Goal: Task Accomplishment & Management: Manage account settings

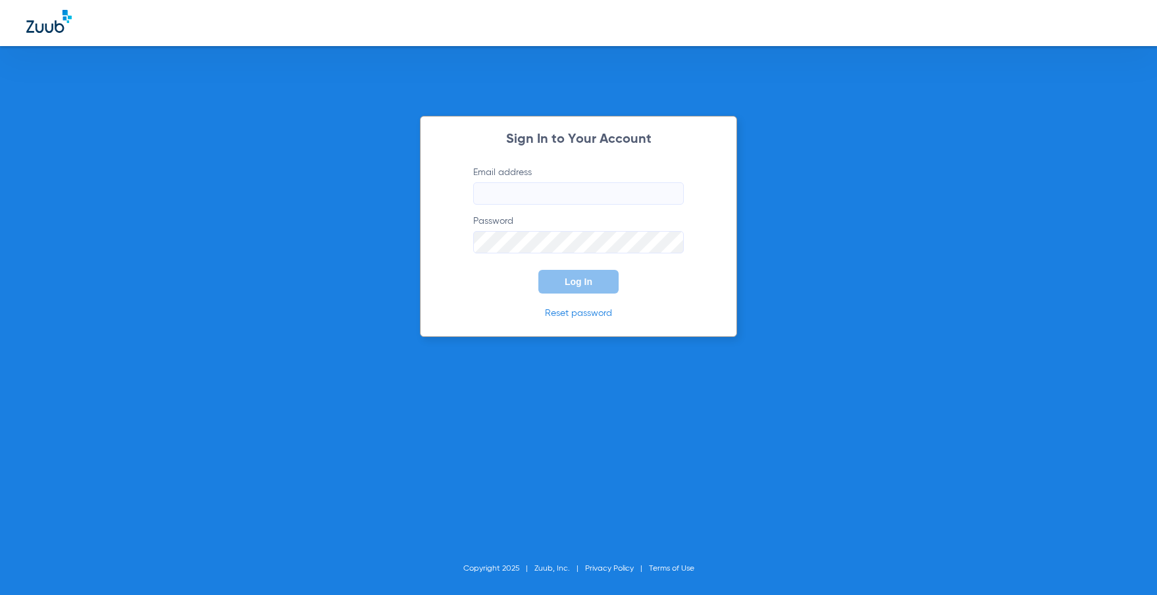
type input "[PERSON_NAME][EMAIL_ADDRESS][DOMAIN_NAME]"
click at [573, 276] on span "Log In" at bounding box center [579, 281] width 28 height 11
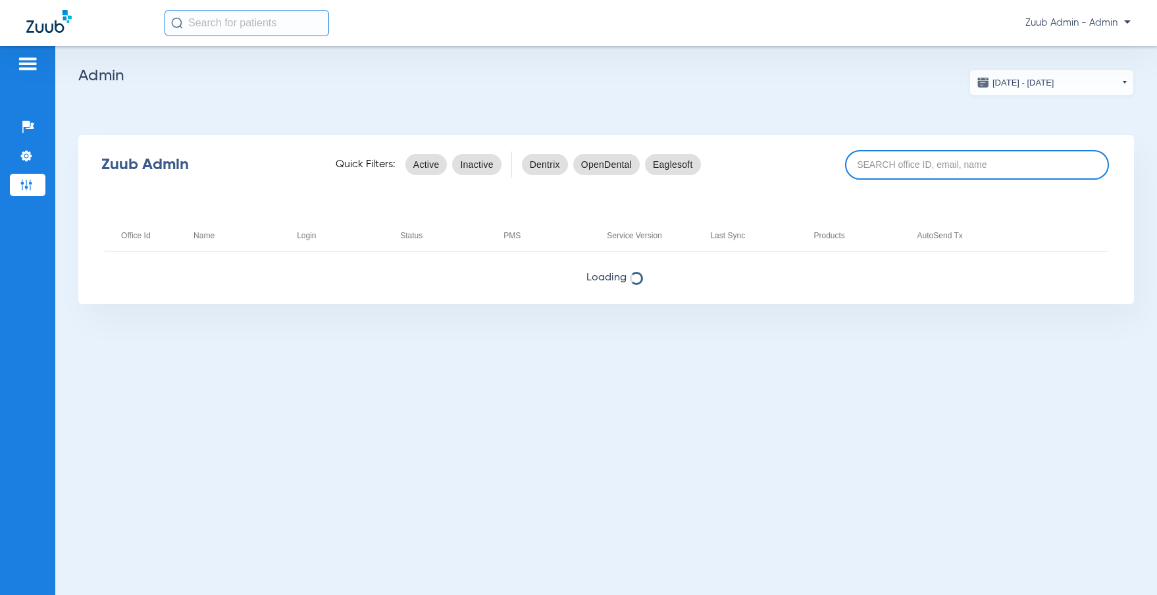
click at [919, 164] on input at bounding box center [977, 165] width 264 height 30
paste input "17006782"
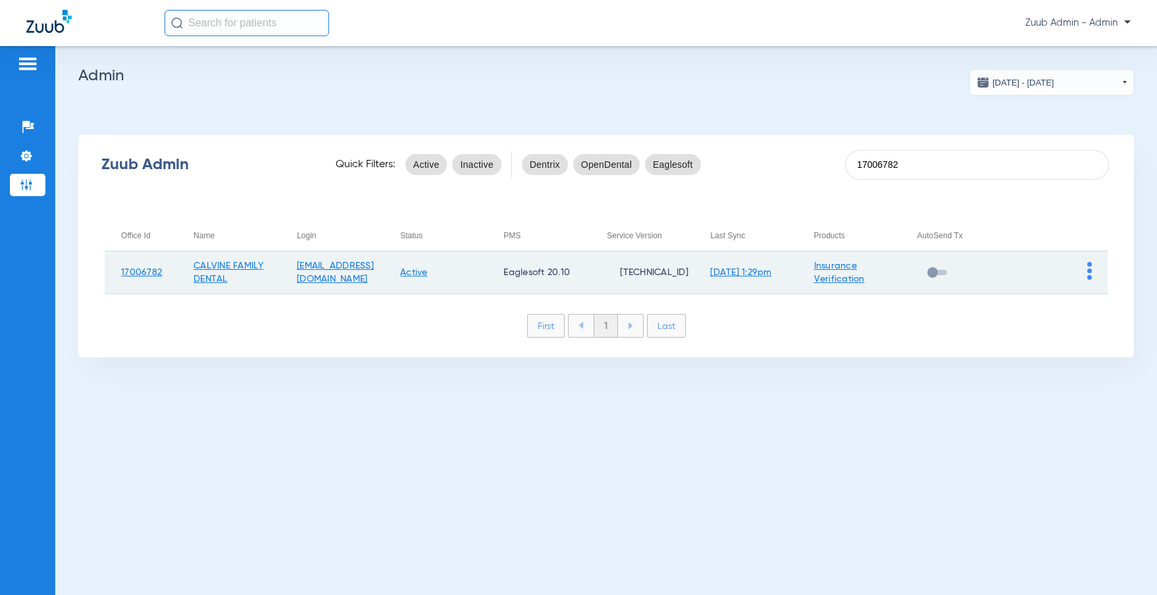
type input "17006782"
click at [1090, 270] on img at bounding box center [1089, 271] width 5 height 18
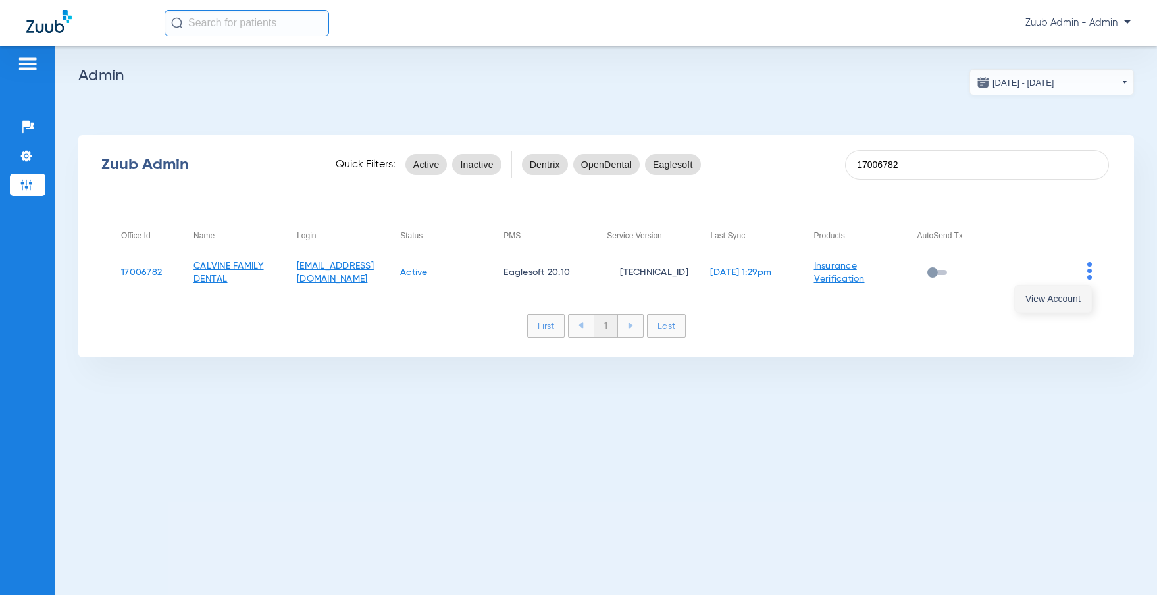
click at [1062, 297] on span "View Account" at bounding box center [1052, 298] width 55 height 9
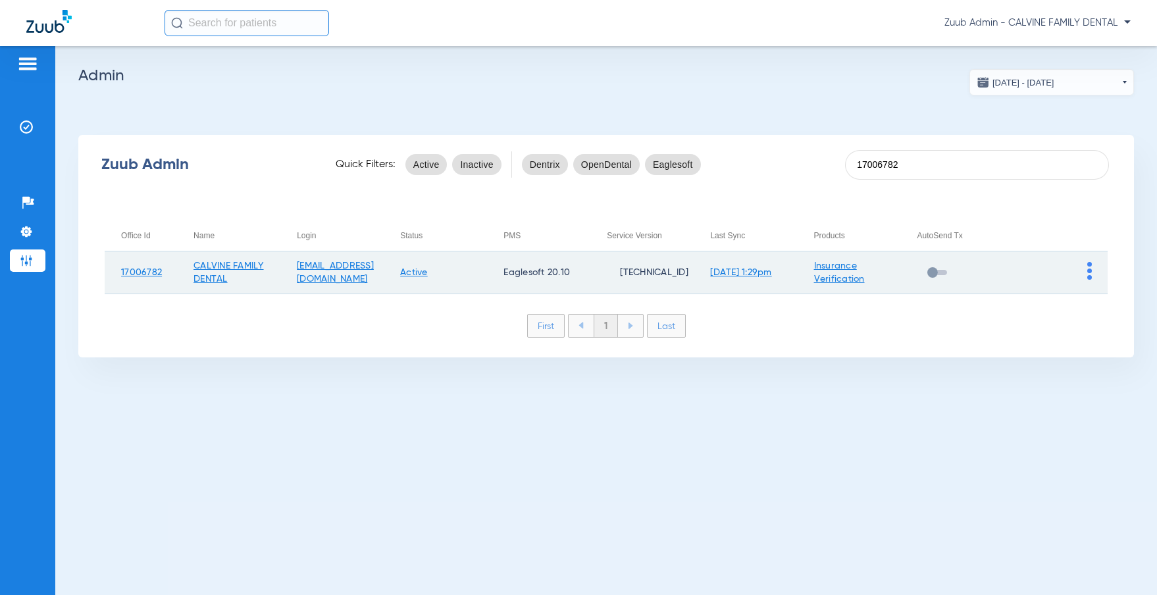
click at [1087, 265] on img at bounding box center [1089, 271] width 5 height 18
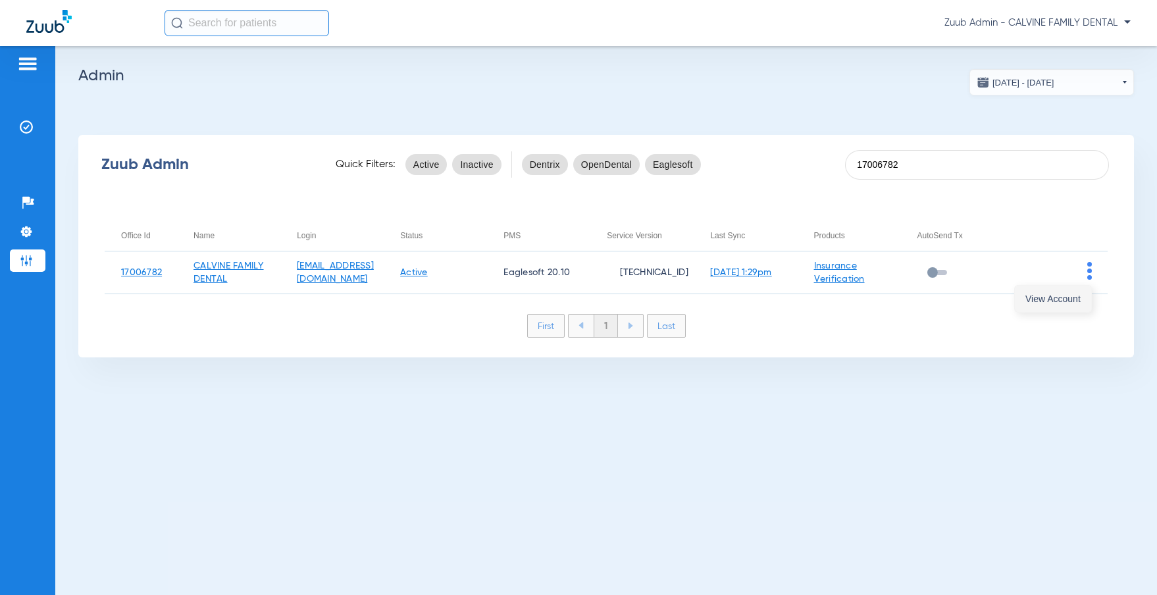
click at [1069, 294] on span "View Account" at bounding box center [1052, 298] width 55 height 9
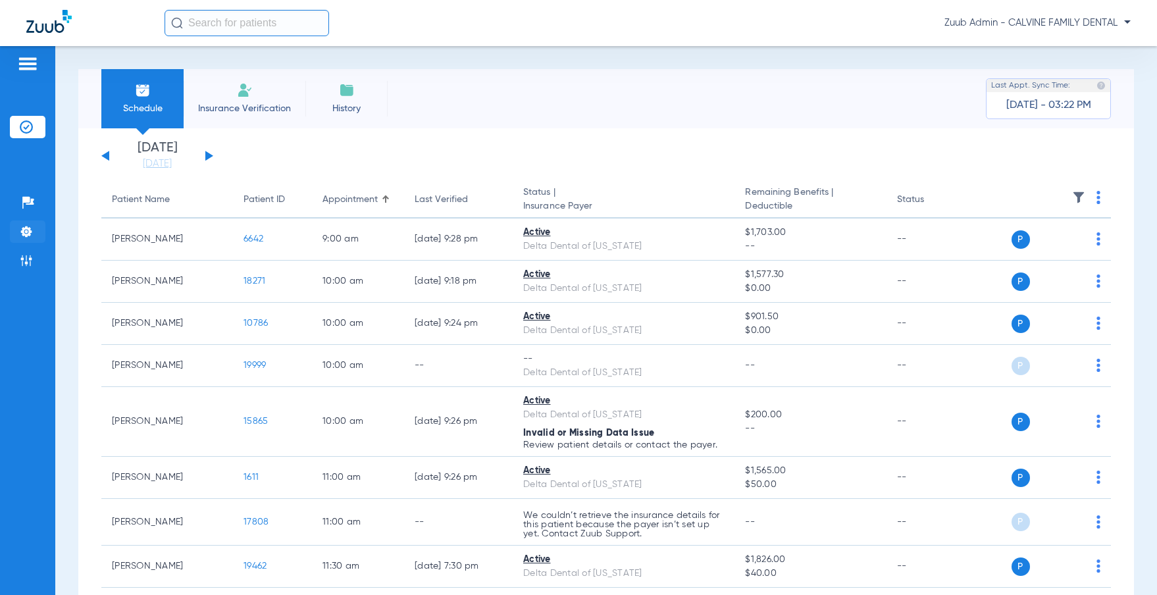
click at [28, 226] on img at bounding box center [26, 231] width 13 height 13
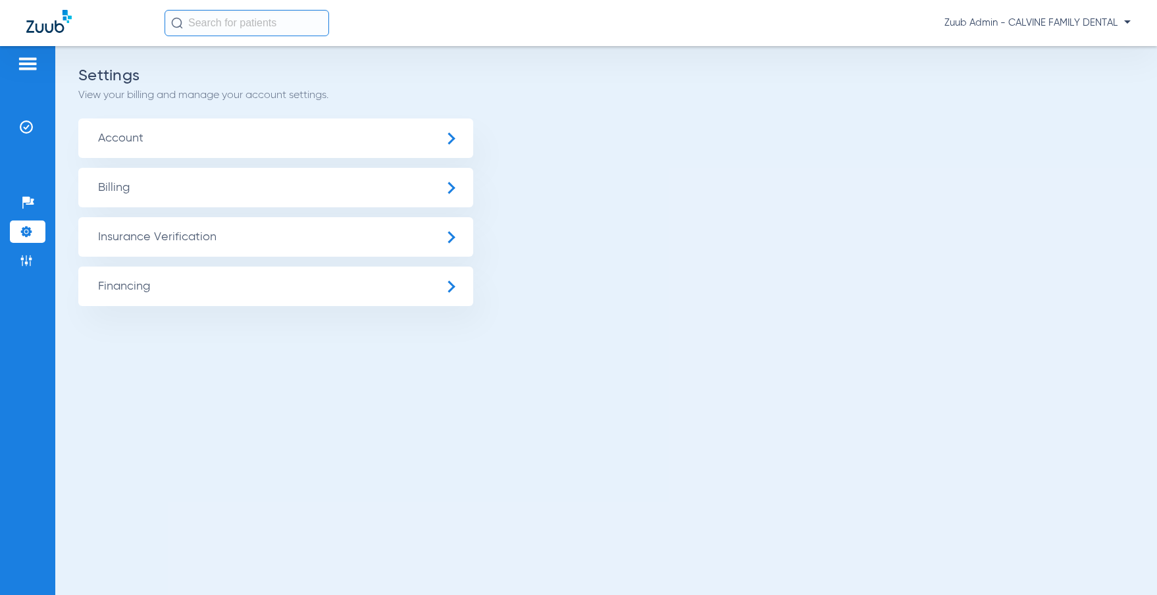
click at [199, 245] on span "Insurance Verification" at bounding box center [275, 236] width 395 height 39
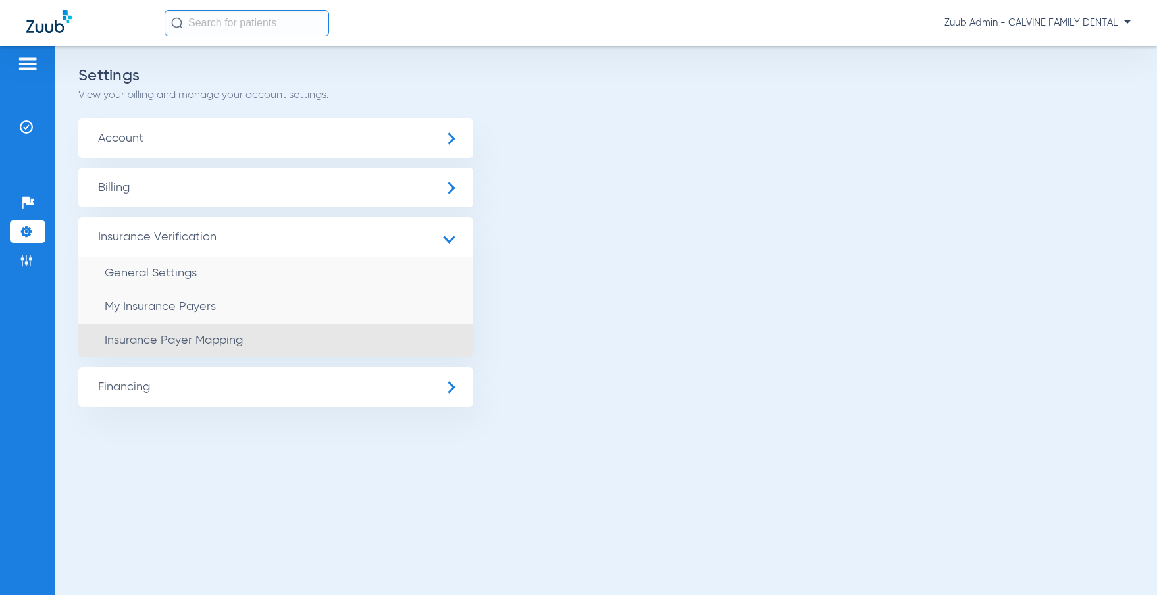
click at [205, 341] on span "Insurance Payer Mapping" at bounding box center [174, 340] width 138 height 12
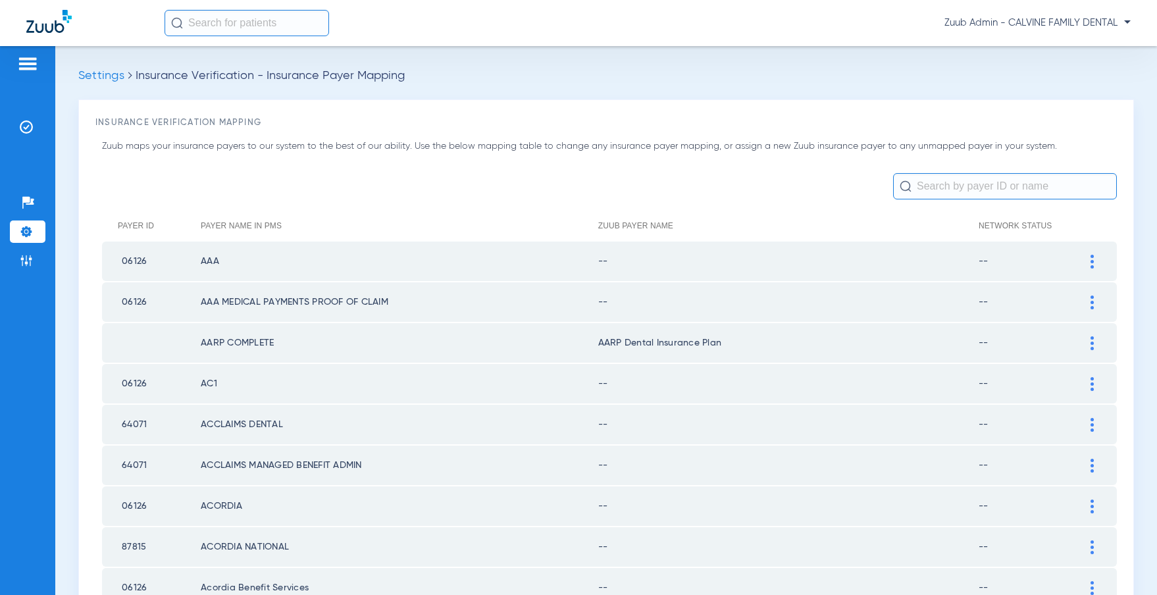
click at [1092, 259] on img at bounding box center [1091, 262] width 3 height 14
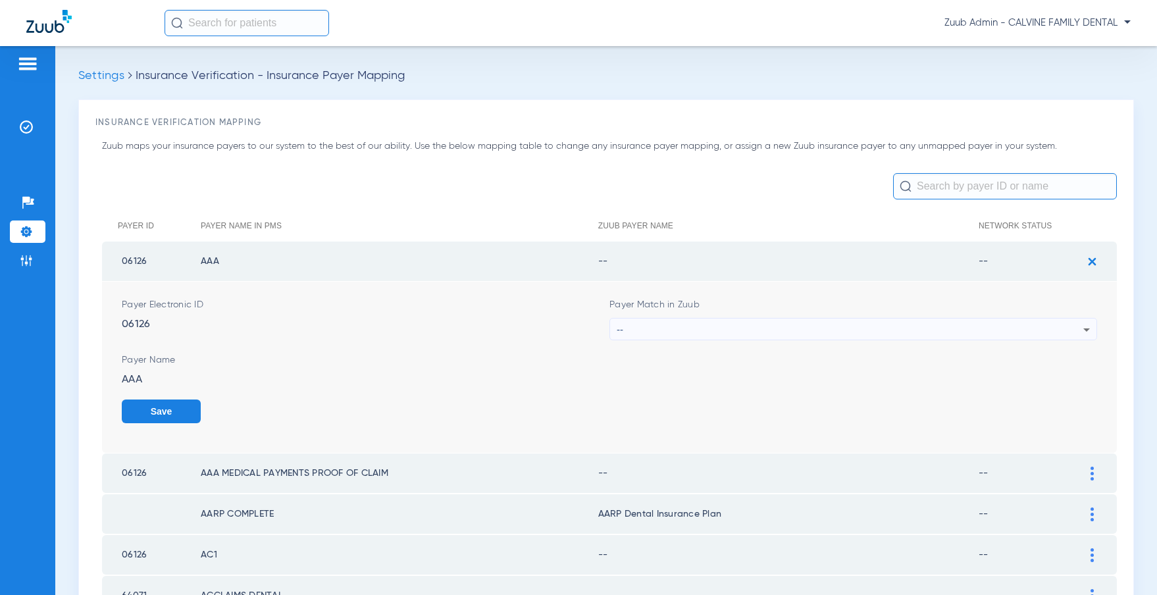
click at [1008, 323] on div "--" at bounding box center [850, 329] width 467 height 22
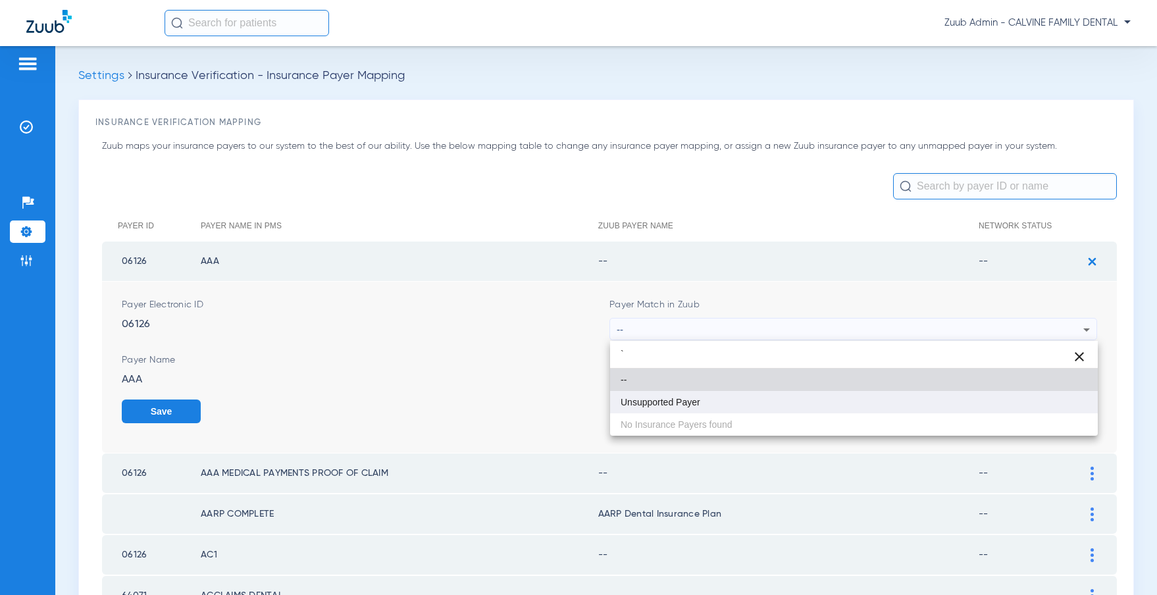
type input "`"
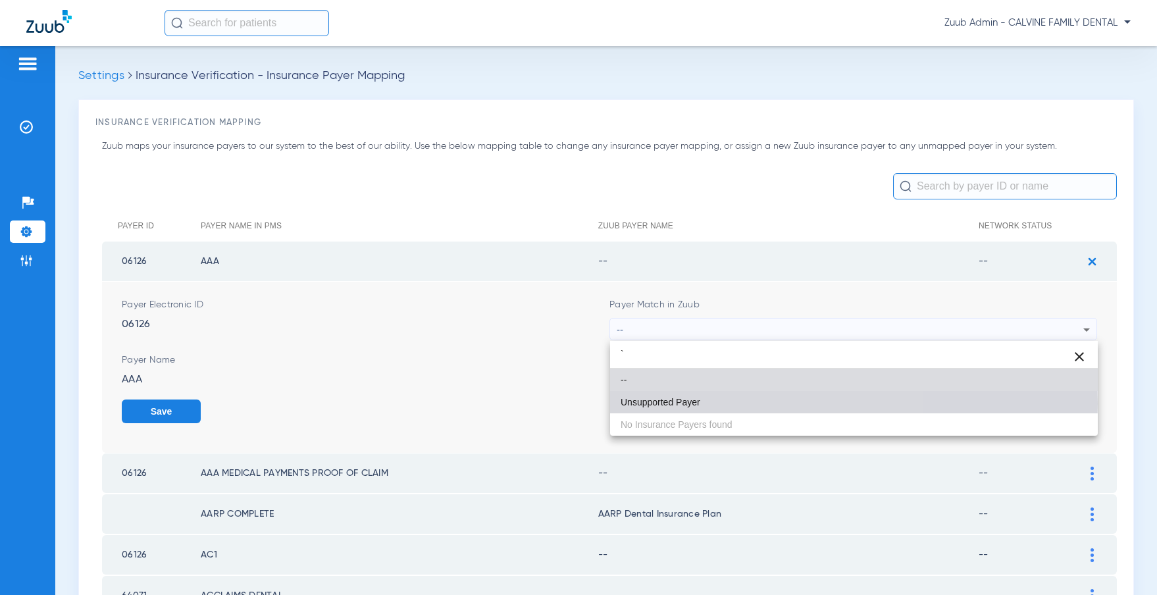
click at [676, 403] on span "Unsupported Payer" at bounding box center [660, 401] width 80 height 9
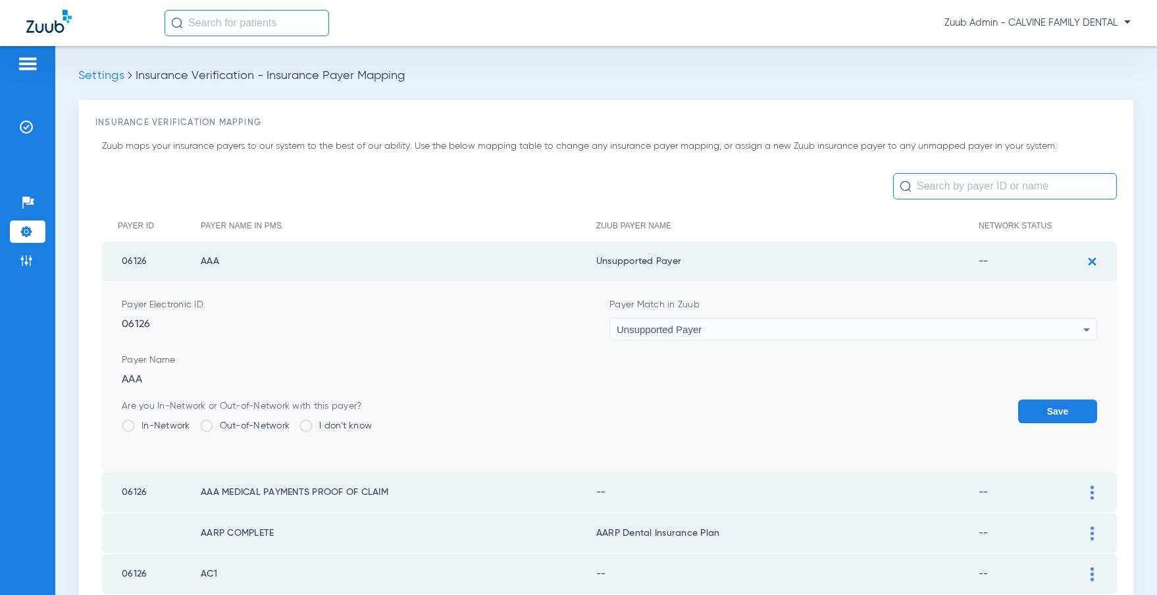
drag, startPoint x: 1038, startPoint y: 407, endPoint x: 1044, endPoint y: 386, distance: 22.3
click at [1038, 407] on button "Save" at bounding box center [1057, 411] width 79 height 24
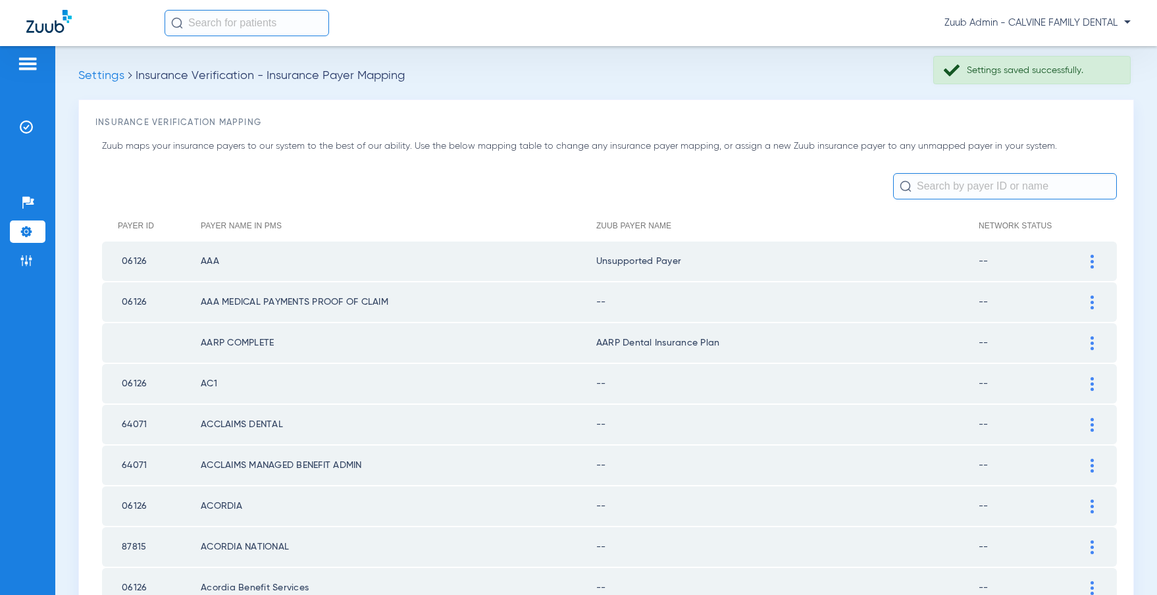
click at [1088, 303] on div at bounding box center [1091, 302] width 23 height 14
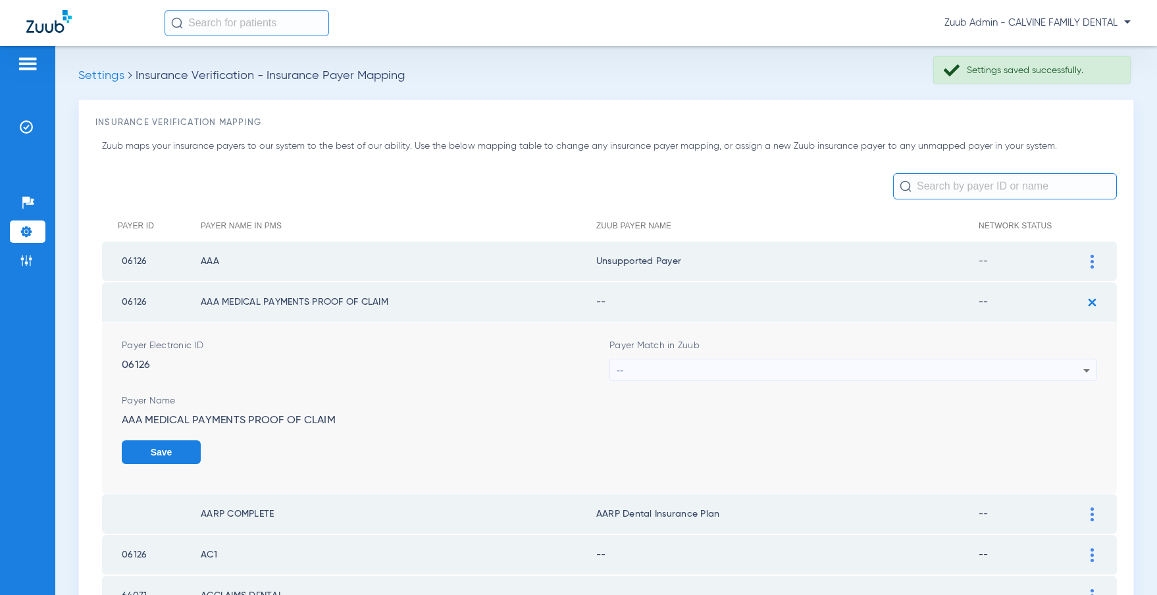
click at [933, 352] on div "Payer Match in Zuub --" at bounding box center [853, 360] width 488 height 42
click at [934, 367] on div "--" at bounding box center [850, 370] width 467 height 22
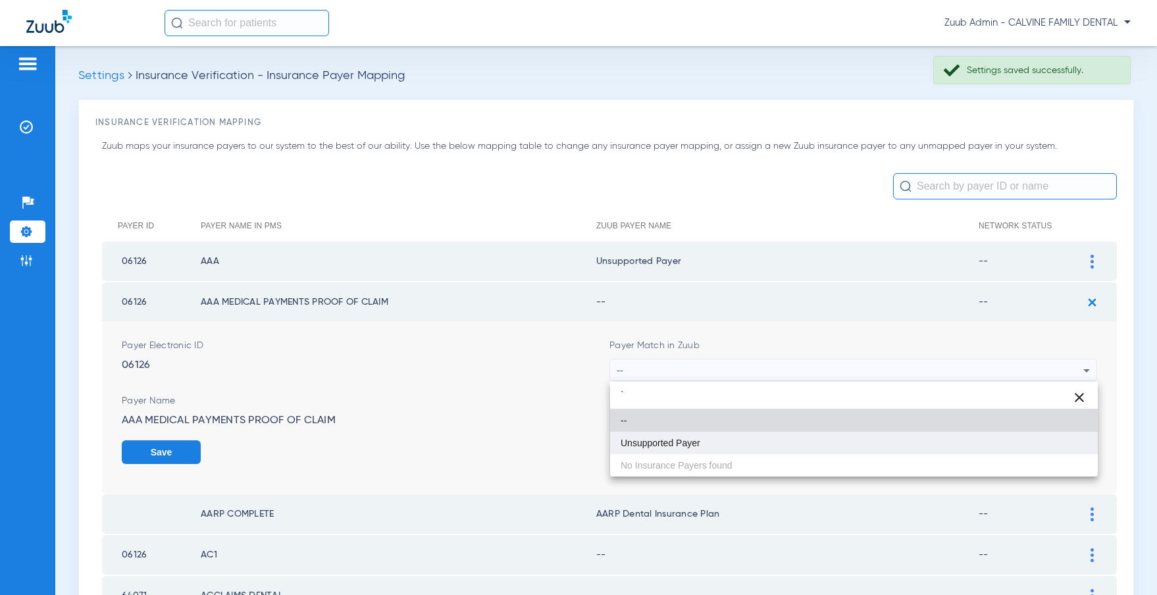
type input "`"
drag, startPoint x: 702, startPoint y: 443, endPoint x: 826, endPoint y: 441, distance: 124.4
click at [709, 442] on mat-option "Unsupported Payer" at bounding box center [854, 443] width 488 height 22
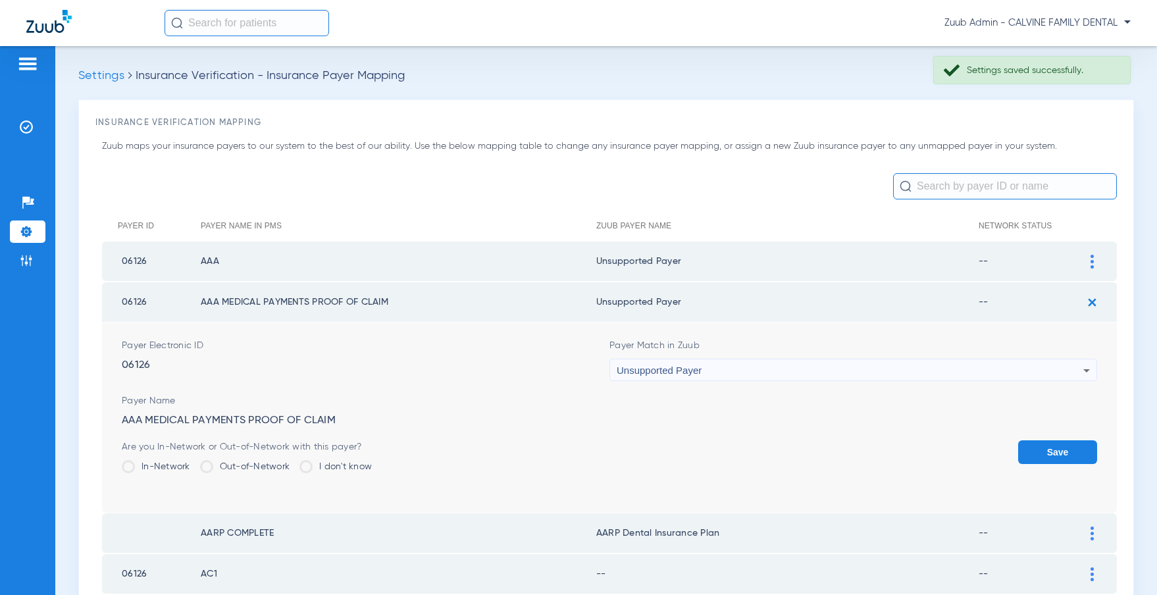
drag, startPoint x: 1048, startPoint y: 456, endPoint x: 978, endPoint y: 418, distance: 79.2
click at [1038, 450] on button "Save" at bounding box center [1057, 452] width 79 height 24
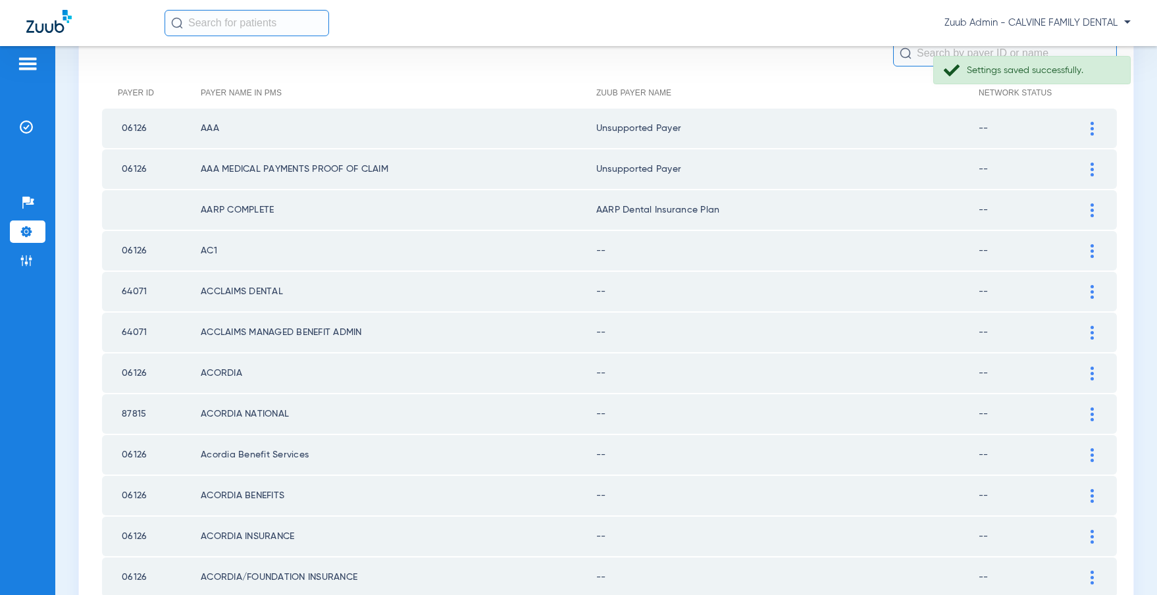
scroll to position [146, 0]
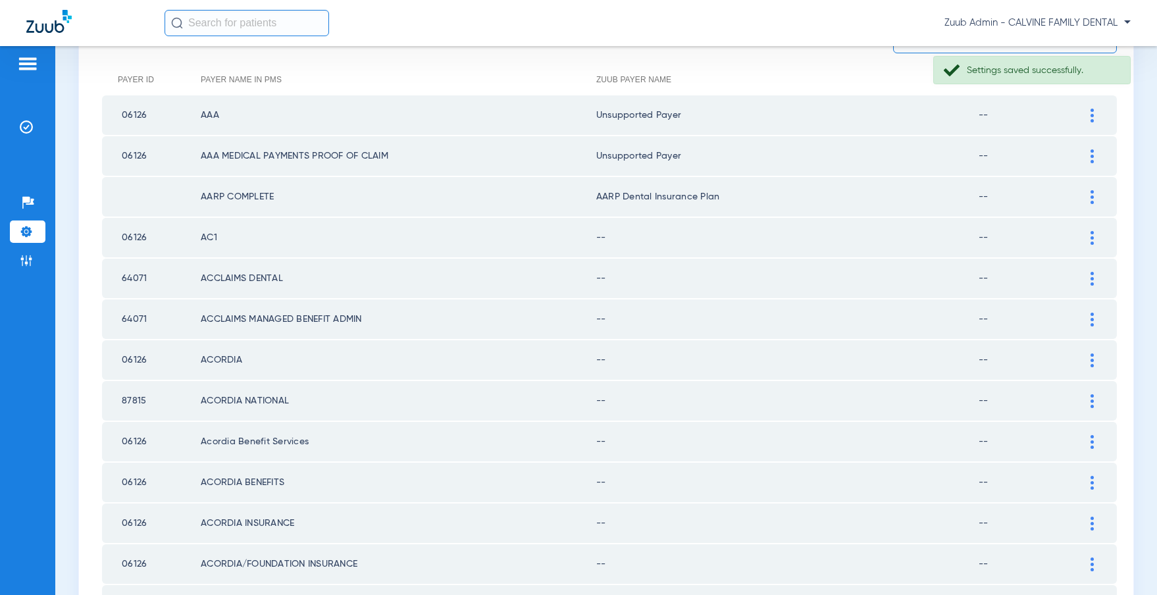
click at [1090, 238] on img at bounding box center [1091, 238] width 3 height 14
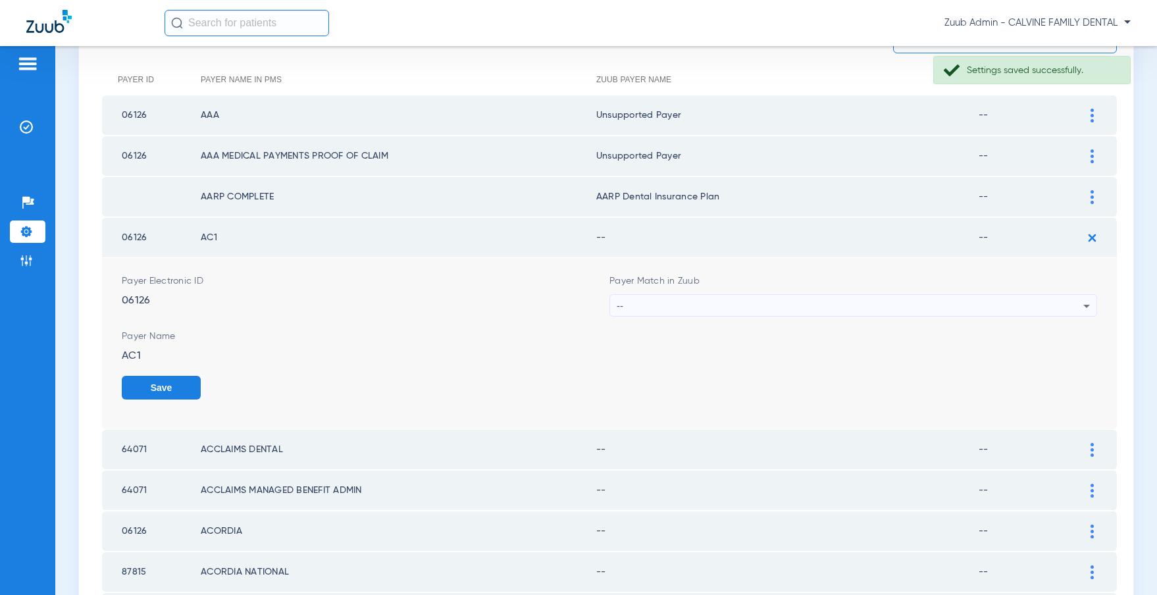
click at [846, 308] on div "--" at bounding box center [850, 306] width 467 height 22
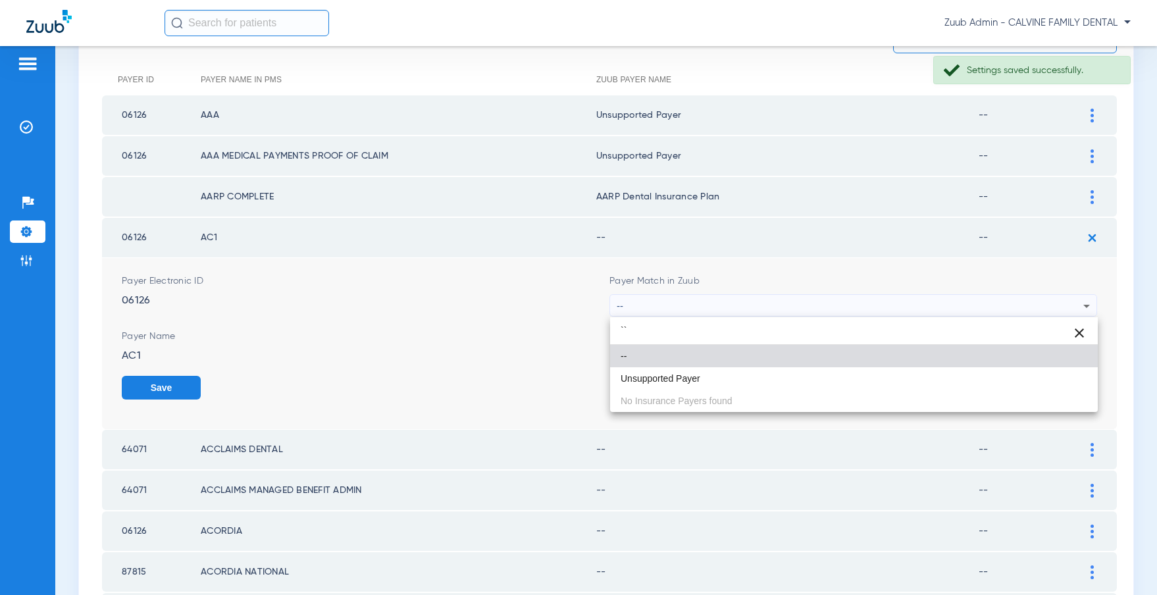
type input "``"
click at [722, 380] on mat-option "Unsupported Payer" at bounding box center [854, 378] width 488 height 22
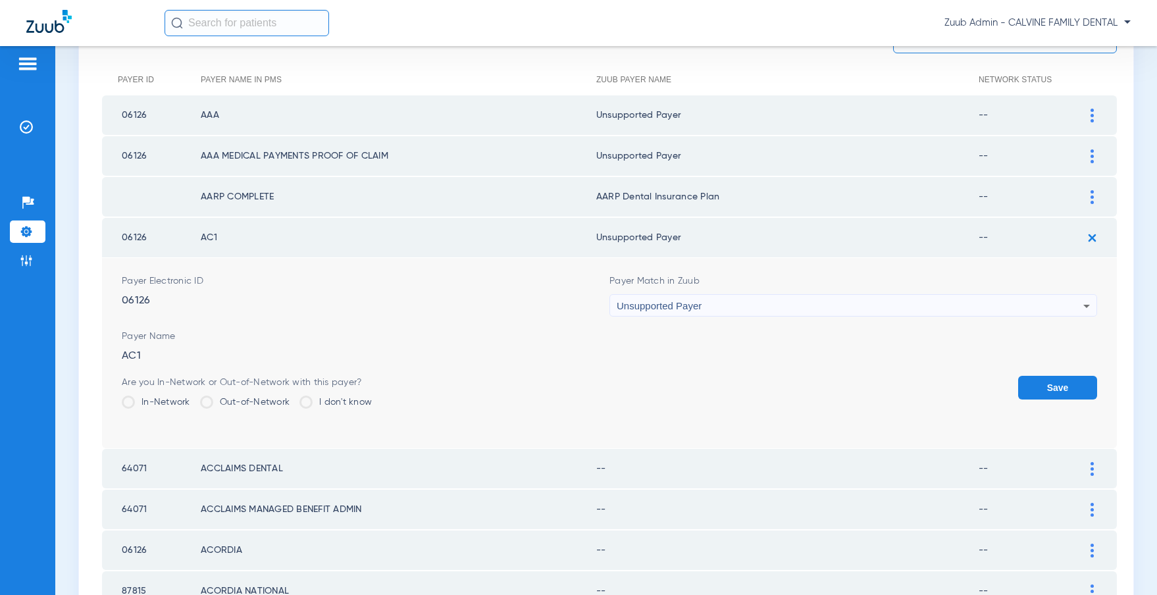
click at [1054, 388] on button "Save" at bounding box center [1057, 388] width 79 height 24
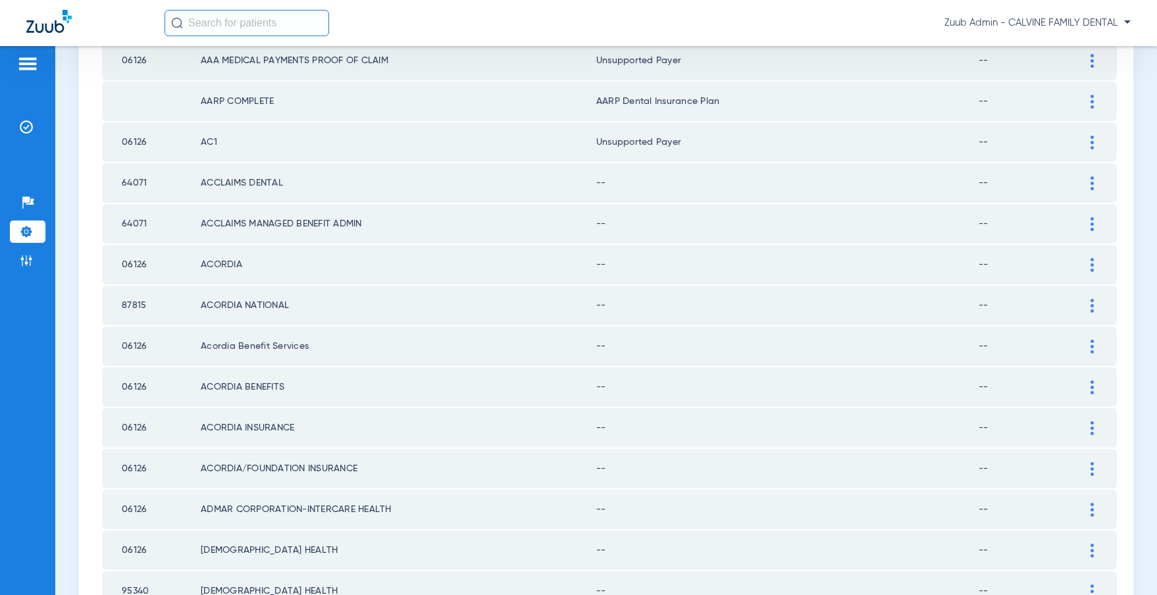
scroll to position [249, 0]
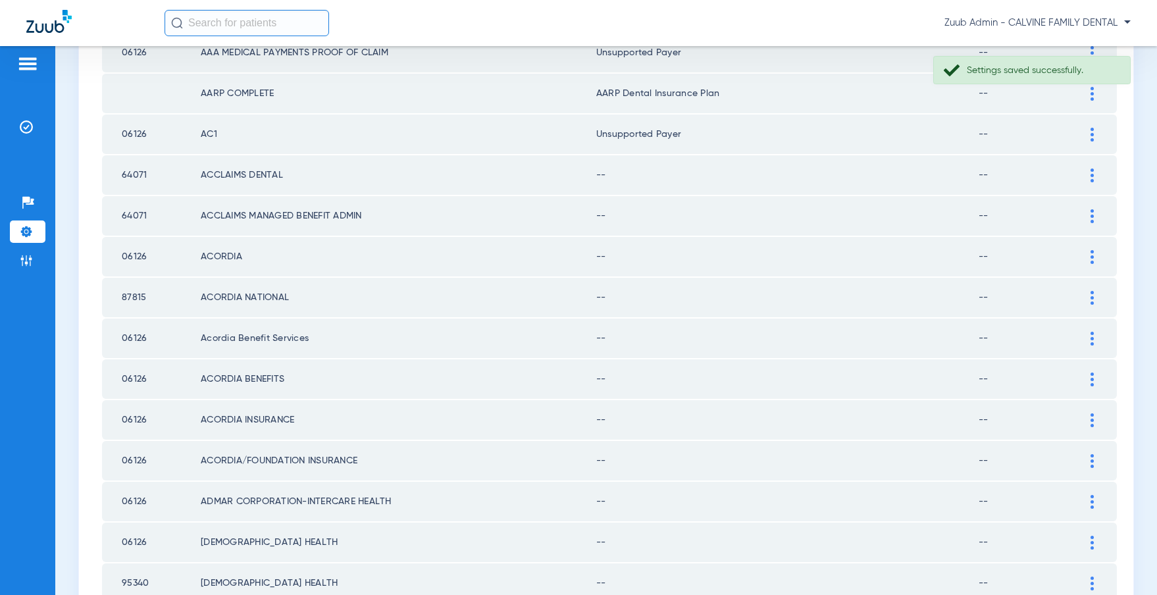
click at [1091, 173] on img at bounding box center [1091, 175] width 3 height 14
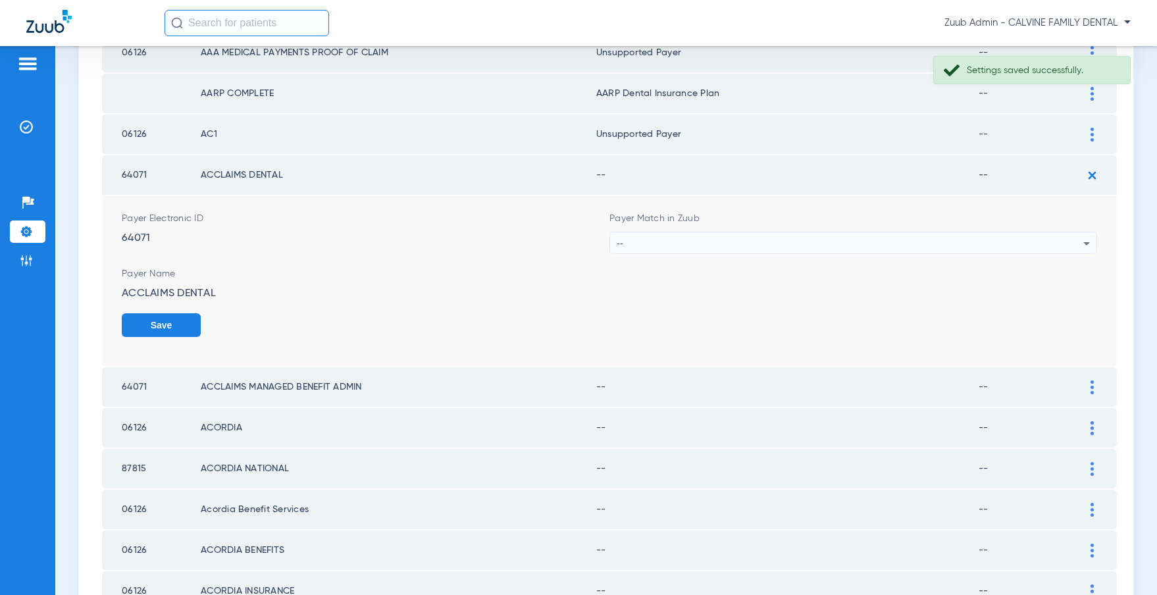
click at [1012, 243] on div "--" at bounding box center [850, 243] width 467 height 22
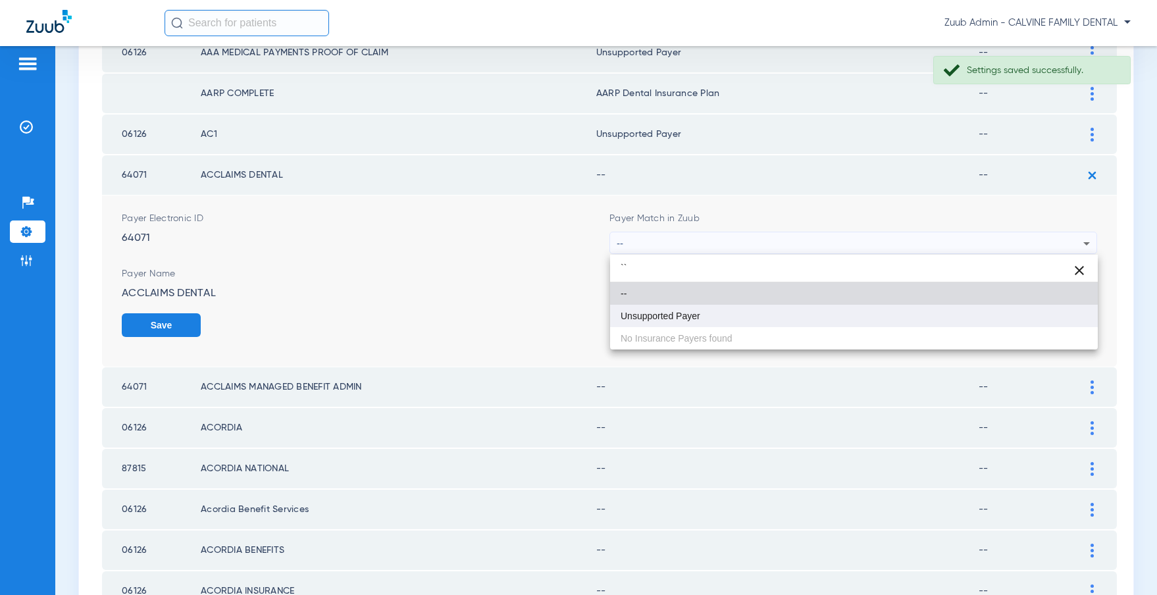
type input "``"
click at [692, 313] on span "Unsupported Payer" at bounding box center [660, 315] width 80 height 9
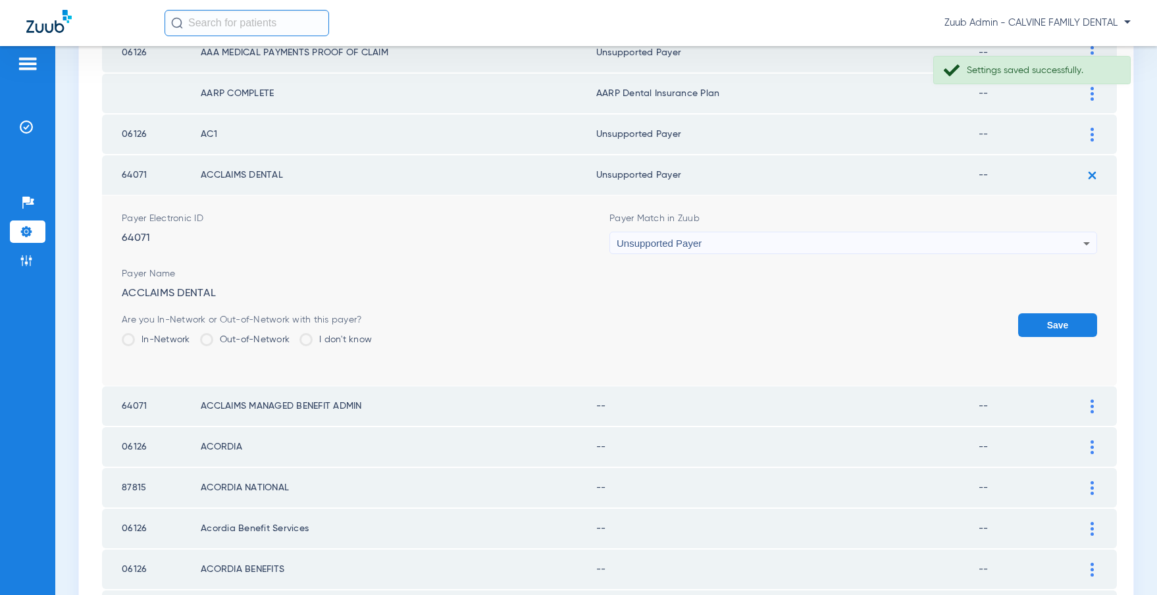
click at [1035, 326] on button "Save" at bounding box center [1057, 325] width 79 height 24
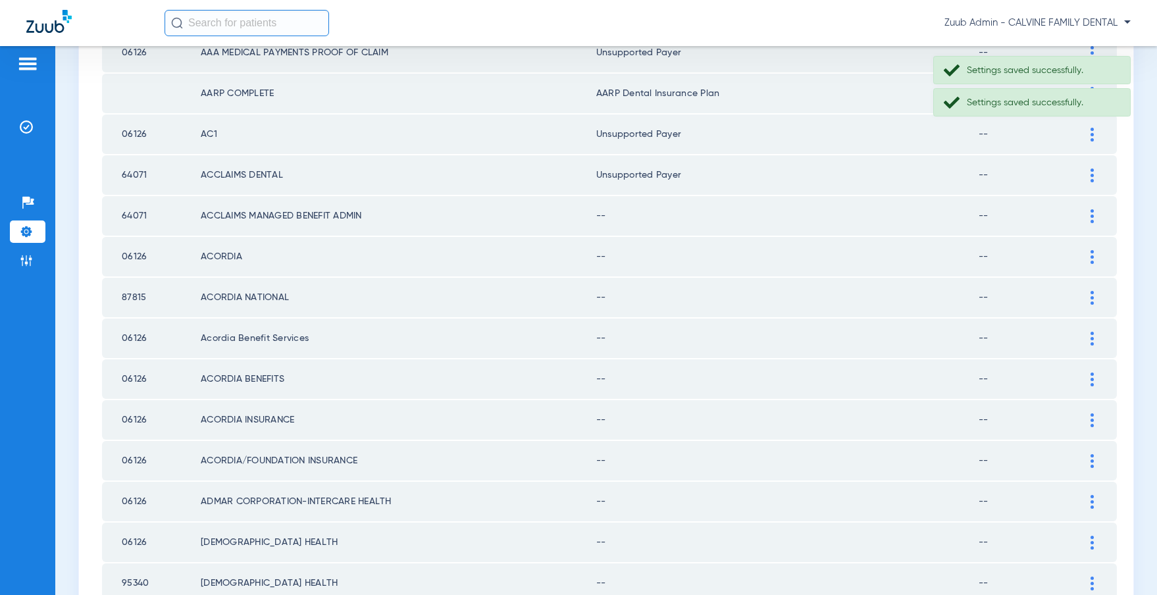
click at [1088, 216] on div at bounding box center [1091, 216] width 23 height 14
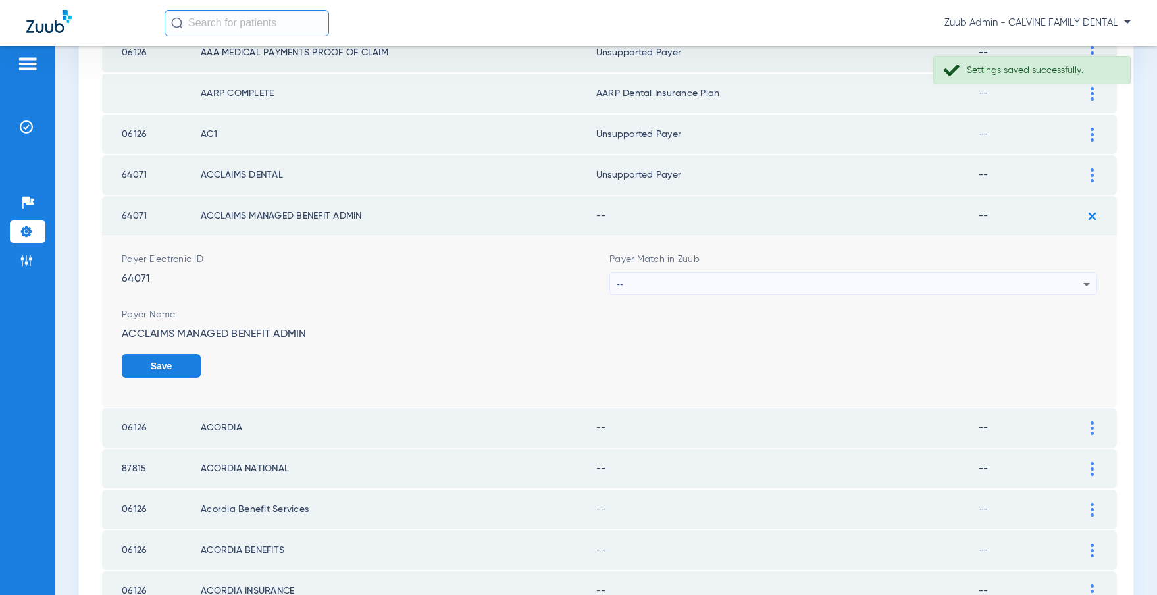
click at [869, 284] on div "--" at bounding box center [850, 284] width 467 height 22
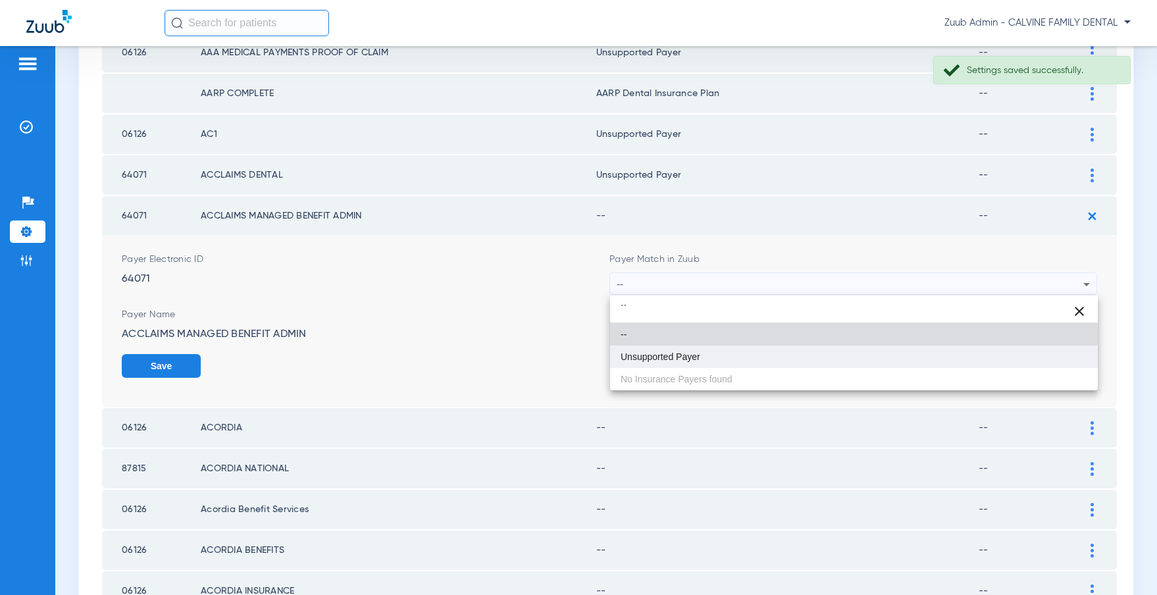
type input "``"
click at [753, 346] on mat-option "Unsupported Payer" at bounding box center [854, 356] width 488 height 22
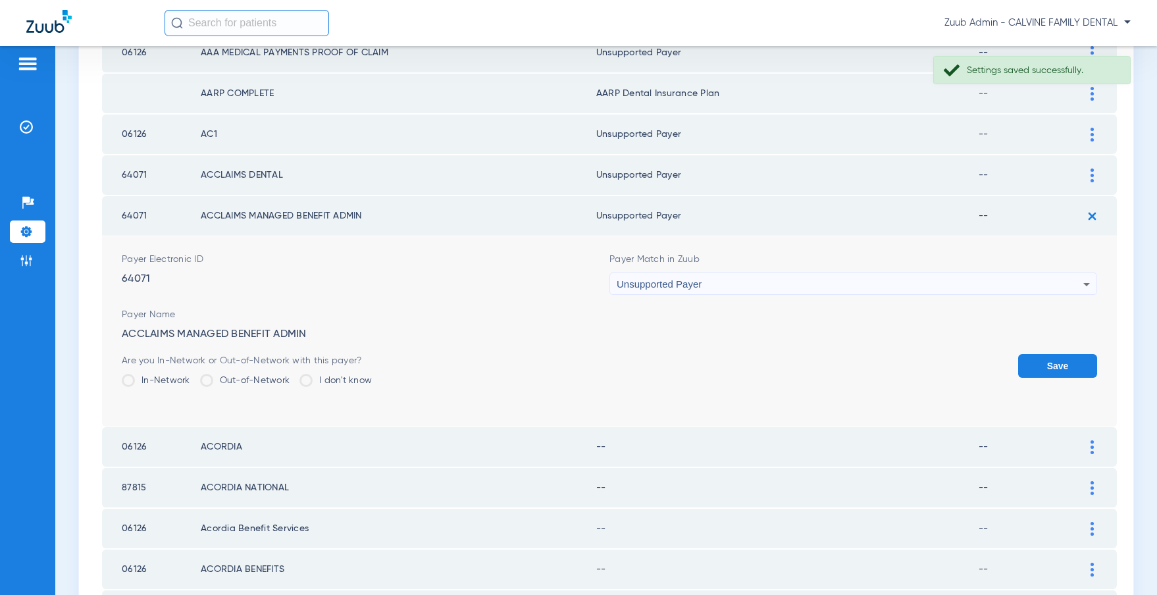
click at [1034, 356] on button "Save" at bounding box center [1057, 366] width 79 height 24
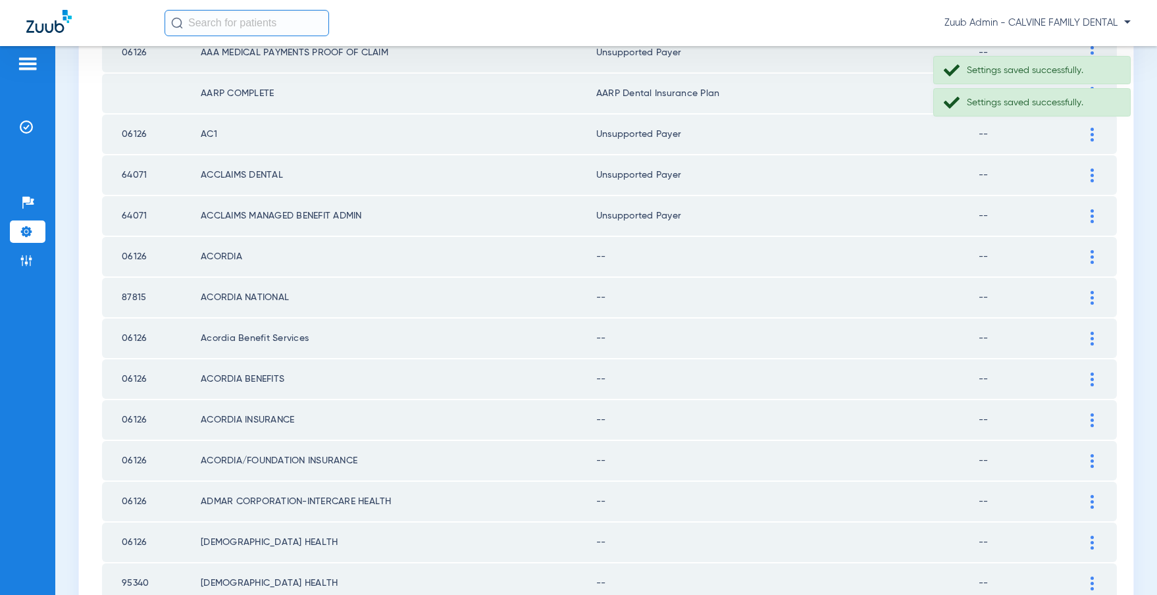
click at [1088, 251] on div at bounding box center [1091, 257] width 23 height 14
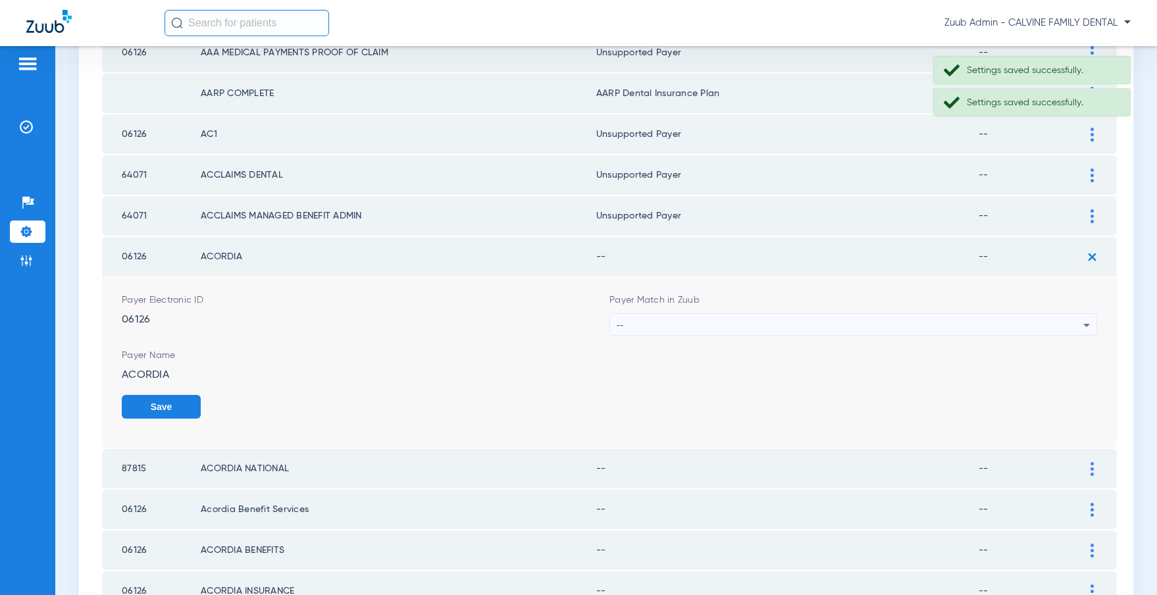
click at [880, 318] on div "--" at bounding box center [850, 325] width 467 height 22
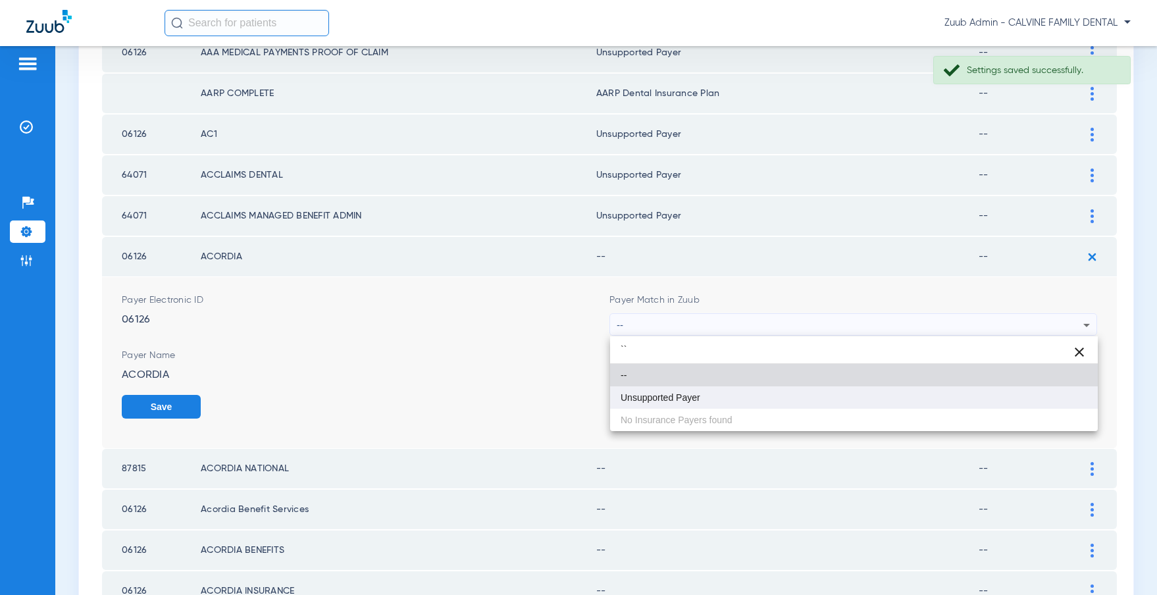
type input "``"
click at [745, 388] on mat-option "Unsupported Payer" at bounding box center [854, 397] width 488 height 22
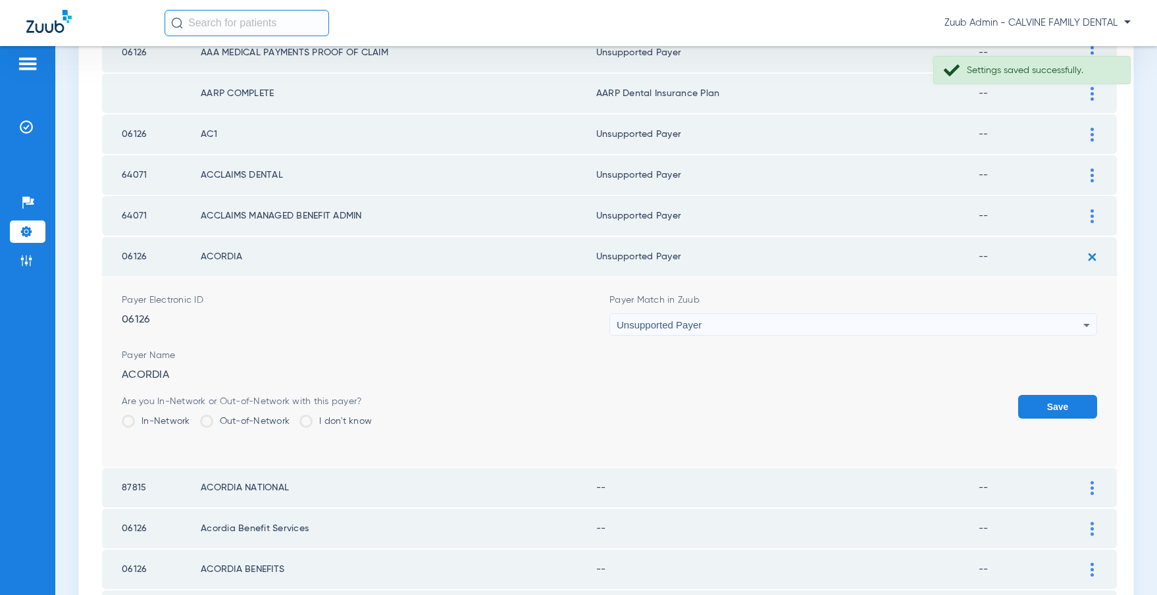
click at [1039, 401] on button "Save" at bounding box center [1057, 407] width 79 height 24
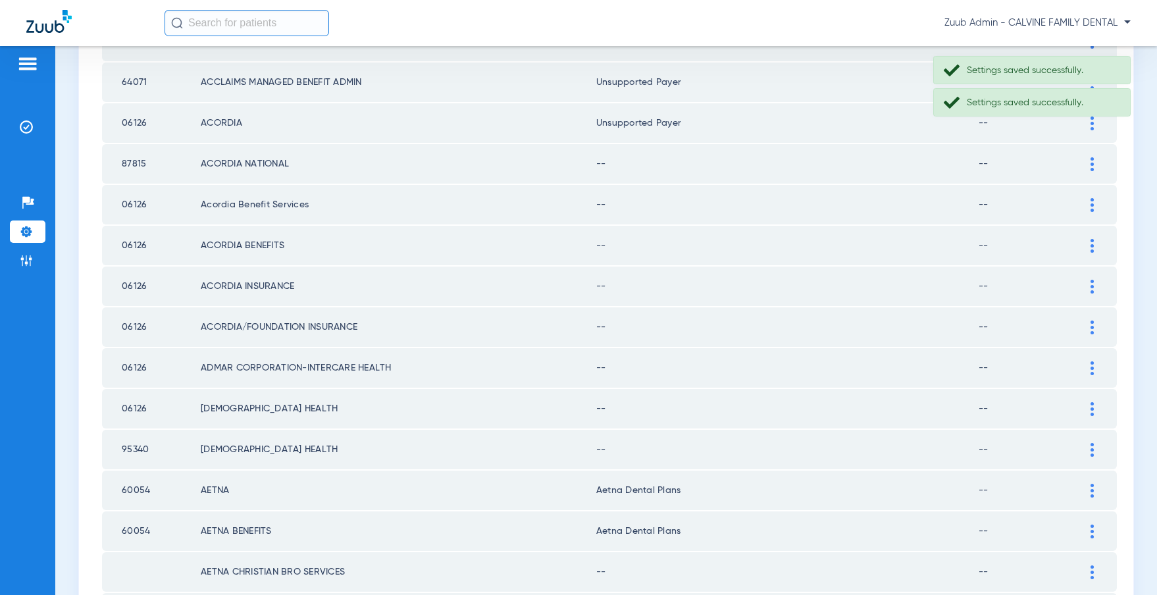
scroll to position [384, 0]
click at [1092, 161] on img at bounding box center [1091, 163] width 3 height 14
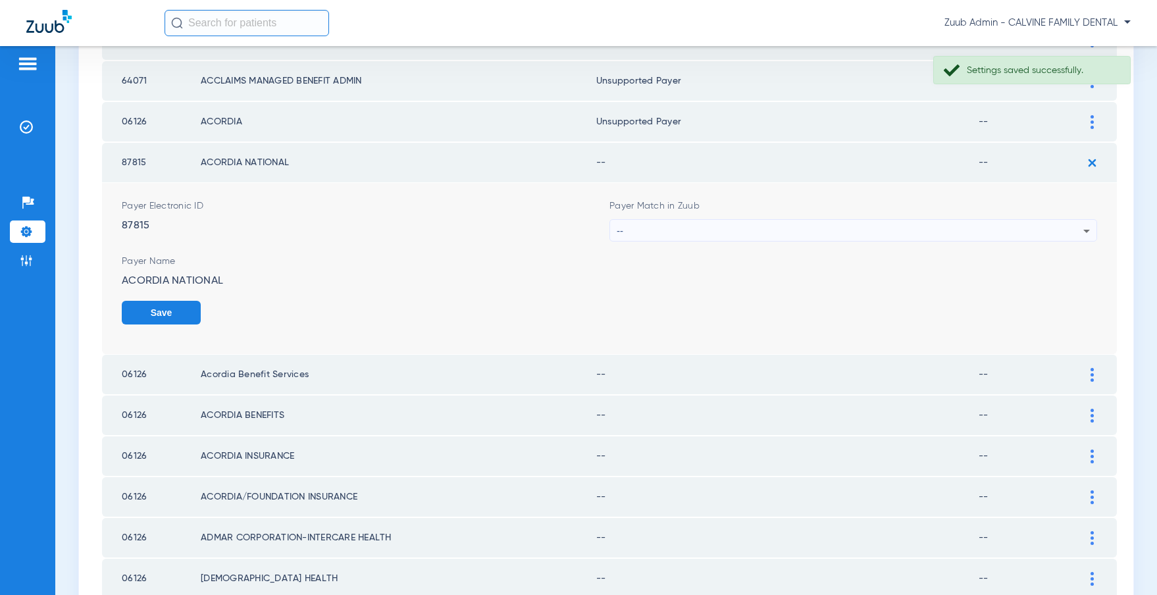
click at [778, 228] on div "--" at bounding box center [850, 231] width 467 height 22
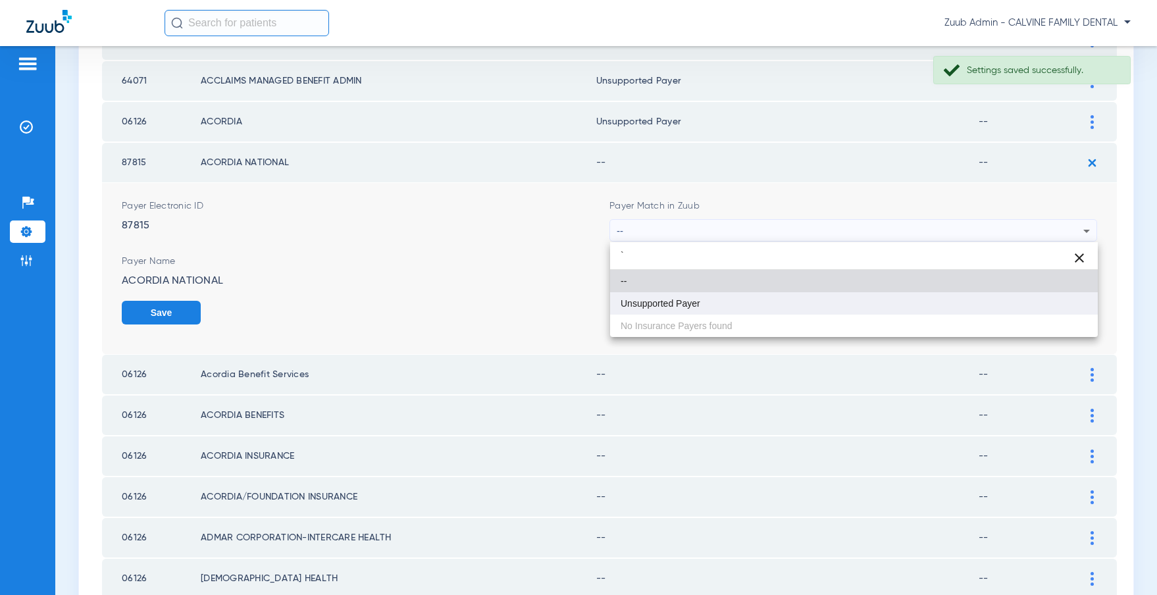
type input "`"
click at [650, 296] on mat-option "Unsupported Payer" at bounding box center [854, 303] width 488 height 22
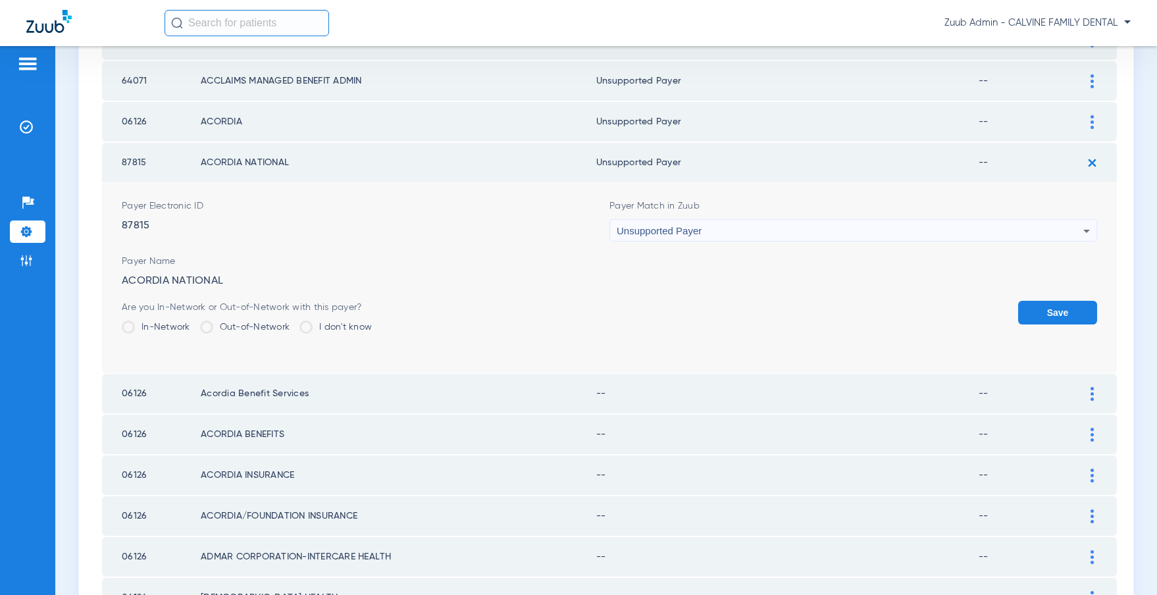
click at [1071, 305] on button "Save" at bounding box center [1057, 313] width 79 height 24
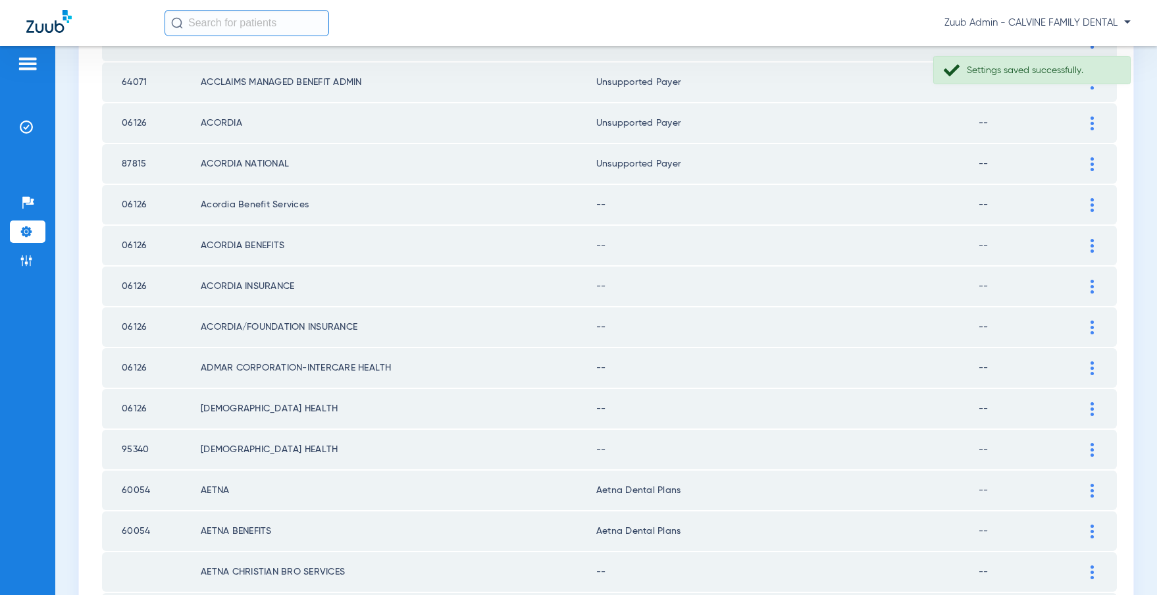
scroll to position [382, 0]
click at [1088, 205] on div at bounding box center [1091, 206] width 23 height 14
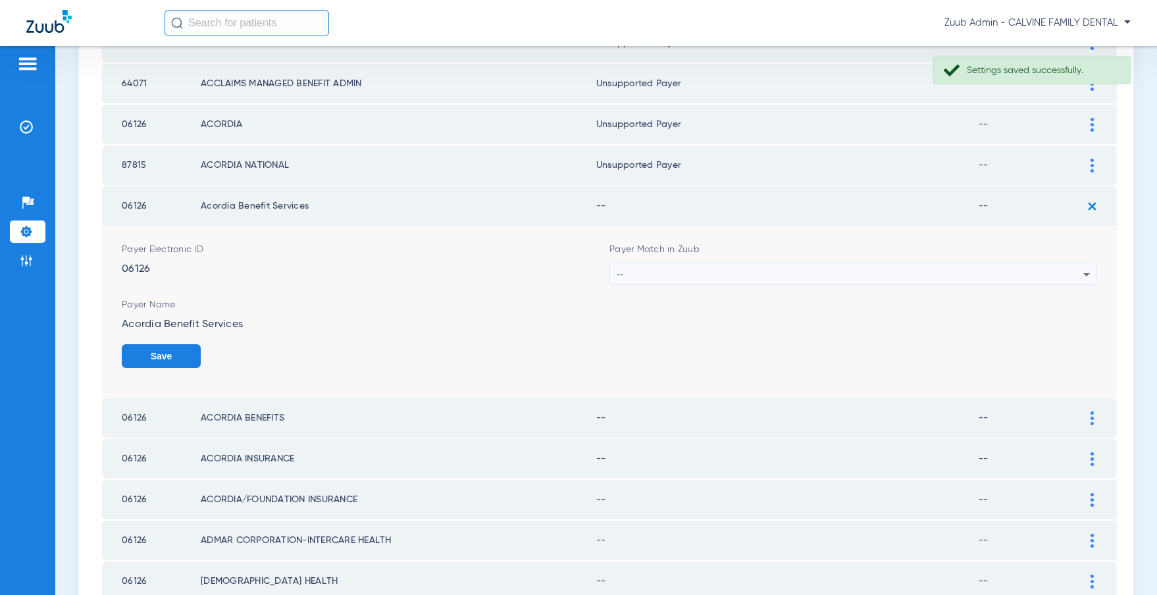
scroll to position [382, 0]
click at [791, 270] on div "--" at bounding box center [850, 274] width 467 height 22
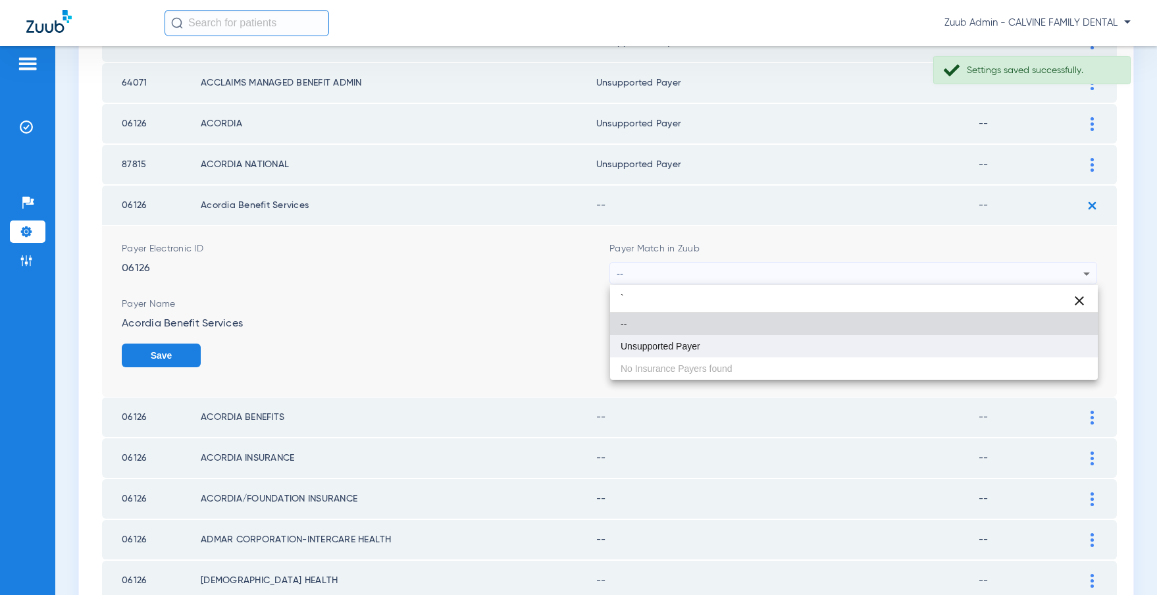
type input "`"
drag, startPoint x: 666, startPoint y: 345, endPoint x: 848, endPoint y: 353, distance: 182.4
click at [666, 345] on span "Unsupported Payer" at bounding box center [660, 345] width 80 height 9
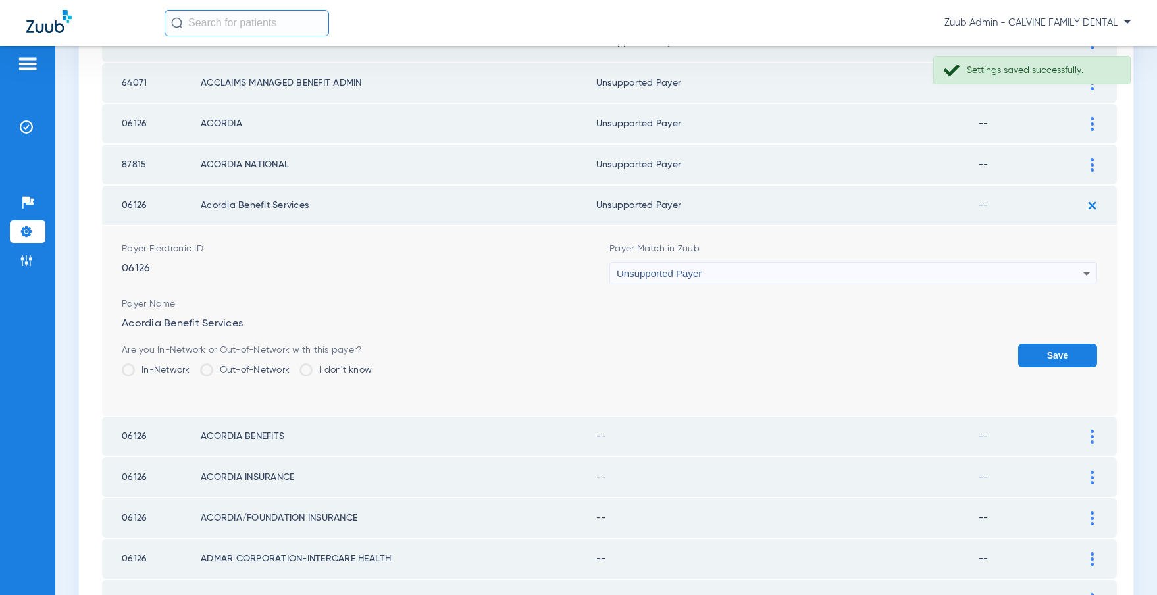
click at [1055, 345] on button "Save" at bounding box center [1057, 355] width 79 height 24
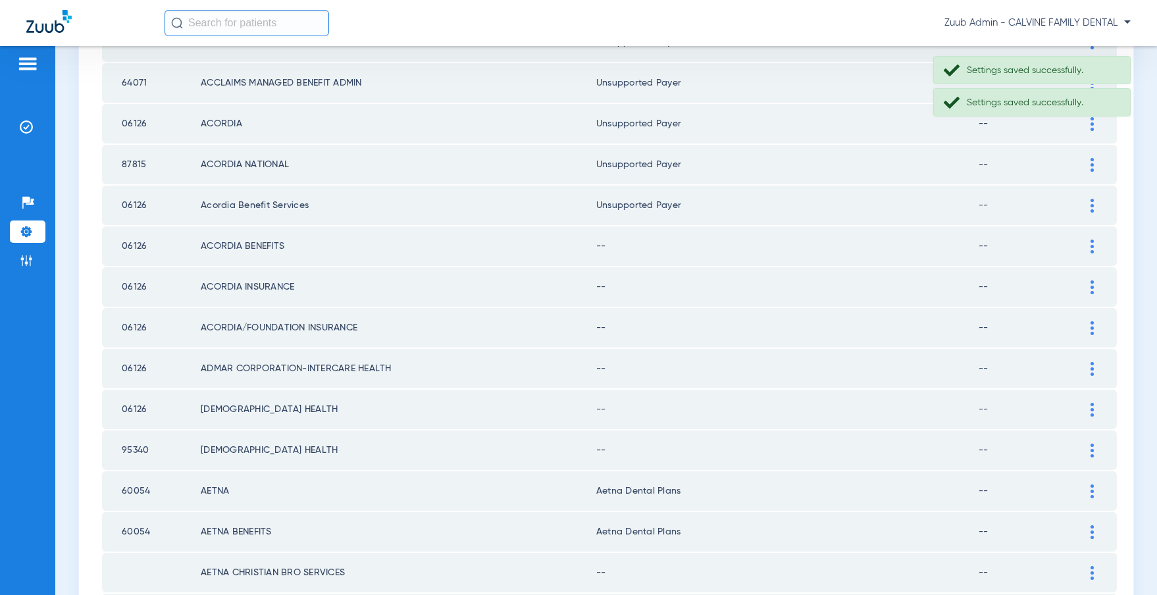
click at [1092, 249] on img at bounding box center [1091, 247] width 3 height 14
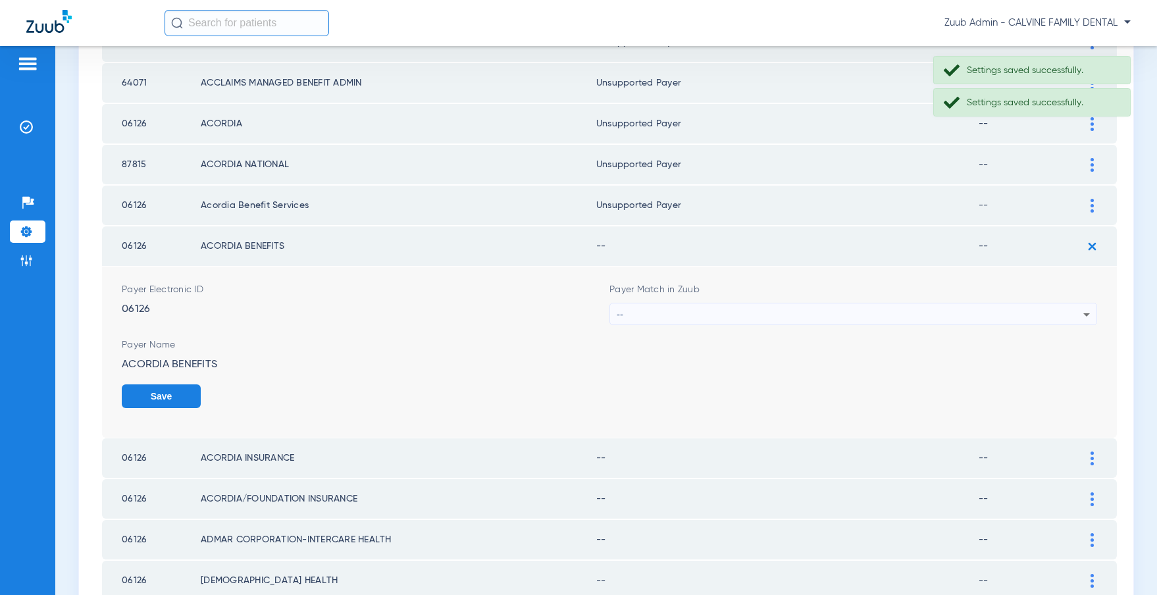
click at [830, 314] on div "--" at bounding box center [850, 314] width 467 height 22
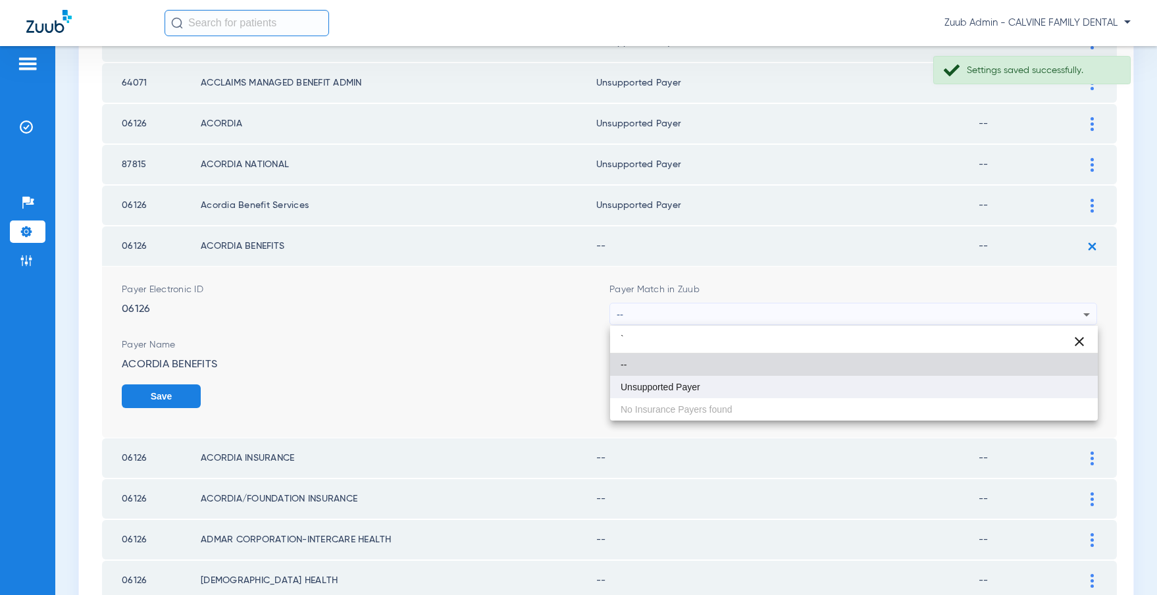
type input "`"
click at [674, 386] on span "Unsupported Payer" at bounding box center [660, 386] width 80 height 9
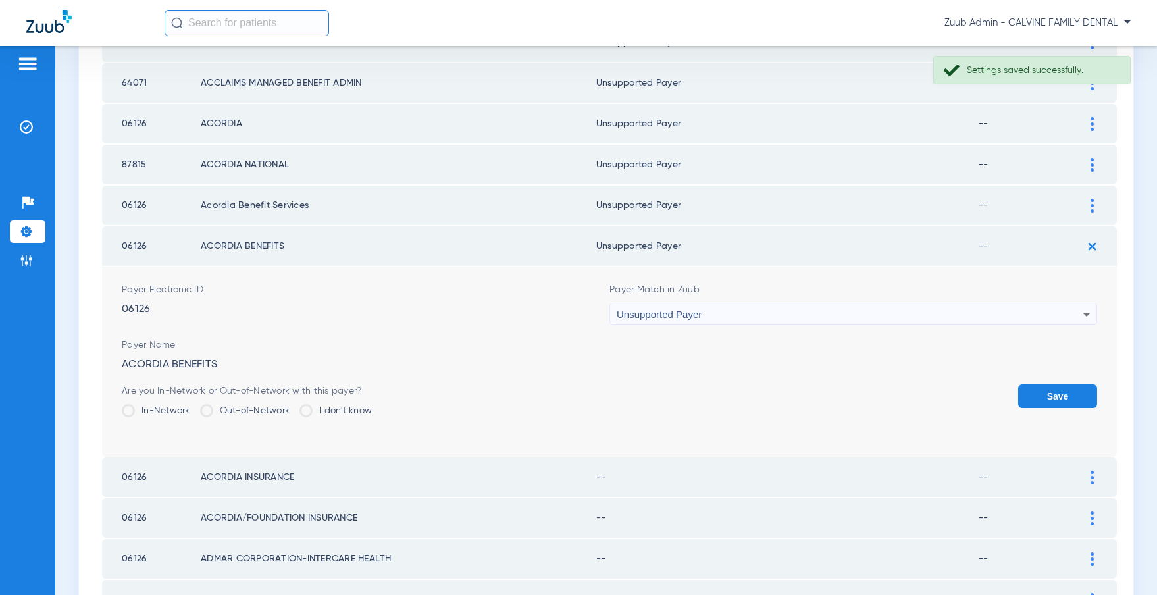
click at [1041, 395] on button "Save" at bounding box center [1057, 396] width 79 height 24
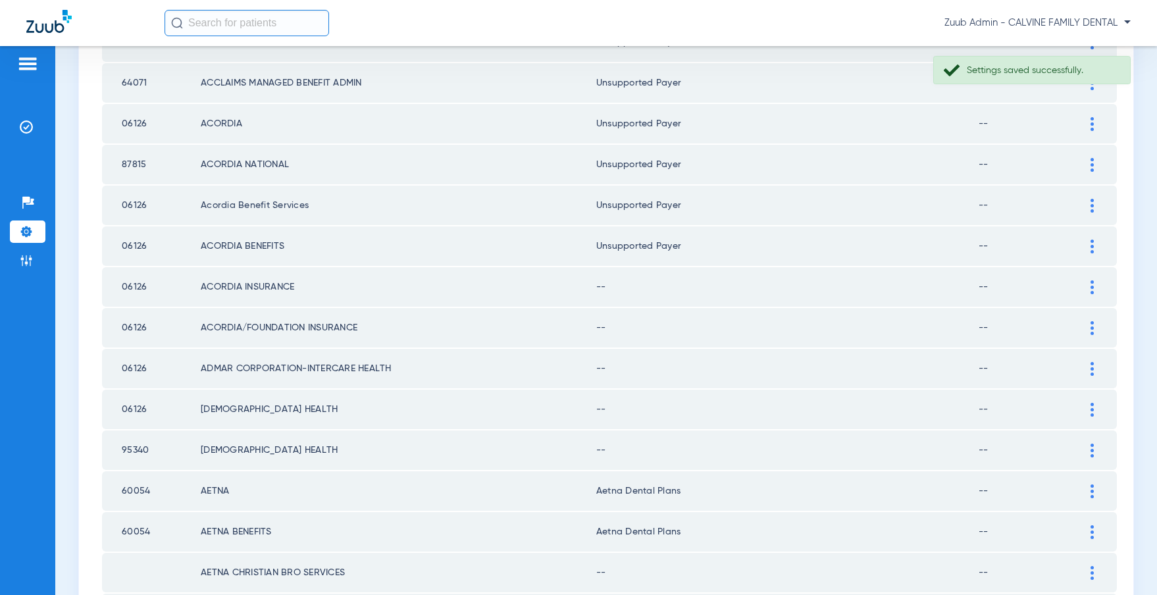
click at [1089, 288] on div at bounding box center [1091, 287] width 23 height 14
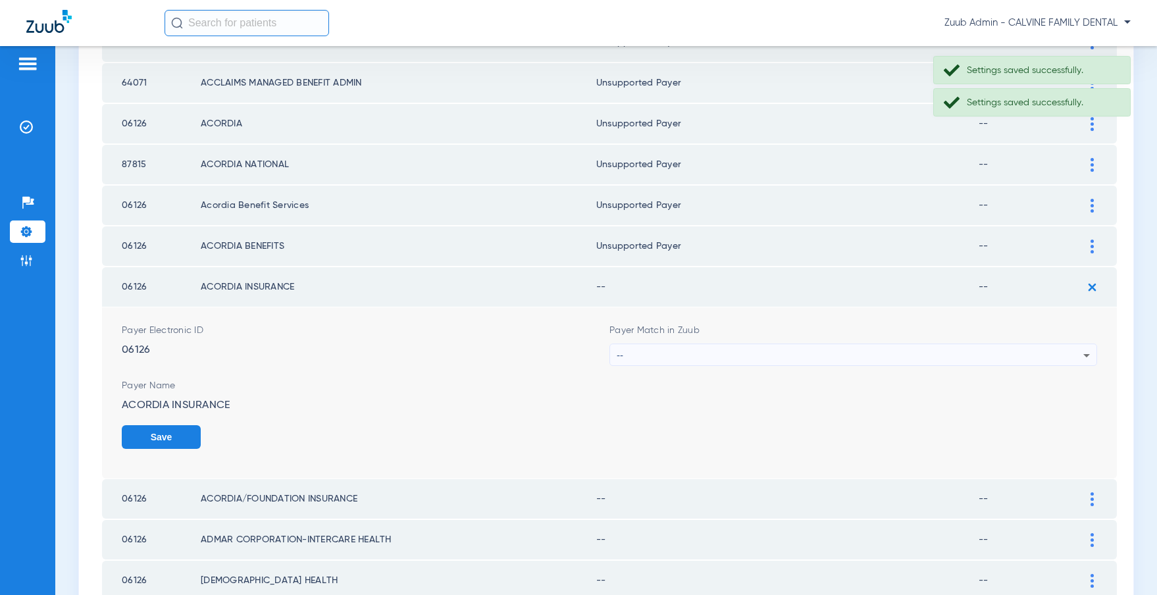
click at [854, 353] on div "--" at bounding box center [850, 355] width 467 height 22
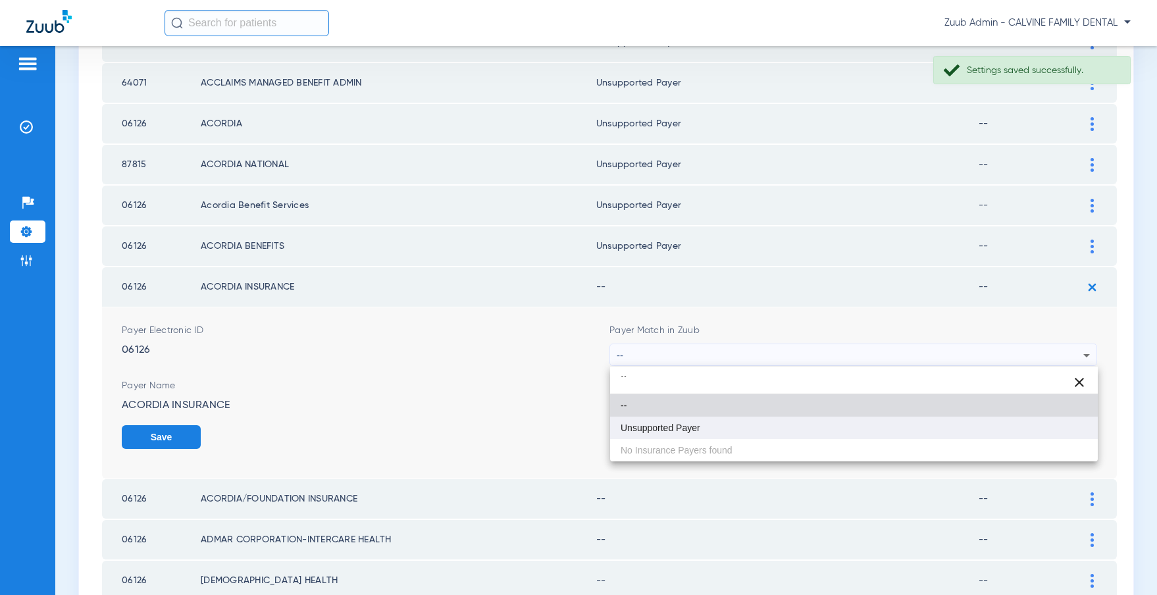
type input "``"
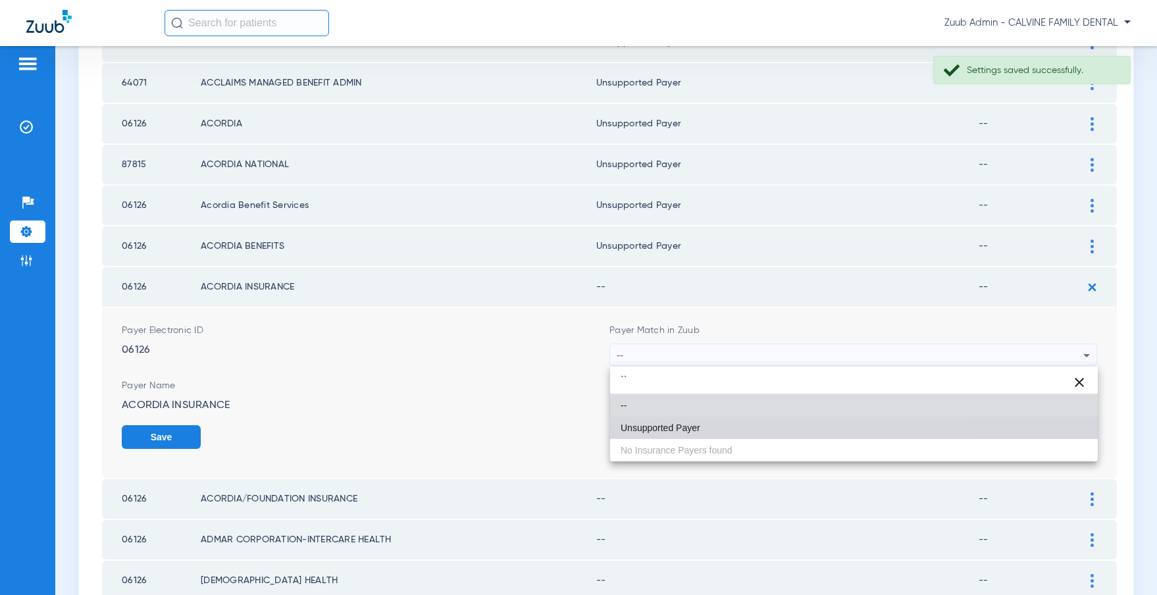
click at [699, 420] on mat-option "Unsupported Payer" at bounding box center [854, 428] width 488 height 22
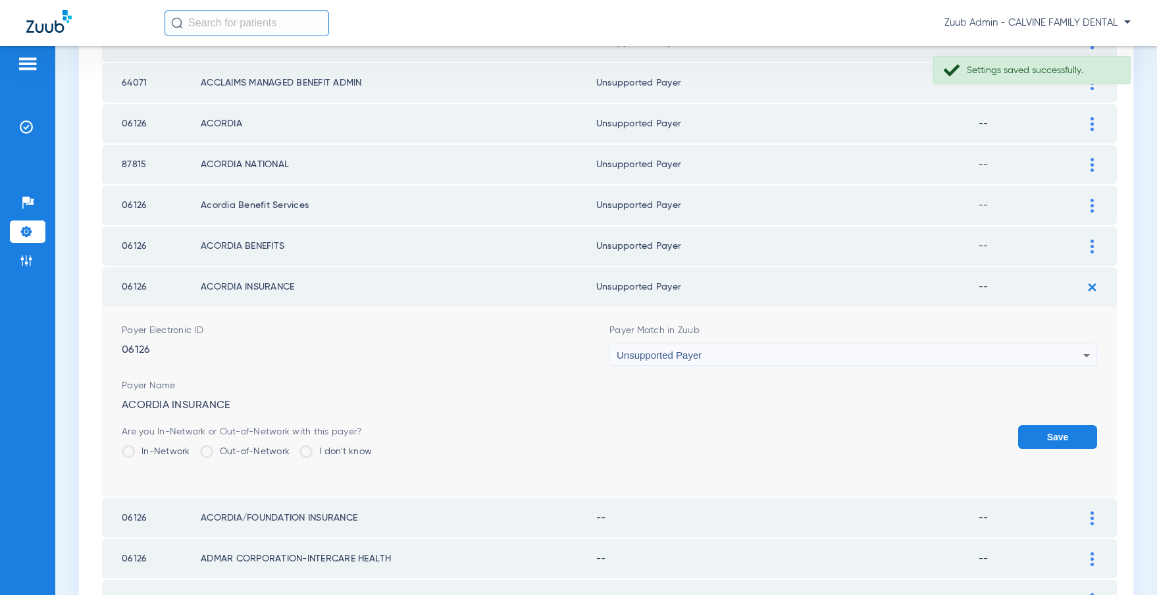
click at [1047, 432] on button "Save" at bounding box center [1057, 437] width 79 height 24
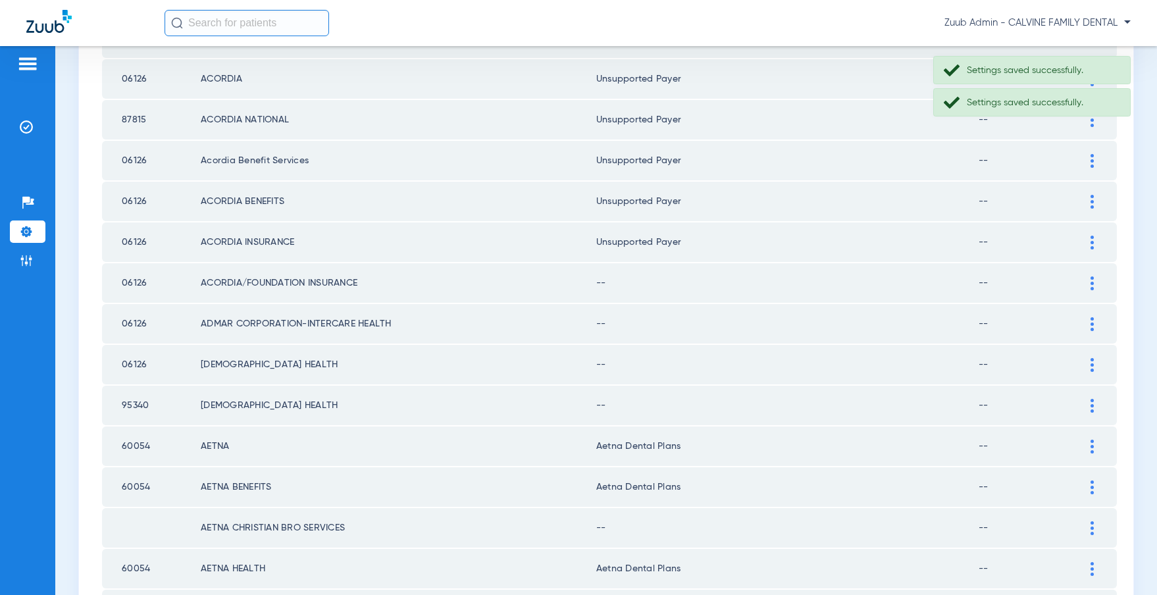
scroll to position [429, 0]
click at [1090, 278] on img at bounding box center [1091, 281] width 3 height 14
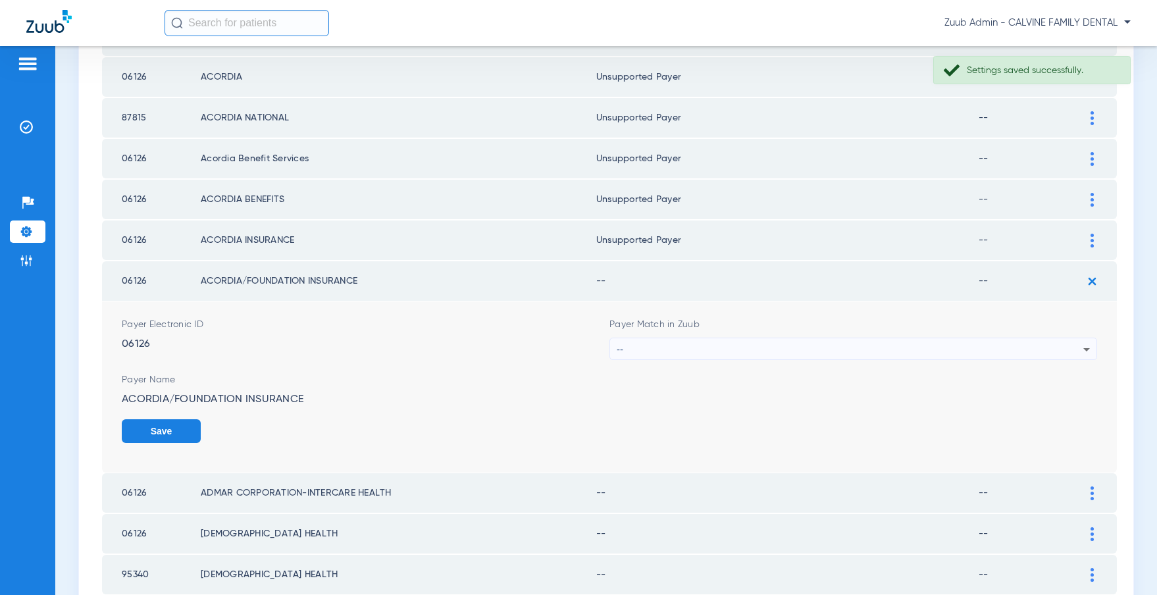
click at [890, 342] on div "--" at bounding box center [850, 349] width 467 height 22
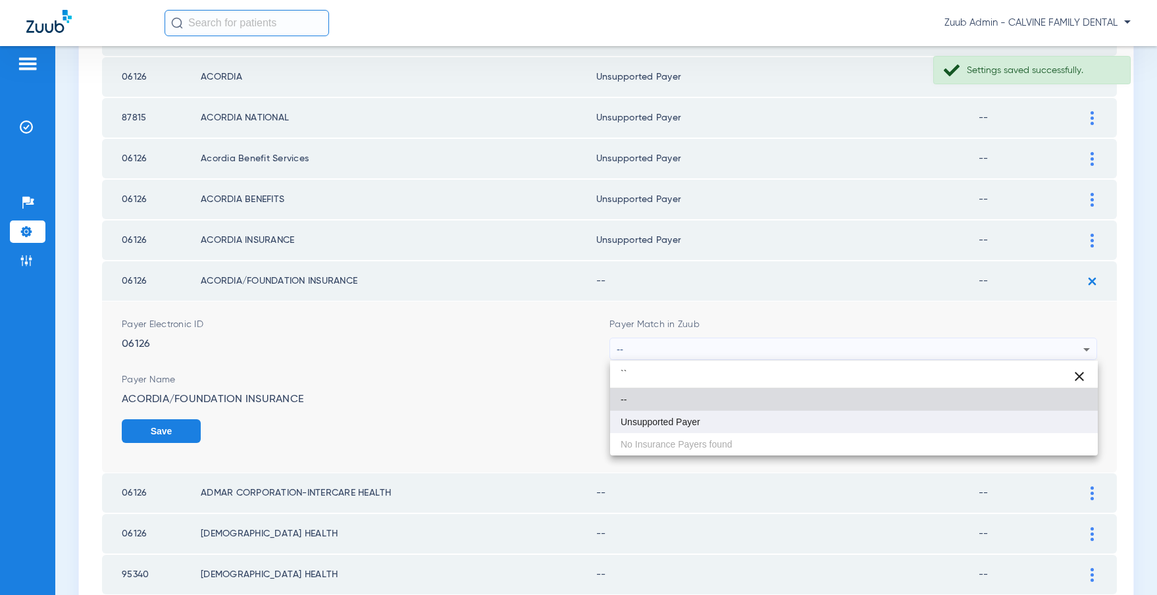
type input "``"
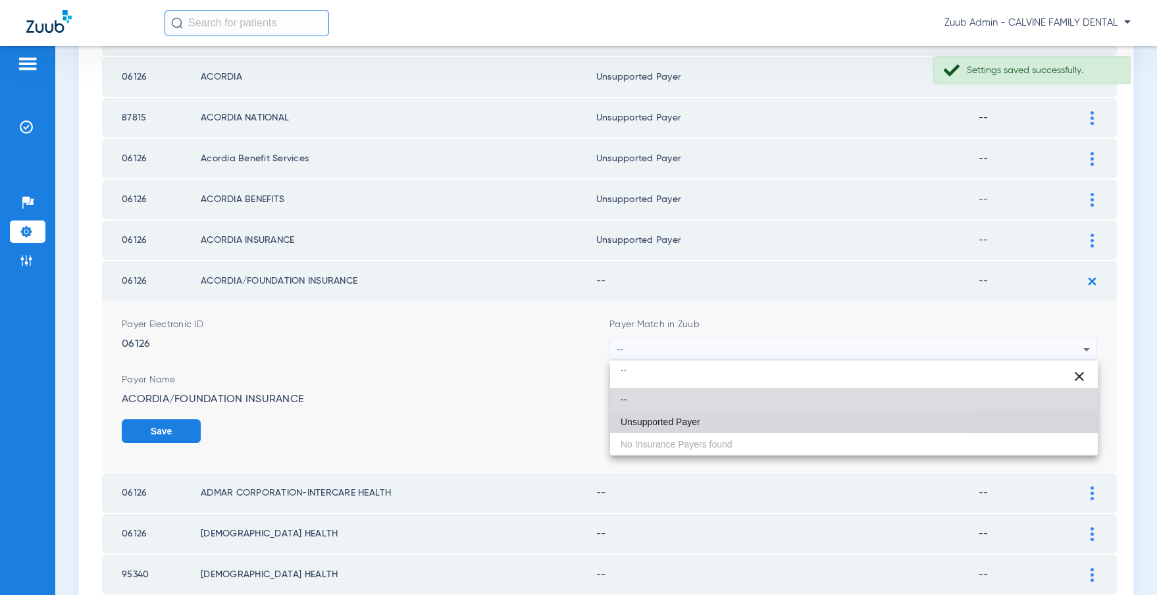
click at [699, 417] on span "Unsupported Payer" at bounding box center [660, 421] width 80 height 9
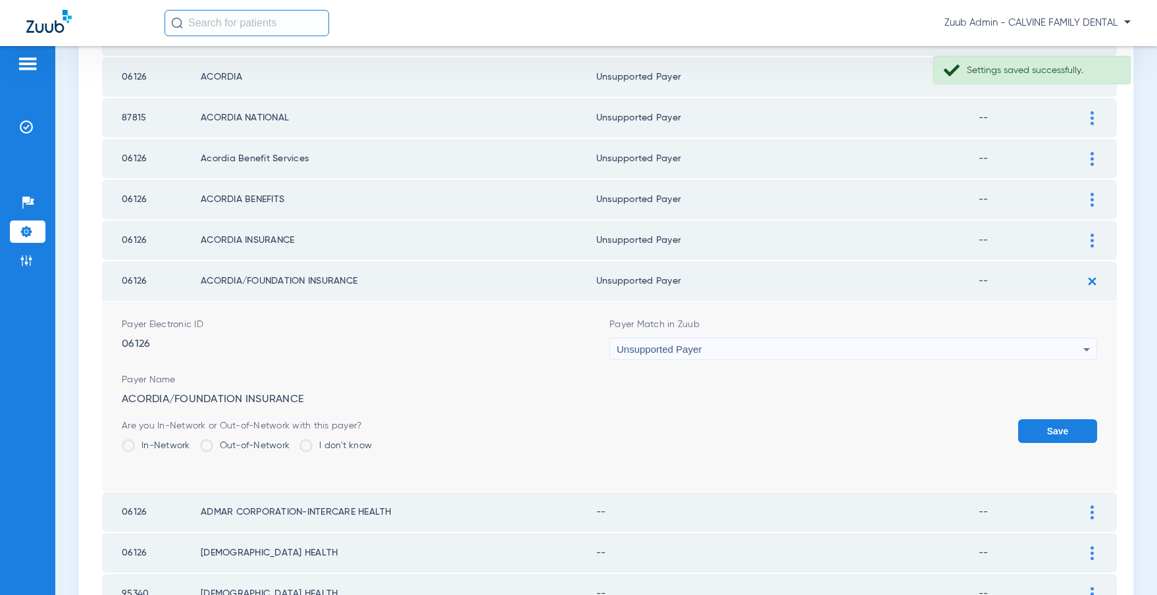
click at [1070, 430] on button "Save" at bounding box center [1057, 431] width 79 height 24
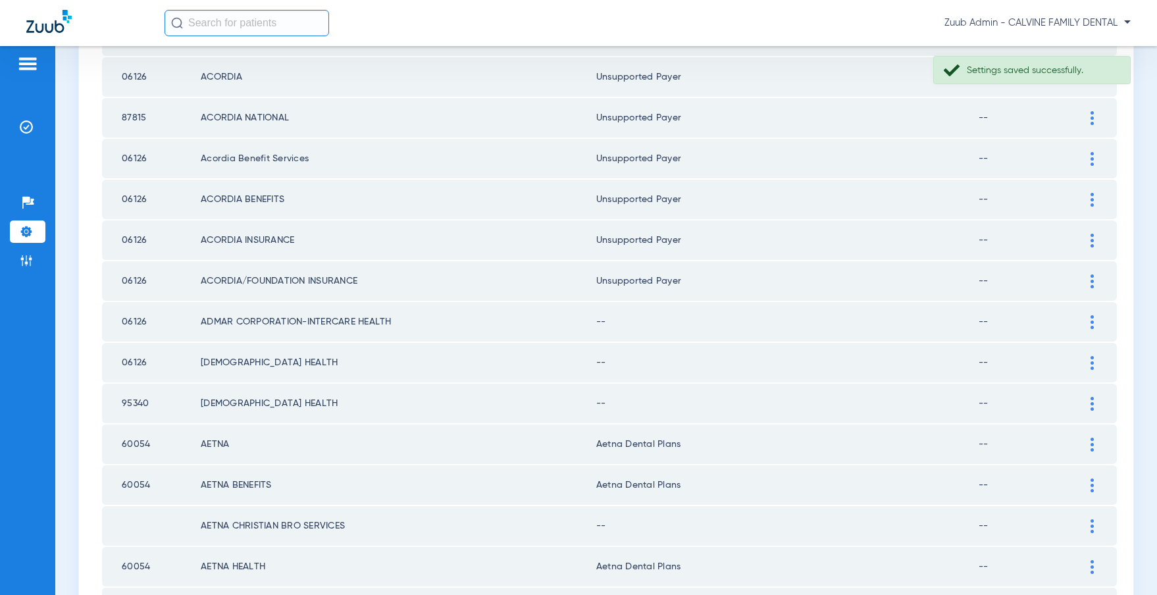
click at [1090, 319] on img at bounding box center [1091, 322] width 3 height 14
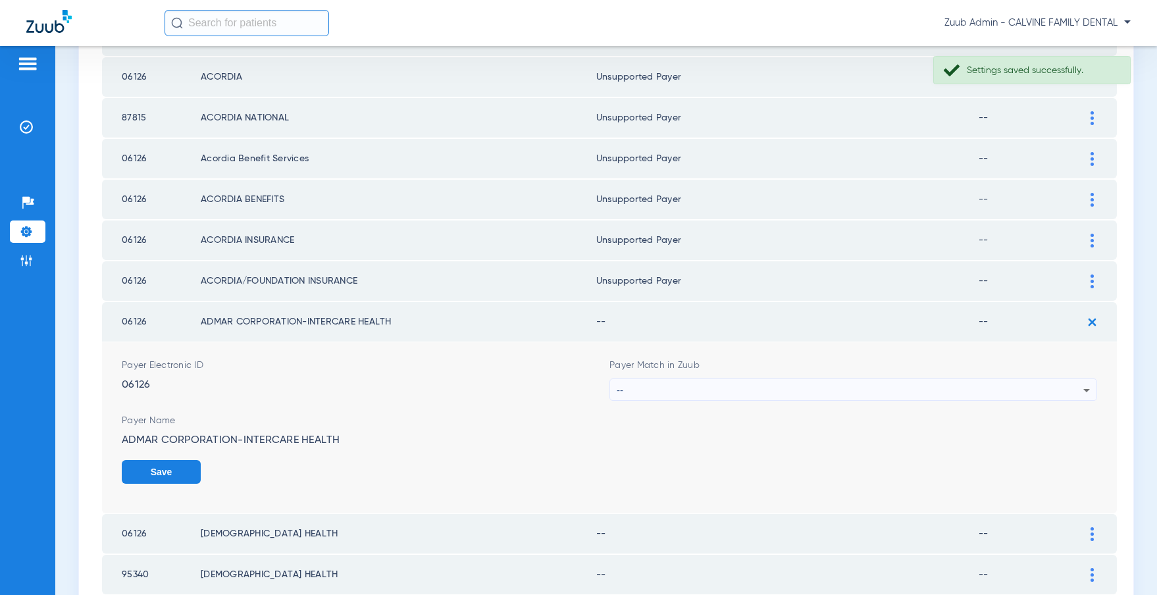
click at [745, 391] on div "--" at bounding box center [850, 390] width 467 height 22
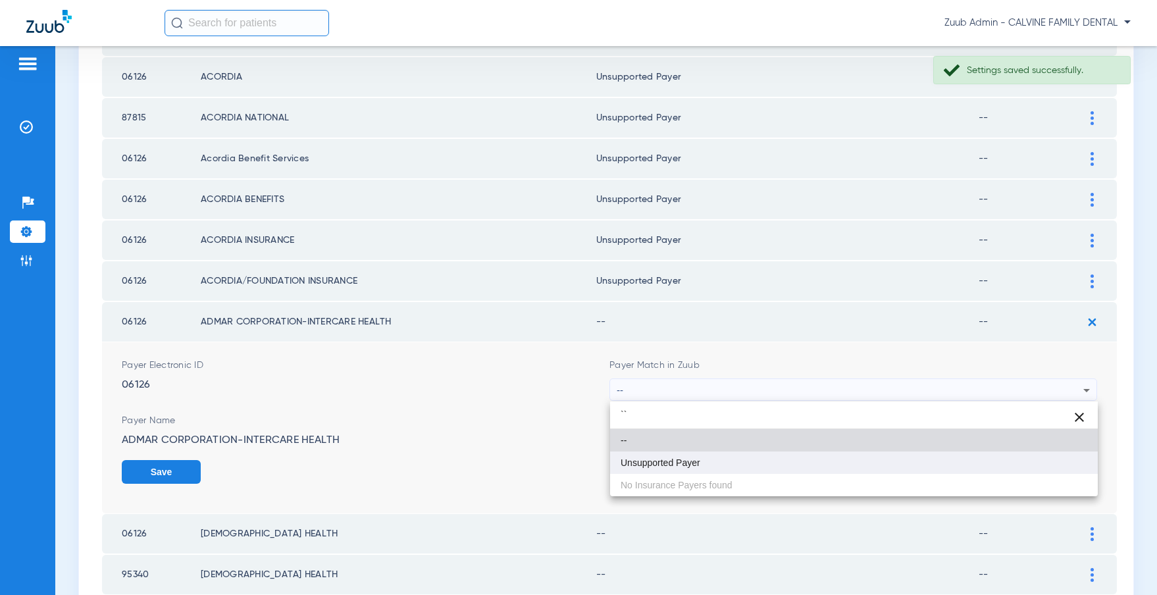
type input "``"
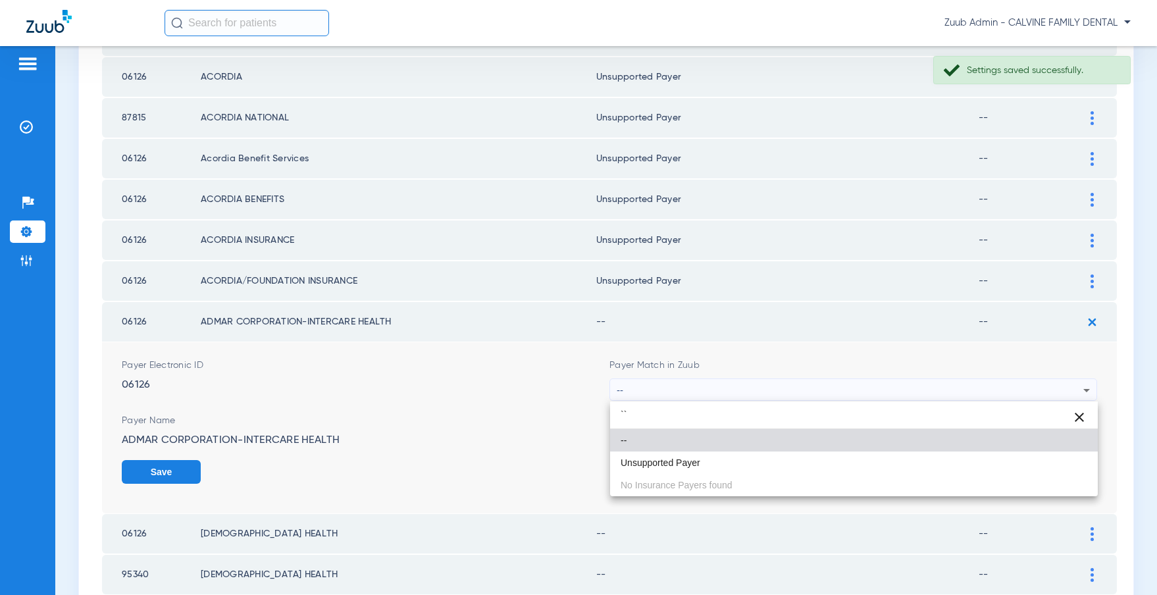
click at [690, 455] on mat-option "Unsupported Payer" at bounding box center [854, 462] width 488 height 22
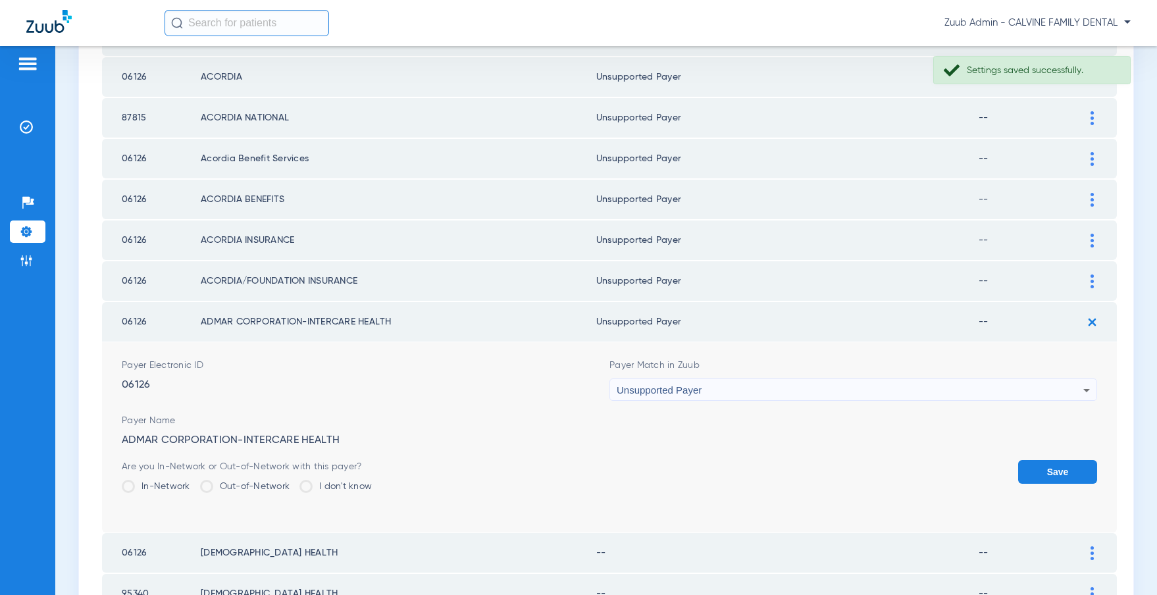
drag, startPoint x: 1040, startPoint y: 471, endPoint x: 1003, endPoint y: 404, distance: 76.2
click at [1040, 471] on button "Save" at bounding box center [1057, 472] width 79 height 24
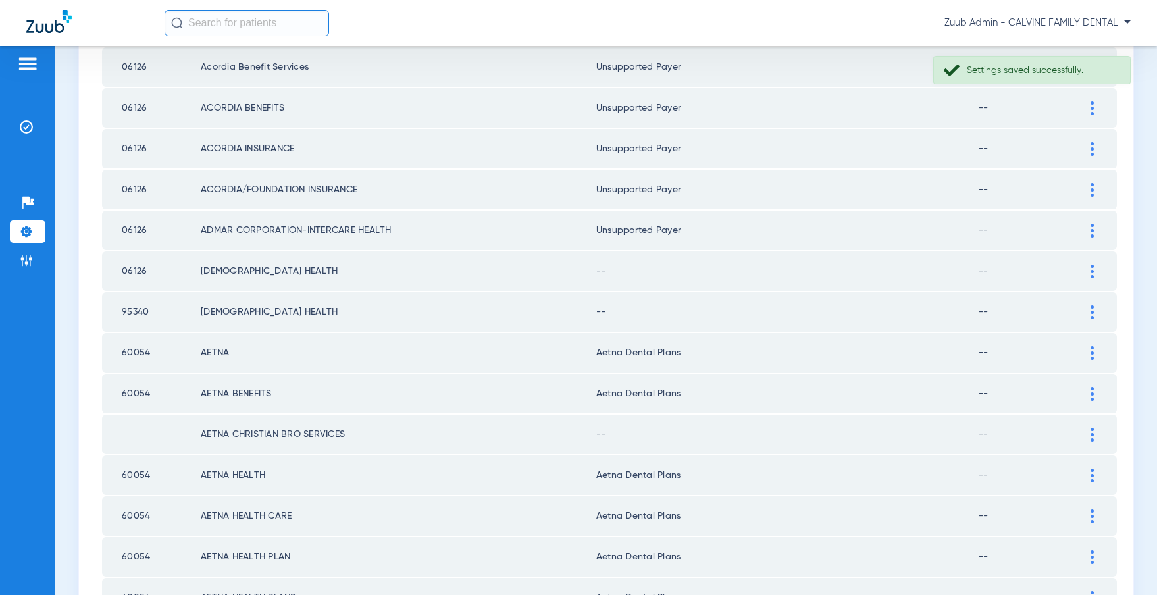
click at [1093, 265] on img at bounding box center [1091, 272] width 3 height 14
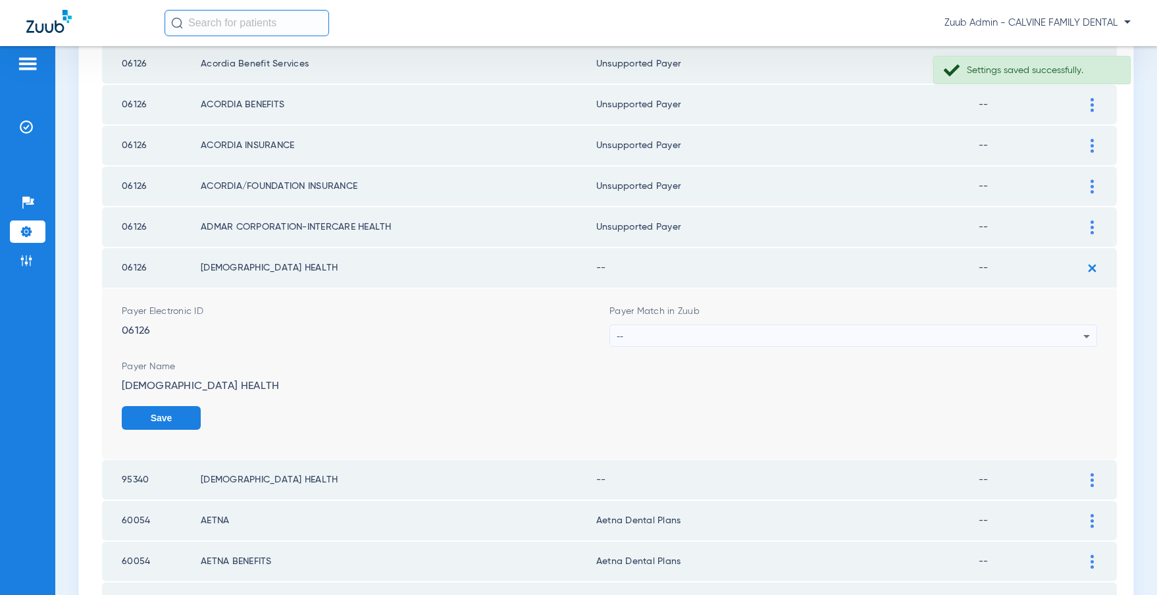
click at [955, 334] on div "--" at bounding box center [850, 336] width 467 height 22
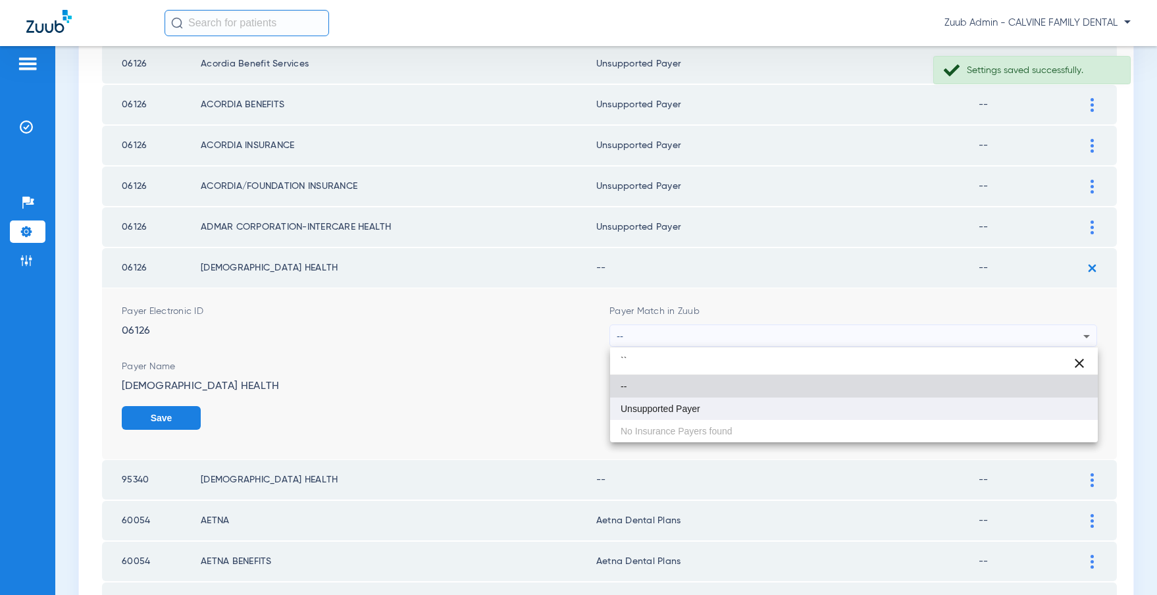
type input "``"
click at [753, 407] on mat-option "Unsupported Payer" at bounding box center [854, 408] width 488 height 22
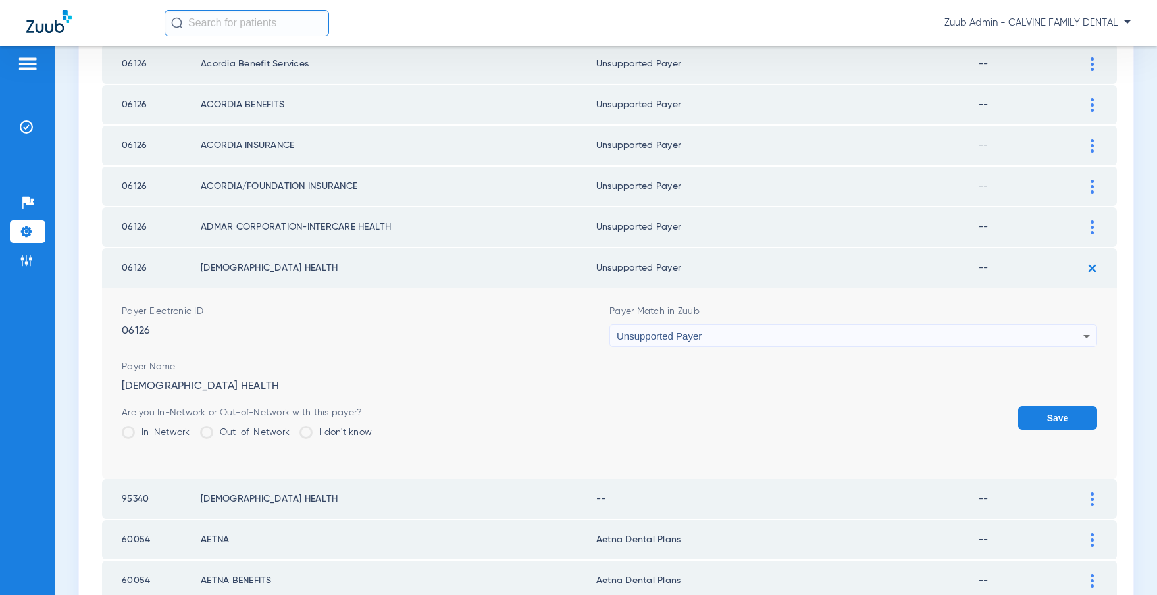
click at [1057, 411] on button "Save" at bounding box center [1057, 418] width 79 height 24
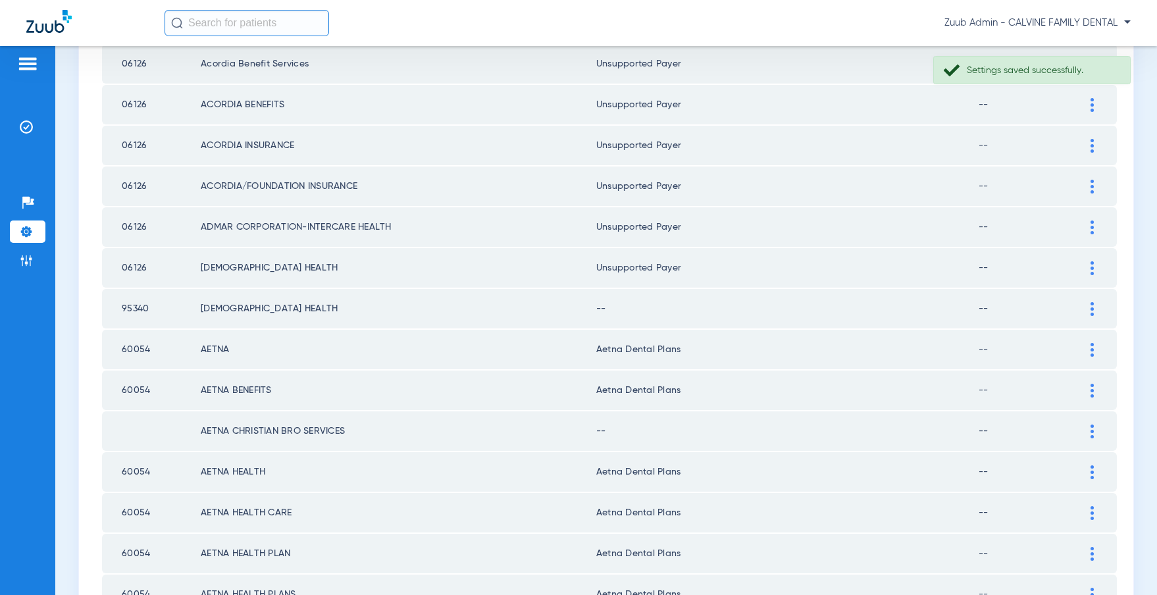
click at [1088, 311] on div at bounding box center [1091, 309] width 23 height 14
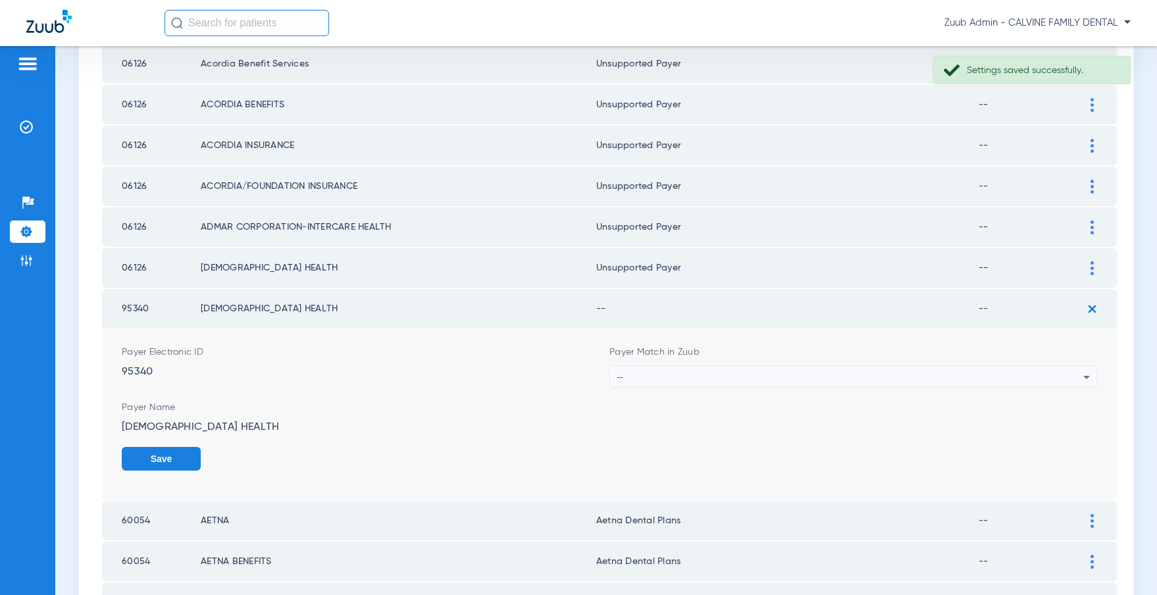
click at [832, 373] on div "--" at bounding box center [850, 377] width 467 height 22
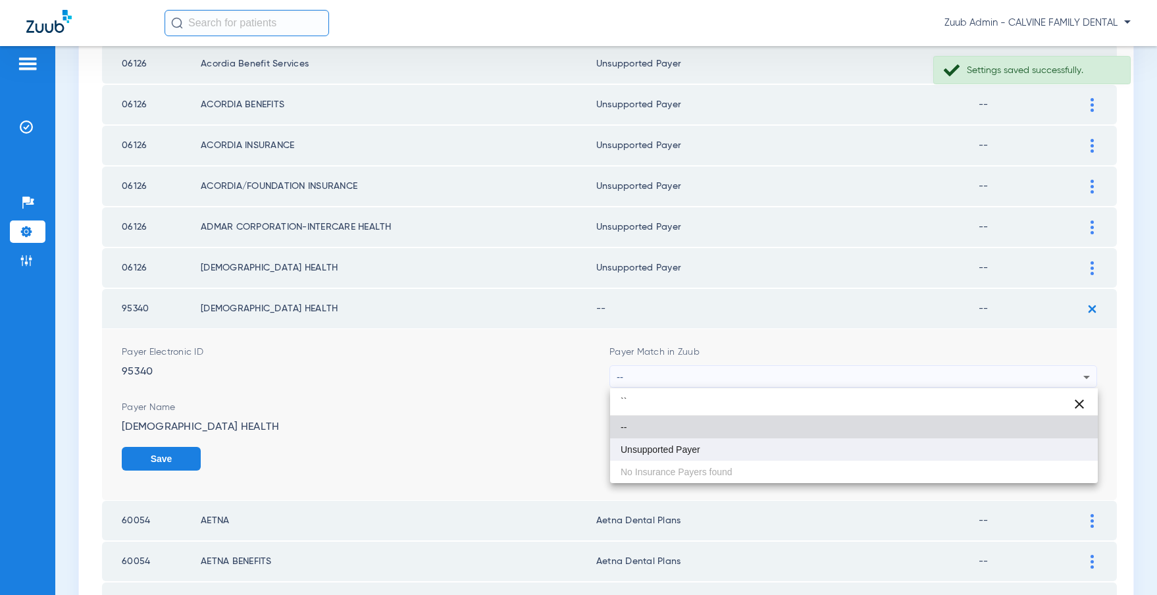
type input "``"
click at [732, 442] on mat-option "Unsupported Payer" at bounding box center [854, 449] width 488 height 22
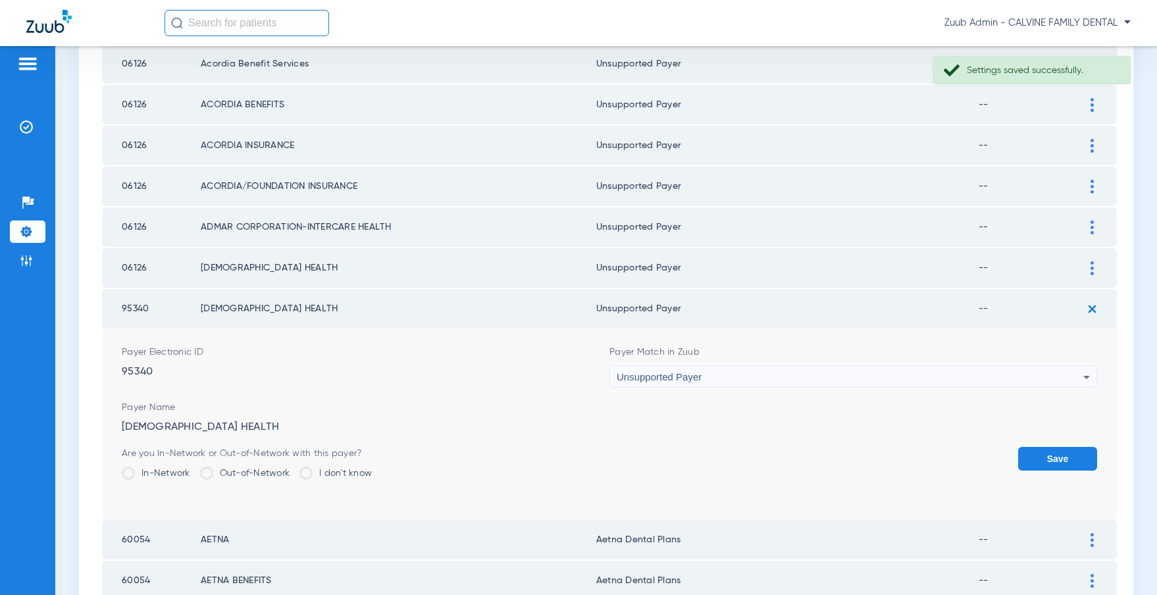
click at [1026, 459] on button "Save" at bounding box center [1057, 459] width 79 height 24
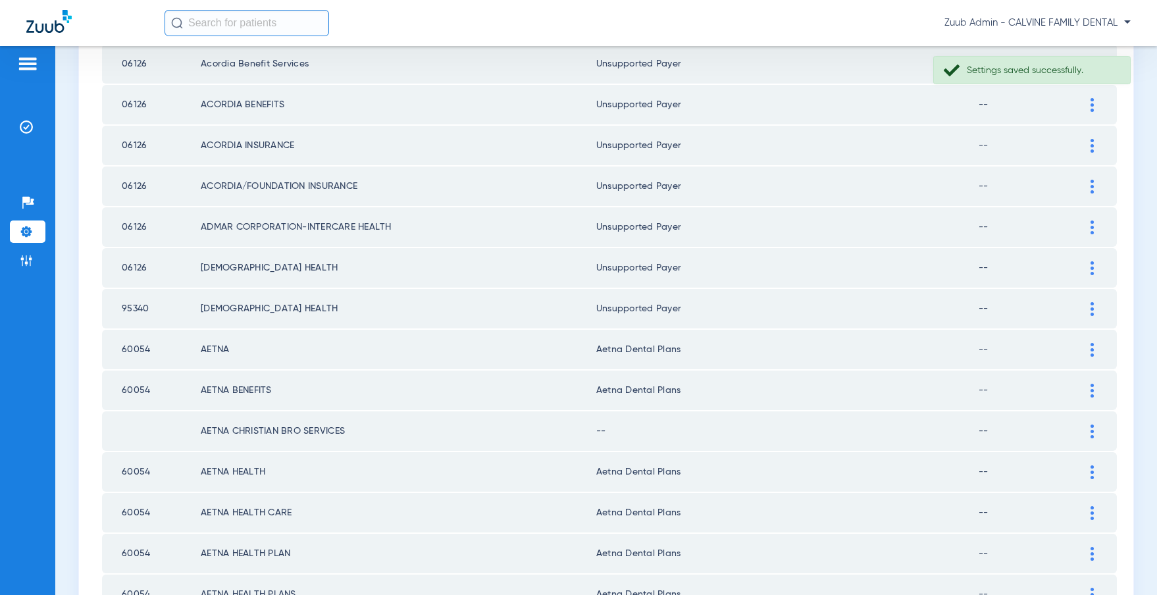
click at [1094, 433] on div at bounding box center [1091, 431] width 23 height 14
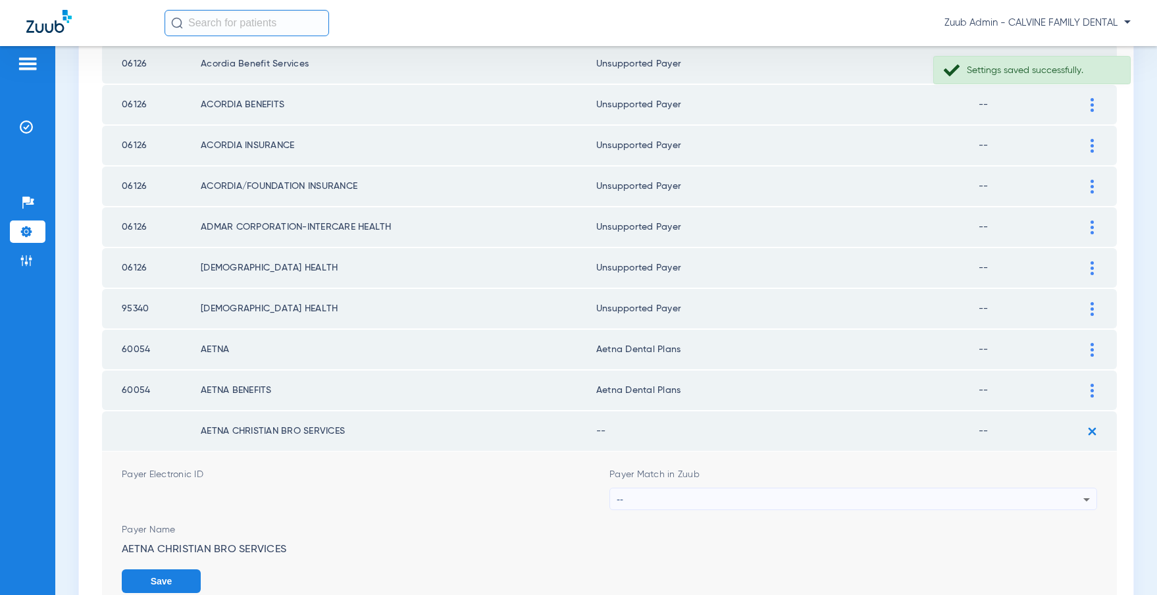
drag, startPoint x: 899, startPoint y: 481, endPoint x: 900, endPoint y: 495, distance: 14.5
click at [899, 490] on div "Payer Match in Zuub --" at bounding box center [853, 489] width 488 height 42
click at [901, 498] on div "--" at bounding box center [850, 499] width 467 height 22
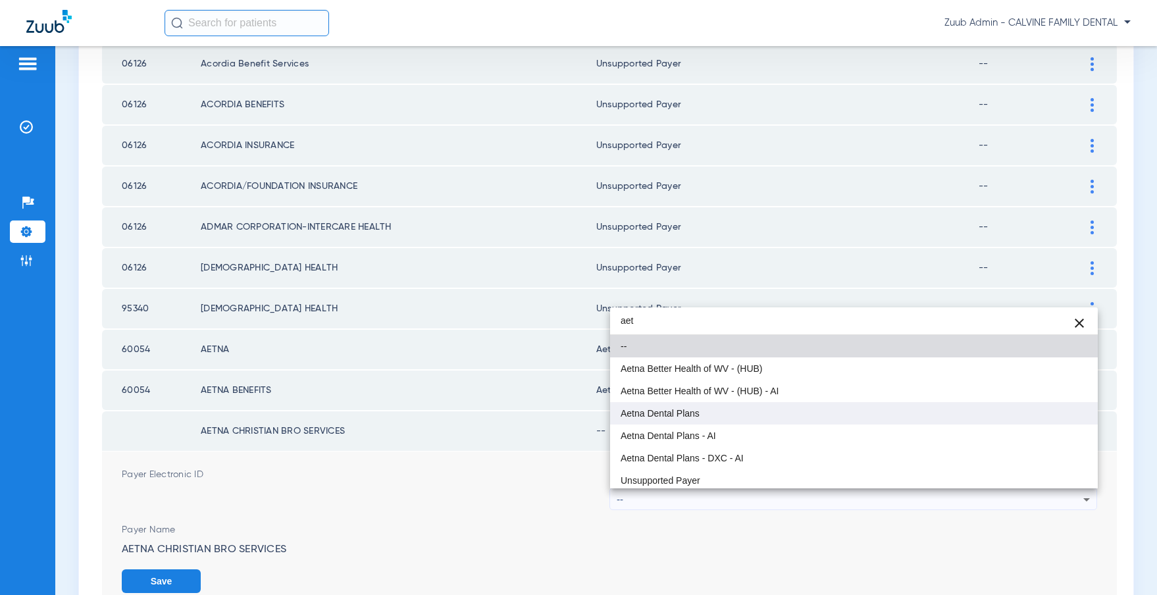
type input "aet"
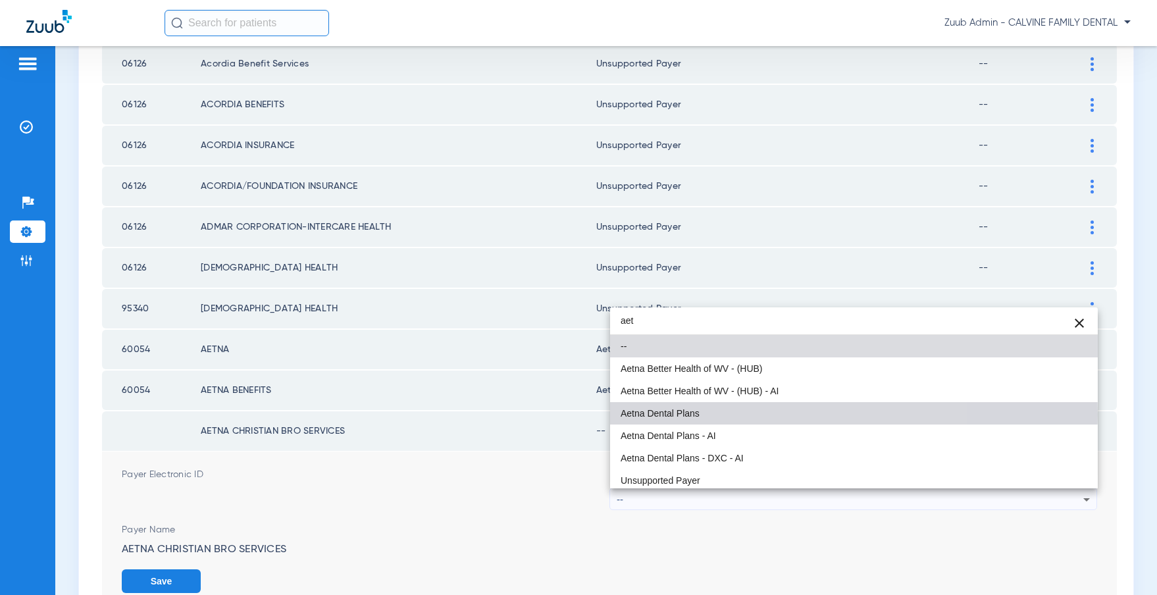
click at [697, 415] on span "Aetna Dental Plans" at bounding box center [659, 413] width 79 height 9
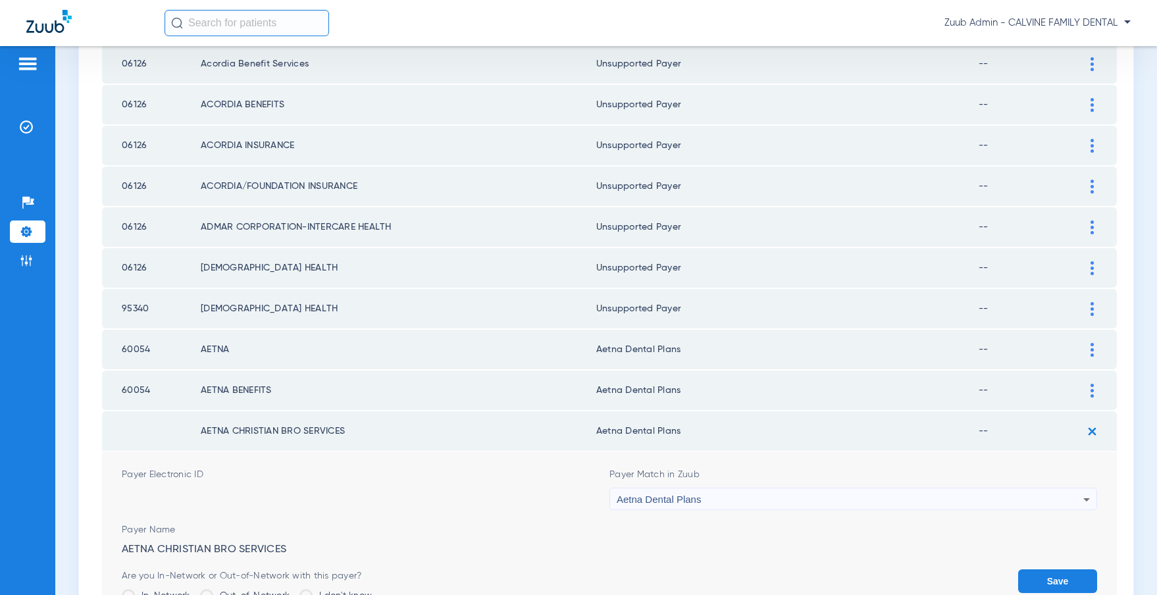
drag, startPoint x: 1052, startPoint y: 576, endPoint x: 963, endPoint y: 461, distance: 146.3
click at [1051, 576] on button "Save" at bounding box center [1057, 581] width 79 height 24
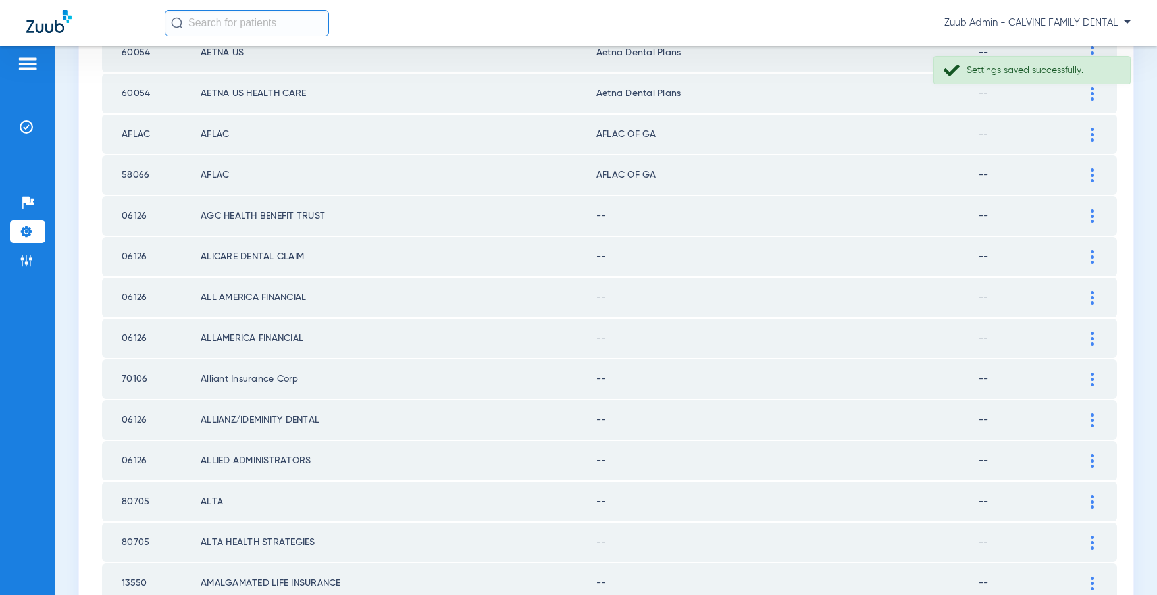
scroll to position [1601, 0]
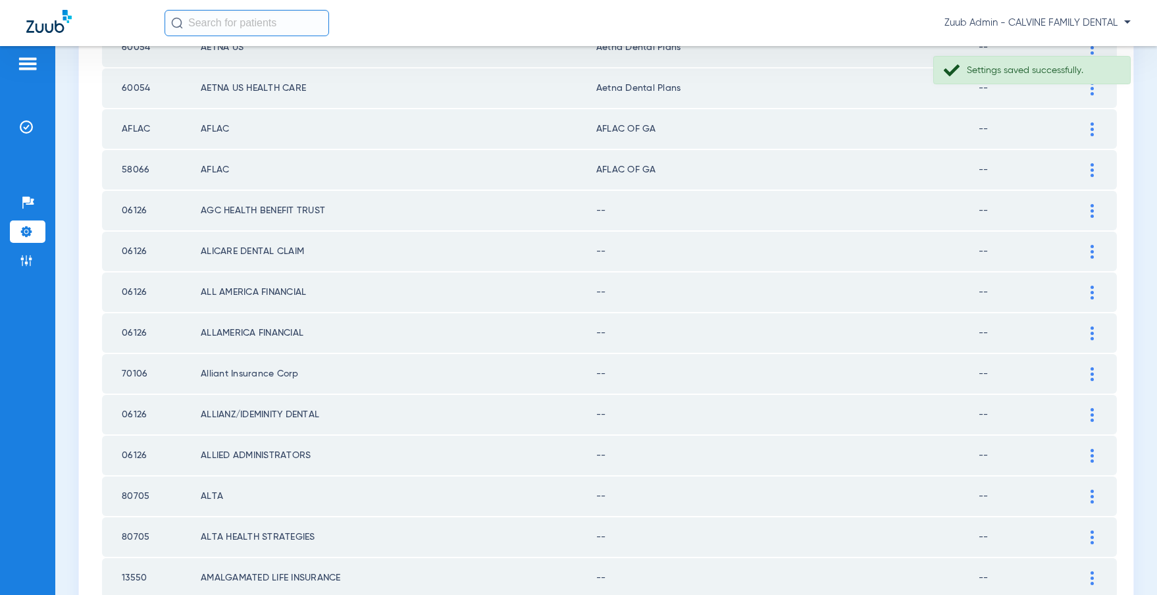
click at [1089, 207] on div at bounding box center [1091, 211] width 23 height 14
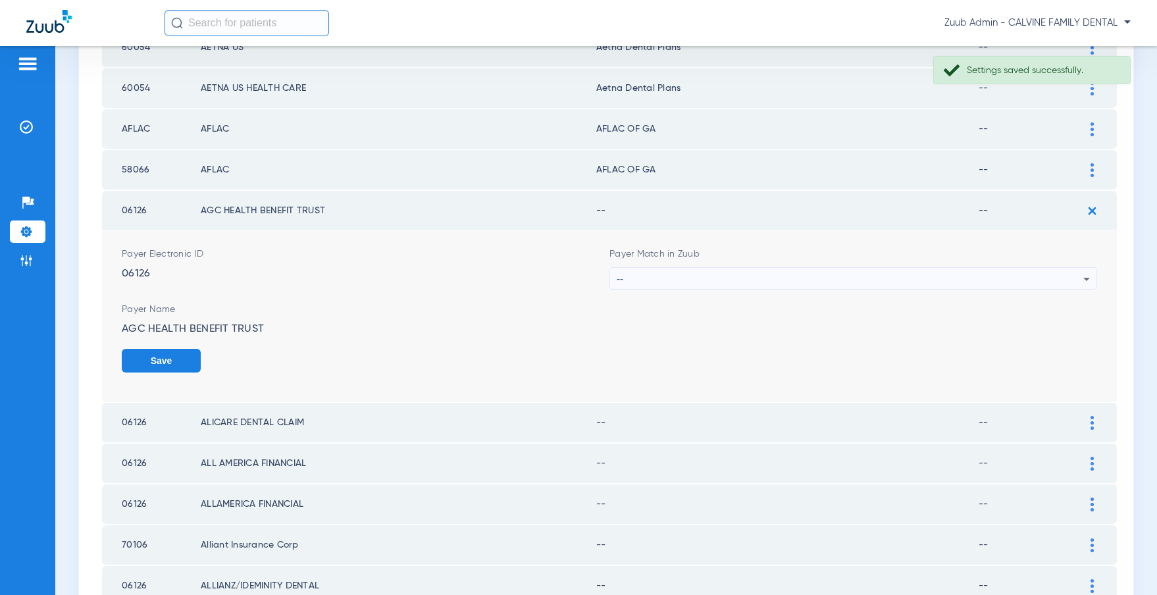
click at [825, 270] on div "--" at bounding box center [850, 279] width 467 height 22
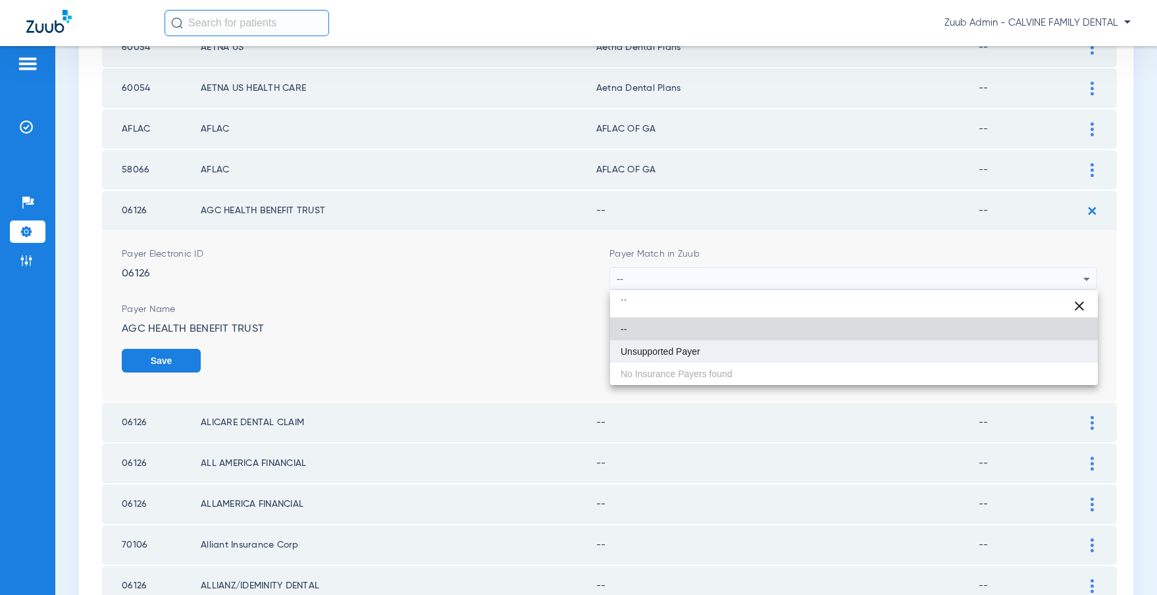
type input "``"
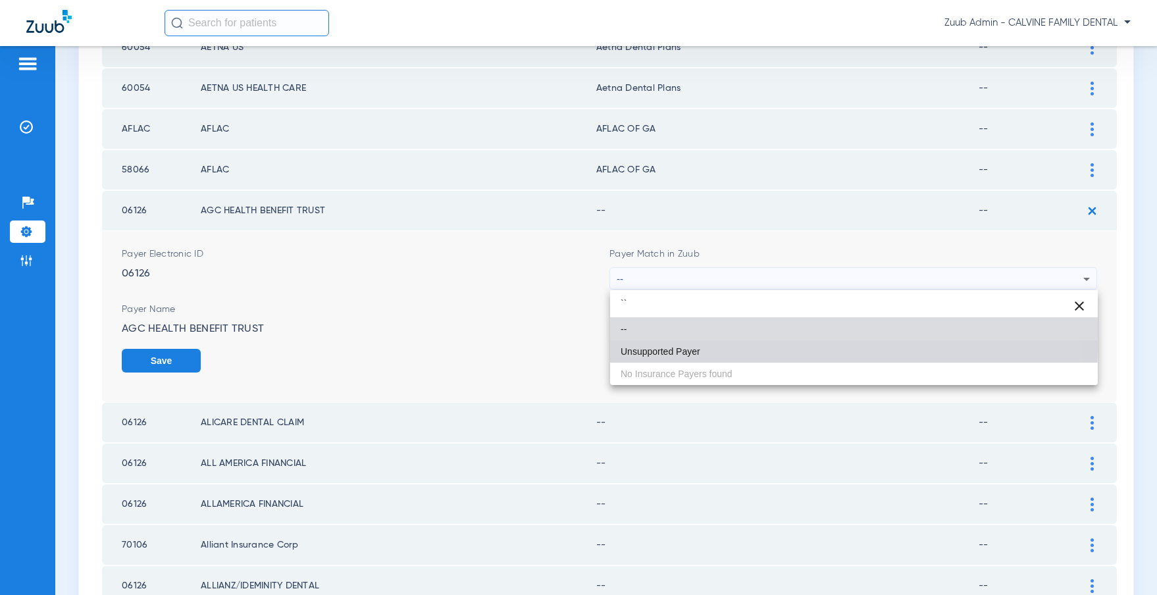
click at [671, 347] on span "Unsupported Payer" at bounding box center [660, 351] width 80 height 9
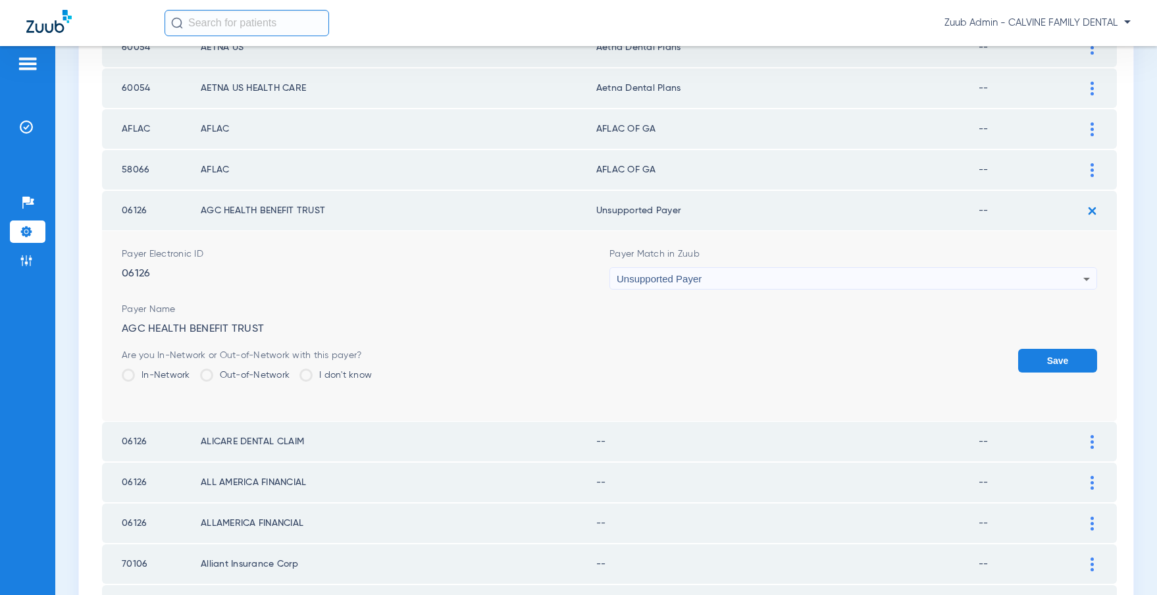
click at [1046, 357] on button "Save" at bounding box center [1057, 361] width 79 height 24
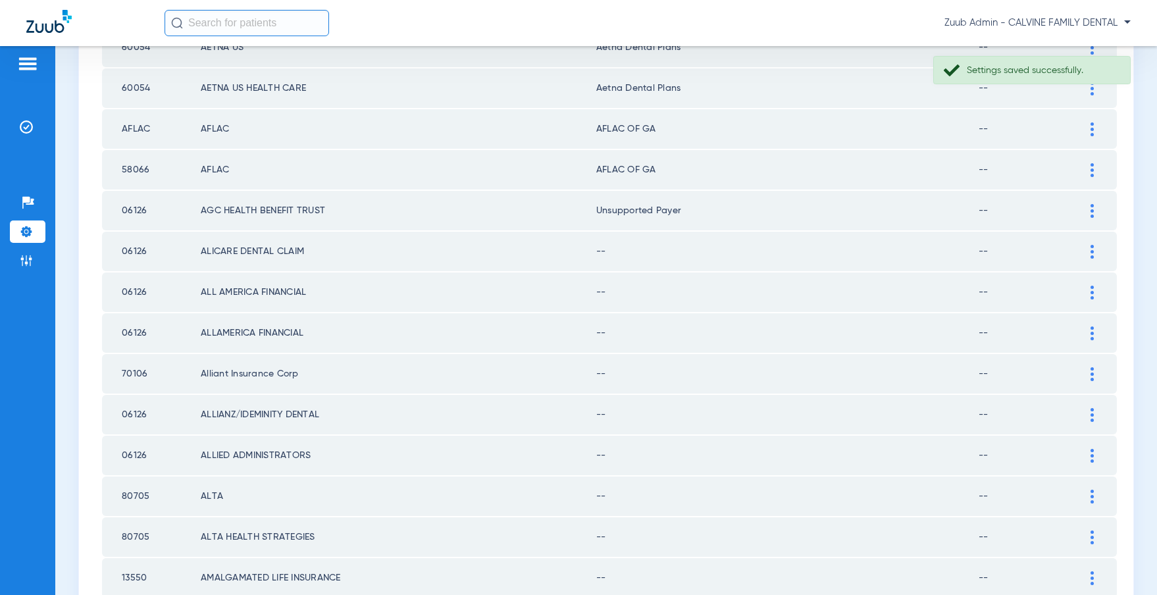
click at [1092, 253] on img at bounding box center [1091, 252] width 3 height 14
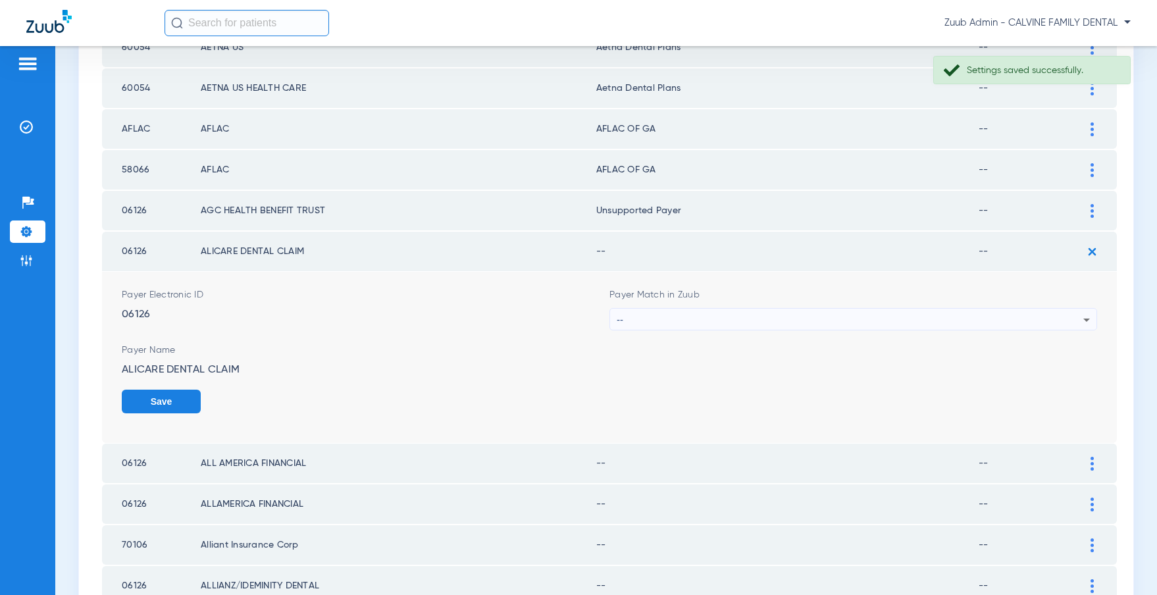
click at [880, 315] on div "--" at bounding box center [850, 320] width 467 height 22
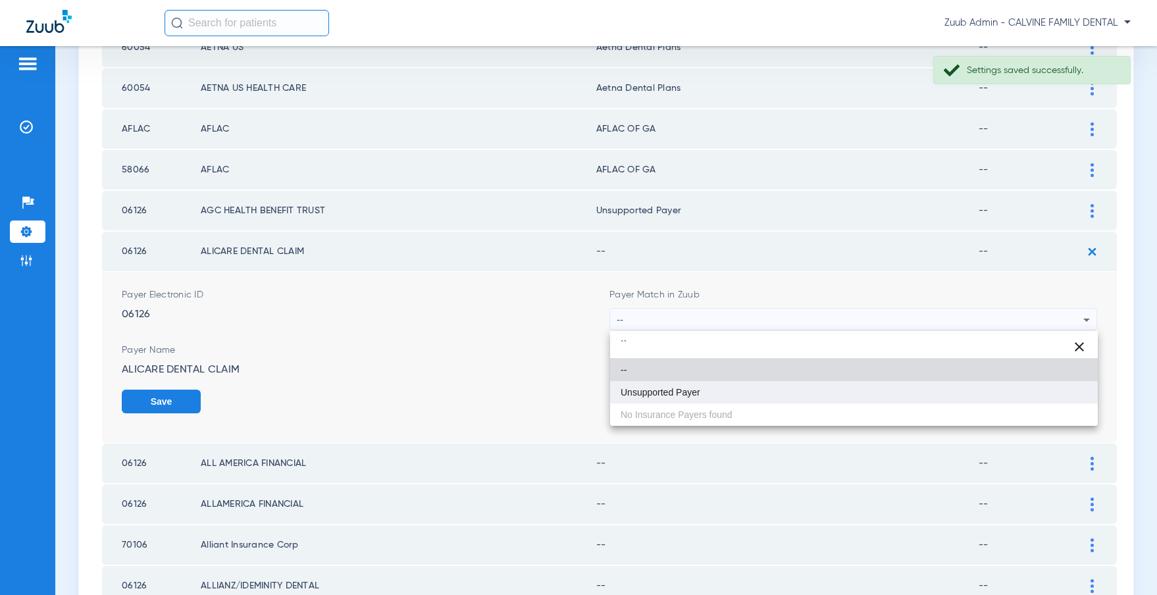
type input "``"
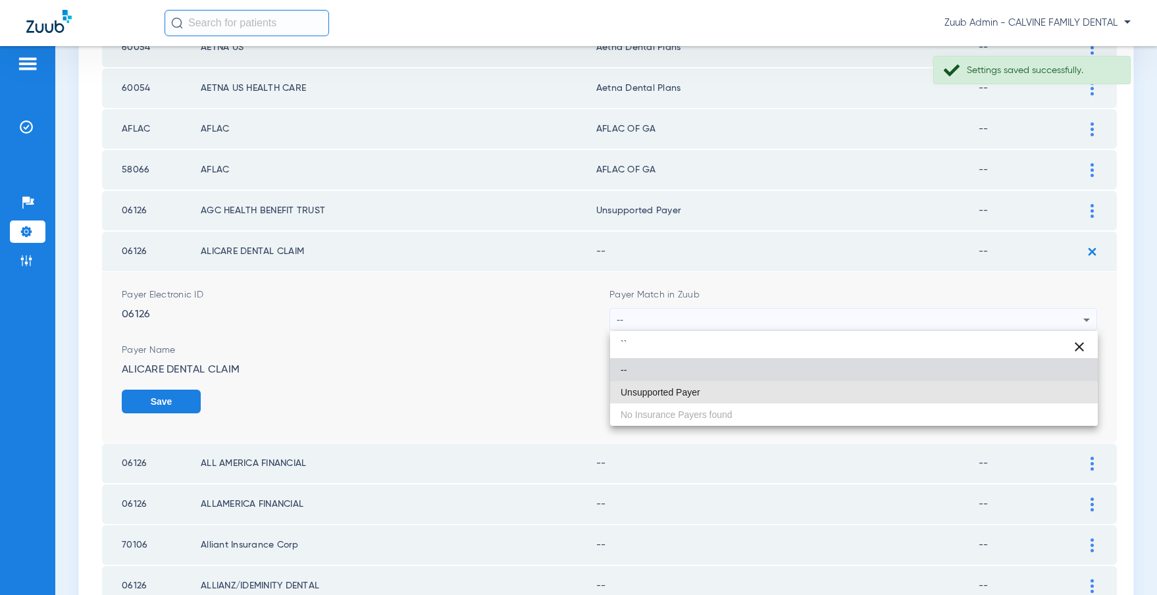
drag, startPoint x: 741, startPoint y: 382, endPoint x: 951, endPoint y: 402, distance: 210.8
click at [741, 382] on mat-option "Unsupported Payer" at bounding box center [854, 392] width 488 height 22
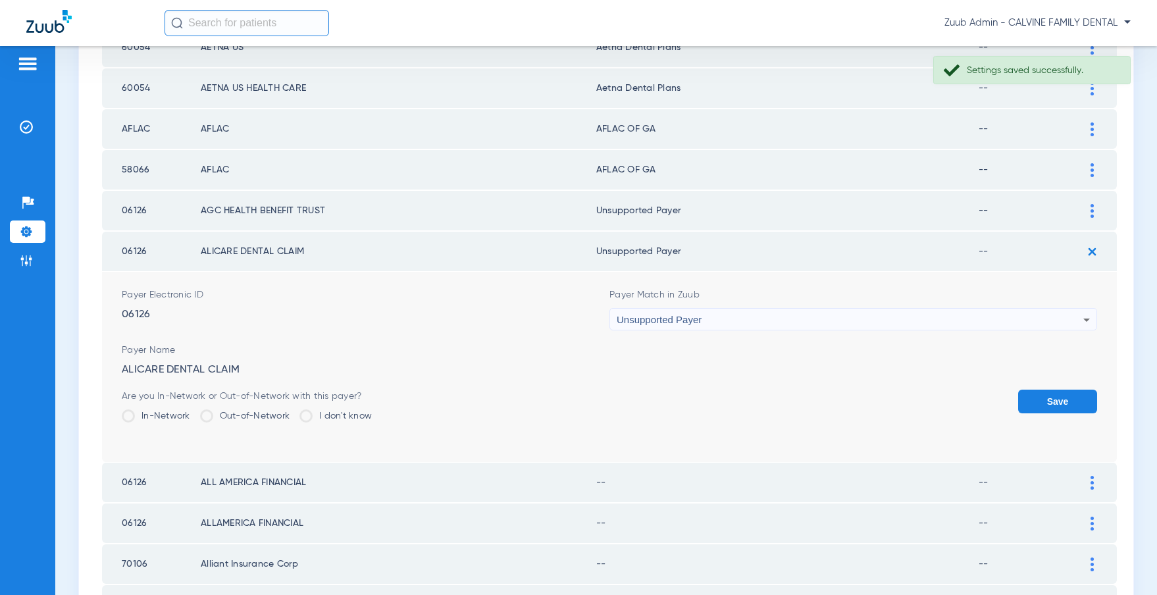
click at [1049, 403] on button "Save" at bounding box center [1057, 402] width 79 height 24
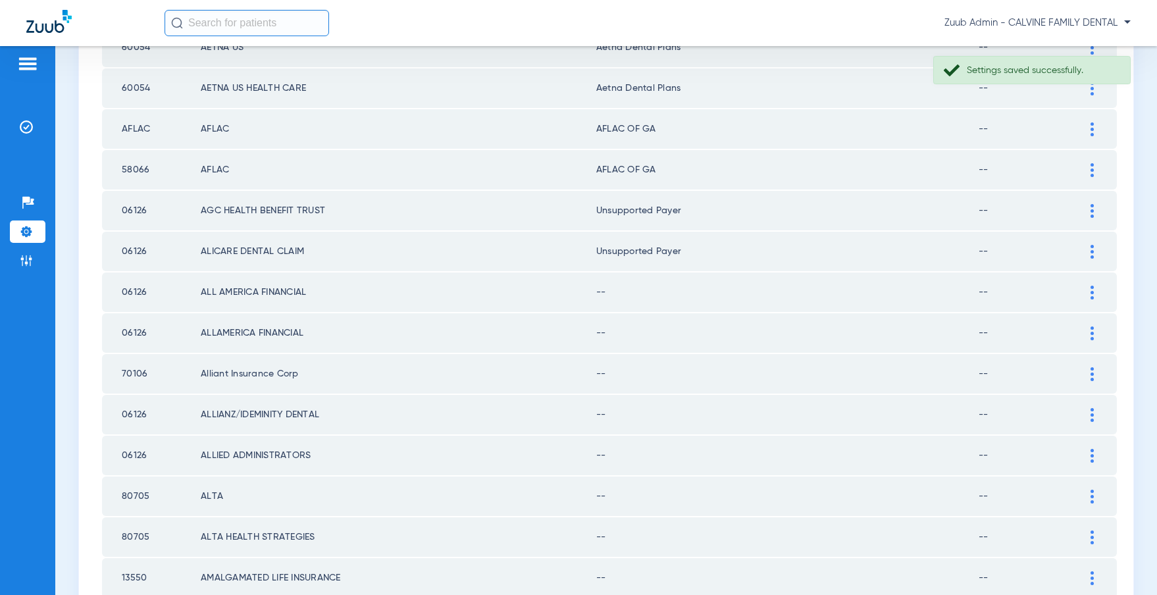
click at [1092, 293] on img at bounding box center [1091, 293] width 3 height 14
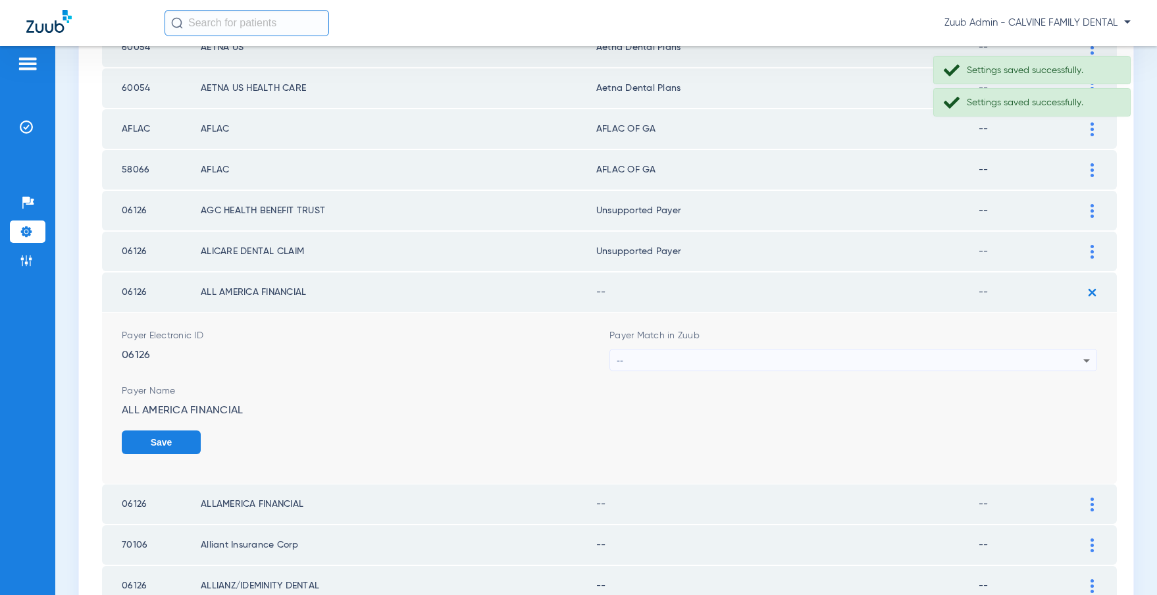
click at [802, 354] on div "--" at bounding box center [850, 360] width 467 height 22
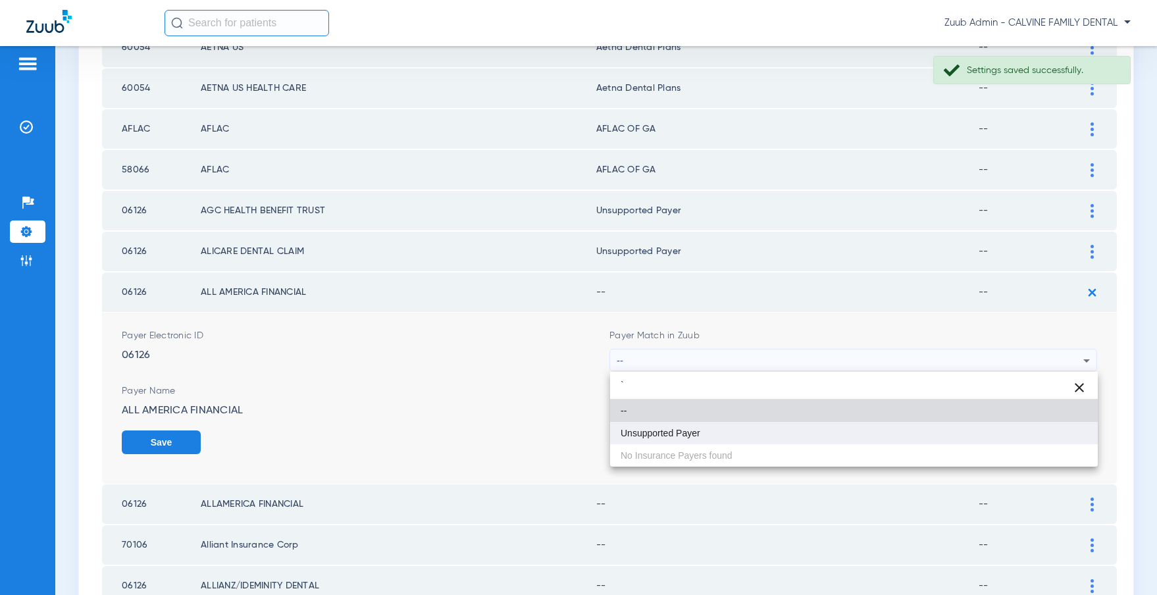
type input "`"
click at [726, 432] on mat-option "Unsupported Payer" at bounding box center [854, 433] width 488 height 22
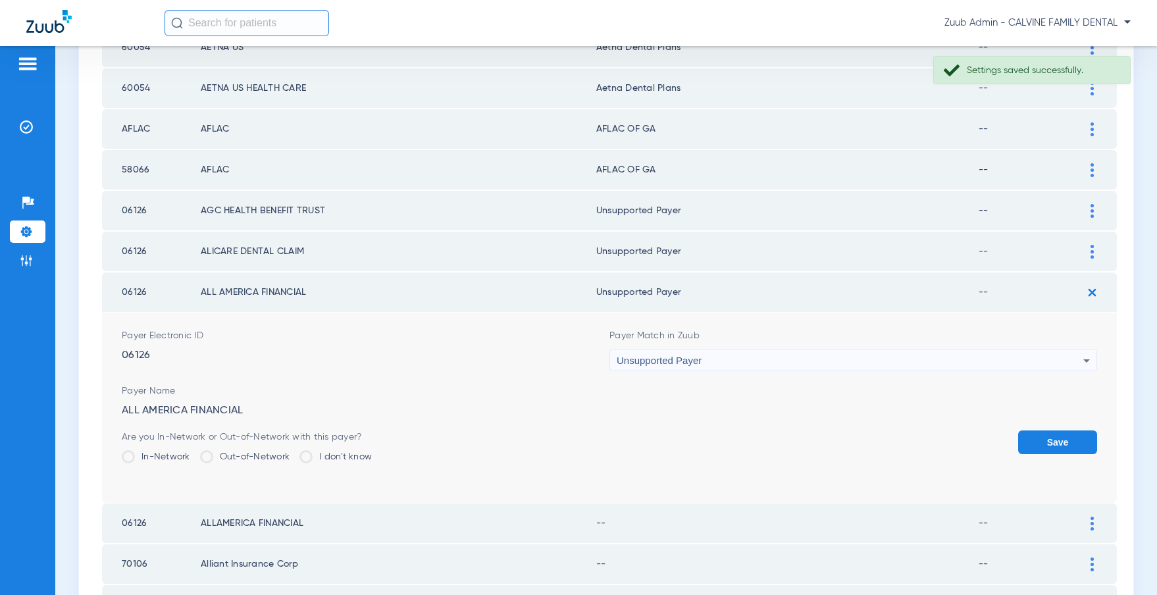
click at [1041, 439] on button "Save" at bounding box center [1057, 442] width 79 height 24
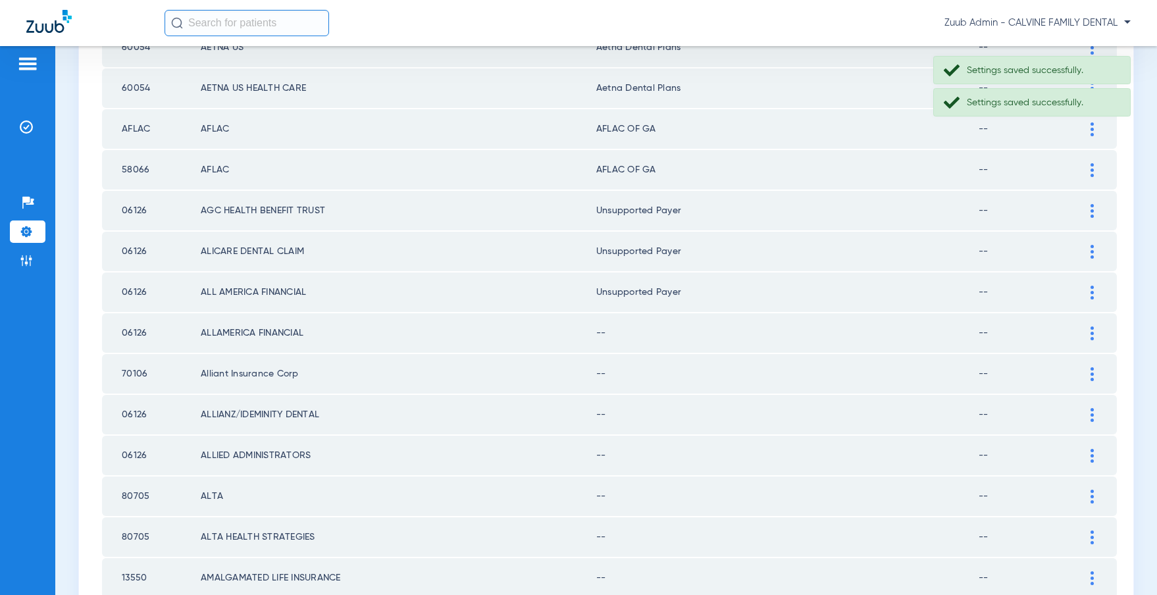
scroll to position [1783, 0]
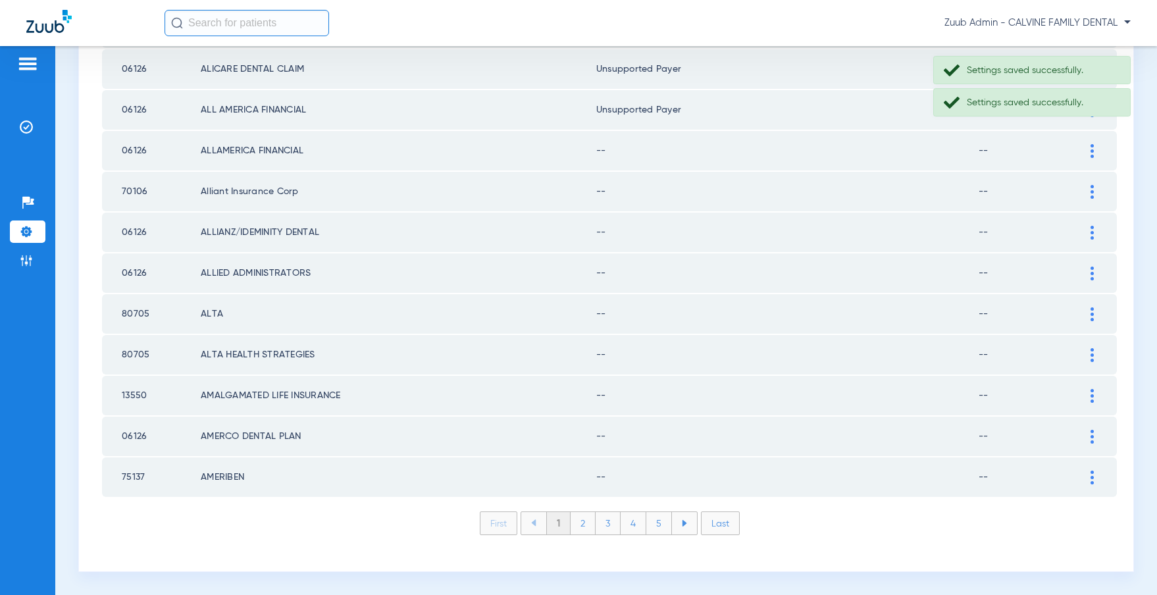
click at [1090, 150] on img at bounding box center [1091, 151] width 3 height 14
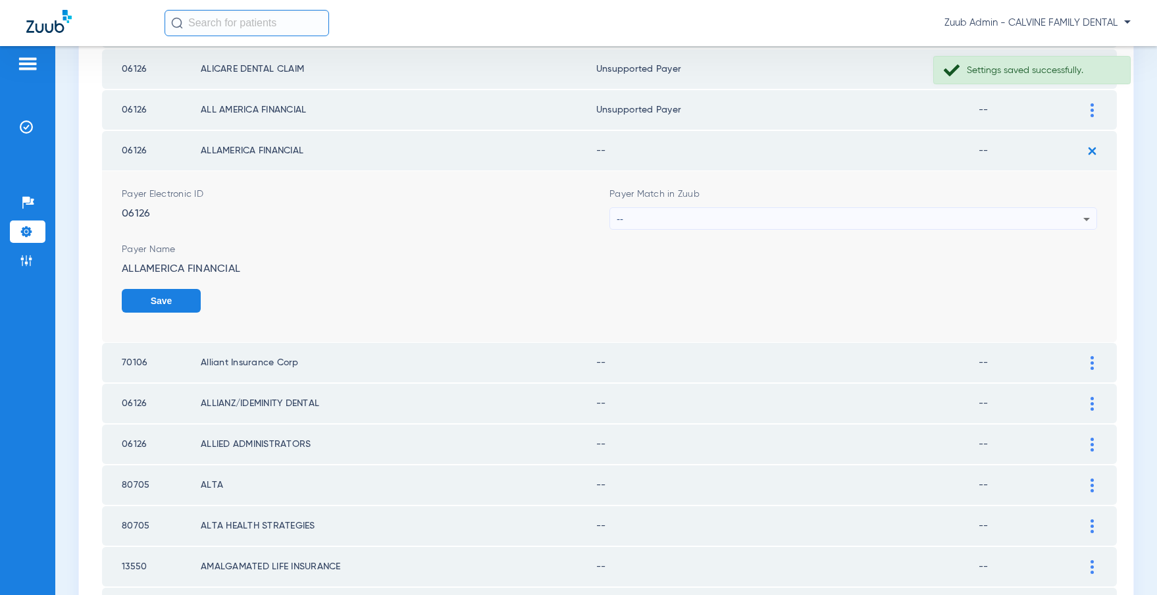
click at [876, 218] on div "--" at bounding box center [850, 219] width 467 height 22
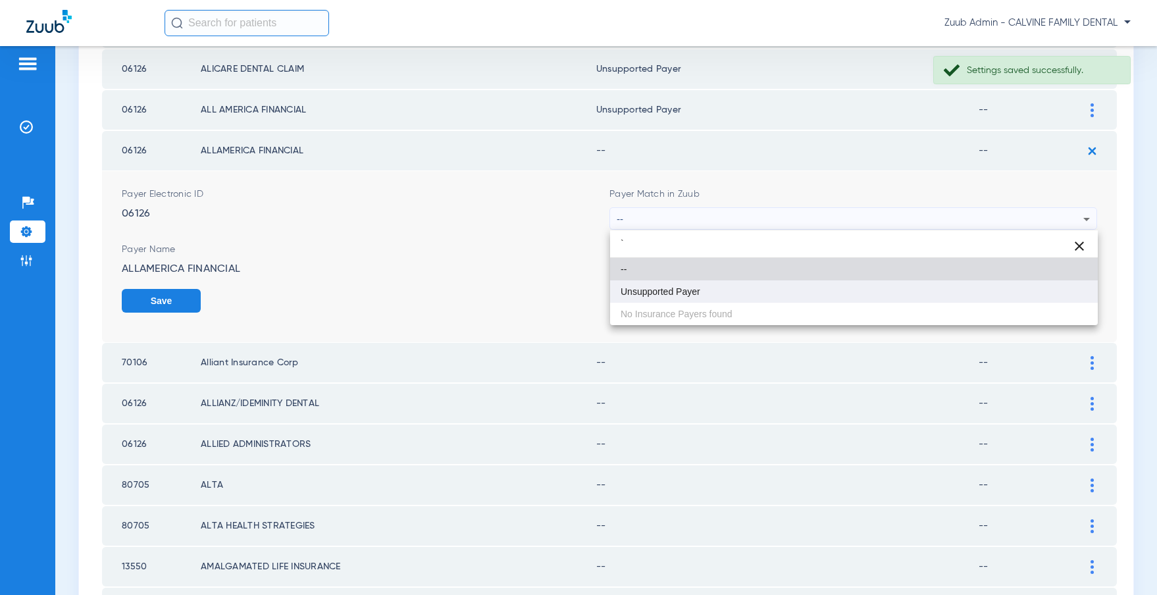
type input "`"
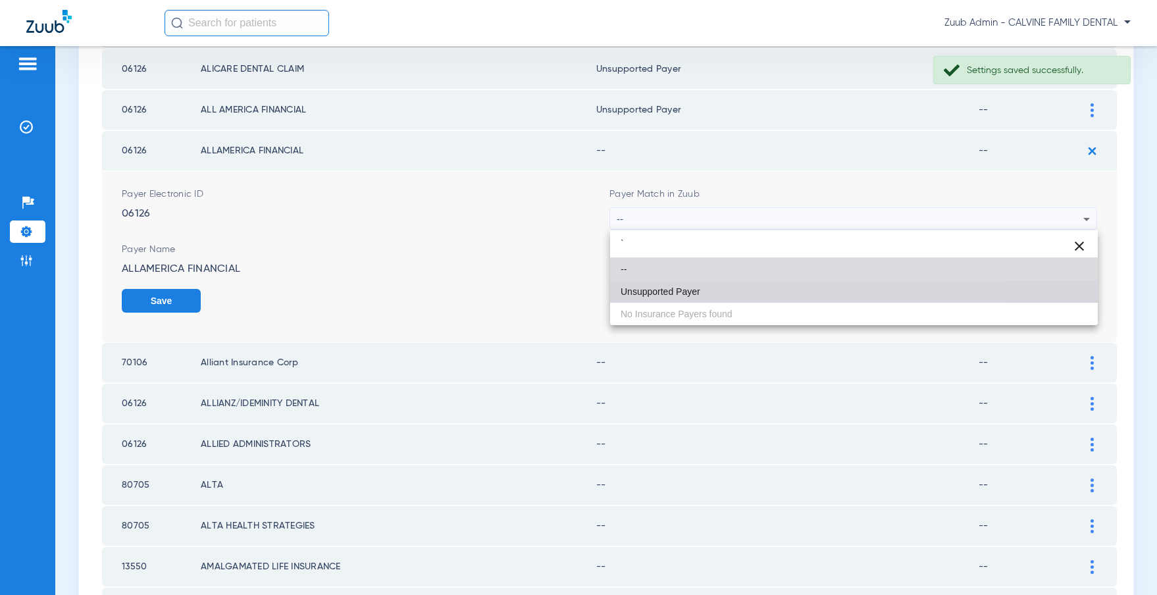
click at [718, 296] on mat-option "Unsupported Payer" at bounding box center [854, 291] width 488 height 22
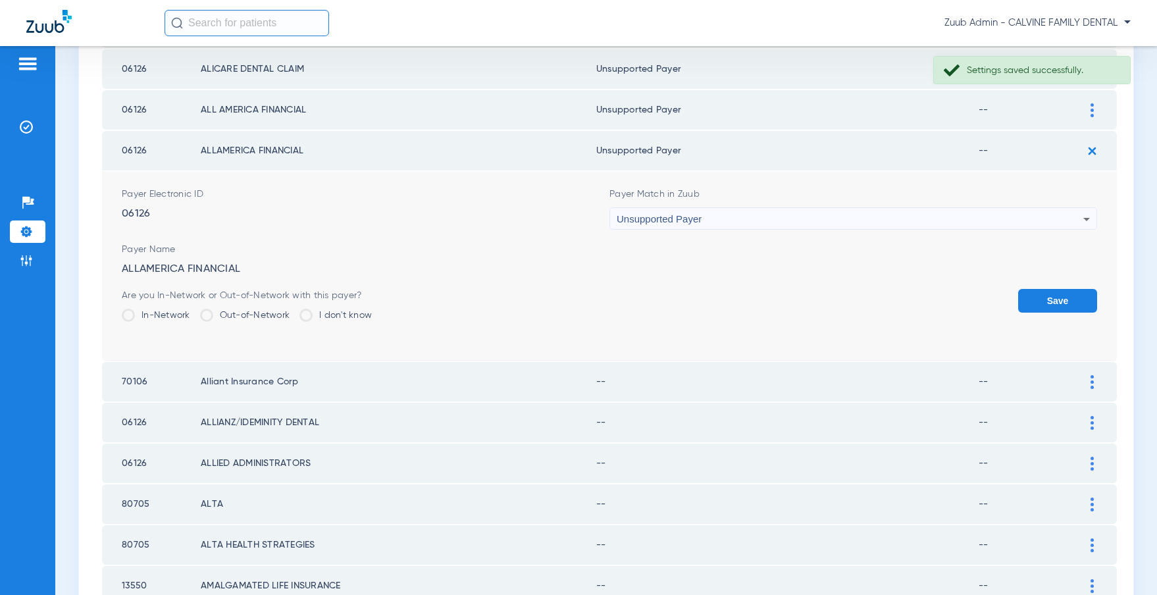
click at [1029, 295] on button "Save" at bounding box center [1057, 301] width 79 height 24
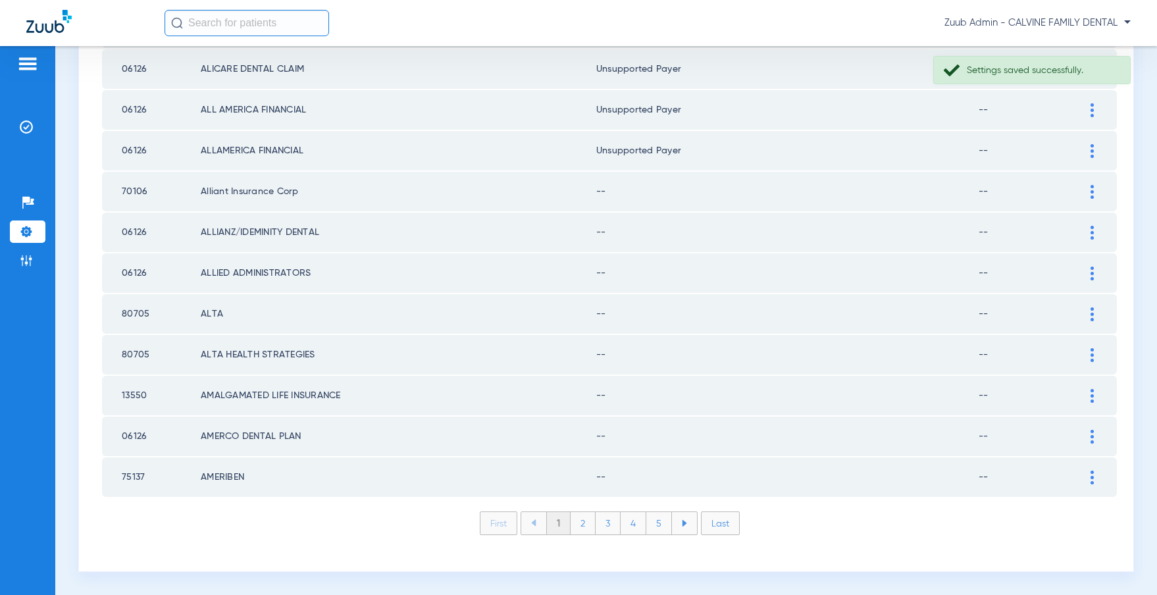
click at [1092, 193] on img at bounding box center [1091, 192] width 3 height 14
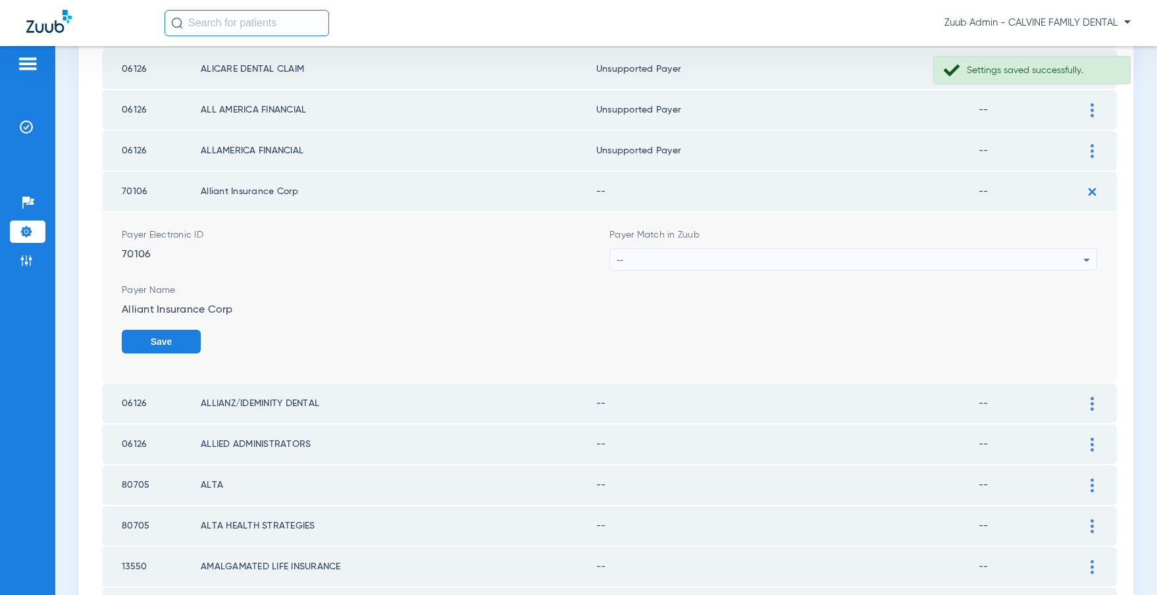
click at [841, 260] on div "--" at bounding box center [850, 260] width 467 height 22
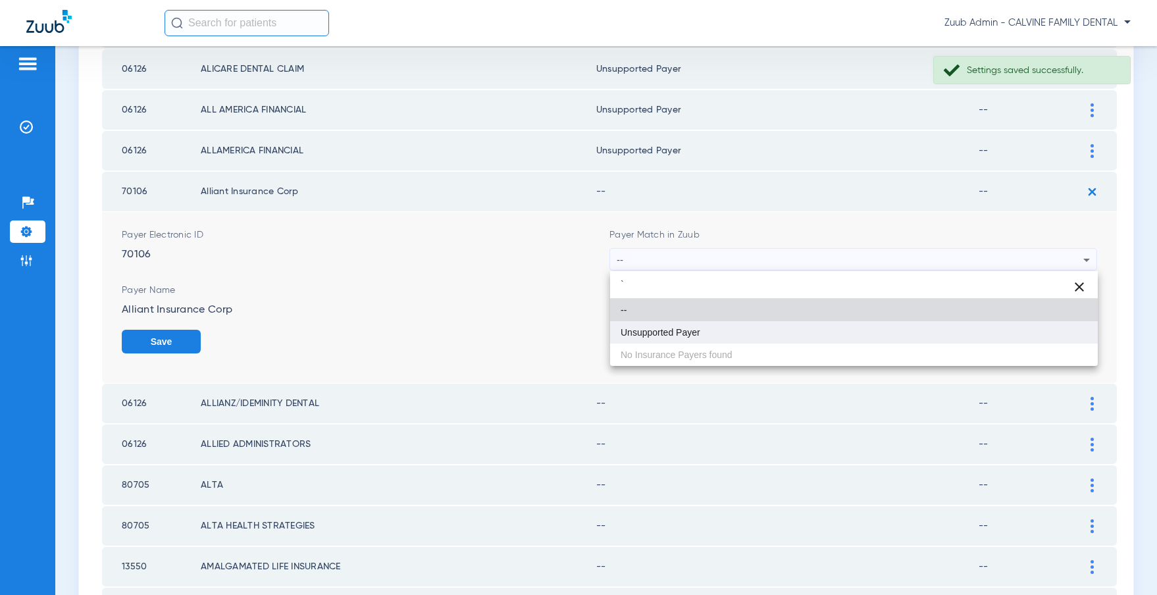
type input "`"
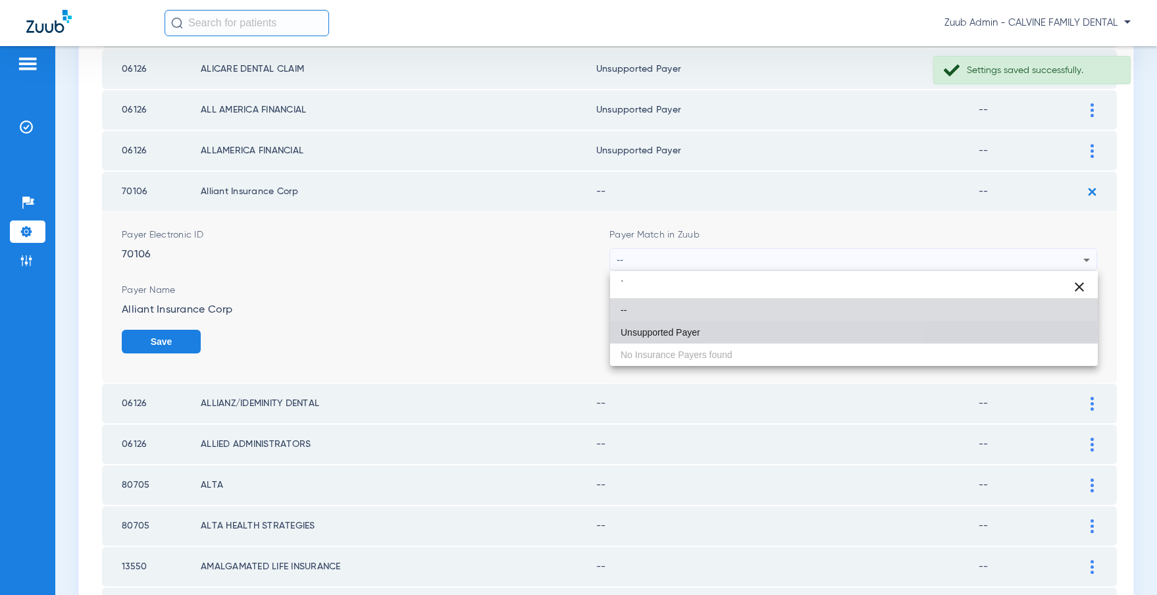
click at [675, 332] on span "Unsupported Payer" at bounding box center [660, 332] width 80 height 9
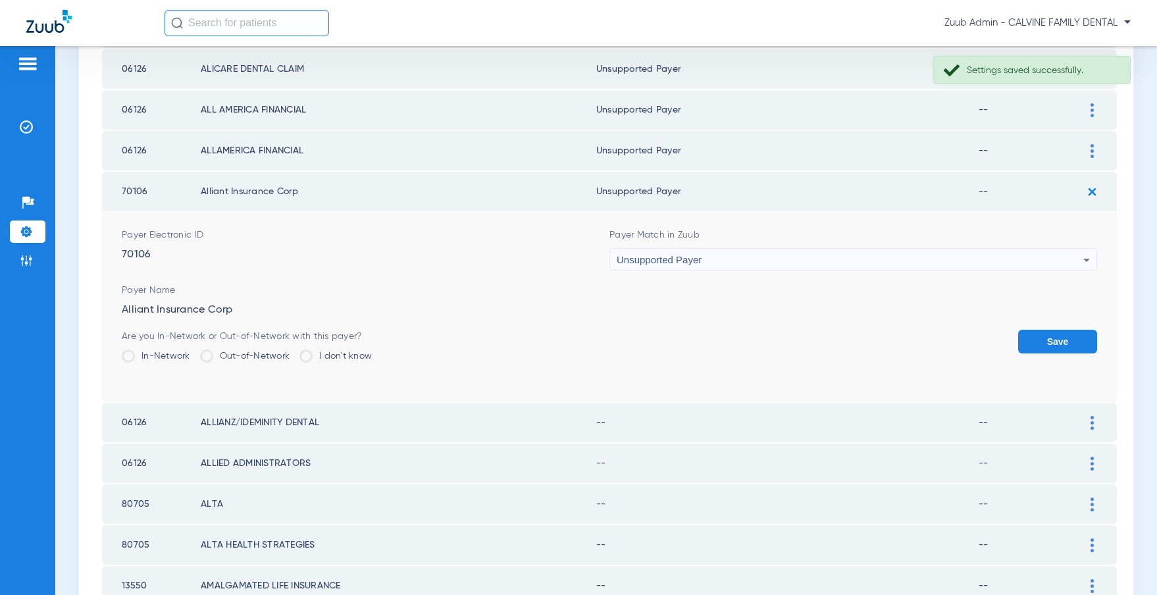
click at [1022, 335] on button "Save" at bounding box center [1057, 342] width 79 height 24
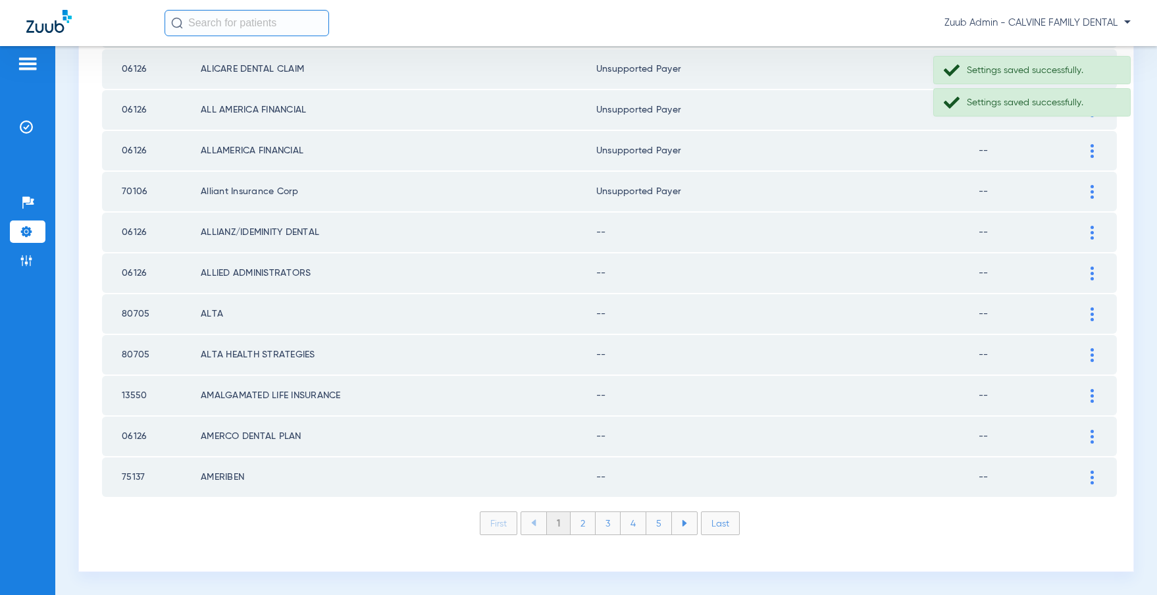
click at [1090, 231] on img at bounding box center [1091, 233] width 3 height 14
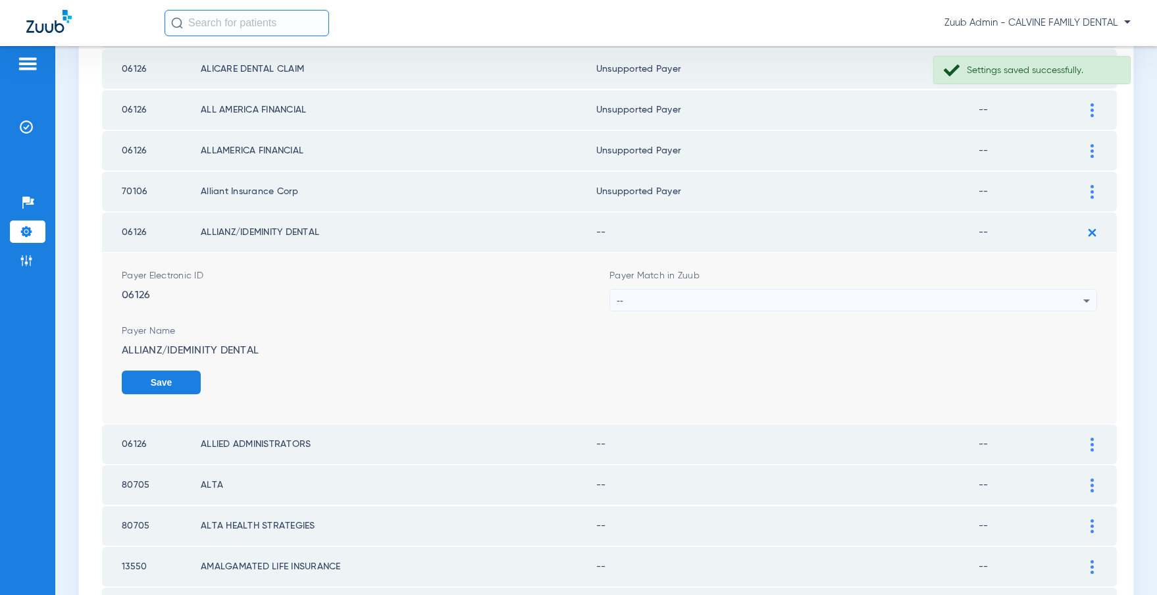
click at [832, 302] on div "--" at bounding box center [850, 301] width 467 height 22
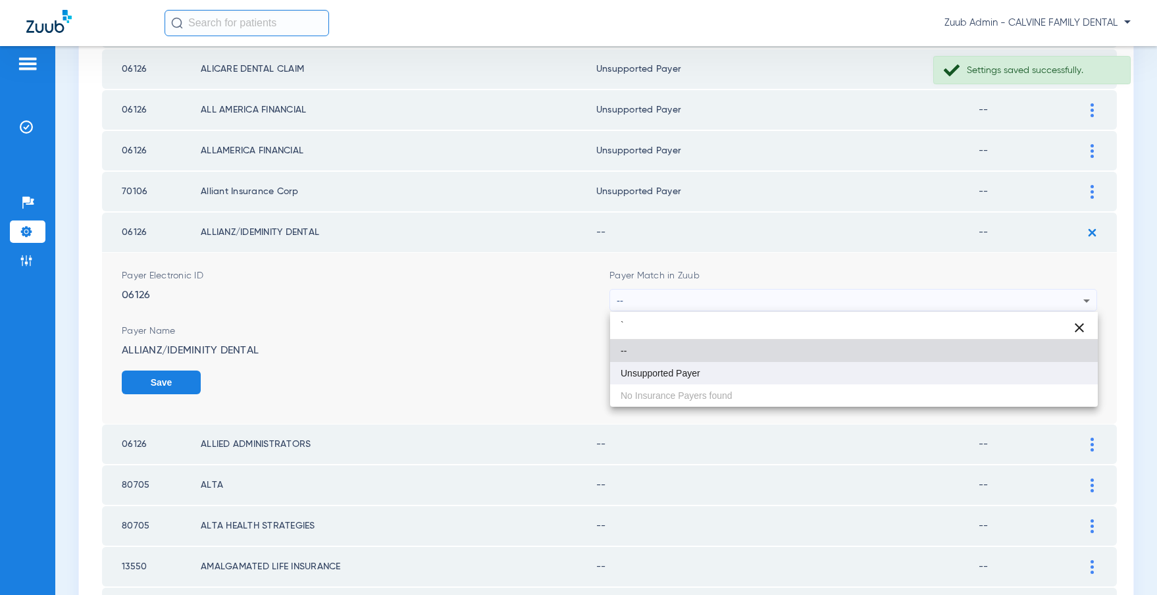
type input "`"
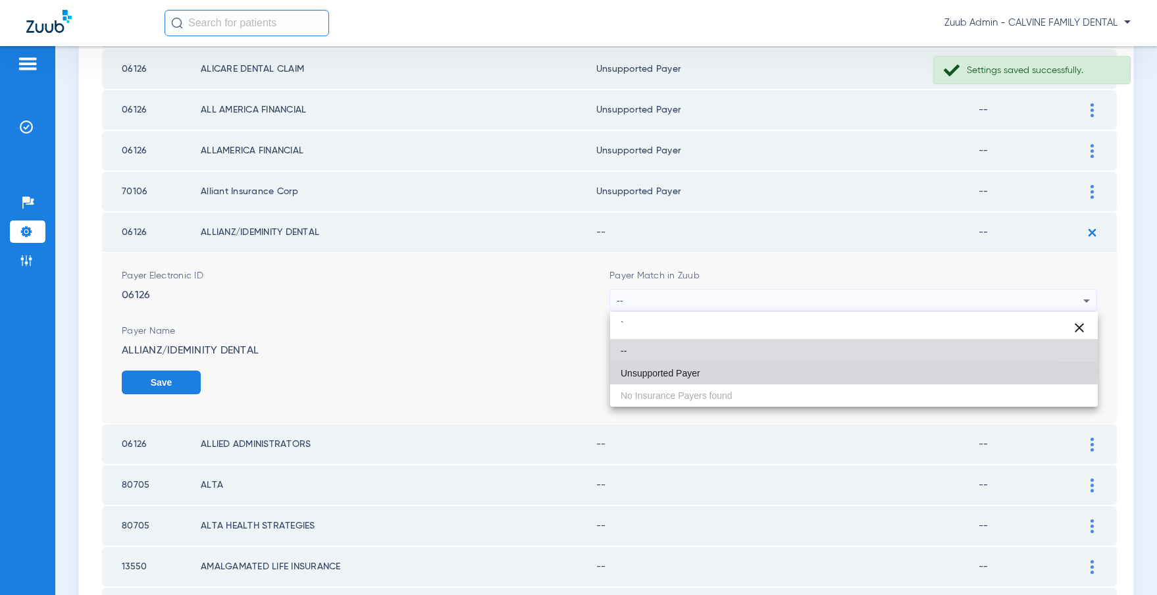
click at [742, 372] on mat-option "Unsupported Payer" at bounding box center [854, 373] width 488 height 22
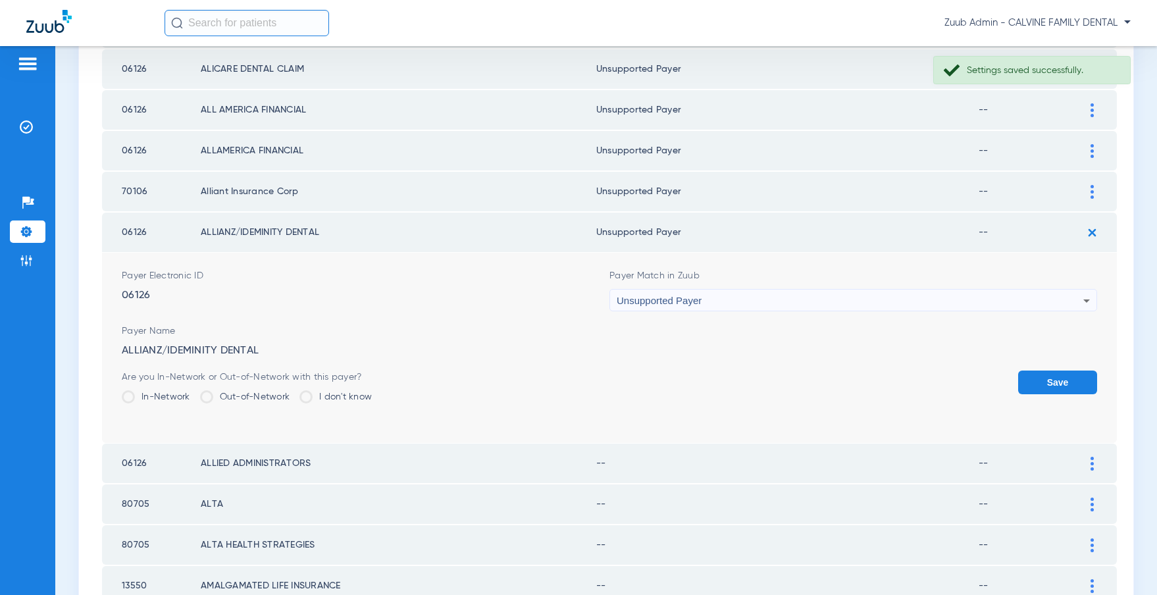
click at [1055, 381] on button "Save" at bounding box center [1057, 382] width 79 height 24
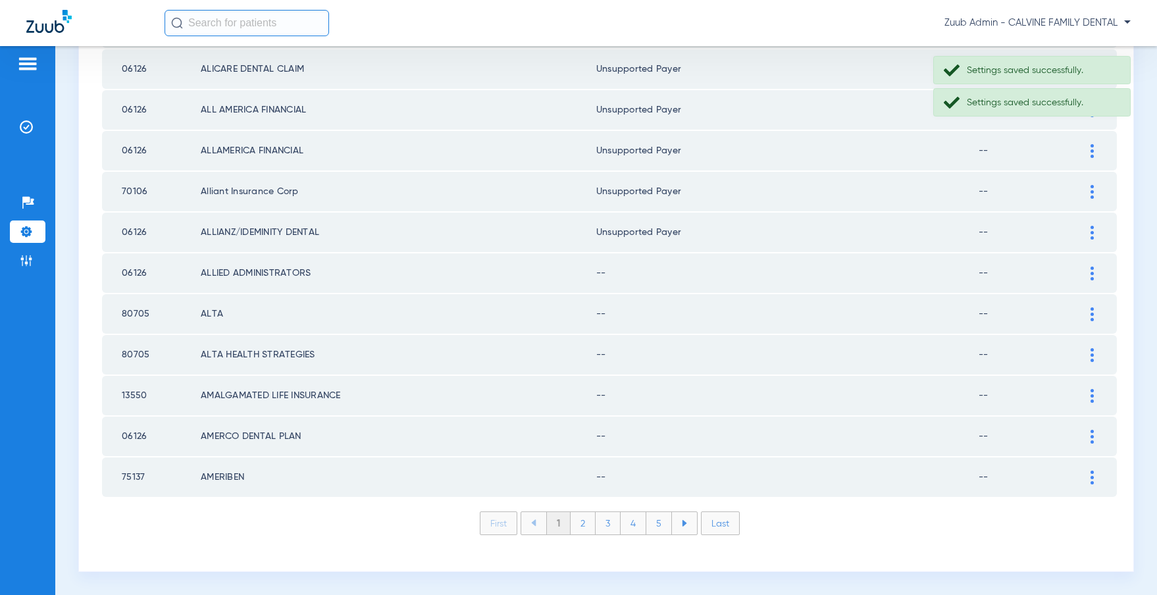
click at [1085, 272] on div at bounding box center [1091, 273] width 23 height 14
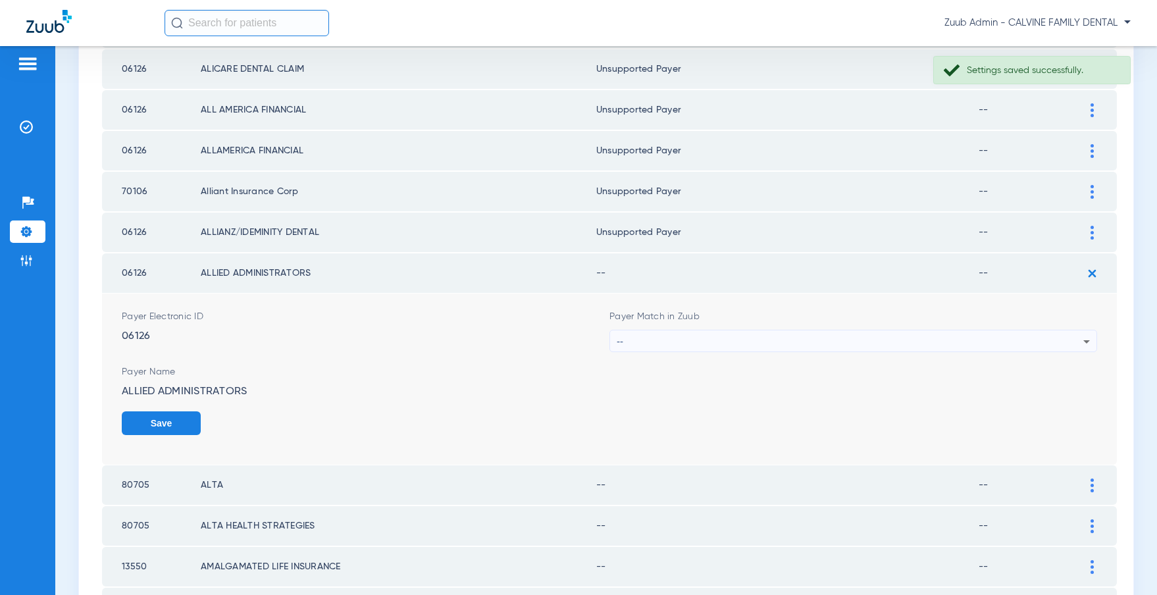
click at [746, 337] on div "--" at bounding box center [850, 341] width 467 height 22
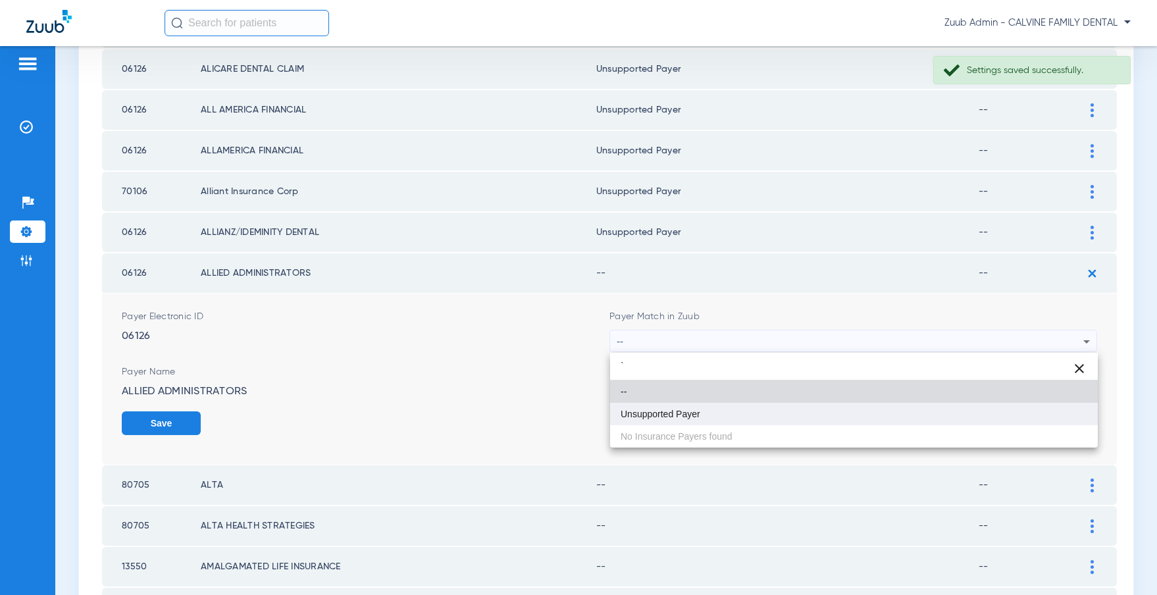
type input "`"
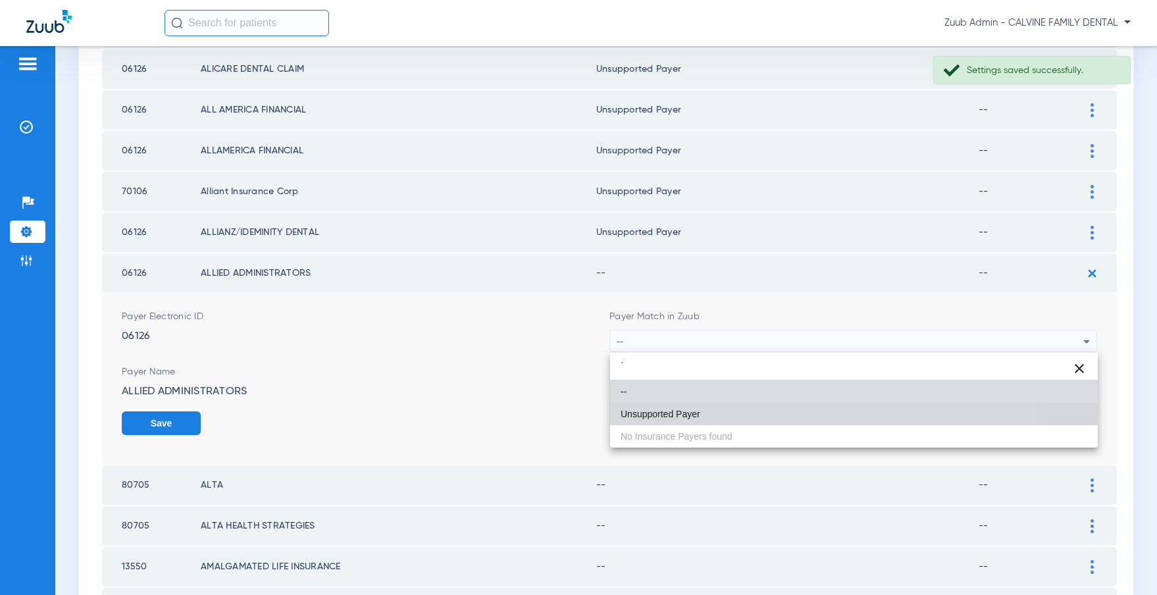
click at [649, 414] on span "Unsupported Payer" at bounding box center [660, 413] width 80 height 9
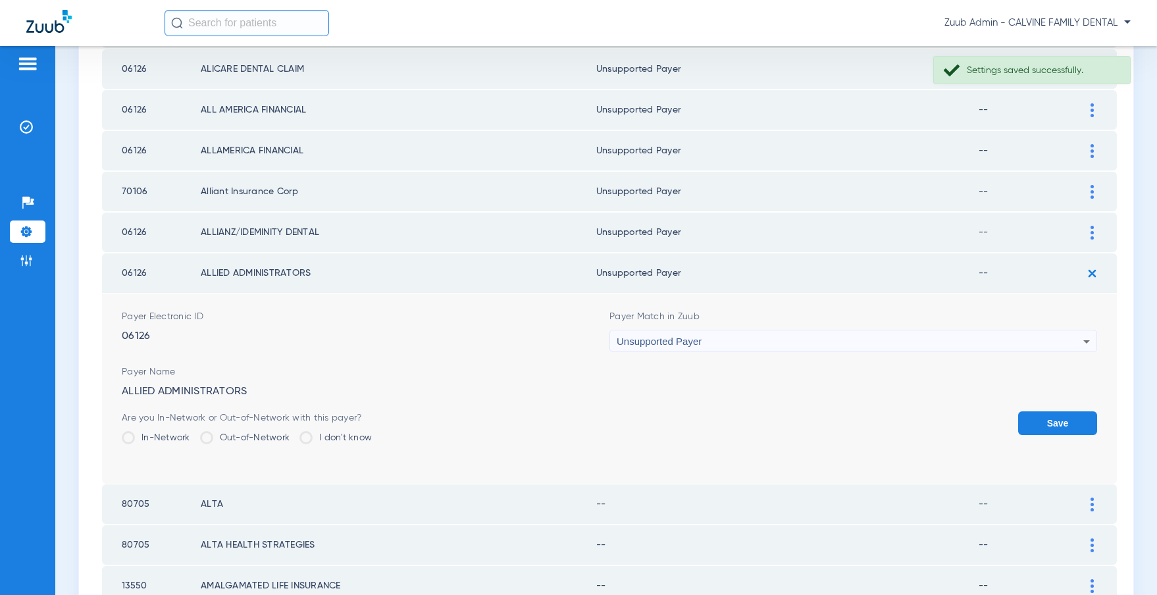
click at [1038, 415] on button "Save" at bounding box center [1057, 423] width 79 height 24
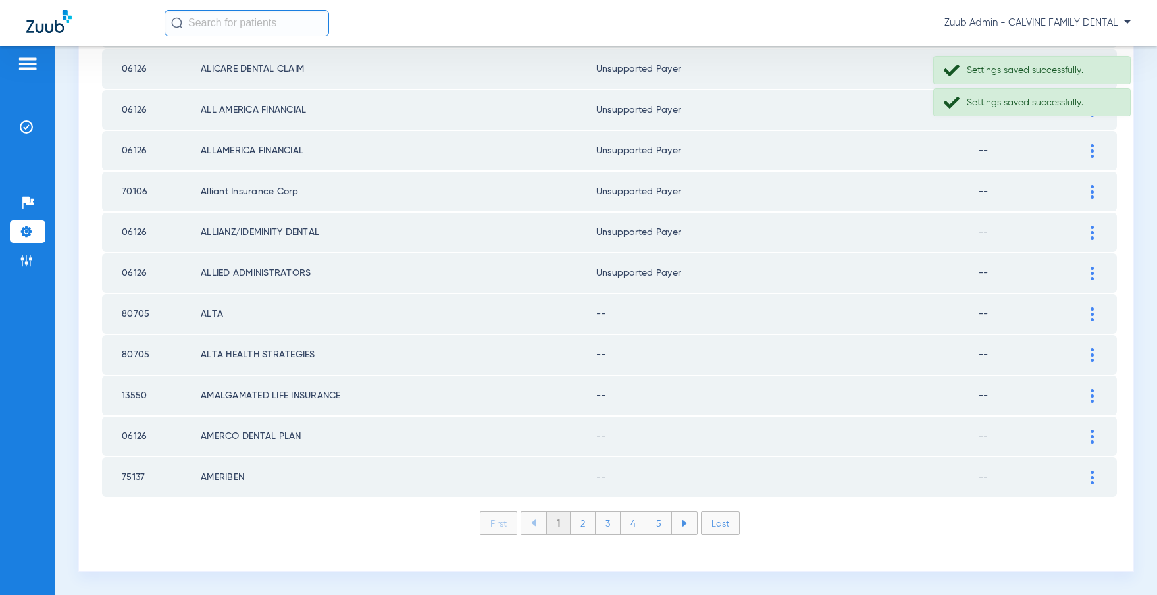
click at [1089, 314] on div at bounding box center [1091, 314] width 23 height 14
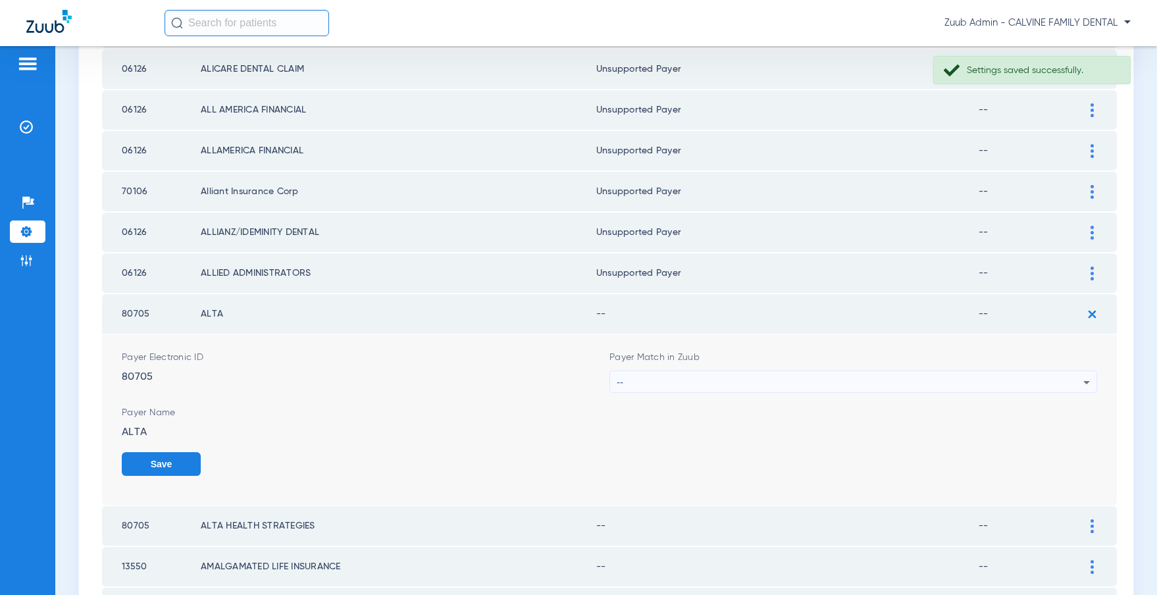
click at [759, 381] on div "--" at bounding box center [850, 382] width 467 height 22
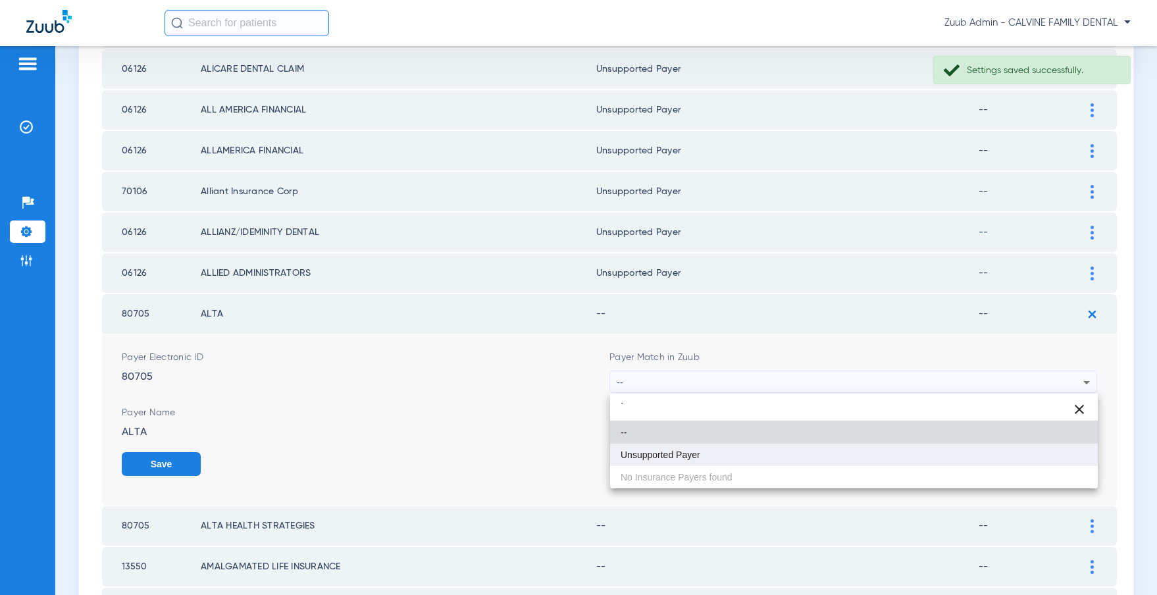
type input "`"
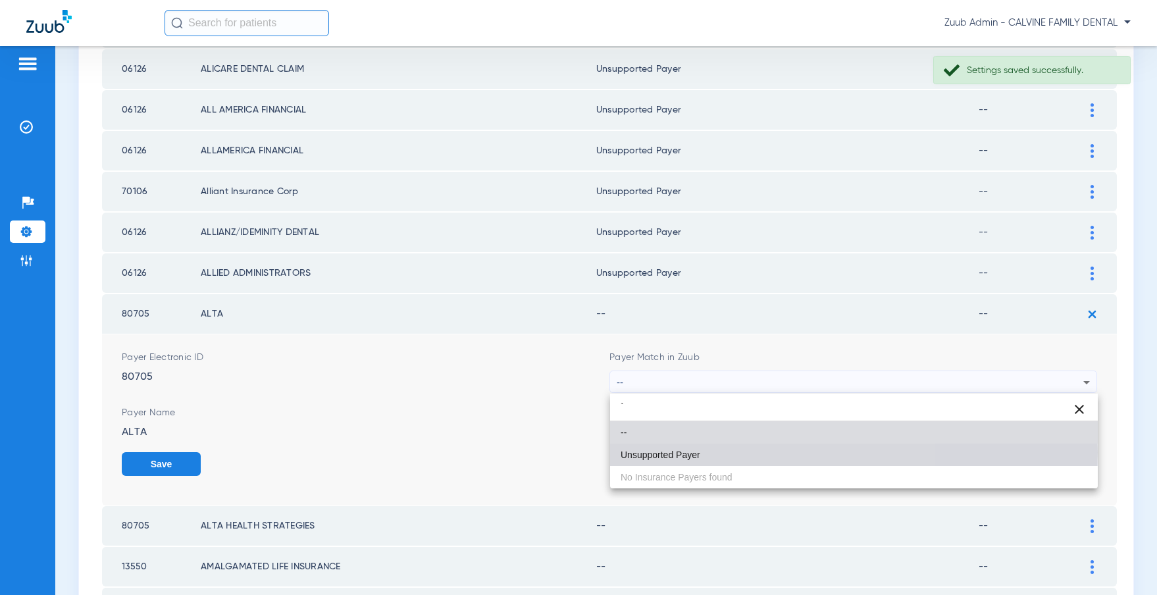
click at [682, 452] on span "Unsupported Payer" at bounding box center [660, 454] width 80 height 9
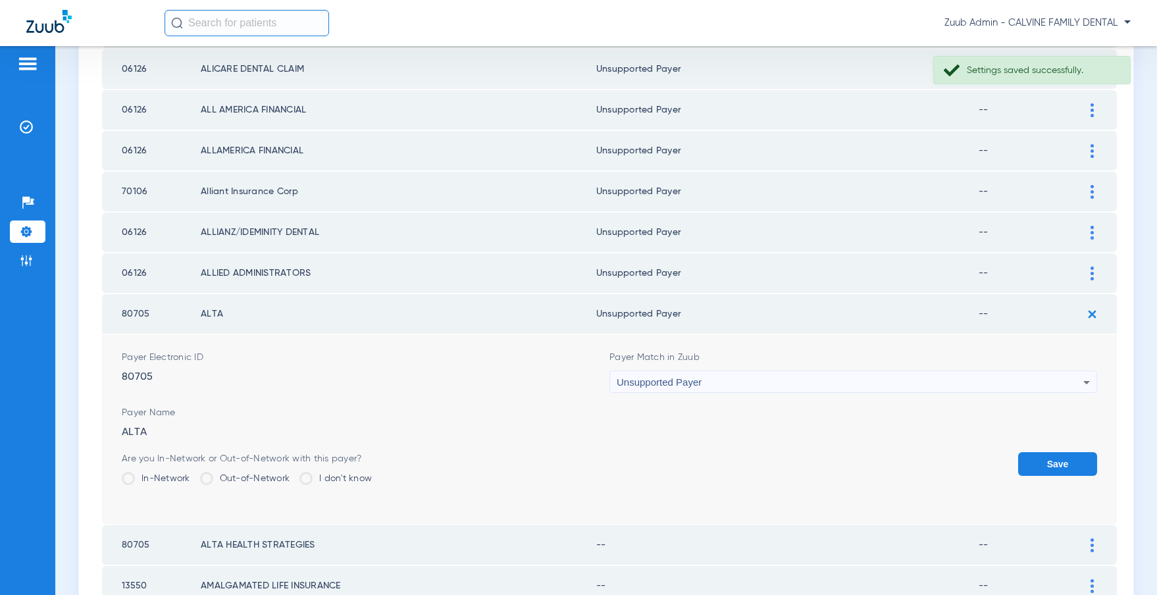
click at [1048, 476] on div "Save" at bounding box center [1057, 473] width 79 height 43
click at [1044, 463] on button "Save" at bounding box center [1057, 464] width 79 height 24
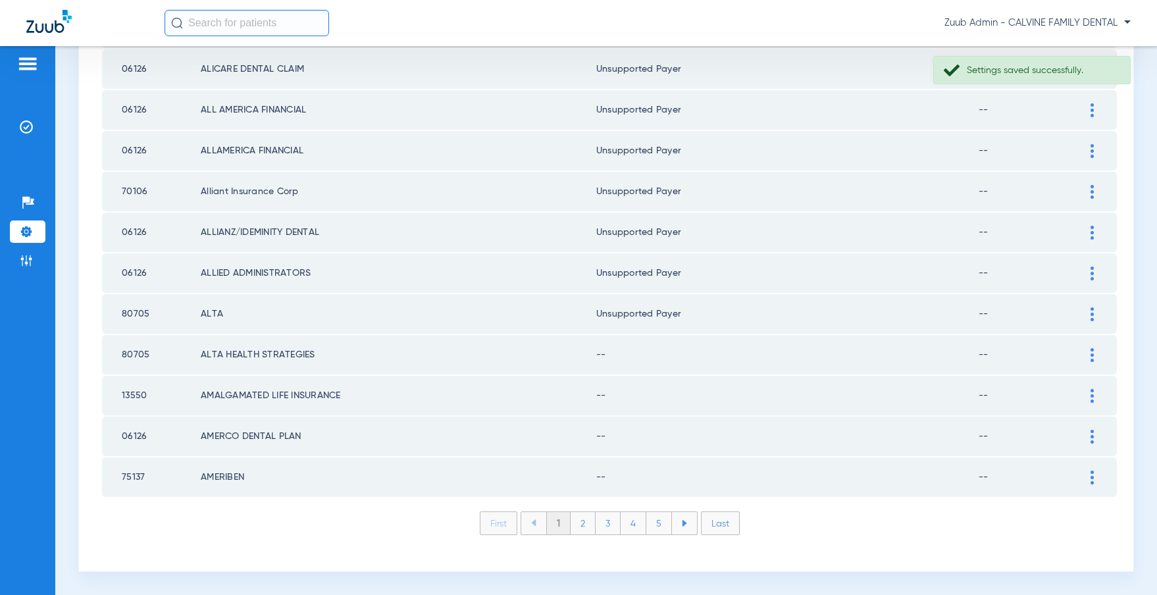
click at [1087, 351] on div at bounding box center [1091, 355] width 23 height 14
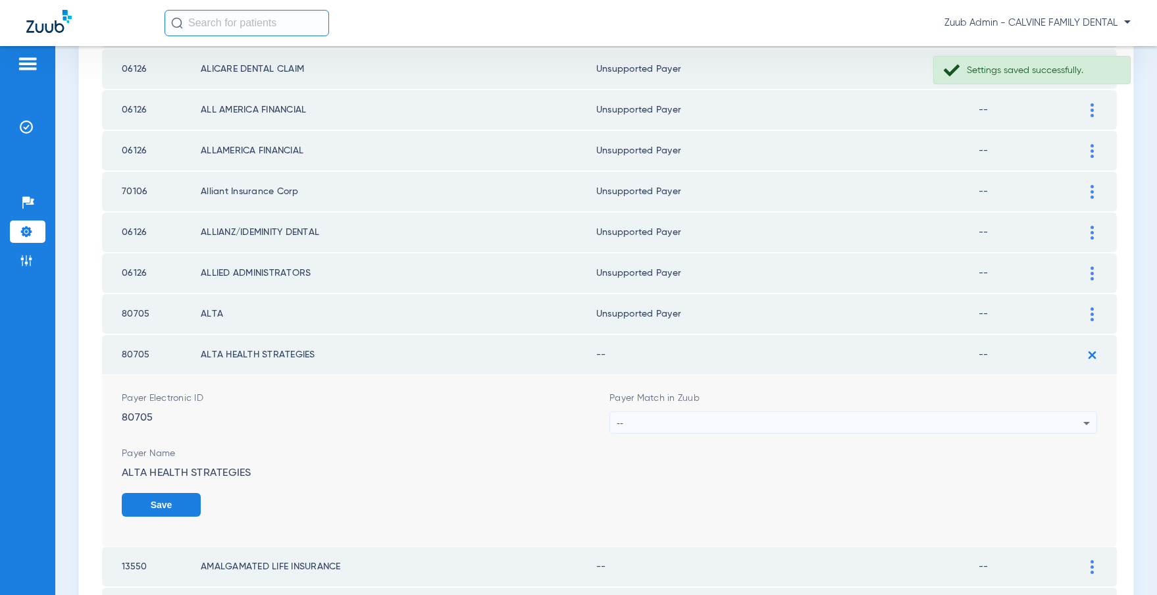
click at [824, 420] on div "--" at bounding box center [850, 423] width 467 height 22
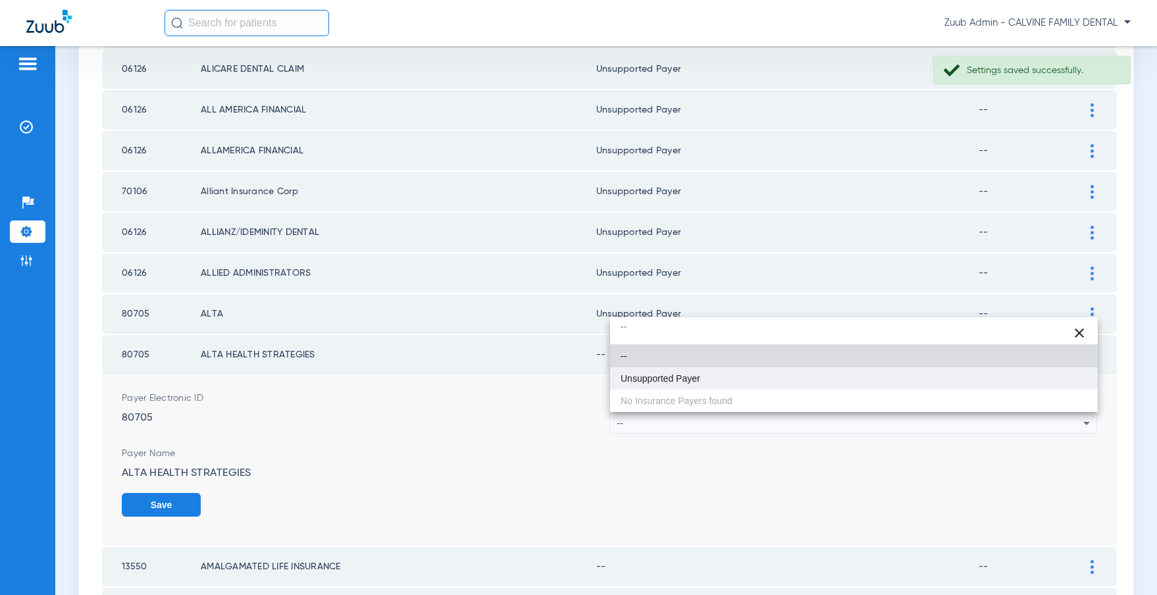
type input "``"
click at [666, 378] on span "Unsupported Payer" at bounding box center [660, 378] width 80 height 9
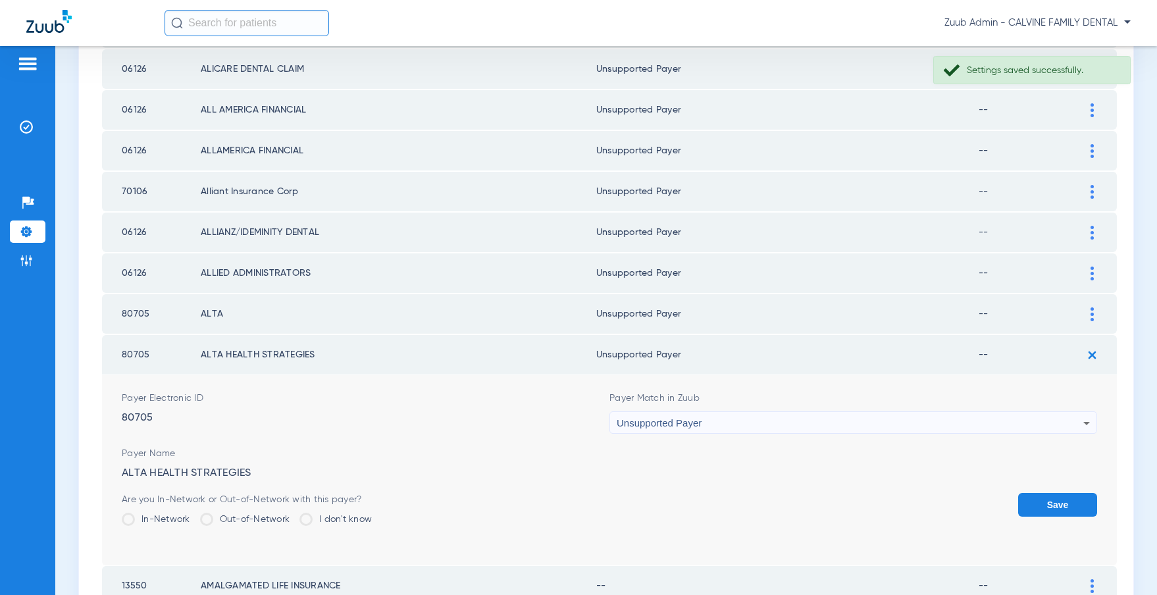
click at [1038, 503] on button "Save" at bounding box center [1057, 505] width 79 height 24
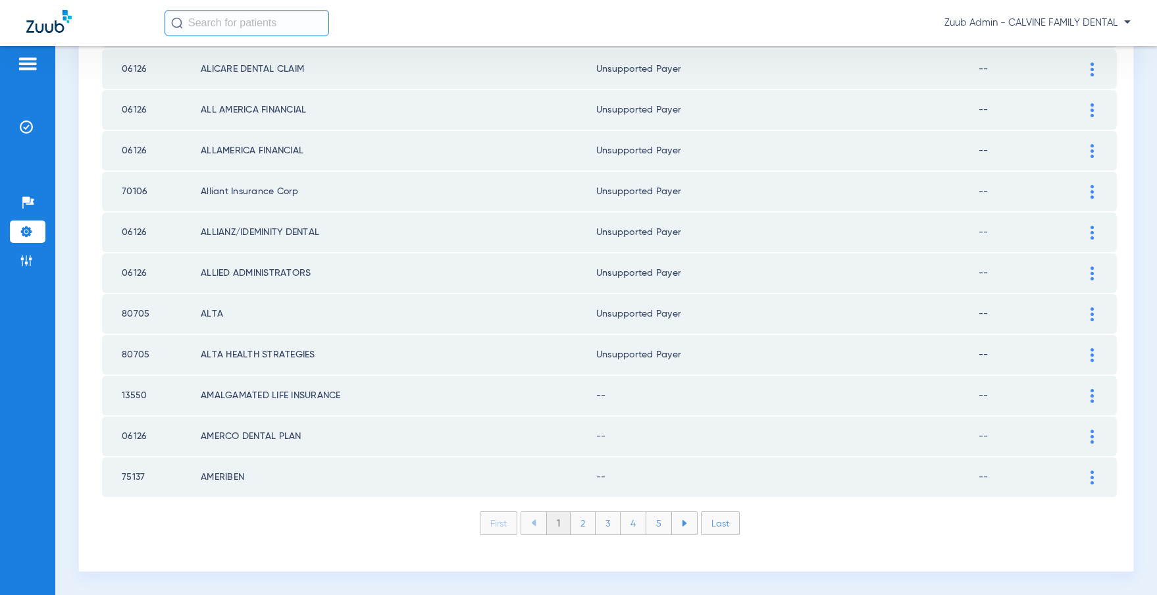
click at [1086, 393] on div at bounding box center [1091, 396] width 23 height 14
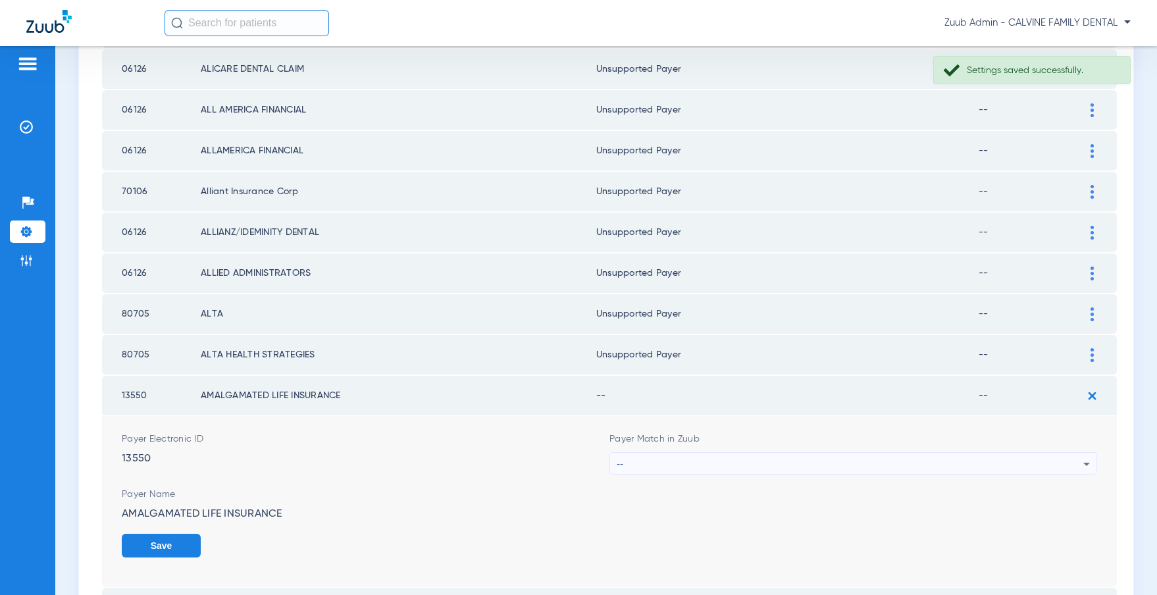
click at [811, 466] on div "--" at bounding box center [850, 464] width 467 height 22
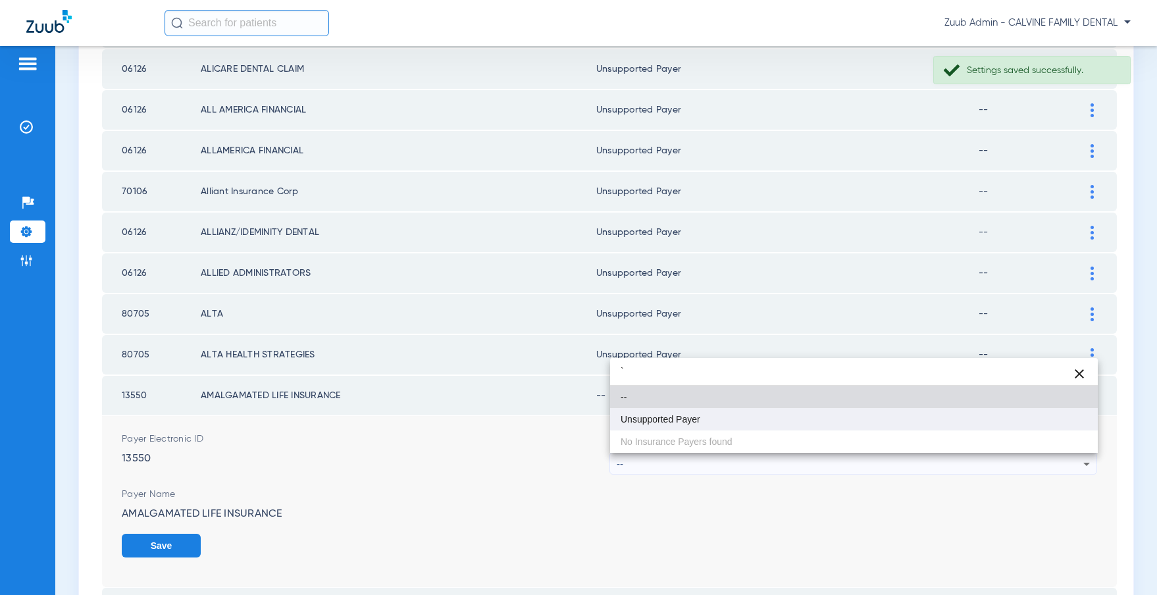
type input "`"
click at [714, 424] on mat-option "Unsupported Payer" at bounding box center [854, 419] width 488 height 22
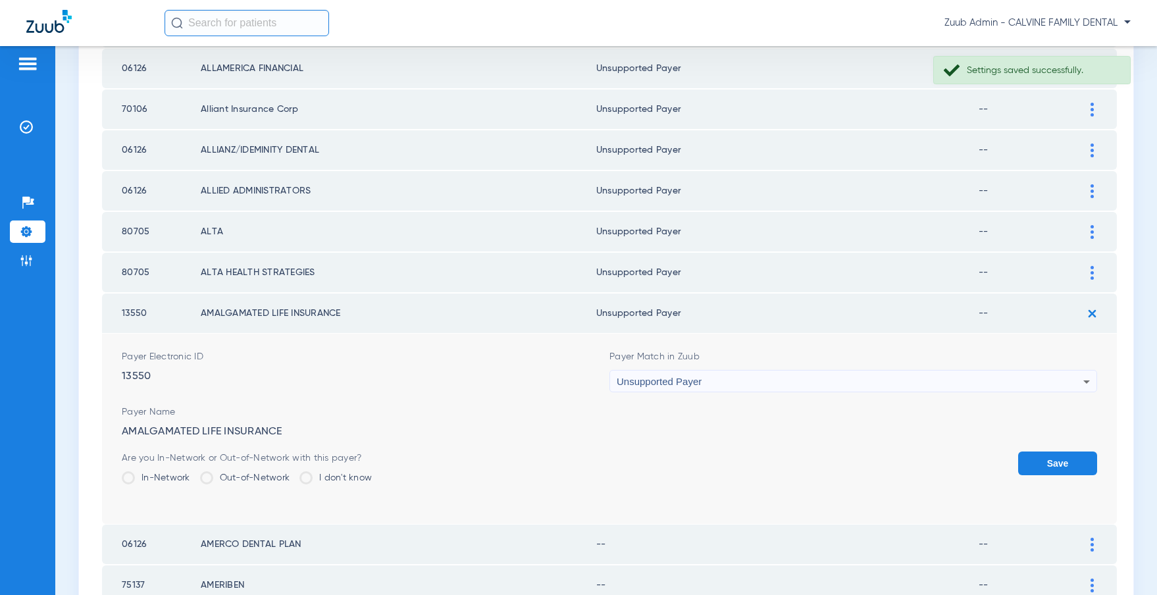
scroll to position [1973, 0]
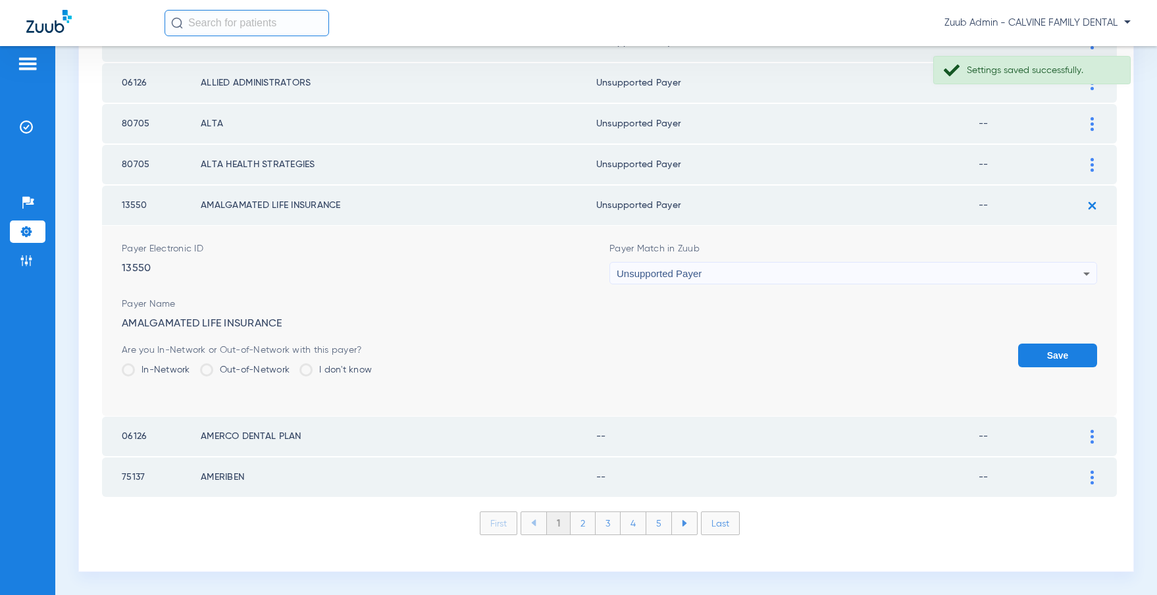
click at [1062, 348] on button "Save" at bounding box center [1057, 355] width 79 height 24
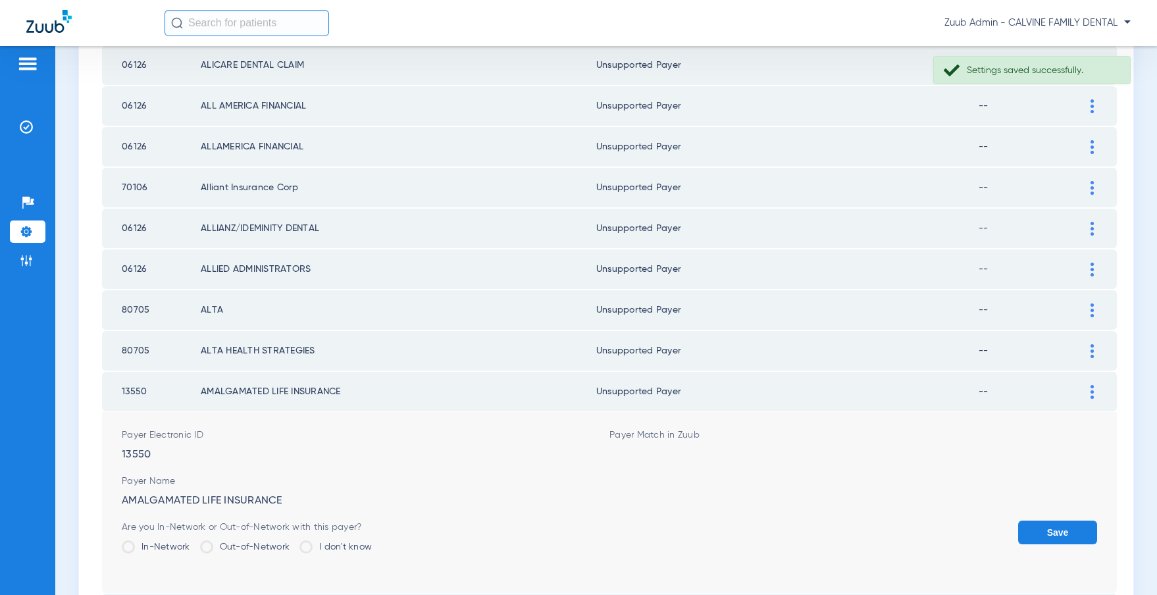
scroll to position [1783, 0]
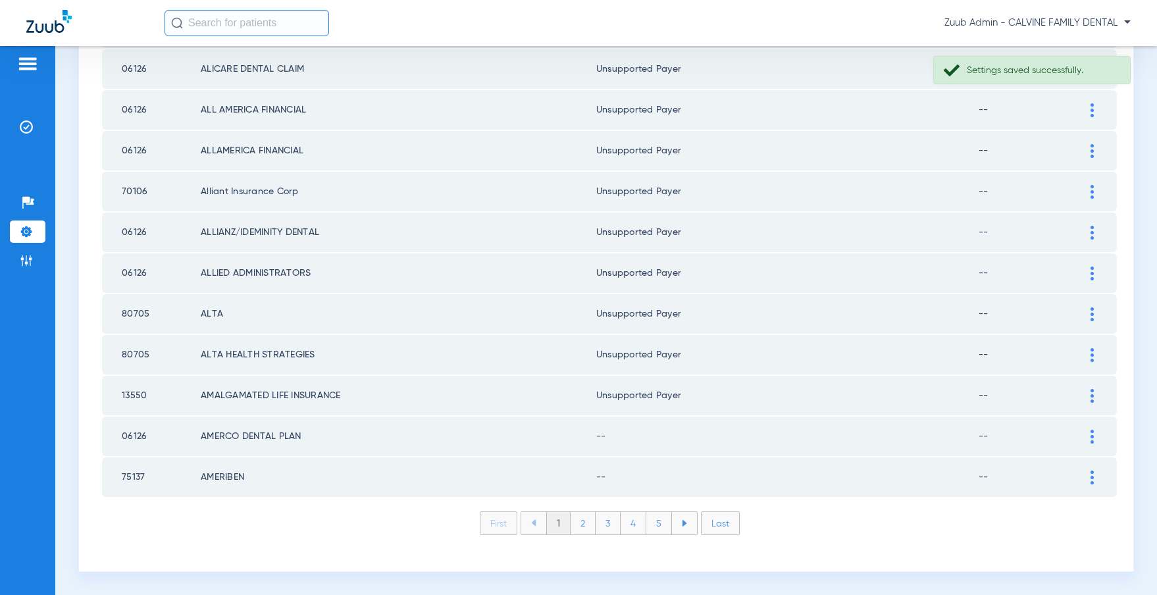
click at [1089, 435] on div at bounding box center [1091, 437] width 23 height 14
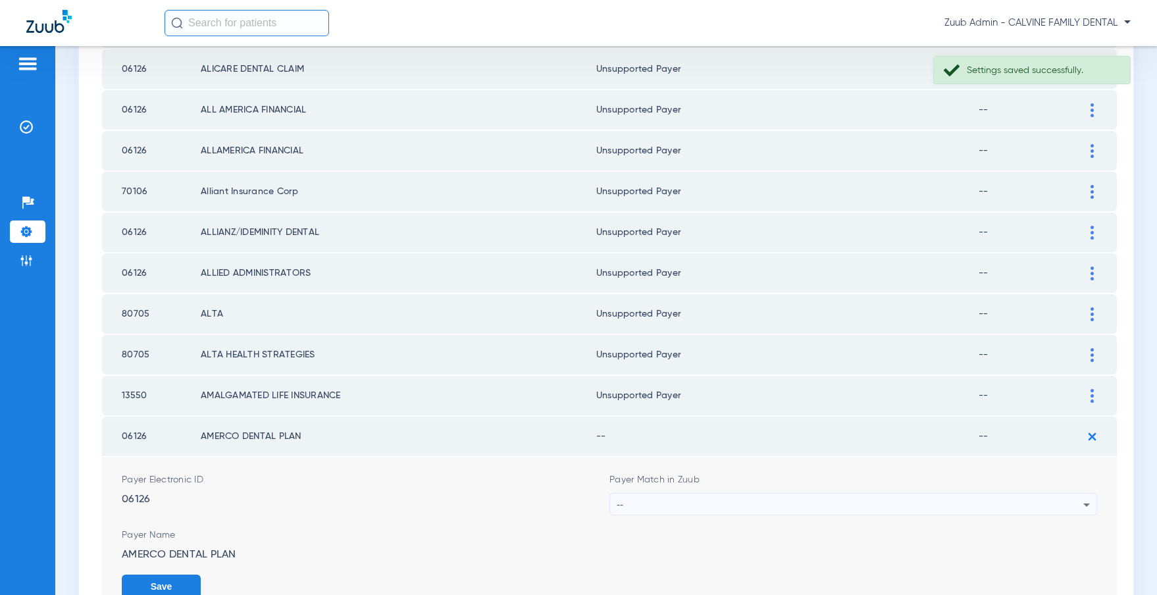
click at [692, 498] on div "--" at bounding box center [850, 504] width 467 height 22
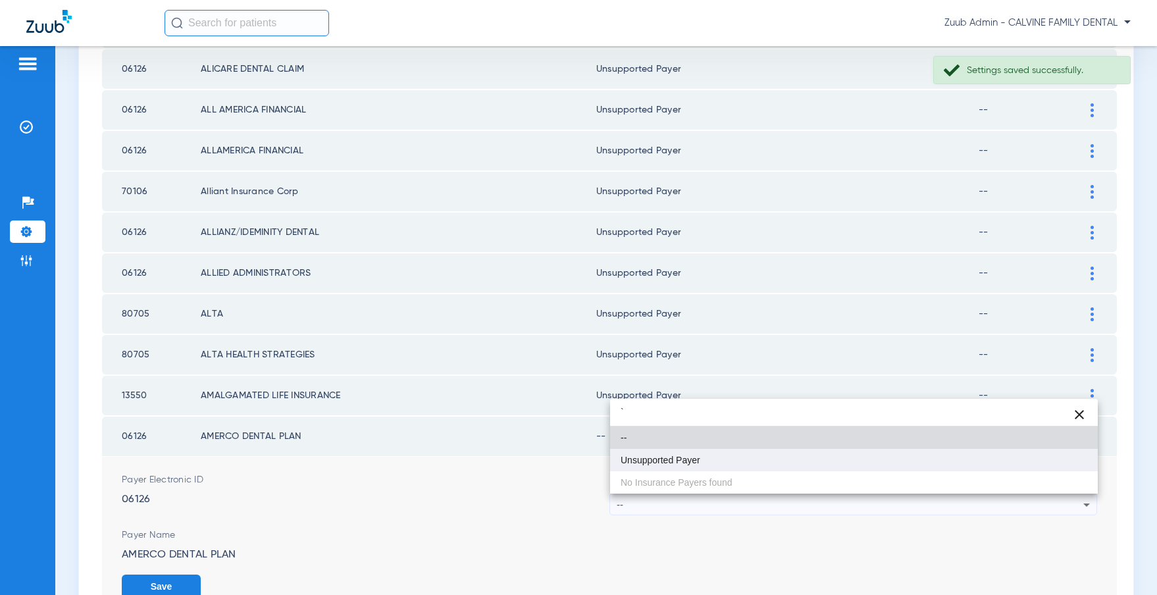
type input "`"
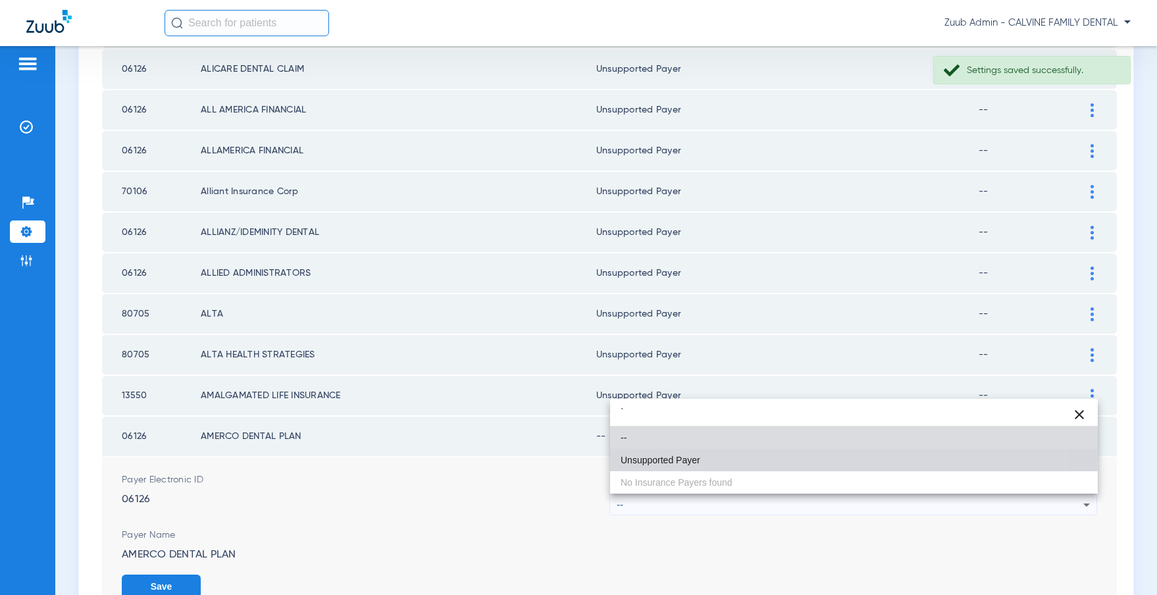
click at [665, 456] on span "Unsupported Payer" at bounding box center [660, 459] width 80 height 9
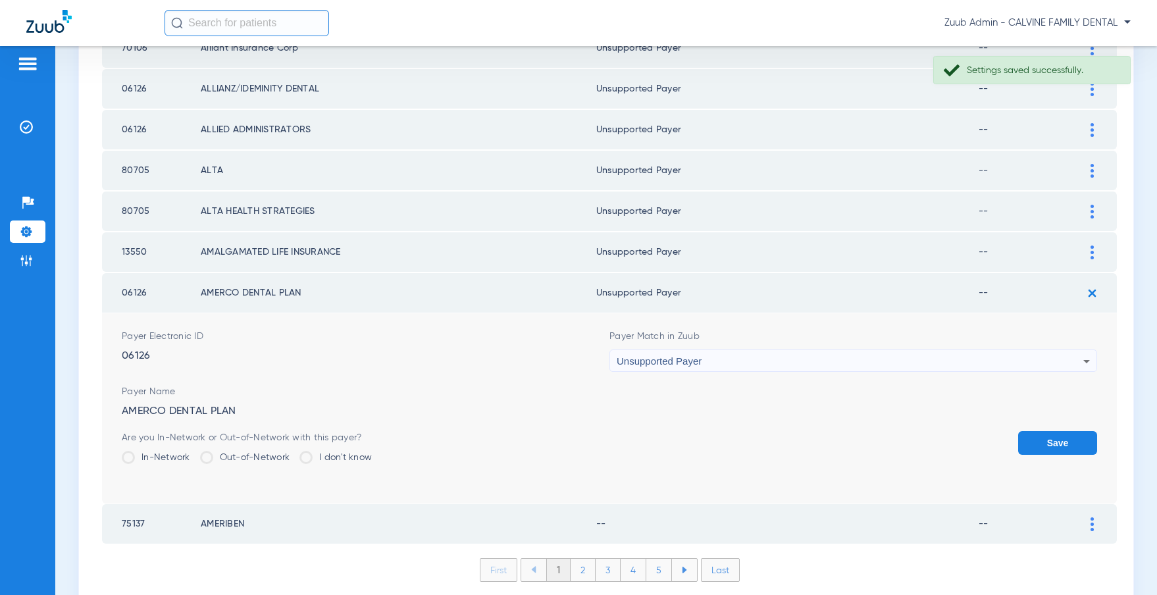
scroll to position [1973, 0]
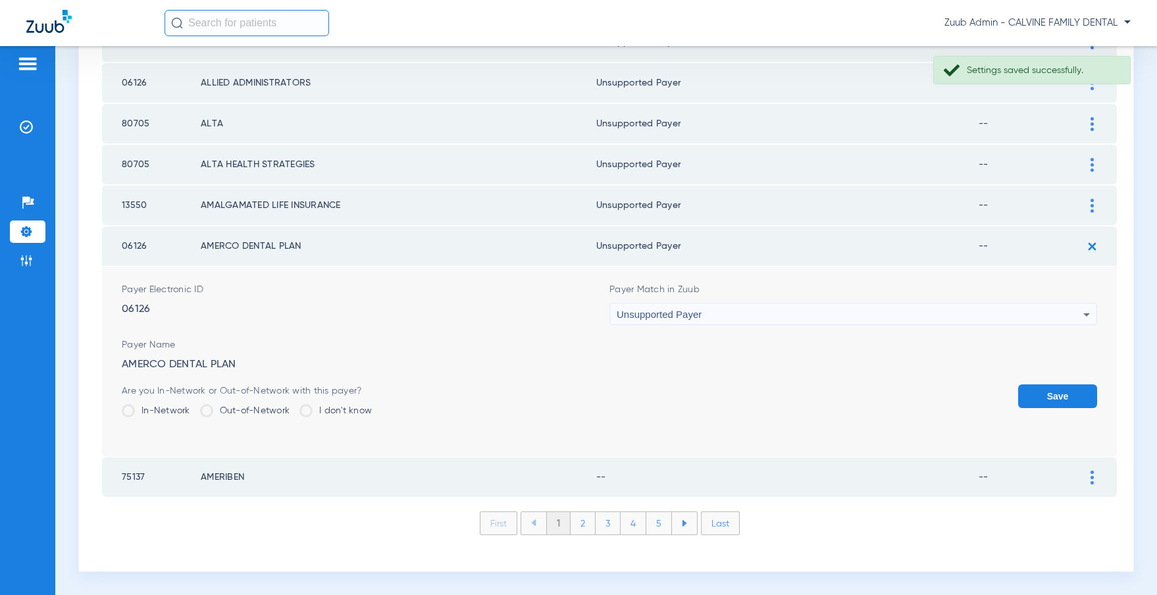
click at [1026, 392] on button "Save" at bounding box center [1057, 396] width 79 height 24
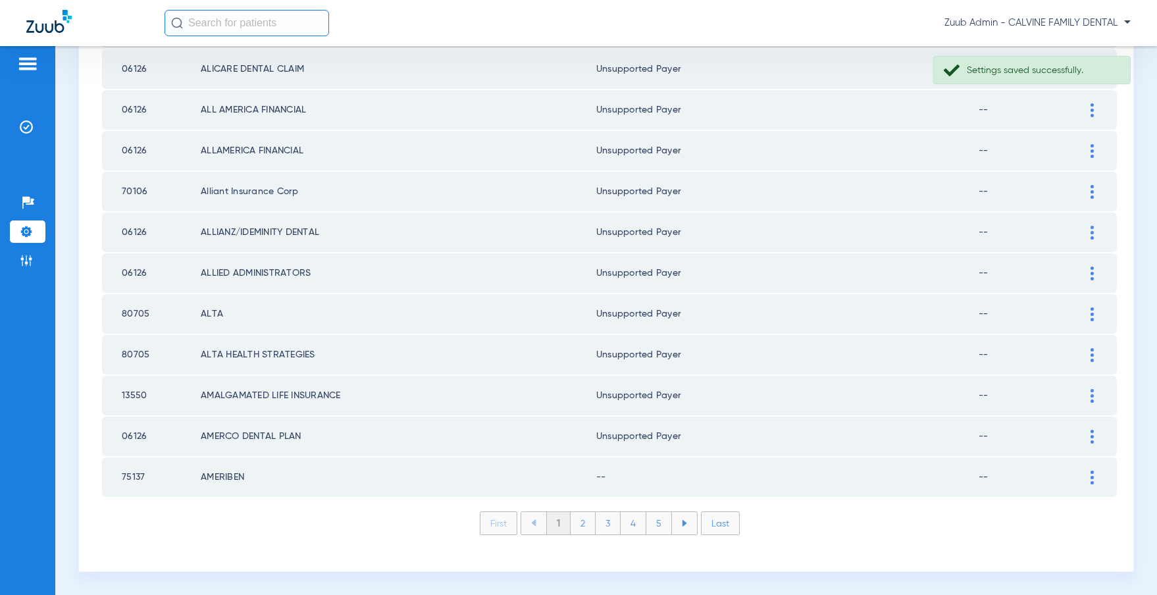
scroll to position [1783, 0]
click at [1087, 475] on div at bounding box center [1091, 477] width 23 height 14
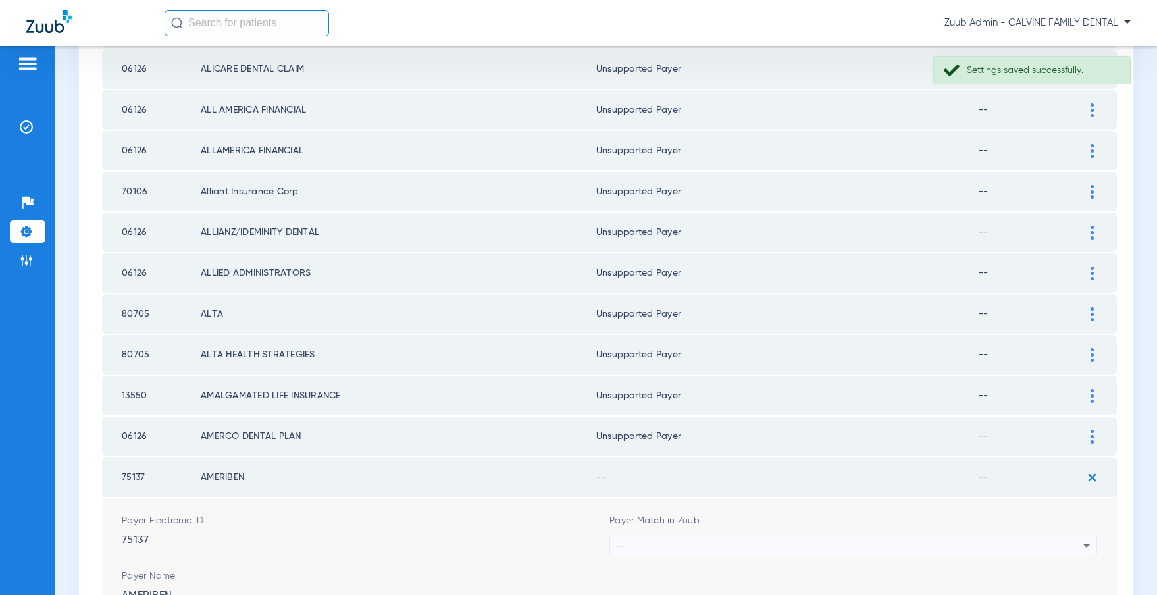
click at [727, 536] on div "--" at bounding box center [850, 545] width 467 height 22
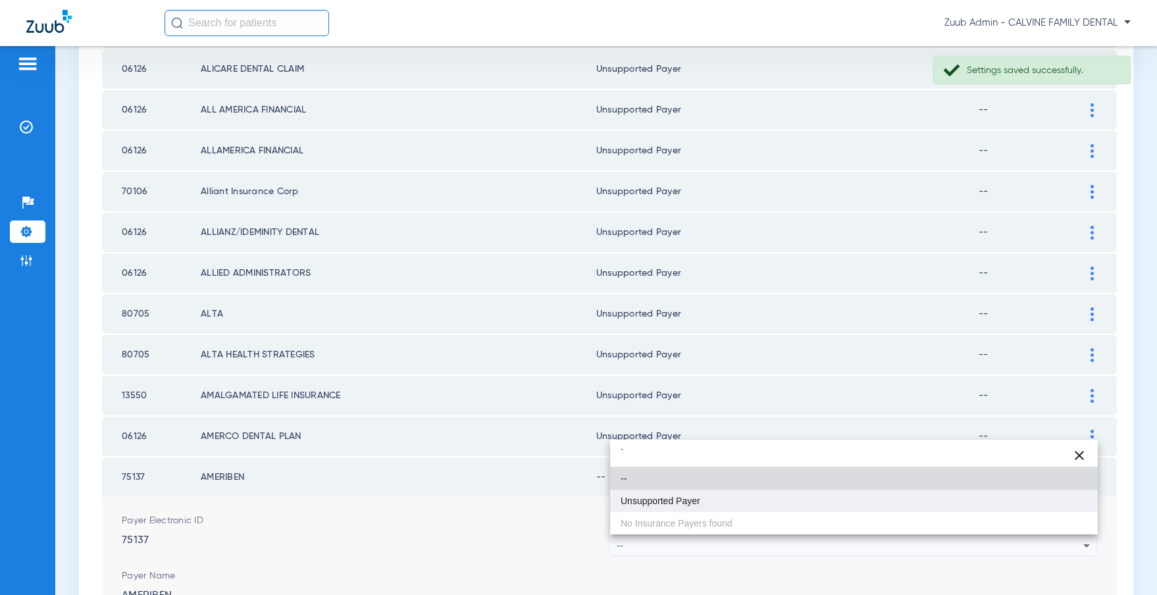
type input "`"
click at [669, 493] on mat-option "Unsupported Payer" at bounding box center [854, 501] width 488 height 22
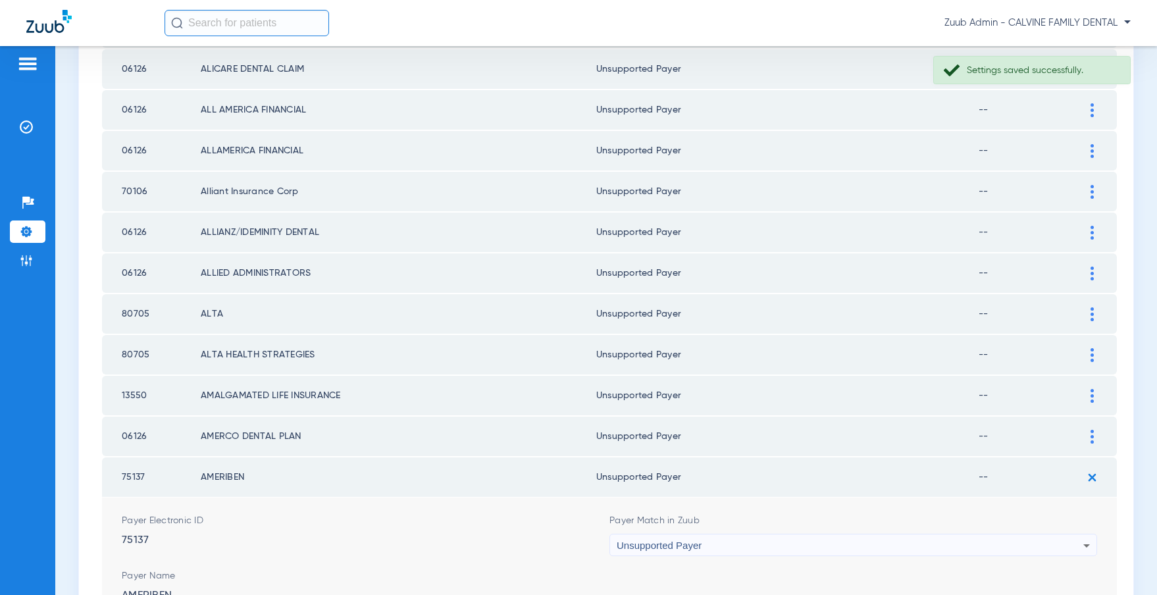
scroll to position [1973, 0]
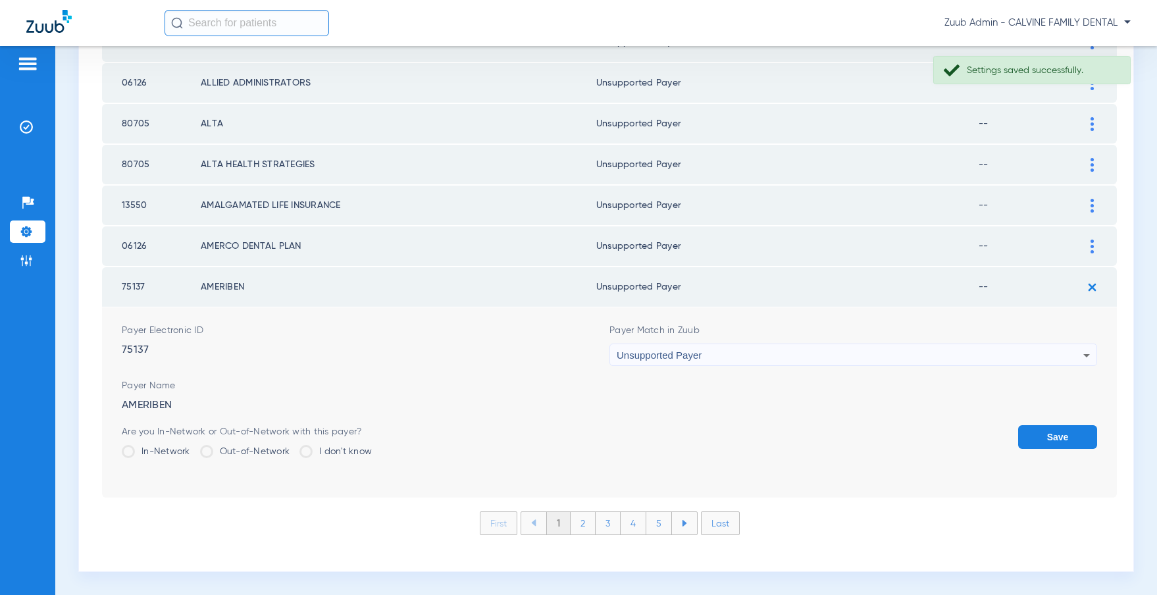
drag, startPoint x: 1065, startPoint y: 435, endPoint x: 954, endPoint y: 420, distance: 111.5
click at [1065, 435] on button "Save" at bounding box center [1057, 437] width 79 height 24
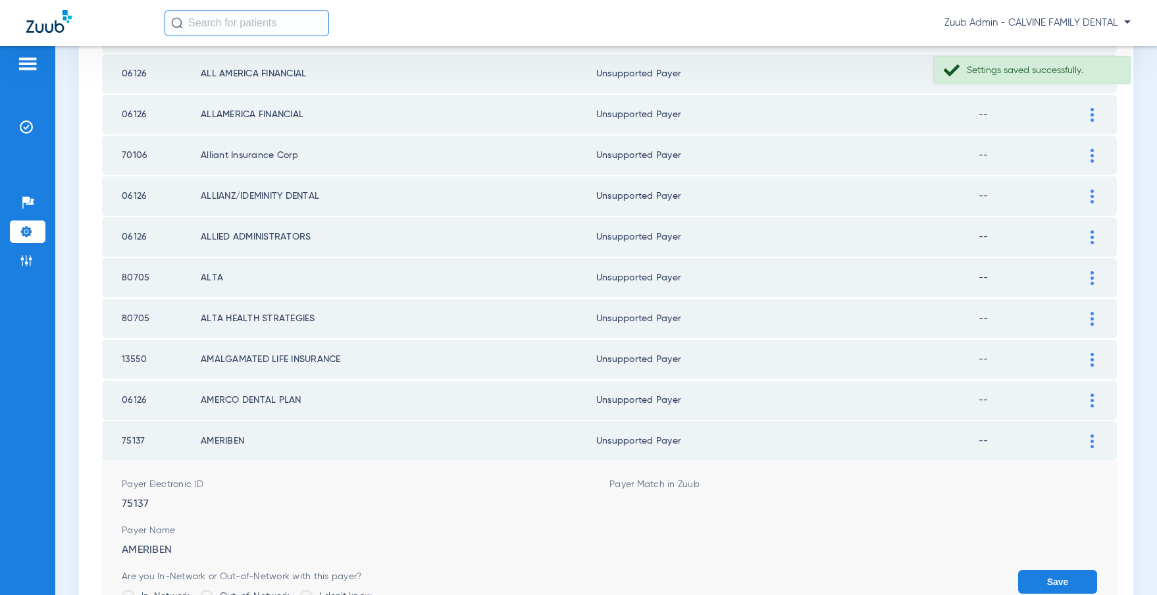
scroll to position [1783, 0]
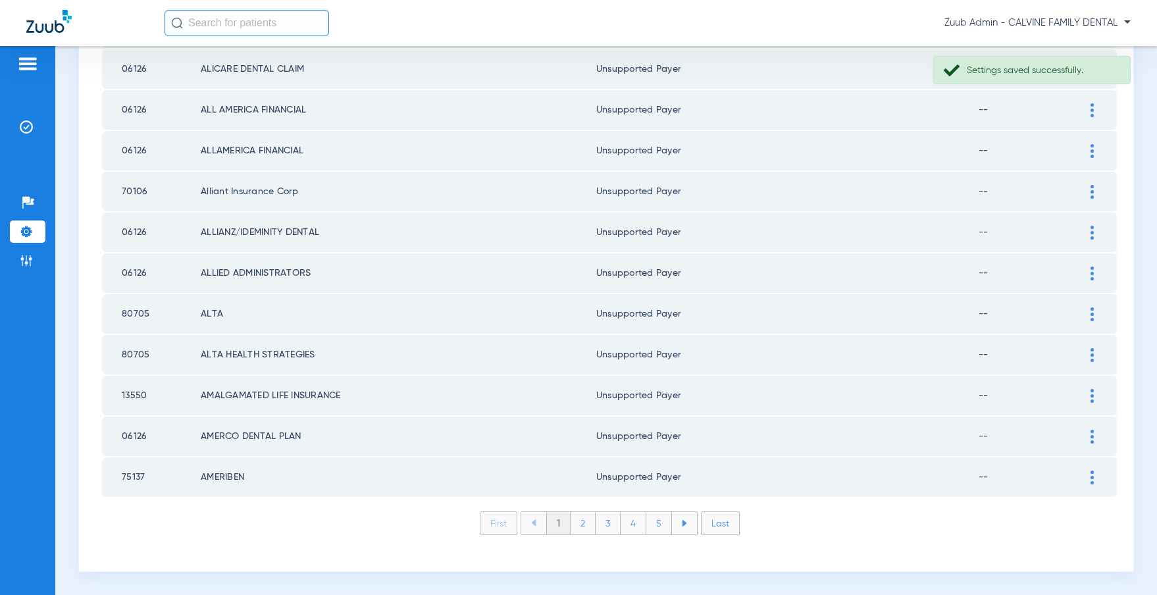
click at [582, 523] on li "2" at bounding box center [582, 523] width 25 height 22
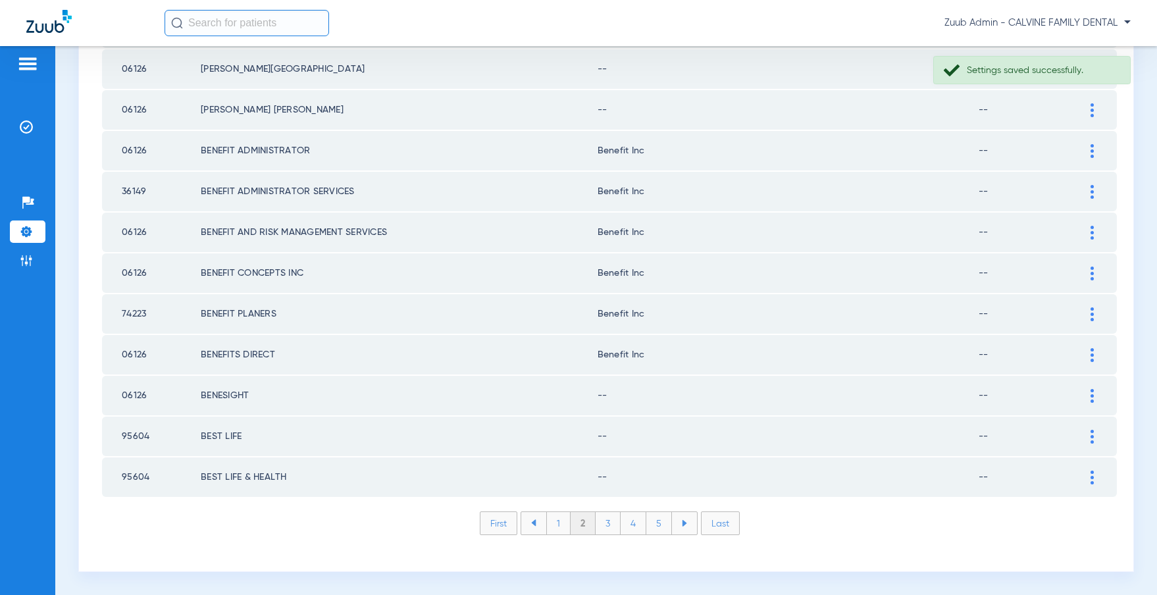
scroll to position [1782, 0]
click at [549, 523] on li "1" at bounding box center [558, 524] width 24 height 22
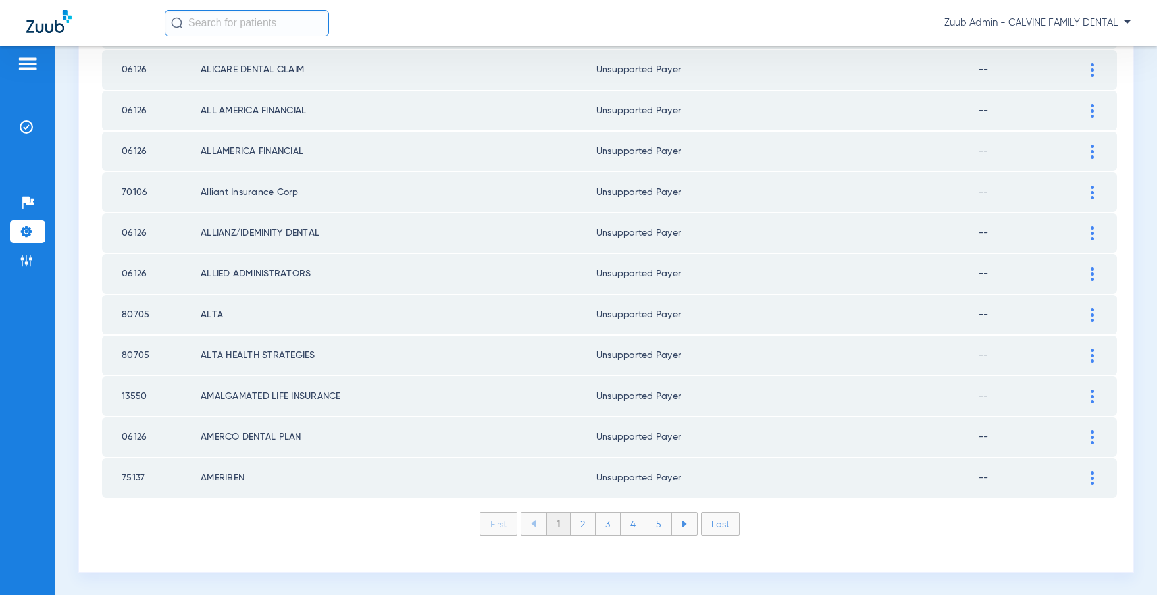
click at [582, 527] on li "2" at bounding box center [582, 524] width 25 height 22
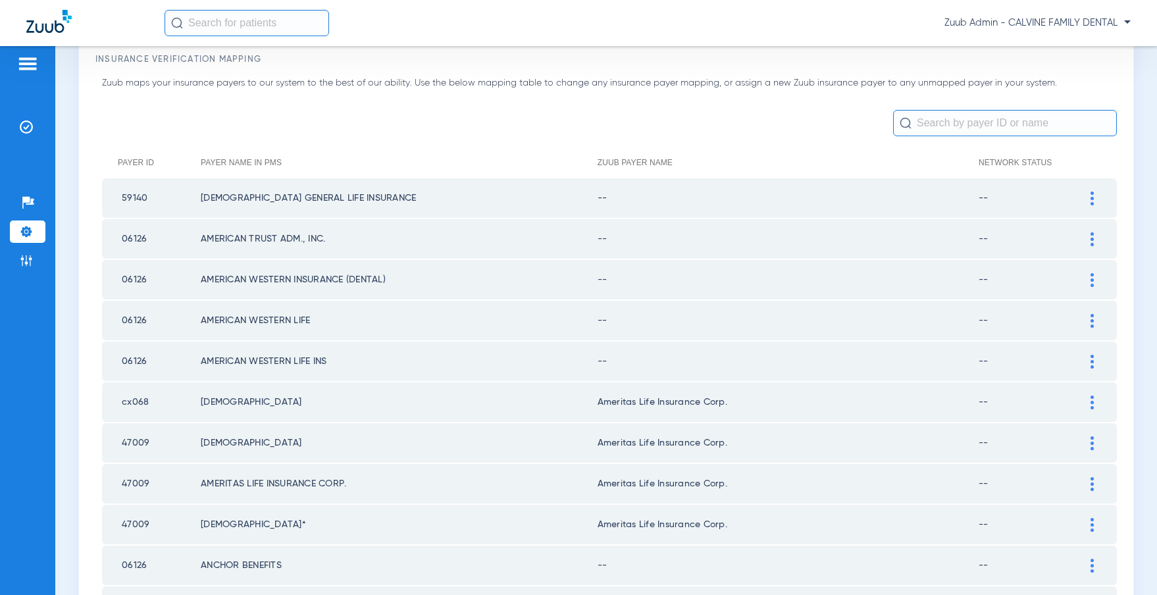
scroll to position [91, 0]
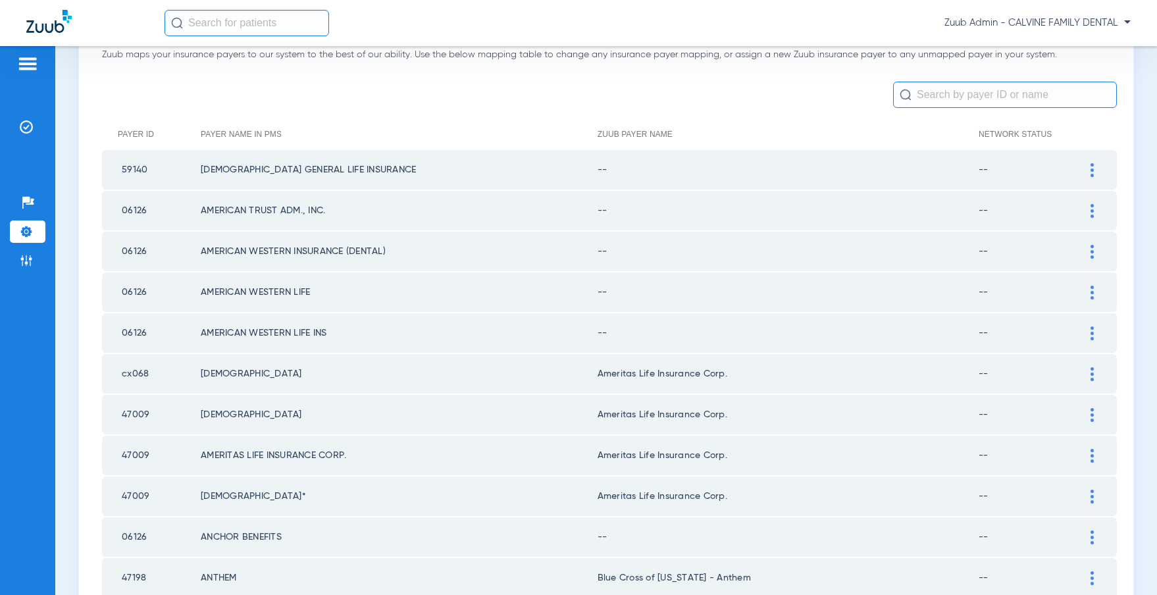
click at [1088, 168] on div at bounding box center [1091, 170] width 23 height 14
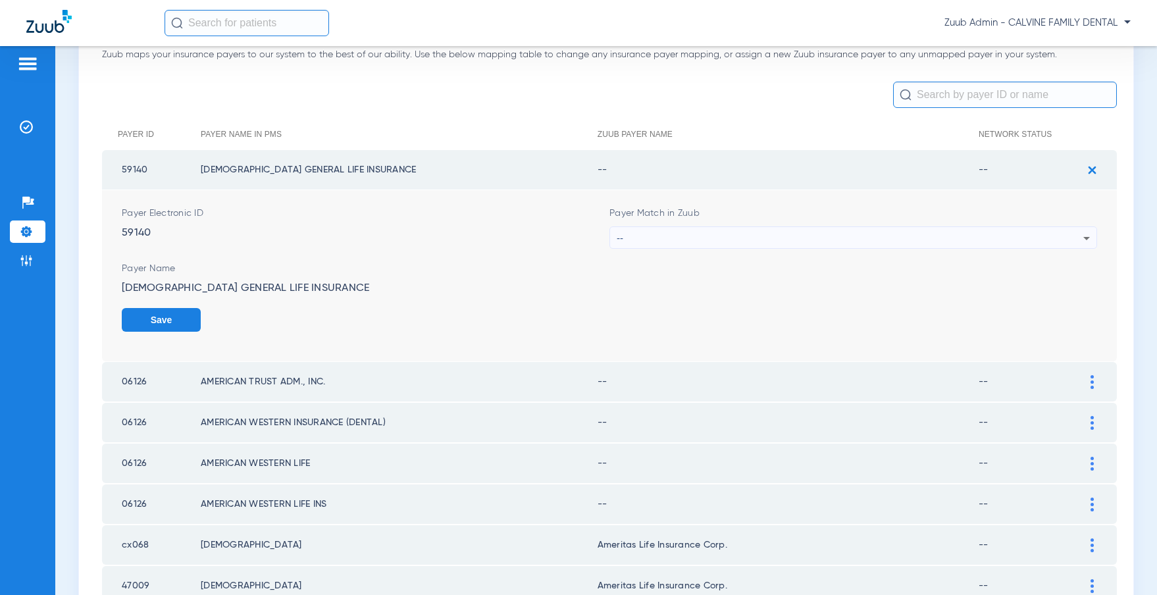
click at [759, 236] on div "--" at bounding box center [850, 238] width 467 height 22
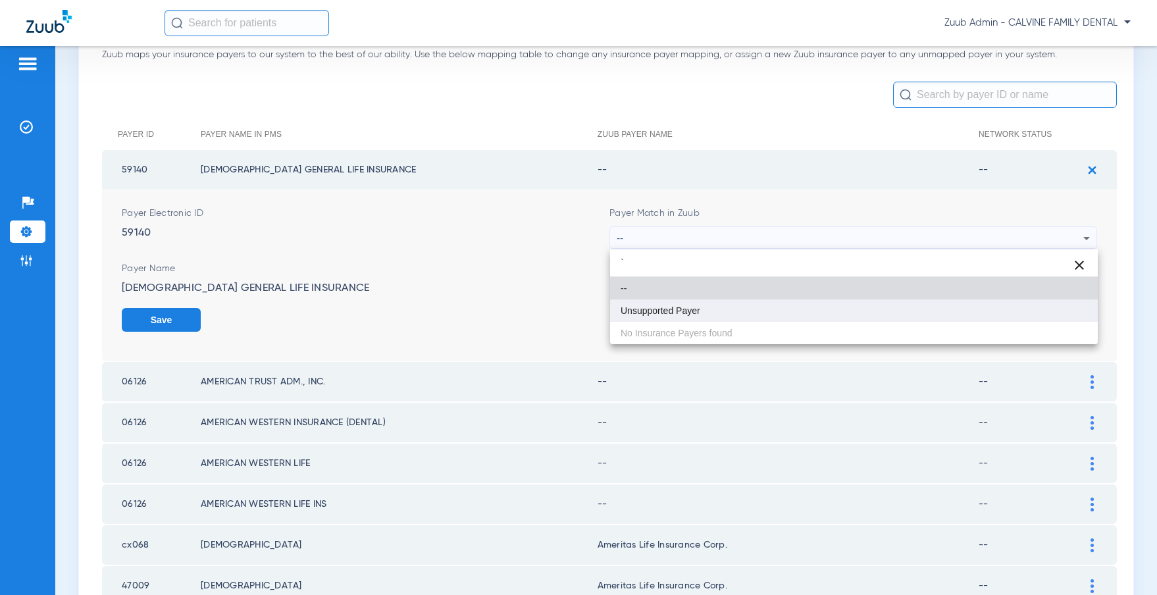
type input "`"
click at [668, 306] on span "Unsupported Payer" at bounding box center [660, 310] width 80 height 9
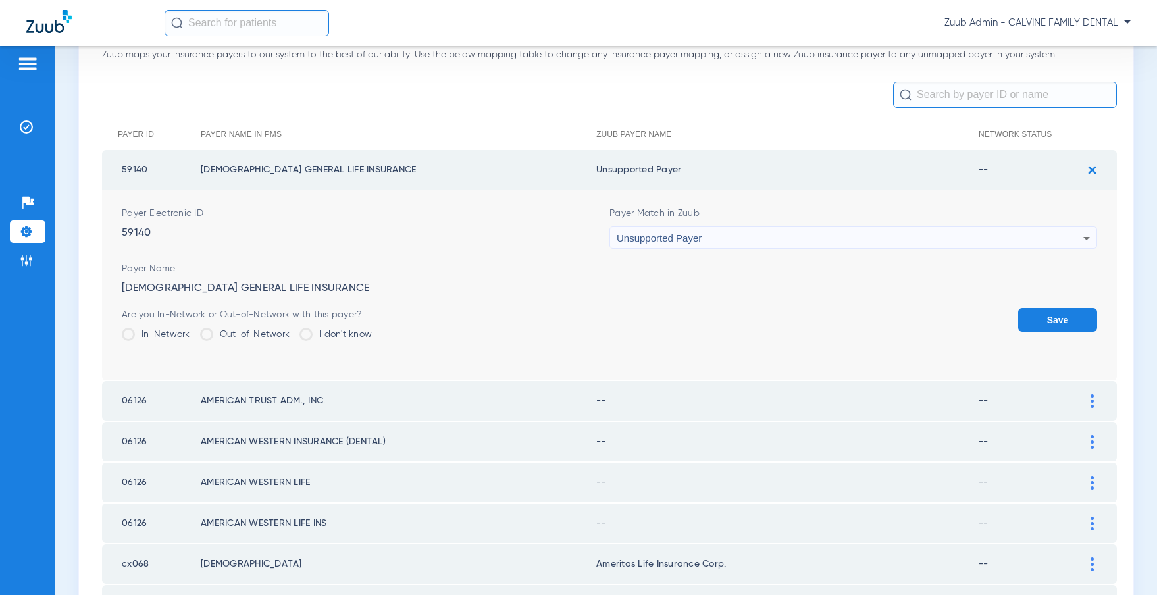
drag, startPoint x: 1035, startPoint y: 308, endPoint x: 1042, endPoint y: 298, distance: 11.9
click at [1036, 308] on button "Save" at bounding box center [1057, 320] width 79 height 24
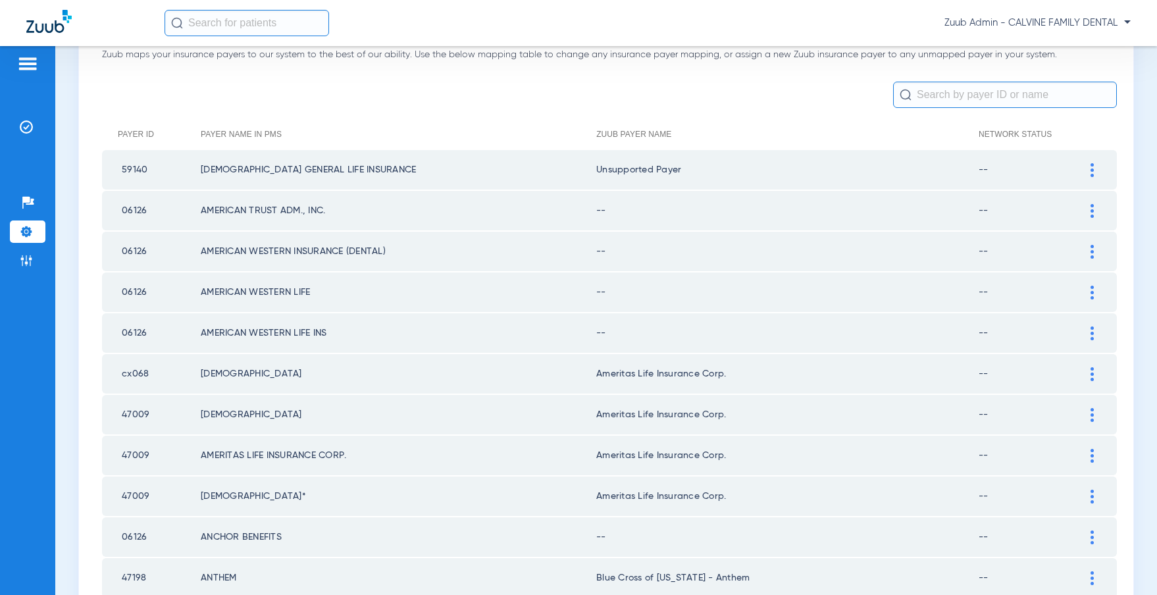
click at [1092, 210] on img at bounding box center [1091, 211] width 3 height 14
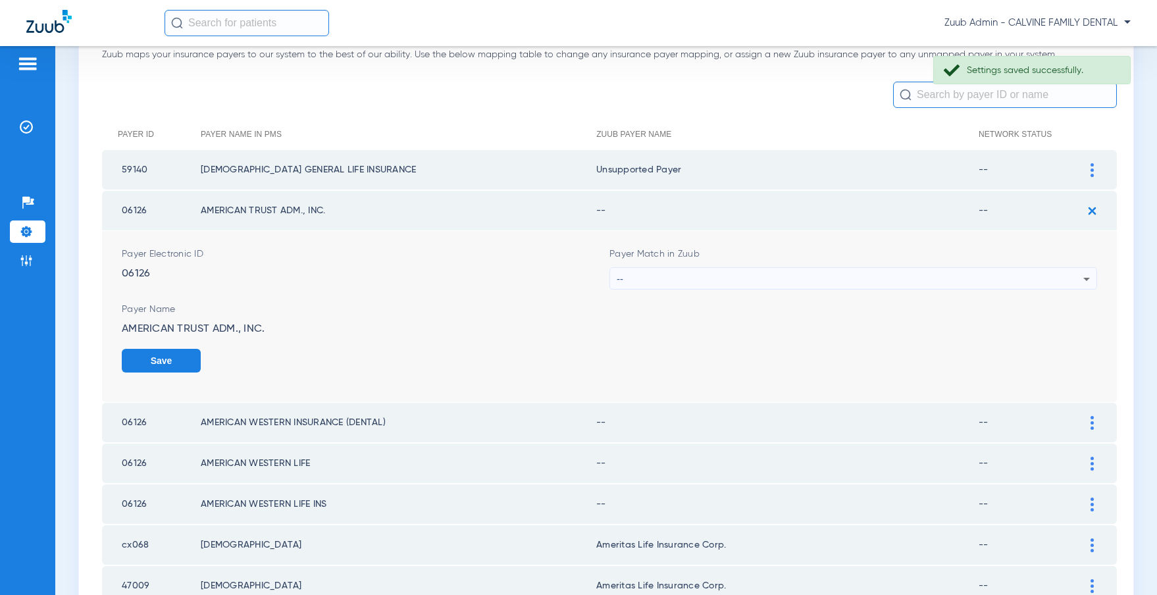
click at [771, 280] on div "--" at bounding box center [850, 279] width 467 height 22
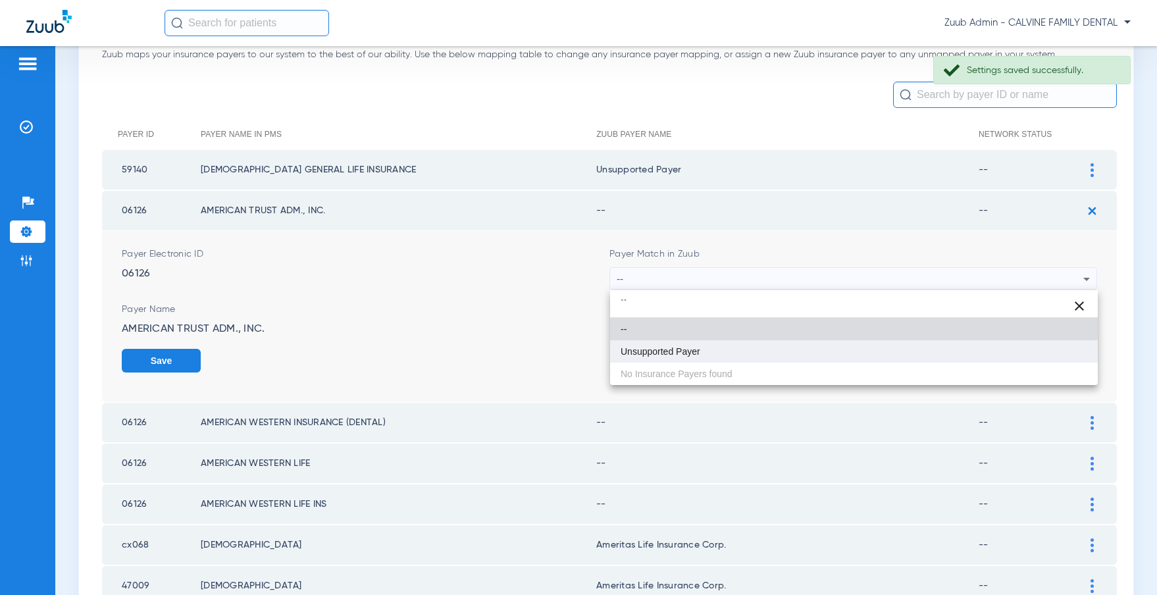
type input "``"
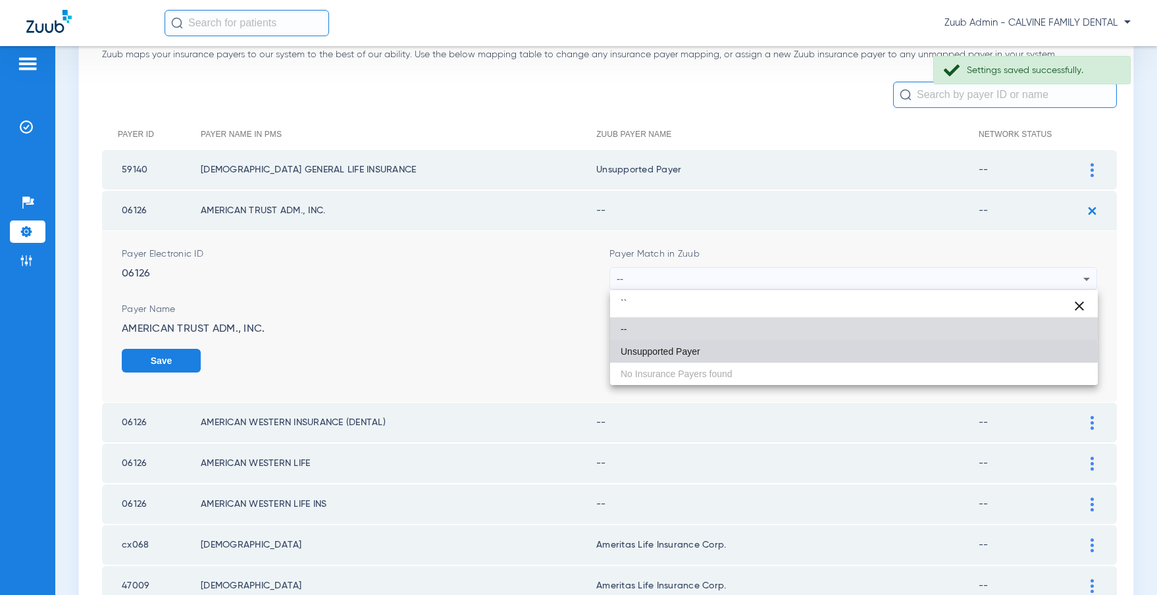
click at [714, 354] on mat-option "Unsupported Payer" at bounding box center [854, 351] width 488 height 22
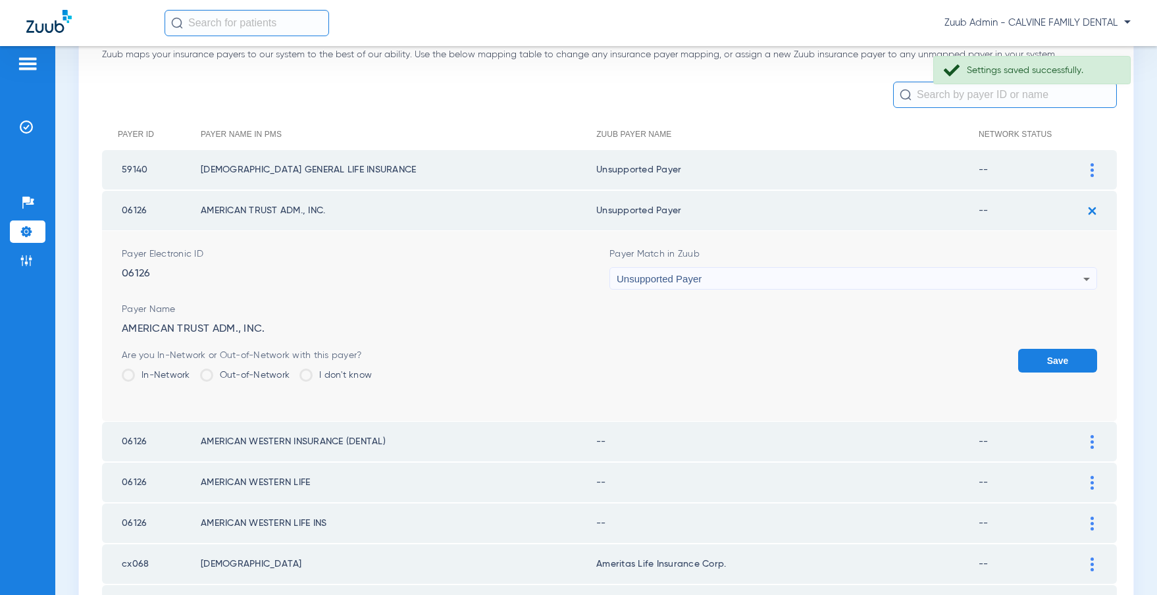
drag, startPoint x: 1038, startPoint y: 356, endPoint x: 1041, endPoint y: 349, distance: 7.7
click at [1038, 356] on button "Save" at bounding box center [1057, 361] width 79 height 24
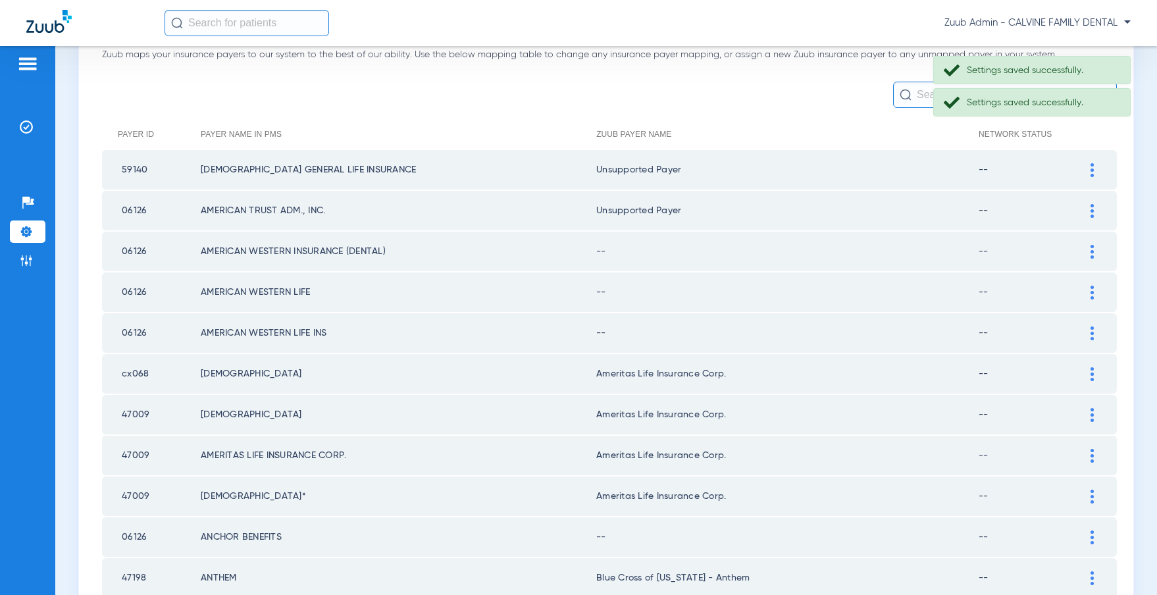
click at [1087, 251] on div at bounding box center [1091, 252] width 23 height 14
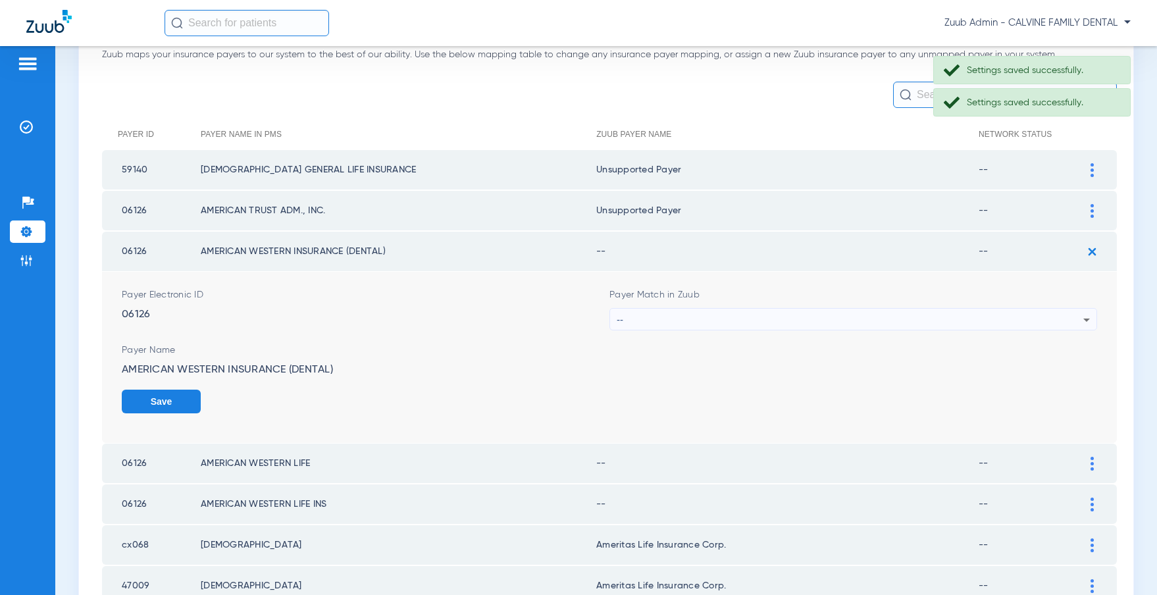
click at [736, 317] on div "--" at bounding box center [850, 320] width 467 height 22
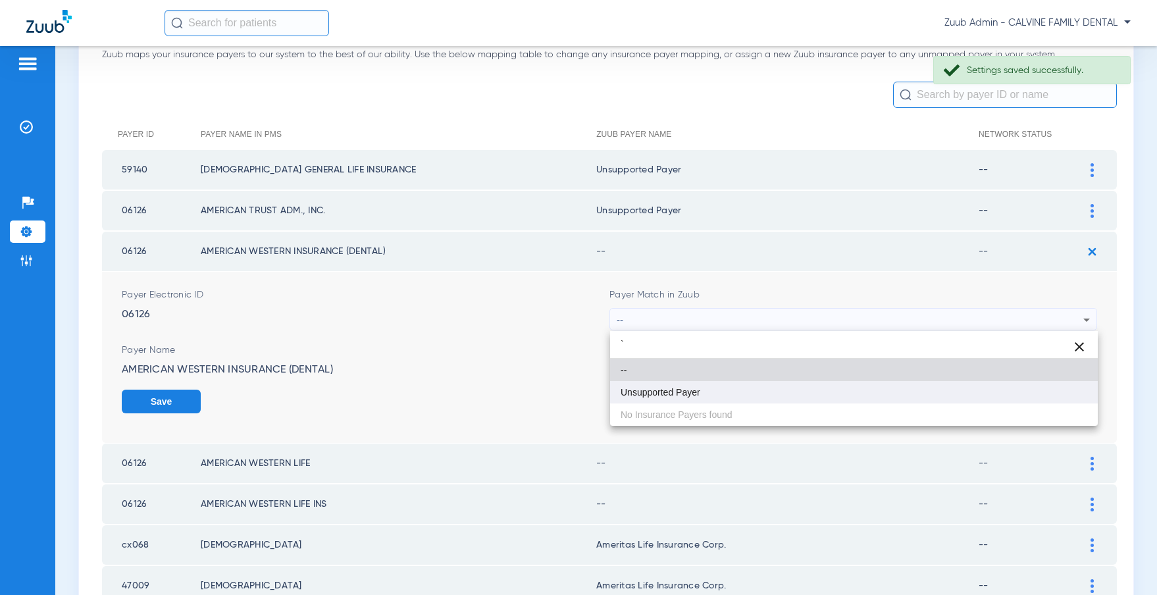
type input "`"
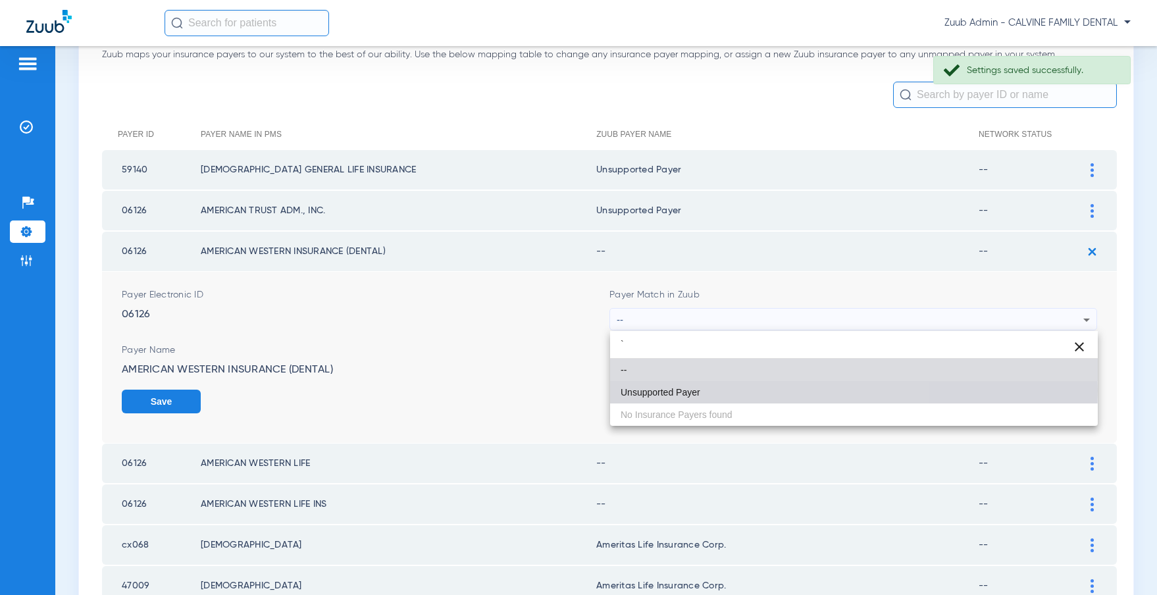
click at [678, 390] on span "Unsupported Payer" at bounding box center [660, 392] width 80 height 9
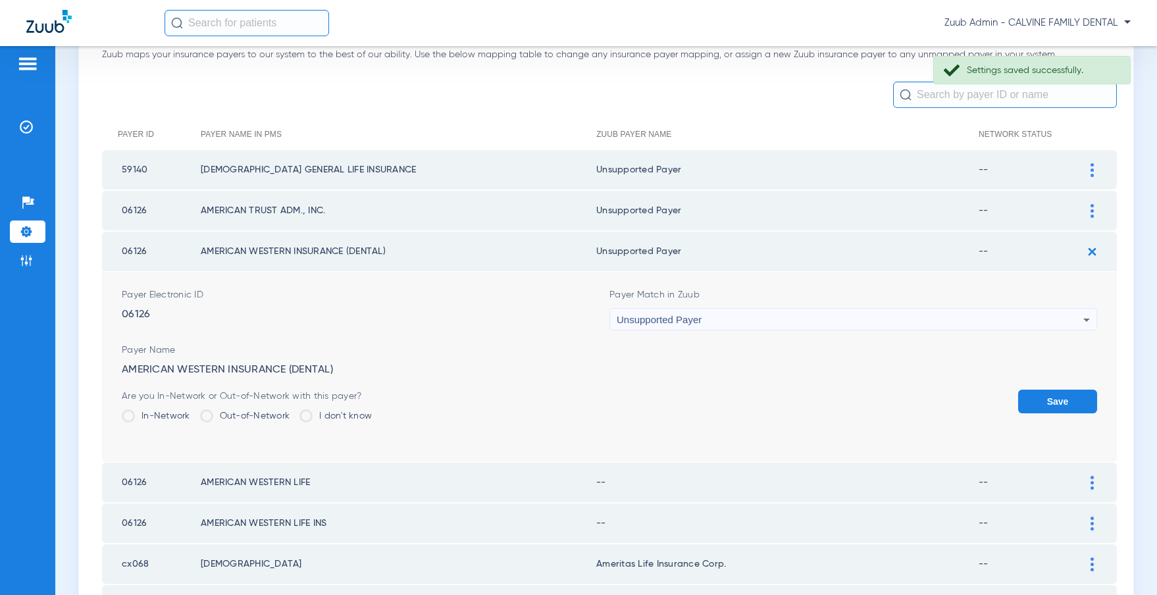
drag, startPoint x: 1070, startPoint y: 400, endPoint x: 1033, endPoint y: 389, distance: 38.5
click at [1068, 399] on button "Save" at bounding box center [1057, 402] width 79 height 24
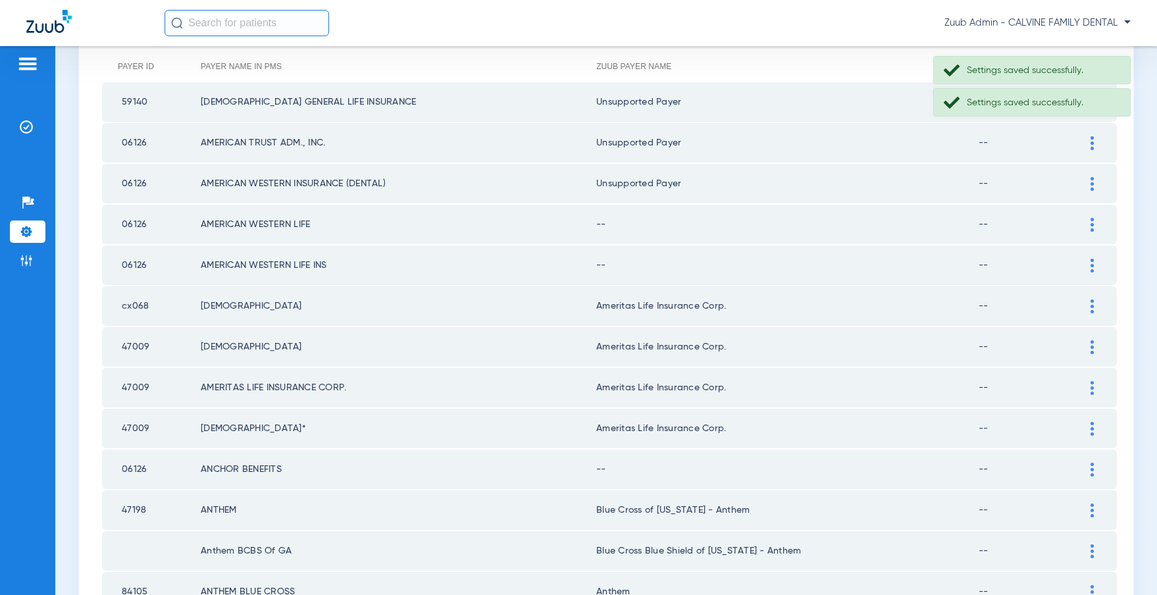
scroll to position [207, 0]
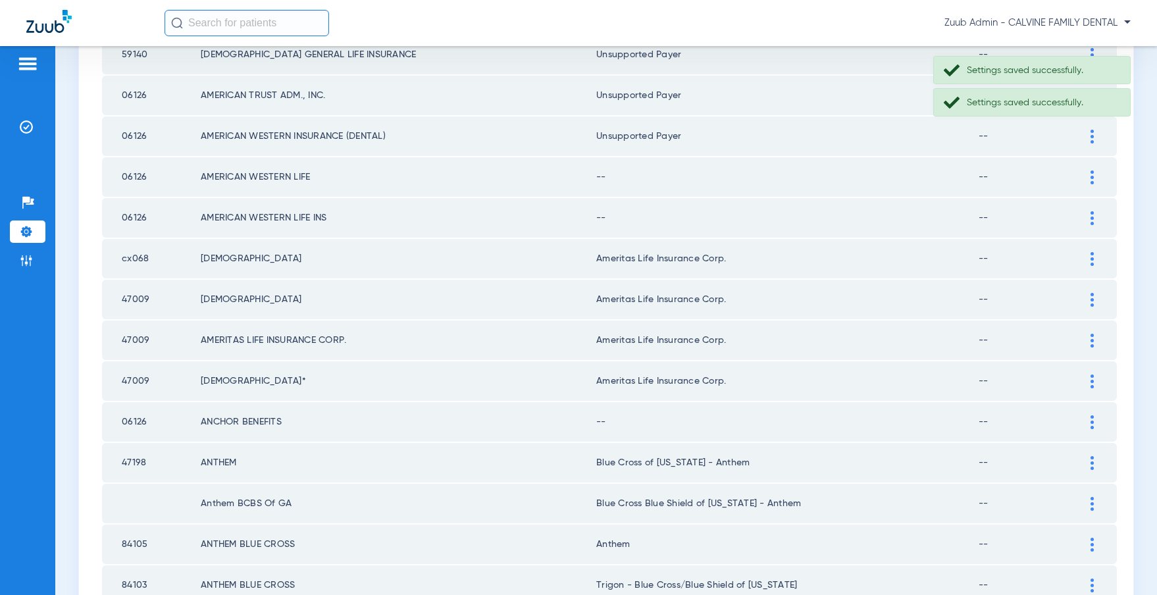
click at [1089, 176] on div at bounding box center [1091, 177] width 23 height 14
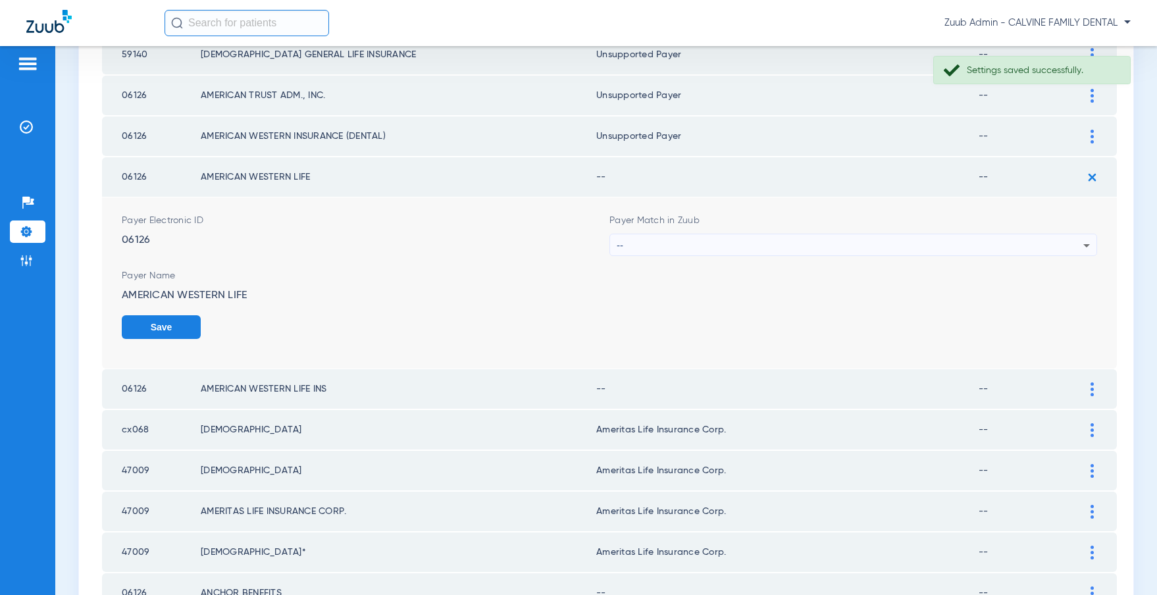
click at [887, 245] on div "--" at bounding box center [850, 245] width 467 height 22
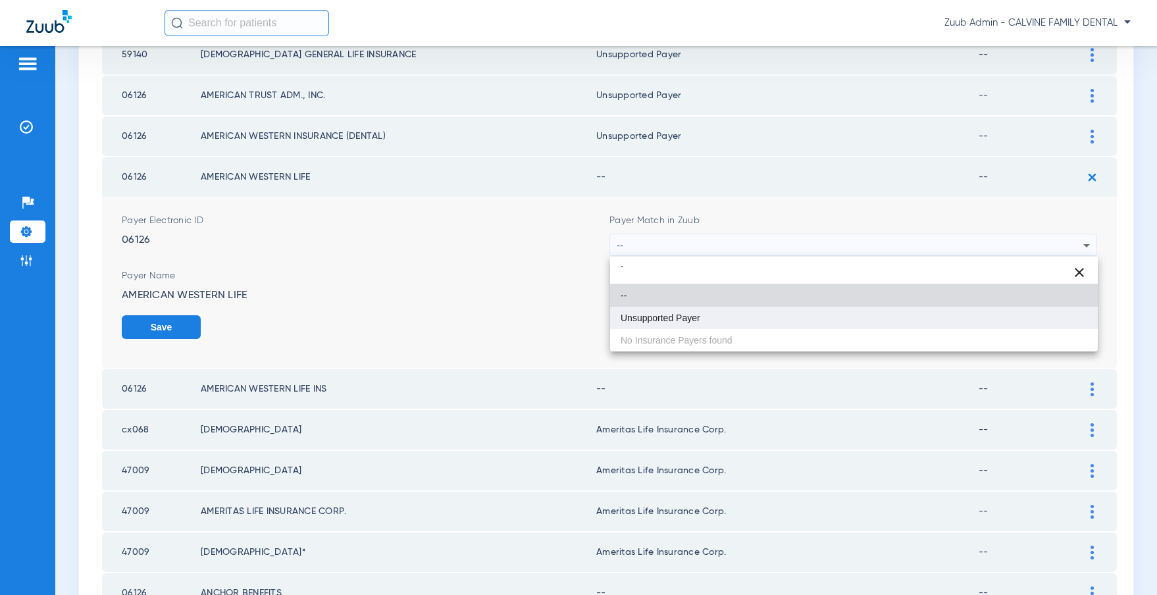
type input "`"
click at [726, 311] on mat-option "Unsupported Payer" at bounding box center [854, 318] width 488 height 22
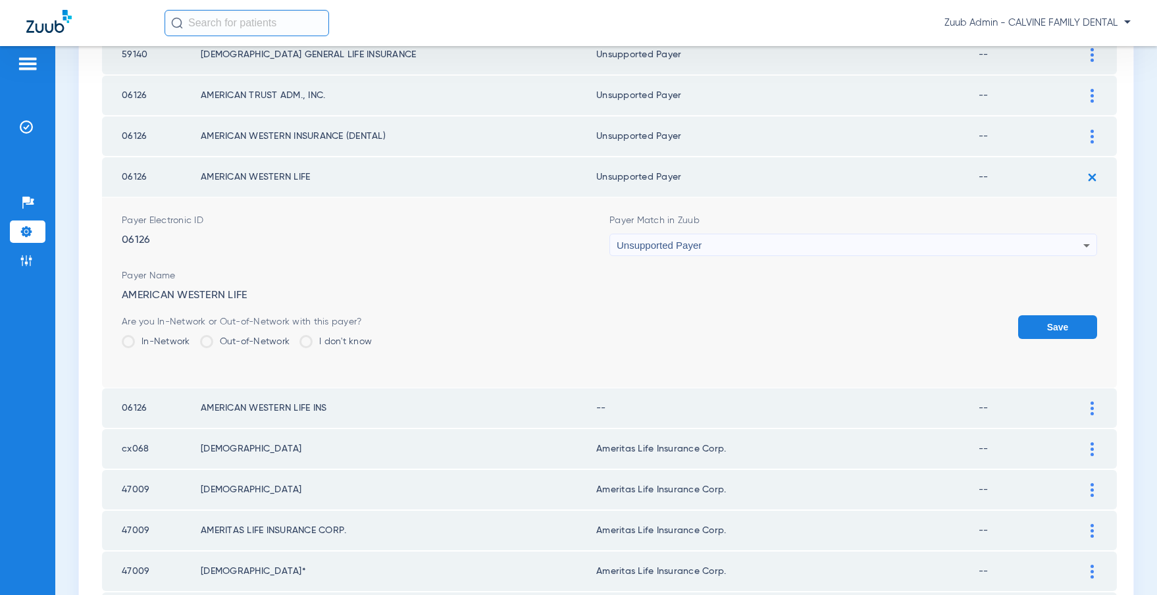
click at [1049, 325] on button "Save" at bounding box center [1057, 327] width 79 height 24
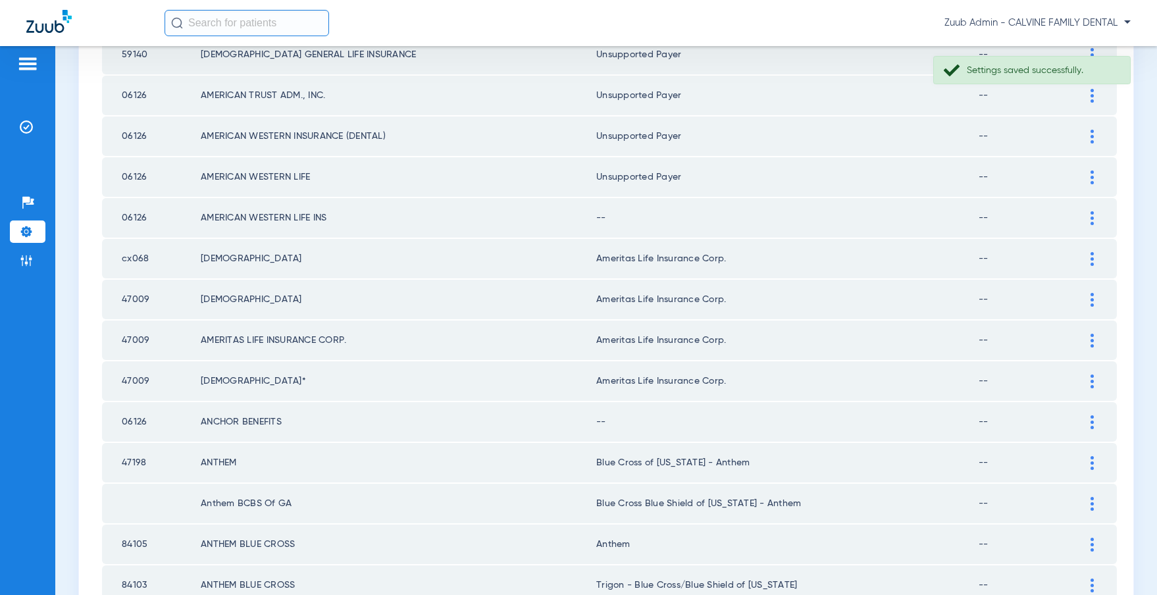
click at [1090, 216] on img at bounding box center [1091, 218] width 3 height 14
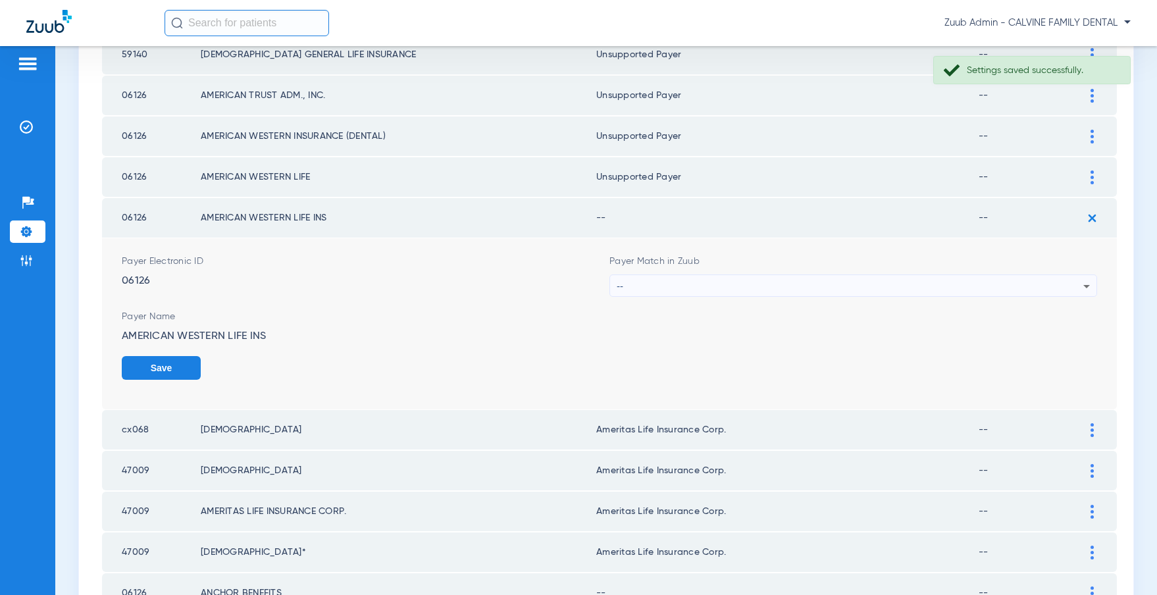
click at [945, 280] on div "--" at bounding box center [850, 286] width 467 height 22
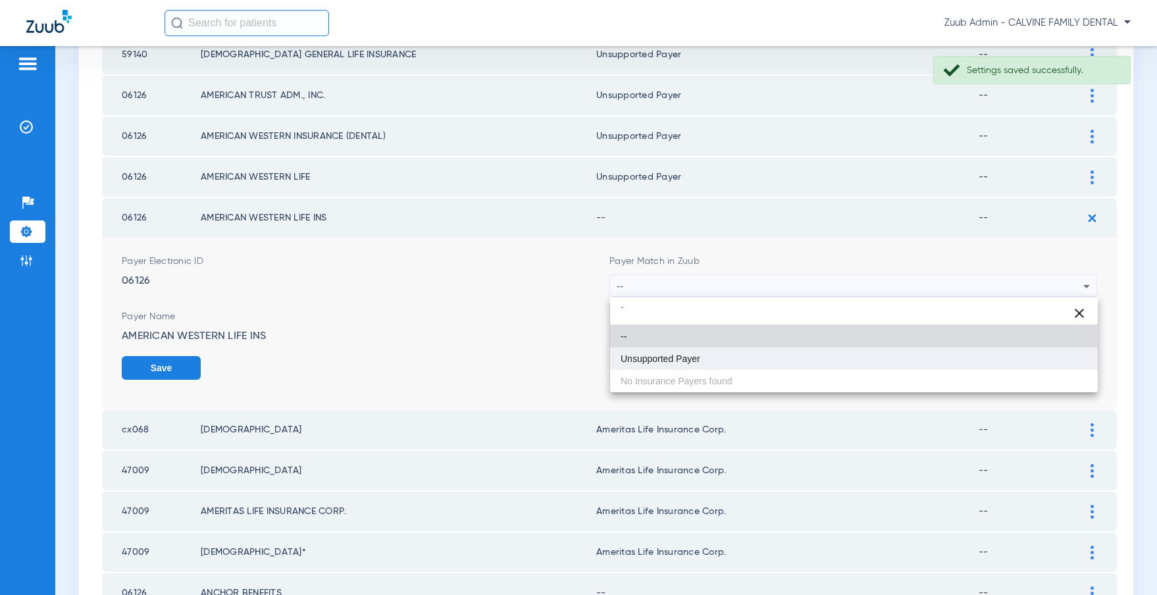
type input "`"
click at [738, 364] on mat-option "Unsupported Payer" at bounding box center [854, 358] width 488 height 22
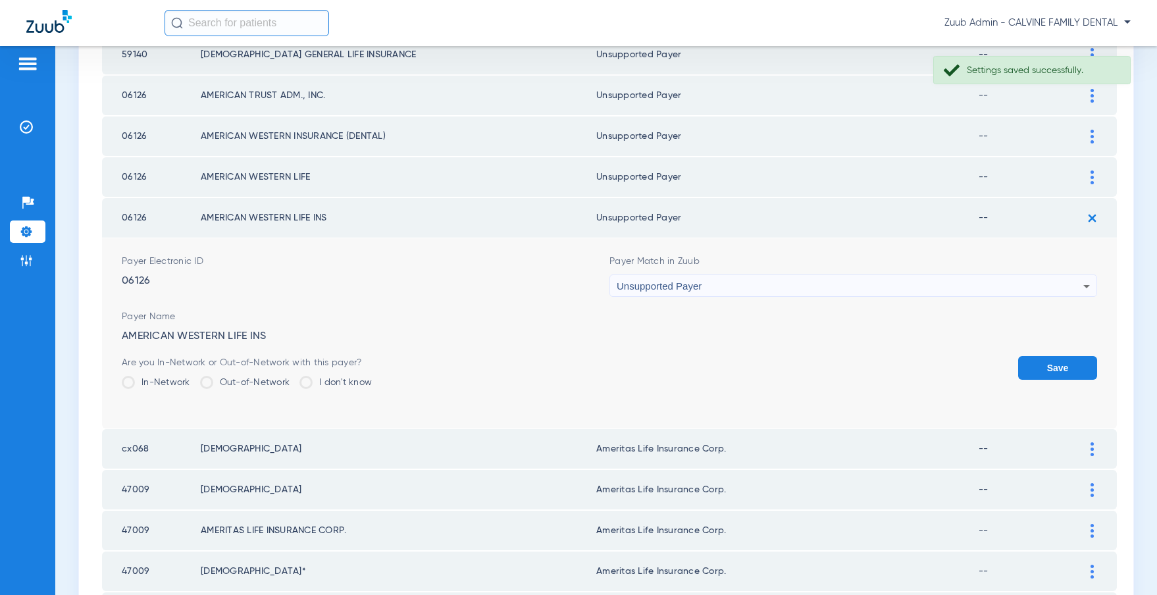
click at [1053, 366] on button "Save" at bounding box center [1057, 368] width 79 height 24
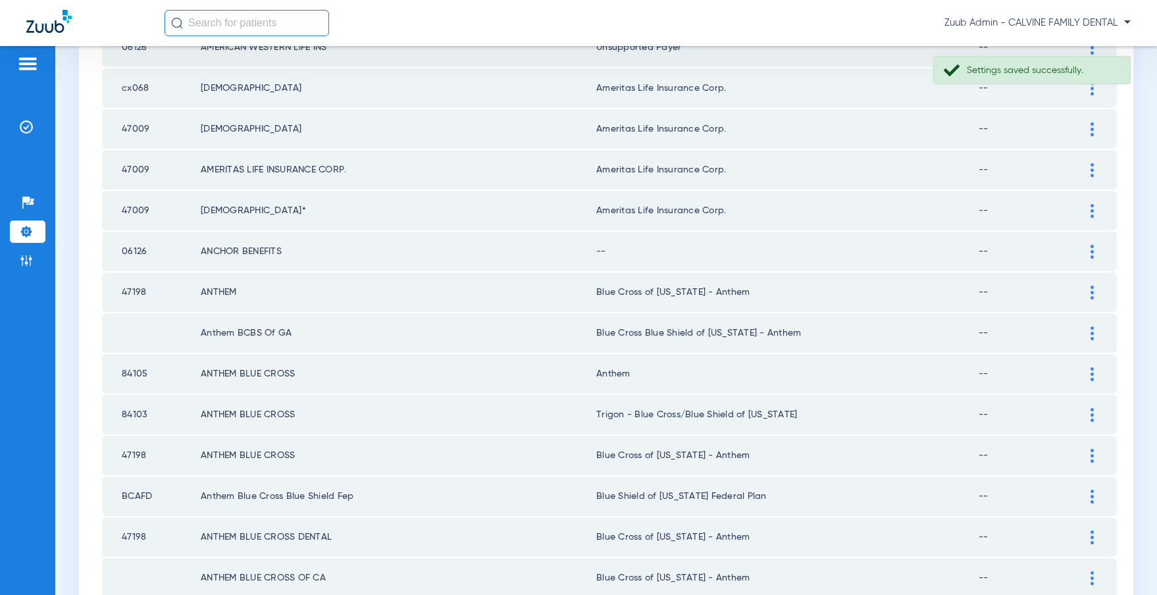
scroll to position [374, 0]
click at [1092, 254] on img at bounding box center [1091, 254] width 3 height 14
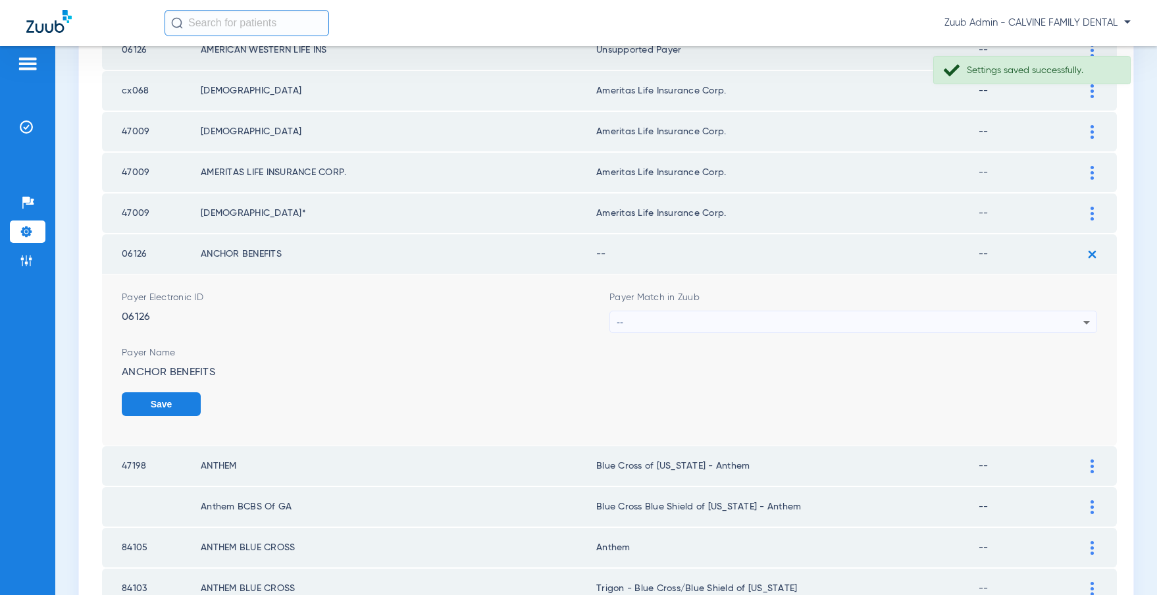
click at [858, 318] on div "--" at bounding box center [850, 322] width 467 height 22
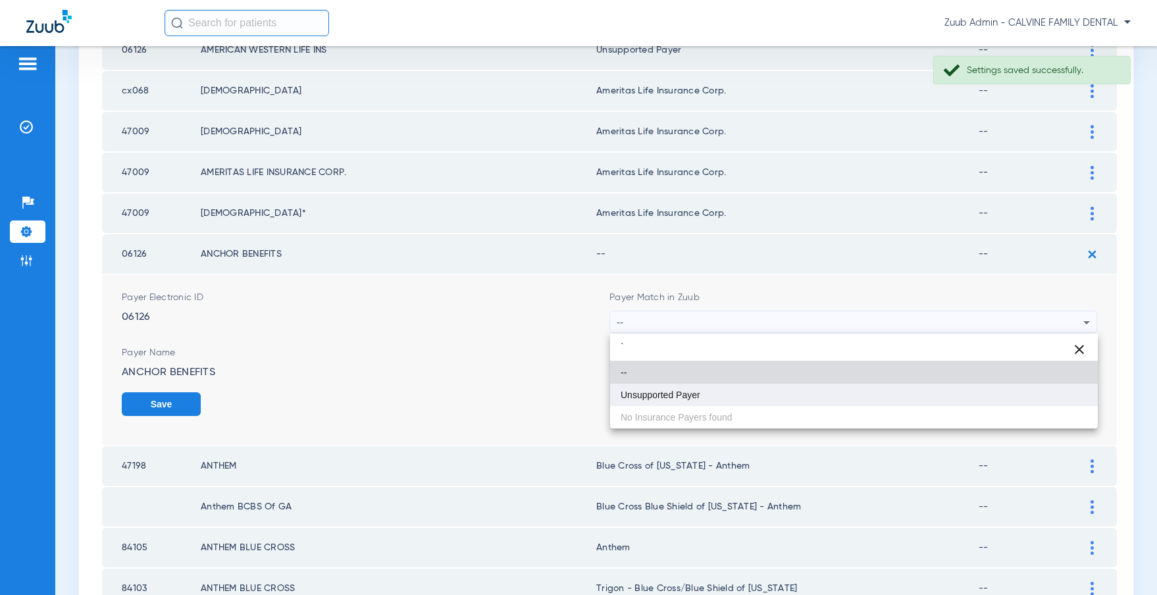
type input "`"
drag, startPoint x: 695, startPoint y: 401, endPoint x: 702, endPoint y: 399, distance: 7.5
click at [695, 401] on mat-option "Unsupported Payer" at bounding box center [854, 395] width 488 height 22
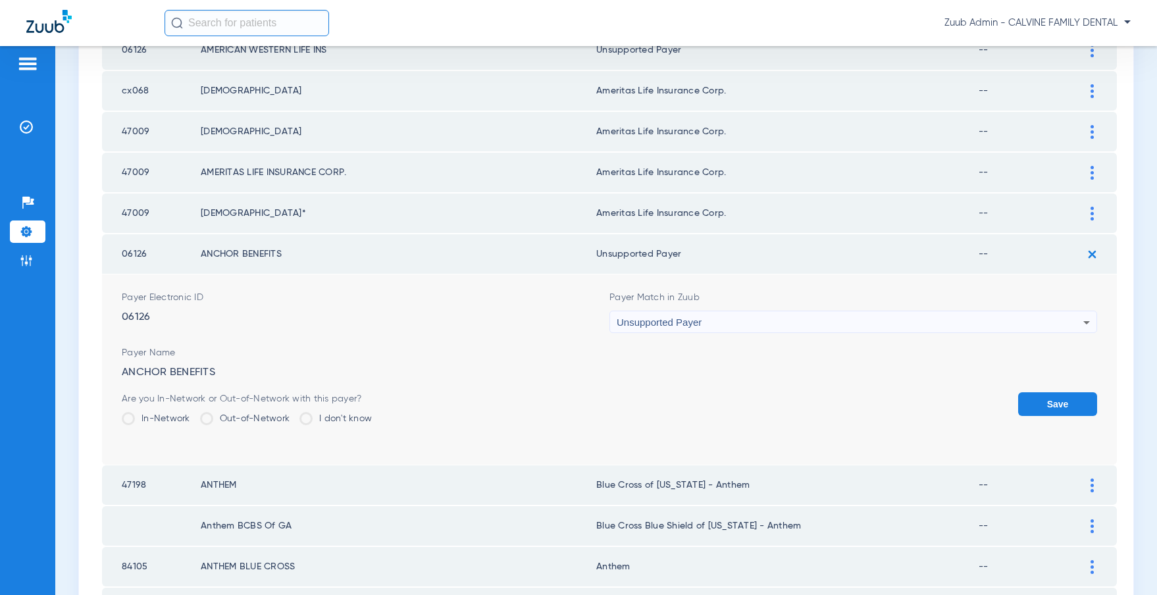
click at [1055, 392] on button "Save" at bounding box center [1057, 404] width 79 height 24
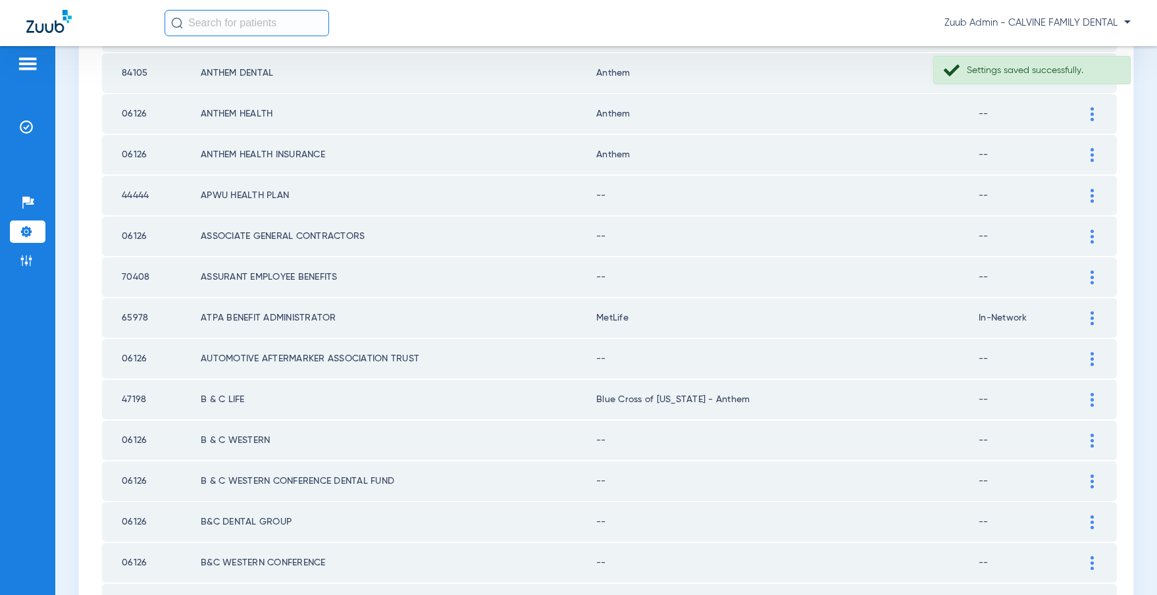
scroll to position [965, 0]
click at [1091, 193] on img at bounding box center [1091, 194] width 3 height 14
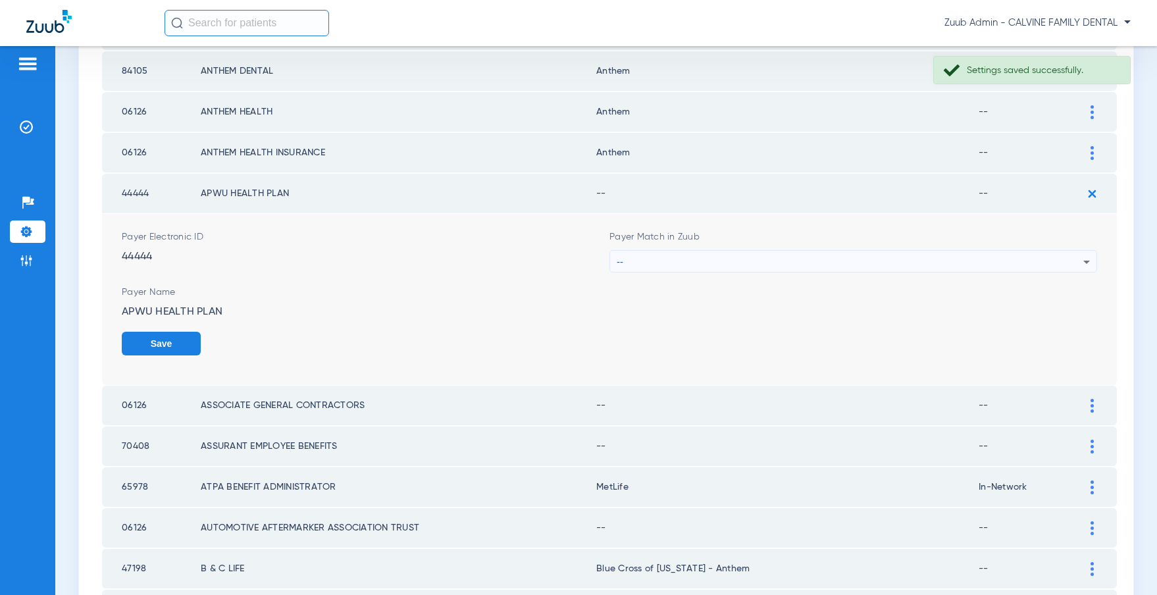
click at [849, 257] on div "--" at bounding box center [850, 262] width 467 height 22
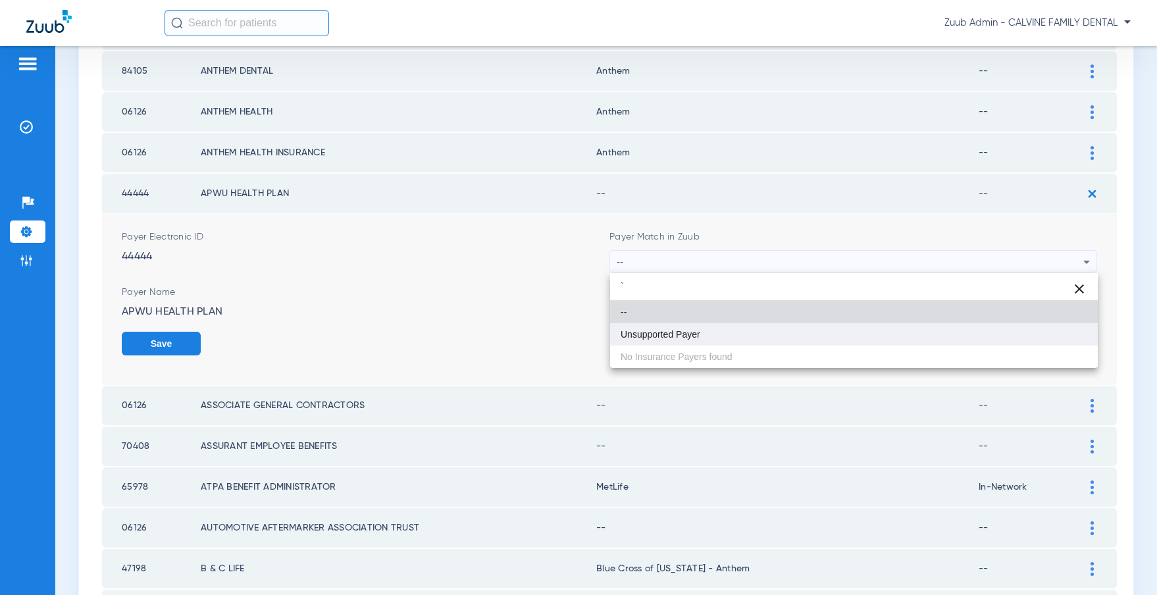
type input "`"
drag, startPoint x: 676, startPoint y: 332, endPoint x: 690, endPoint y: 330, distance: 14.1
click at [682, 331] on span "Unsupported Payer" at bounding box center [660, 334] width 80 height 9
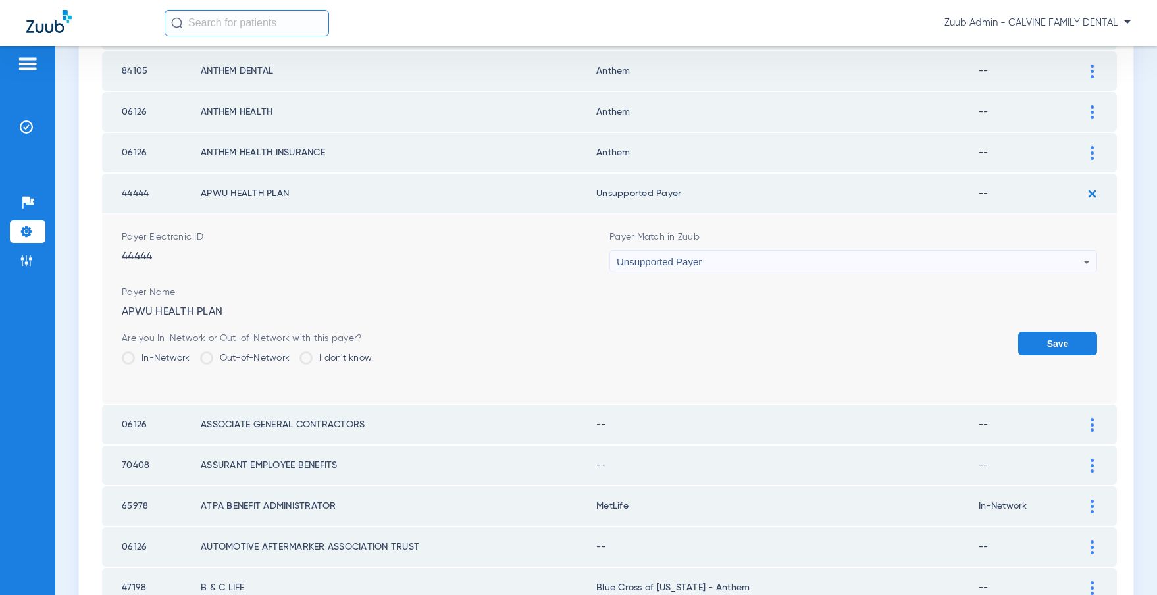
click at [1038, 345] on button "Save" at bounding box center [1057, 344] width 79 height 24
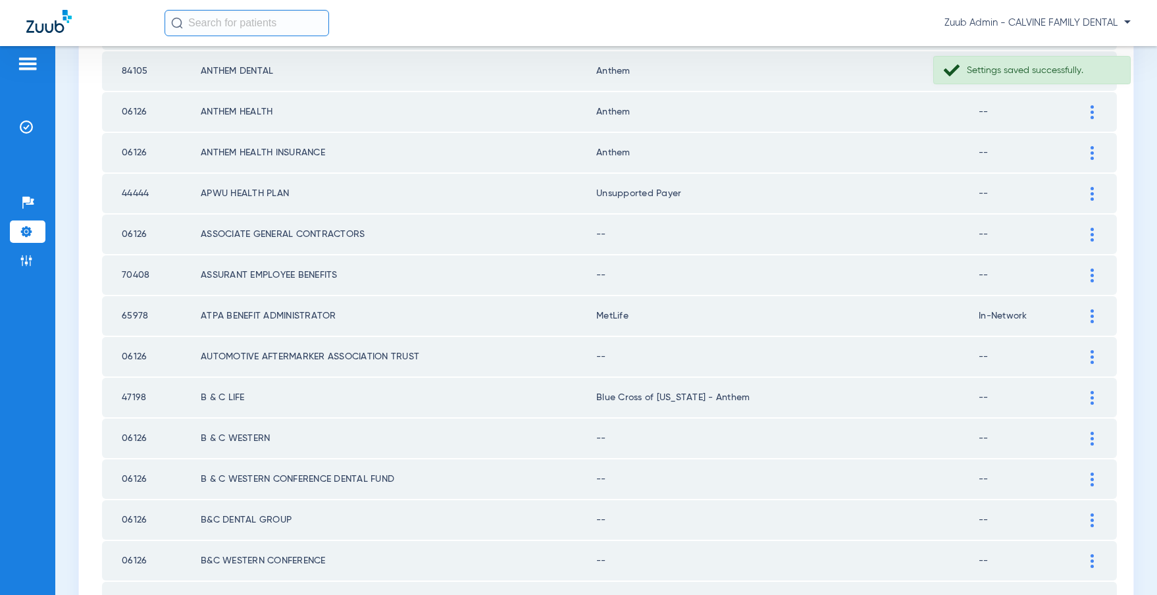
click at [1091, 231] on img at bounding box center [1091, 235] width 3 height 14
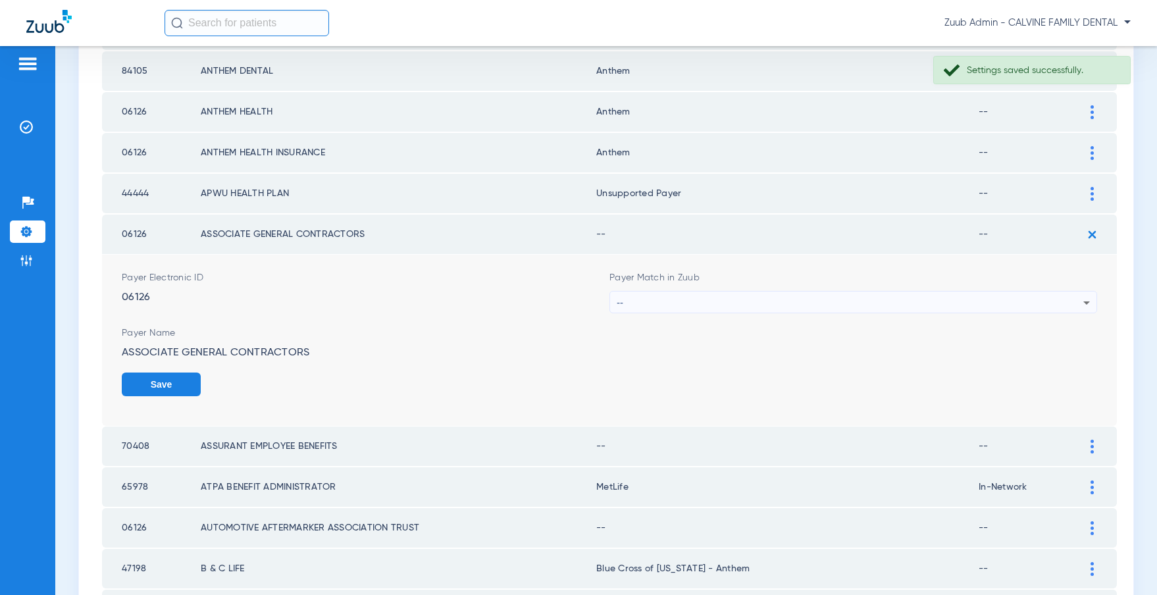
click at [720, 299] on div "--" at bounding box center [850, 302] width 467 height 22
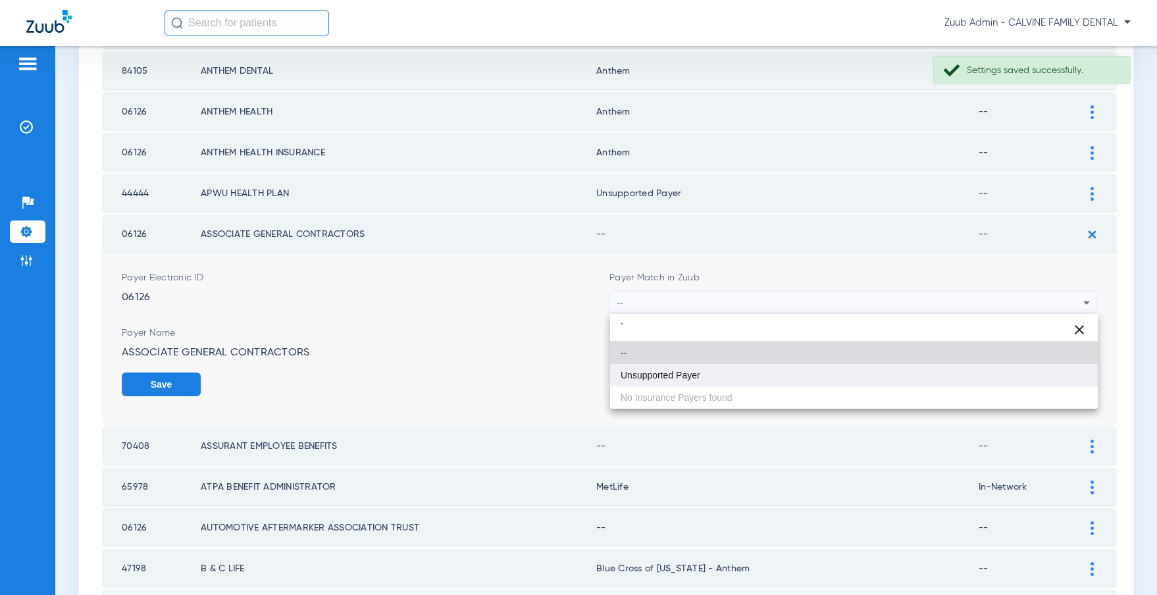
type input "`"
click at [671, 368] on mat-option "Unsupported Payer" at bounding box center [854, 375] width 488 height 22
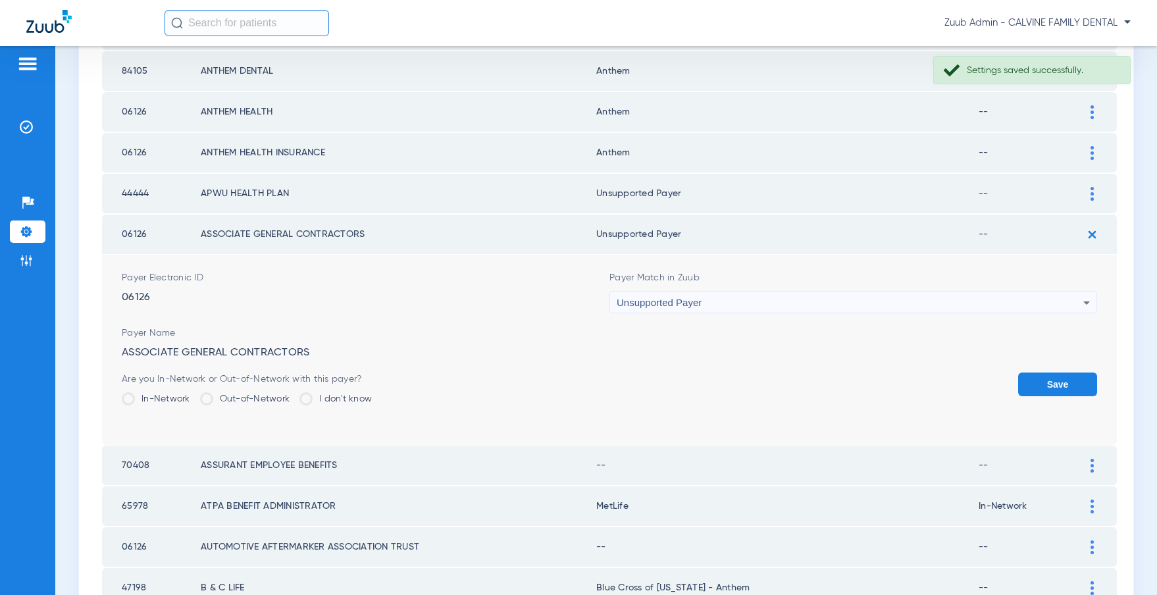
click at [1063, 381] on button "Save" at bounding box center [1057, 384] width 79 height 24
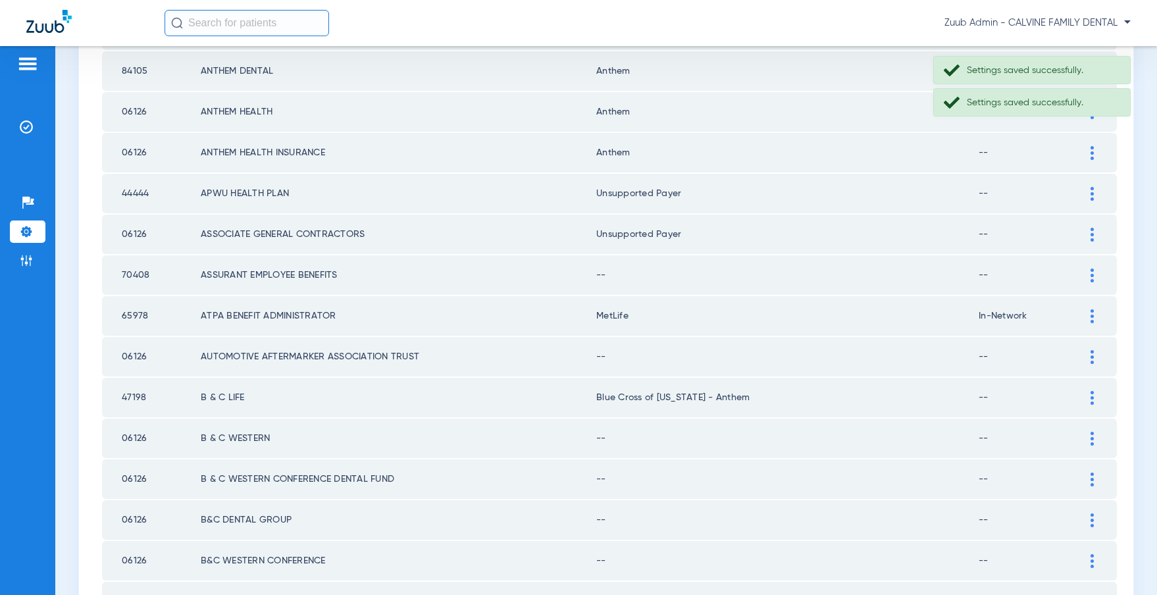
click at [1091, 265] on td at bounding box center [1098, 274] width 36 height 39
click at [1090, 275] on img at bounding box center [1091, 275] width 3 height 14
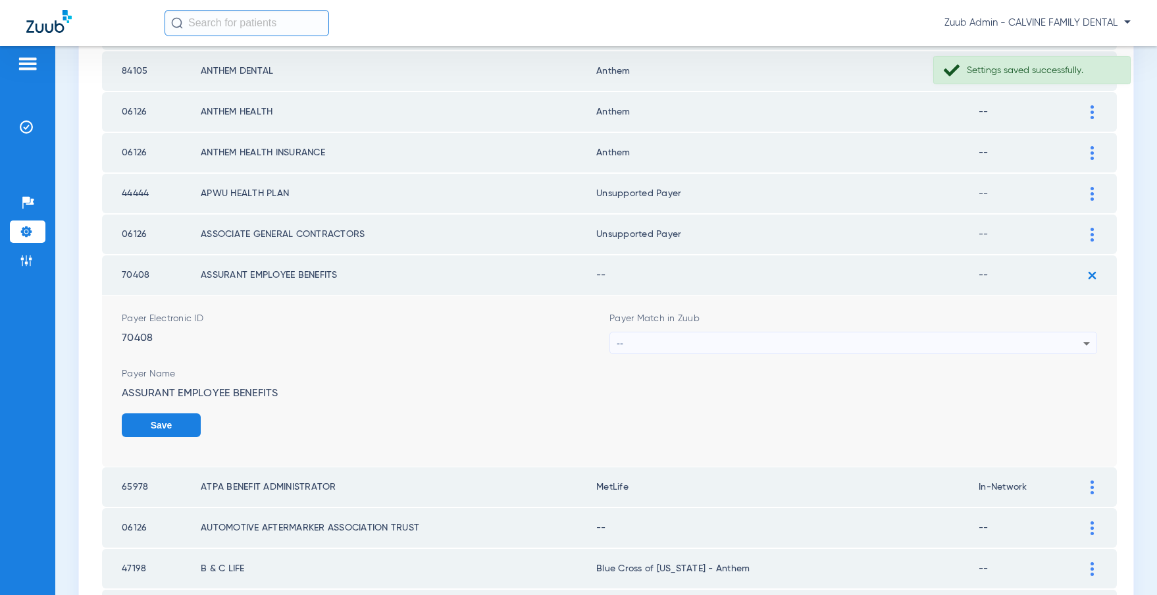
click at [861, 338] on div "--" at bounding box center [850, 343] width 467 height 22
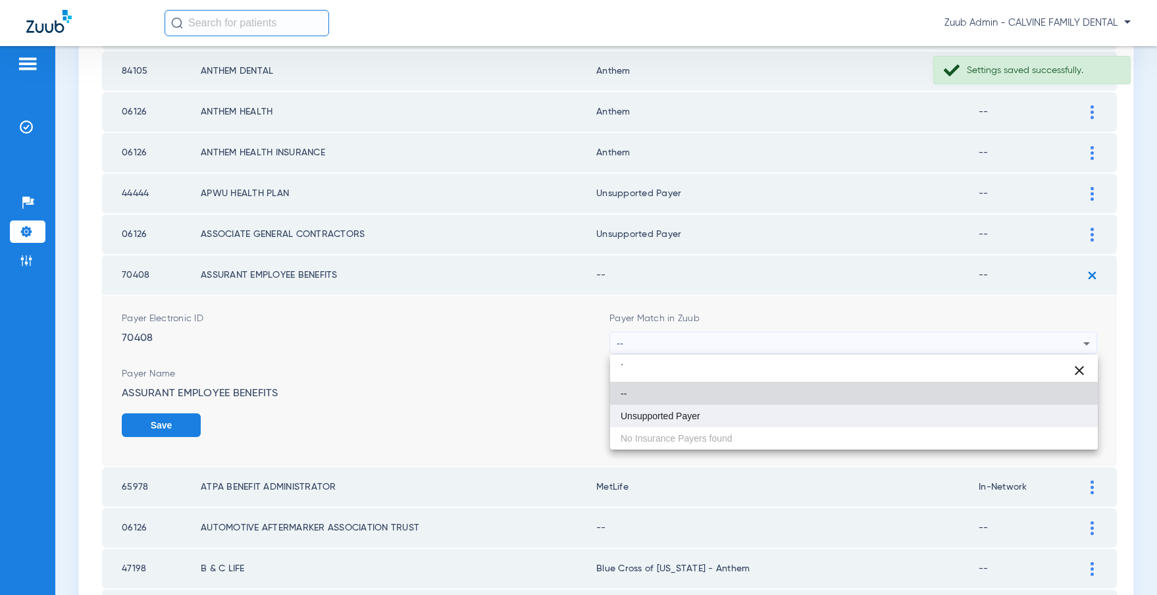
type input "`"
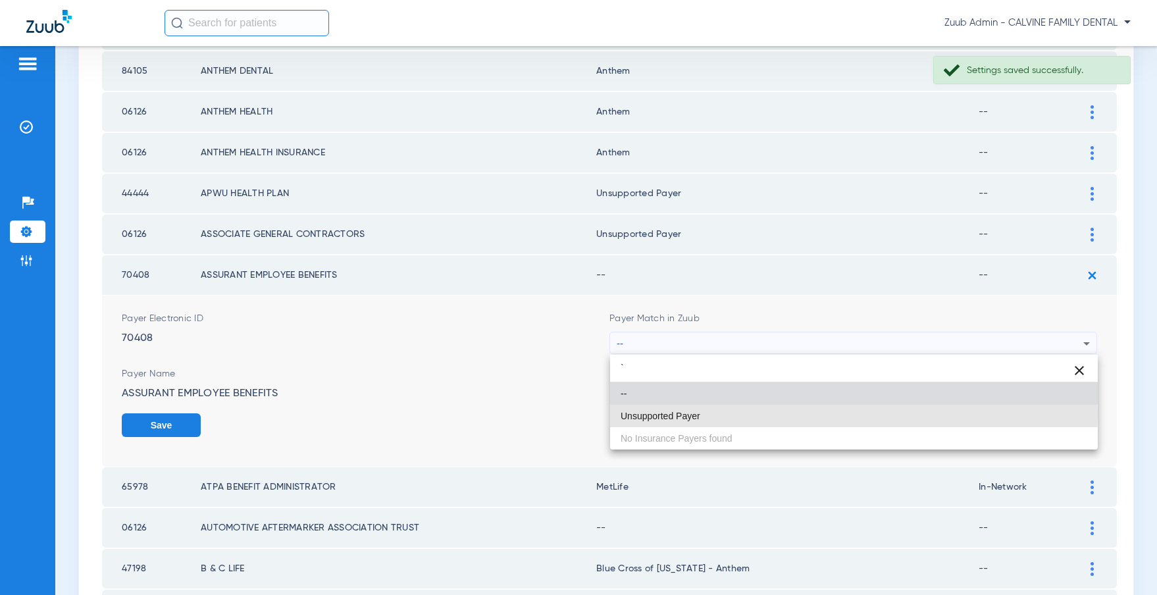
drag, startPoint x: 689, startPoint y: 415, endPoint x: 882, endPoint y: 425, distance: 193.7
click at [690, 414] on span "Unsupported Payer" at bounding box center [660, 415] width 80 height 9
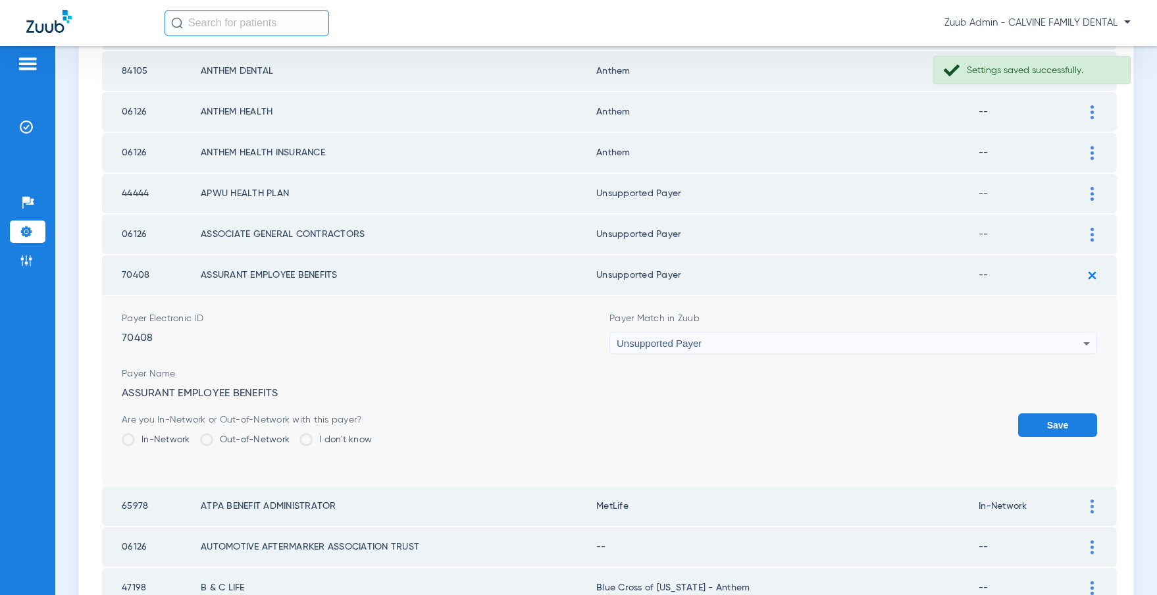
click at [1047, 422] on button "Save" at bounding box center [1057, 425] width 79 height 24
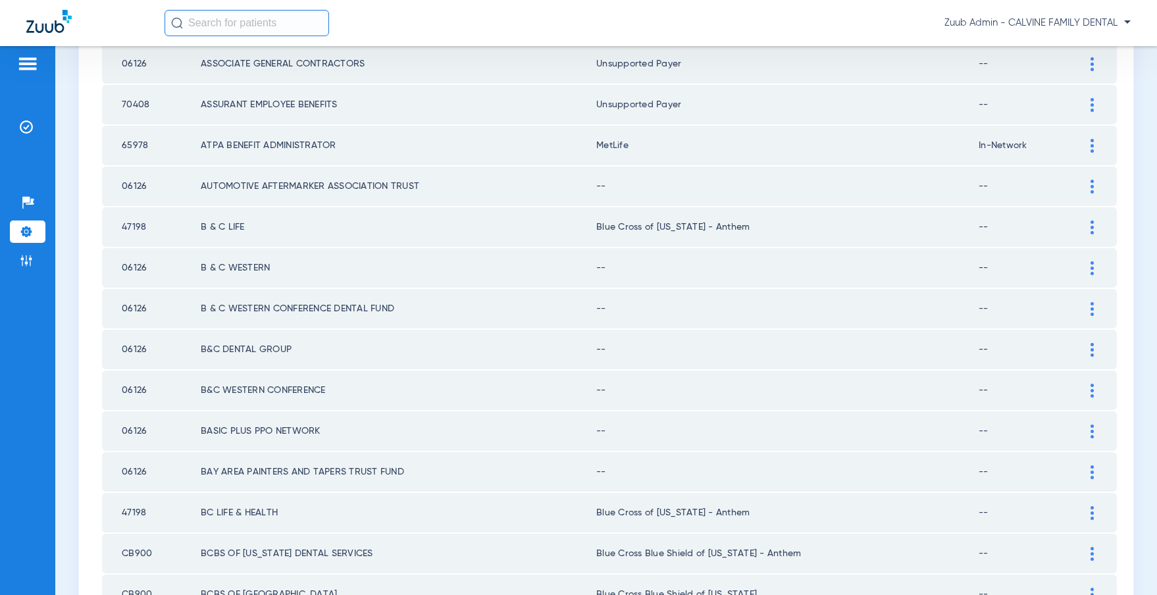
scroll to position [1140, 0]
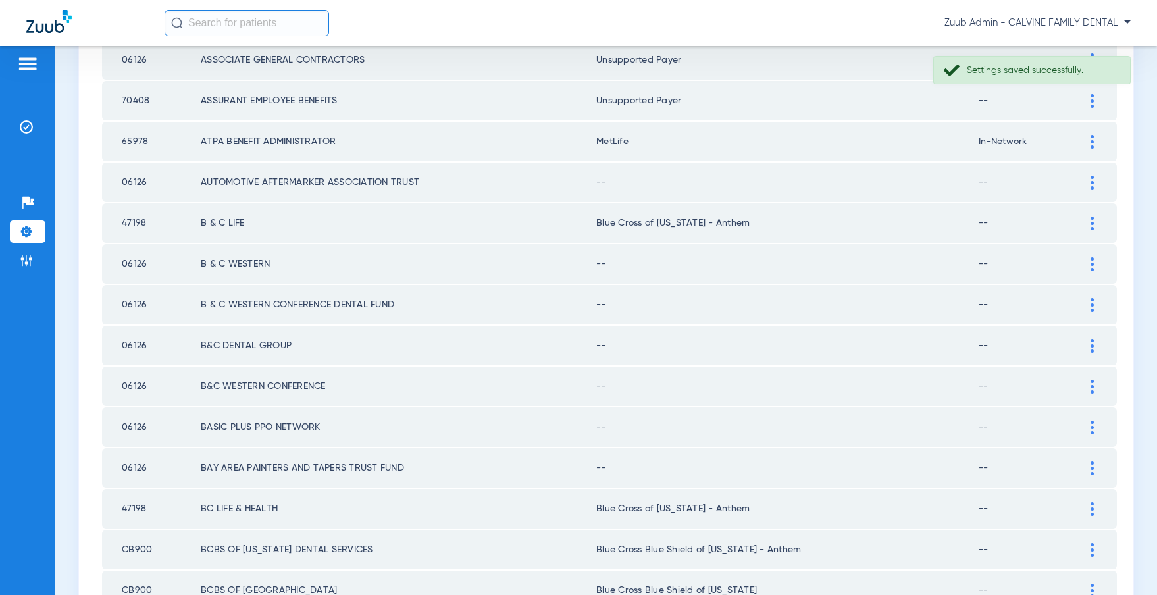
drag, startPoint x: 1091, startPoint y: 181, endPoint x: 1070, endPoint y: 179, distance: 21.1
click at [1091, 182] on img at bounding box center [1091, 183] width 3 height 14
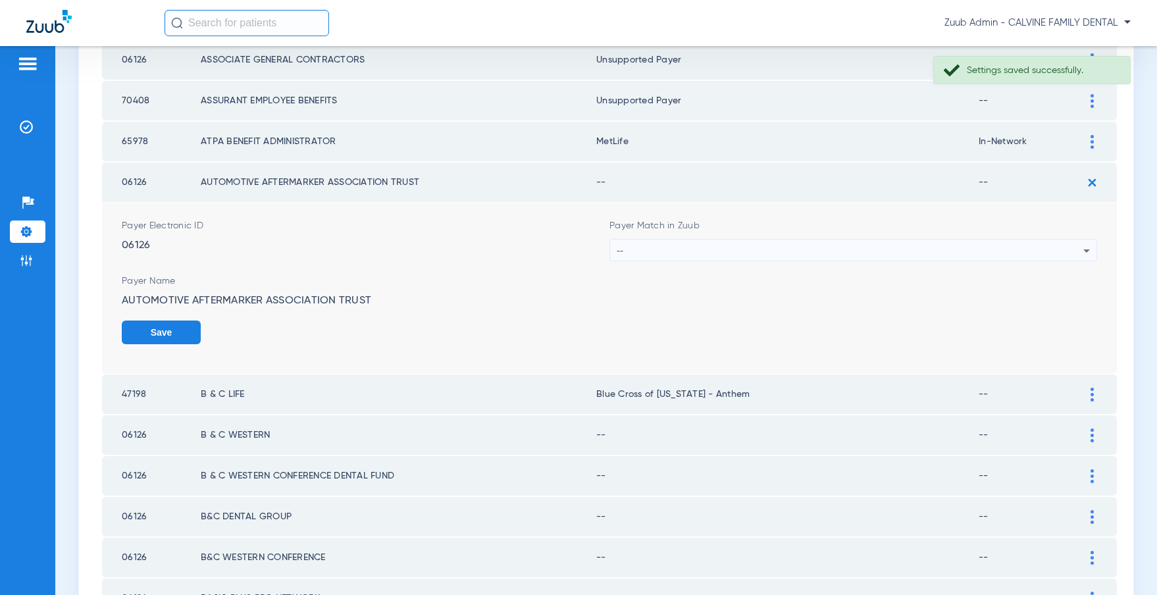
click at [823, 243] on div "--" at bounding box center [850, 251] width 467 height 22
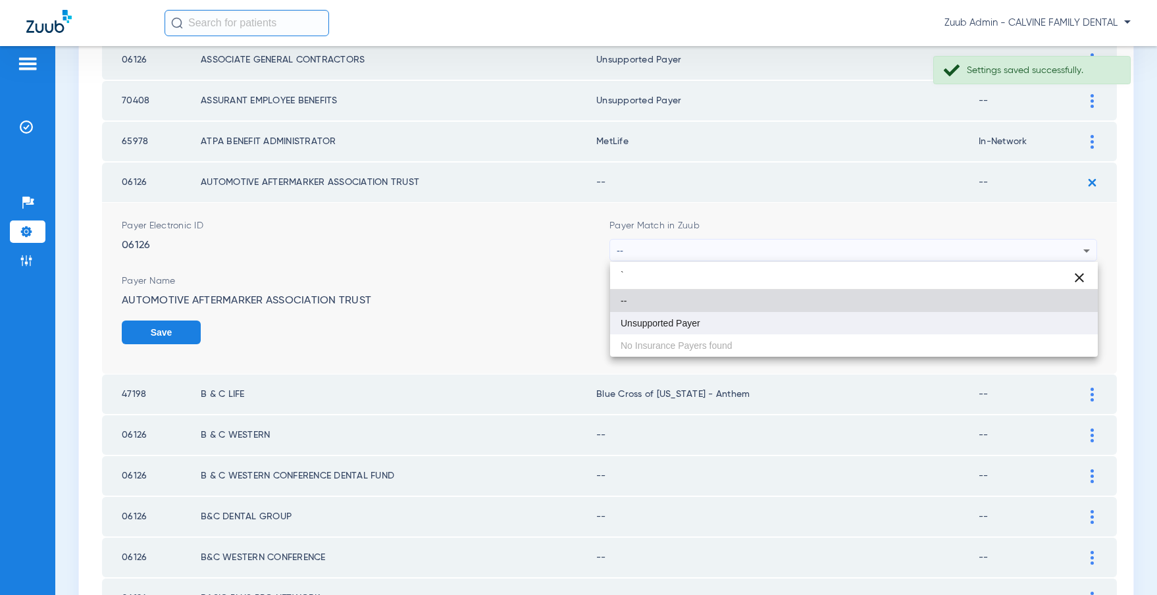
type input "`"
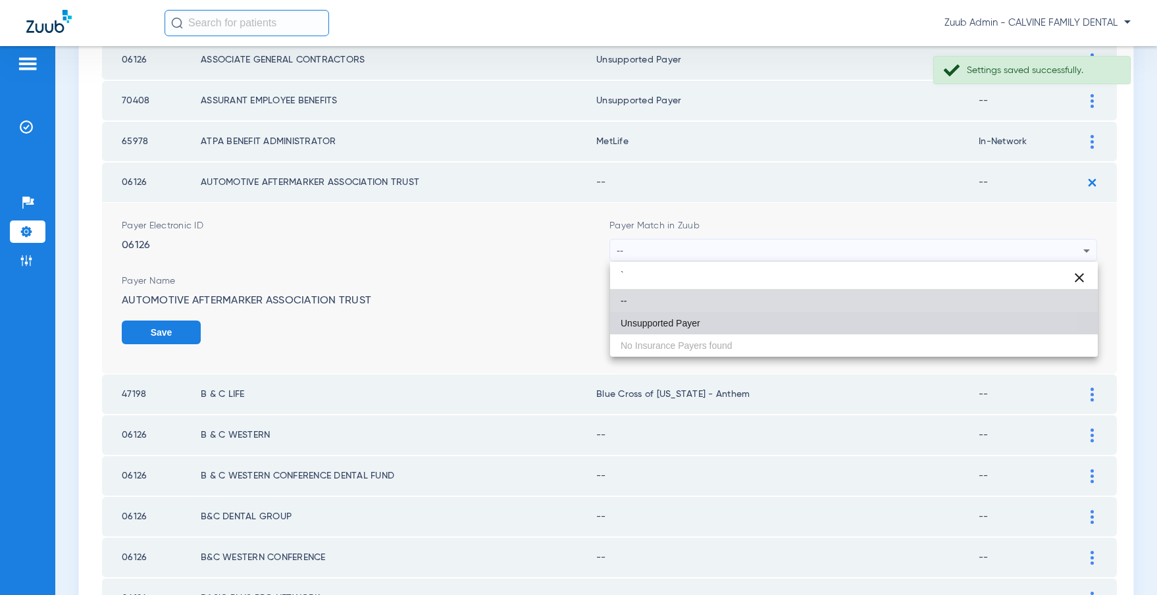
click at [669, 313] on mat-option "Unsupported Payer" at bounding box center [854, 323] width 488 height 22
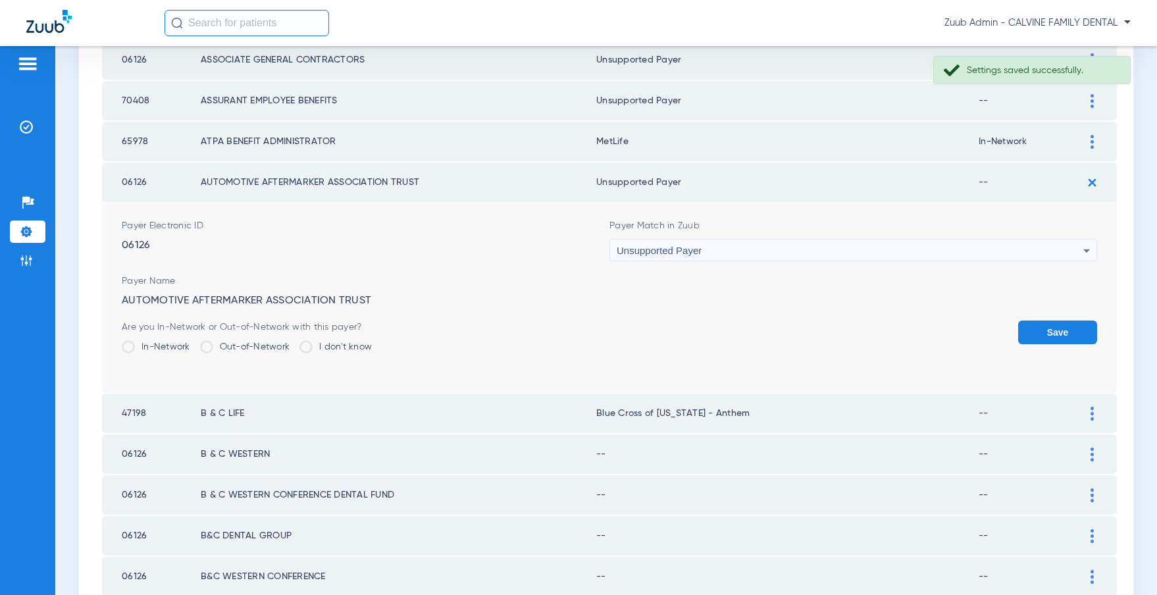
drag, startPoint x: 1046, startPoint y: 325, endPoint x: 1036, endPoint y: 327, distance: 10.1
click at [1046, 325] on button "Save" at bounding box center [1057, 332] width 79 height 24
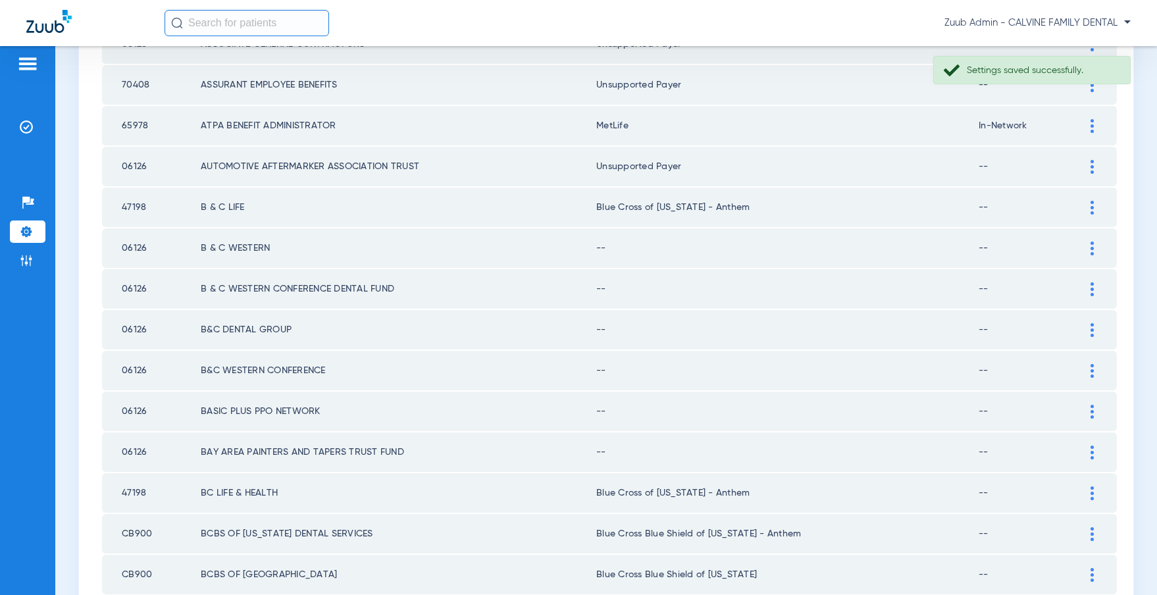
scroll to position [1182, 0]
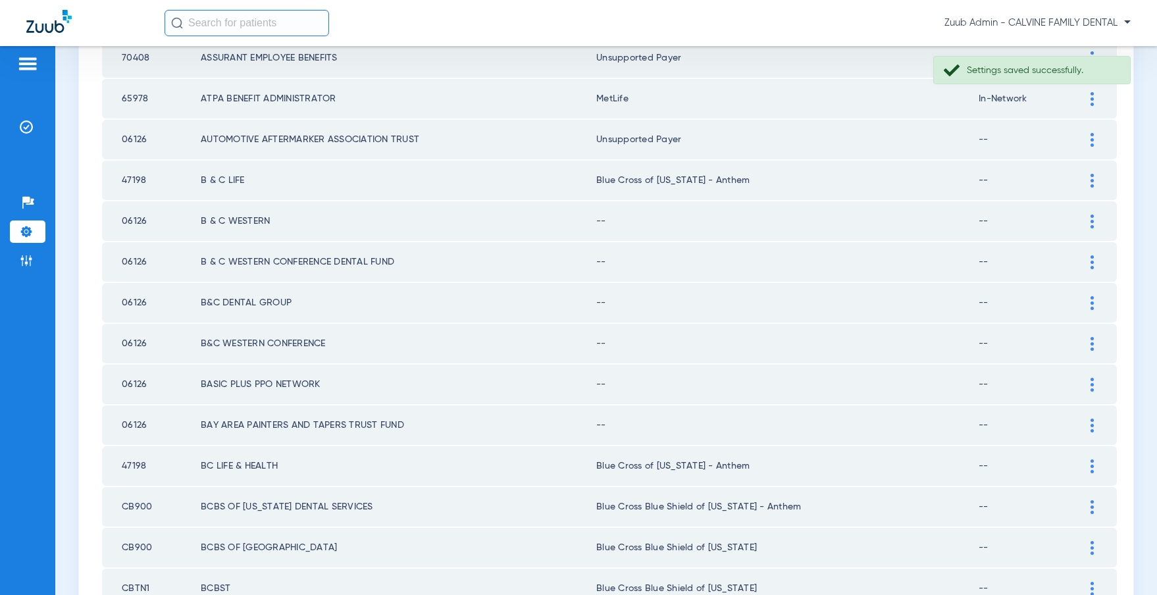
click at [1092, 219] on img at bounding box center [1091, 222] width 3 height 14
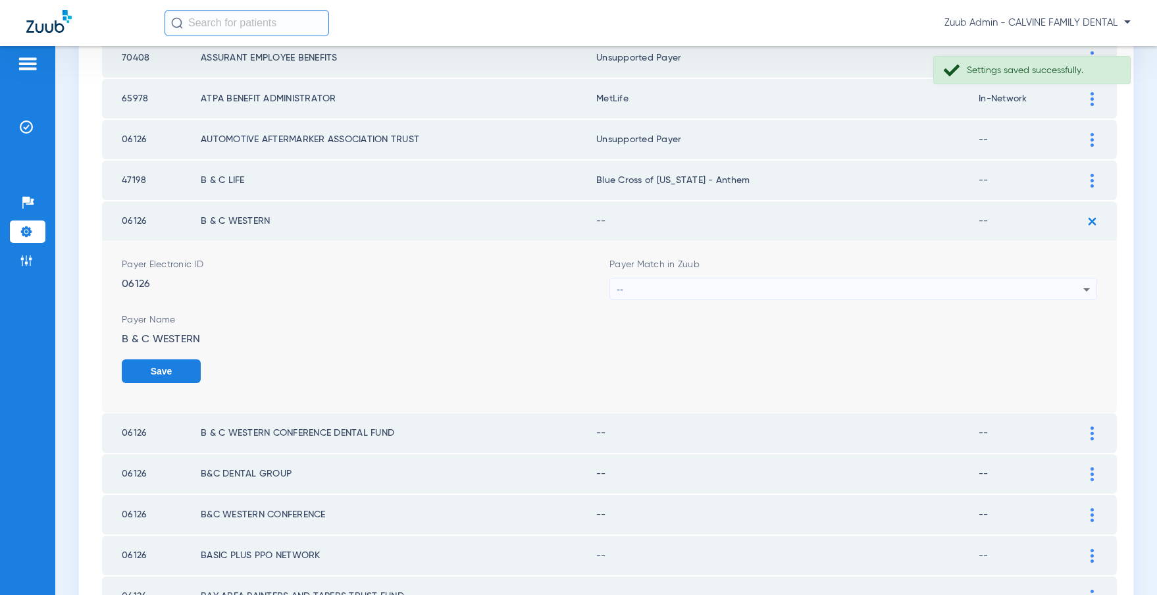
click at [847, 281] on div "--" at bounding box center [850, 289] width 467 height 22
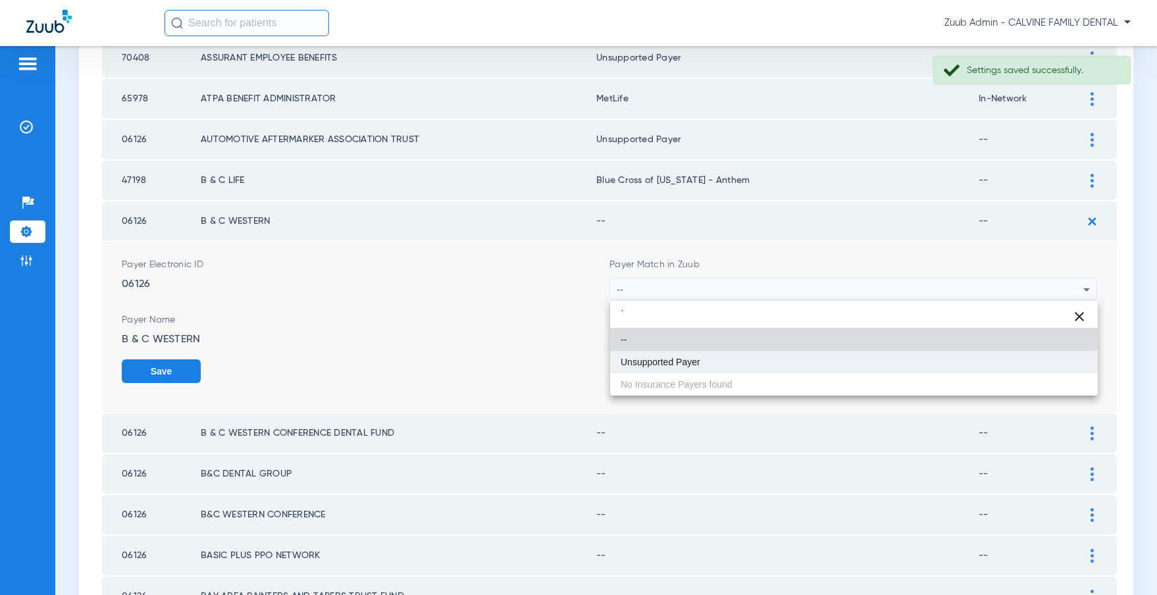
type input "`"
click at [715, 365] on mat-option "Unsupported Payer" at bounding box center [854, 362] width 488 height 22
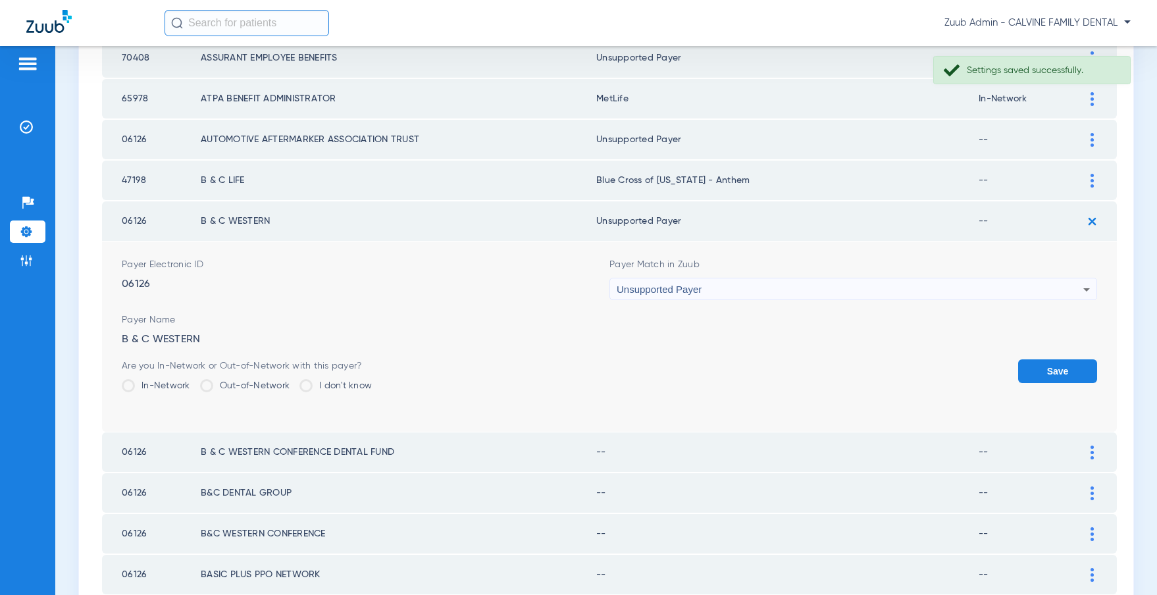
click at [1054, 367] on button "Save" at bounding box center [1057, 371] width 79 height 24
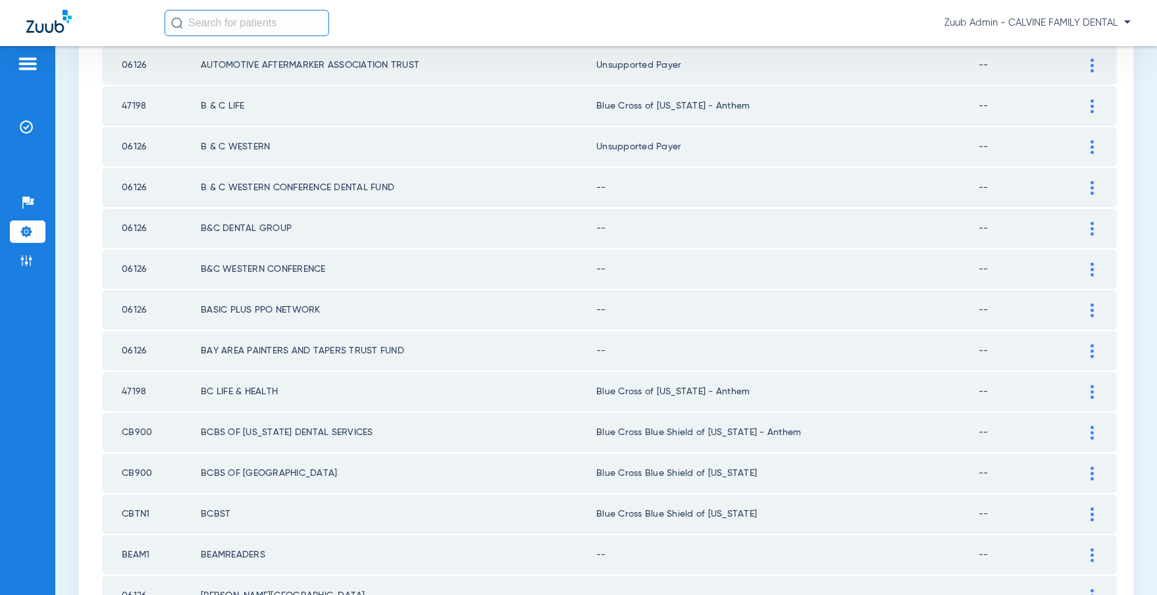
scroll to position [1262, 0]
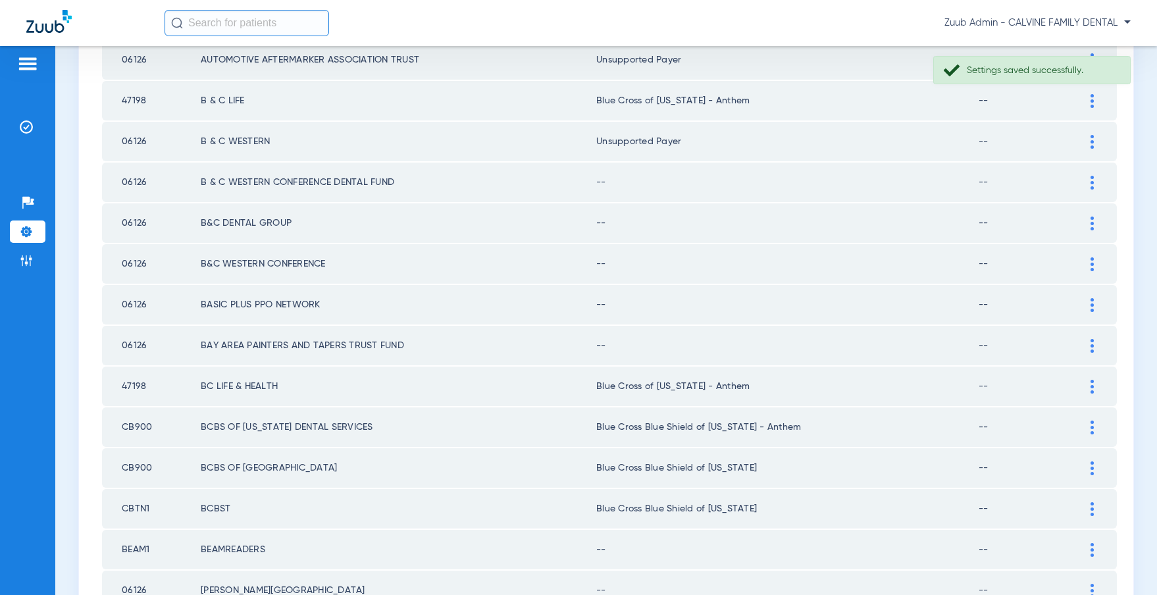
click at [1091, 184] on img at bounding box center [1091, 183] width 3 height 14
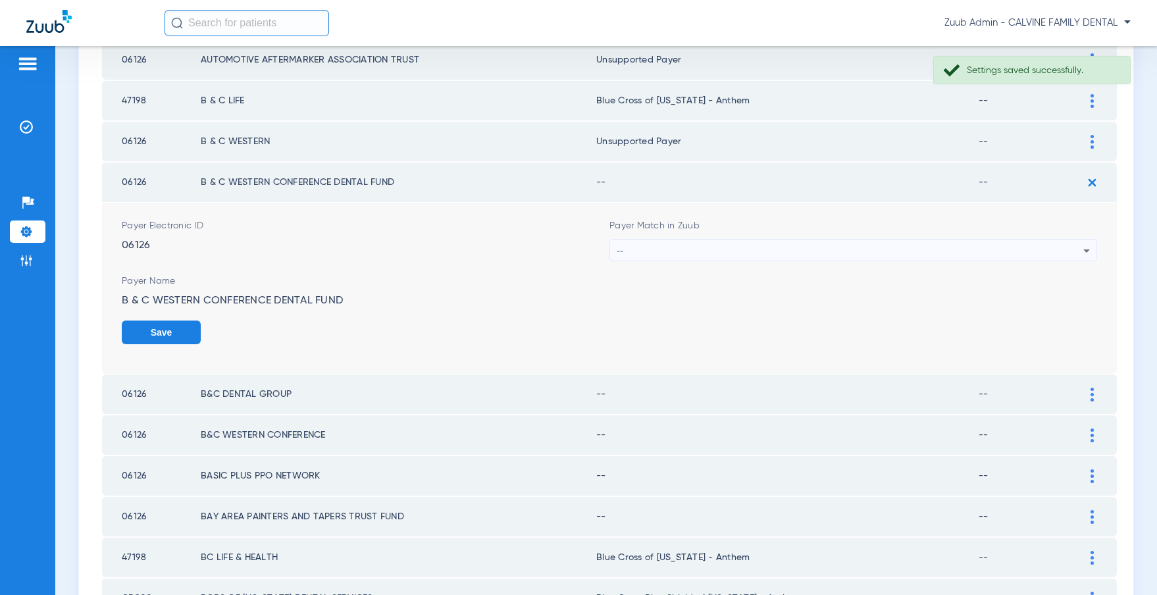
click at [865, 252] on div "--" at bounding box center [850, 251] width 467 height 22
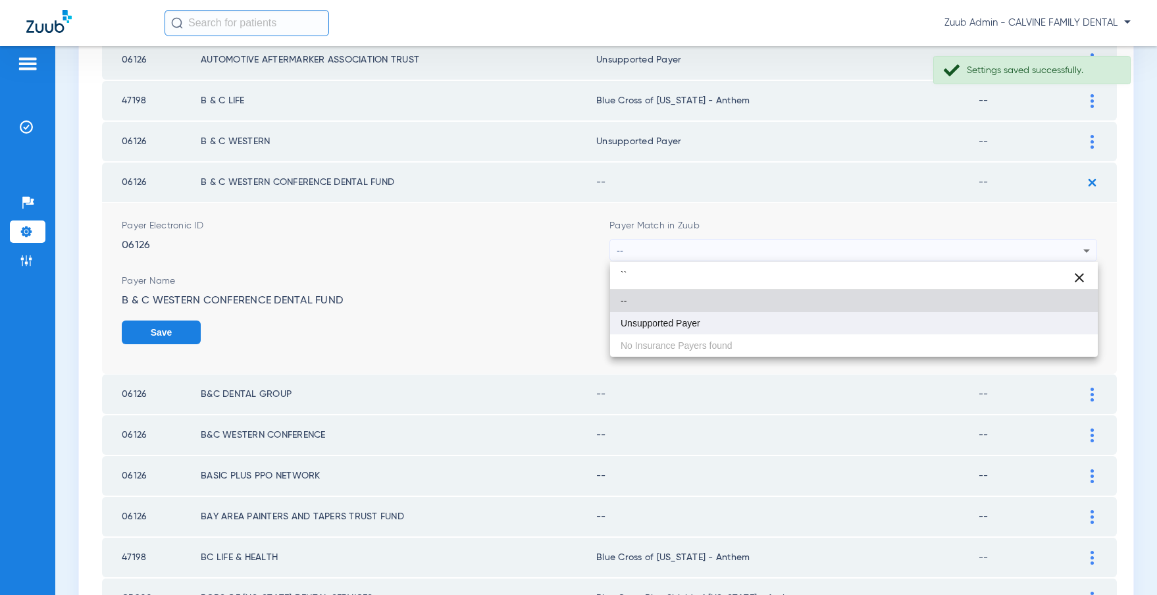
type input "``"
click at [715, 326] on mat-option "Unsupported Payer" at bounding box center [854, 323] width 488 height 22
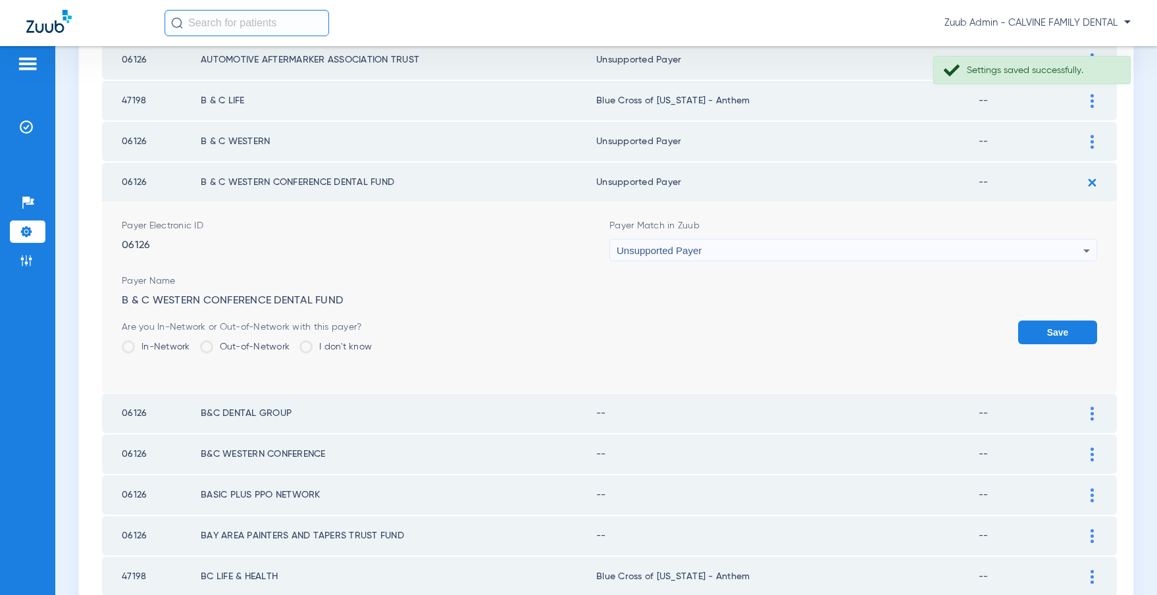
click at [1052, 332] on button "Save" at bounding box center [1057, 332] width 79 height 24
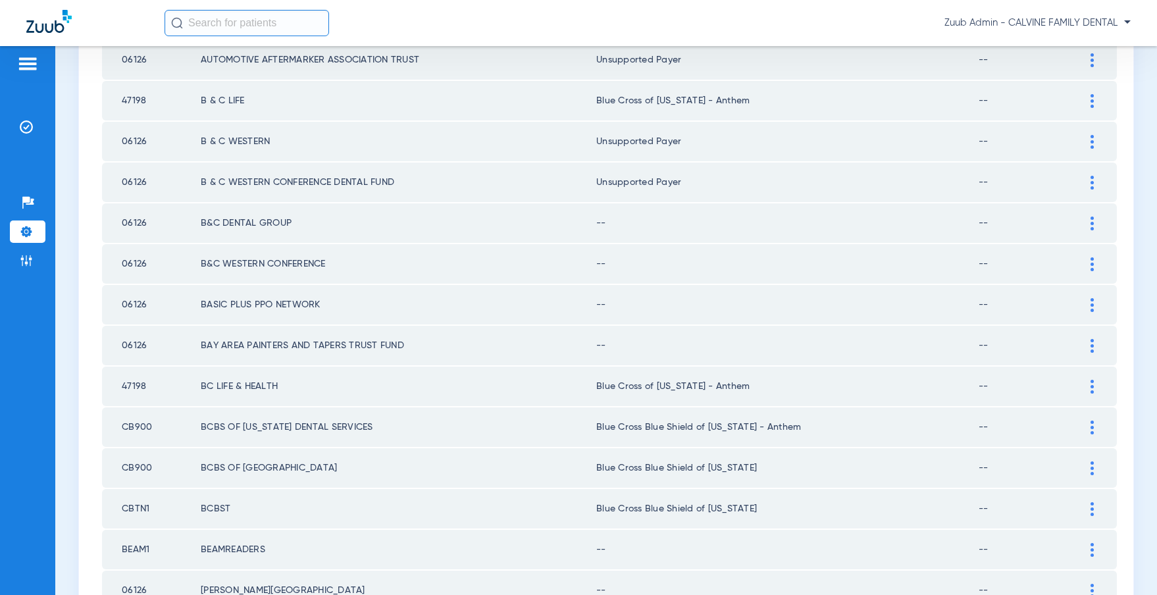
click at [1090, 221] on img at bounding box center [1091, 223] width 3 height 14
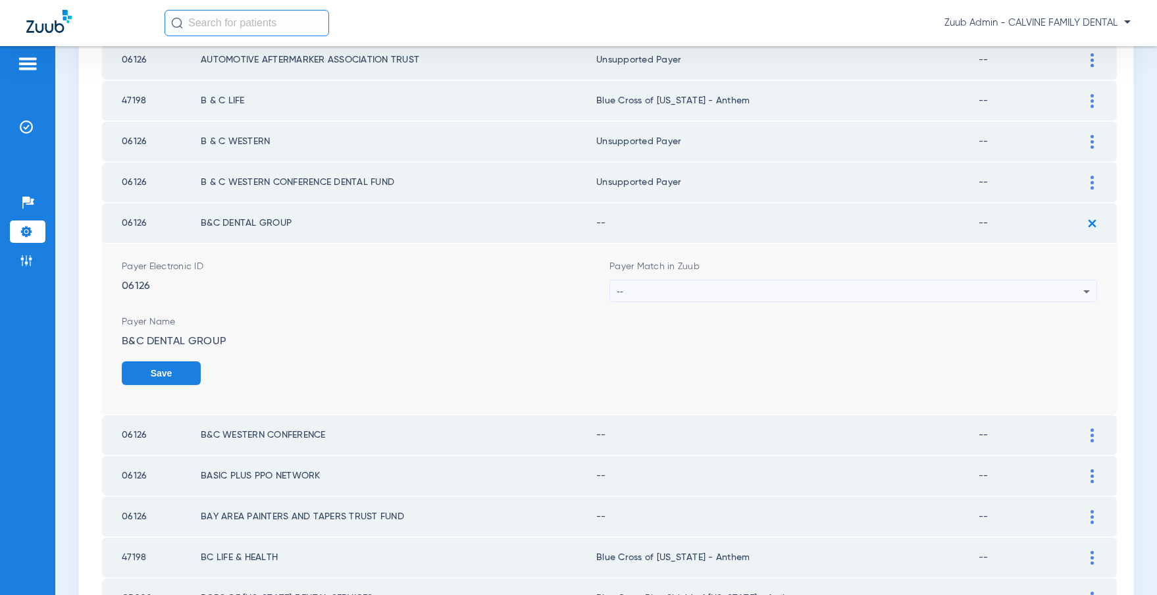
click at [1005, 284] on div "--" at bounding box center [850, 291] width 467 height 22
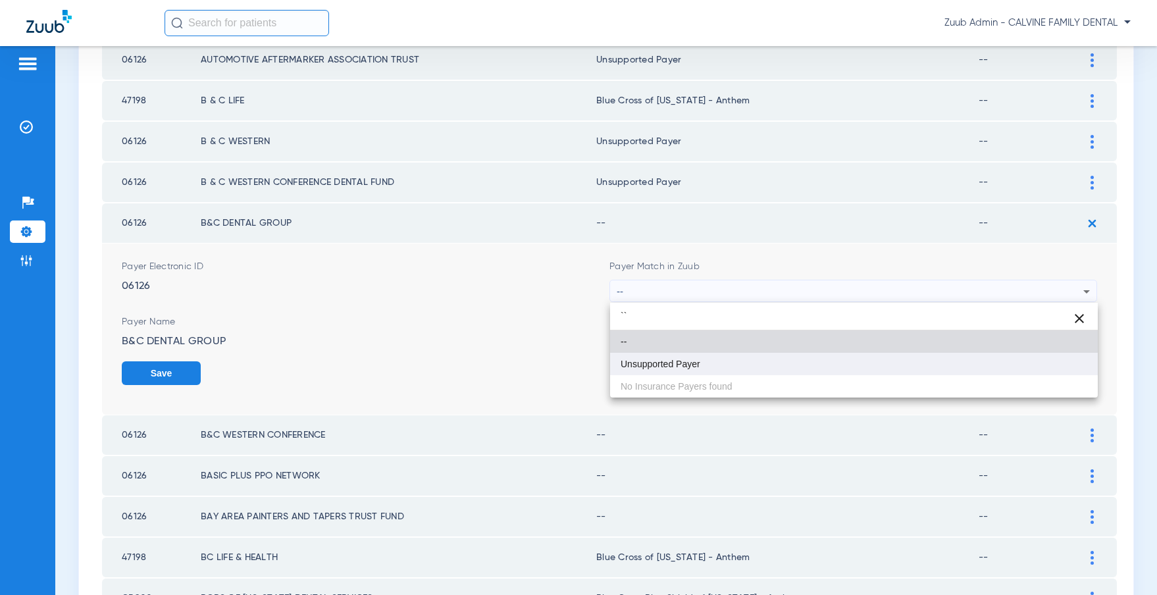
type input "``"
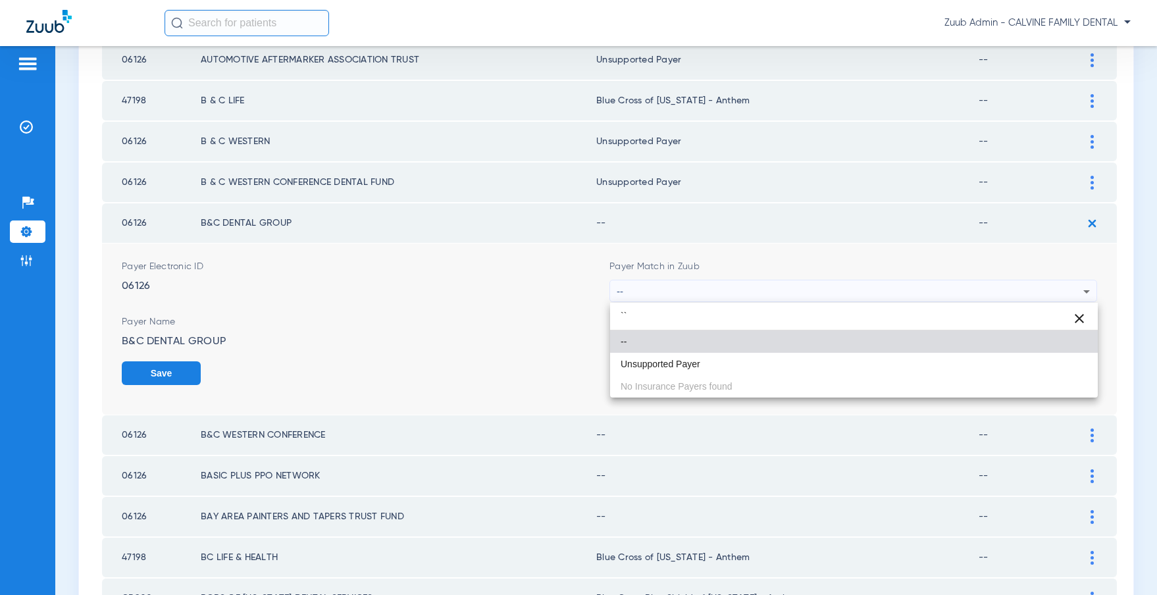
click at [728, 368] on mat-option "Unsupported Payer" at bounding box center [854, 364] width 488 height 22
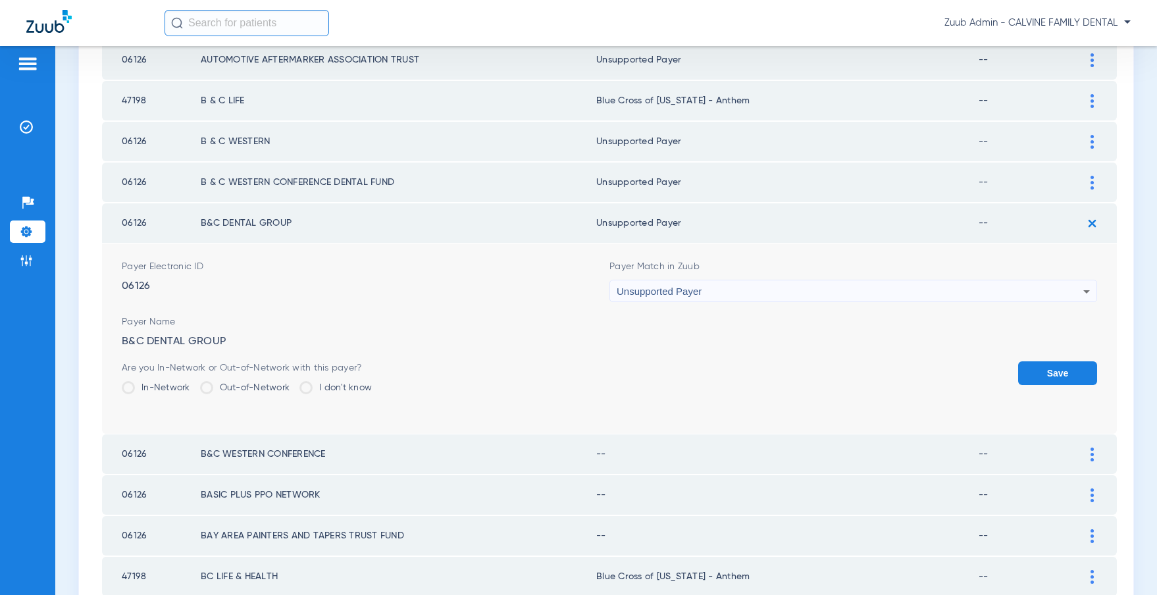
click at [1036, 372] on button "Save" at bounding box center [1057, 373] width 79 height 24
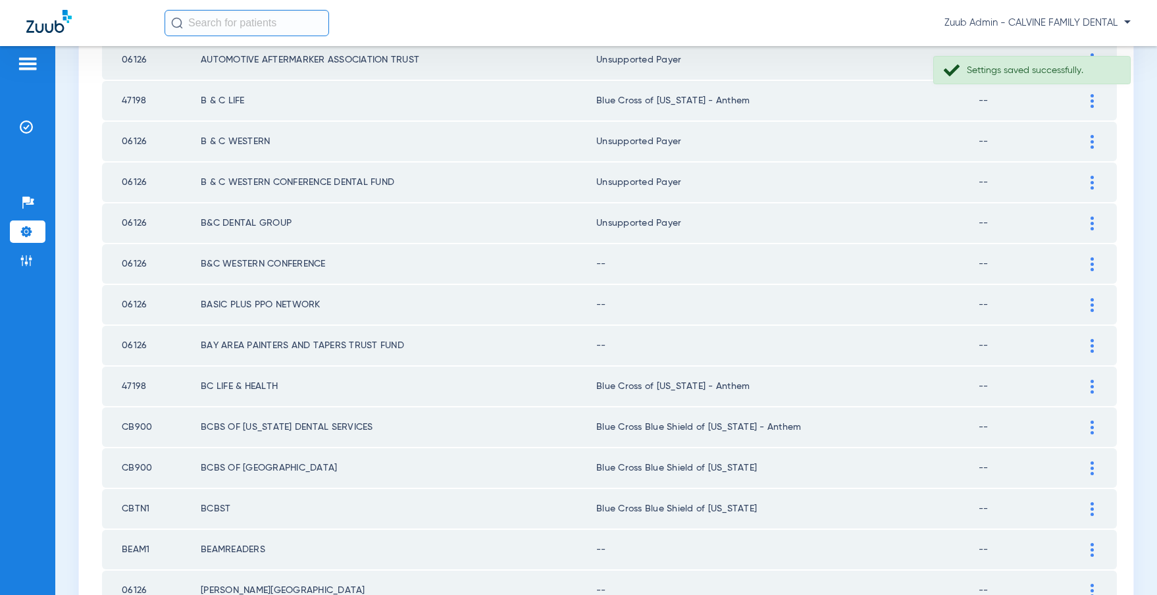
click at [1092, 263] on img at bounding box center [1091, 264] width 3 height 14
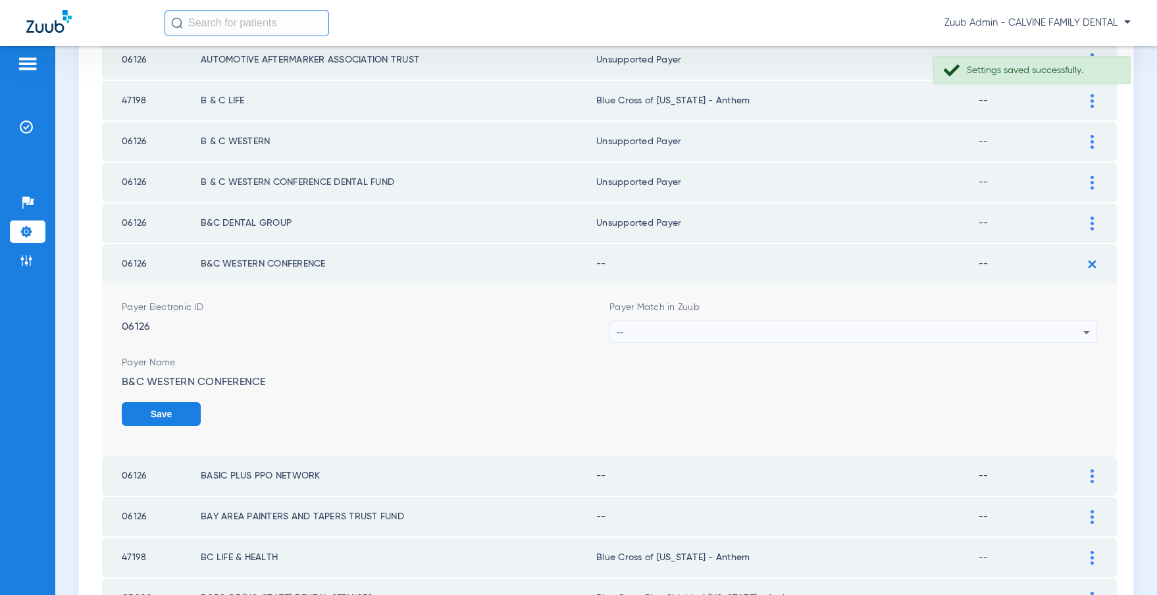
click at [875, 331] on div "--" at bounding box center [850, 332] width 467 height 22
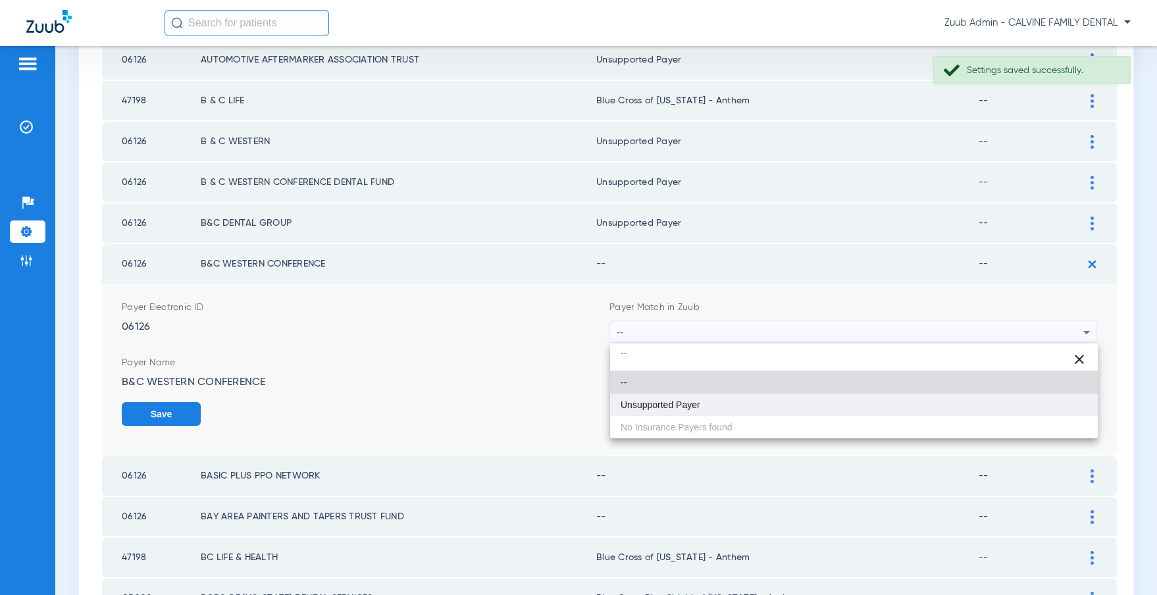
type input "``"
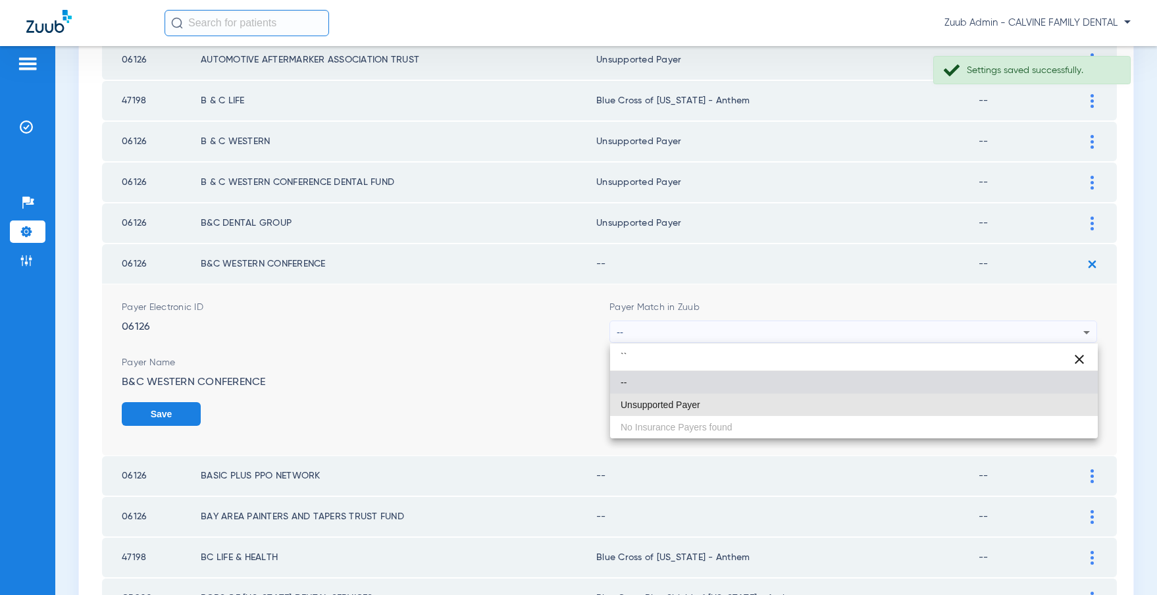
drag, startPoint x: 724, startPoint y: 398, endPoint x: 788, endPoint y: 397, distance: 64.5
click at [732, 397] on mat-option "Unsupported Payer" at bounding box center [854, 404] width 488 height 22
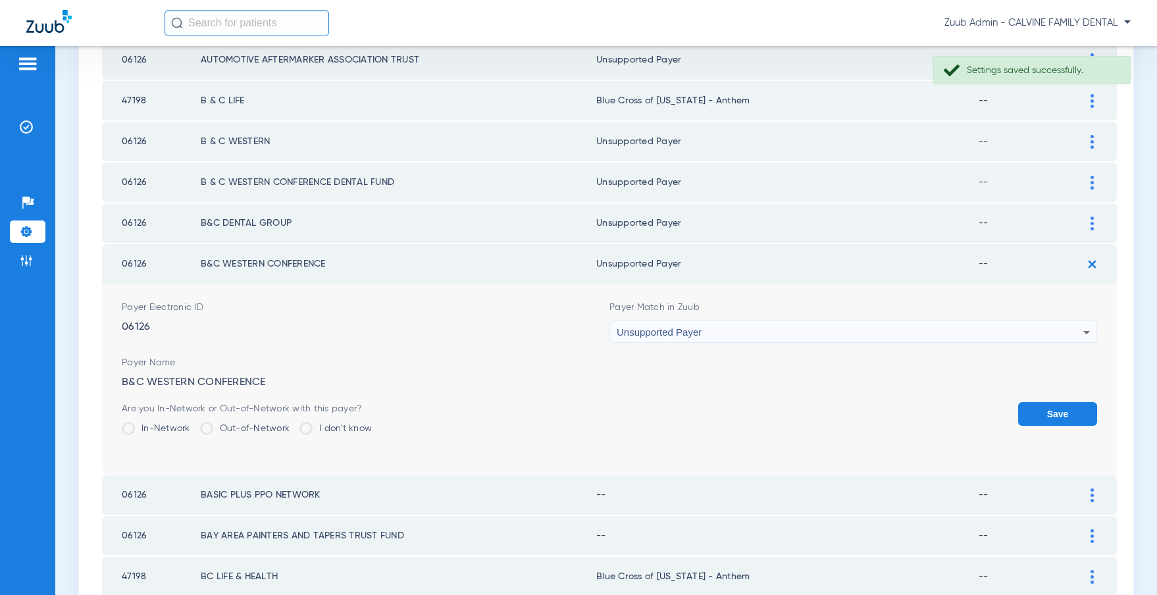
click at [1068, 412] on button "Save" at bounding box center [1057, 414] width 79 height 24
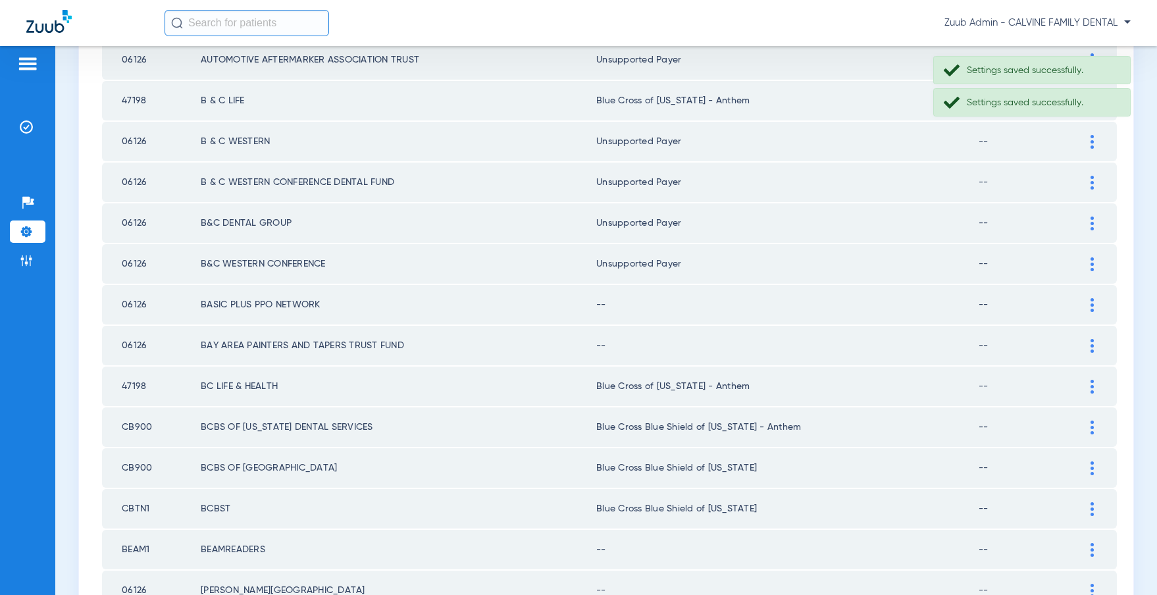
click at [1086, 306] on div at bounding box center [1091, 305] width 23 height 14
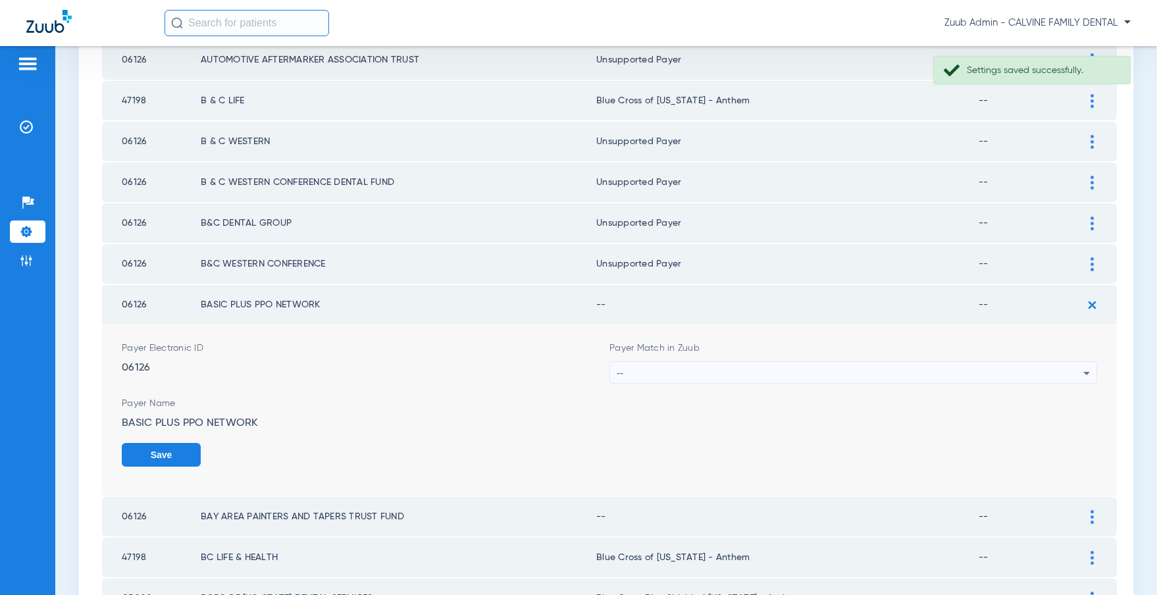
click at [784, 370] on div "--" at bounding box center [850, 373] width 467 height 22
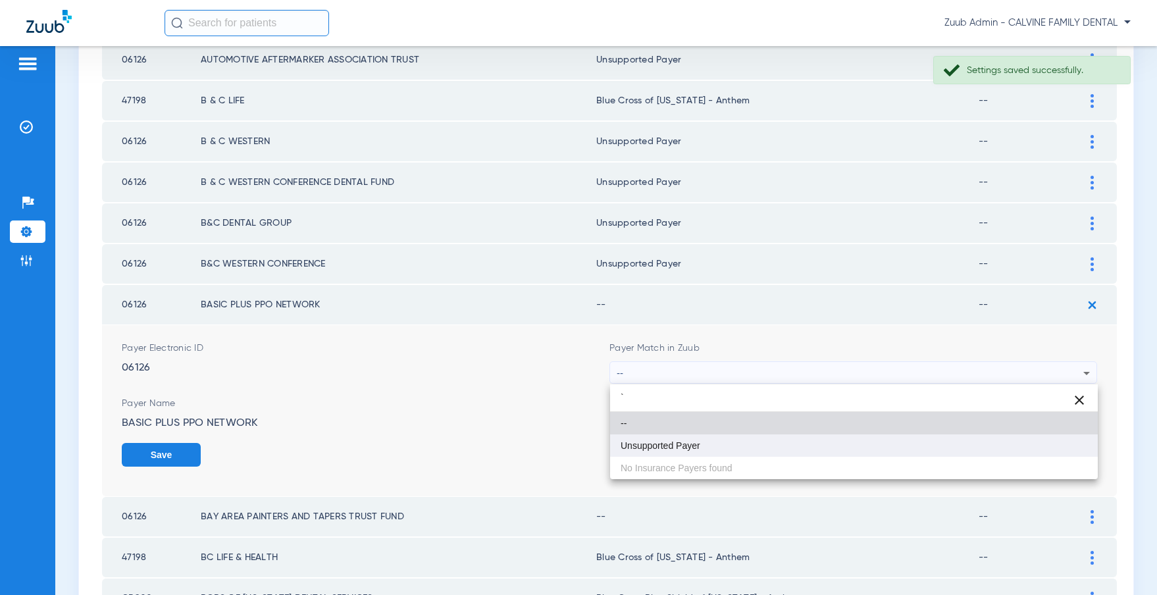
type input "`"
click at [702, 437] on mat-option "Unsupported Payer" at bounding box center [854, 445] width 488 height 22
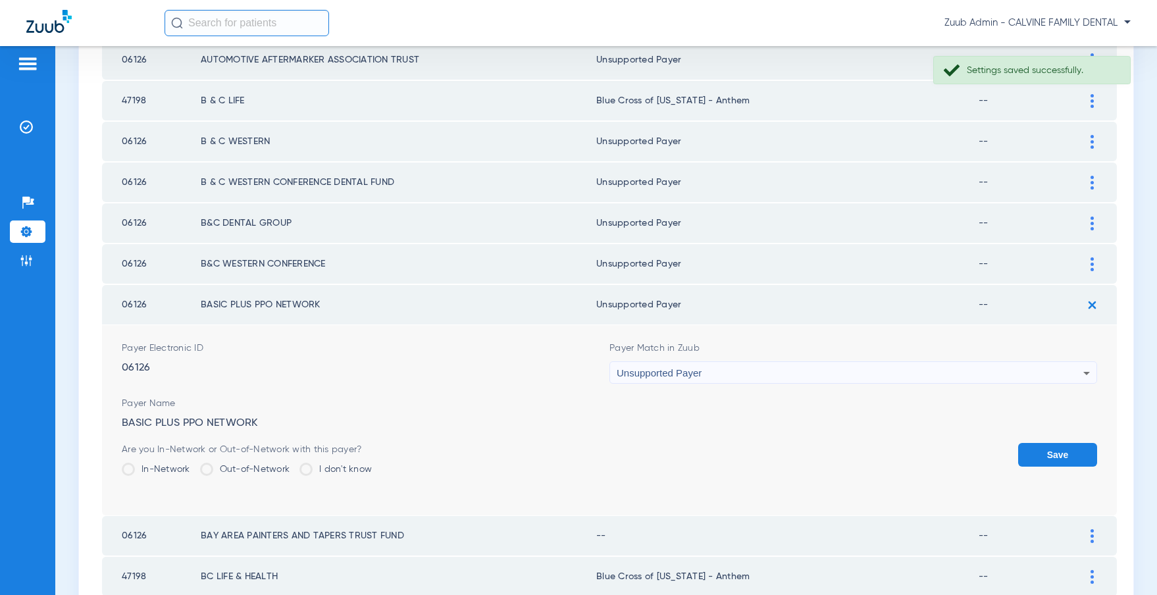
click at [1042, 447] on button "Save" at bounding box center [1057, 455] width 79 height 24
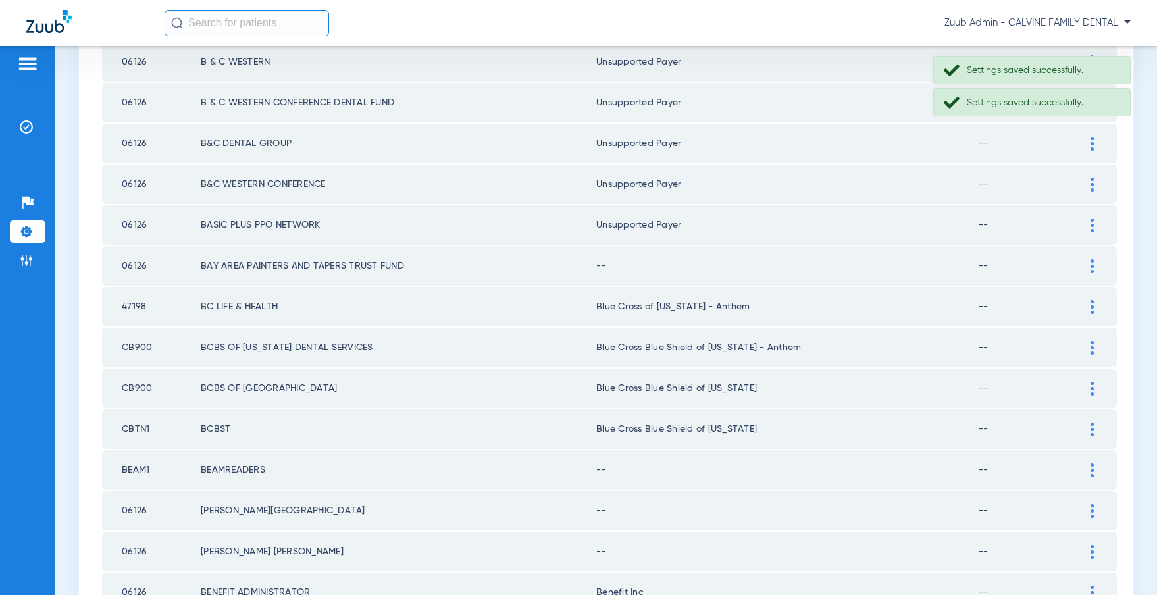
scroll to position [1340, 0]
click at [1088, 267] on div at bounding box center [1091, 268] width 23 height 14
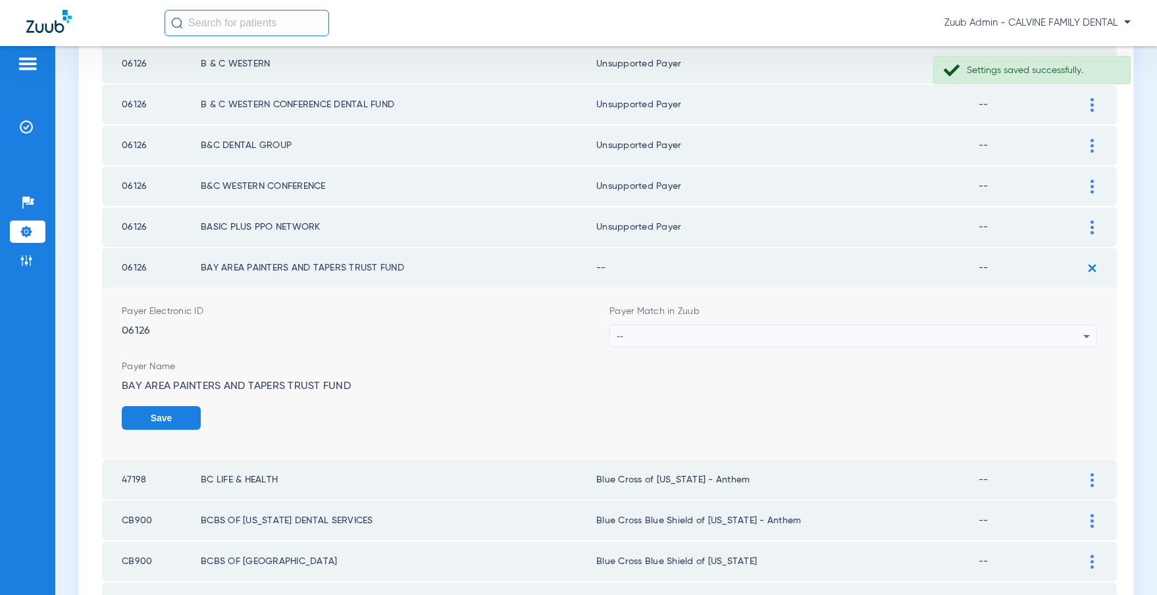
click at [790, 336] on div "--" at bounding box center [850, 336] width 467 height 22
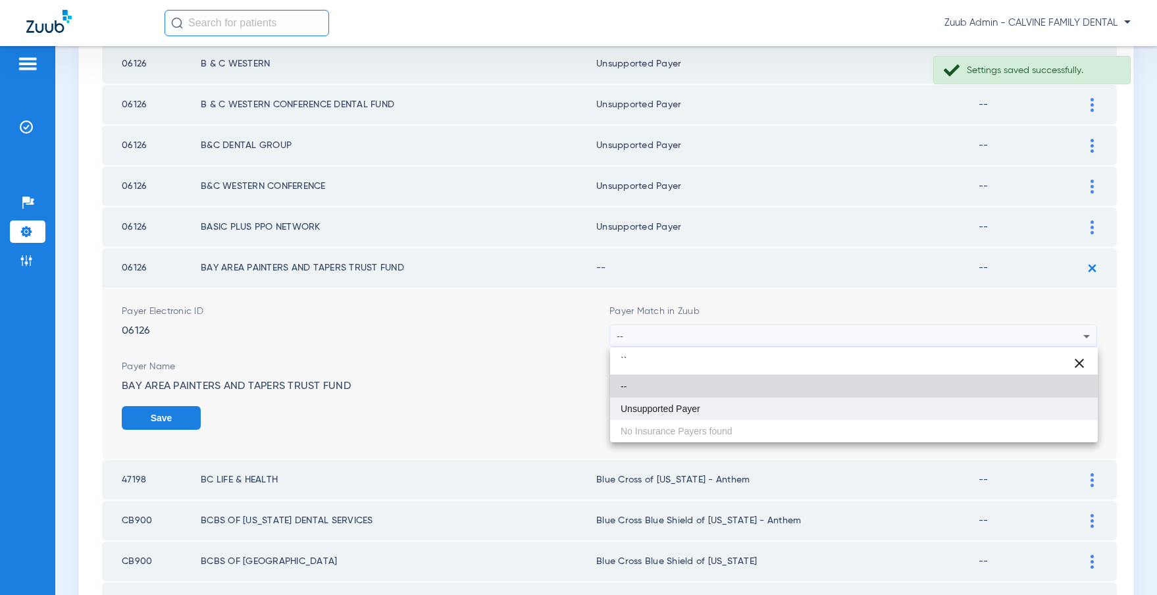
type input "``"
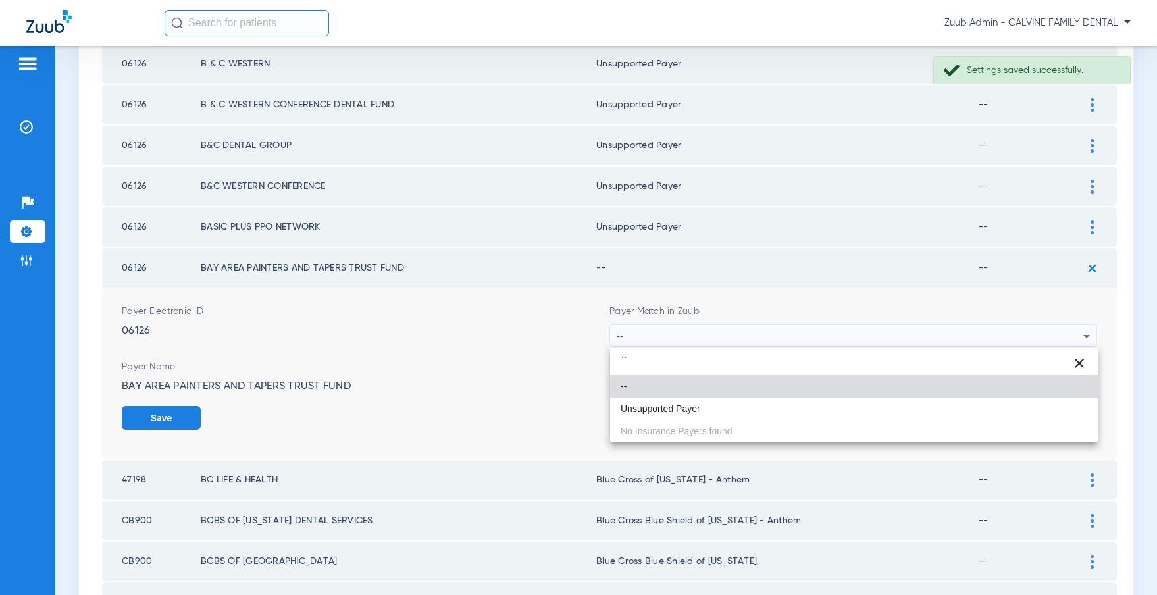
drag, startPoint x: 723, startPoint y: 405, endPoint x: 734, endPoint y: 403, distance: 10.7
click at [726, 405] on mat-option "Unsupported Payer" at bounding box center [854, 408] width 488 height 22
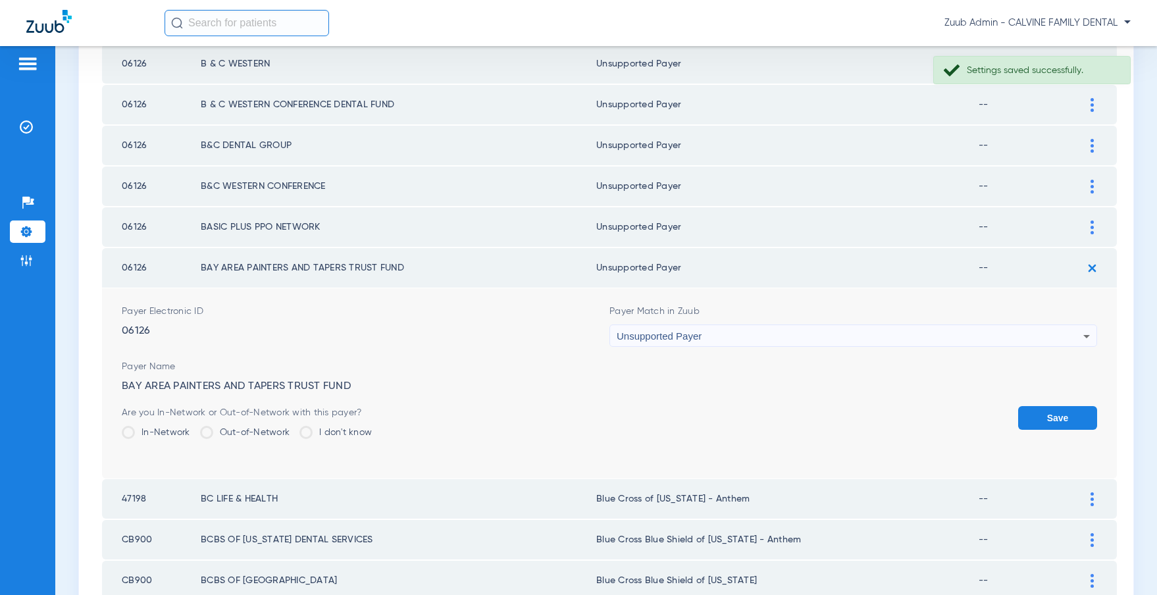
click at [1062, 418] on button "Save" at bounding box center [1057, 418] width 79 height 24
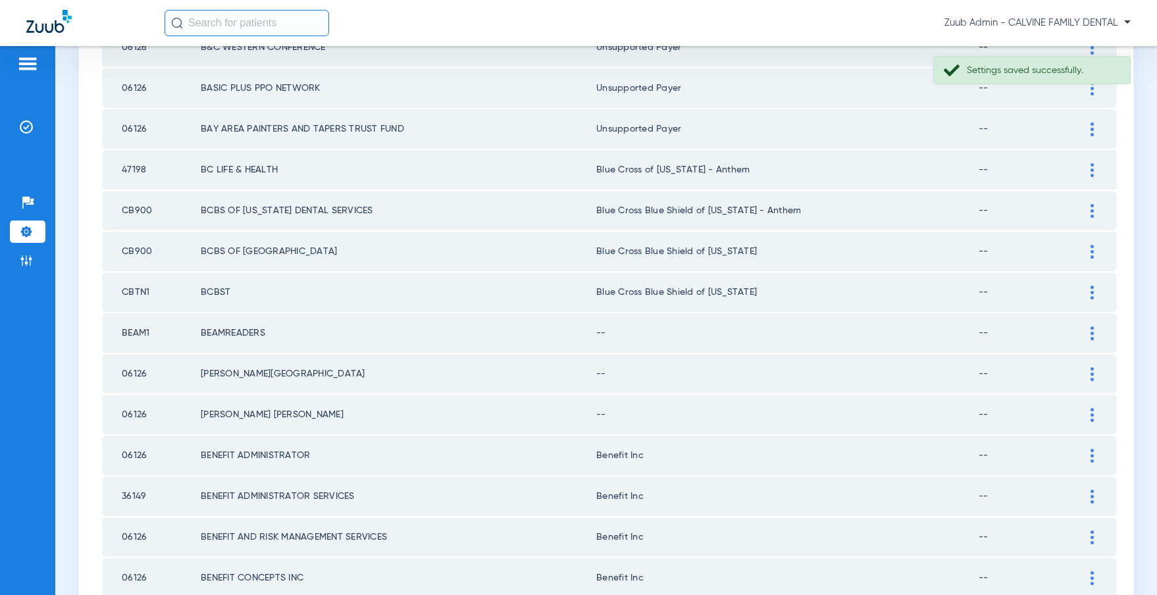
scroll to position [1484, 0]
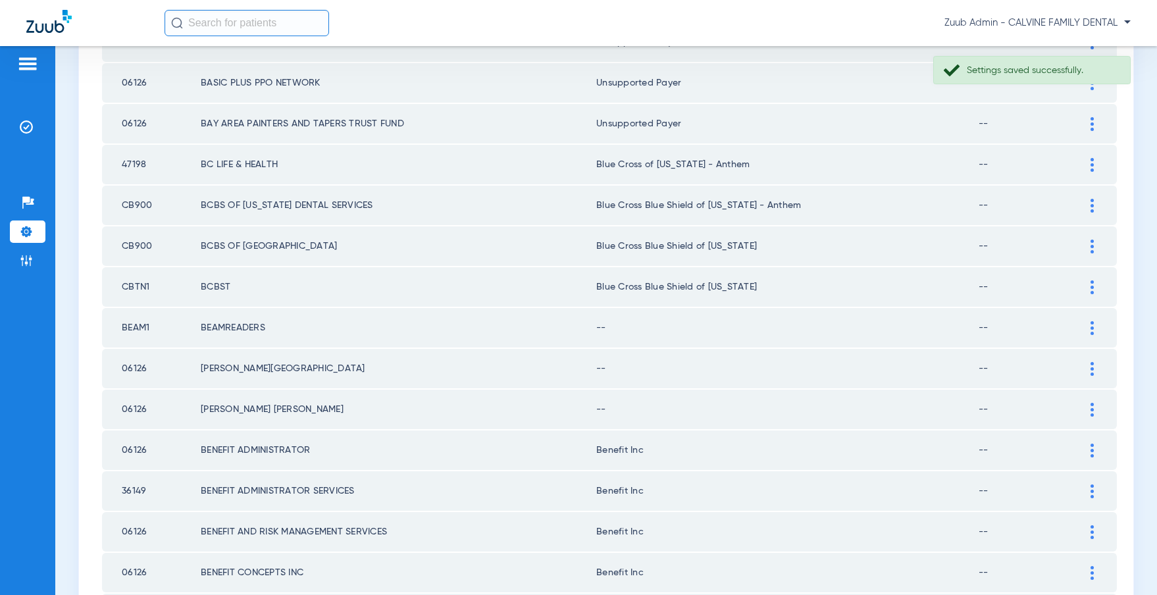
click at [1086, 327] on div at bounding box center [1091, 328] width 23 height 14
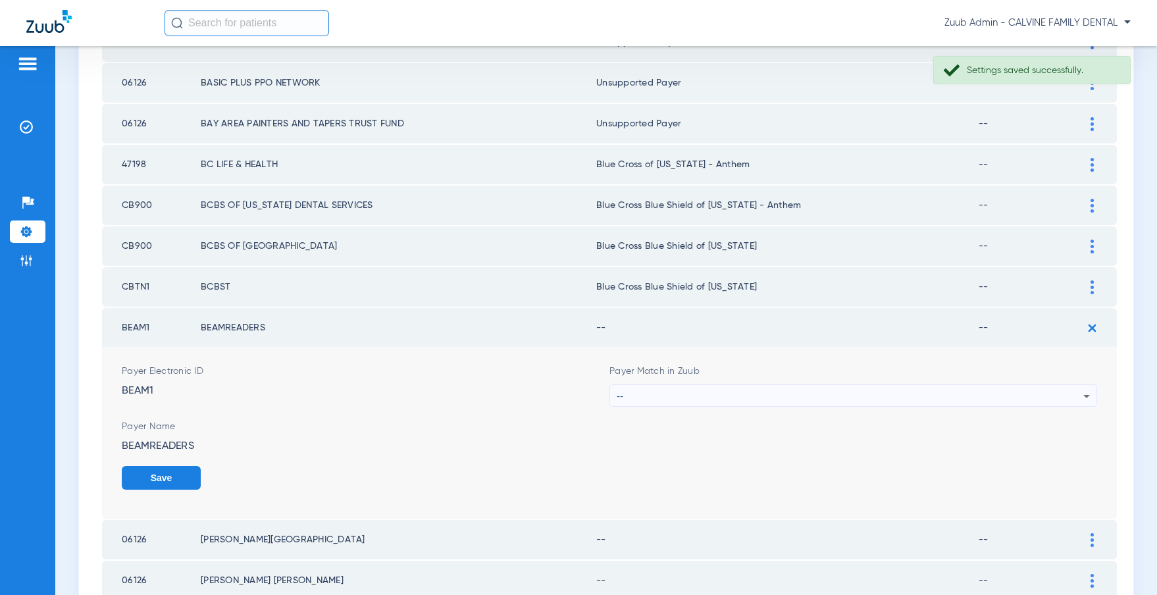
click at [846, 393] on div "--" at bounding box center [850, 396] width 467 height 22
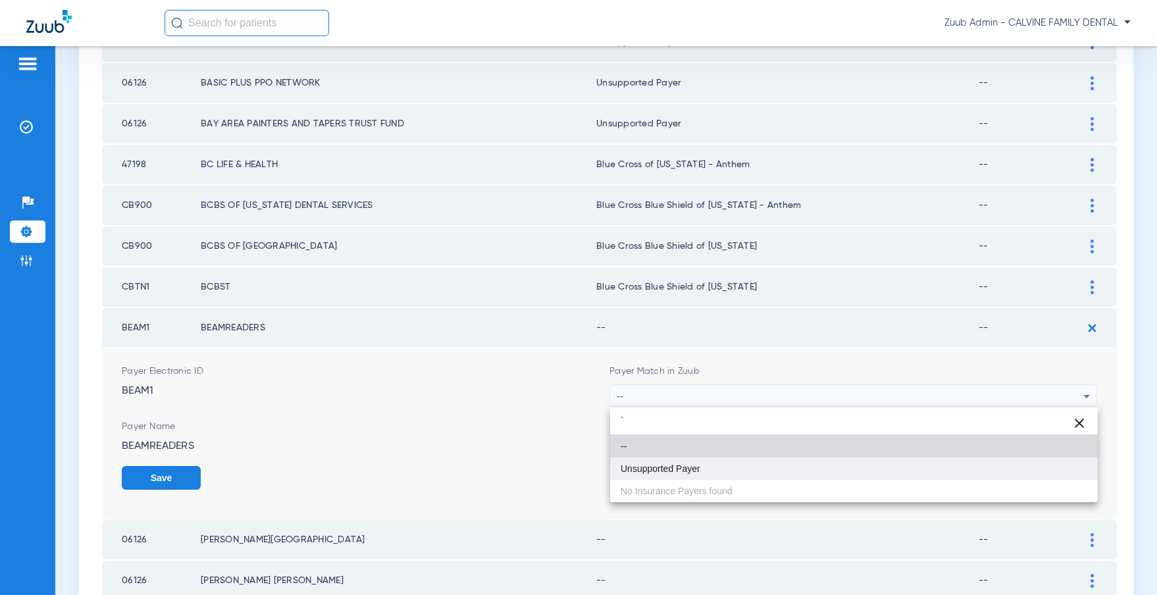
type input "`"
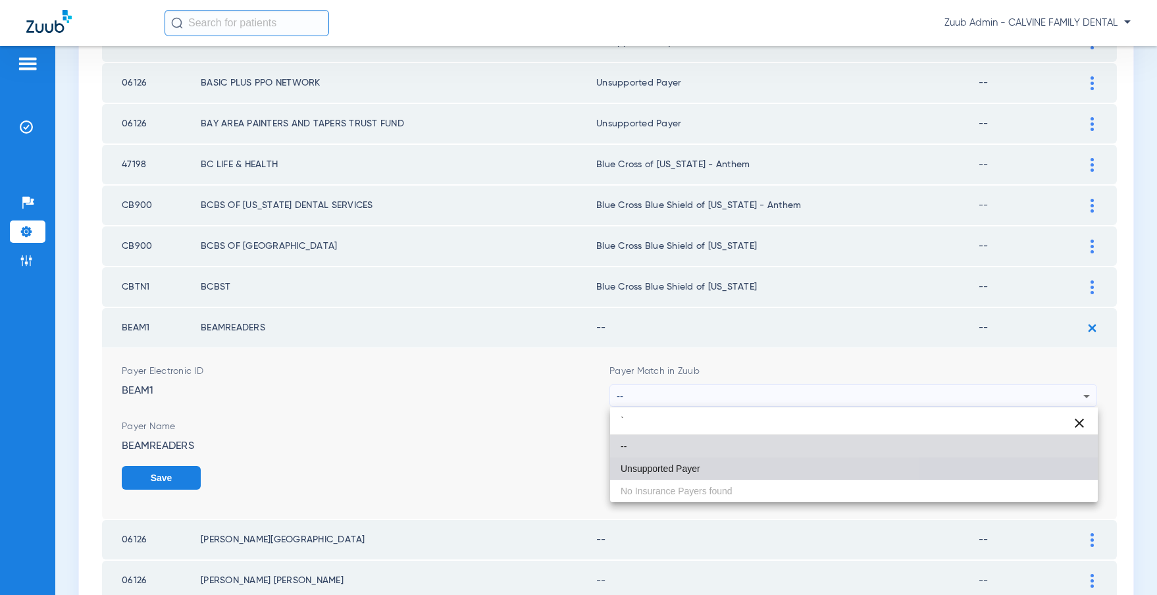
click at [757, 463] on mat-option "Unsupported Payer" at bounding box center [854, 468] width 488 height 22
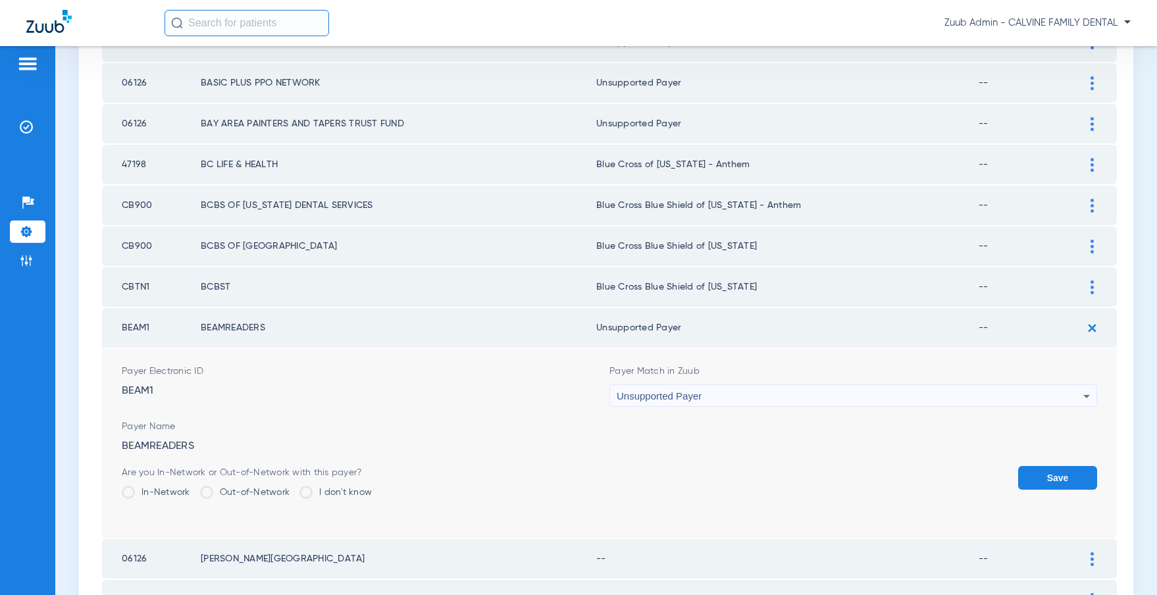
click at [1054, 466] on button "Save" at bounding box center [1057, 478] width 79 height 24
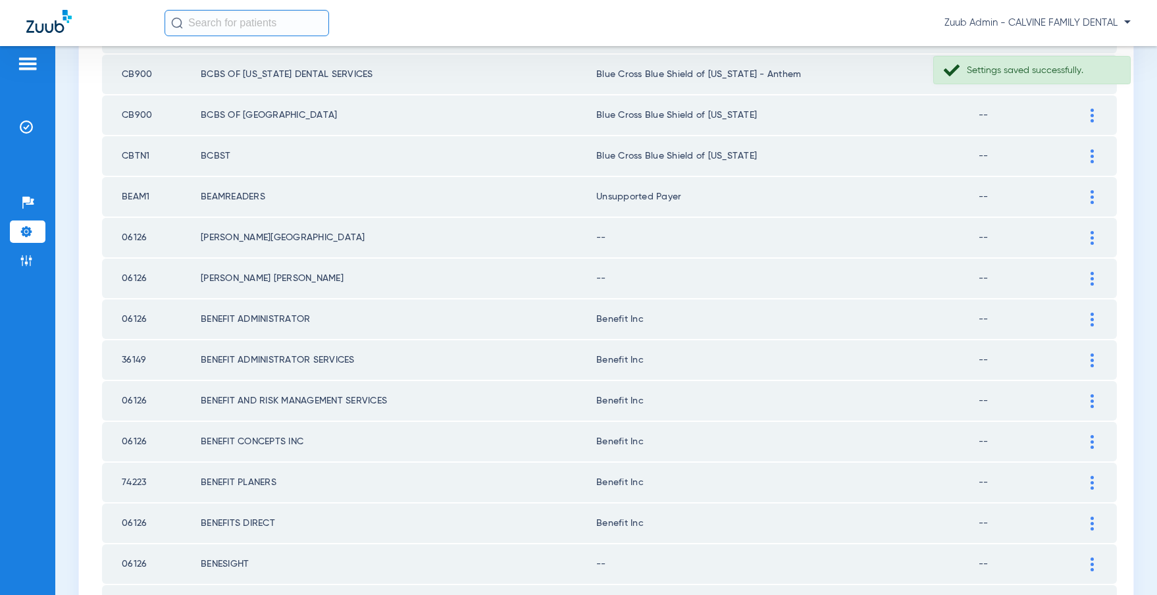
scroll to position [1617, 0]
click at [1087, 230] on div at bounding box center [1091, 236] width 23 height 14
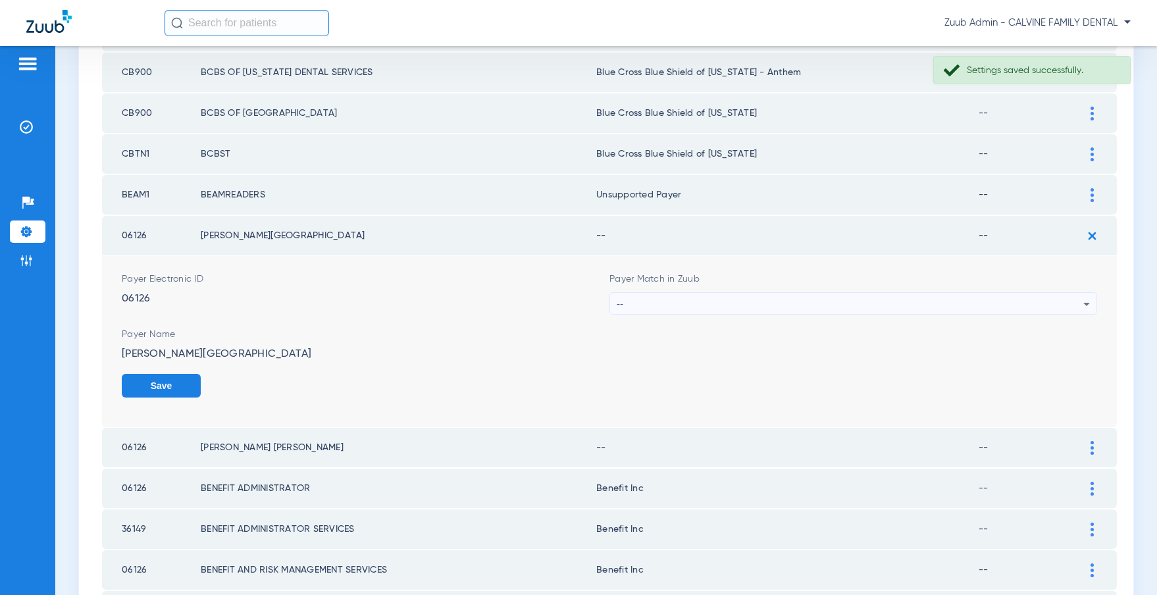
click at [840, 299] on div "--" at bounding box center [850, 304] width 467 height 22
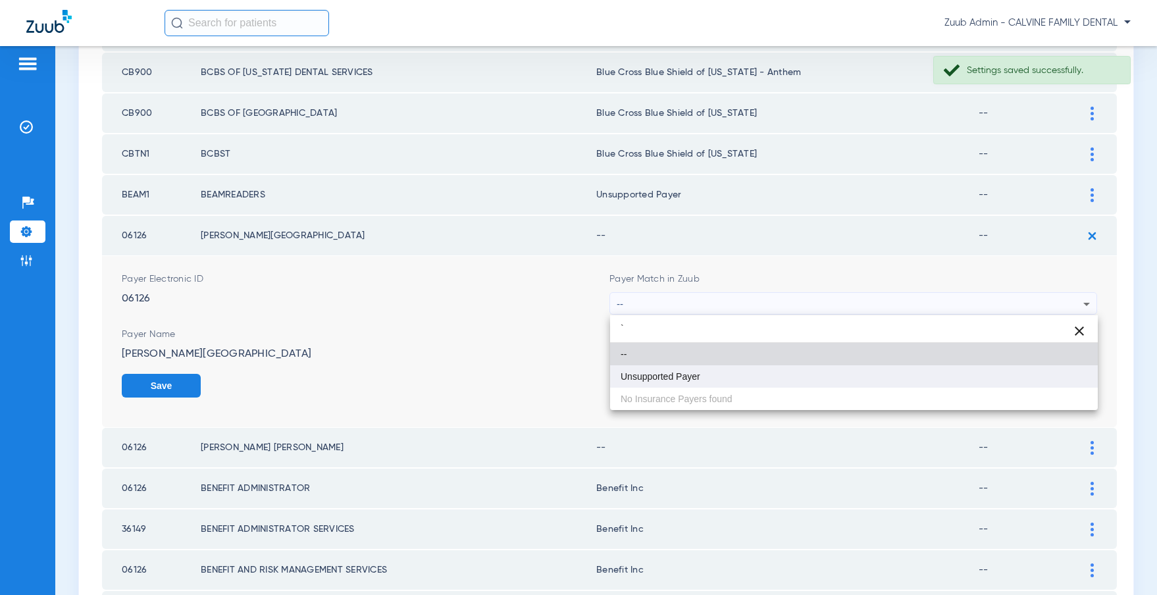
type input "`"
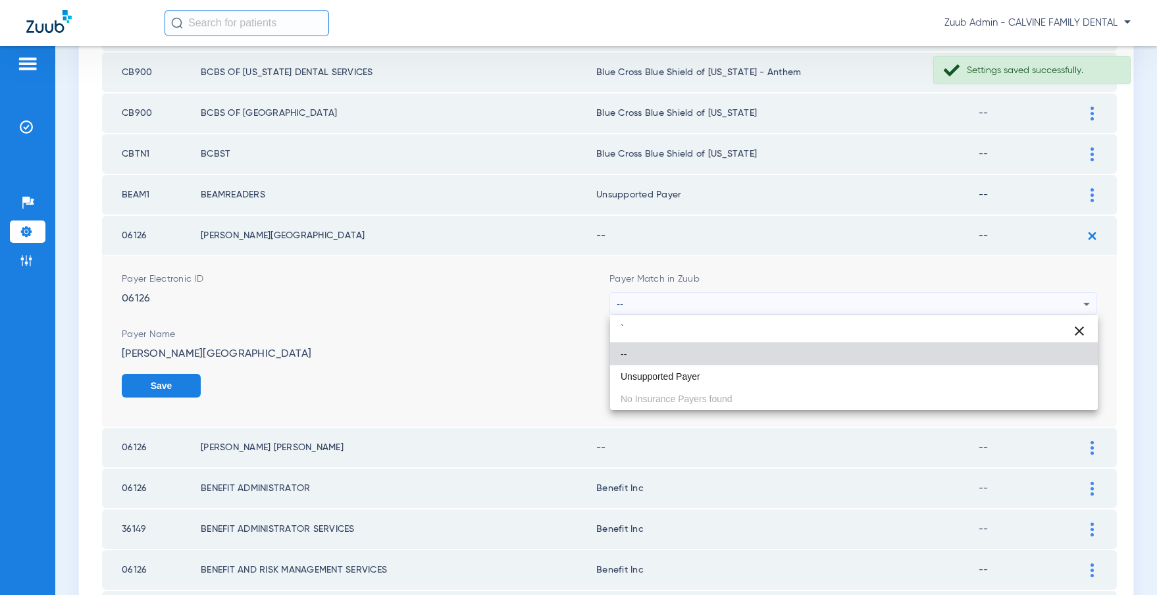
drag, startPoint x: 705, startPoint y: 376, endPoint x: 766, endPoint y: 378, distance: 60.6
click at [711, 374] on mat-option "Unsupported Payer" at bounding box center [854, 376] width 488 height 22
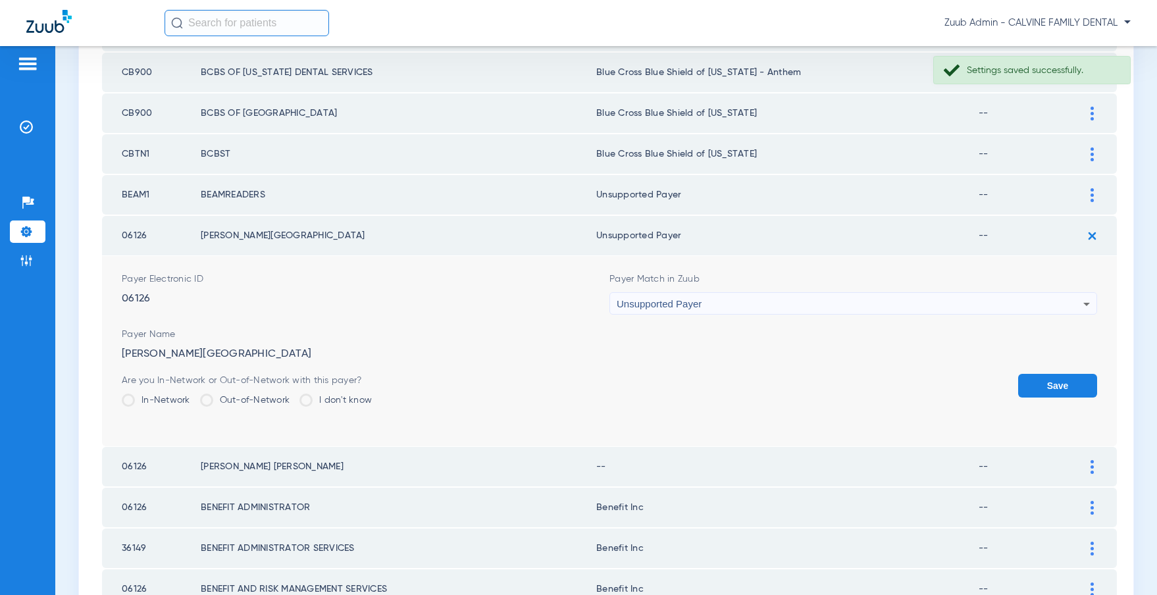
click at [1048, 380] on button "Save" at bounding box center [1057, 386] width 79 height 24
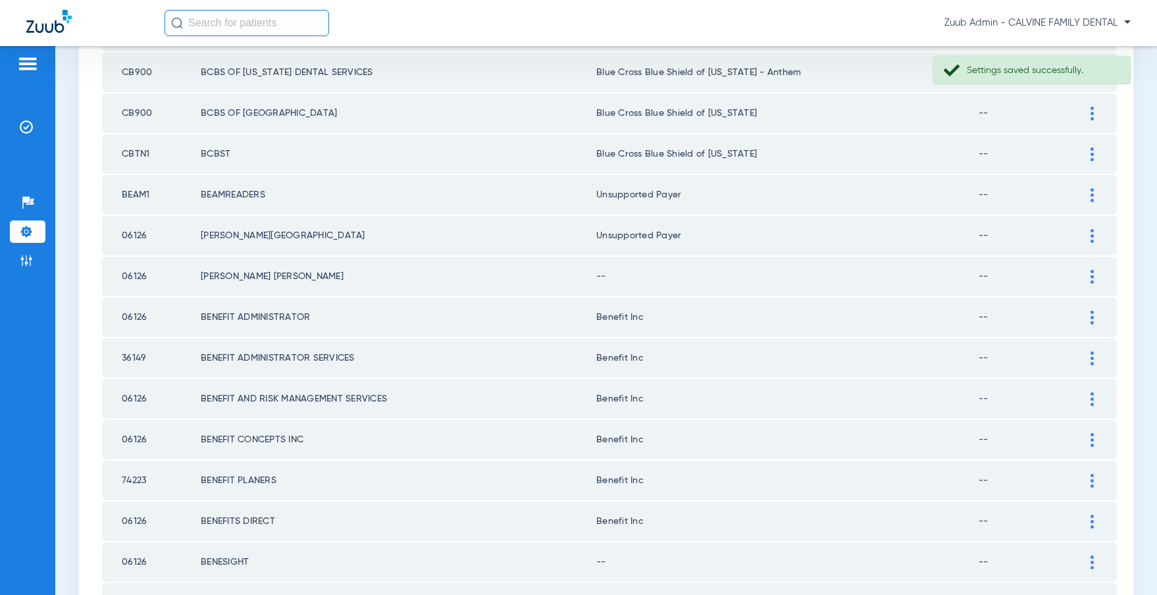
click at [1089, 275] on div at bounding box center [1091, 277] width 23 height 14
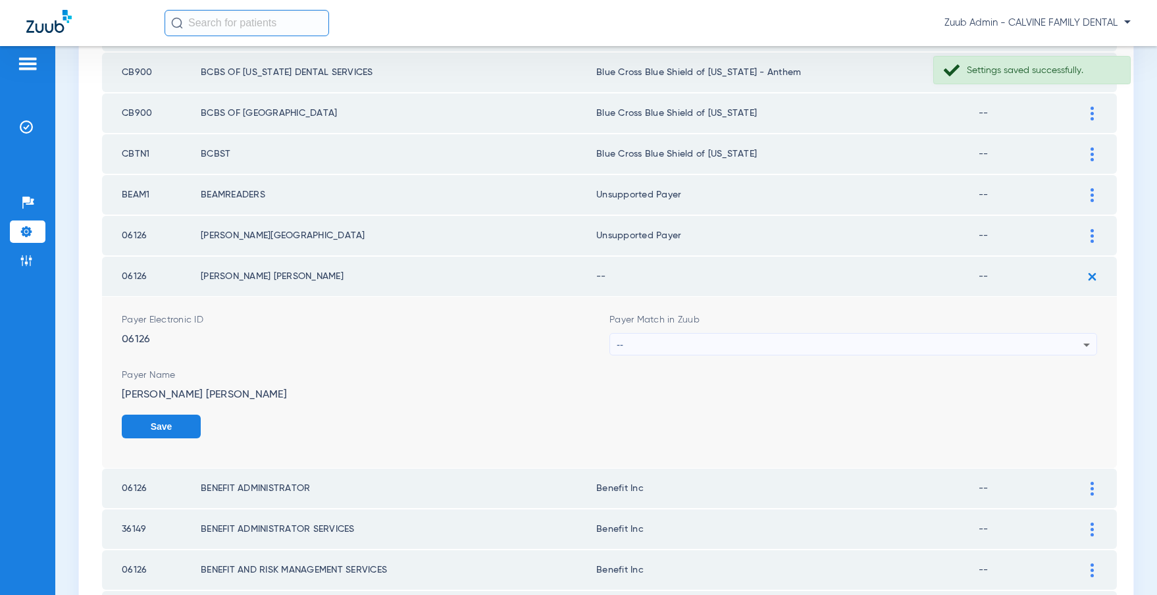
click at [714, 341] on div "--" at bounding box center [850, 345] width 467 height 22
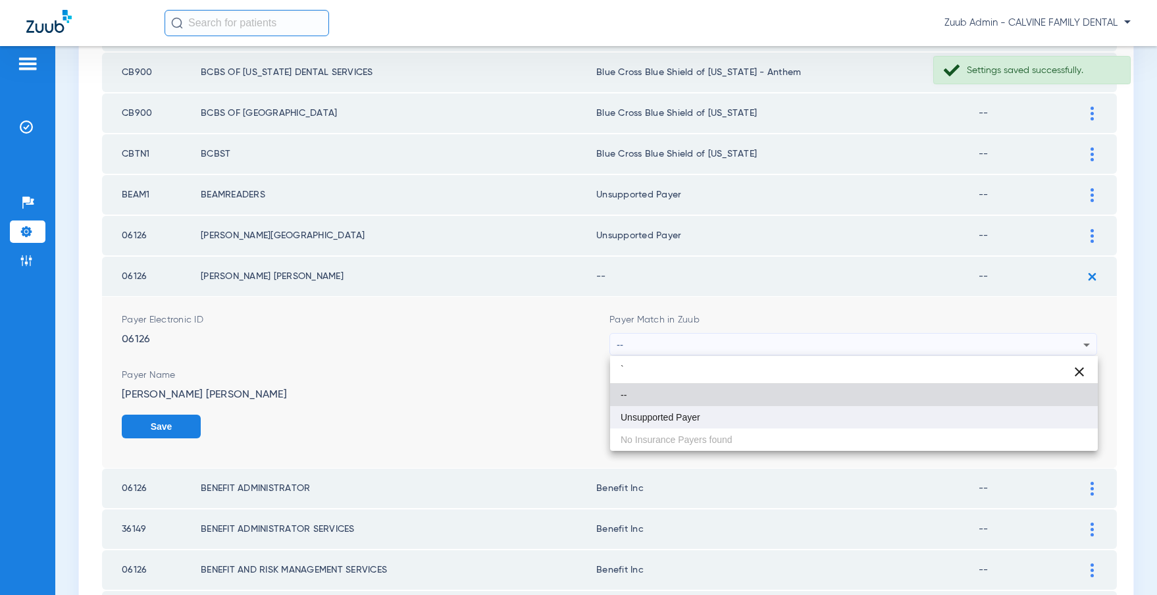
type input "`"
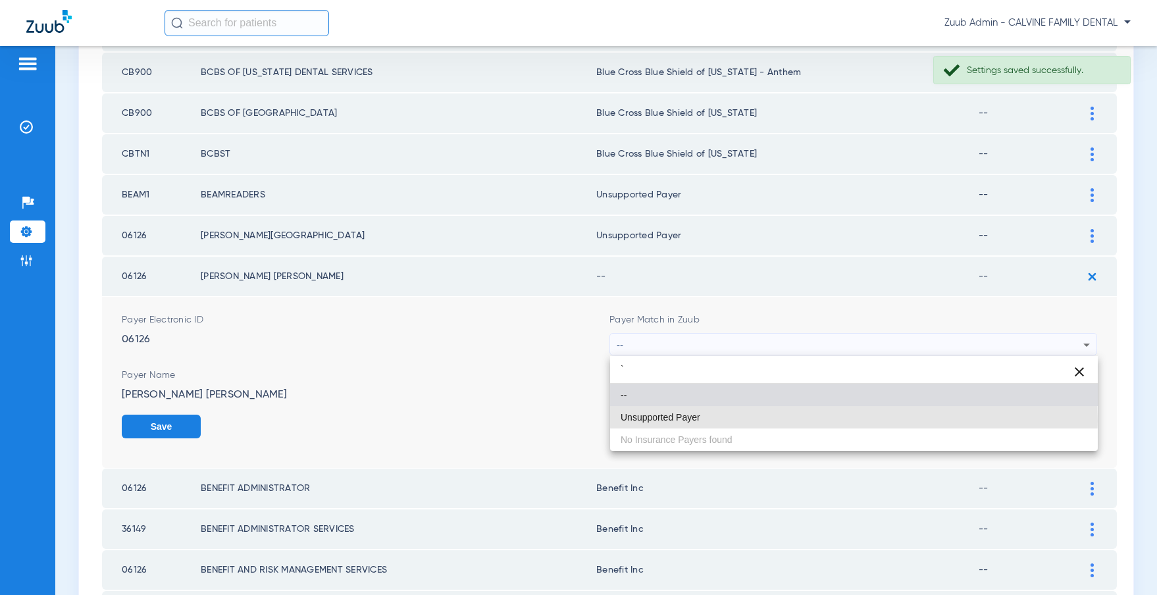
drag, startPoint x: 666, startPoint y: 420, endPoint x: 768, endPoint y: 415, distance: 102.1
click at [666, 420] on span "Unsupported Payer" at bounding box center [660, 417] width 80 height 9
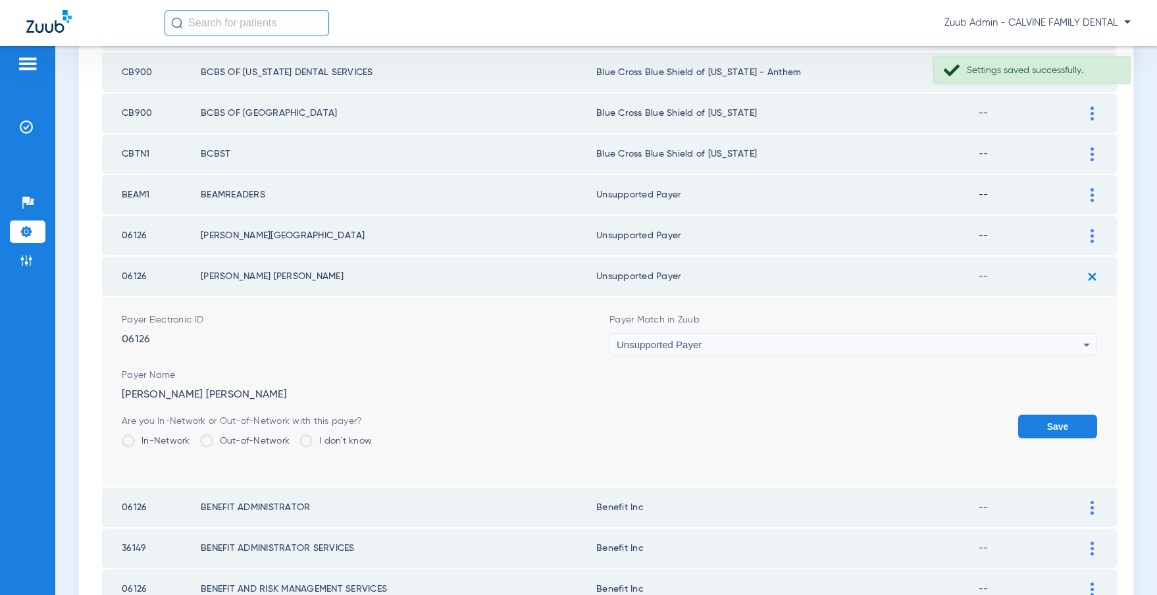
drag, startPoint x: 1038, startPoint y: 421, endPoint x: 1019, endPoint y: 415, distance: 20.0
click at [1038, 421] on button "Save" at bounding box center [1057, 427] width 79 height 24
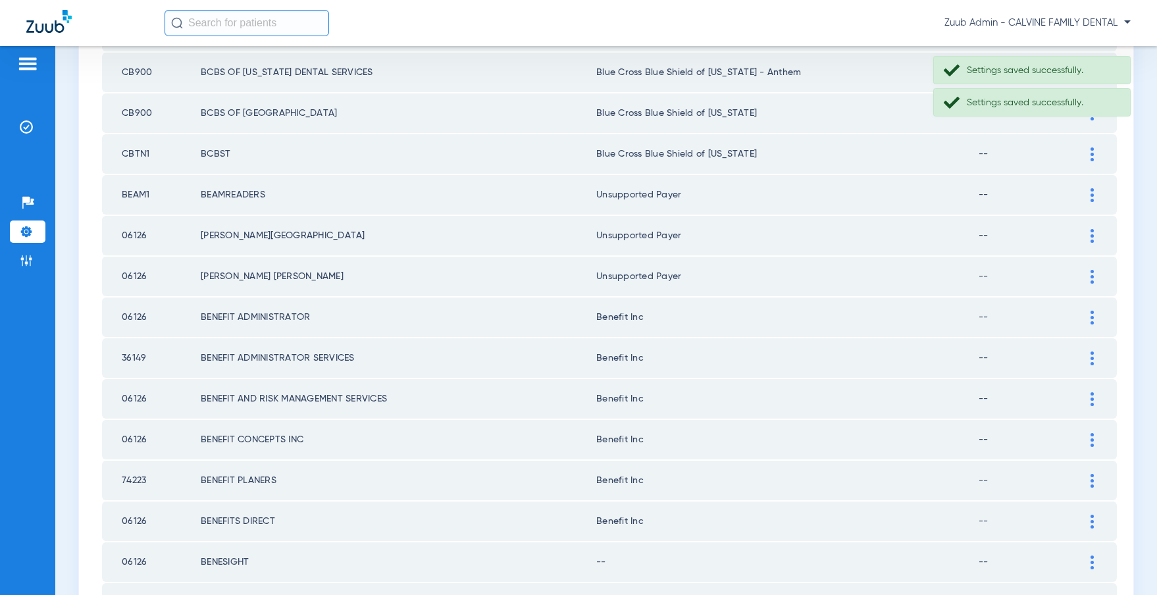
scroll to position [1783, 0]
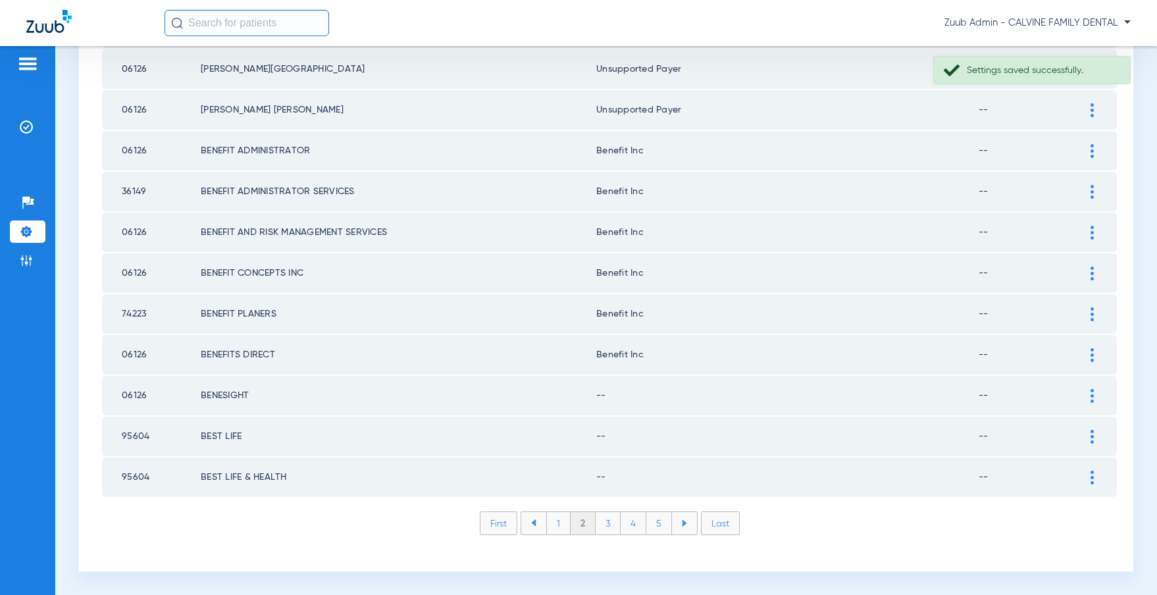
click at [1092, 393] on img at bounding box center [1091, 396] width 3 height 14
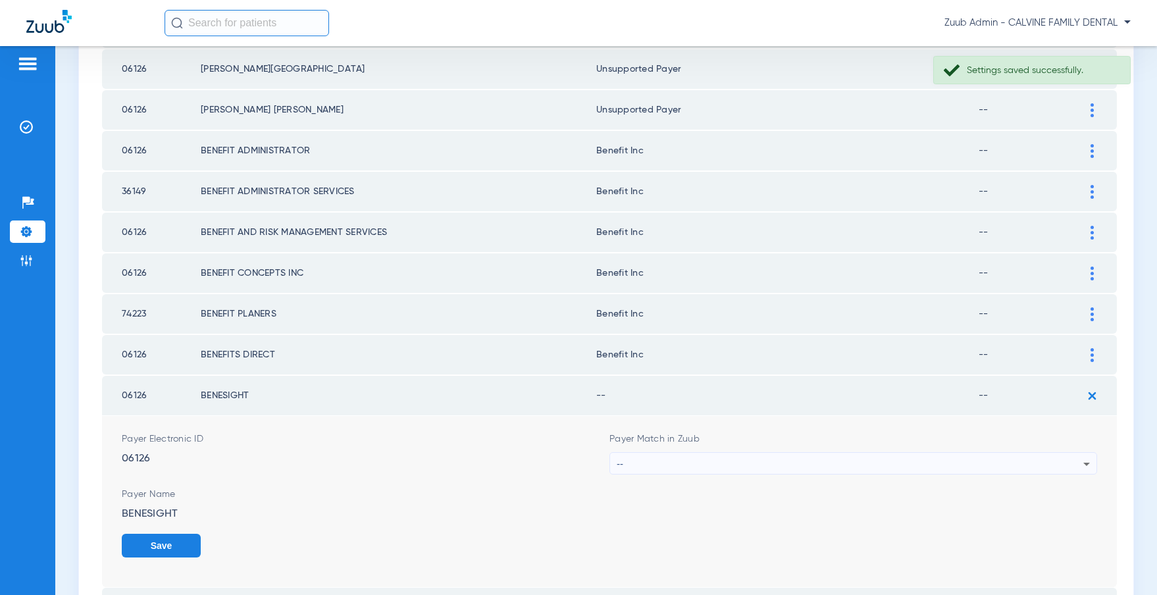
click at [809, 464] on div "--" at bounding box center [850, 464] width 467 height 22
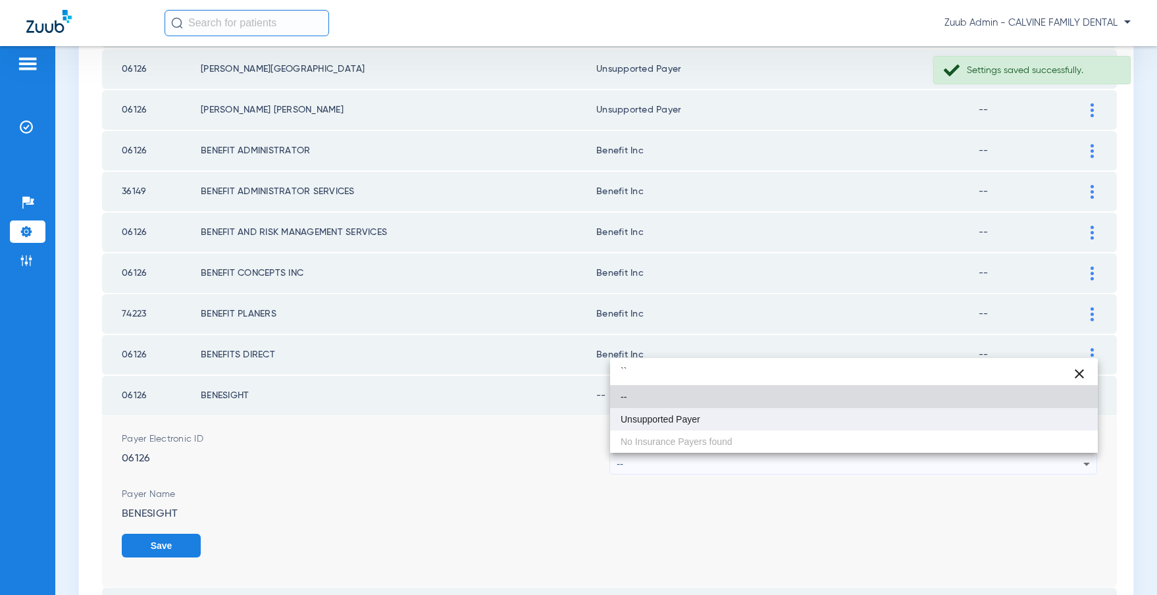
type input "``"
click at [695, 418] on span "Unsupported Payer" at bounding box center [660, 419] width 80 height 9
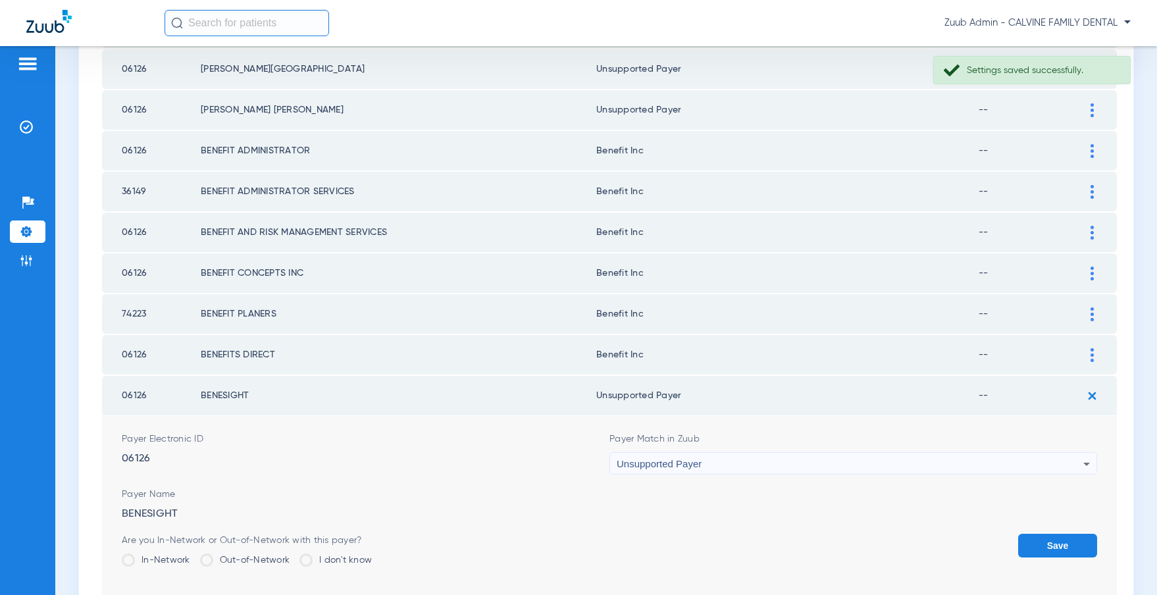
click at [1053, 545] on button "Save" at bounding box center [1057, 546] width 79 height 24
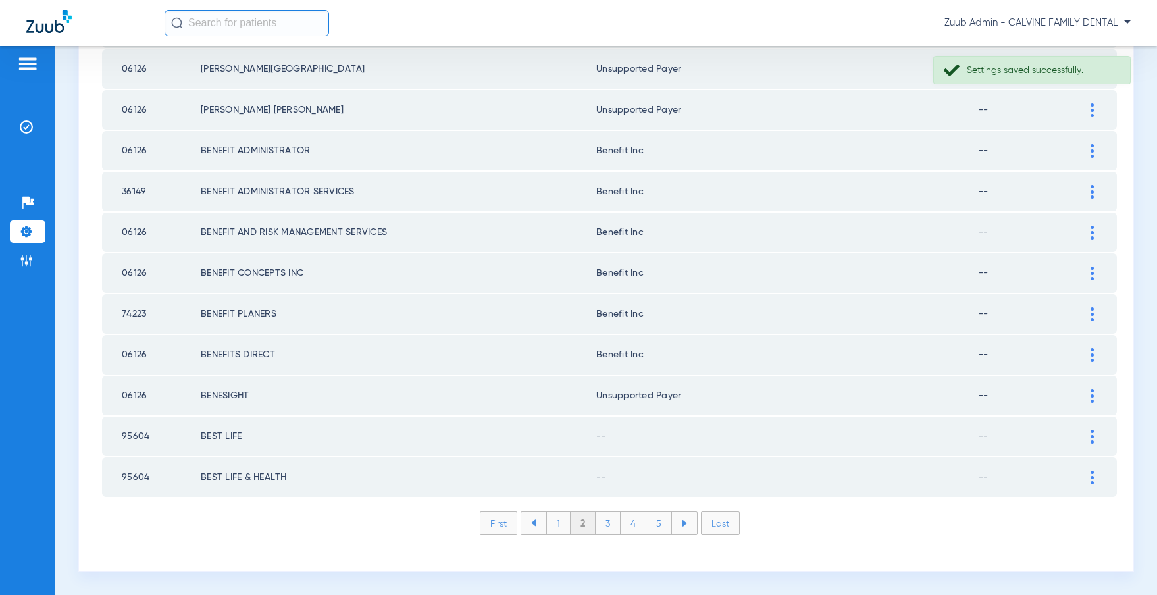
drag, startPoint x: 1092, startPoint y: 434, endPoint x: 1051, endPoint y: 428, distance: 40.7
click at [1091, 434] on img at bounding box center [1091, 437] width 3 height 14
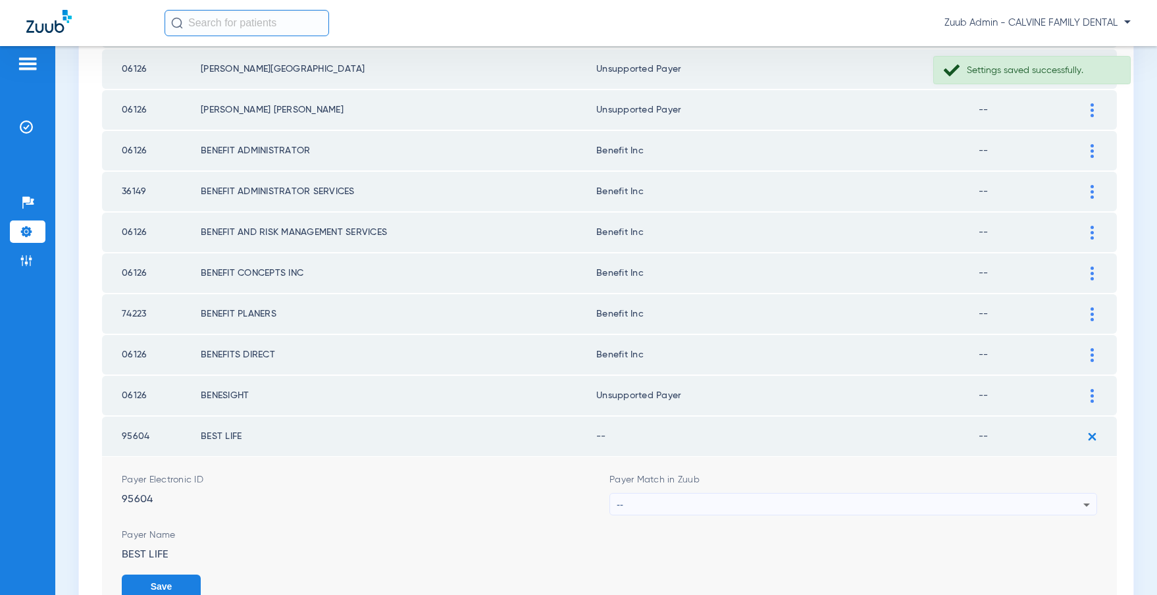
click at [725, 502] on div "--" at bounding box center [850, 504] width 467 height 22
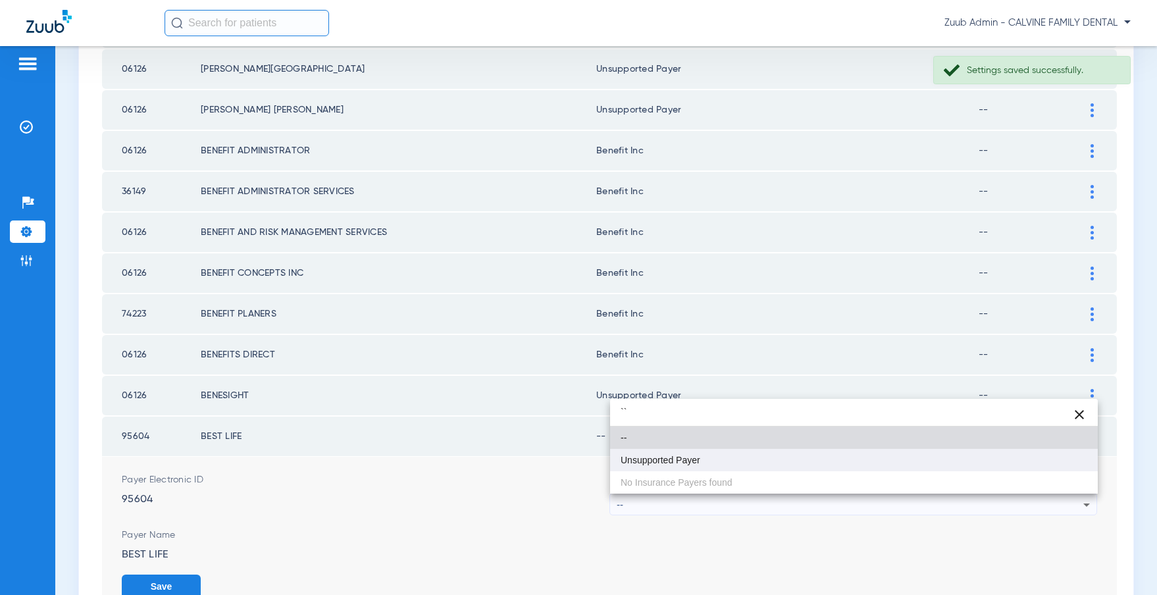
type input "``"
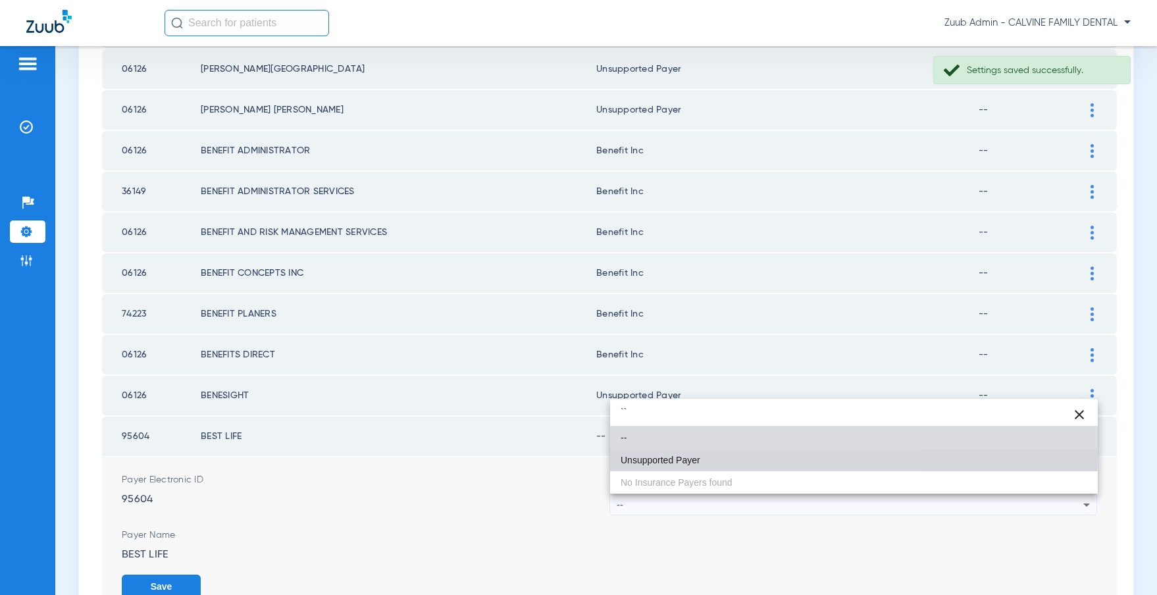
click at [676, 455] on span "Unsupported Payer" at bounding box center [660, 459] width 80 height 9
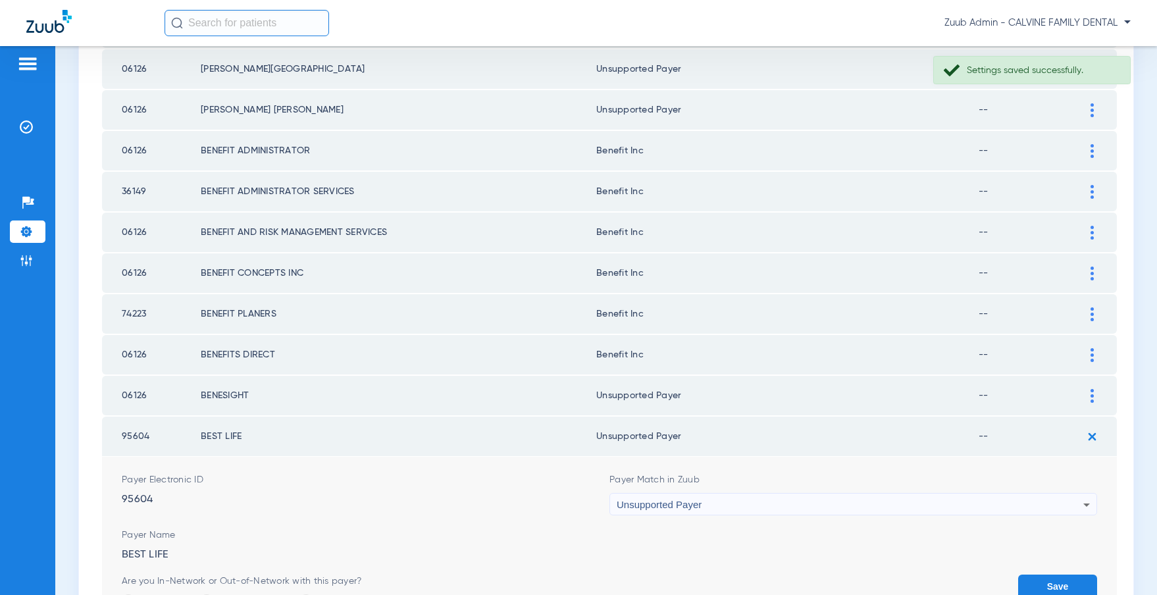
drag, startPoint x: 1046, startPoint y: 576, endPoint x: 957, endPoint y: 543, distance: 94.7
click at [1045, 576] on button "Save" at bounding box center [1057, 586] width 79 height 24
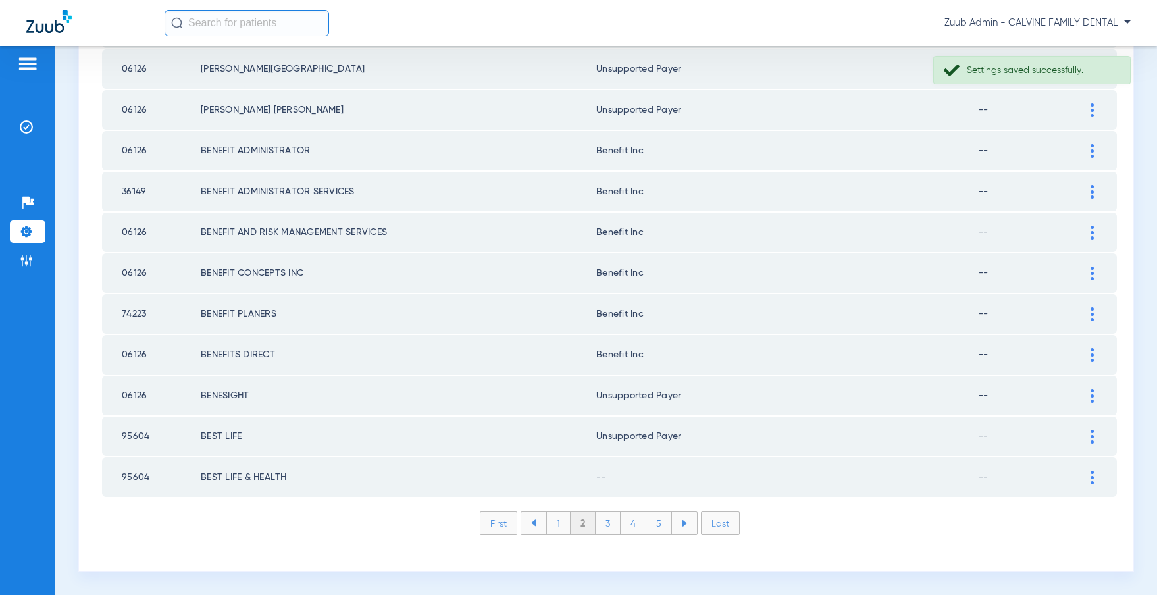
click at [1090, 477] on img at bounding box center [1091, 477] width 3 height 14
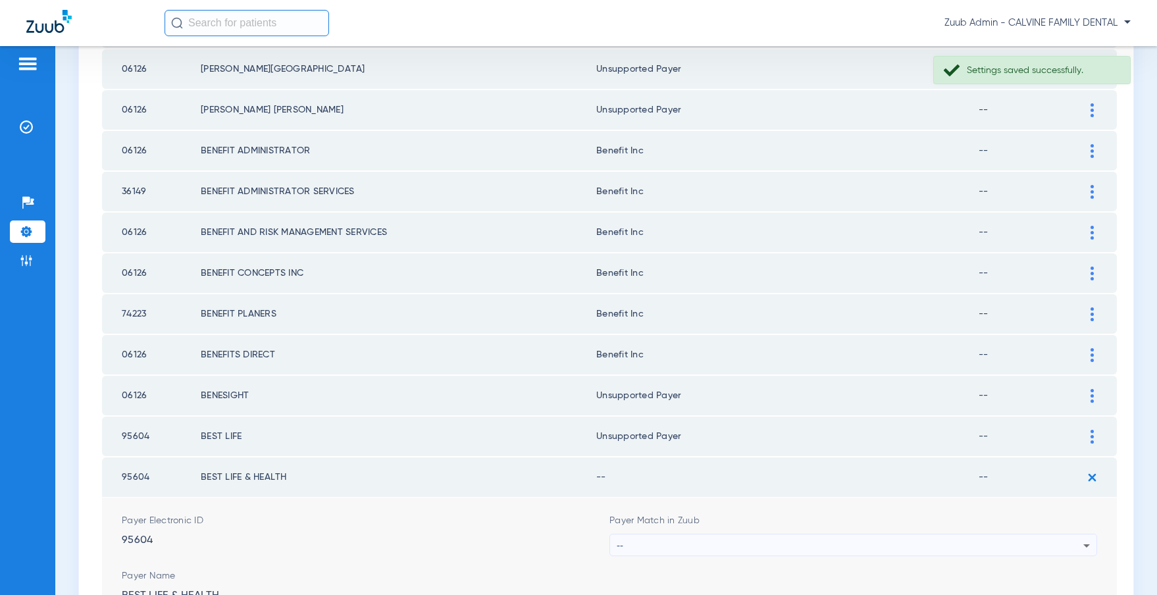
click at [651, 549] on div "--" at bounding box center [850, 545] width 467 height 22
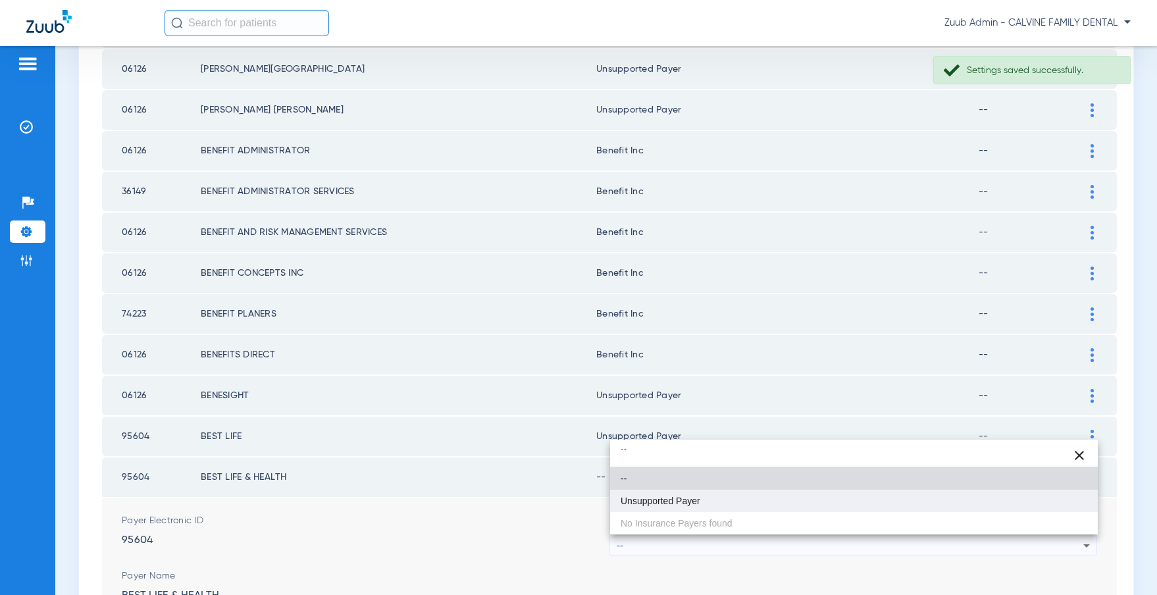
type input "``"
click at [658, 496] on span "Unsupported Payer" at bounding box center [660, 500] width 80 height 9
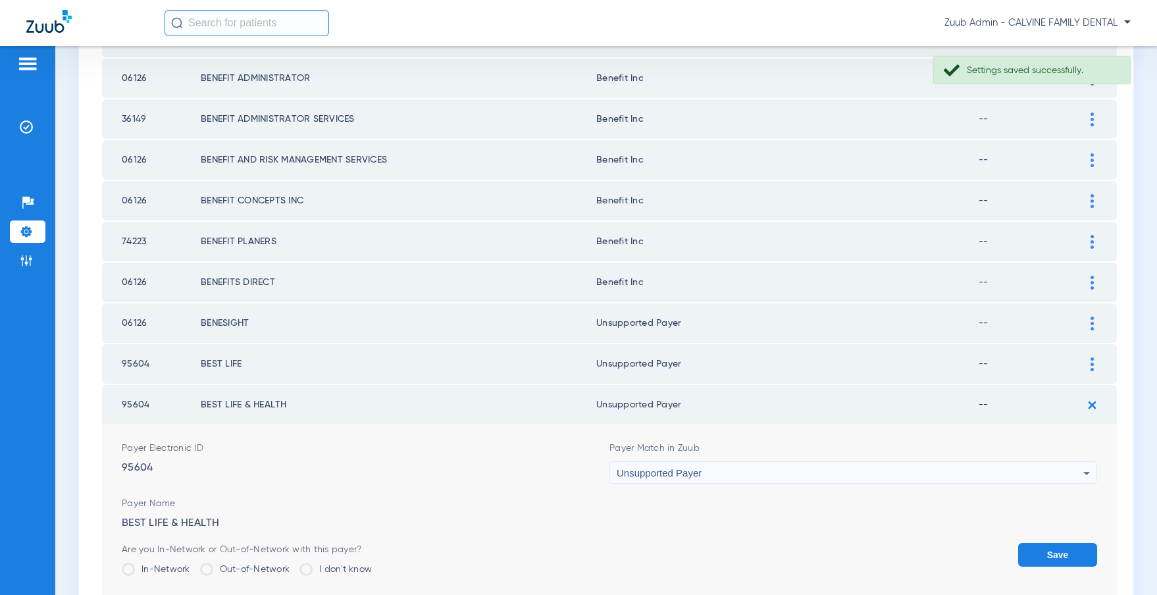
scroll to position [1973, 0]
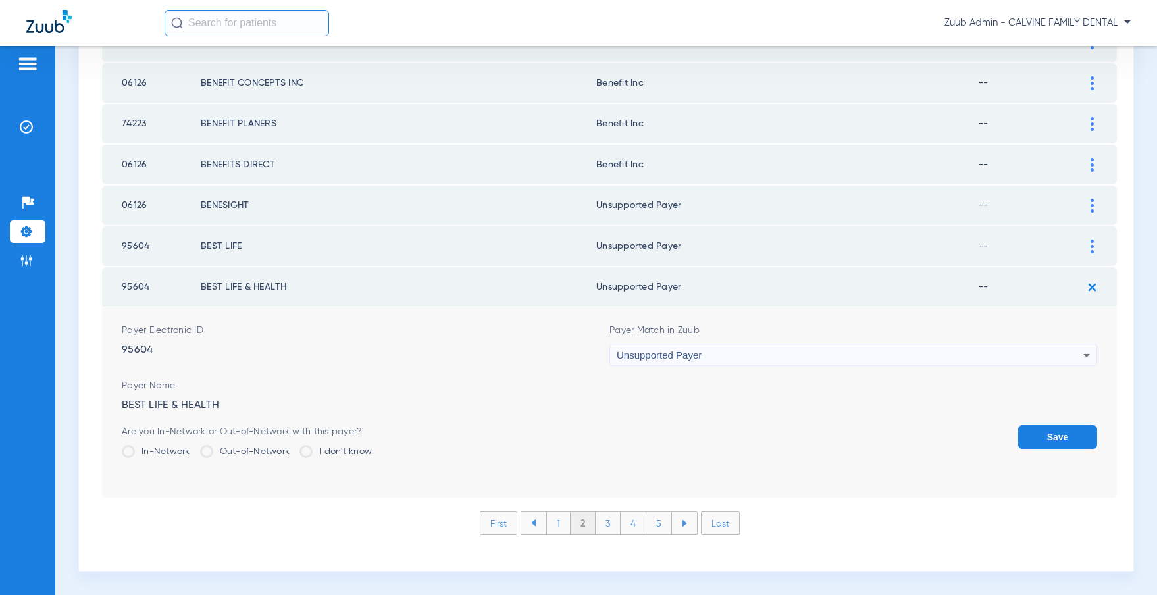
drag, startPoint x: 1053, startPoint y: 439, endPoint x: 1017, endPoint y: 439, distance: 36.8
click at [1053, 439] on button "Save" at bounding box center [1057, 437] width 79 height 24
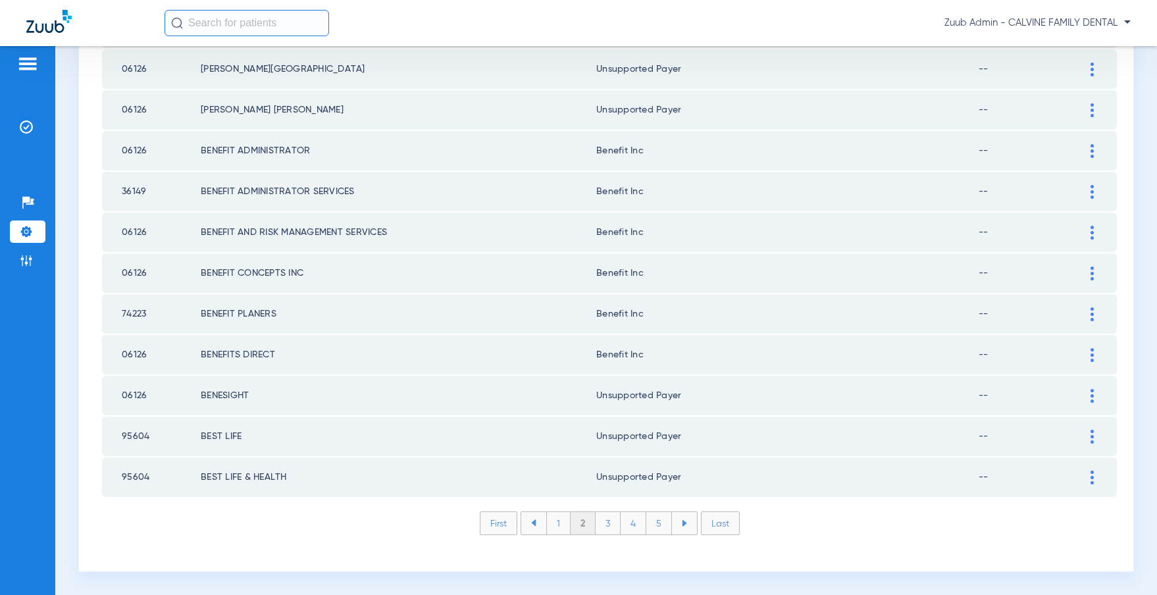
scroll to position [1783, 0]
click at [605, 524] on li "3" at bounding box center [607, 523] width 25 height 22
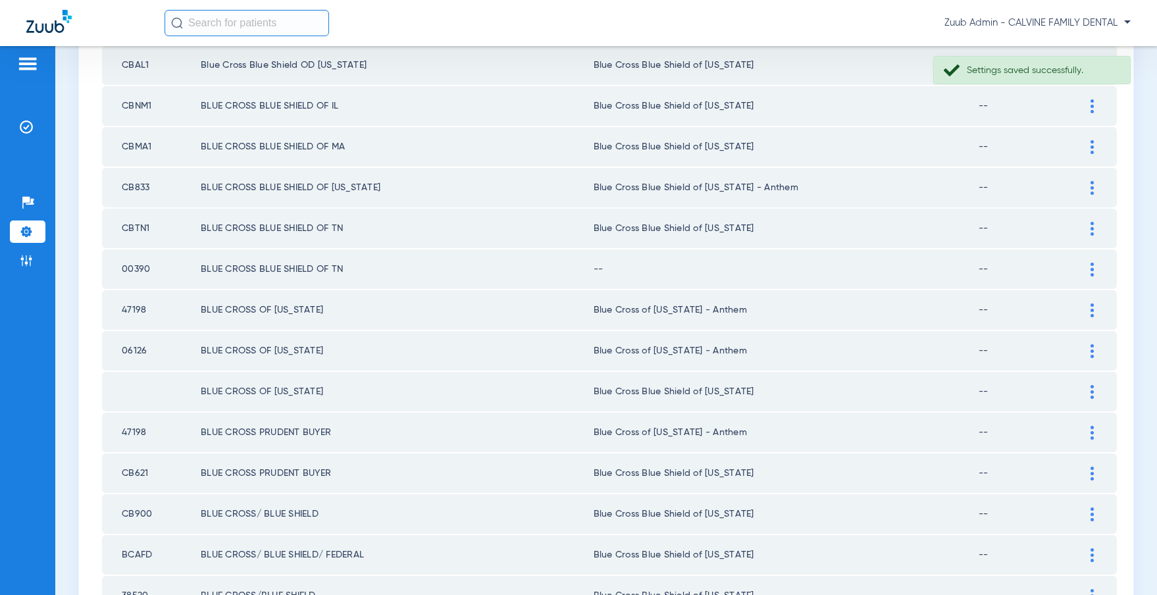
scroll to position [805, 0]
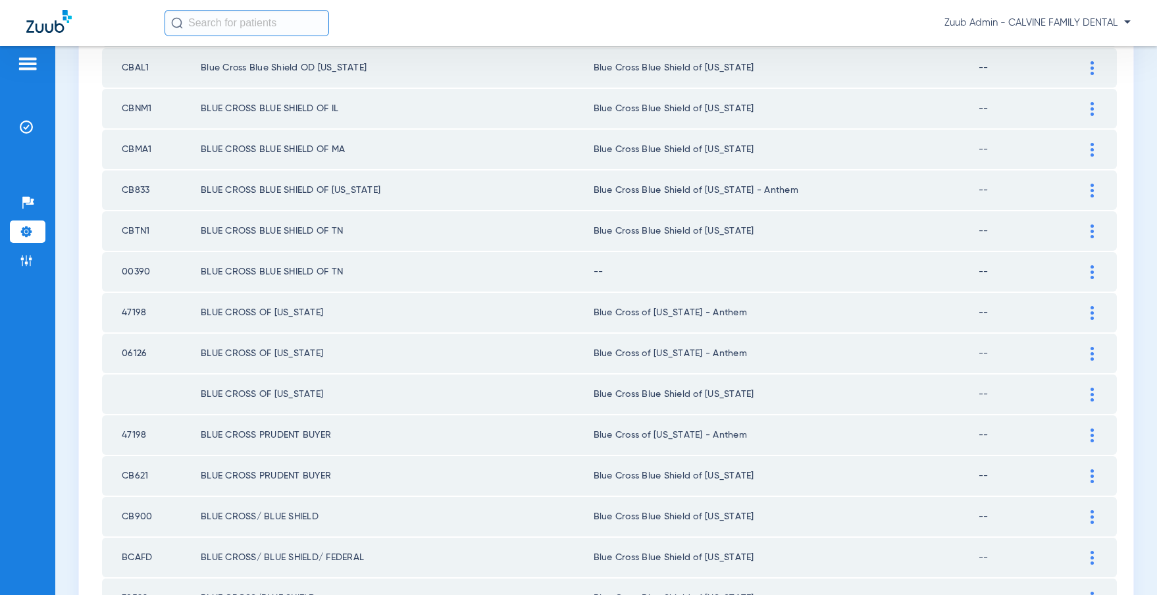
click at [1094, 268] on div at bounding box center [1091, 272] width 23 height 14
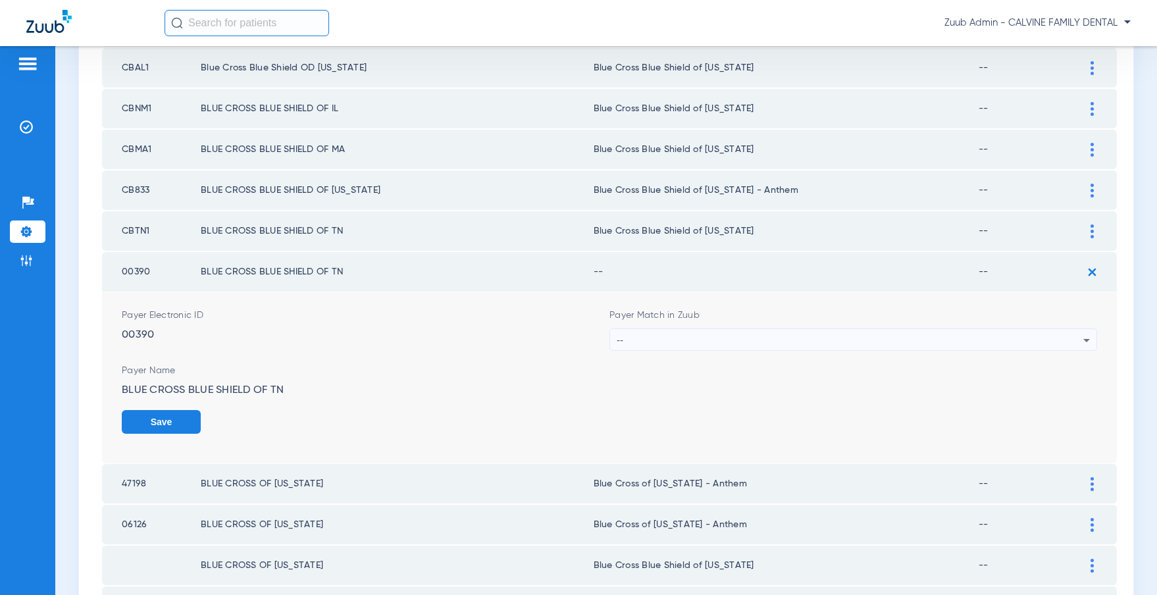
click at [880, 341] on div "--" at bounding box center [850, 340] width 467 height 22
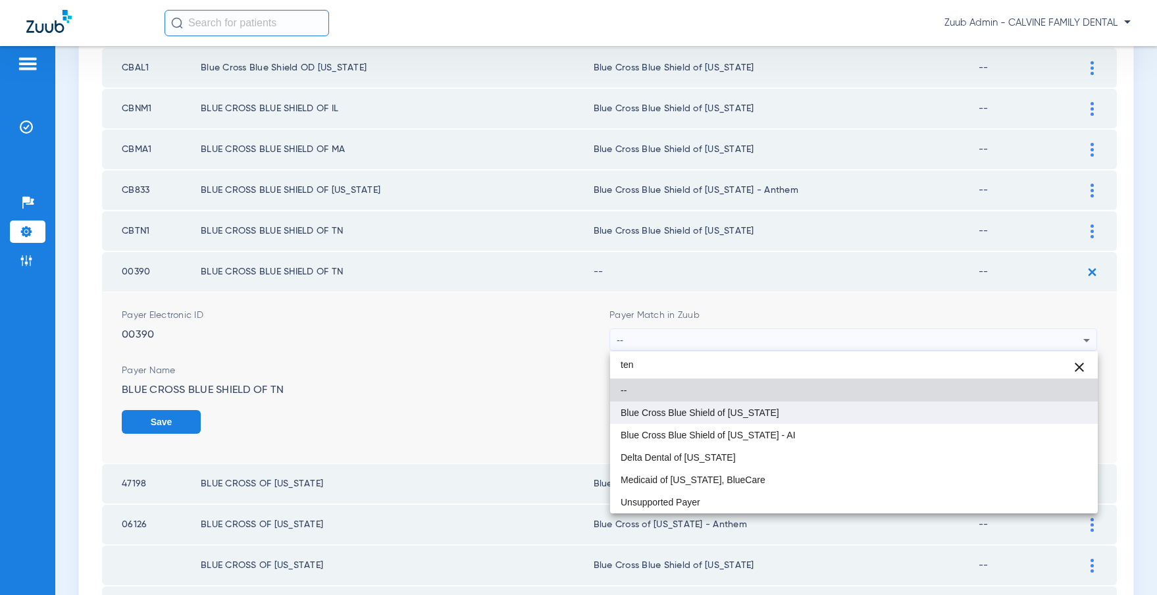
type input "ten"
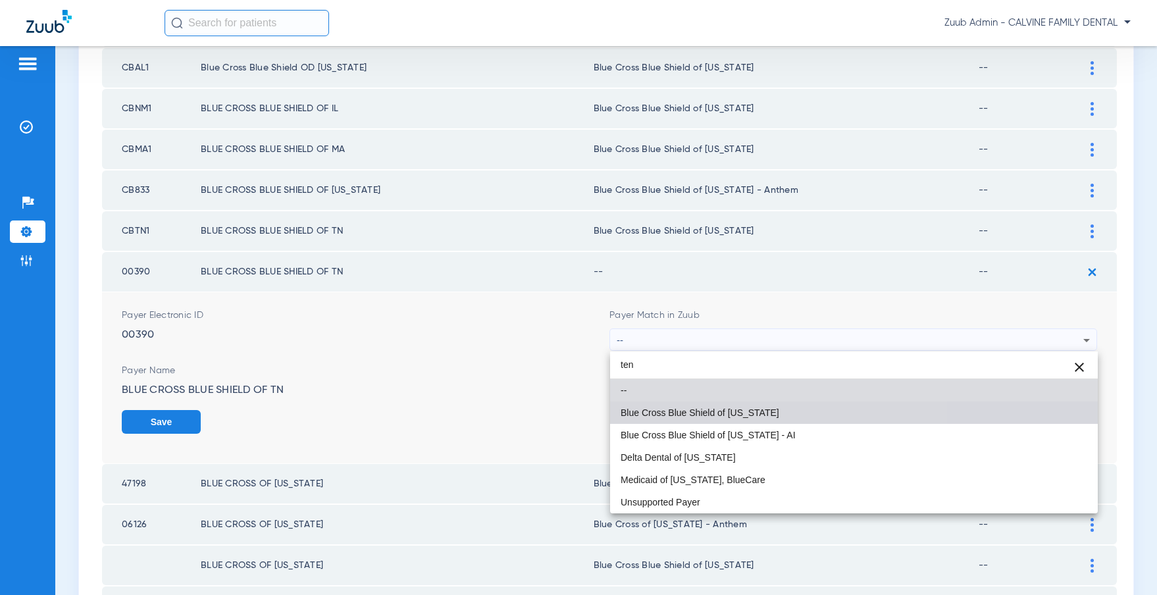
click at [688, 418] on mat-option "Blue Cross Blue Shield of Tennessee" at bounding box center [854, 412] width 488 height 22
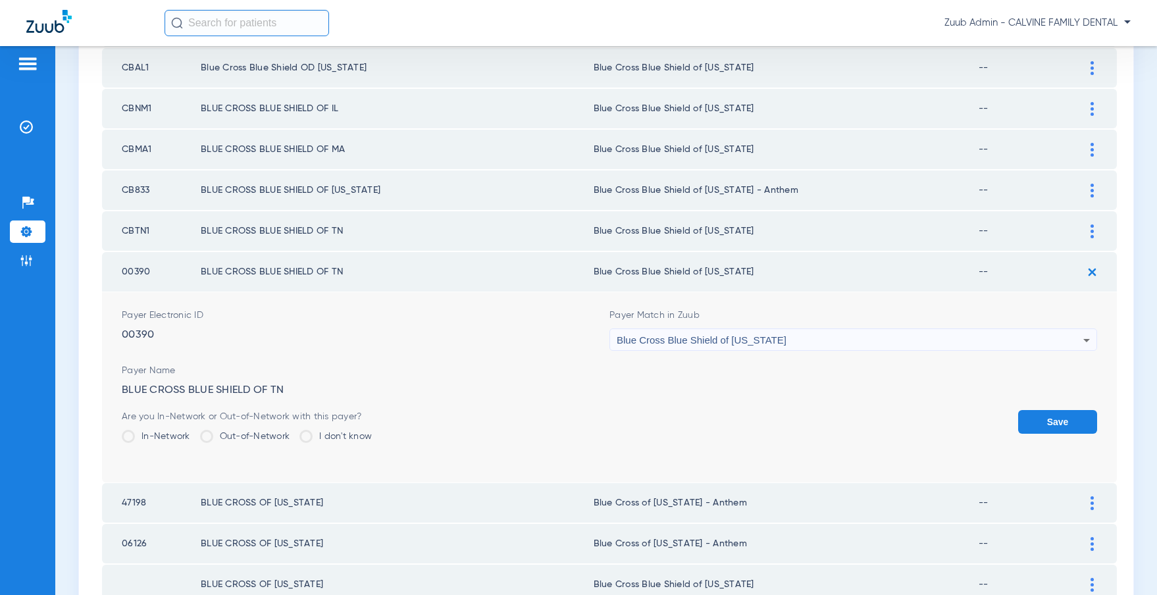
click at [1057, 421] on button "Save" at bounding box center [1057, 422] width 79 height 24
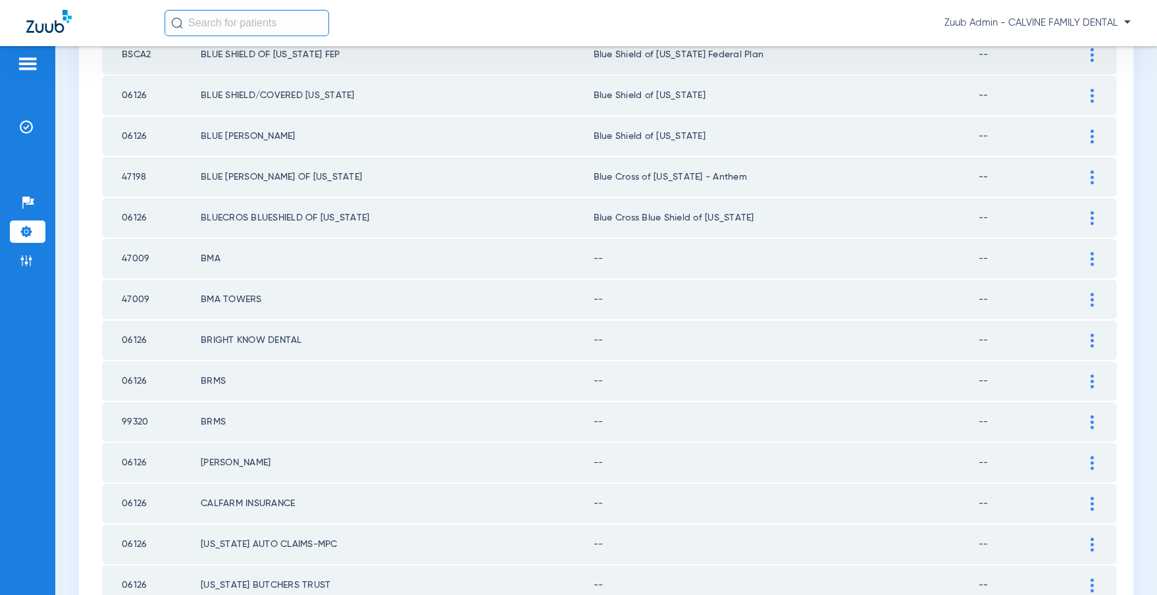
scroll to position [1632, 0]
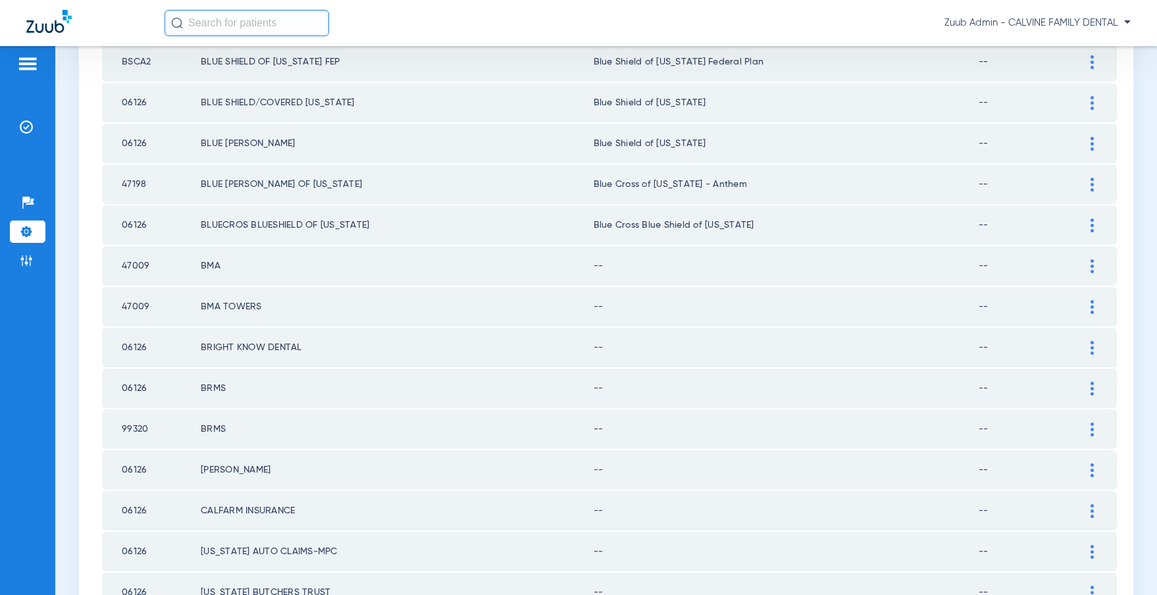
click at [1089, 263] on div at bounding box center [1091, 266] width 23 height 14
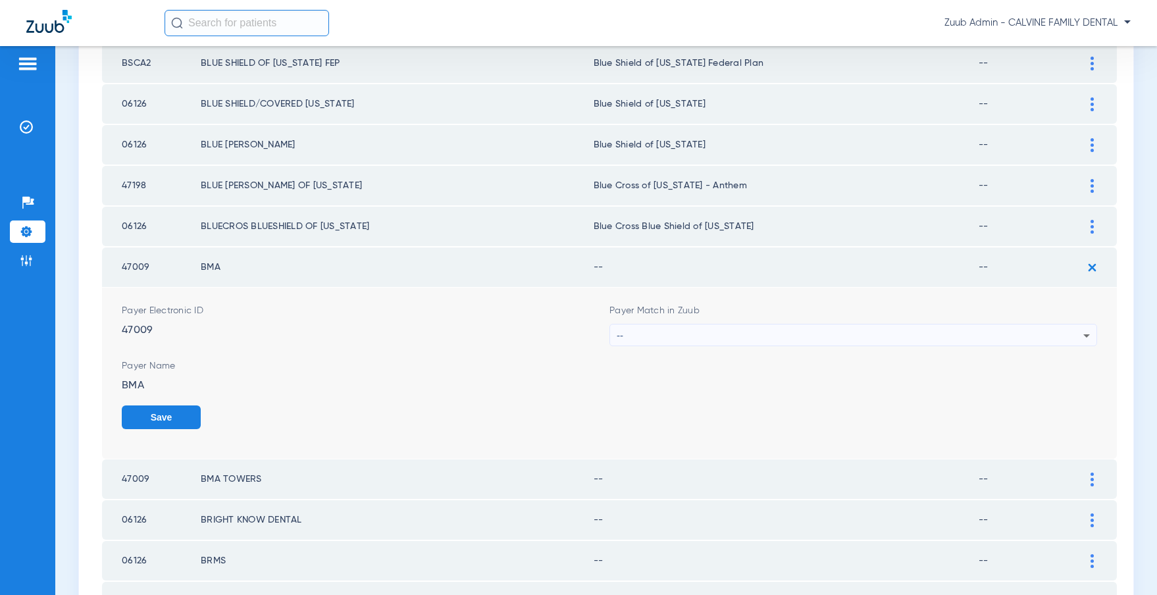
click at [811, 329] on div "--" at bounding box center [850, 335] width 467 height 22
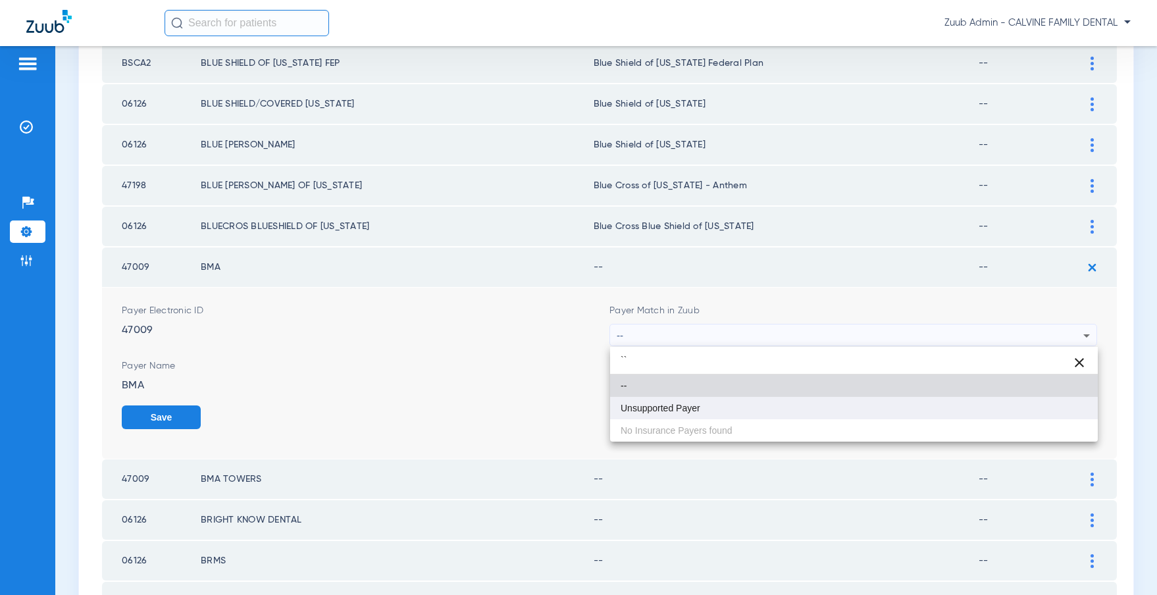
type input "``"
click at [698, 417] on mat-option "Unsupported Payer" at bounding box center [854, 408] width 488 height 22
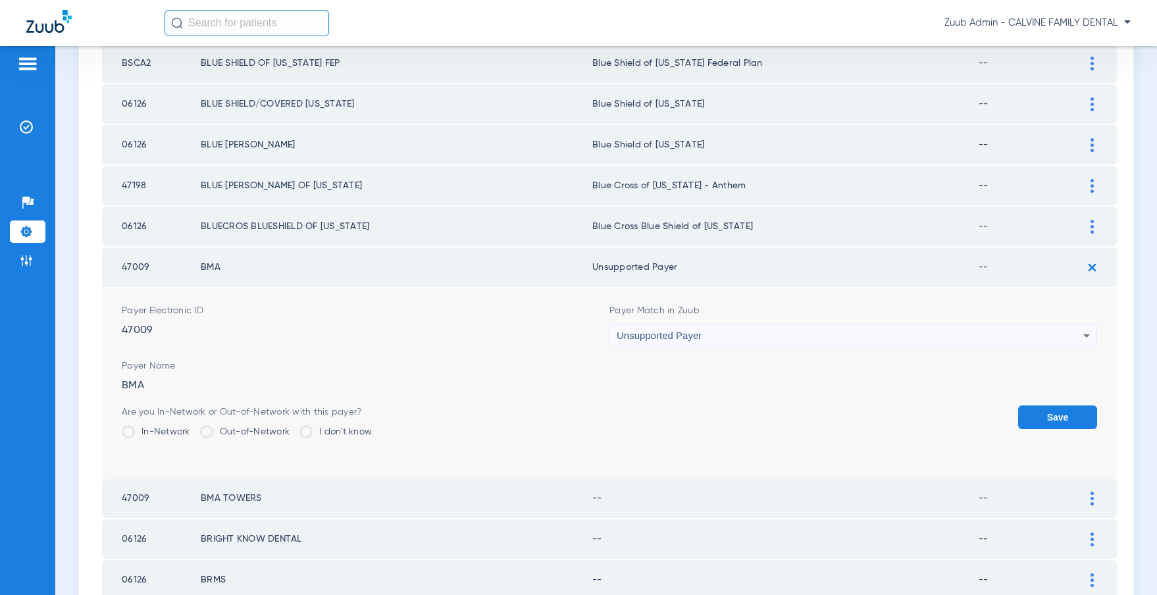
click at [1092, 415] on button "Save" at bounding box center [1057, 417] width 79 height 24
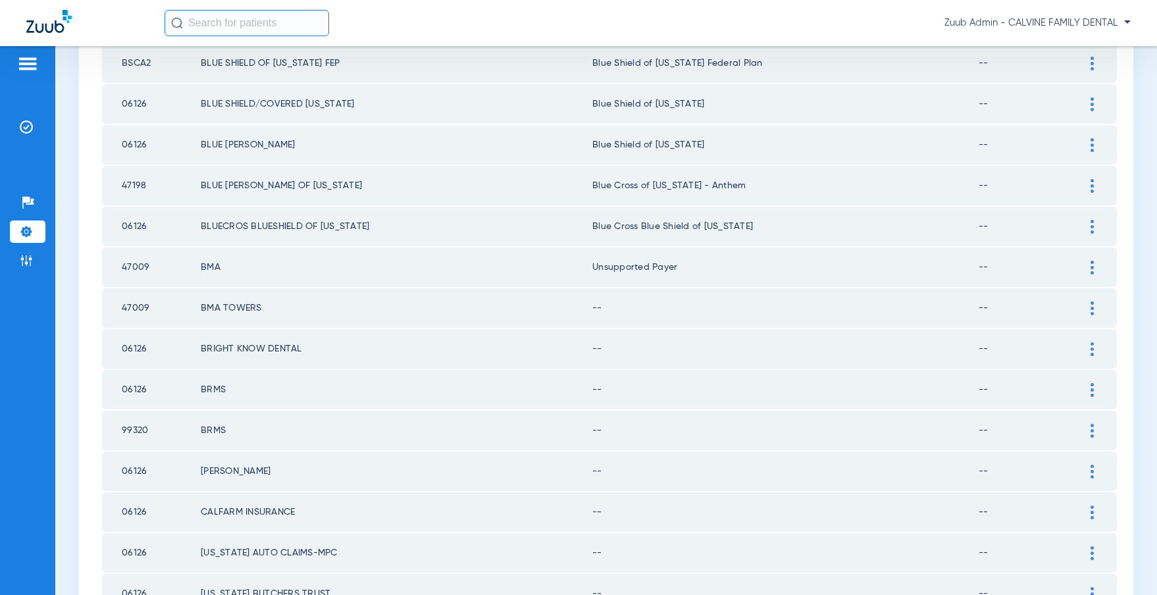
click at [1089, 309] on div at bounding box center [1091, 308] width 23 height 14
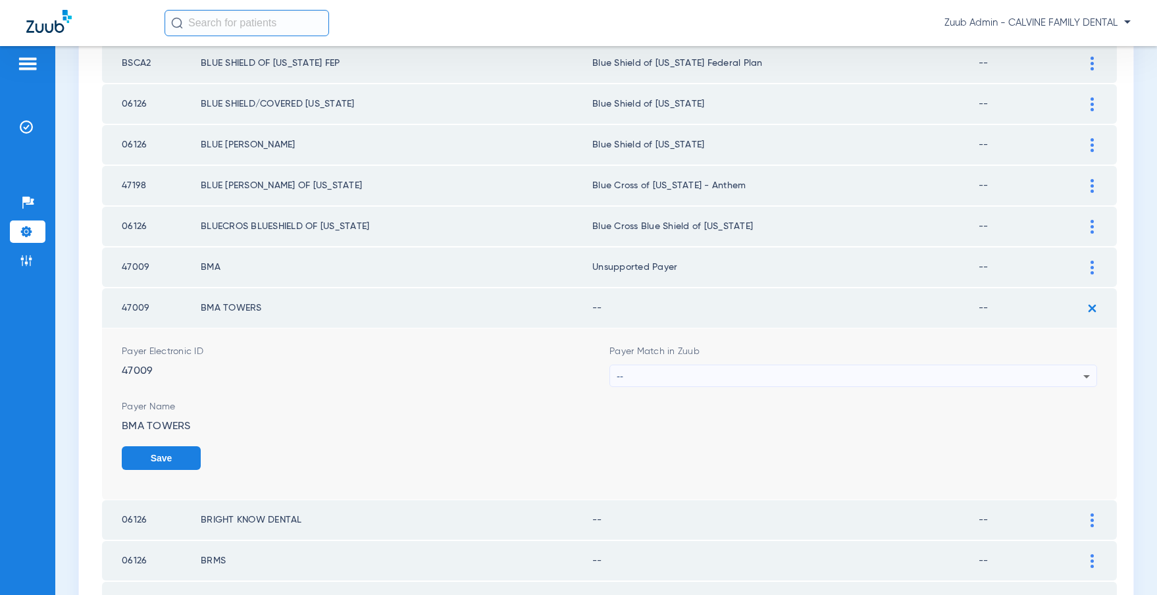
click at [1040, 381] on div "--" at bounding box center [850, 376] width 467 height 22
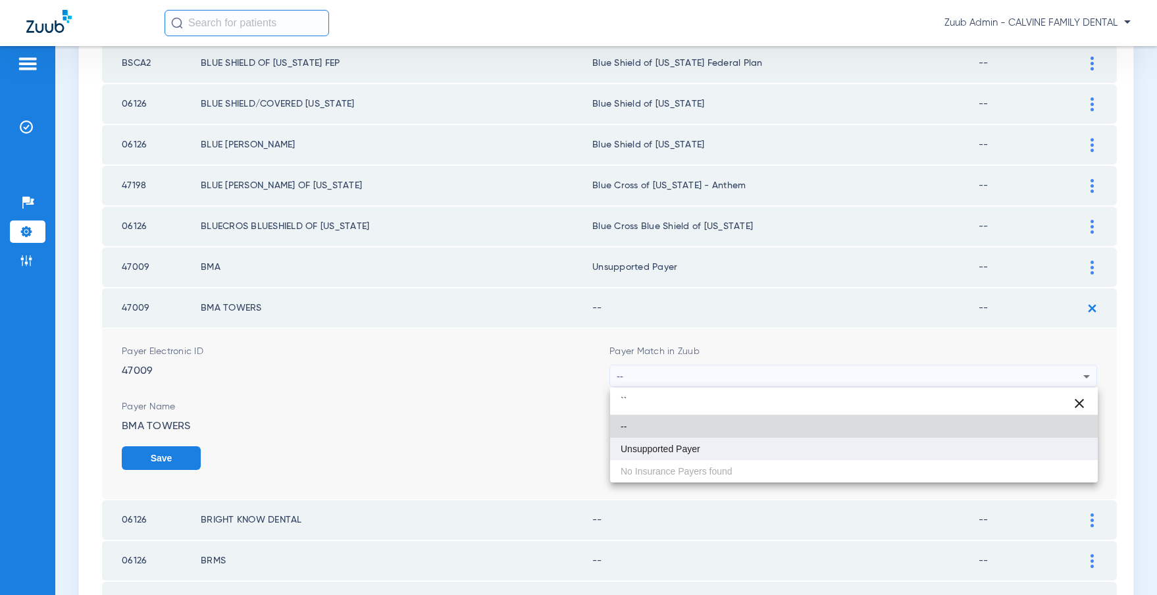
type input "``"
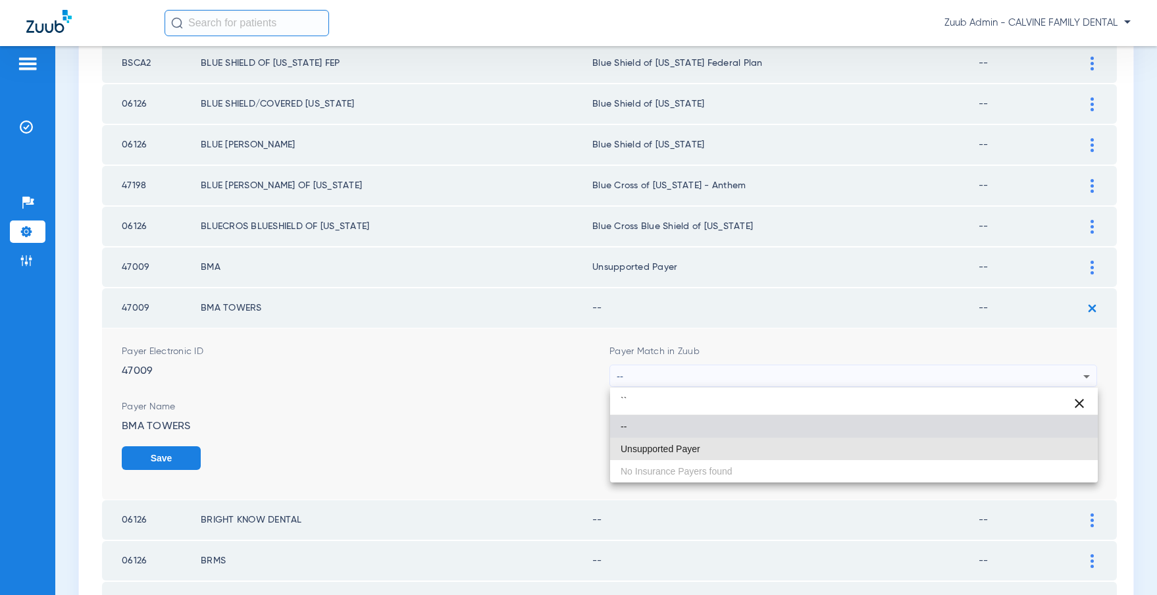
drag, startPoint x: 740, startPoint y: 443, endPoint x: 828, endPoint y: 443, distance: 87.5
click at [741, 443] on mat-option "Unsupported Payer" at bounding box center [854, 449] width 488 height 22
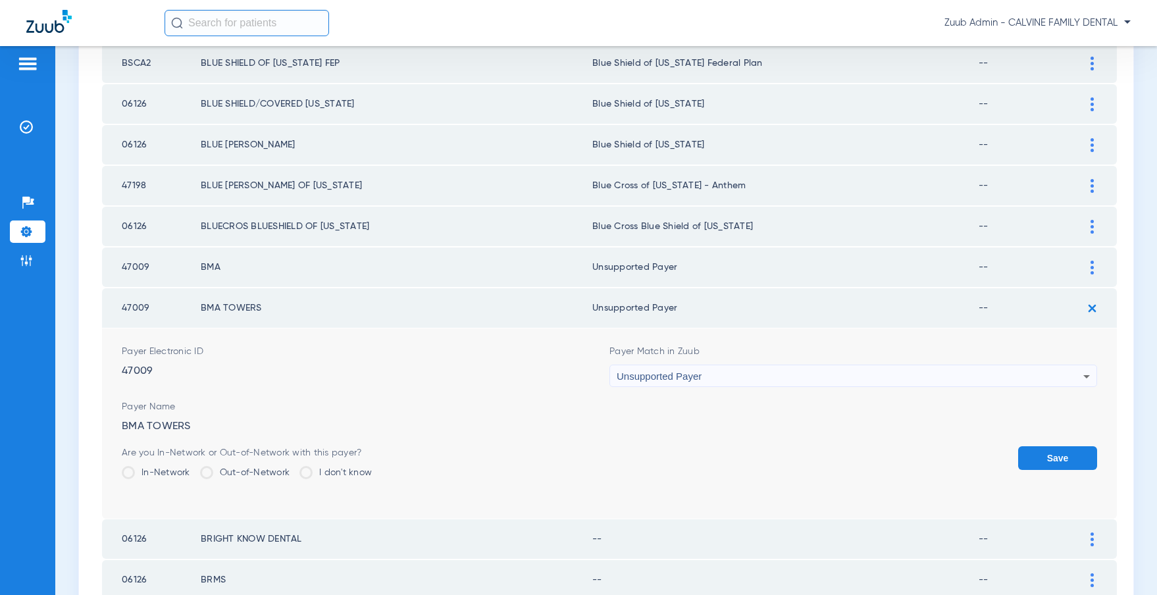
click at [1061, 452] on button "Save" at bounding box center [1057, 458] width 79 height 24
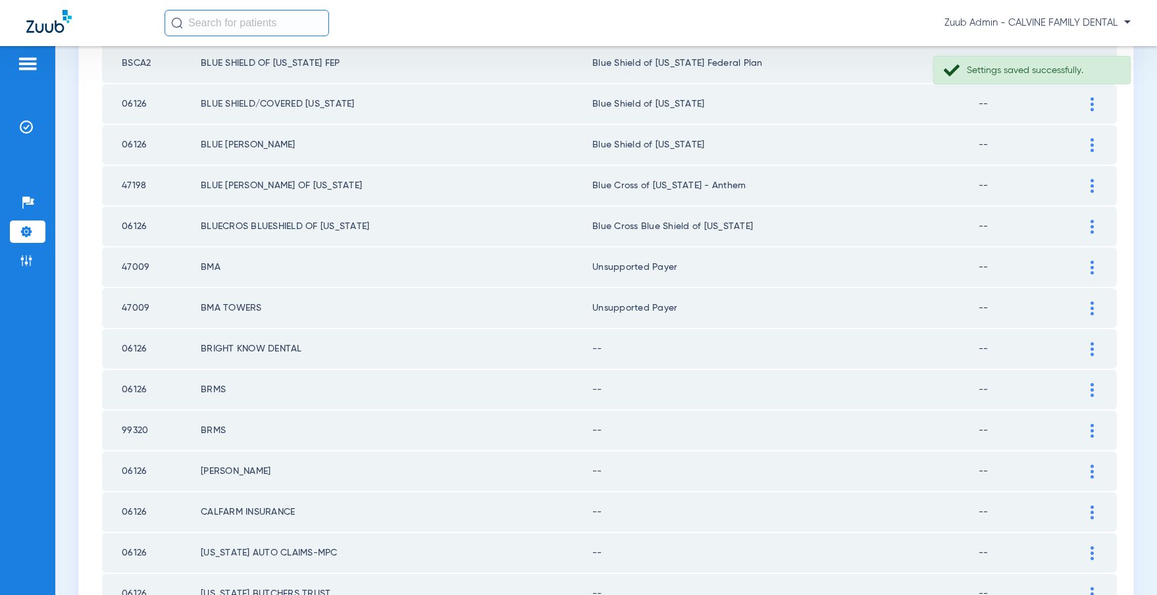
click at [1088, 349] on div at bounding box center [1091, 349] width 23 height 14
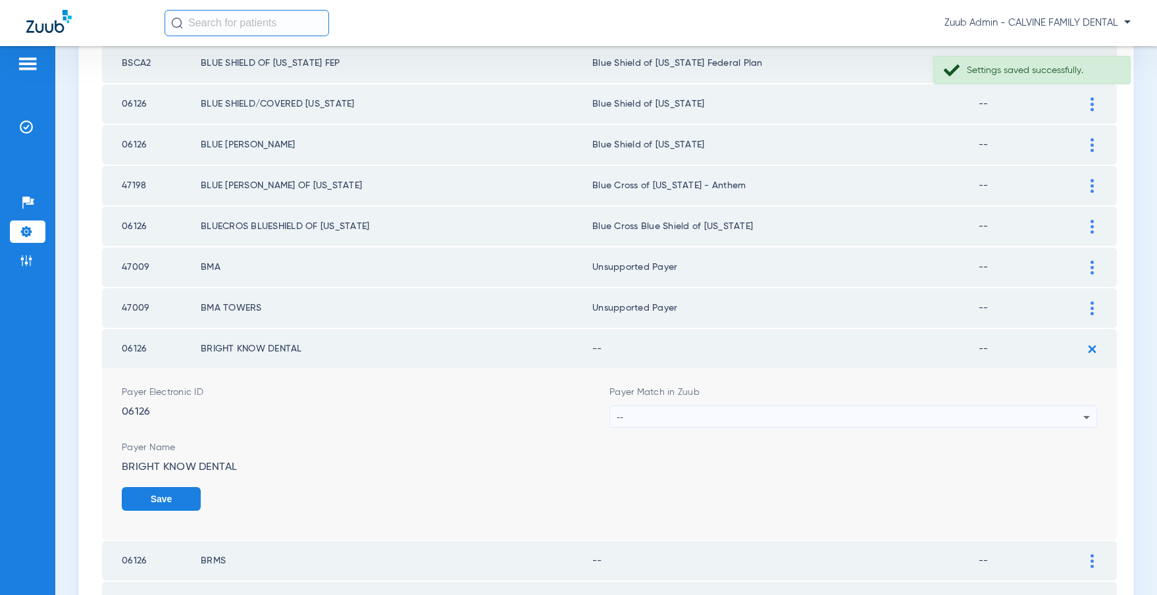
click at [990, 409] on div "--" at bounding box center [850, 417] width 467 height 22
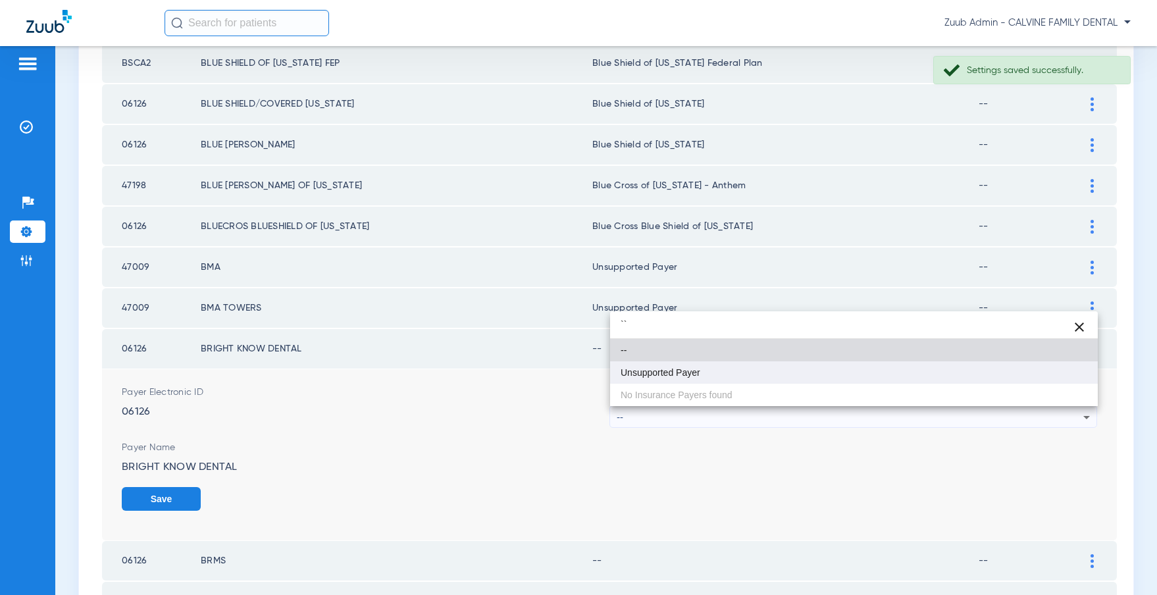
type input "``"
click at [749, 374] on mat-option "Unsupported Payer" at bounding box center [854, 372] width 488 height 22
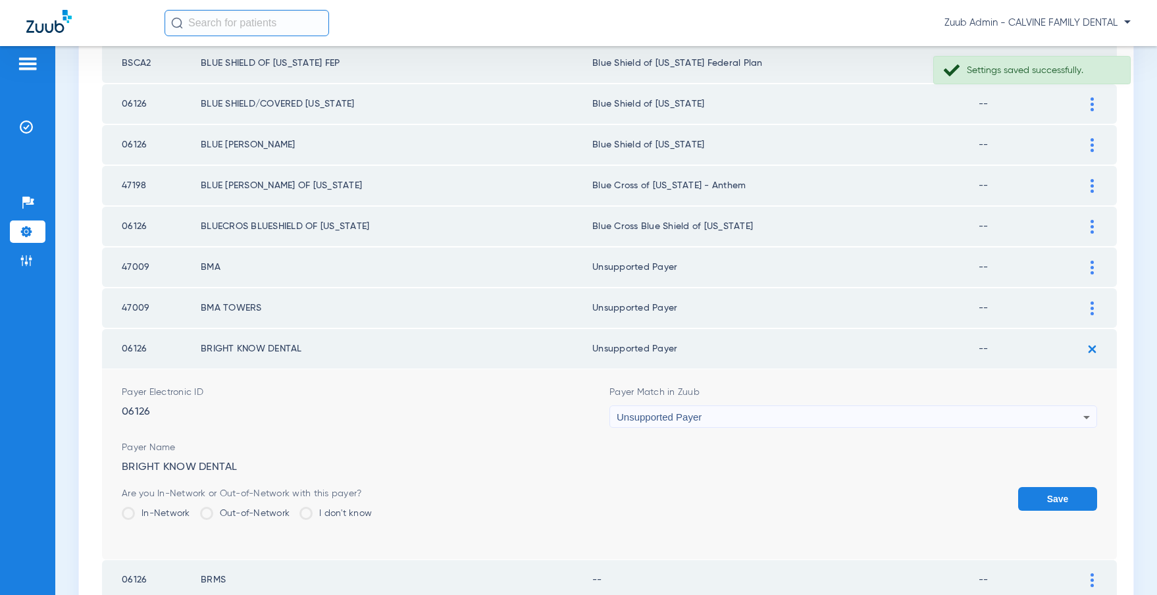
click at [1043, 497] on button "Save" at bounding box center [1057, 499] width 79 height 24
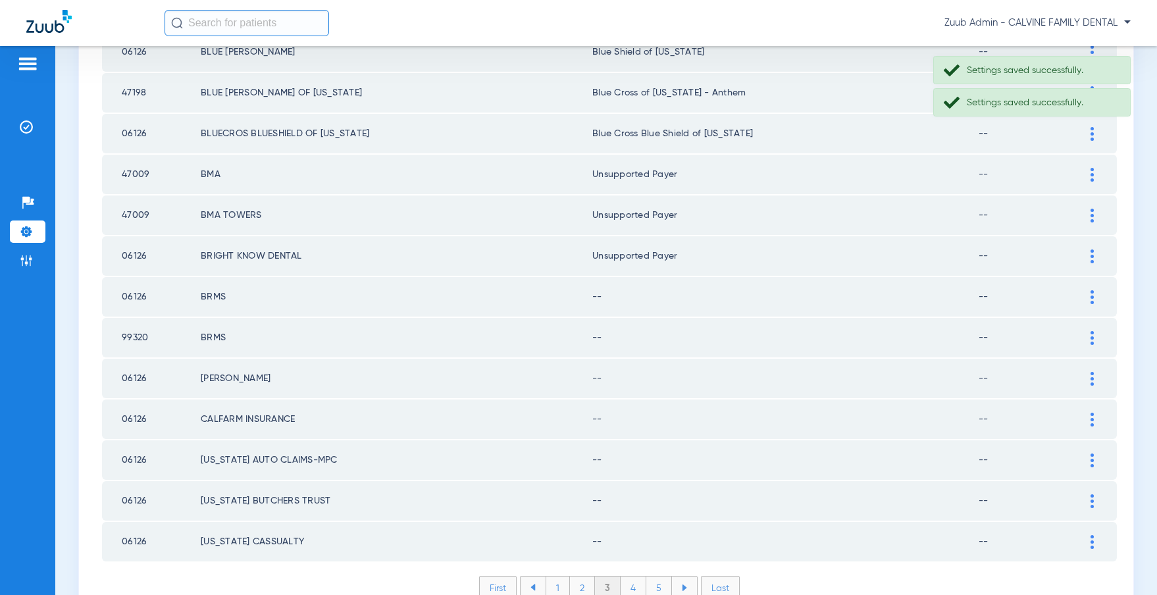
scroll to position [1783, 0]
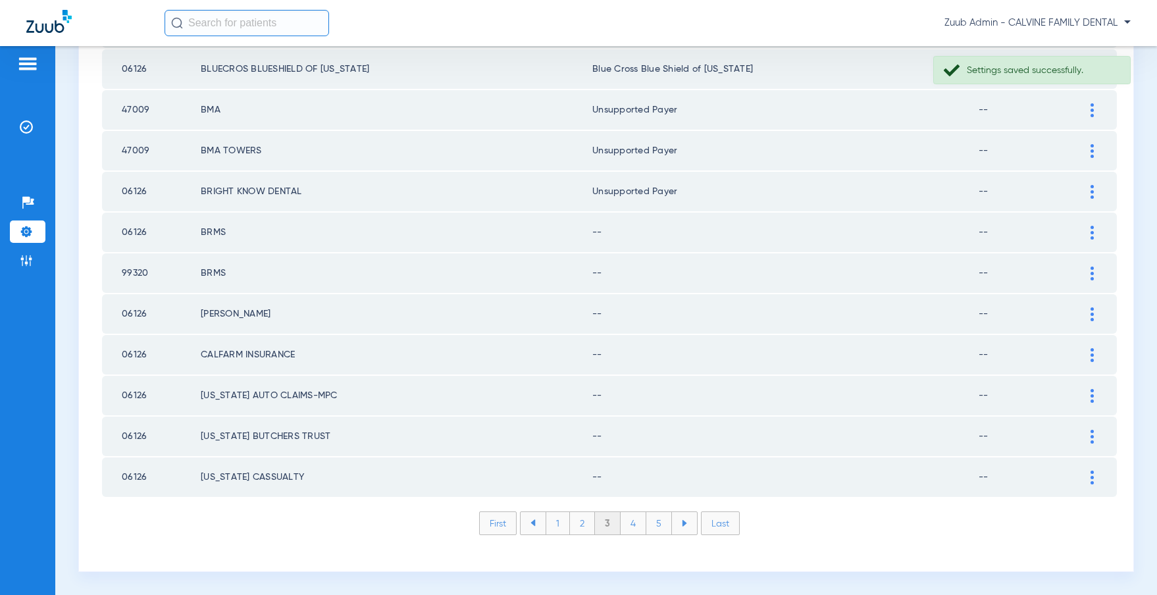
click at [1093, 230] on img at bounding box center [1091, 233] width 3 height 14
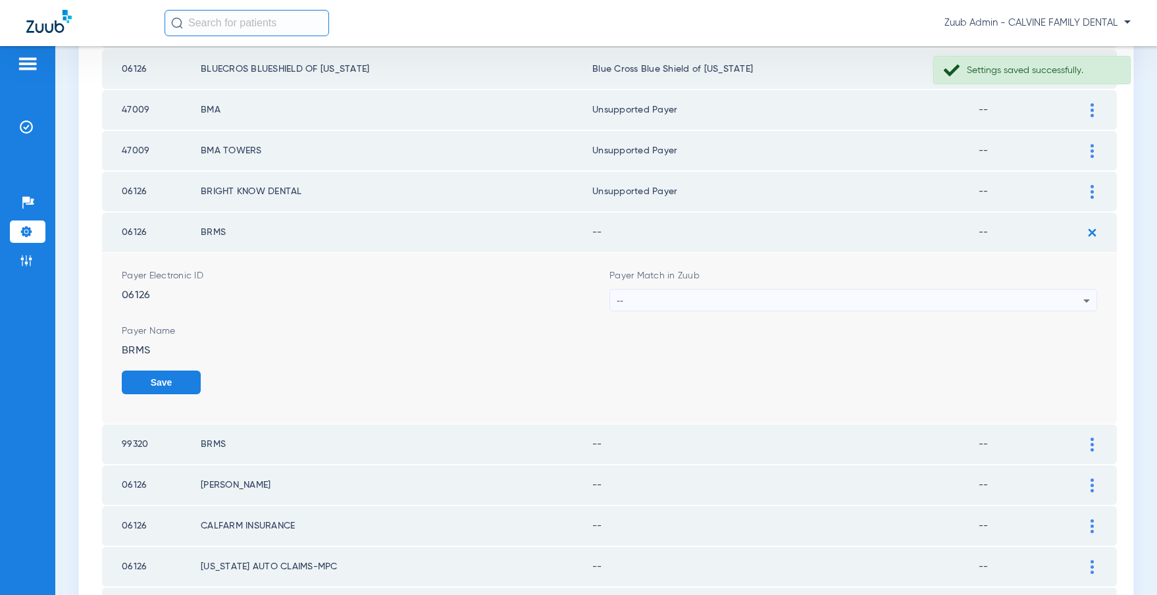
click at [921, 304] on div "--" at bounding box center [850, 301] width 467 height 22
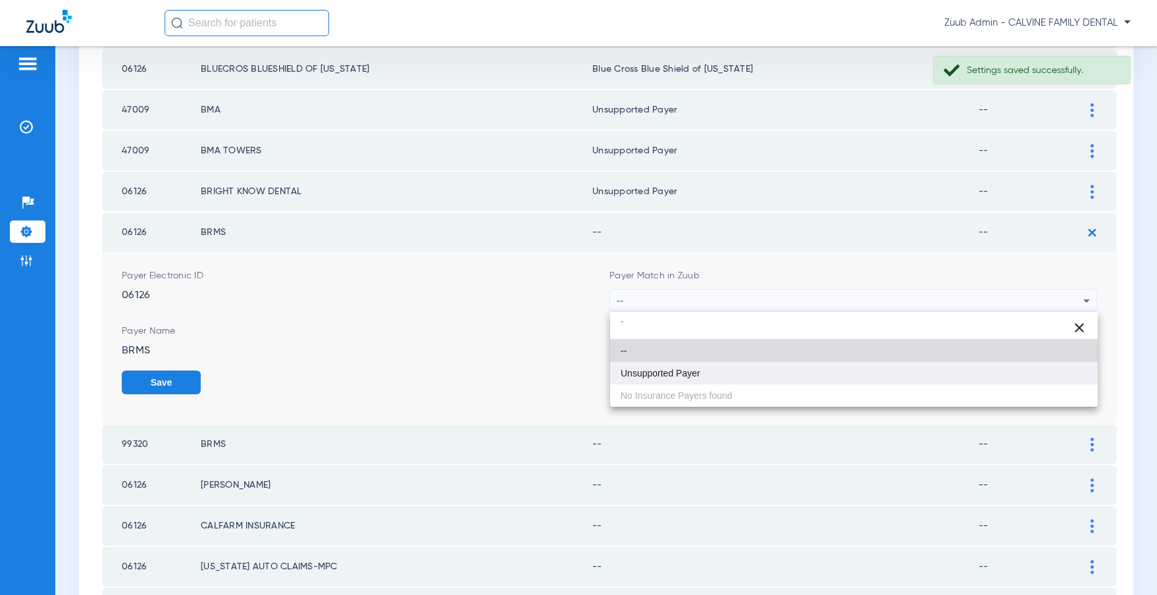
type input "`"
click at [776, 381] on mat-option "Unsupported Payer" at bounding box center [854, 373] width 488 height 22
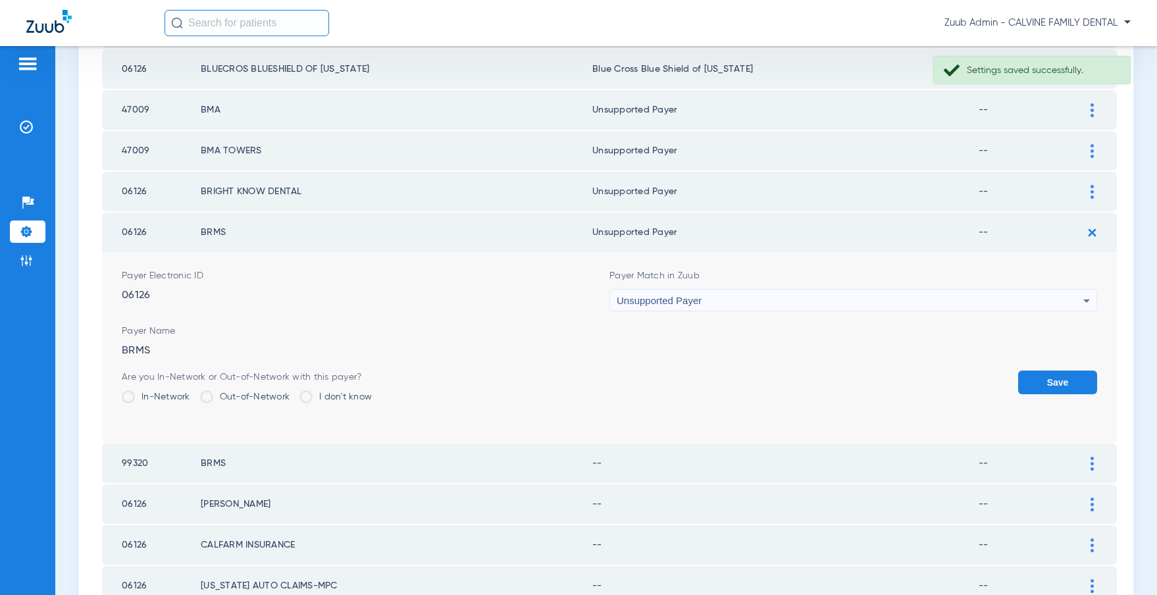
click at [1069, 382] on button "Save" at bounding box center [1057, 382] width 79 height 24
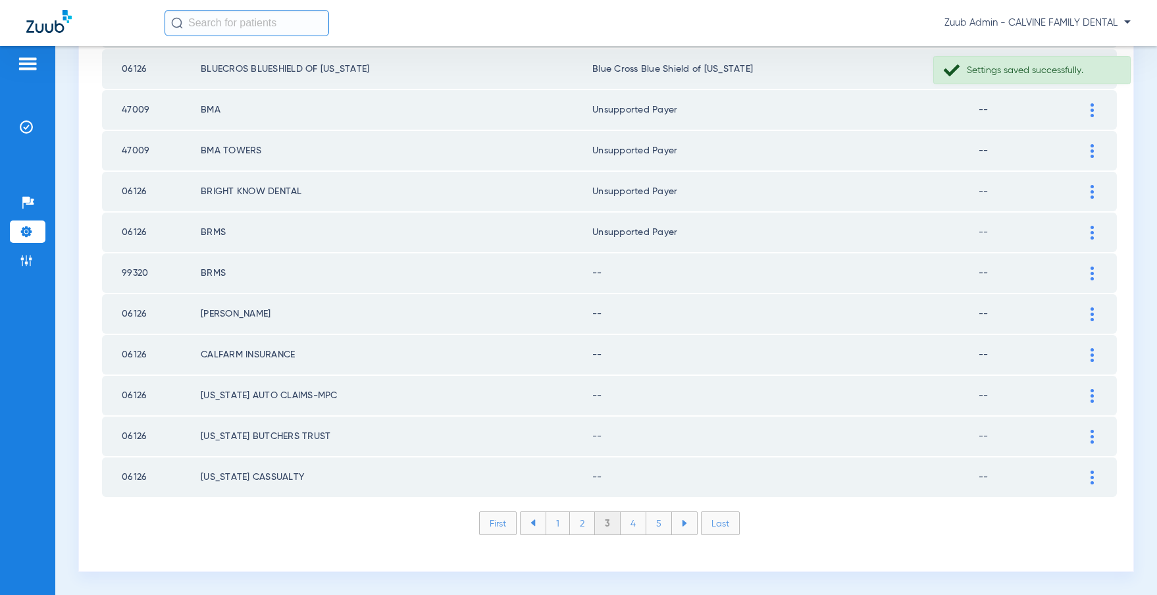
click at [1090, 274] on img at bounding box center [1091, 273] width 3 height 14
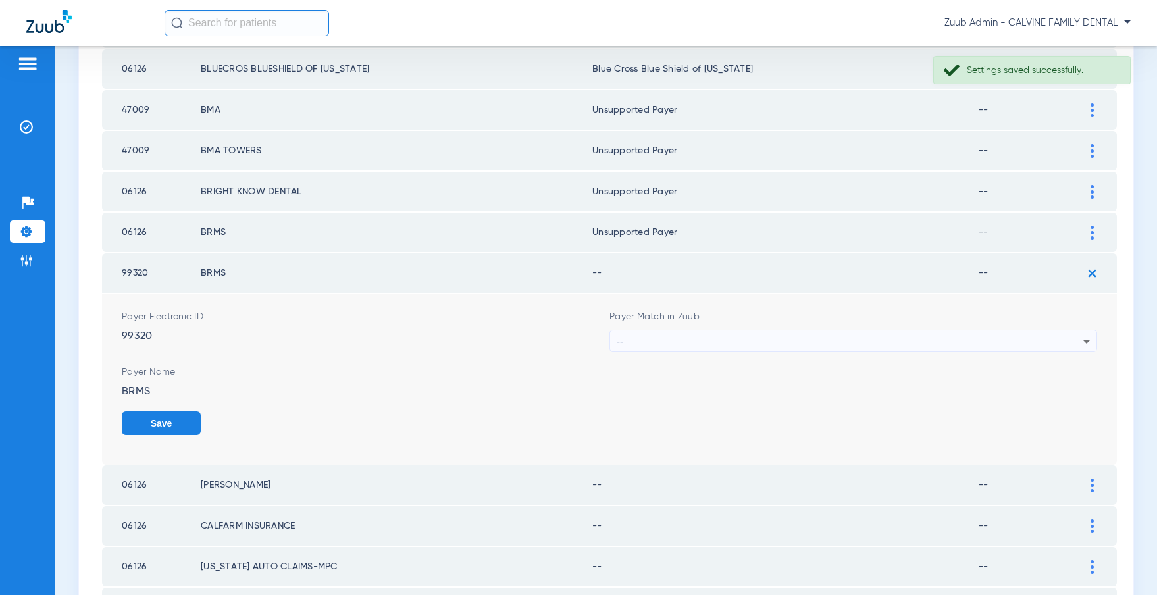
click at [860, 337] on div "--" at bounding box center [850, 341] width 467 height 22
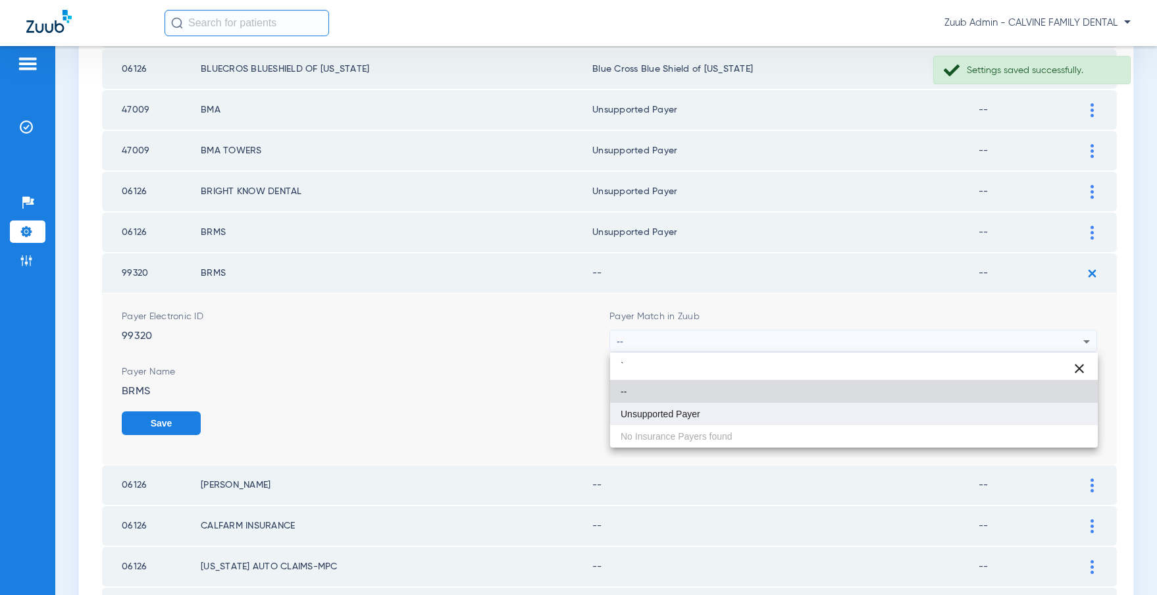
type input "`"
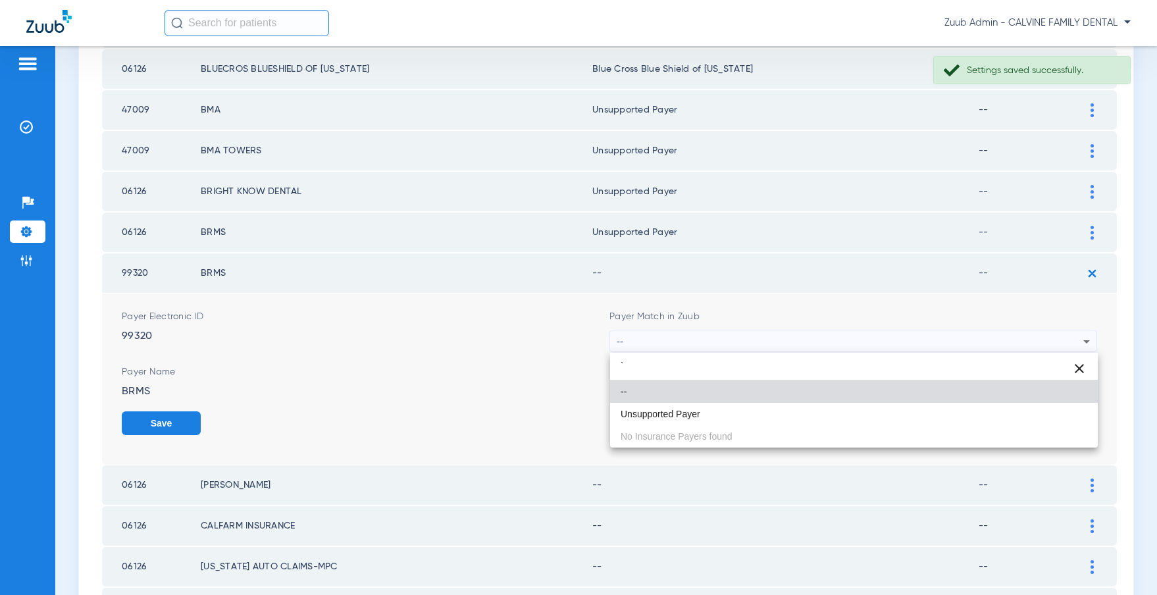
drag, startPoint x: 759, startPoint y: 414, endPoint x: 801, endPoint y: 409, distance: 43.0
click at [763, 413] on mat-option "Unsupported Payer" at bounding box center [854, 414] width 488 height 22
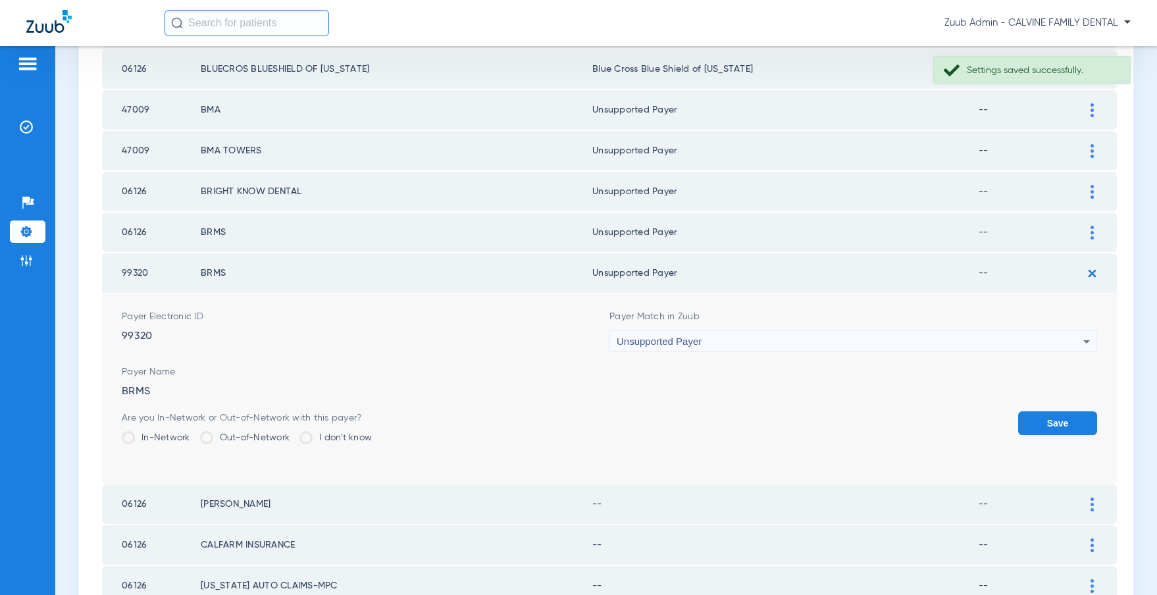
click at [1041, 429] on button "Save" at bounding box center [1057, 423] width 79 height 24
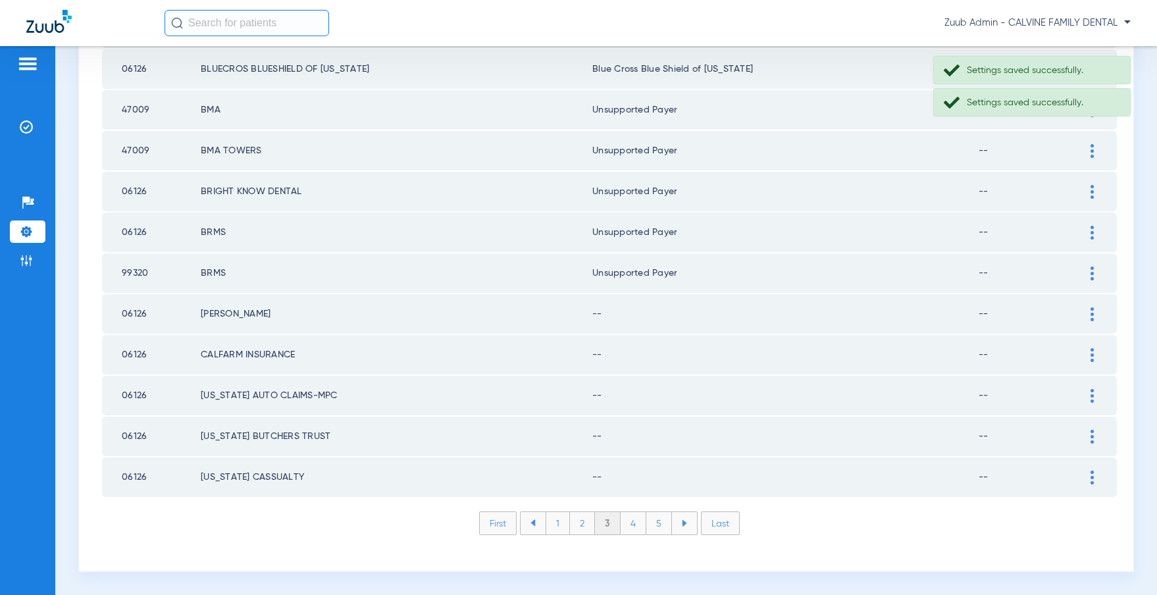
click at [1093, 313] on img at bounding box center [1091, 314] width 3 height 14
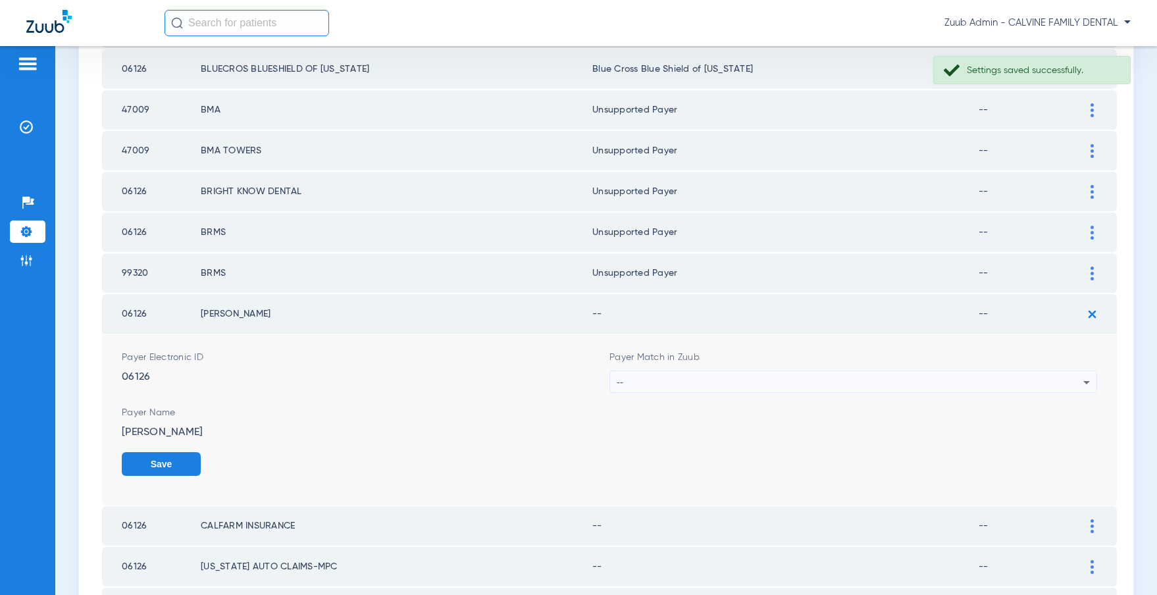
click at [918, 380] on div "--" at bounding box center [850, 382] width 467 height 22
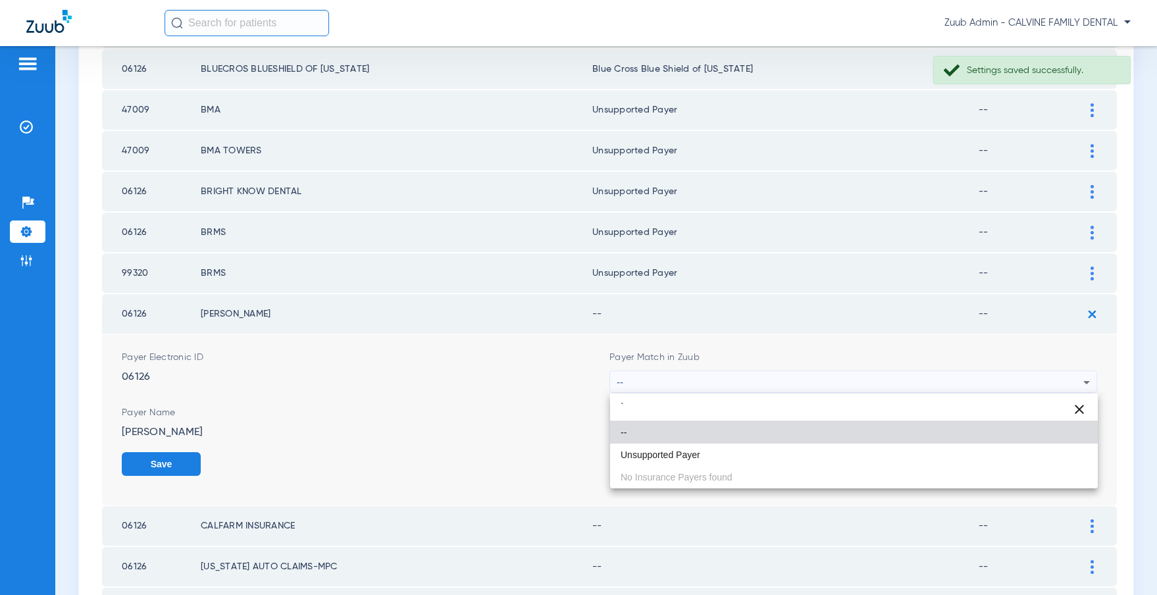
type input "`"
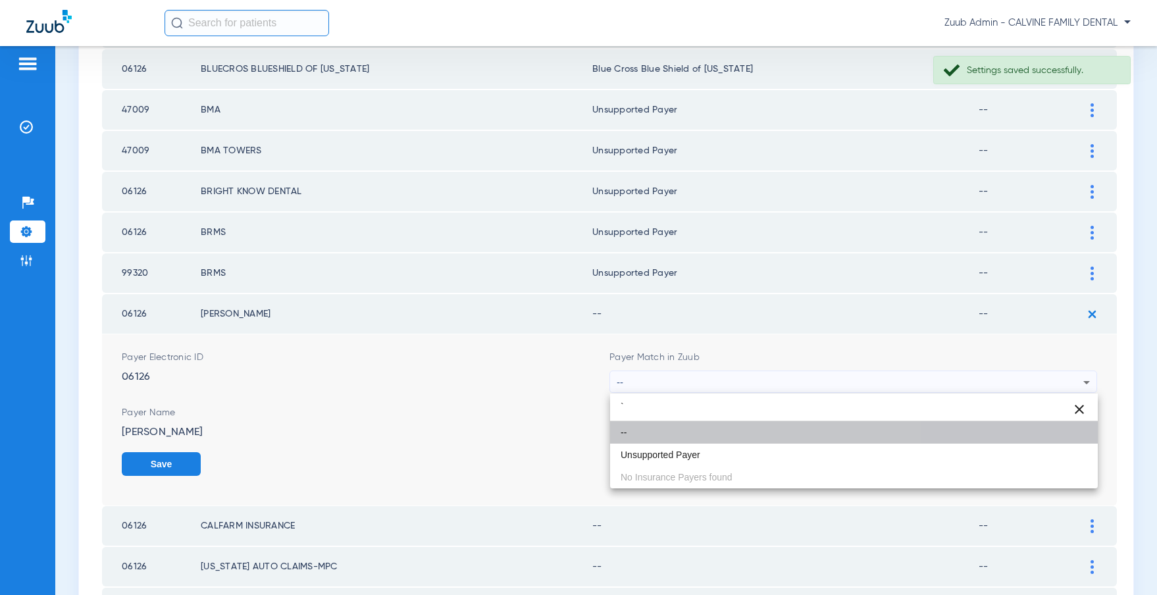
click at [759, 442] on mat-option "--" at bounding box center [854, 432] width 488 height 22
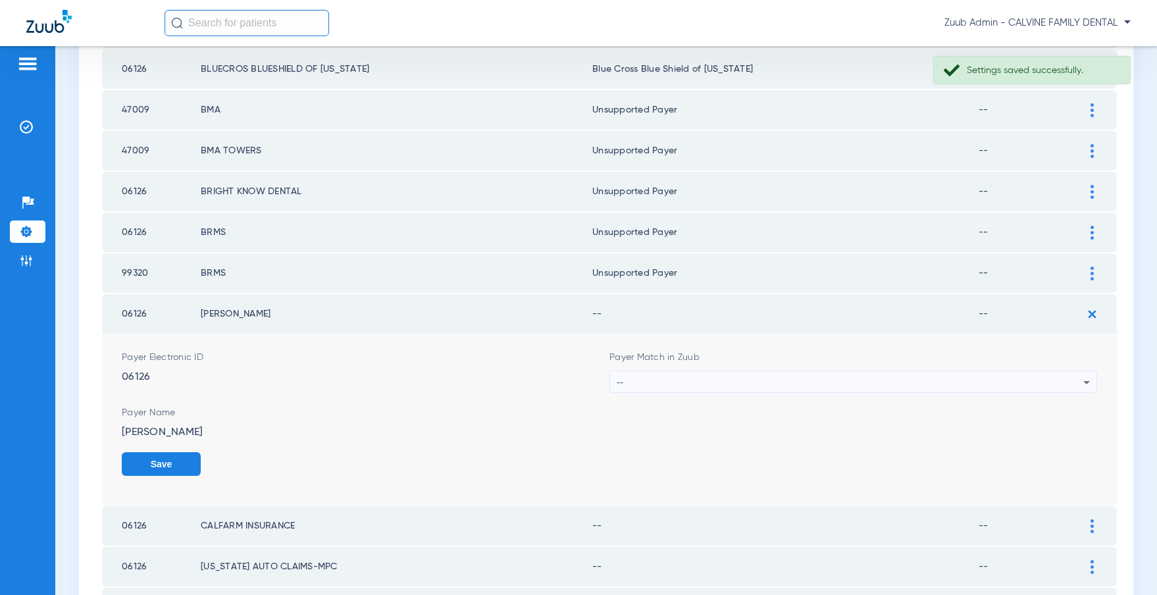
click at [780, 388] on div "--" at bounding box center [850, 382] width 467 height 22
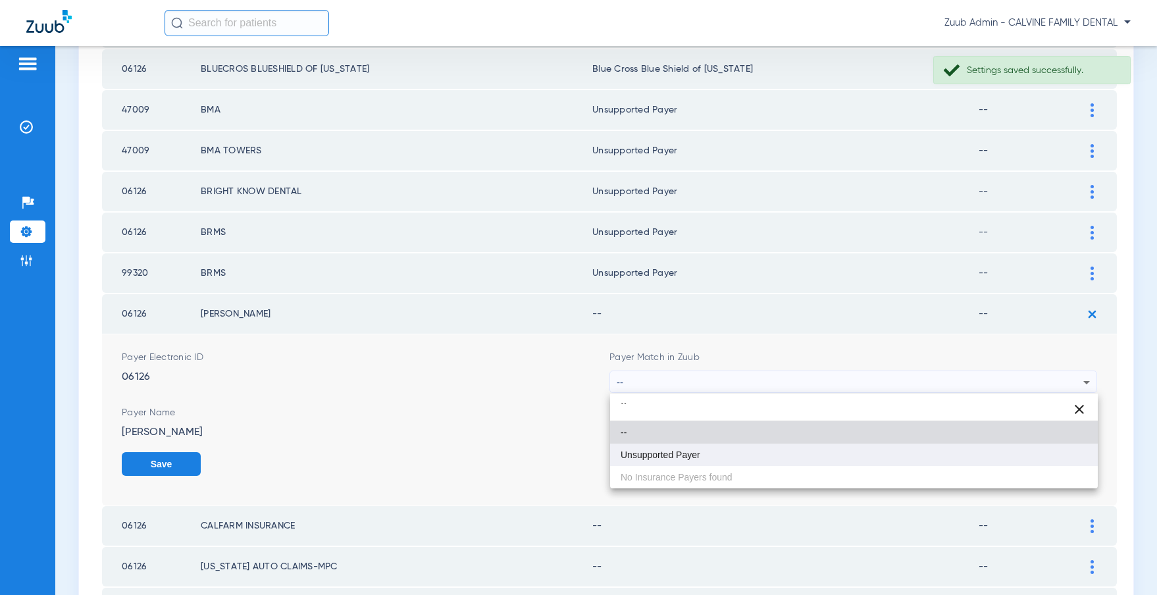
type input "``"
click at [681, 456] on span "Unsupported Payer" at bounding box center [660, 454] width 80 height 9
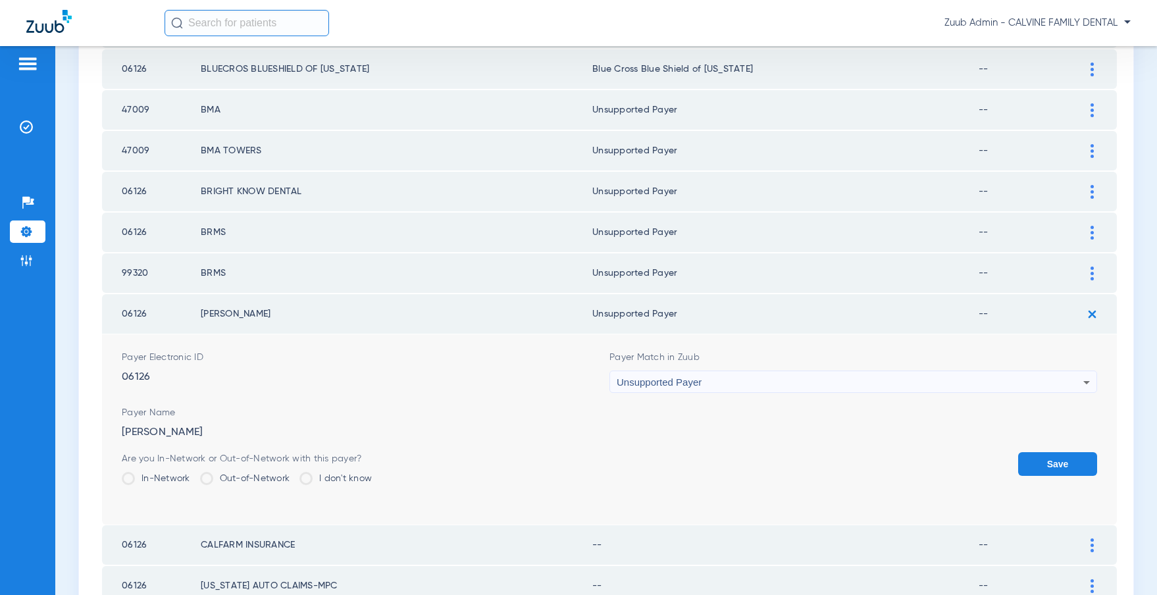
click at [1026, 470] on button "Save" at bounding box center [1057, 464] width 79 height 24
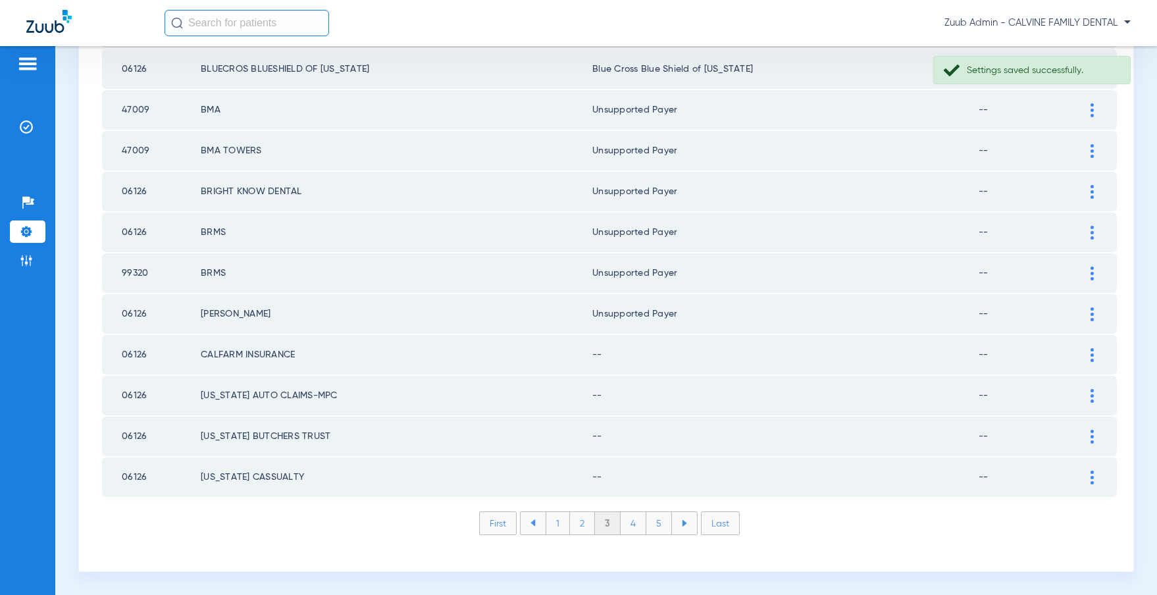
click at [1087, 355] on div at bounding box center [1091, 355] width 23 height 14
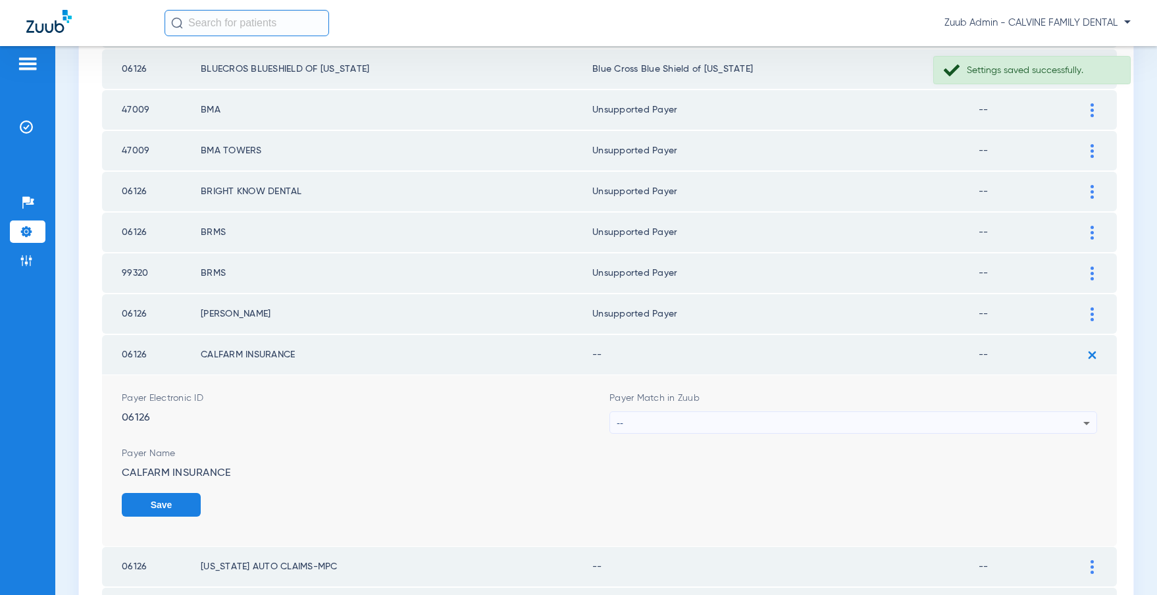
click at [938, 422] on div "--" at bounding box center [850, 423] width 467 height 22
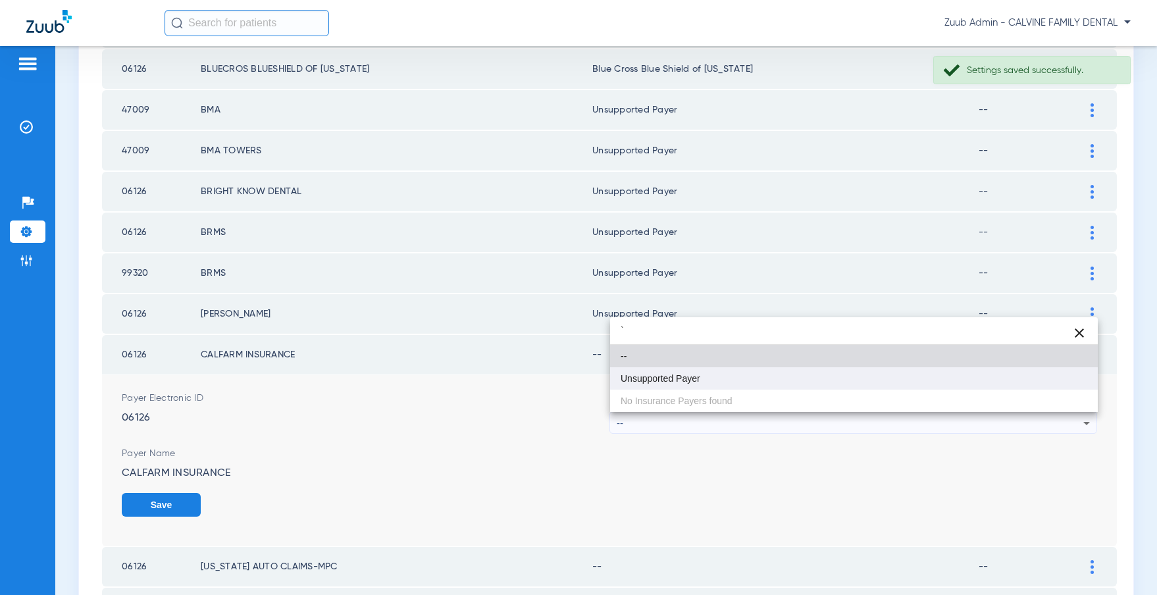
type input "`"
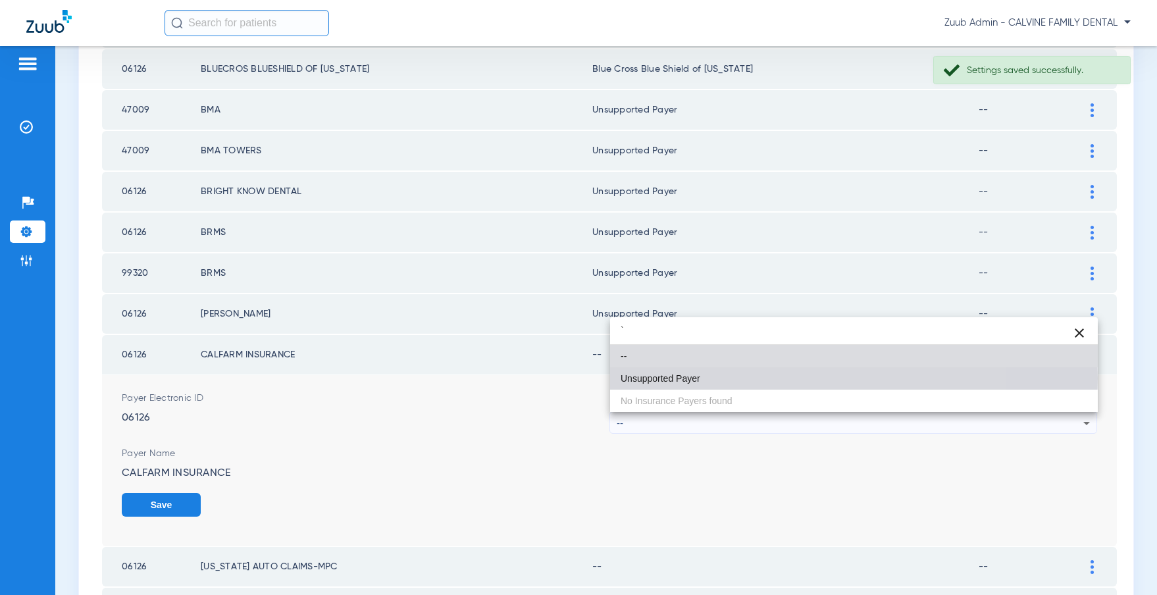
click at [717, 378] on mat-option "Unsupported Payer" at bounding box center [854, 378] width 488 height 22
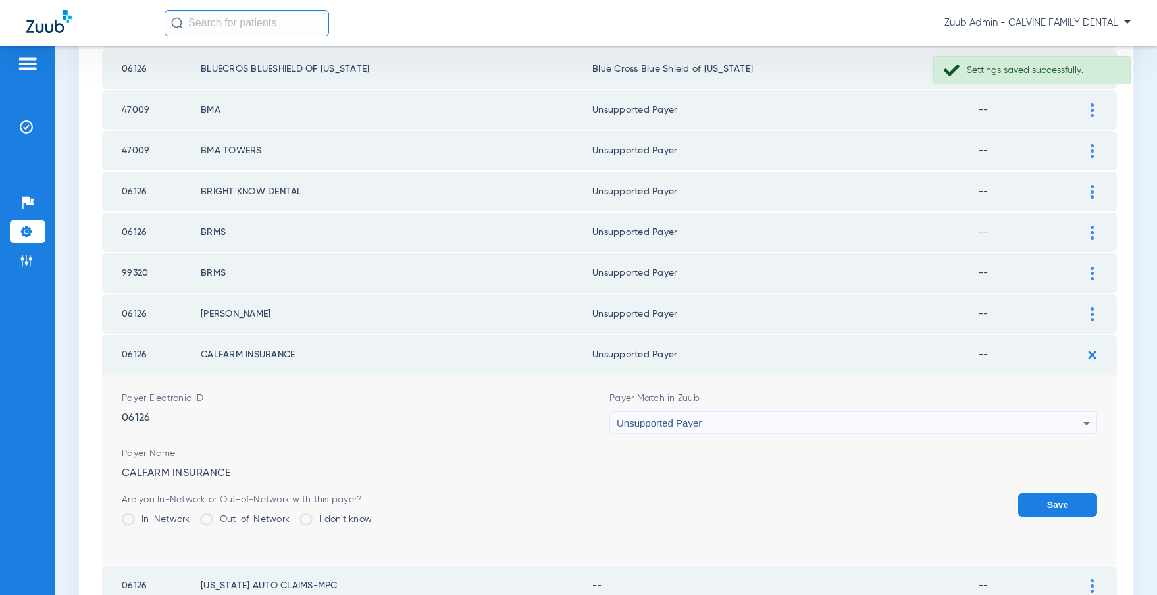
click at [1052, 496] on button "Save" at bounding box center [1057, 505] width 79 height 24
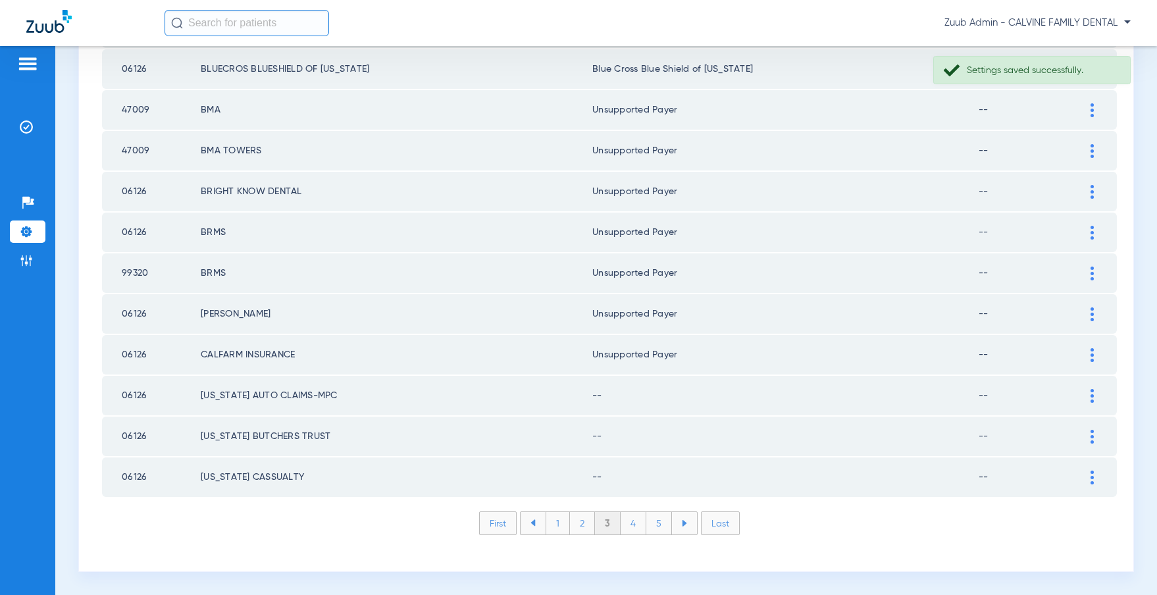
click at [1092, 395] on img at bounding box center [1091, 396] width 3 height 14
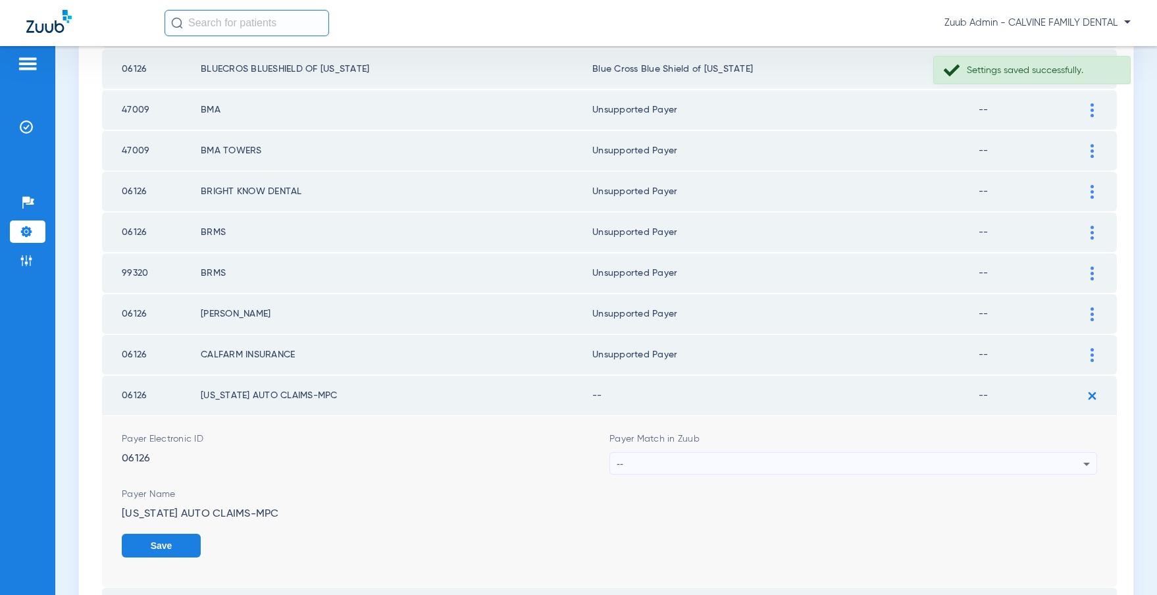
click at [802, 461] on div "--" at bounding box center [850, 464] width 467 height 22
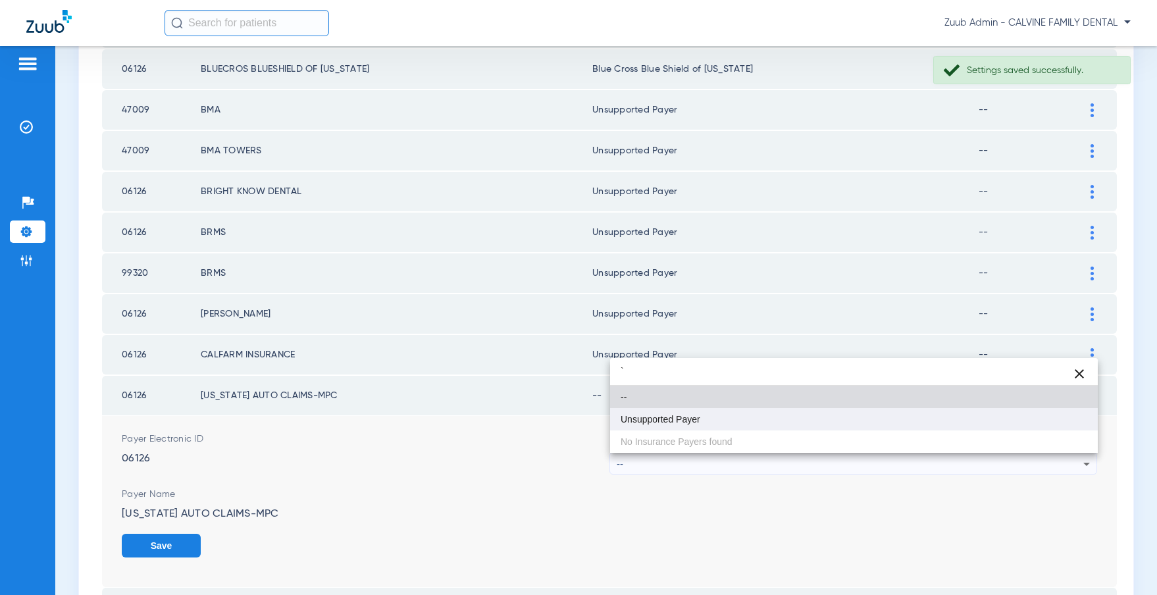
type input "`"
click at [701, 417] on mat-option "Unsupported Payer" at bounding box center [854, 419] width 488 height 22
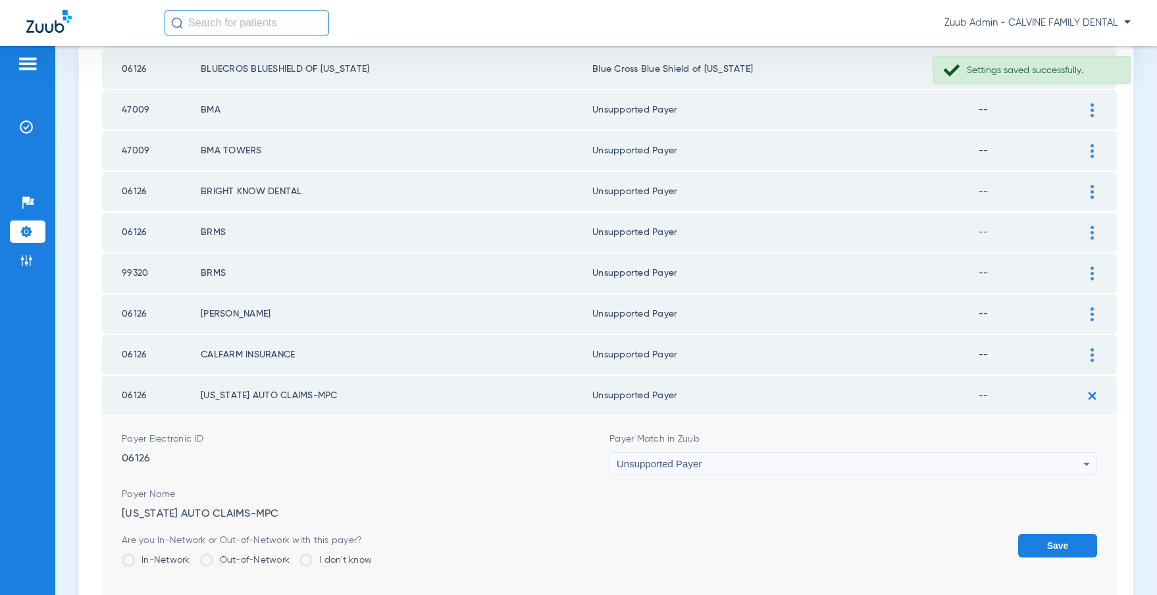
click at [1063, 540] on button "Save" at bounding box center [1057, 546] width 79 height 24
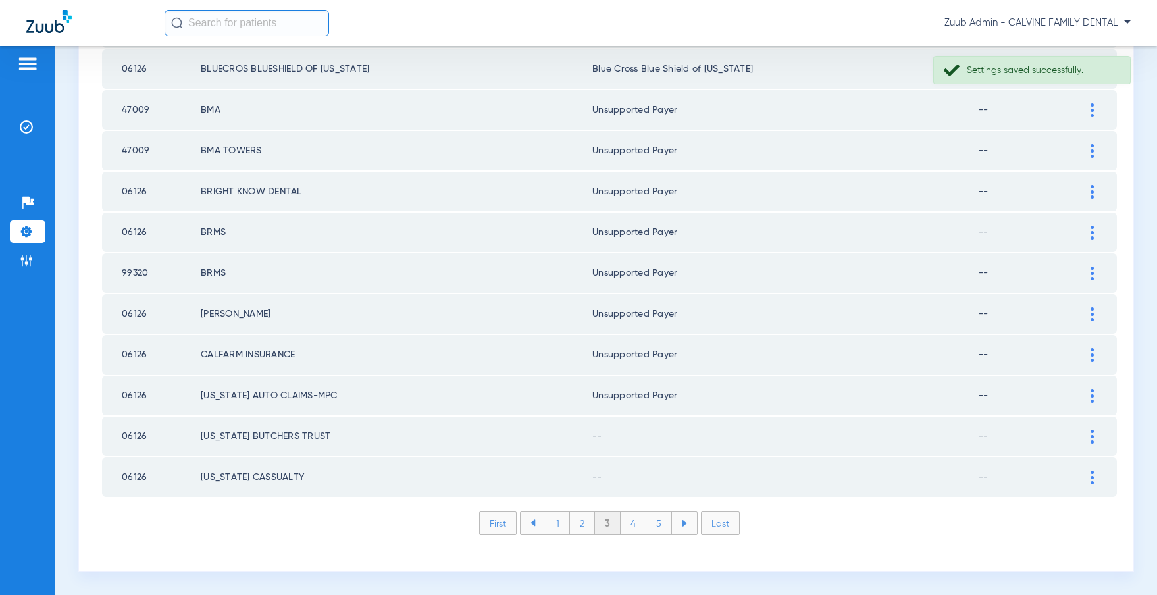
click at [1090, 436] on img at bounding box center [1091, 437] width 3 height 14
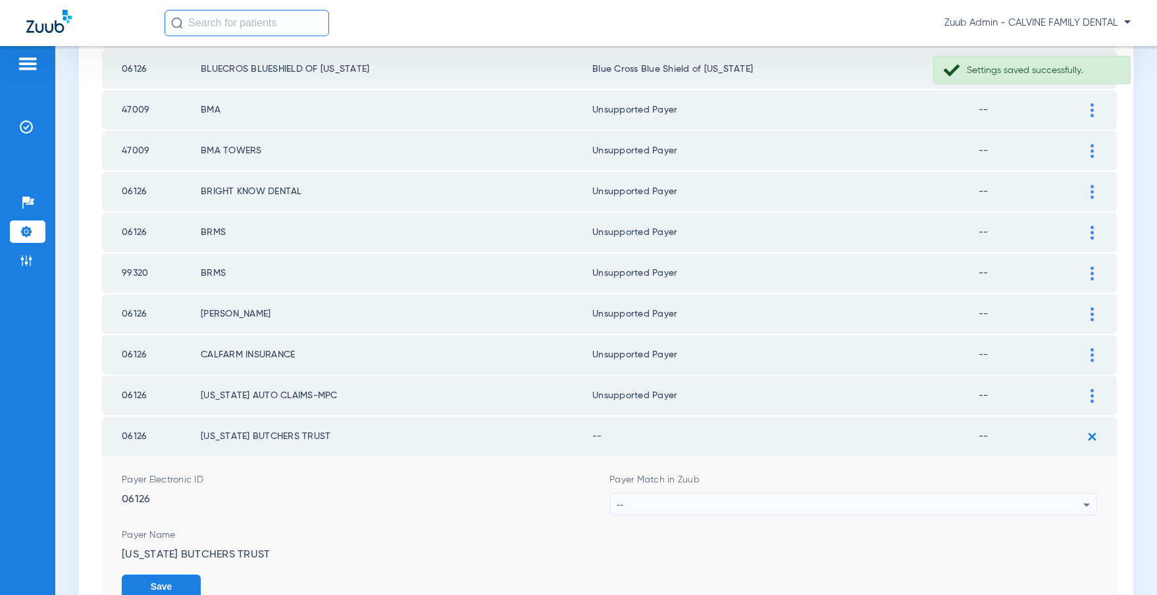
scroll to position [1782, 0]
click at [769, 499] on div "--" at bounding box center [850, 505] width 467 height 22
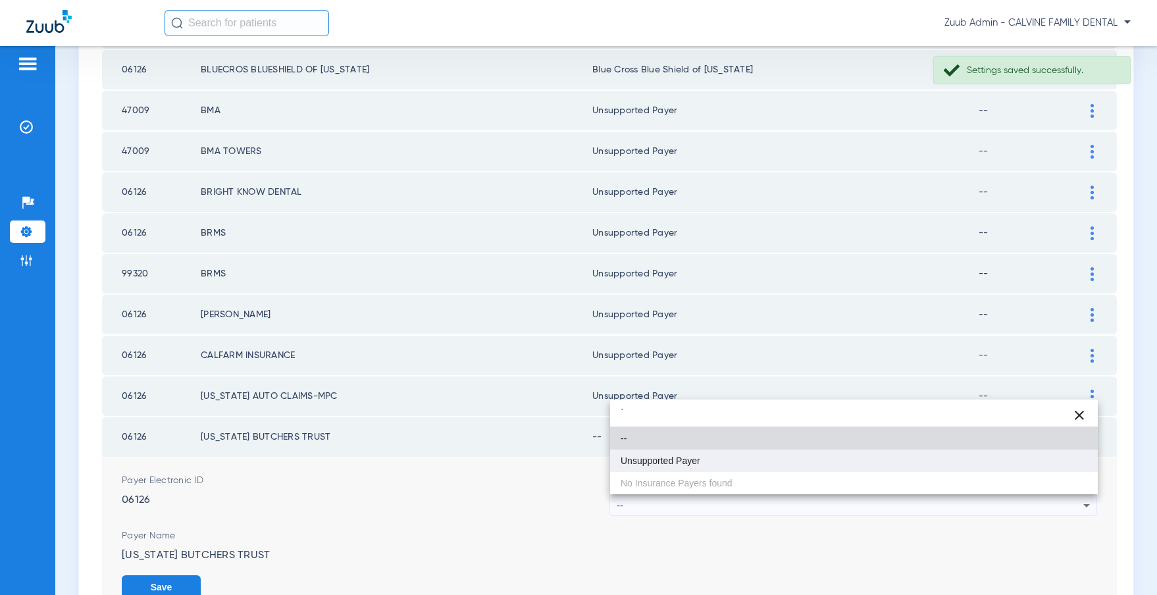
type input "`"
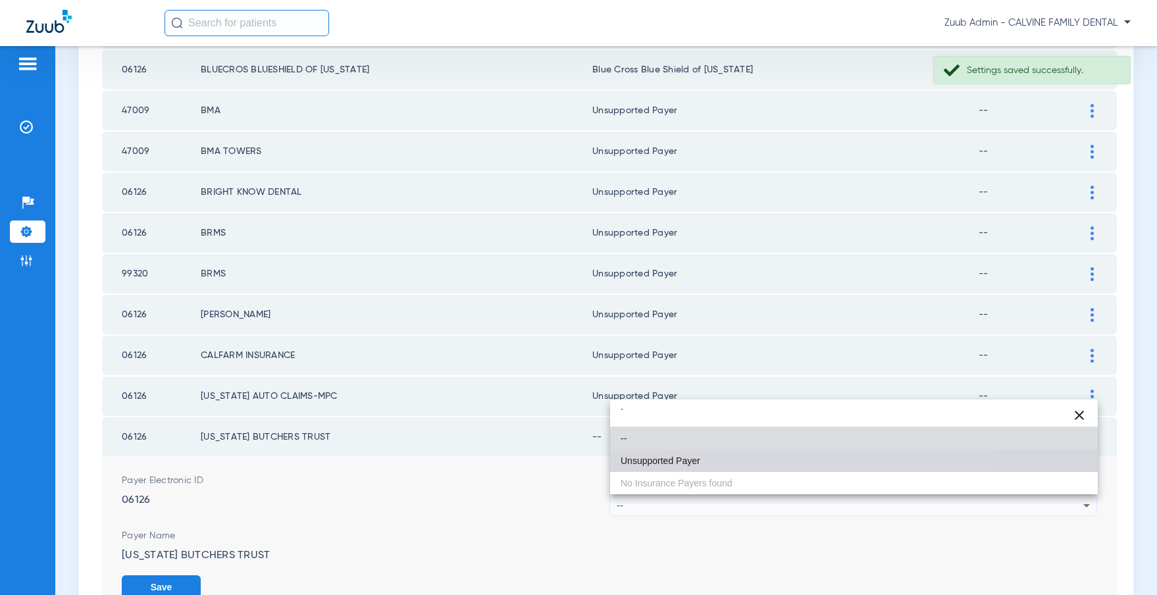
click at [712, 454] on mat-option "Unsupported Payer" at bounding box center [854, 460] width 488 height 22
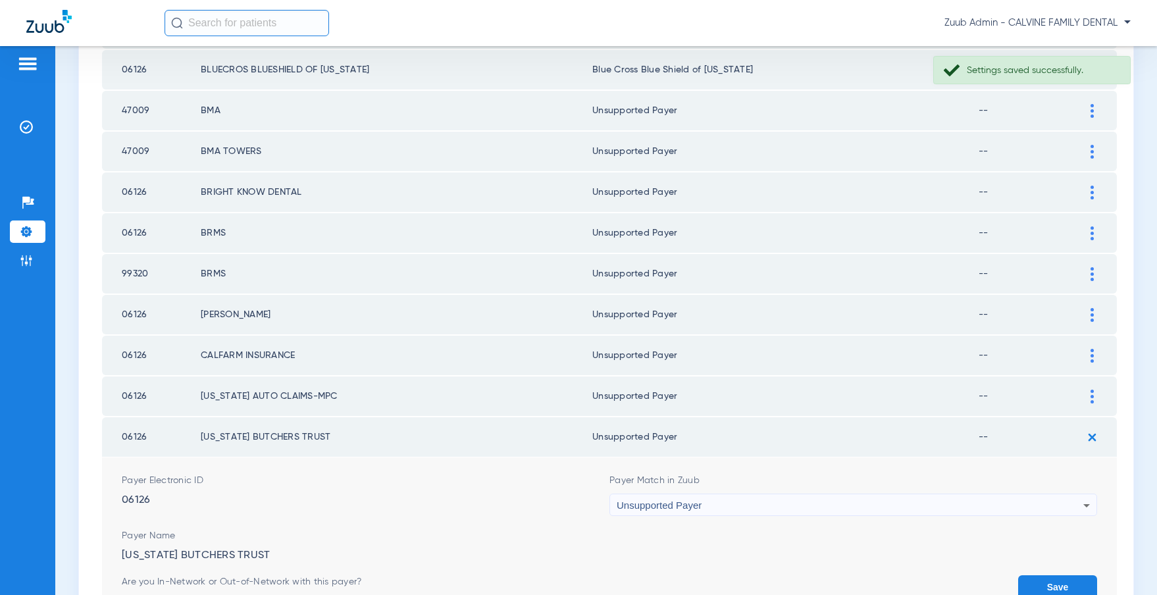
click at [1059, 576] on button "Save" at bounding box center [1057, 587] width 79 height 24
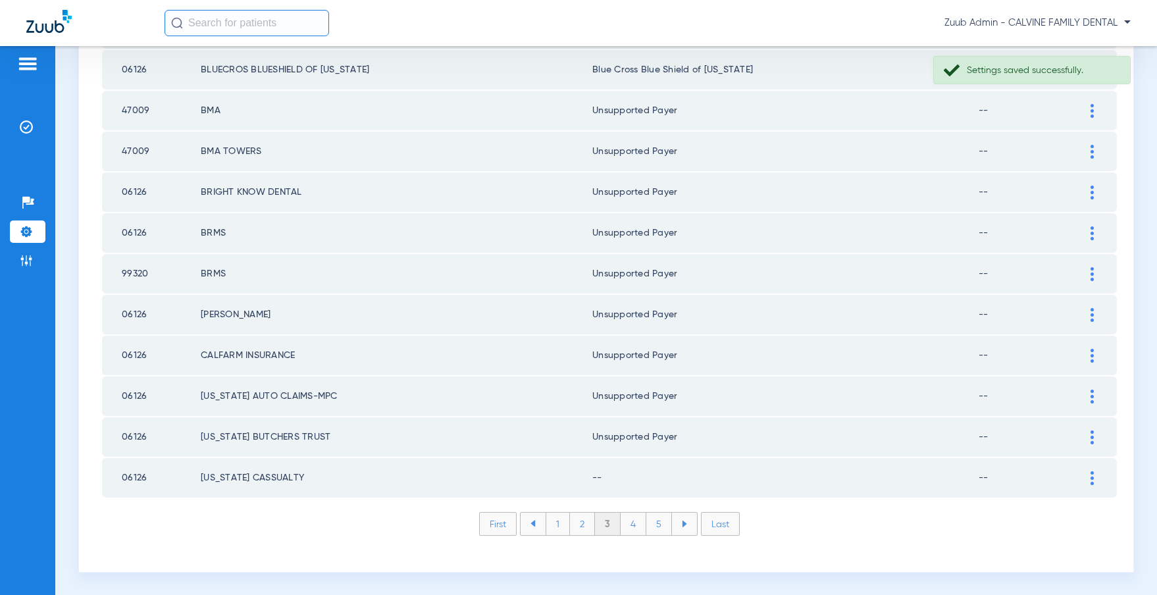
scroll to position [1783, 0]
click at [1094, 477] on div at bounding box center [1091, 477] width 23 height 14
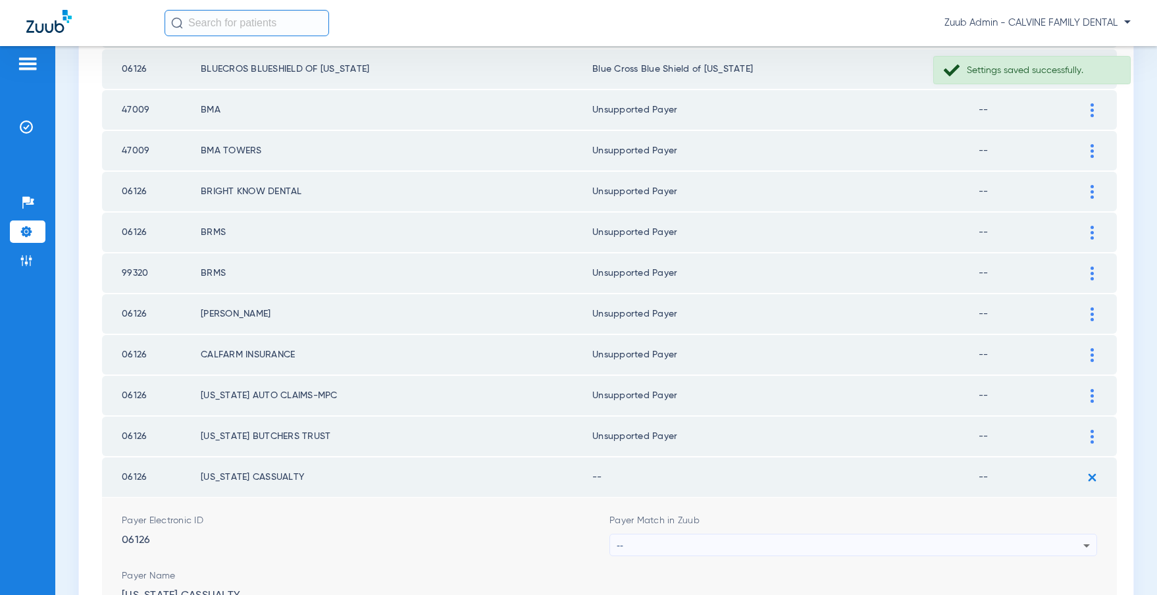
click at [846, 540] on div "--" at bounding box center [850, 545] width 467 height 22
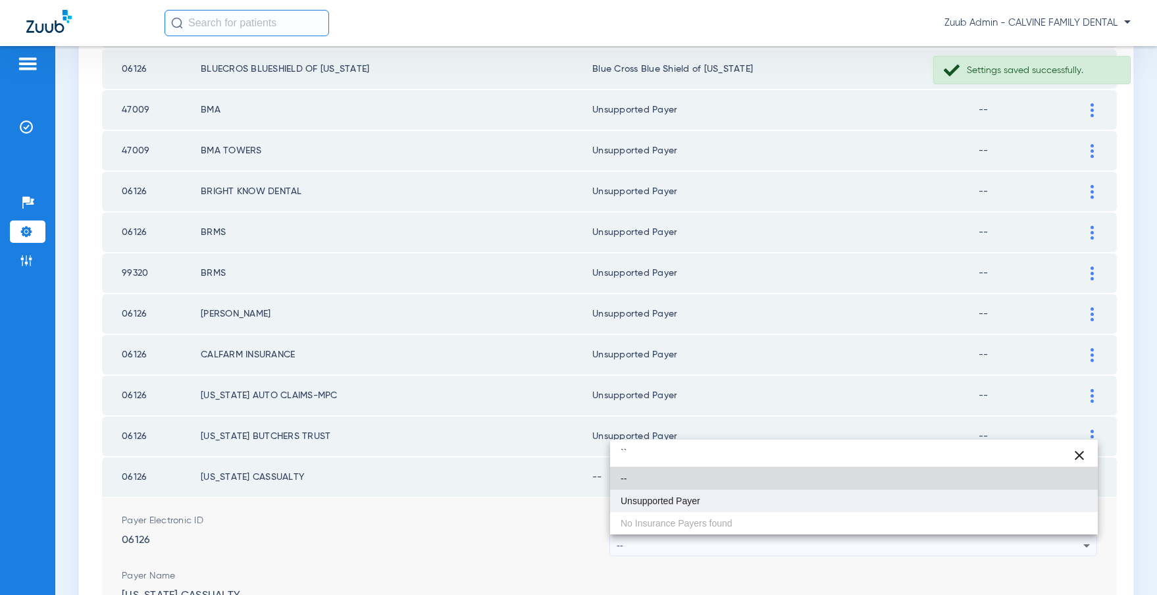
type input "``"
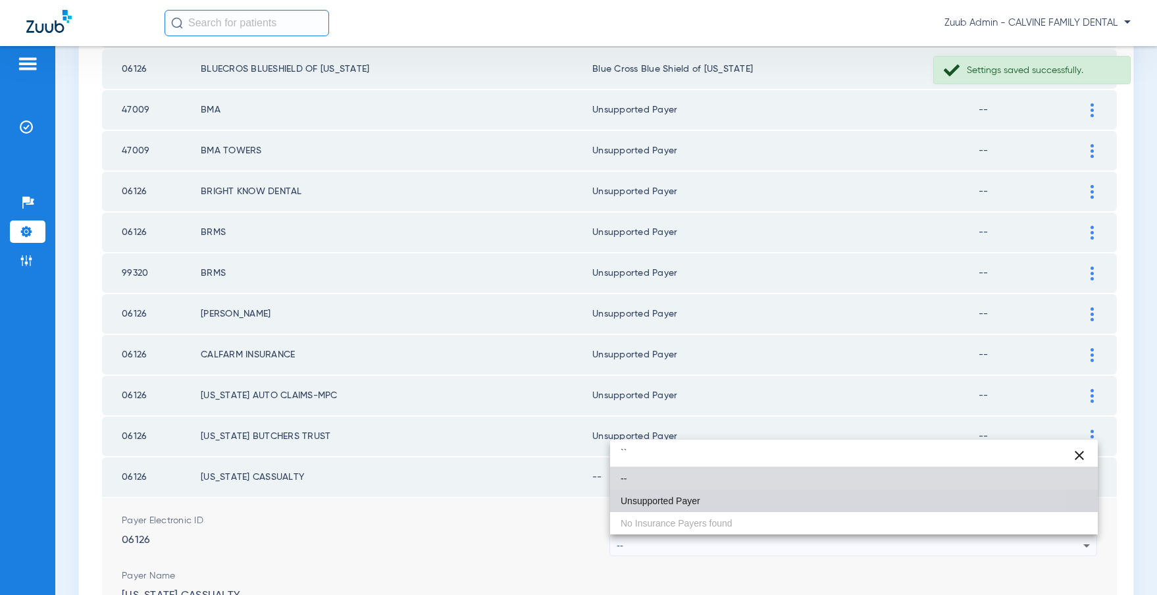
click at [663, 493] on mat-option "Unsupported Payer" at bounding box center [854, 501] width 488 height 22
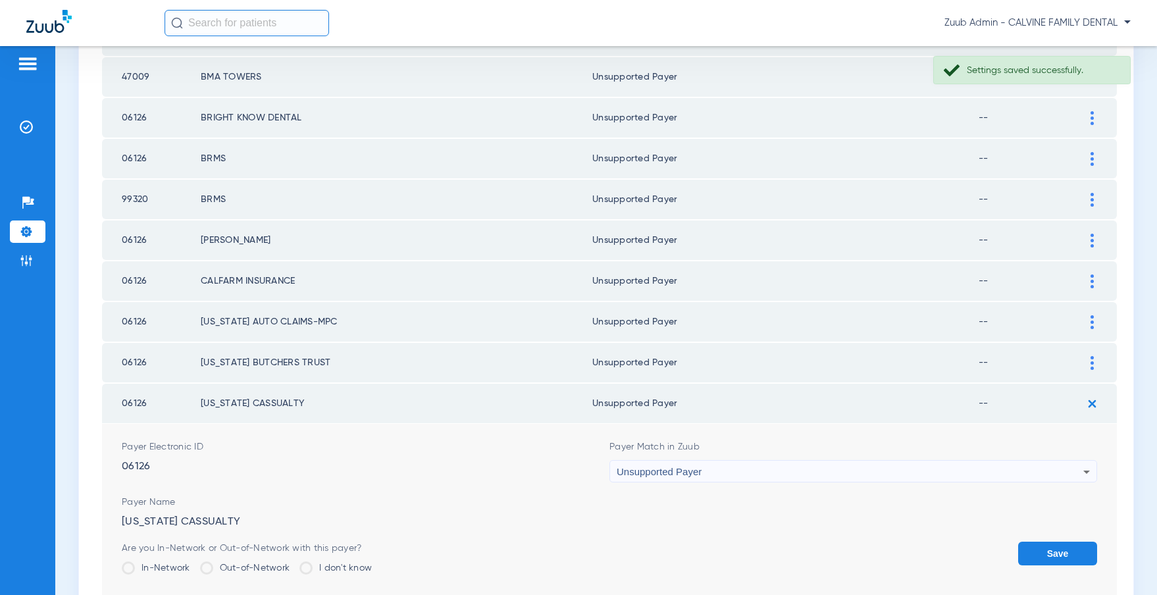
scroll to position [1973, 0]
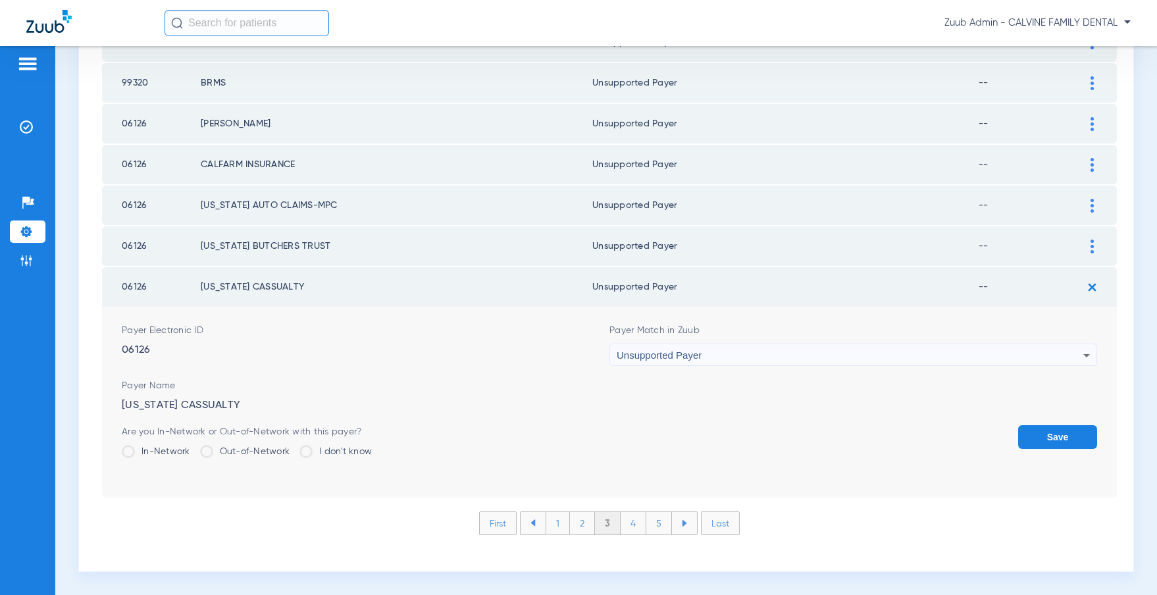
click at [1044, 433] on button "Save" at bounding box center [1057, 437] width 79 height 24
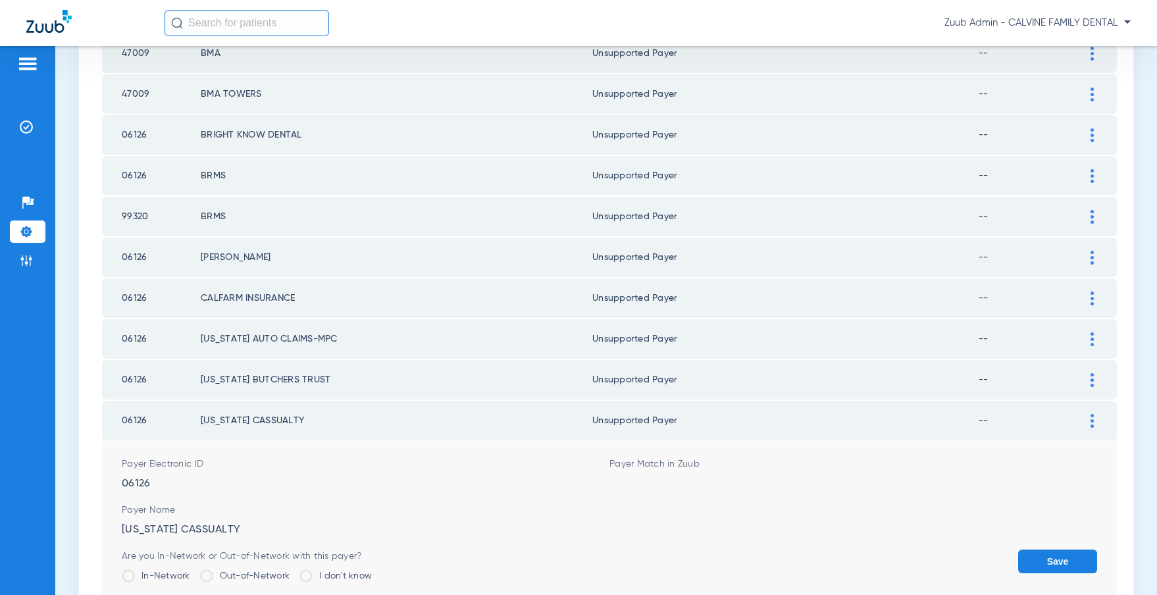
scroll to position [1783, 0]
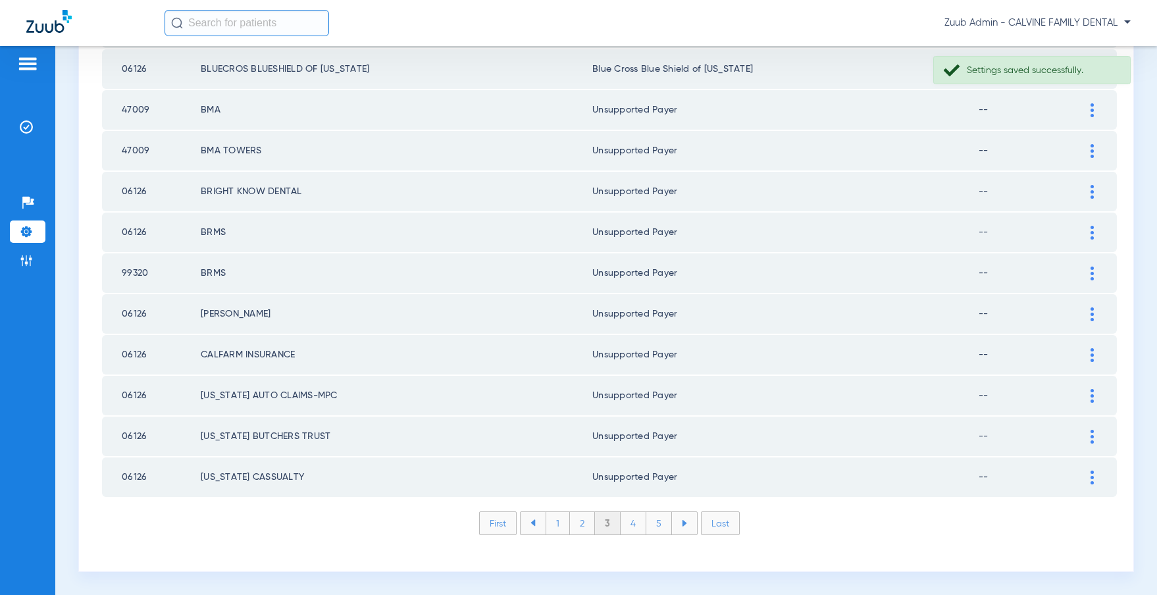
click at [636, 524] on li "4" at bounding box center [633, 523] width 26 height 22
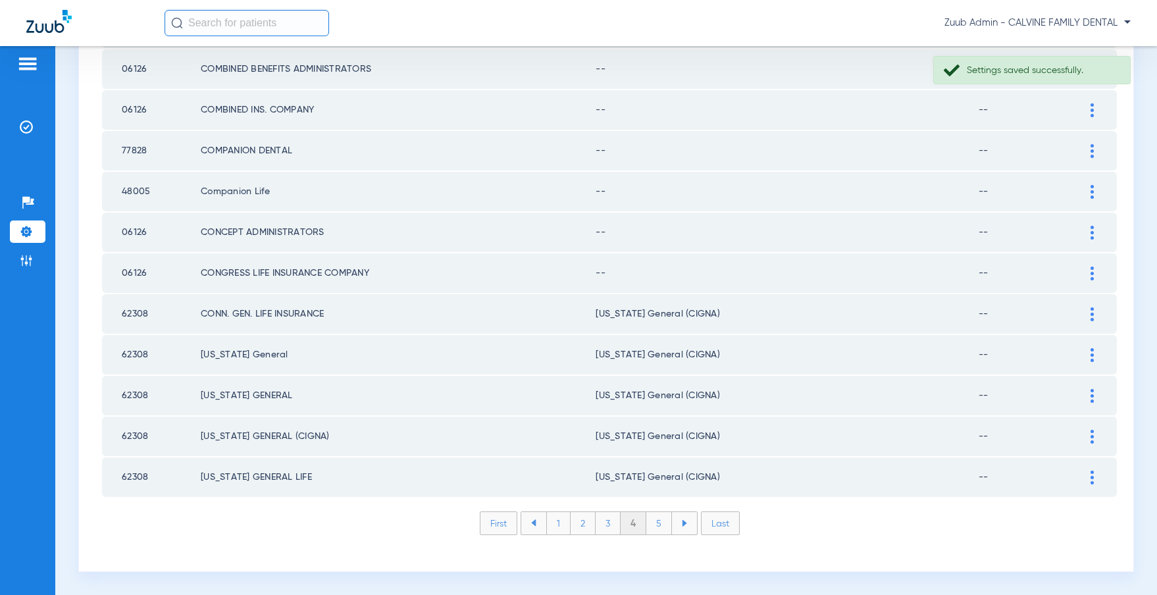
click at [1087, 269] on div at bounding box center [1091, 273] width 23 height 14
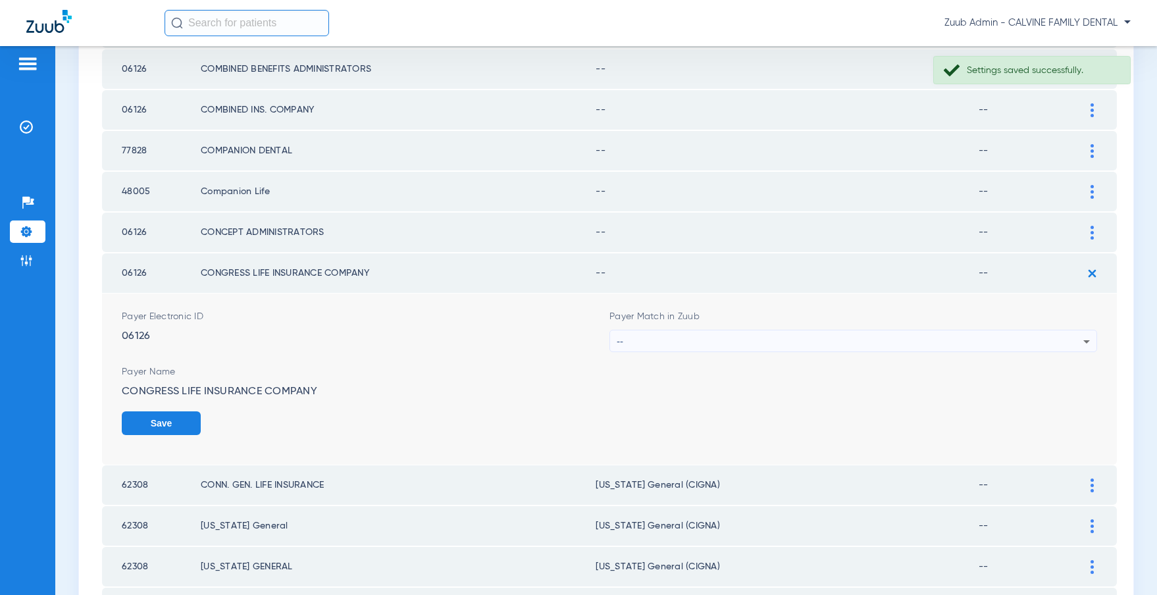
click at [894, 336] on div "--" at bounding box center [850, 341] width 467 height 22
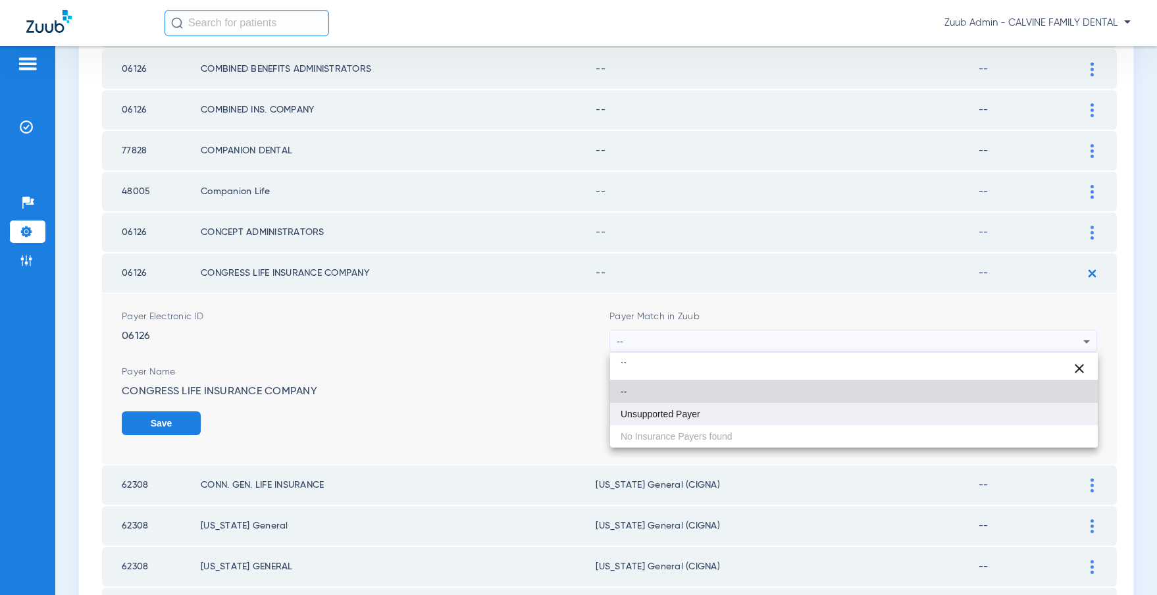
type input "``"
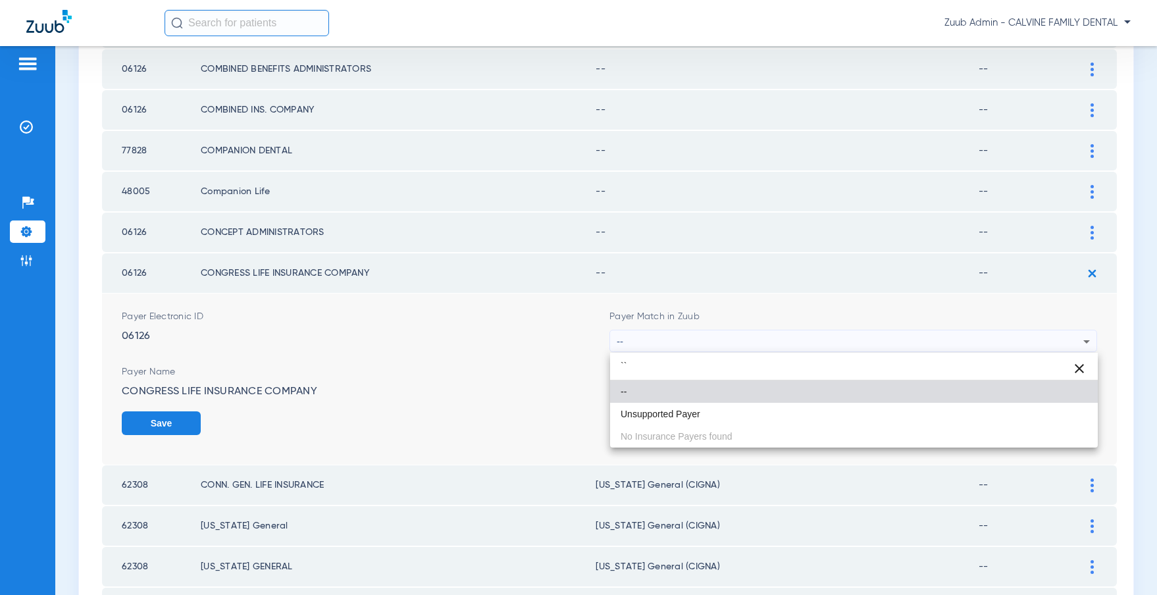
drag, startPoint x: 738, startPoint y: 412, endPoint x: 782, endPoint y: 411, distance: 44.1
click at [741, 411] on mat-option "Unsupported Payer" at bounding box center [854, 414] width 488 height 22
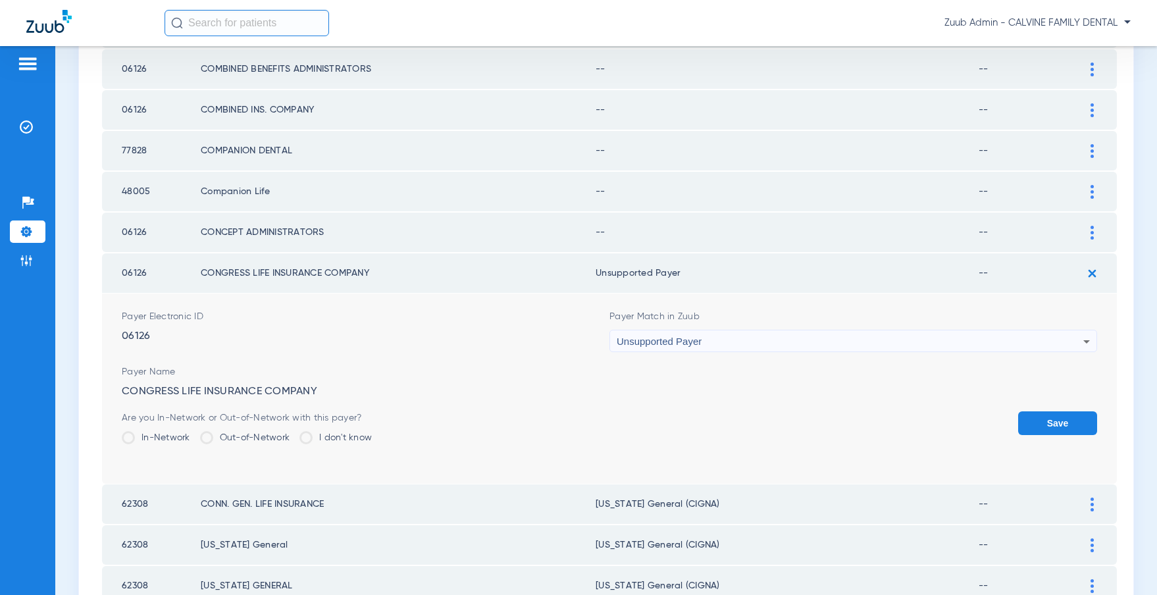
click at [1039, 422] on button "Save" at bounding box center [1057, 423] width 79 height 24
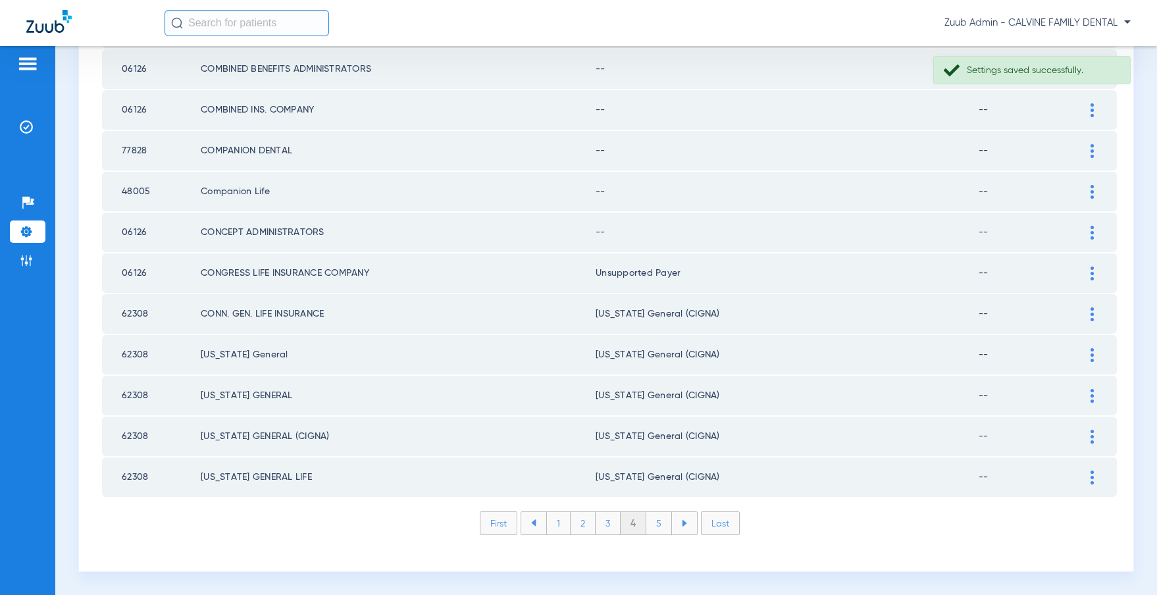
click at [1092, 232] on img at bounding box center [1091, 233] width 3 height 14
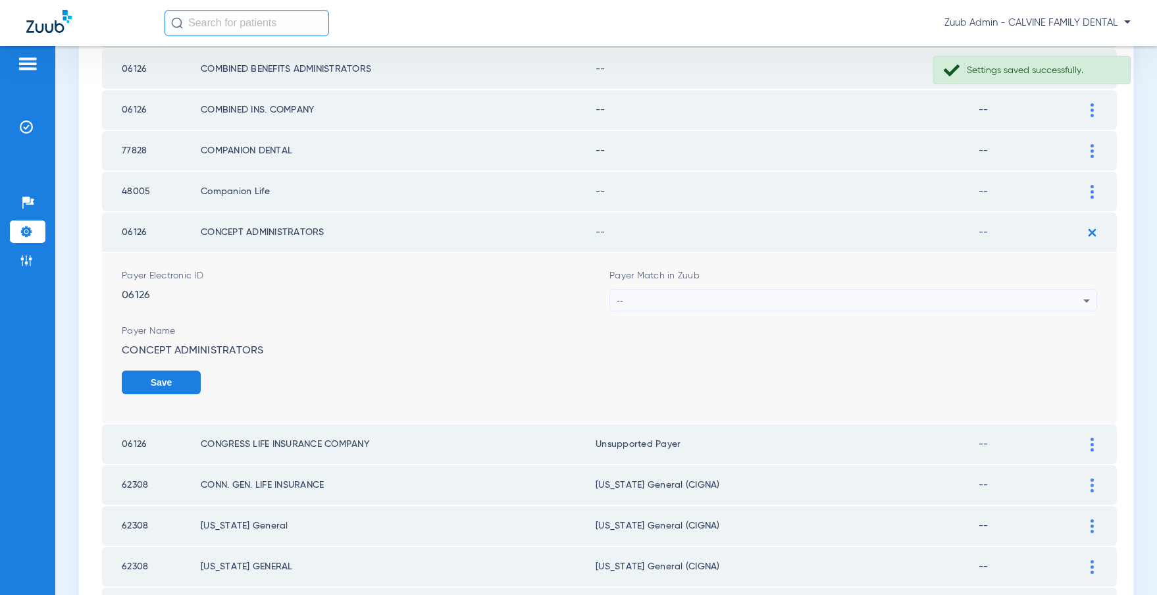
click at [846, 299] on div "--" at bounding box center [850, 301] width 467 height 22
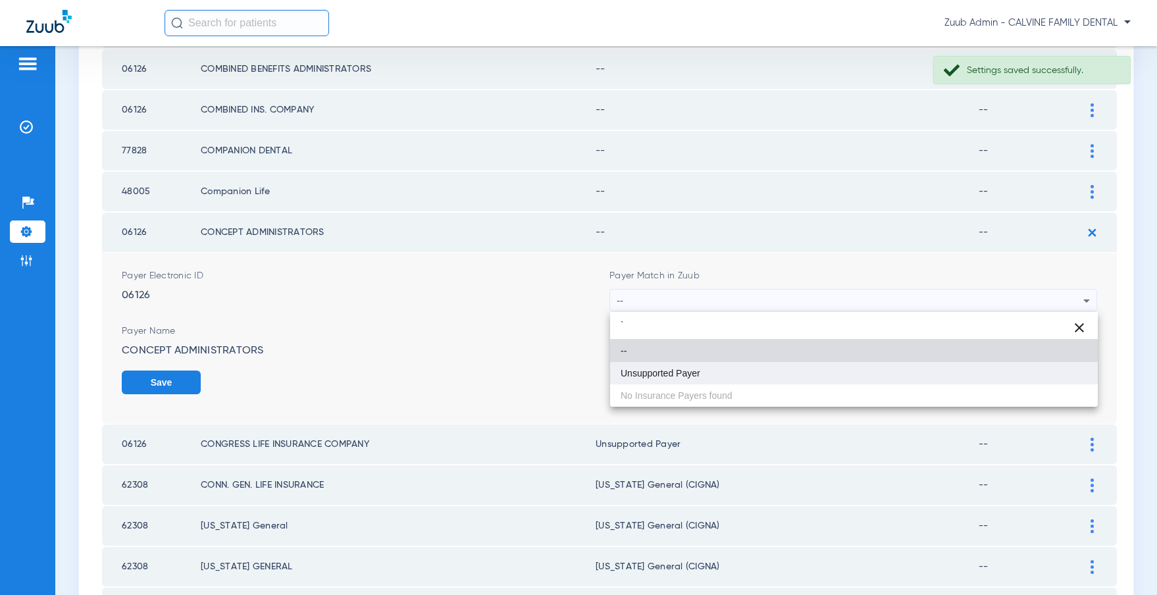
type input "`"
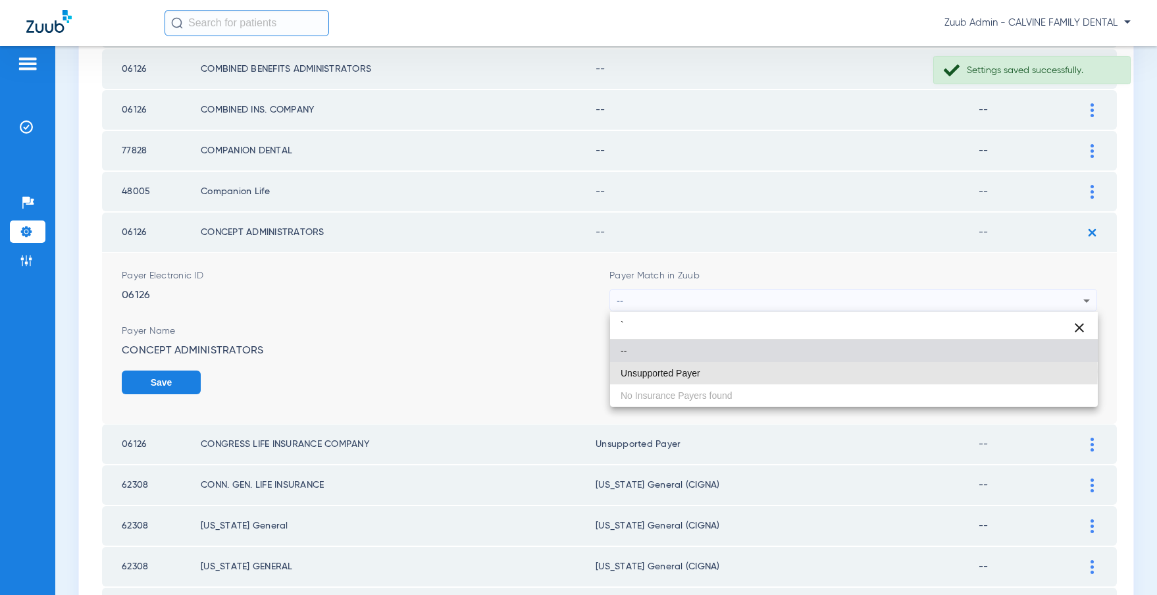
drag, startPoint x: 698, startPoint y: 371, endPoint x: 946, endPoint y: 377, distance: 247.5
click at [700, 370] on mat-option "Unsupported Payer" at bounding box center [854, 373] width 488 height 22
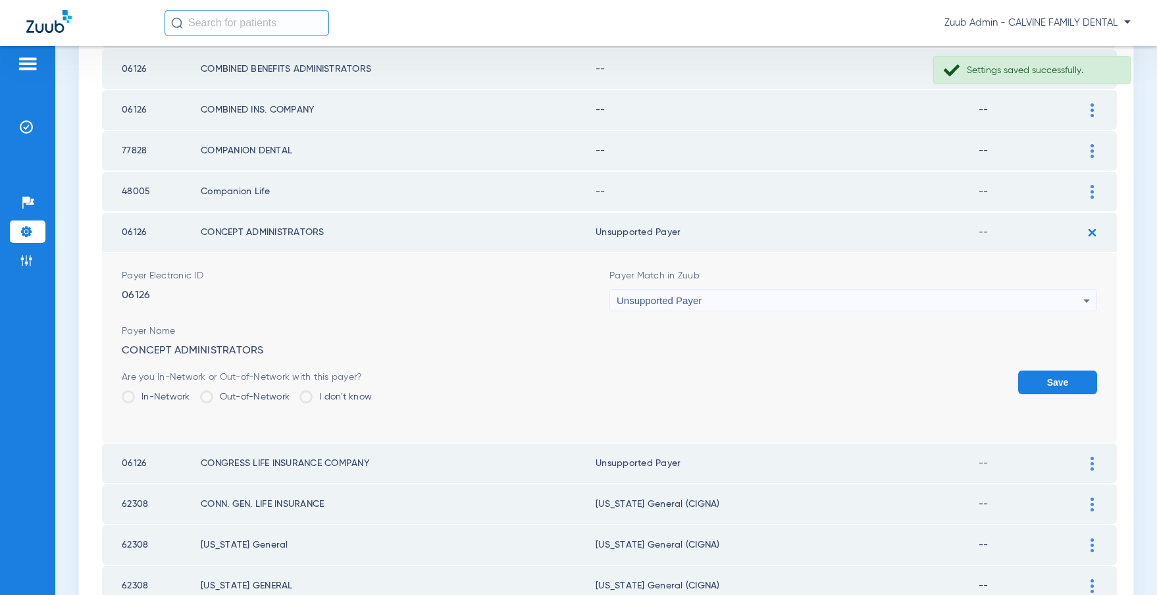
drag, startPoint x: 1033, startPoint y: 384, endPoint x: 1046, endPoint y: 285, distance: 100.2
click at [1033, 380] on button "Save" at bounding box center [1057, 382] width 79 height 24
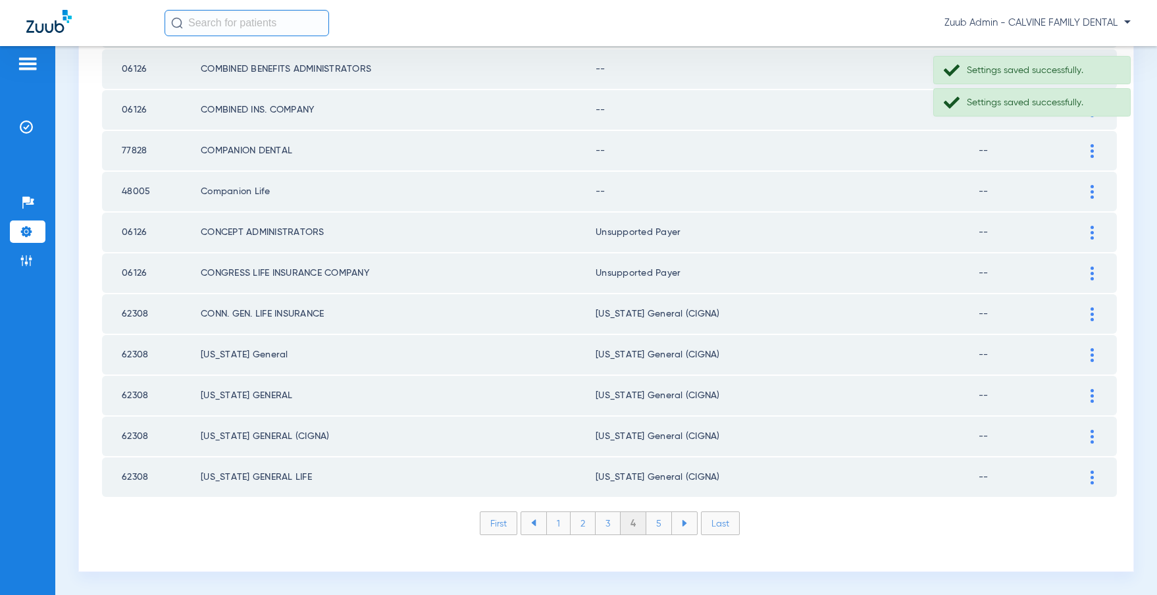
click at [1088, 189] on div at bounding box center [1091, 192] width 23 height 14
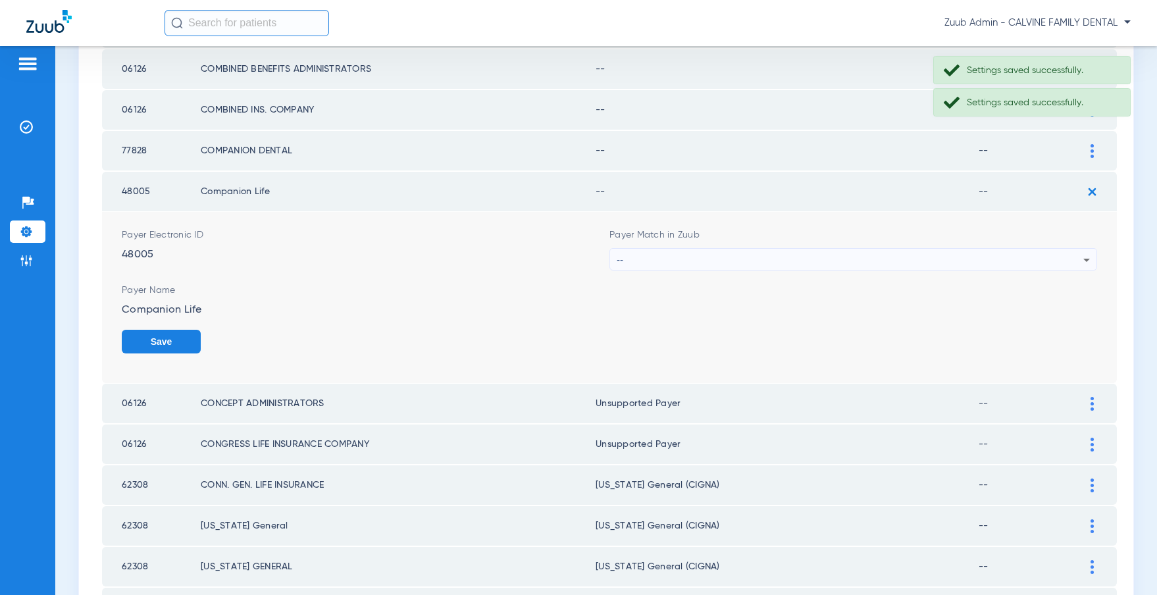
click at [786, 259] on div "--" at bounding box center [850, 260] width 467 height 22
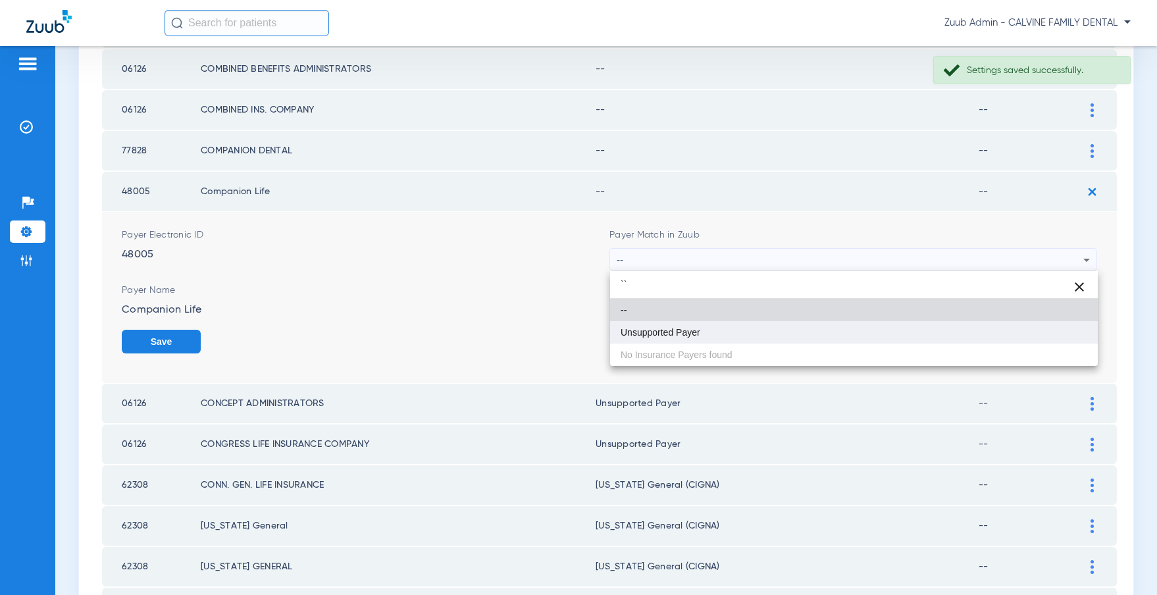
type input "``"
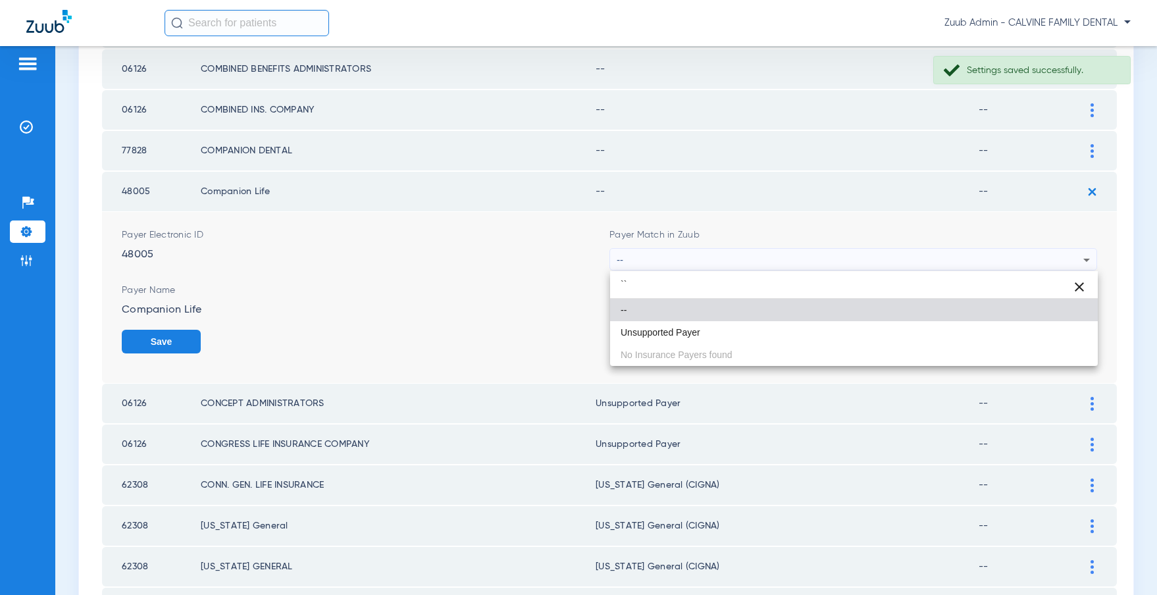
drag, startPoint x: 700, startPoint y: 325, endPoint x: 713, endPoint y: 324, distance: 12.6
click at [700, 325] on mat-option "Unsupported Payer" at bounding box center [854, 332] width 488 height 22
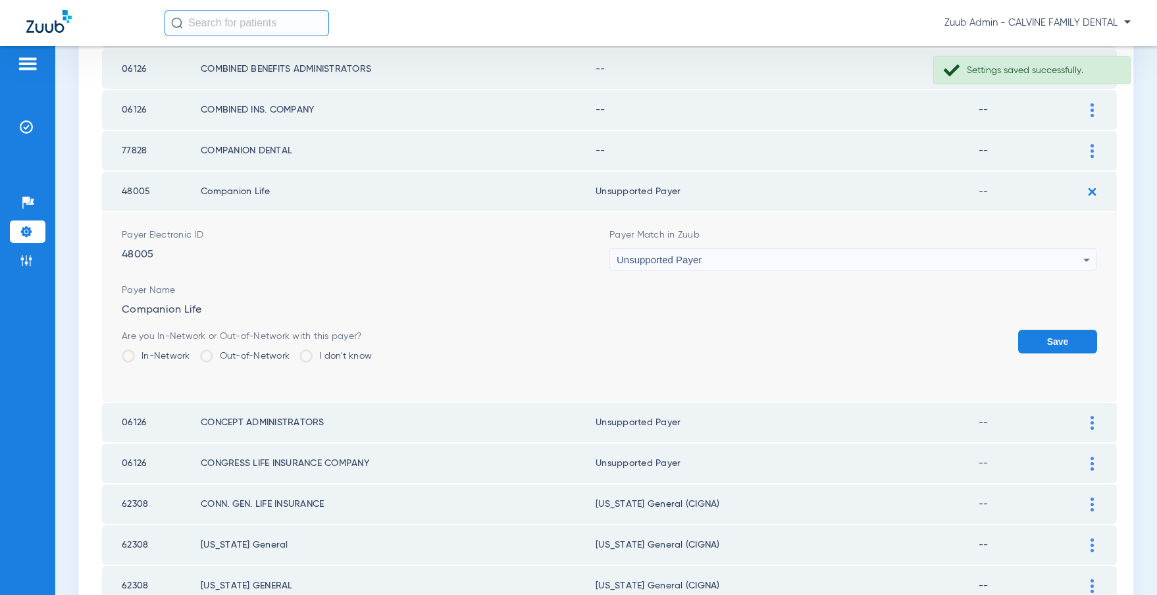
click at [1045, 340] on button "Save" at bounding box center [1057, 342] width 79 height 24
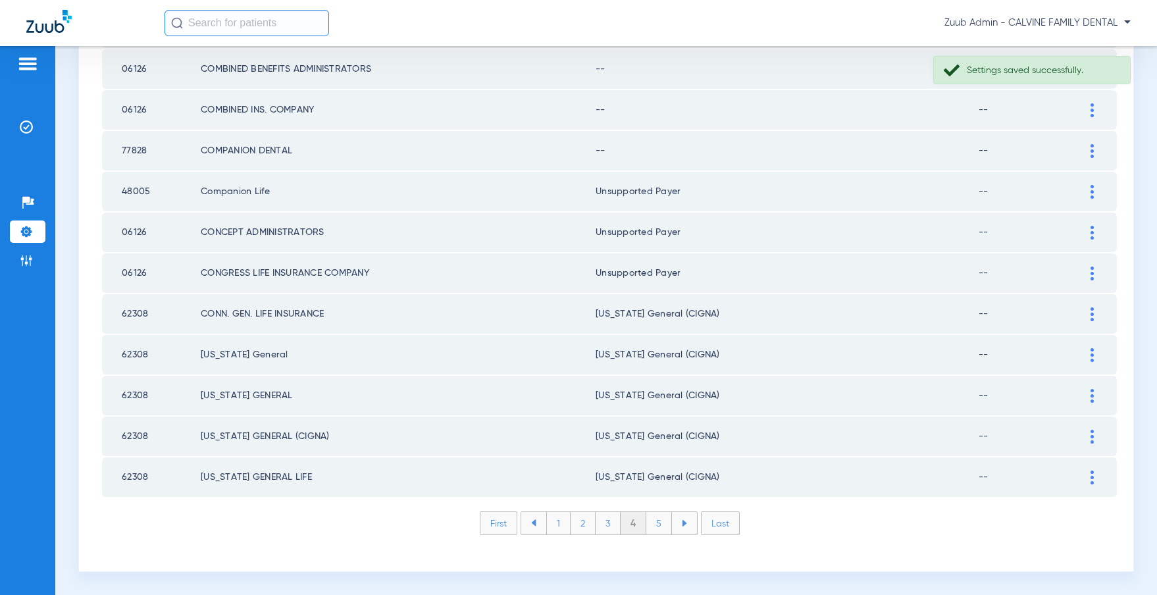
click at [1090, 148] on img at bounding box center [1091, 151] width 3 height 14
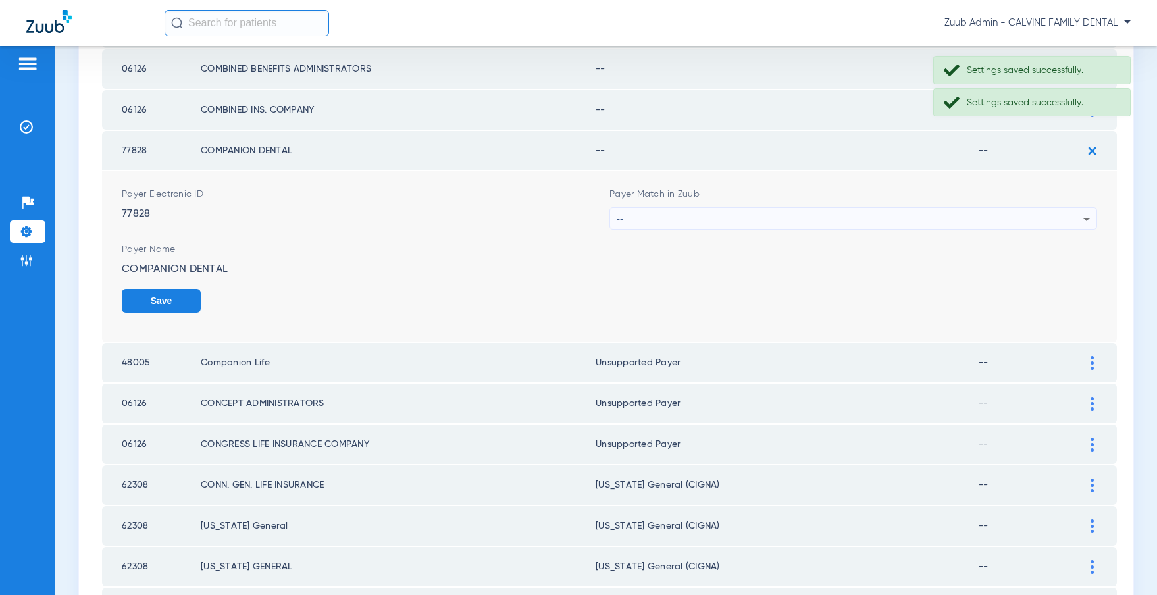
click at [819, 216] on div "--" at bounding box center [850, 219] width 467 height 22
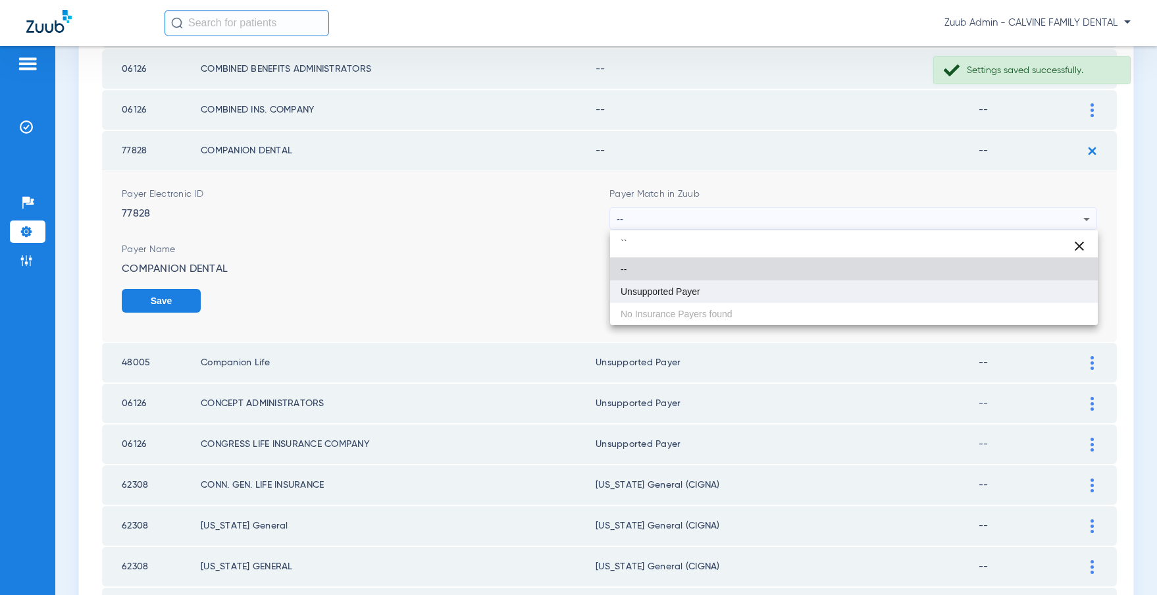
type input "``"
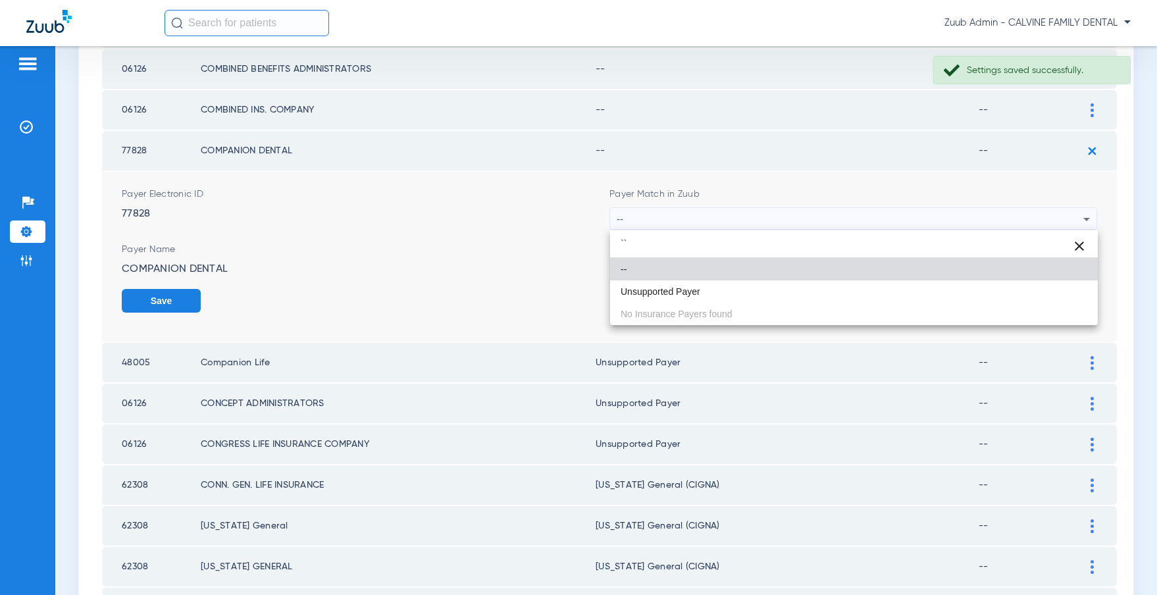
drag, startPoint x: 682, startPoint y: 297, endPoint x: 736, endPoint y: 288, distance: 55.4
click at [684, 295] on mat-option "Unsupported Payer" at bounding box center [854, 291] width 488 height 22
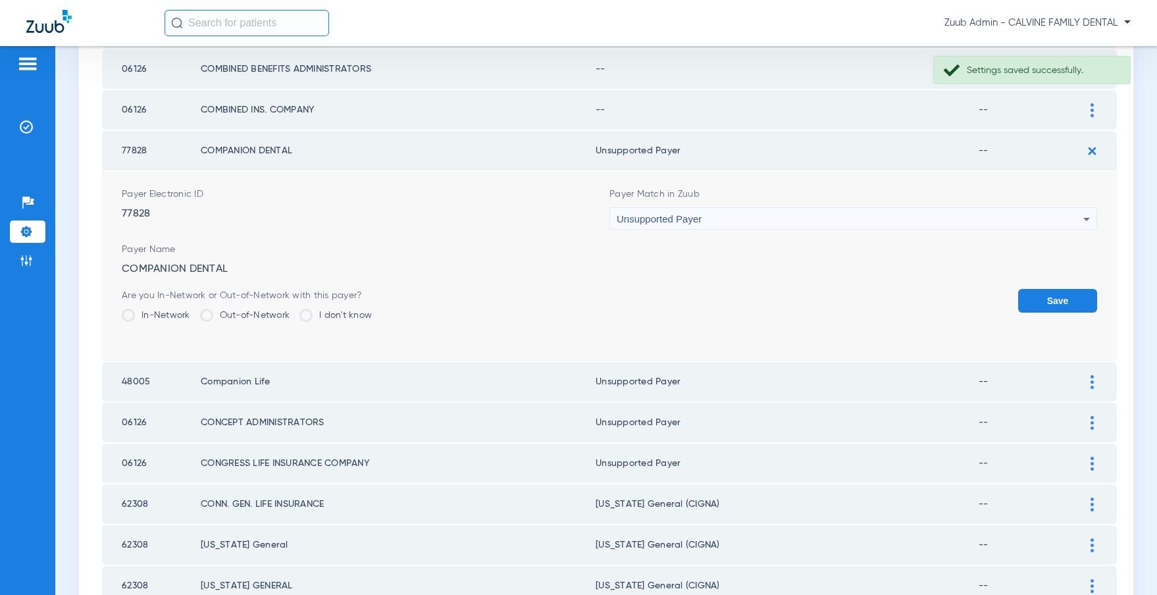
click at [1074, 297] on button "Save" at bounding box center [1057, 301] width 79 height 24
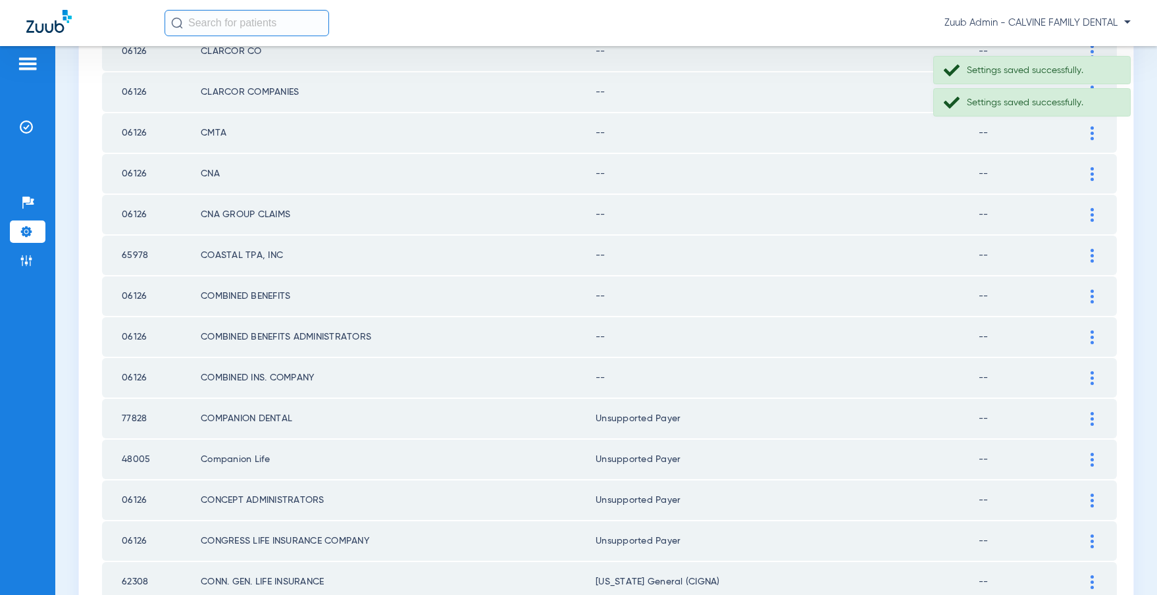
scroll to position [1516, 0]
click at [1088, 375] on div at bounding box center [1091, 377] width 23 height 14
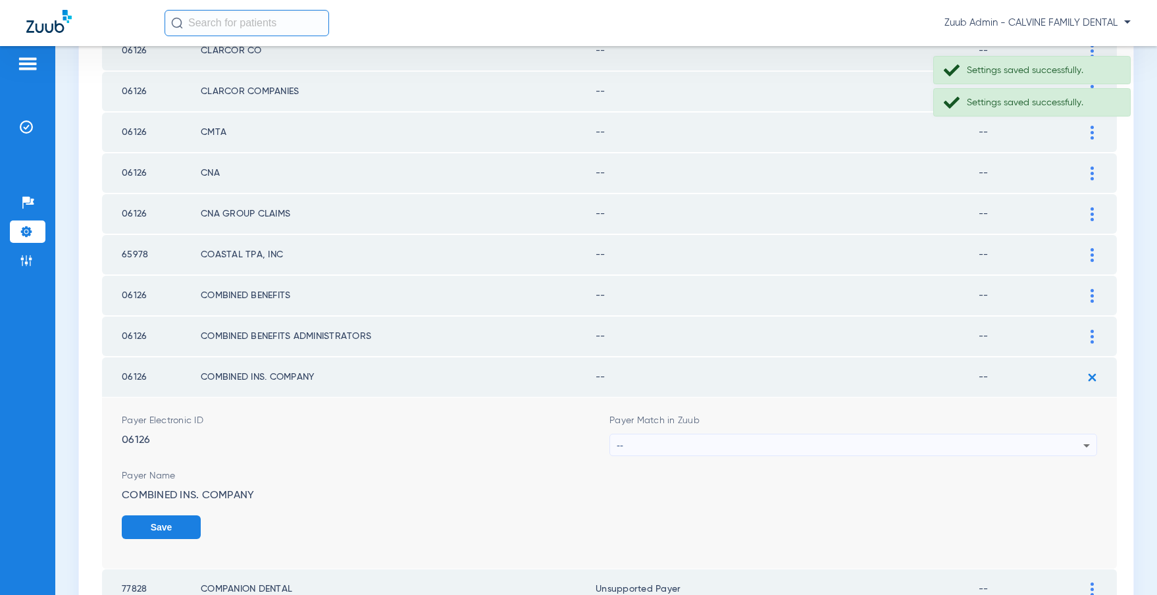
click at [901, 439] on div "--" at bounding box center [850, 445] width 467 height 22
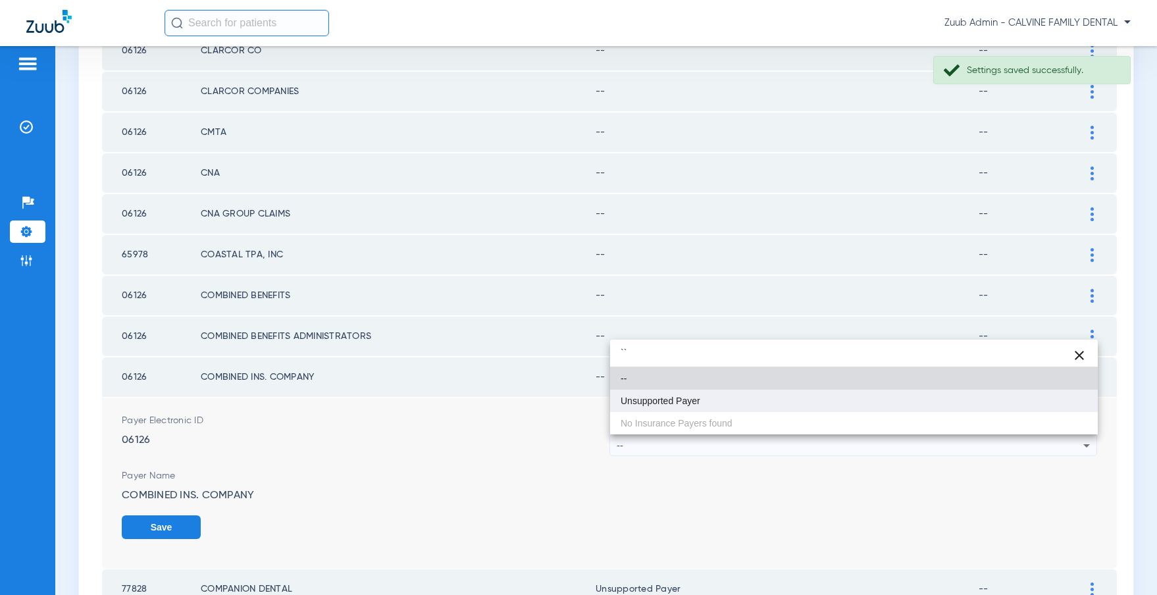
type input "``"
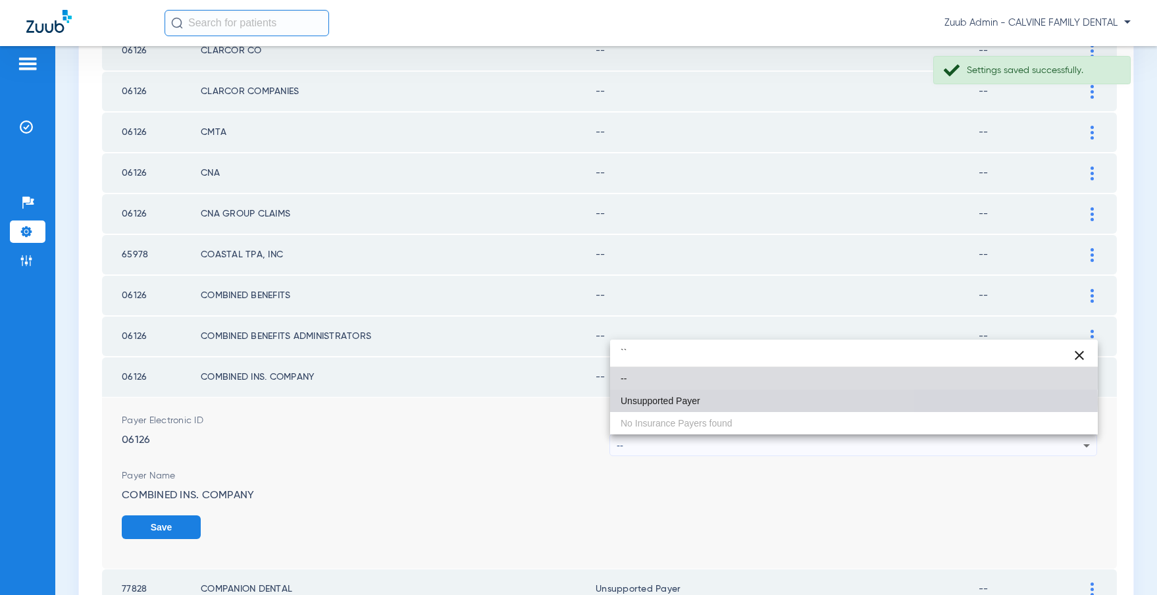
click at [755, 404] on mat-option "Unsupported Payer" at bounding box center [854, 401] width 488 height 22
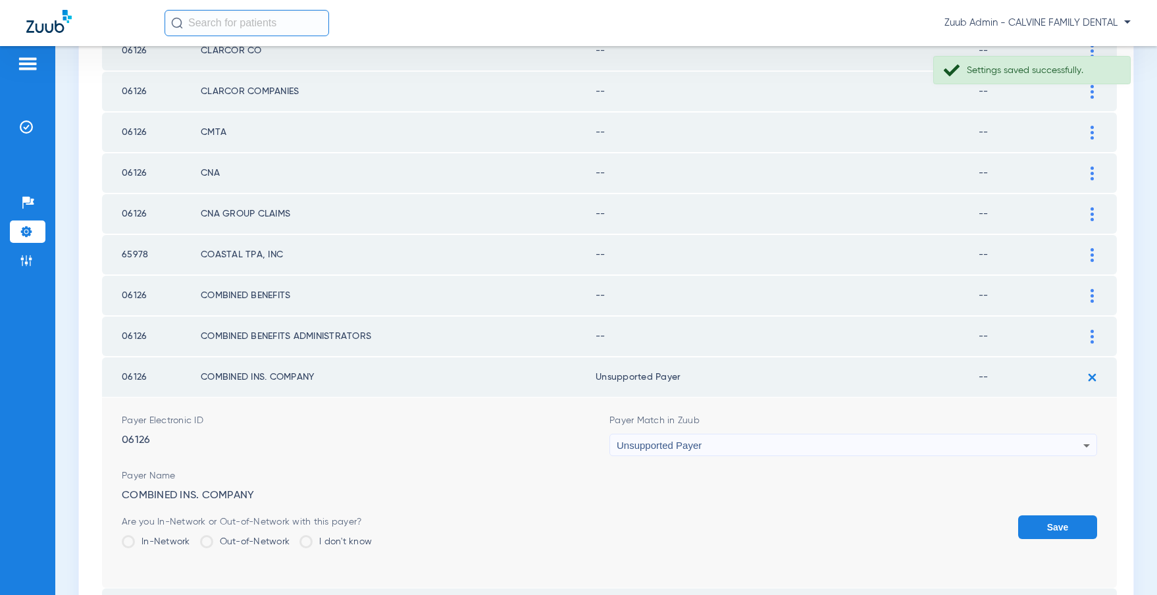
click at [1067, 524] on button "Save" at bounding box center [1057, 527] width 79 height 24
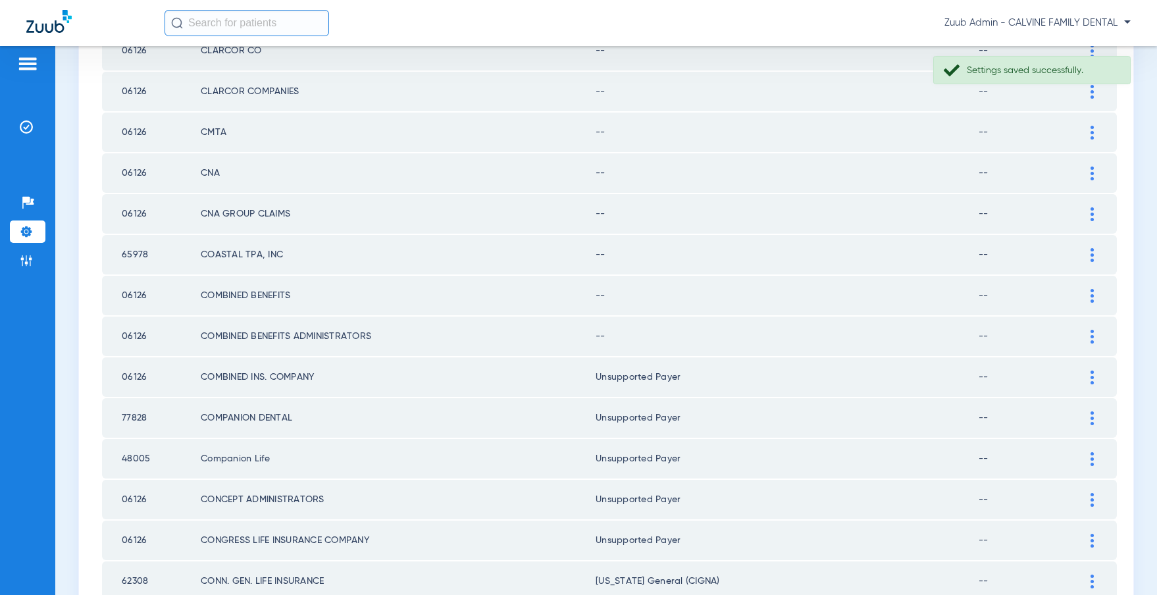
click at [1086, 334] on div at bounding box center [1091, 337] width 23 height 14
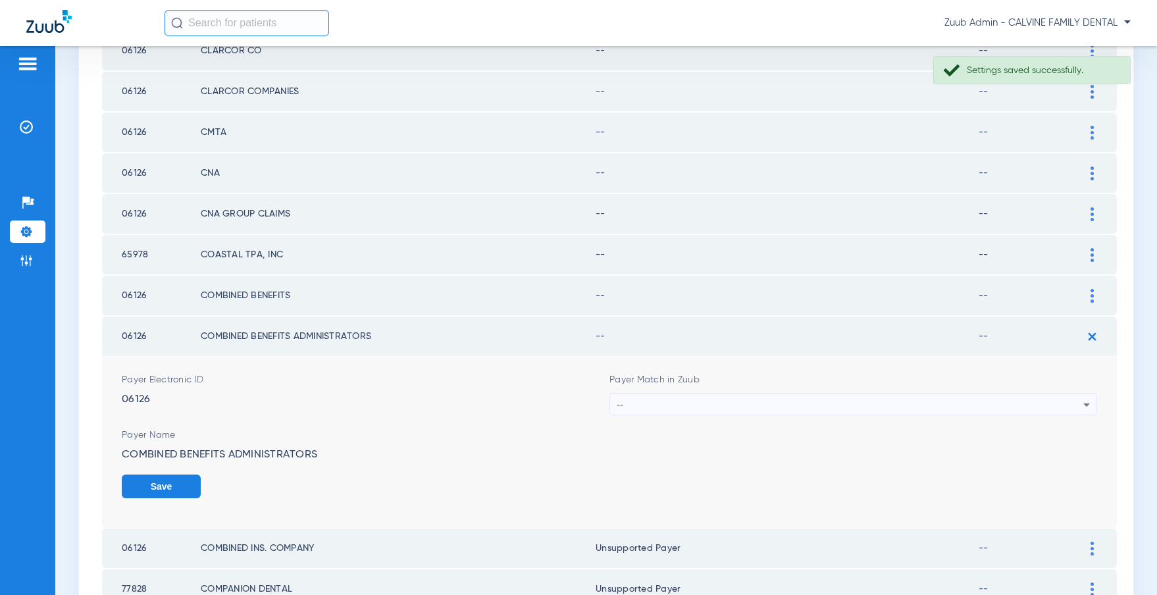
click at [896, 399] on div "--" at bounding box center [850, 404] width 467 height 22
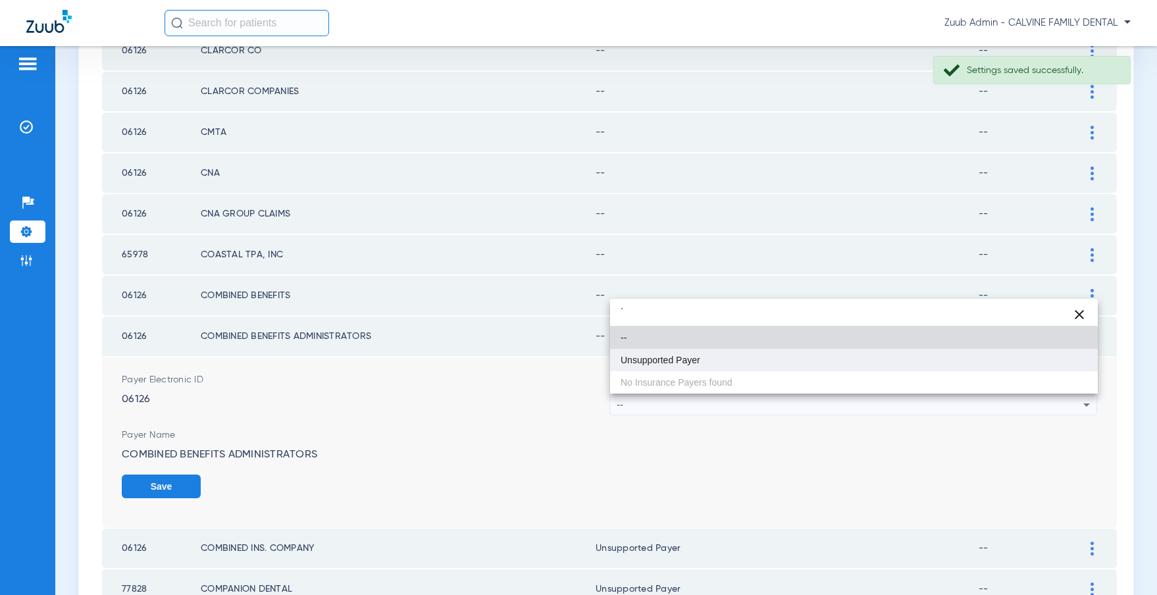
type input "`"
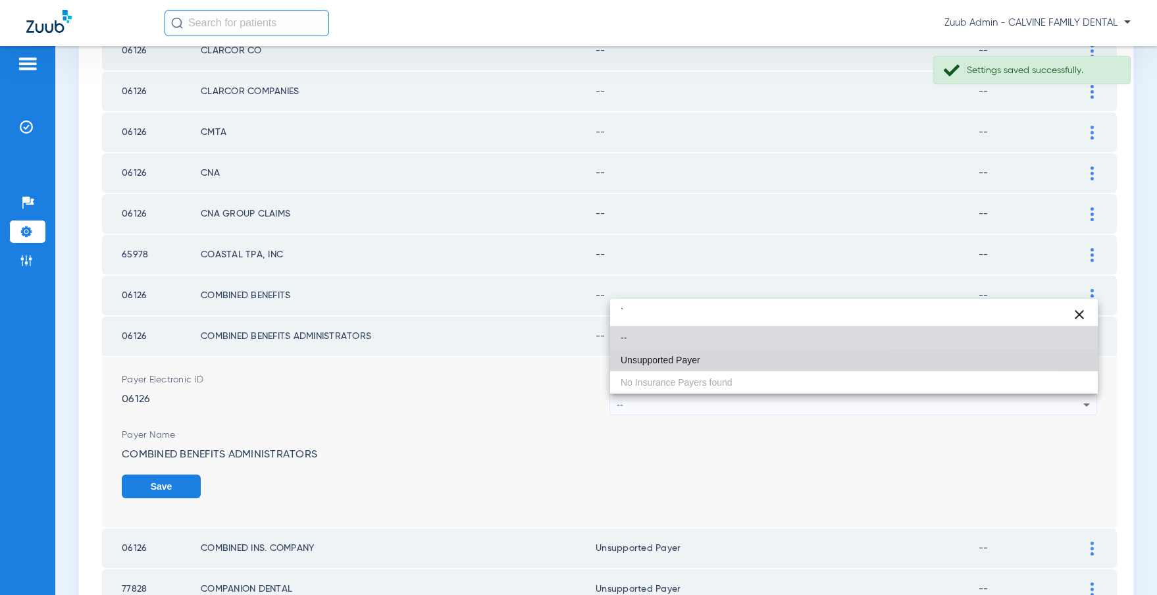
click at [745, 368] on mat-option "Unsupported Payer" at bounding box center [854, 360] width 488 height 22
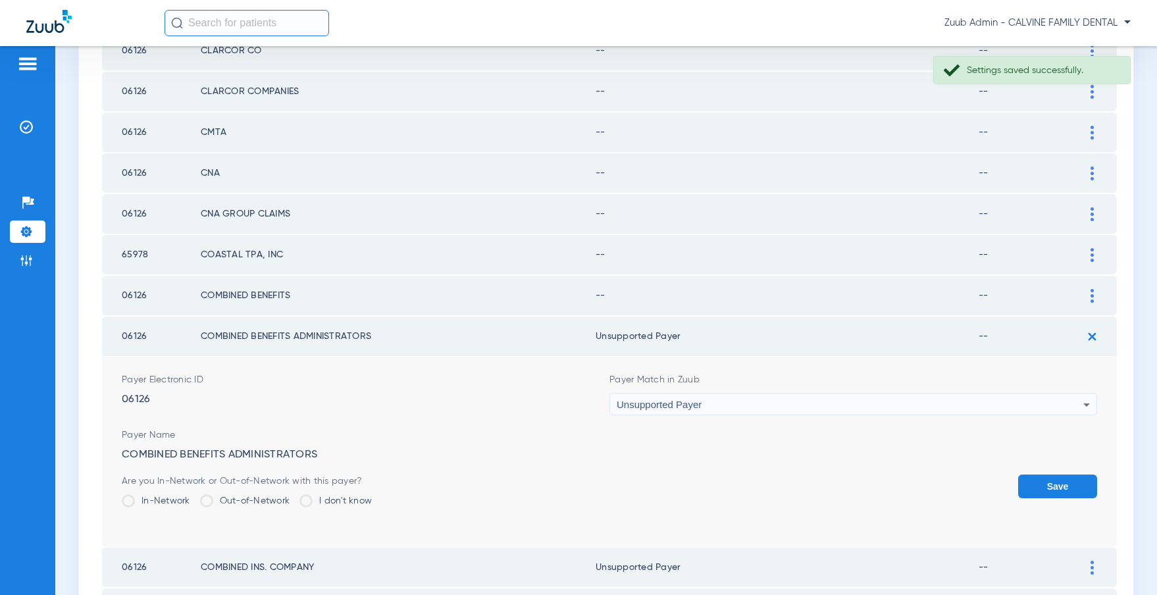
click at [1054, 489] on button "Save" at bounding box center [1057, 486] width 79 height 24
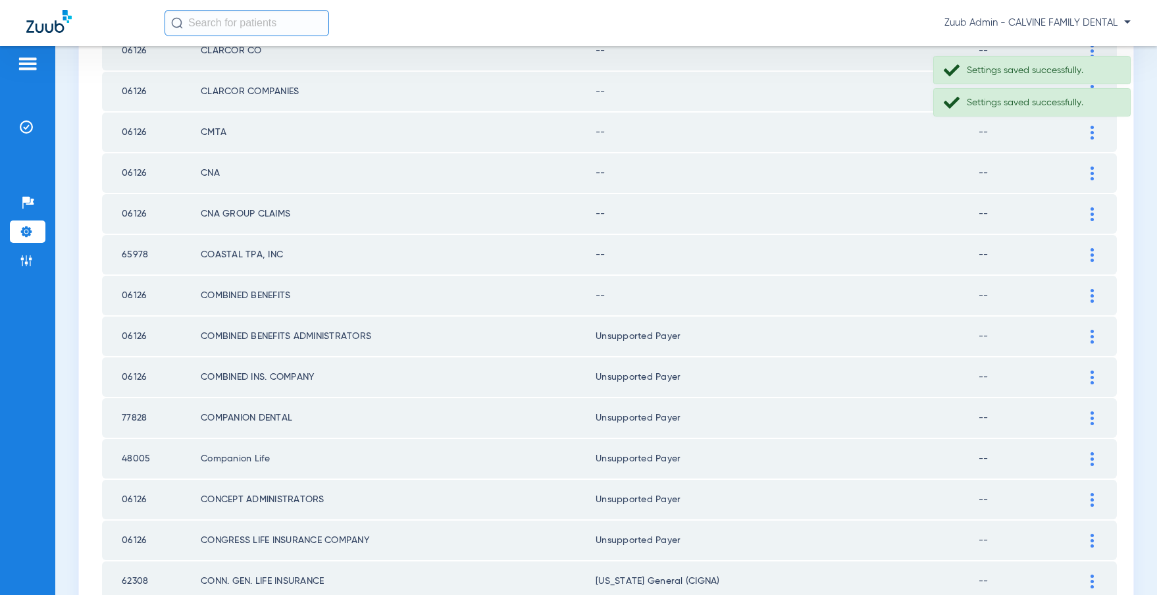
click at [1088, 291] on div at bounding box center [1091, 296] width 23 height 14
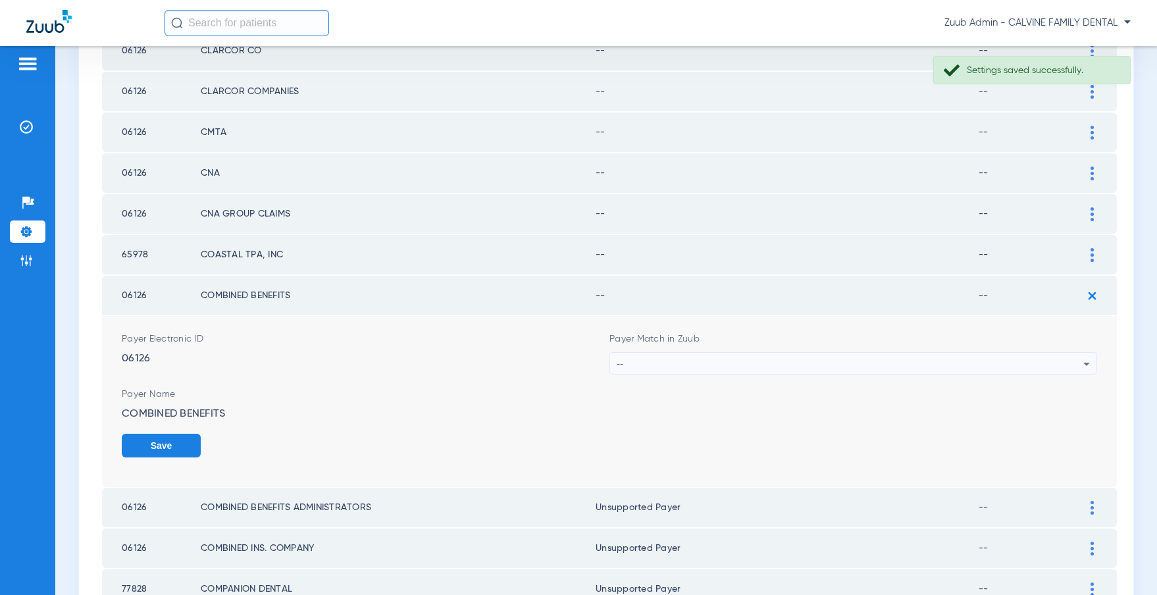
click at [927, 361] on div "--" at bounding box center [850, 364] width 467 height 22
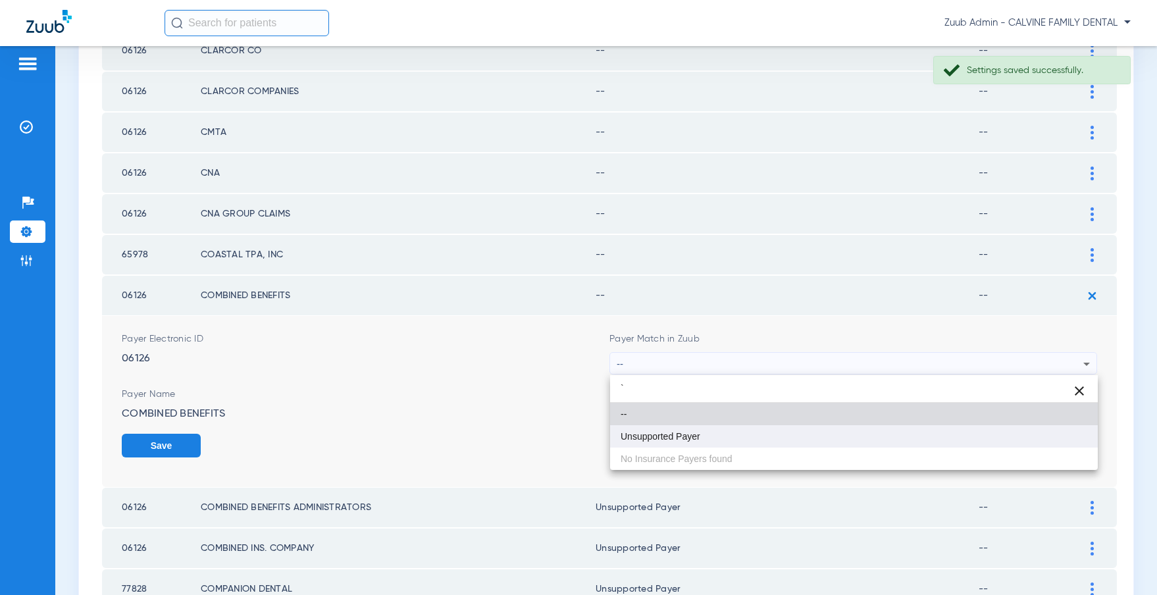
type input "`"
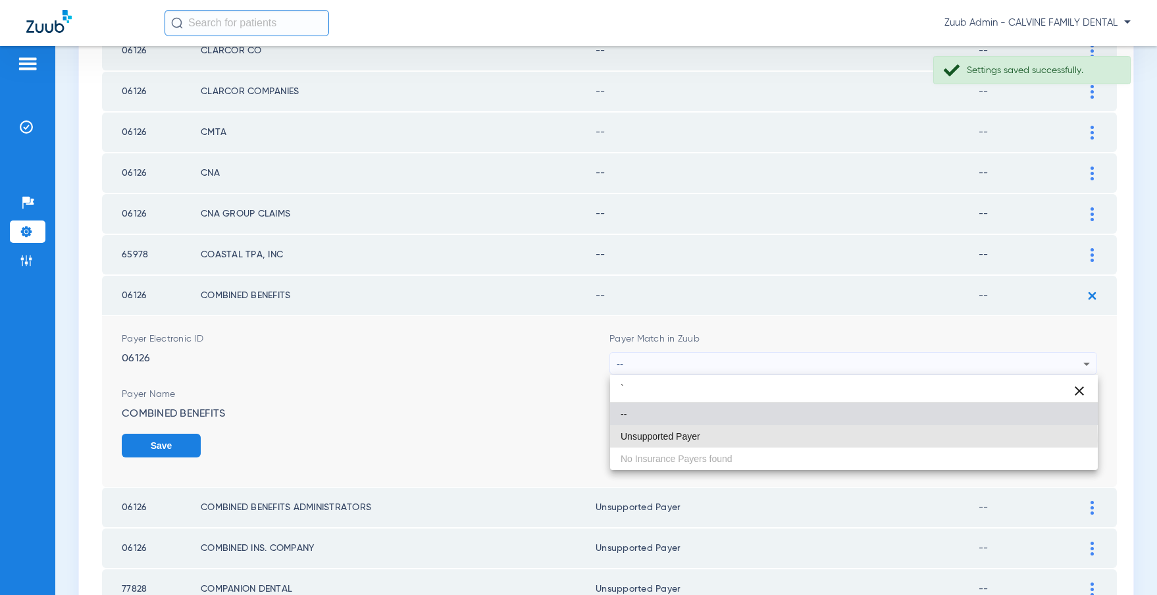
drag, startPoint x: 765, startPoint y: 440, endPoint x: 775, endPoint y: 436, distance: 10.4
click at [765, 439] on mat-option "Unsupported Payer" at bounding box center [854, 436] width 488 height 22
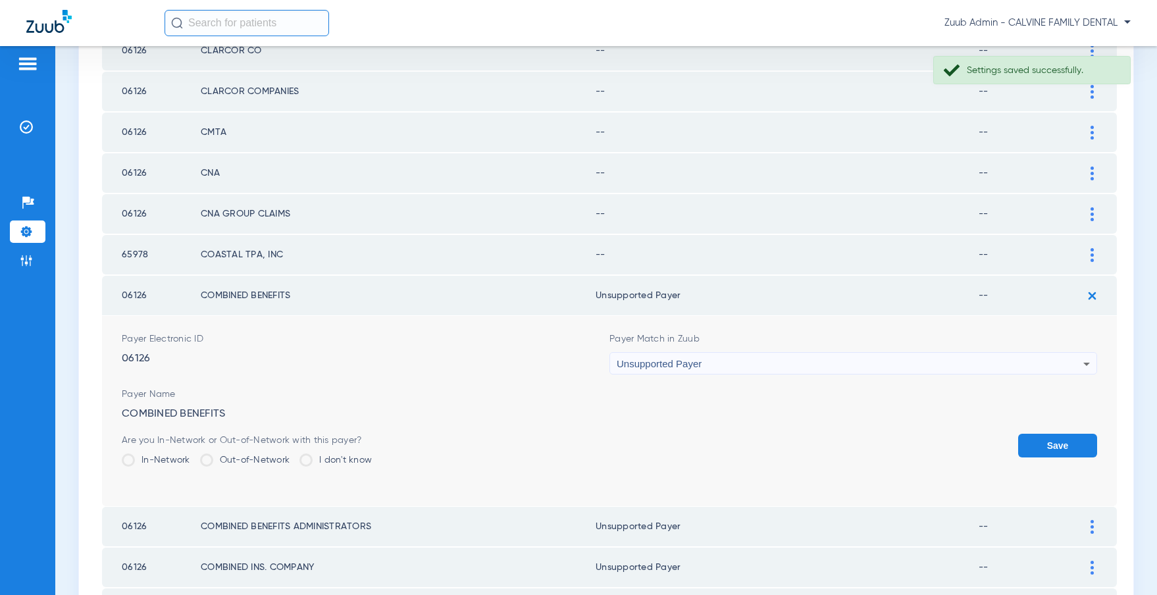
drag, startPoint x: 1073, startPoint y: 443, endPoint x: 1071, endPoint y: 343, distance: 100.0
click at [1073, 443] on button "Save" at bounding box center [1057, 446] width 79 height 24
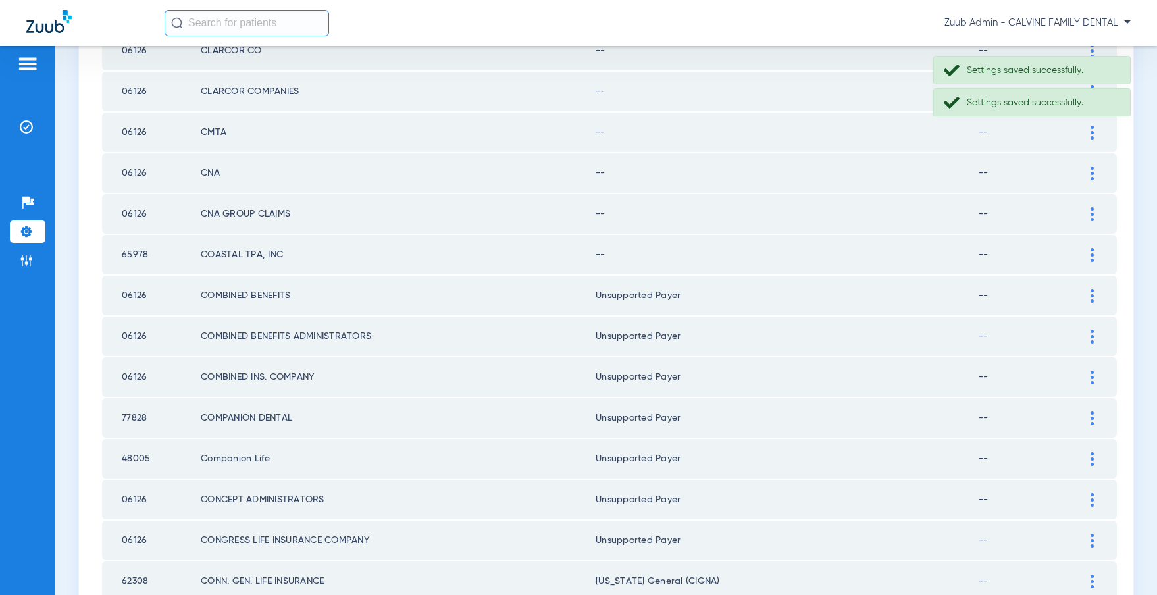
click at [1096, 254] on div at bounding box center [1091, 255] width 23 height 14
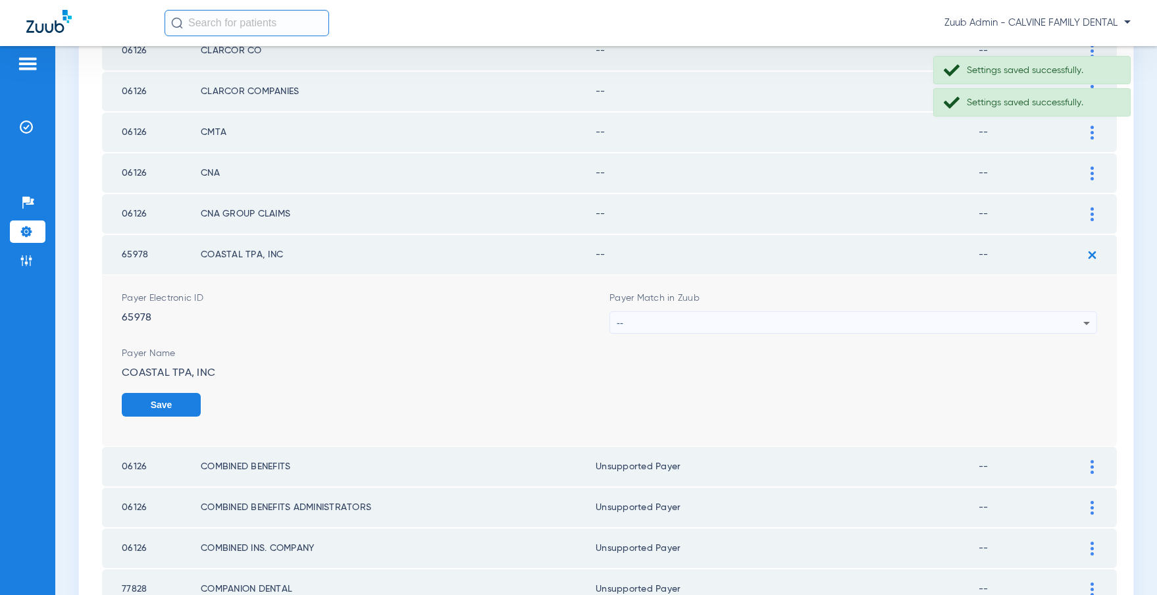
click at [902, 317] on div "--" at bounding box center [850, 323] width 467 height 22
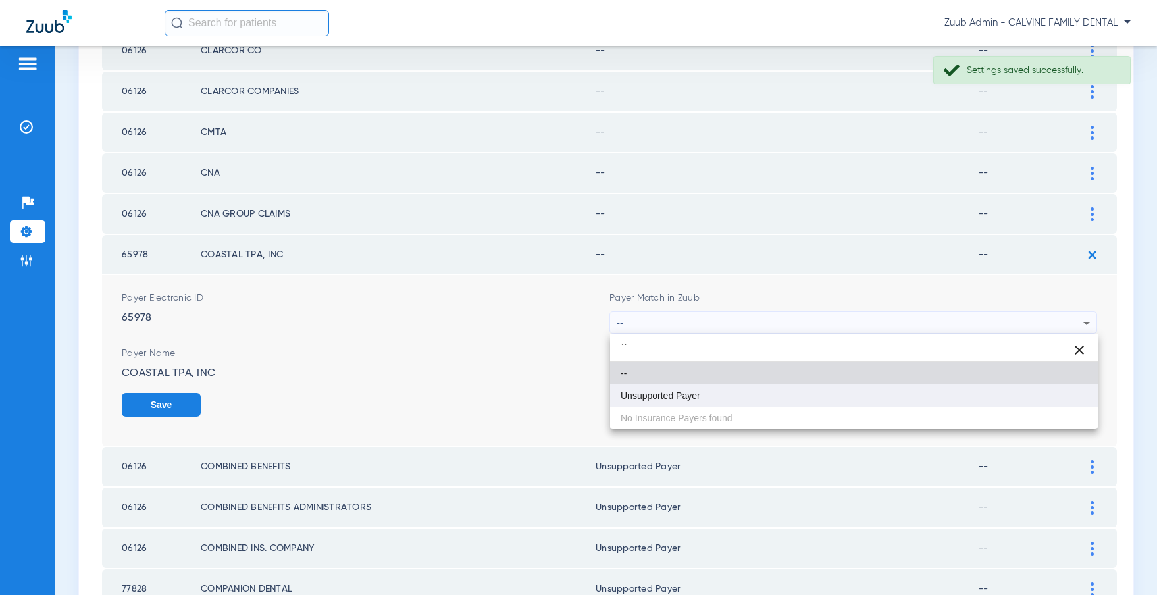
type input "``"
drag, startPoint x: 716, startPoint y: 393, endPoint x: 857, endPoint y: 393, distance: 140.8
click at [717, 391] on mat-option "Unsupported Payer" at bounding box center [854, 395] width 488 height 22
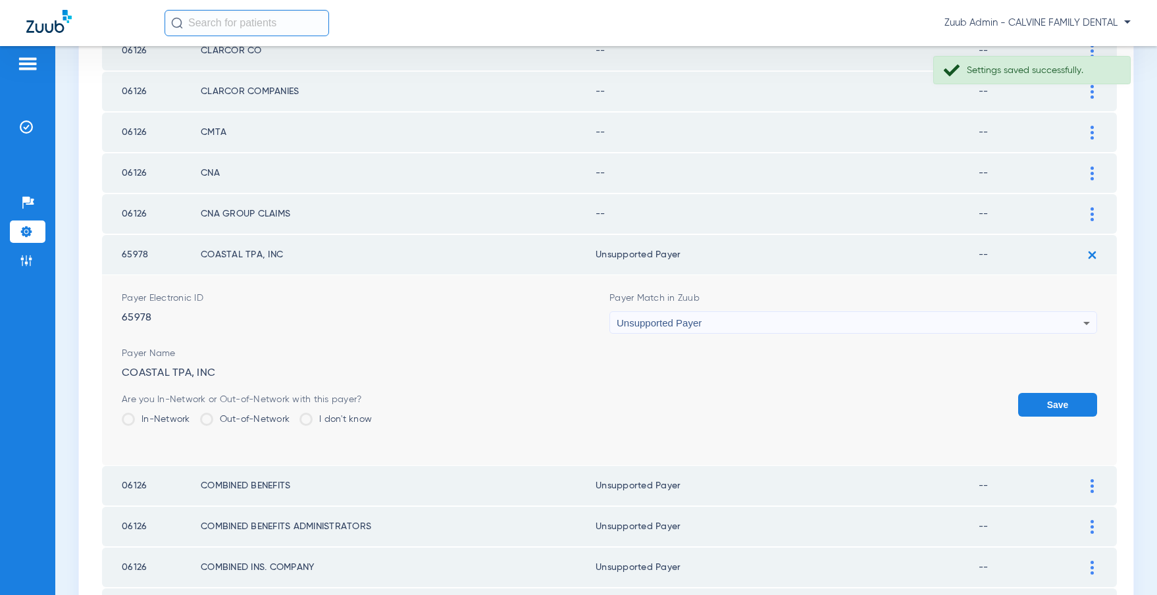
drag, startPoint x: 1045, startPoint y: 409, endPoint x: 1047, endPoint y: 328, distance: 81.0
click at [1044, 408] on button "Save" at bounding box center [1057, 405] width 79 height 24
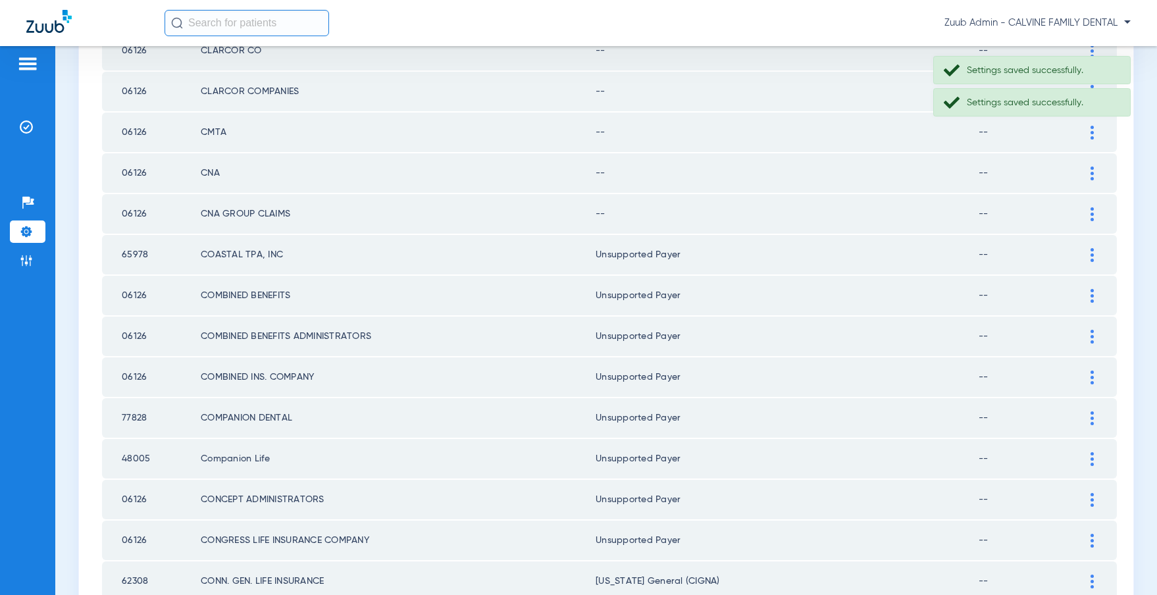
click at [1089, 212] on div at bounding box center [1091, 214] width 23 height 14
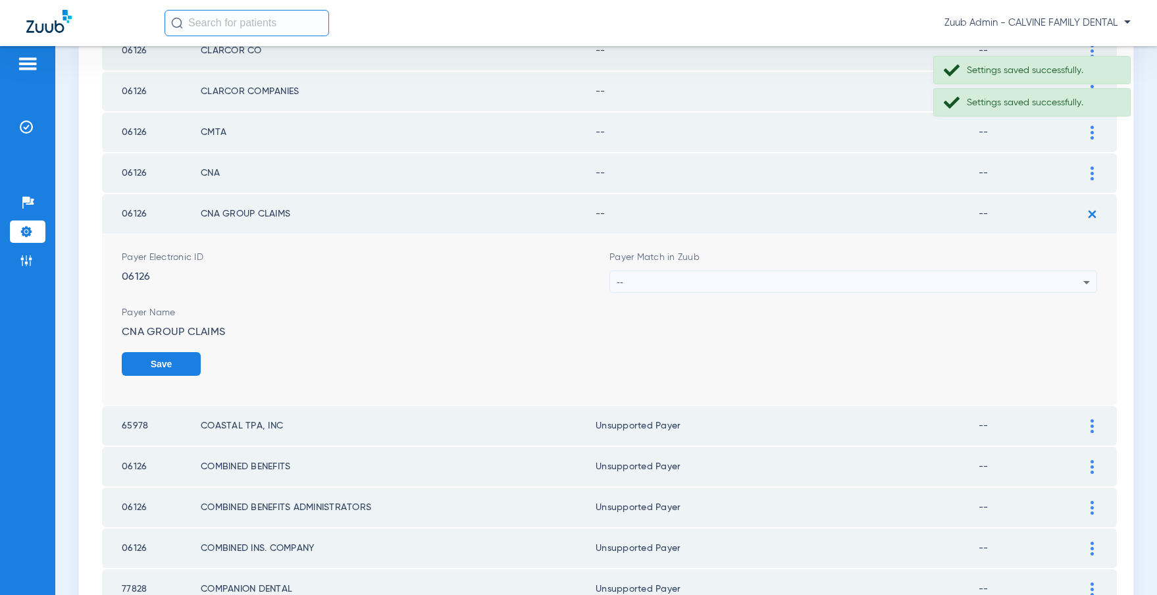
click at [812, 272] on div "--" at bounding box center [850, 282] width 467 height 22
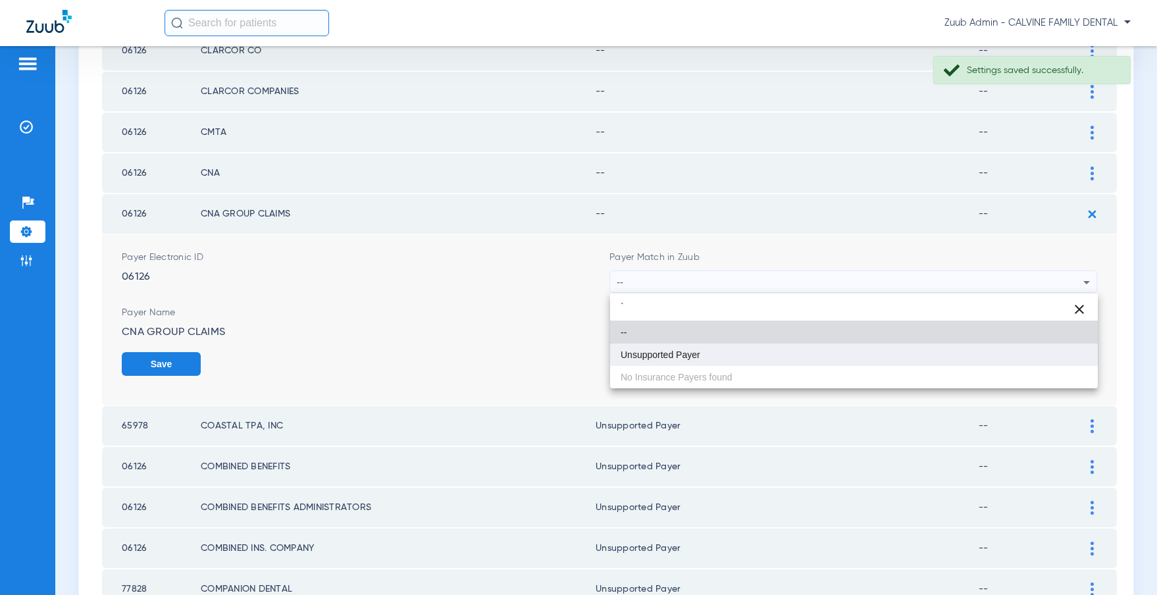
type input "`"
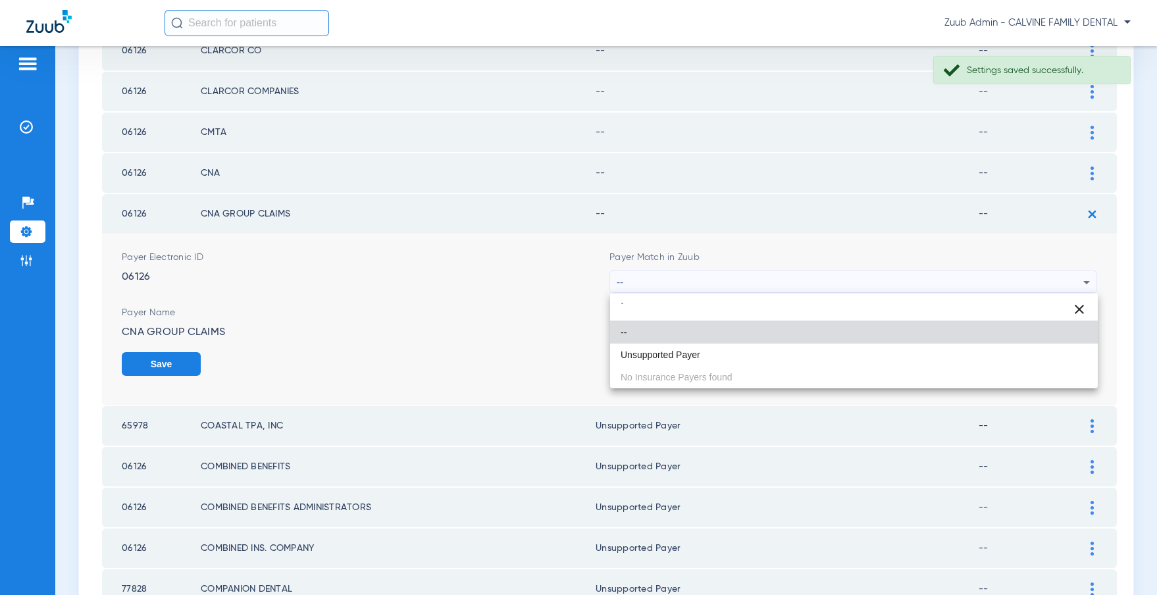
drag, startPoint x: 691, startPoint y: 362, endPoint x: 701, endPoint y: 352, distance: 14.4
click at [694, 358] on mat-option "Unsupported Payer" at bounding box center [854, 354] width 488 height 22
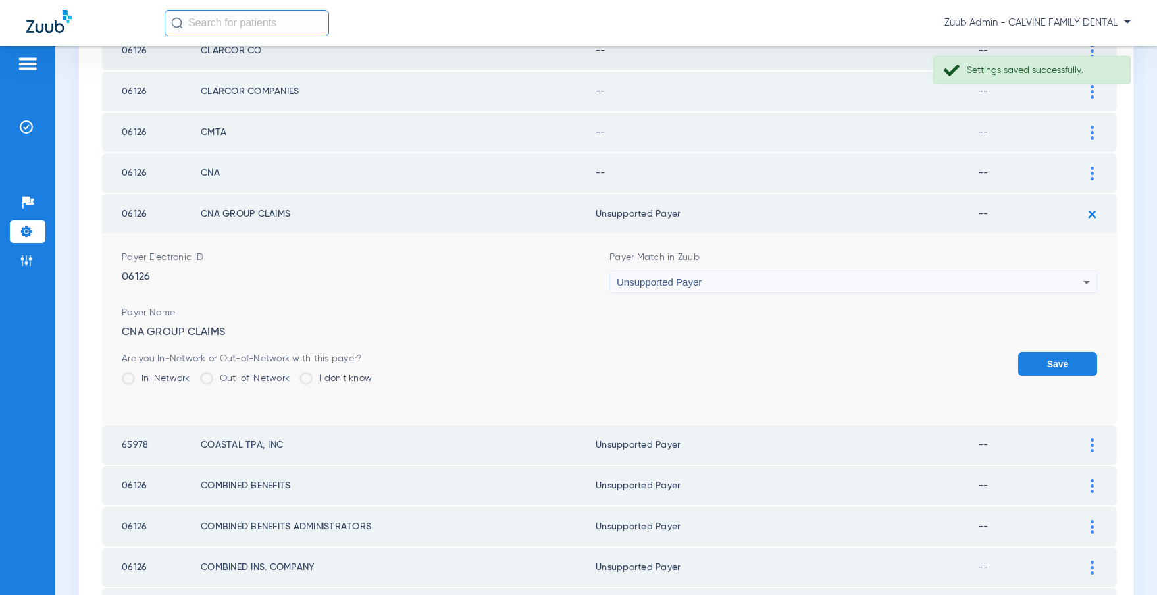
click at [1044, 362] on button "Save" at bounding box center [1057, 364] width 79 height 24
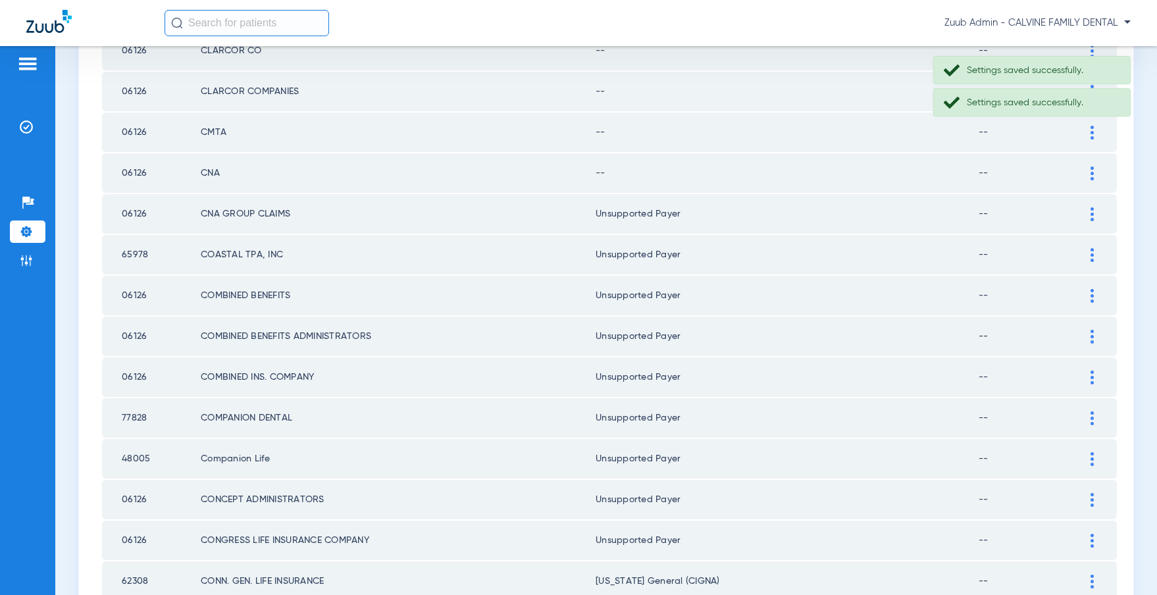
click at [1095, 168] on div at bounding box center [1091, 173] width 23 height 14
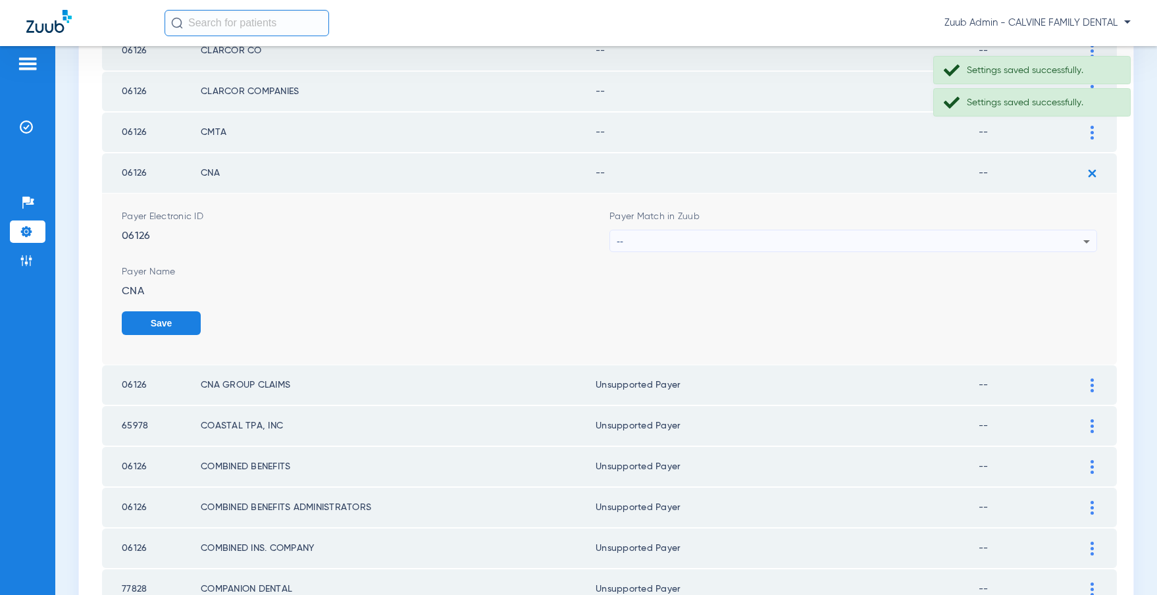
click at [771, 241] on div "--" at bounding box center [850, 241] width 467 height 22
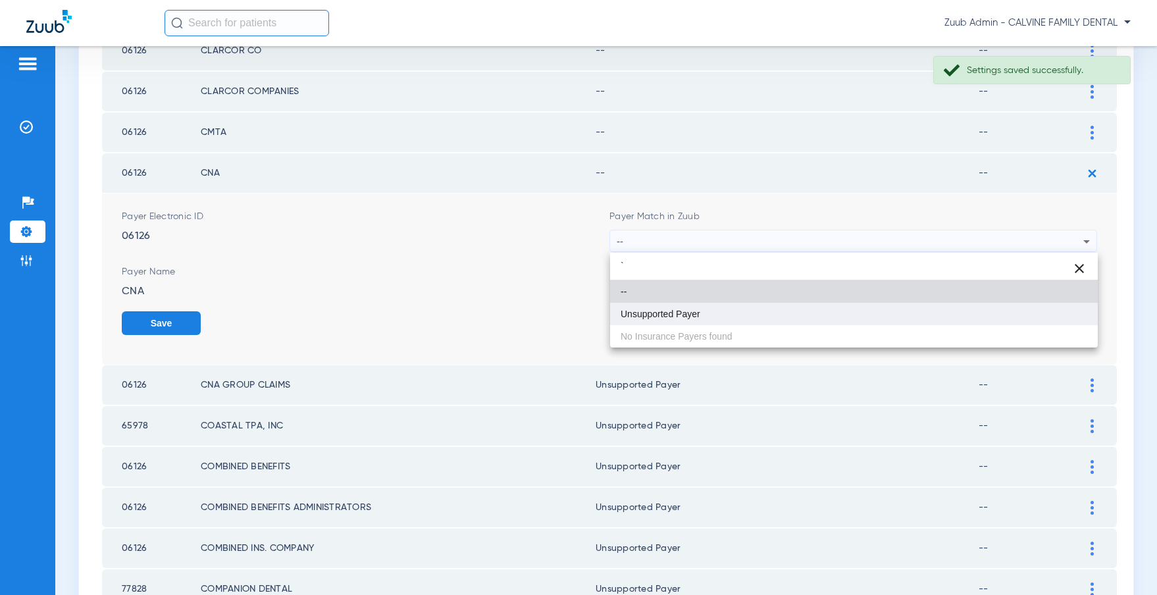
type input "`"
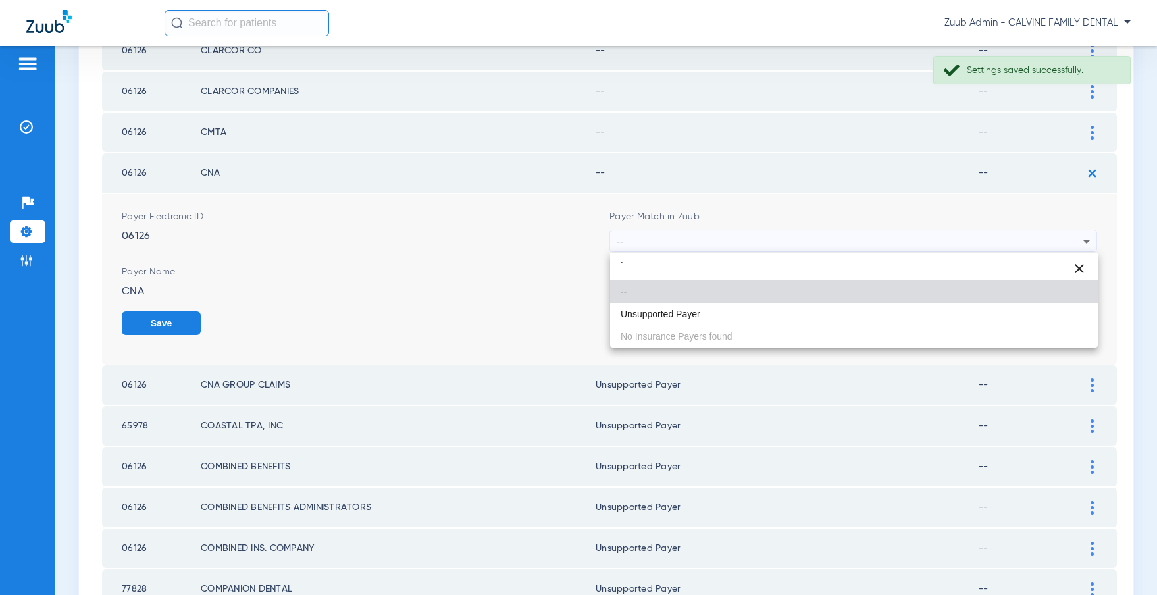
drag, startPoint x: 684, startPoint y: 309, endPoint x: 729, endPoint y: 293, distance: 48.1
click at [688, 307] on mat-option "Unsupported Payer" at bounding box center [854, 314] width 488 height 22
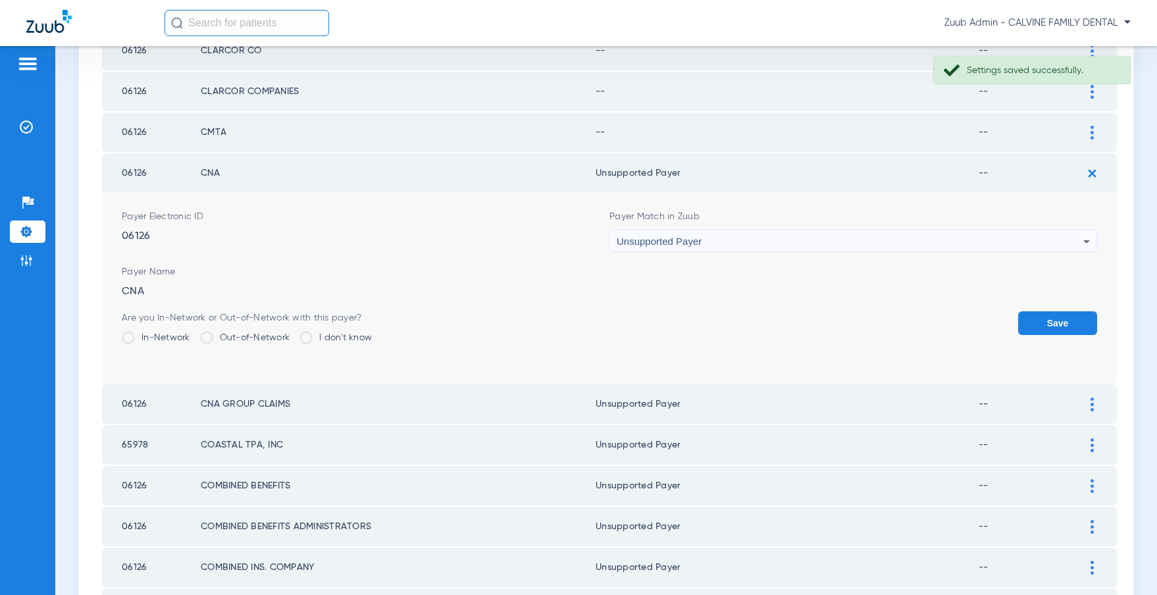
drag, startPoint x: 1049, startPoint y: 322, endPoint x: 1050, endPoint y: 265, distance: 57.9
click at [1049, 318] on button "Save" at bounding box center [1057, 323] width 79 height 24
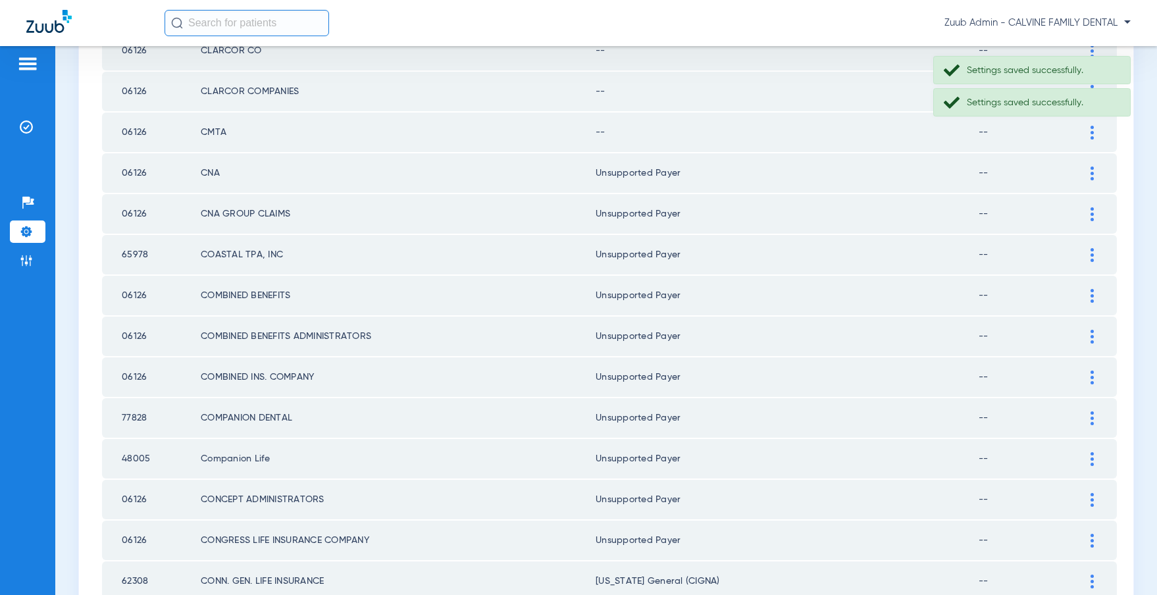
click at [1088, 136] on div at bounding box center [1091, 133] width 23 height 14
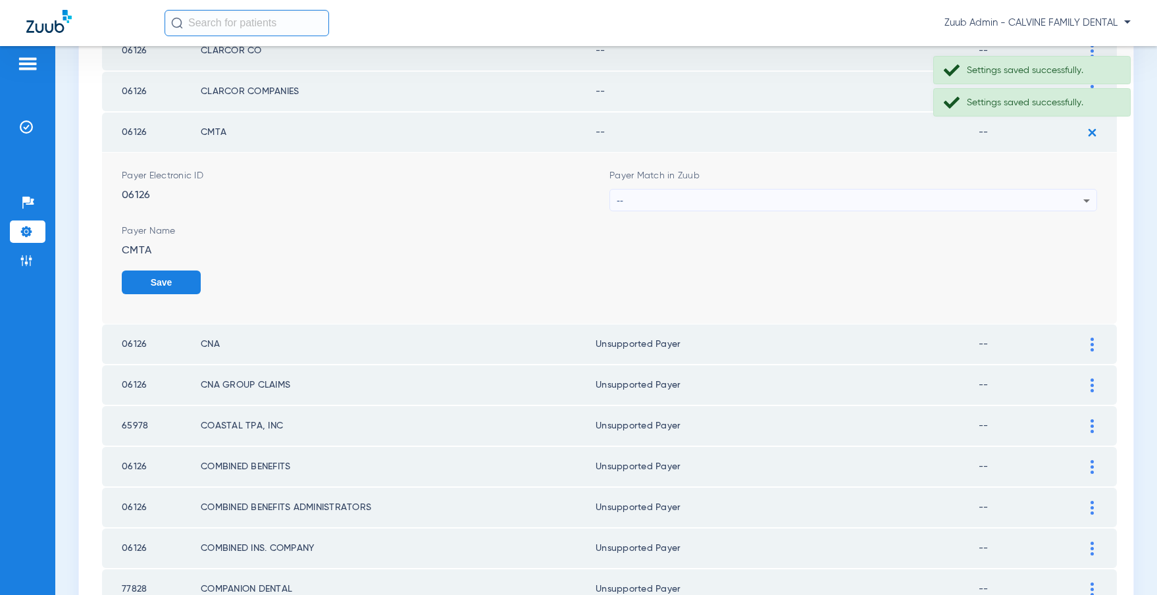
click at [751, 195] on div "--" at bounding box center [850, 200] width 467 height 22
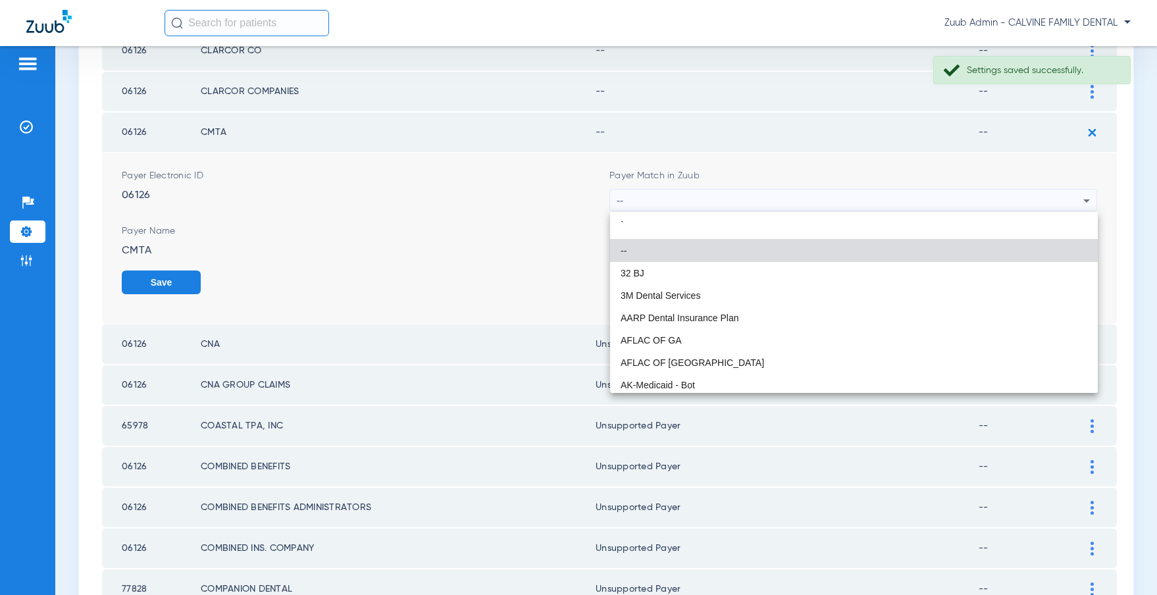
type input "``"
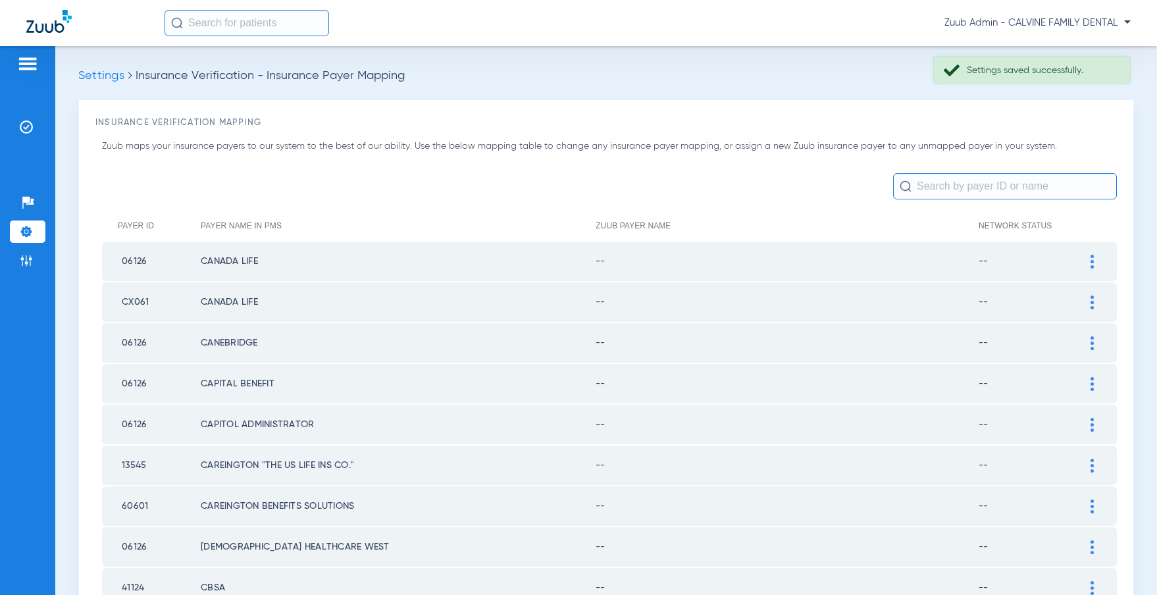
scroll to position [1516, 0]
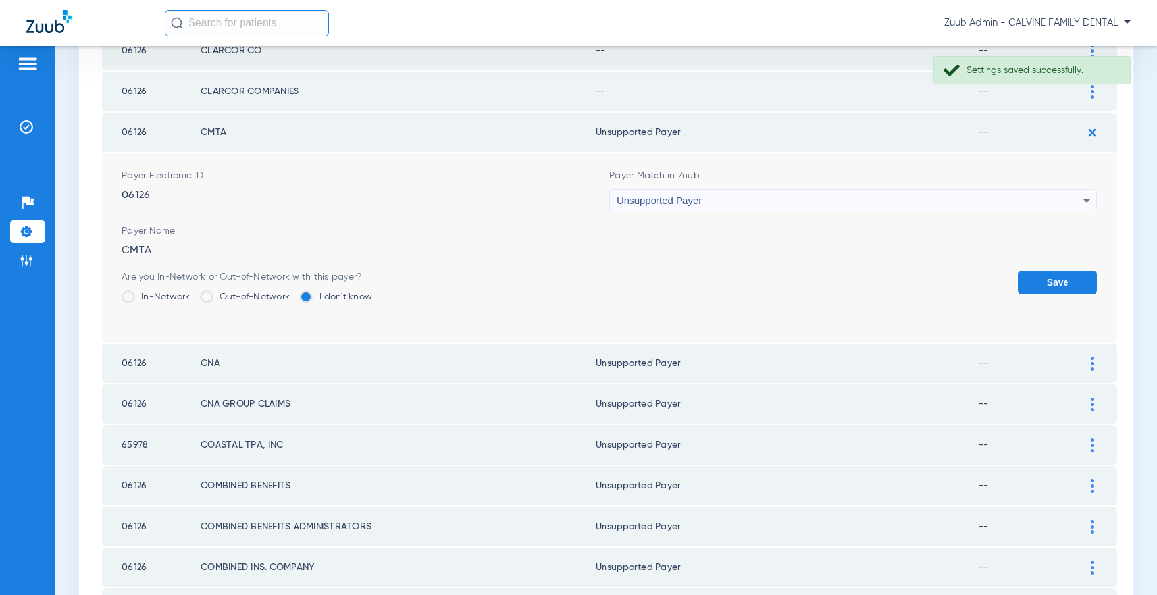
click at [1035, 278] on button "Save" at bounding box center [1057, 282] width 79 height 24
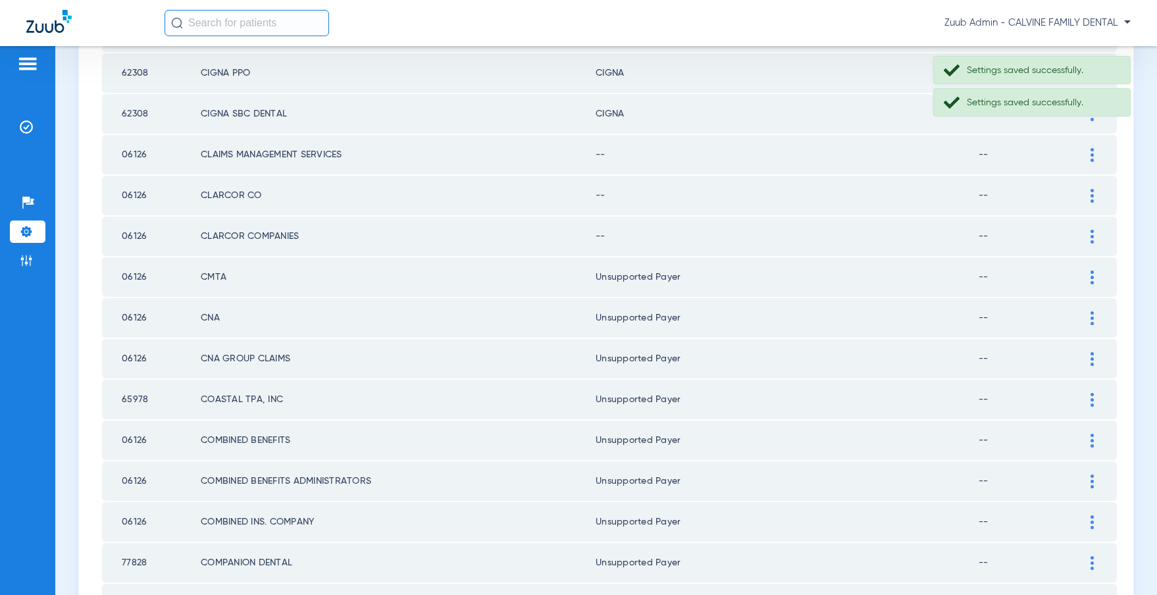
scroll to position [1383, 0]
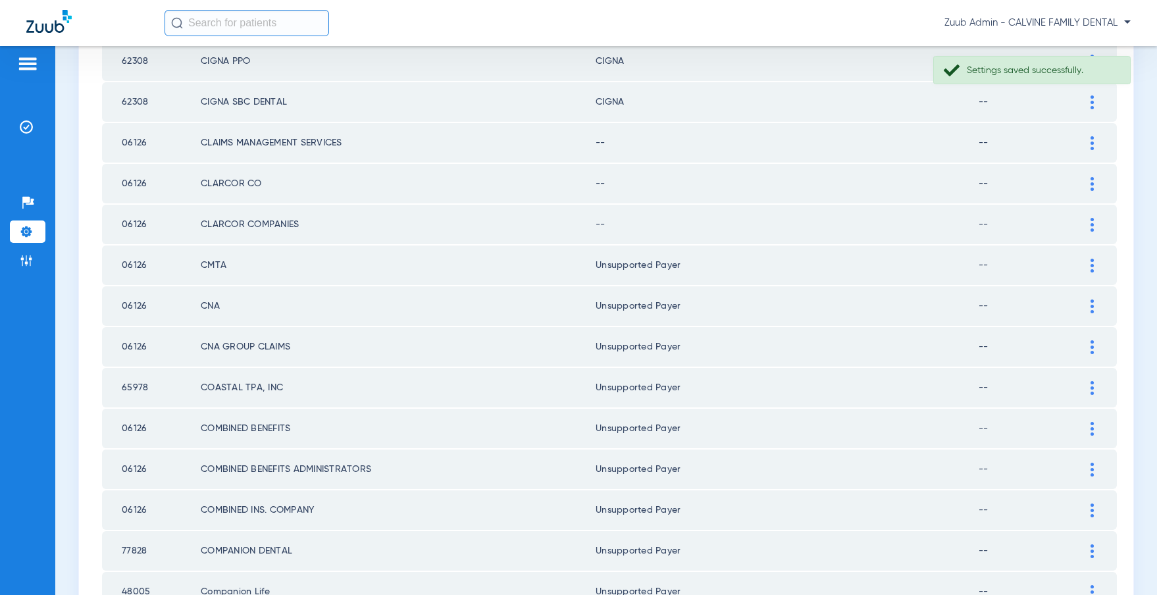
click at [1092, 222] on img at bounding box center [1091, 225] width 3 height 14
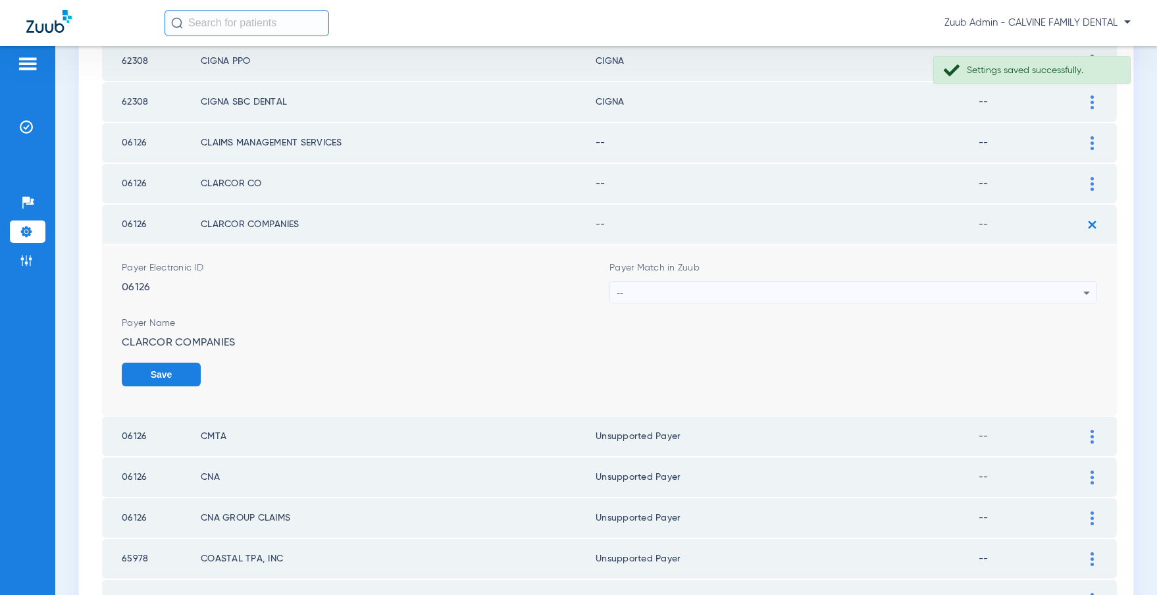
click at [852, 284] on div "--" at bounding box center [850, 293] width 467 height 22
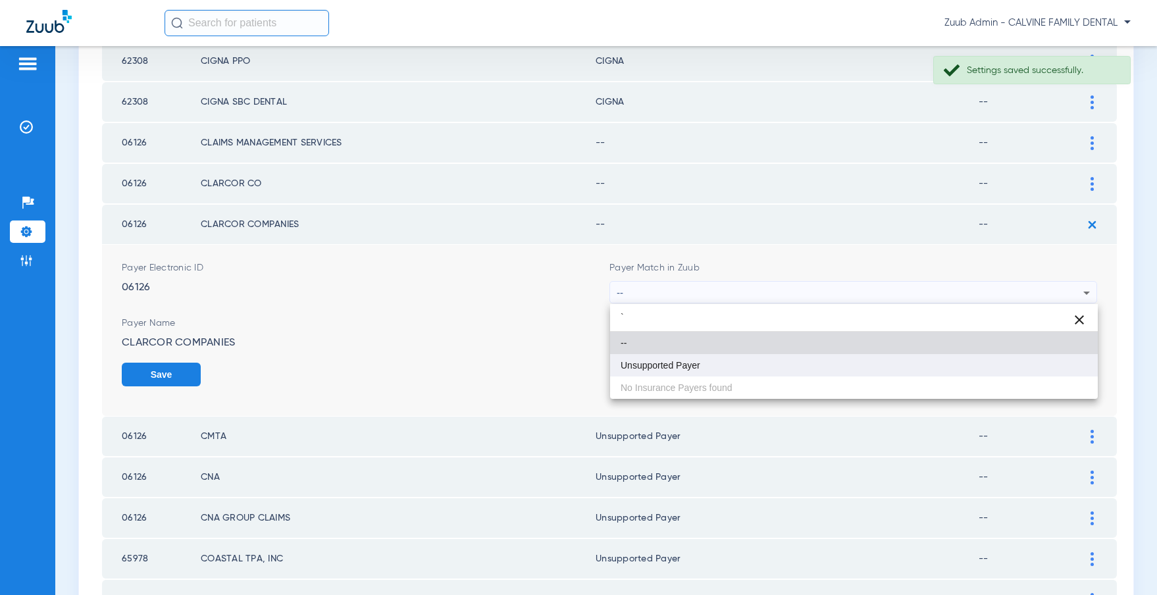
type input "`"
click at [700, 360] on mat-option "Unsupported Payer" at bounding box center [854, 365] width 488 height 22
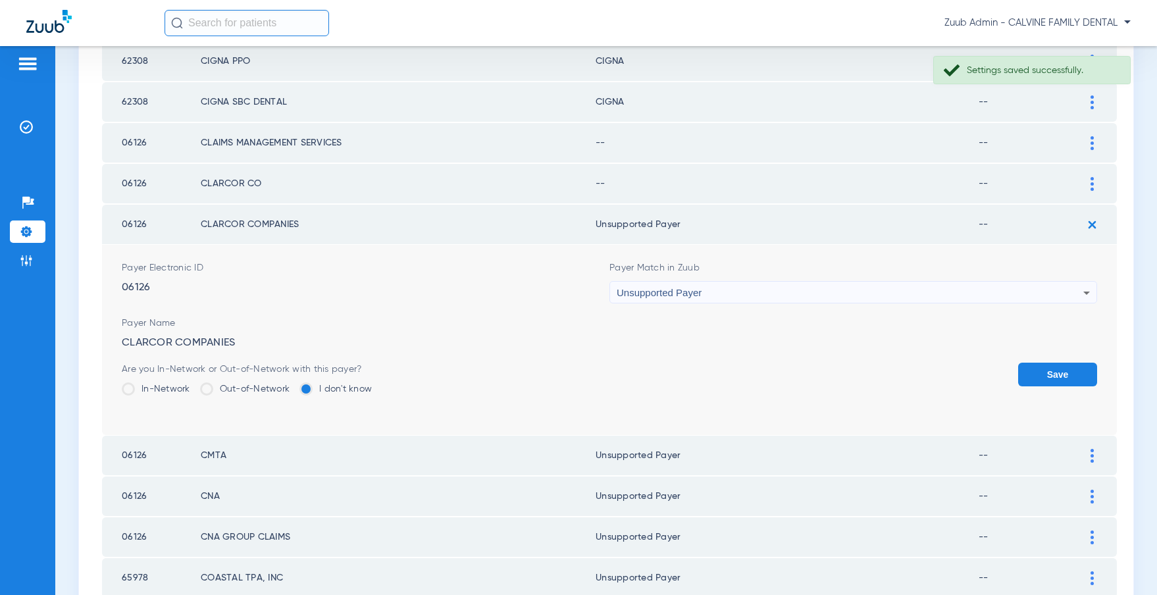
drag, startPoint x: 1044, startPoint y: 371, endPoint x: 1036, endPoint y: 349, distance: 23.7
click at [1043, 370] on button "Save" at bounding box center [1057, 375] width 79 height 24
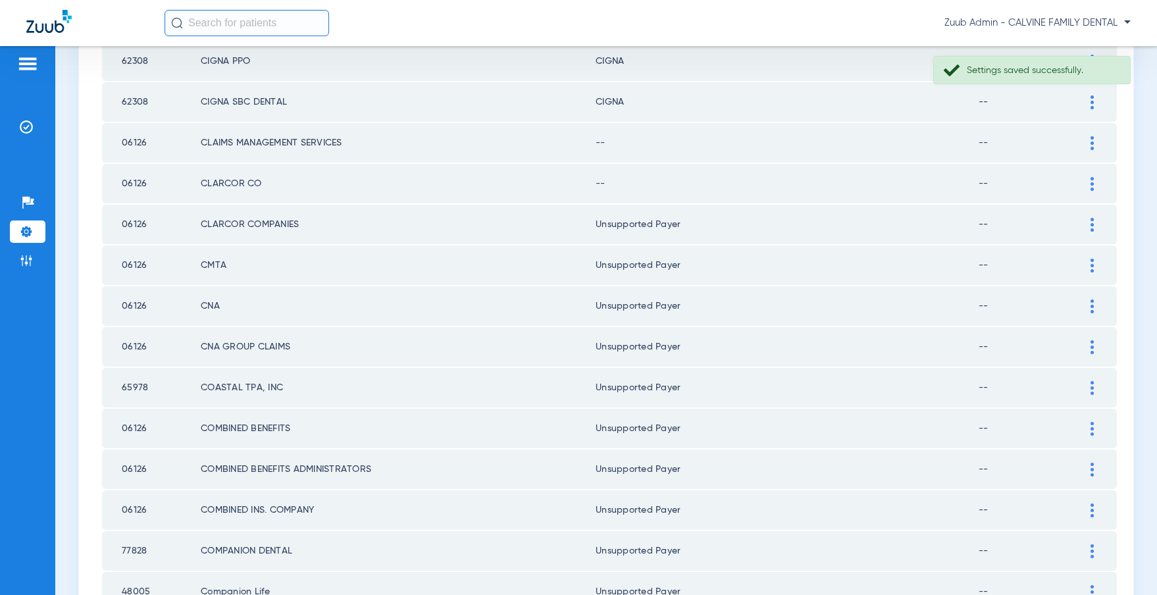
click at [1088, 183] on div at bounding box center [1091, 184] width 23 height 14
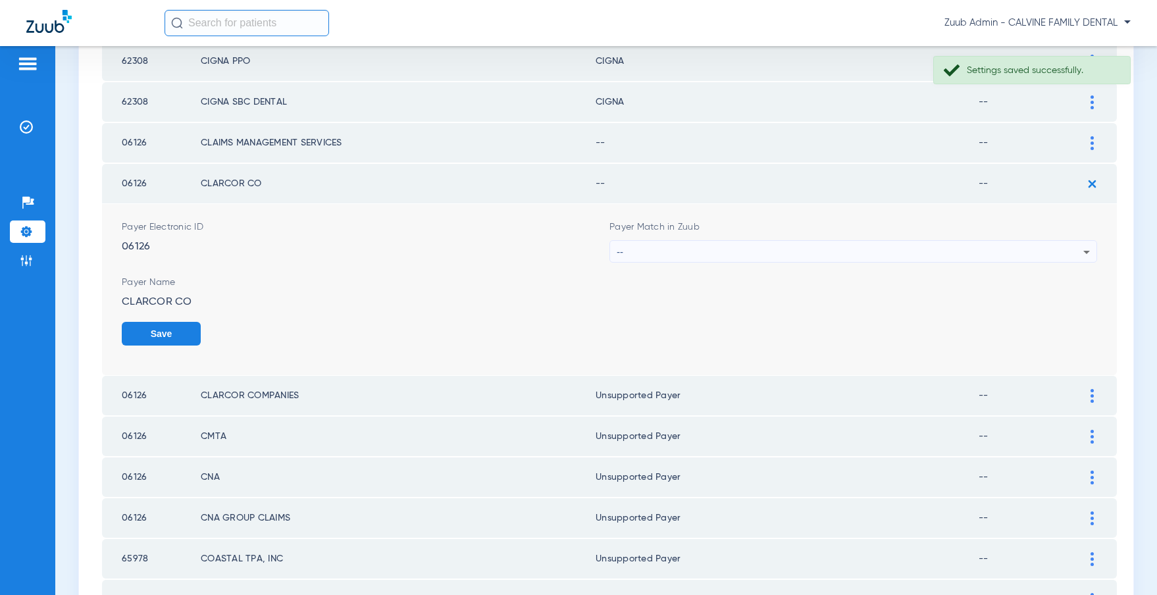
click at [725, 248] on div "--" at bounding box center [850, 252] width 467 height 22
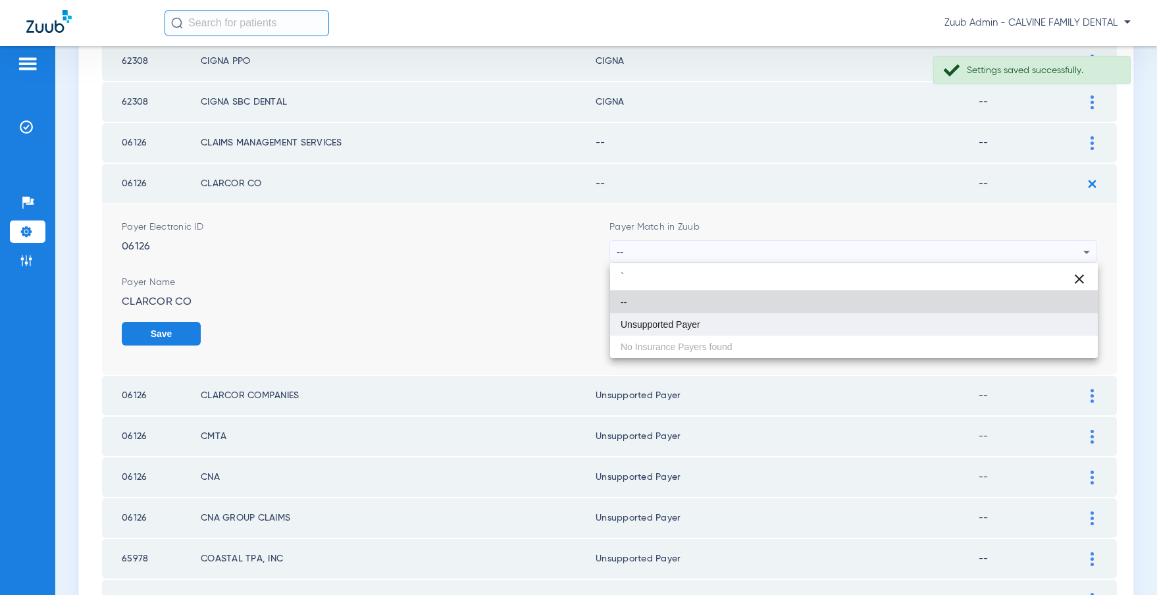
type input "`"
click at [674, 324] on span "Unsupported Payer" at bounding box center [660, 324] width 80 height 9
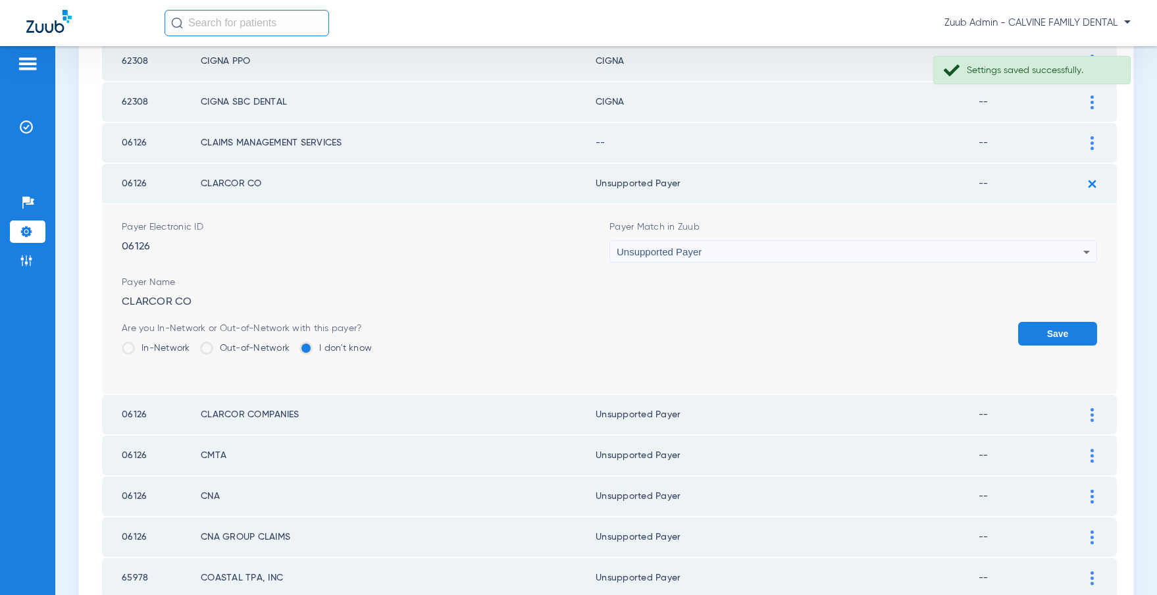
drag, startPoint x: 1051, startPoint y: 334, endPoint x: 1071, endPoint y: 256, distance: 80.0
click at [1051, 333] on button "Save" at bounding box center [1057, 334] width 79 height 24
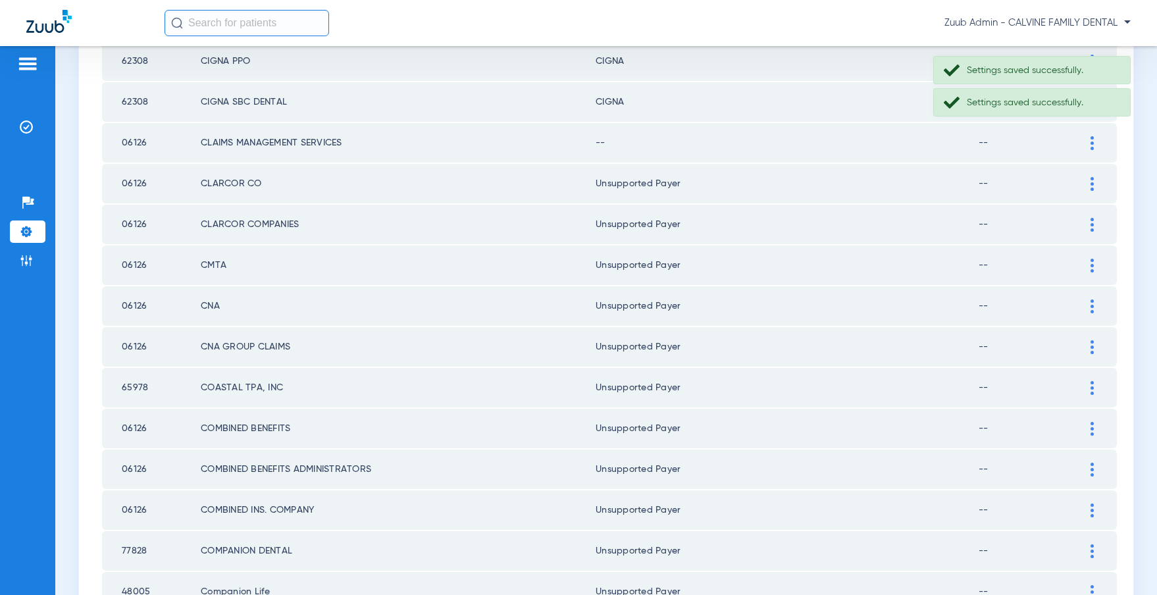
click at [1086, 144] on div at bounding box center [1091, 143] width 23 height 14
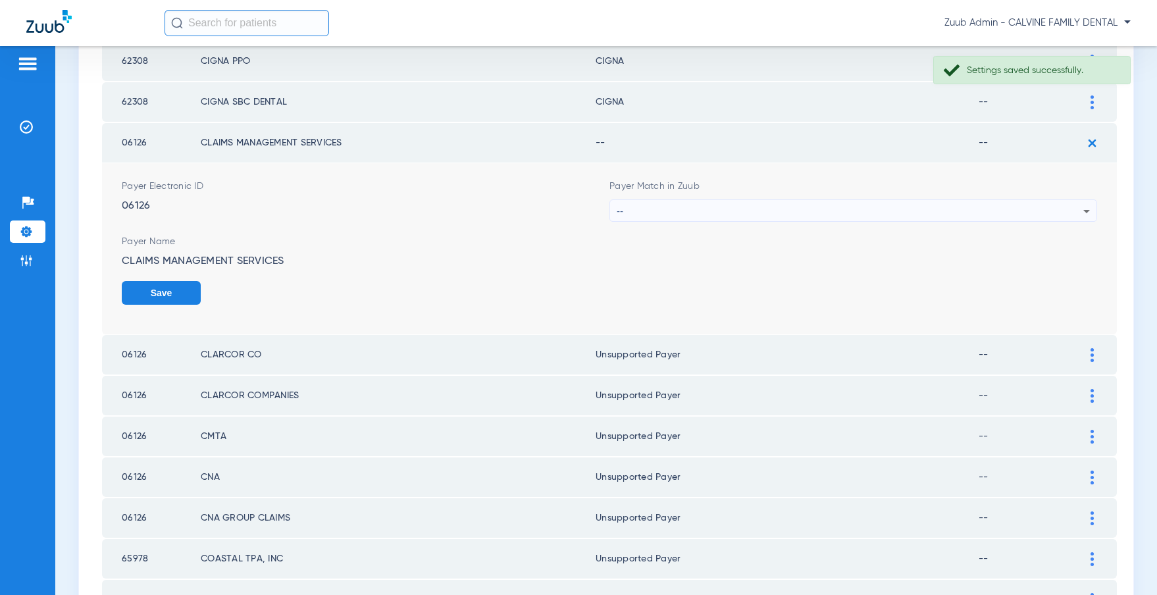
click at [779, 204] on div "--" at bounding box center [850, 211] width 467 height 22
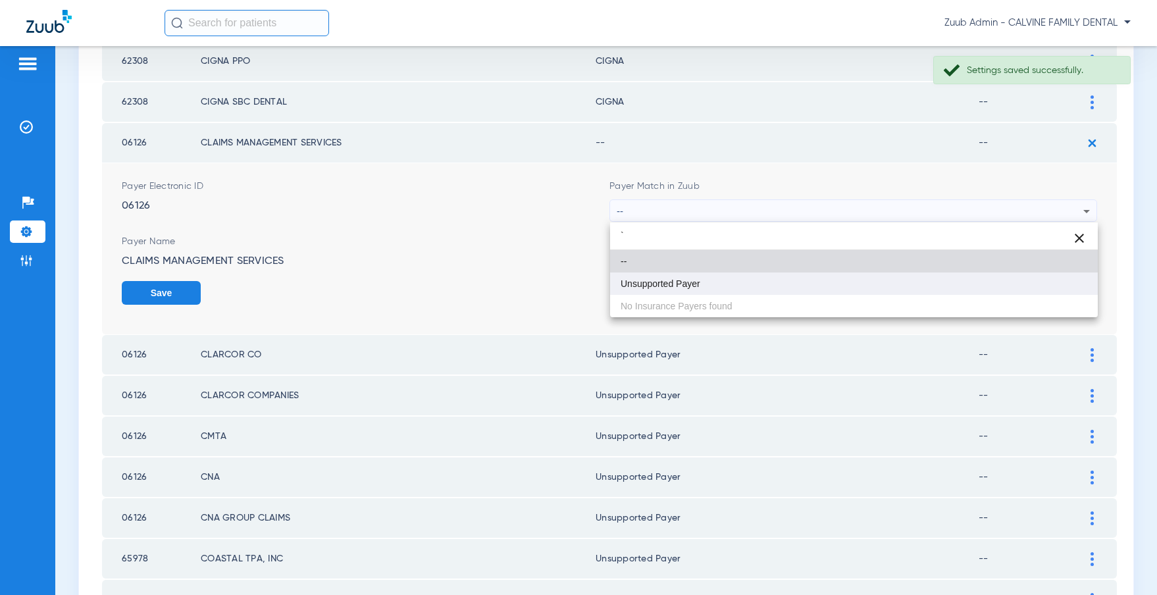
type input "`"
click at [686, 282] on span "Unsupported Payer" at bounding box center [660, 283] width 80 height 9
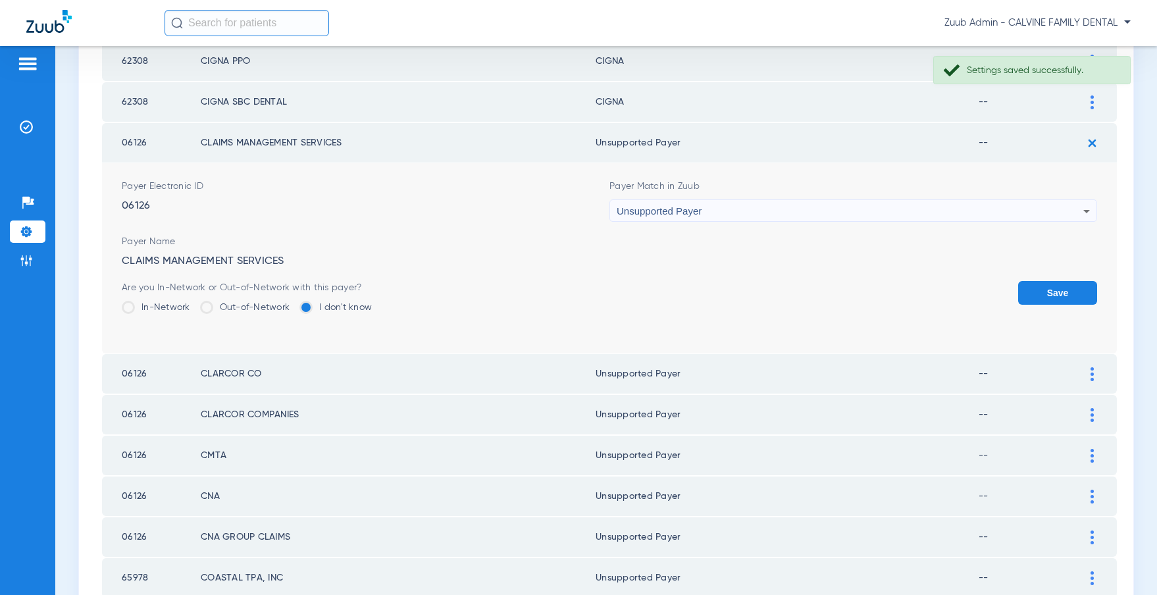
drag, startPoint x: 1043, startPoint y: 288, endPoint x: 648, endPoint y: 255, distance: 396.2
click at [1043, 288] on button "Save" at bounding box center [1057, 293] width 79 height 24
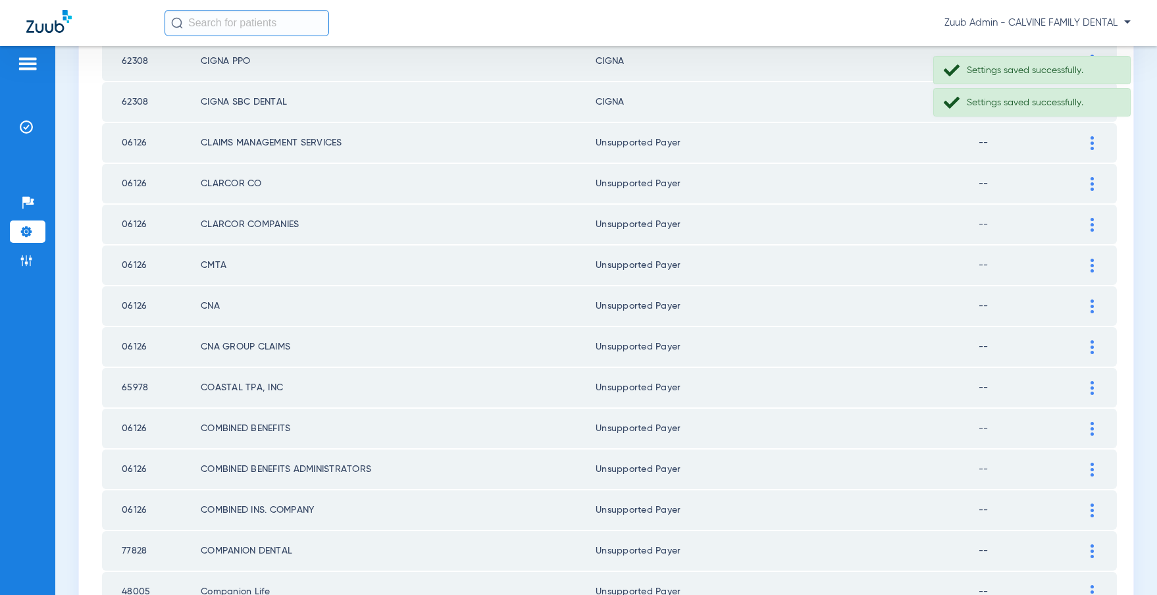
scroll to position [1783, 0]
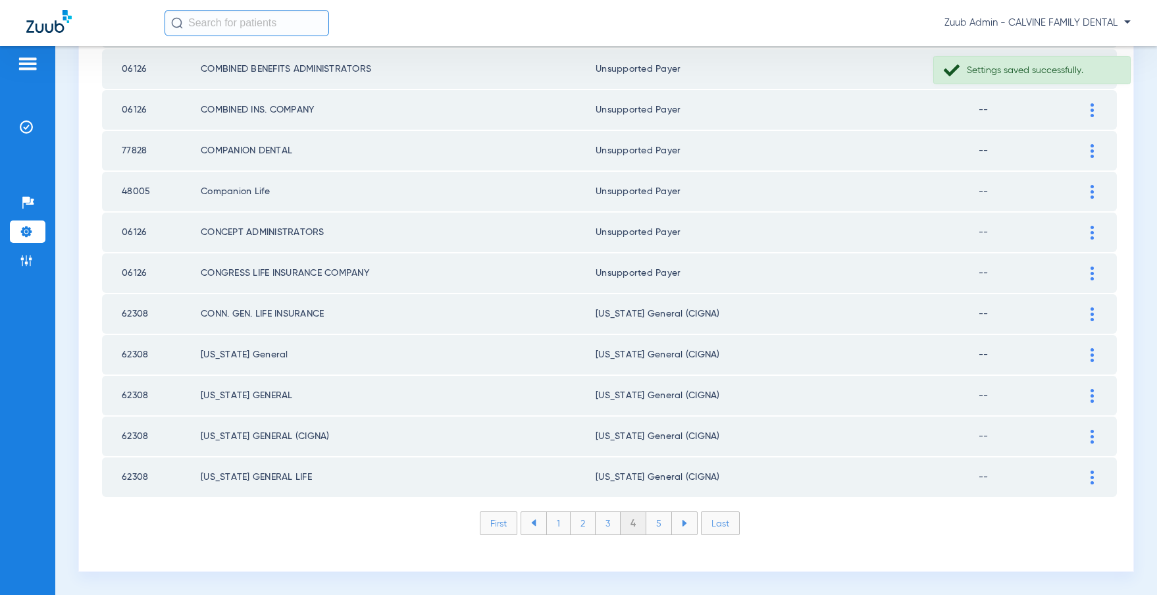
drag, startPoint x: 652, startPoint y: 522, endPoint x: 674, endPoint y: 497, distance: 33.1
click at [651, 522] on li "5" at bounding box center [659, 523] width 26 height 22
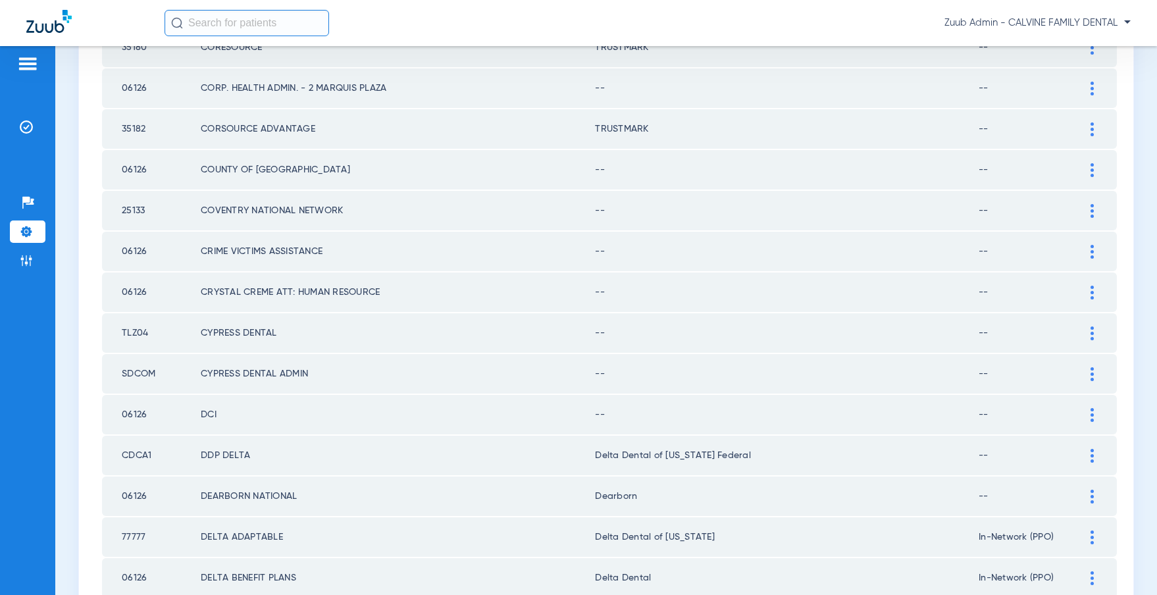
scroll to position [645, 0]
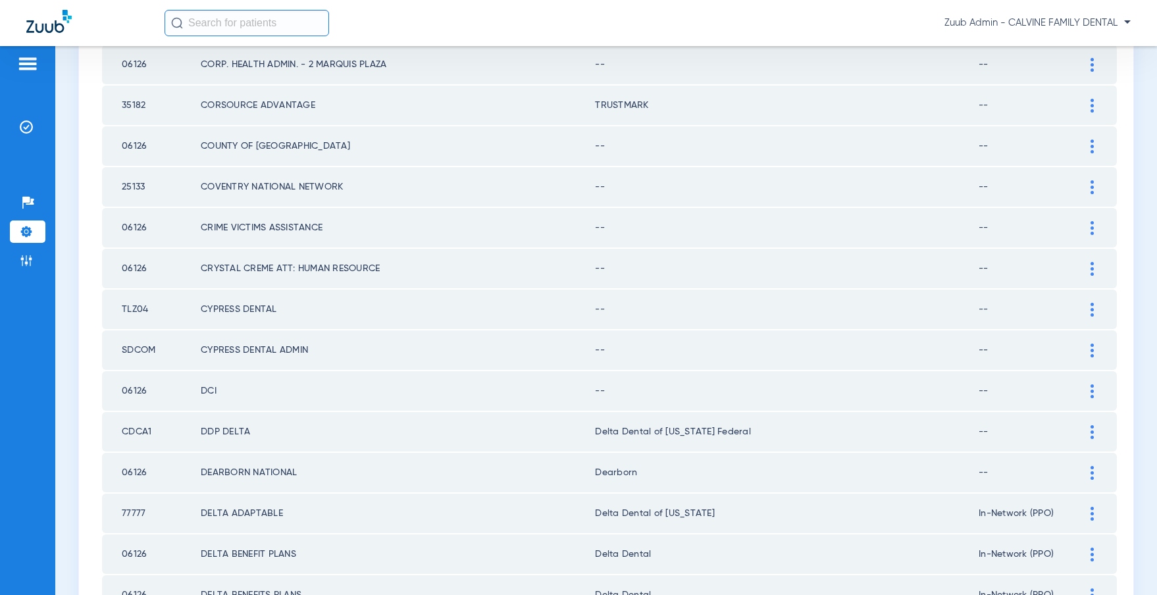
click at [1089, 387] on div at bounding box center [1091, 391] width 23 height 14
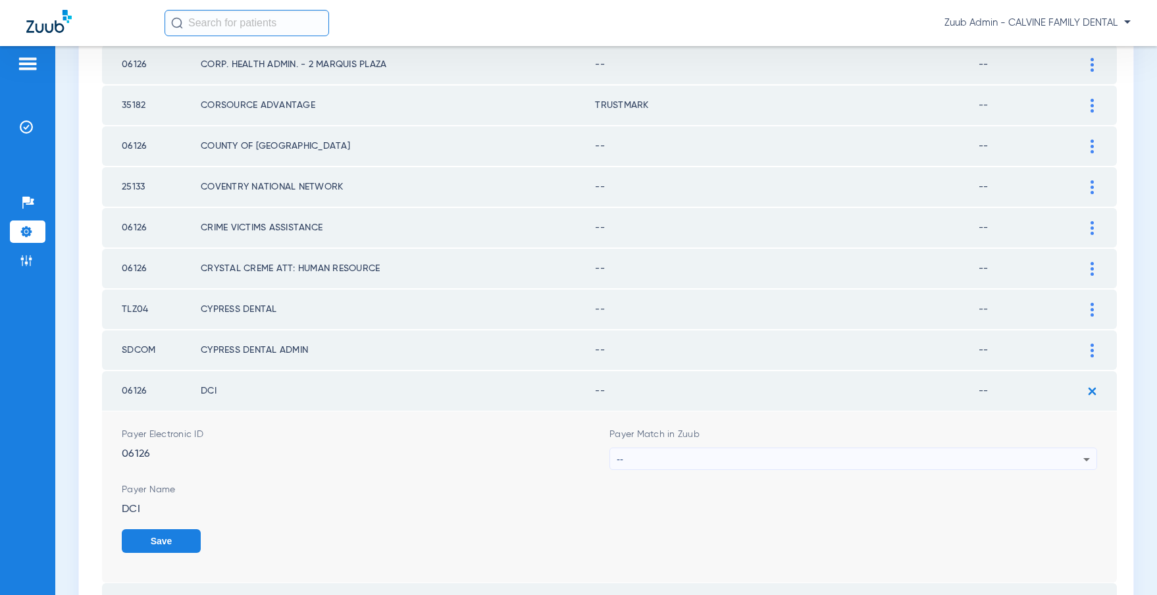
click at [854, 450] on div "--" at bounding box center [850, 459] width 467 height 22
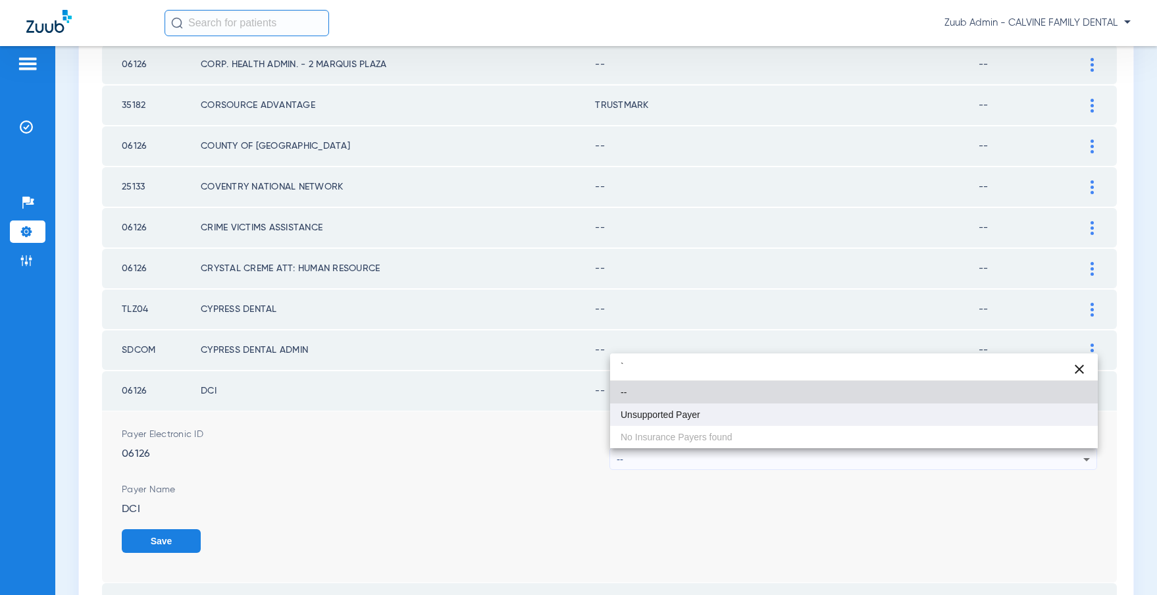
type input "`"
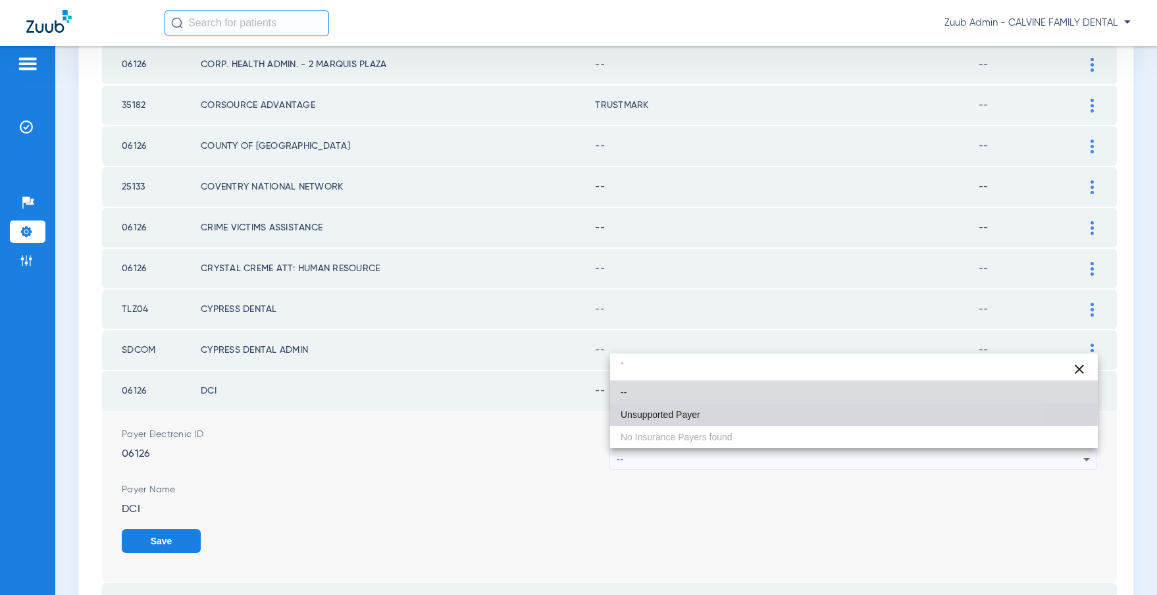
click at [737, 412] on mat-option "Unsupported Payer" at bounding box center [854, 414] width 488 height 22
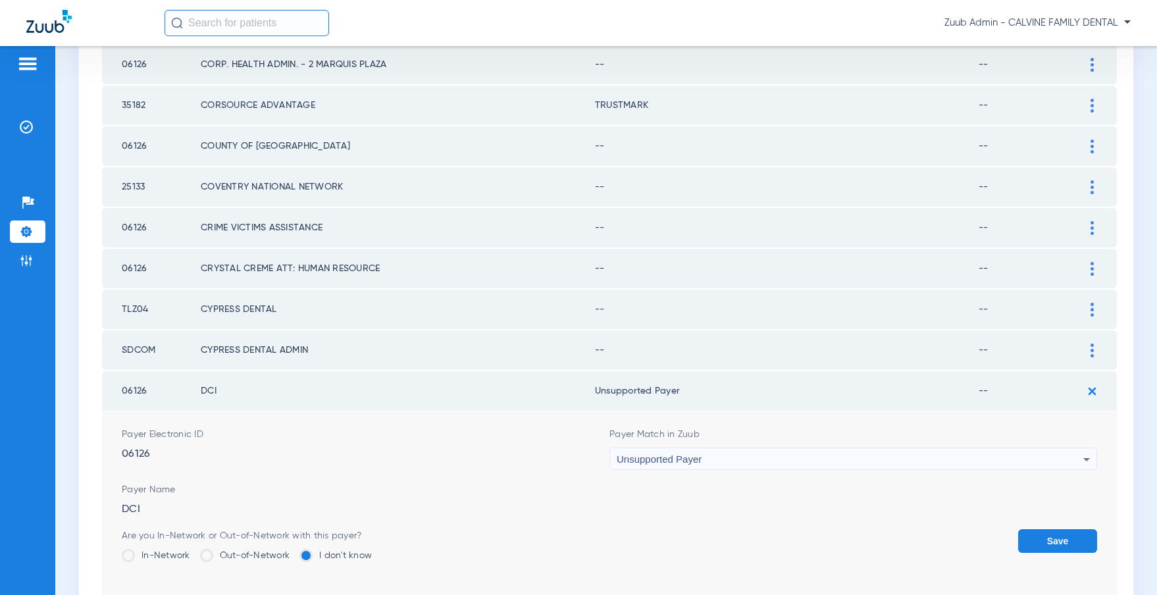
drag, startPoint x: 1061, startPoint y: 538, endPoint x: 1096, endPoint y: 359, distance: 182.2
click at [1061, 537] on button "Save" at bounding box center [1057, 541] width 79 height 24
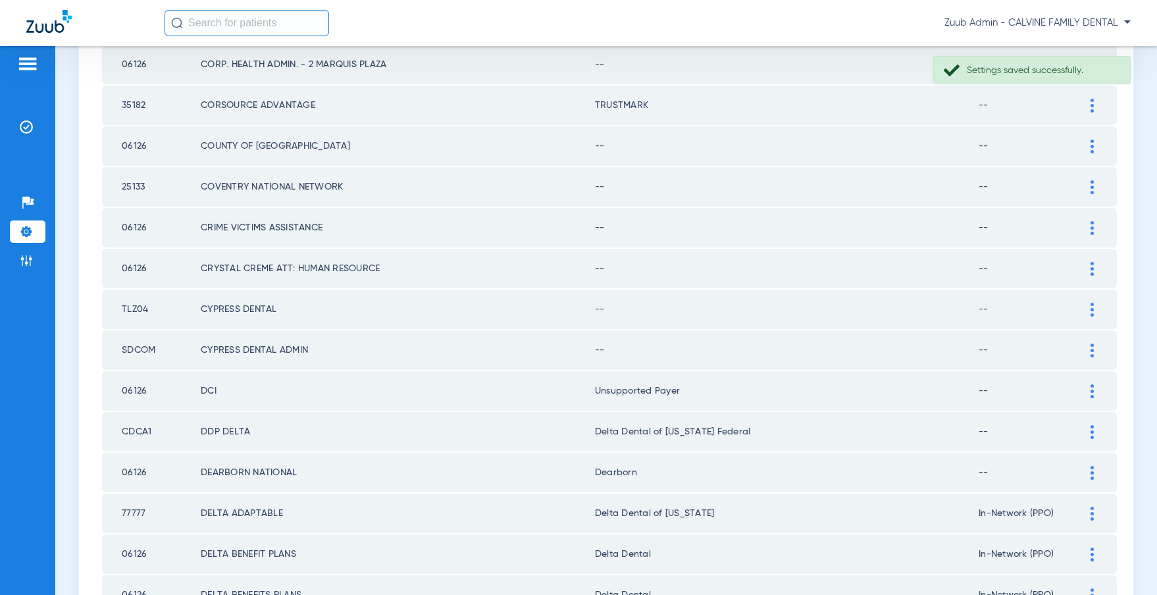
click at [1095, 346] on div at bounding box center [1091, 350] width 23 height 14
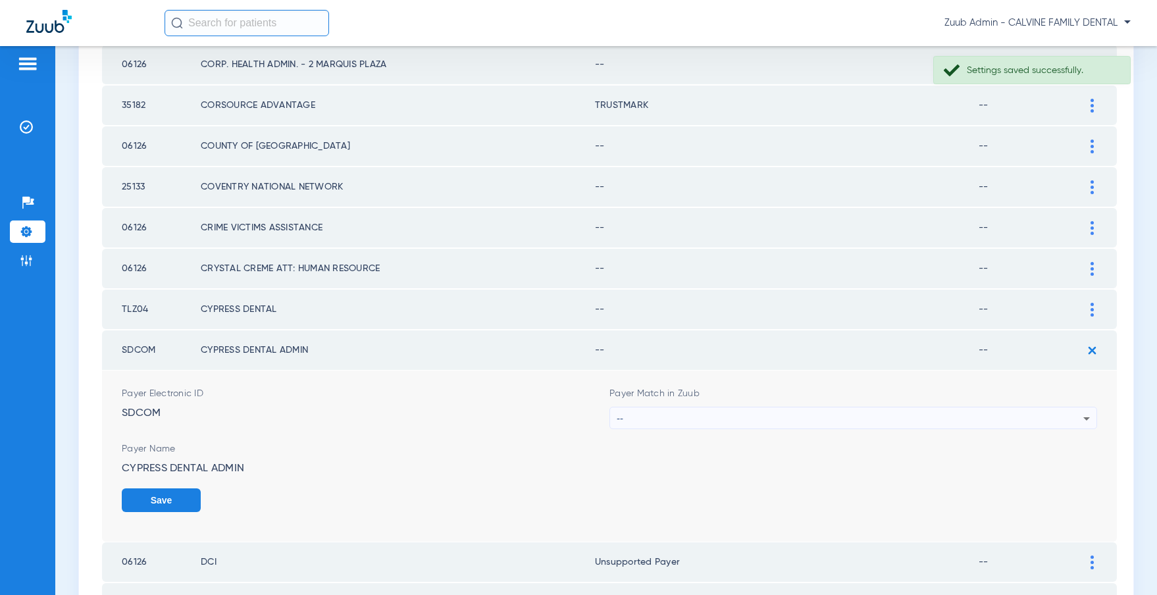
click at [753, 411] on div "--" at bounding box center [850, 418] width 467 height 22
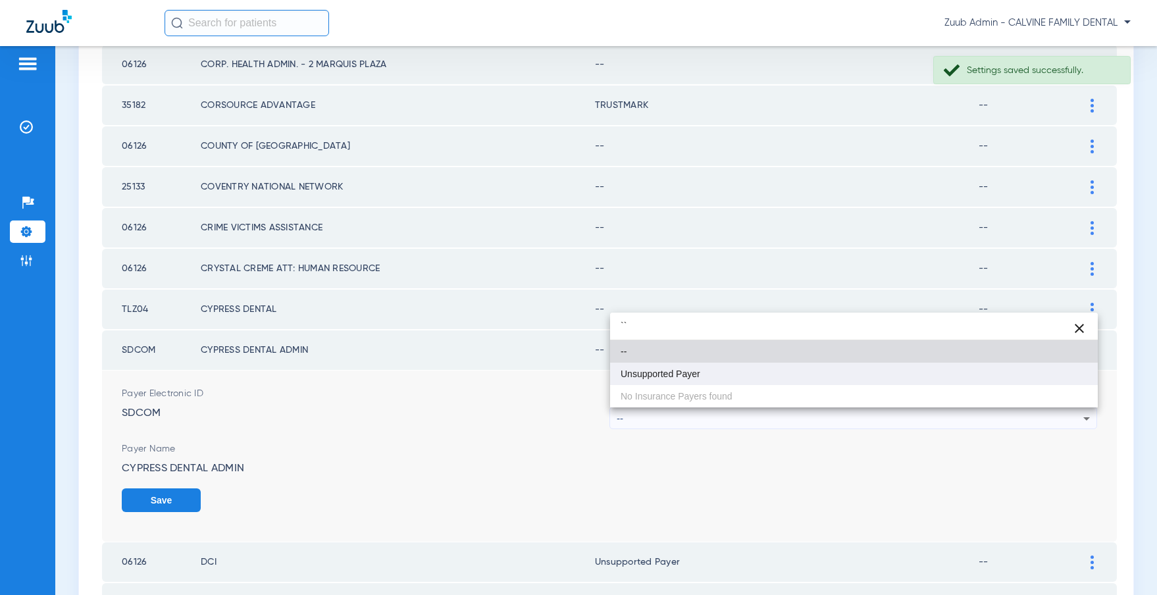
type input "``"
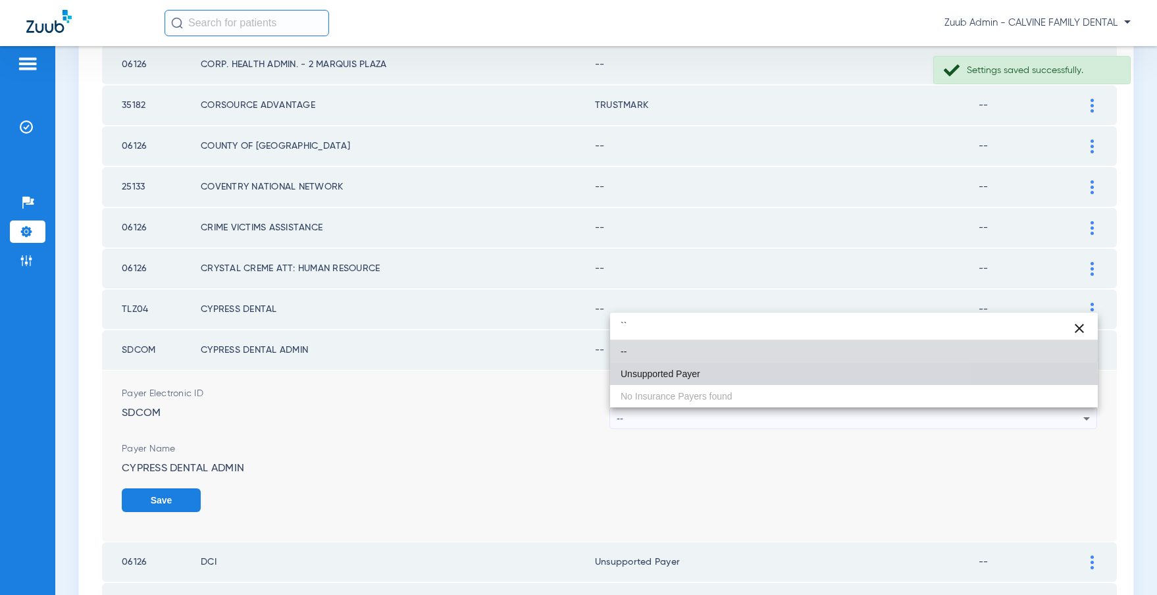
click at [699, 378] on span "Unsupported Payer" at bounding box center [660, 373] width 80 height 9
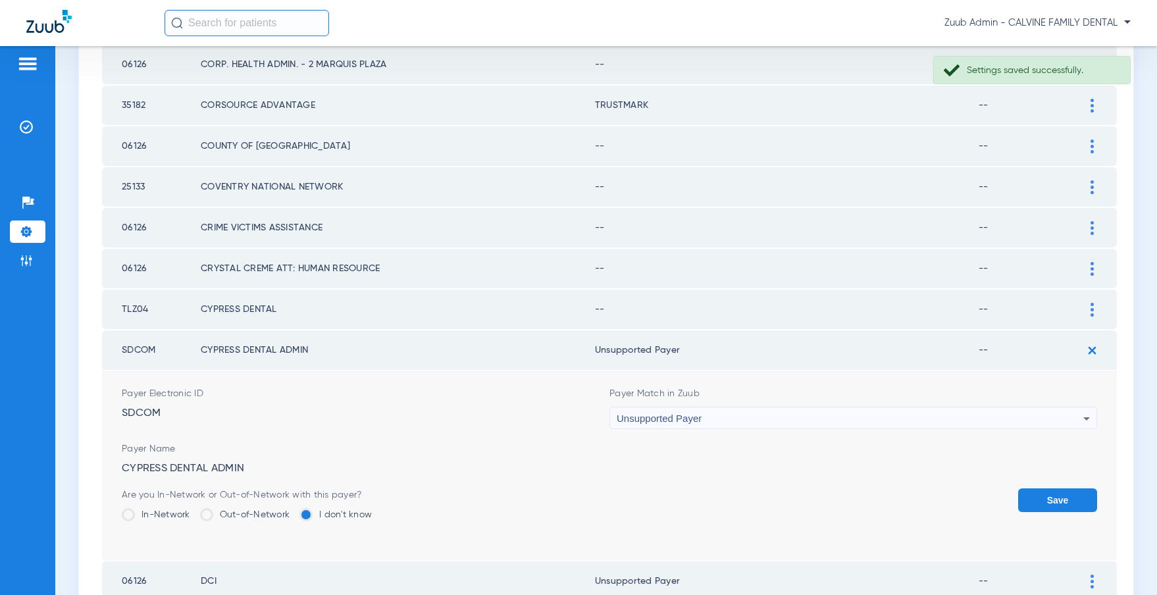
drag, startPoint x: 1060, startPoint y: 497, endPoint x: 1062, endPoint y: 405, distance: 92.8
click at [1053, 489] on button "Save" at bounding box center [1057, 500] width 79 height 24
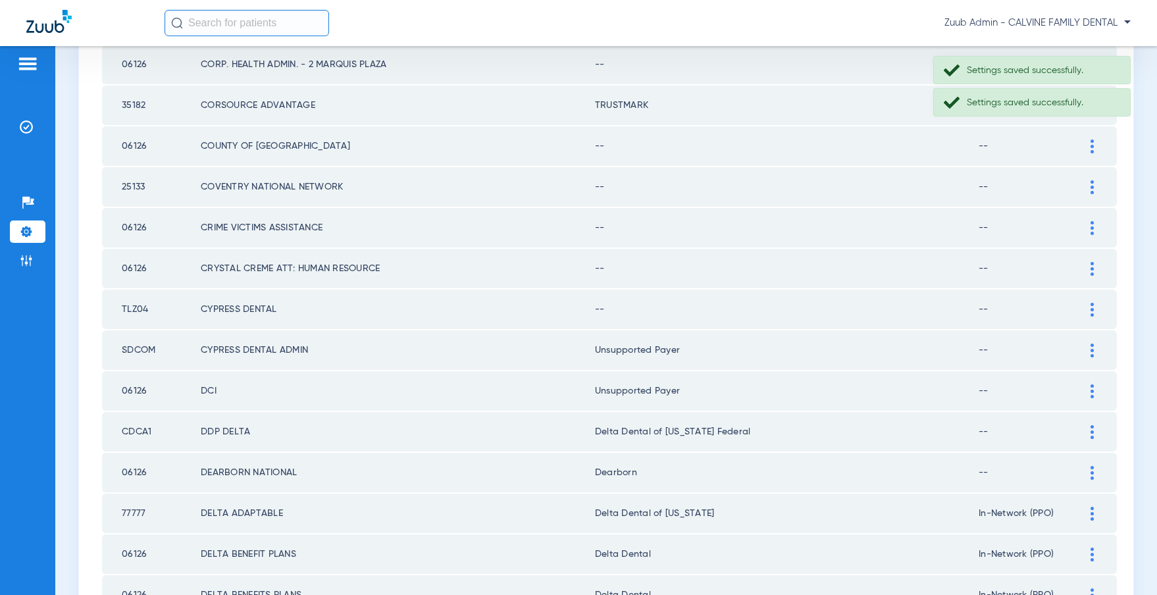
click at [1090, 313] on img at bounding box center [1091, 310] width 3 height 14
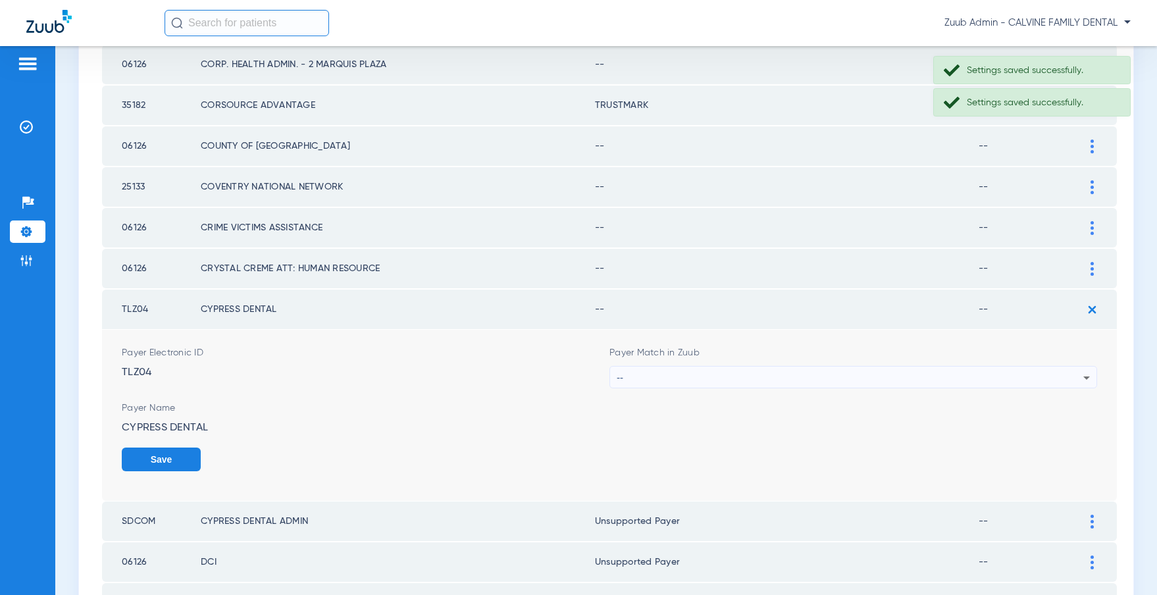
click at [730, 375] on div "--" at bounding box center [850, 377] width 467 height 22
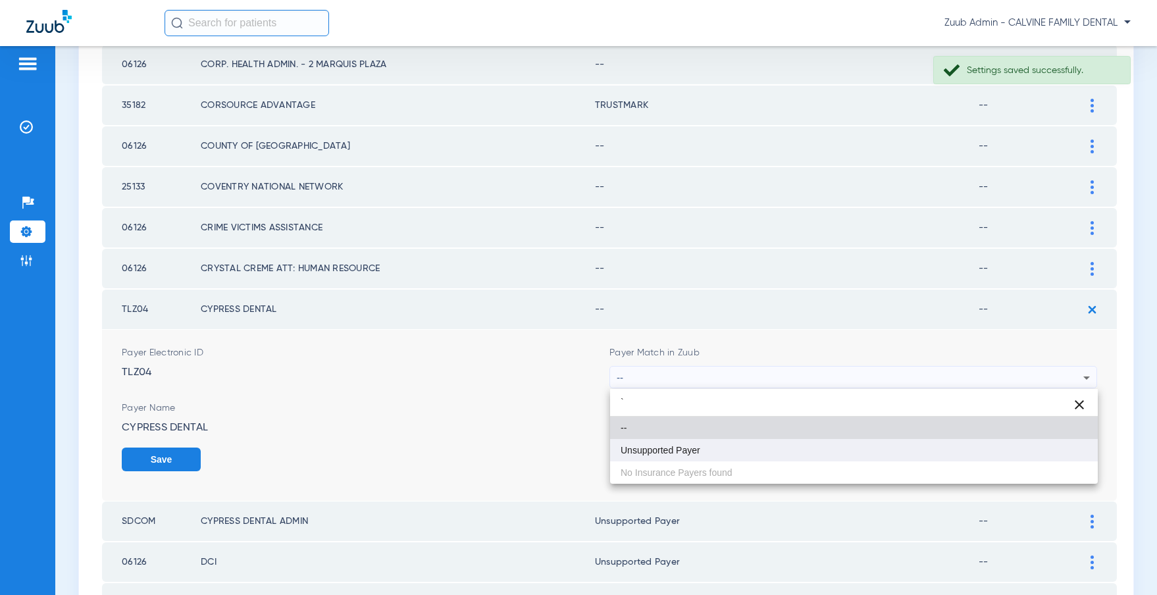
type input "`"
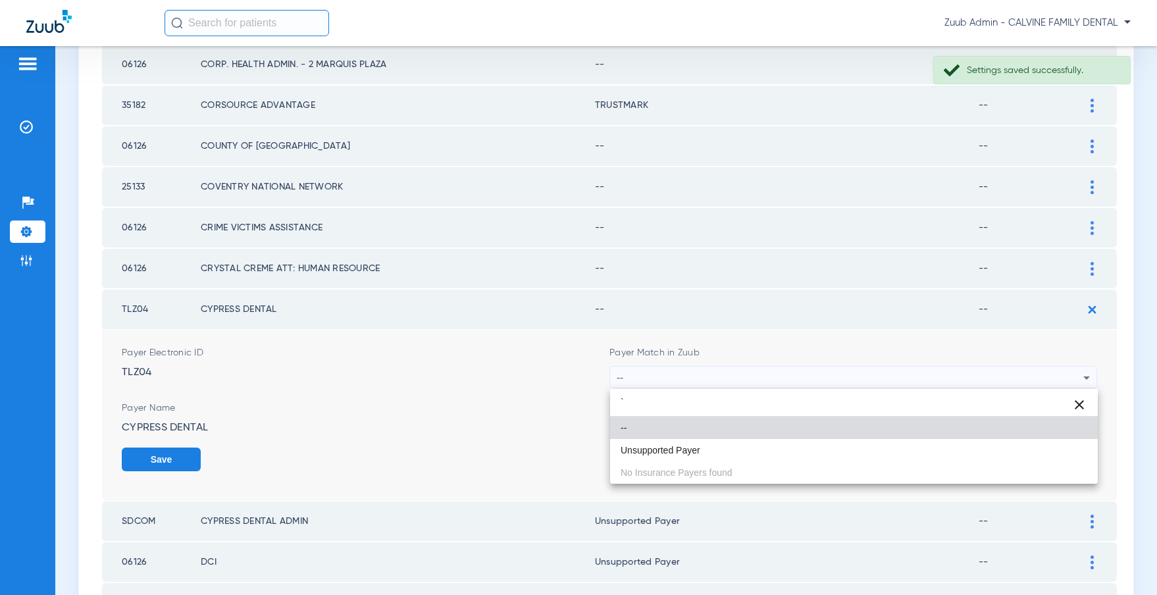
drag, startPoint x: 690, startPoint y: 444, endPoint x: 719, endPoint y: 440, distance: 28.7
click at [691, 443] on mat-option "Unsupported Payer" at bounding box center [854, 450] width 488 height 22
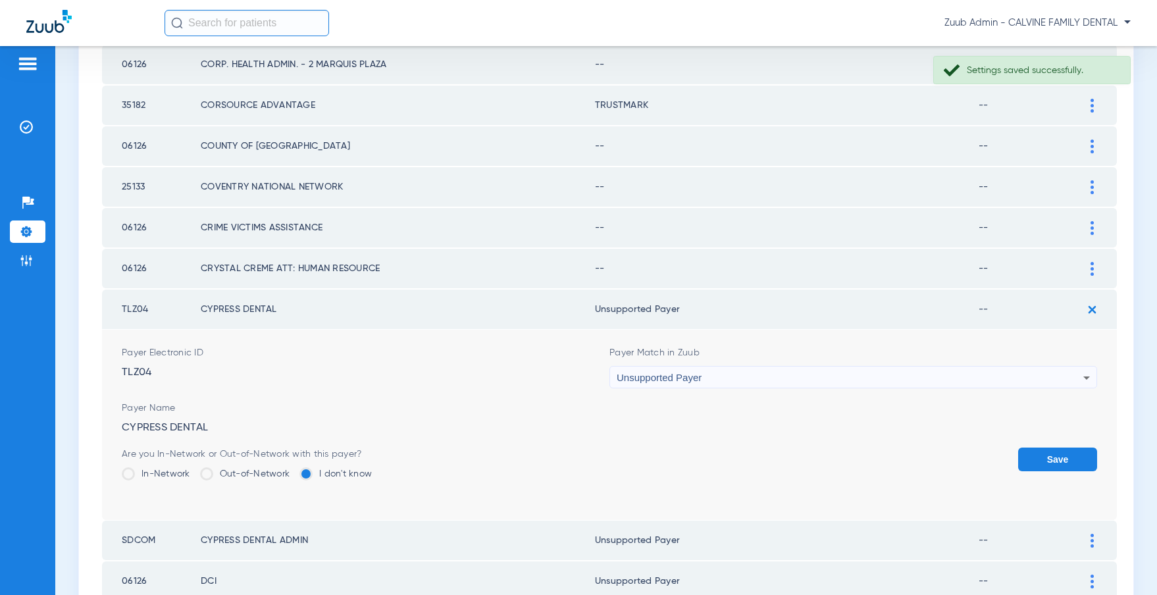
drag, startPoint x: 1040, startPoint y: 455, endPoint x: 1048, endPoint y: 420, distance: 35.6
click at [1040, 455] on button "Save" at bounding box center [1057, 459] width 79 height 24
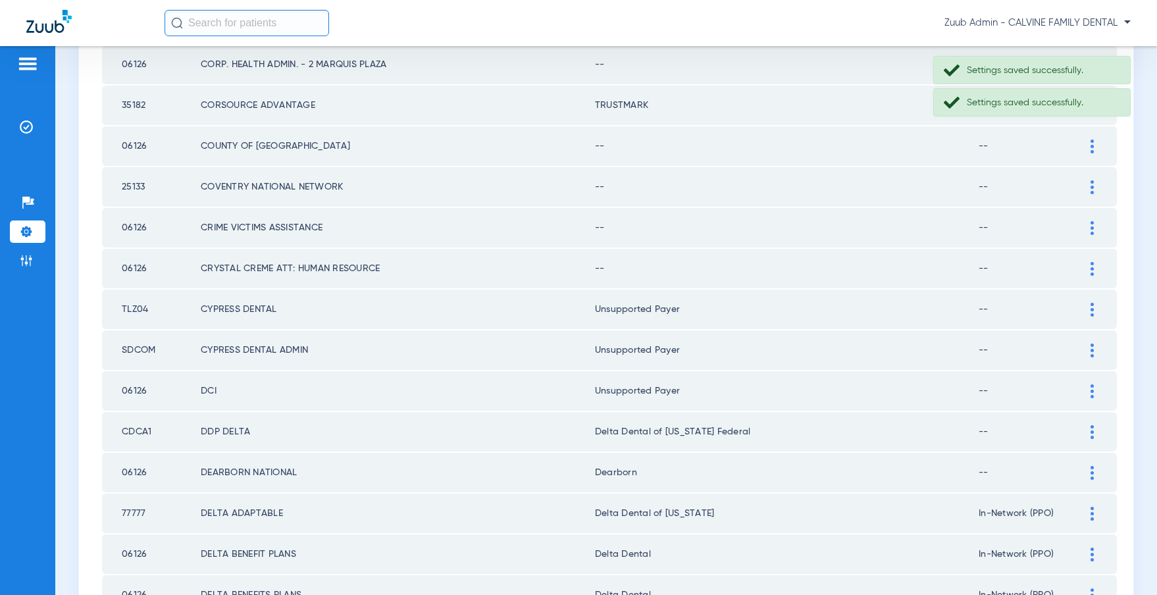
click at [1092, 256] on td at bounding box center [1098, 268] width 36 height 39
click at [1089, 266] on div at bounding box center [1091, 269] width 23 height 14
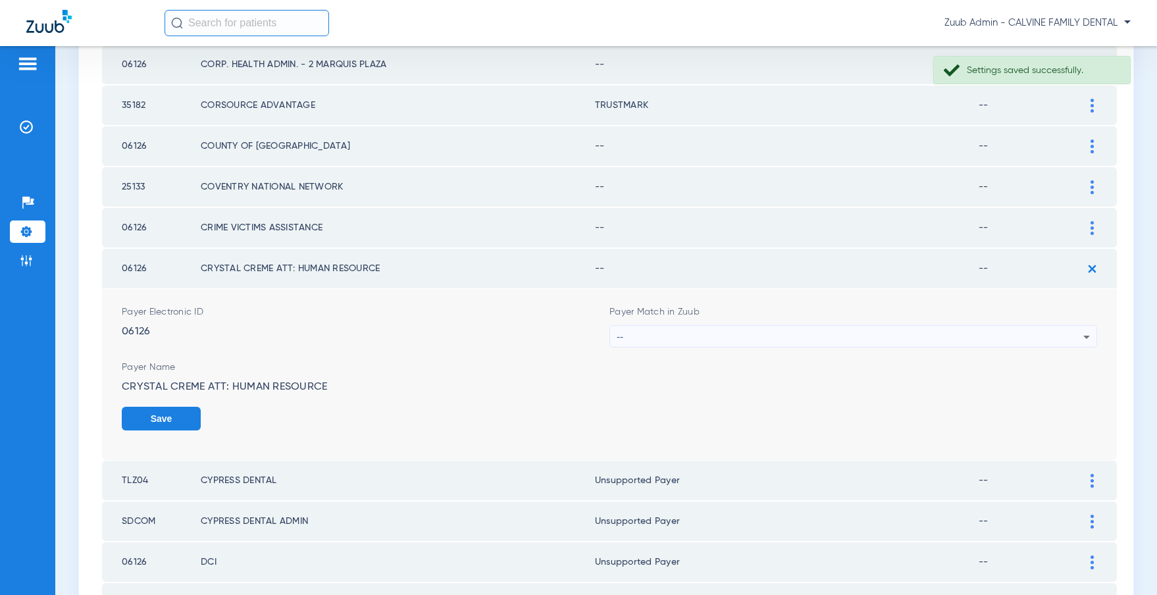
click at [720, 327] on div "--" at bounding box center [850, 337] width 467 height 22
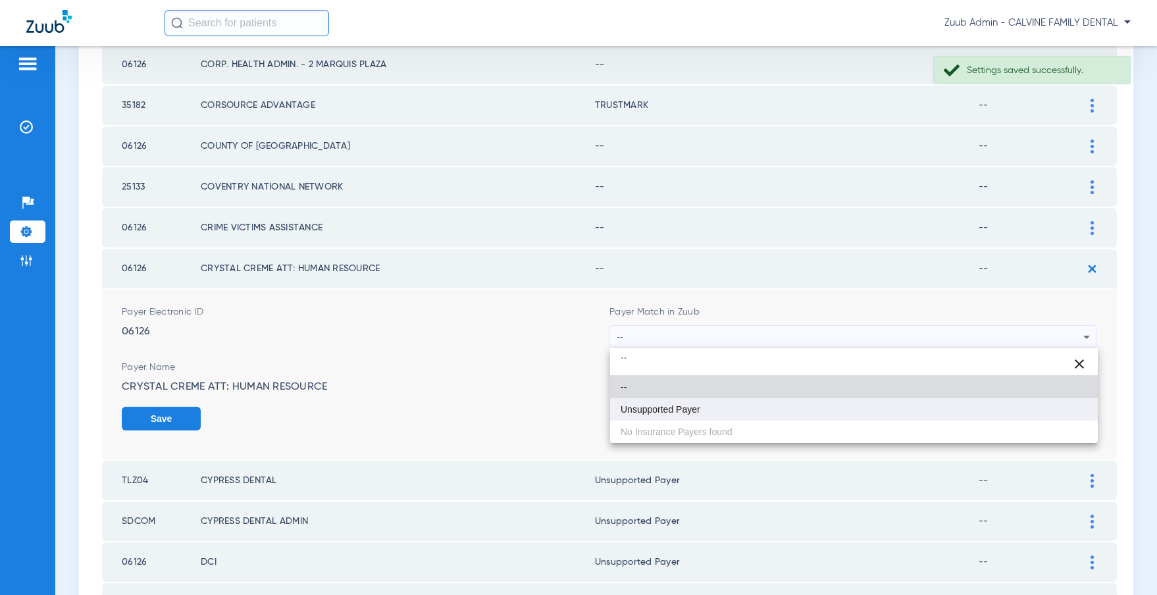
type input "``"
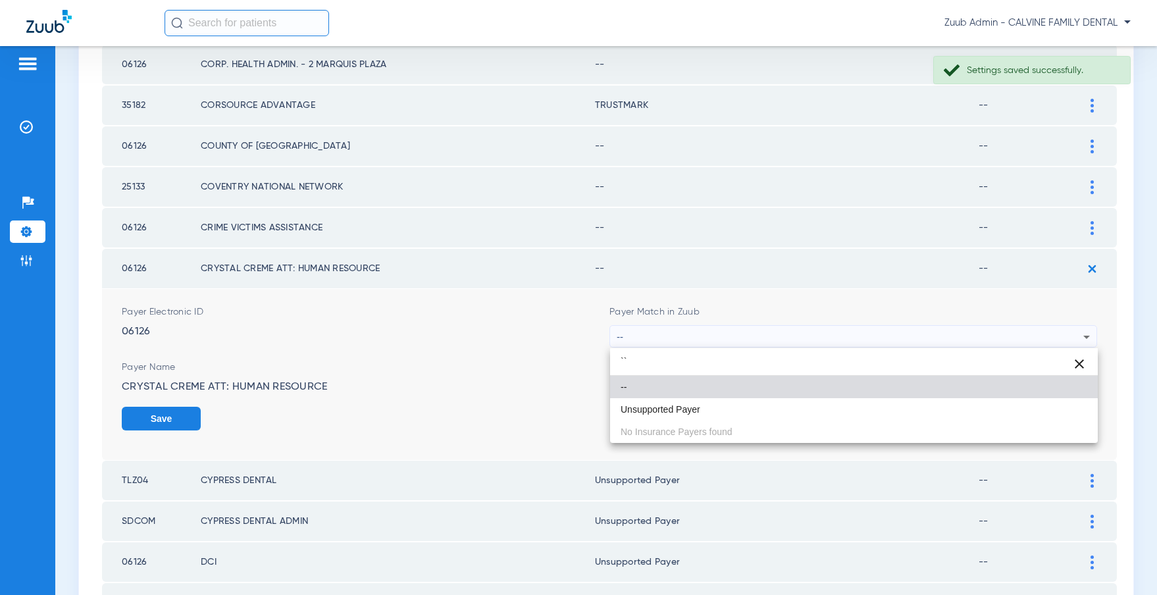
drag, startPoint x: 676, startPoint y: 404, endPoint x: 729, endPoint y: 405, distance: 52.6
click at [690, 402] on mat-option "Unsupported Payer" at bounding box center [854, 409] width 488 height 22
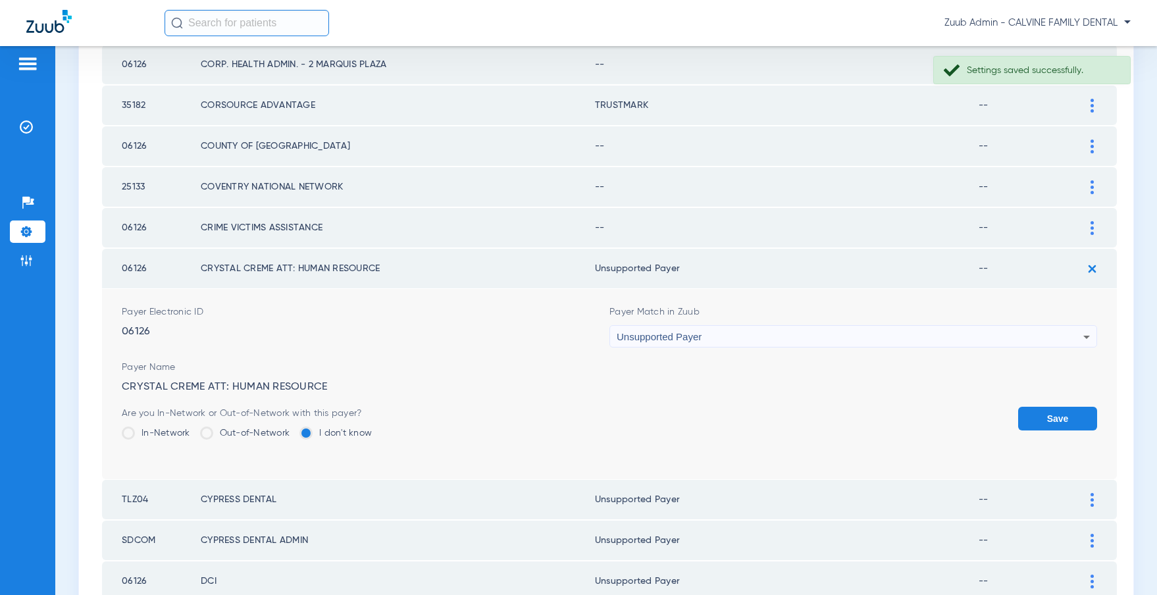
drag, startPoint x: 1067, startPoint y: 413, endPoint x: 1073, endPoint y: 299, distance: 114.0
click at [1066, 413] on button "Save" at bounding box center [1057, 419] width 79 height 24
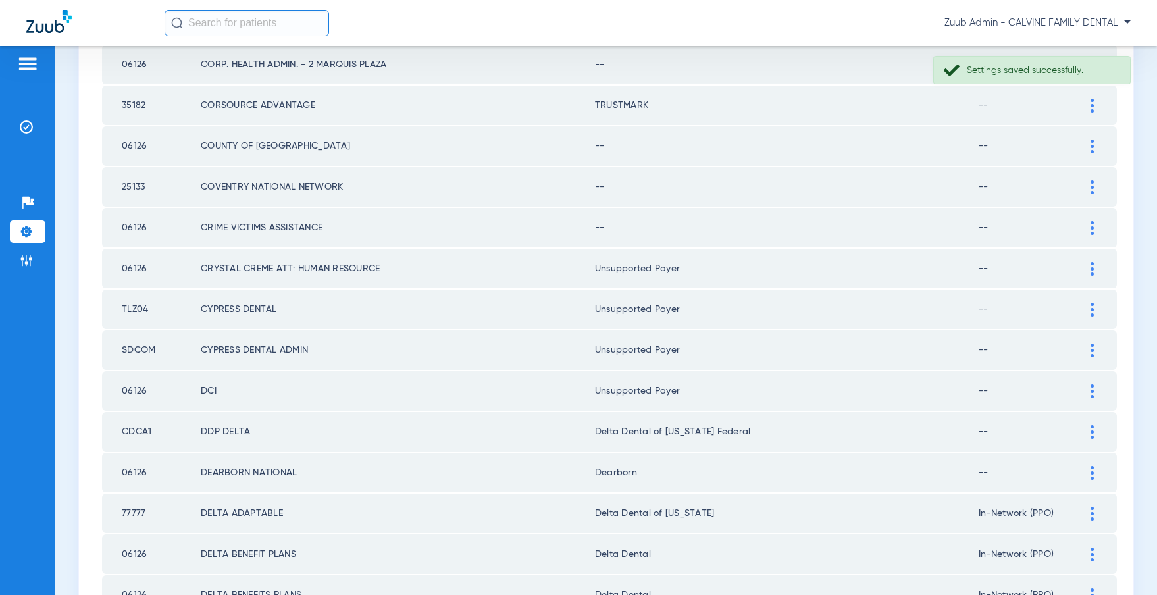
click at [1089, 226] on div at bounding box center [1091, 228] width 23 height 14
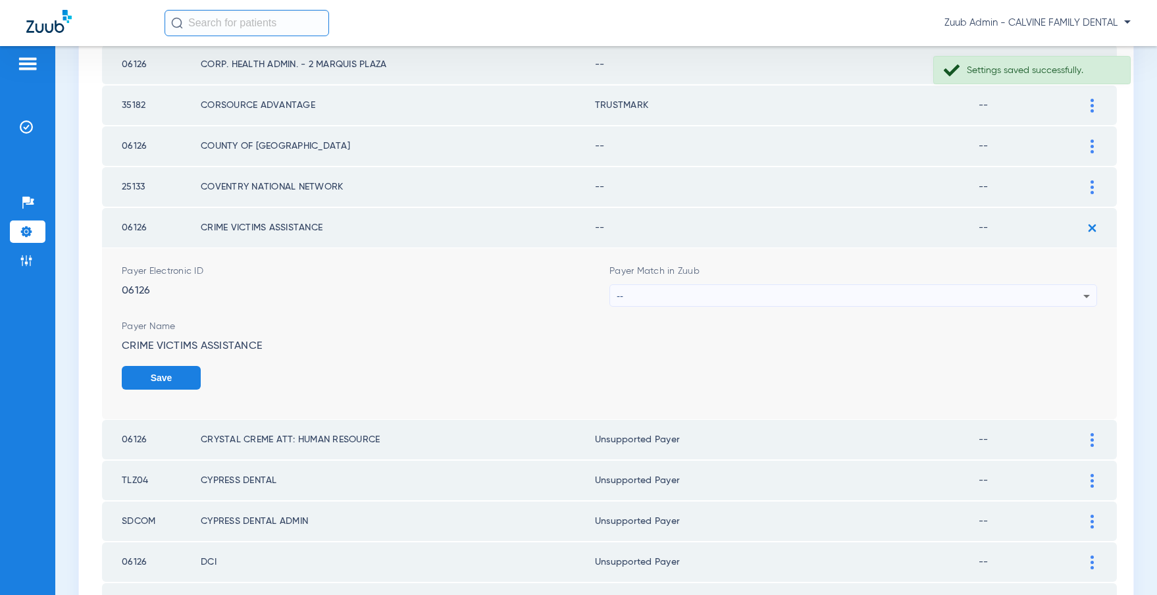
click at [715, 295] on div "--" at bounding box center [850, 296] width 467 height 22
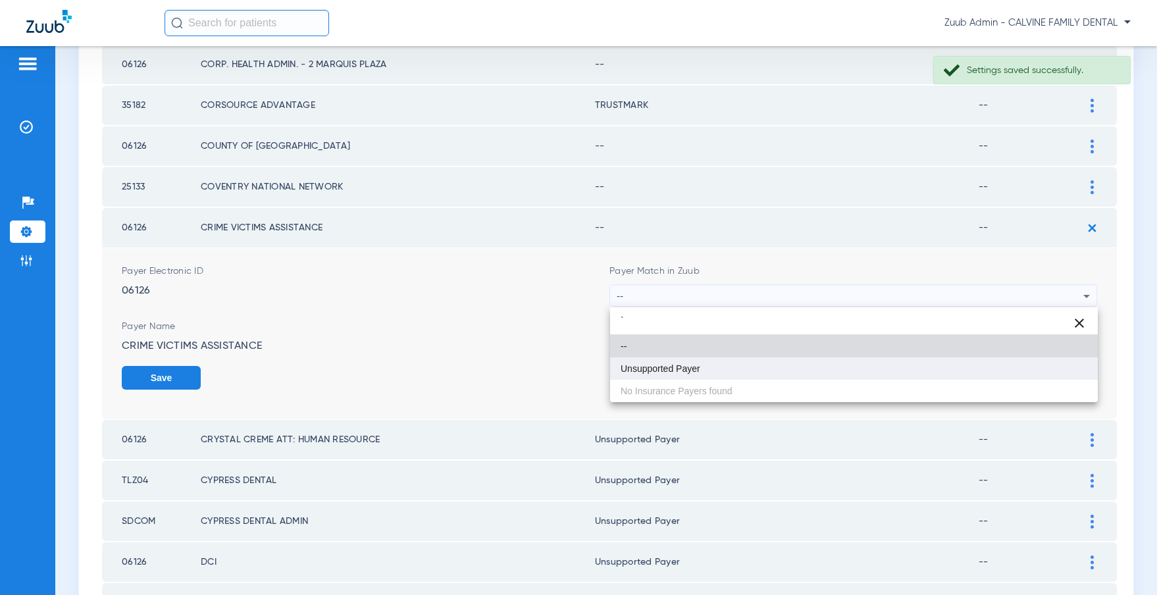
type input "`"
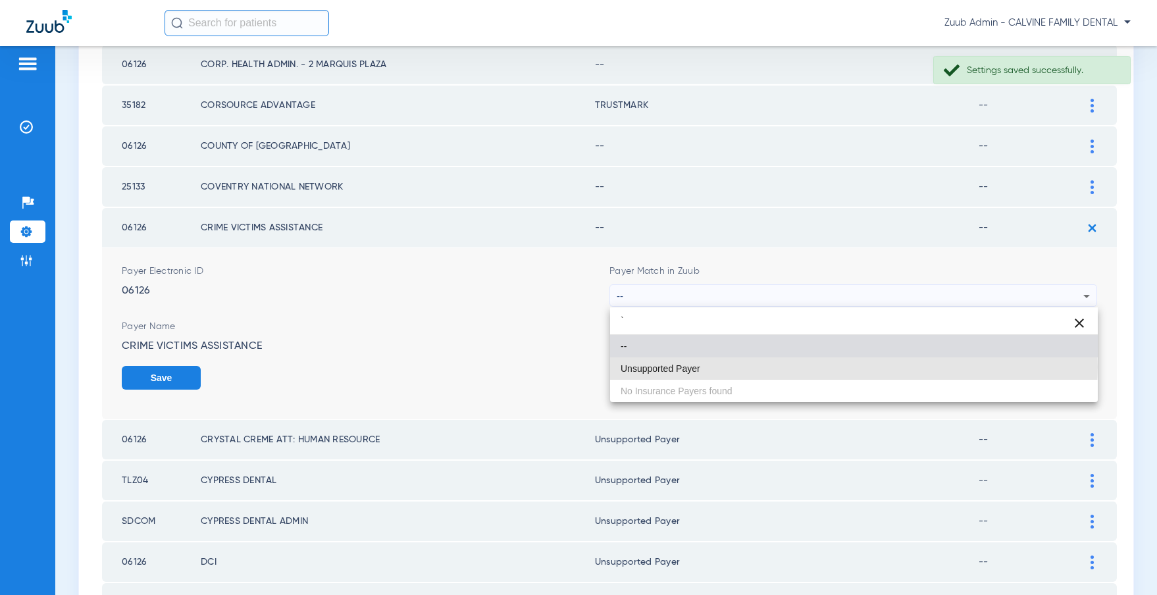
drag, startPoint x: 662, startPoint y: 366, endPoint x: 759, endPoint y: 363, distance: 97.5
click at [663, 366] on span "Unsupported Payer" at bounding box center [660, 368] width 80 height 9
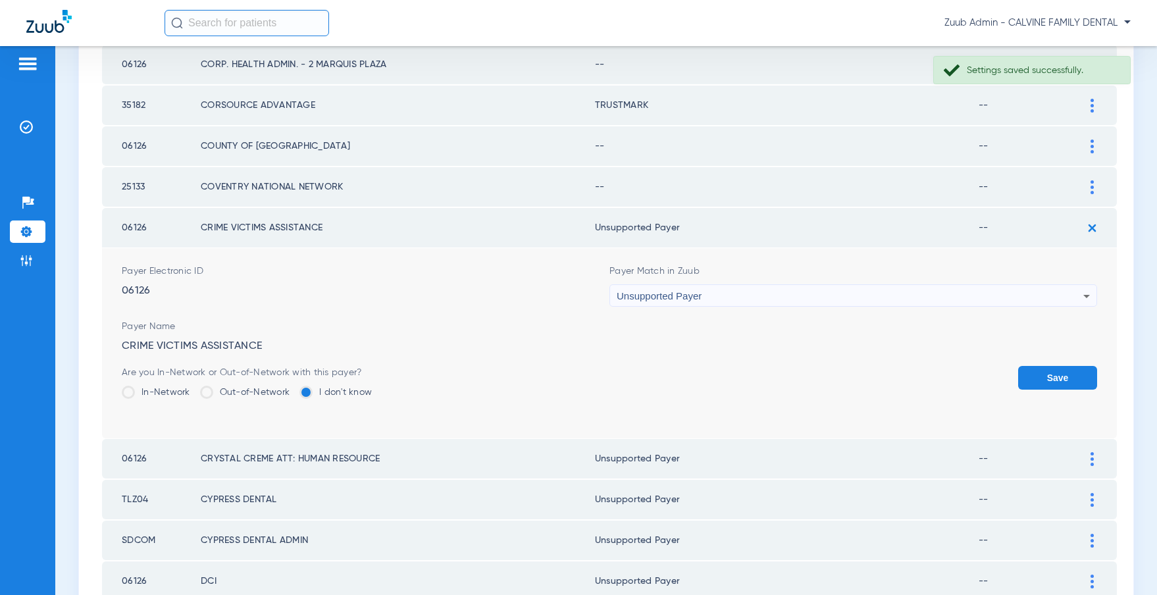
click at [1035, 379] on button "Save" at bounding box center [1057, 378] width 79 height 24
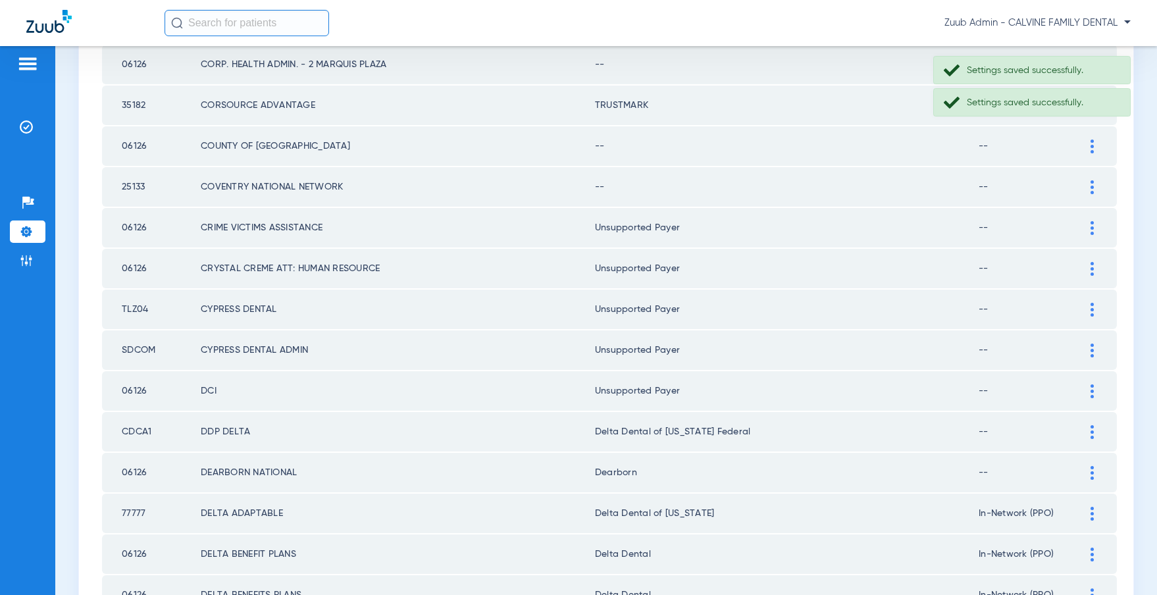
click at [1084, 184] on div at bounding box center [1091, 187] width 23 height 14
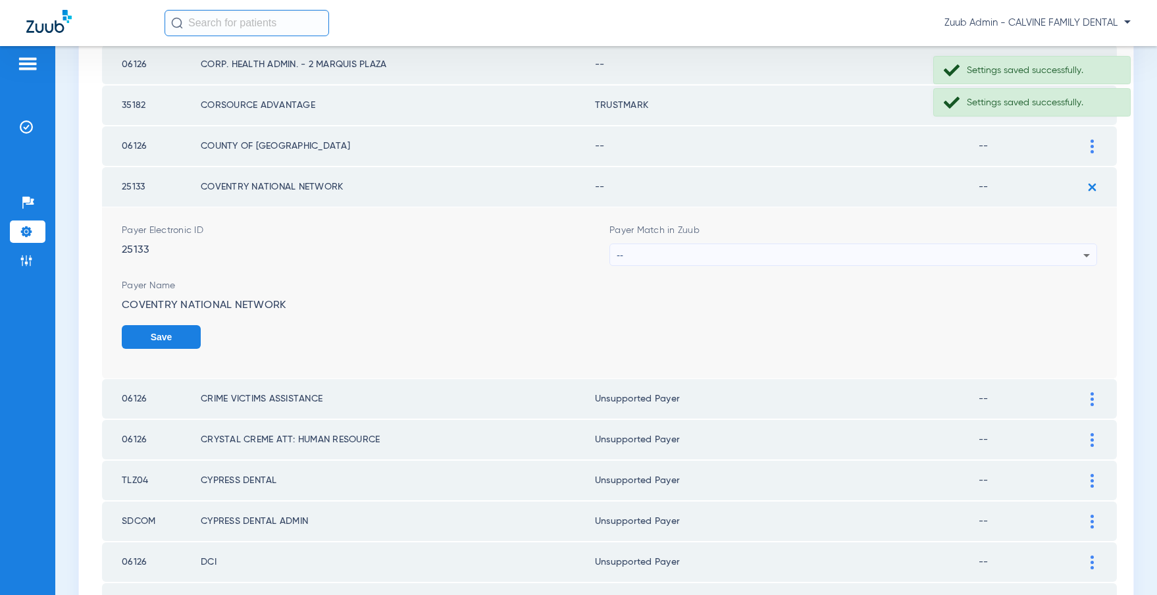
click at [701, 252] on div "--" at bounding box center [850, 255] width 467 height 22
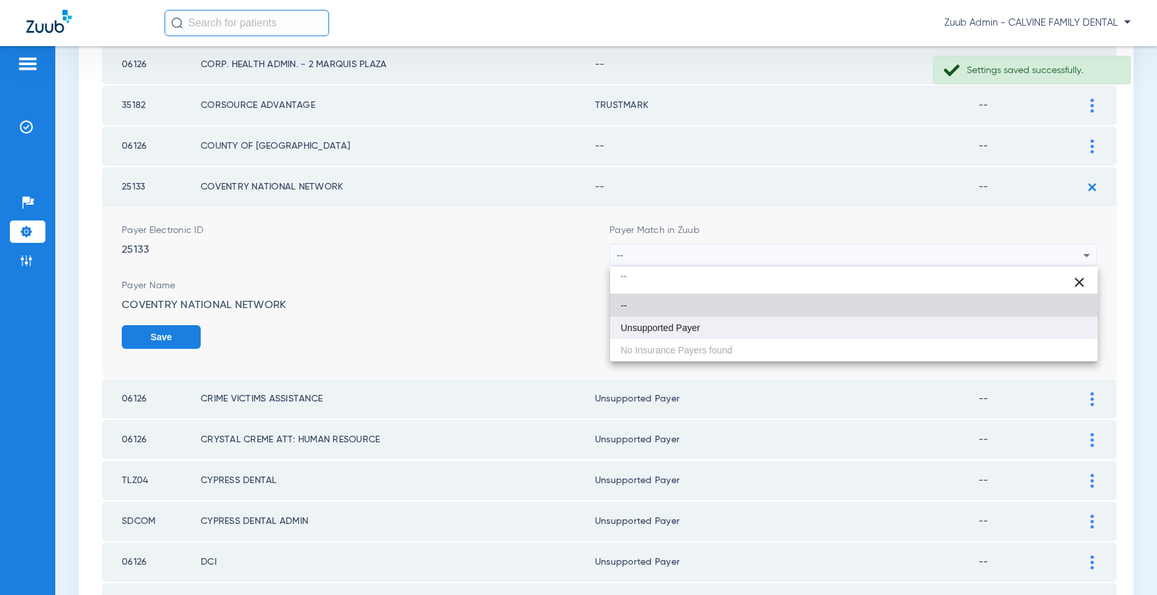
type input "``"
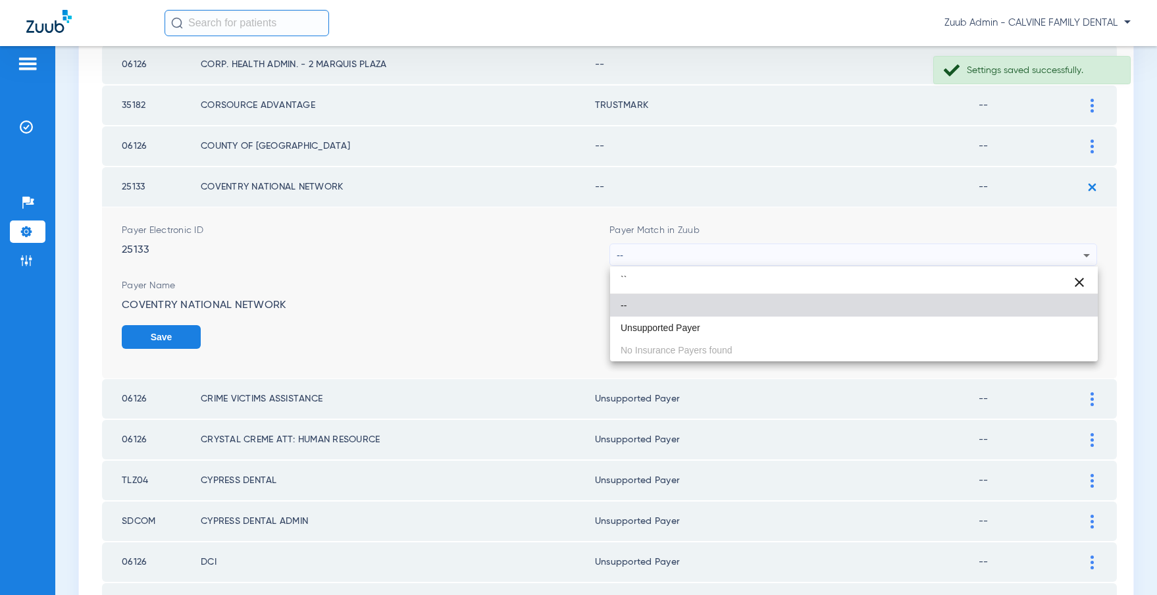
drag, startPoint x: 672, startPoint y: 324, endPoint x: 701, endPoint y: 318, distance: 29.7
click at [673, 324] on span "Unsupported Payer" at bounding box center [660, 327] width 80 height 9
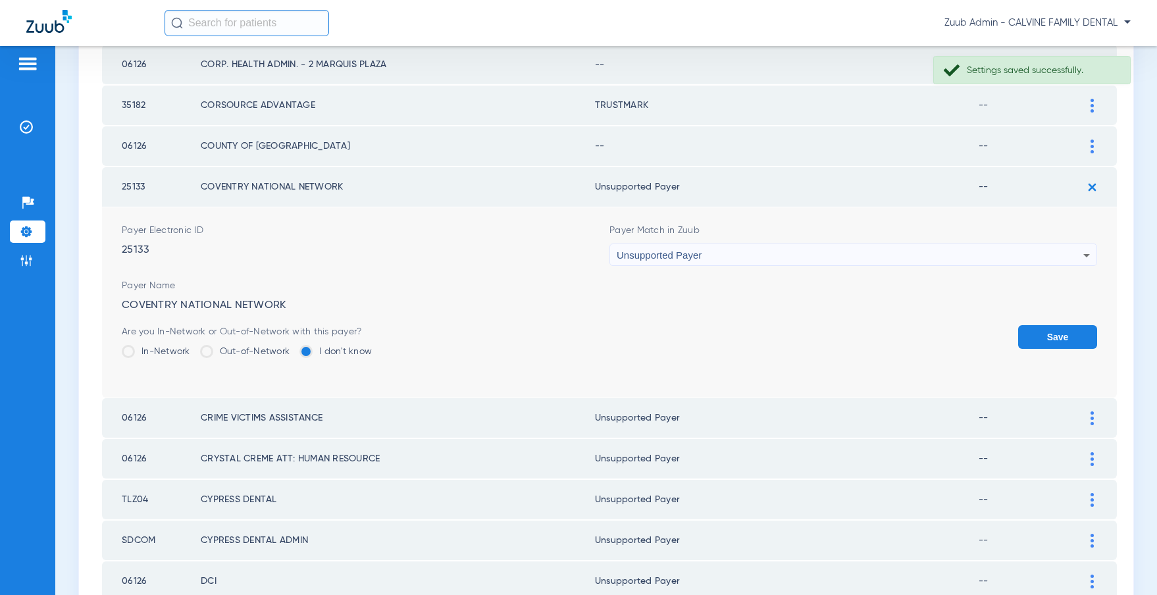
click at [1040, 332] on button "Save" at bounding box center [1057, 337] width 79 height 24
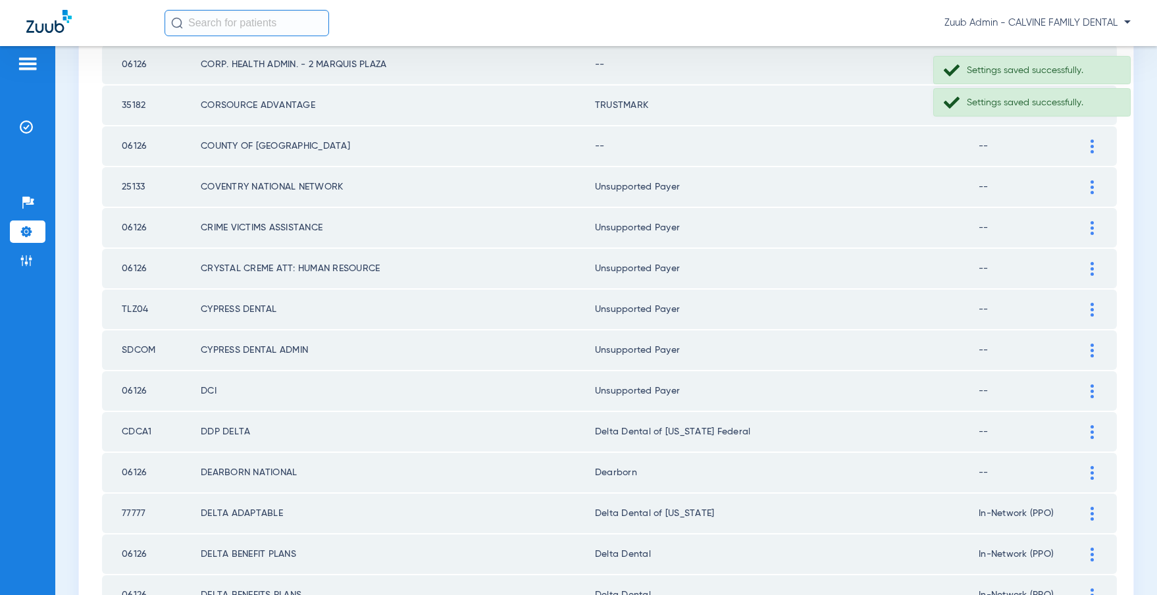
click at [1085, 143] on div at bounding box center [1091, 146] width 23 height 14
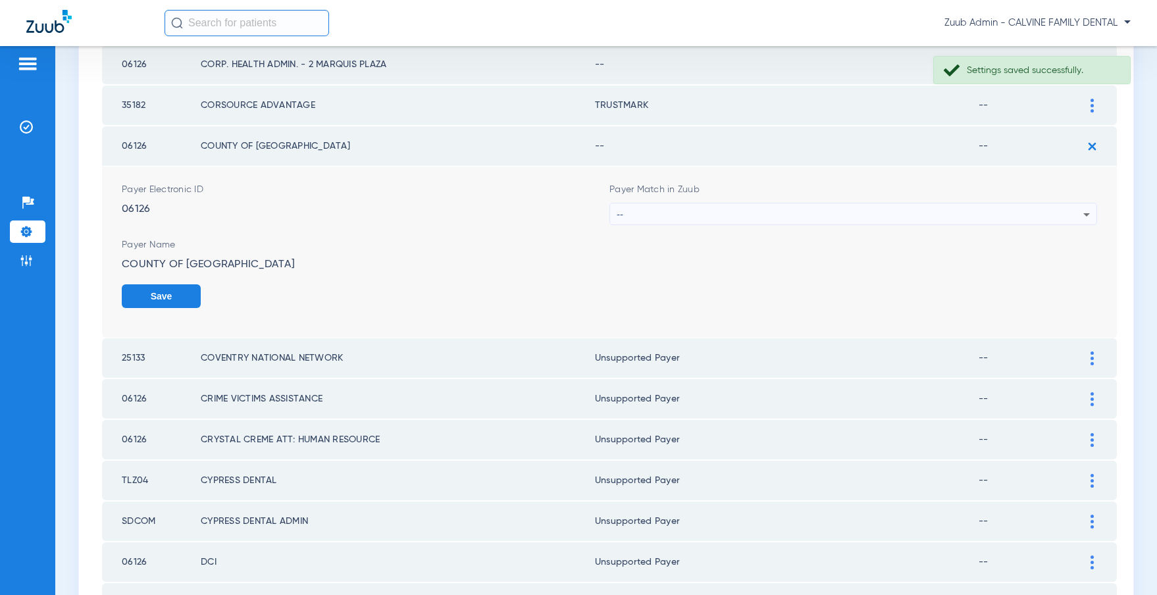
click at [667, 213] on div "--" at bounding box center [850, 214] width 467 height 22
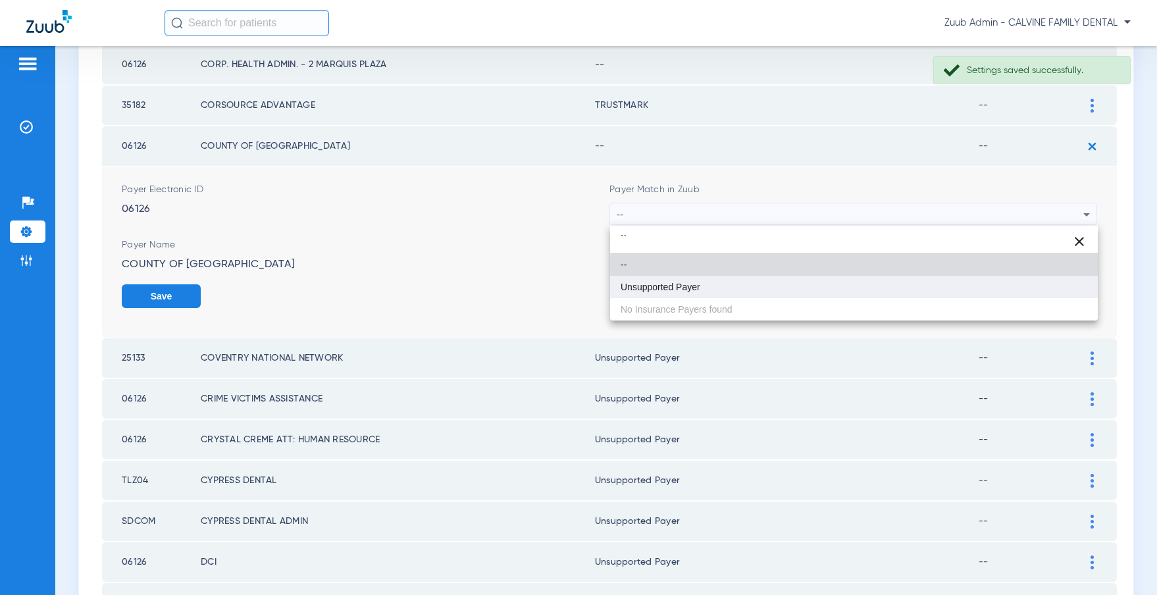
type input "``"
drag, startPoint x: 661, startPoint y: 281, endPoint x: 741, endPoint y: 287, distance: 79.8
click at [667, 282] on span "Unsupported Payer" at bounding box center [660, 286] width 80 height 9
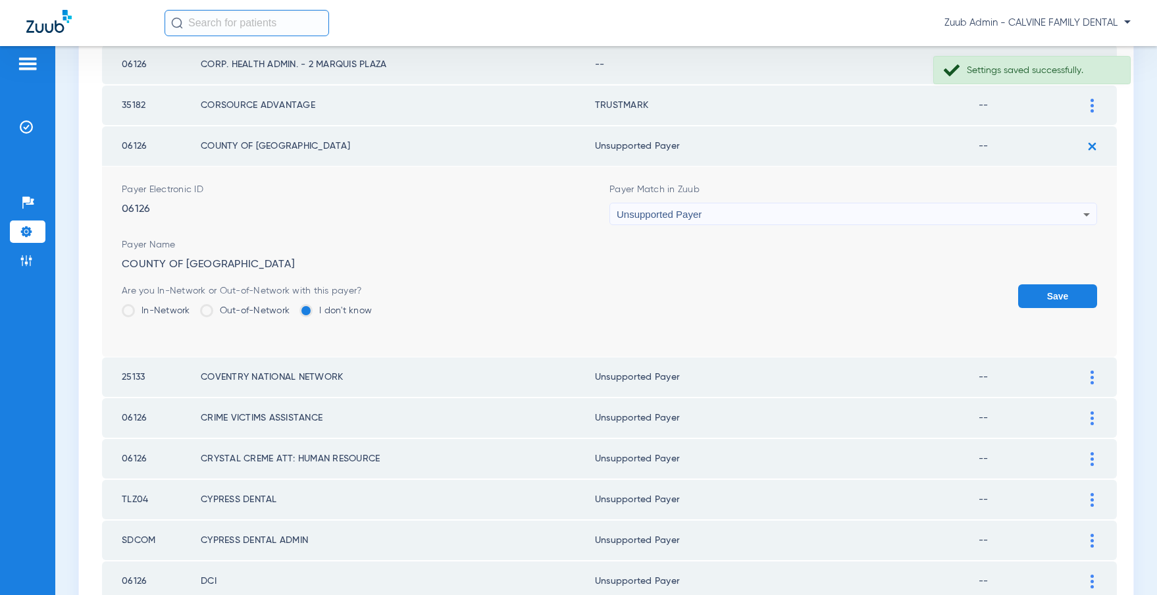
drag, startPoint x: 1042, startPoint y: 285, endPoint x: 927, endPoint y: 265, distance: 116.2
click at [1042, 285] on button "Save" at bounding box center [1057, 296] width 79 height 24
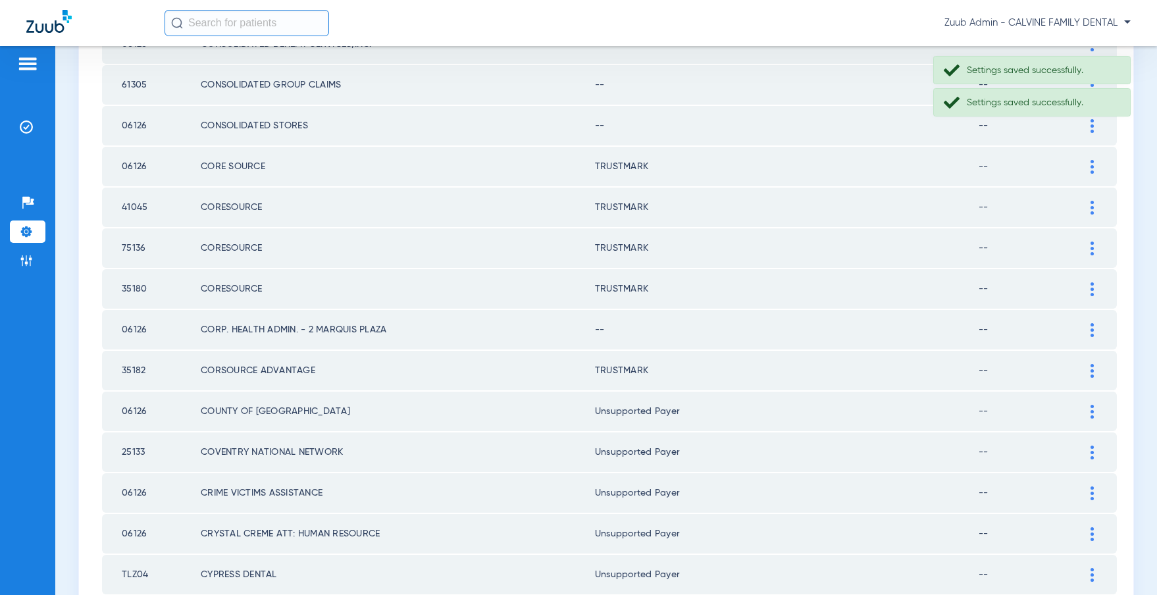
scroll to position [375, 0]
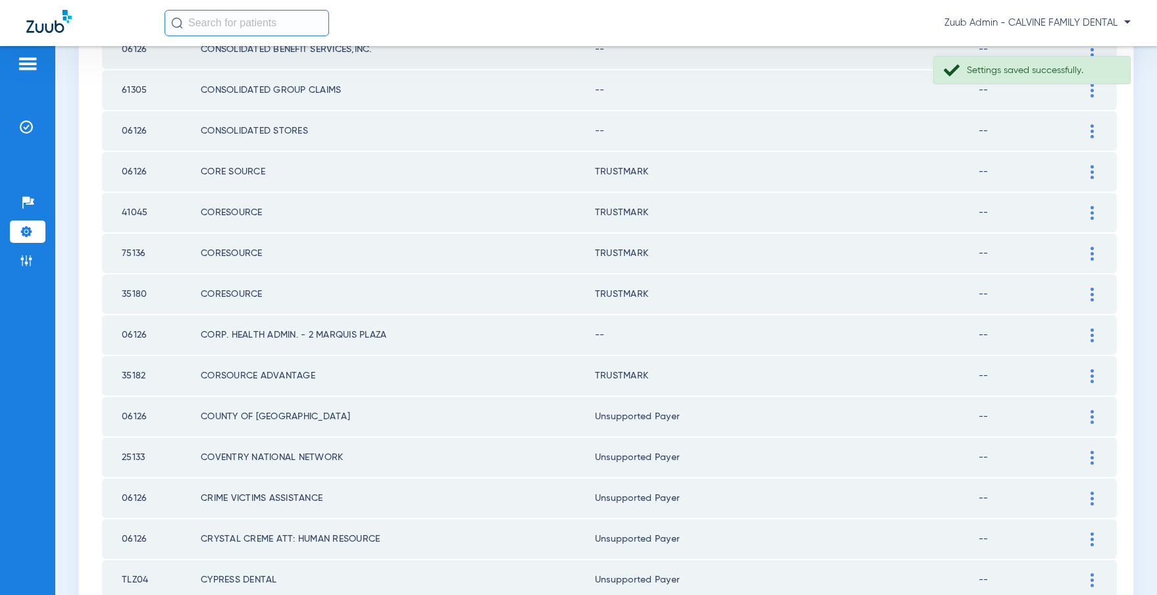
click at [1090, 332] on img at bounding box center [1091, 335] width 3 height 14
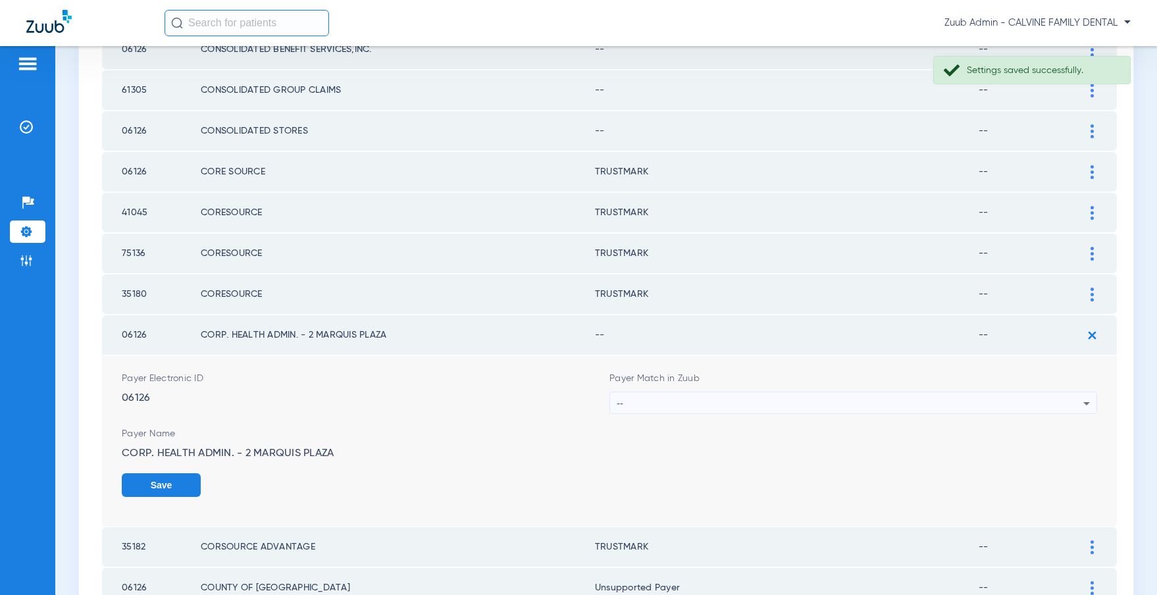
click at [684, 399] on div "--" at bounding box center [850, 403] width 467 height 22
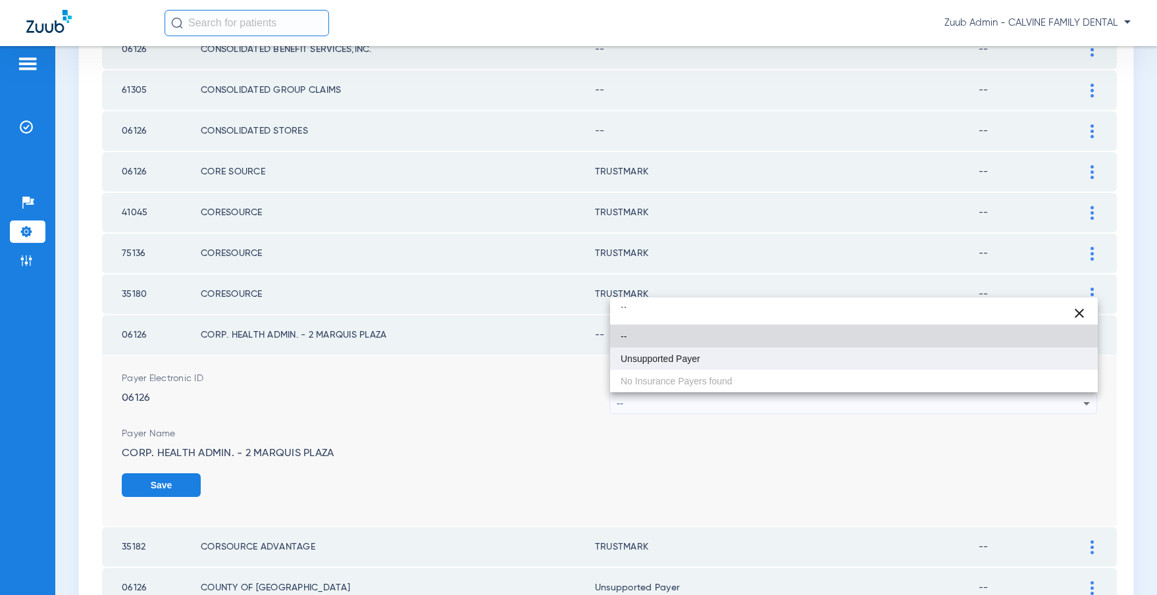
type input "``"
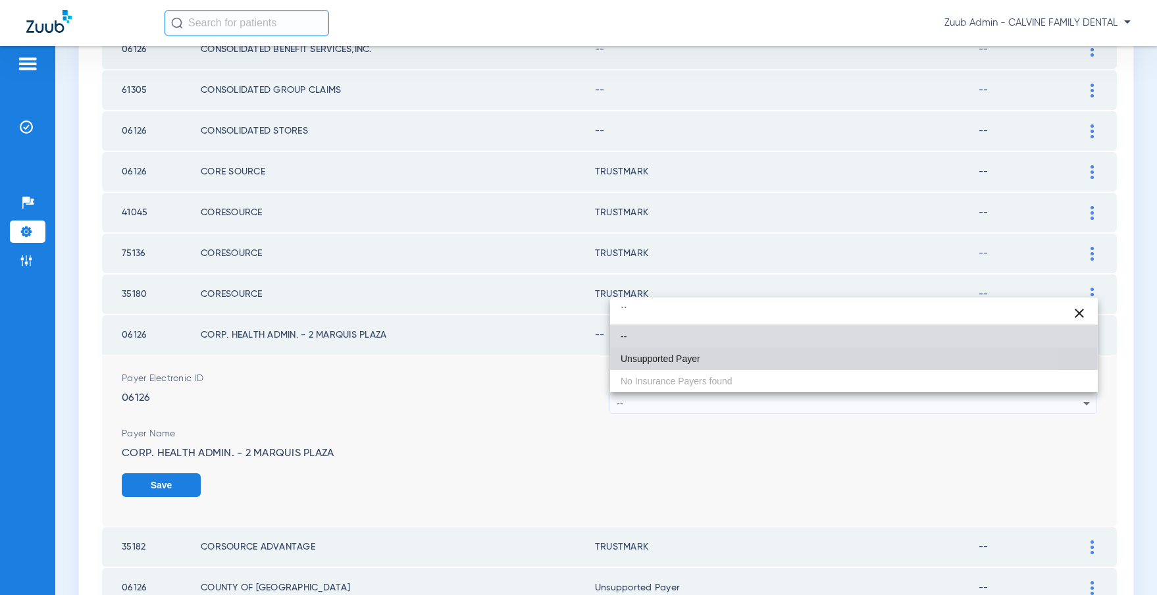
click at [660, 361] on span "Unsupported Payer" at bounding box center [660, 358] width 80 height 9
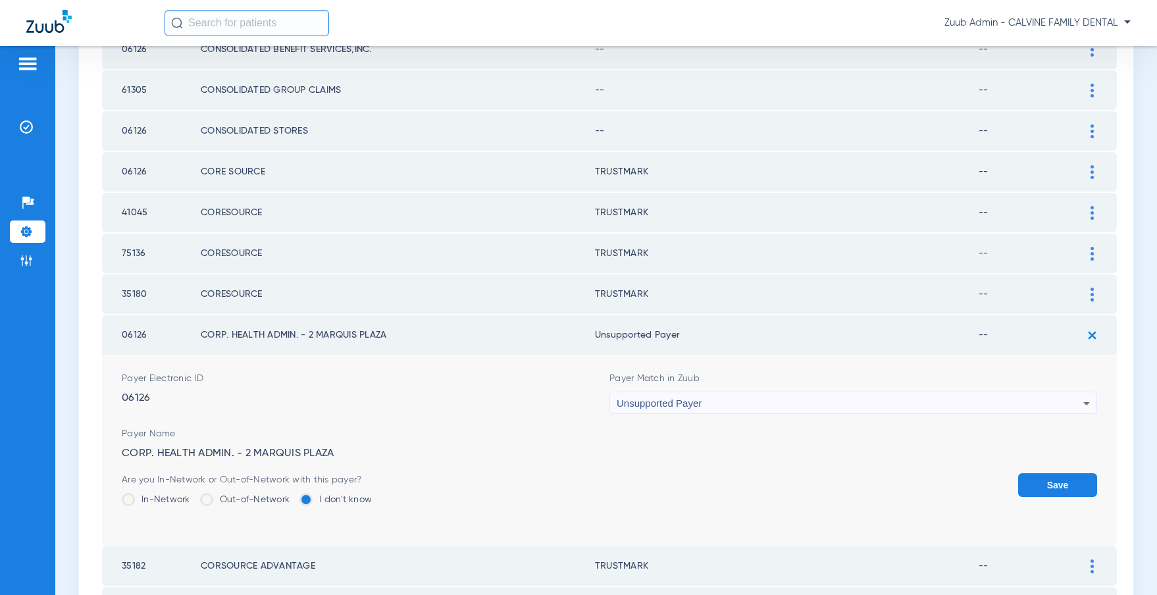
drag, startPoint x: 1036, startPoint y: 490, endPoint x: 1014, endPoint y: 488, distance: 21.8
click at [1033, 490] on button "Save" at bounding box center [1057, 485] width 79 height 24
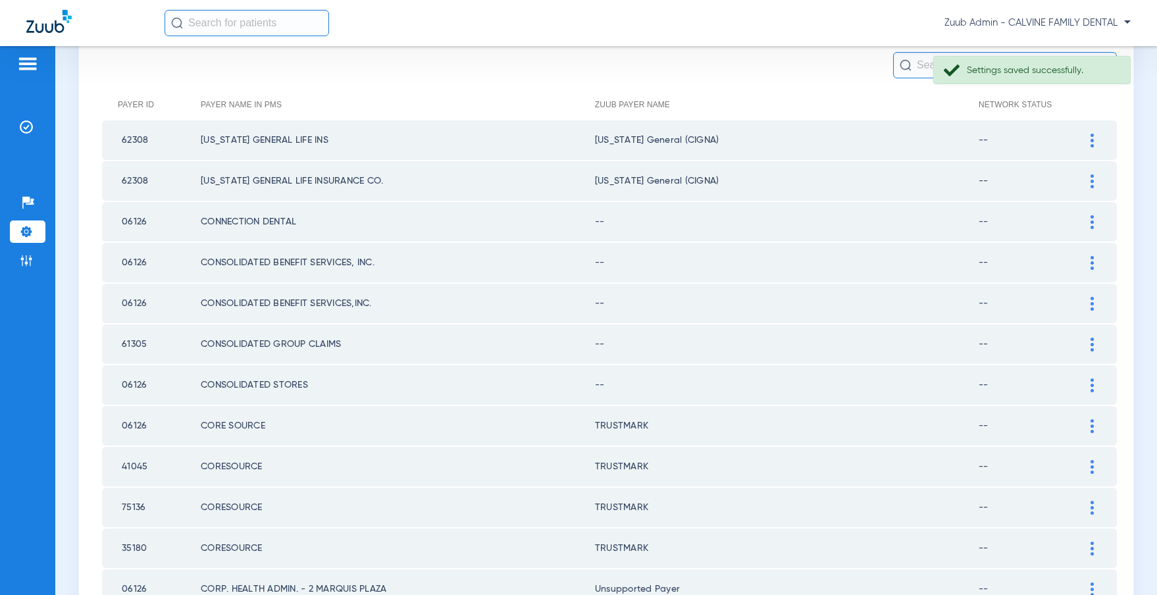
scroll to position [119, 0]
click at [1096, 382] on div at bounding box center [1091, 387] width 23 height 14
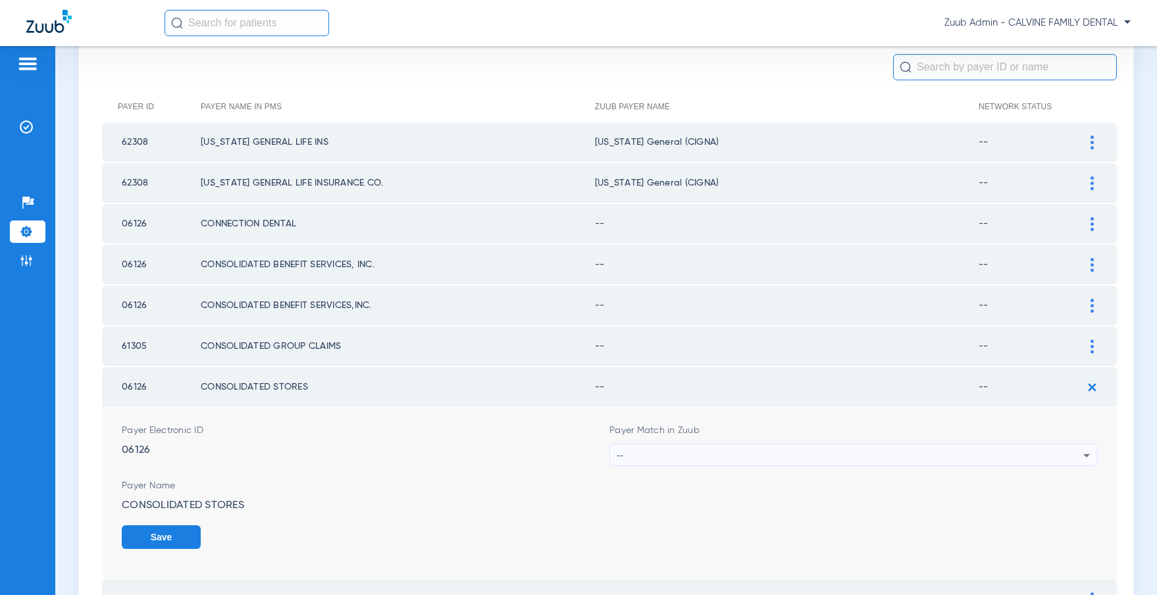
click at [880, 448] on div "--" at bounding box center [850, 455] width 467 height 22
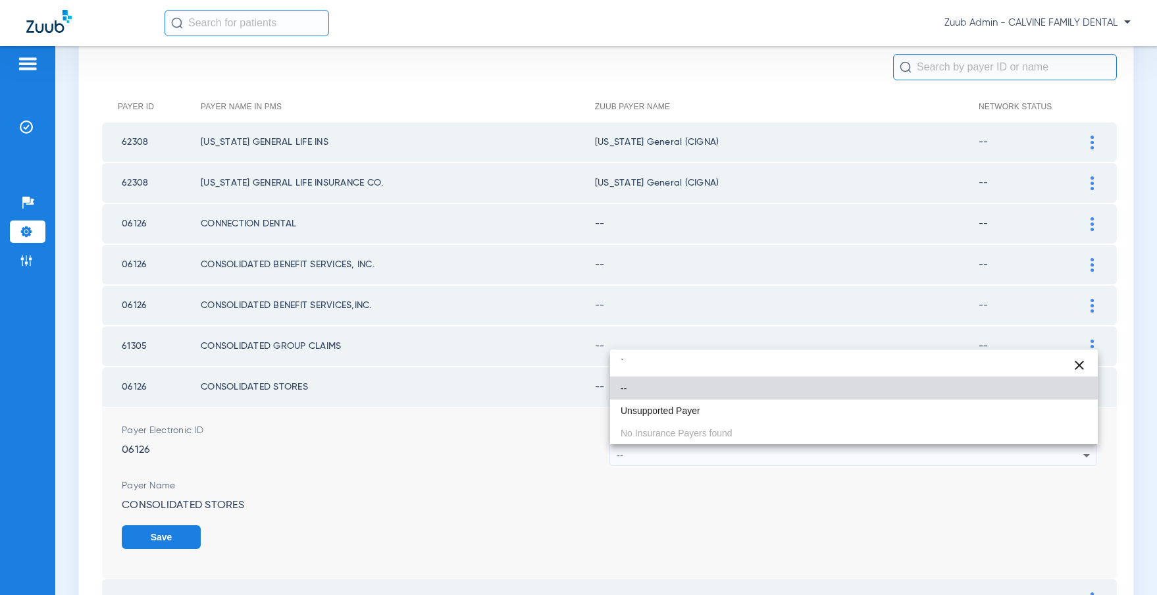
type input "`"
click at [722, 408] on mat-option "Unsupported Payer" at bounding box center [854, 410] width 488 height 22
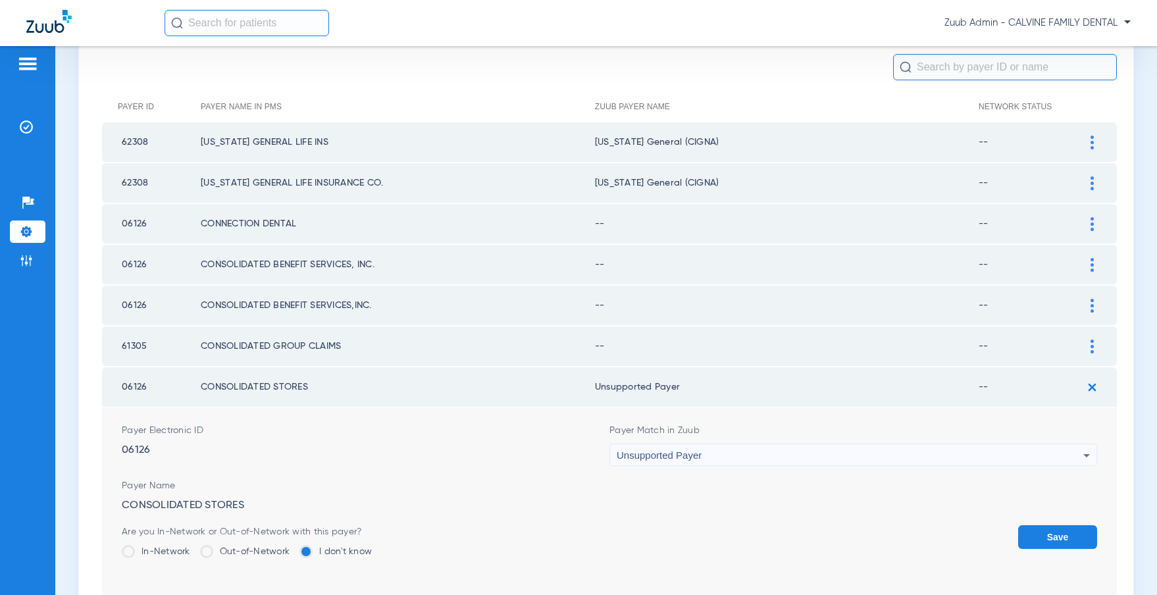
click at [1051, 535] on button "Save" at bounding box center [1057, 537] width 79 height 24
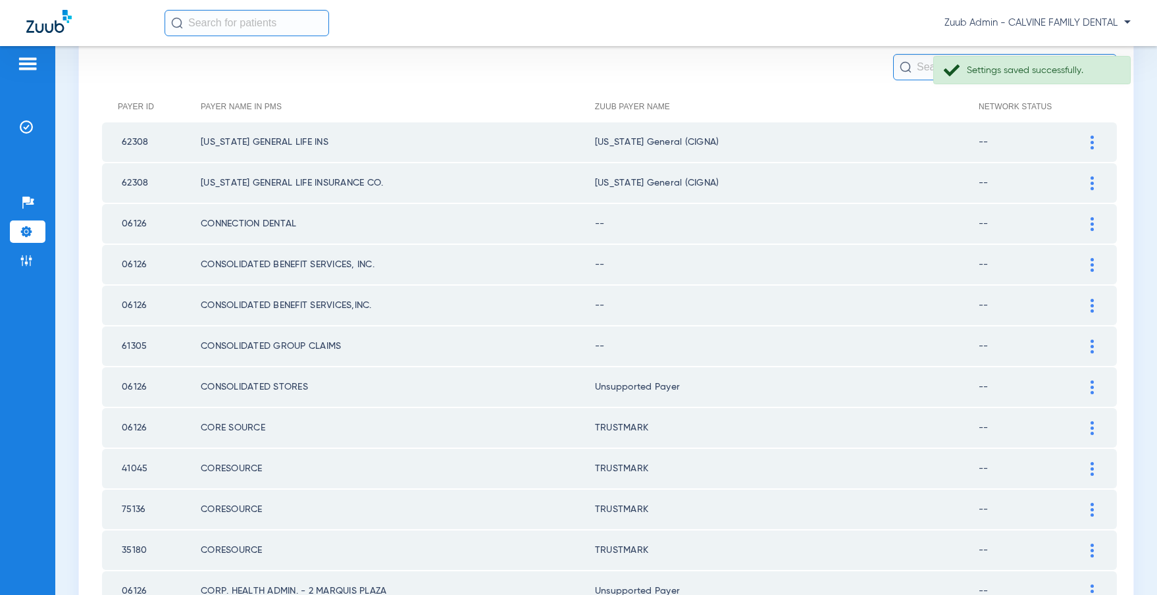
click at [1087, 344] on div at bounding box center [1091, 347] width 23 height 14
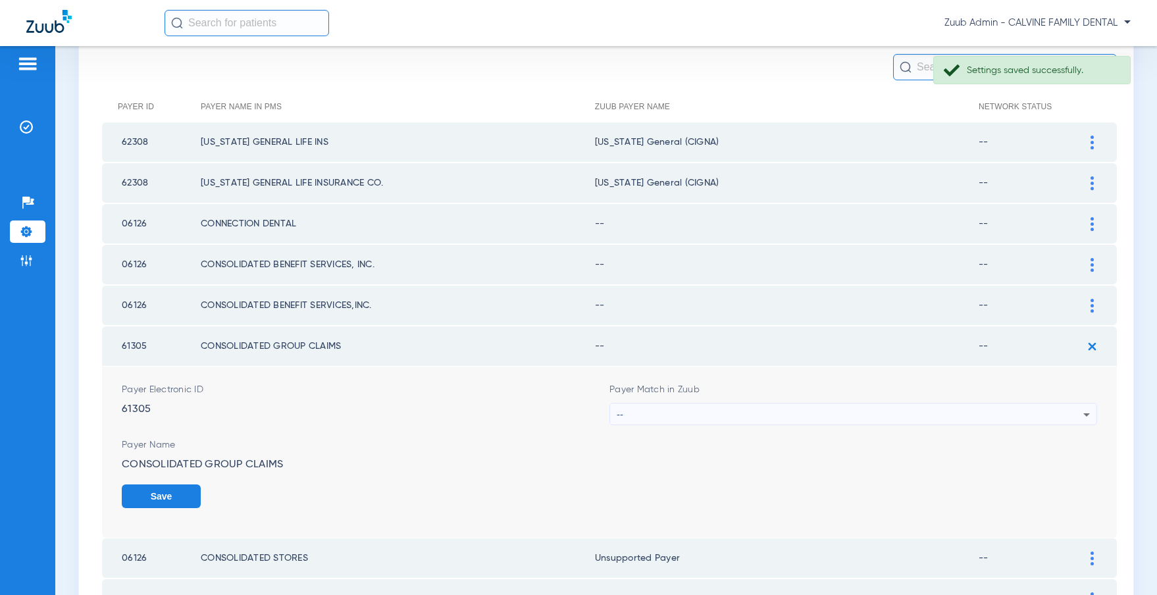
click at [768, 410] on div "--" at bounding box center [850, 414] width 467 height 22
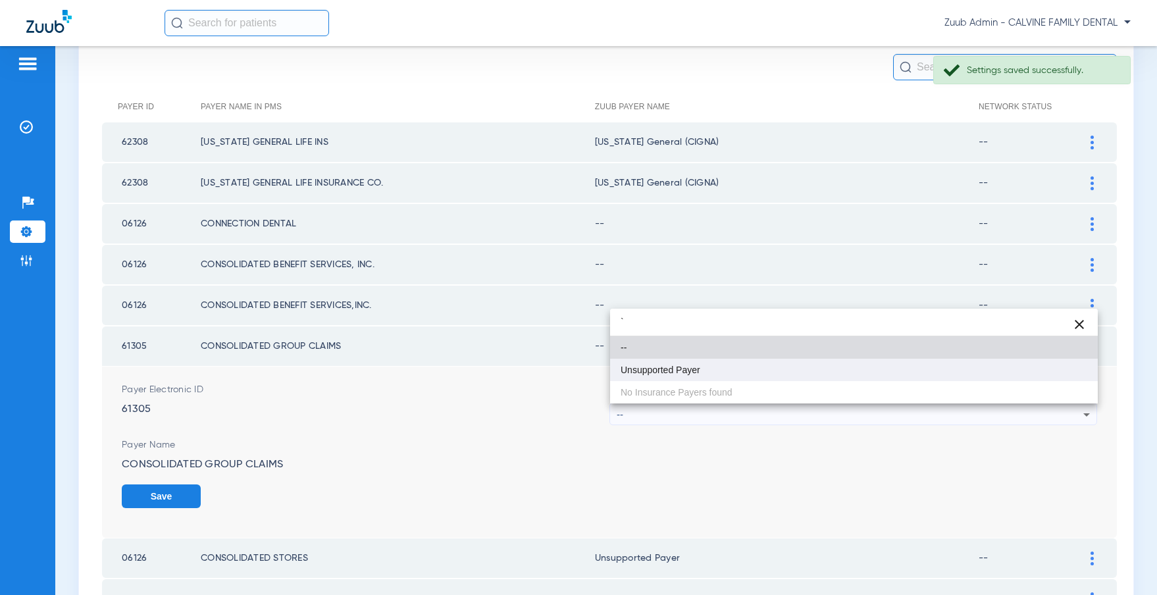
type input "`"
click at [694, 362] on mat-option "Unsupported Payer" at bounding box center [854, 370] width 488 height 22
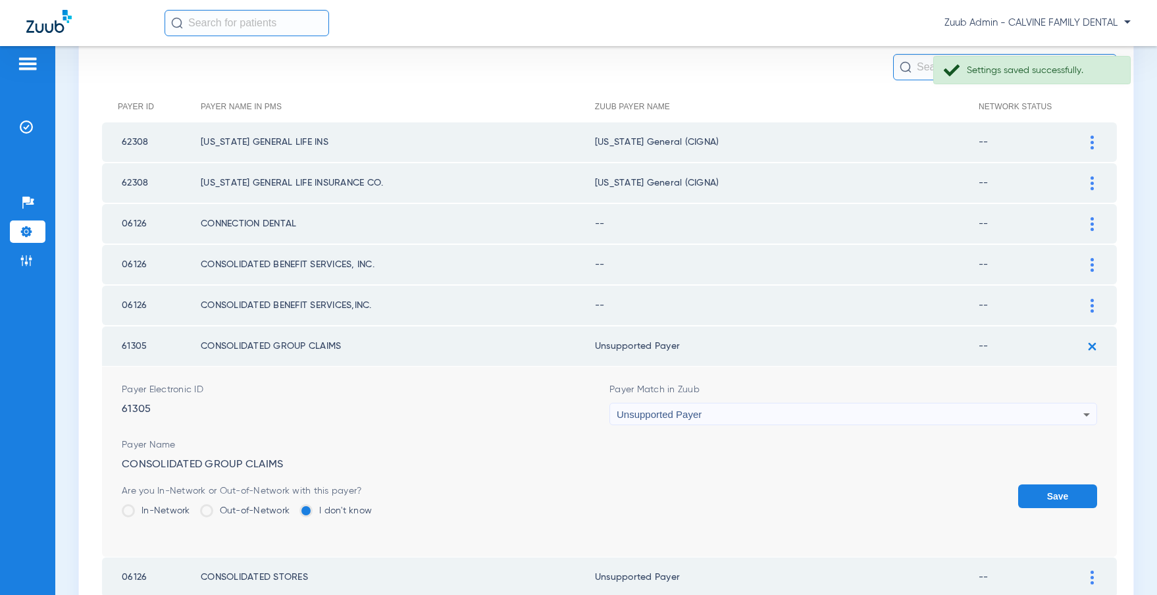
click at [1065, 494] on button "Save" at bounding box center [1057, 496] width 79 height 24
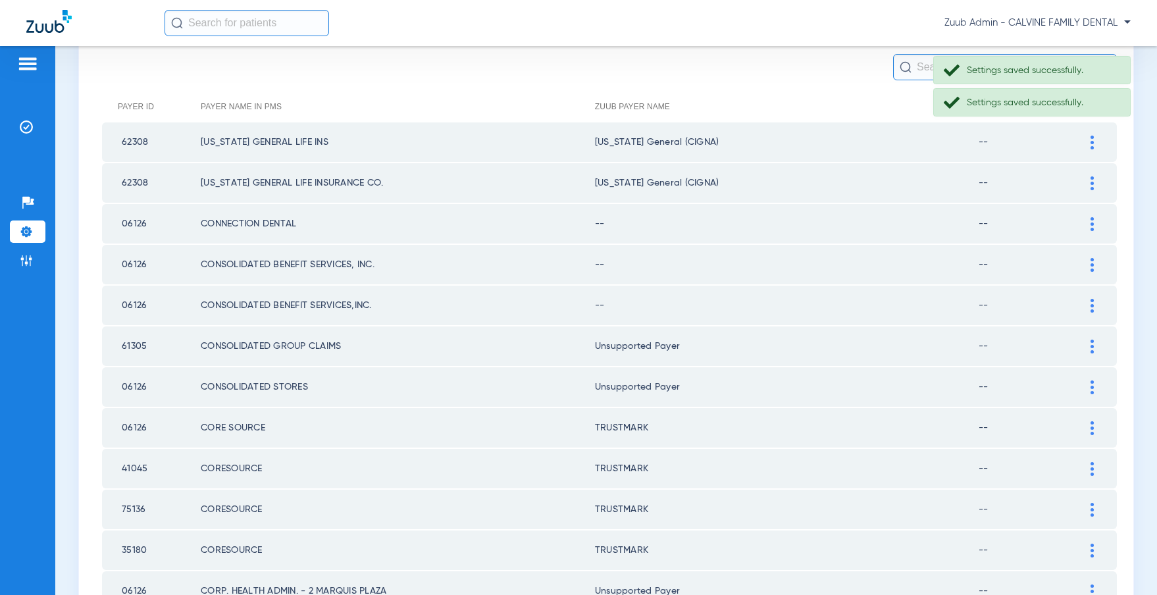
click at [1086, 304] on div at bounding box center [1091, 306] width 23 height 14
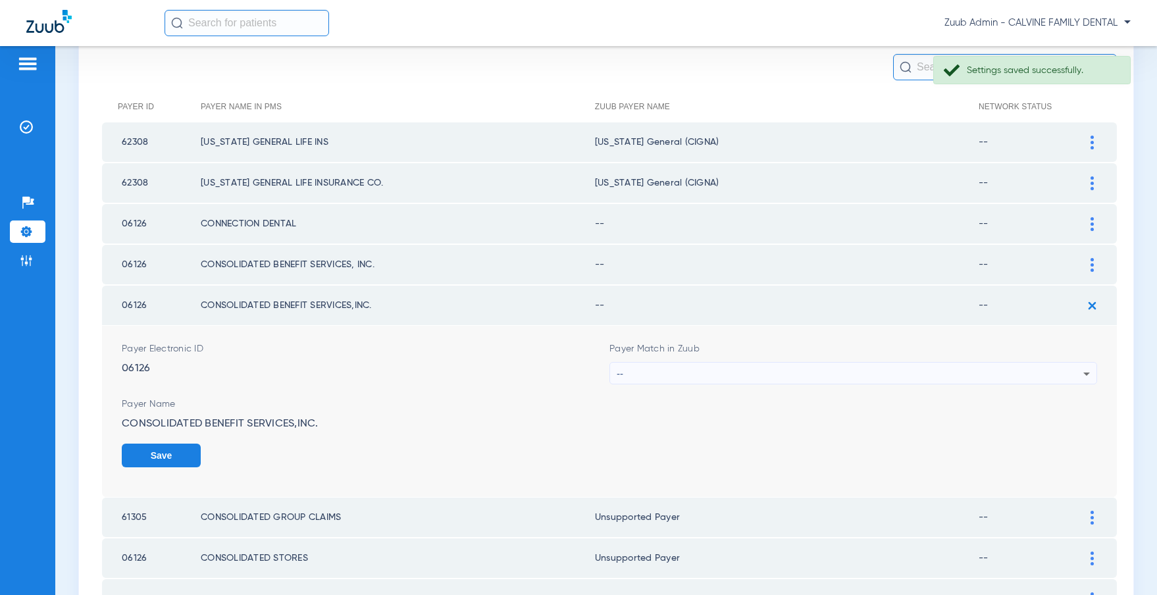
click at [847, 368] on div "--" at bounding box center [850, 374] width 467 height 22
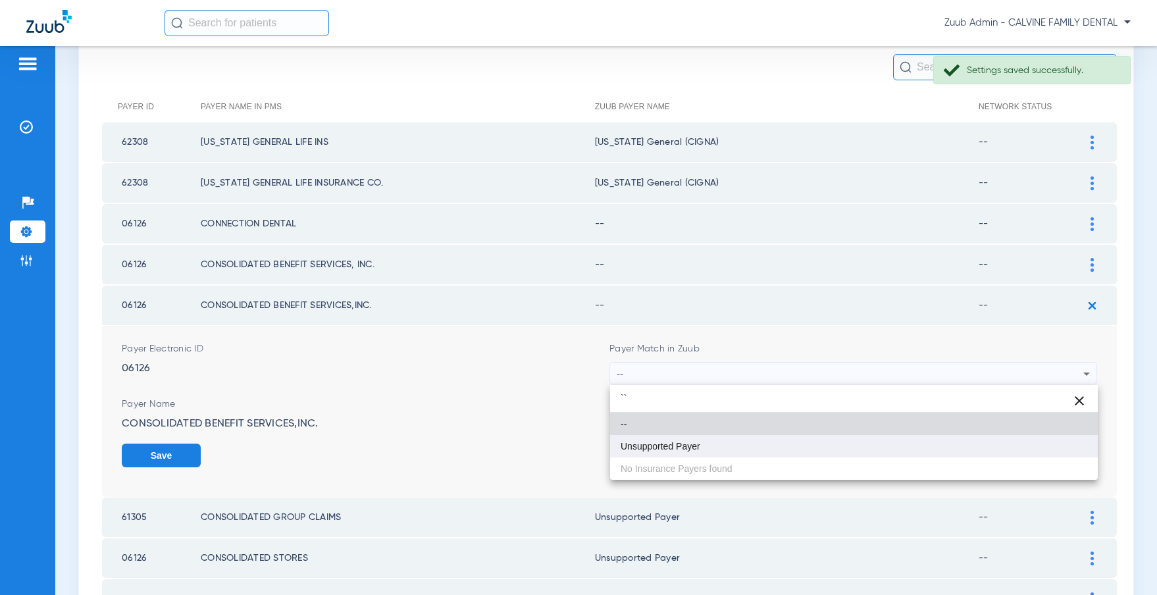
type input "``"
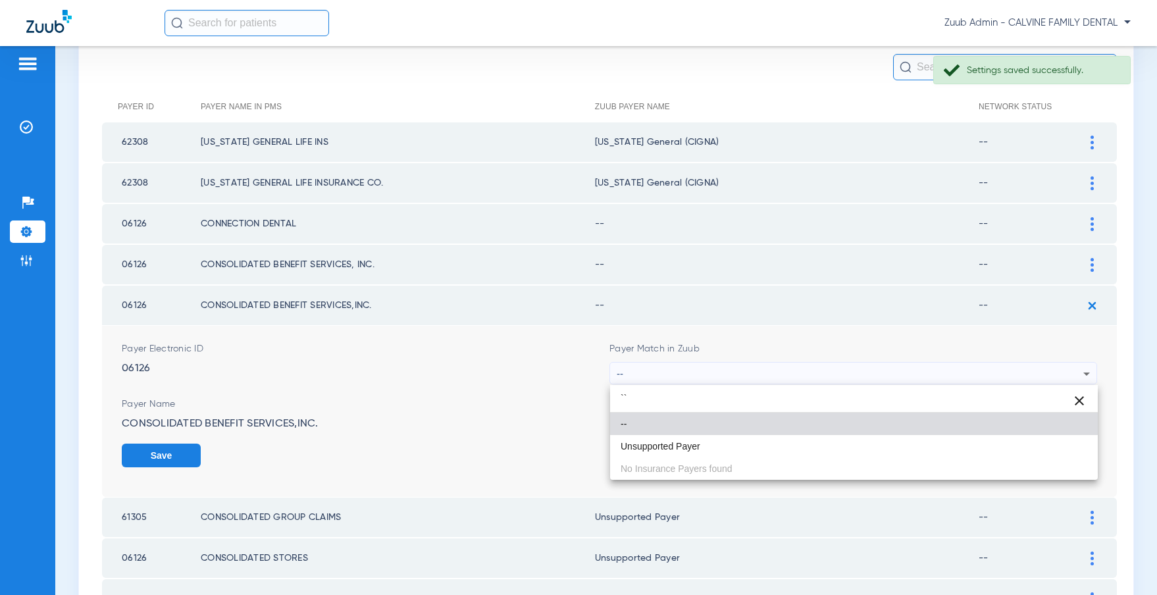
drag, startPoint x: 711, startPoint y: 443, endPoint x: 795, endPoint y: 443, distance: 83.6
click at [715, 443] on mat-option "Unsupported Payer" at bounding box center [854, 446] width 488 height 22
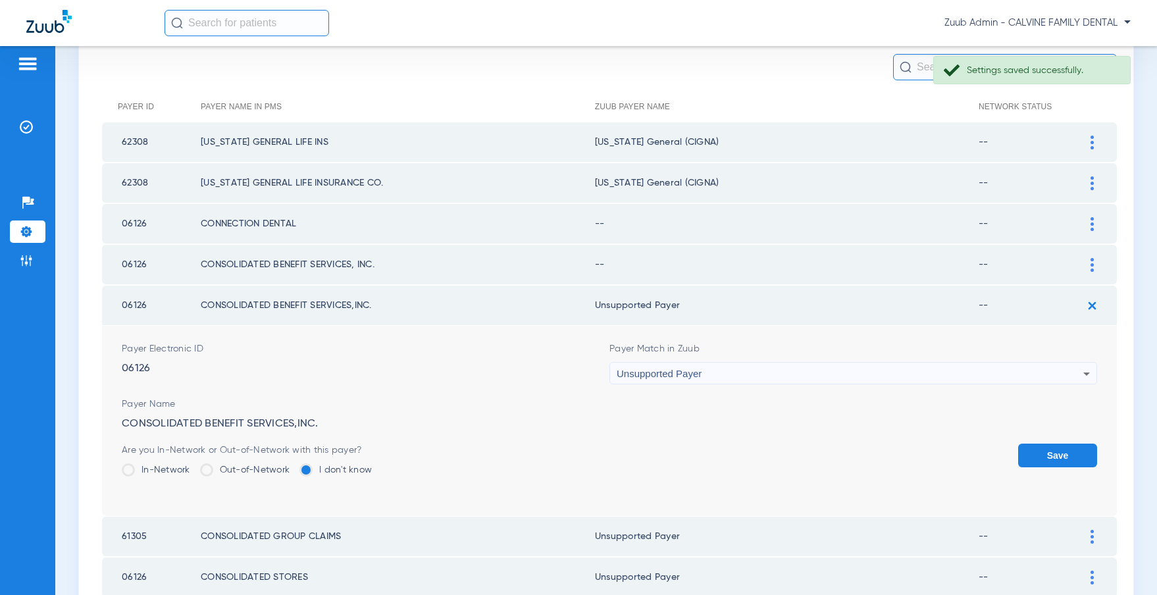
drag, startPoint x: 1049, startPoint y: 455, endPoint x: 1096, endPoint y: 336, distance: 128.8
click at [1049, 452] on button "Save" at bounding box center [1057, 455] width 79 height 24
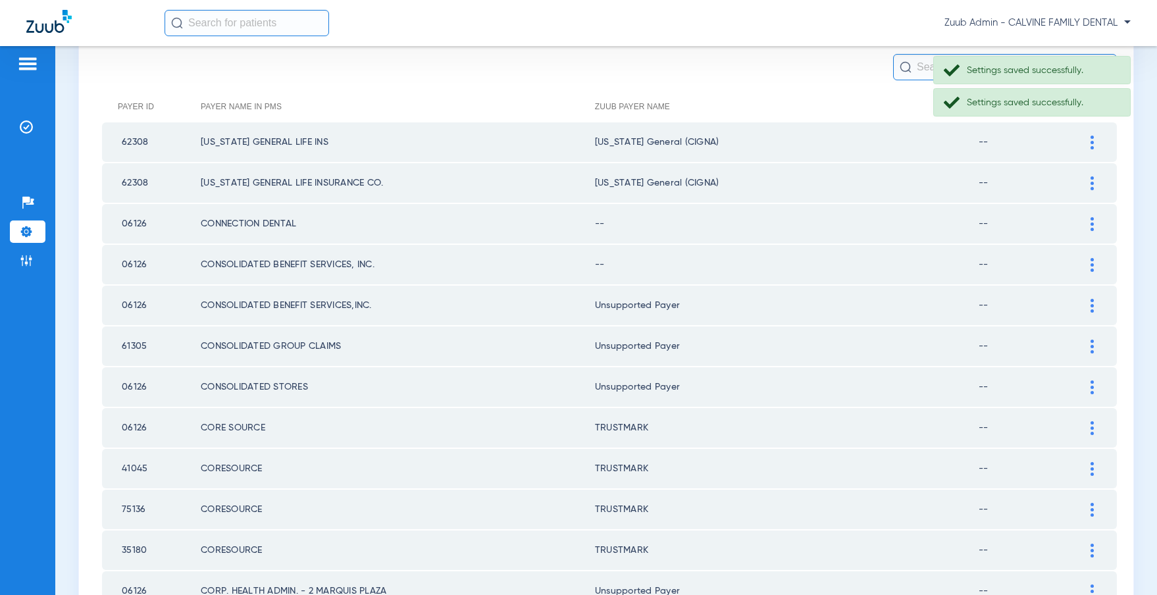
click at [1090, 265] on img at bounding box center [1091, 265] width 3 height 14
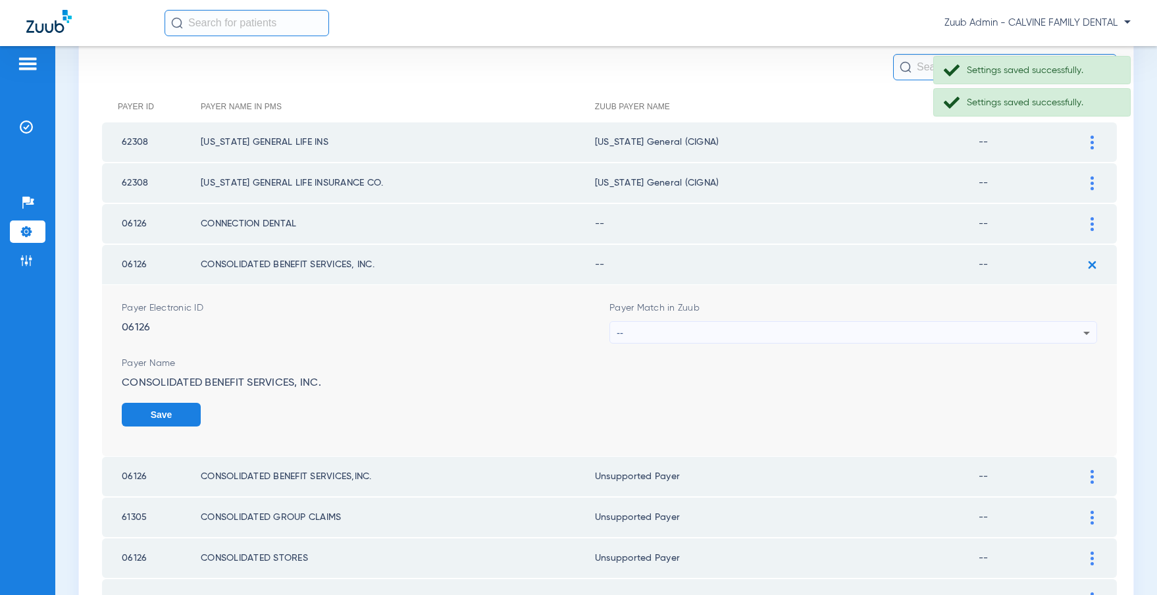
click at [709, 338] on div "--" at bounding box center [850, 333] width 467 height 22
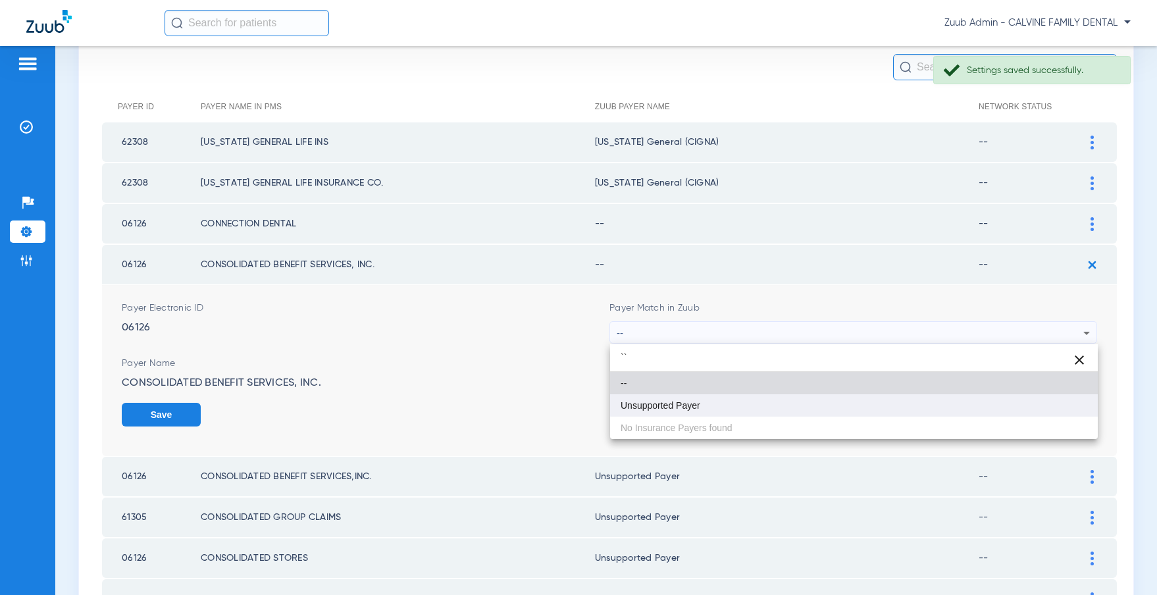
type input "``"
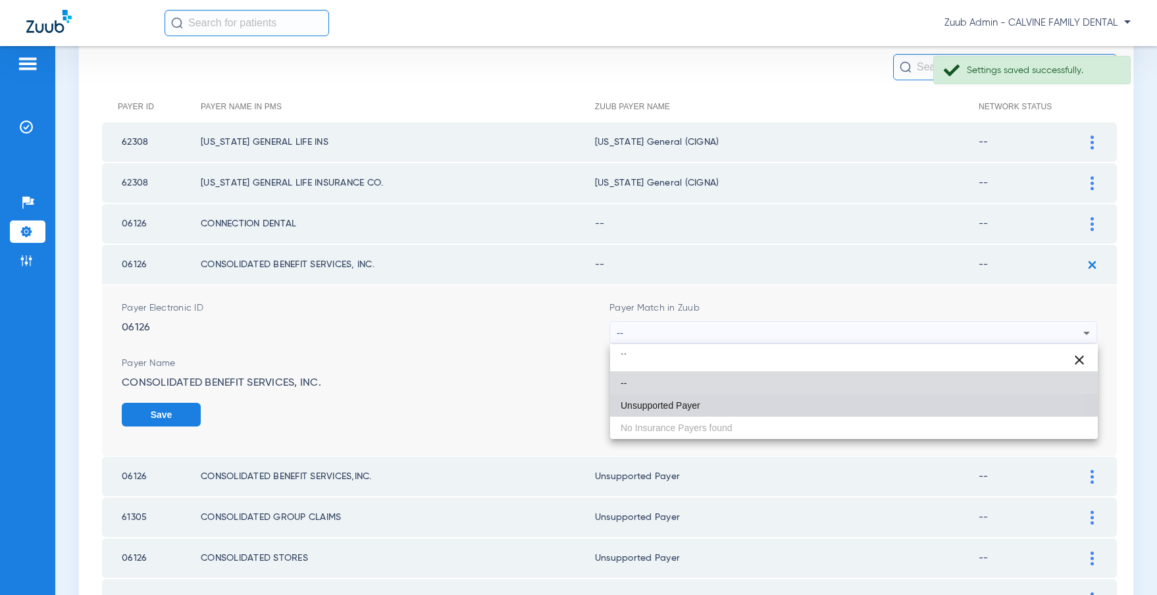
click at [673, 407] on span "Unsupported Payer" at bounding box center [660, 405] width 80 height 9
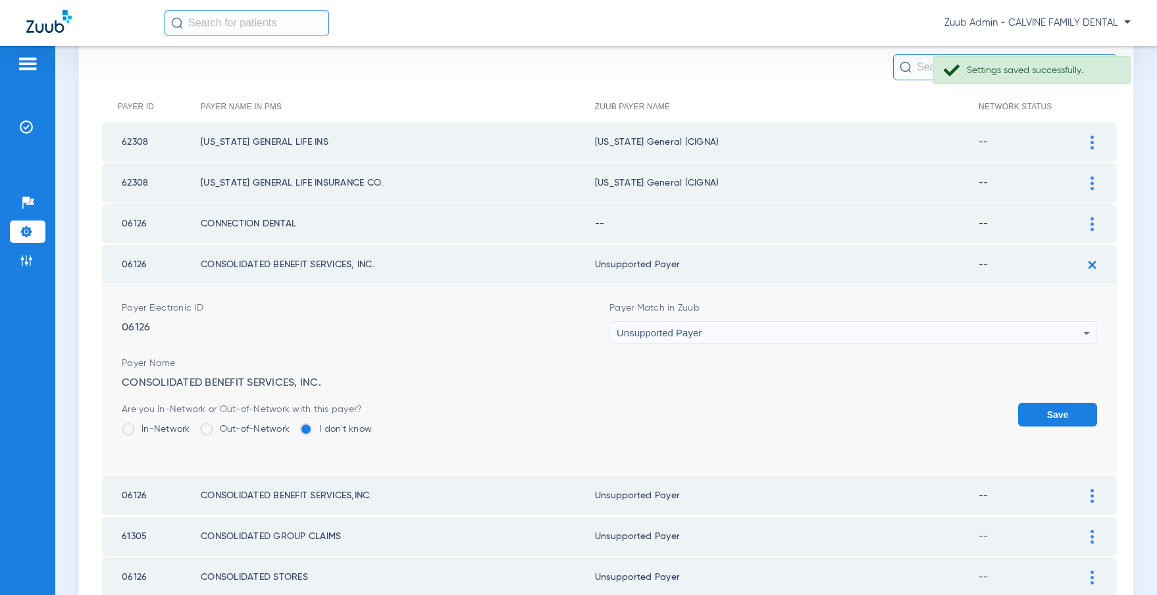
drag, startPoint x: 1046, startPoint y: 416, endPoint x: 1087, endPoint y: 308, distance: 115.6
click at [1046, 411] on button "Save" at bounding box center [1057, 415] width 79 height 24
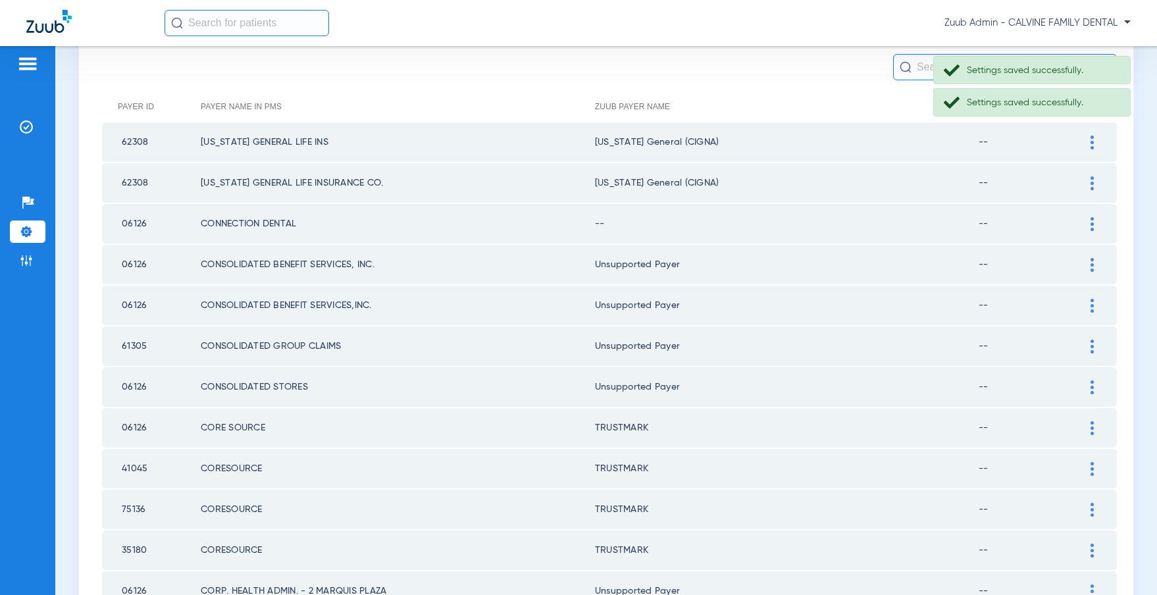
click at [1084, 223] on div at bounding box center [1091, 224] width 23 height 14
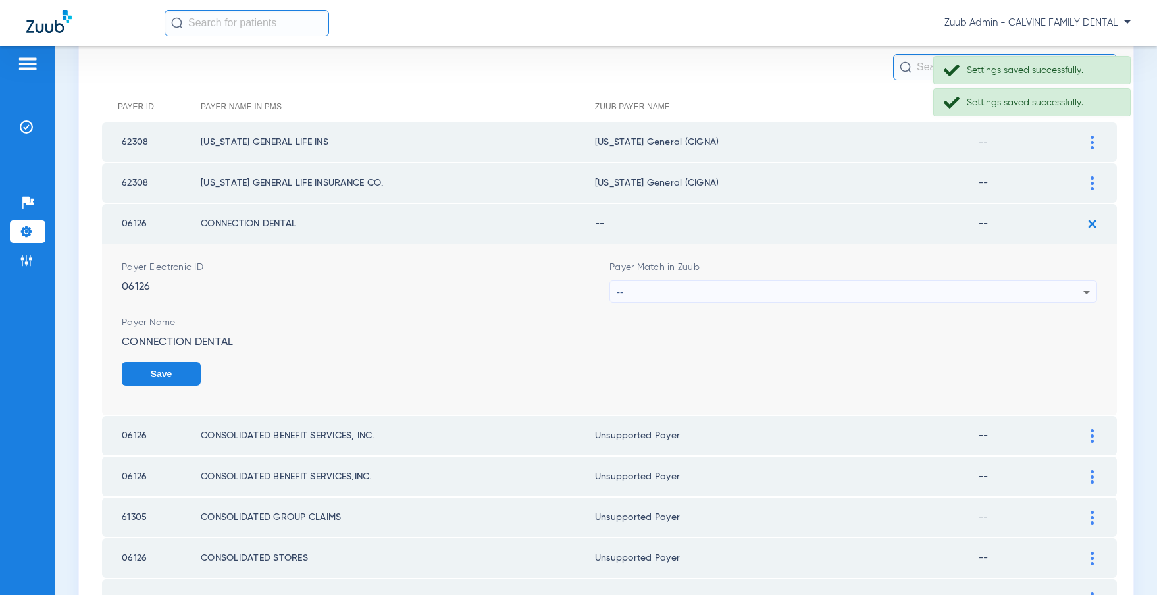
click at [724, 291] on div "--" at bounding box center [850, 292] width 467 height 22
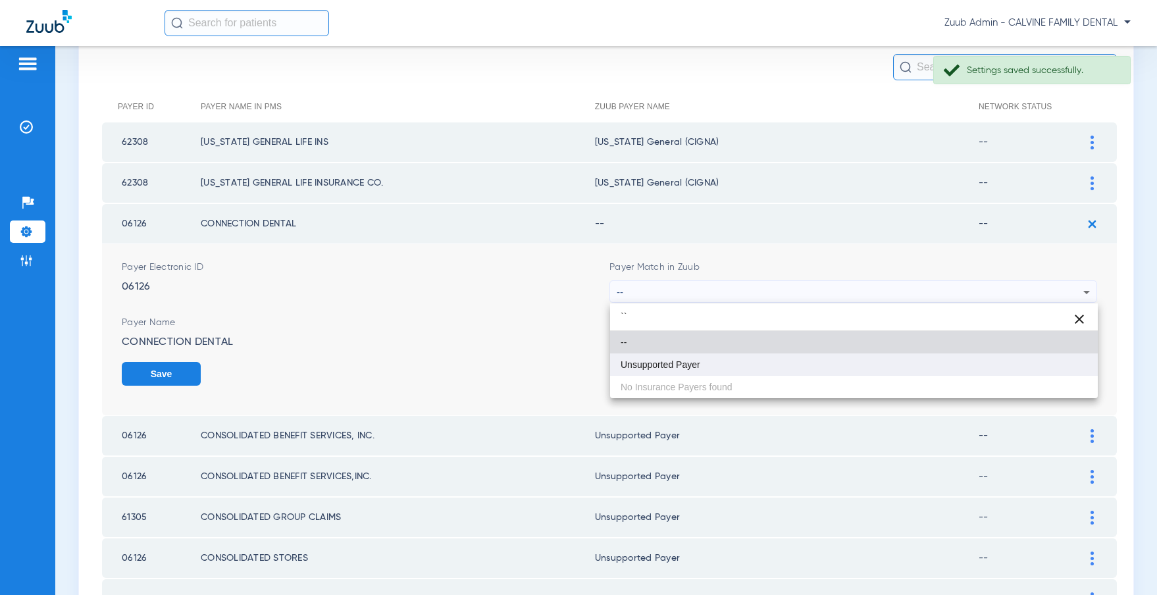
type input "``"
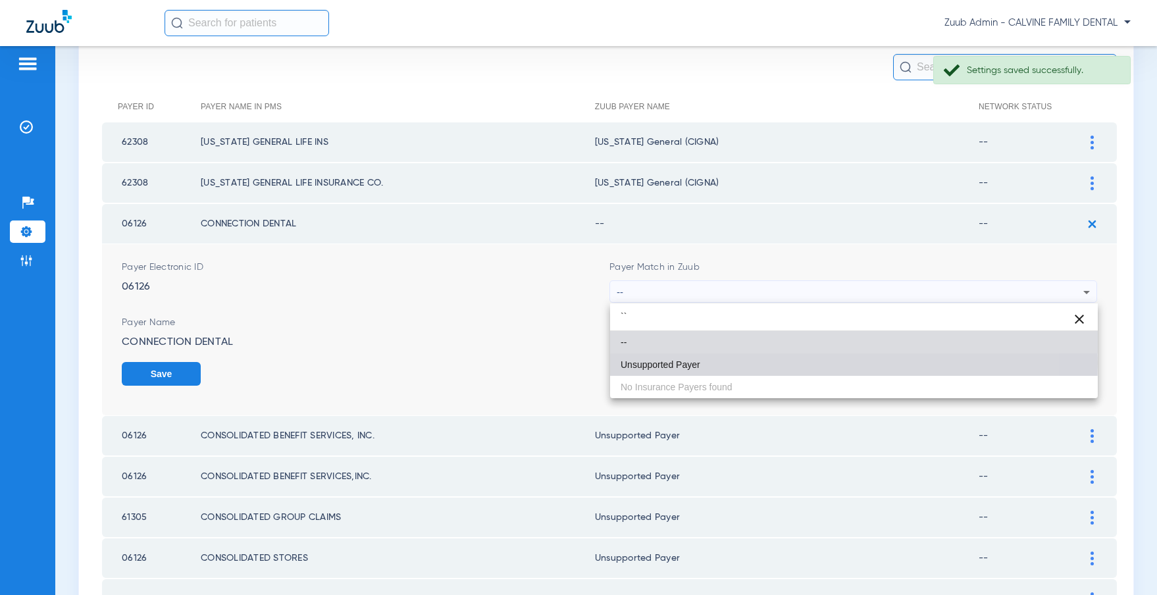
click at [660, 363] on span "Unsupported Payer" at bounding box center [660, 364] width 80 height 9
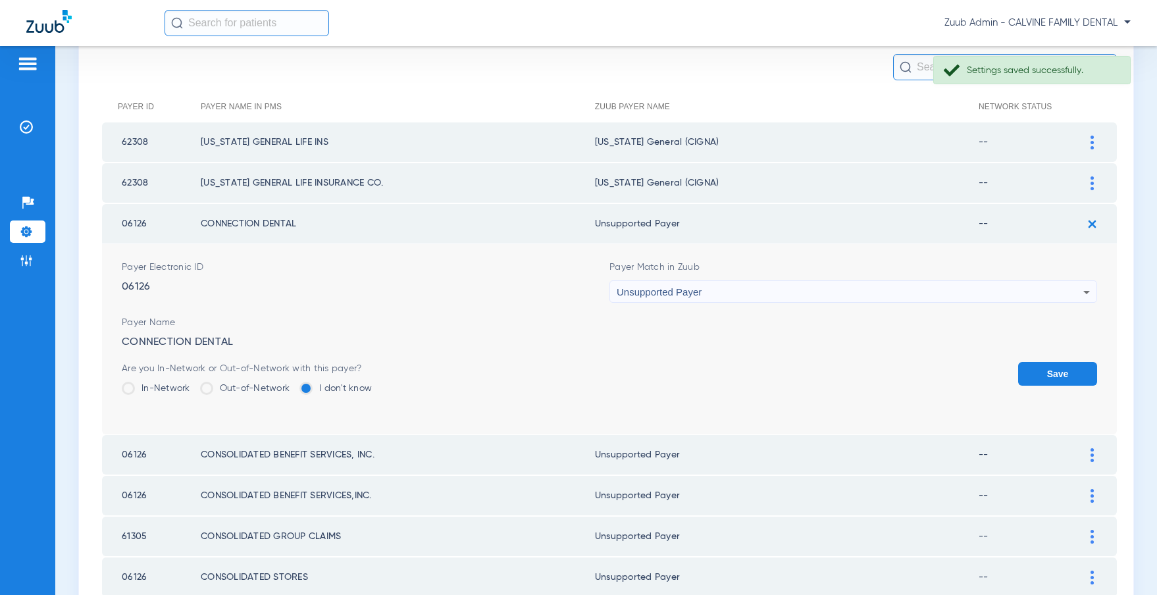
click at [1038, 370] on button "Save" at bounding box center [1057, 374] width 79 height 24
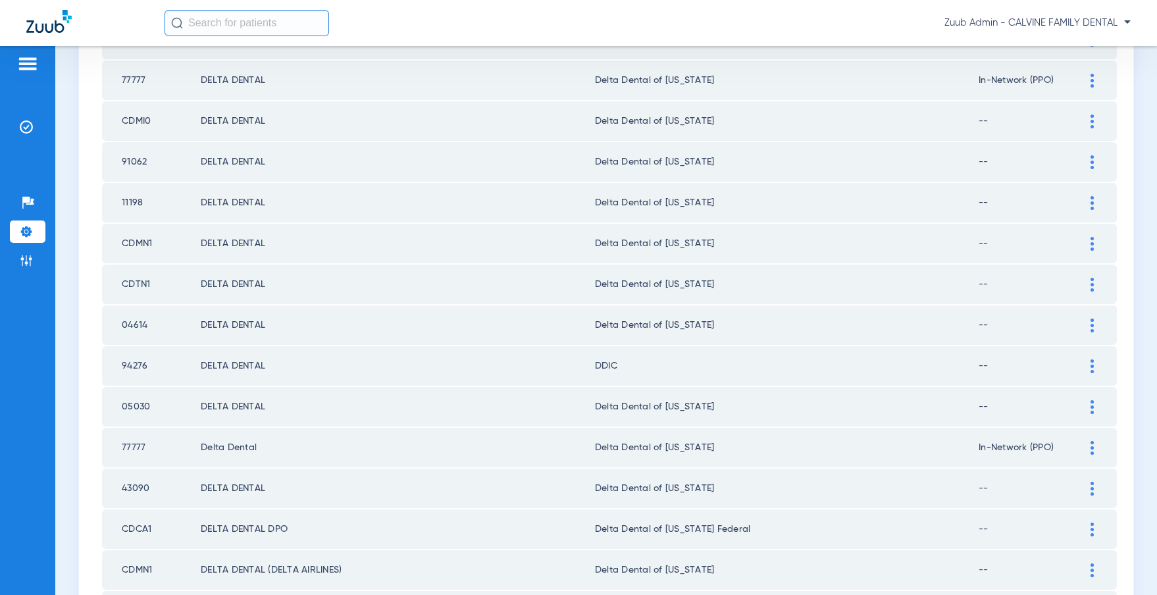
scroll to position [1783, 0]
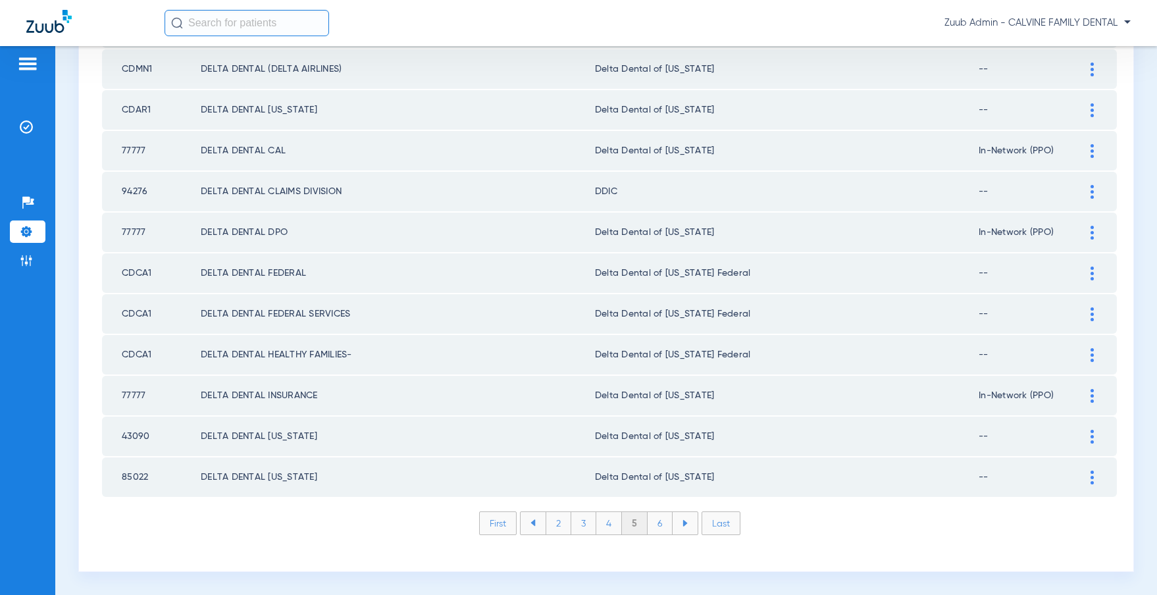
click at [657, 523] on li "6" at bounding box center [659, 523] width 25 height 22
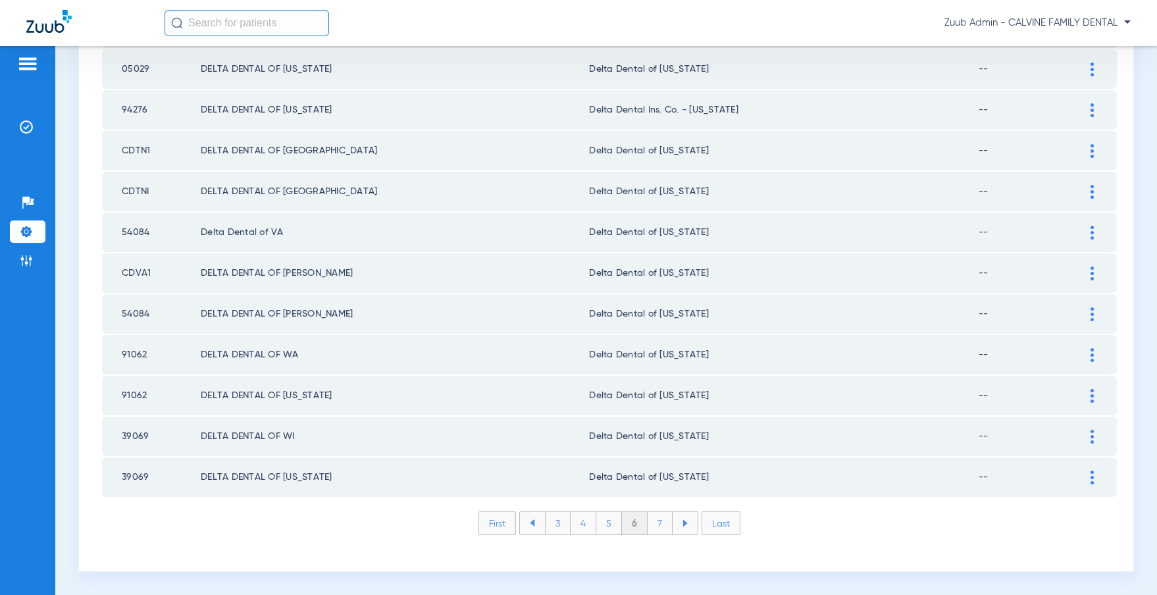
click at [657, 524] on li "7" at bounding box center [659, 523] width 25 height 22
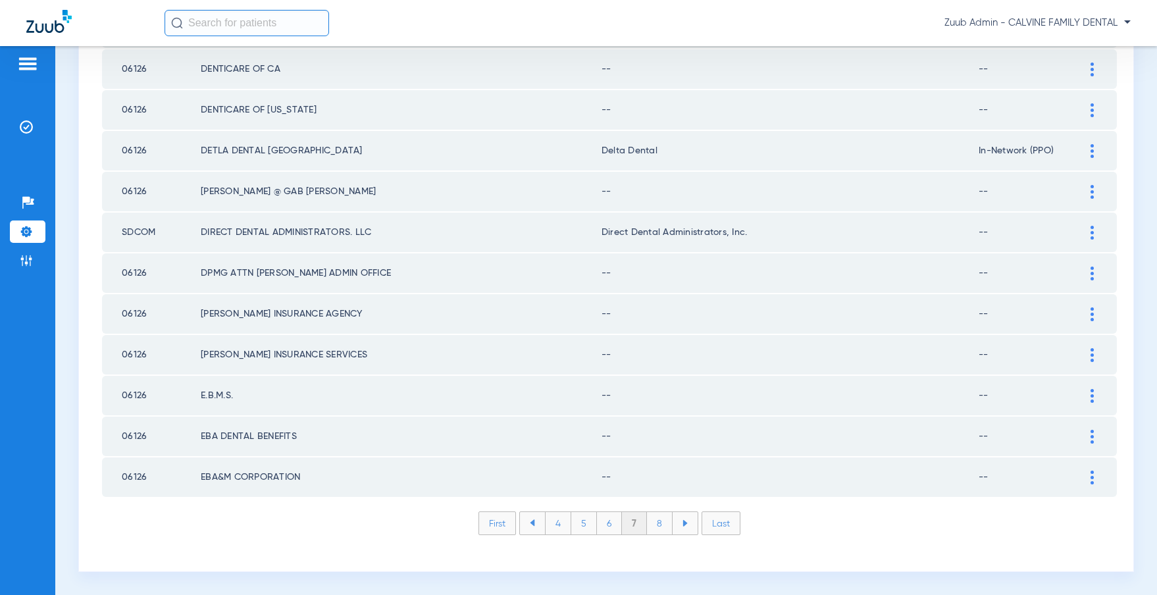
click at [1092, 474] on img at bounding box center [1091, 477] width 3 height 14
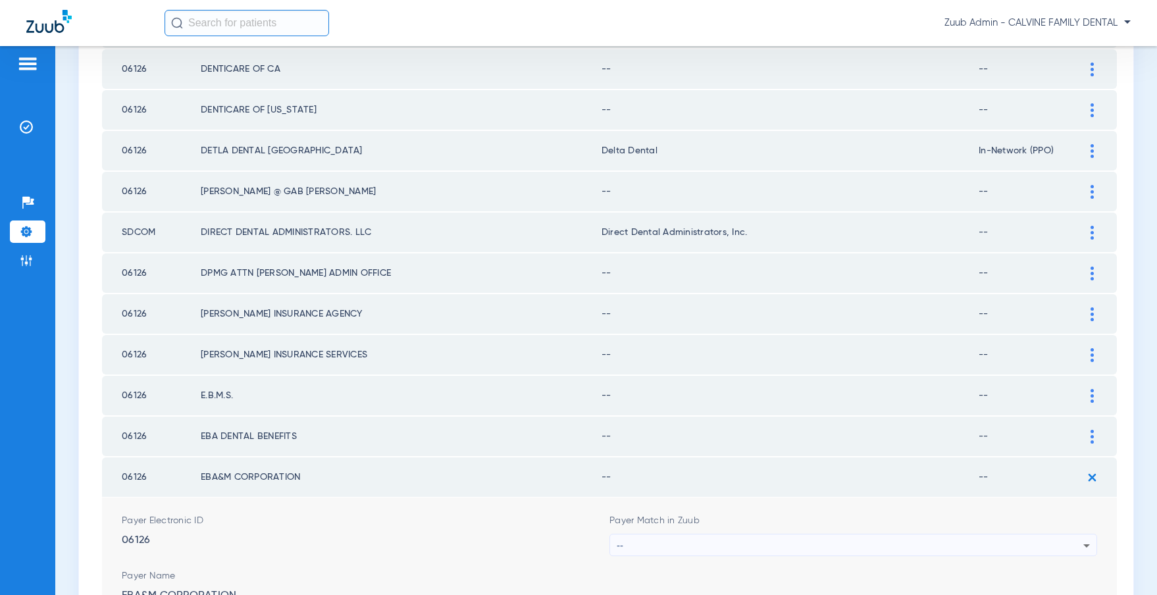
click at [952, 536] on div "--" at bounding box center [850, 545] width 467 height 22
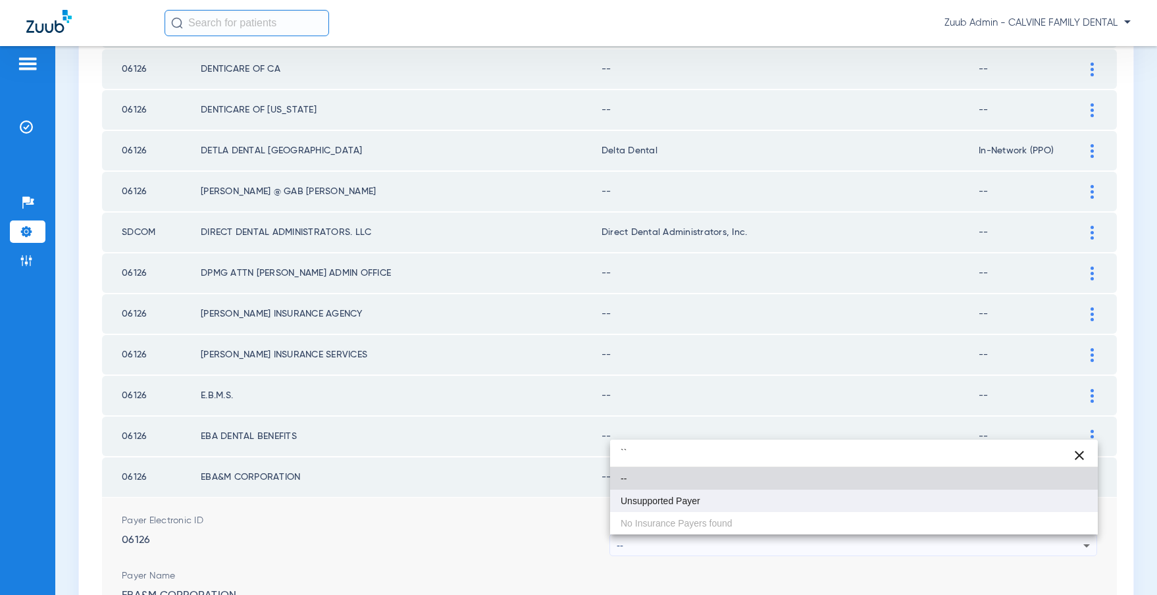
type input "``"
click at [783, 505] on mat-option "Unsupported Payer" at bounding box center [854, 501] width 488 height 22
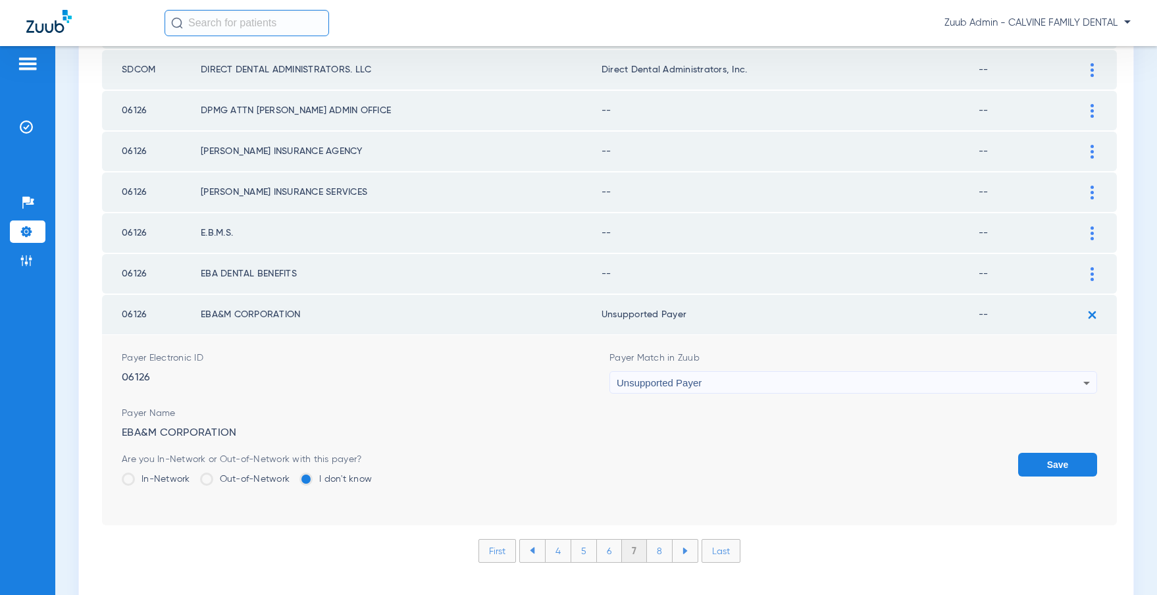
click at [1035, 458] on button "Save" at bounding box center [1057, 465] width 79 height 24
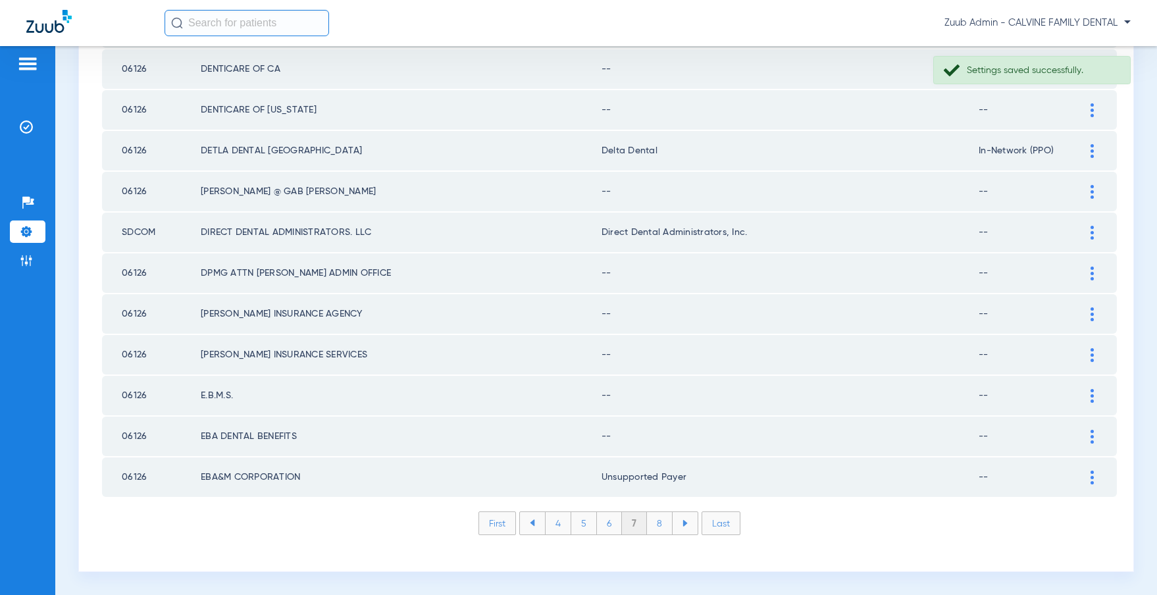
click at [1092, 437] on img at bounding box center [1091, 437] width 3 height 14
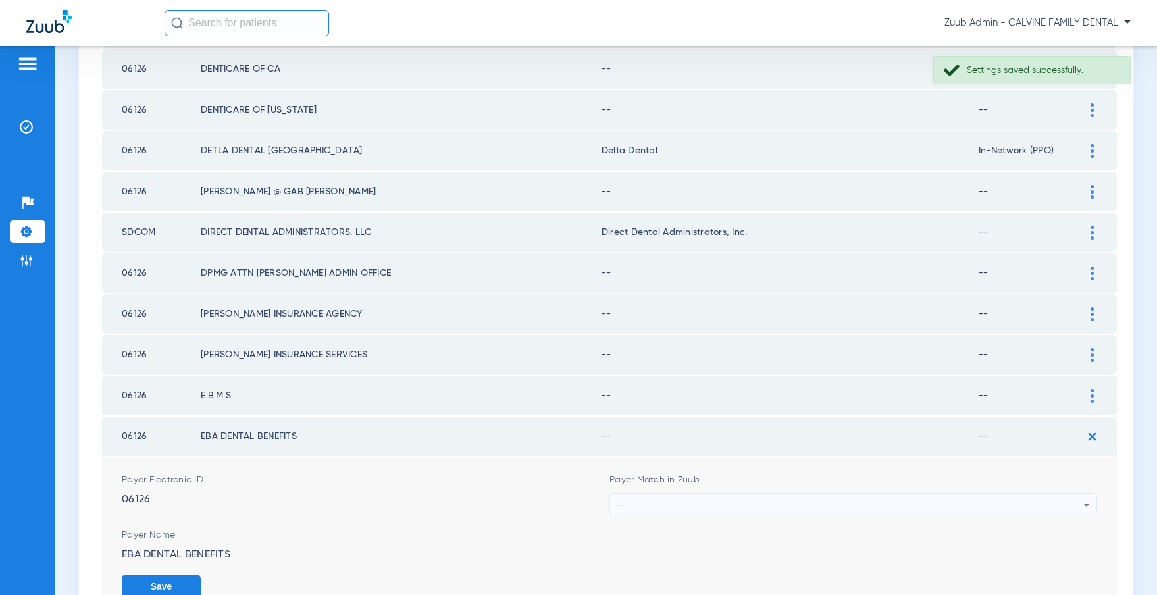
click at [740, 506] on div "--" at bounding box center [850, 504] width 467 height 22
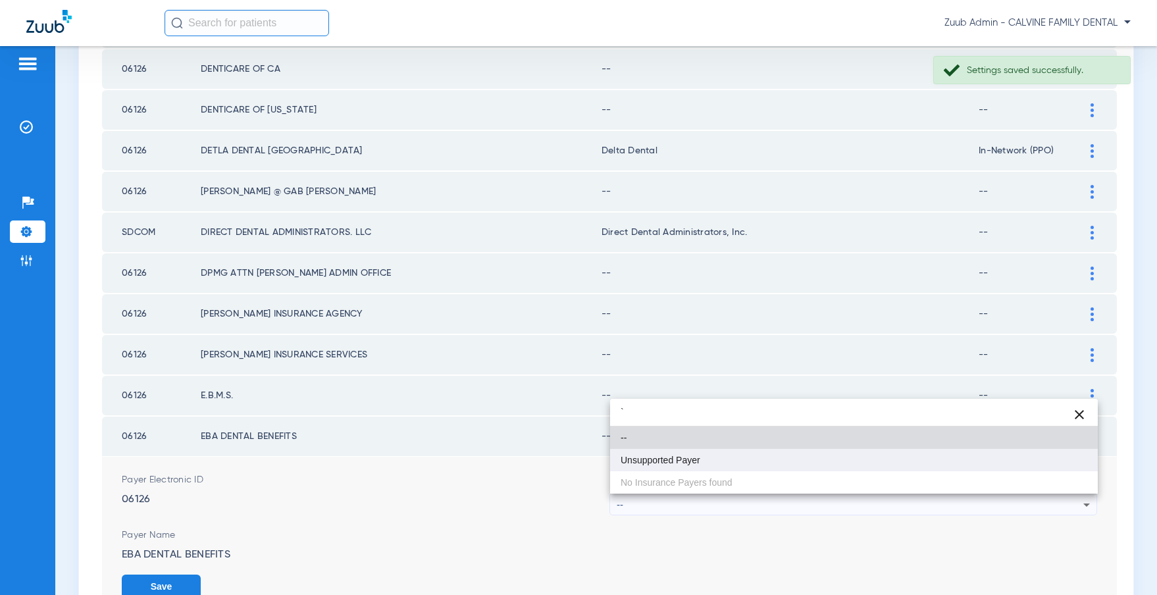
type input "`"
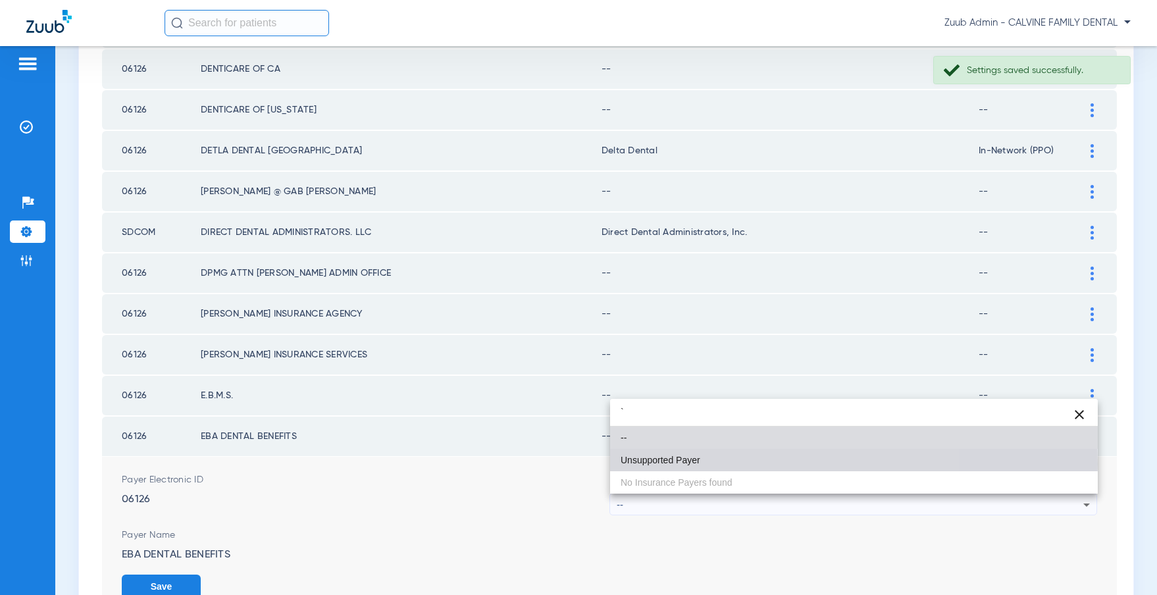
click at [694, 464] on span "Unsupported Payer" at bounding box center [660, 459] width 80 height 9
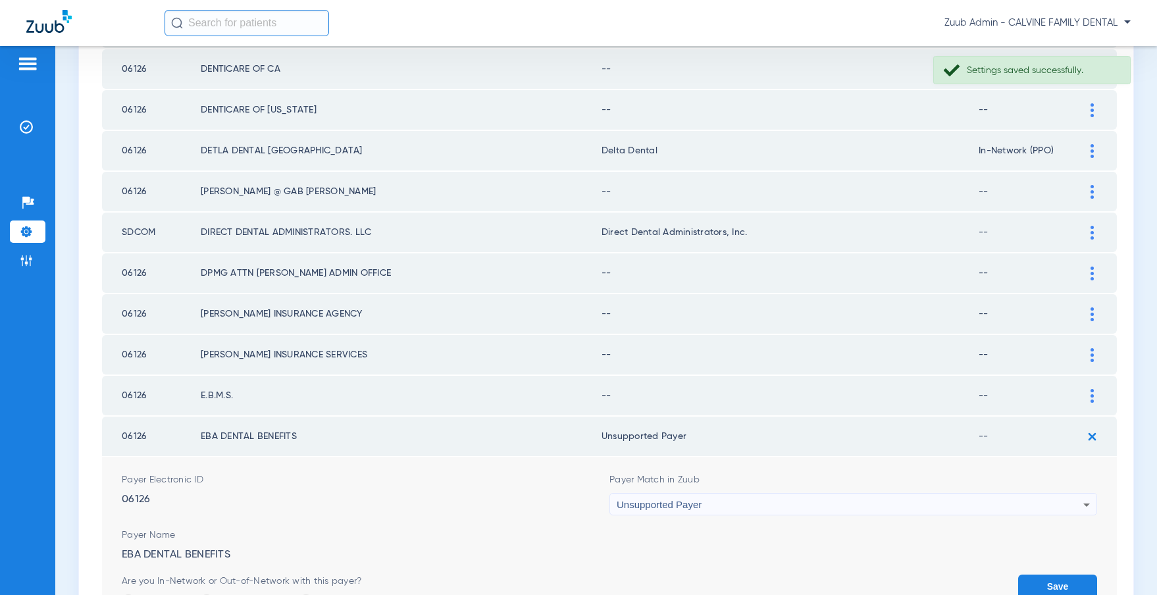
drag, startPoint x: 1044, startPoint y: 587, endPoint x: 1038, endPoint y: 559, distance: 28.3
click at [1043, 584] on button "Save" at bounding box center [1057, 586] width 79 height 24
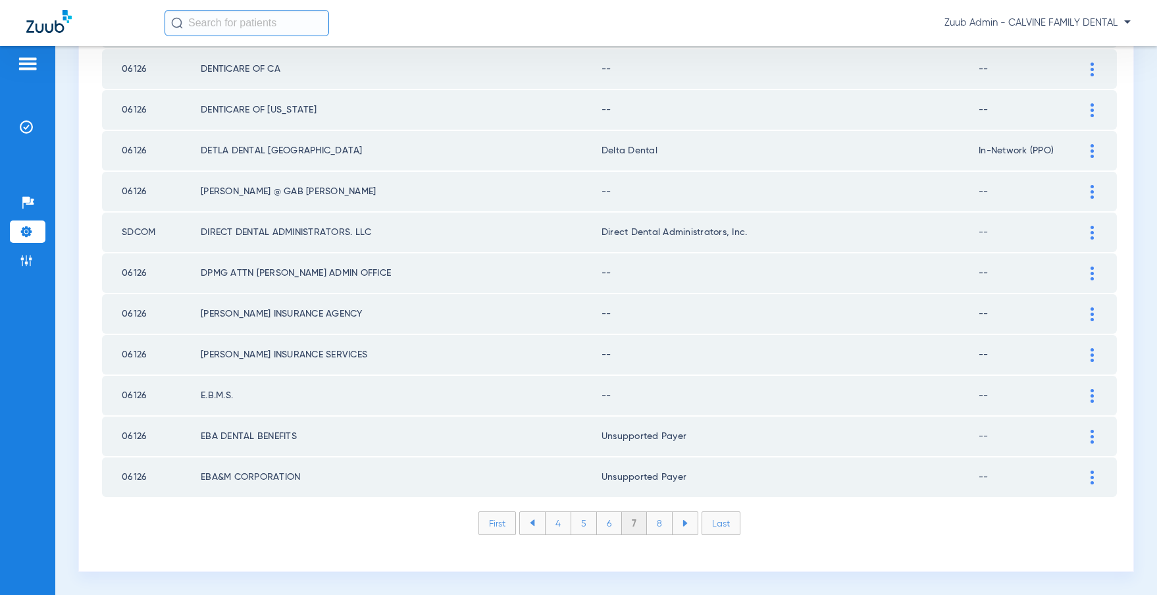
click at [1086, 393] on div at bounding box center [1091, 396] width 23 height 14
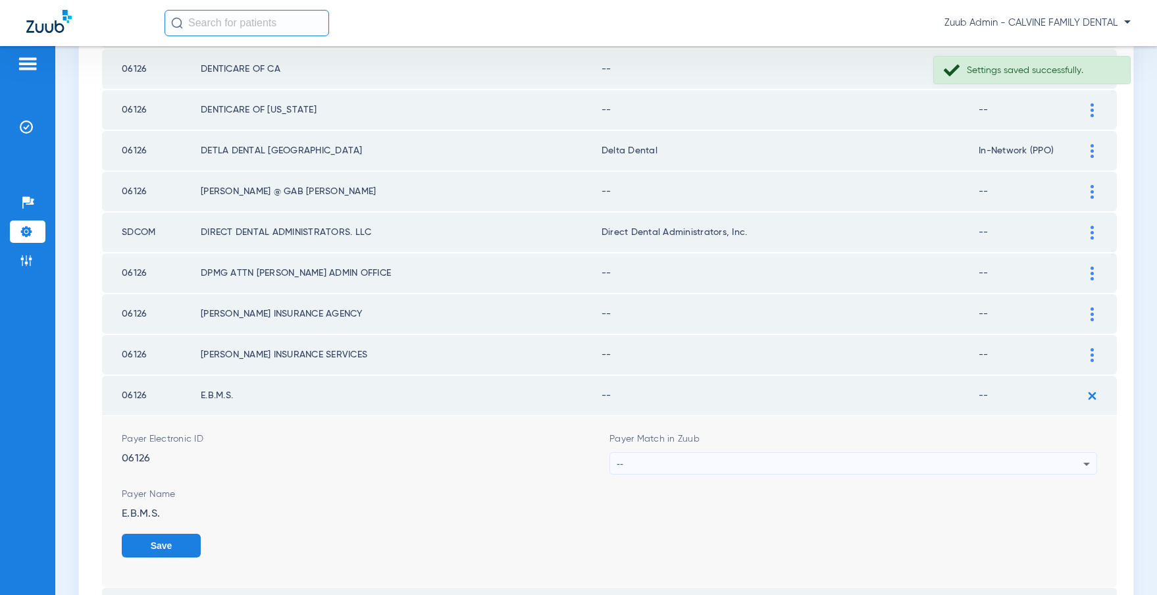
click at [778, 459] on div "--" at bounding box center [850, 464] width 467 height 22
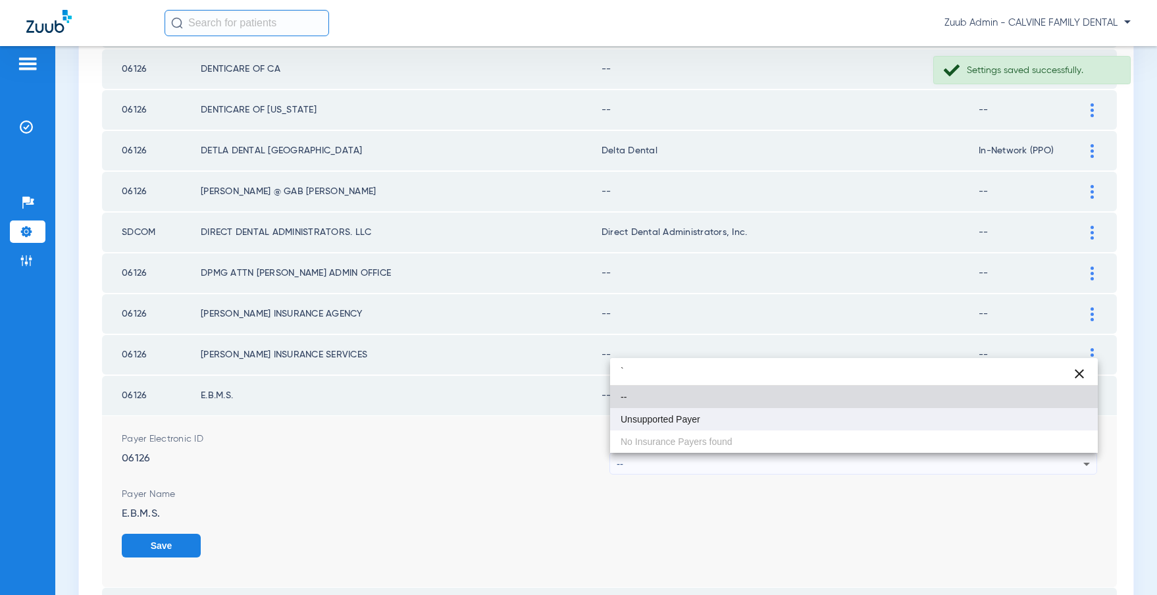
type input "`"
click at [707, 414] on mat-option "Unsupported Payer" at bounding box center [854, 419] width 488 height 22
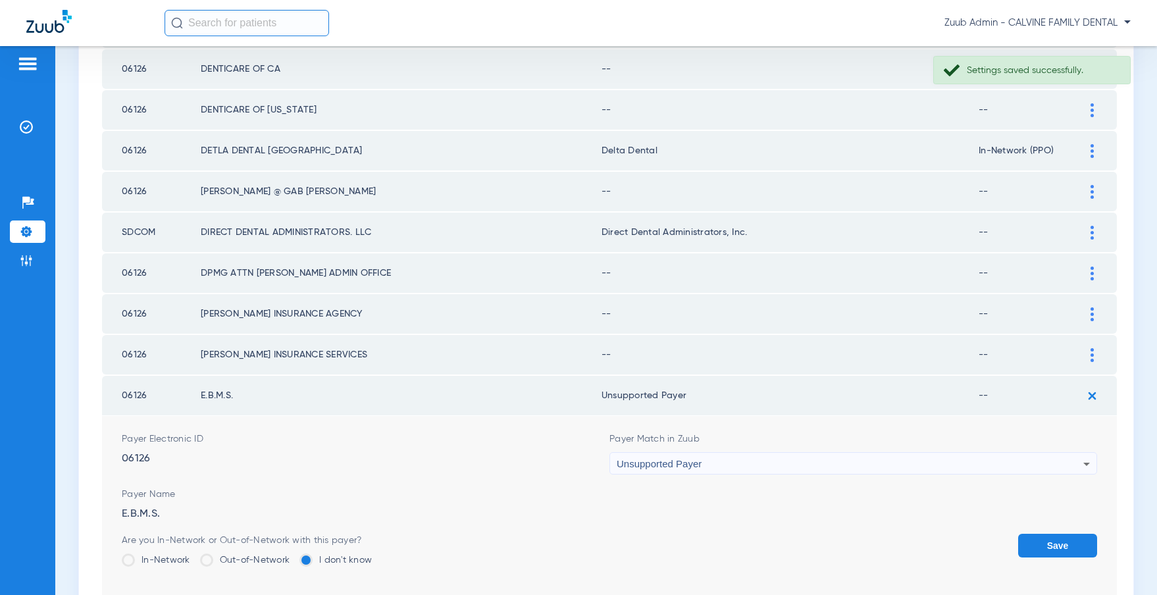
drag, startPoint x: 1053, startPoint y: 542, endPoint x: 1064, endPoint y: 443, distance: 98.7
click at [1050, 537] on button "Save" at bounding box center [1057, 546] width 79 height 24
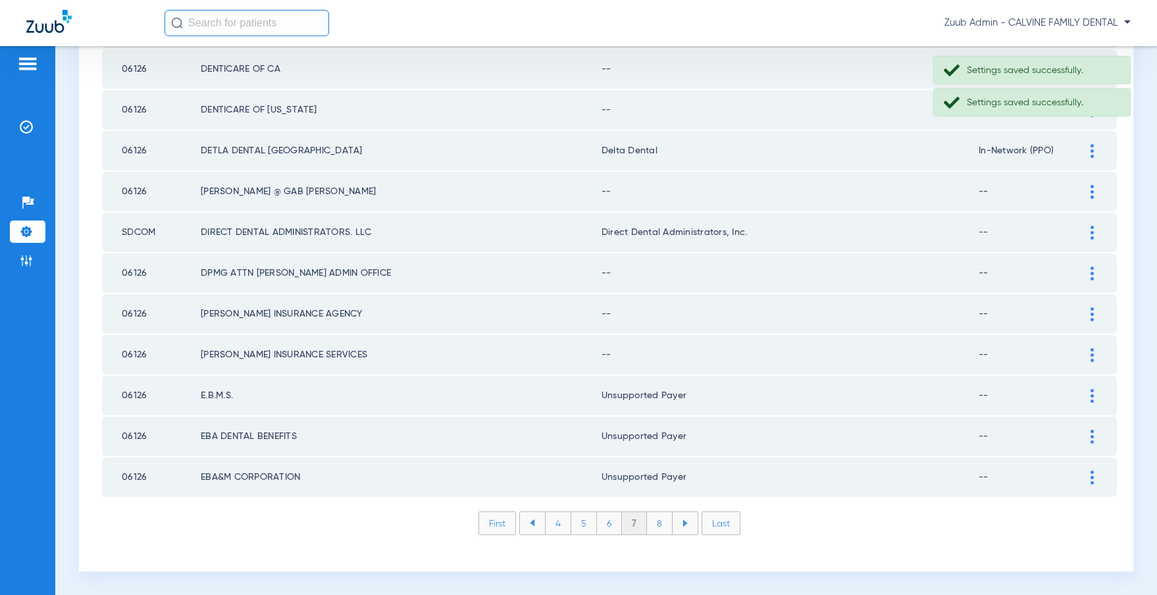
click at [1090, 358] on img at bounding box center [1091, 355] width 3 height 14
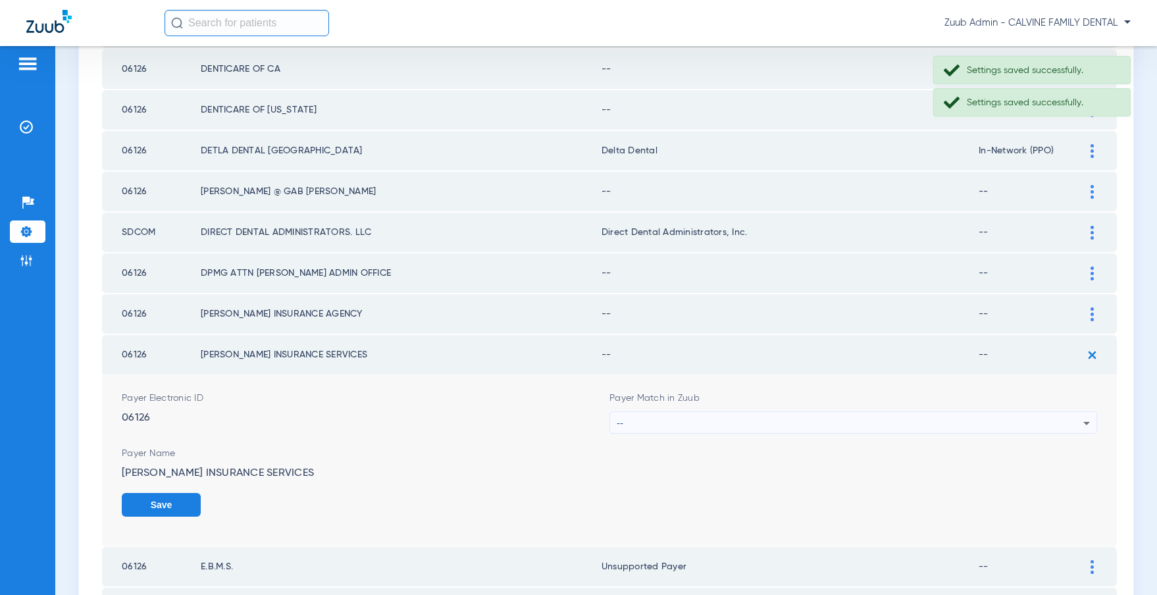
click at [824, 419] on div "--" at bounding box center [850, 423] width 467 height 22
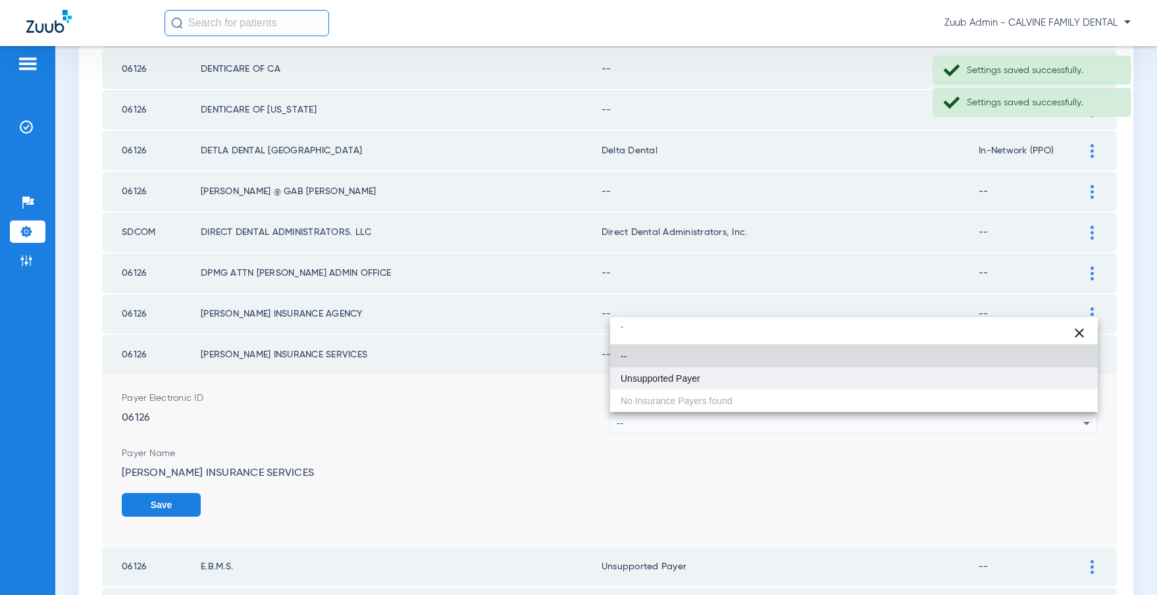
type input "`"
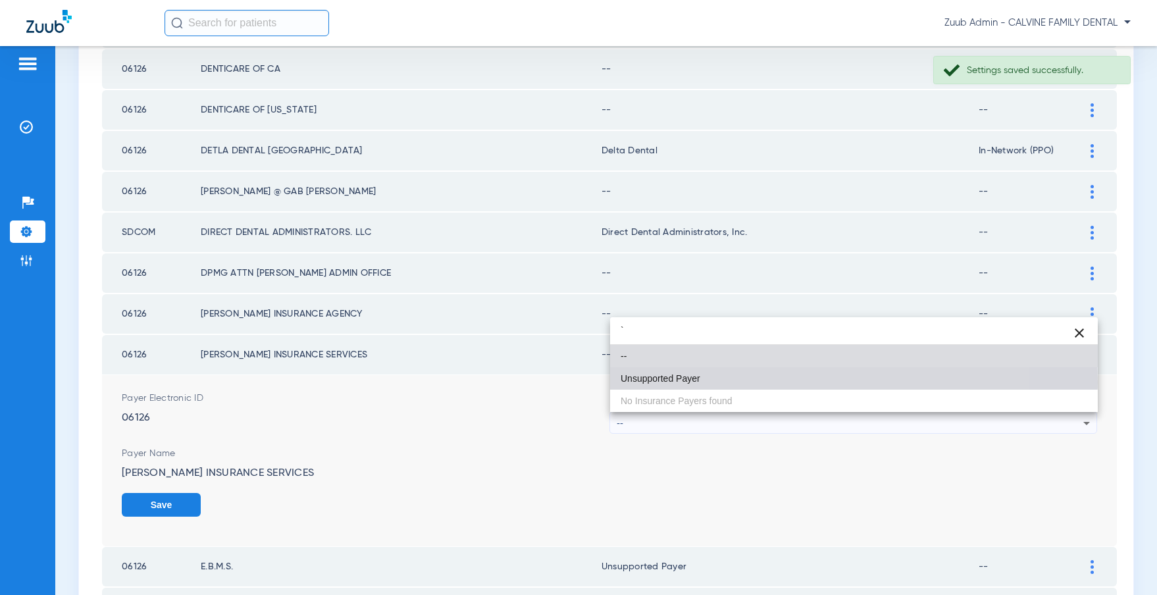
click at [728, 382] on mat-option "Unsupported Payer" at bounding box center [854, 378] width 488 height 22
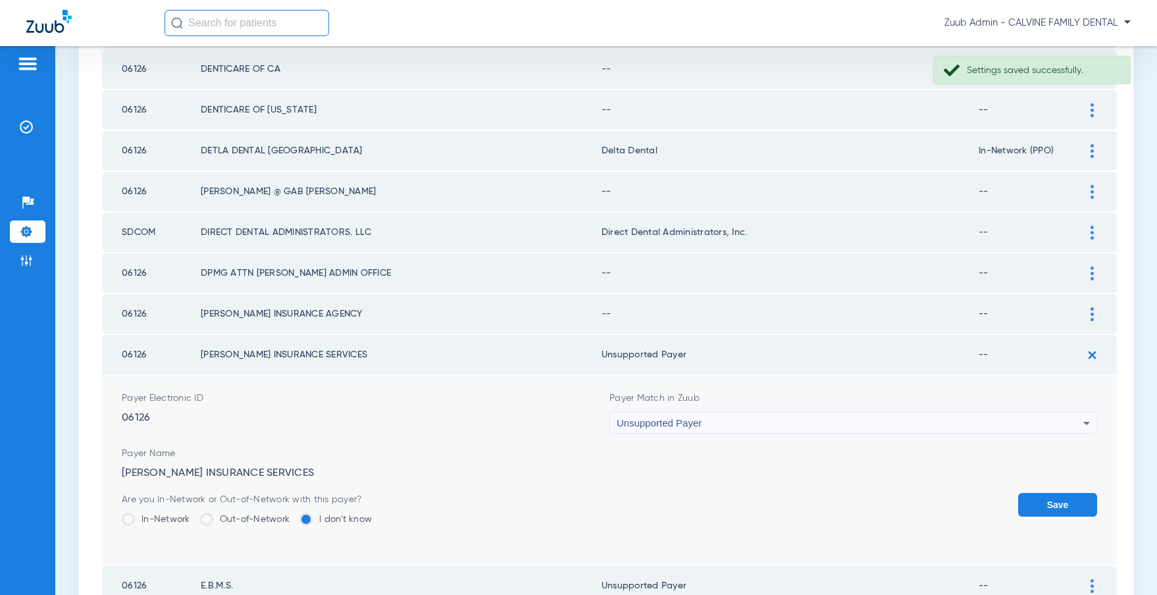
click at [1053, 501] on button "Save" at bounding box center [1057, 505] width 79 height 24
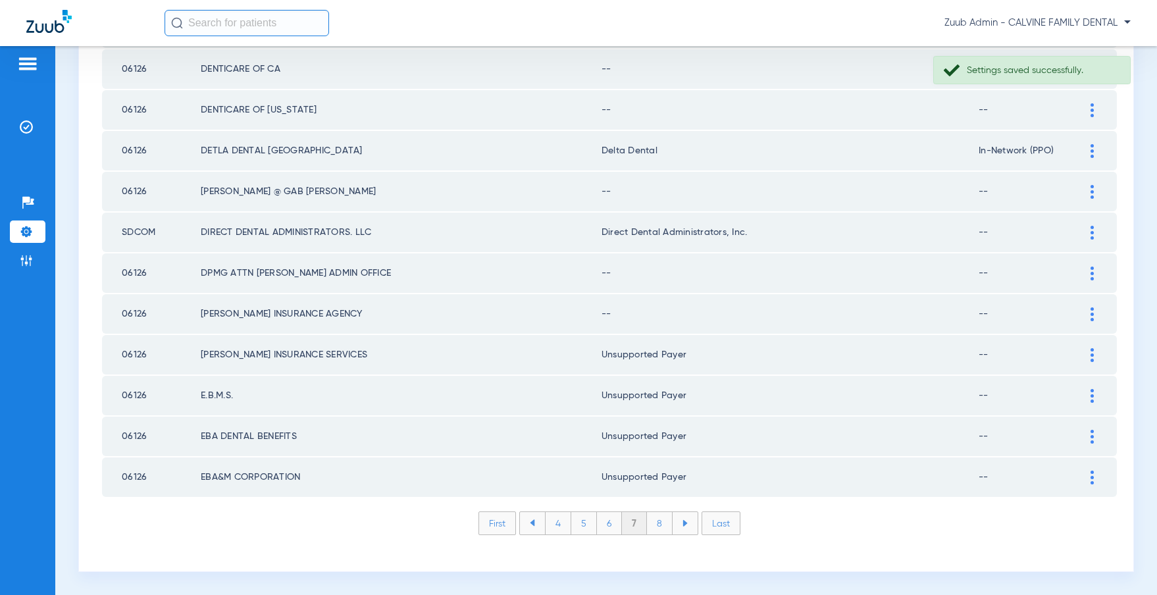
click at [1090, 313] on img at bounding box center [1091, 314] width 3 height 14
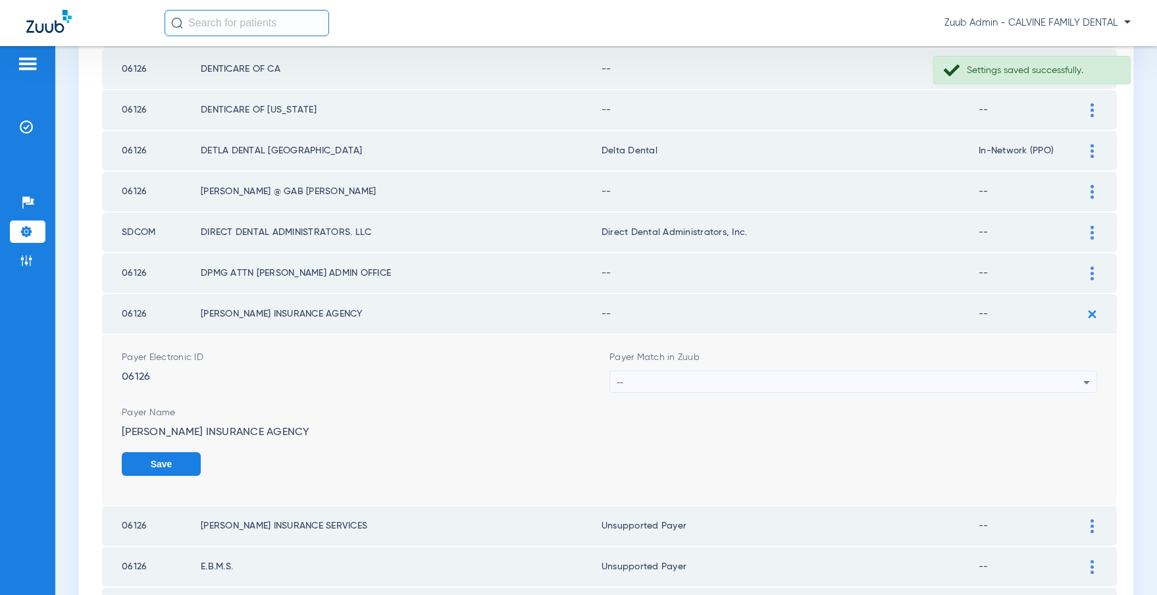
click at [766, 383] on div "--" at bounding box center [850, 382] width 467 height 22
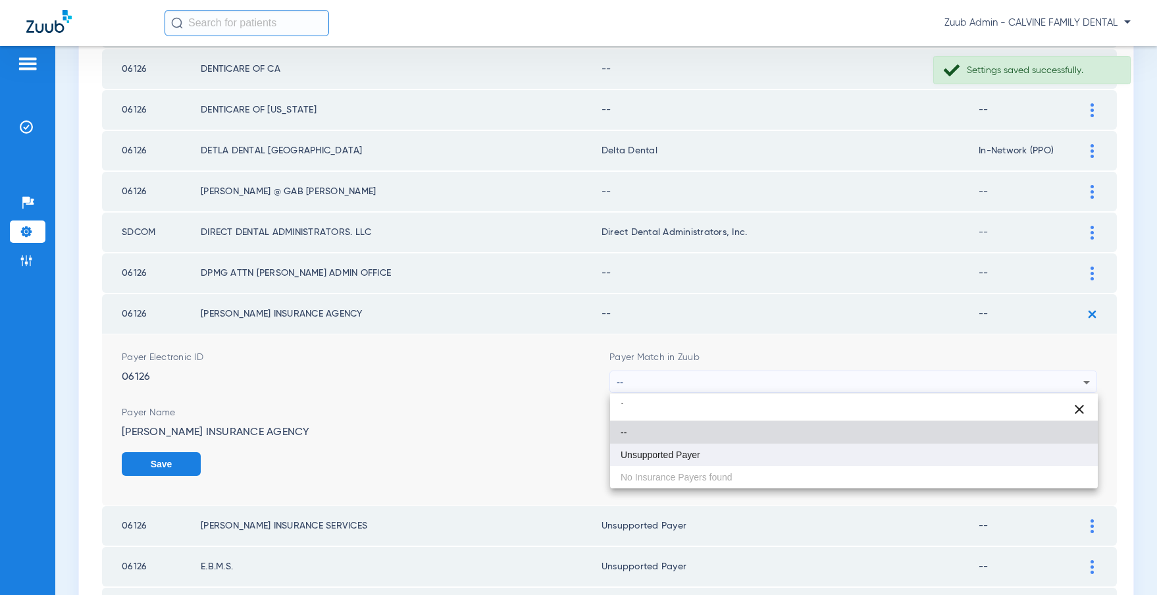
type input "`"
drag, startPoint x: 674, startPoint y: 447, endPoint x: 747, endPoint y: 450, distance: 72.5
click at [675, 447] on mat-option "Unsupported Payer" at bounding box center [854, 454] width 488 height 22
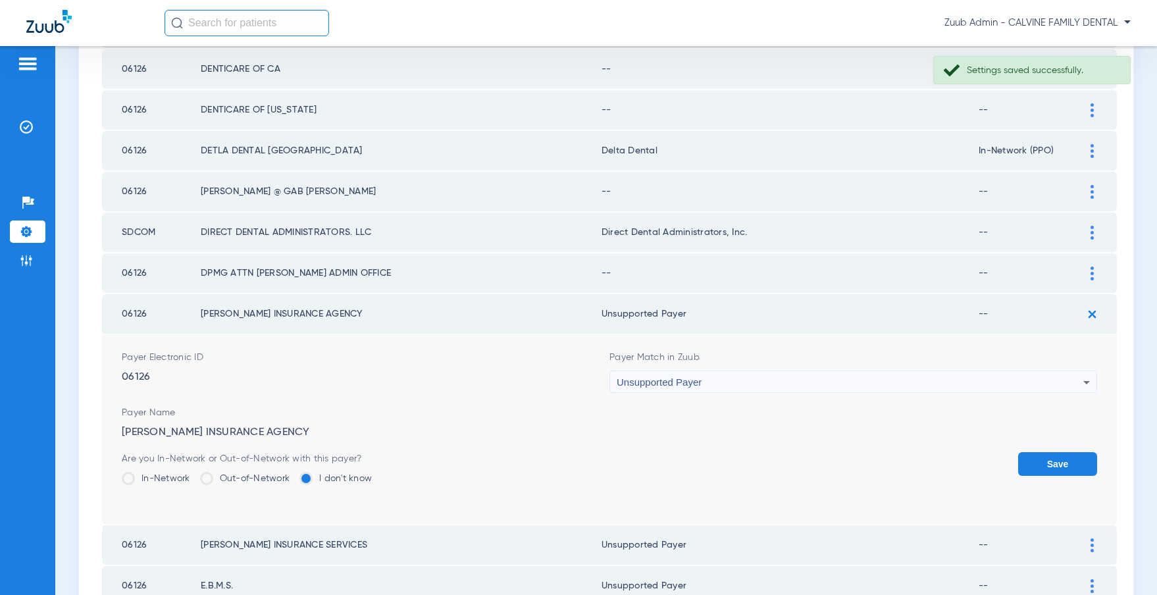
drag, startPoint x: 1060, startPoint y: 457, endPoint x: 1082, endPoint y: 292, distance: 165.9
click at [1059, 457] on button "Save" at bounding box center [1057, 464] width 79 height 24
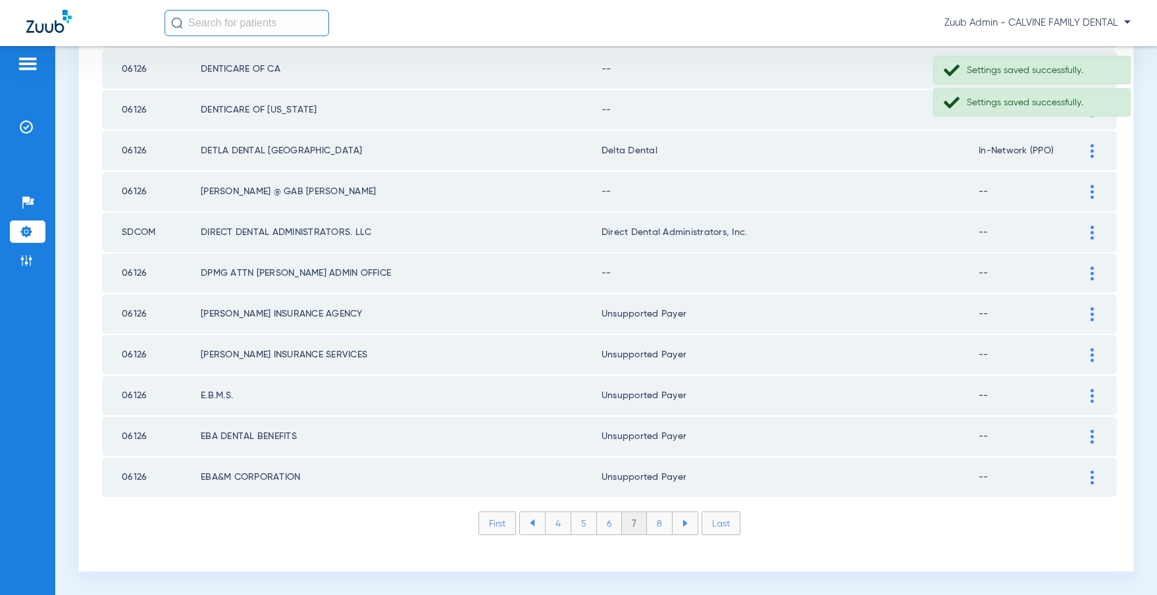
click at [1088, 269] on div at bounding box center [1091, 273] width 23 height 14
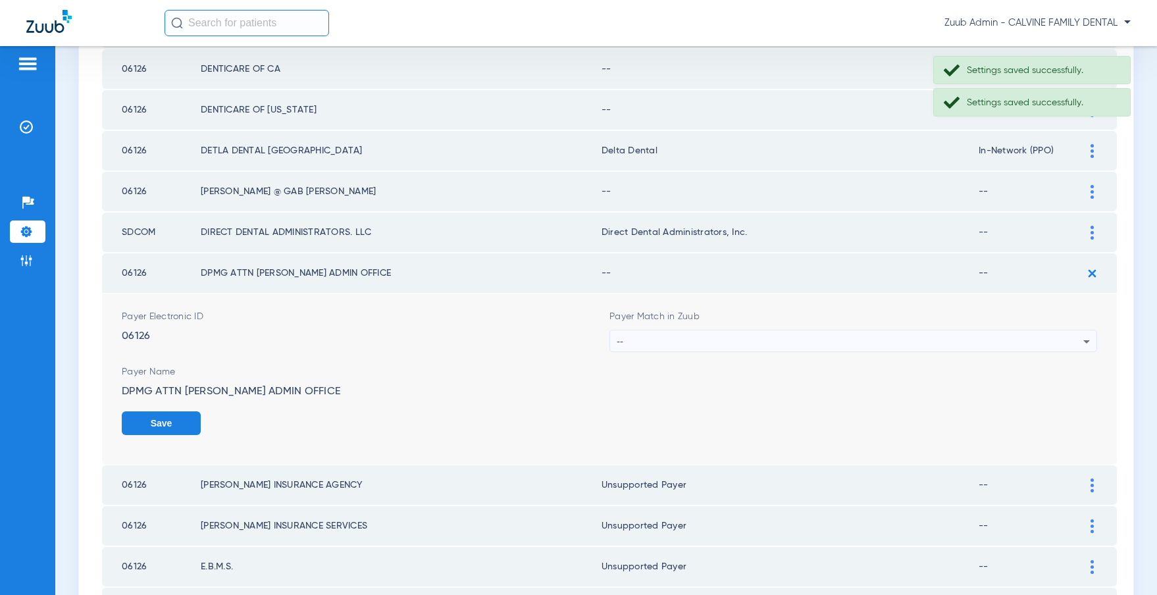
drag, startPoint x: 765, startPoint y: 326, endPoint x: 766, endPoint y: 343, distance: 17.2
click at [765, 335] on div "Payer Match in Zuub --" at bounding box center [853, 331] width 488 height 42
click at [768, 339] on div "--" at bounding box center [850, 341] width 467 height 22
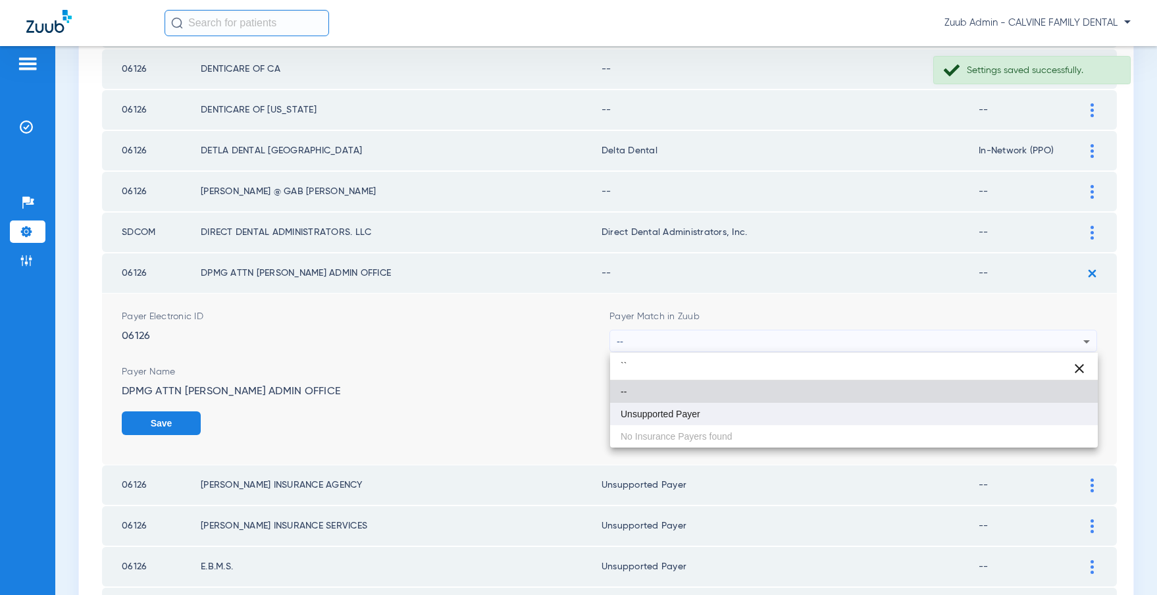
type input "``"
click at [658, 417] on span "Unsupported Payer" at bounding box center [660, 413] width 80 height 9
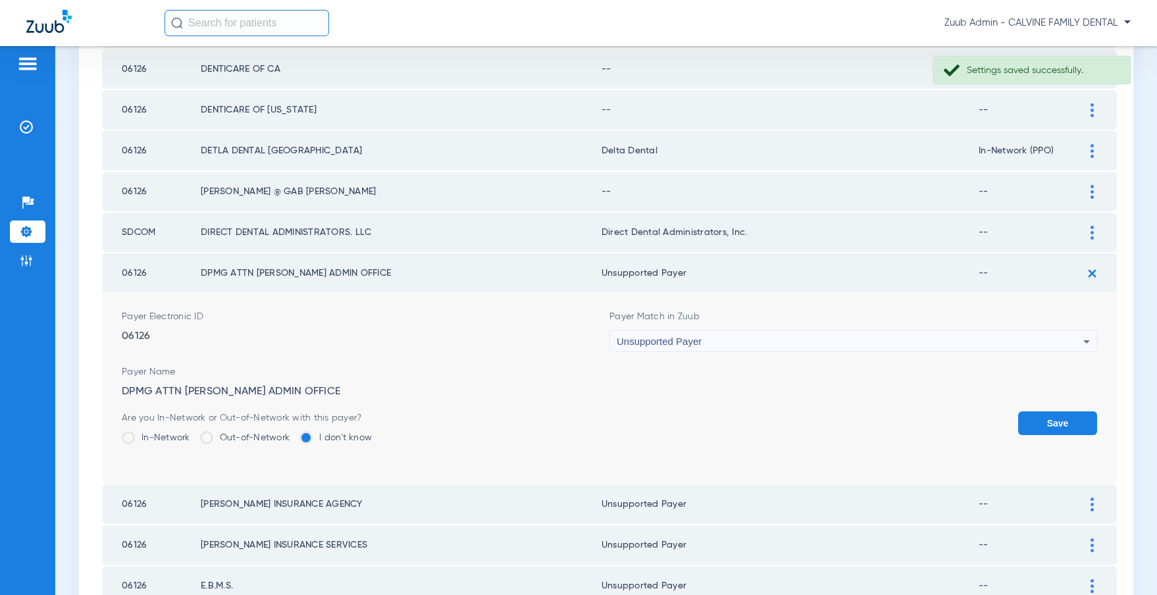
click at [1046, 419] on button "Save" at bounding box center [1057, 423] width 79 height 24
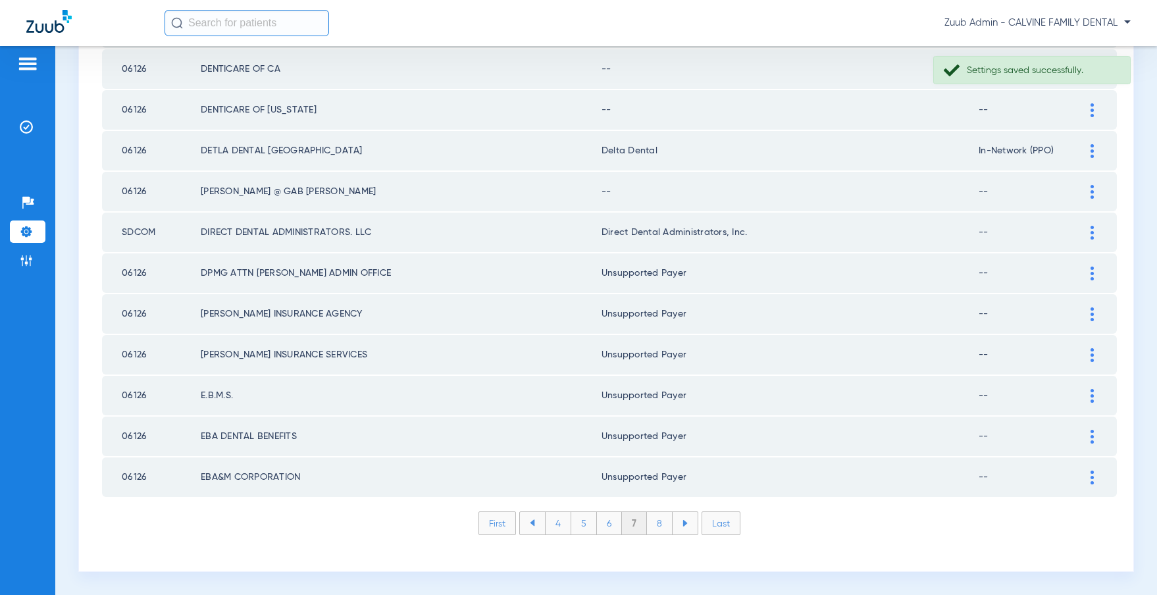
click at [1092, 189] on img at bounding box center [1091, 192] width 3 height 14
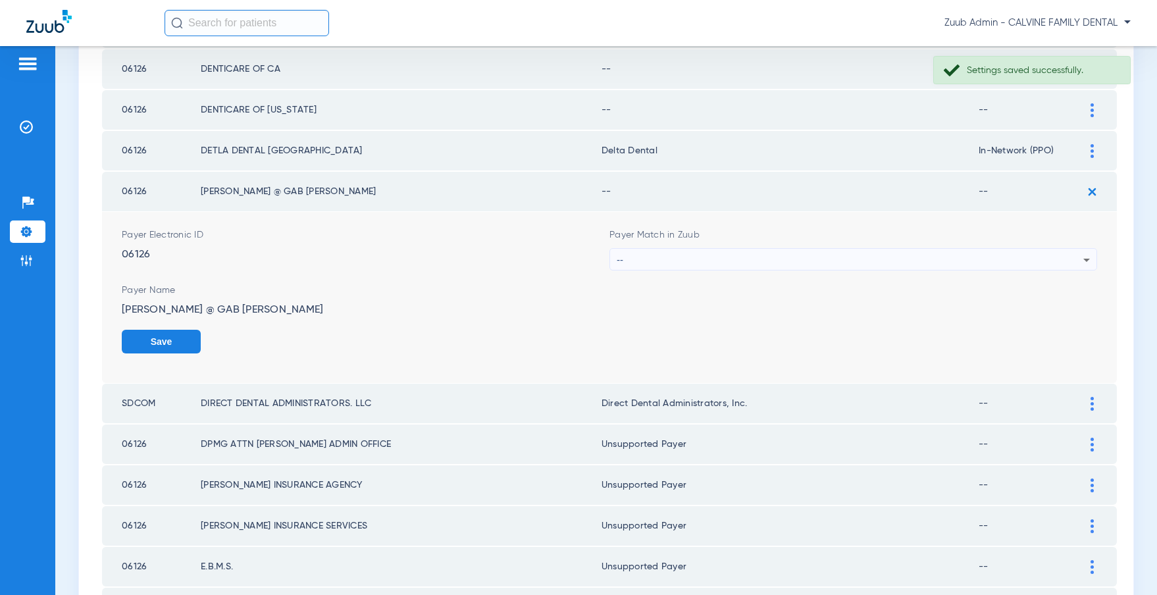
click at [738, 255] on div "--" at bounding box center [850, 260] width 467 height 22
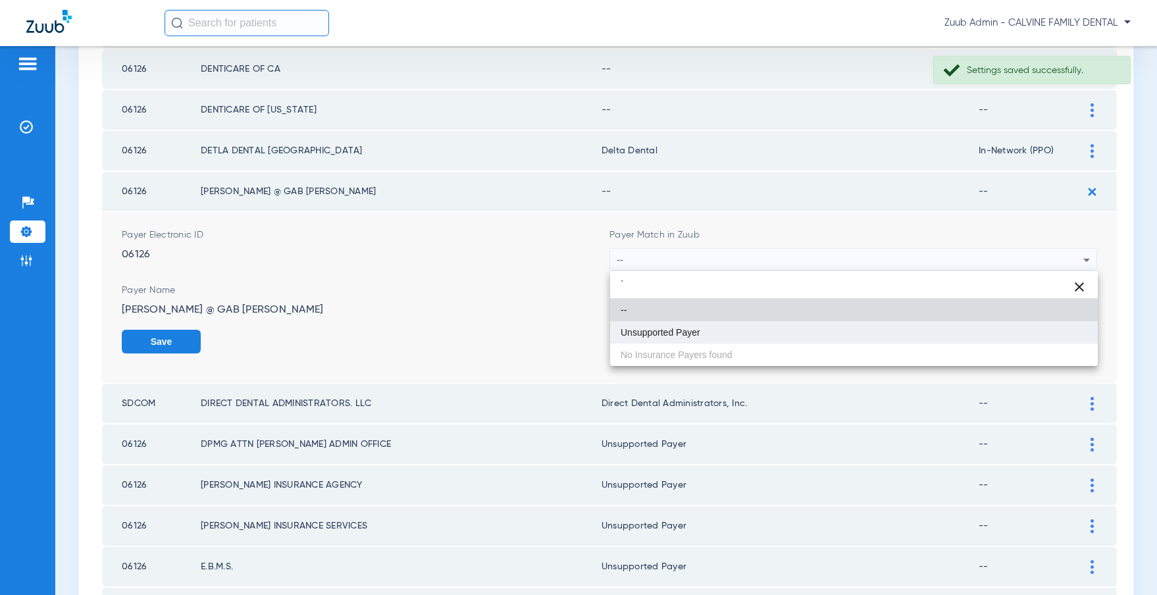
type input "`"
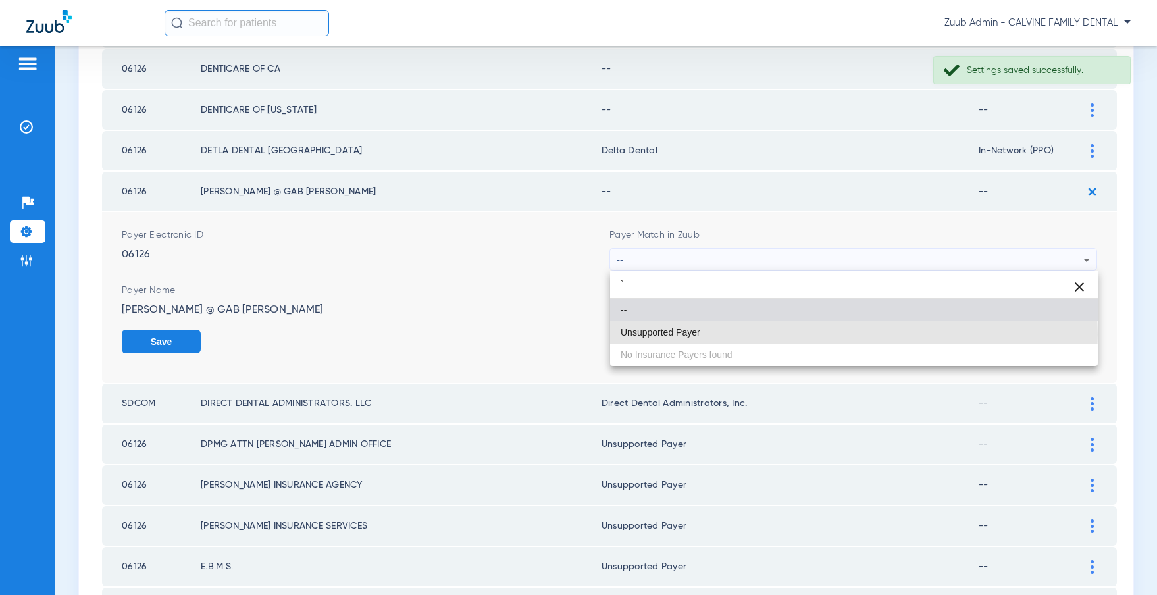
drag, startPoint x: 687, startPoint y: 334, endPoint x: 826, endPoint y: 322, distance: 139.3
click at [688, 334] on span "Unsupported Payer" at bounding box center [660, 332] width 80 height 9
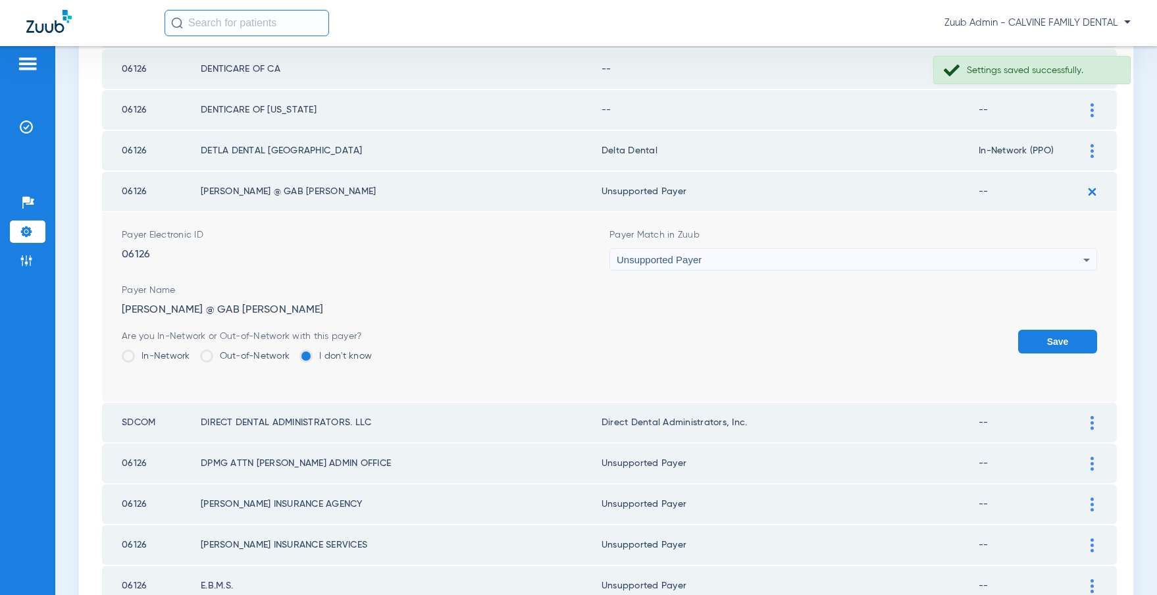
click at [1044, 334] on button "Save" at bounding box center [1057, 342] width 79 height 24
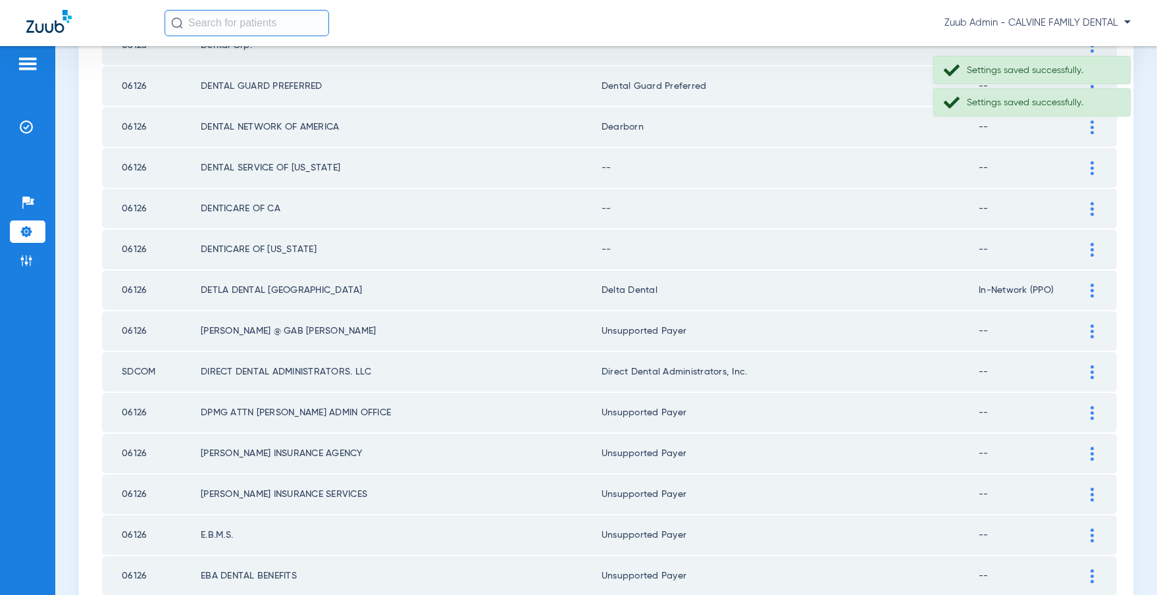
scroll to position [1630, 0]
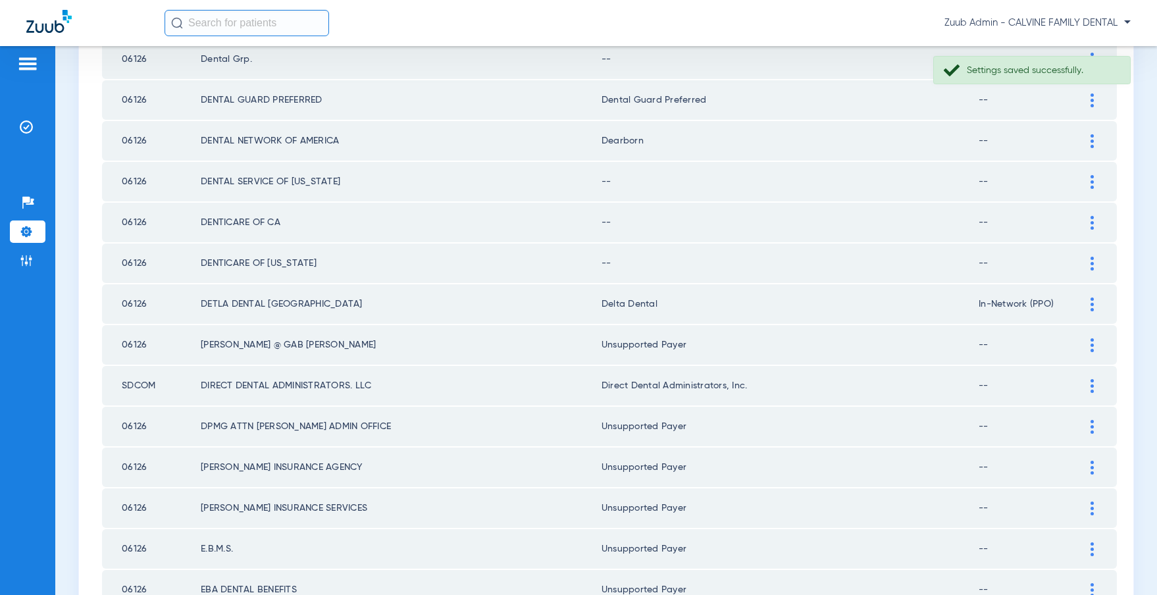
click at [1096, 257] on div at bounding box center [1091, 264] width 23 height 14
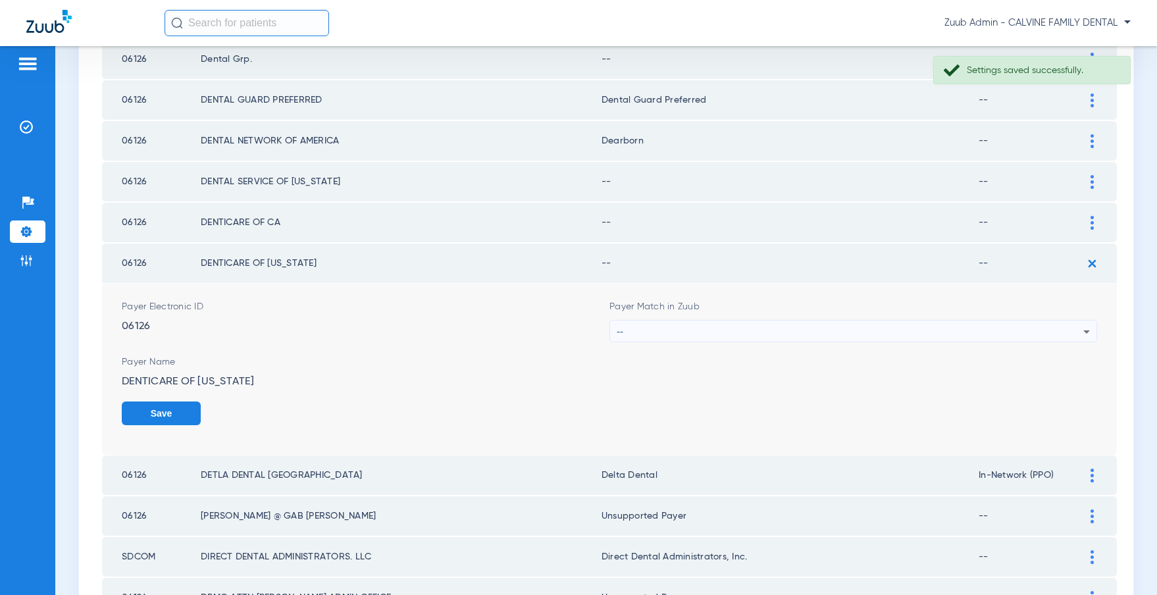
click at [720, 333] on div "--" at bounding box center [850, 331] width 467 height 22
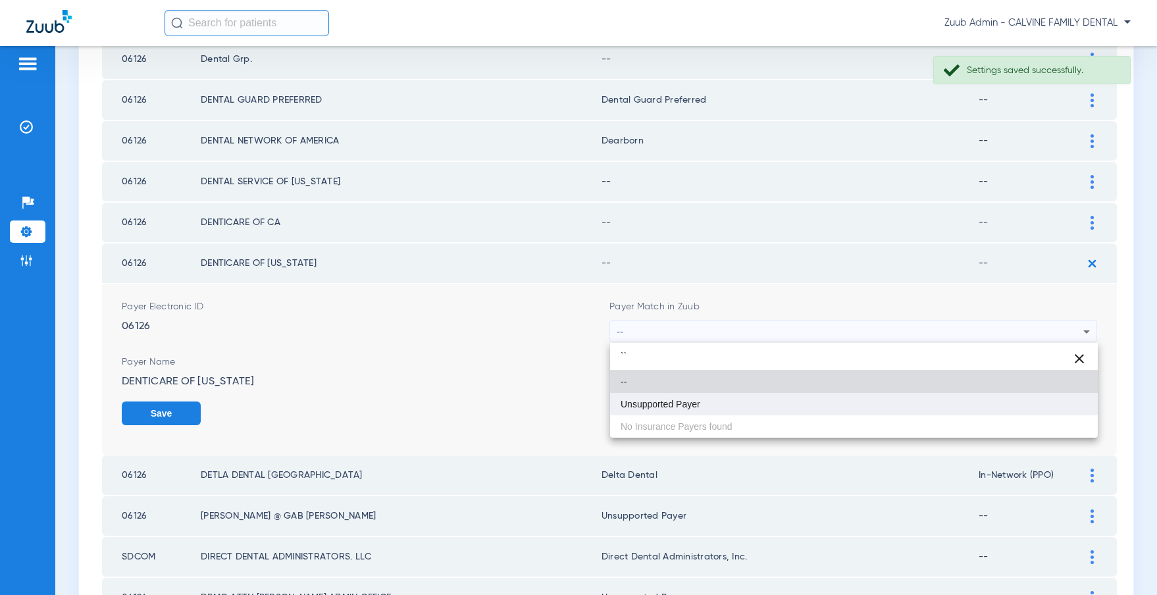
type input "``"
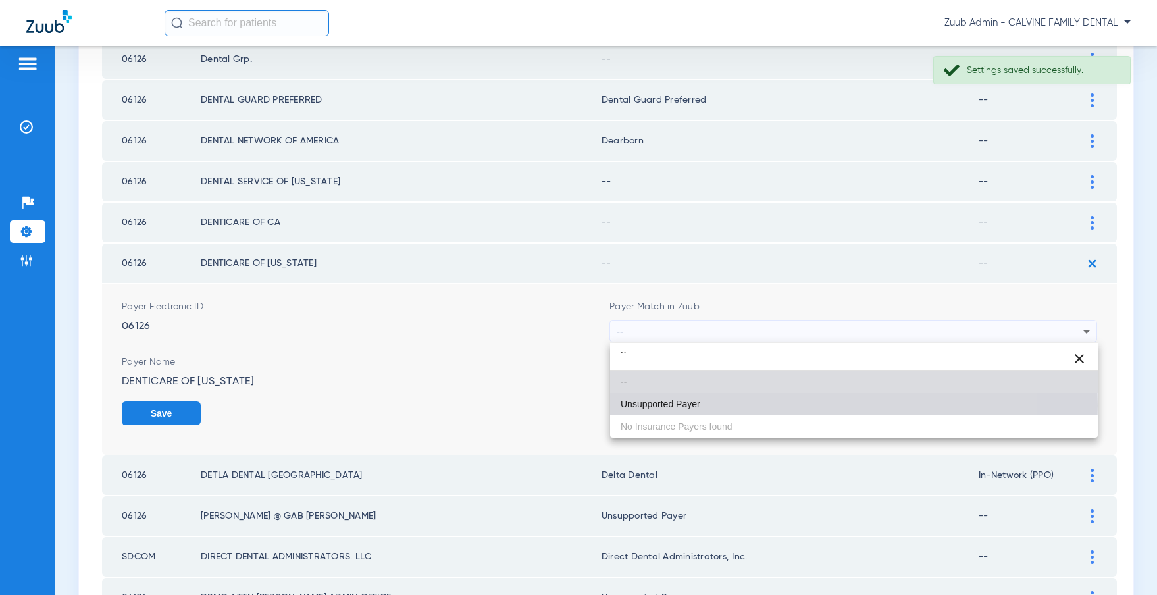
click at [649, 405] on span "Unsupported Payer" at bounding box center [660, 403] width 80 height 9
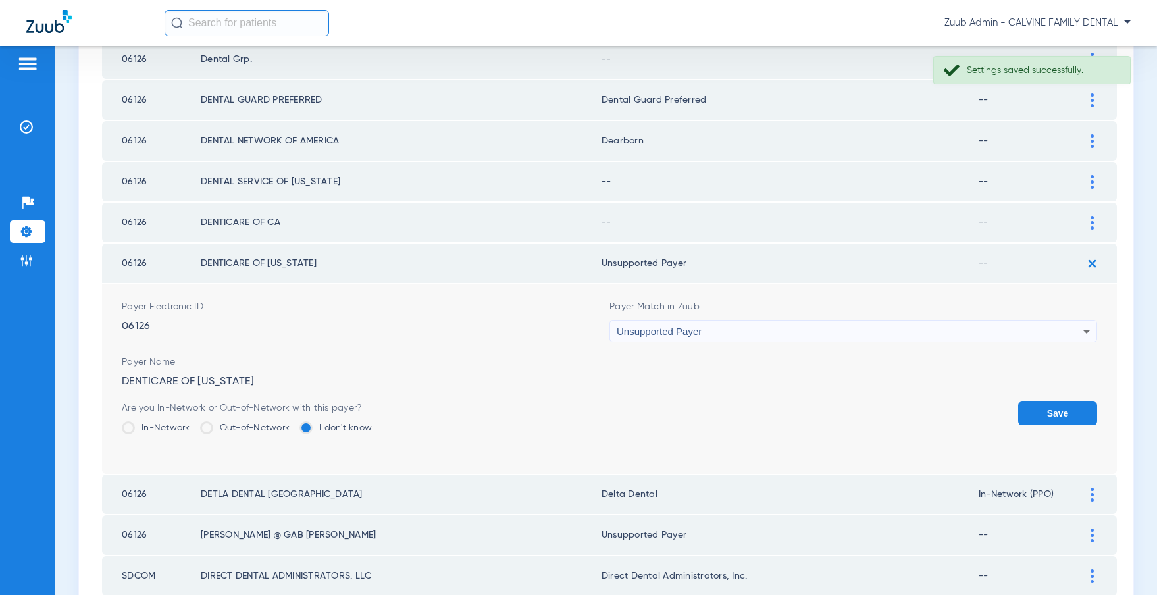
drag, startPoint x: 1049, startPoint y: 409, endPoint x: 1089, endPoint y: 263, distance: 152.1
click at [1049, 409] on button "Save" at bounding box center [1057, 413] width 79 height 24
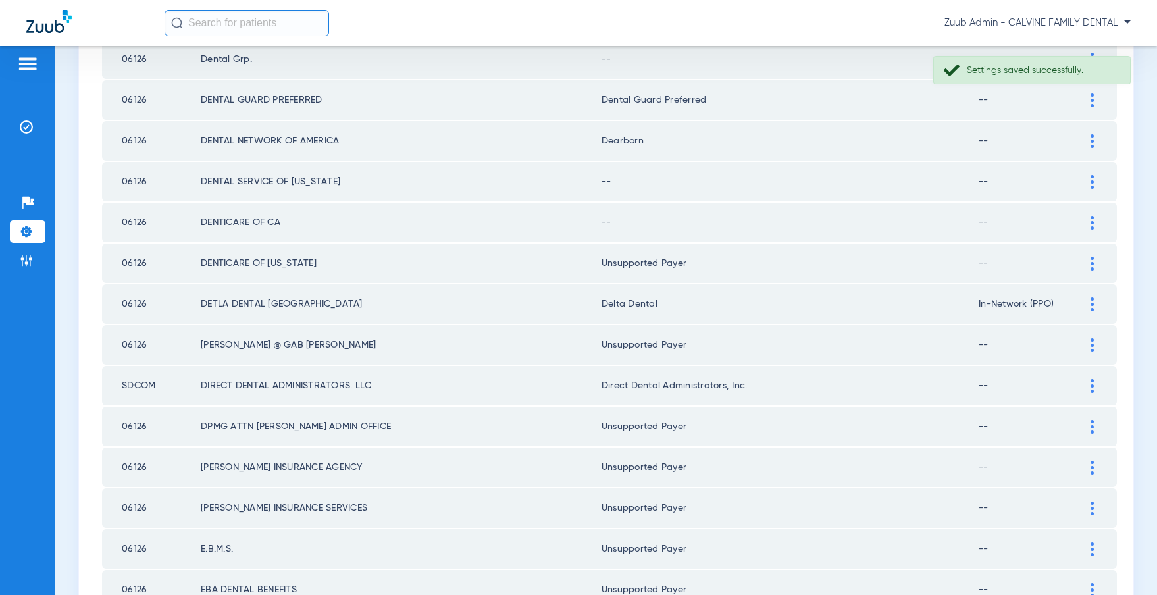
click at [1091, 225] on img at bounding box center [1091, 223] width 3 height 14
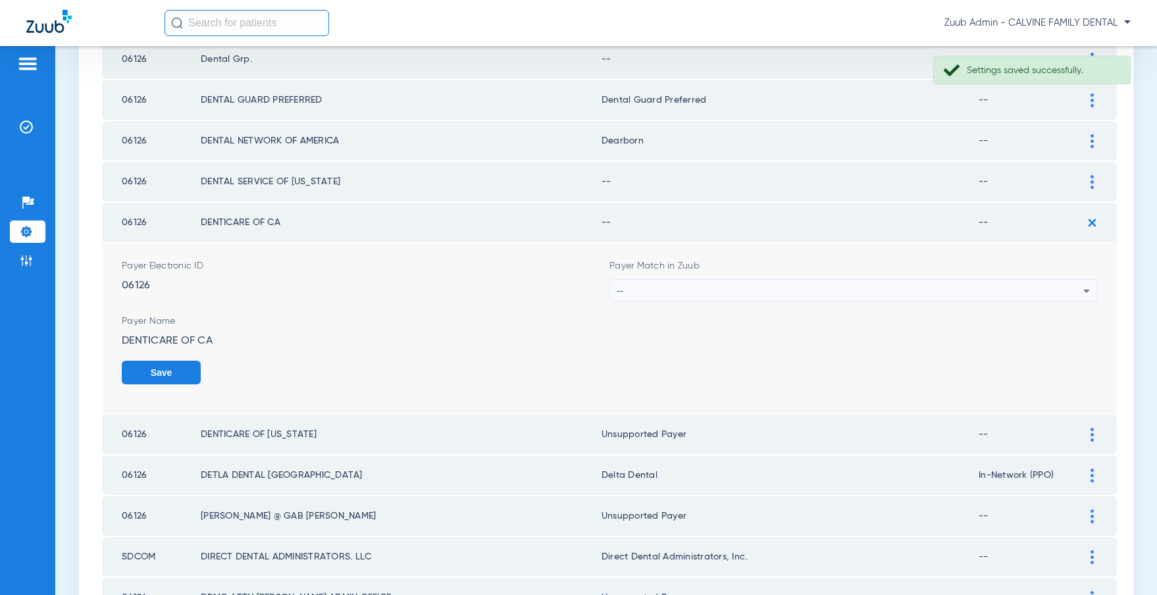
click at [712, 291] on div "--" at bounding box center [850, 291] width 467 height 22
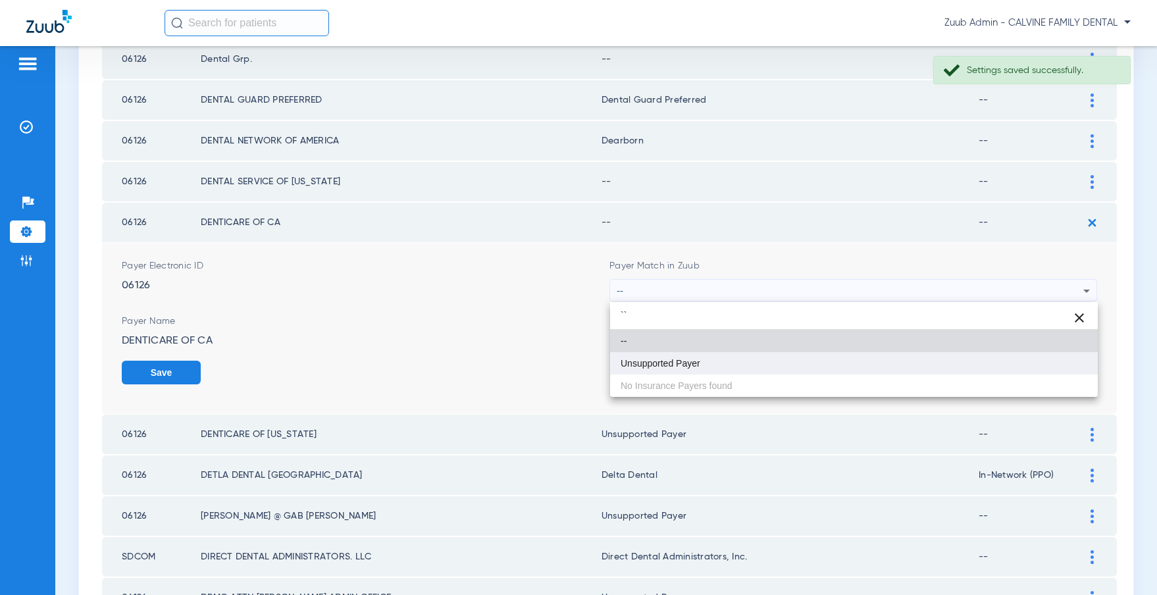
type input "``"
click at [667, 365] on span "Unsupported Payer" at bounding box center [660, 363] width 80 height 9
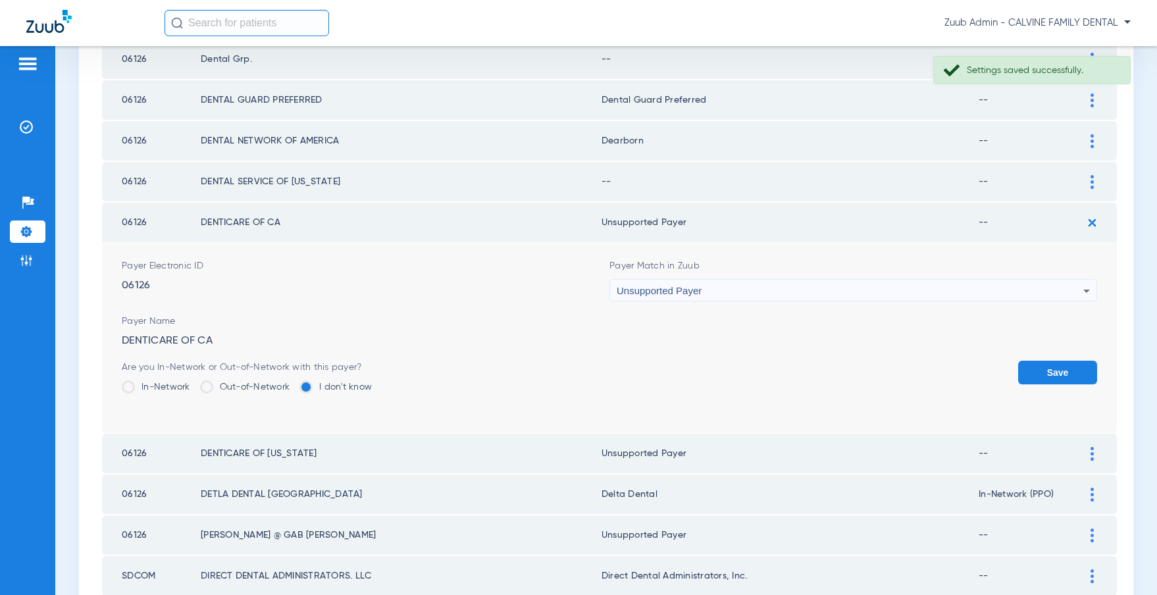
drag, startPoint x: 1078, startPoint y: 377, endPoint x: 1055, endPoint y: 343, distance: 41.6
click at [1078, 377] on button "Save" at bounding box center [1057, 373] width 79 height 24
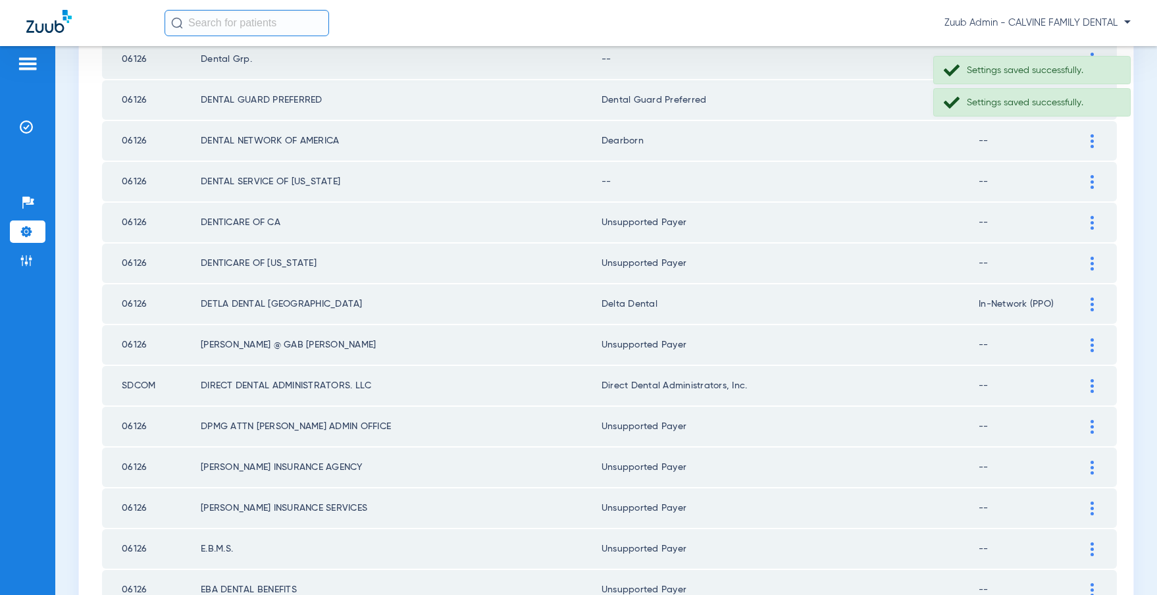
click at [1091, 175] on img at bounding box center [1091, 182] width 3 height 14
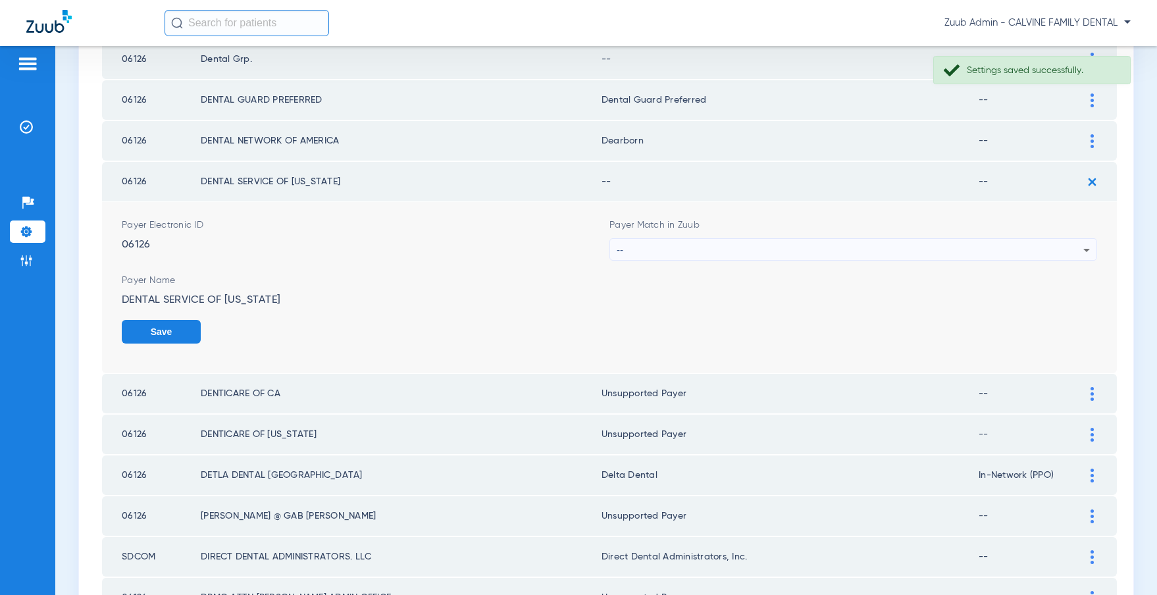
click at [774, 255] on div "--" at bounding box center [850, 250] width 467 height 22
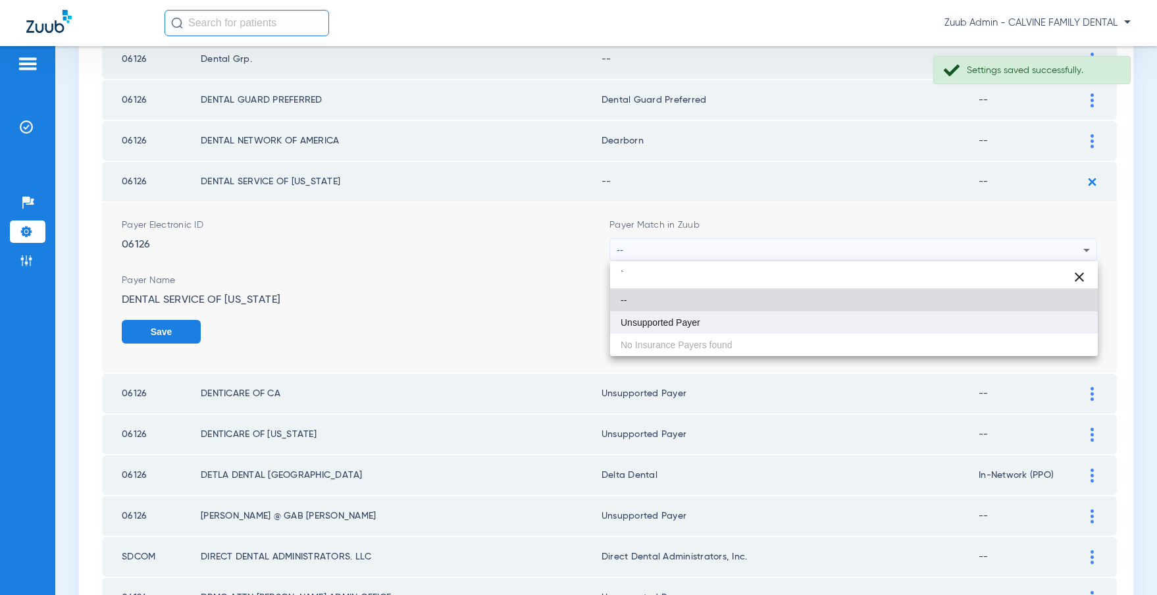
type input "`"
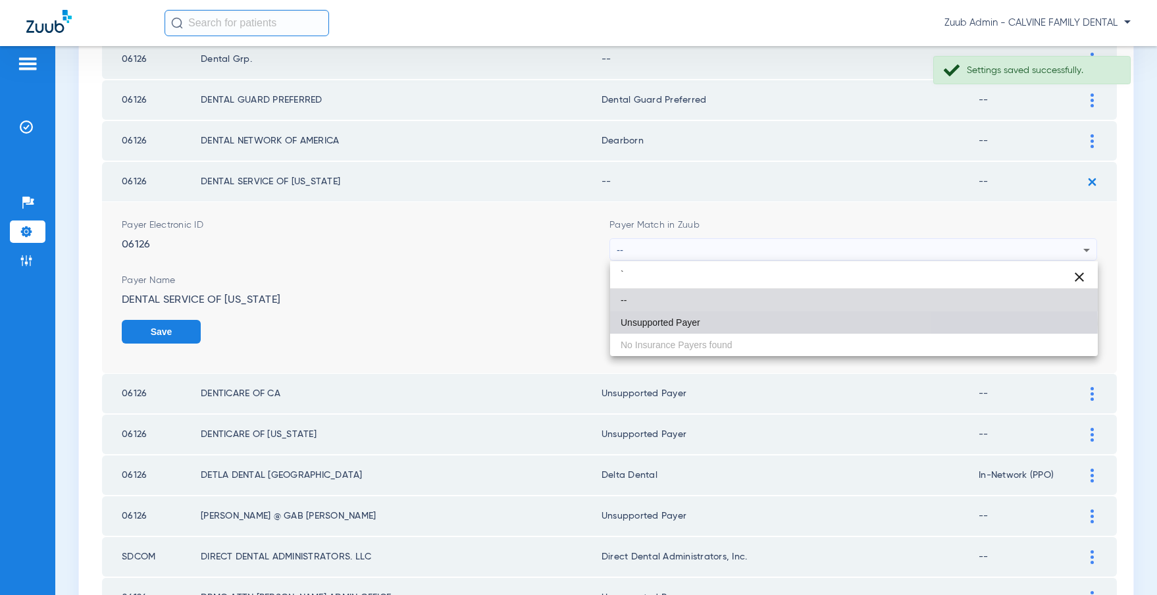
click at [680, 324] on span "Unsupported Payer" at bounding box center [660, 322] width 80 height 9
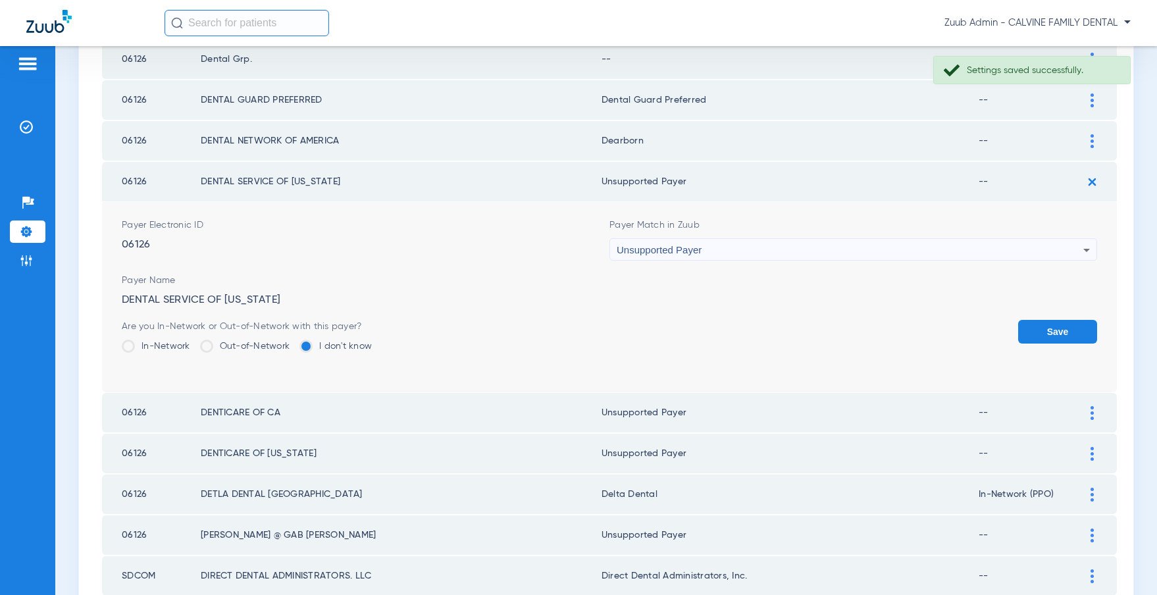
click at [1044, 334] on button "Save" at bounding box center [1057, 332] width 79 height 24
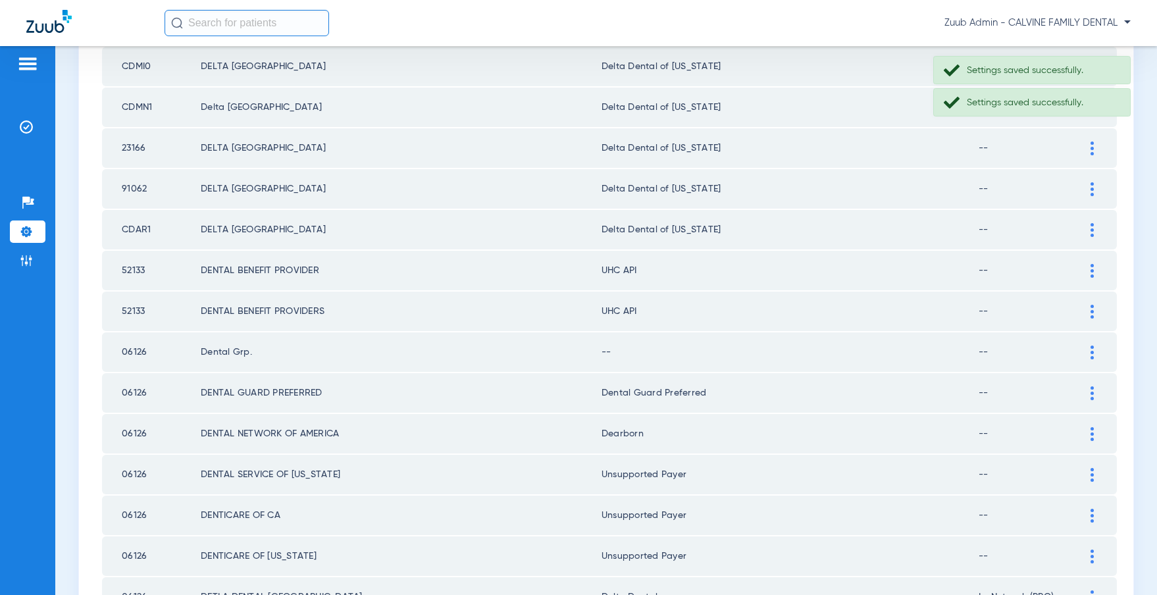
scroll to position [1326, 0]
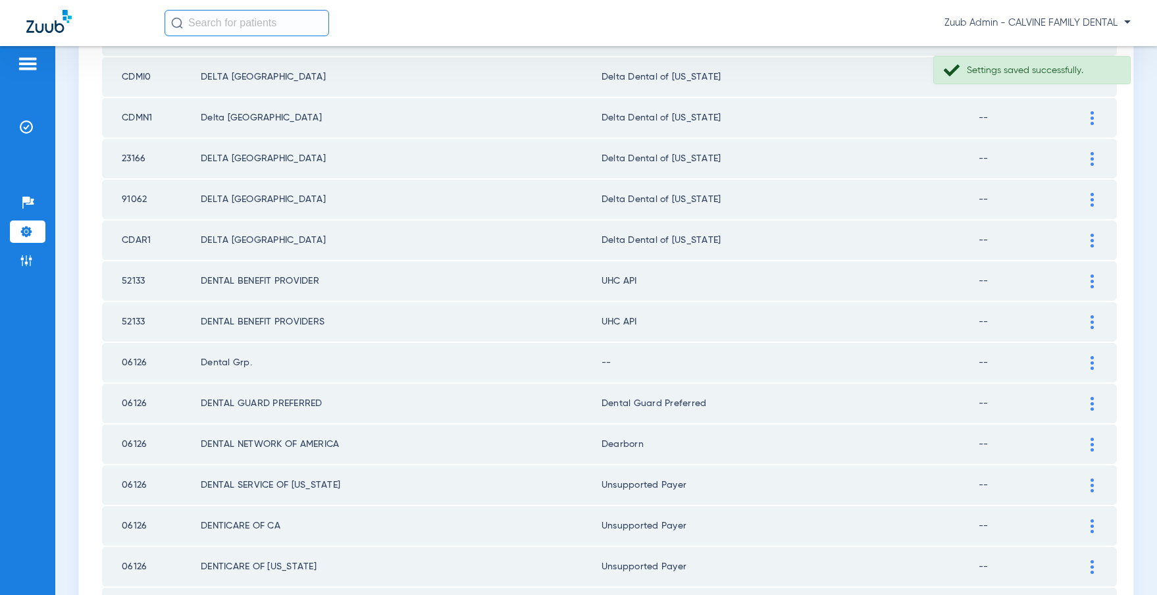
click at [1091, 360] on img at bounding box center [1091, 363] width 3 height 14
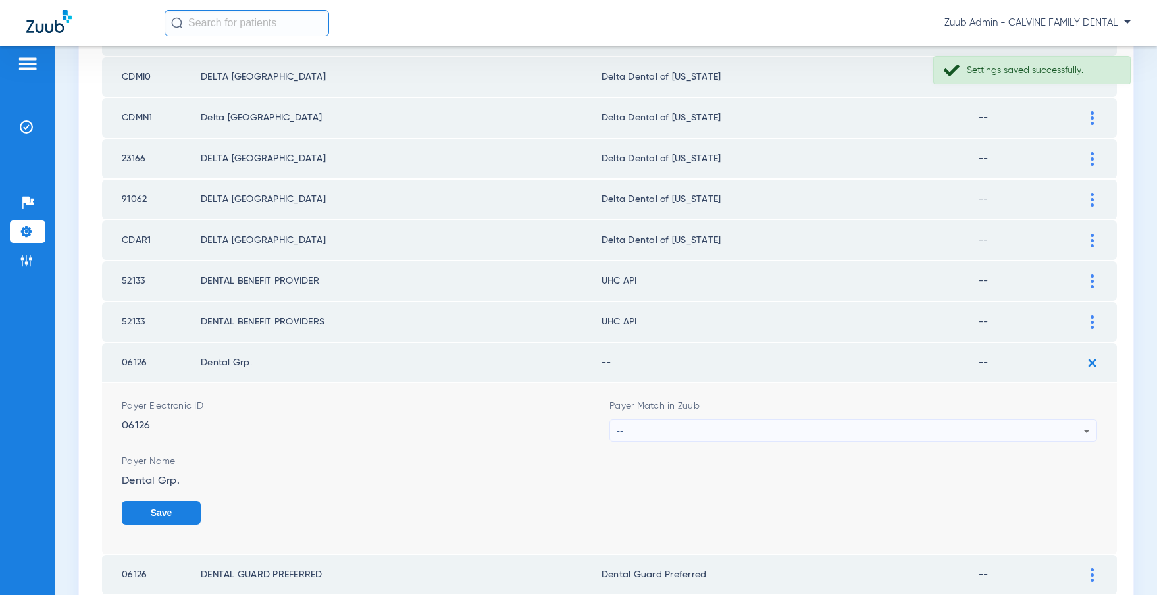
click at [871, 432] on div "--" at bounding box center [850, 431] width 467 height 22
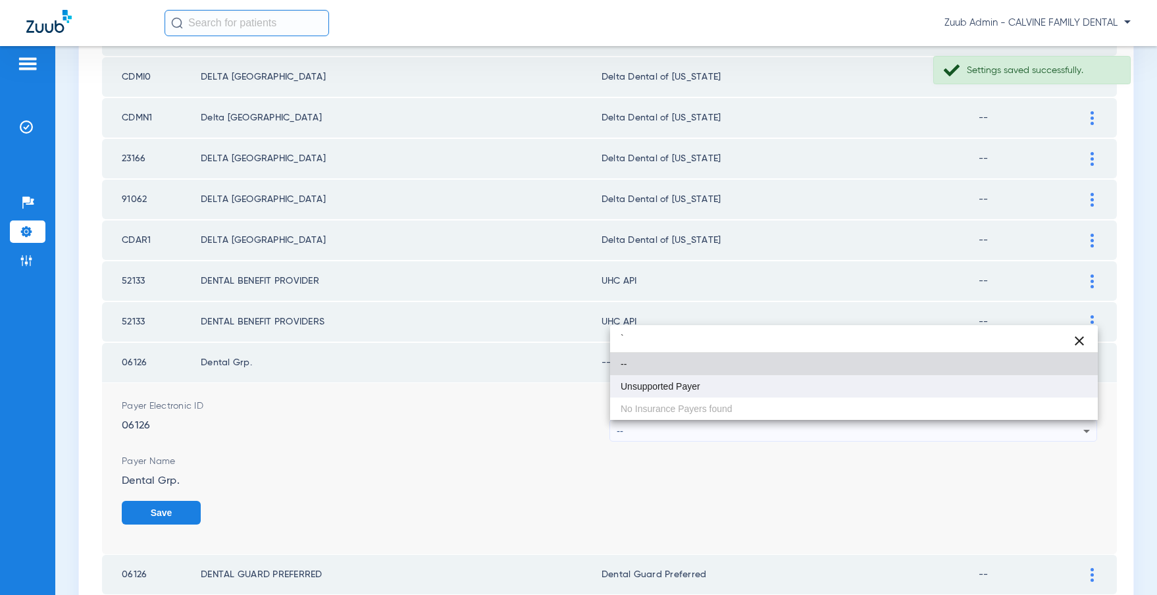
type input "`"
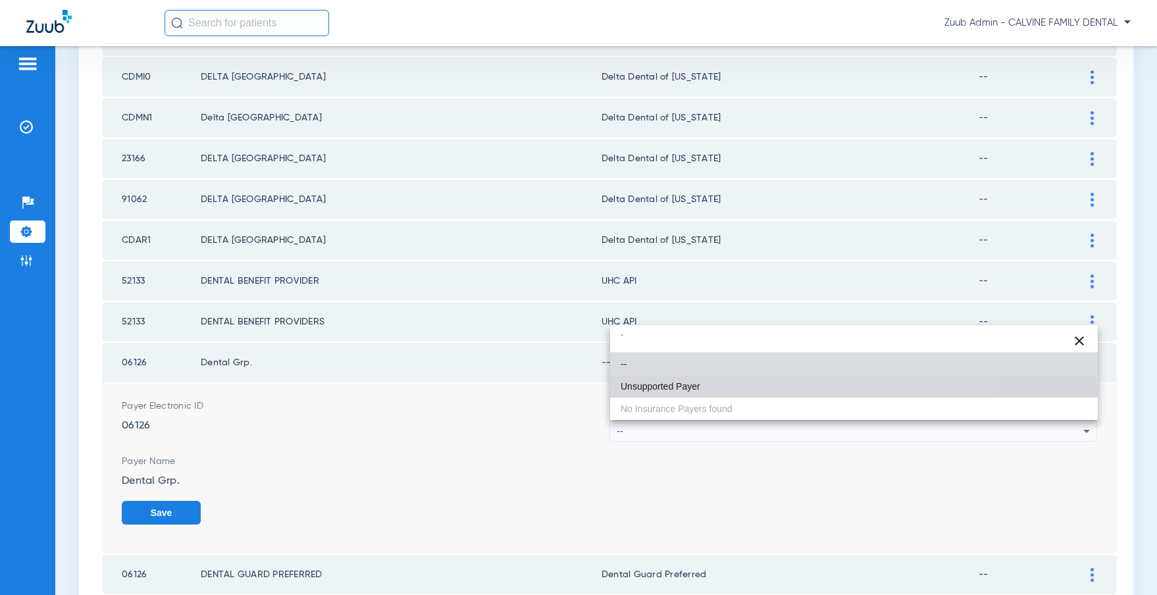
click at [713, 386] on mat-option "Unsupported Payer" at bounding box center [854, 386] width 488 height 22
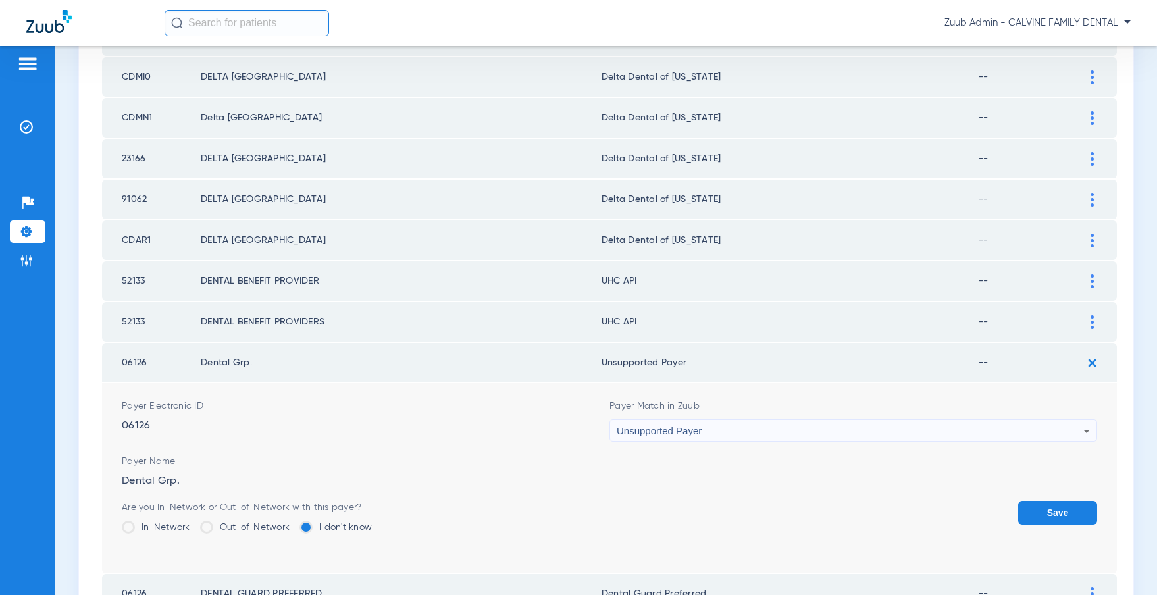
drag, startPoint x: 1067, startPoint y: 510, endPoint x: 970, endPoint y: 453, distance: 112.1
click at [1065, 508] on button "Save" at bounding box center [1057, 513] width 79 height 24
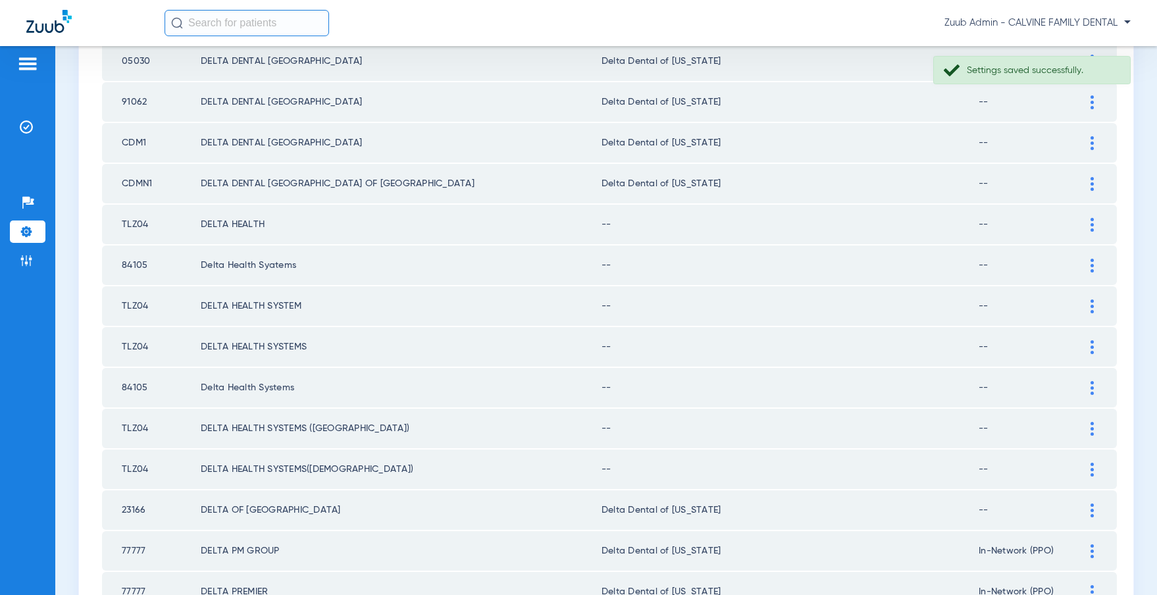
scroll to position [442, 0]
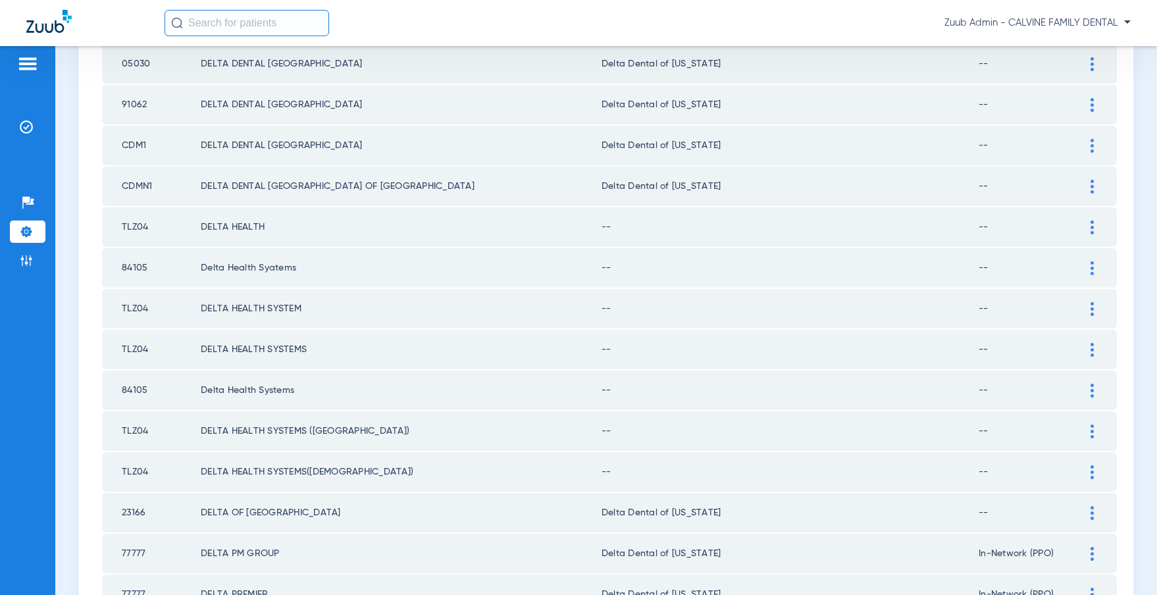
click at [1091, 468] on img at bounding box center [1091, 472] width 3 height 14
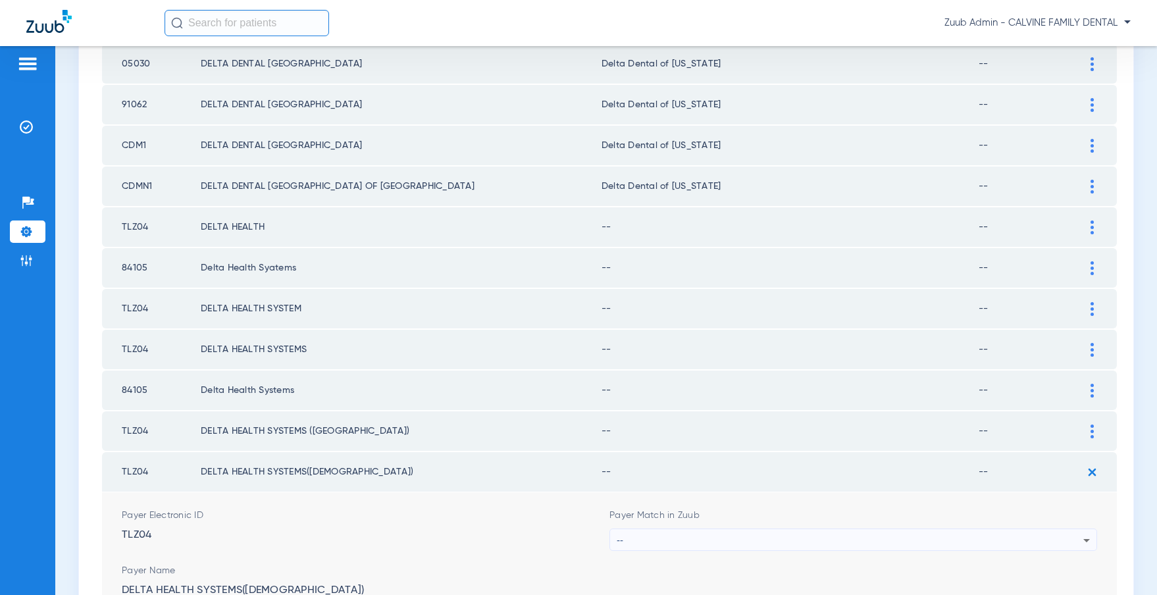
click at [894, 532] on div "--" at bounding box center [850, 540] width 467 height 22
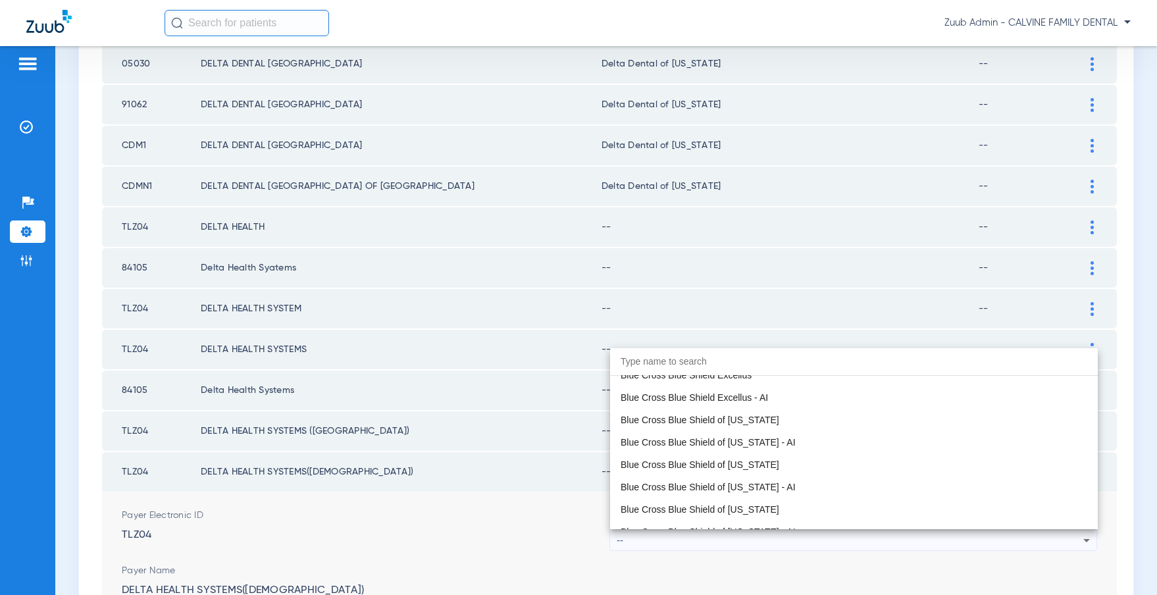
scroll to position [0, 0]
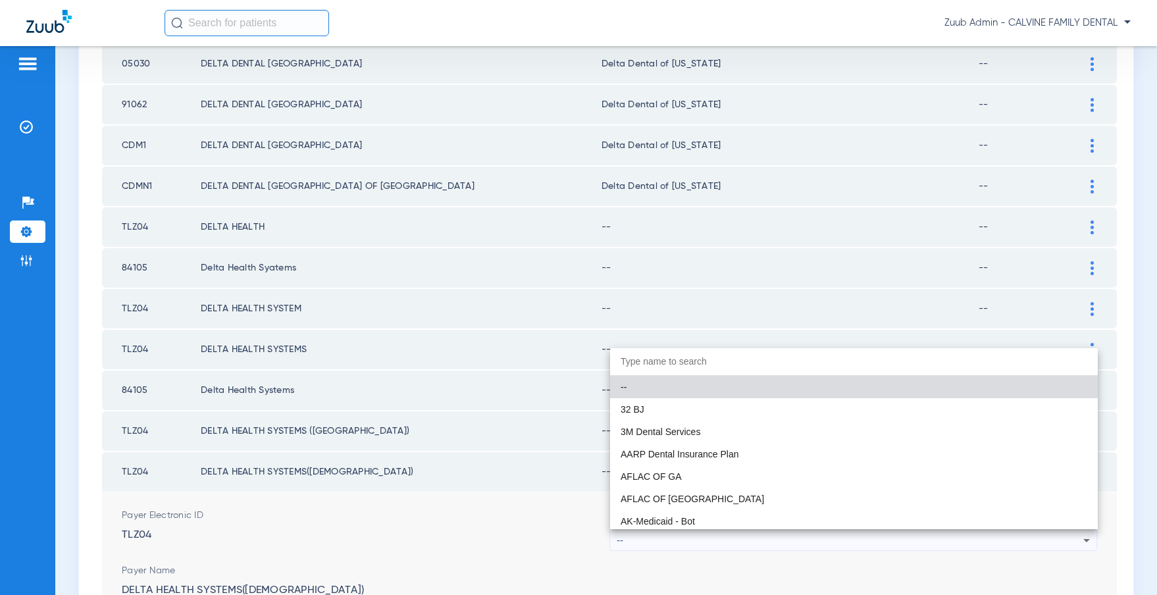
click at [487, 518] on div at bounding box center [578, 297] width 1157 height 595
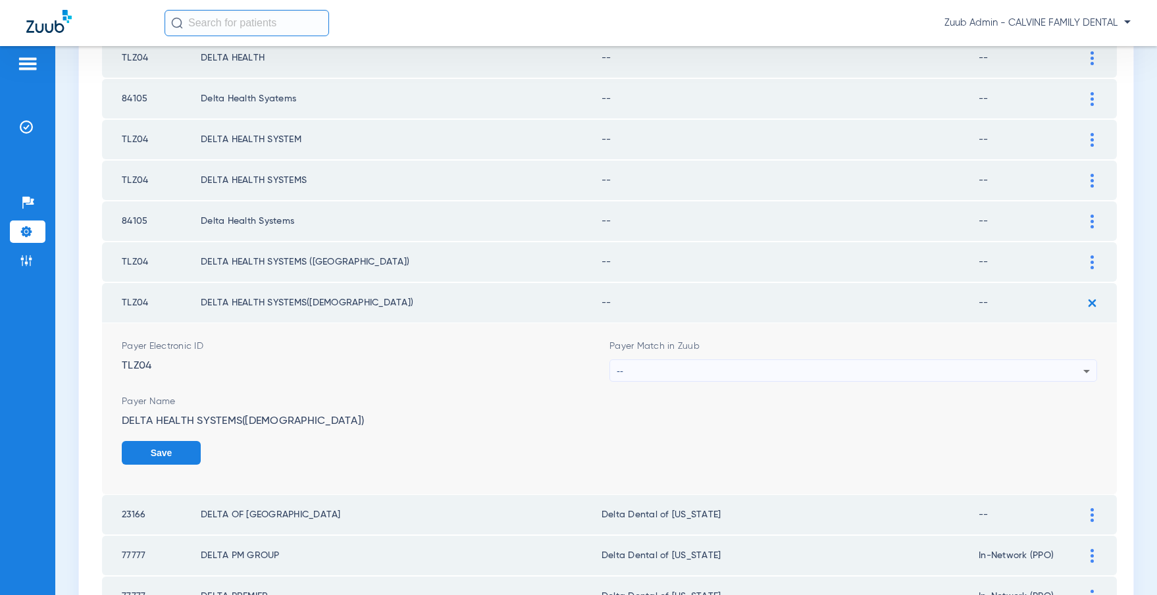
scroll to position [611, 0]
click at [832, 367] on div "--" at bounding box center [850, 371] width 467 height 22
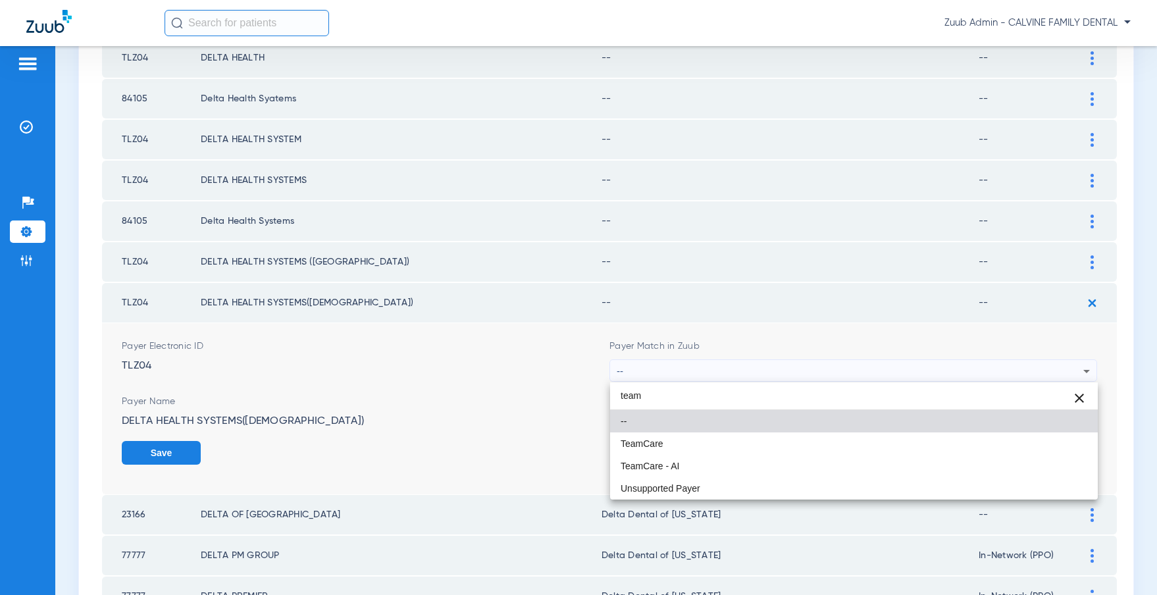
type input "team"
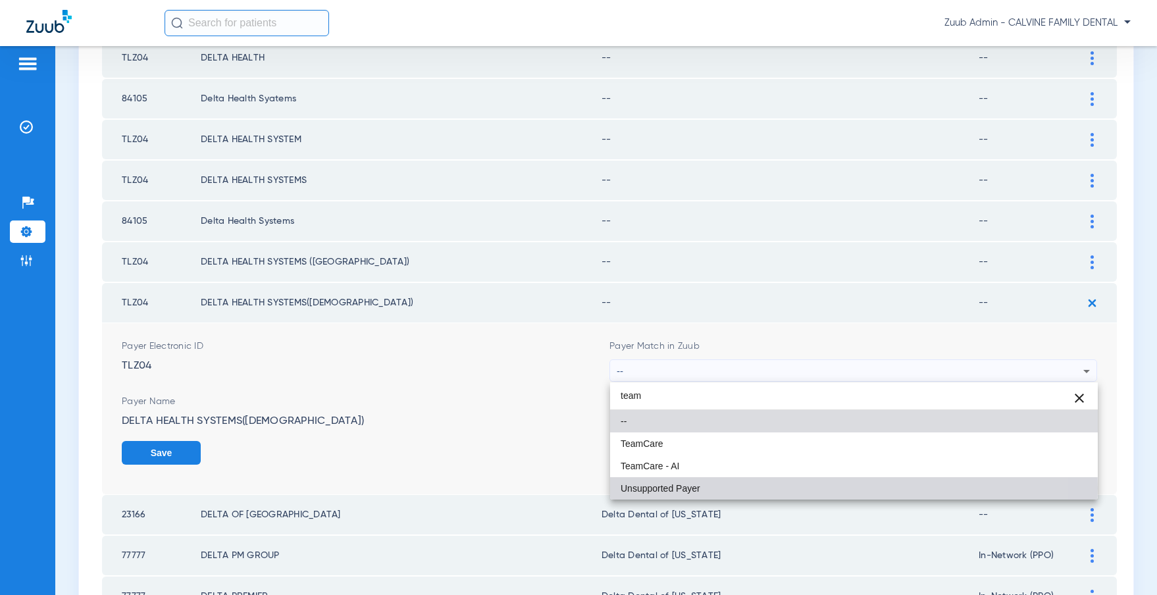
click at [665, 488] on span "Unsupported Payer" at bounding box center [660, 488] width 80 height 9
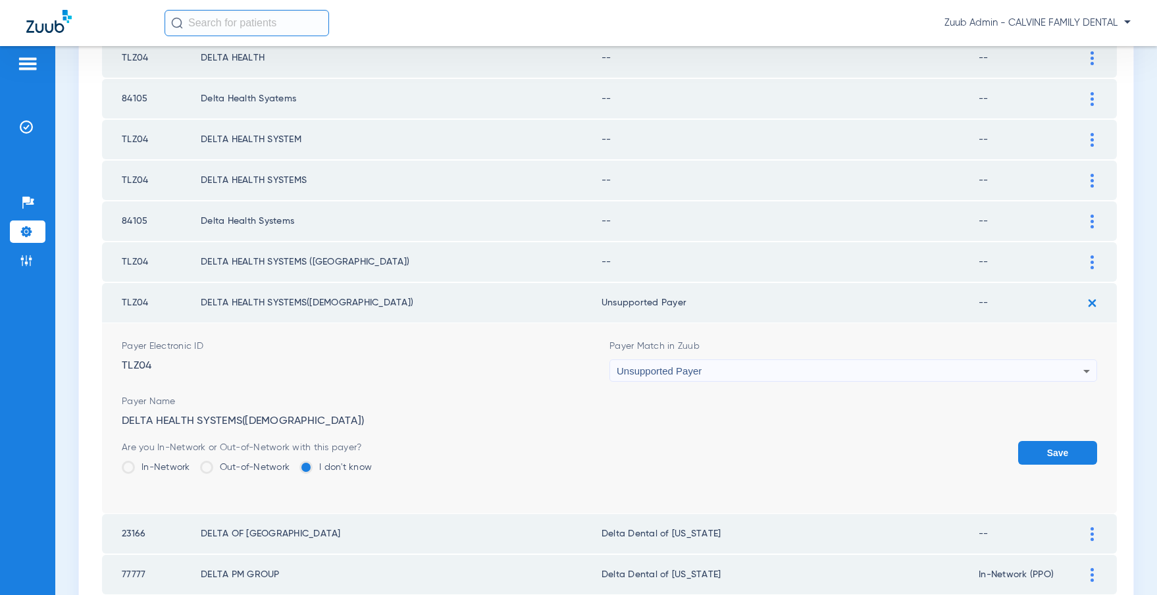
click at [1049, 451] on button "Save" at bounding box center [1057, 453] width 79 height 24
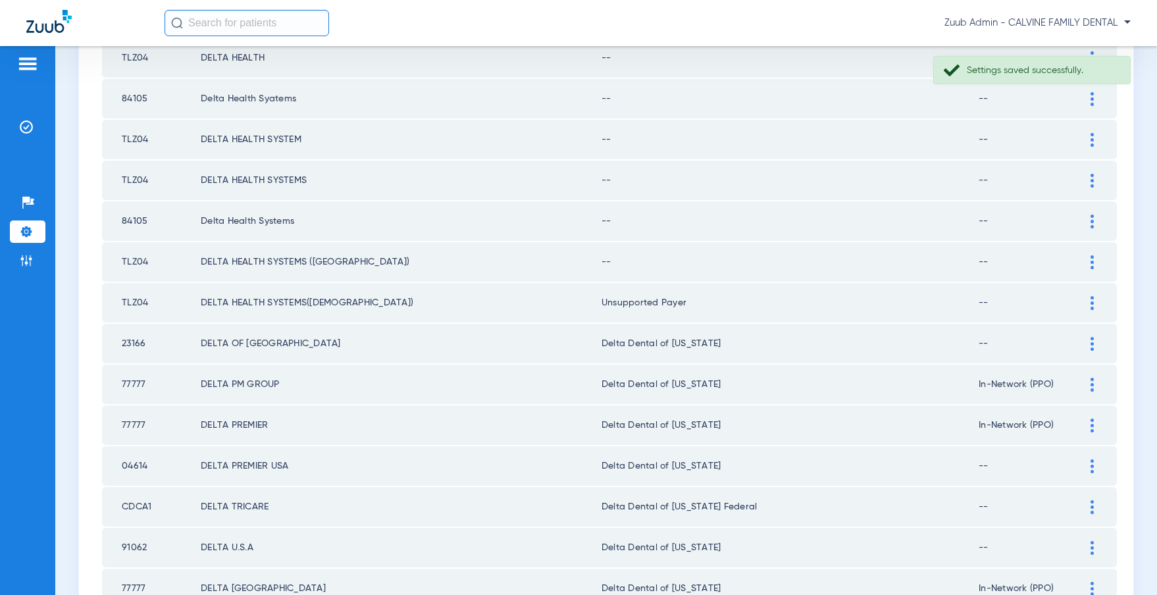
click at [1090, 257] on img at bounding box center [1091, 262] width 3 height 14
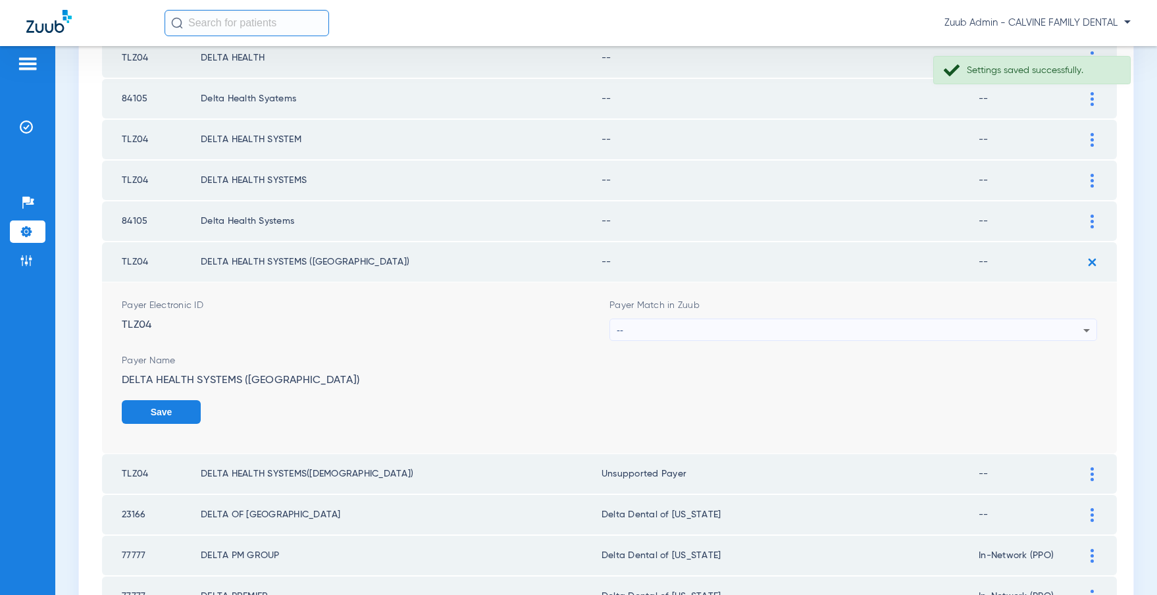
click at [992, 326] on div "--" at bounding box center [850, 330] width 467 height 22
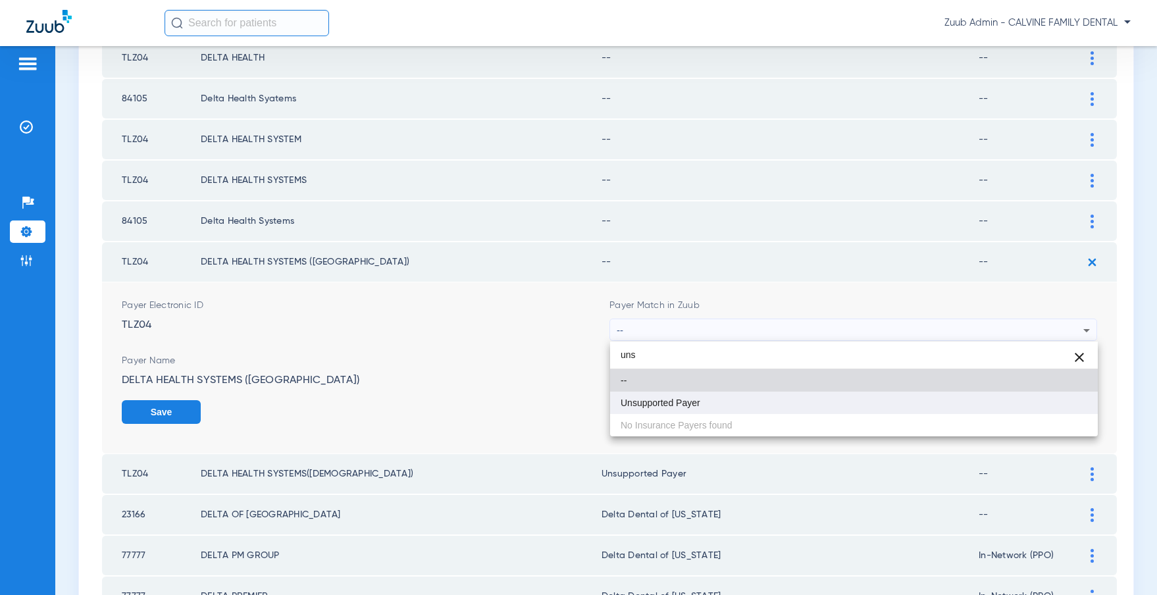
type input "uns"
click at [705, 405] on mat-option "Unsupported Payer" at bounding box center [854, 402] width 488 height 22
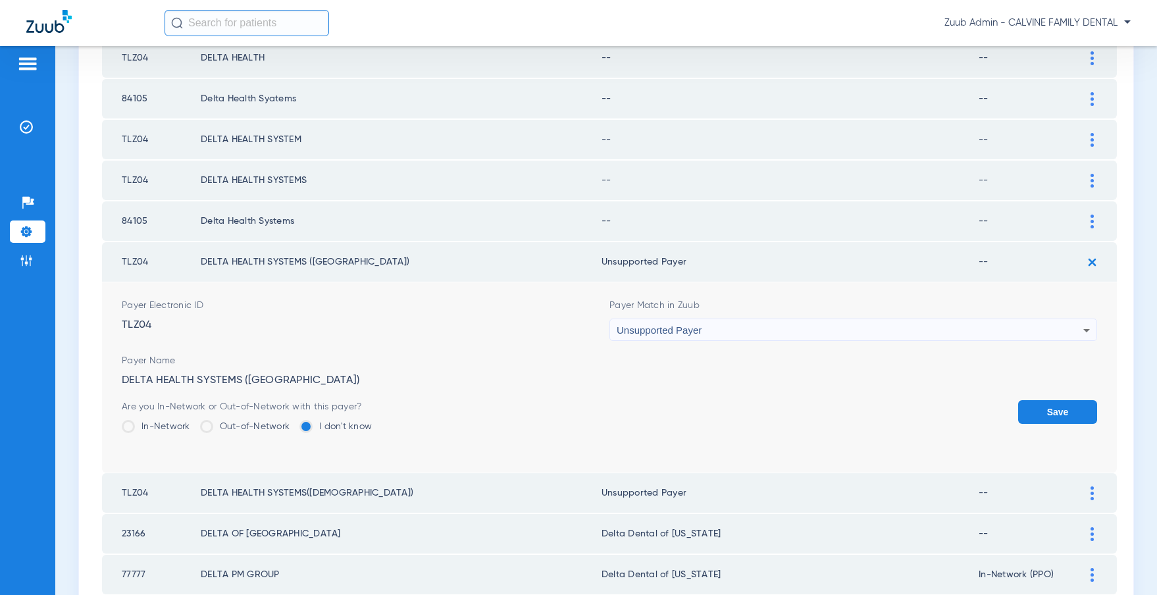
drag, startPoint x: 1057, startPoint y: 407, endPoint x: 1061, endPoint y: 380, distance: 26.6
click at [1057, 407] on button "Save" at bounding box center [1057, 412] width 79 height 24
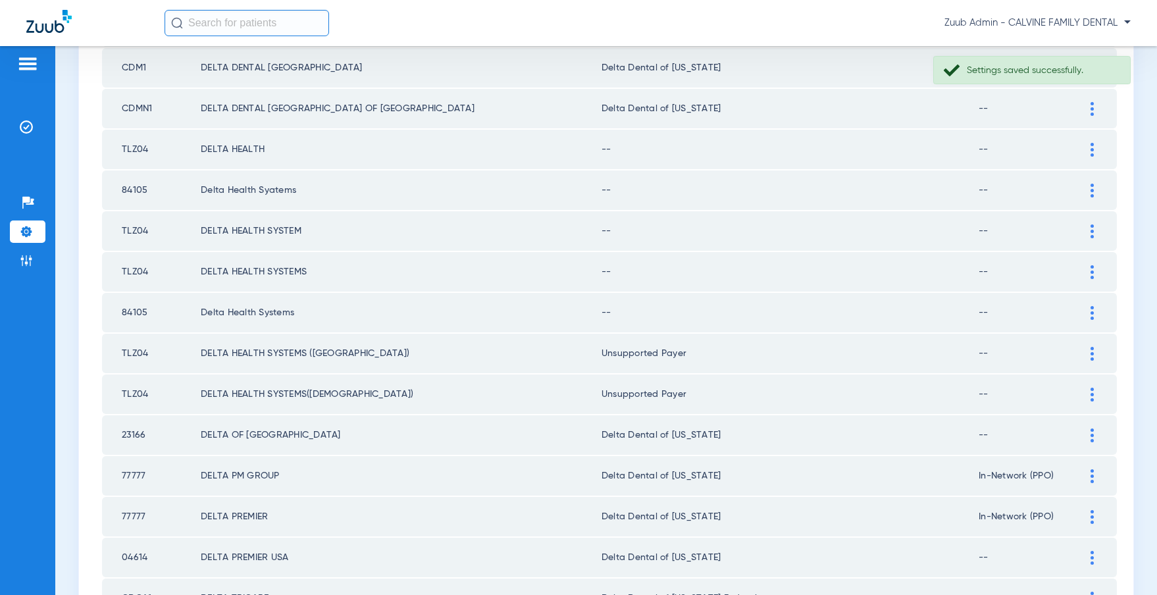
scroll to position [514, 0]
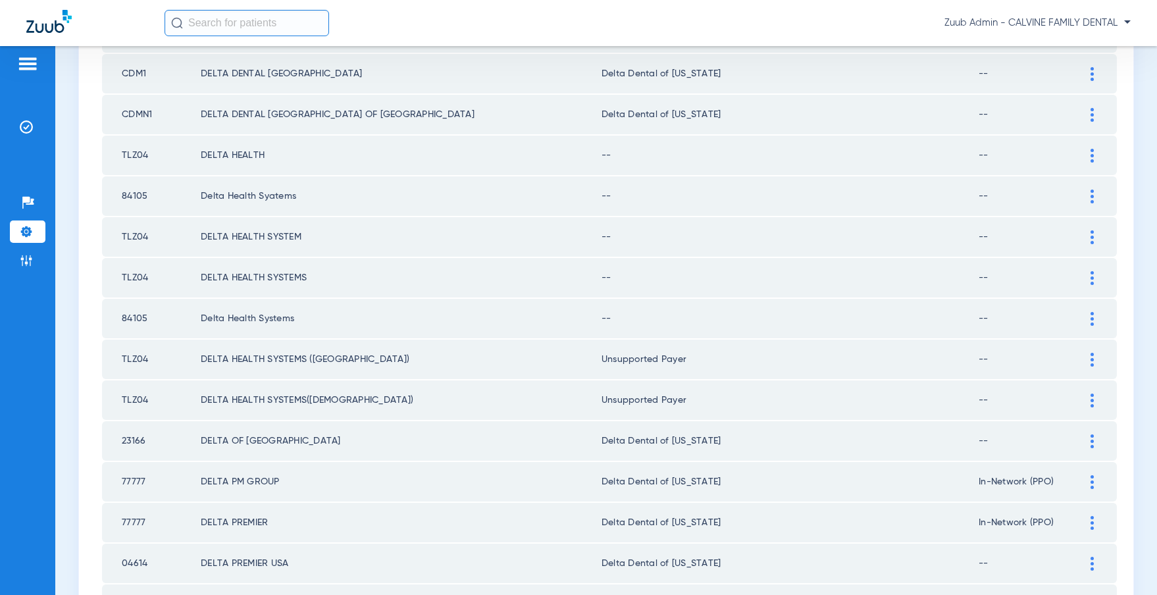
drag, startPoint x: 154, startPoint y: 236, endPoint x: 111, endPoint y: 238, distance: 43.5
click at [111, 238] on td "TLZ04" at bounding box center [151, 236] width 99 height 39
copy td "TLZ04"
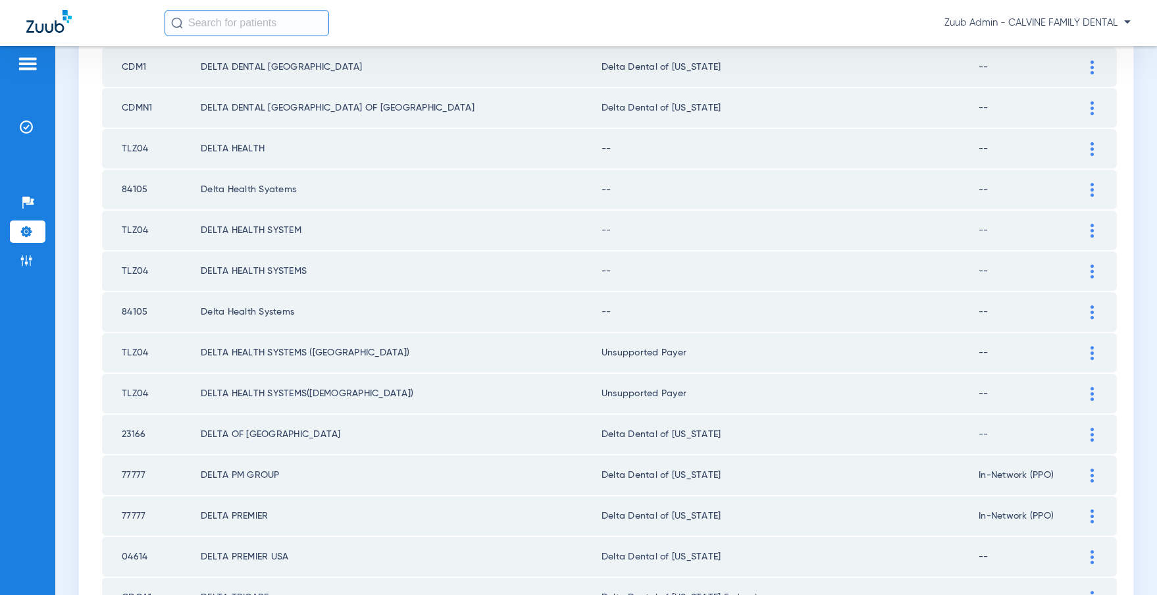
scroll to position [521, 0]
click at [1089, 311] on div at bounding box center [1091, 312] width 23 height 14
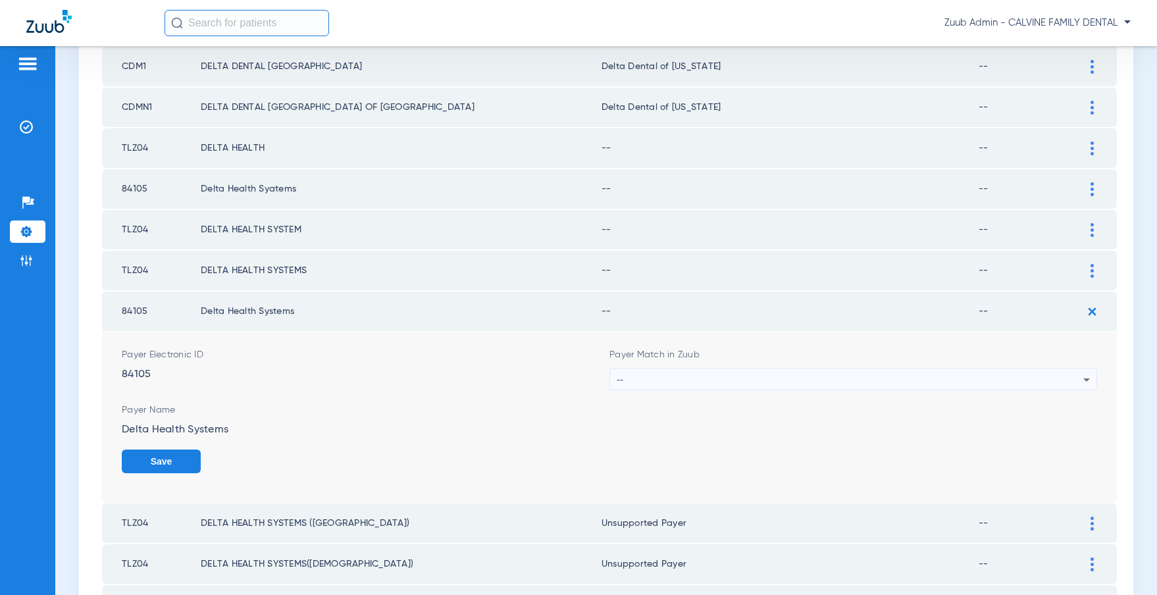
click at [1011, 382] on div "--" at bounding box center [850, 379] width 467 height 22
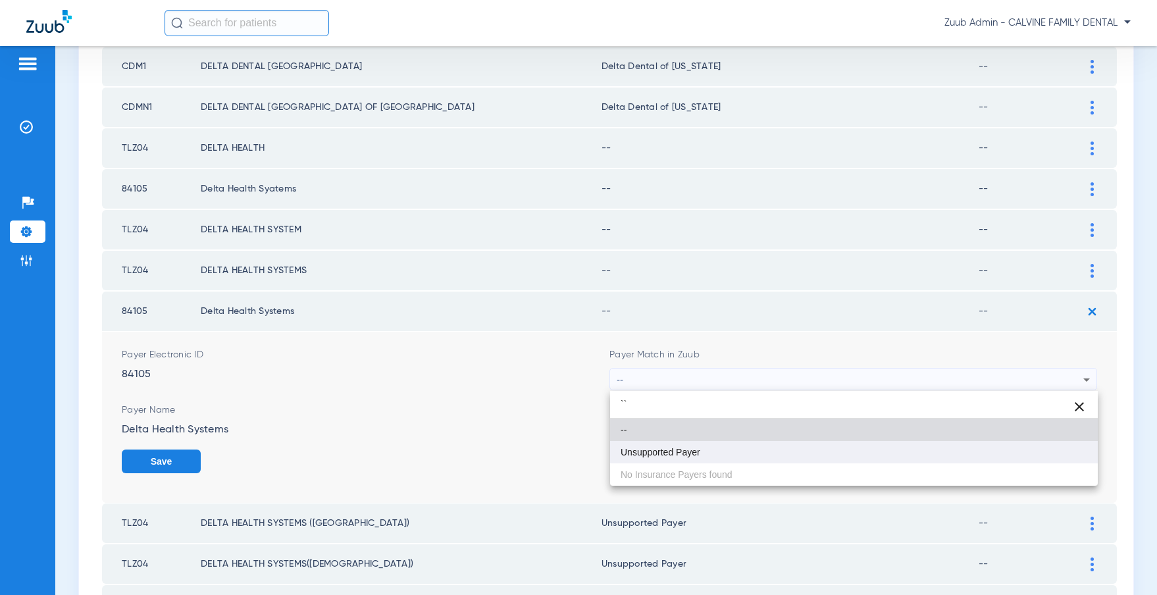
type input "``"
click at [770, 447] on mat-option "Unsupported Payer" at bounding box center [854, 452] width 488 height 22
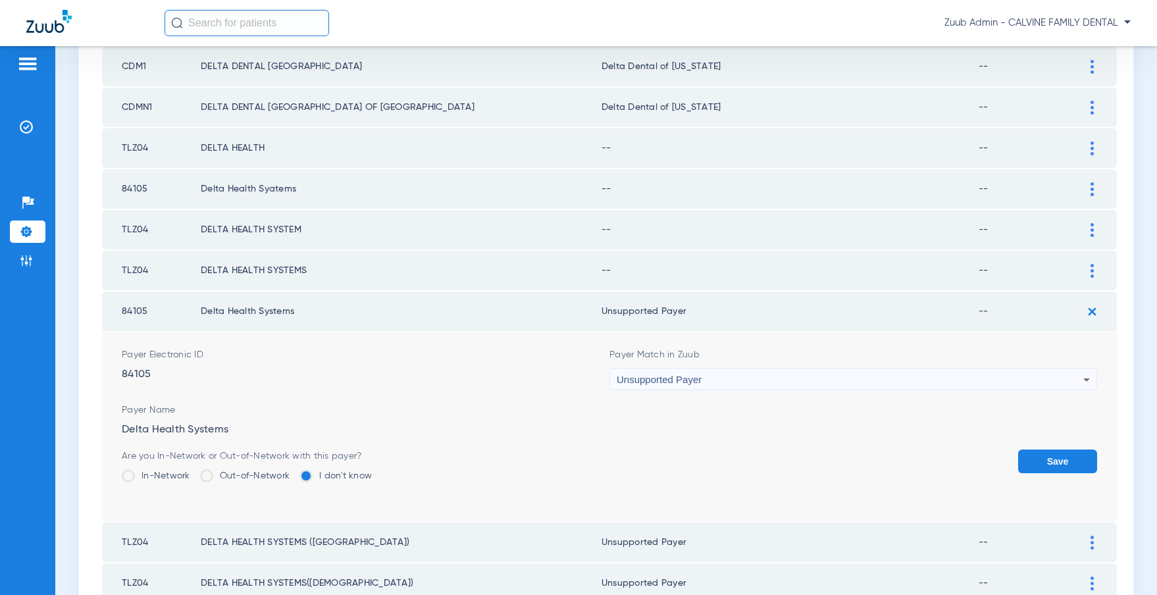
drag, startPoint x: 1055, startPoint y: 455, endPoint x: 1067, endPoint y: 353, distance: 102.0
click at [1055, 455] on button "Save" at bounding box center [1057, 461] width 79 height 24
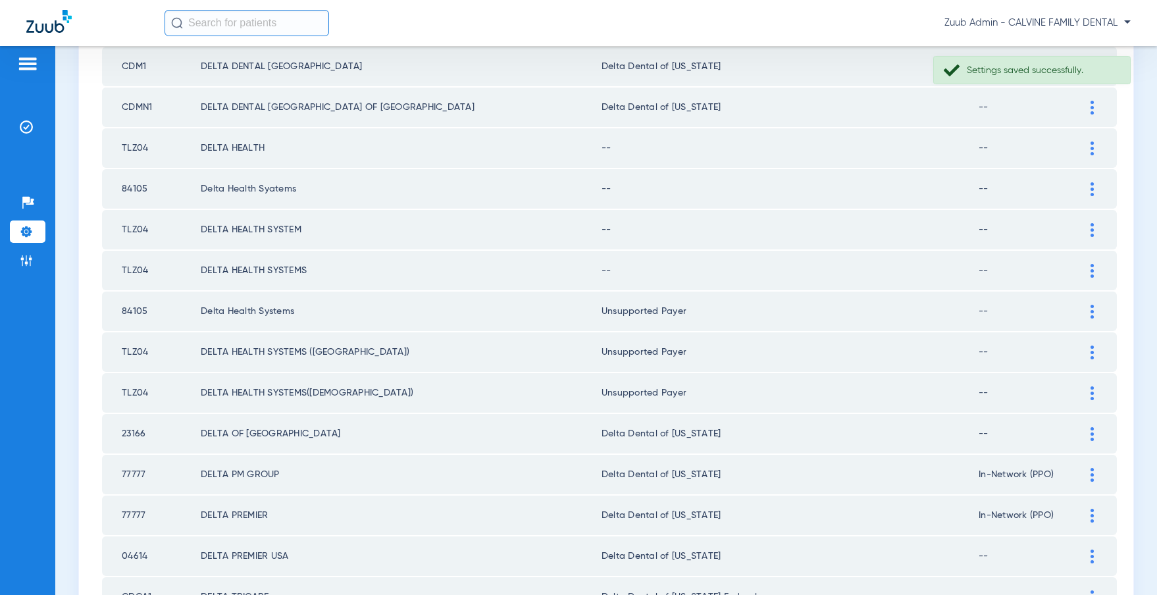
click at [1089, 270] on div at bounding box center [1091, 271] width 23 height 14
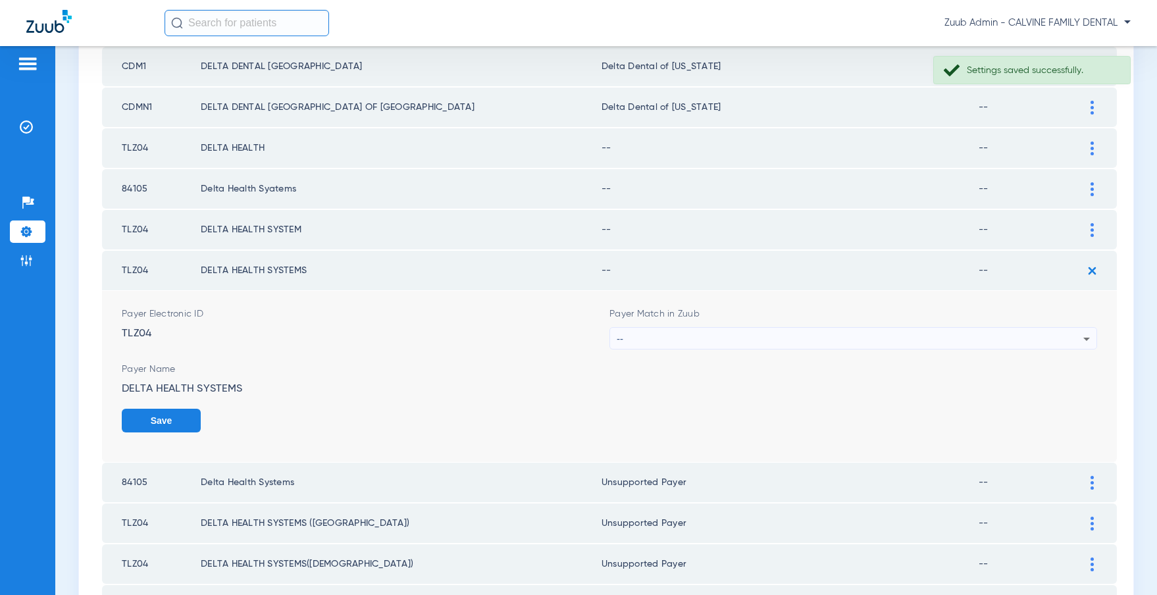
click at [846, 341] on div "--" at bounding box center [850, 339] width 467 height 22
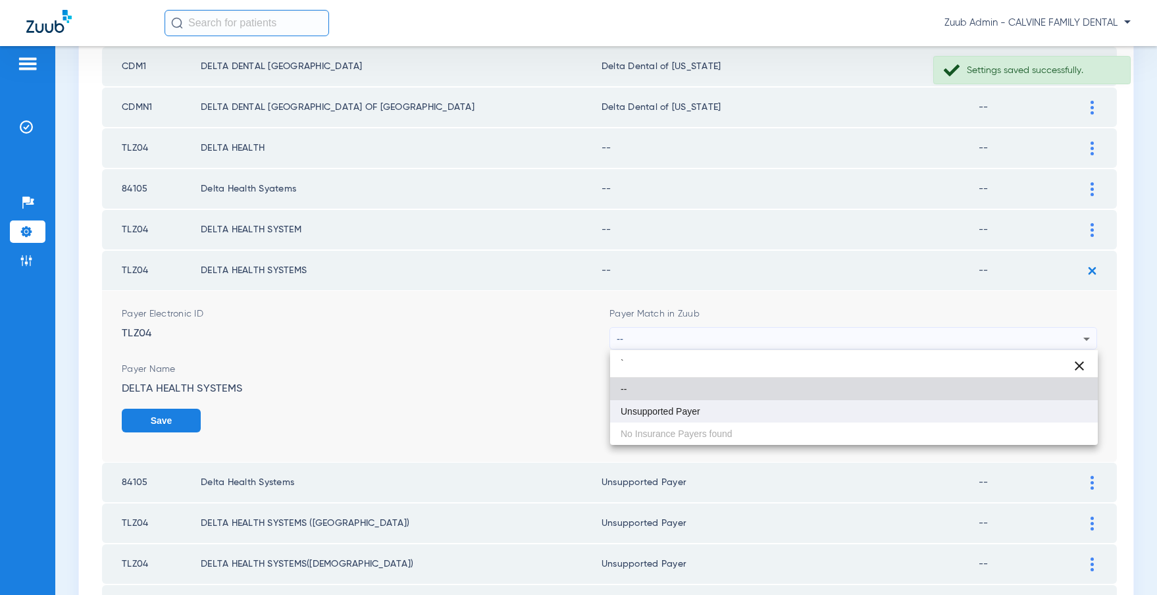
type input "`"
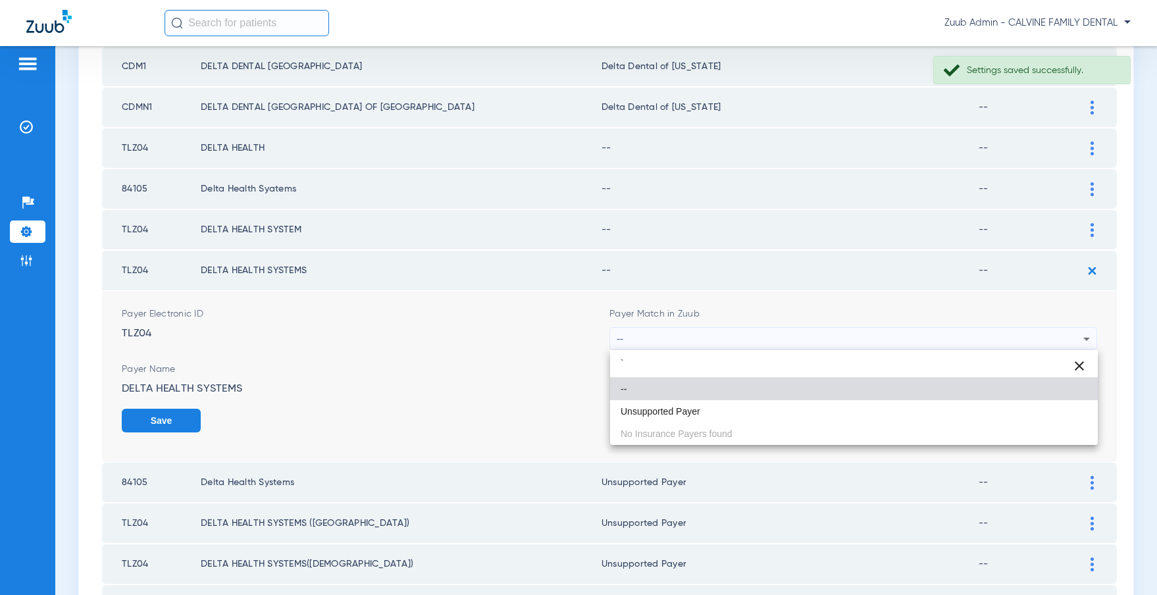
drag, startPoint x: 706, startPoint y: 413, endPoint x: 734, endPoint y: 407, distance: 28.1
click at [708, 412] on mat-option "Unsupported Payer" at bounding box center [854, 411] width 488 height 22
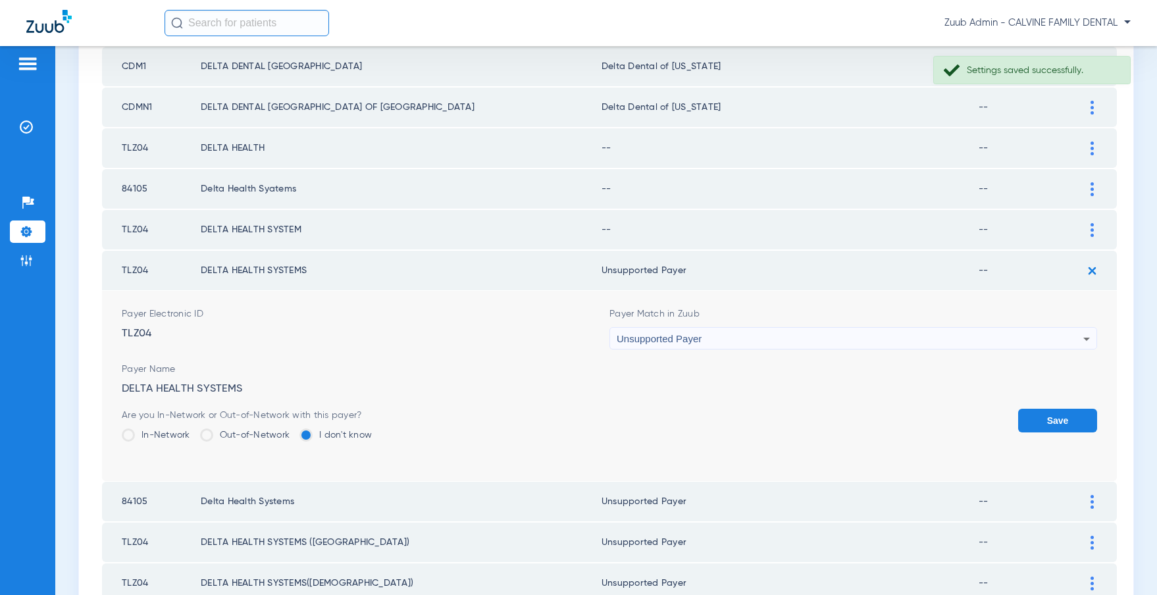
click at [1035, 420] on button "Save" at bounding box center [1057, 421] width 79 height 24
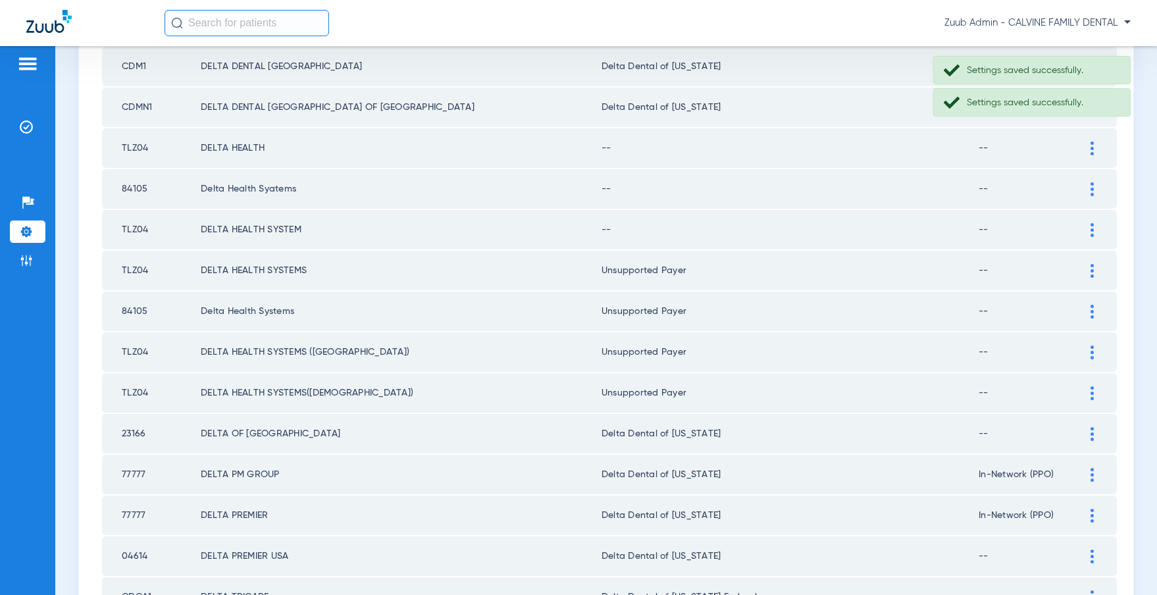
click at [1089, 228] on div at bounding box center [1091, 230] width 23 height 14
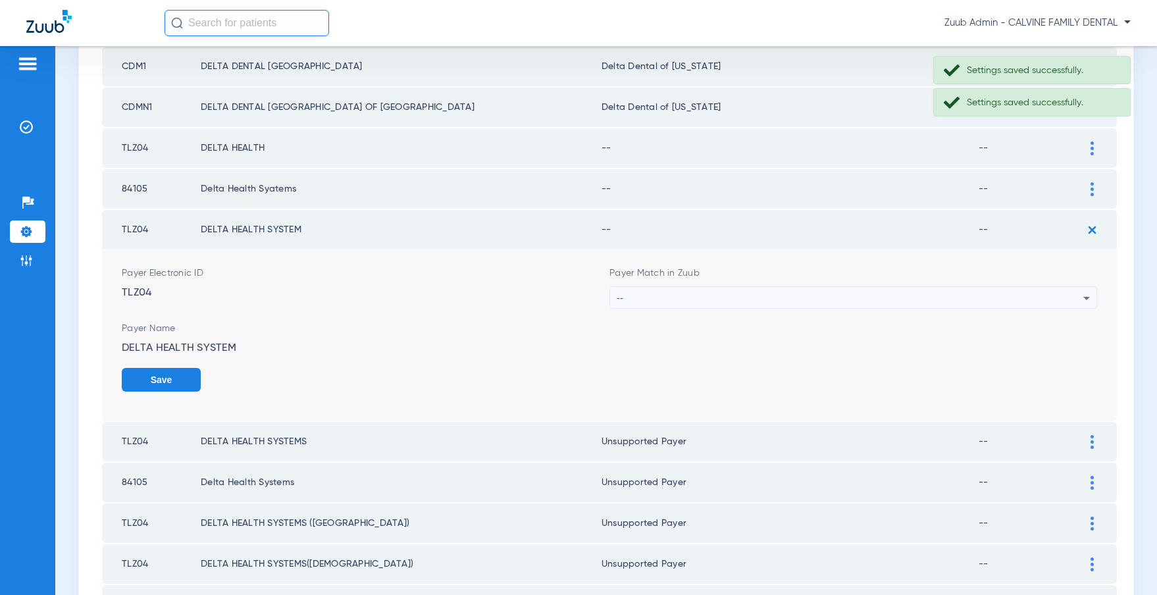
click at [821, 299] on div "--" at bounding box center [850, 298] width 467 height 22
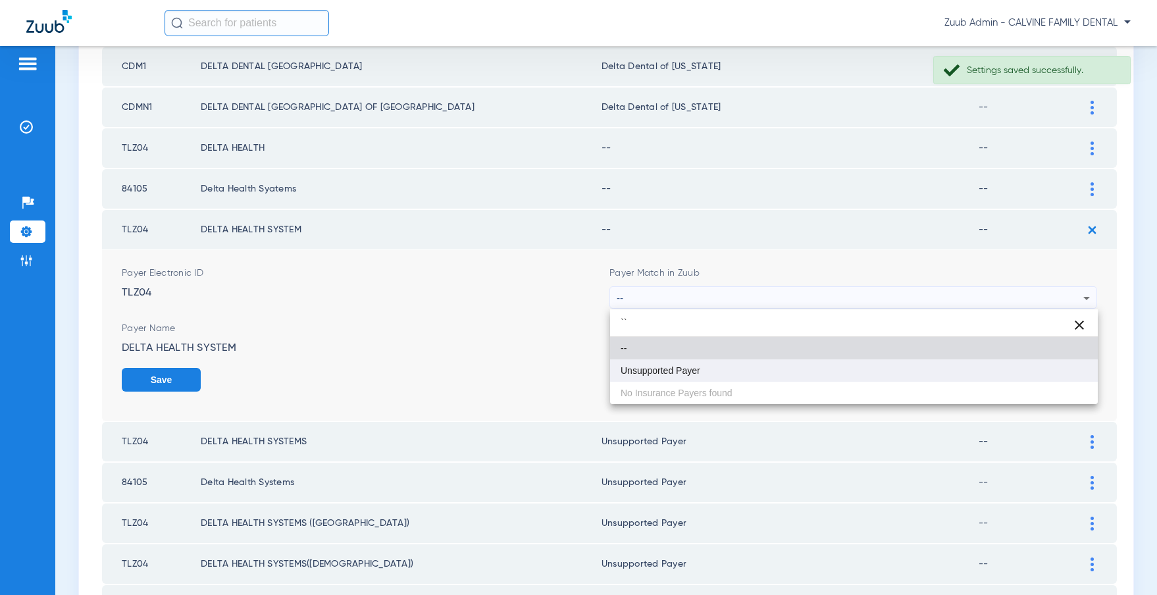
type input "``"
drag, startPoint x: 659, startPoint y: 364, endPoint x: 701, endPoint y: 362, distance: 42.2
click at [661, 364] on mat-option "Unsupported Payer" at bounding box center [854, 370] width 488 height 22
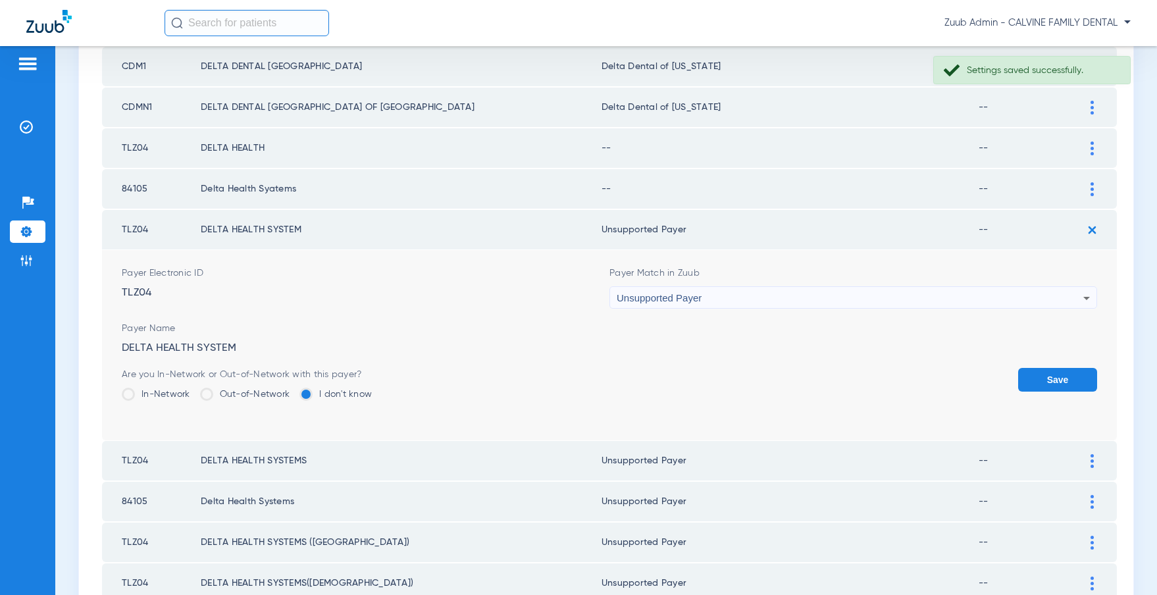
drag, startPoint x: 1088, startPoint y: 373, endPoint x: 1063, endPoint y: 355, distance: 31.1
click at [1085, 372] on button "Save" at bounding box center [1057, 380] width 79 height 24
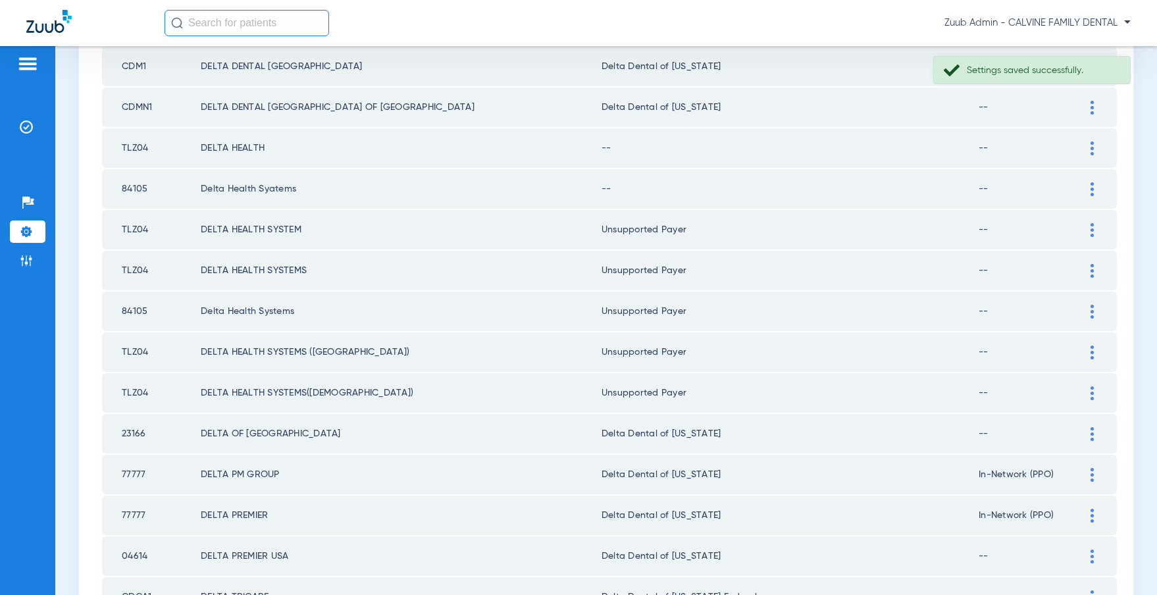
click at [1090, 184] on img at bounding box center [1091, 189] width 3 height 14
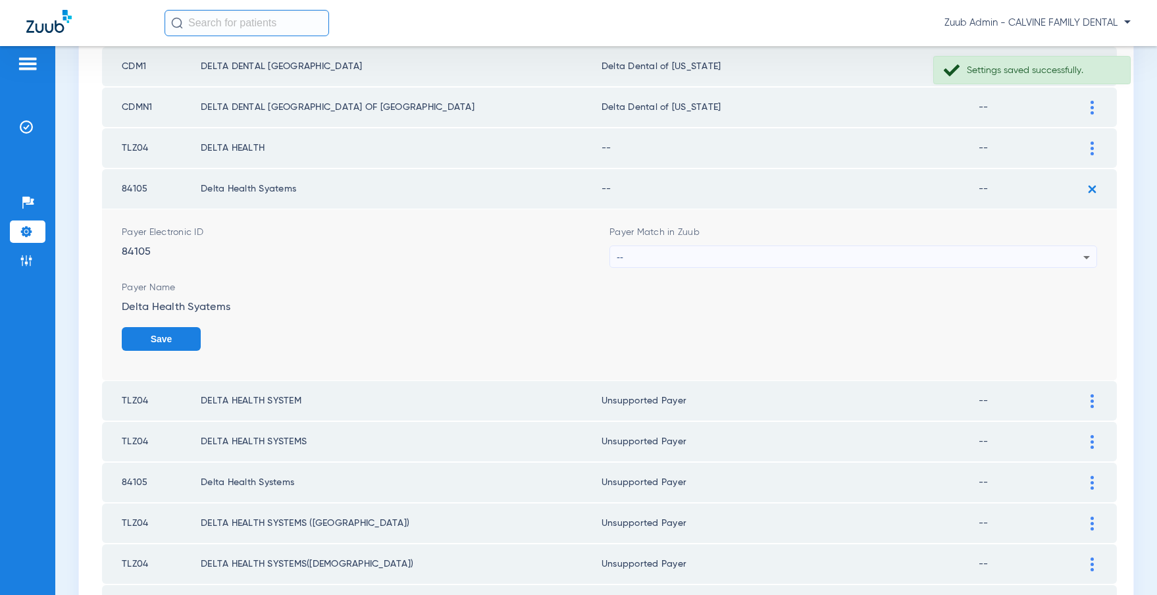
click at [815, 253] on div "--" at bounding box center [850, 257] width 467 height 22
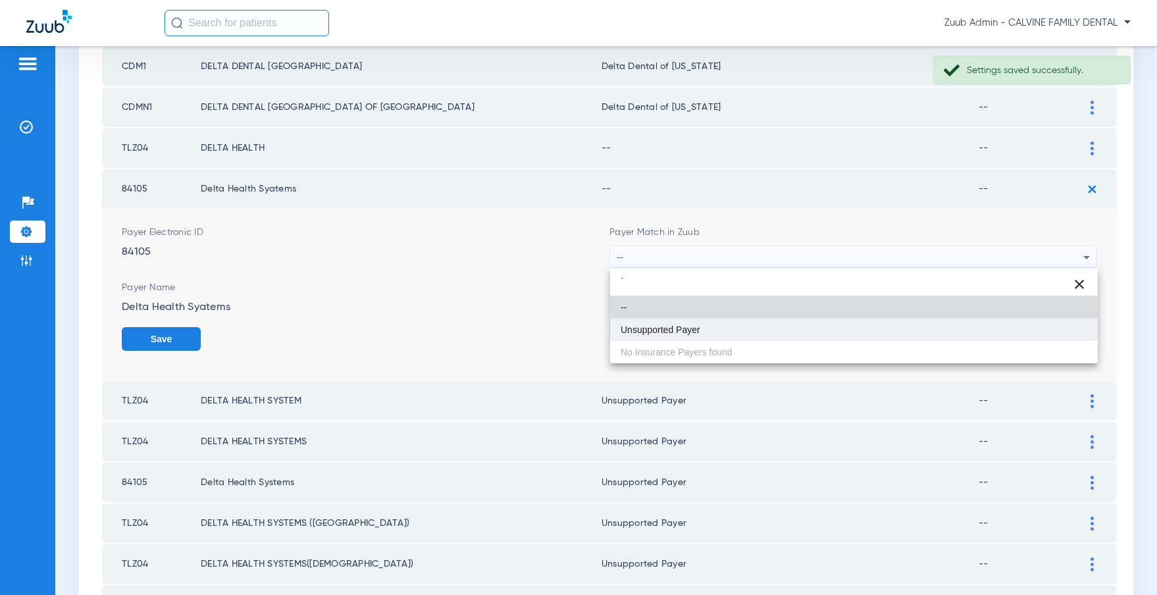
type input "`"
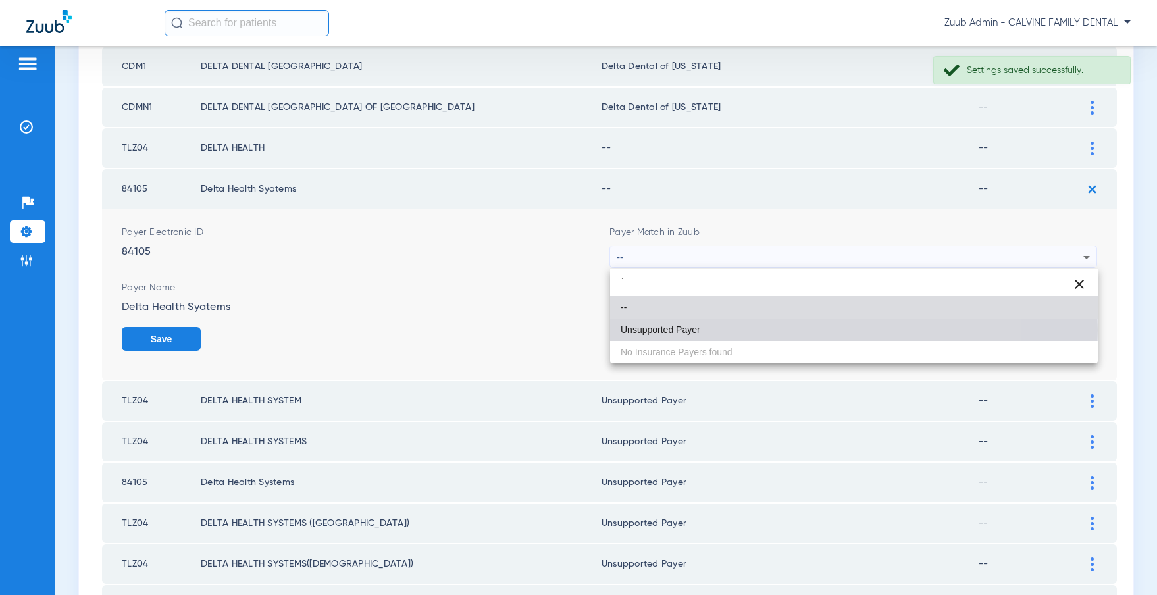
click at [724, 330] on mat-option "Unsupported Payer" at bounding box center [854, 329] width 488 height 22
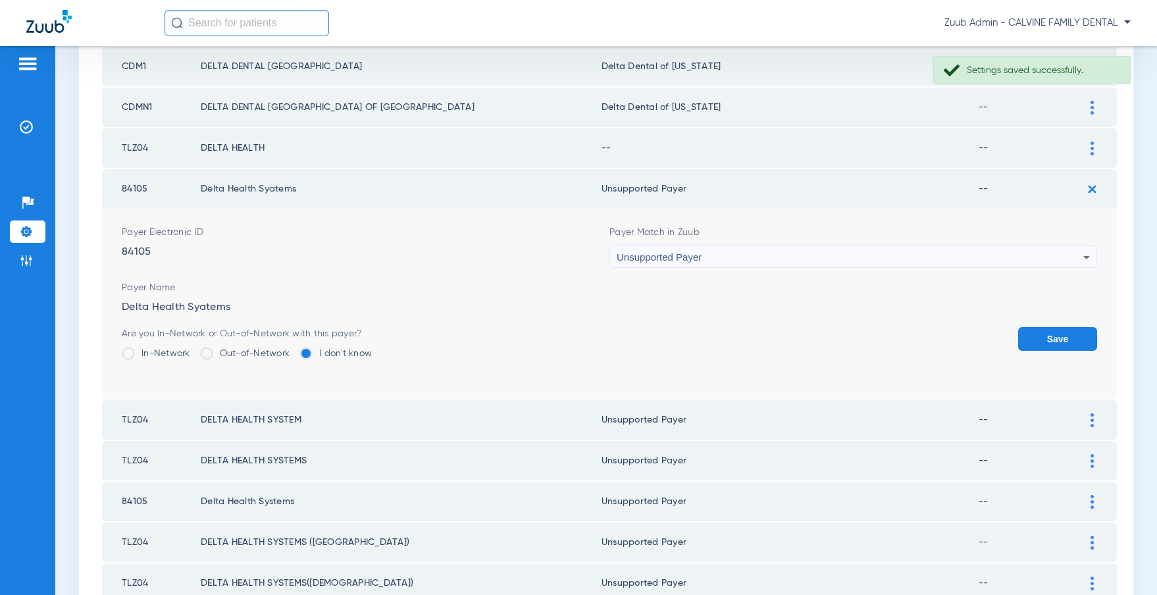
click at [1076, 337] on button "Save" at bounding box center [1057, 339] width 79 height 24
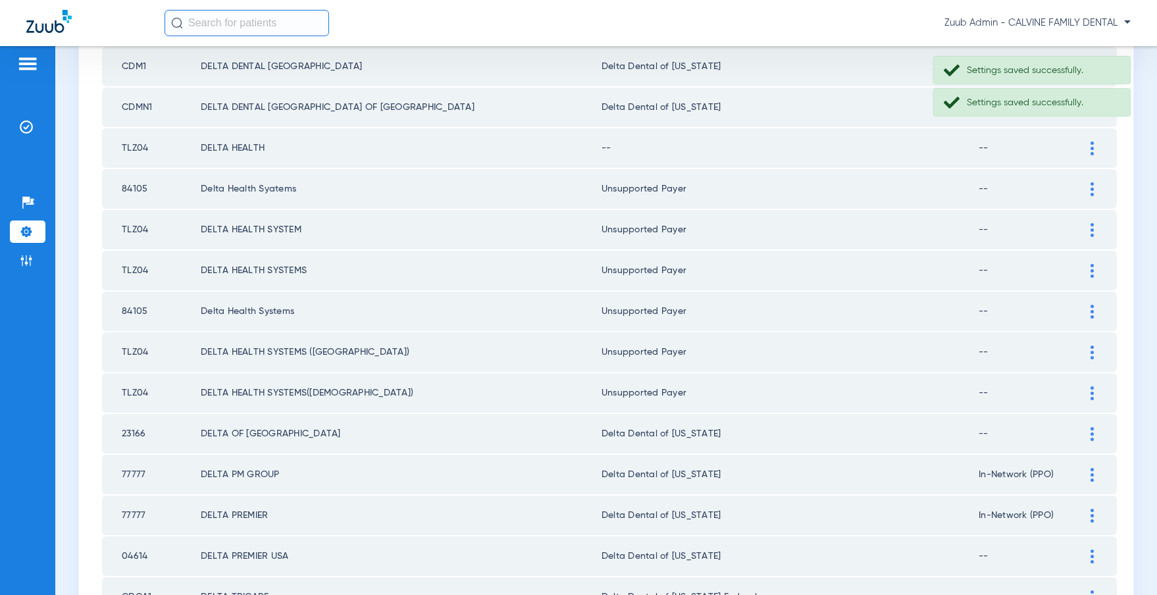
click at [1092, 143] on img at bounding box center [1091, 148] width 3 height 14
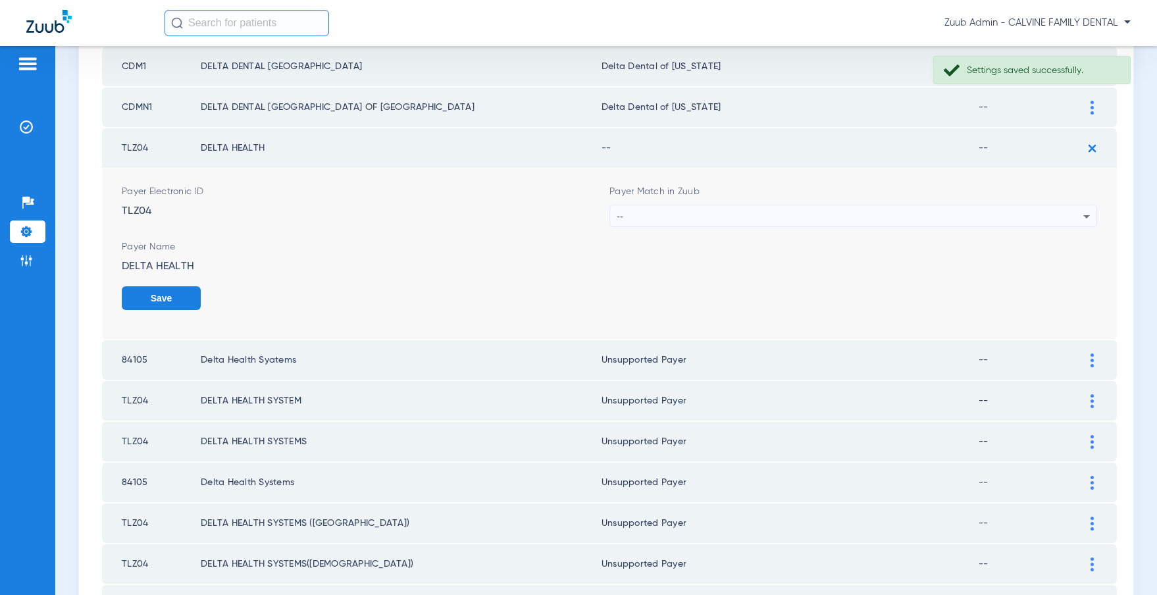
click at [761, 205] on div "--" at bounding box center [850, 216] width 467 height 22
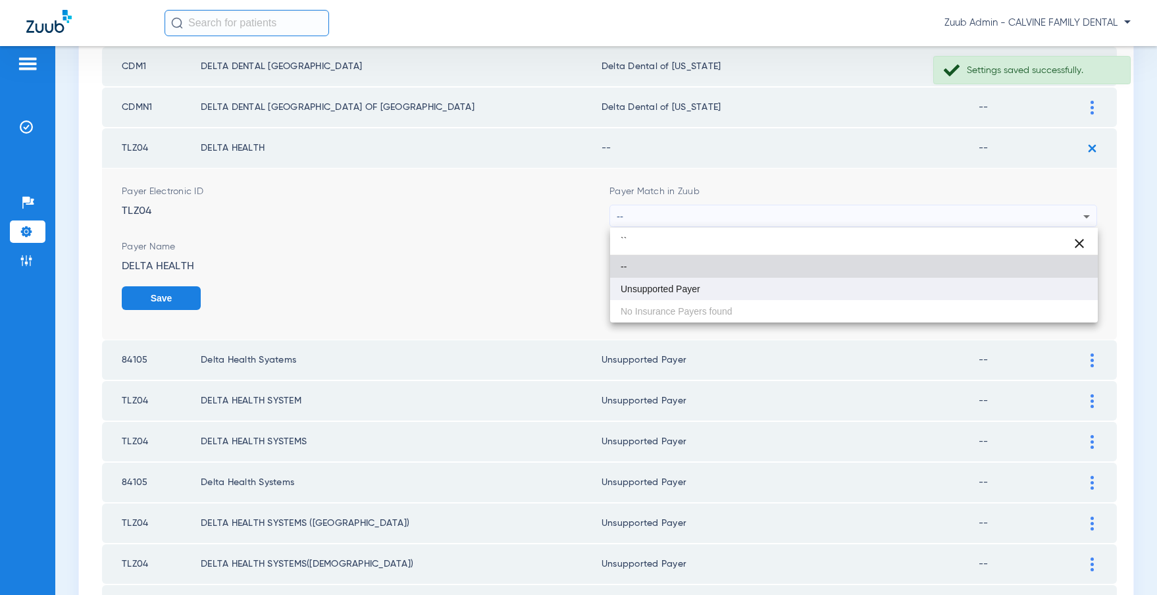
type input "``"
click at [684, 284] on span "Unsupported Payer" at bounding box center [660, 288] width 80 height 9
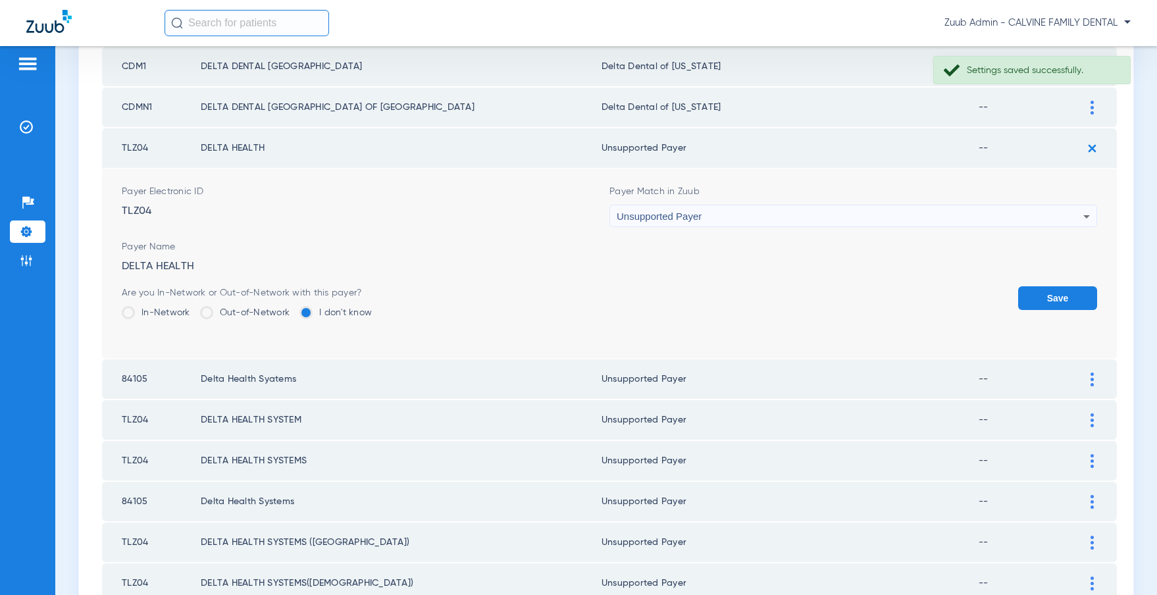
drag, startPoint x: 1036, startPoint y: 294, endPoint x: 1005, endPoint y: 282, distance: 33.7
click at [1036, 294] on button "Save" at bounding box center [1057, 298] width 79 height 24
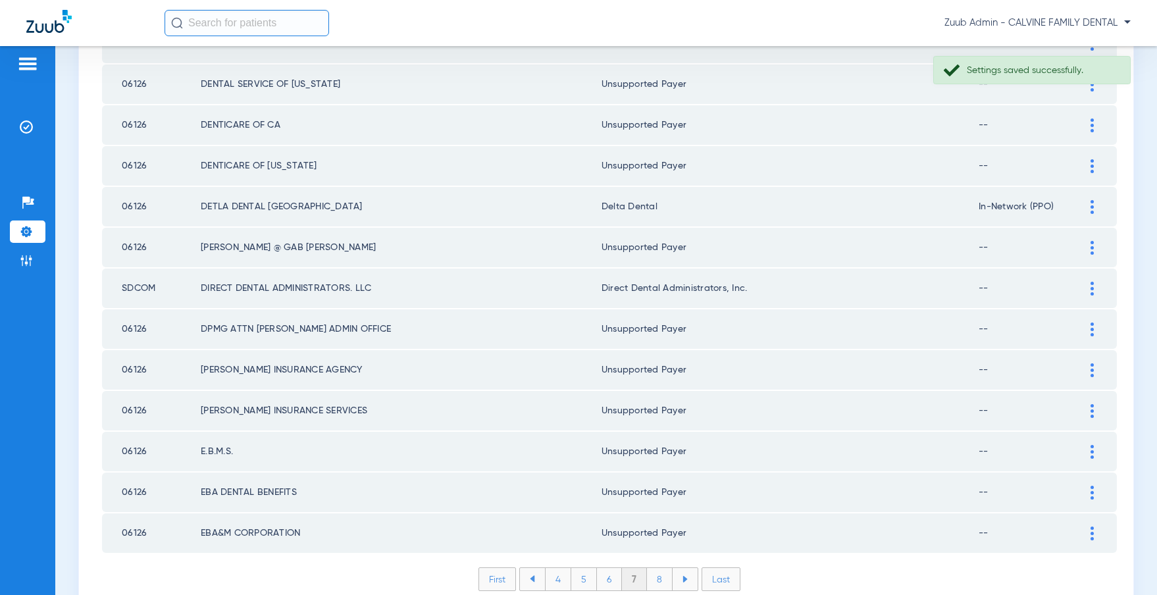
scroll to position [1783, 0]
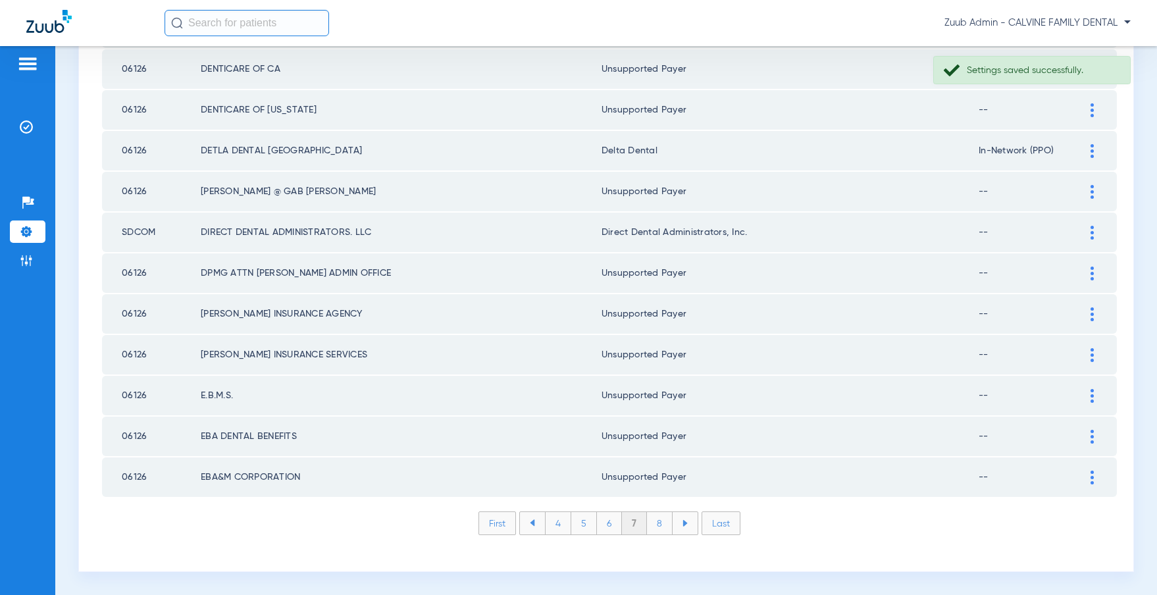
click at [719, 524] on li "Last" at bounding box center [720, 523] width 39 height 24
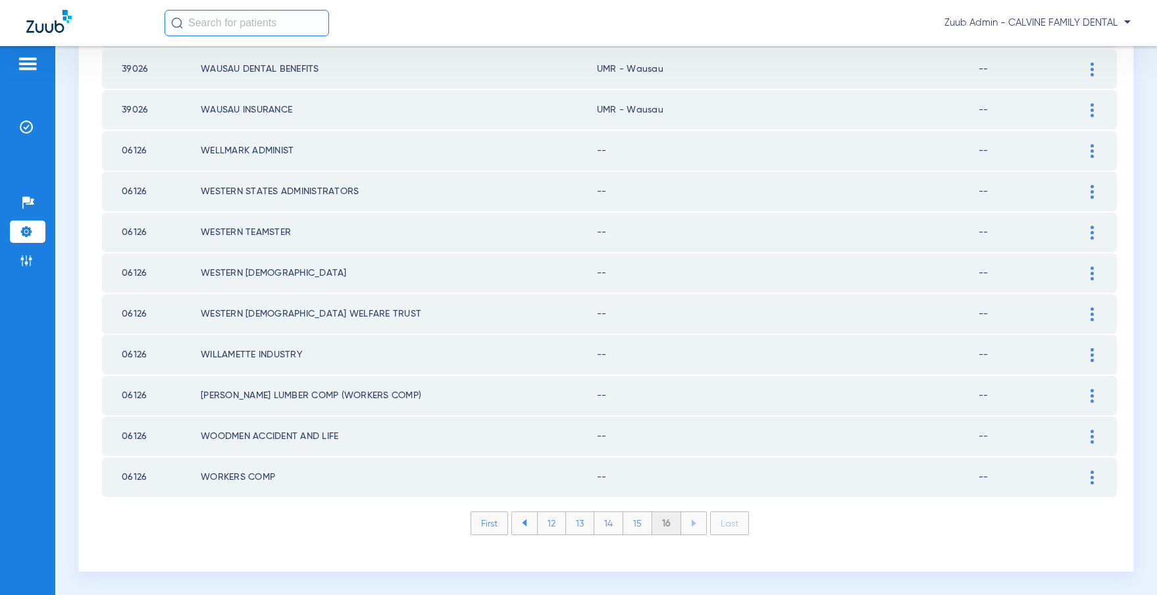
click at [1089, 474] on div at bounding box center [1091, 477] width 23 height 14
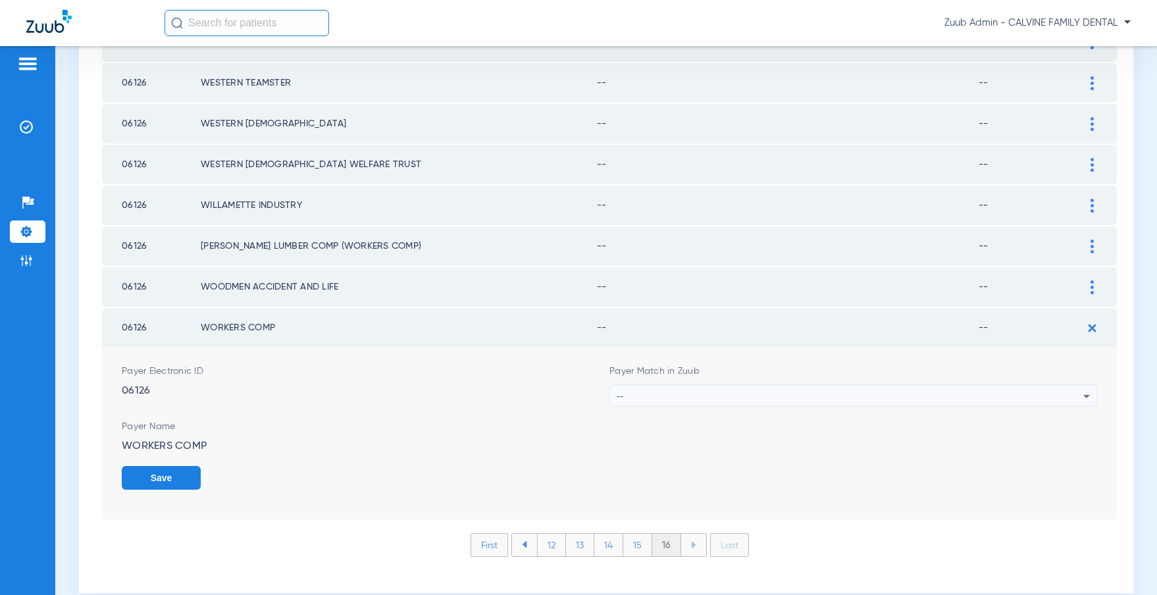
scroll to position [526, 0]
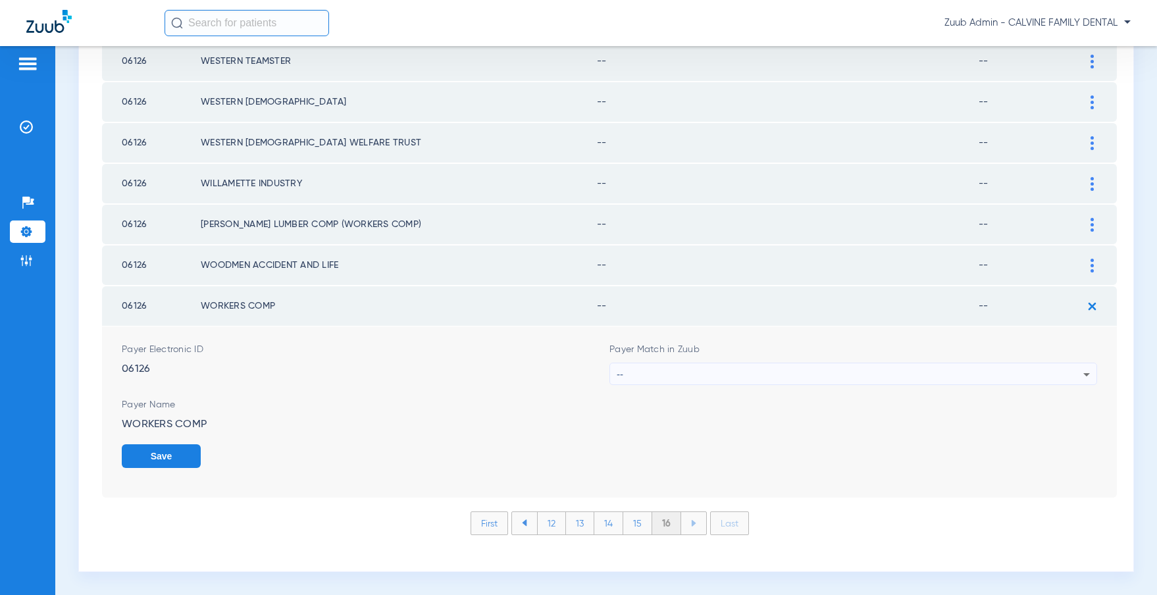
click at [809, 380] on div "--" at bounding box center [850, 374] width 467 height 22
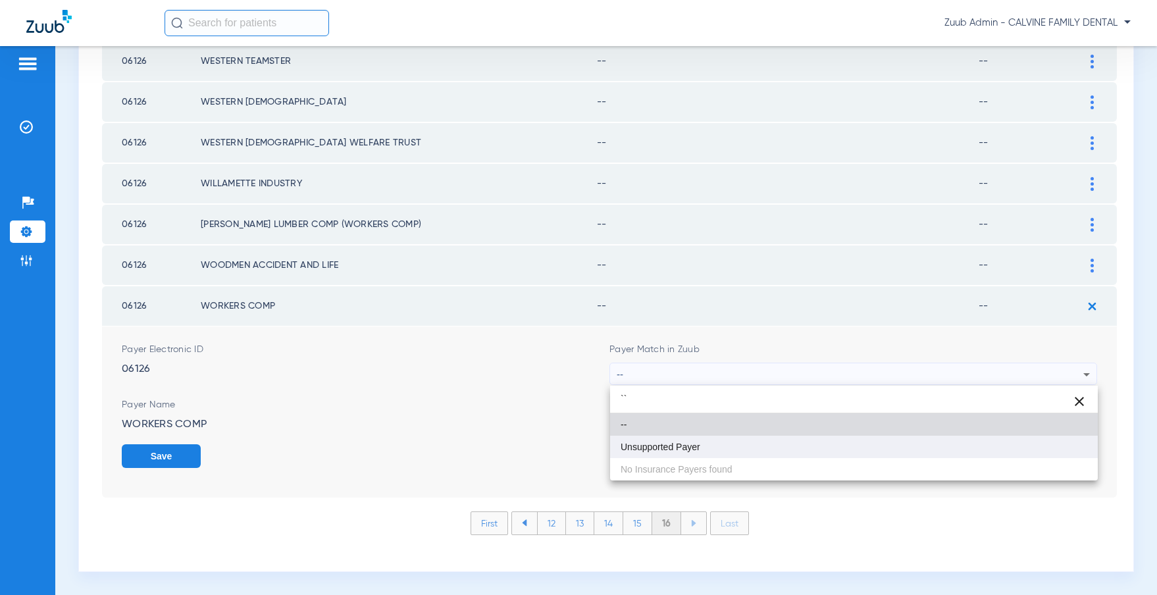
type input "``"
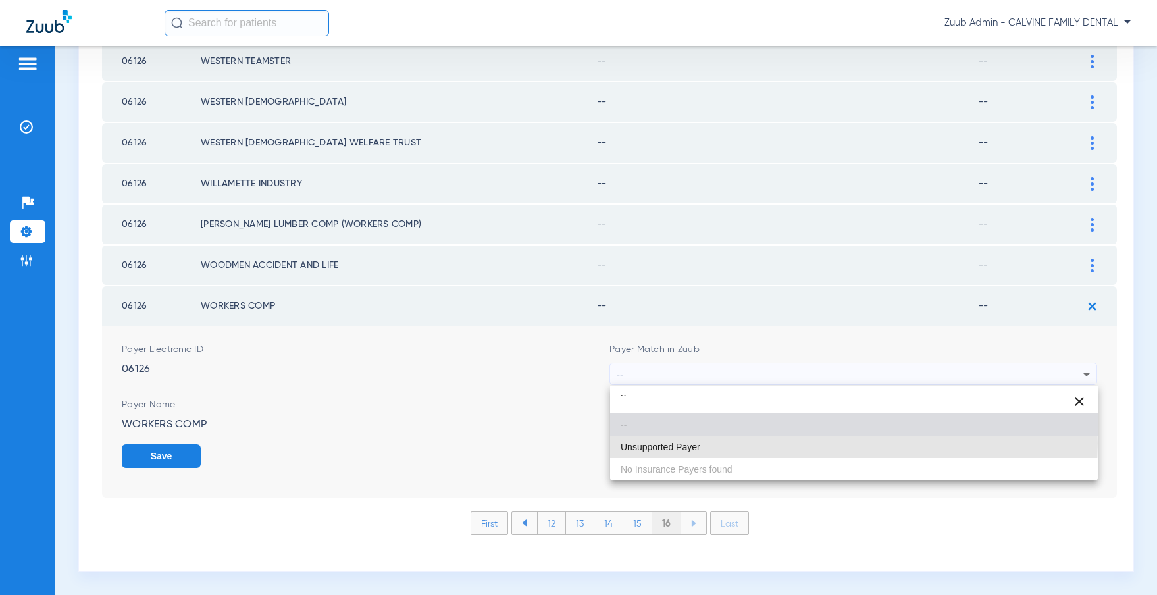
drag, startPoint x: 686, startPoint y: 443, endPoint x: 655, endPoint y: 519, distance: 82.4
click at [686, 443] on span "Unsupported Payer" at bounding box center [660, 446] width 80 height 9
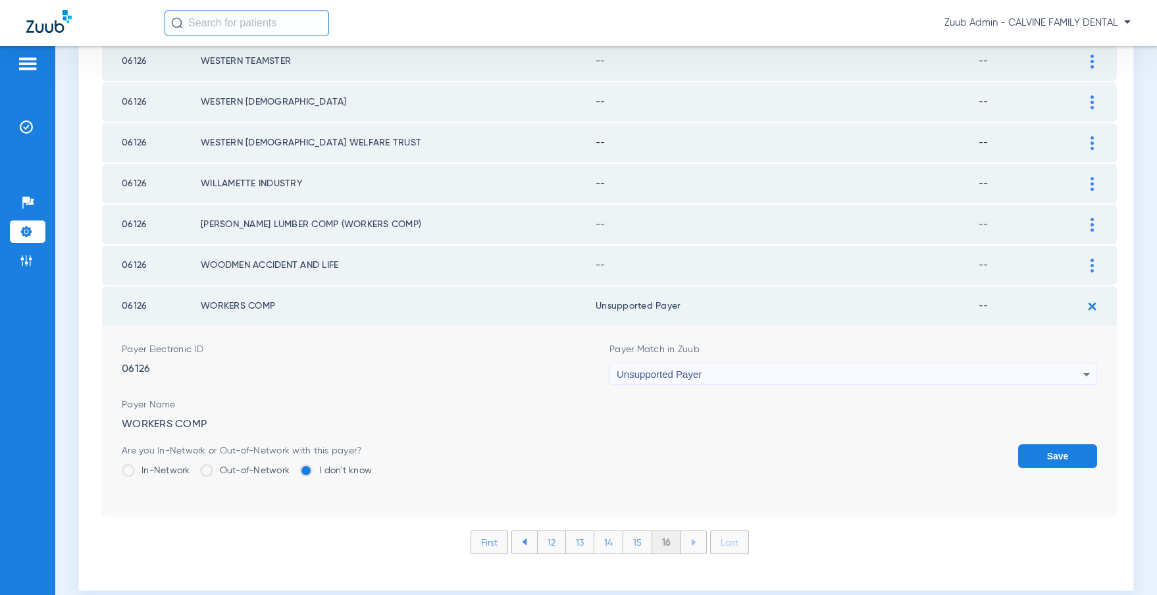
click at [1046, 446] on button "Save" at bounding box center [1057, 456] width 79 height 24
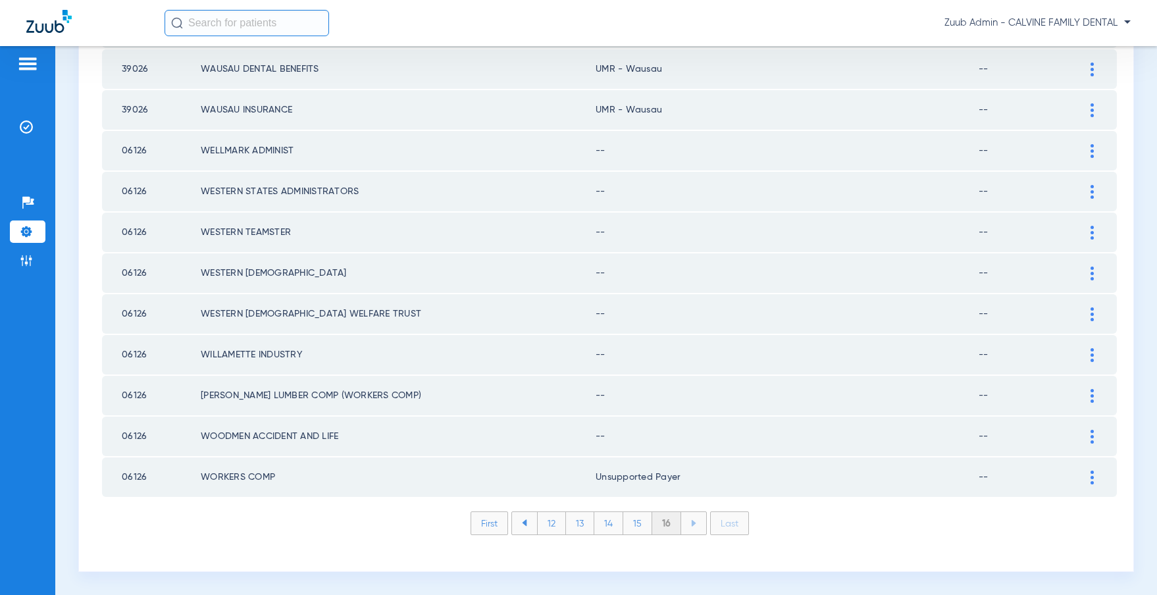
scroll to position [355, 0]
click at [1089, 432] on div at bounding box center [1091, 437] width 23 height 14
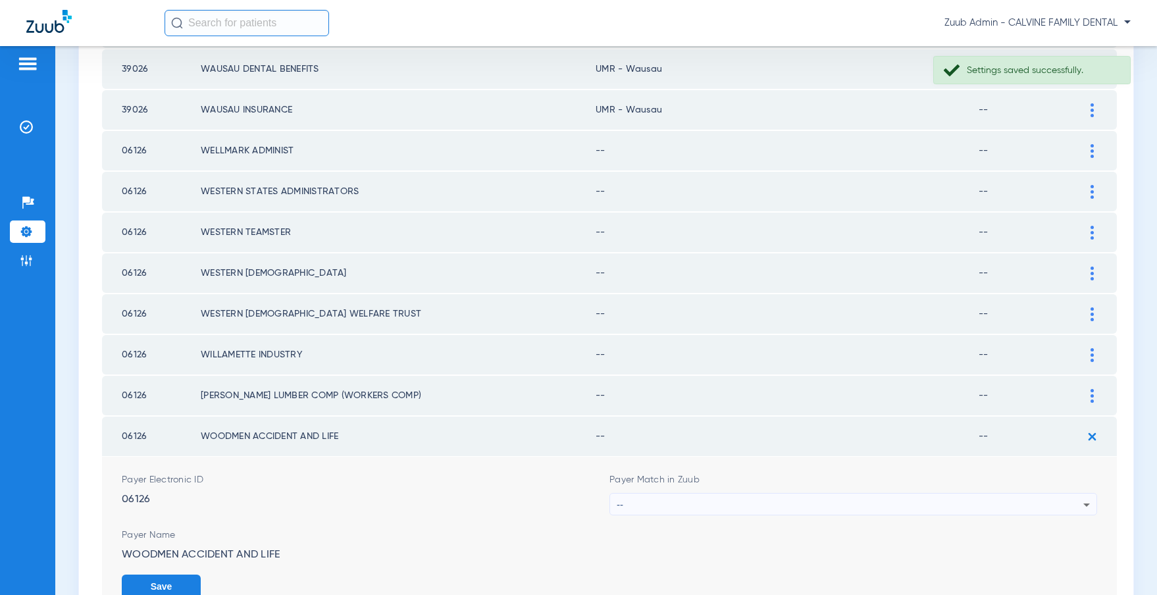
click at [717, 504] on div "--" at bounding box center [850, 504] width 467 height 22
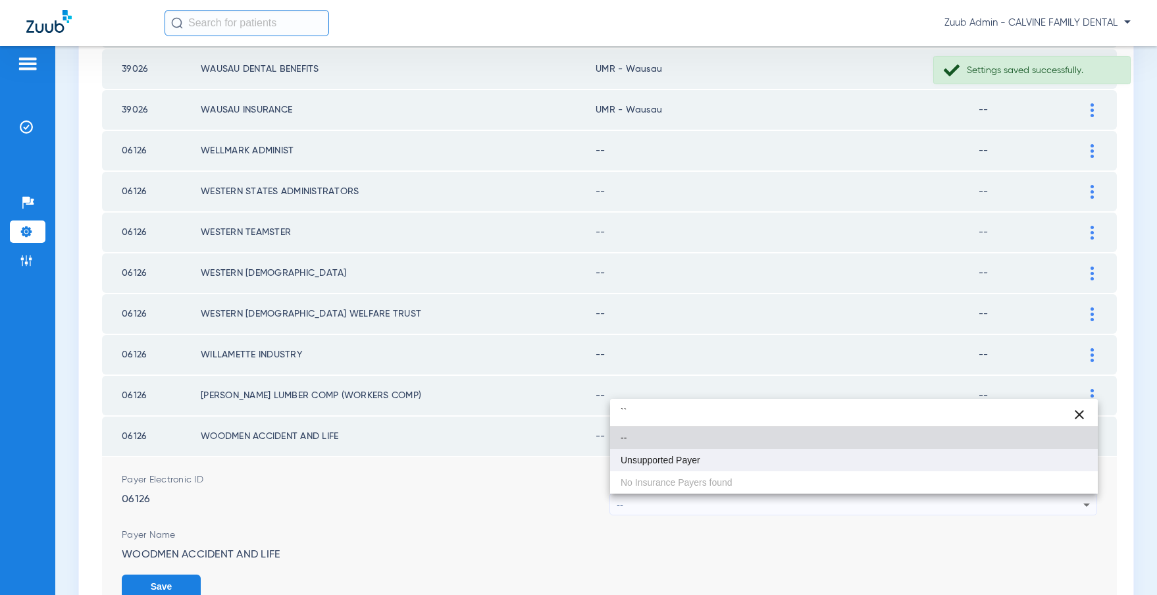
type input "``"
click at [678, 459] on span "Unsupported Payer" at bounding box center [660, 459] width 80 height 9
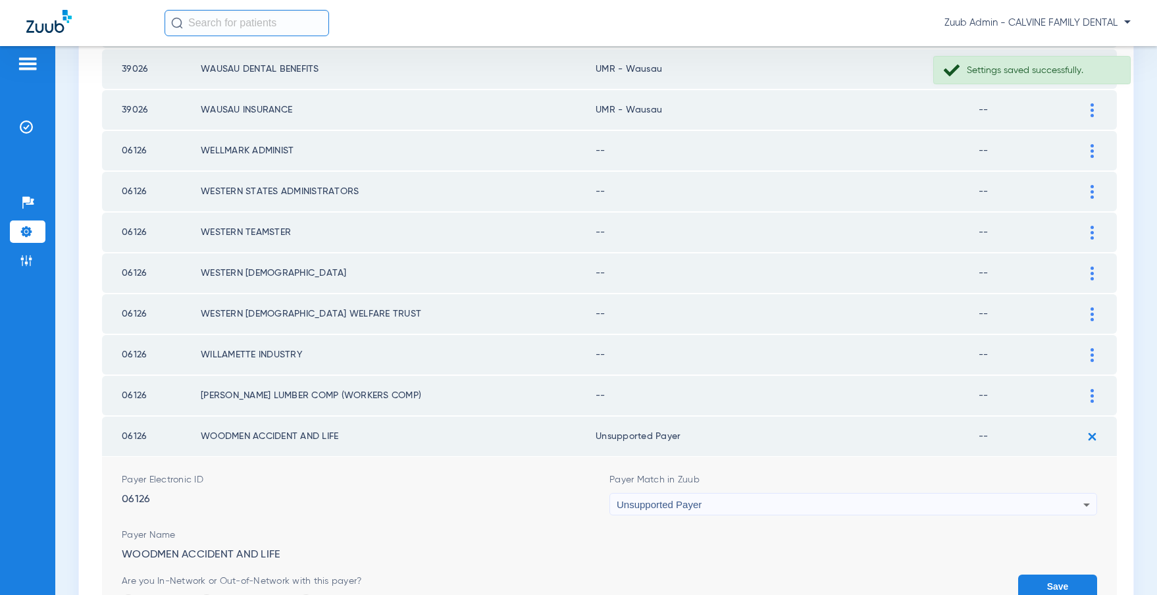
click at [1064, 588] on button "Save" at bounding box center [1057, 586] width 79 height 24
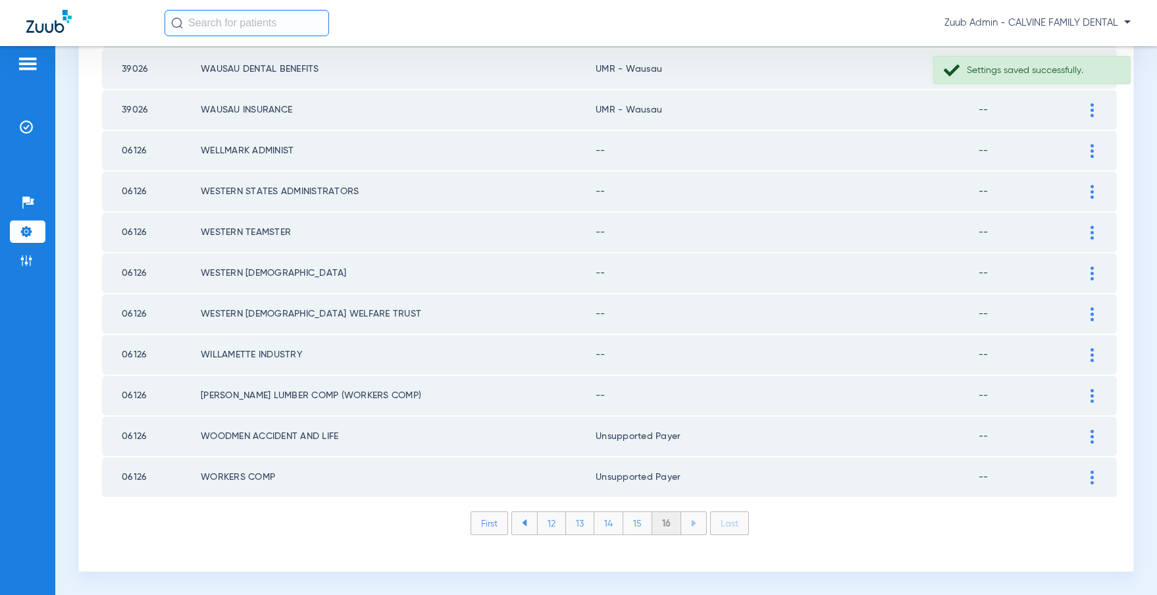
click at [1094, 395] on div at bounding box center [1091, 396] width 23 height 14
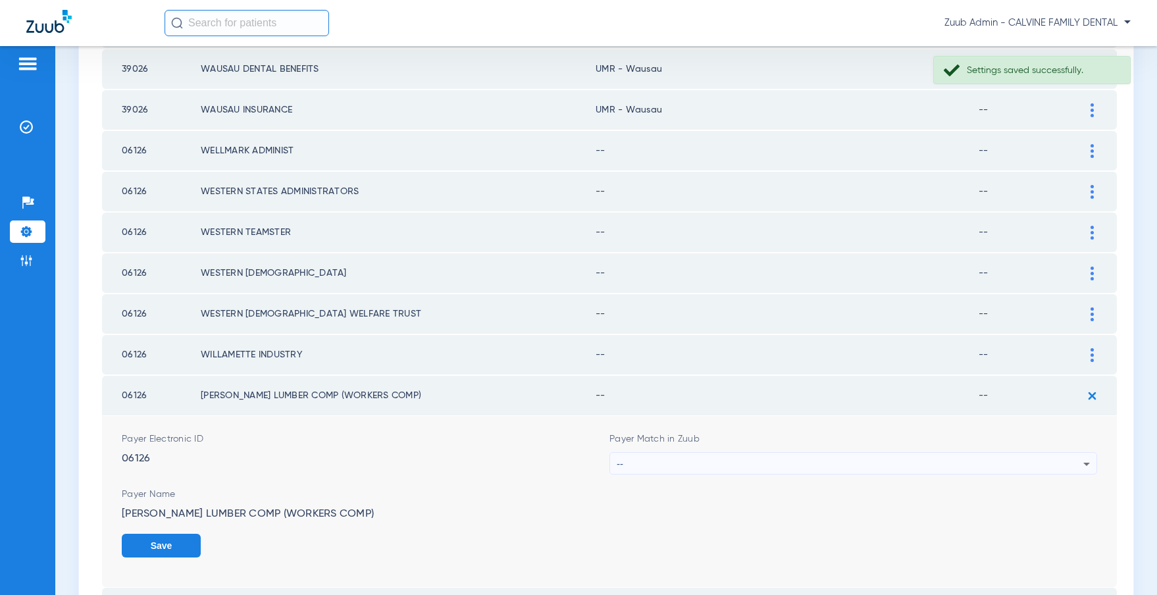
click at [798, 457] on div "--" at bounding box center [850, 464] width 467 height 22
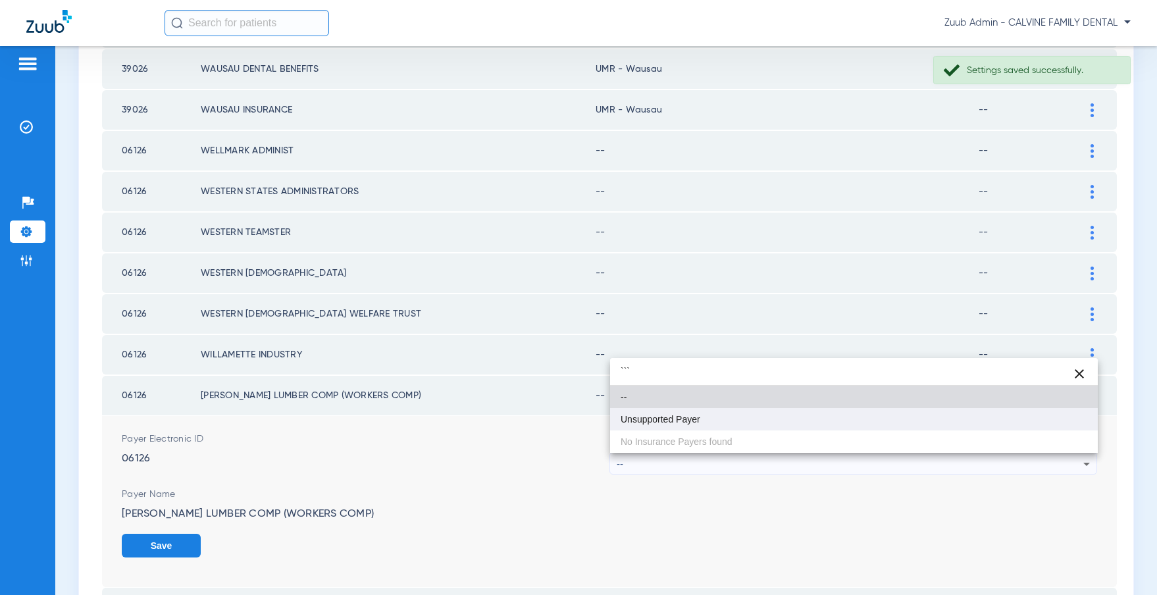
type input "```"
drag, startPoint x: 682, startPoint y: 420, endPoint x: 864, endPoint y: 451, distance: 184.1
click at [696, 419] on span "Unsupported Payer" at bounding box center [660, 419] width 80 height 9
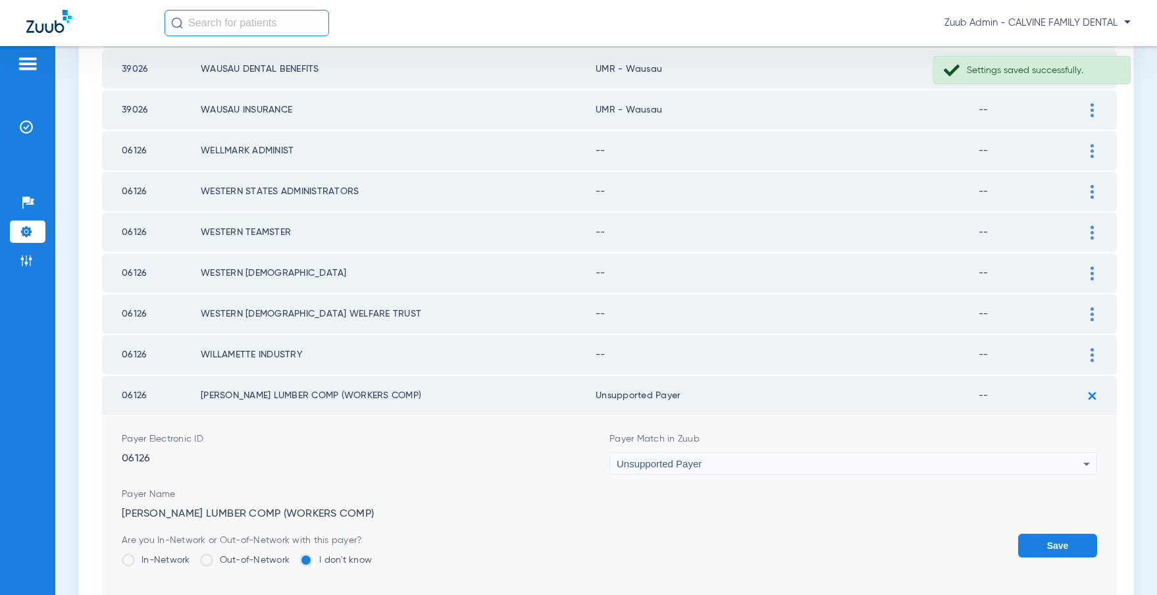
drag, startPoint x: 1042, startPoint y: 547, endPoint x: 1121, endPoint y: 413, distance: 156.1
click at [1047, 538] on button "Save" at bounding box center [1057, 546] width 79 height 24
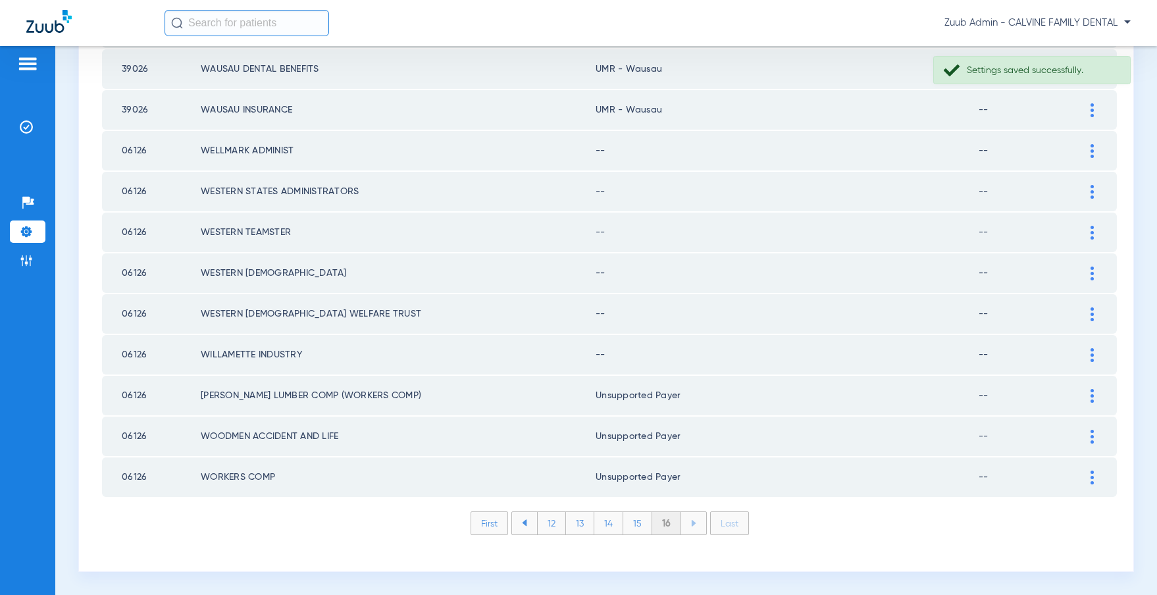
click at [1088, 352] on div at bounding box center [1091, 355] width 23 height 14
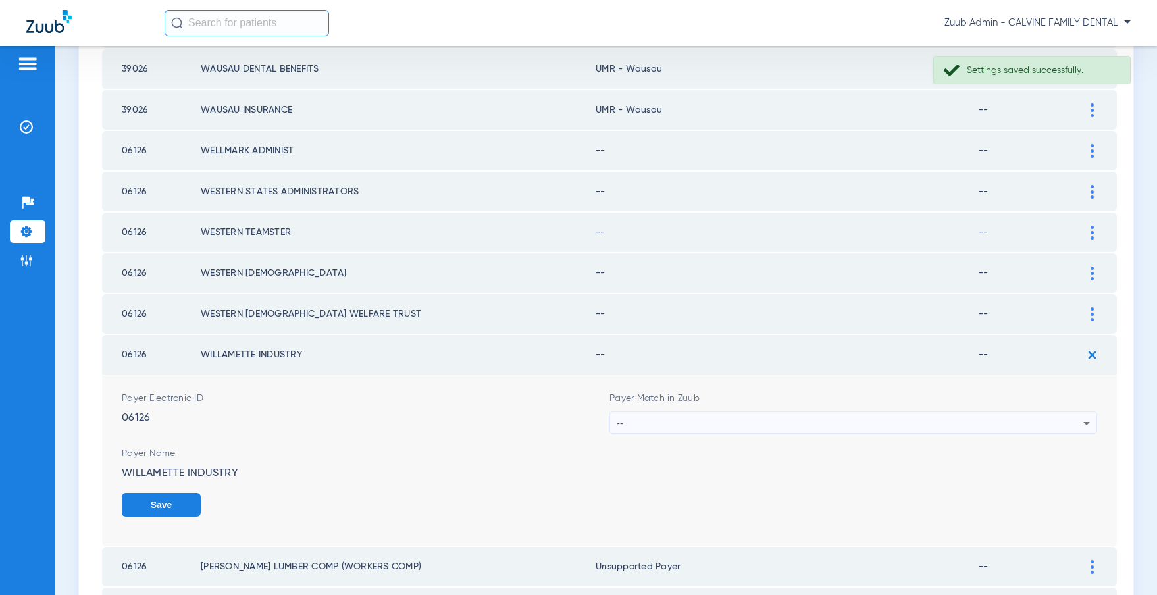
click at [761, 419] on div "--" at bounding box center [850, 423] width 467 height 22
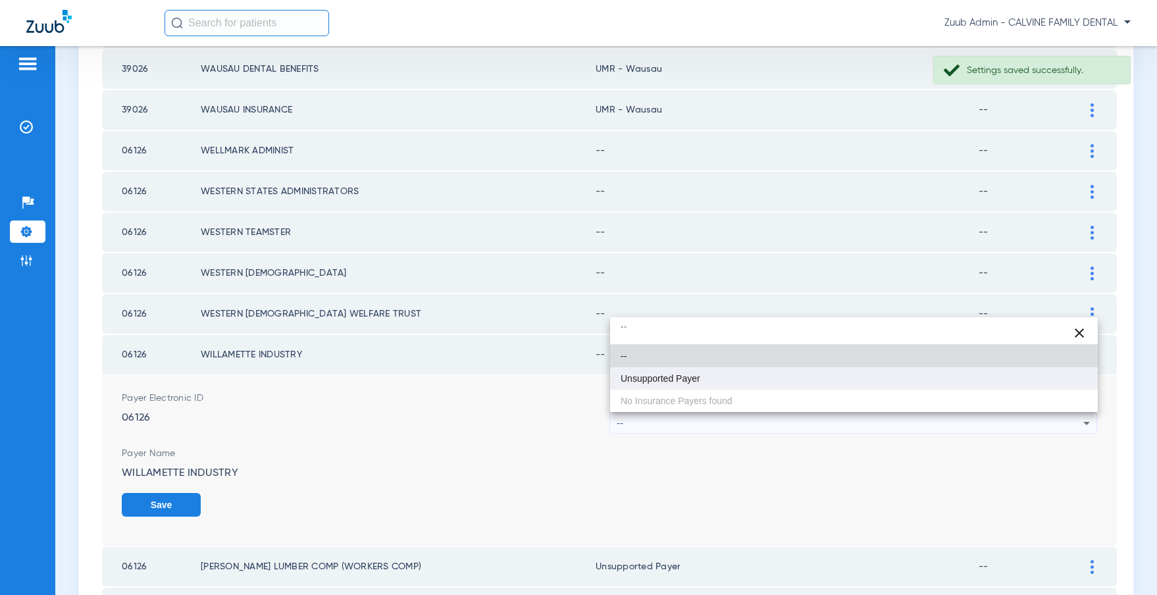
type input "``"
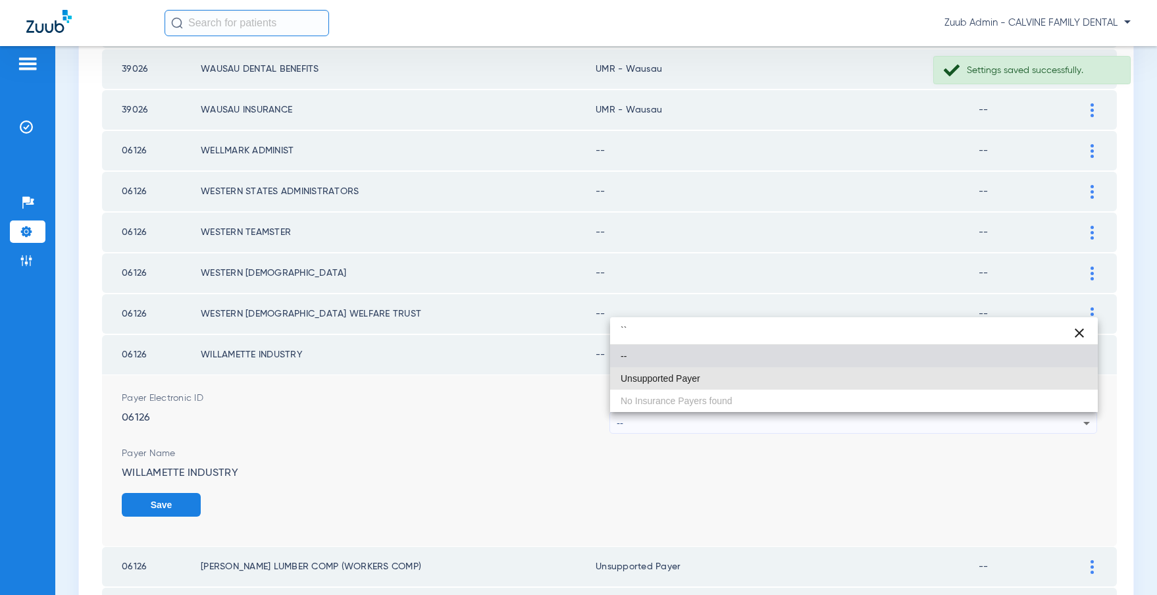
drag, startPoint x: 669, startPoint y: 372, endPoint x: 863, endPoint y: 436, distance: 204.7
click at [687, 376] on span "Unsupported Payer" at bounding box center [660, 378] width 80 height 9
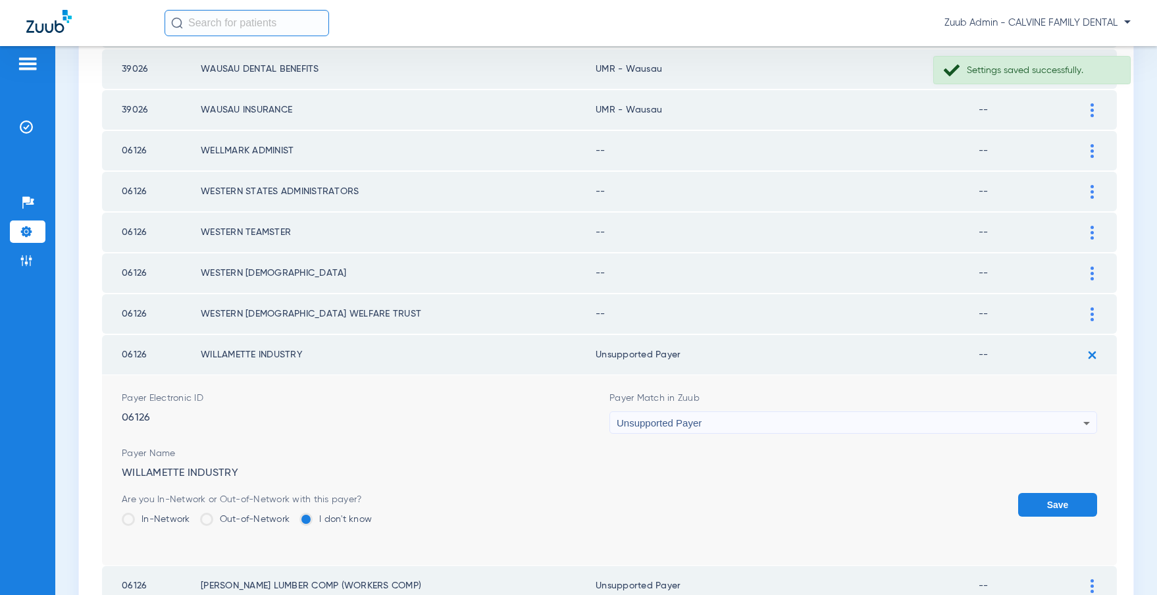
drag, startPoint x: 1048, startPoint y: 499, endPoint x: 1049, endPoint y: 430, distance: 69.1
click at [1048, 493] on button "Save" at bounding box center [1057, 505] width 79 height 24
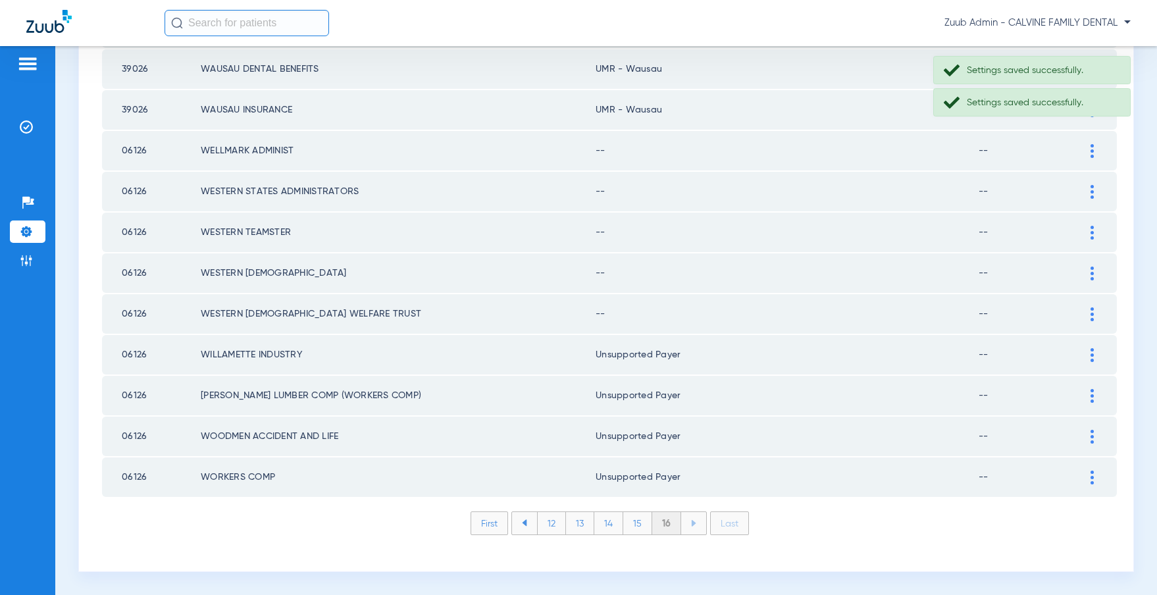
click at [1086, 312] on div at bounding box center [1091, 314] width 23 height 14
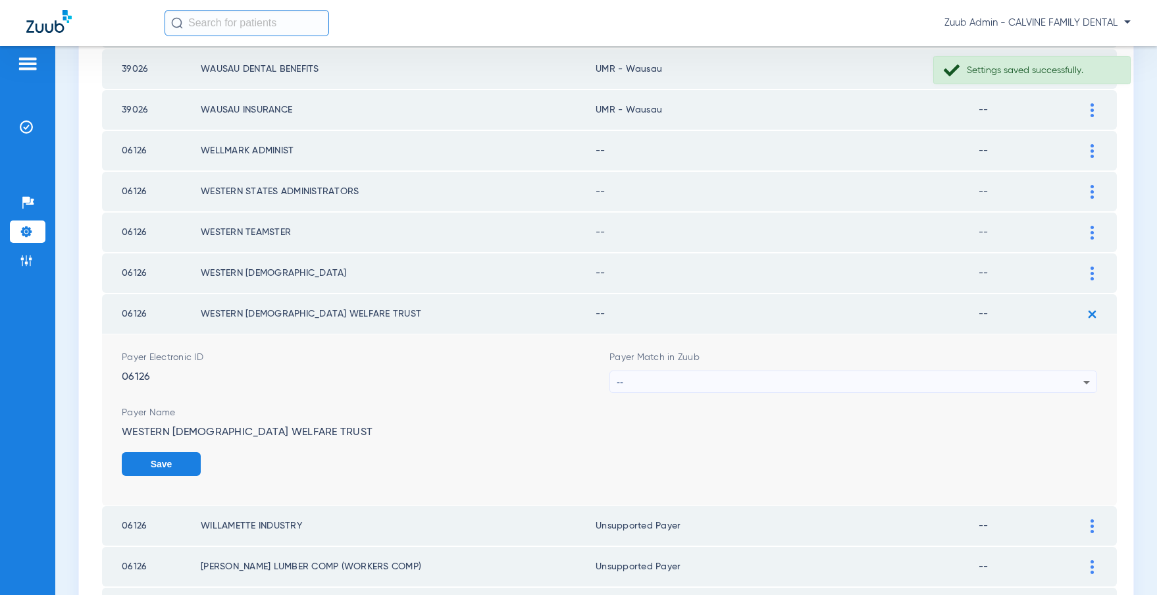
click at [656, 380] on div "--" at bounding box center [850, 382] width 467 height 22
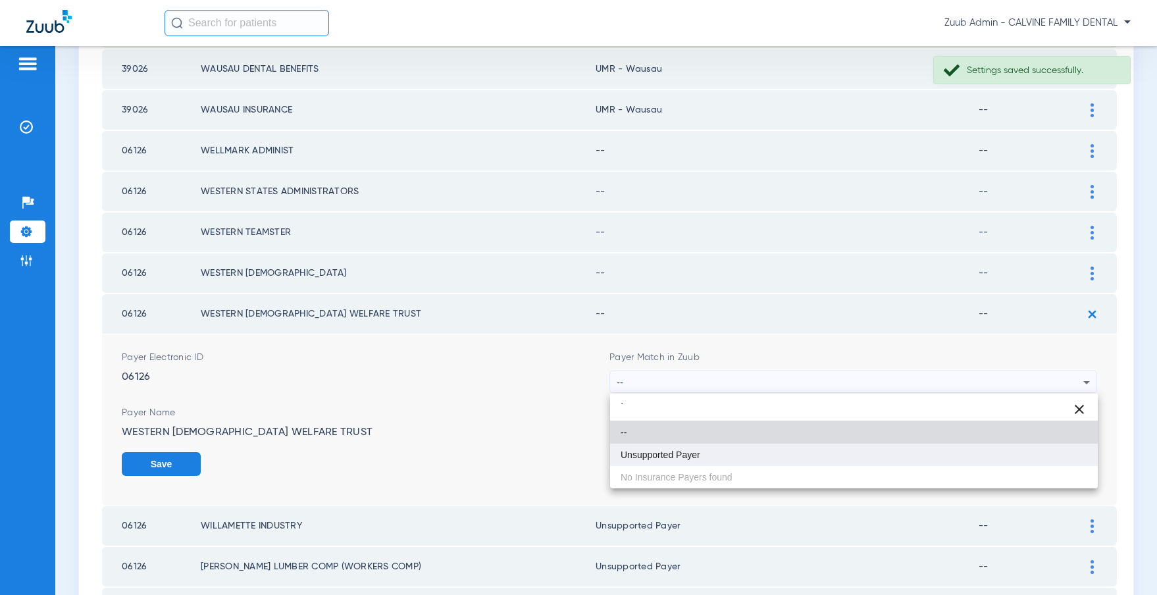
type input "`"
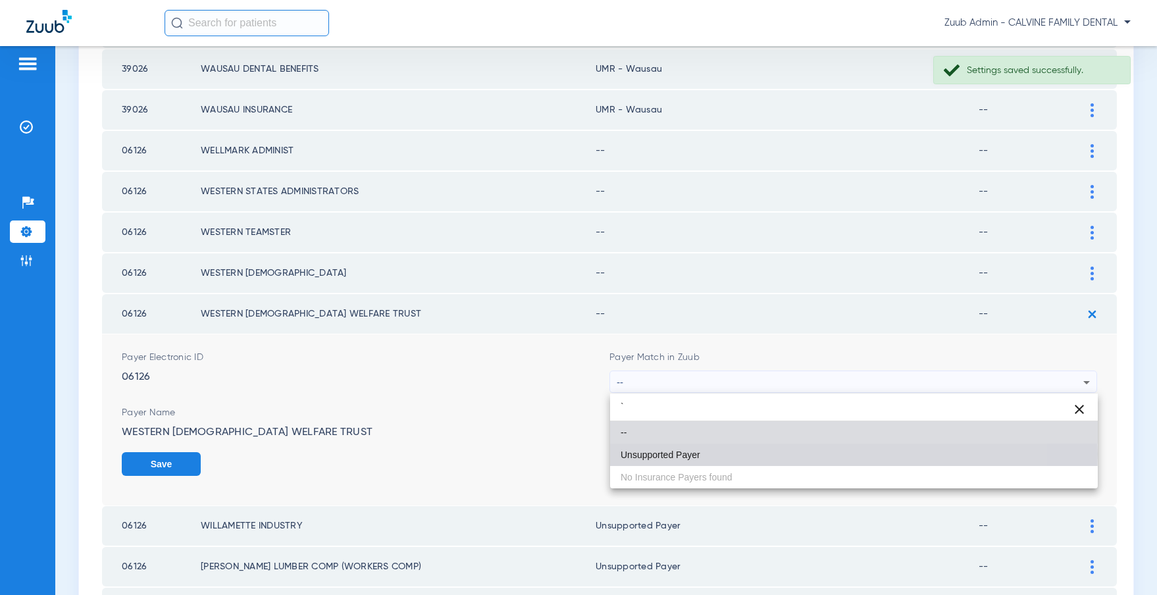
click at [654, 454] on span "Unsupported Payer" at bounding box center [660, 454] width 80 height 9
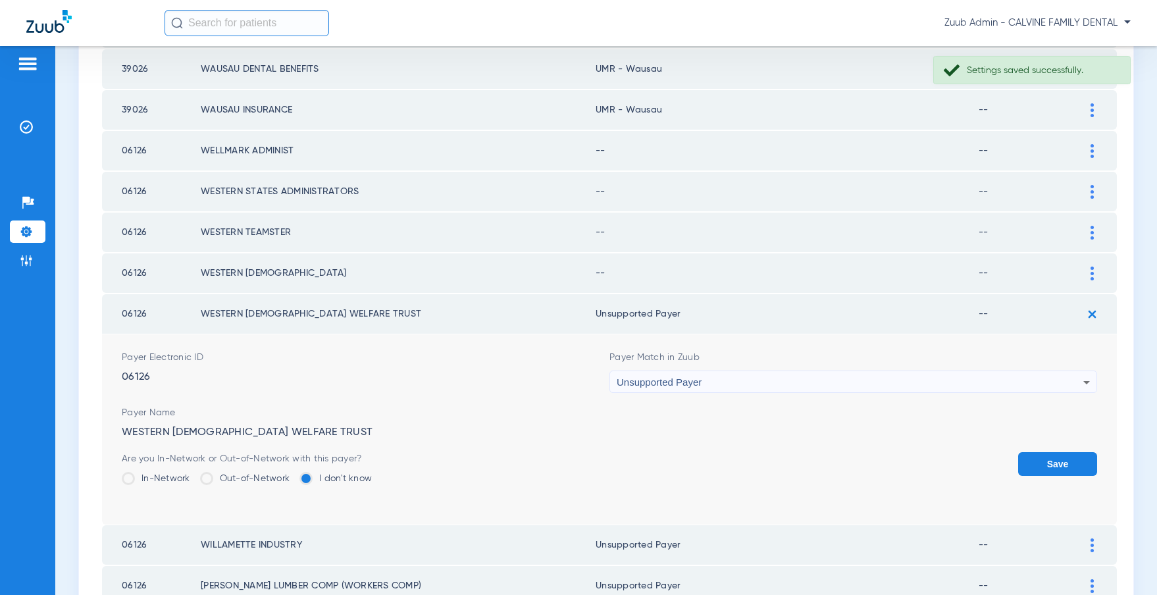
drag, startPoint x: 1044, startPoint y: 457, endPoint x: 1039, endPoint y: 448, distance: 10.6
click at [1044, 457] on button "Save" at bounding box center [1057, 464] width 79 height 24
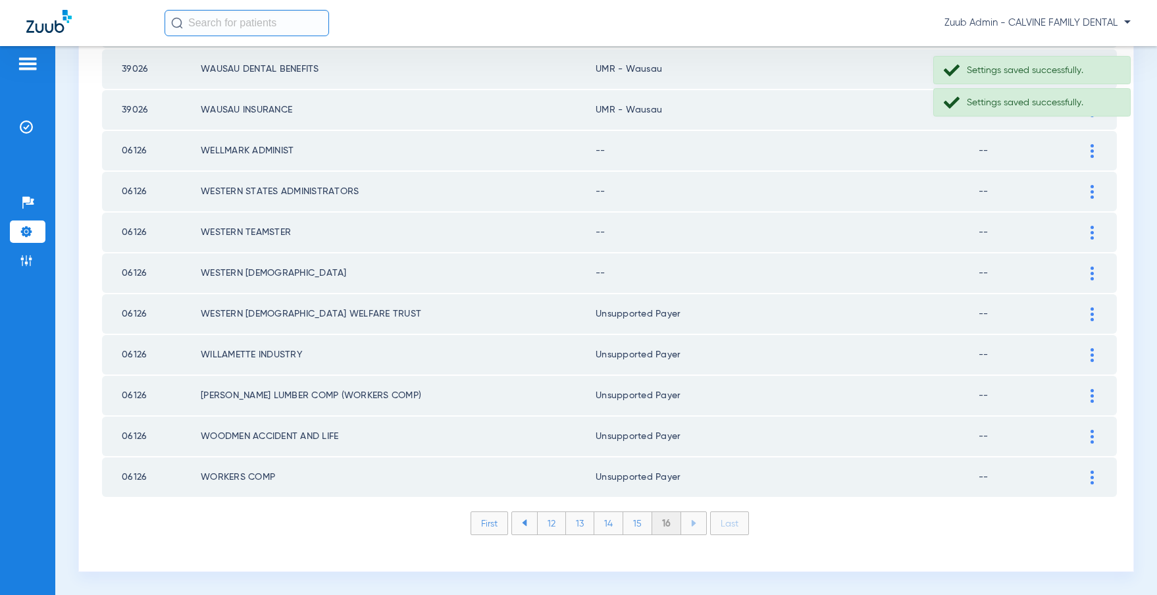
click at [1088, 270] on div at bounding box center [1091, 273] width 23 height 14
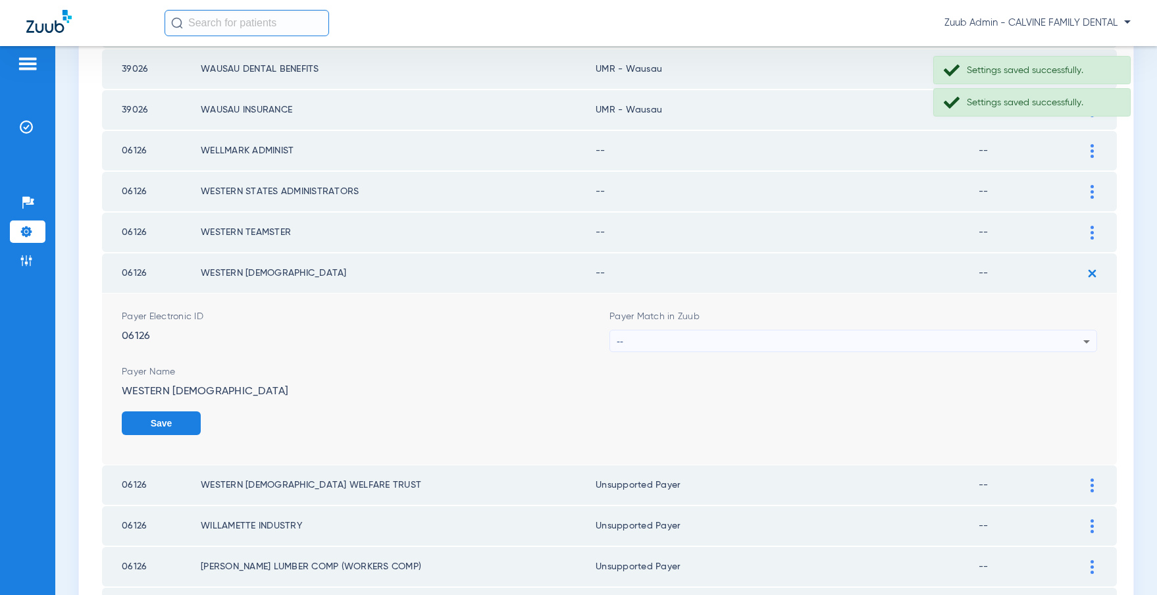
click at [718, 340] on div "--" at bounding box center [850, 341] width 467 height 22
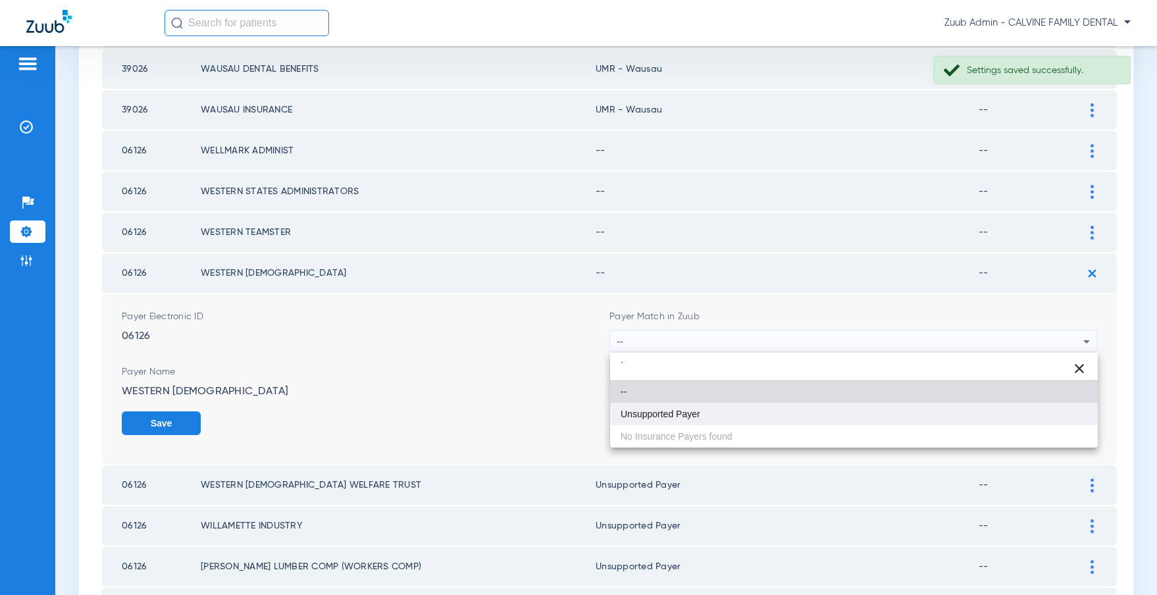
type input "`"
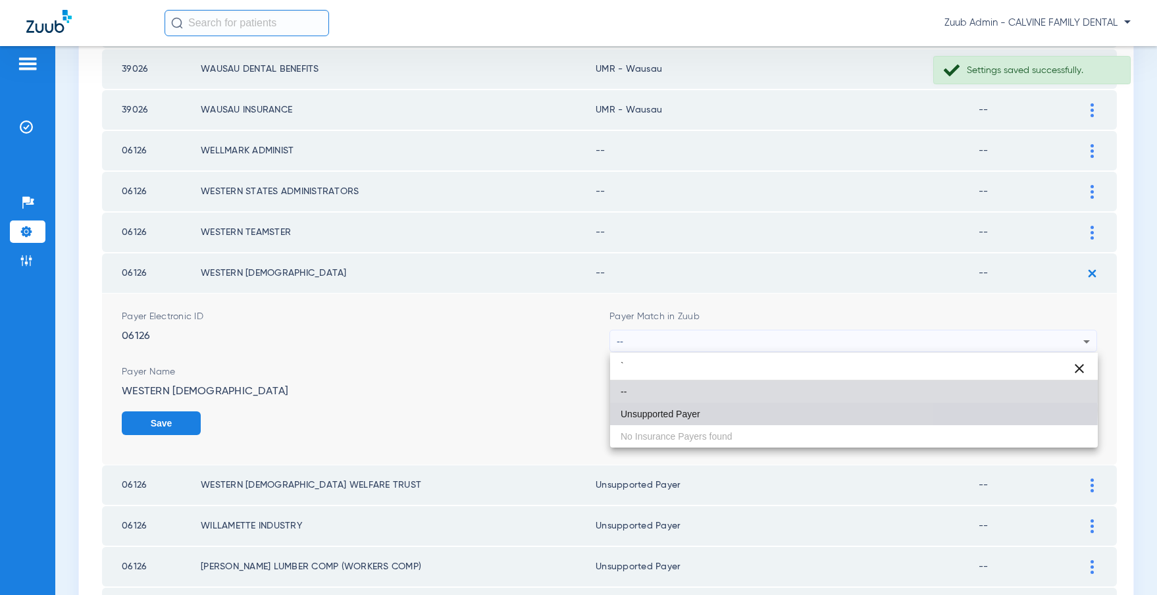
click at [680, 410] on span "Unsupported Payer" at bounding box center [660, 413] width 80 height 9
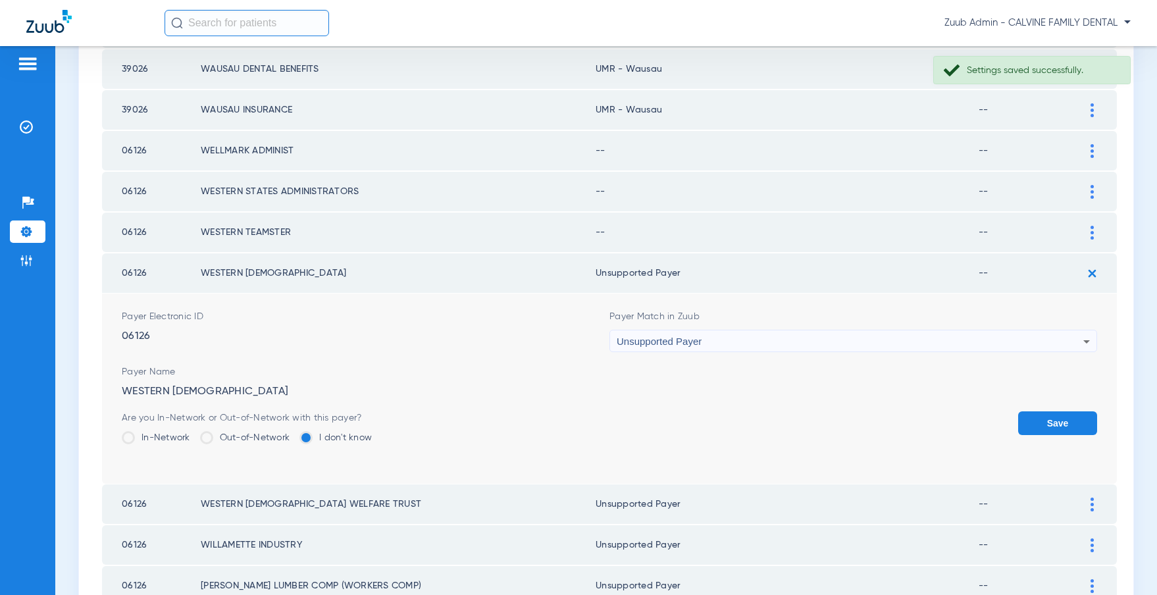
click at [1064, 424] on button "Save" at bounding box center [1057, 423] width 79 height 24
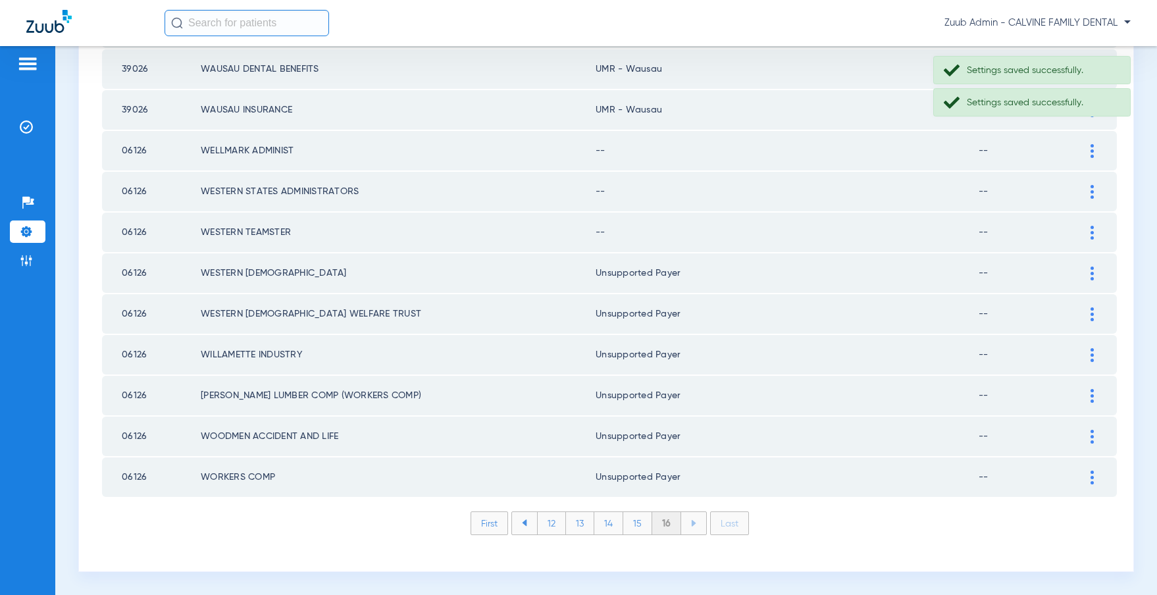
click at [1092, 232] on img at bounding box center [1091, 233] width 3 height 14
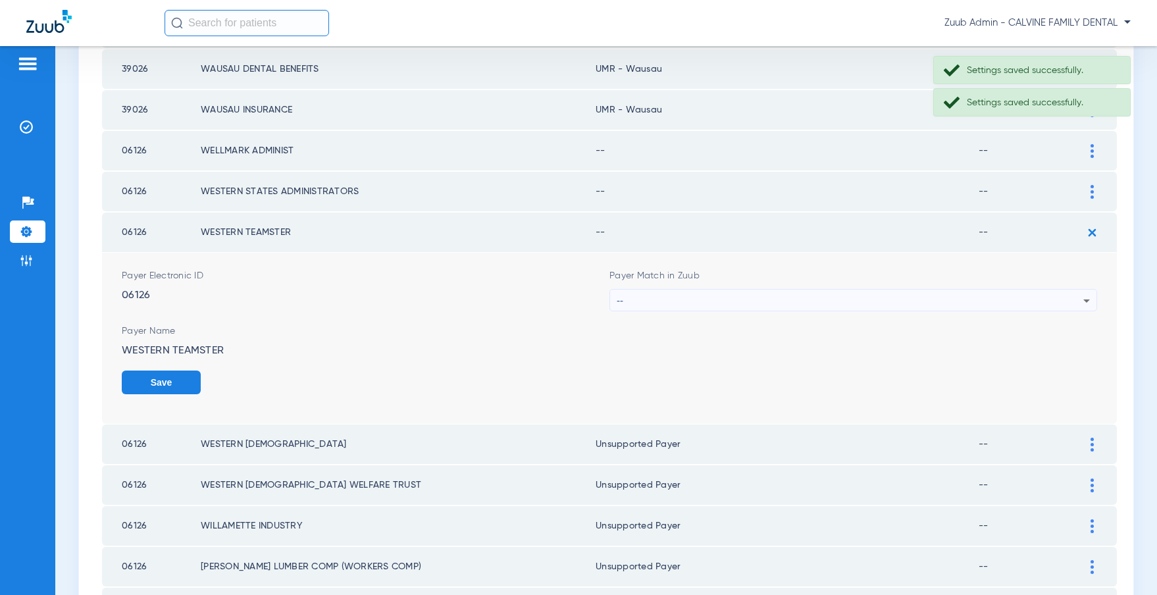
click at [720, 300] on div "--" at bounding box center [850, 301] width 467 height 22
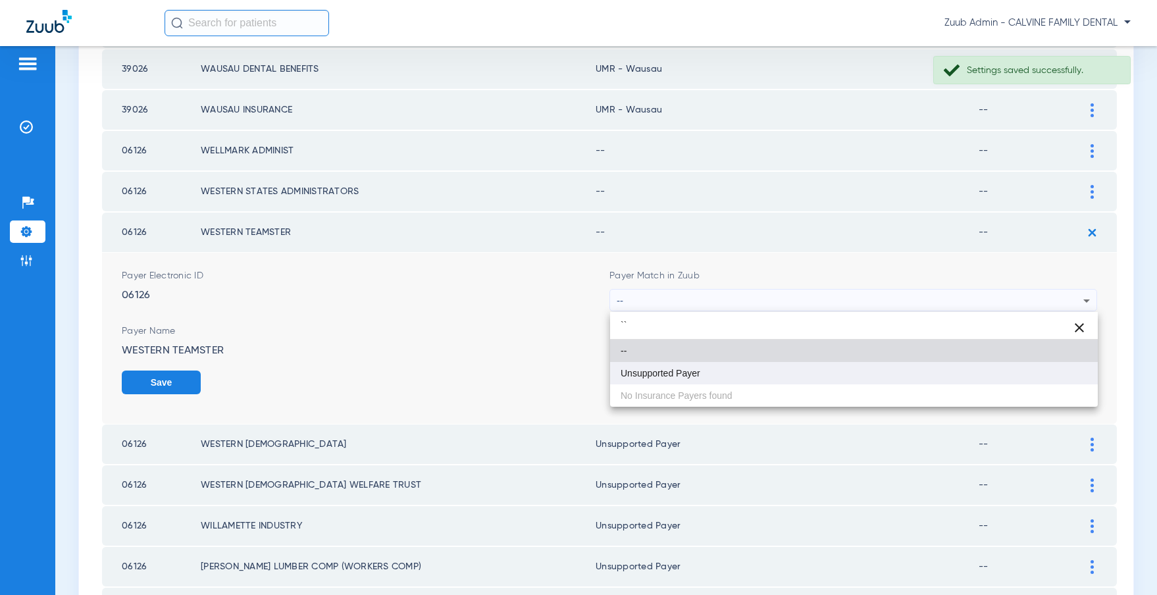
type input "``"
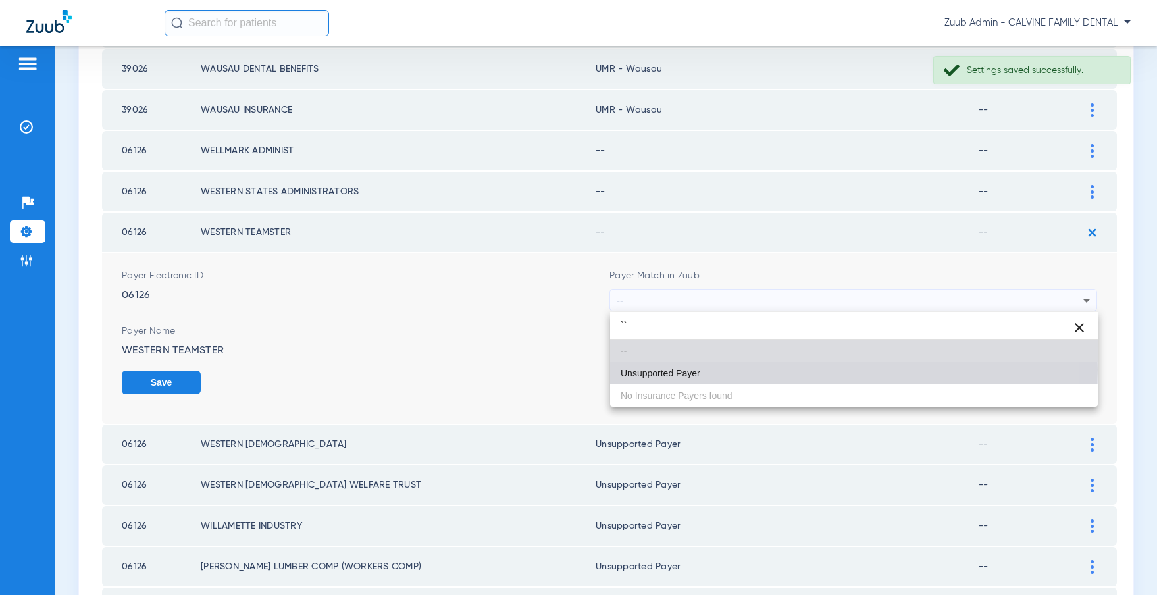
drag, startPoint x: 670, startPoint y: 369, endPoint x: 858, endPoint y: 324, distance: 193.4
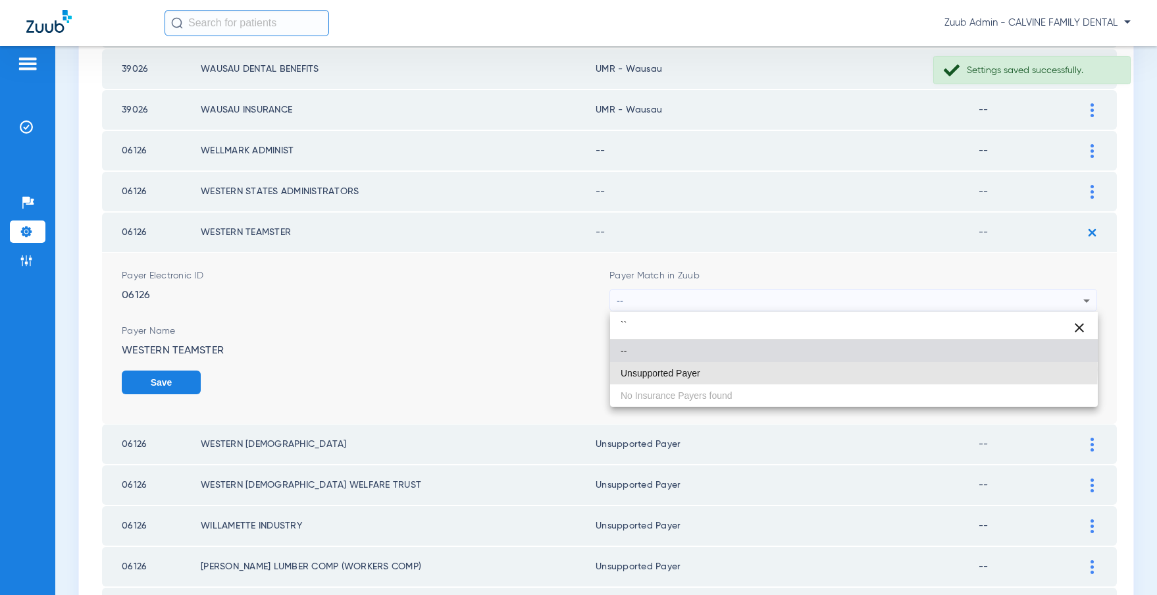
click at [670, 368] on span "Unsupported Payer" at bounding box center [660, 372] width 80 height 9
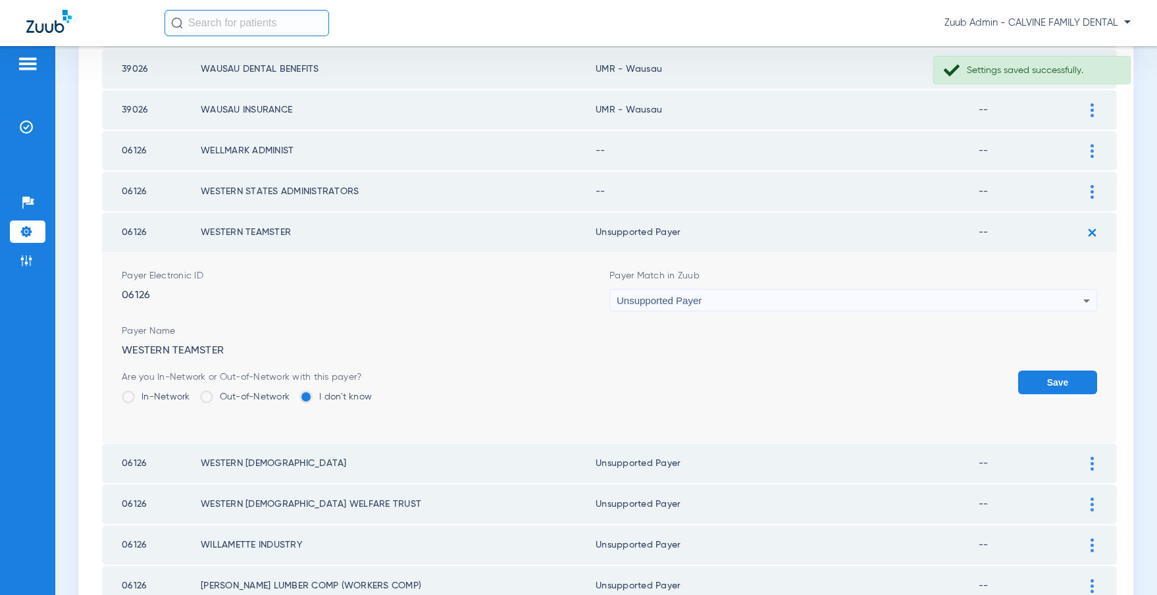
drag, startPoint x: 1051, startPoint y: 383, endPoint x: 1064, endPoint y: 270, distance: 113.9
click at [1049, 372] on button "Save" at bounding box center [1057, 382] width 79 height 24
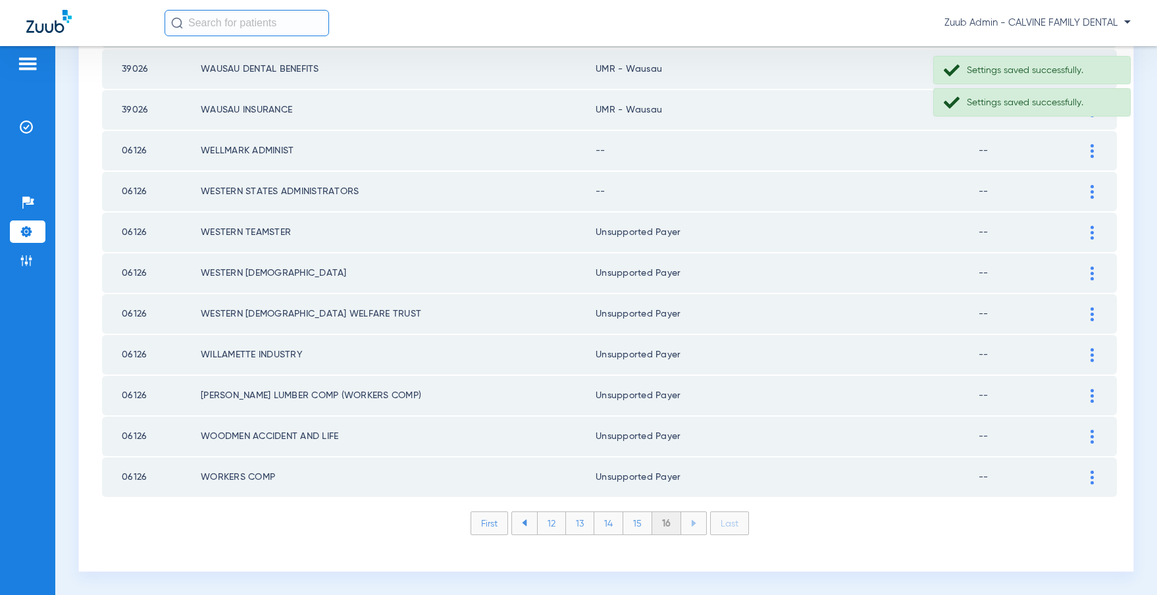
click at [1088, 182] on td at bounding box center [1098, 191] width 36 height 39
click at [1088, 190] on div at bounding box center [1091, 192] width 23 height 14
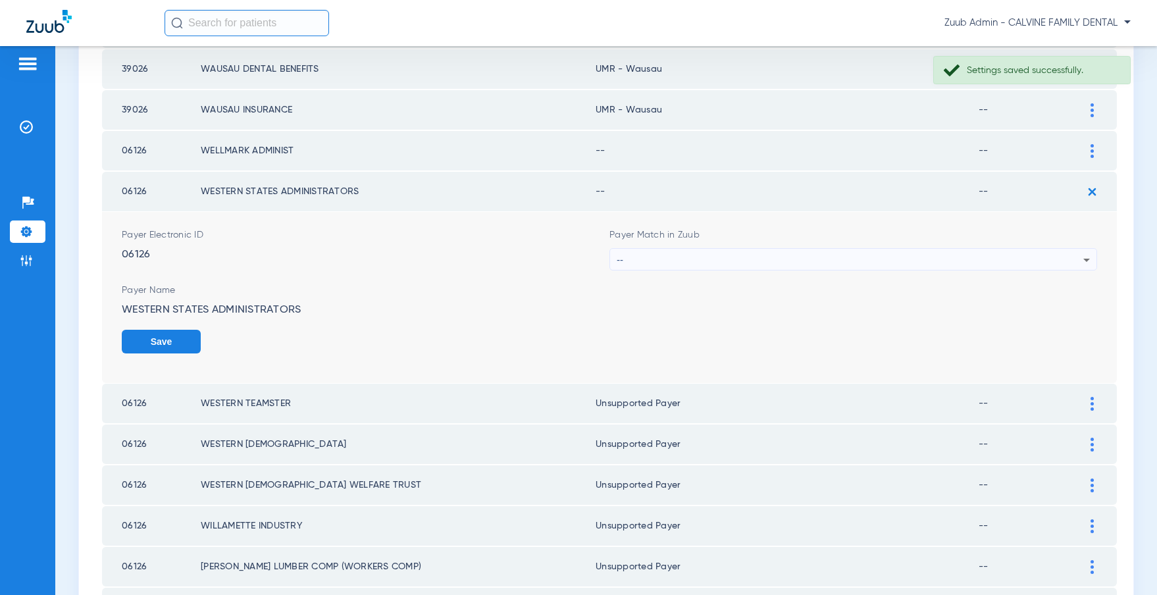
click at [713, 257] on div "--" at bounding box center [850, 260] width 467 height 22
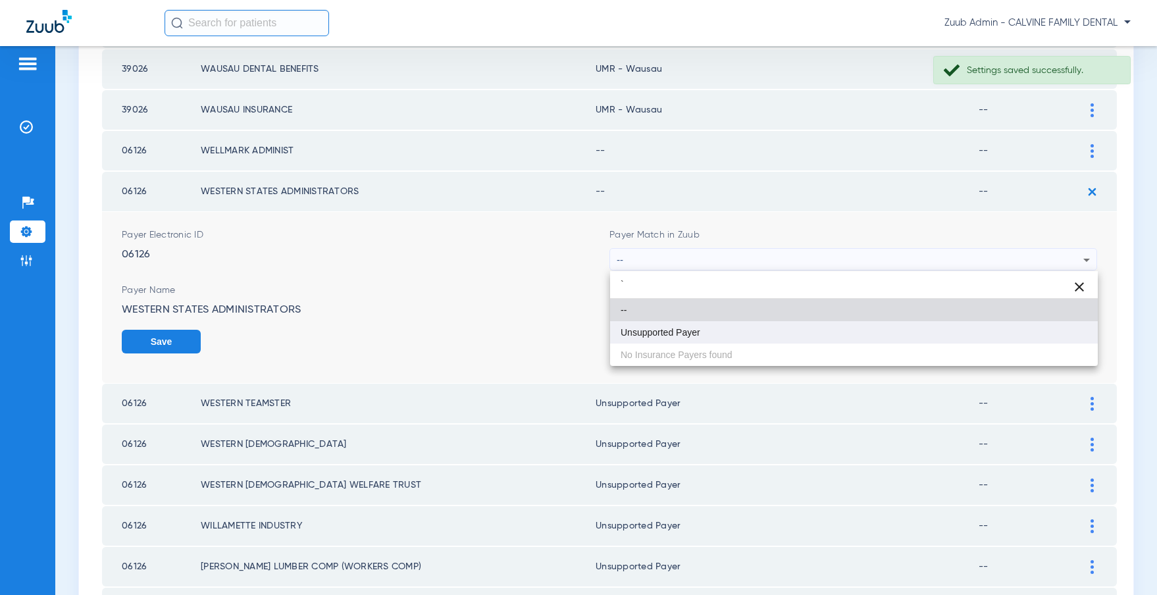
type input "`"
click at [657, 328] on span "Unsupported Payer" at bounding box center [660, 332] width 80 height 9
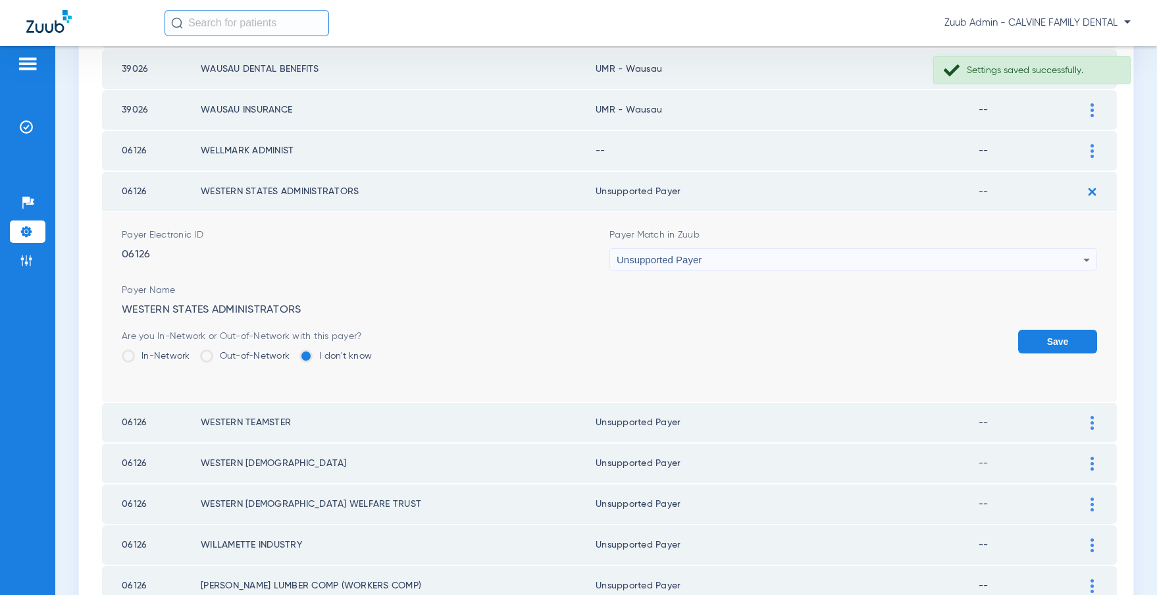
drag, startPoint x: 1038, startPoint y: 340, endPoint x: 1050, endPoint y: 314, distance: 29.1
click at [1038, 340] on button "Save" at bounding box center [1057, 342] width 79 height 24
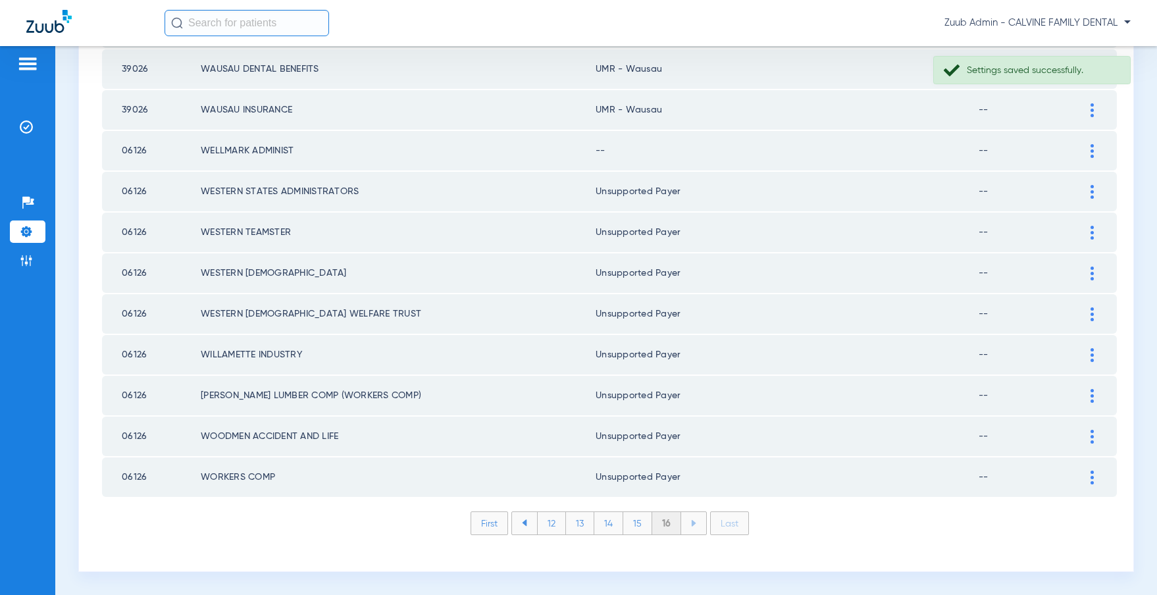
click at [1090, 148] on img at bounding box center [1091, 151] width 3 height 14
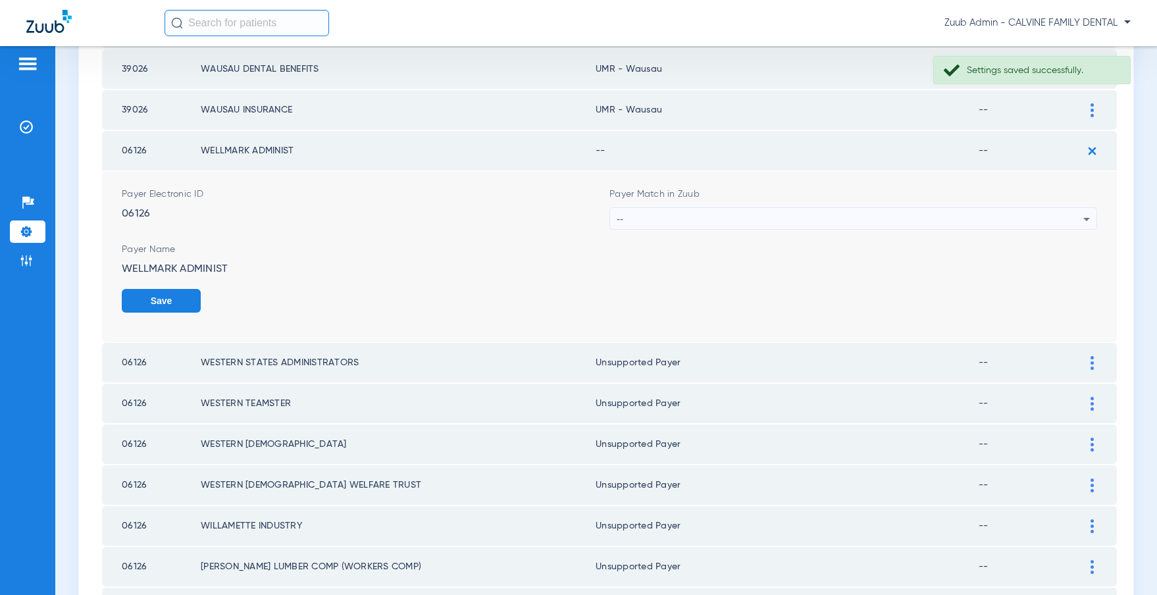
click at [699, 219] on div "--" at bounding box center [850, 219] width 467 height 22
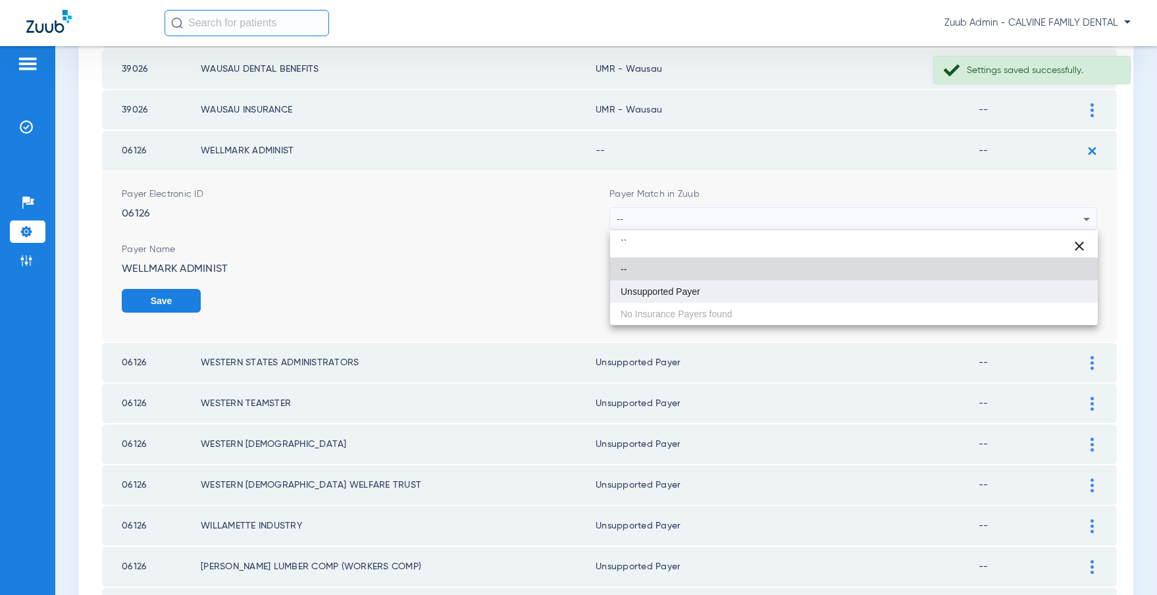
type input "``"
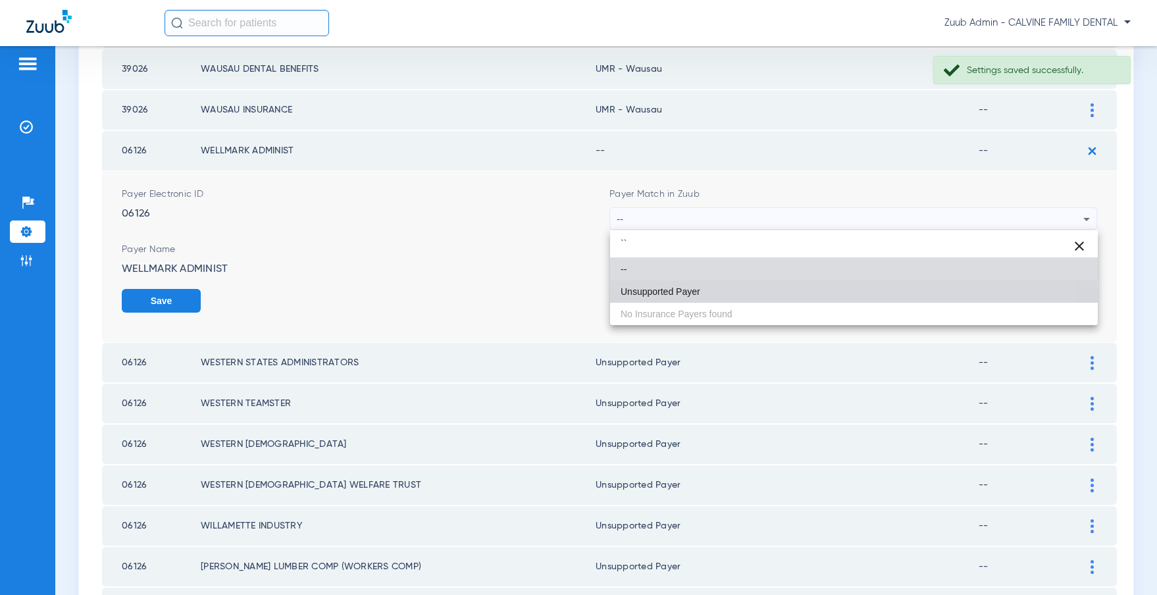
click at [669, 296] on span "Unsupported Payer" at bounding box center [660, 291] width 80 height 9
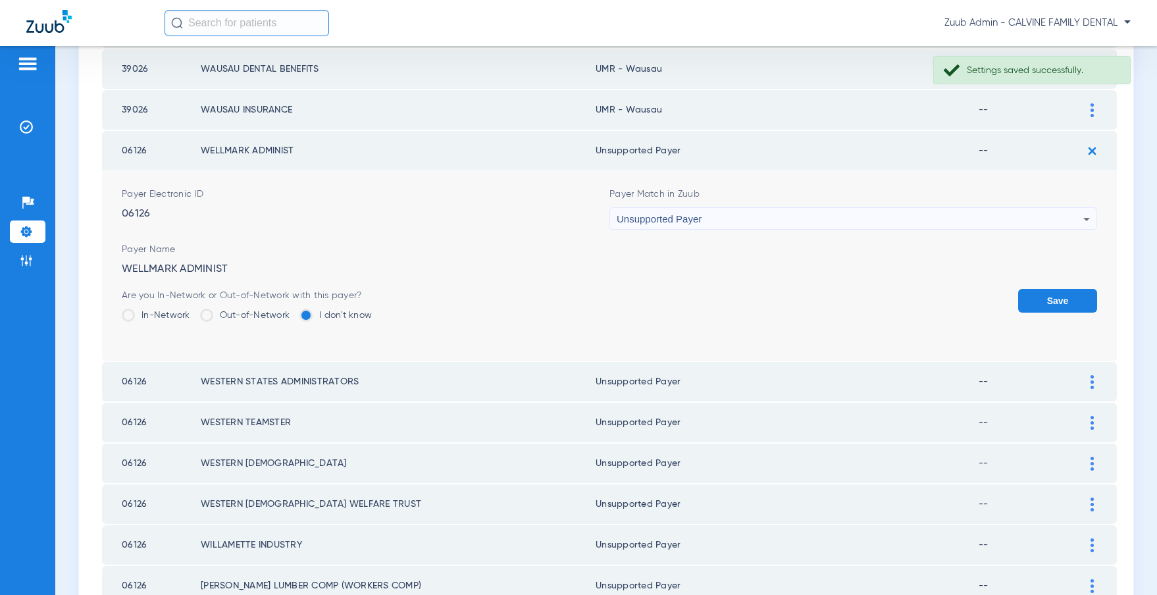
click at [1044, 293] on button "Save" at bounding box center [1057, 301] width 79 height 24
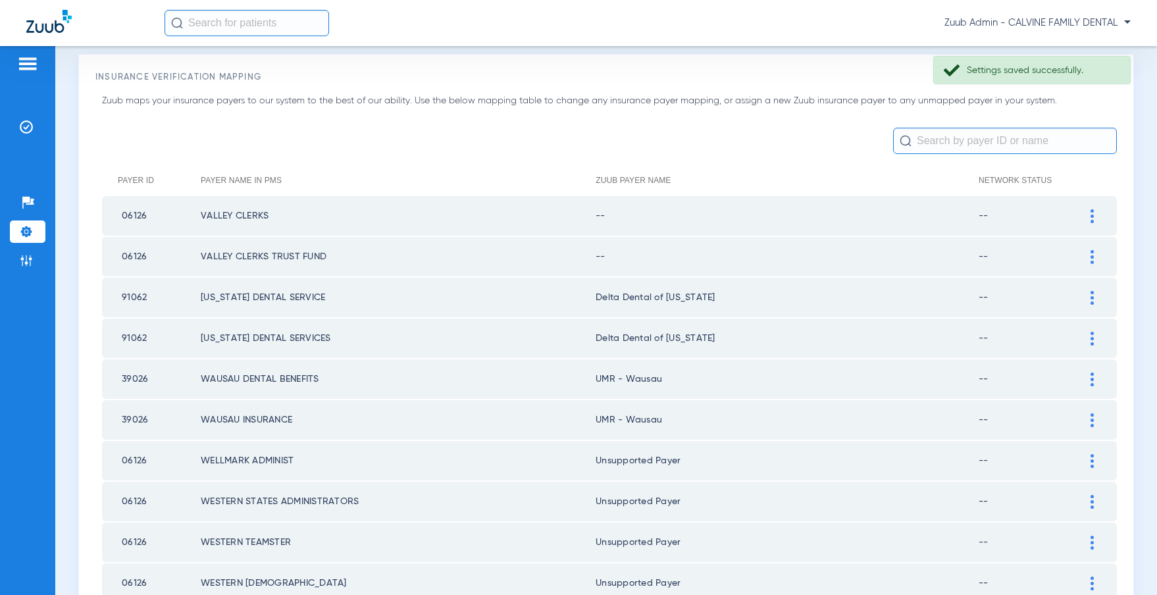
scroll to position [0, 0]
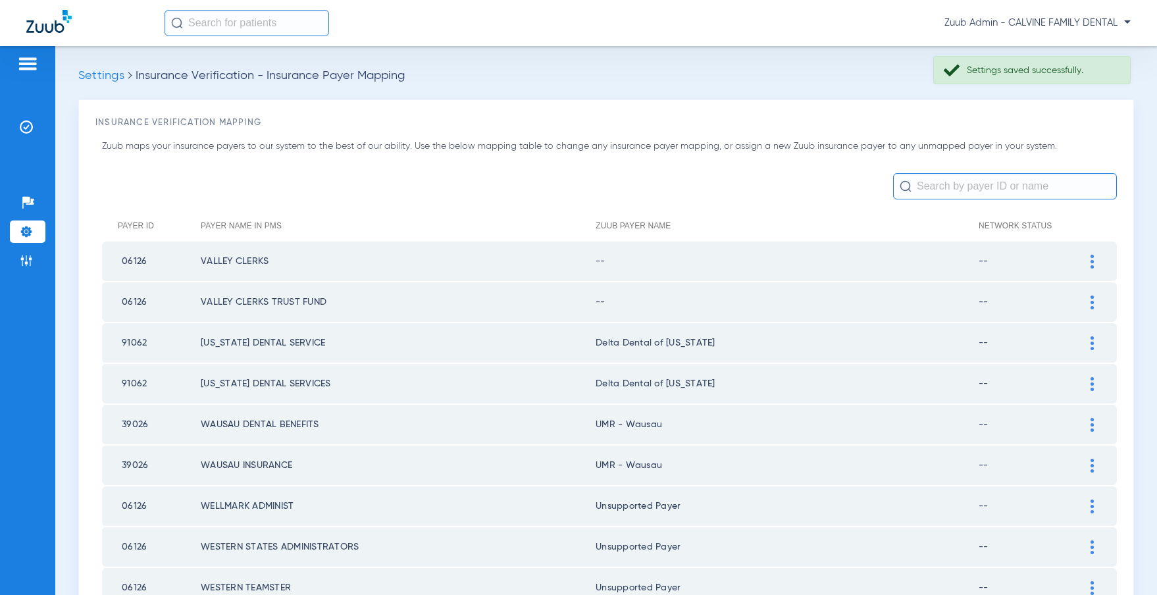
click at [1090, 305] on img at bounding box center [1091, 302] width 3 height 14
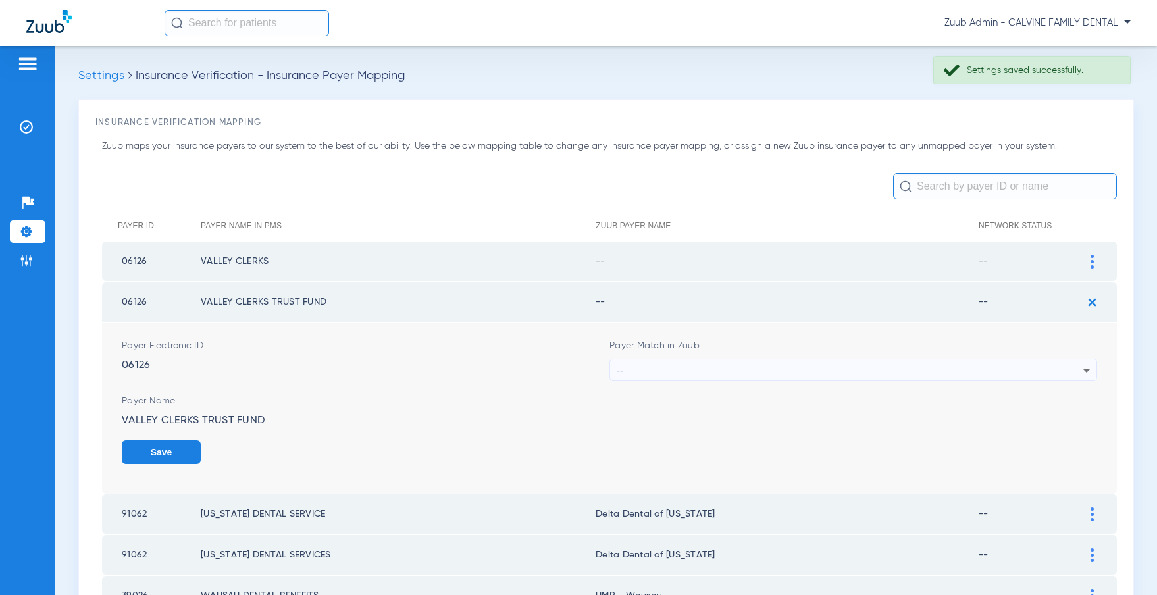
click at [892, 366] on div "--" at bounding box center [850, 370] width 467 height 22
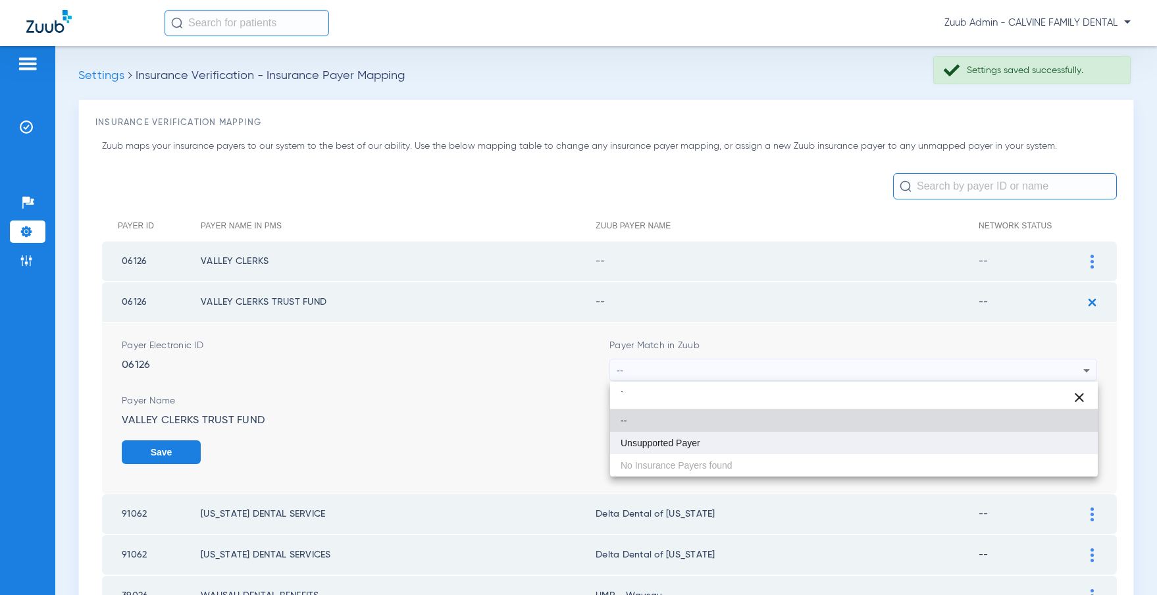
type input "`"
click at [740, 436] on mat-option "Unsupported Payer" at bounding box center [854, 443] width 488 height 22
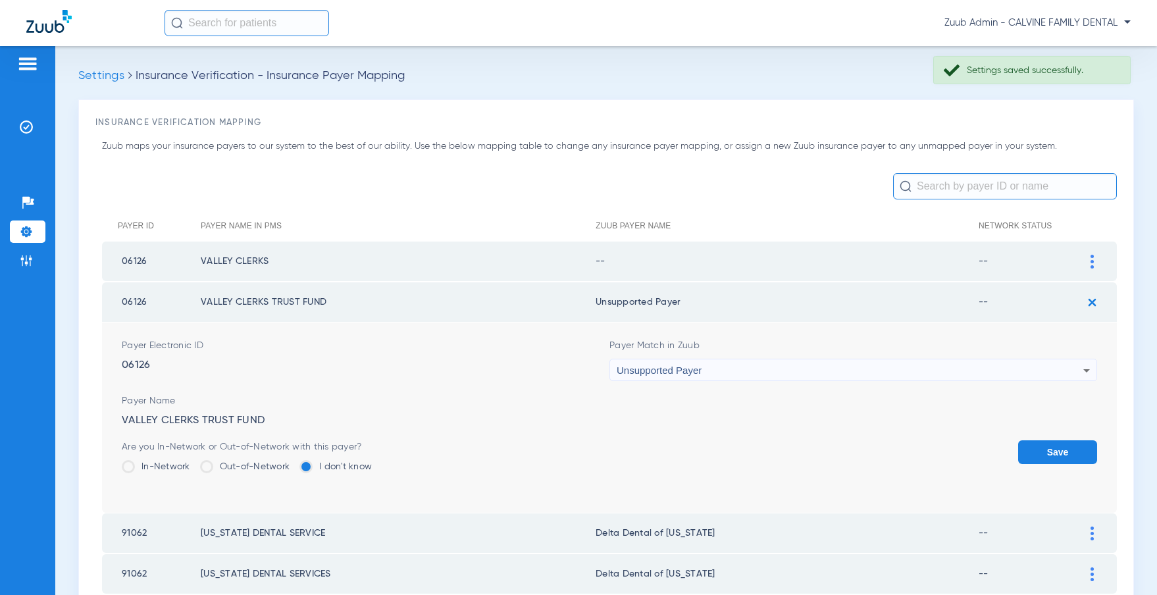
click at [1048, 450] on button "Save" at bounding box center [1057, 452] width 79 height 24
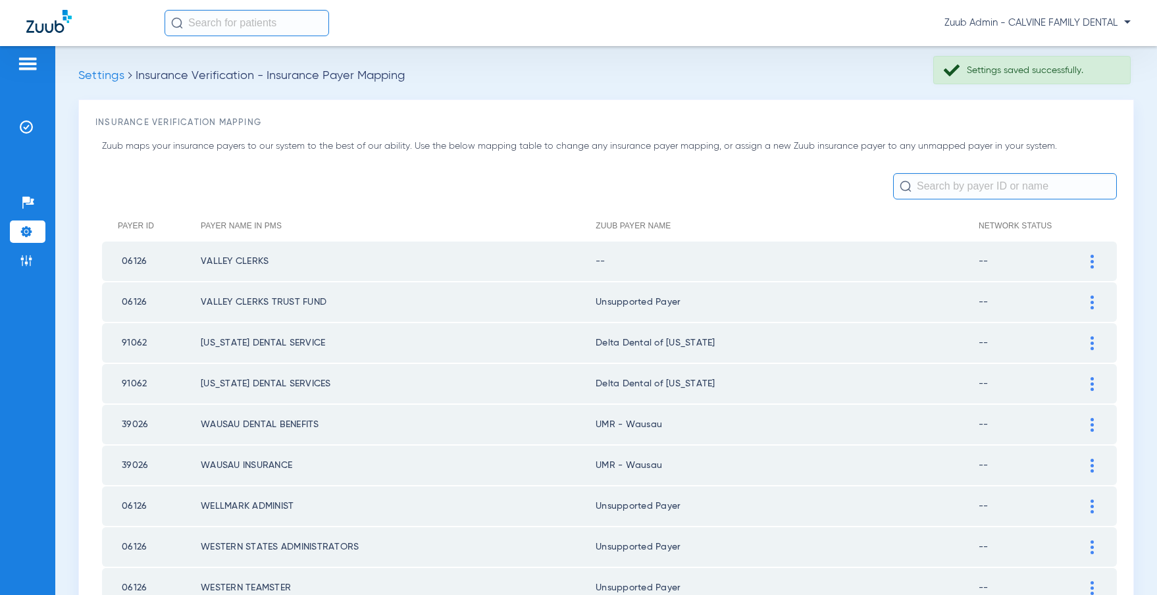
click at [1091, 260] on img at bounding box center [1091, 262] width 3 height 14
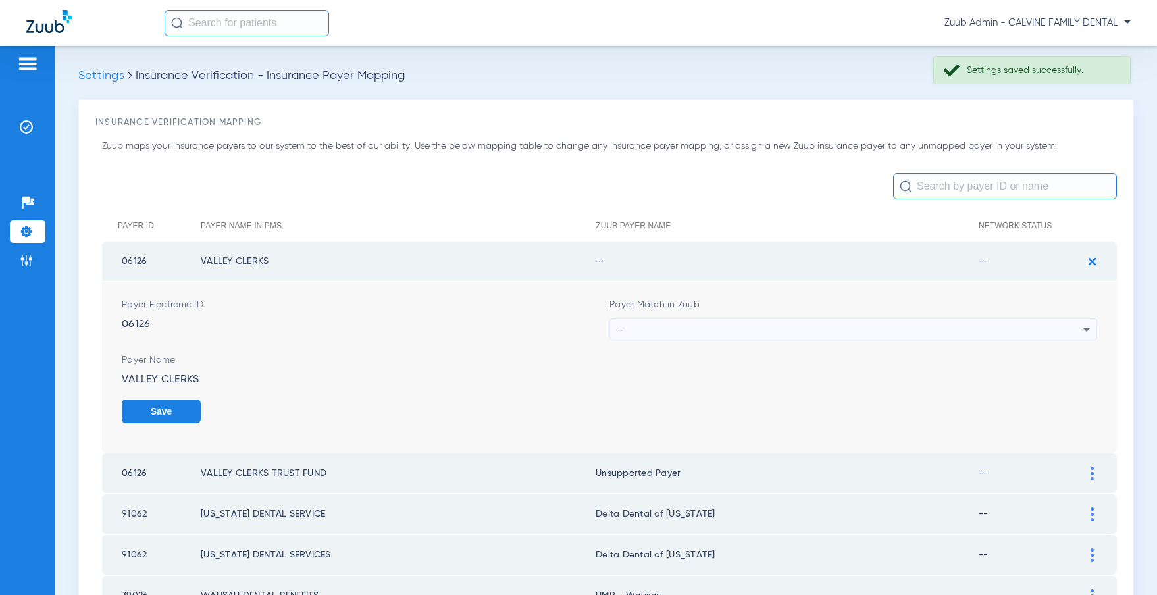
click at [827, 323] on div "--" at bounding box center [850, 329] width 467 height 22
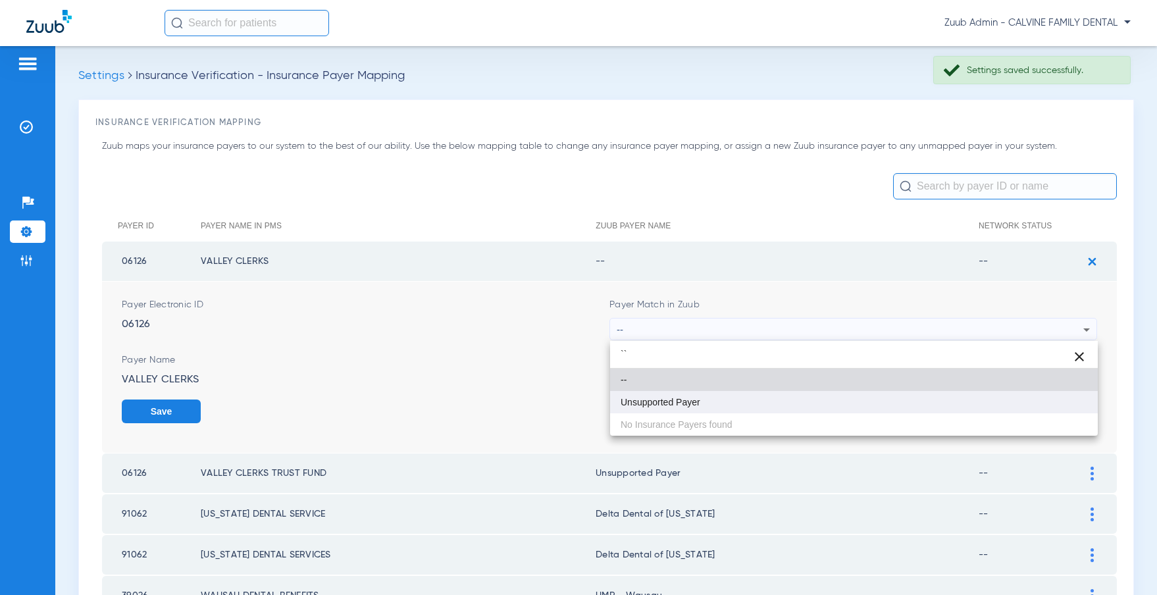
type input "``"
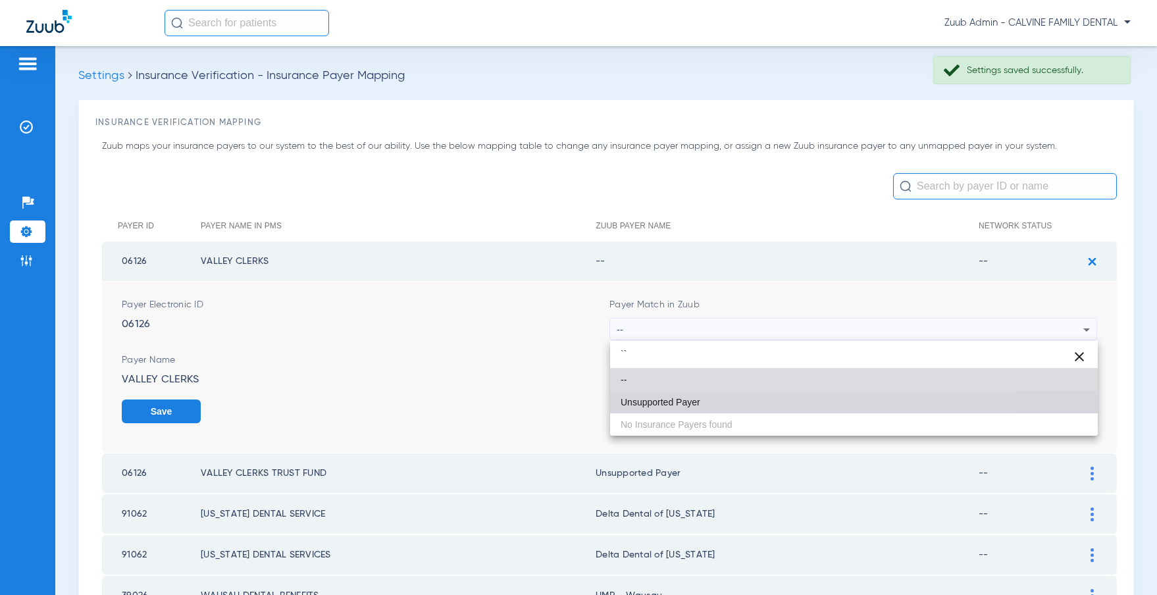
click at [723, 392] on mat-option "Unsupported Payer" at bounding box center [854, 402] width 488 height 22
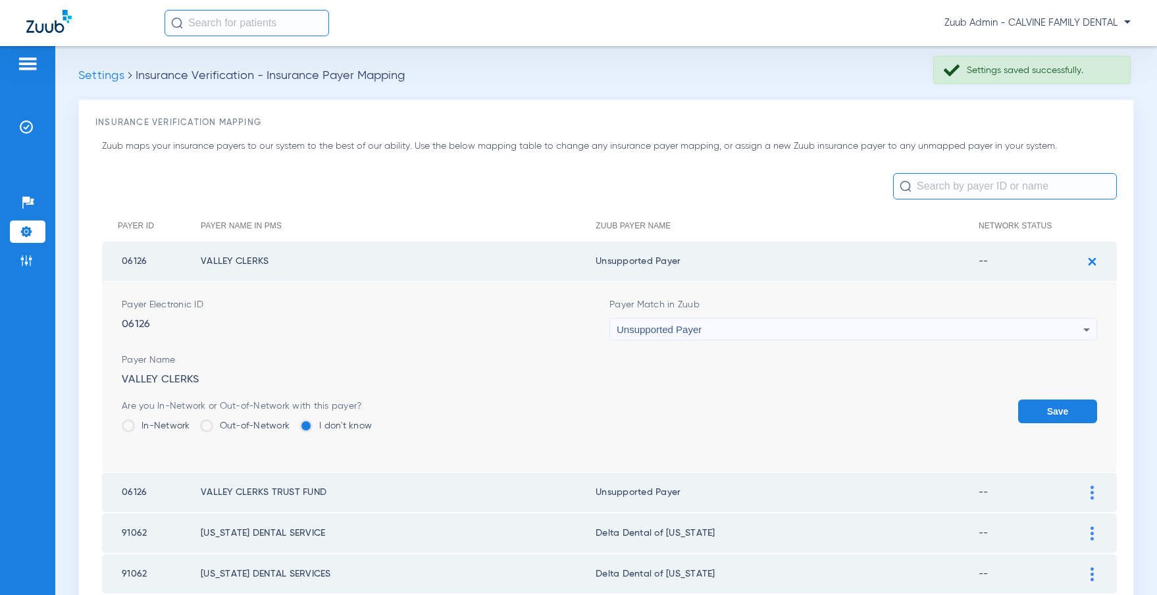
click at [1053, 411] on button "Save" at bounding box center [1057, 411] width 79 height 24
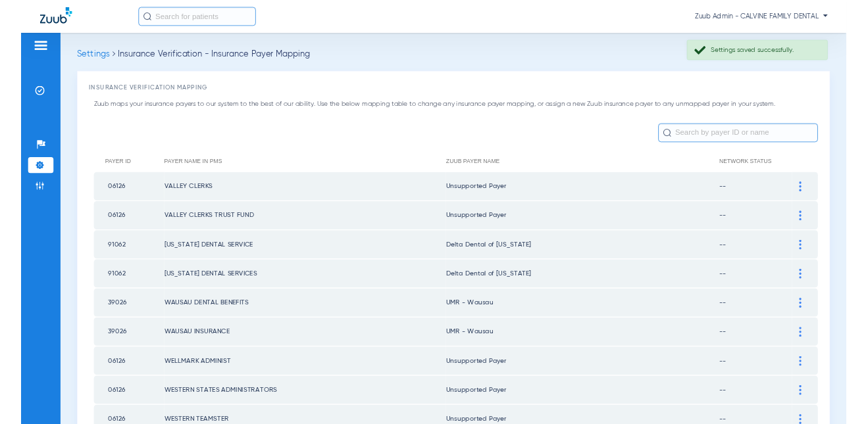
scroll to position [355, 0]
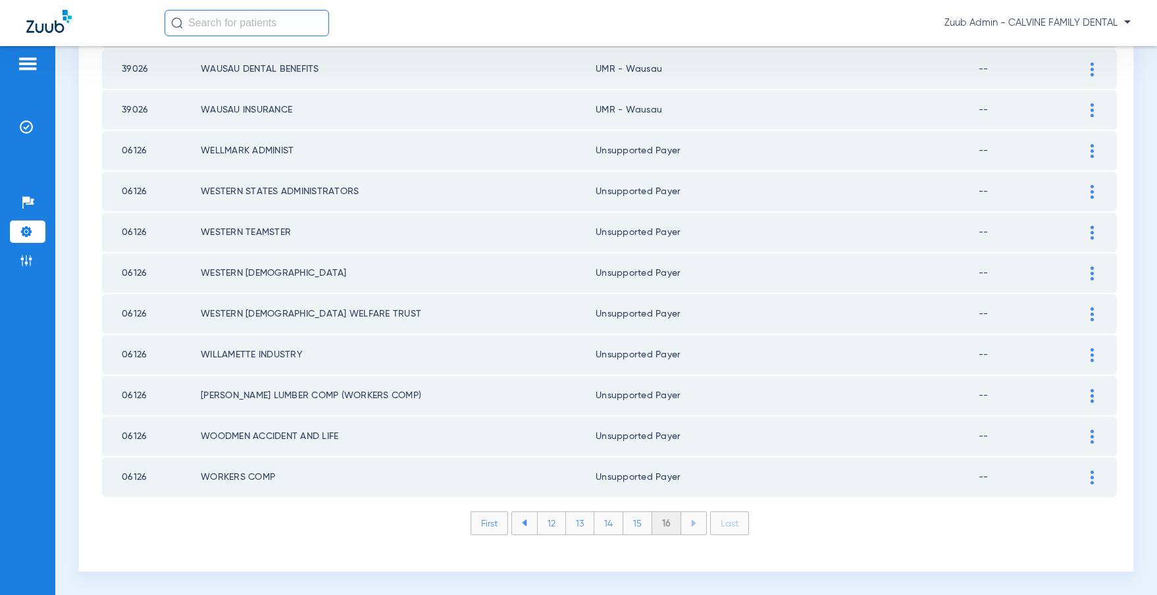
click at [634, 522] on li "15" at bounding box center [637, 523] width 29 height 22
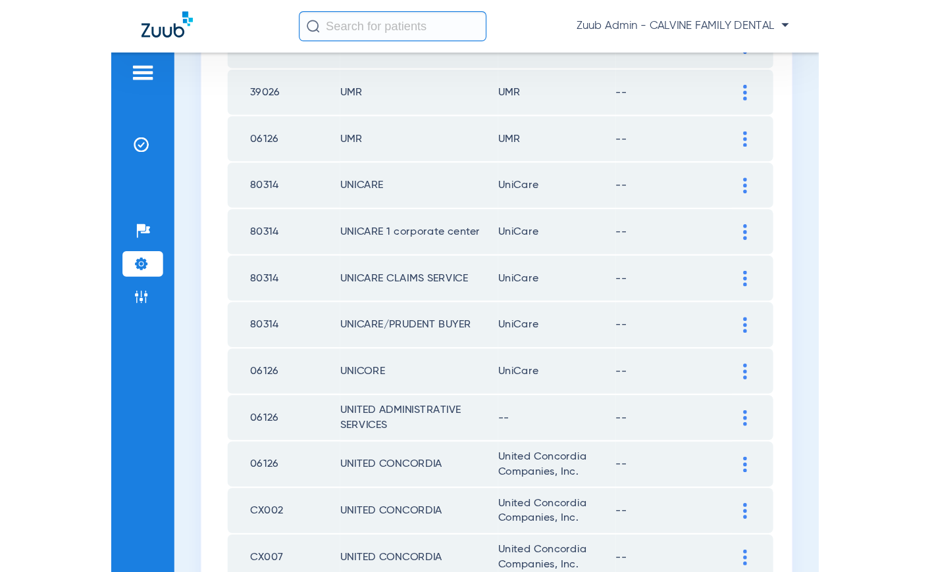
scroll to position [956, 0]
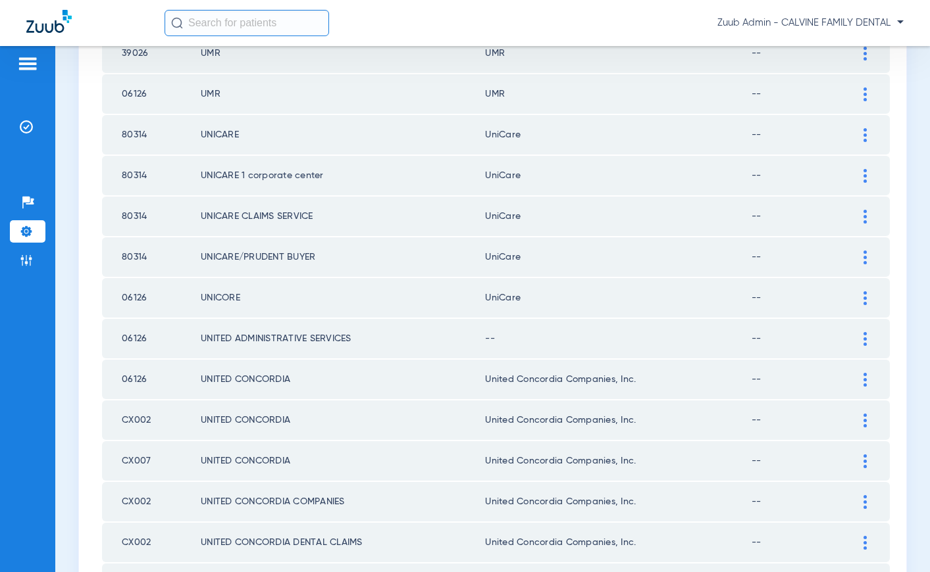
click at [864, 340] on img at bounding box center [864, 339] width 3 height 14
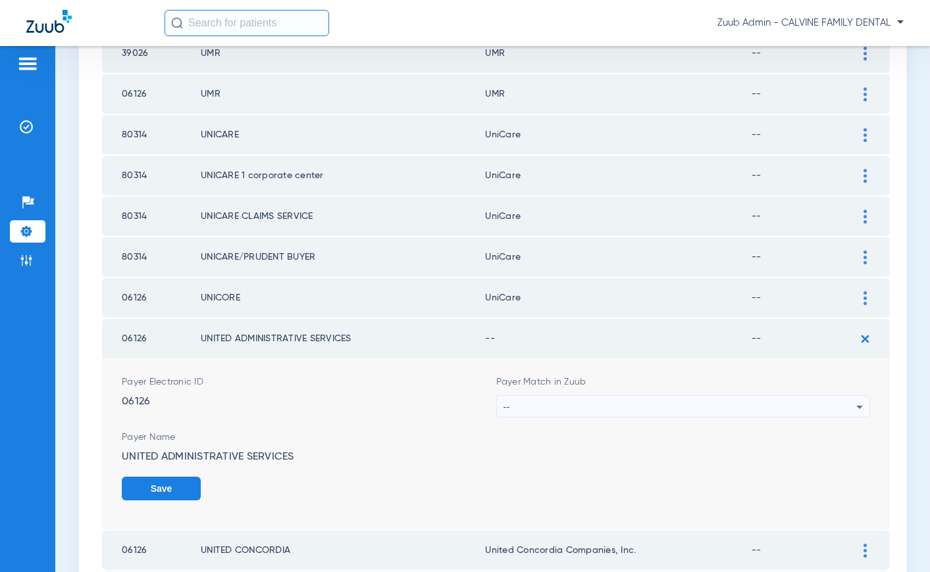
click at [800, 407] on div "--" at bounding box center [679, 407] width 353 height 22
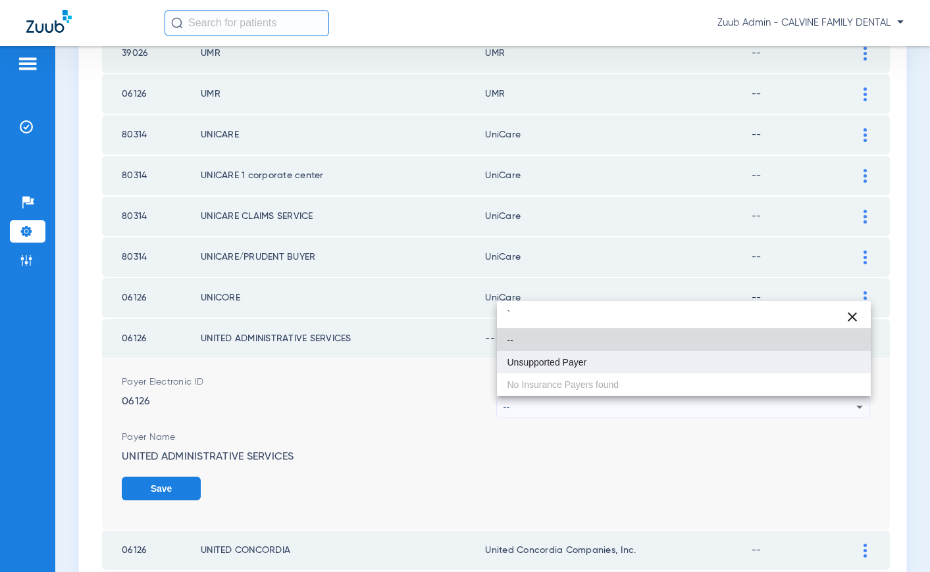
type input "`"
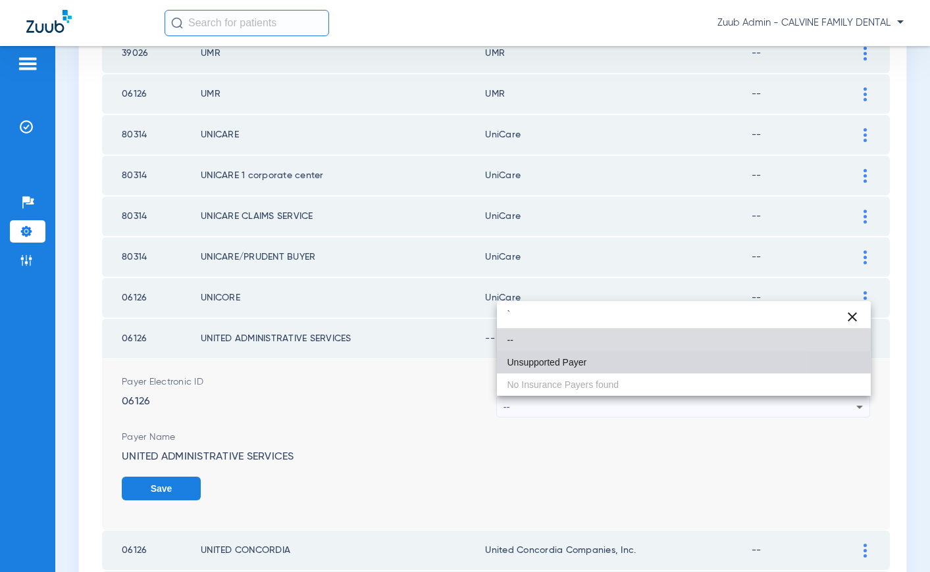
click at [588, 363] on mat-option "Unsupported Payer" at bounding box center [684, 362] width 374 height 22
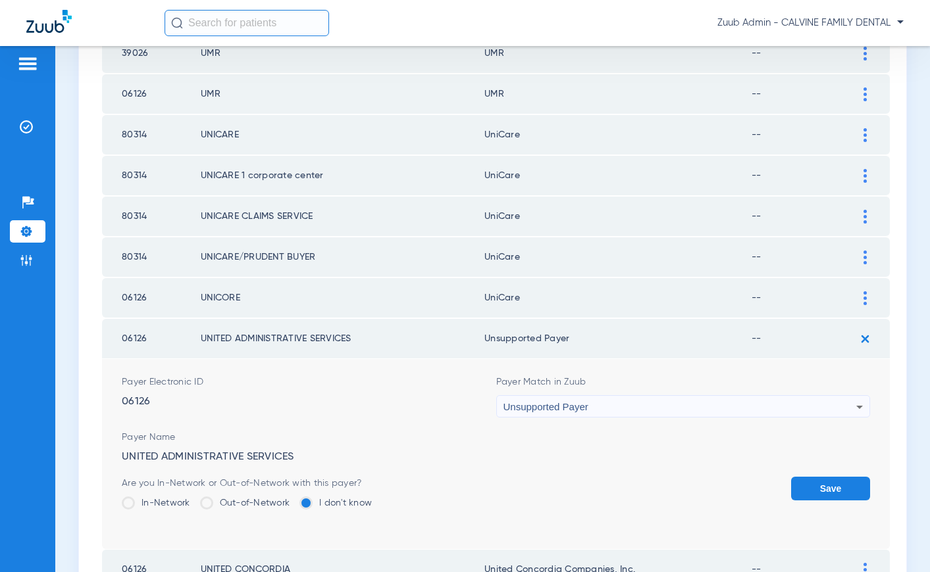
click at [822, 492] on button "Save" at bounding box center [830, 489] width 79 height 24
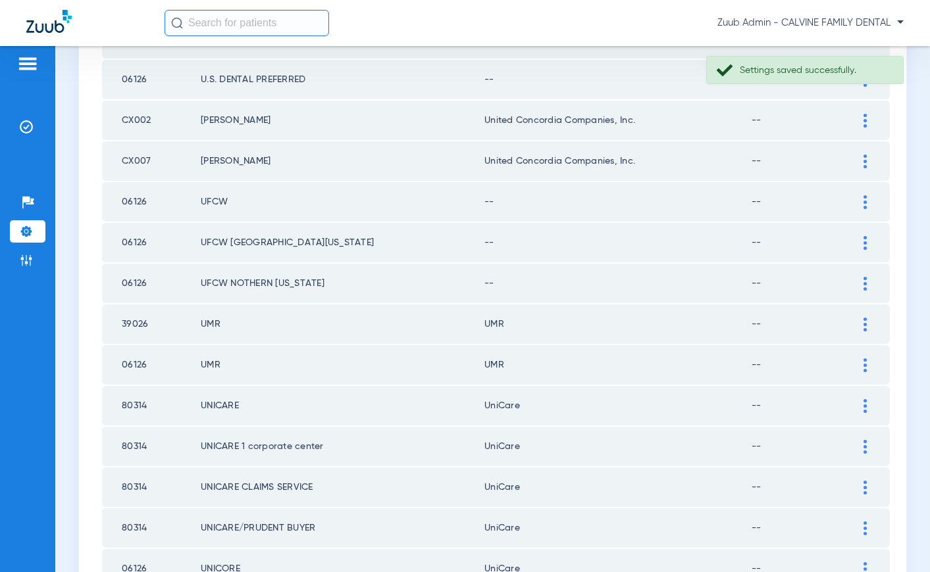
scroll to position [654, 0]
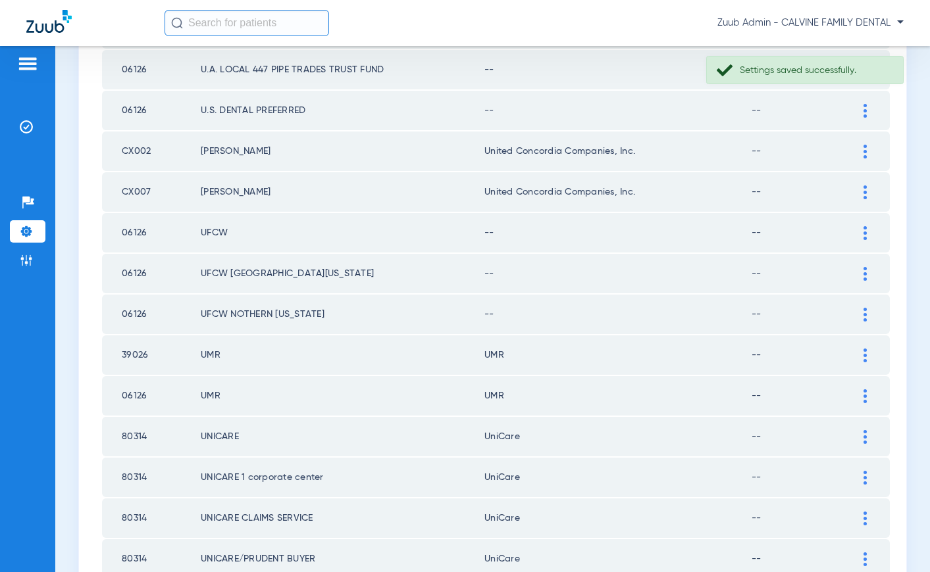
click at [863, 312] on img at bounding box center [864, 315] width 3 height 14
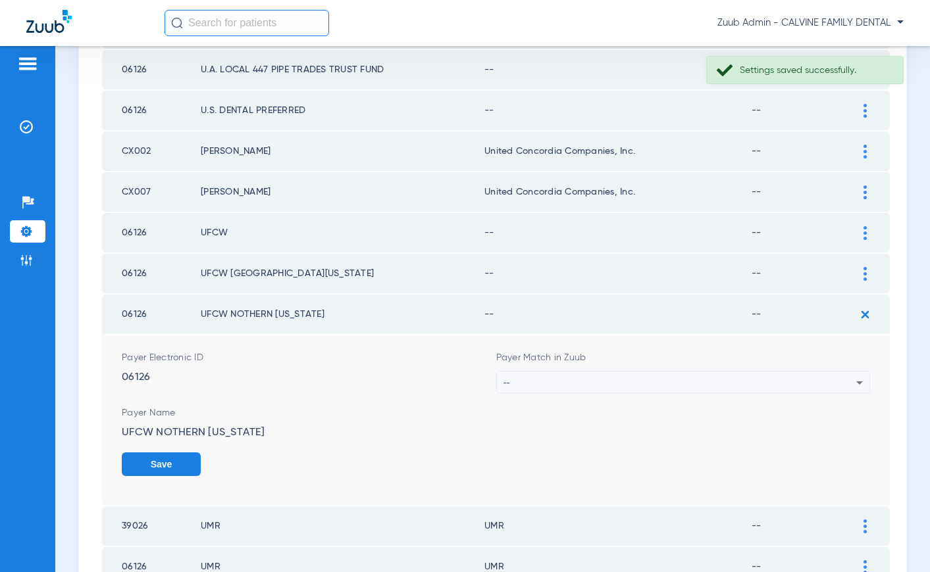
click at [595, 380] on div "--" at bounding box center [679, 383] width 353 height 22
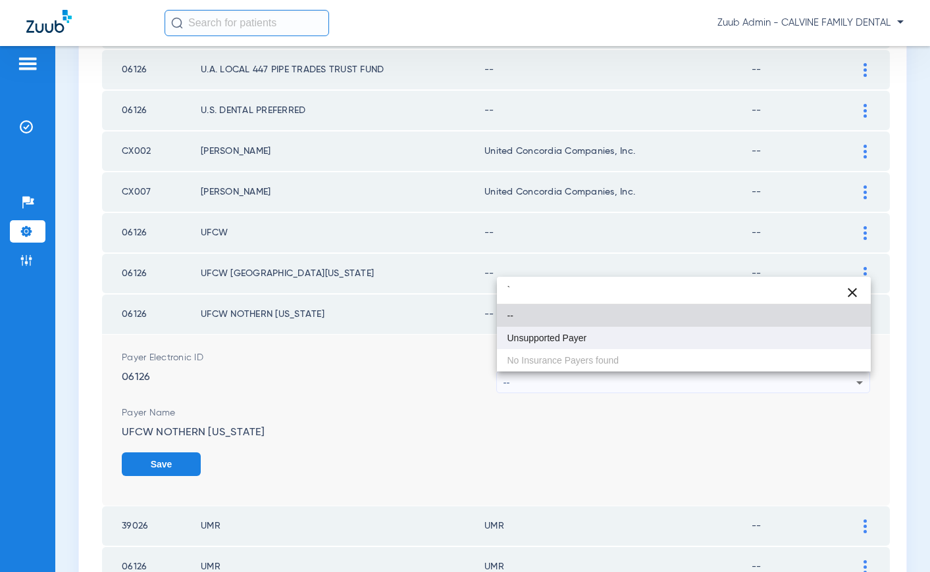
type input "`"
click at [549, 345] on mat-option "Unsupported Payer" at bounding box center [684, 338] width 374 height 22
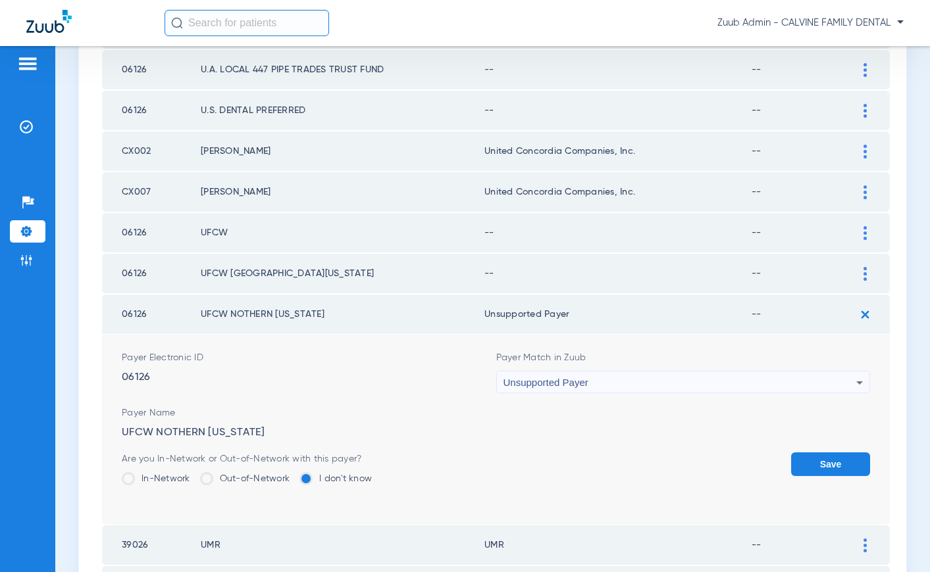
drag, startPoint x: 813, startPoint y: 457, endPoint x: 824, endPoint y: 422, distance: 35.8
click at [813, 457] on button "Save" at bounding box center [830, 465] width 79 height 24
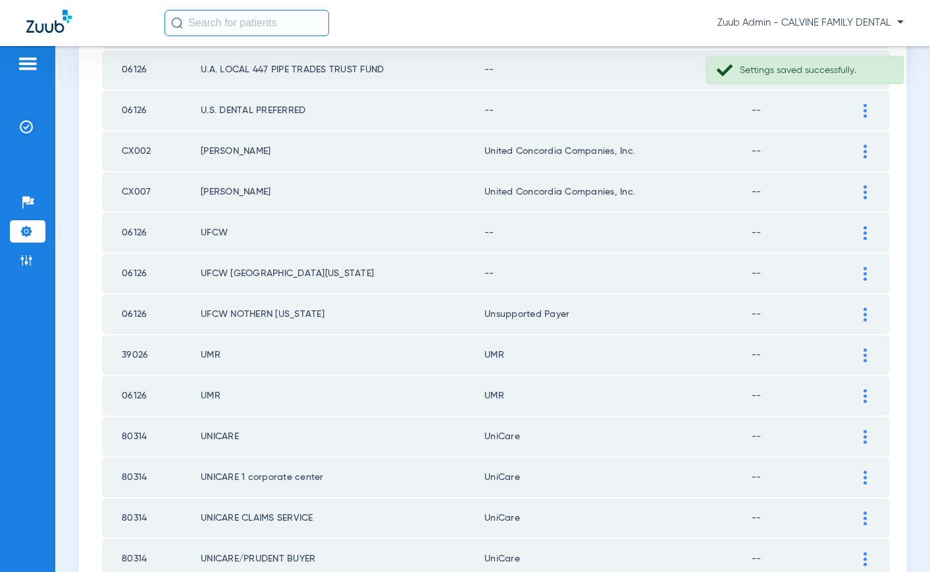
drag, startPoint x: 861, startPoint y: 273, endPoint x: 717, endPoint y: 254, distance: 146.0
click at [857, 271] on div at bounding box center [864, 274] width 23 height 14
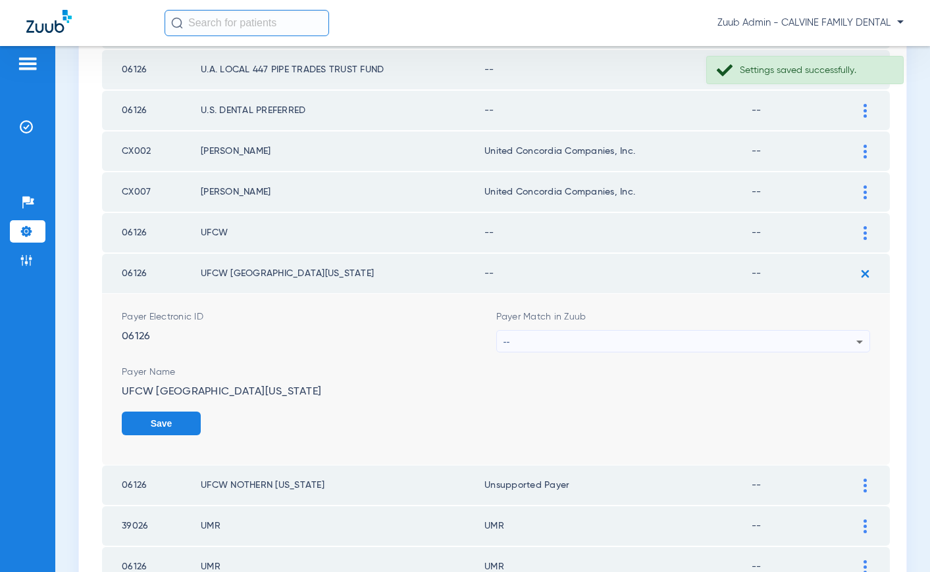
click at [599, 338] on div "--" at bounding box center [679, 342] width 353 height 22
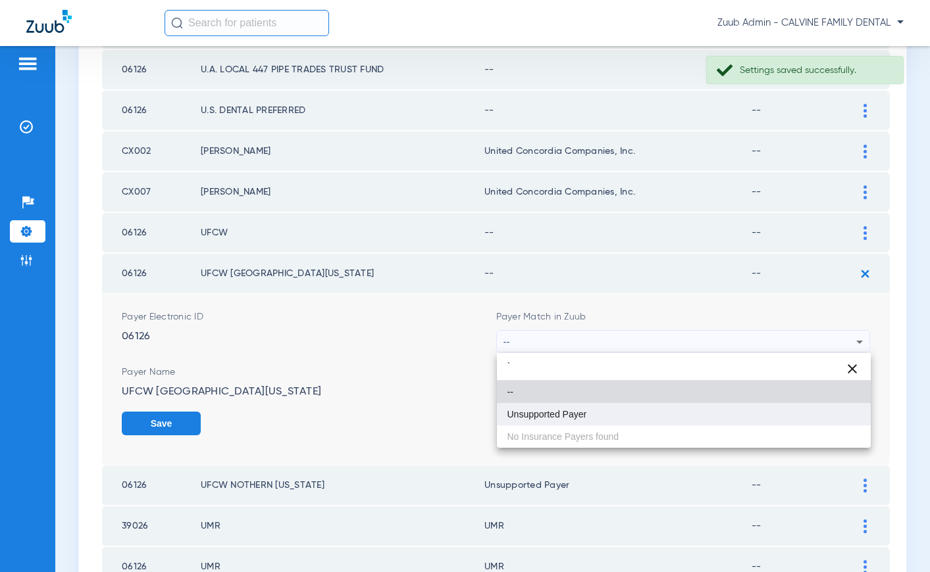
type input "`"
click at [555, 410] on span "Unsupported Payer" at bounding box center [547, 414] width 80 height 9
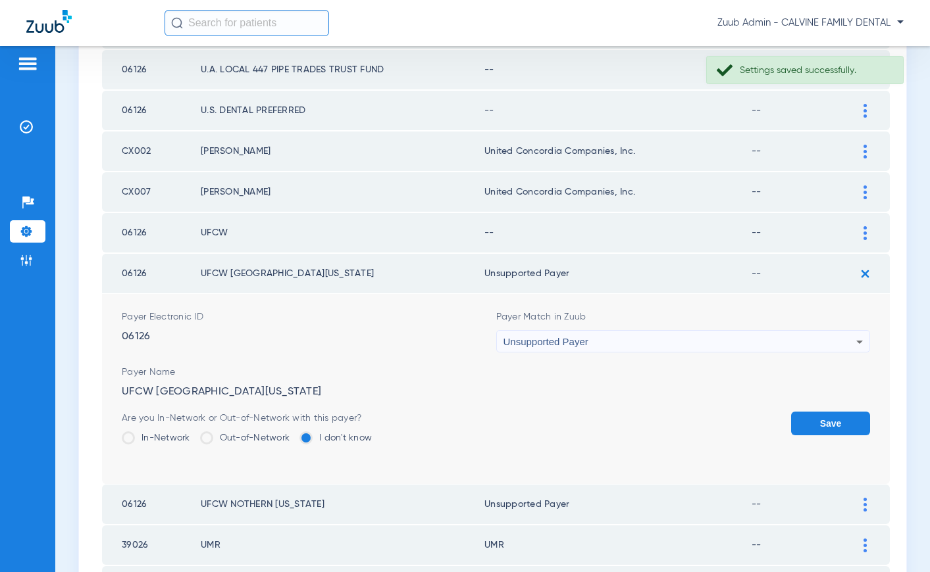
click at [834, 418] on button "Save" at bounding box center [830, 424] width 79 height 24
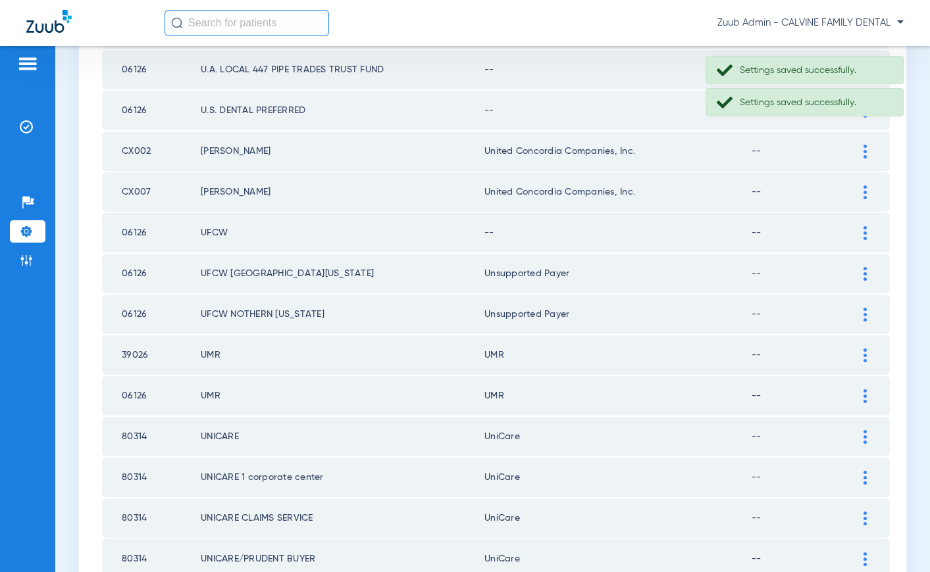
click at [863, 230] on img at bounding box center [864, 233] width 3 height 14
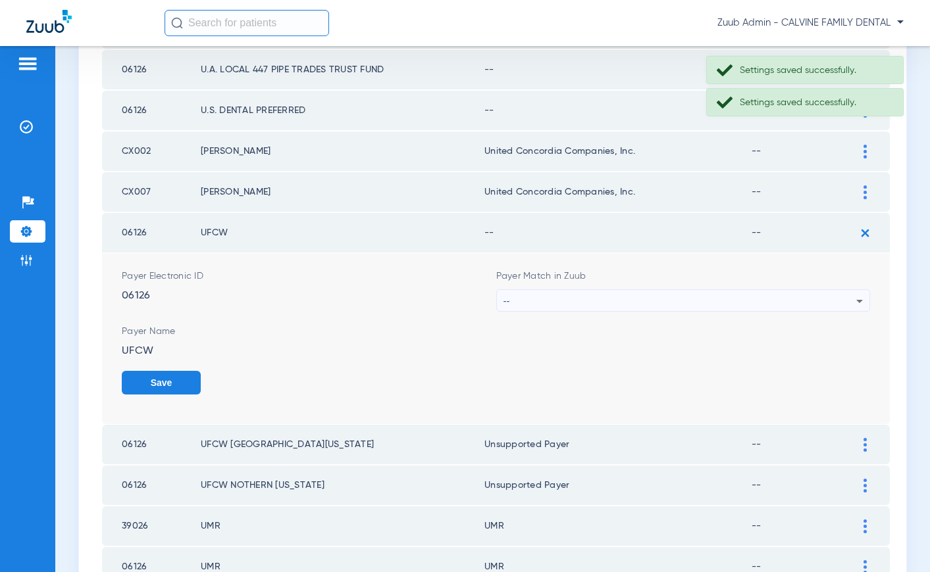
click at [650, 301] on div "--" at bounding box center [679, 301] width 353 height 22
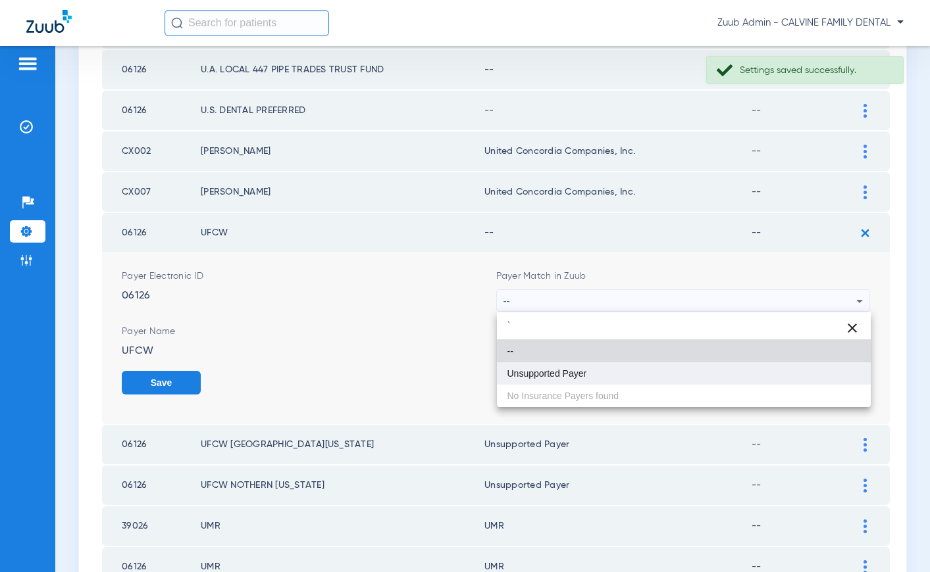
type input "`"
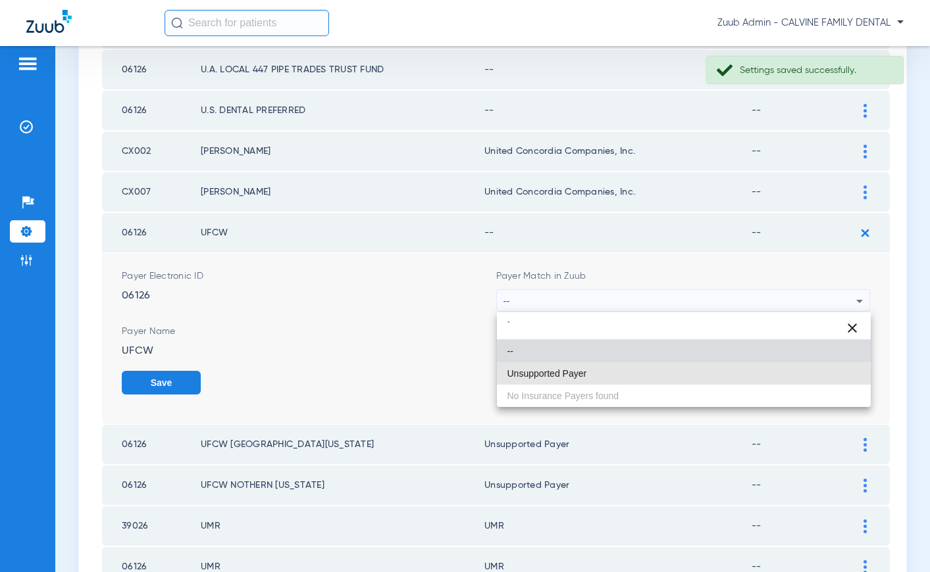
drag, startPoint x: 553, startPoint y: 376, endPoint x: 564, endPoint y: 365, distance: 15.4
click at [553, 374] on span "Unsupported Payer" at bounding box center [547, 373] width 80 height 9
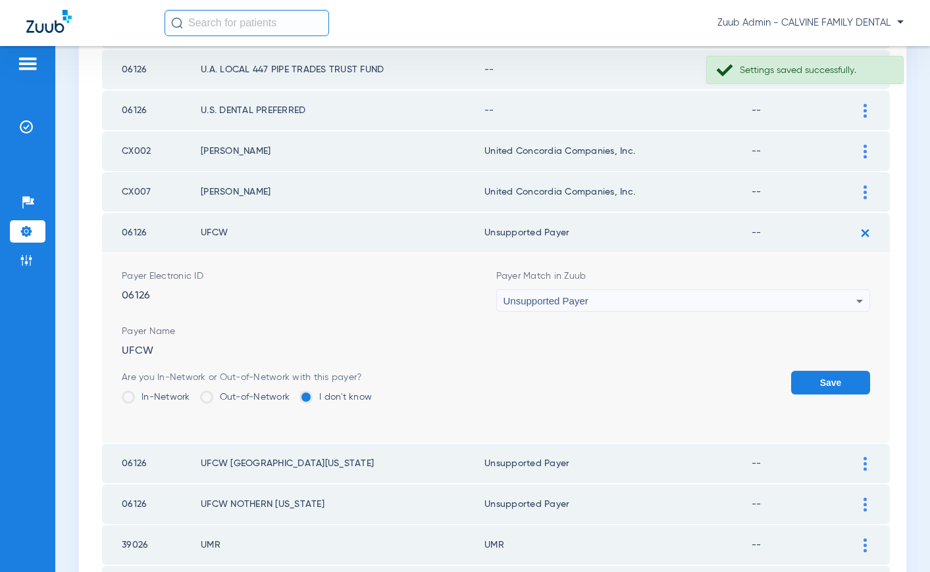
click at [816, 386] on button "Save" at bounding box center [830, 383] width 79 height 24
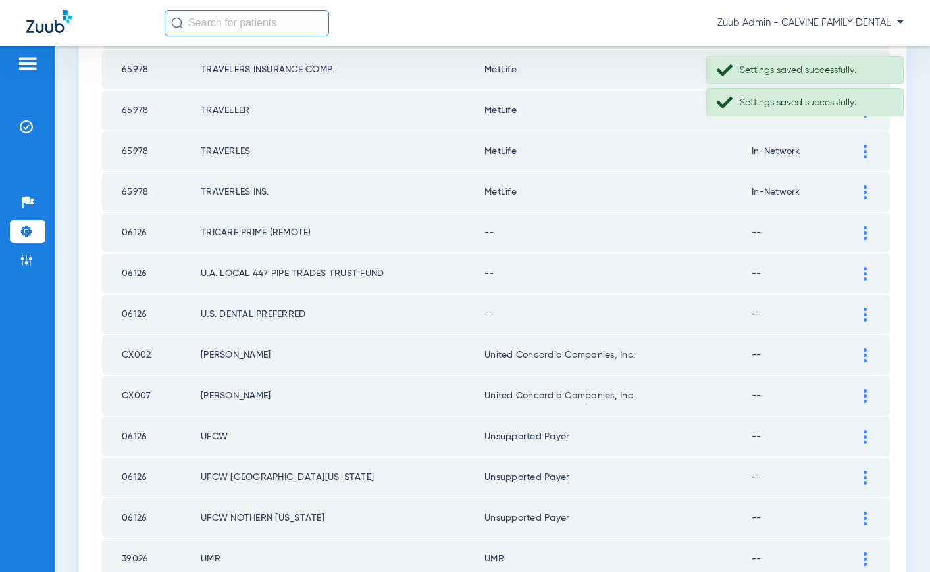
scroll to position [443, 0]
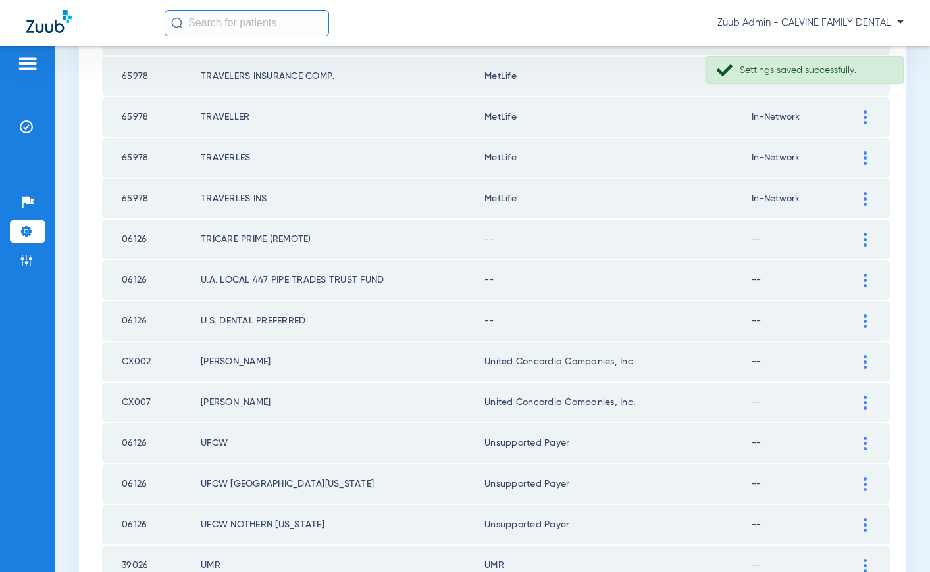
click at [864, 319] on img at bounding box center [864, 322] width 3 height 14
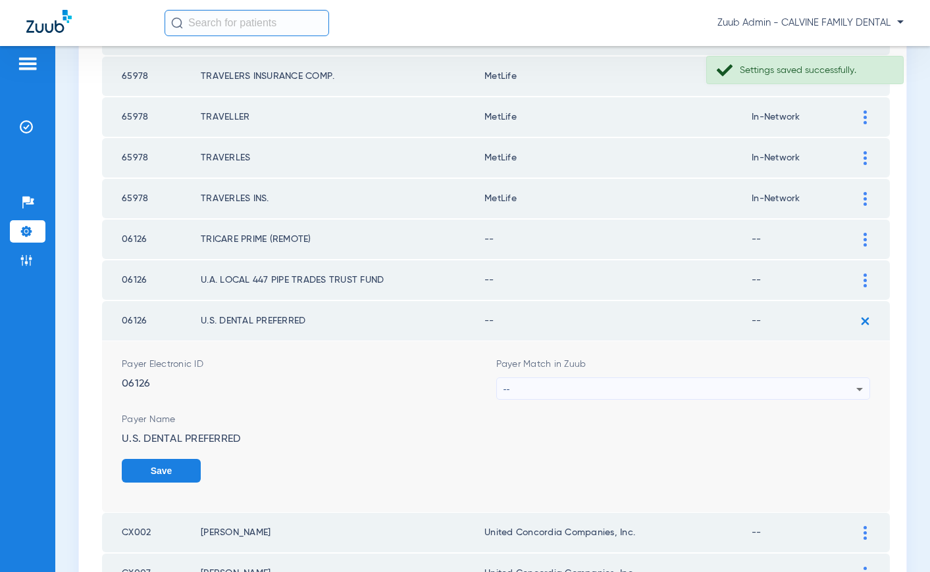
click at [608, 387] on div "--" at bounding box center [679, 389] width 353 height 22
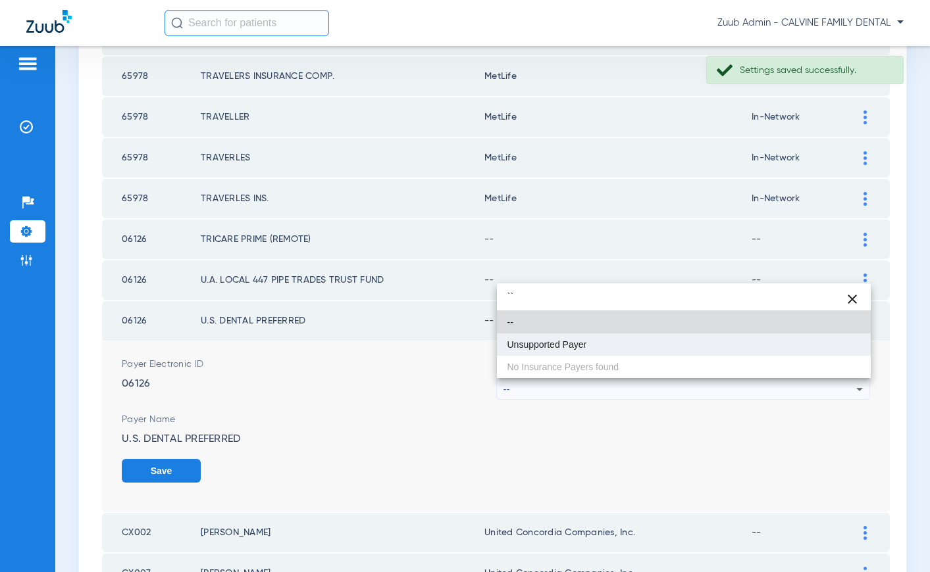
type input "``"
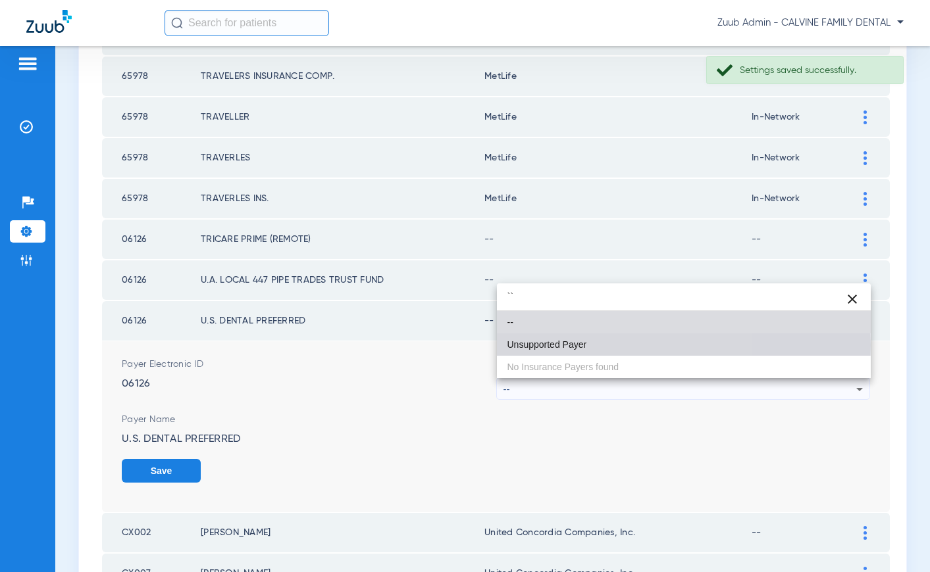
click at [560, 345] on span "Unsupported Payer" at bounding box center [547, 344] width 80 height 9
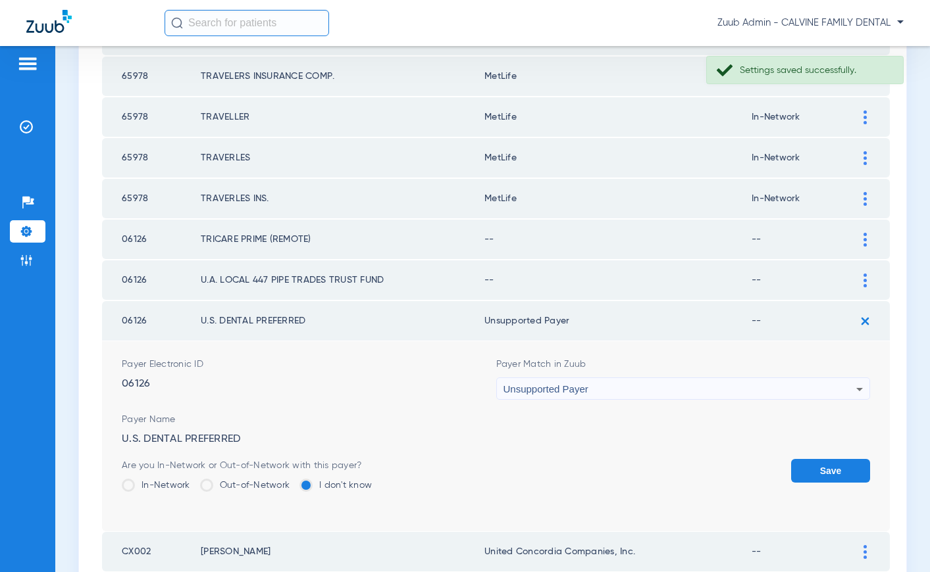
click at [837, 468] on button "Save" at bounding box center [830, 471] width 79 height 24
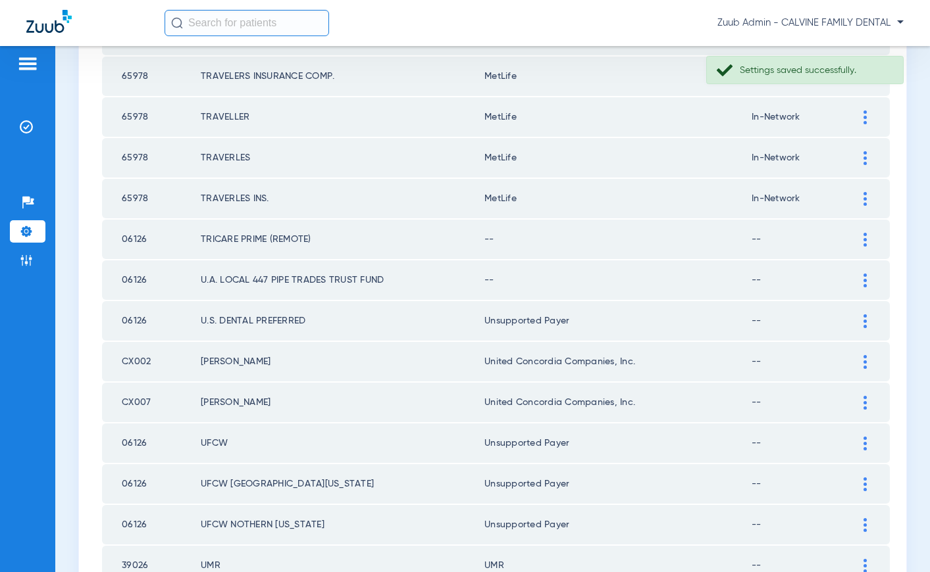
click at [863, 284] on img at bounding box center [864, 281] width 3 height 14
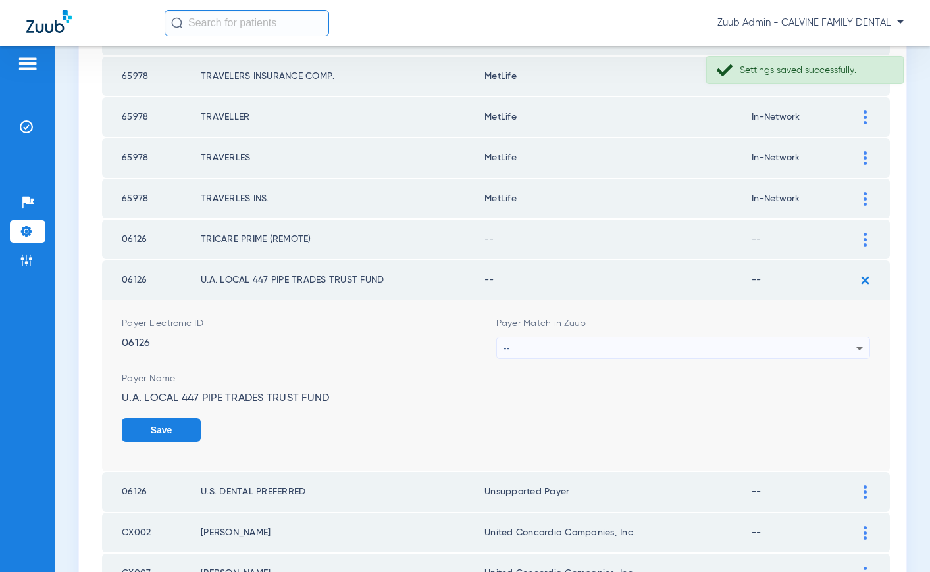
click at [596, 345] on div "--" at bounding box center [679, 349] width 353 height 22
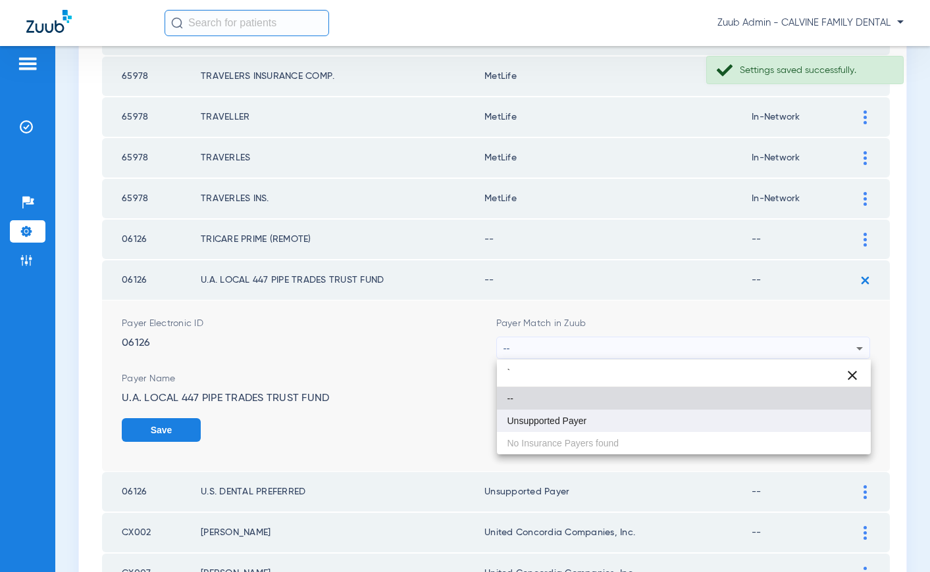
type input "`"
click at [563, 413] on mat-option "Unsupported Payer" at bounding box center [684, 421] width 374 height 22
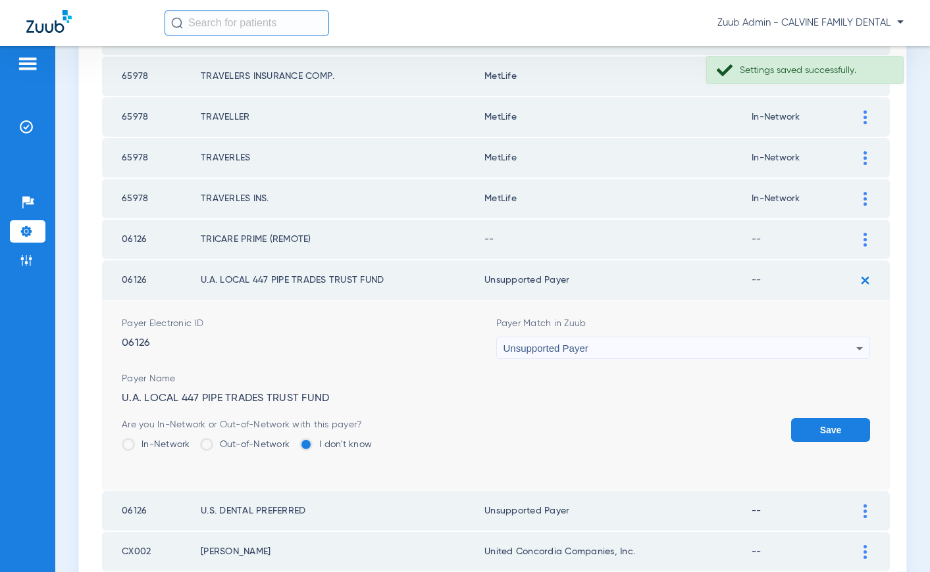
click at [820, 426] on button "Save" at bounding box center [830, 430] width 79 height 24
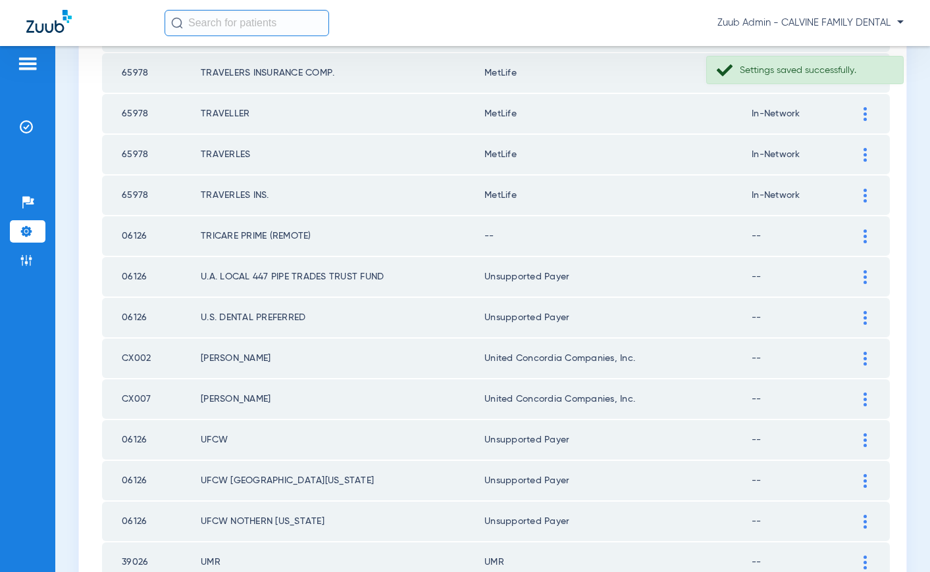
scroll to position [447, 0]
click at [863, 240] on img at bounding box center [864, 236] width 3 height 14
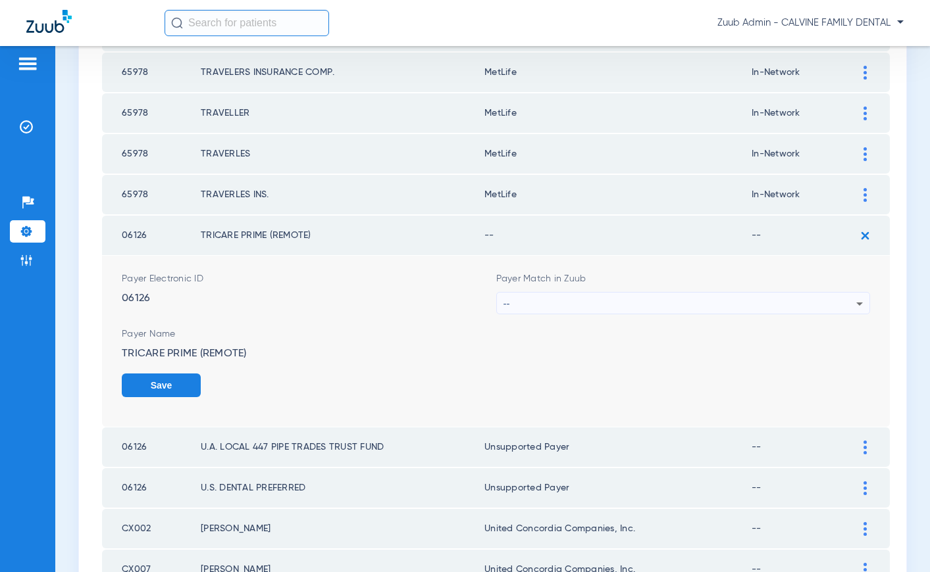
click at [661, 306] on div "--" at bounding box center [679, 304] width 353 height 22
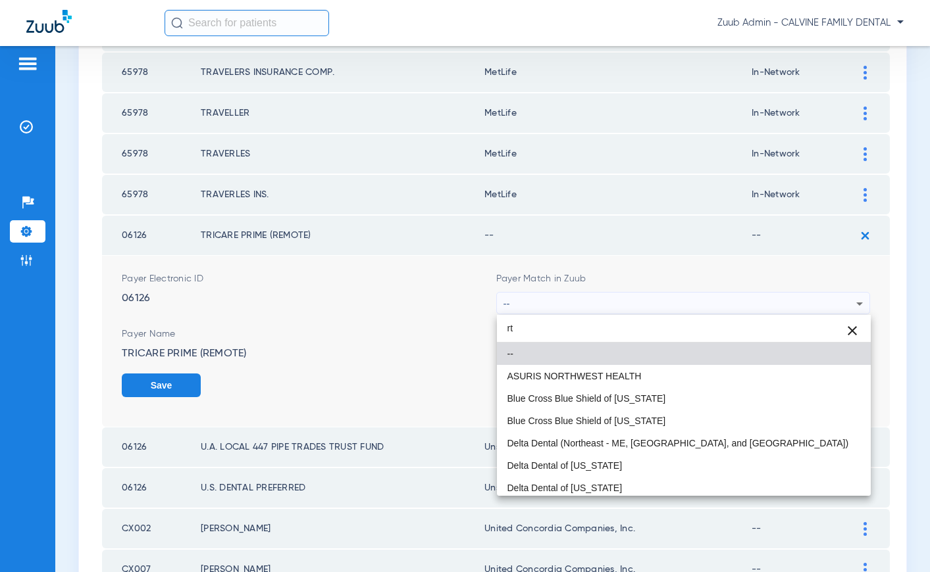
type input "r"
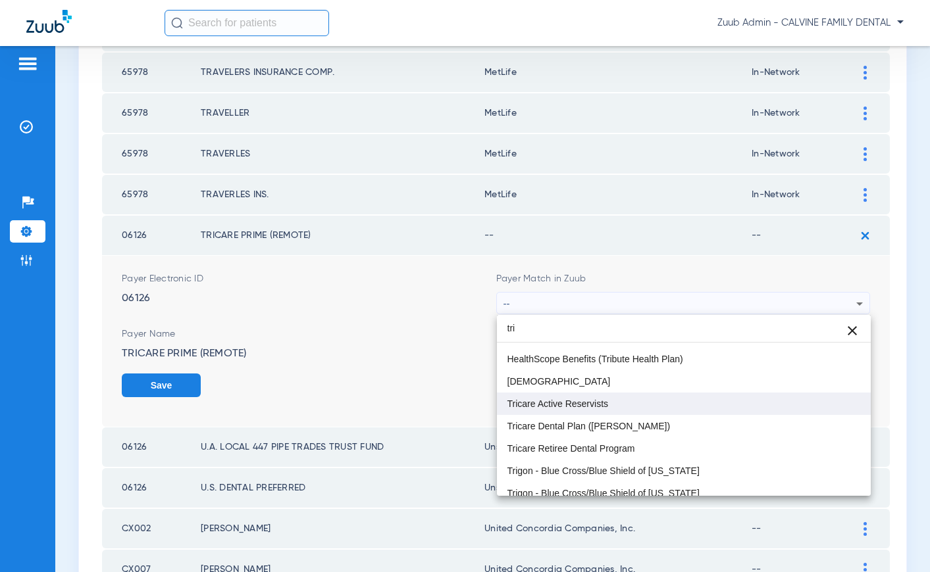
scroll to position [51, 0]
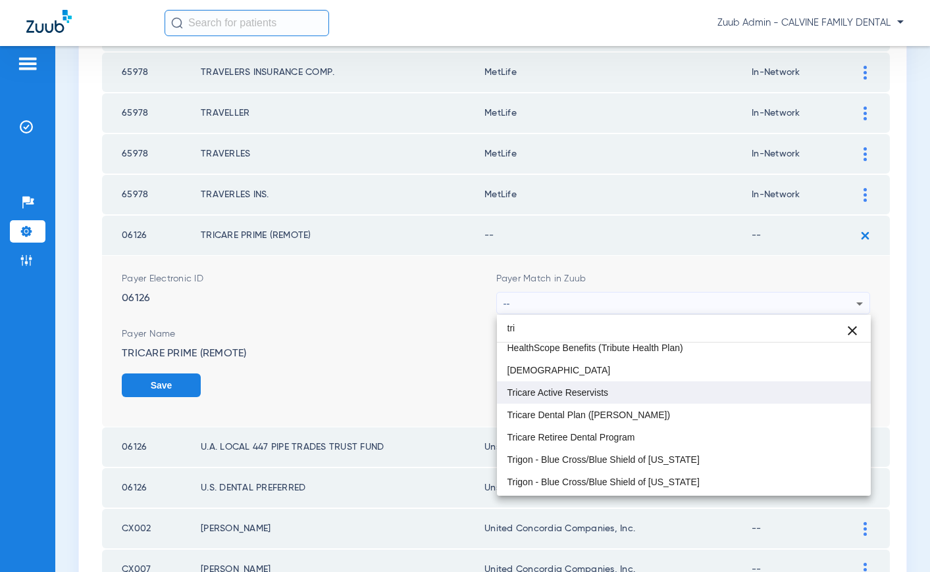
type input "tri"
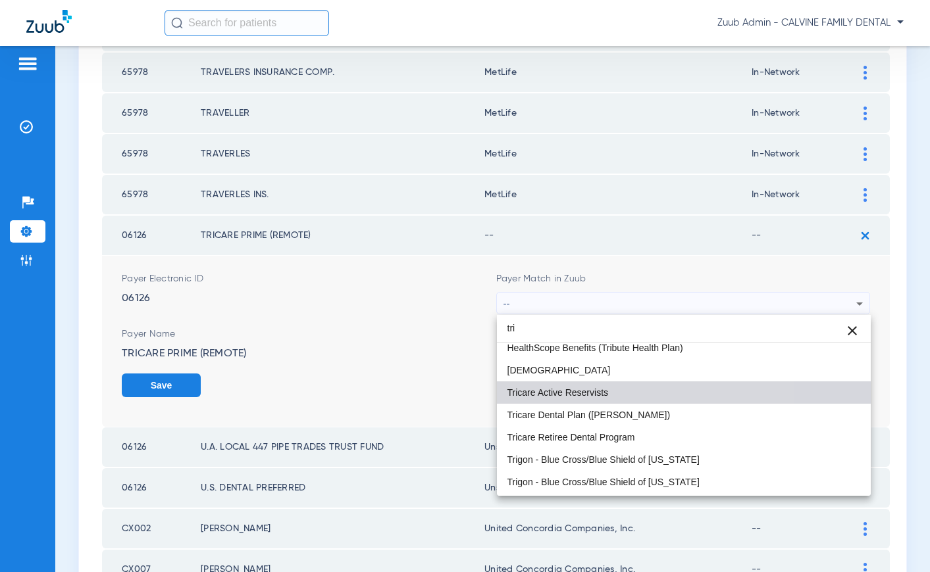
click at [582, 399] on mat-option "Tricare Active Reservists" at bounding box center [684, 393] width 374 height 22
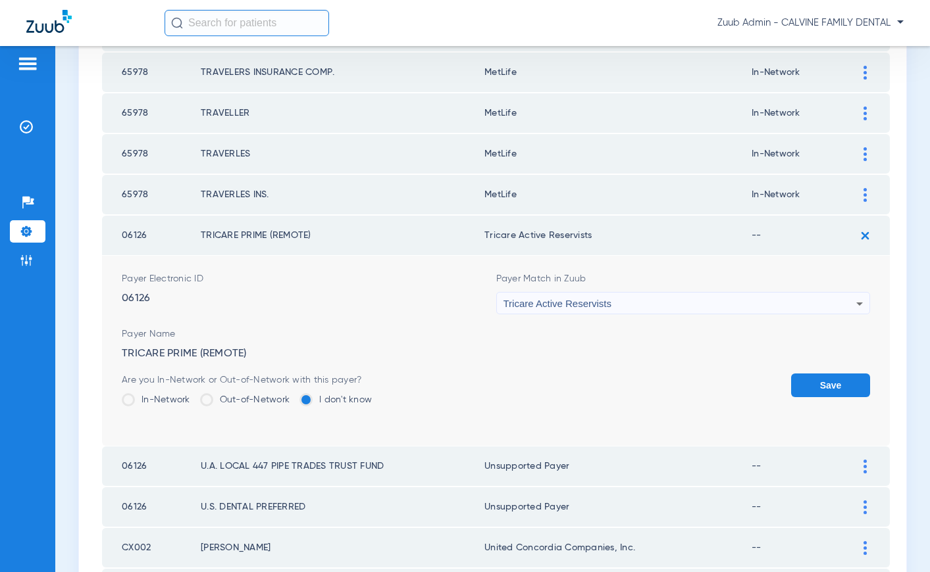
click at [822, 386] on button "Save" at bounding box center [830, 386] width 79 height 24
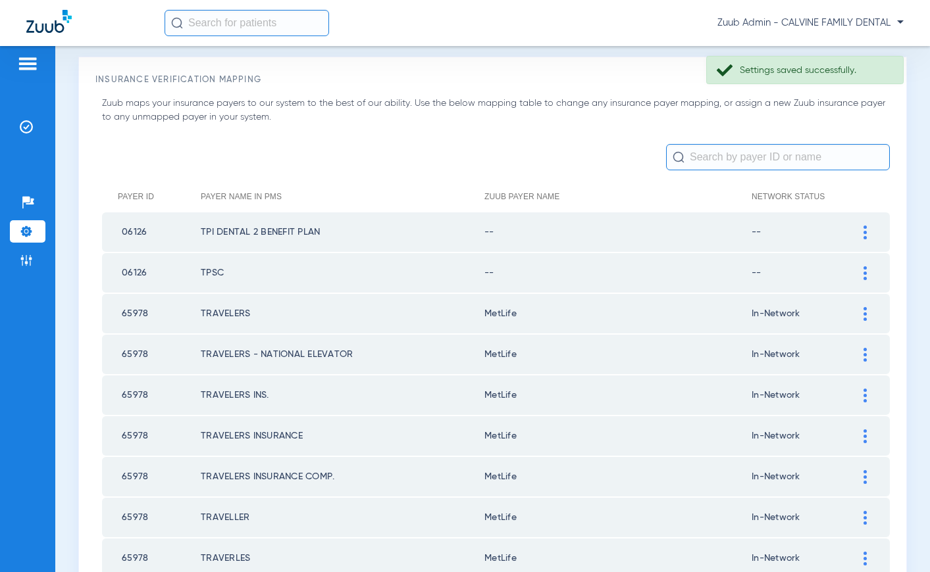
scroll to position [0, 0]
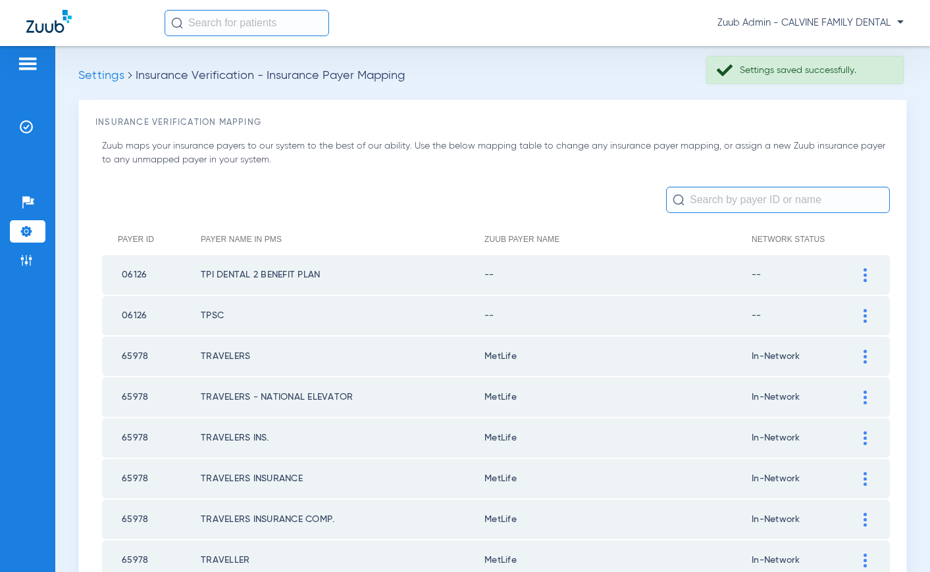
click at [861, 313] on div at bounding box center [864, 316] width 23 height 14
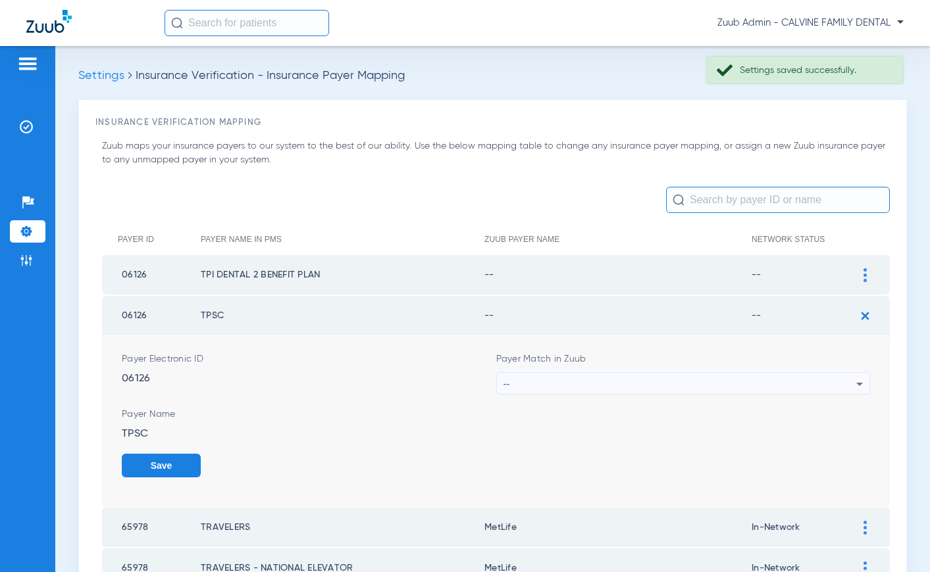
click at [688, 377] on div "--" at bounding box center [679, 384] width 353 height 22
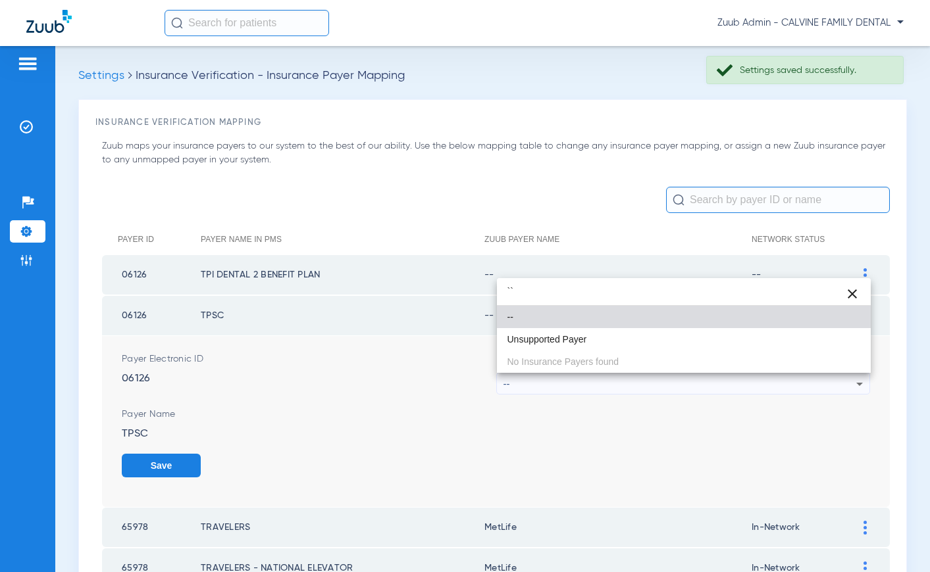
type input "``"
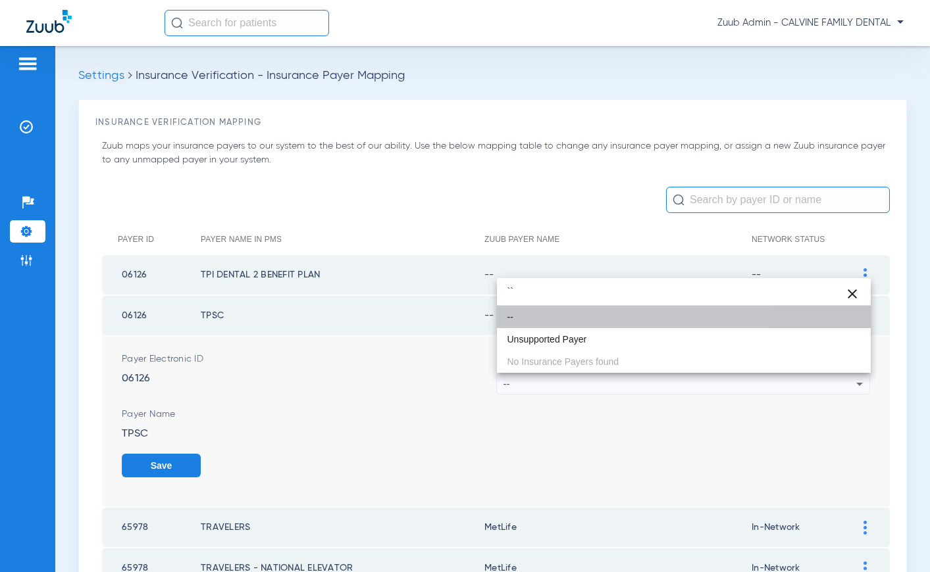
click at [569, 324] on mat-option "--" at bounding box center [684, 317] width 374 height 22
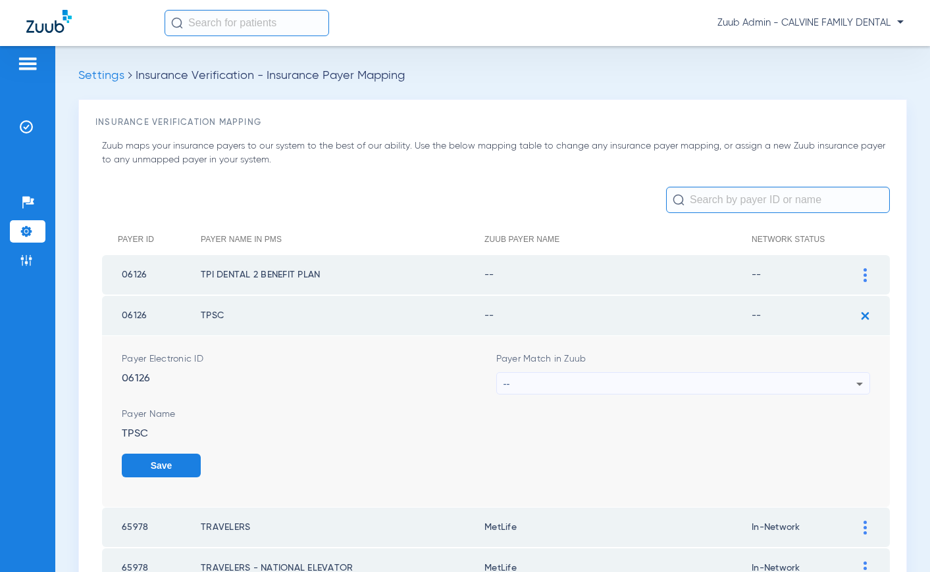
click at [849, 384] on div "--" at bounding box center [679, 384] width 353 height 22
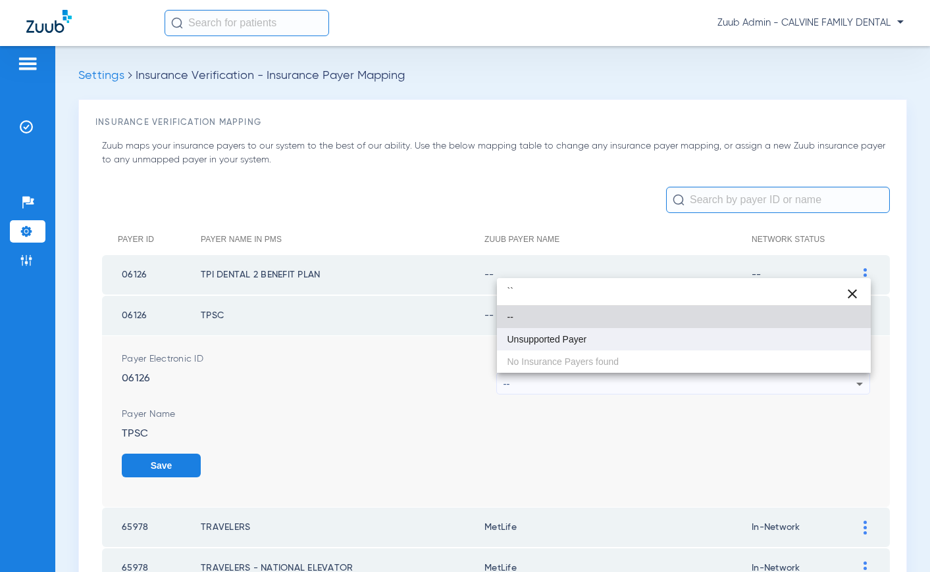
type input "``"
drag, startPoint x: 542, startPoint y: 337, endPoint x: 560, endPoint y: 336, distance: 18.4
click at [542, 336] on span "Unsupported Payer" at bounding box center [547, 339] width 80 height 9
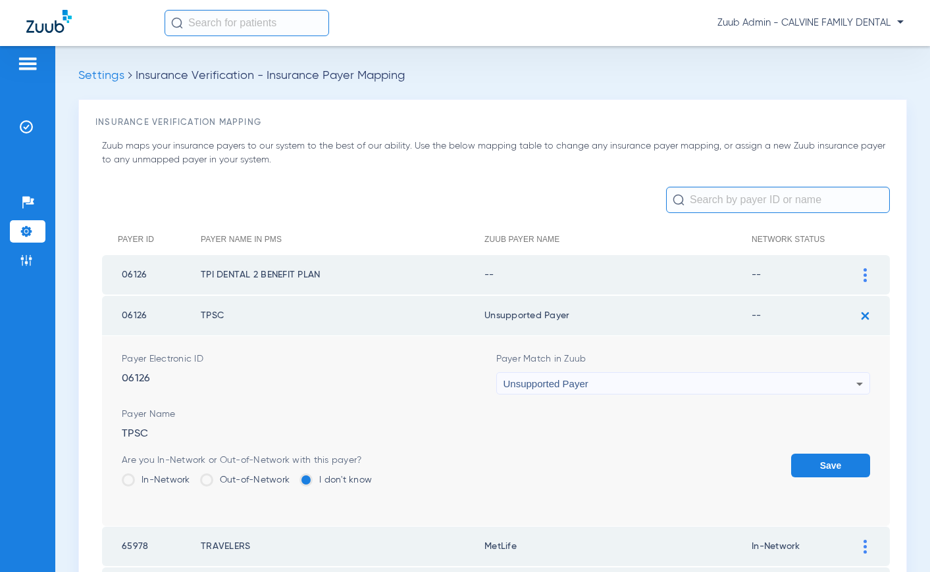
drag, startPoint x: 839, startPoint y: 461, endPoint x: 849, endPoint y: 413, distance: 49.8
click at [840, 457] on button "Save" at bounding box center [830, 466] width 79 height 24
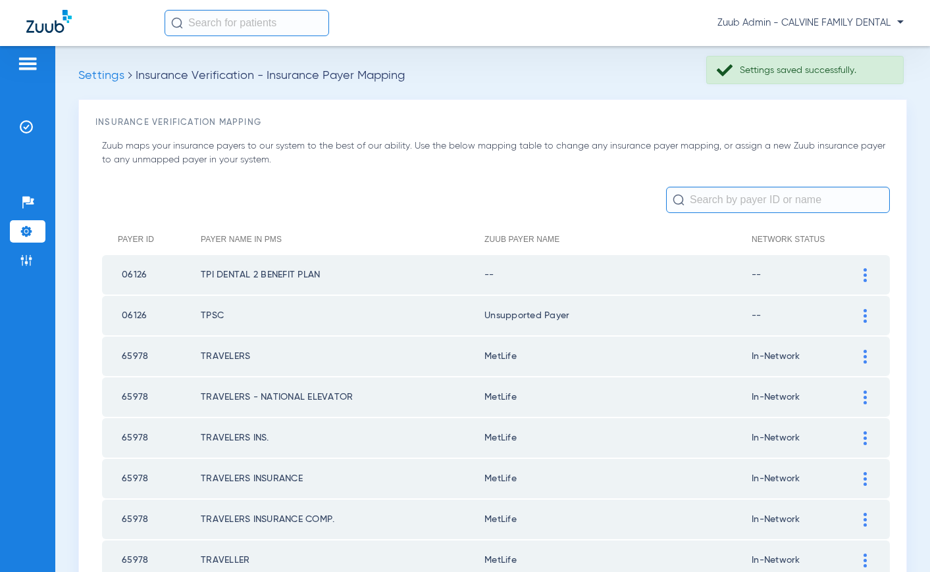
click at [864, 278] on img at bounding box center [864, 275] width 3 height 14
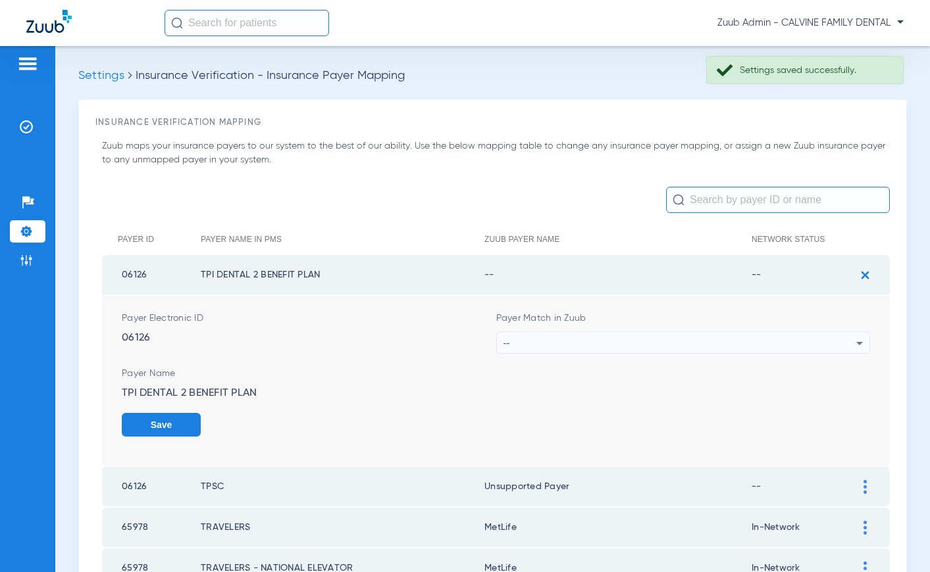
click at [642, 343] on div "--" at bounding box center [679, 343] width 353 height 22
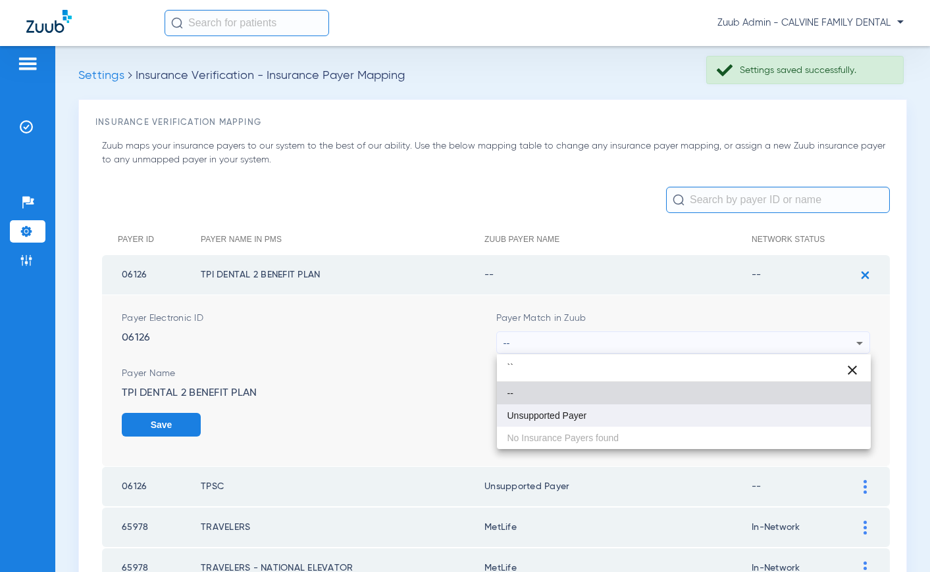
type input "``"
click at [590, 417] on mat-option "Unsupported Payer" at bounding box center [684, 416] width 374 height 22
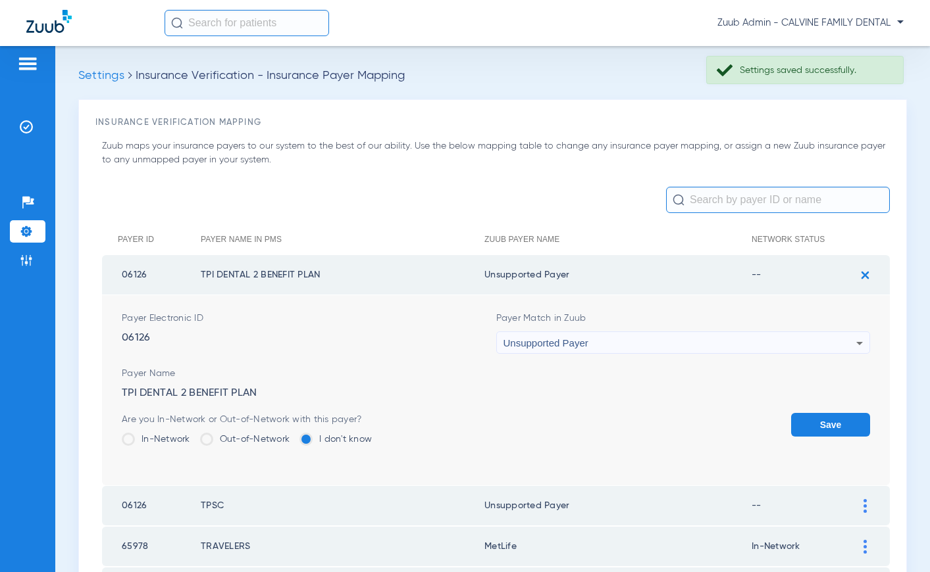
click at [825, 420] on button "Save" at bounding box center [830, 425] width 79 height 24
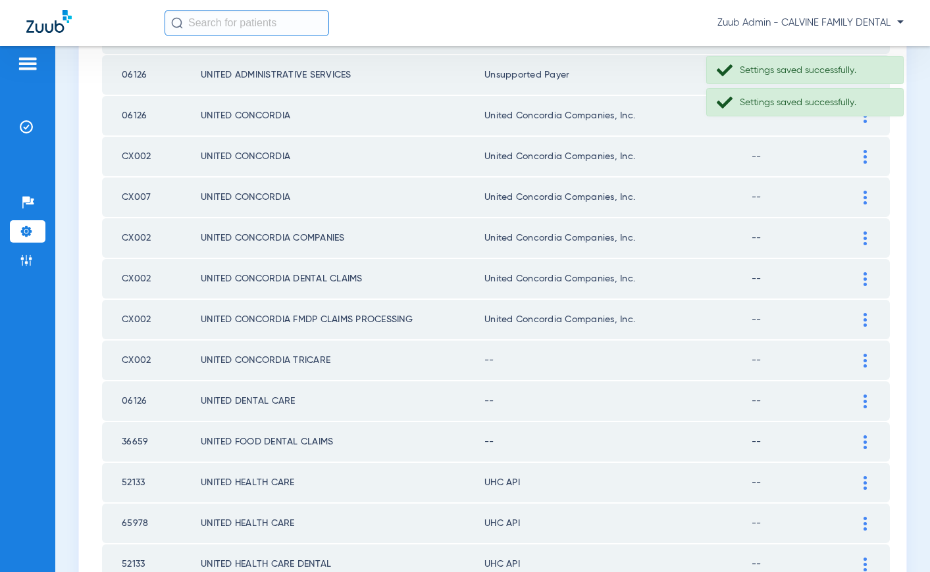
scroll to position [1819, 0]
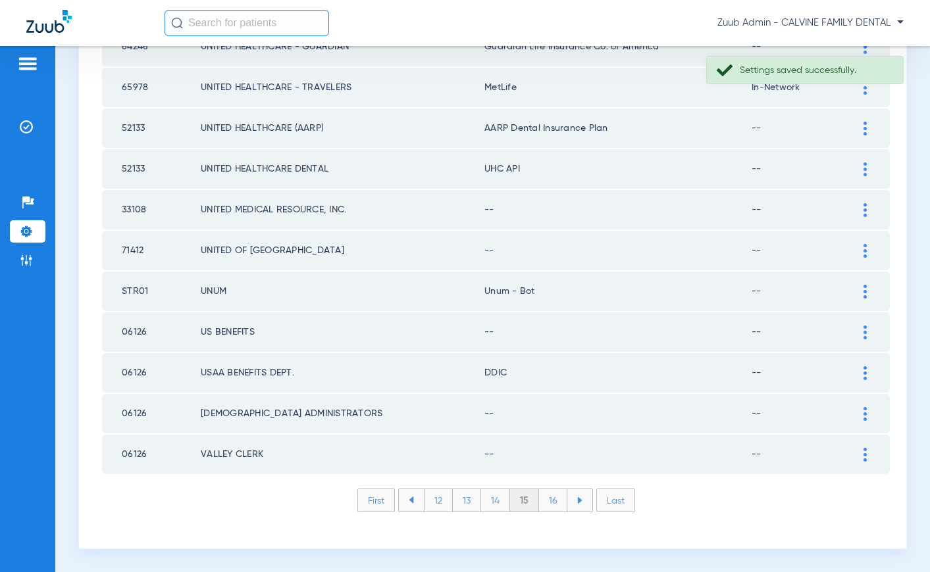
click at [866, 452] on img at bounding box center [864, 455] width 3 height 14
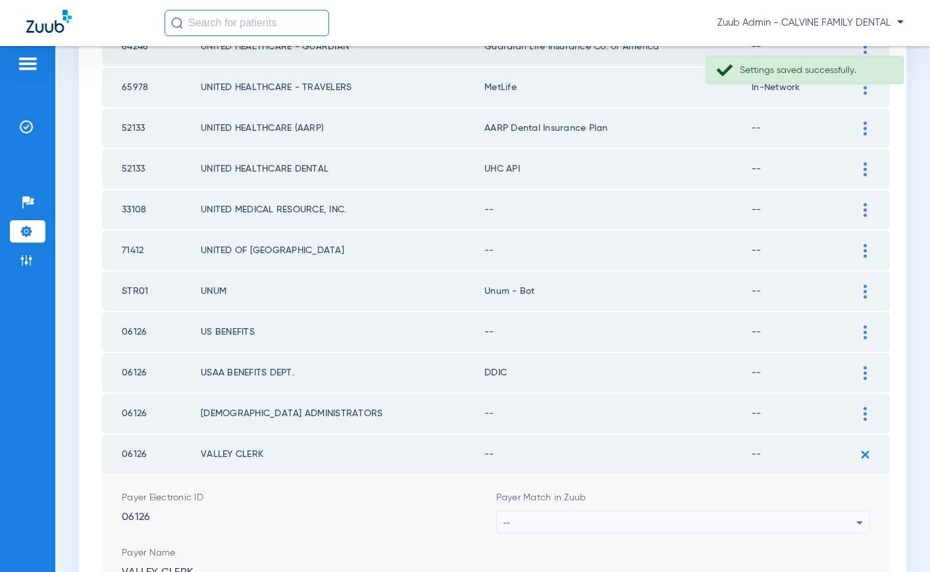
click at [599, 518] on div "--" at bounding box center [679, 523] width 353 height 22
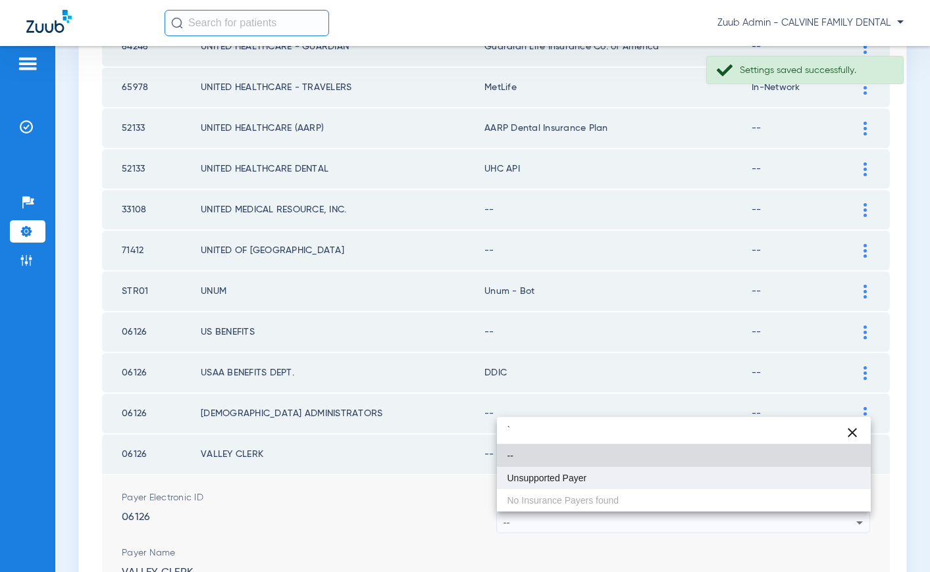
type input "`"
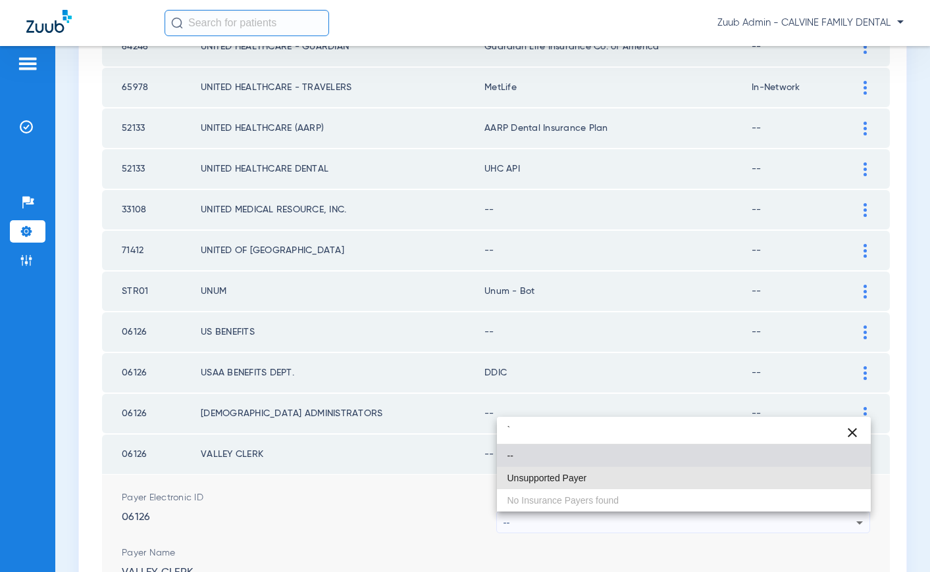
drag, startPoint x: 558, startPoint y: 475, endPoint x: 705, endPoint y: 499, distance: 149.3
click at [560, 475] on span "Unsupported Payer" at bounding box center [547, 478] width 80 height 9
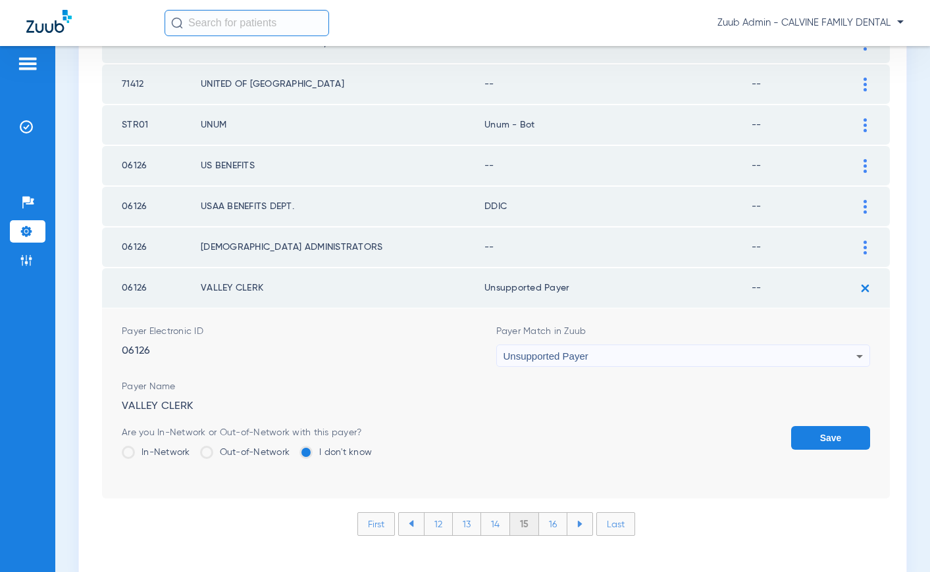
click at [819, 437] on button "Save" at bounding box center [830, 438] width 79 height 24
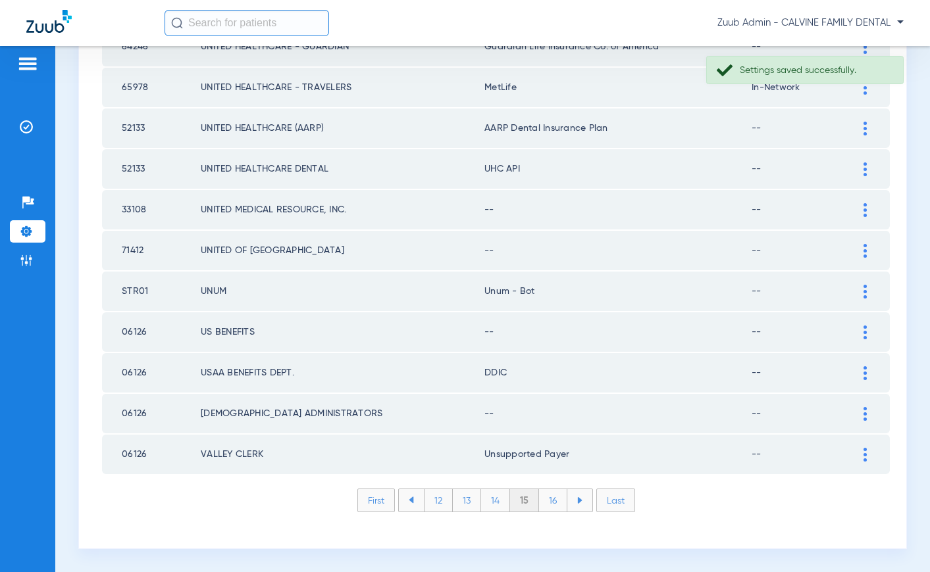
click at [863, 413] on img at bounding box center [864, 414] width 3 height 14
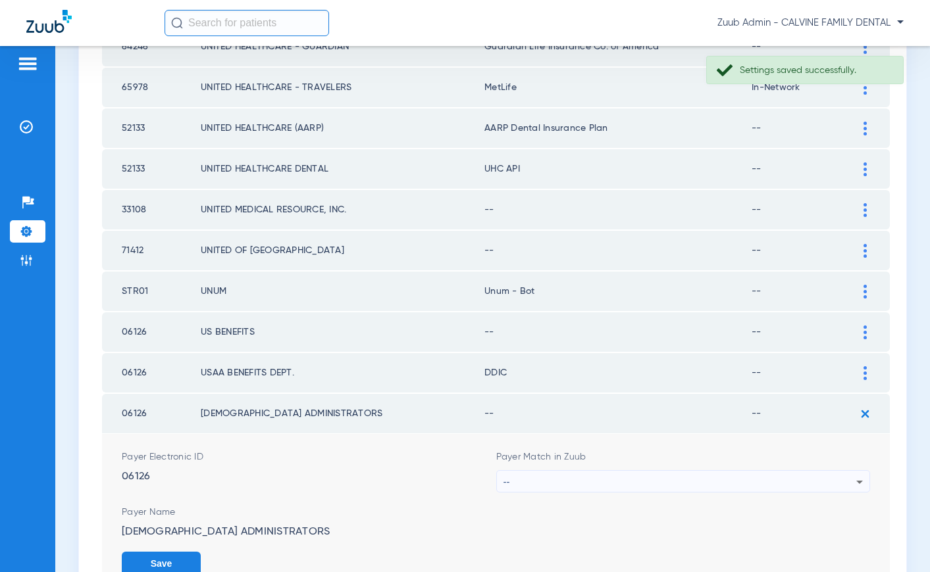
click at [548, 475] on div "--" at bounding box center [679, 482] width 353 height 22
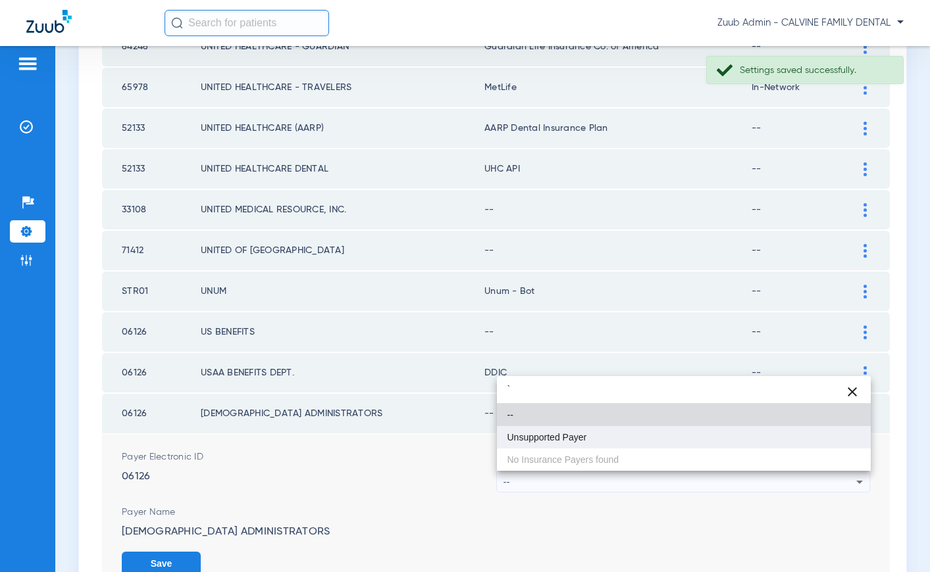
type input "`"
click at [553, 438] on span "Unsupported Payer" at bounding box center [547, 437] width 80 height 9
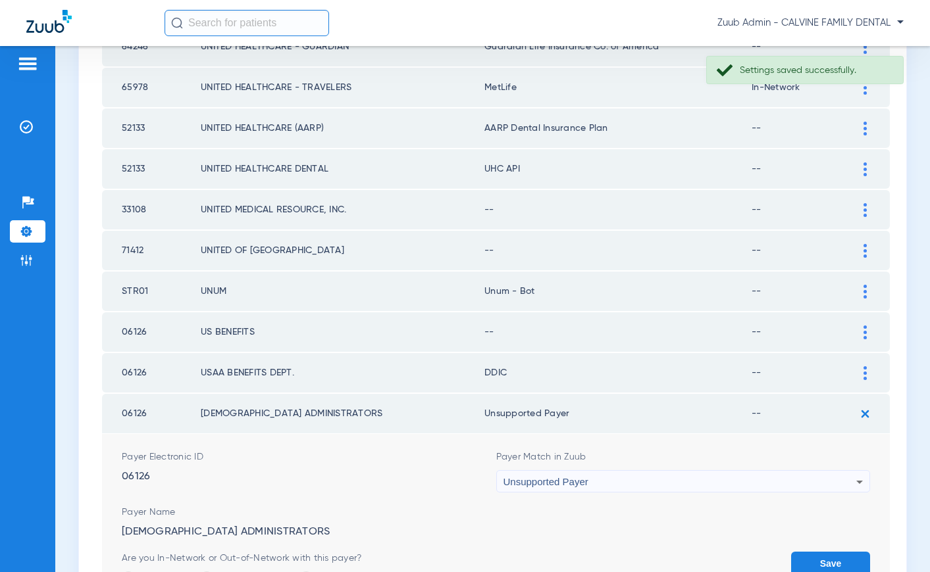
click at [813, 558] on button "Save" at bounding box center [830, 564] width 79 height 24
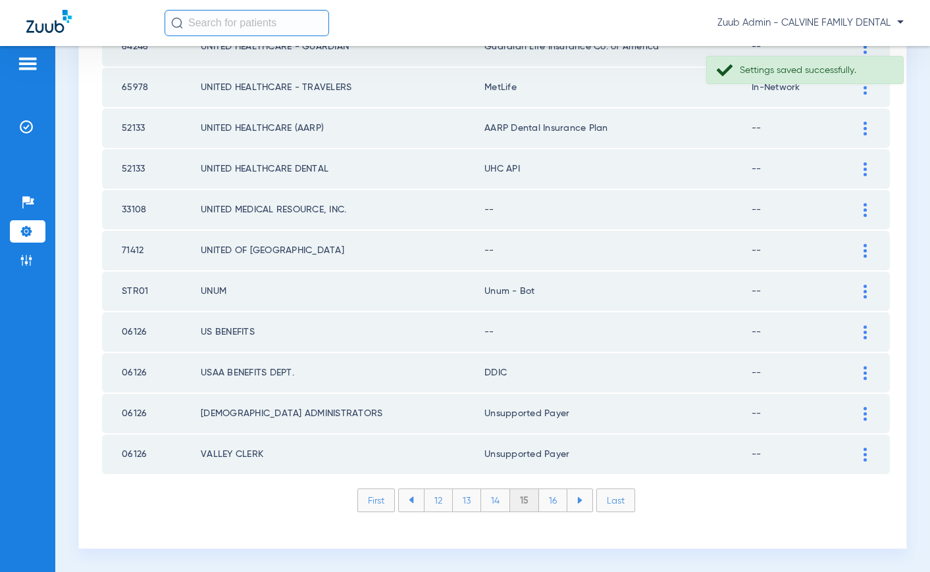
drag, startPoint x: 865, startPoint y: 330, endPoint x: 851, endPoint y: 327, distance: 14.2
click at [865, 330] on img at bounding box center [864, 333] width 3 height 14
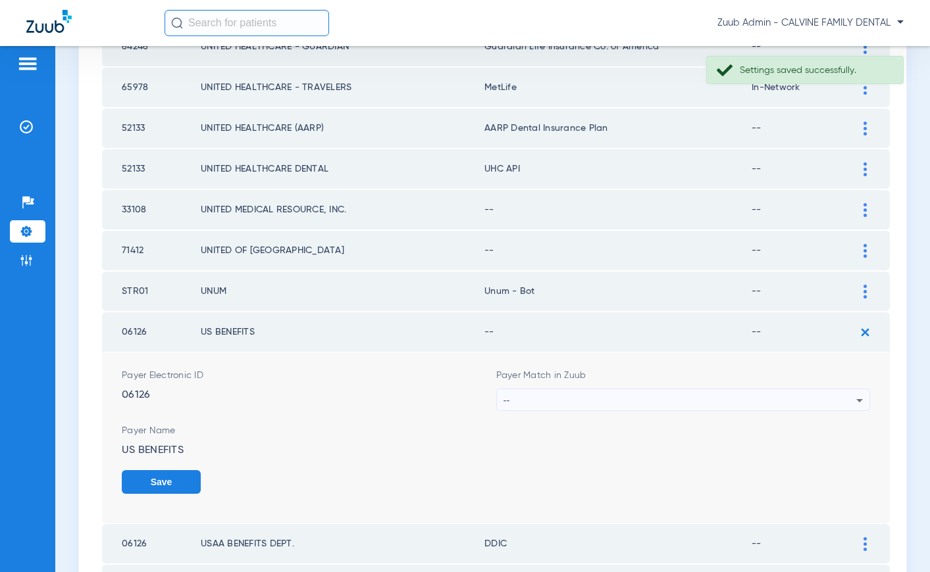
click at [553, 393] on div "--" at bounding box center [679, 401] width 353 height 22
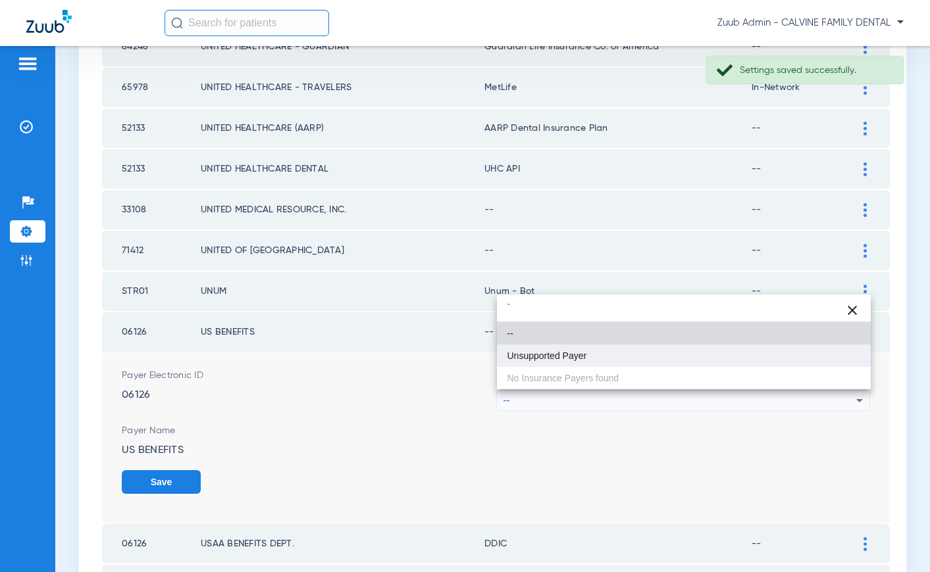
type input "`"
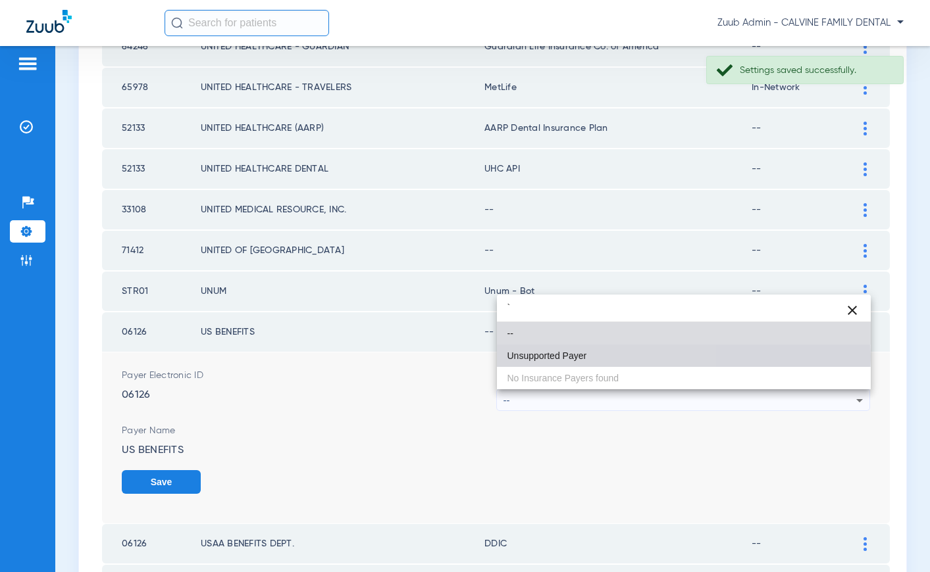
click at [542, 355] on span "Unsupported Payer" at bounding box center [547, 355] width 80 height 9
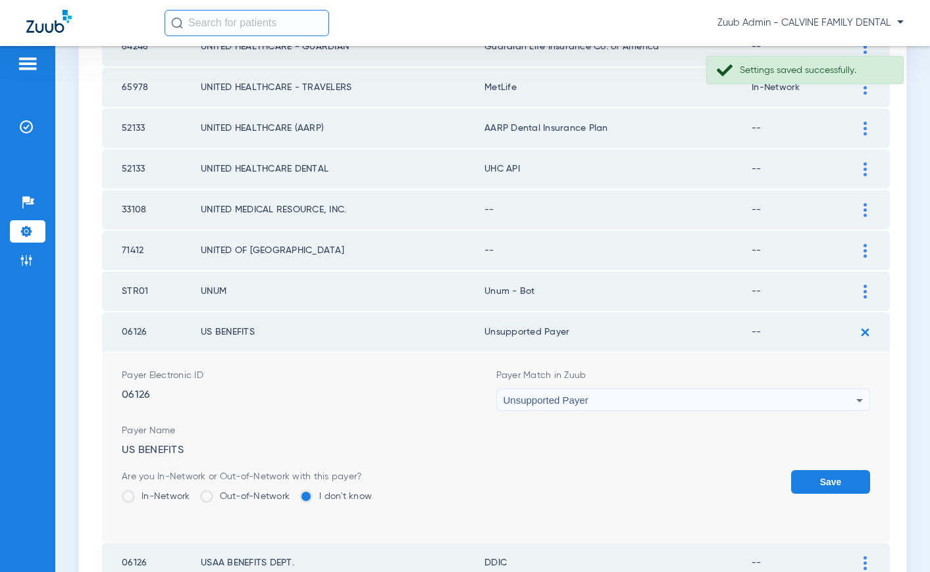
click at [819, 484] on button "Save" at bounding box center [830, 482] width 79 height 24
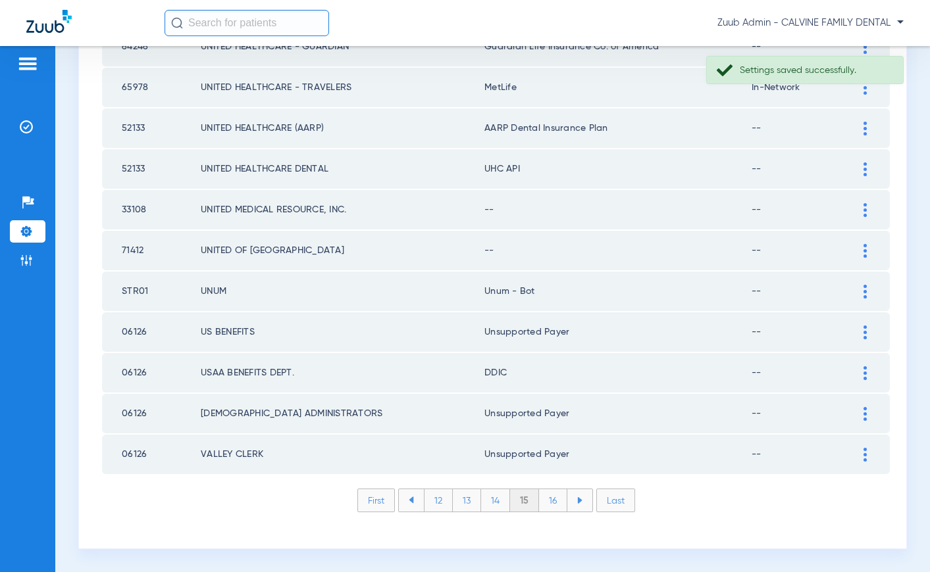
click at [864, 247] on img at bounding box center [864, 251] width 3 height 14
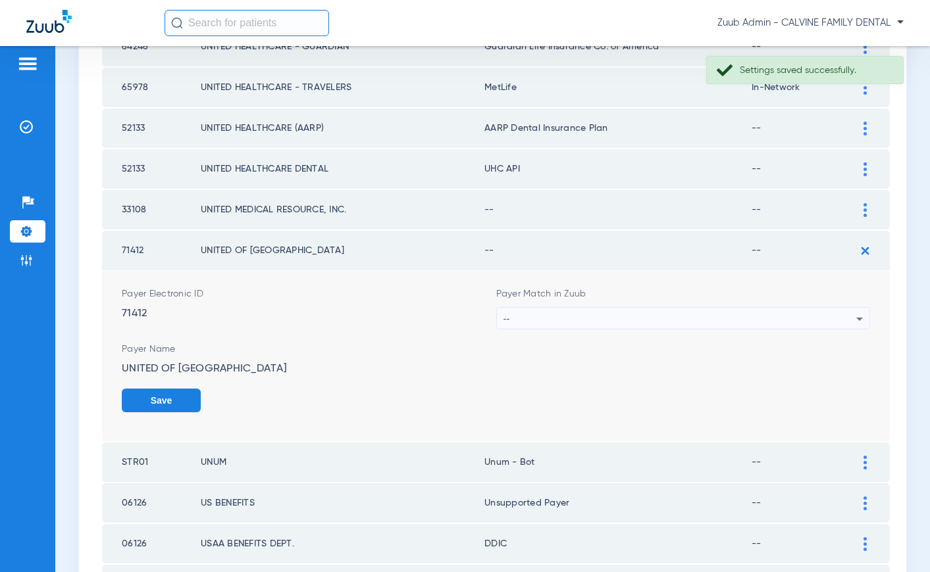
click at [644, 311] on div "--" at bounding box center [679, 319] width 353 height 22
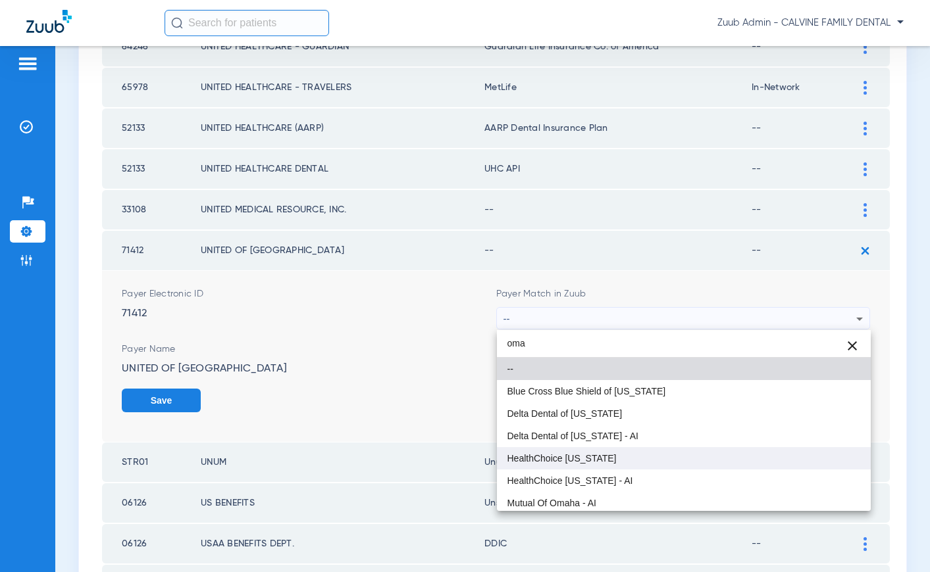
scroll to position [70, 0]
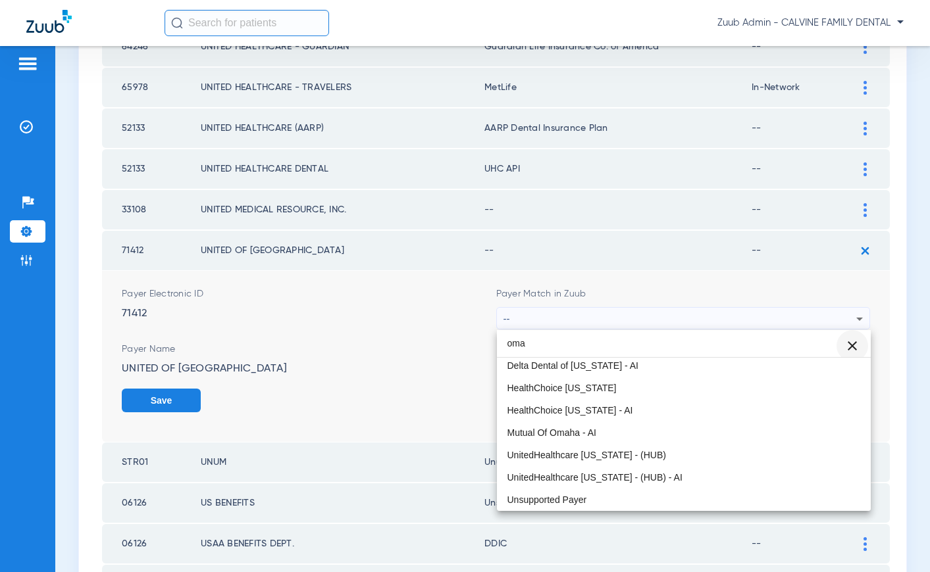
type input "oma"
click at [849, 347] on span "Clear" at bounding box center [852, 346] width 32 height 32
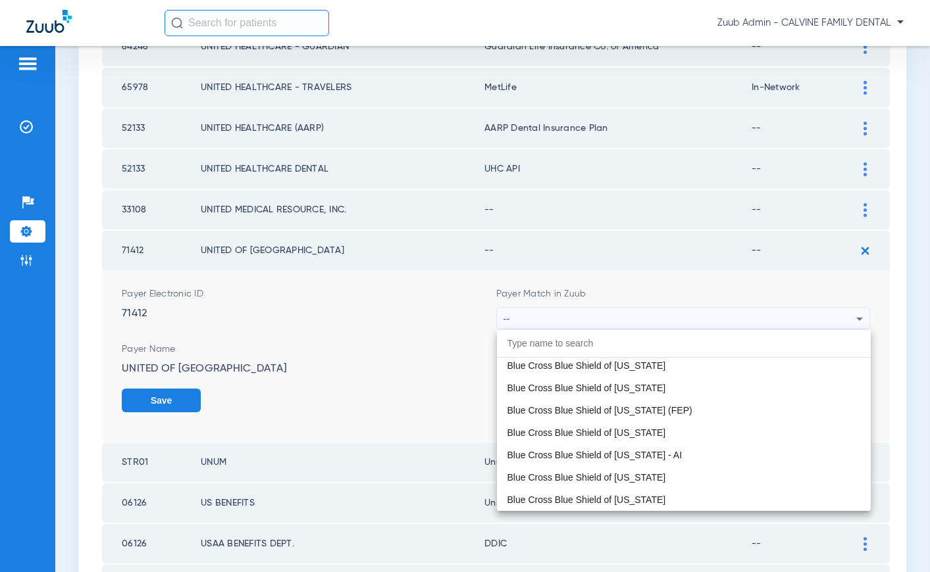
click at [854, 320] on div at bounding box center [465, 286] width 930 height 572
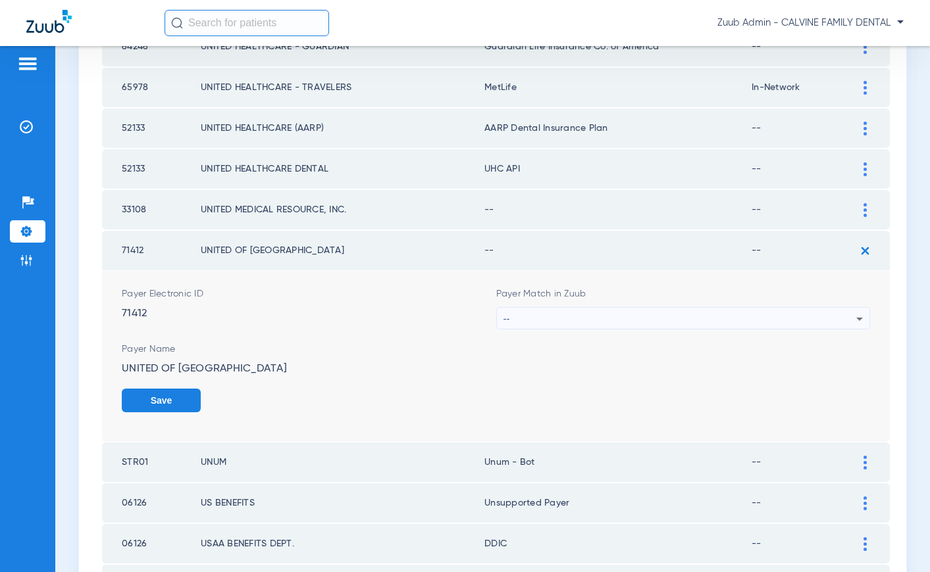
click at [775, 321] on div "--" at bounding box center [679, 319] width 353 height 22
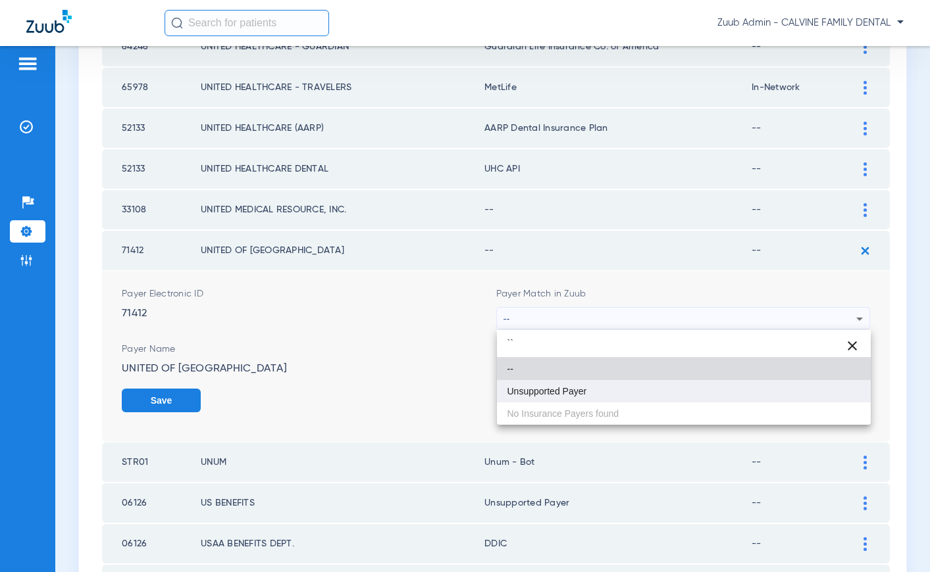
type input "``"
click at [509, 385] on mat-option "Unsupported Payer" at bounding box center [684, 391] width 374 height 22
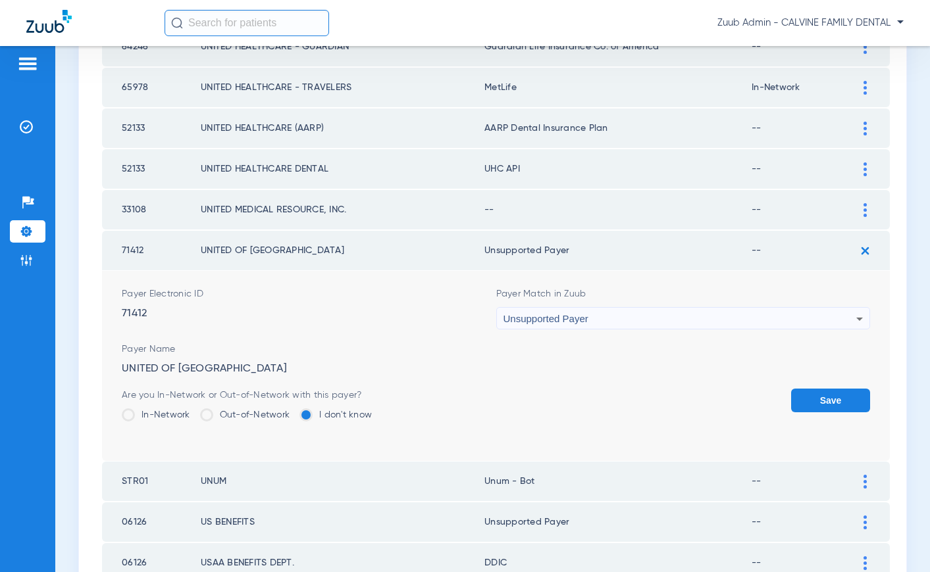
click at [834, 391] on button "Save" at bounding box center [830, 401] width 79 height 24
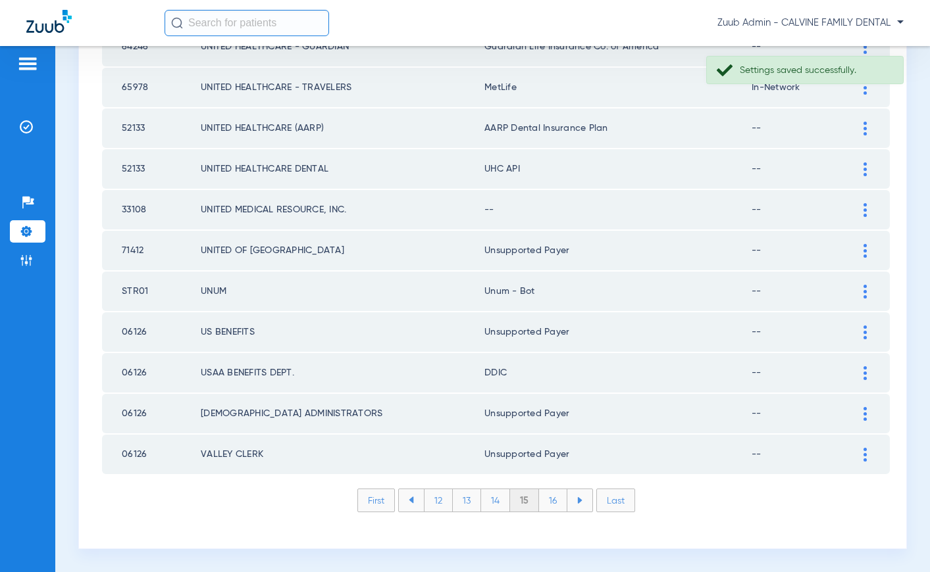
click at [866, 205] on img at bounding box center [864, 210] width 3 height 14
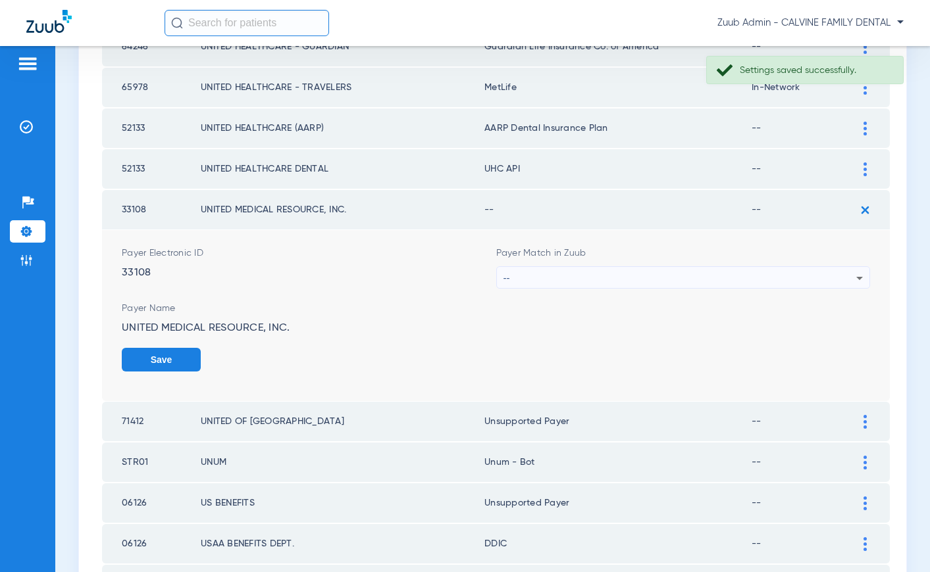
click at [615, 274] on div "--" at bounding box center [679, 278] width 353 height 22
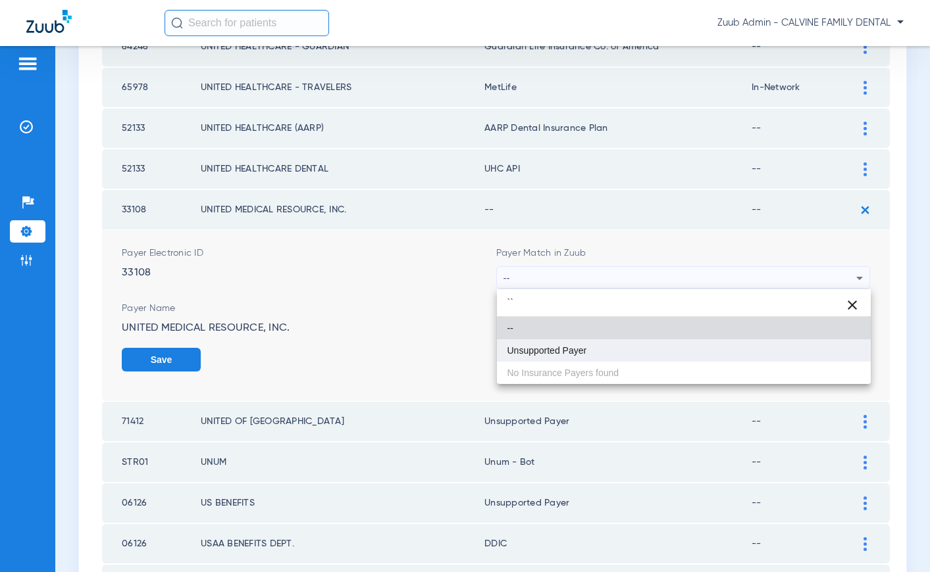
type input "``"
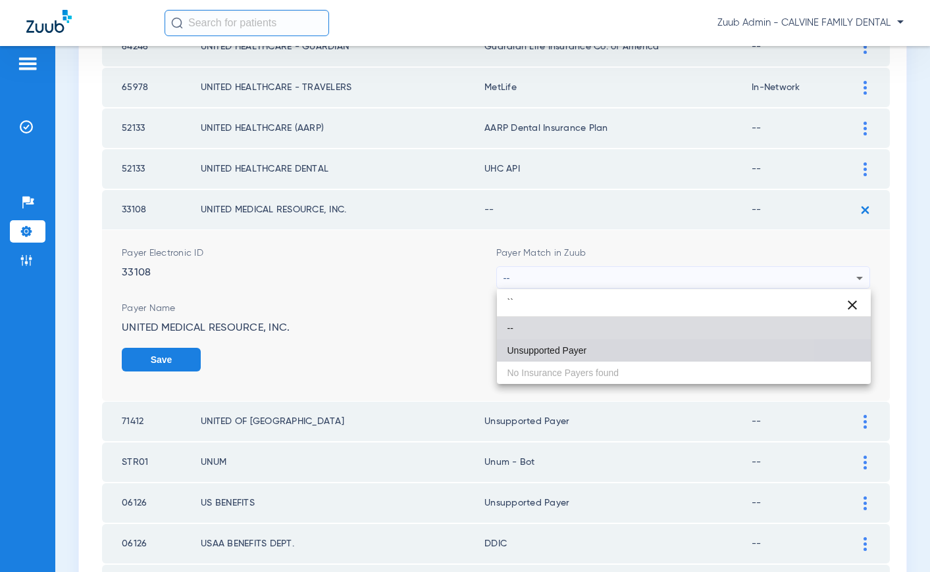
click at [592, 345] on mat-option "Unsupported Payer" at bounding box center [684, 351] width 374 height 22
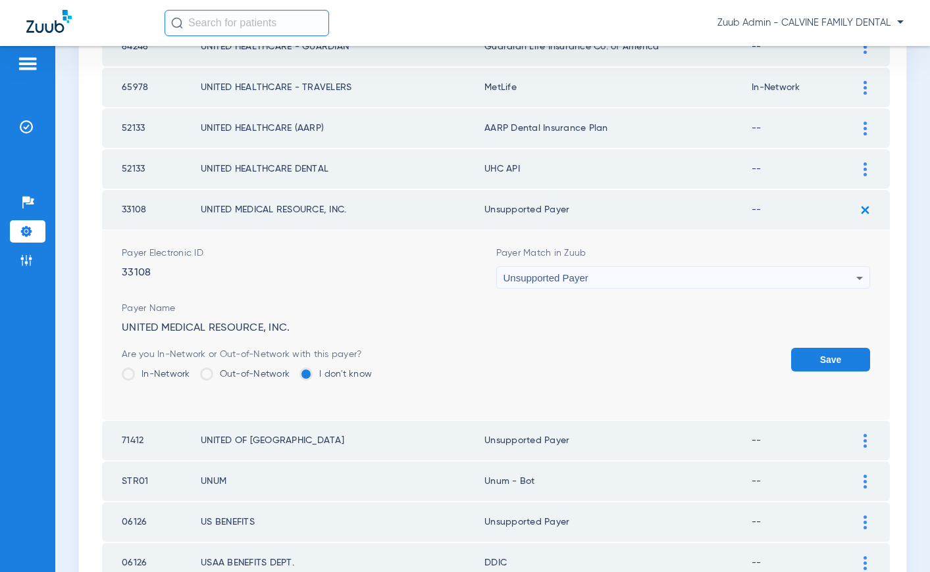
click at [823, 359] on button "Save" at bounding box center [830, 360] width 79 height 24
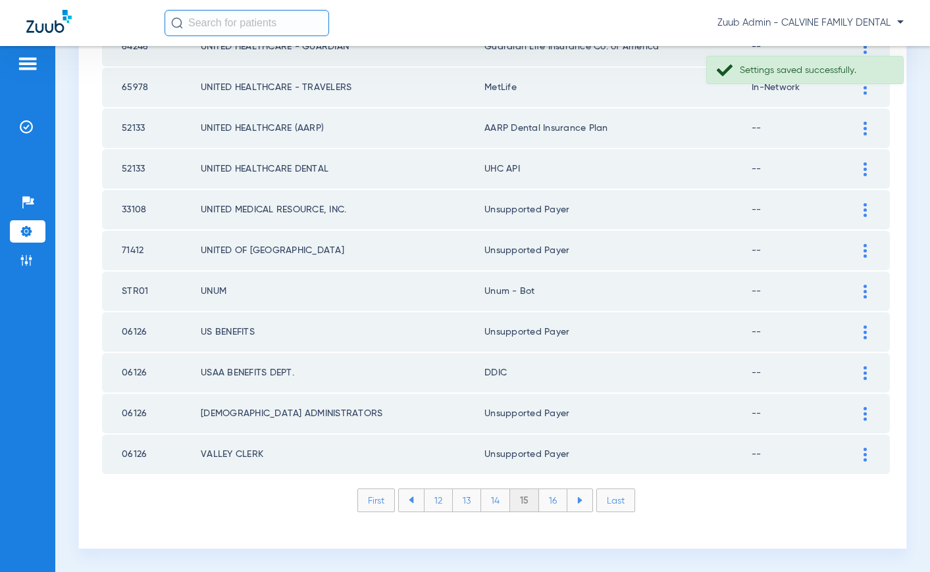
click at [865, 170] on img at bounding box center [864, 170] width 3 height 14
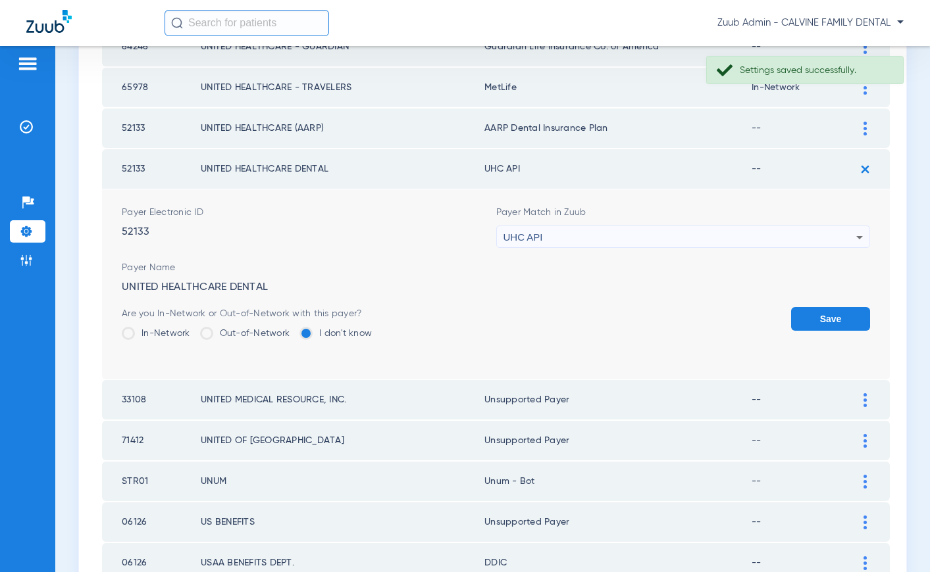
click at [624, 234] on div "UHC API" at bounding box center [679, 237] width 353 height 22
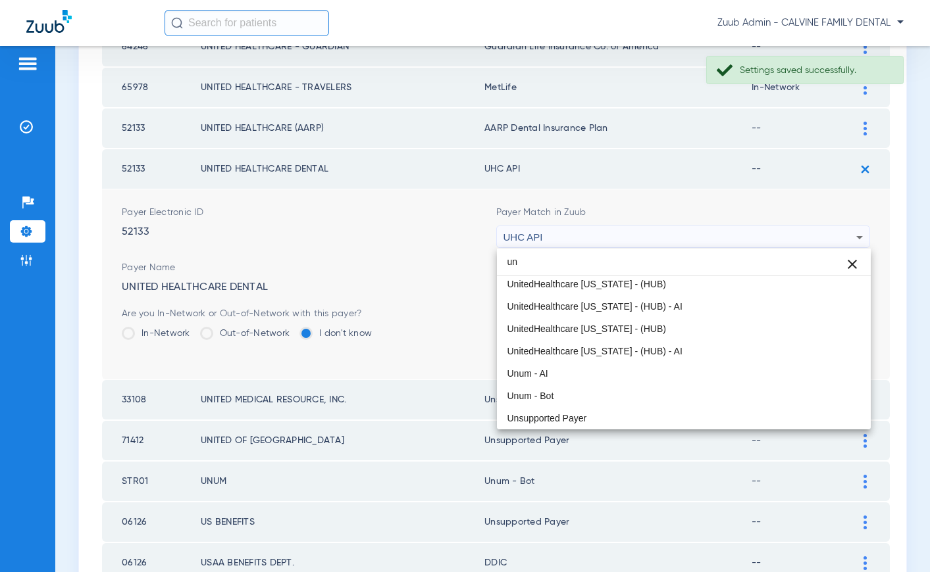
scroll to position [28, 0]
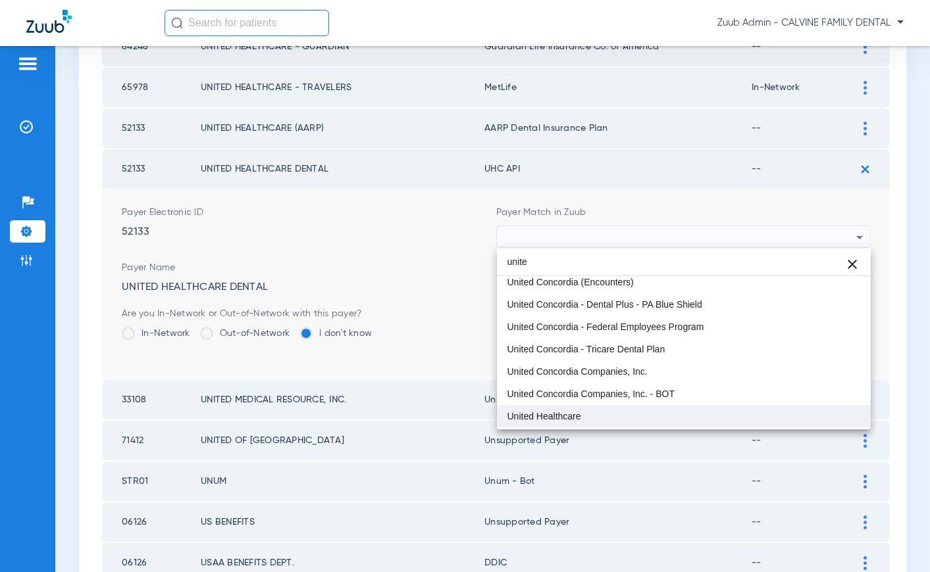
type input "unite"
click at [551, 413] on span "United Healthcare" at bounding box center [544, 416] width 74 height 9
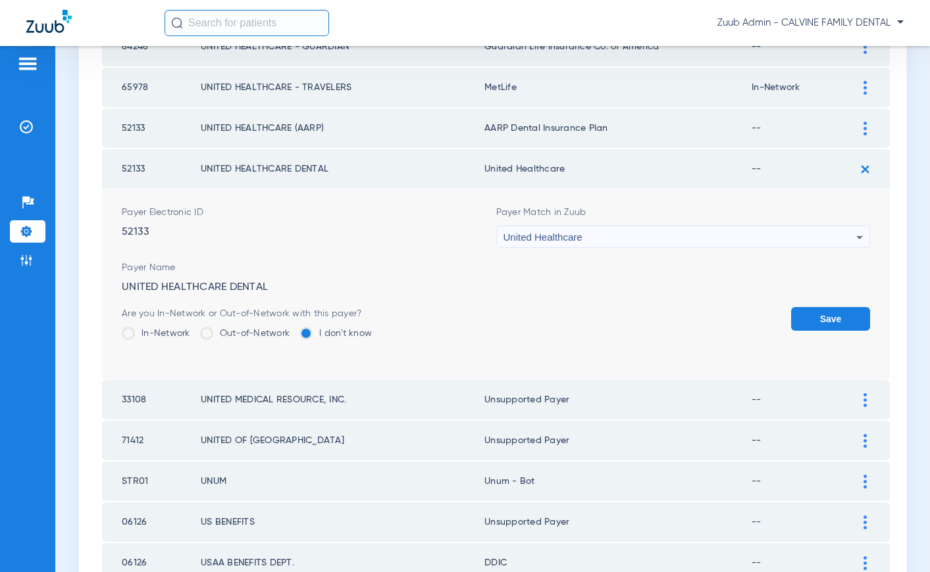
click at [824, 315] on button "Save" at bounding box center [830, 319] width 79 height 24
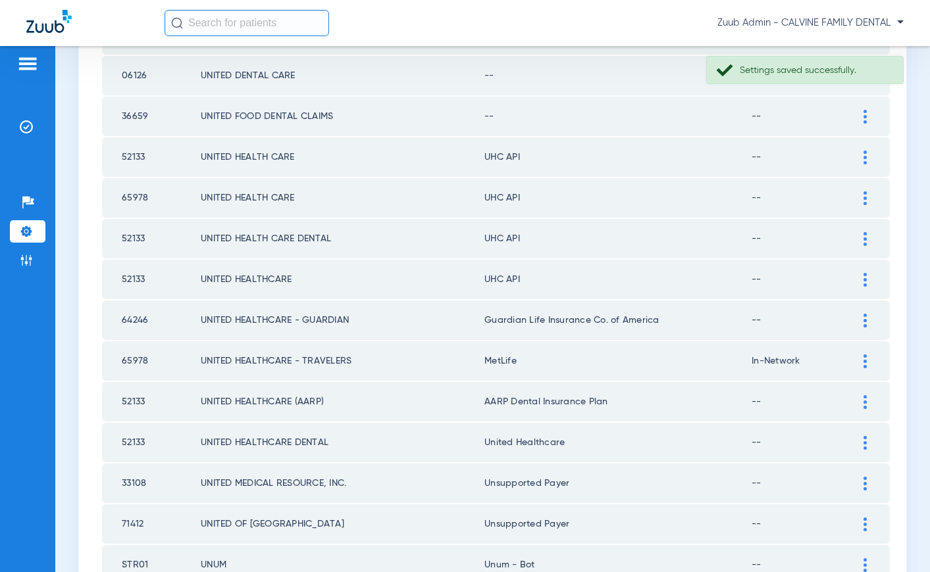
scroll to position [1545, 0]
drag, startPoint x: 563, startPoint y: 443, endPoint x: 482, endPoint y: 445, distance: 81.6
click at [484, 445] on td "United Healthcare" at bounding box center [617, 443] width 267 height 39
copy td "United Healthcare"
click at [865, 280] on img at bounding box center [864, 281] width 3 height 14
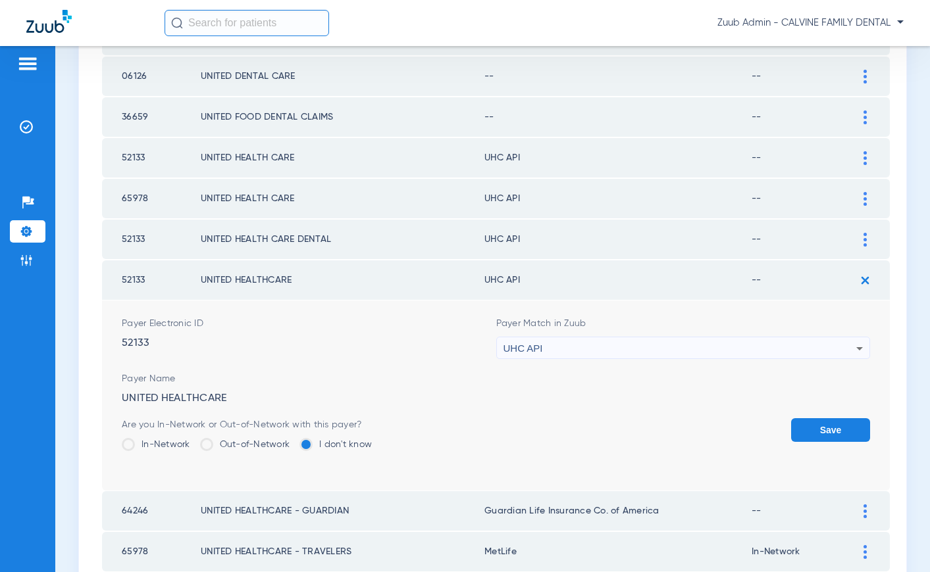
click at [625, 345] on div "UHC API" at bounding box center [679, 349] width 353 height 22
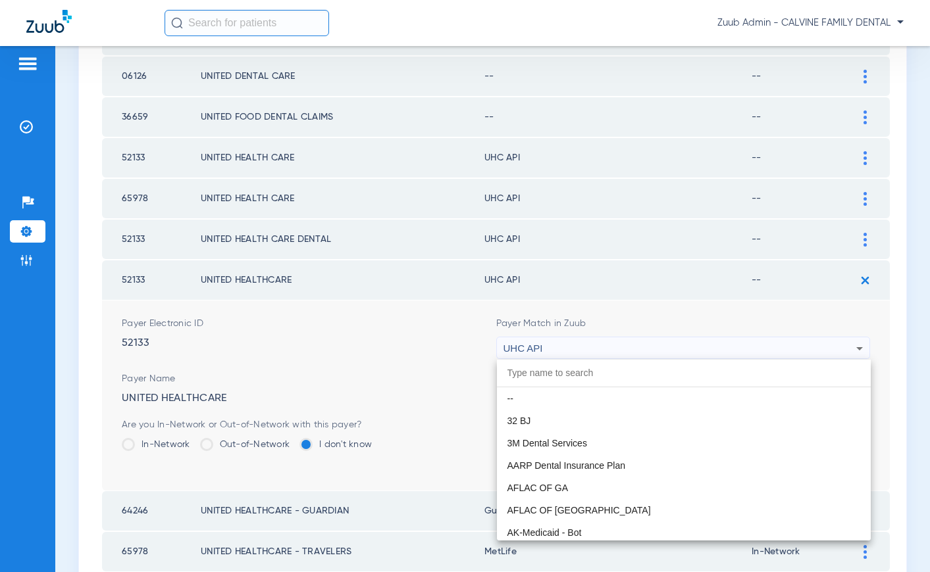
scroll to position [8079, 0]
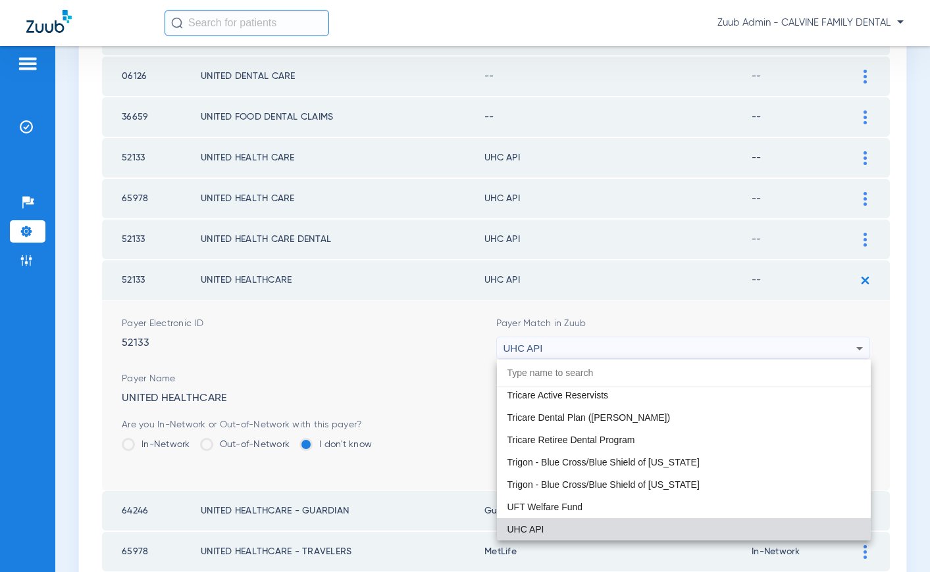
paste input "United Healthcare"
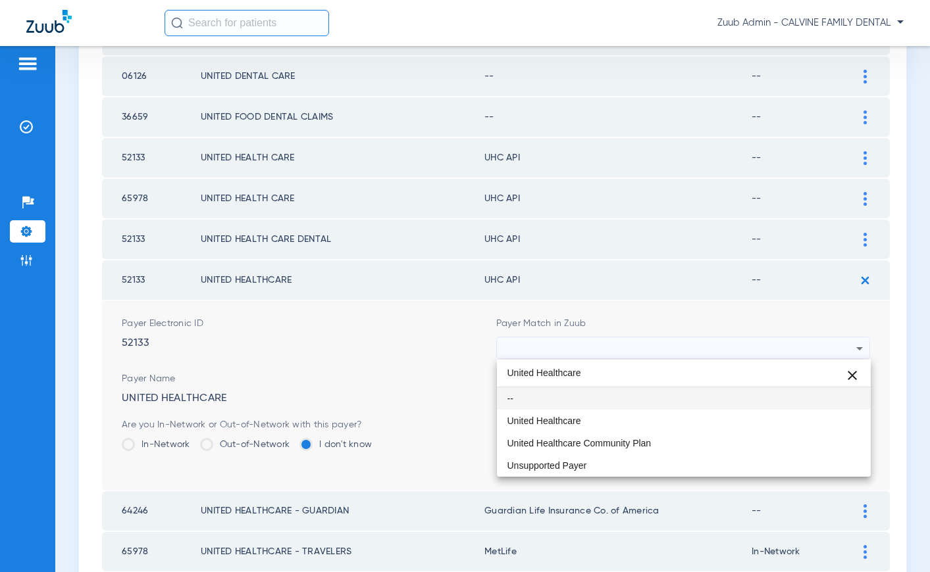
scroll to position [0, 0]
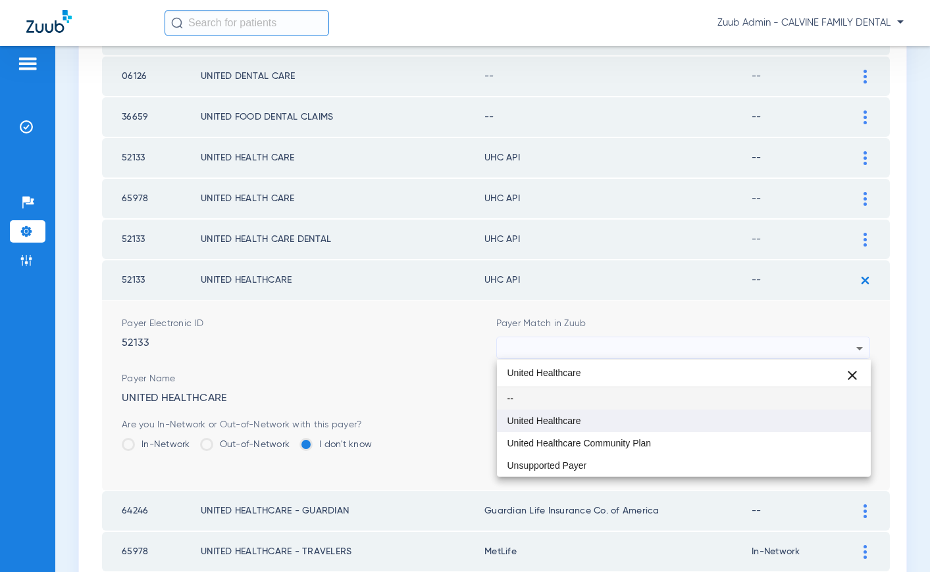
type input "United Healthcare"
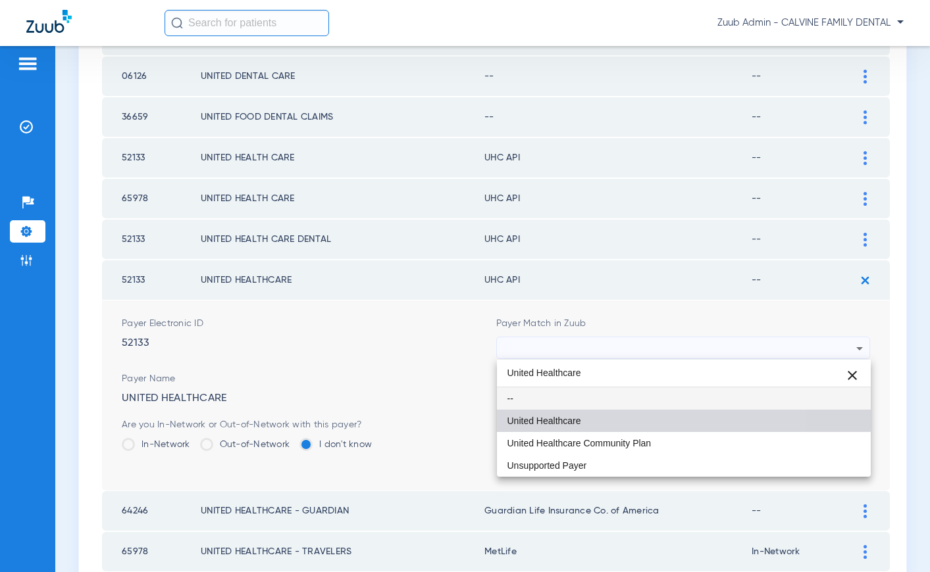
click at [588, 411] on mat-option "United Healthcare" at bounding box center [684, 421] width 374 height 22
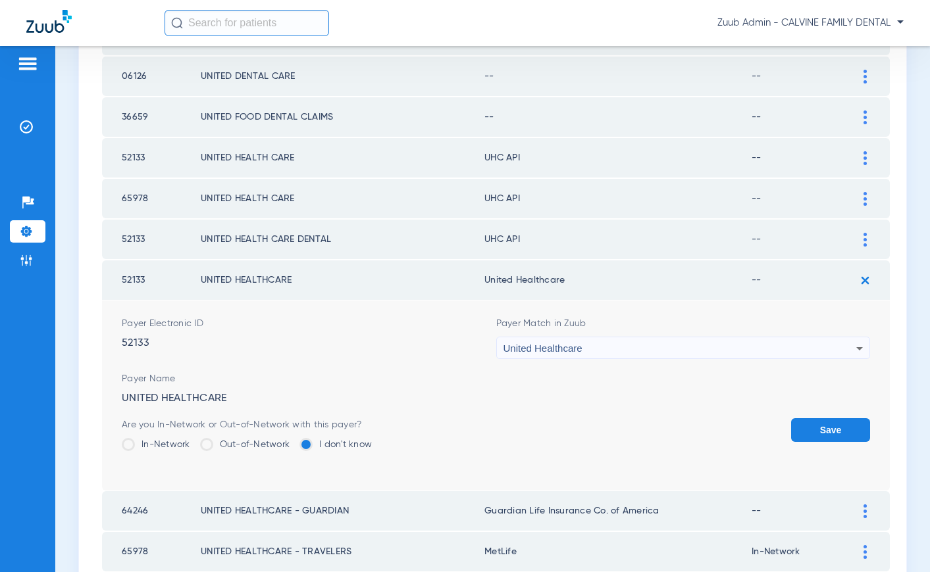
drag, startPoint x: 834, startPoint y: 434, endPoint x: 842, endPoint y: 344, distance: 90.4
click at [832, 428] on button "Save" at bounding box center [830, 430] width 79 height 24
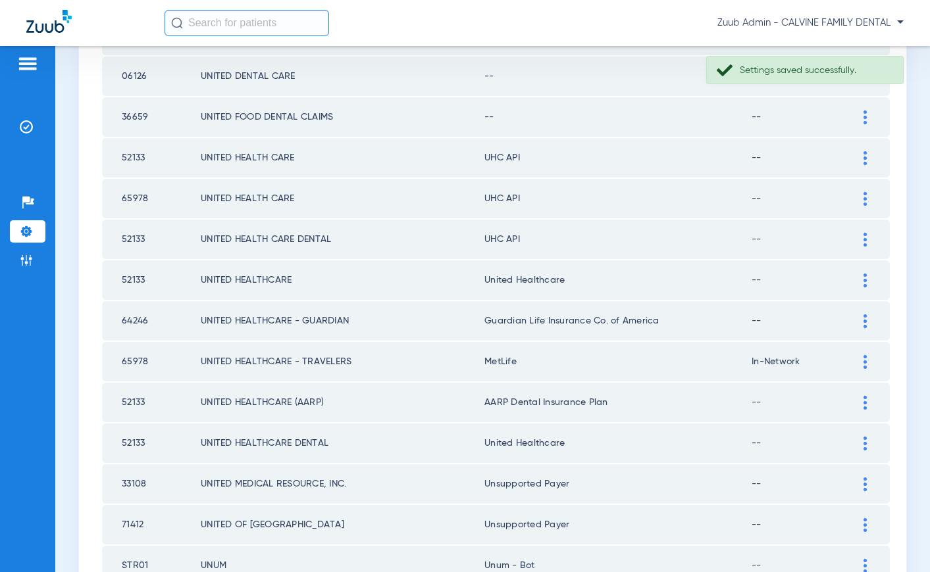
click at [863, 236] on img at bounding box center [864, 240] width 3 height 14
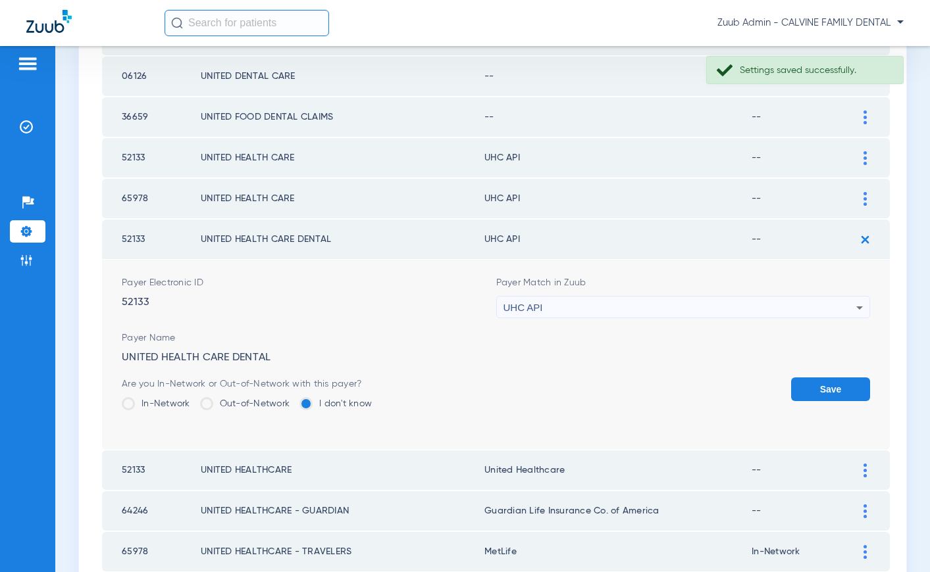
click at [601, 304] on div "UHC API" at bounding box center [679, 308] width 353 height 22
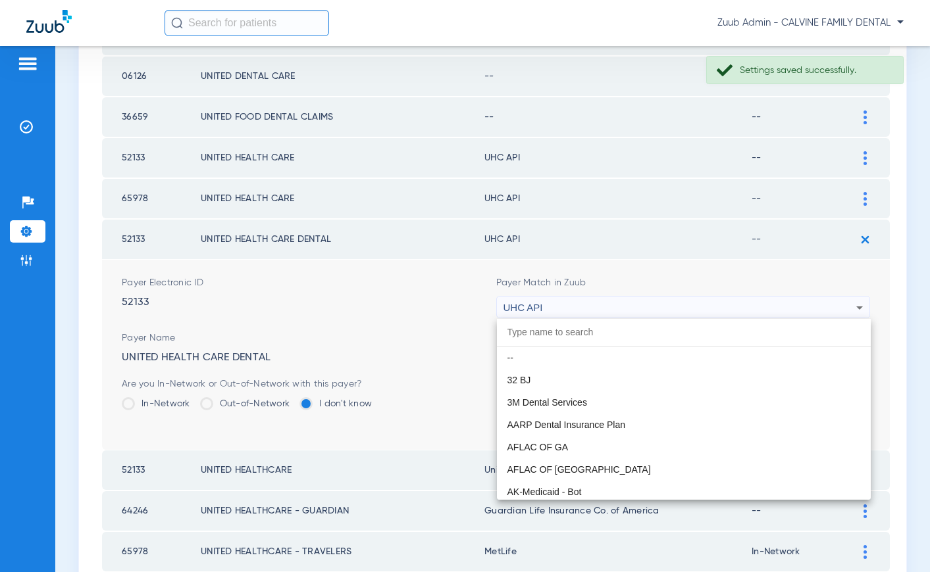
scroll to position [8079, 0]
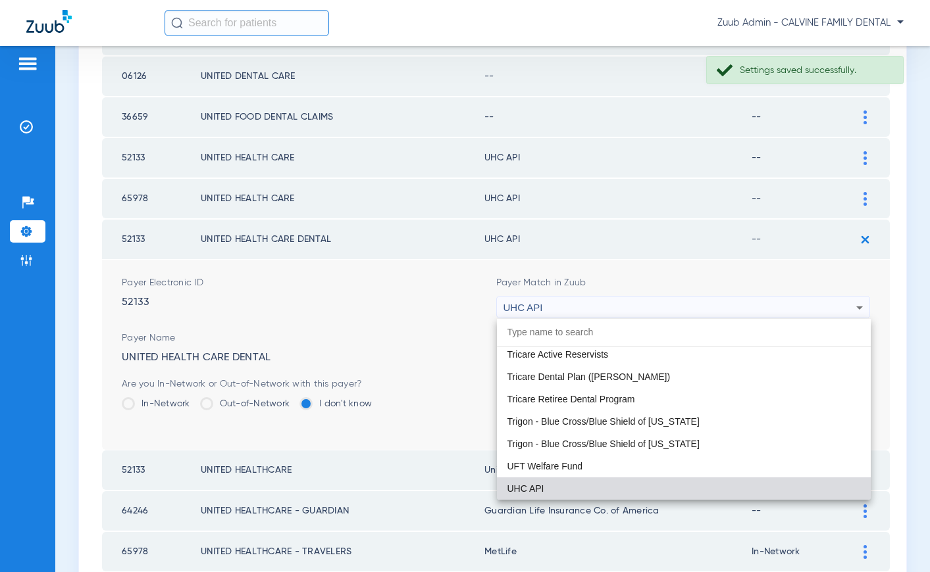
paste input "United Healthcare"
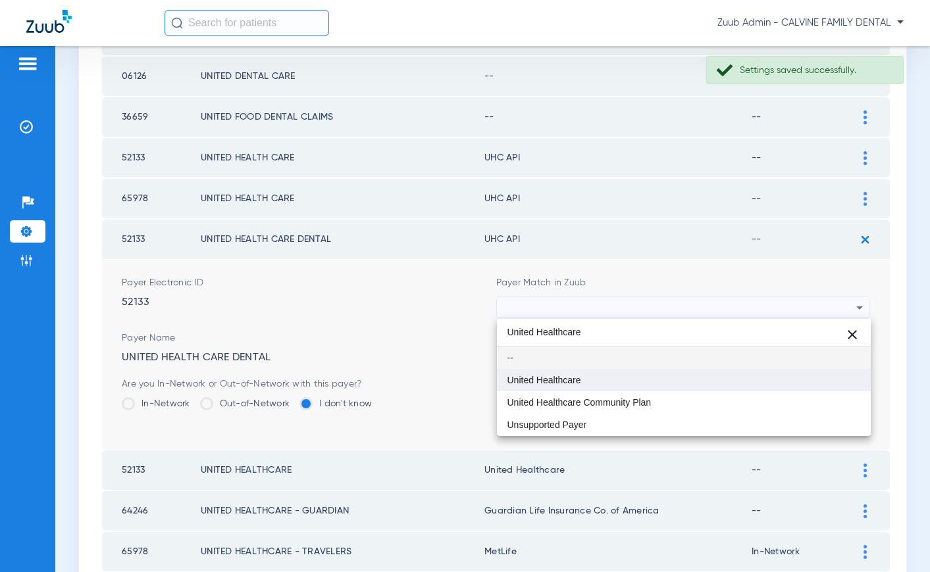
type input "United Healthcare"
drag, startPoint x: 556, startPoint y: 377, endPoint x: 697, endPoint y: 366, distance: 141.9
click at [567, 372] on mat-option "United Healthcare" at bounding box center [684, 380] width 374 height 22
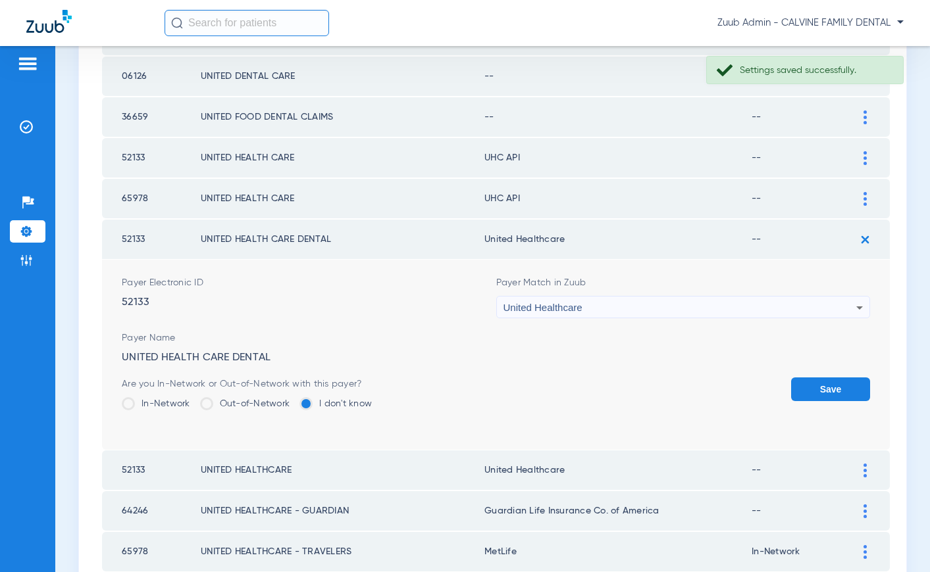
click at [815, 382] on button "Save" at bounding box center [830, 390] width 79 height 24
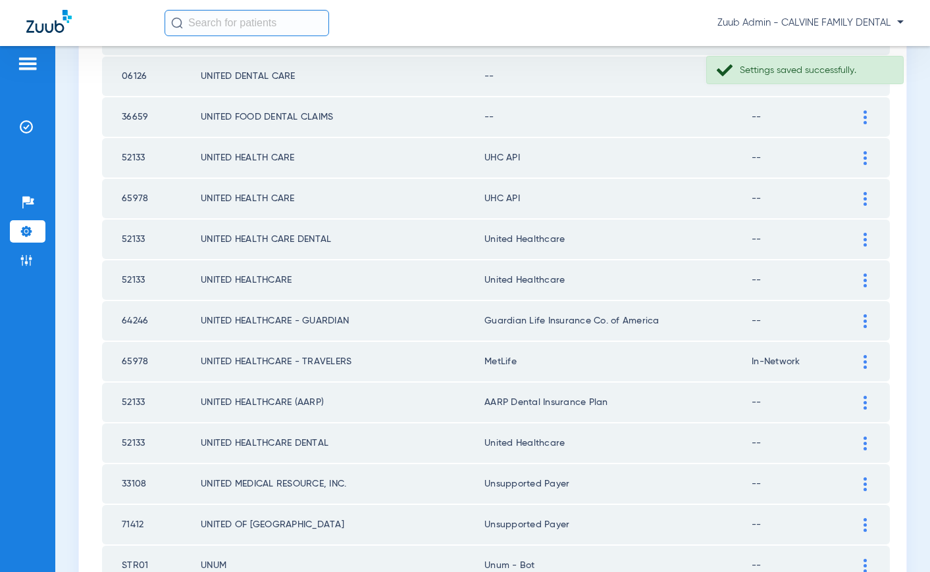
click at [865, 195] on img at bounding box center [864, 199] width 3 height 14
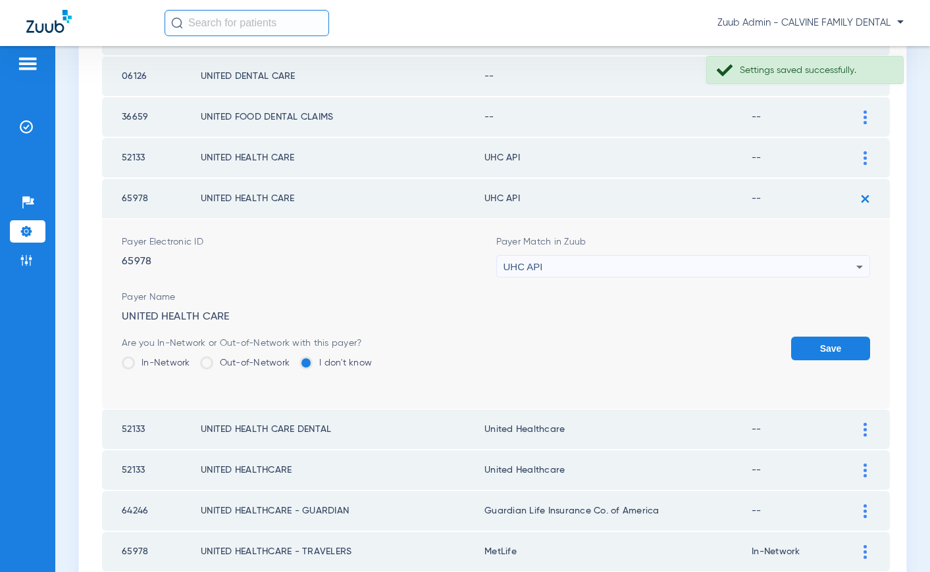
click at [605, 263] on div "UHC API" at bounding box center [679, 267] width 353 height 22
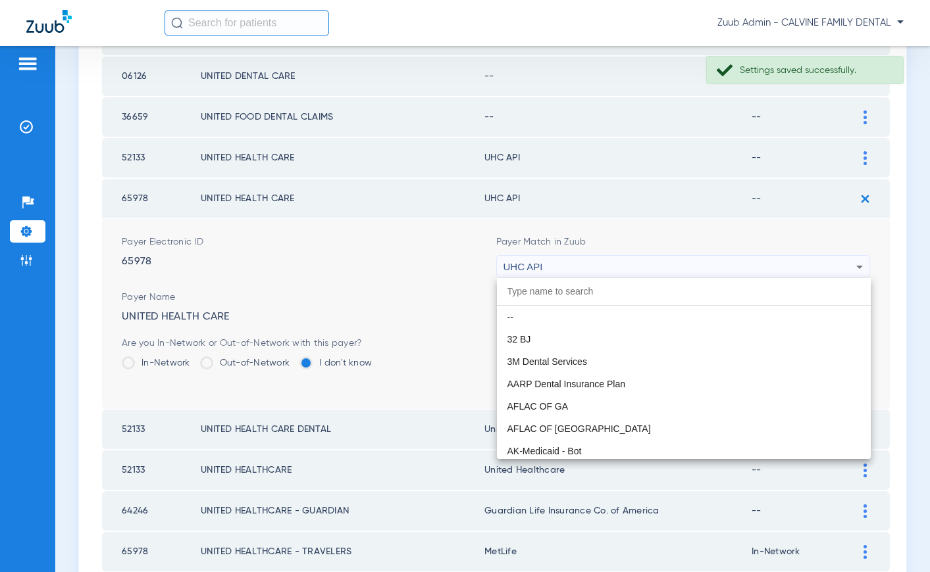
scroll to position [8079, 0]
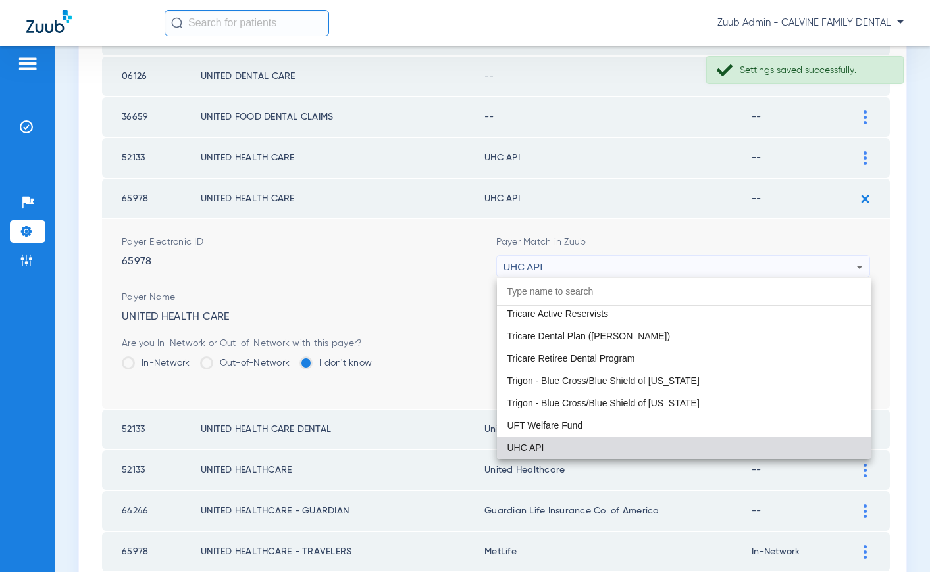
paste input "United Healthcare"
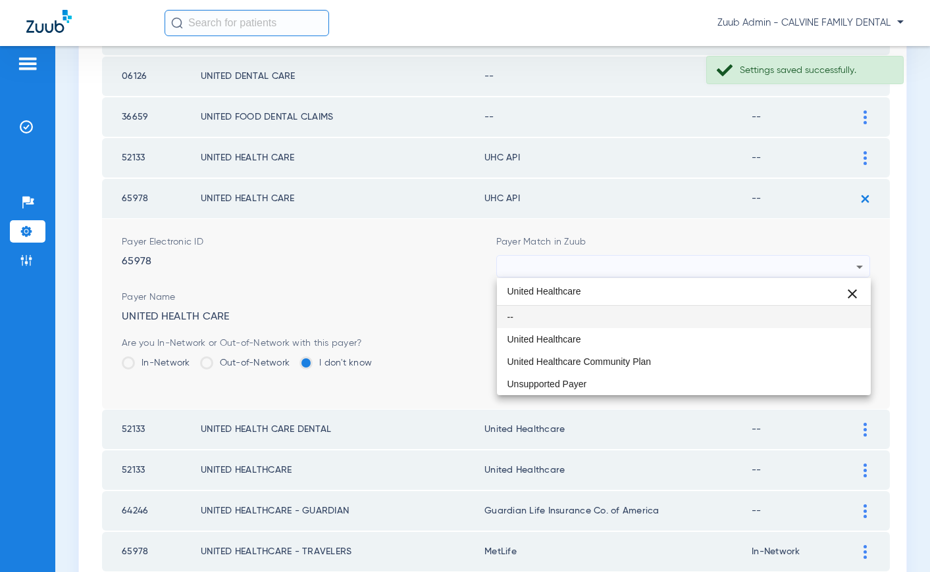
scroll to position [0, 0]
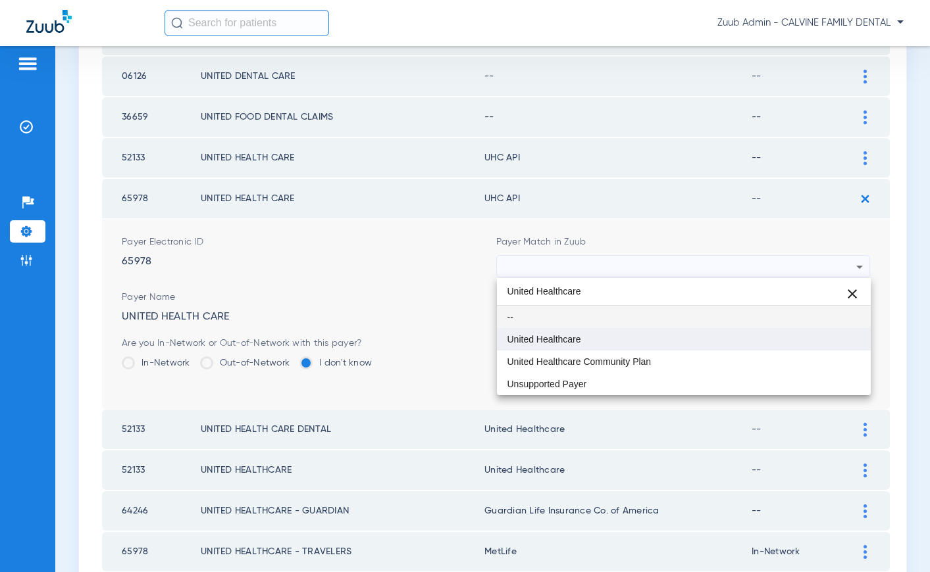
type input "United Healthcare"
click at [536, 339] on span "United Healthcare" at bounding box center [544, 339] width 74 height 9
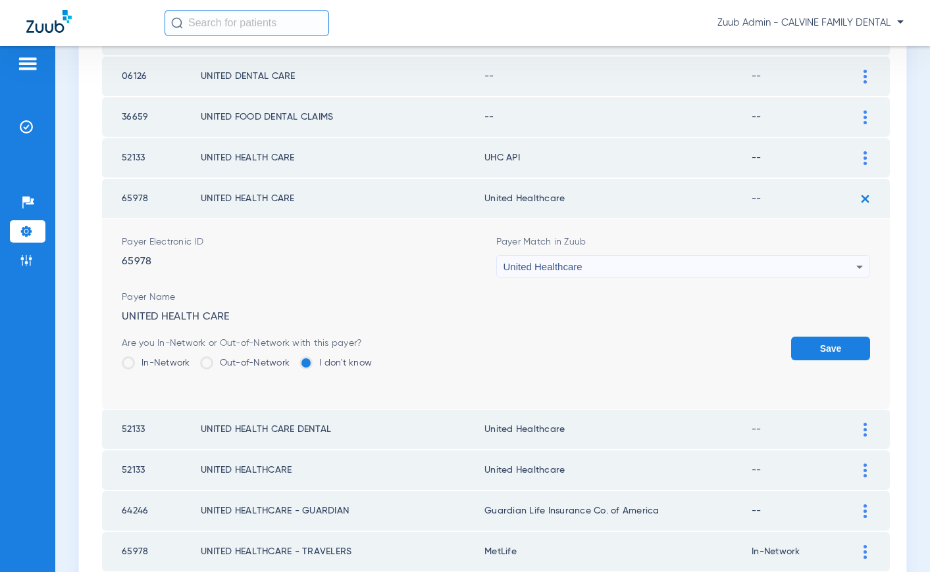
click at [833, 344] on button "Save" at bounding box center [830, 349] width 79 height 24
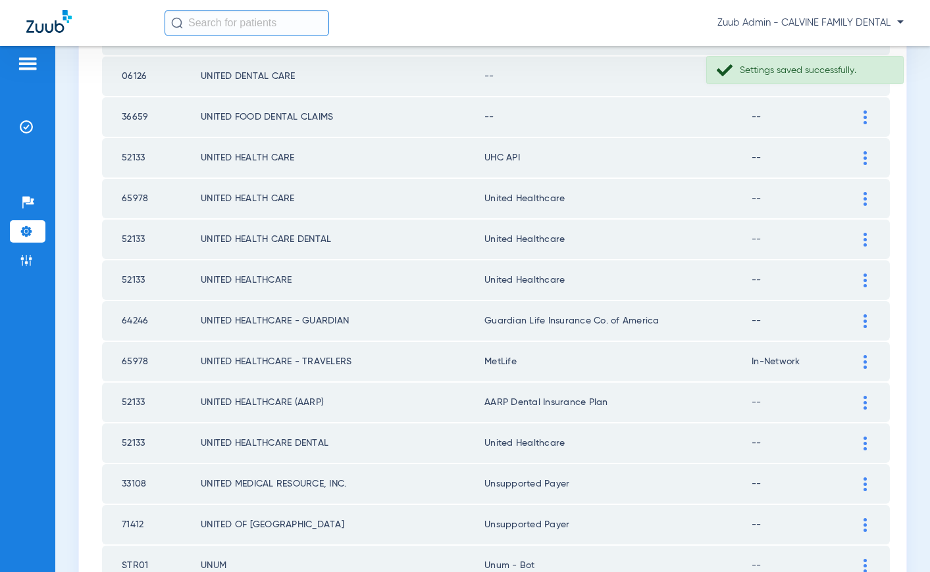
click at [862, 158] on div at bounding box center [864, 158] width 23 height 14
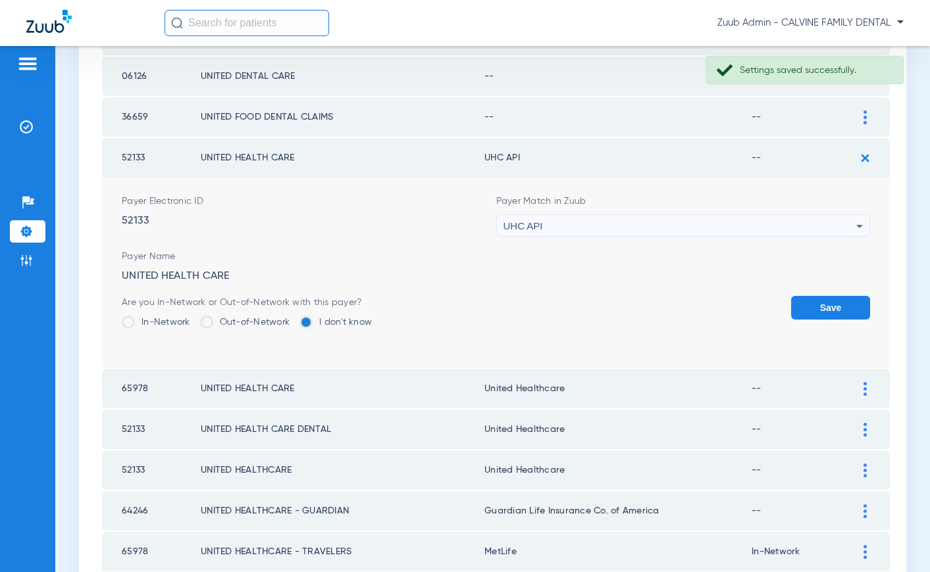
click at [608, 223] on div "UHC API" at bounding box center [679, 226] width 353 height 22
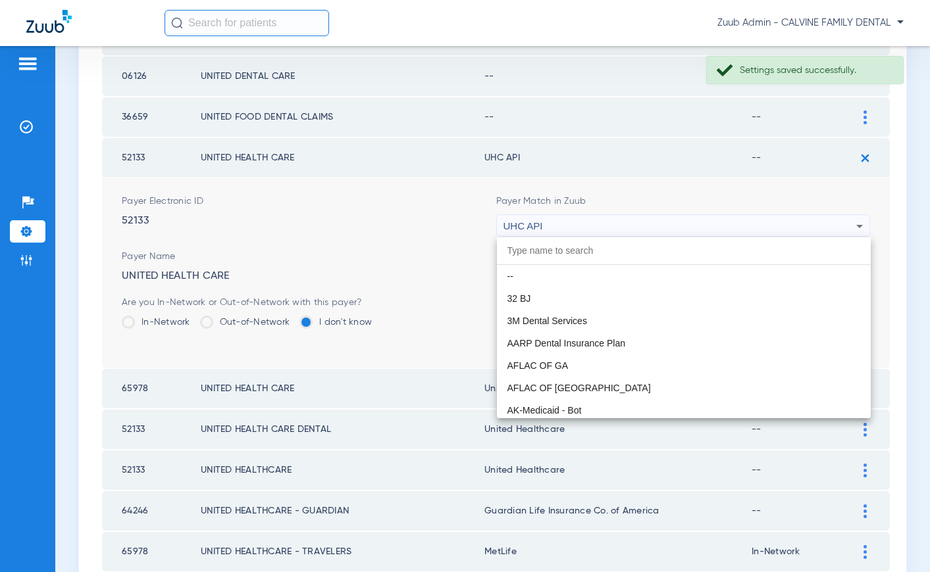
scroll to position [8079, 0]
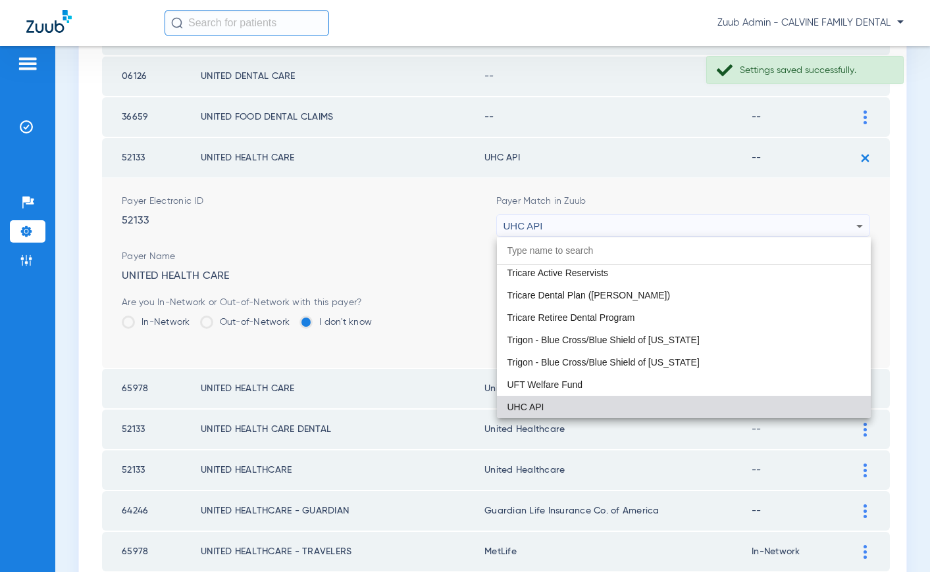
paste input "United Healthcare"
type input "United Healthcare"
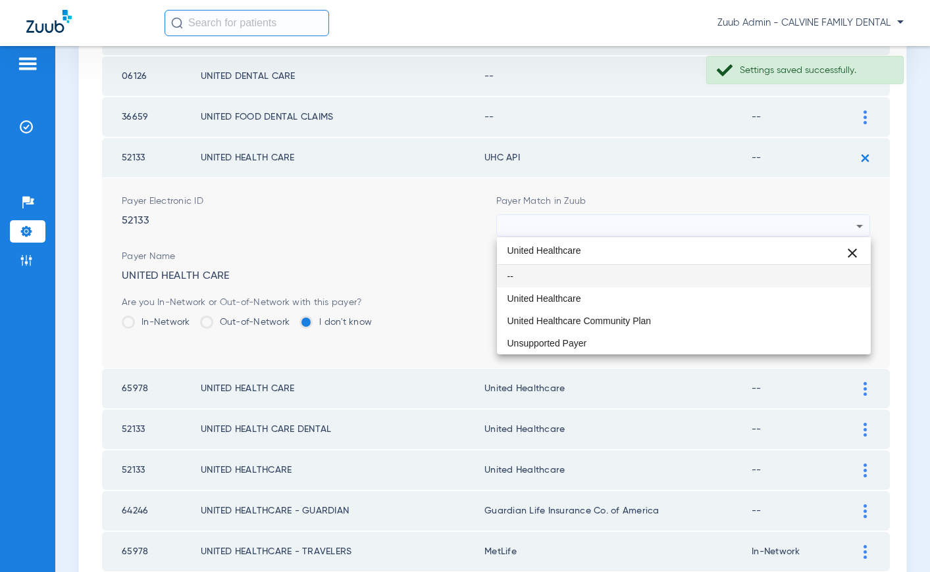
scroll to position [0, 0]
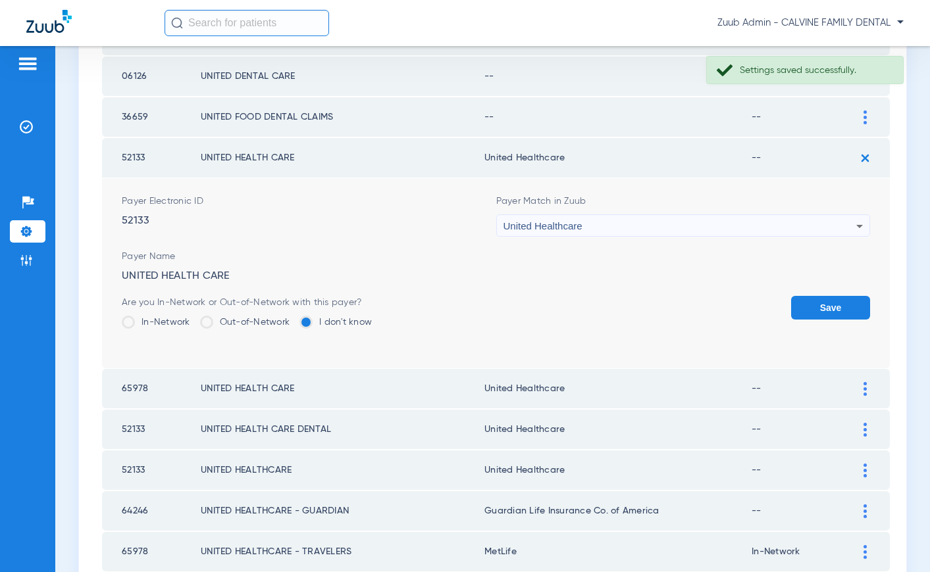
click at [817, 301] on button "Save" at bounding box center [830, 308] width 79 height 24
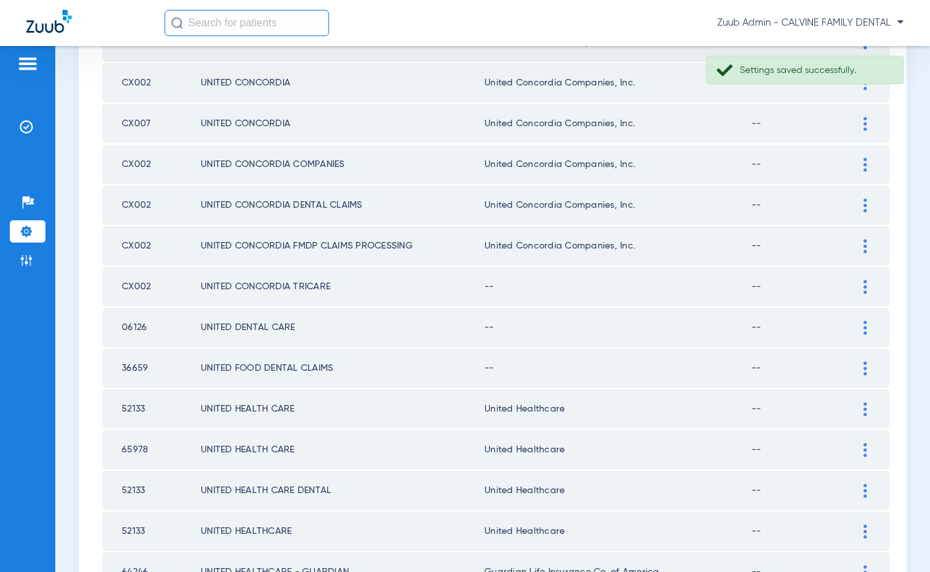
scroll to position [1290, 0]
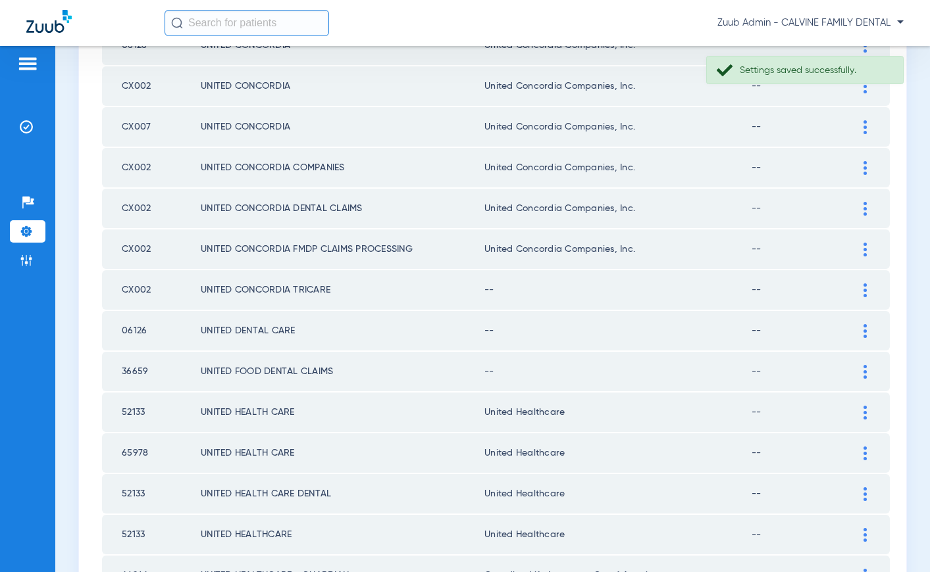
click at [863, 371] on img at bounding box center [864, 372] width 3 height 14
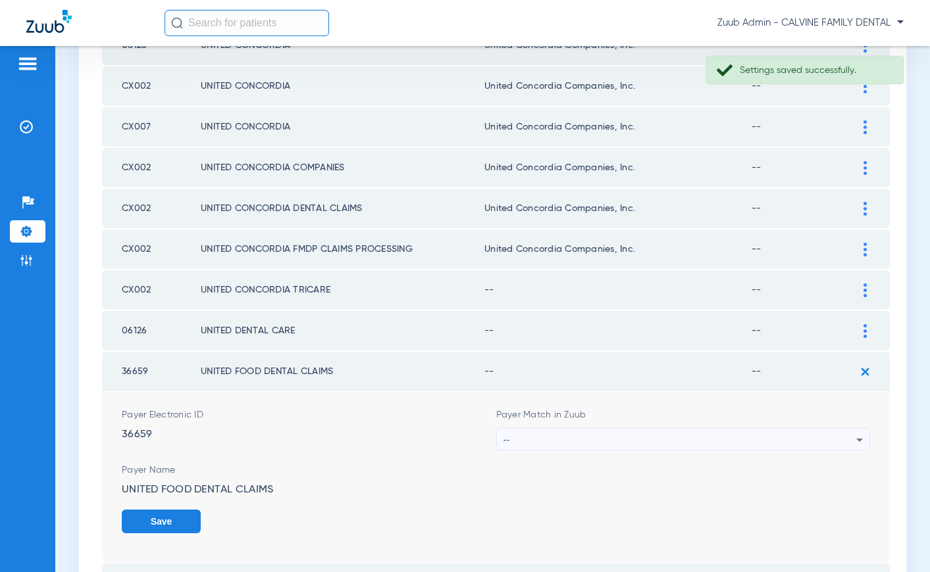
click at [676, 438] on div "--" at bounding box center [679, 440] width 353 height 22
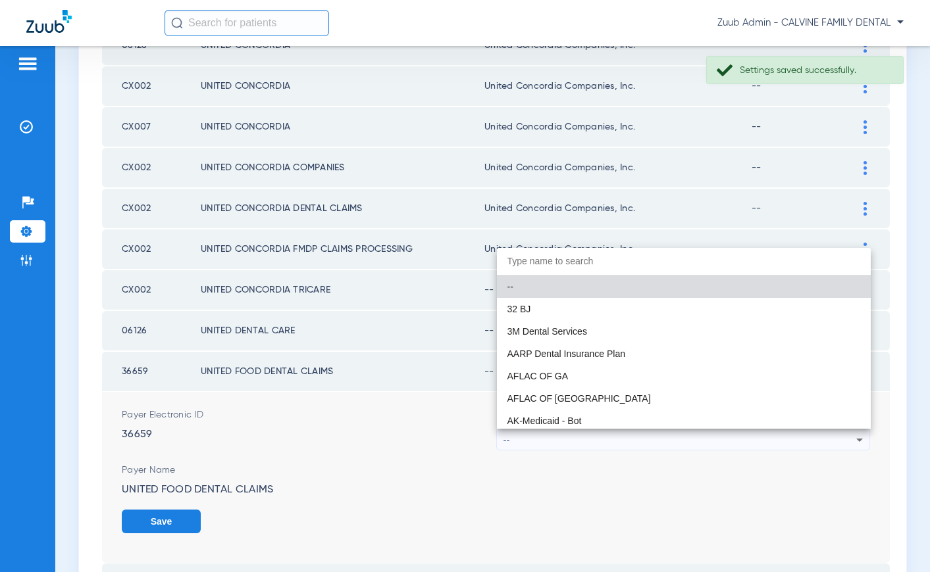
paste input "United Healthcare"
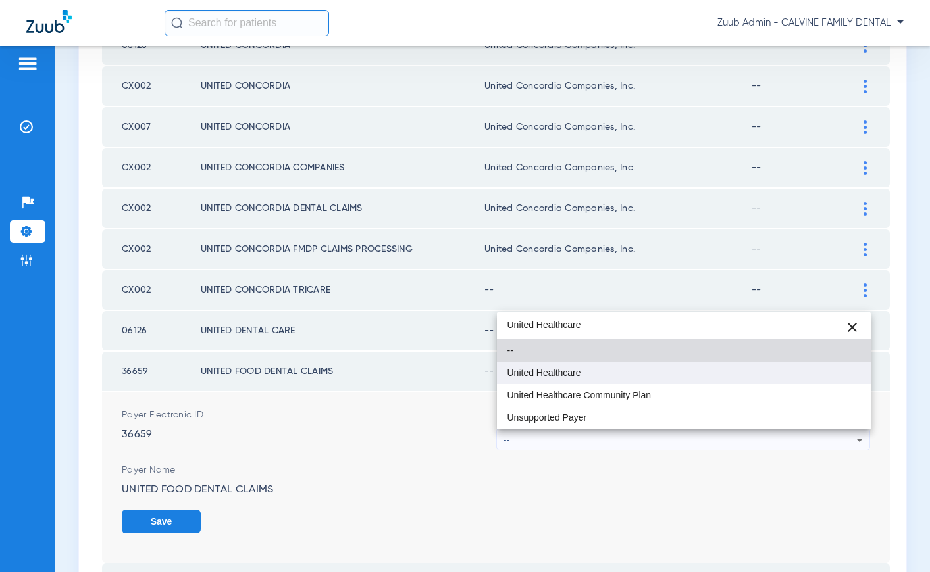
type input "United Healthcare"
click at [565, 379] on mat-option "United Healthcare" at bounding box center [684, 373] width 374 height 22
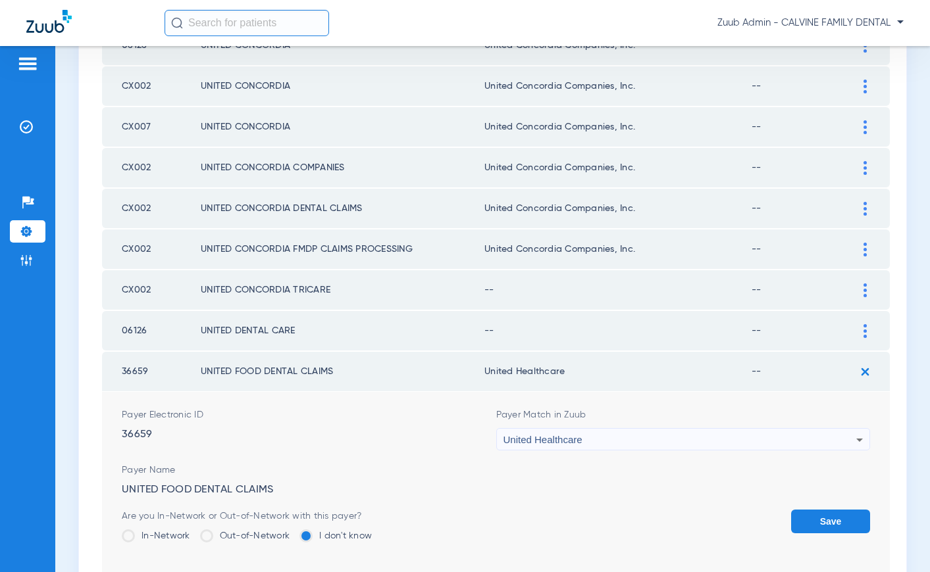
click at [811, 516] on button "Save" at bounding box center [830, 522] width 79 height 24
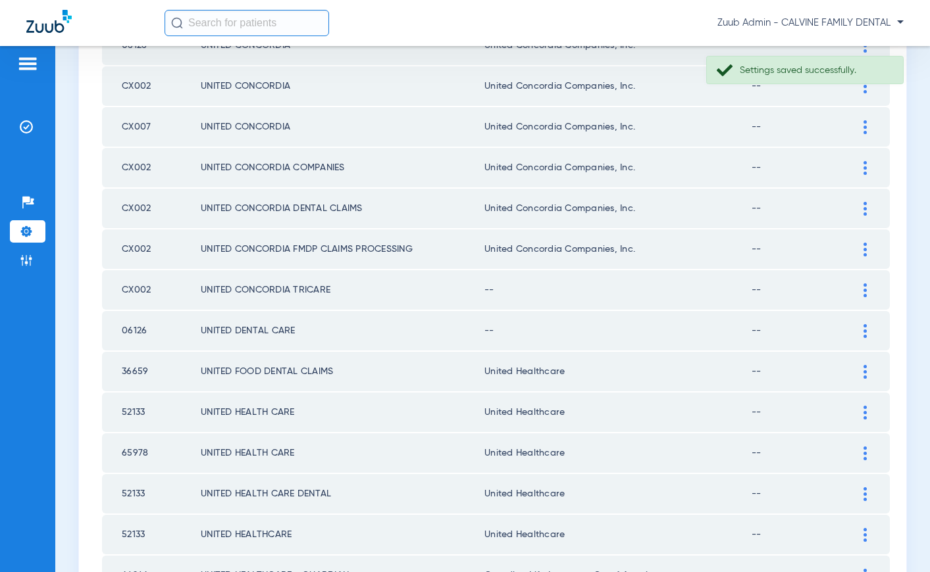
click at [860, 328] on div at bounding box center [864, 331] width 23 height 14
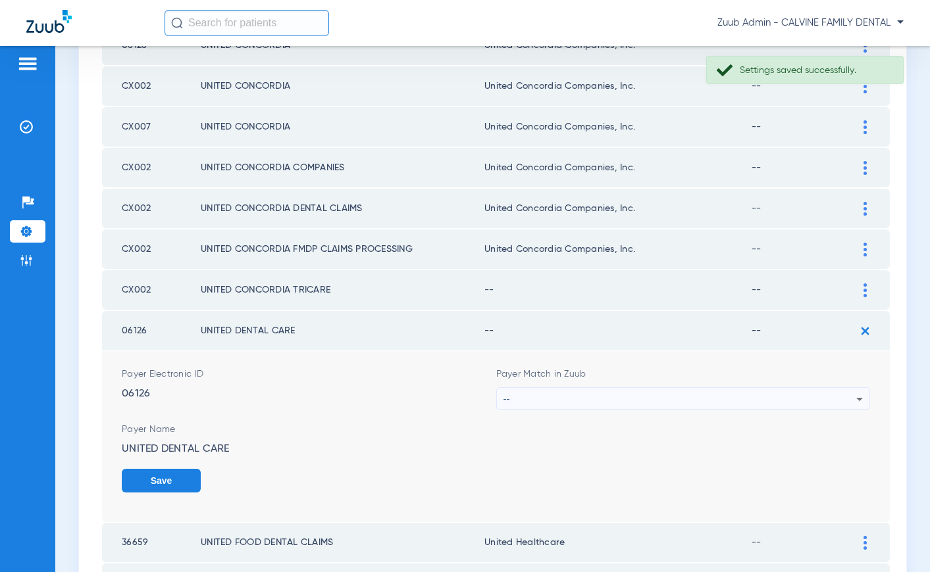
click at [578, 390] on div "--" at bounding box center [679, 399] width 353 height 22
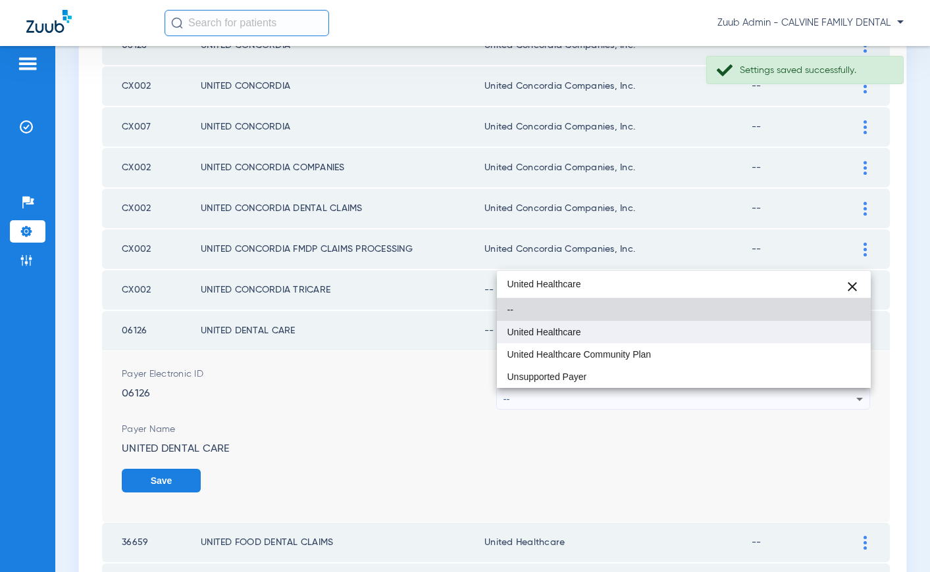
type input "United Healthcare"
click at [551, 328] on span "United Healthcare" at bounding box center [544, 332] width 74 height 9
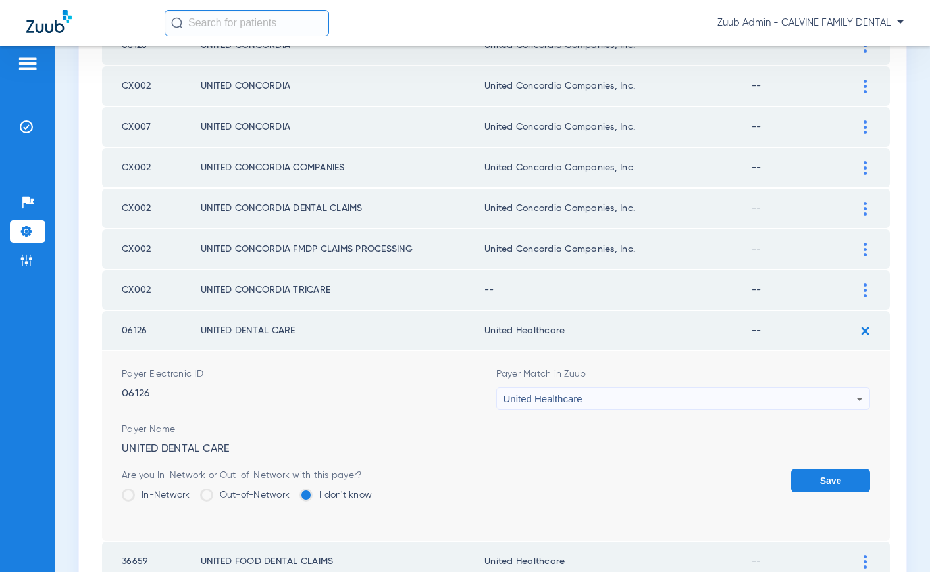
click at [830, 471] on button "Save" at bounding box center [830, 481] width 79 height 24
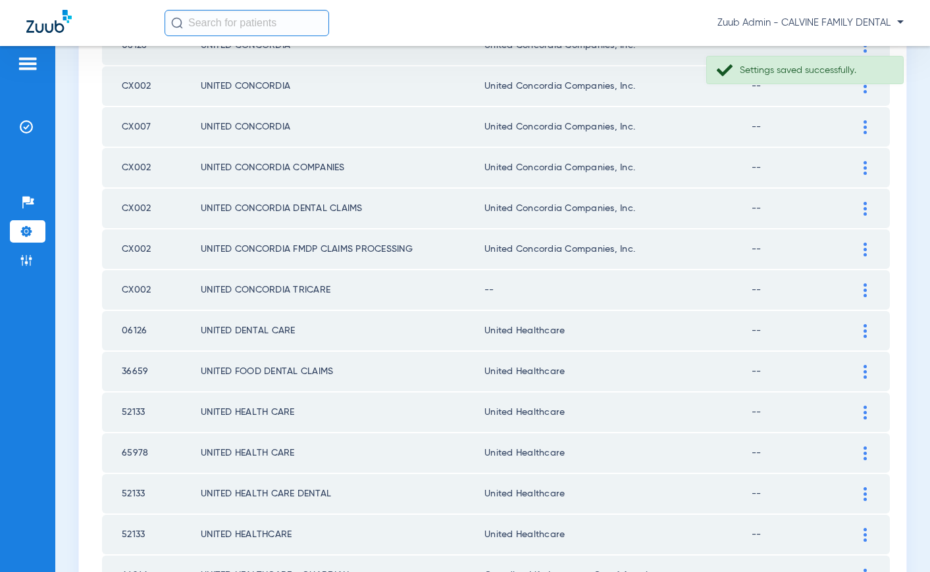
click at [863, 291] on img at bounding box center [864, 291] width 3 height 14
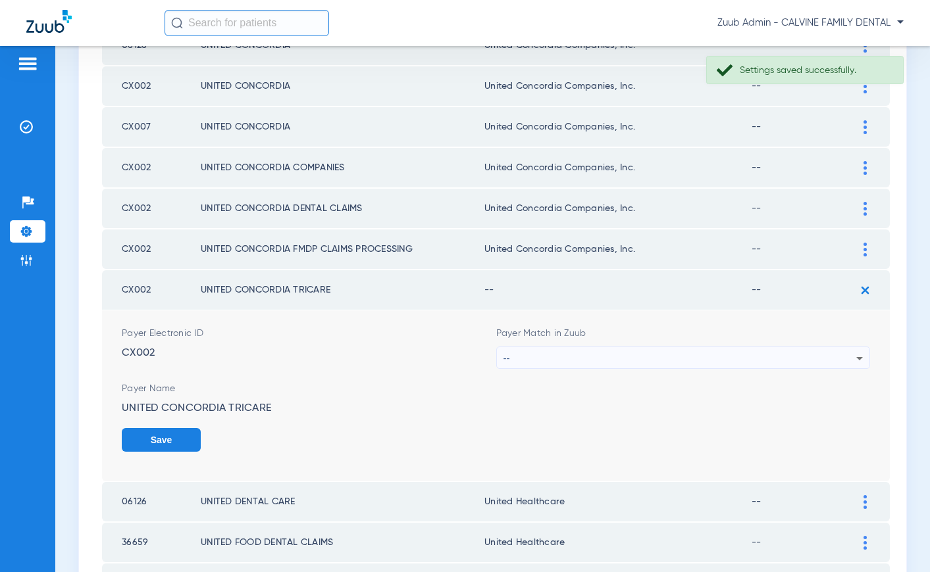
click at [525, 355] on div "--" at bounding box center [679, 358] width 353 height 22
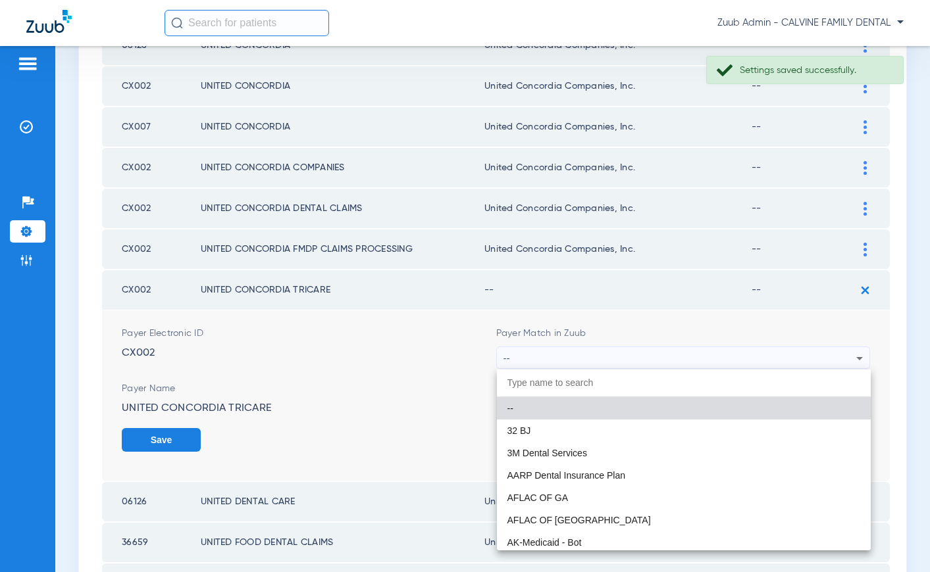
paste input "United Healthcare"
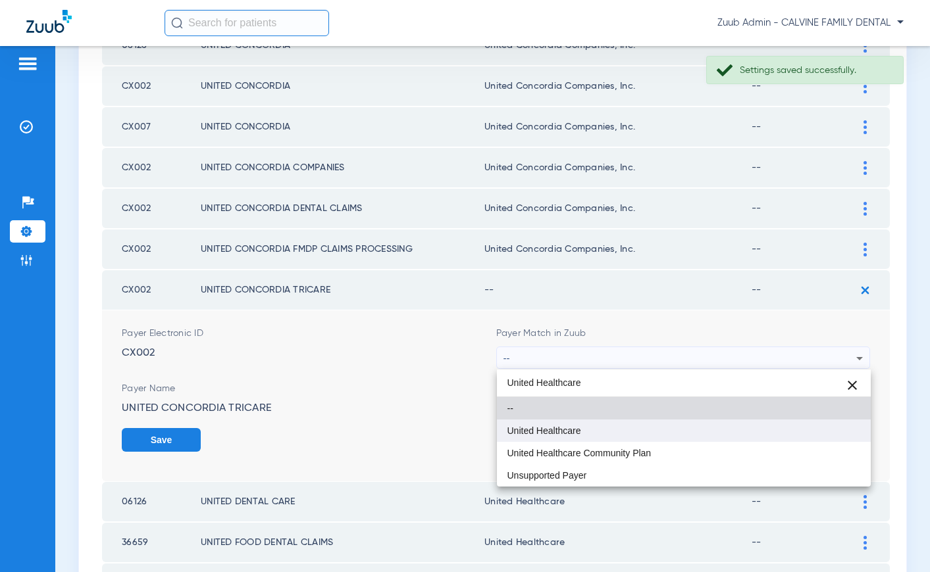
type input "United Healthcare"
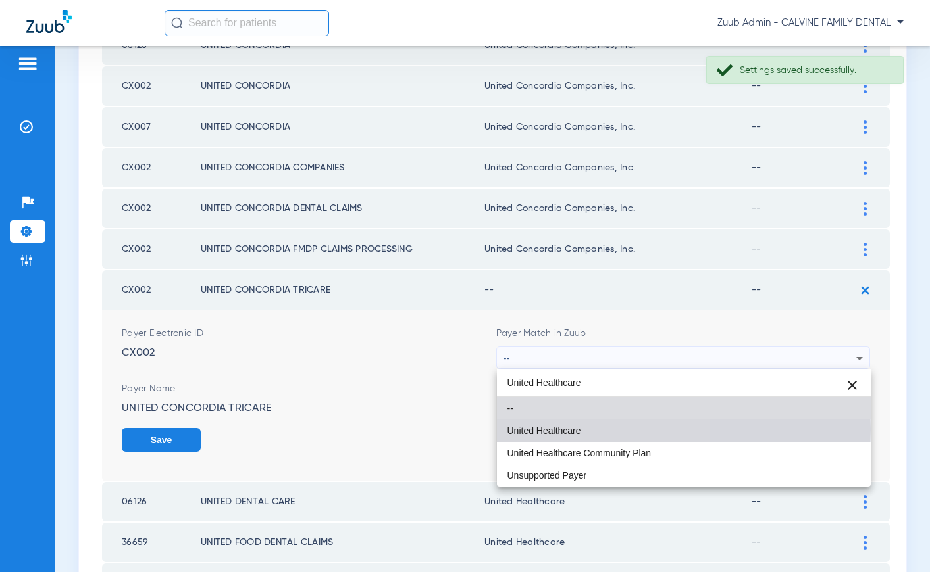
click at [539, 428] on span "United Healthcare" at bounding box center [544, 430] width 74 height 9
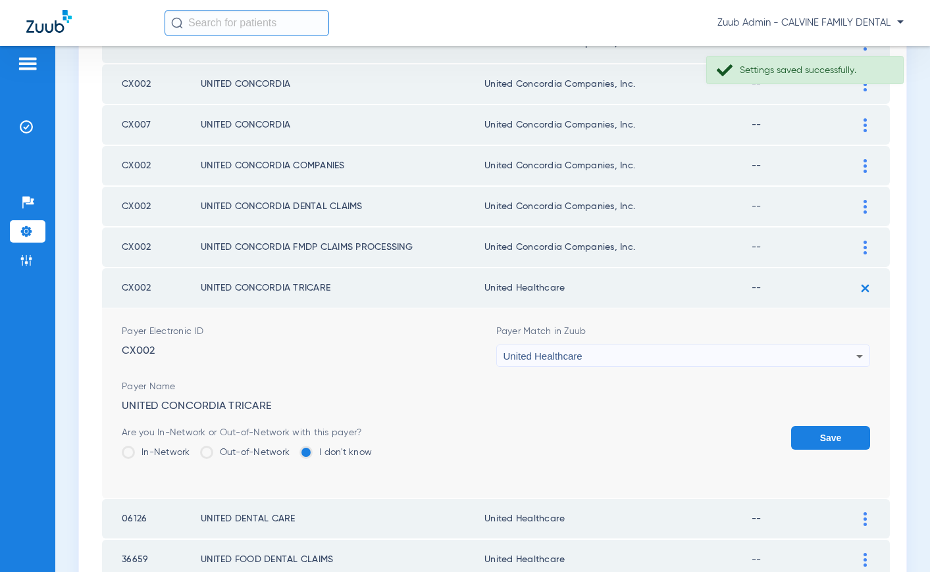
click at [815, 442] on button "Save" at bounding box center [830, 438] width 79 height 24
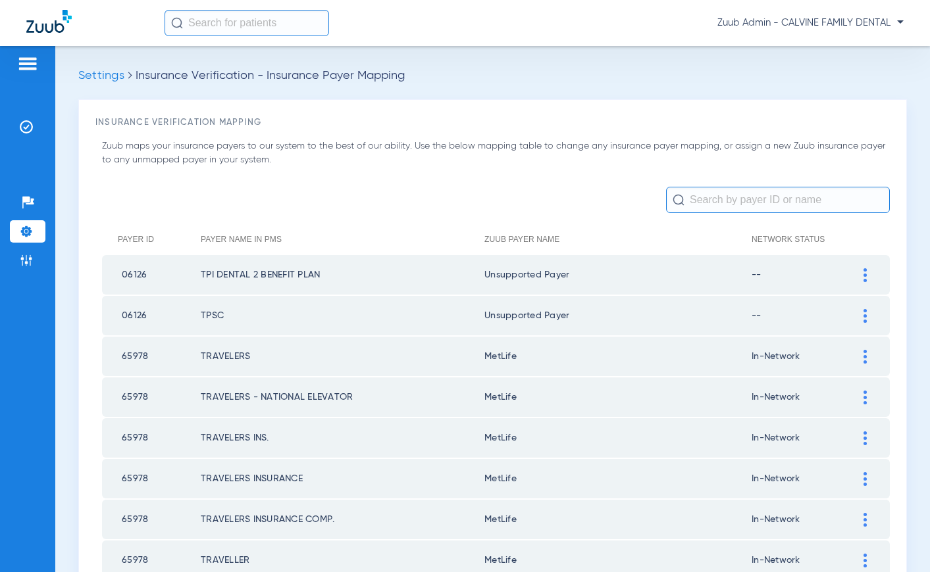
scroll to position [1819, 0]
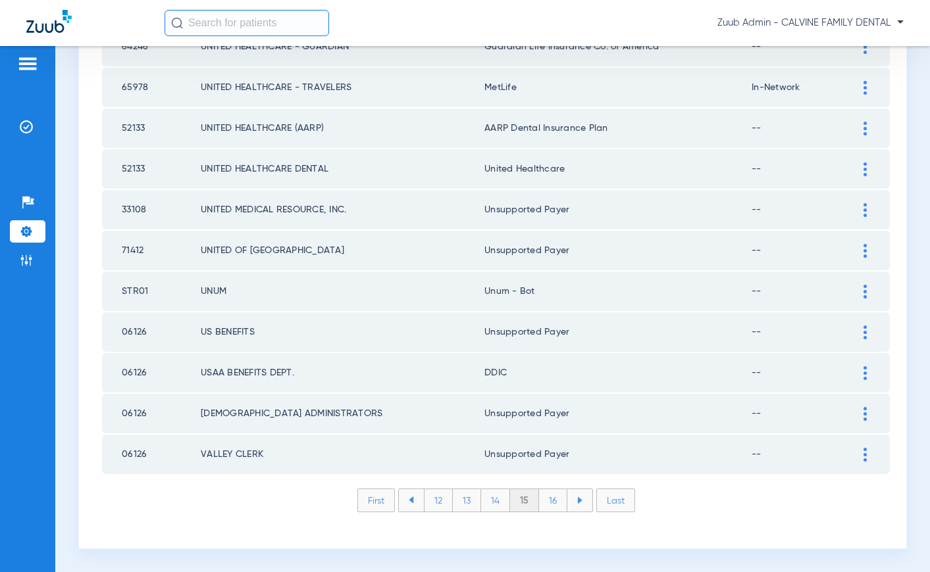
click at [557, 504] on li "16" at bounding box center [553, 501] width 28 height 22
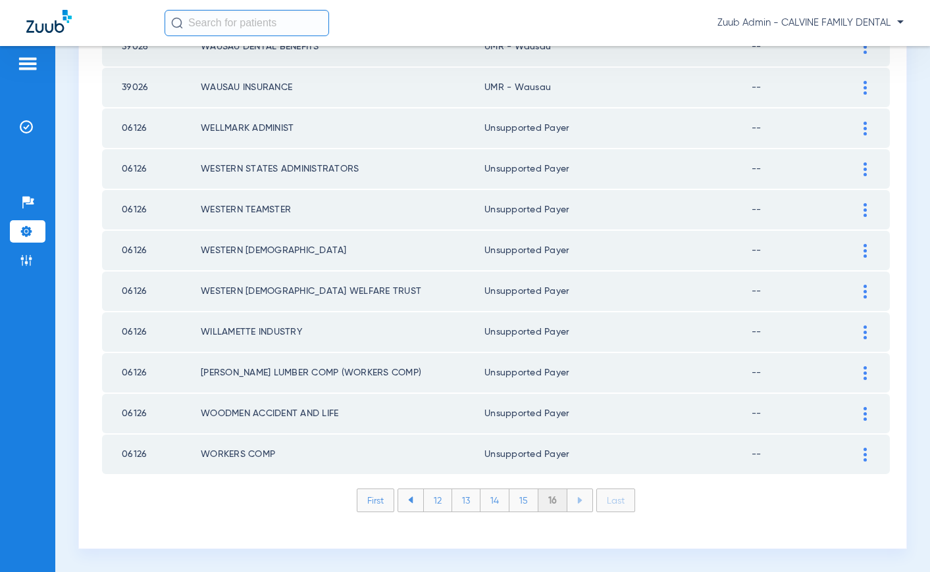
scroll to position [391, 0]
click at [498, 504] on li "14" at bounding box center [494, 501] width 29 height 22
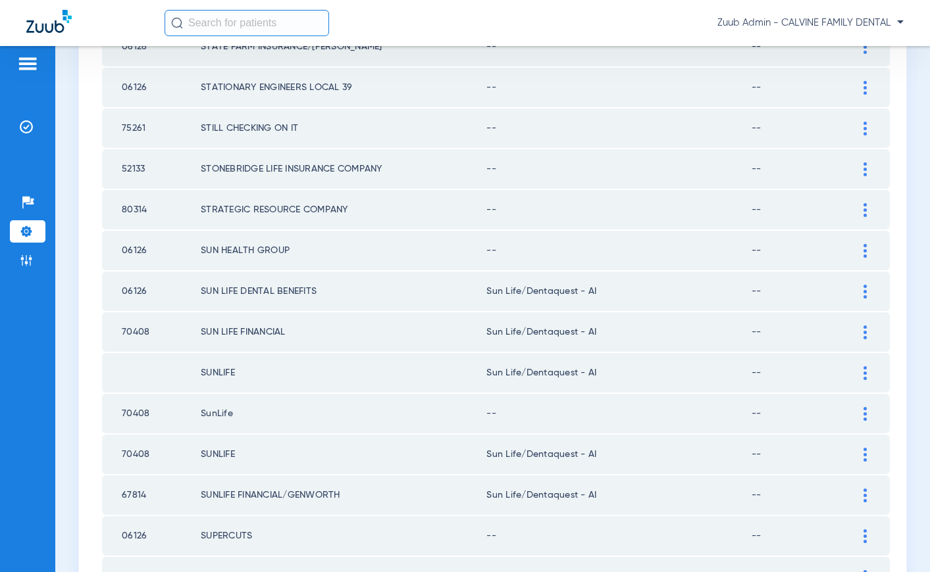
scroll to position [1819, 0]
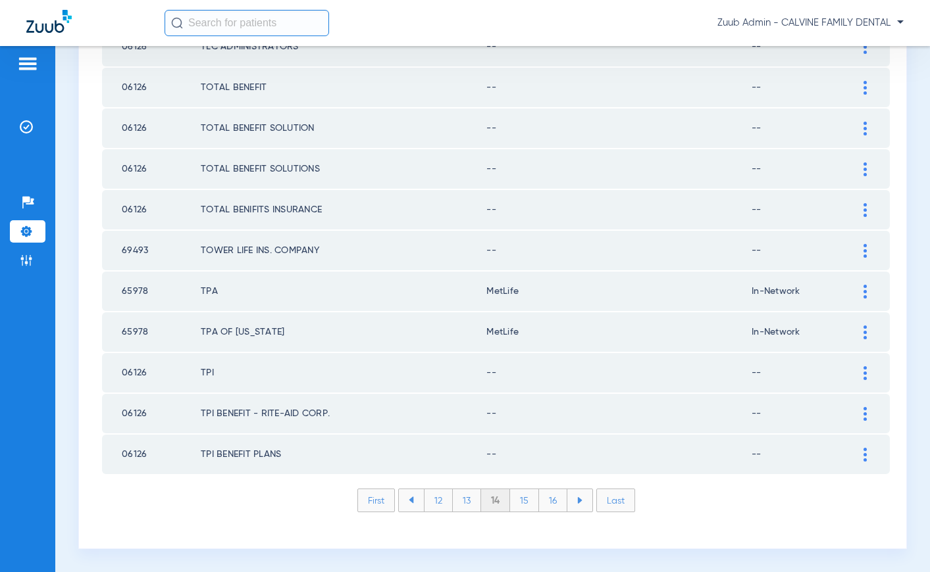
click at [864, 455] on img at bounding box center [864, 455] width 3 height 14
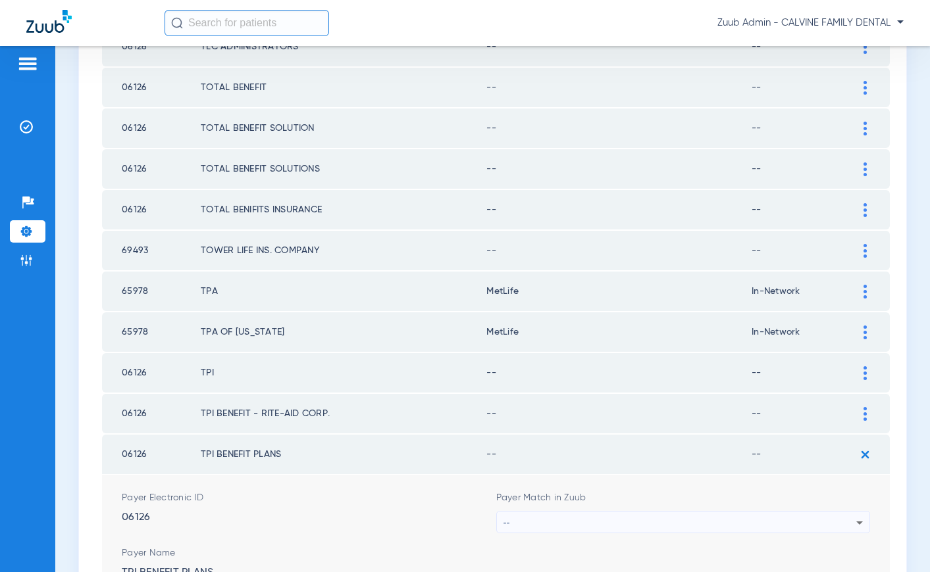
click at [714, 517] on div "--" at bounding box center [679, 523] width 353 height 22
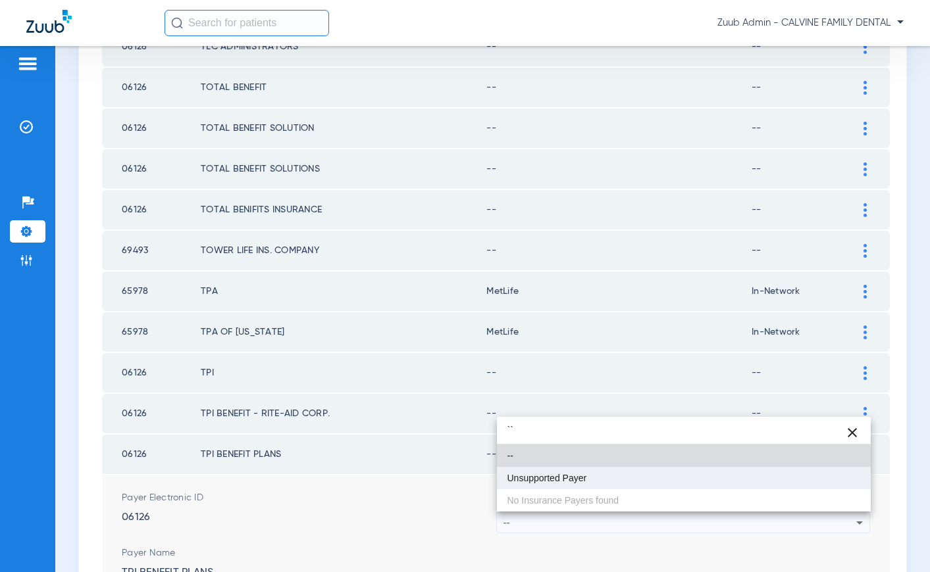
type input "``"
click at [548, 474] on span "Unsupported Payer" at bounding box center [547, 478] width 80 height 9
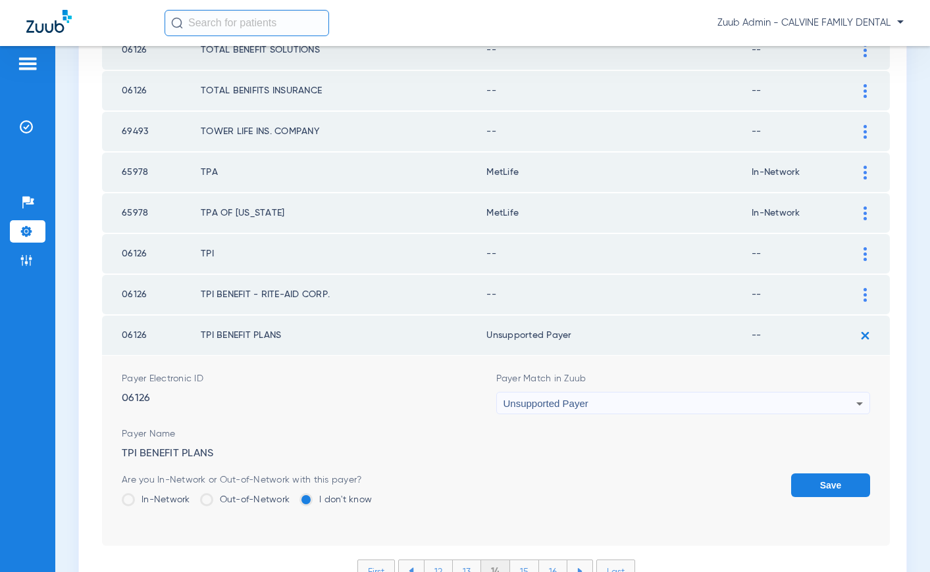
scroll to position [1938, 0]
click at [833, 482] on button "Save" at bounding box center [830, 486] width 79 height 24
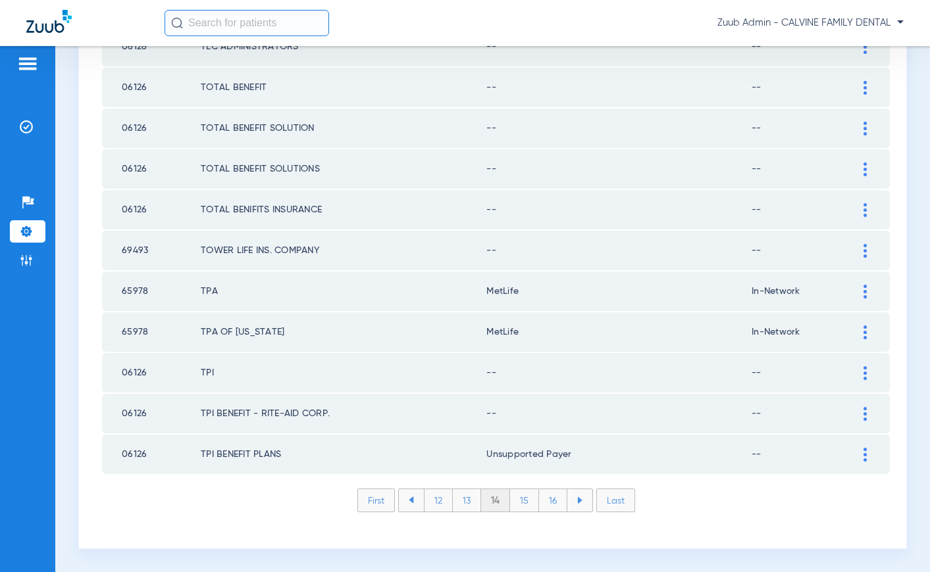
scroll to position [1819, 0]
click at [865, 411] on img at bounding box center [864, 414] width 3 height 14
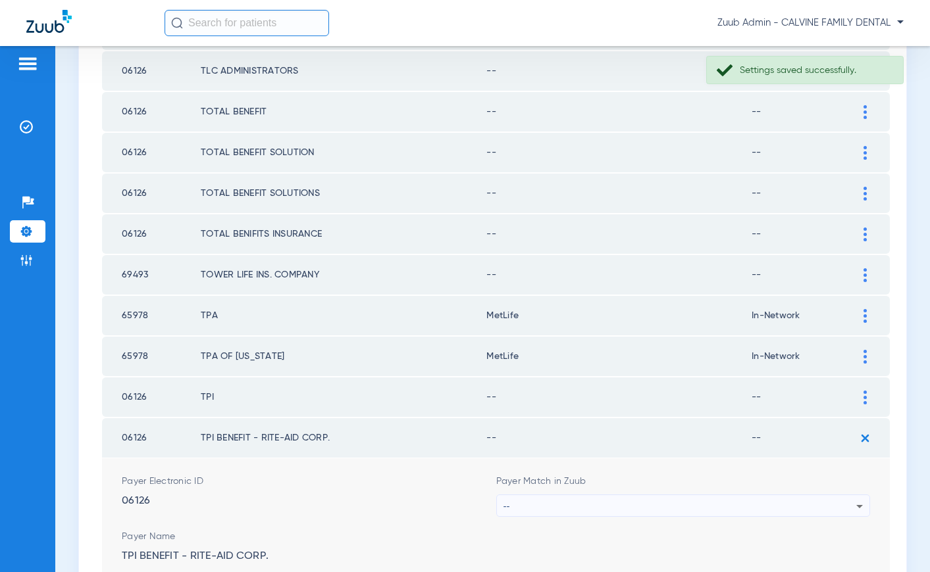
click at [678, 509] on div "--" at bounding box center [679, 506] width 353 height 22
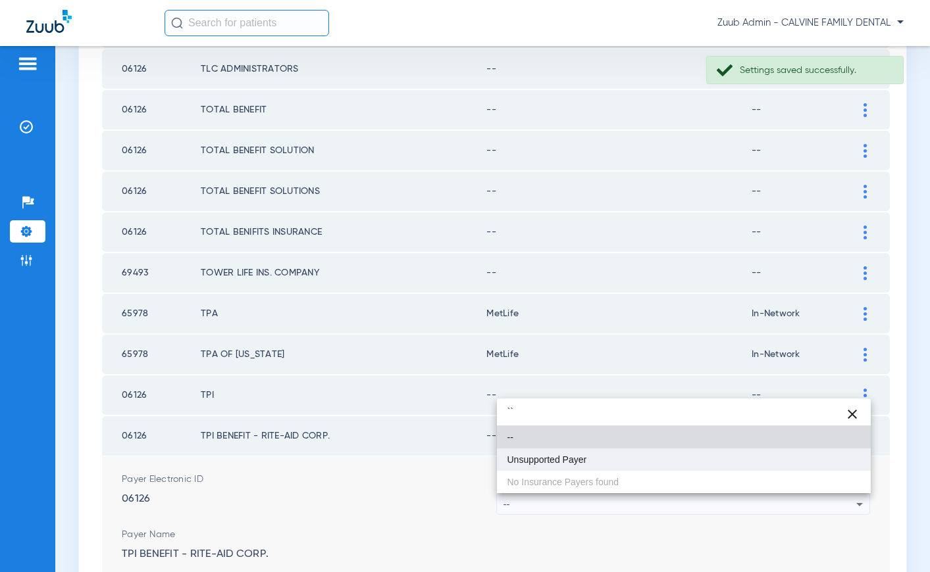
type input "``"
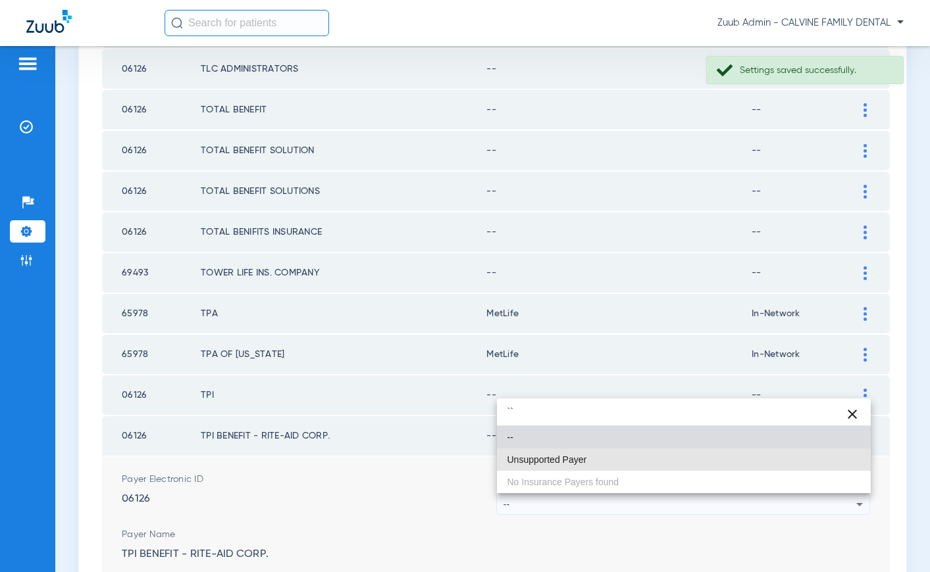
drag, startPoint x: 563, startPoint y: 457, endPoint x: 747, endPoint y: 522, distance: 195.6
click at [563, 457] on span "Unsupported Payer" at bounding box center [547, 459] width 80 height 9
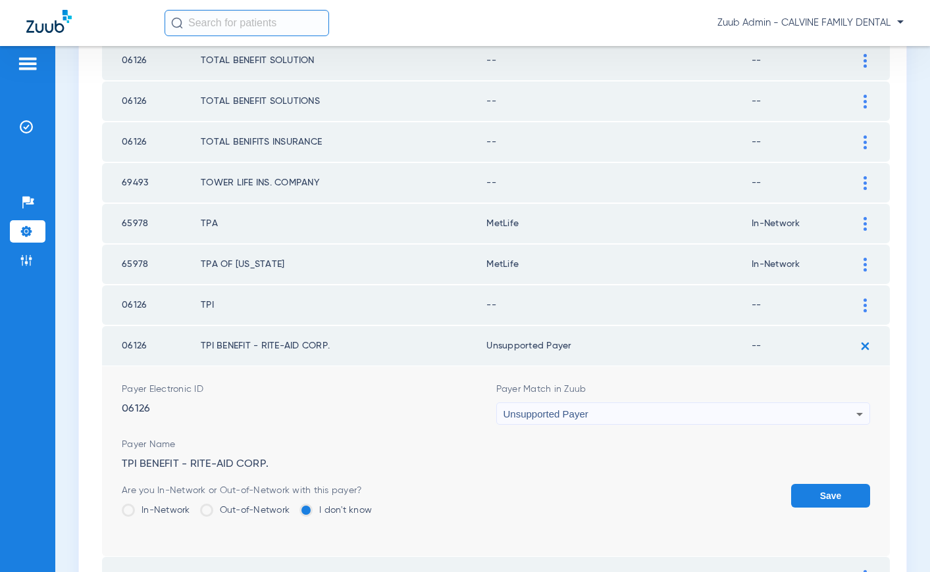
click at [821, 492] on button "Save" at bounding box center [830, 496] width 79 height 24
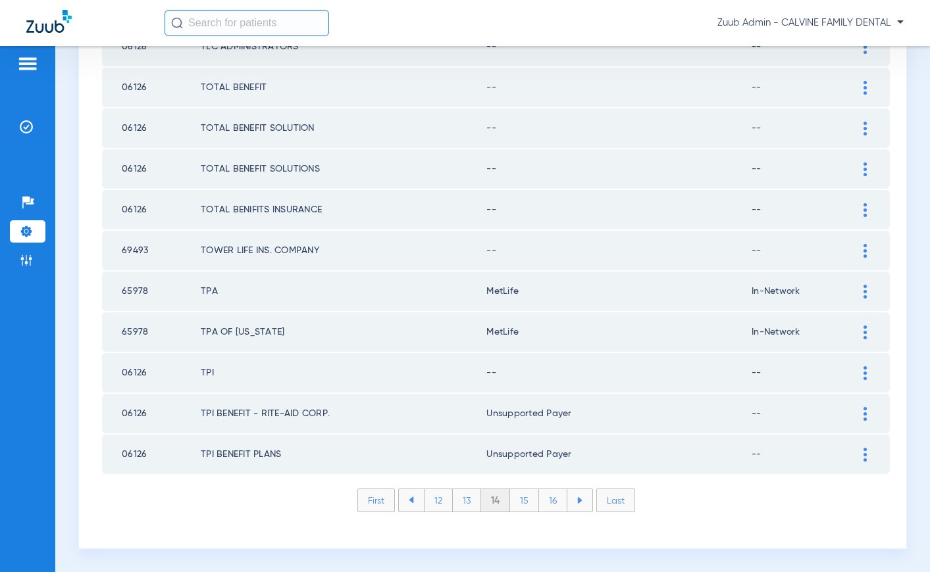
scroll to position [1819, 0]
click at [856, 370] on div at bounding box center [864, 373] width 23 height 14
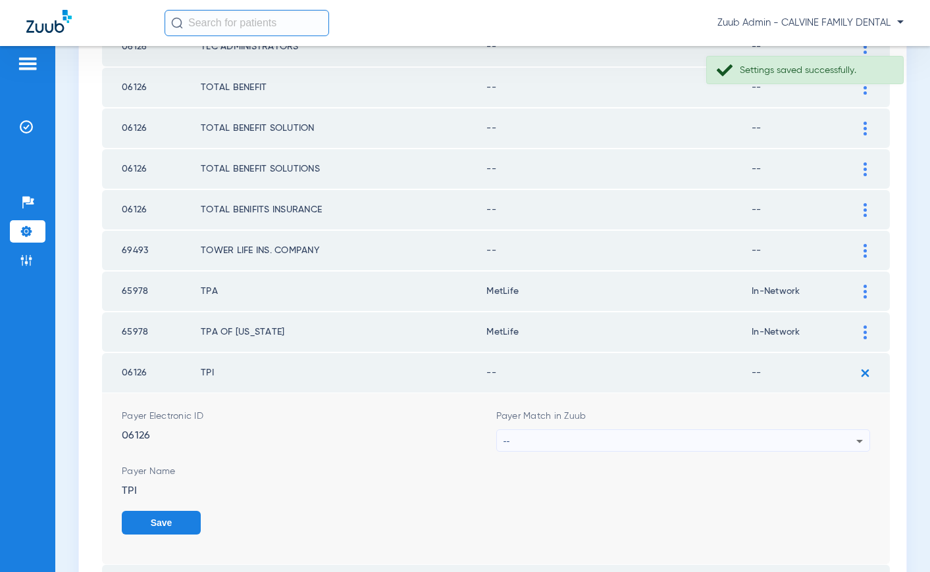
click at [548, 438] on div "--" at bounding box center [679, 441] width 353 height 22
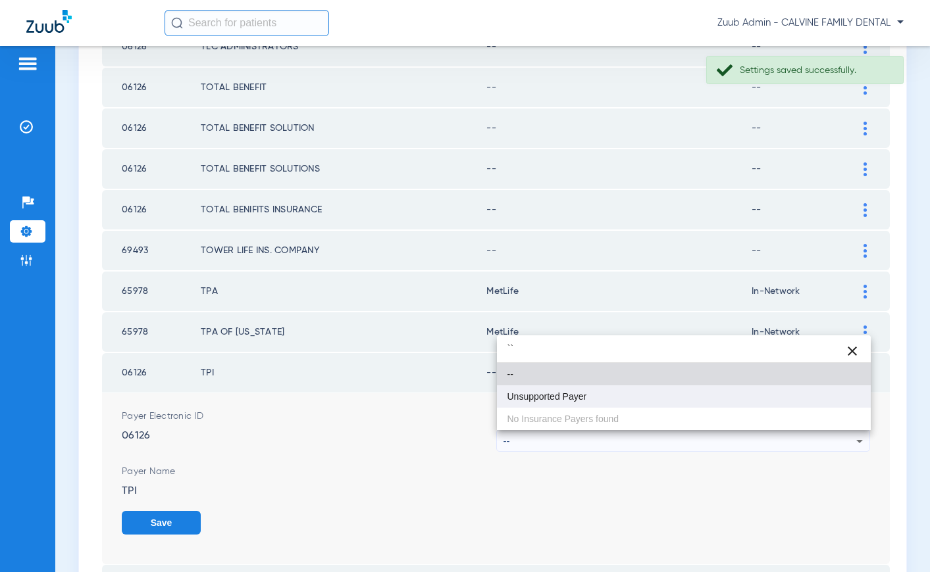
type input "``"
drag, startPoint x: 540, startPoint y: 399, endPoint x: 718, endPoint y: 419, distance: 179.4
click at [540, 399] on span "Unsupported Payer" at bounding box center [547, 396] width 80 height 9
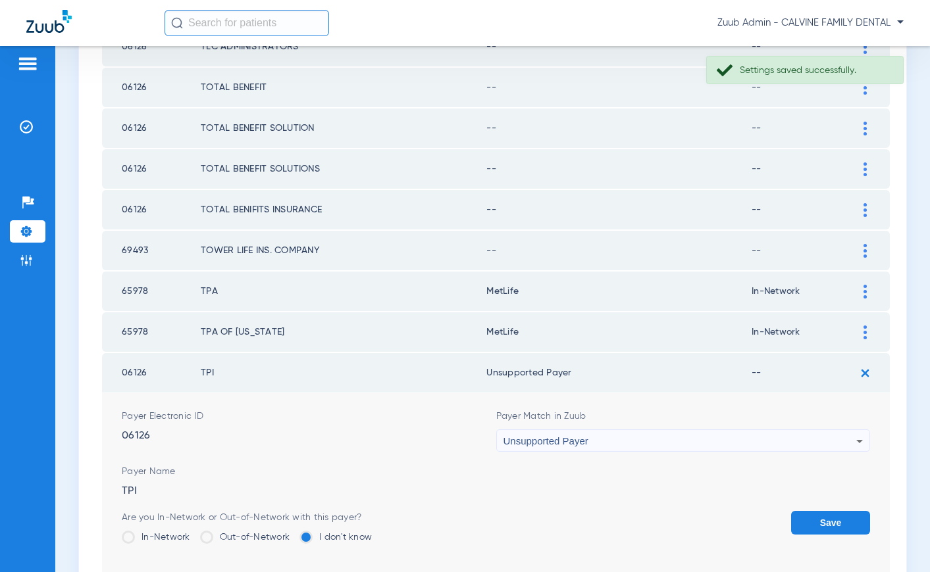
click at [824, 519] on button "Save" at bounding box center [830, 523] width 79 height 24
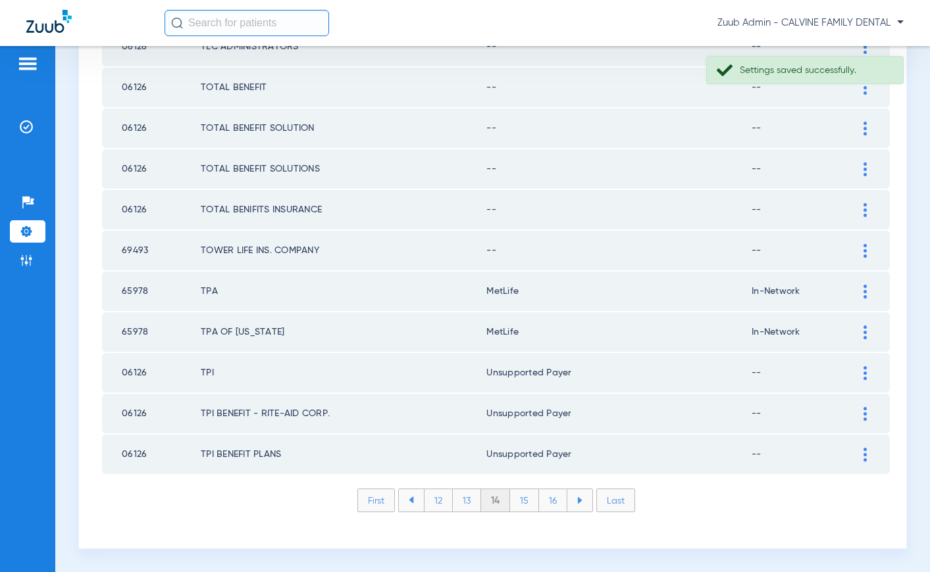
drag, startPoint x: 860, startPoint y: 251, endPoint x: 845, endPoint y: 243, distance: 16.8
click at [857, 249] on div at bounding box center [864, 251] width 23 height 14
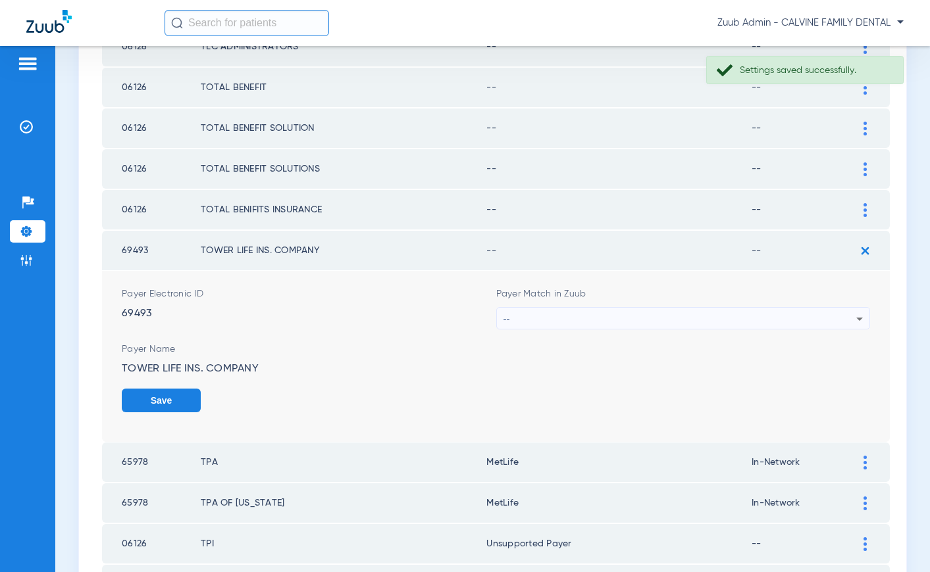
click at [675, 315] on div "--" at bounding box center [679, 319] width 353 height 22
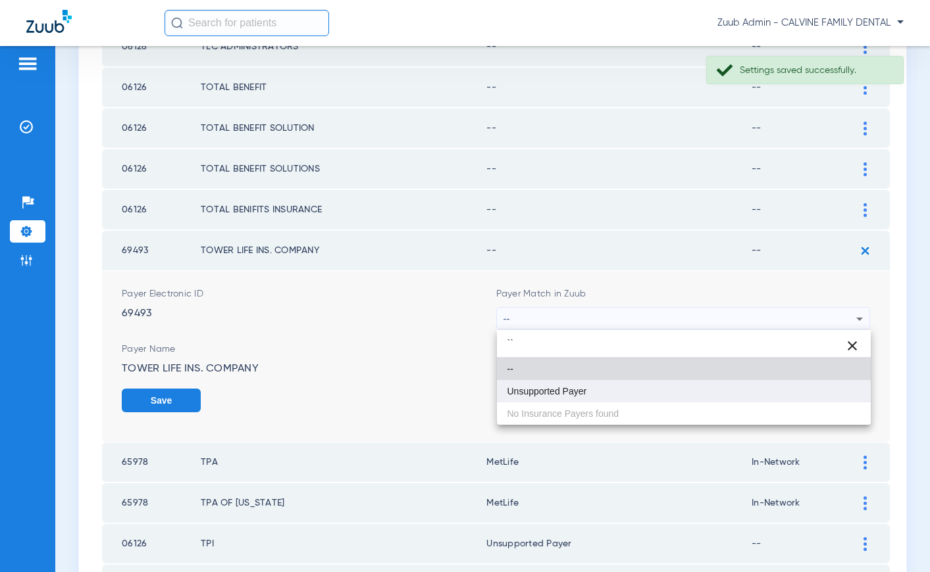
type input "``"
drag, startPoint x: 618, startPoint y: 386, endPoint x: 723, endPoint y: 362, distance: 107.9
click at [627, 381] on mat-option "Unsupported Payer" at bounding box center [684, 391] width 374 height 22
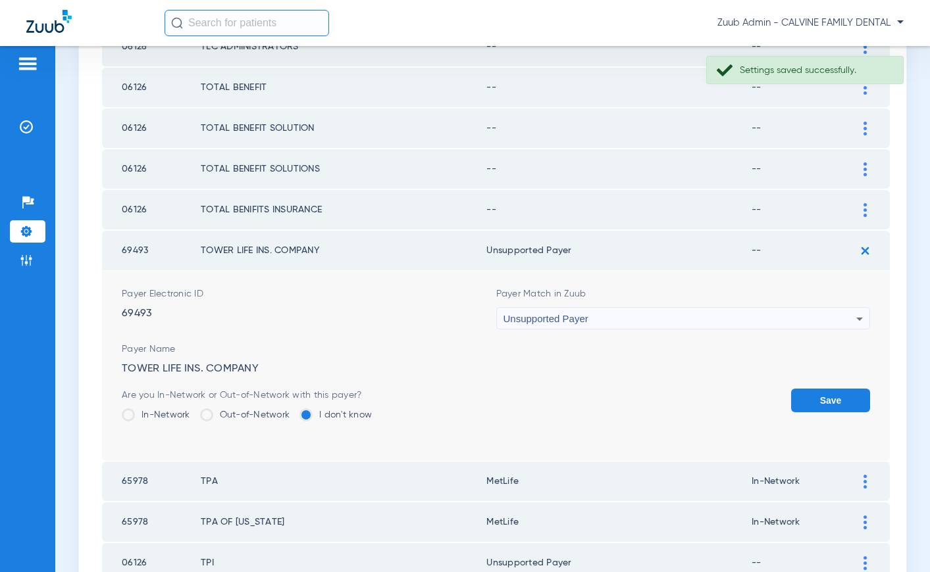
drag, startPoint x: 819, startPoint y: 395, endPoint x: 851, endPoint y: 291, distance: 108.8
click at [819, 395] on button "Save" at bounding box center [830, 401] width 79 height 24
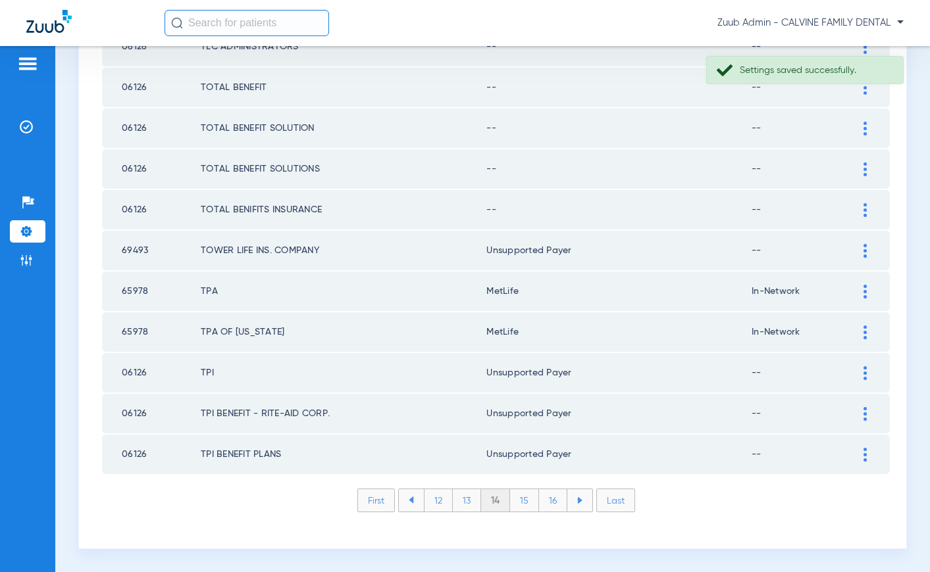
drag, startPoint x: 861, startPoint y: 205, endPoint x: 792, endPoint y: 193, distance: 70.2
click at [860, 205] on div at bounding box center [864, 210] width 23 height 14
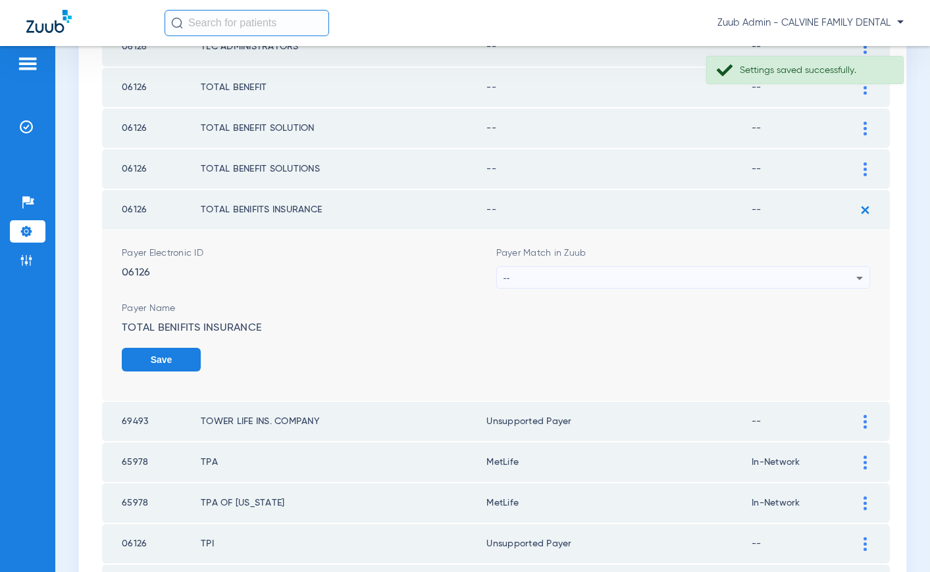
click at [647, 275] on div "--" at bounding box center [679, 278] width 353 height 22
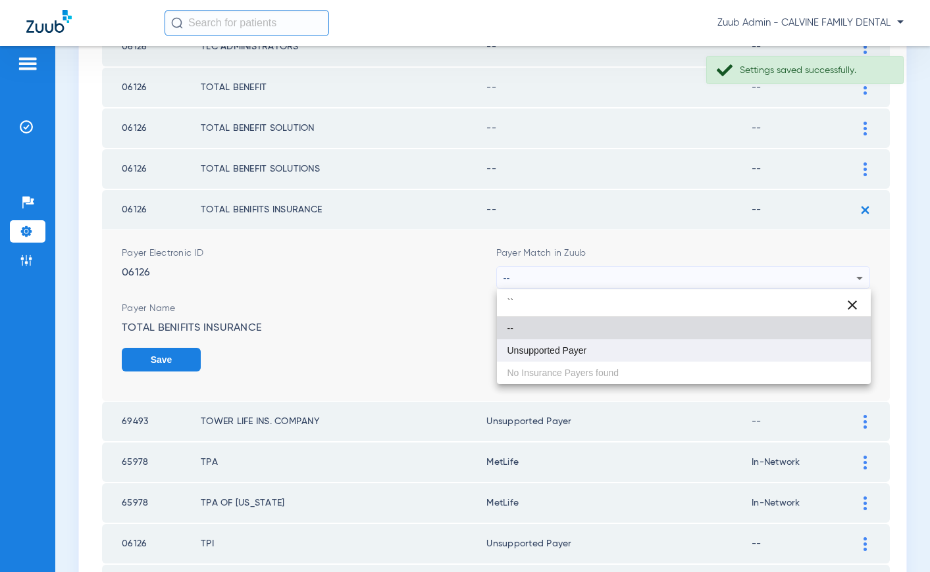
type input "``"
drag, startPoint x: 567, startPoint y: 347, endPoint x: 740, endPoint y: 354, distance: 173.2
click at [582, 346] on span "Unsupported Payer" at bounding box center [547, 350] width 80 height 9
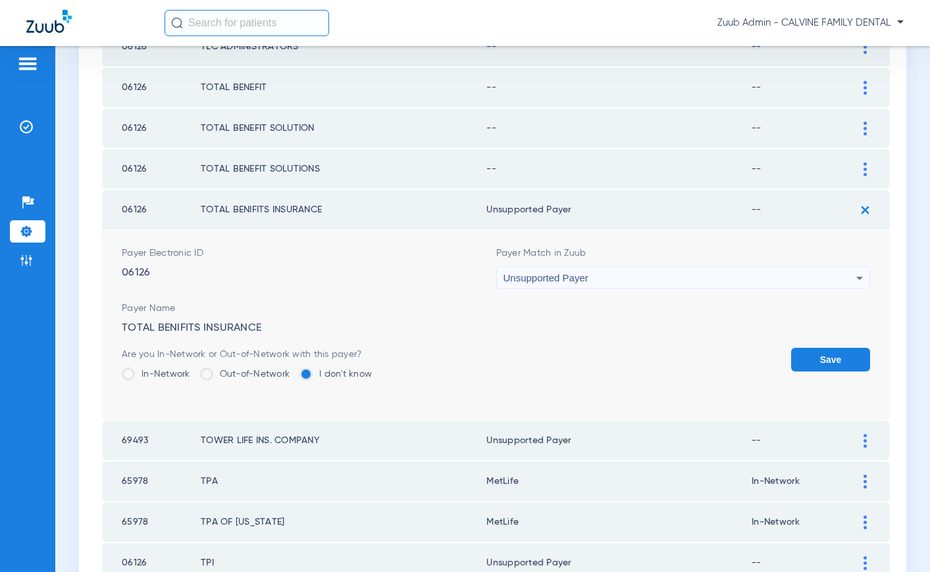
drag, startPoint x: 834, startPoint y: 357, endPoint x: 805, endPoint y: 253, distance: 108.7
click at [834, 357] on button "Save" at bounding box center [830, 360] width 79 height 24
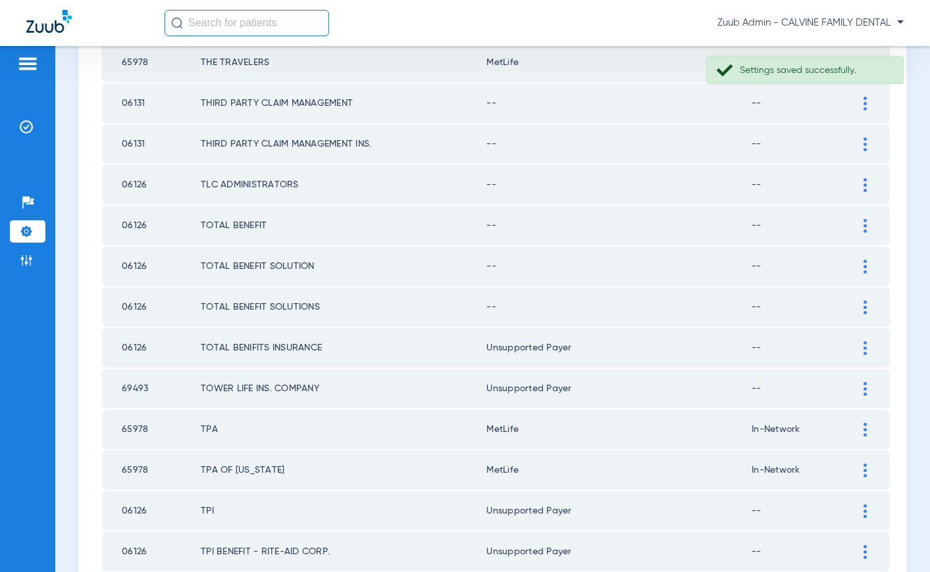
scroll to position [1688, 0]
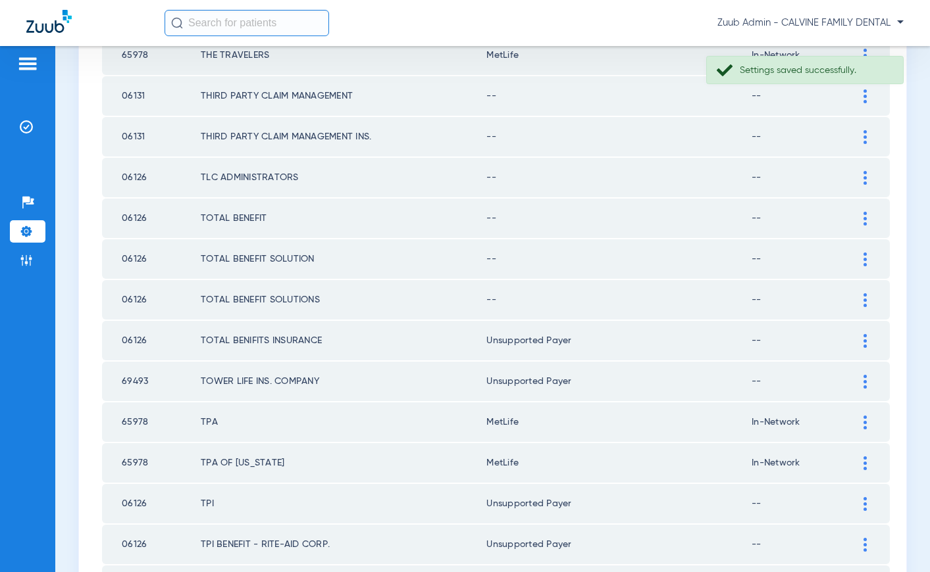
click at [863, 305] on img at bounding box center [864, 300] width 3 height 14
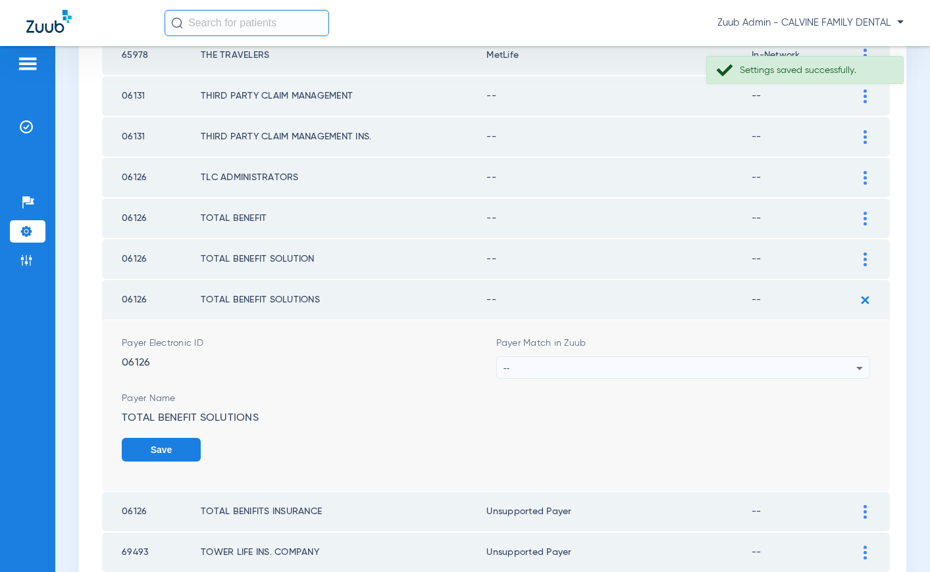
click at [687, 367] on div "--" at bounding box center [679, 368] width 353 height 22
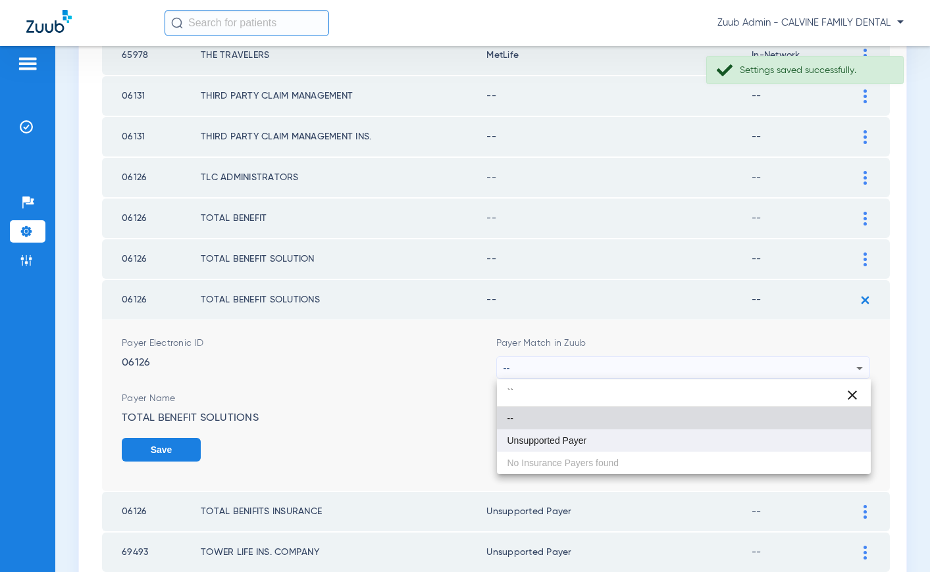
type input "``"
click at [616, 436] on mat-option "Unsupported Payer" at bounding box center [684, 441] width 374 height 22
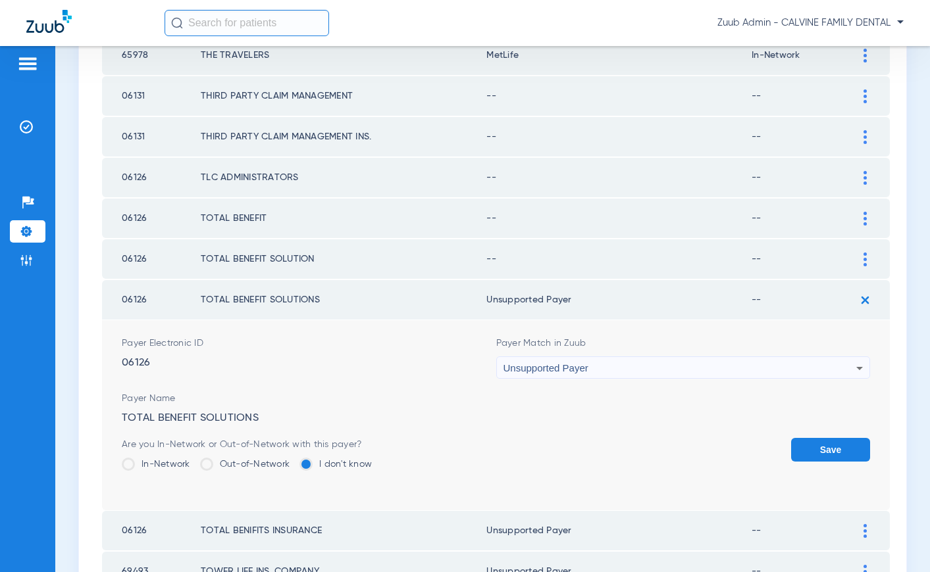
drag, startPoint x: 822, startPoint y: 443, endPoint x: 853, endPoint y: 347, distance: 101.1
click at [822, 440] on button "Save" at bounding box center [830, 450] width 79 height 24
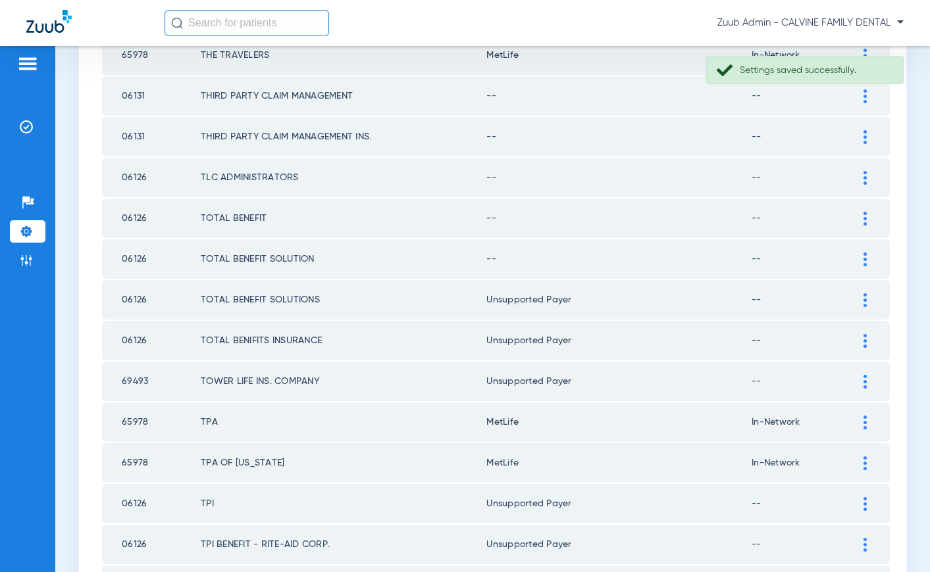
click at [865, 257] on img at bounding box center [864, 260] width 3 height 14
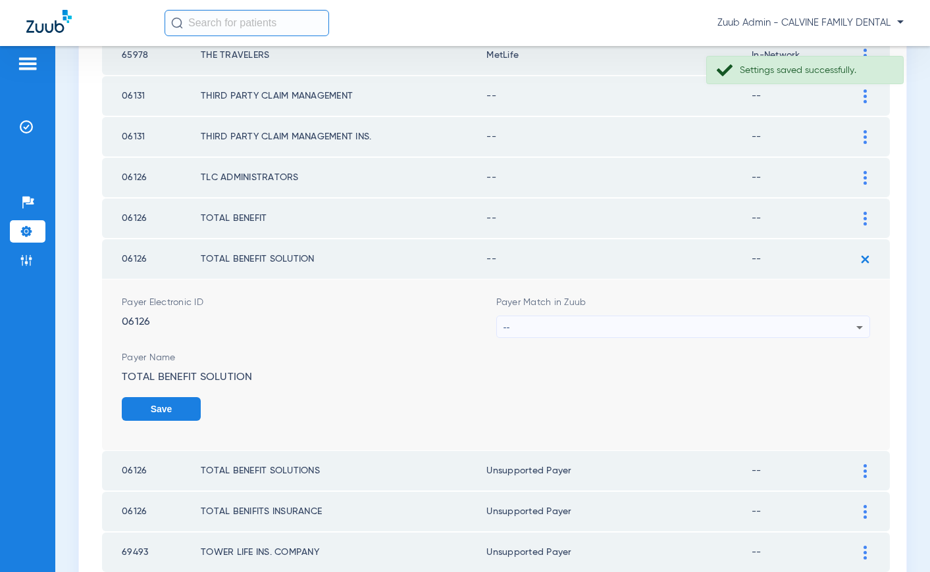
click at [594, 324] on div "--" at bounding box center [679, 327] width 353 height 22
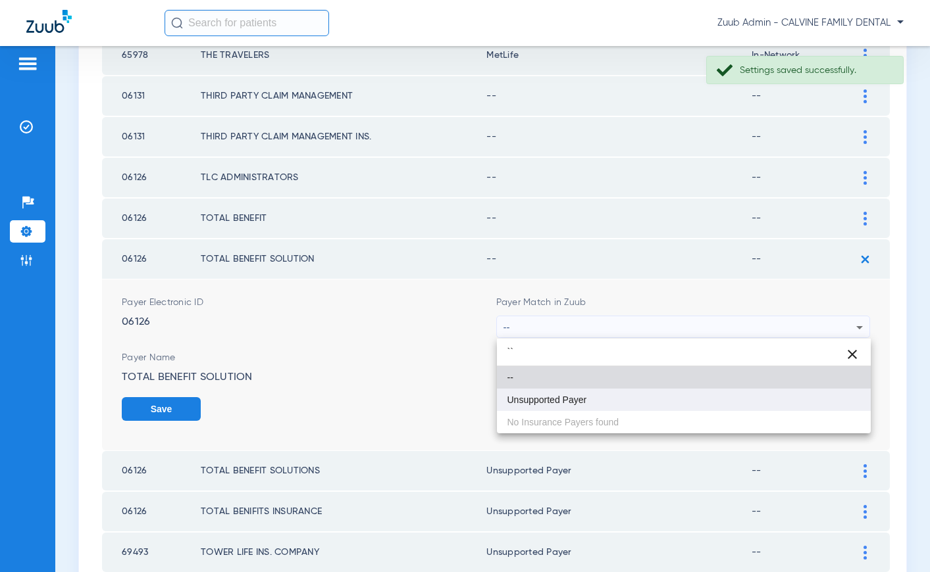
type input "``"
drag, startPoint x: 564, startPoint y: 405, endPoint x: 630, endPoint y: 403, distance: 65.8
click at [564, 405] on span "Unsupported Payer" at bounding box center [547, 399] width 80 height 9
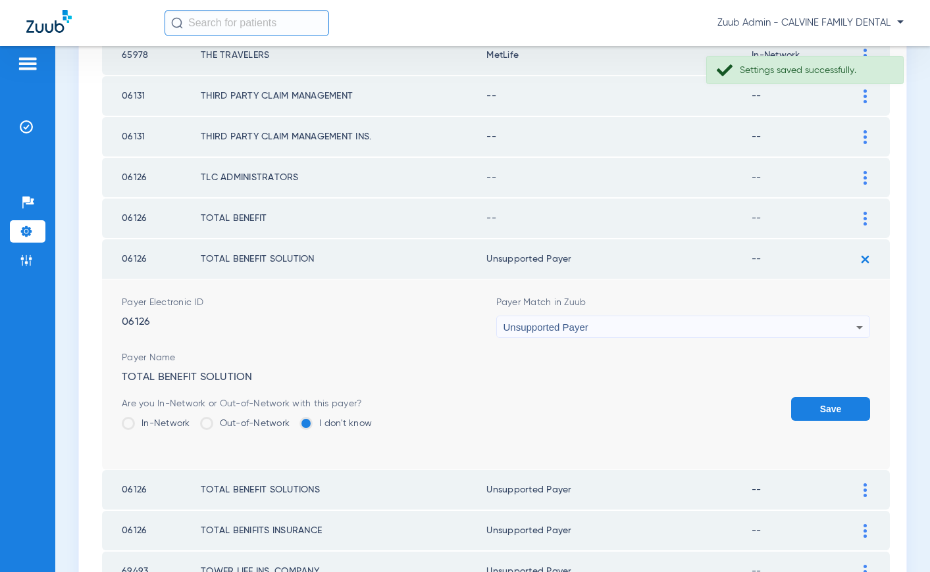
click at [806, 401] on button "Save" at bounding box center [830, 409] width 79 height 24
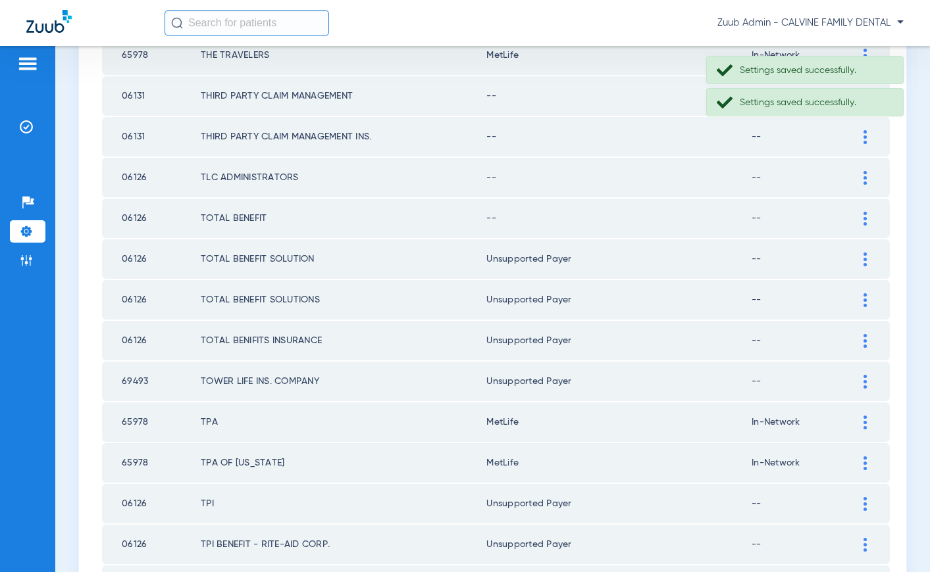
click at [861, 217] on div at bounding box center [864, 219] width 23 height 14
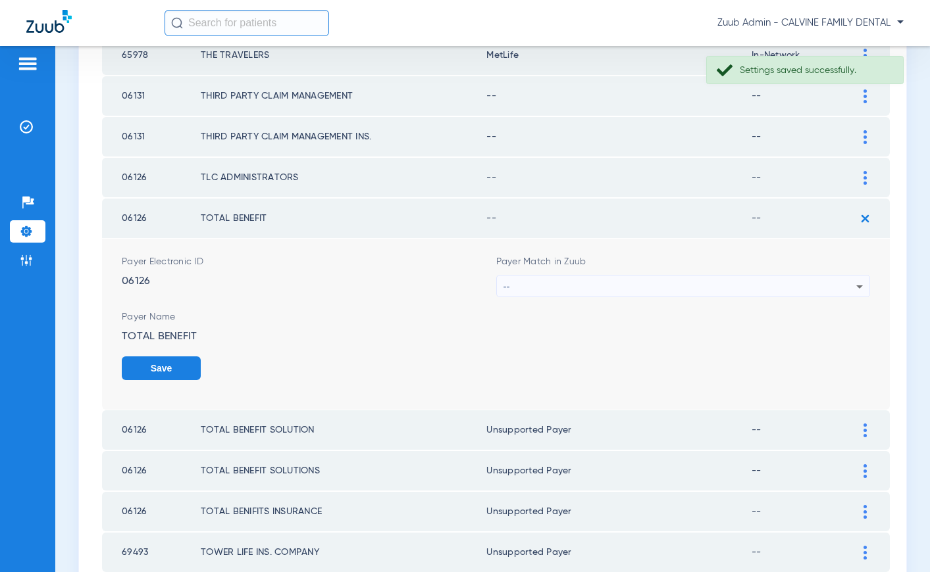
click at [525, 281] on div "--" at bounding box center [679, 287] width 353 height 22
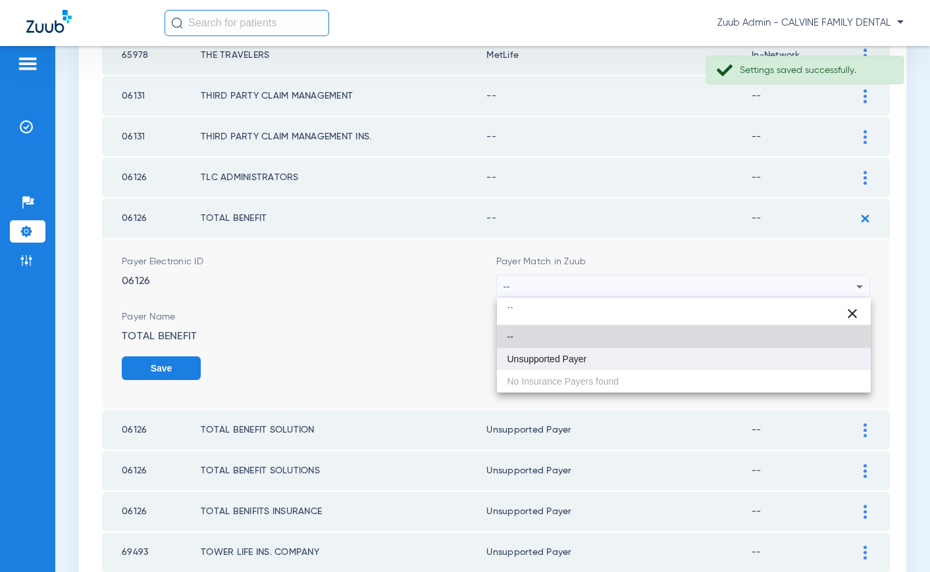
type input "``"
click at [527, 365] on mat-option "Unsupported Payer" at bounding box center [684, 359] width 374 height 22
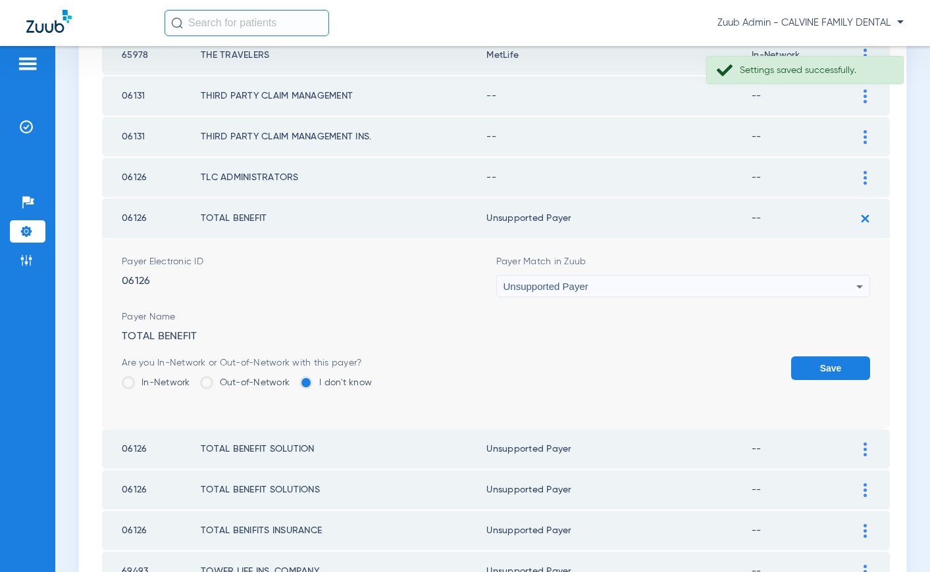
click at [803, 368] on button "Save" at bounding box center [830, 369] width 79 height 24
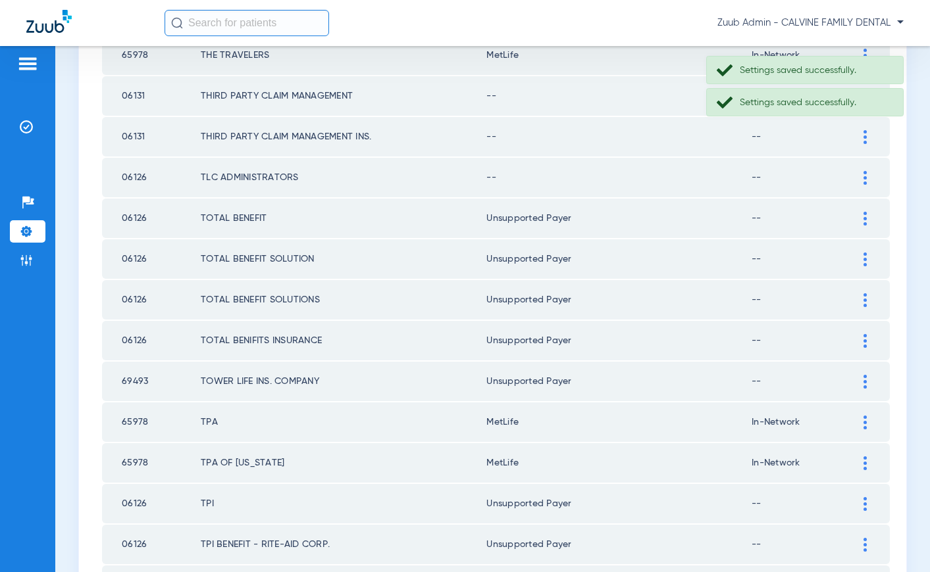
click at [859, 178] on div at bounding box center [864, 178] width 23 height 14
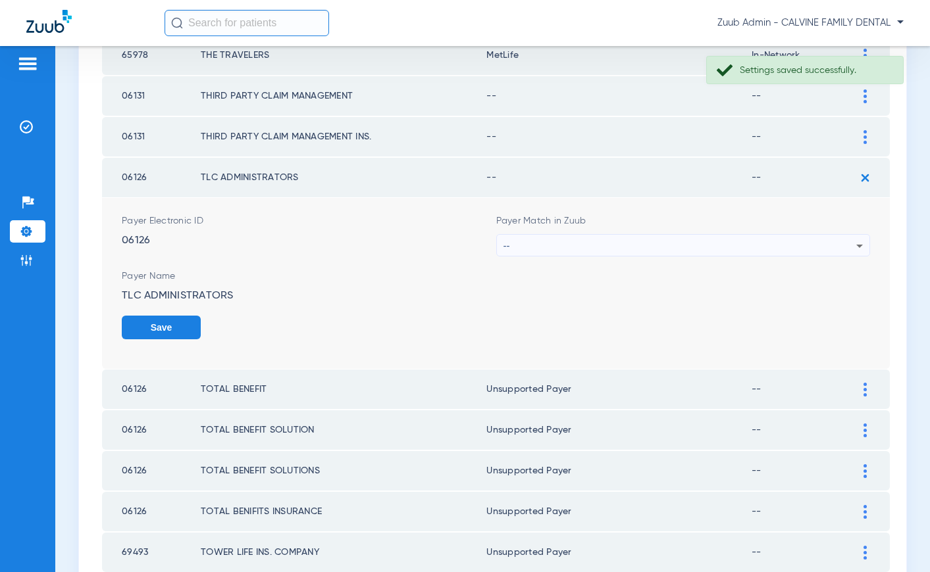
click at [586, 241] on div "--" at bounding box center [679, 246] width 353 height 22
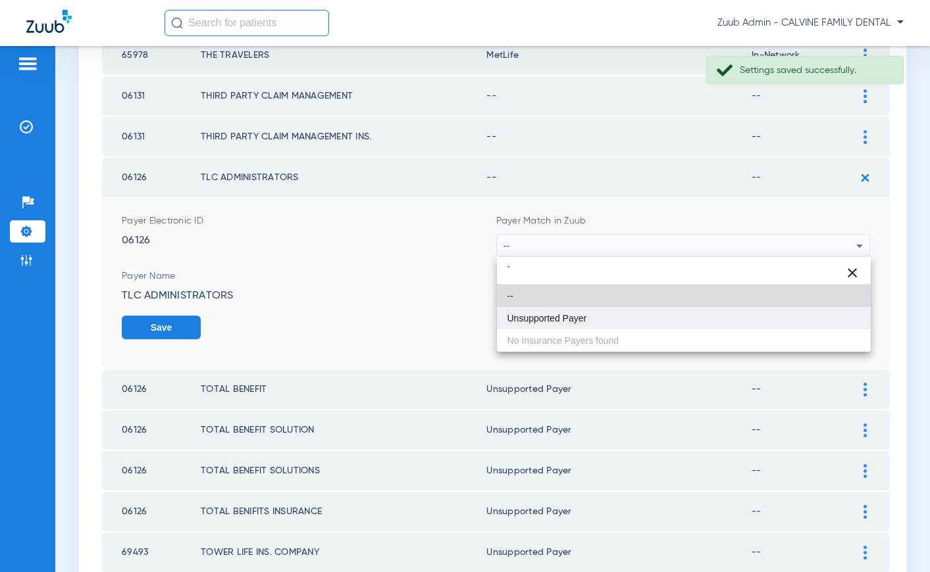
type input "`"
drag, startPoint x: 565, startPoint y: 315, endPoint x: 696, endPoint y: 315, distance: 131.6
click at [570, 314] on span "Unsupported Payer" at bounding box center [547, 318] width 80 height 9
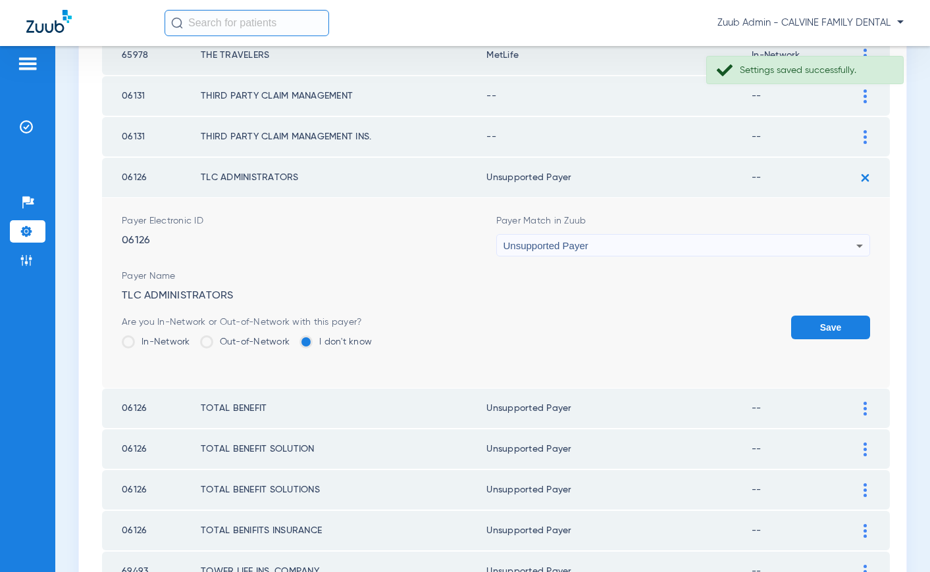
click at [815, 328] on button "Save" at bounding box center [830, 328] width 79 height 24
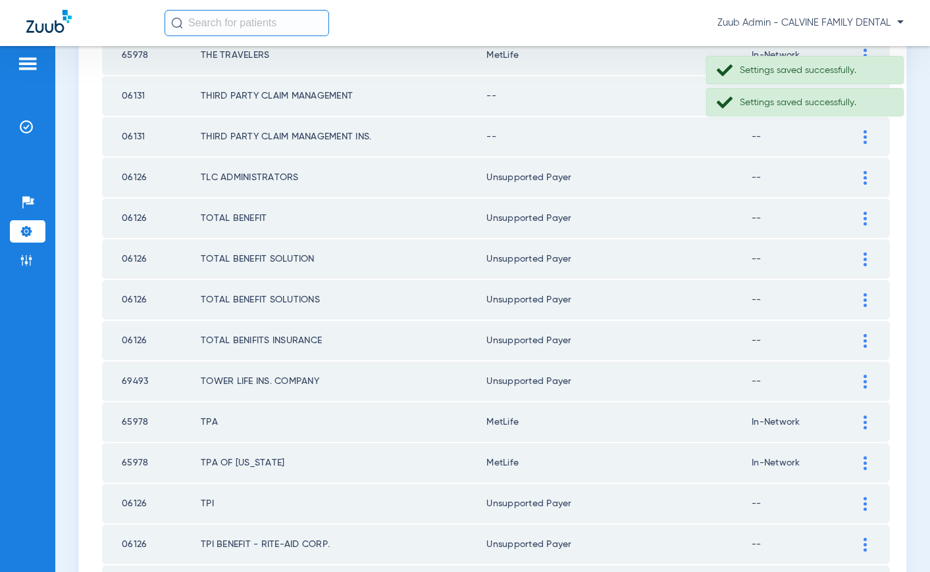
click at [860, 138] on div at bounding box center [864, 137] width 23 height 14
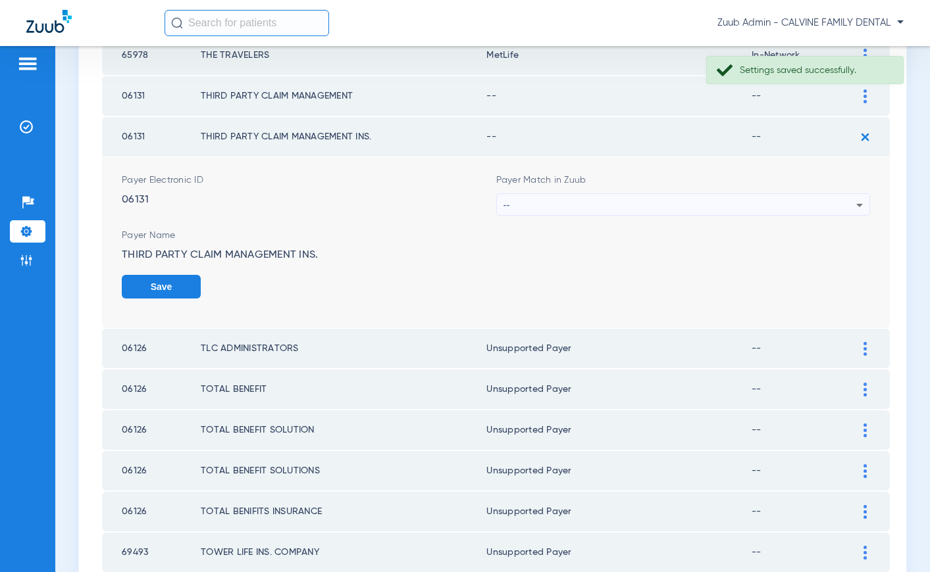
click at [568, 201] on div "--" at bounding box center [679, 205] width 353 height 22
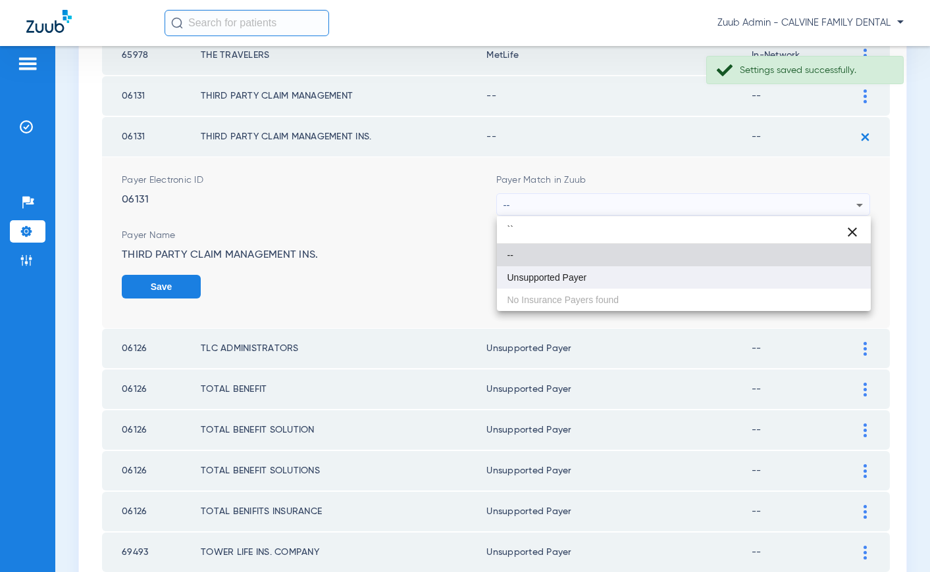
type input "``"
drag, startPoint x: 544, startPoint y: 272, endPoint x: 692, endPoint y: 287, distance: 148.8
click at [555, 270] on mat-option "Unsupported Payer" at bounding box center [684, 277] width 374 height 22
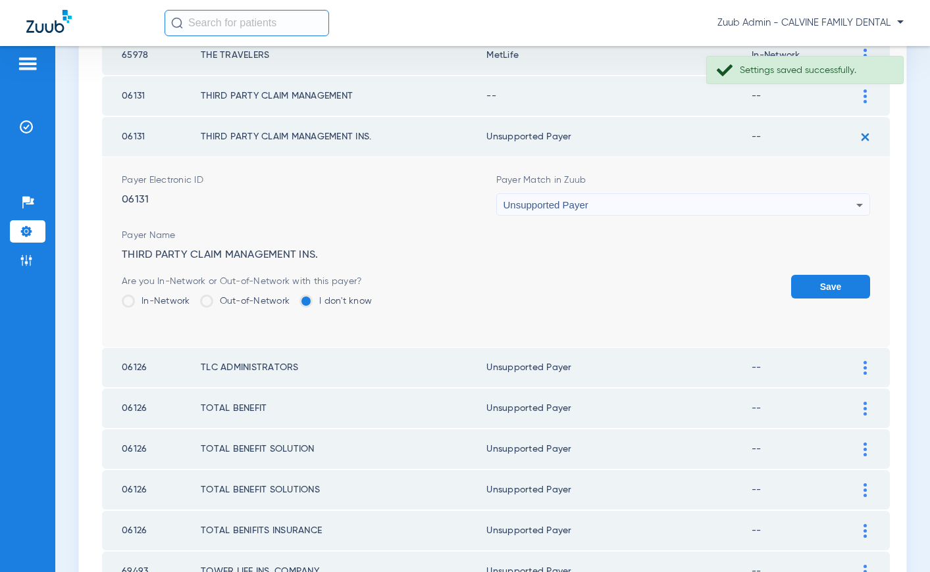
click at [835, 287] on button "Save" at bounding box center [830, 287] width 79 height 24
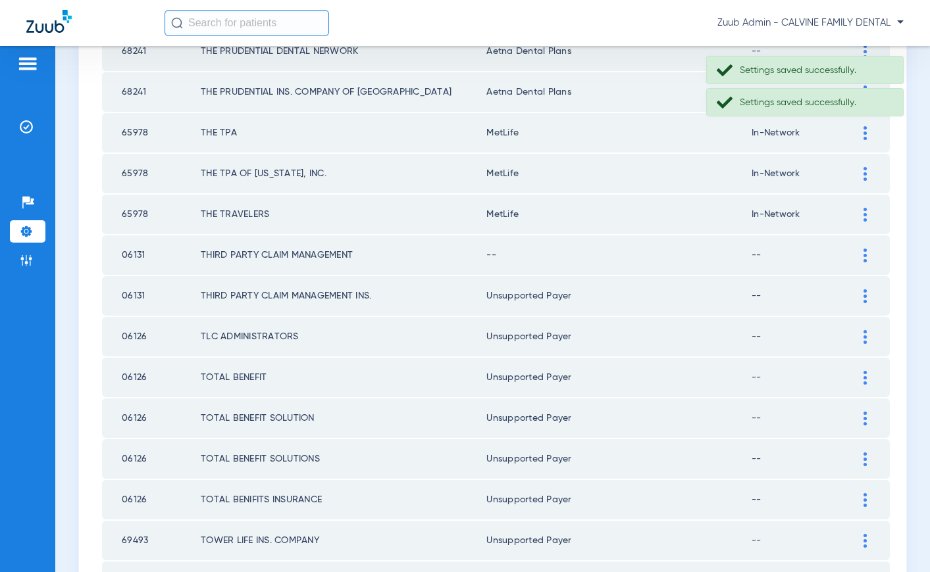
scroll to position [1531, 0]
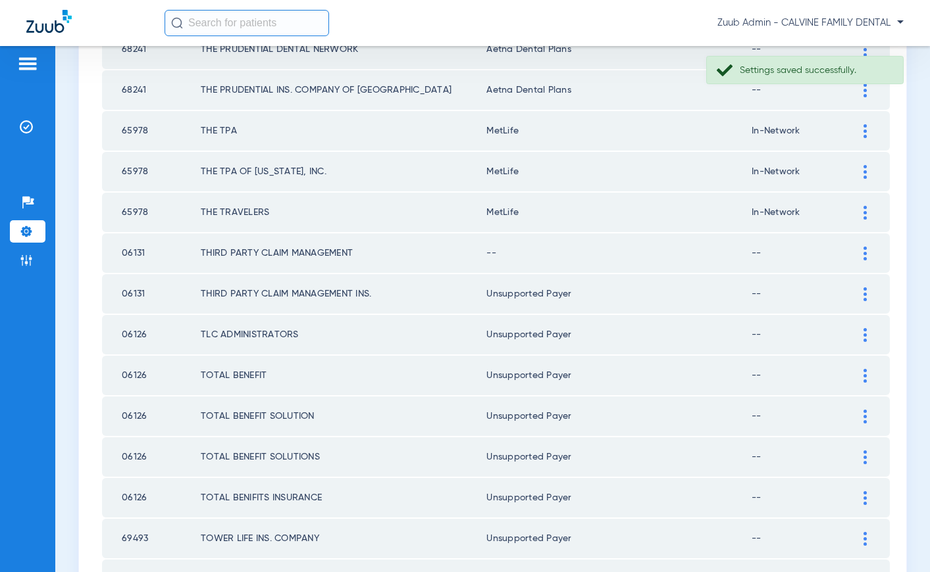
click at [863, 252] on img at bounding box center [864, 254] width 3 height 14
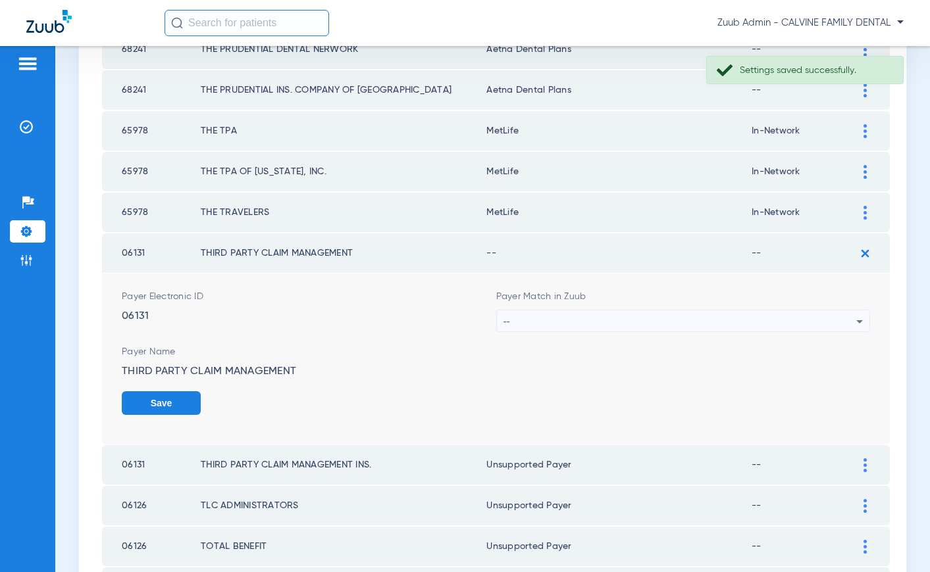
click at [597, 317] on div "--" at bounding box center [679, 322] width 353 height 22
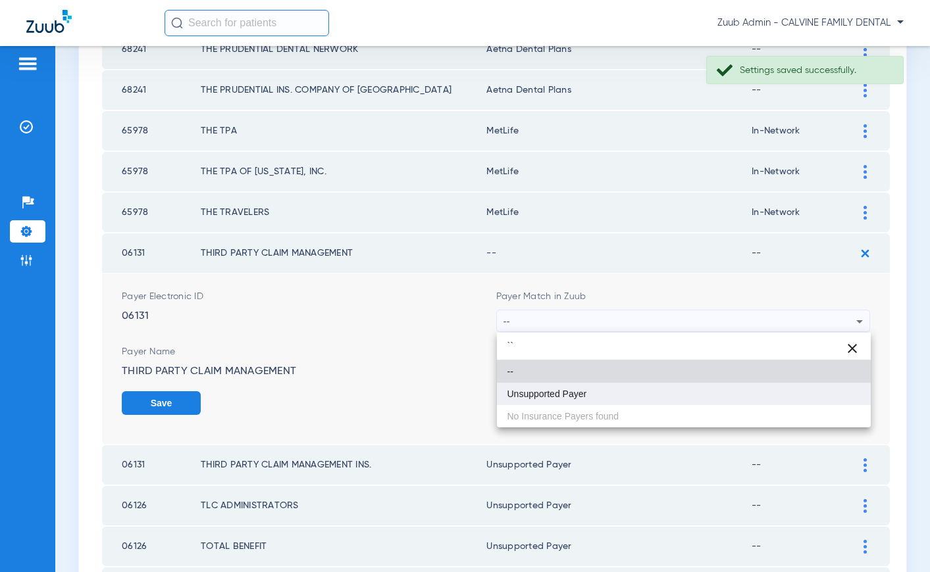
type input "``"
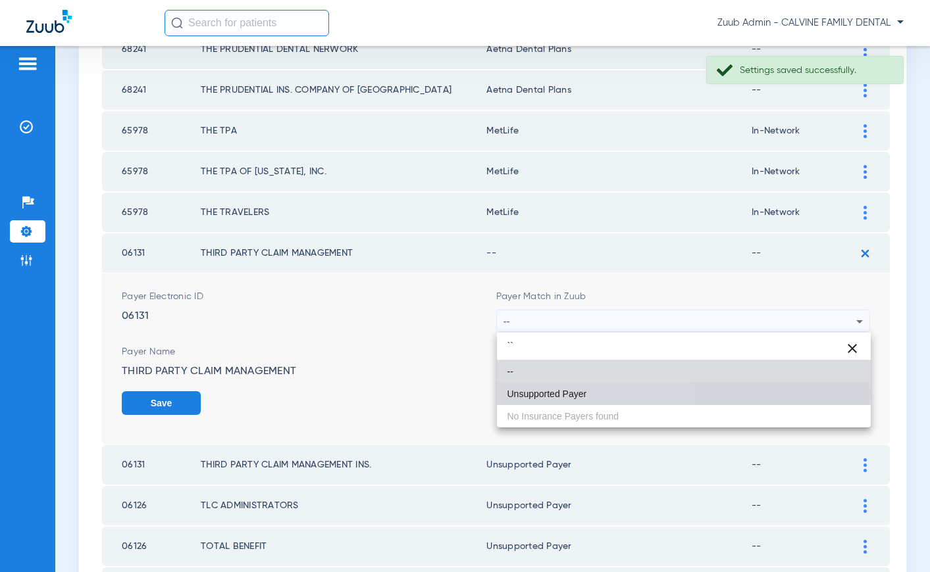
click at [530, 394] on span "Unsupported Payer" at bounding box center [547, 394] width 80 height 9
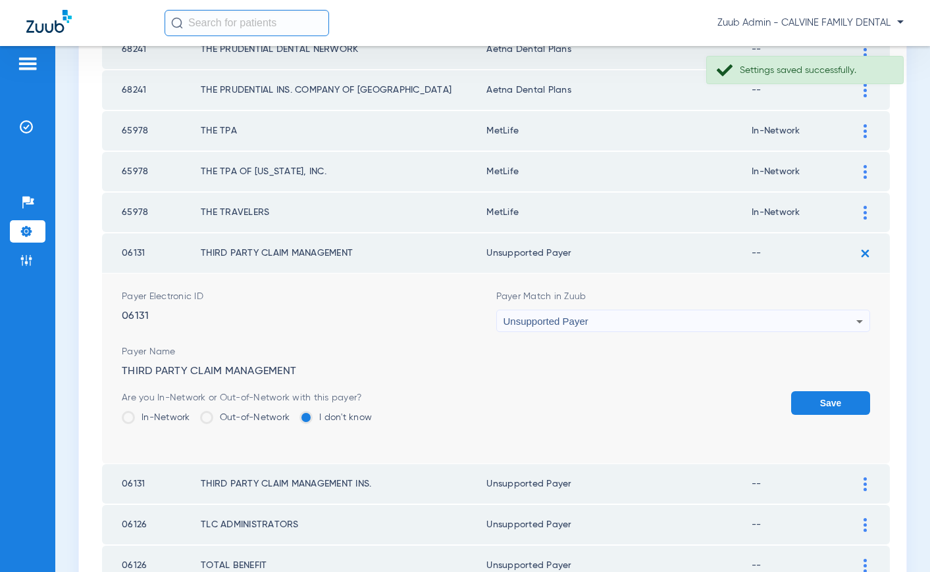
click at [827, 396] on button "Save" at bounding box center [830, 403] width 79 height 24
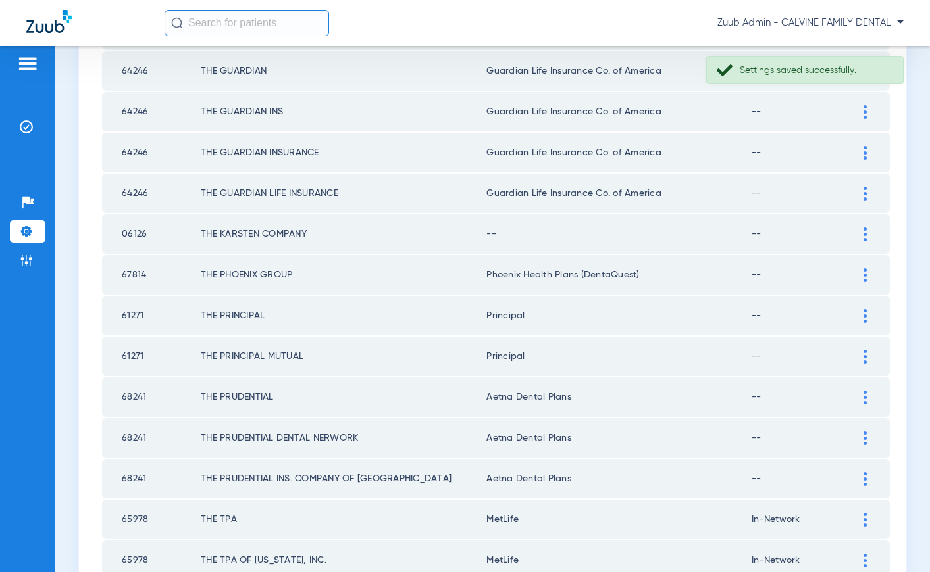
scroll to position [1053, 0]
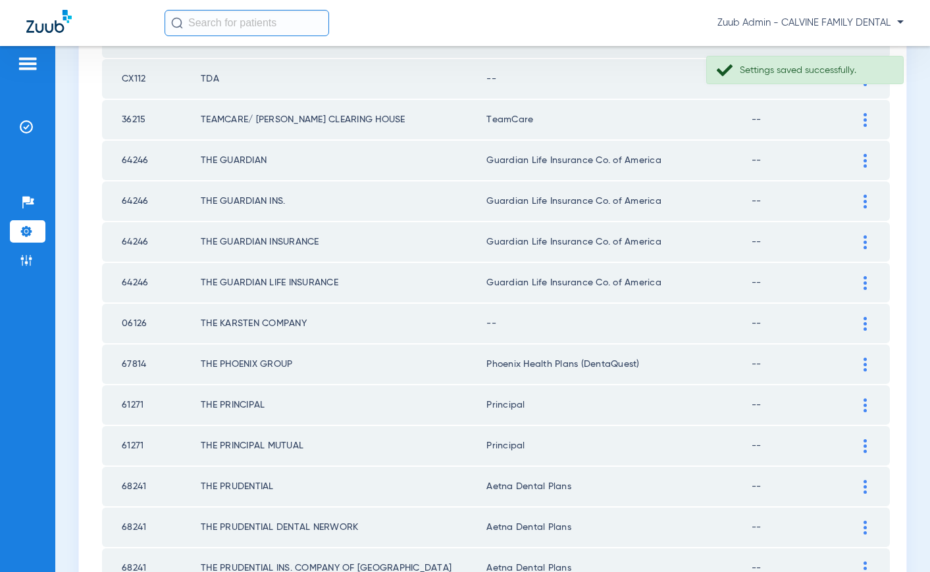
click at [863, 322] on img at bounding box center [864, 324] width 3 height 14
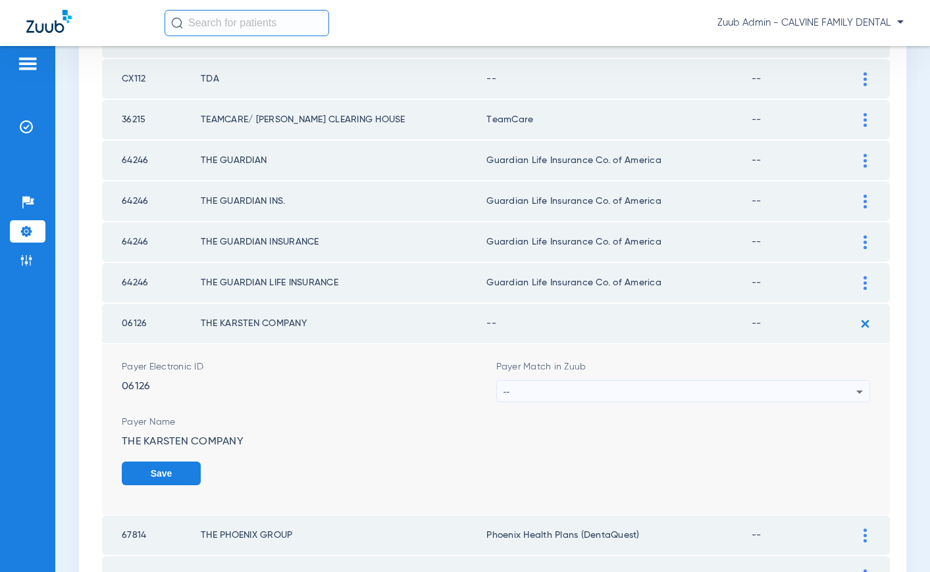
click at [803, 394] on div "--" at bounding box center [679, 392] width 353 height 22
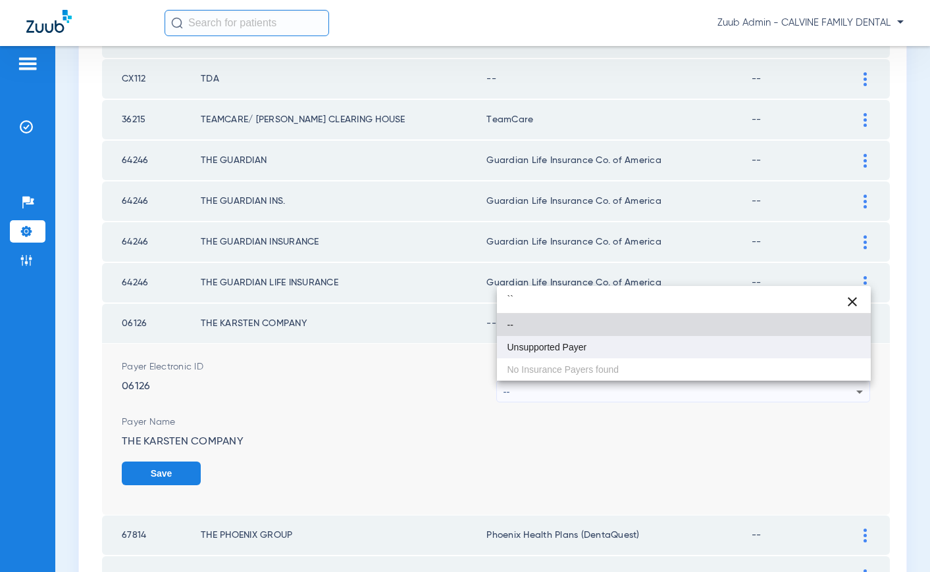
type input "``"
click at [577, 345] on span "Unsupported Payer" at bounding box center [547, 347] width 80 height 9
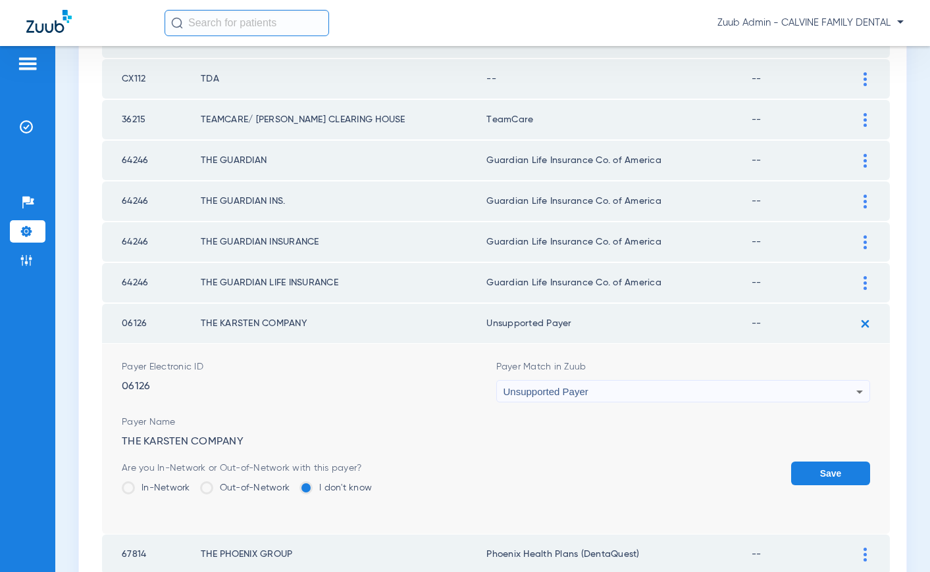
click at [816, 472] on button "Save" at bounding box center [830, 474] width 79 height 24
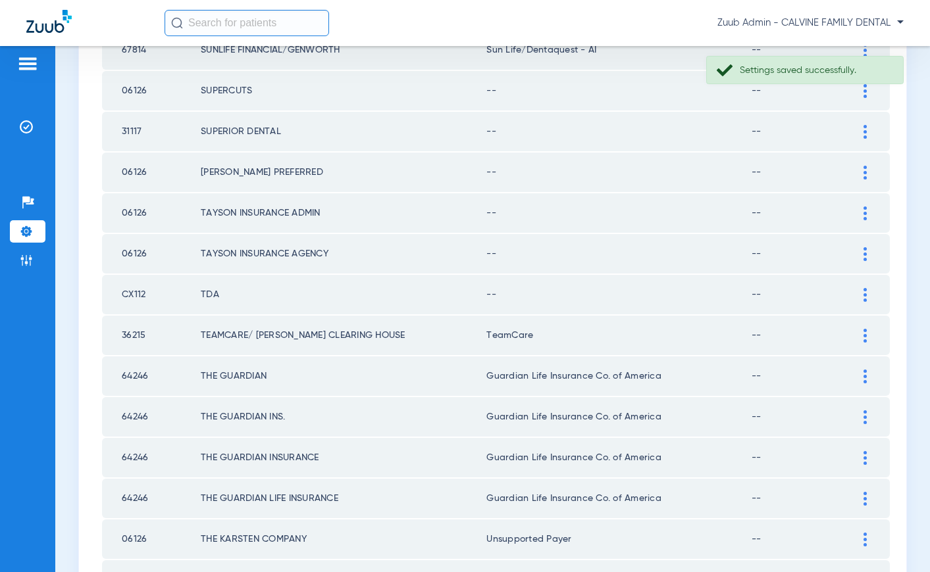
scroll to position [836, 0]
click at [864, 295] on img at bounding box center [864, 296] width 3 height 14
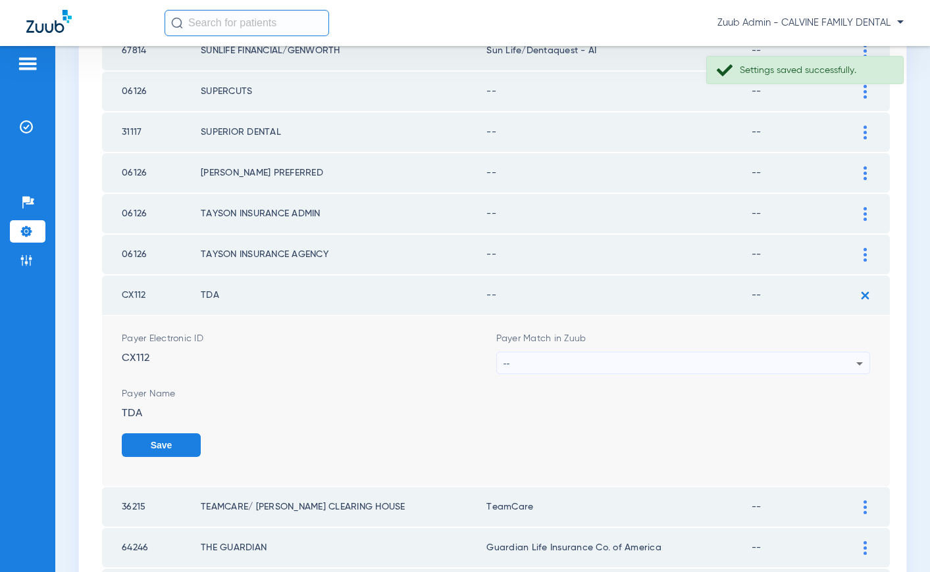
click at [557, 362] on div "--" at bounding box center [679, 364] width 353 height 22
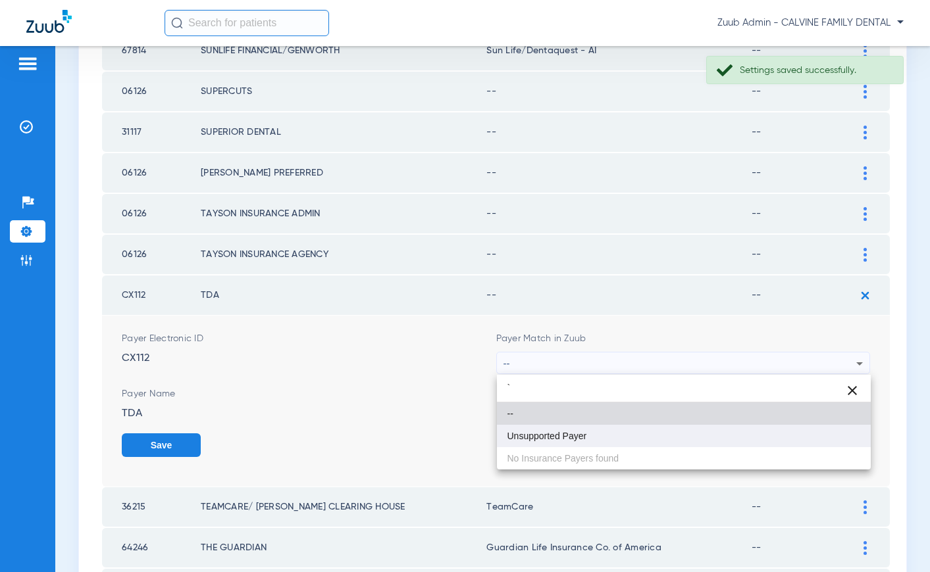
type input "`"
click at [549, 425] on mat-option "Unsupported Payer" at bounding box center [684, 436] width 374 height 22
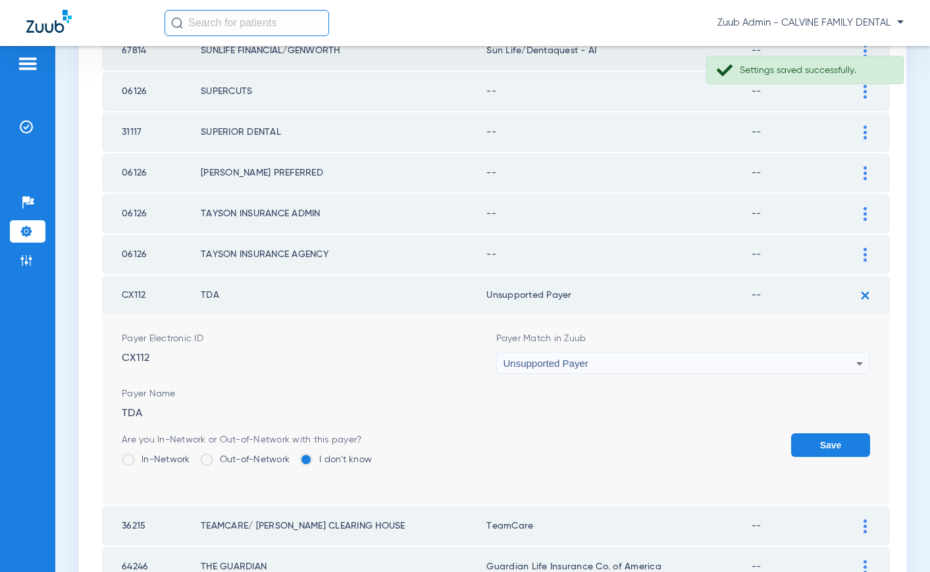
drag, startPoint x: 819, startPoint y: 449, endPoint x: 834, endPoint y: 414, distance: 38.3
click at [819, 449] on button "Save" at bounding box center [830, 446] width 79 height 24
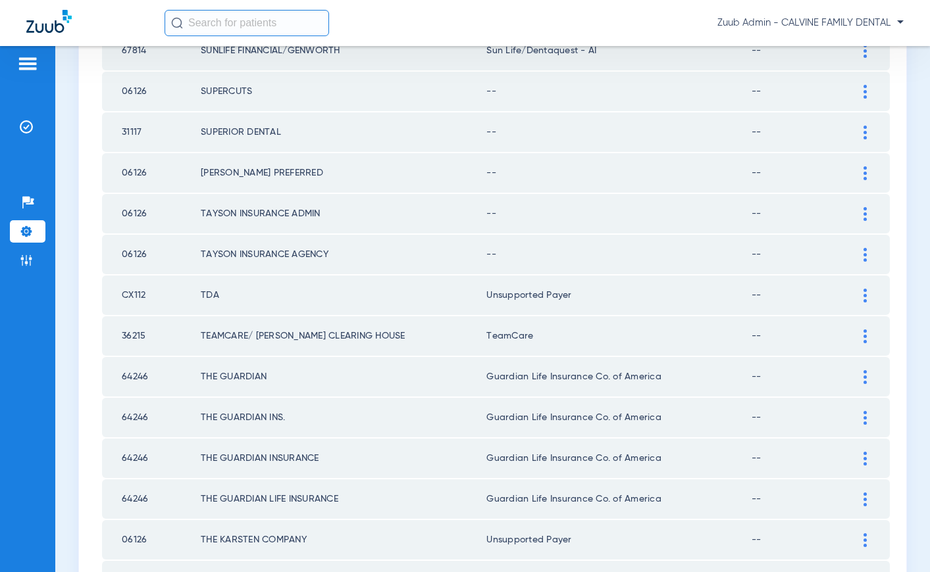
click at [865, 246] on td at bounding box center [871, 254] width 36 height 39
click at [865, 255] on img at bounding box center [864, 255] width 3 height 14
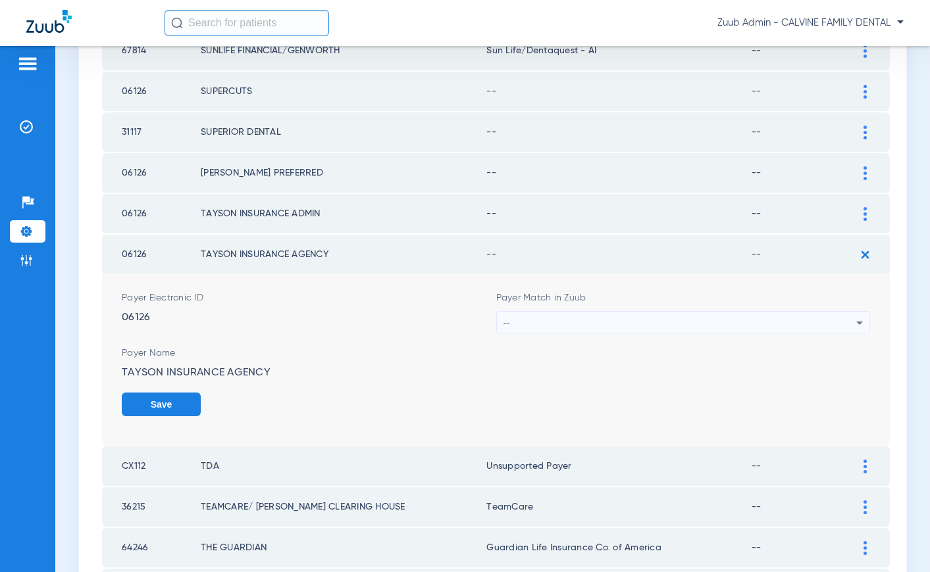
click at [639, 320] on div "--" at bounding box center [679, 323] width 353 height 22
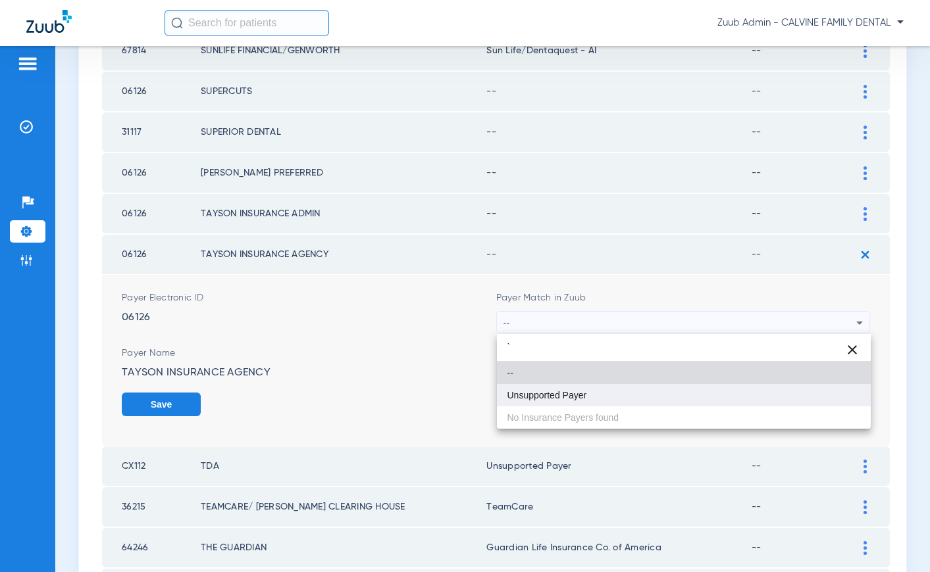
type input "`"
drag, startPoint x: 590, startPoint y: 389, endPoint x: 737, endPoint y: 397, distance: 147.6
click at [592, 388] on mat-option "Unsupported Payer" at bounding box center [684, 395] width 374 height 22
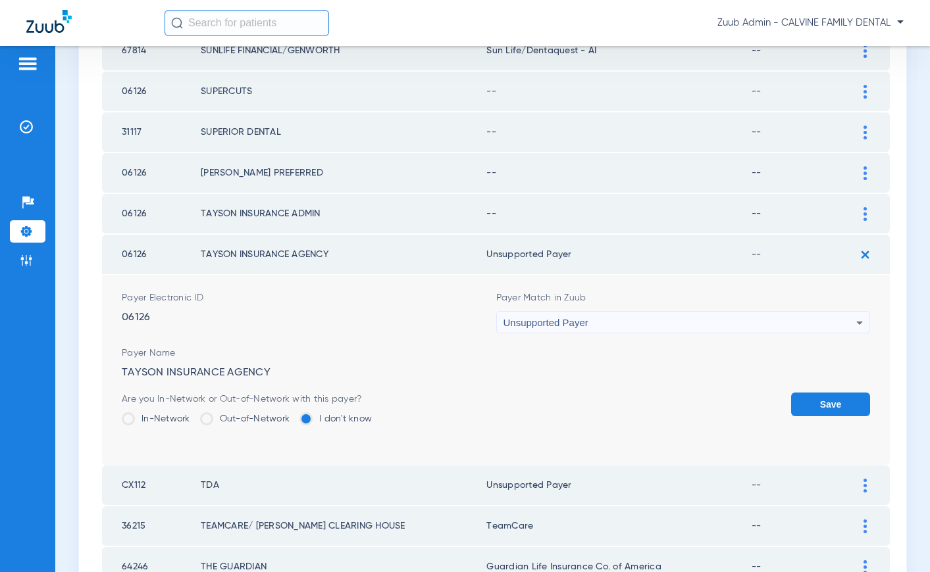
drag, startPoint x: 849, startPoint y: 399, endPoint x: 838, endPoint y: 378, distance: 24.4
click at [847, 399] on button "Save" at bounding box center [830, 405] width 79 height 24
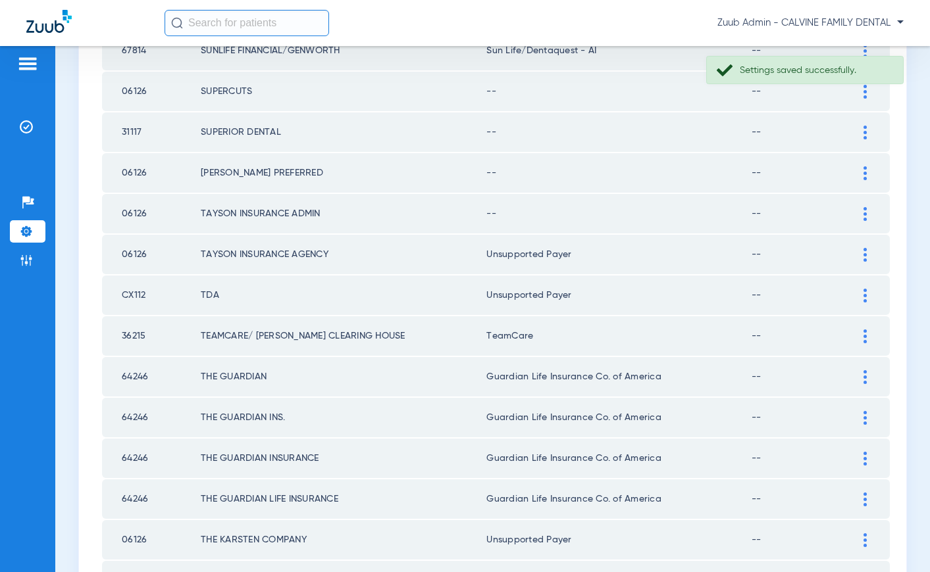
click at [863, 207] on img at bounding box center [864, 214] width 3 height 14
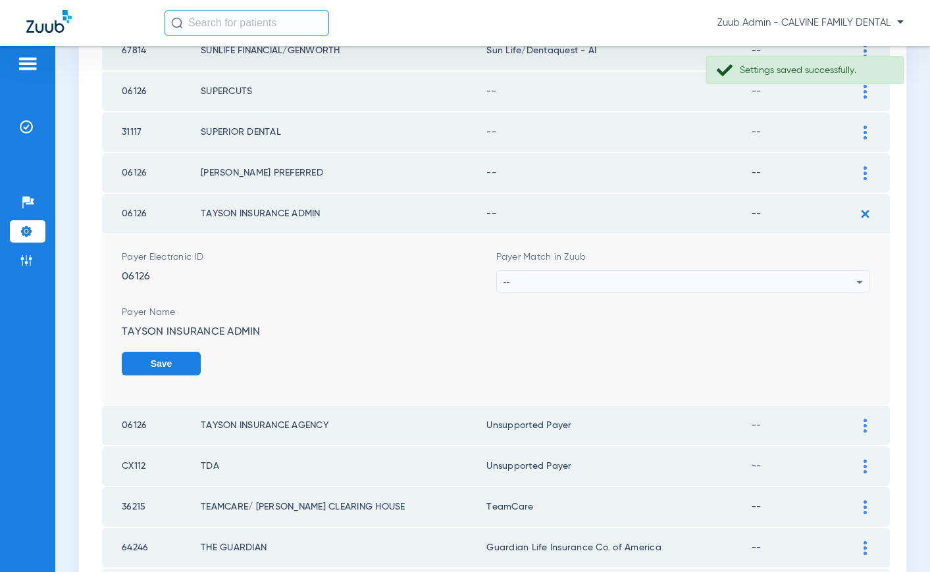
click at [650, 284] on div "--" at bounding box center [679, 282] width 353 height 22
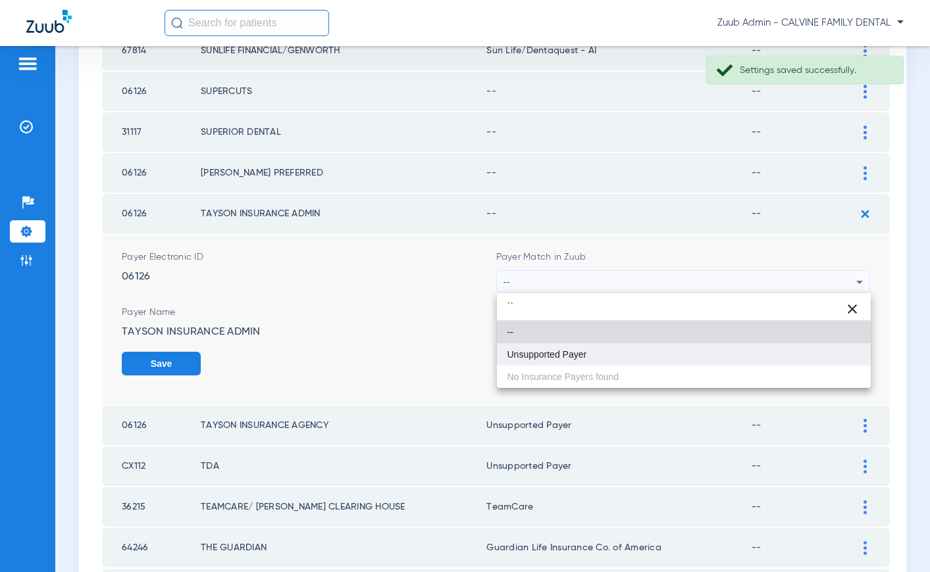
type input "``"
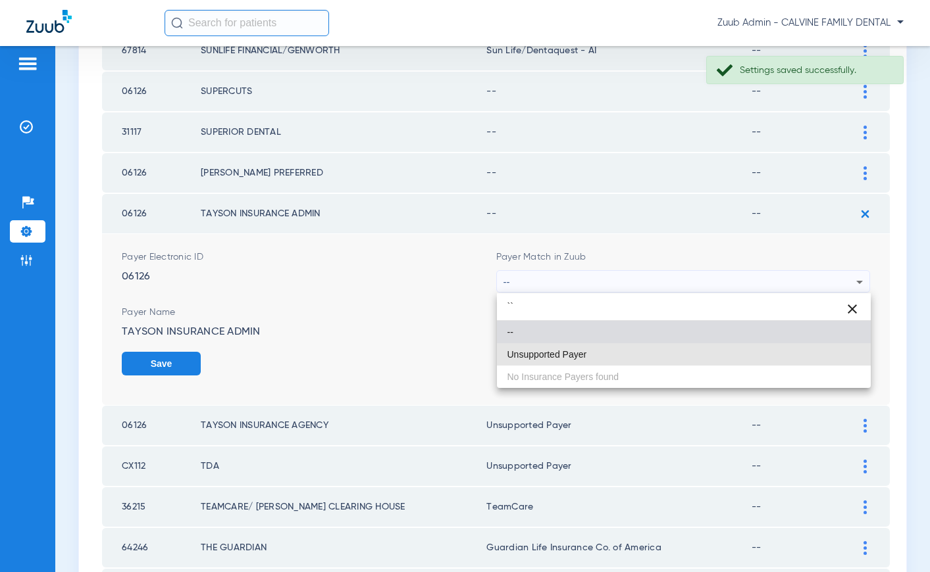
drag, startPoint x: 611, startPoint y: 350, endPoint x: 768, endPoint y: 341, distance: 157.5
click at [622, 348] on mat-option "Unsupported Payer" at bounding box center [684, 354] width 374 height 22
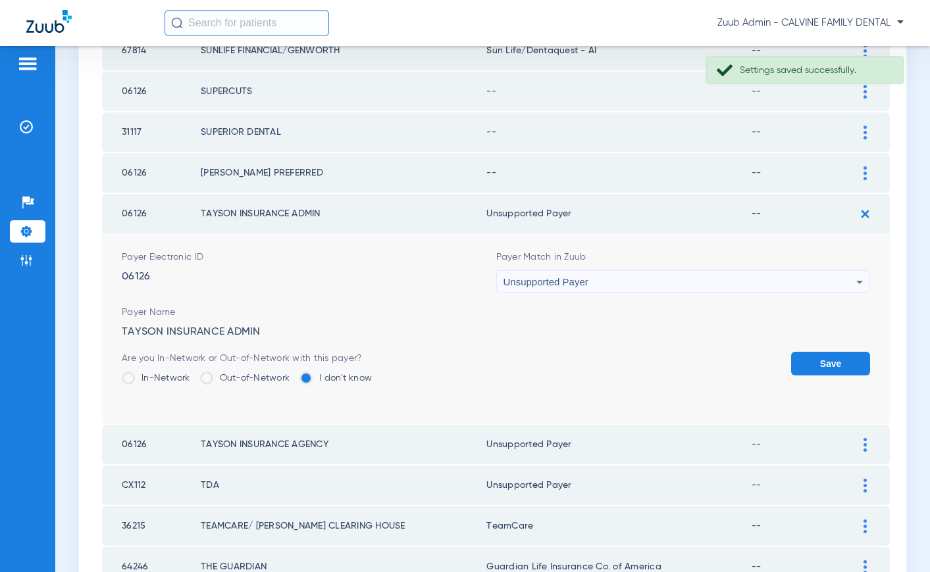
drag, startPoint x: 834, startPoint y: 354, endPoint x: 839, endPoint y: 340, distance: 15.2
click at [834, 353] on button "Save" at bounding box center [830, 364] width 79 height 24
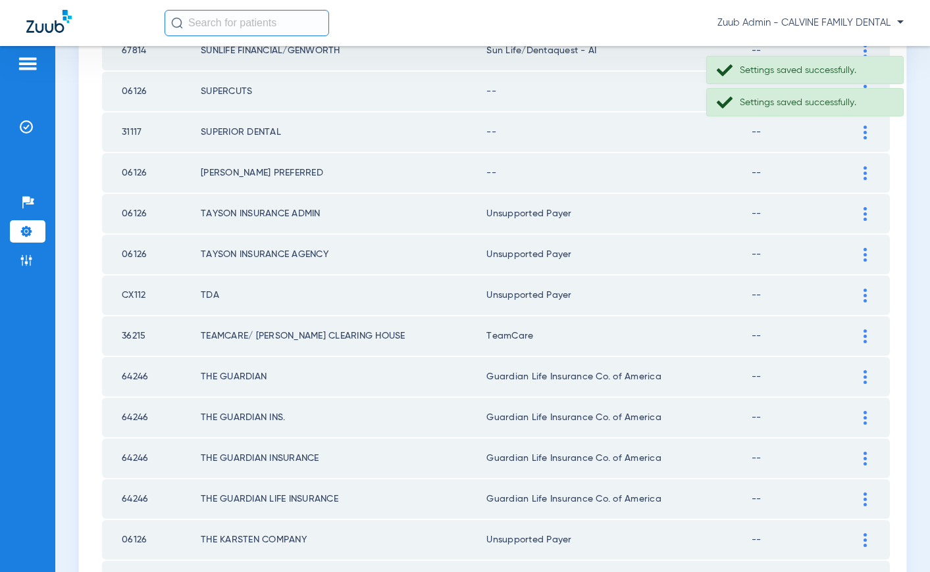
click at [863, 177] on img at bounding box center [864, 173] width 3 height 14
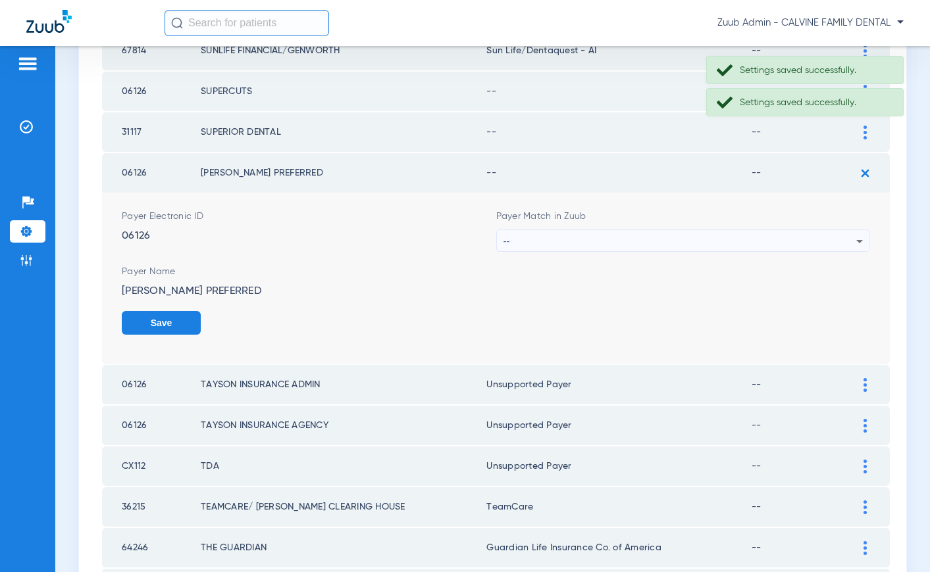
click at [610, 239] on div "--" at bounding box center [679, 241] width 353 height 22
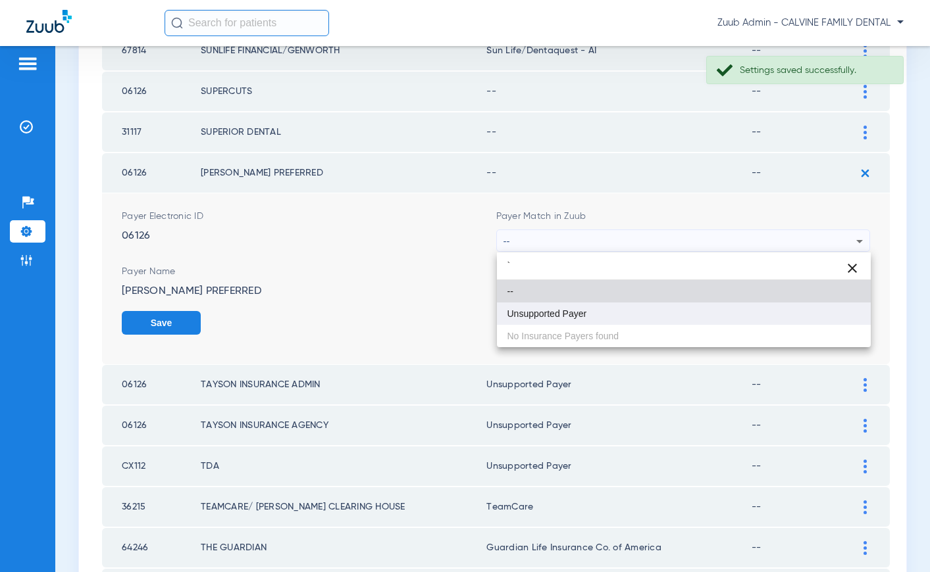
type input "`"
drag, startPoint x: 575, startPoint y: 315, endPoint x: 615, endPoint y: 307, distance: 40.3
click at [583, 313] on span "Unsupported Payer" at bounding box center [547, 313] width 80 height 9
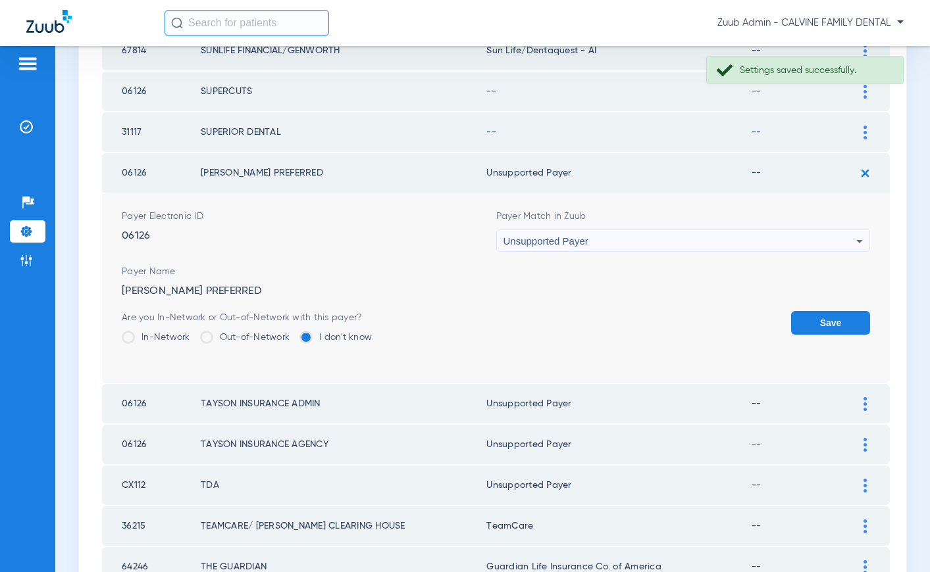
click at [801, 324] on button "Save" at bounding box center [830, 323] width 79 height 24
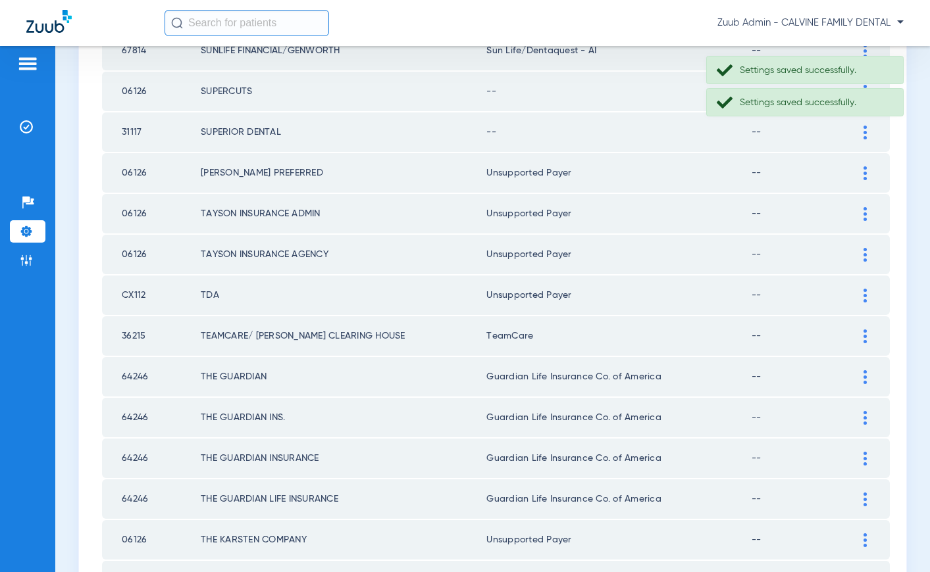
click at [861, 132] on div at bounding box center [864, 133] width 23 height 14
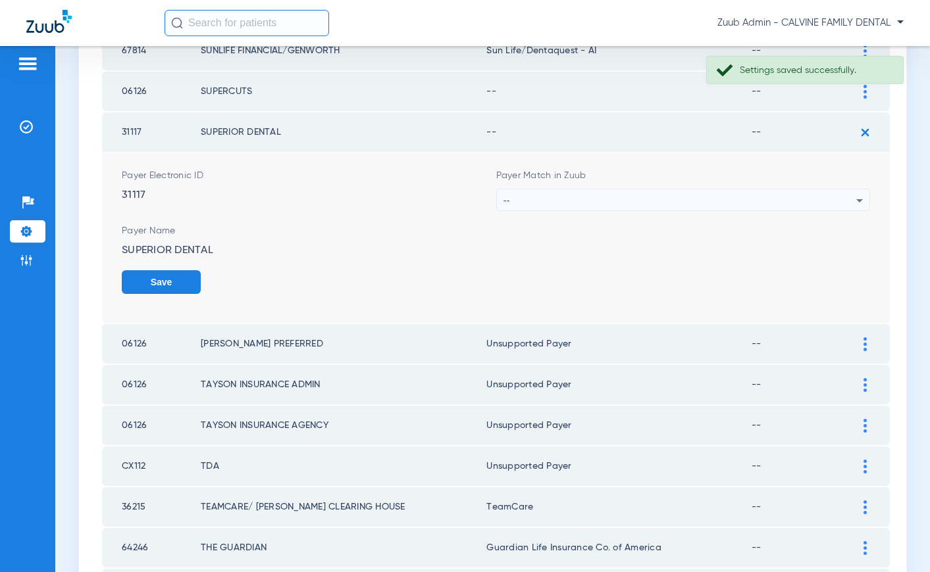
click at [591, 205] on div "--" at bounding box center [679, 200] width 353 height 22
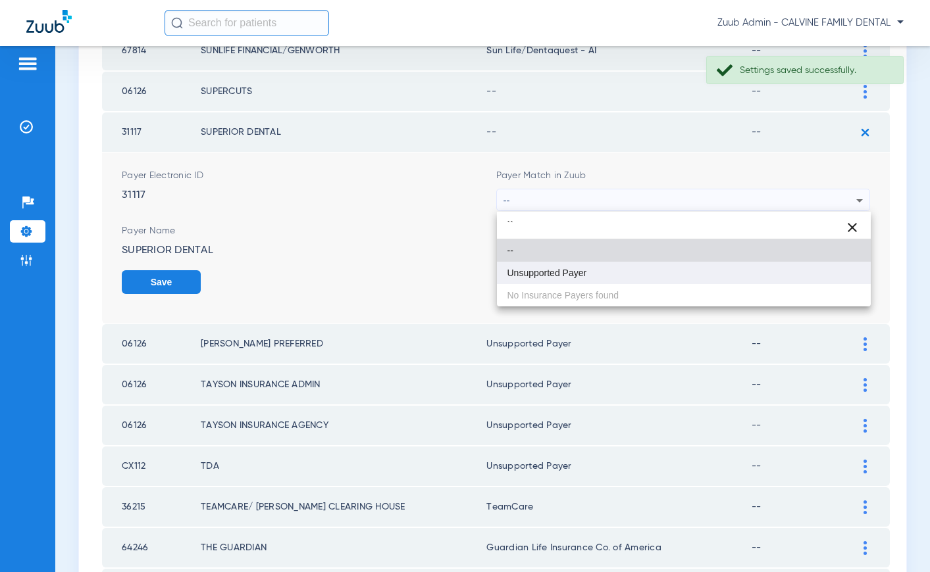
type input "``"
drag, startPoint x: 558, startPoint y: 278, endPoint x: 722, endPoint y: 261, distance: 165.4
click at [572, 272] on span "Unsupported Payer" at bounding box center [547, 272] width 80 height 9
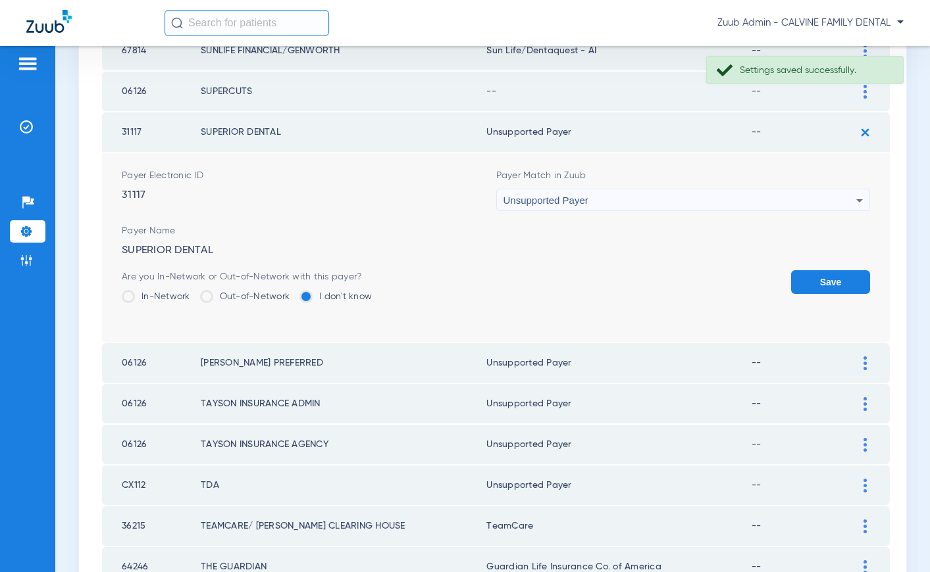
drag, startPoint x: 830, startPoint y: 277, endPoint x: 840, endPoint y: 218, distance: 59.3
click at [830, 277] on button "Save" at bounding box center [830, 282] width 79 height 24
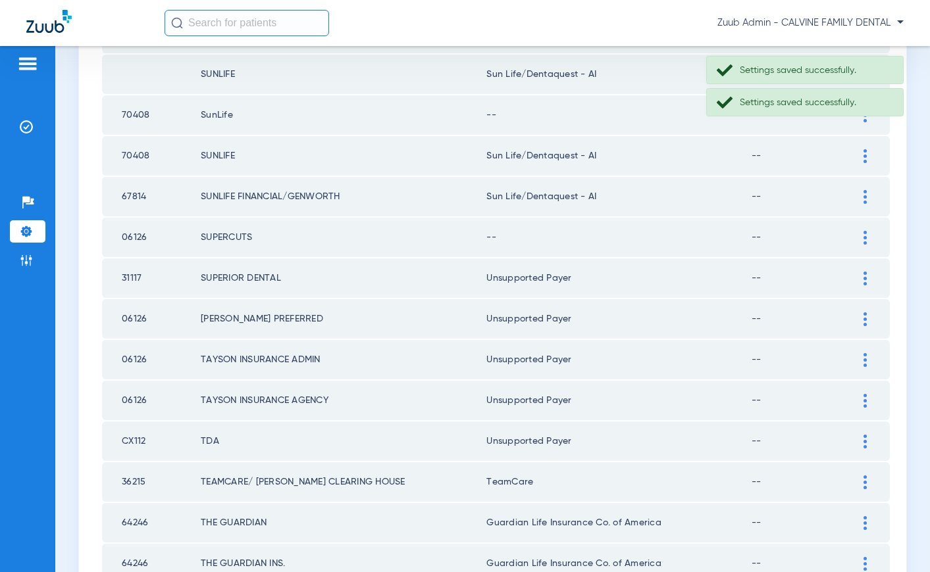
scroll to position [685, 0]
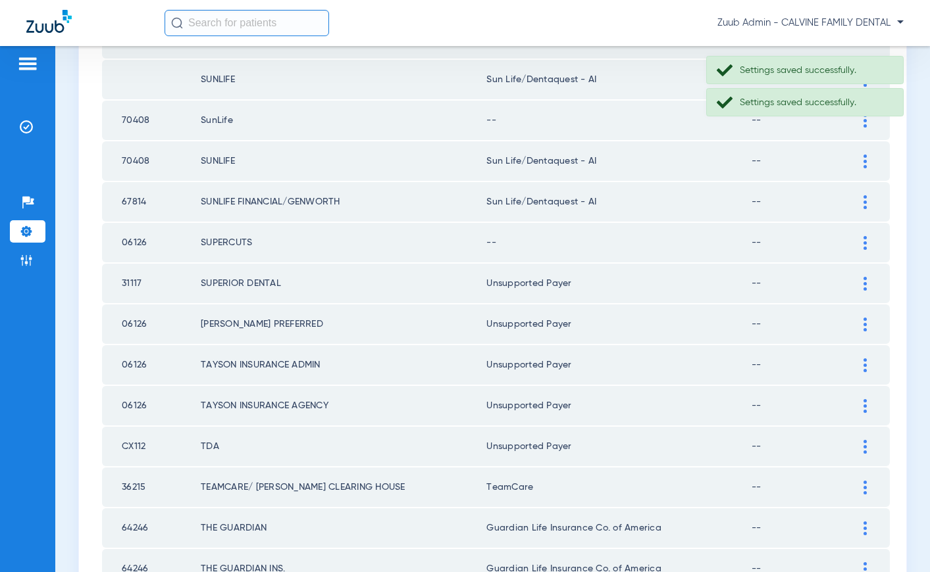
drag, startPoint x: 859, startPoint y: 242, endPoint x: 780, endPoint y: 230, distance: 79.8
click at [853, 241] on div at bounding box center [864, 243] width 23 height 14
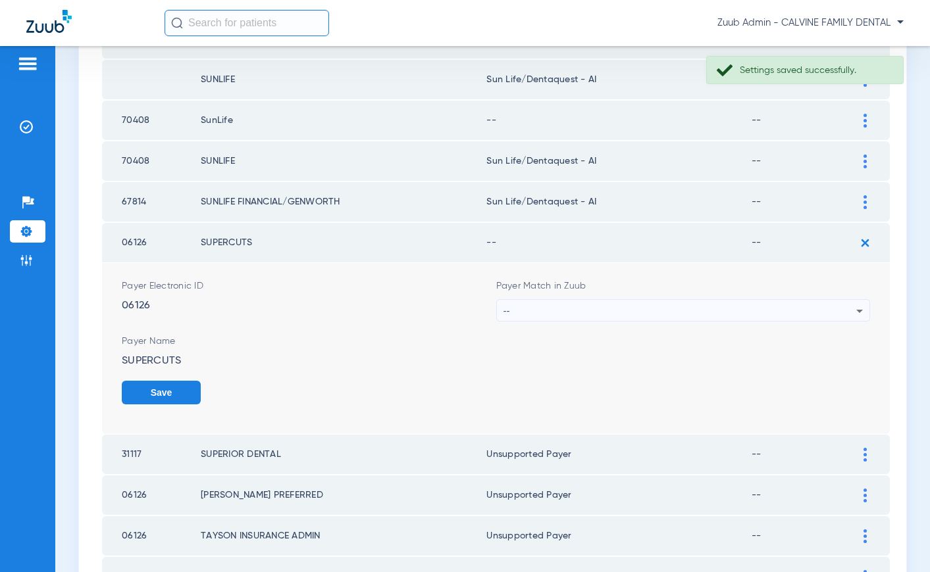
click at [669, 303] on div "--" at bounding box center [679, 311] width 353 height 22
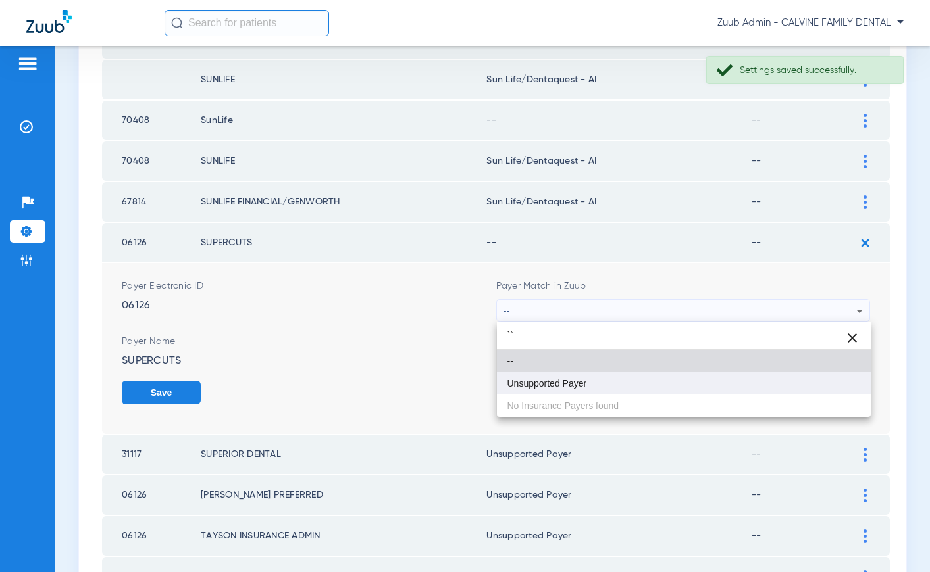
type input "``"
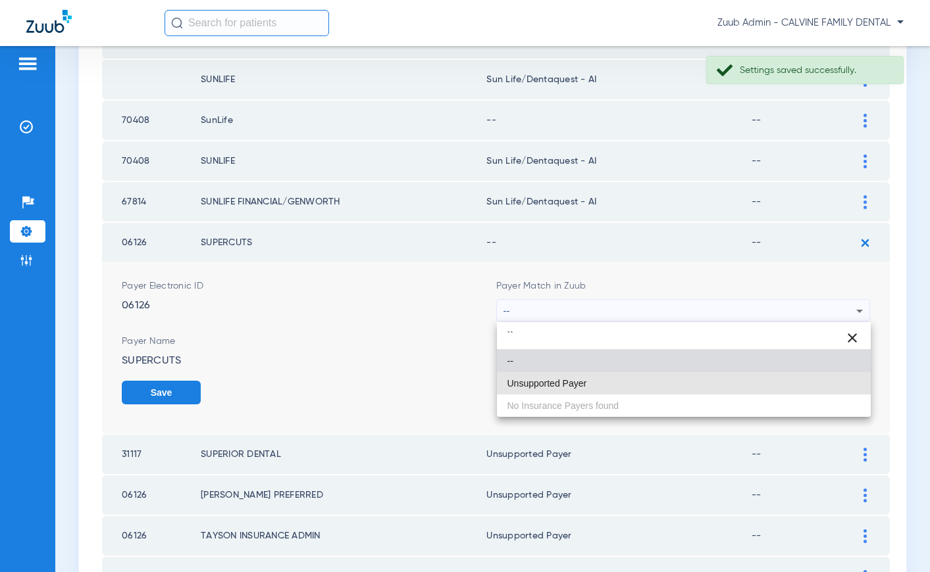
drag, startPoint x: 597, startPoint y: 386, endPoint x: 705, endPoint y: 386, distance: 107.9
click at [606, 382] on mat-option "Unsupported Payer" at bounding box center [684, 383] width 374 height 22
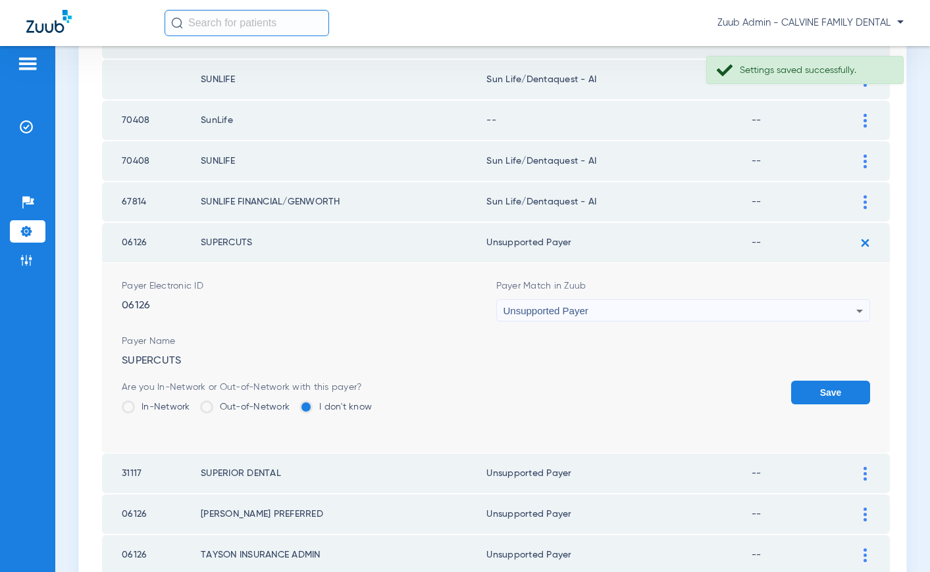
drag, startPoint x: 811, startPoint y: 395, endPoint x: 714, endPoint y: 311, distance: 129.2
click at [811, 395] on button "Save" at bounding box center [830, 393] width 79 height 24
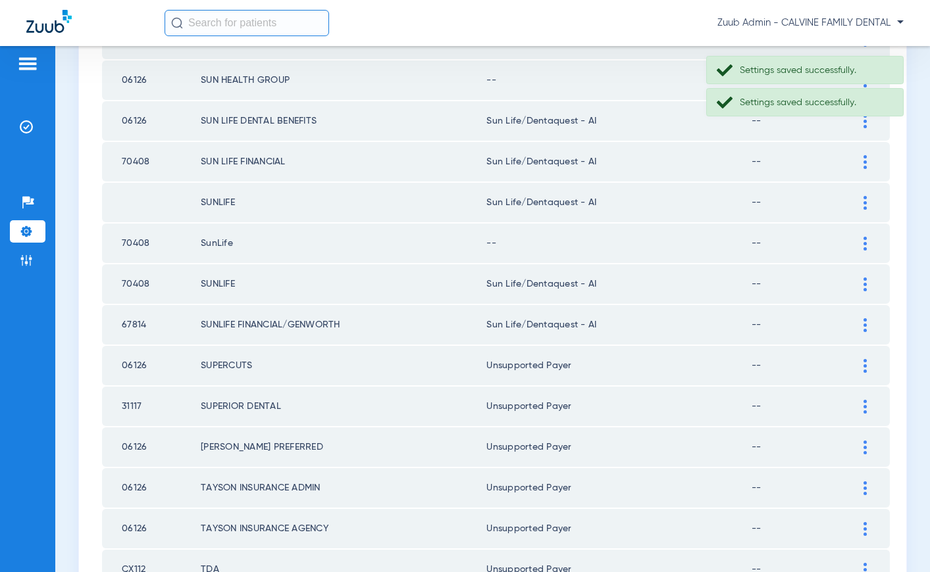
scroll to position [551, 0]
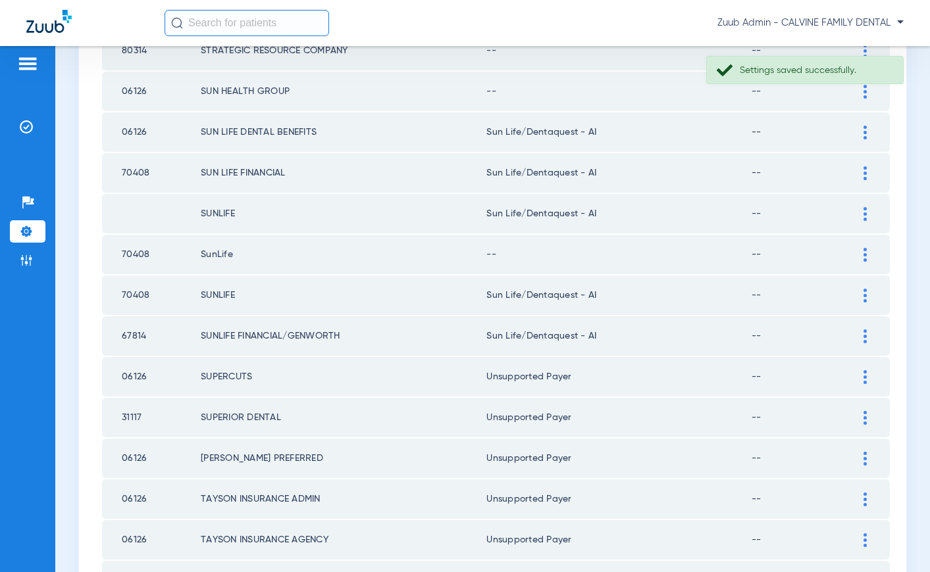
drag, startPoint x: 861, startPoint y: 247, endPoint x: 731, endPoint y: 235, distance: 130.2
click at [860, 248] on div at bounding box center [864, 255] width 23 height 14
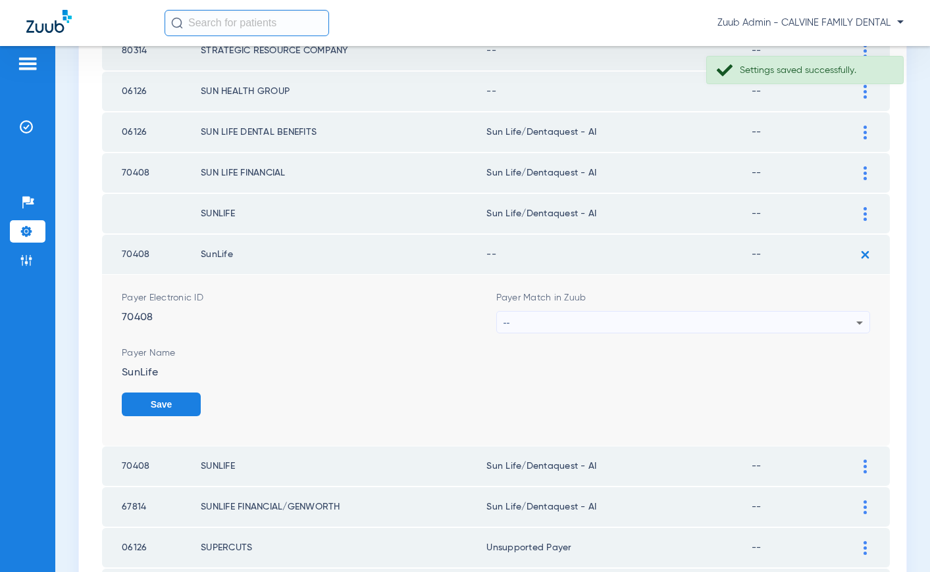
click at [604, 328] on div "--" at bounding box center [679, 323] width 353 height 22
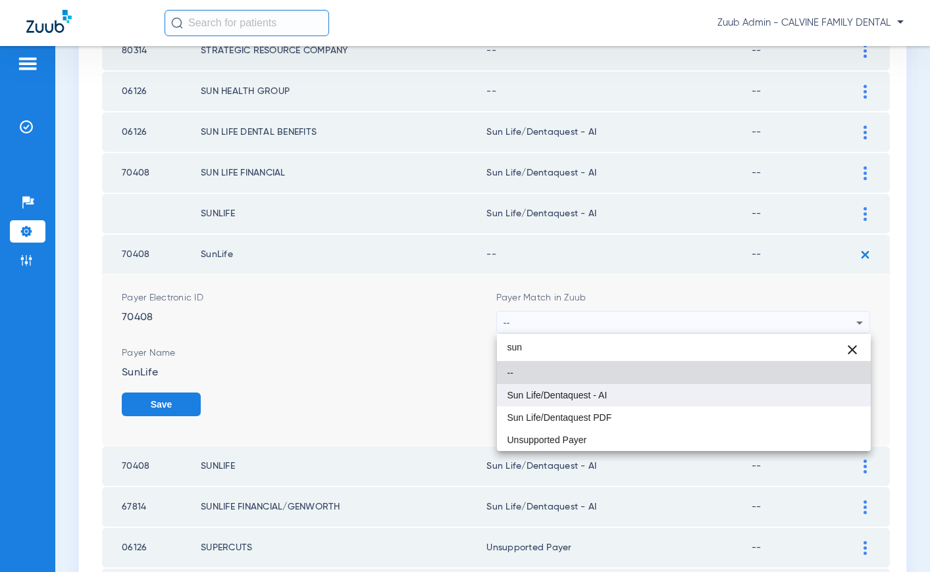
type input "sun"
drag, startPoint x: 588, startPoint y: 387, endPoint x: 613, endPoint y: 387, distance: 24.3
click at [588, 387] on mat-option "Sun Life/Dentaquest - AI" at bounding box center [684, 395] width 374 height 22
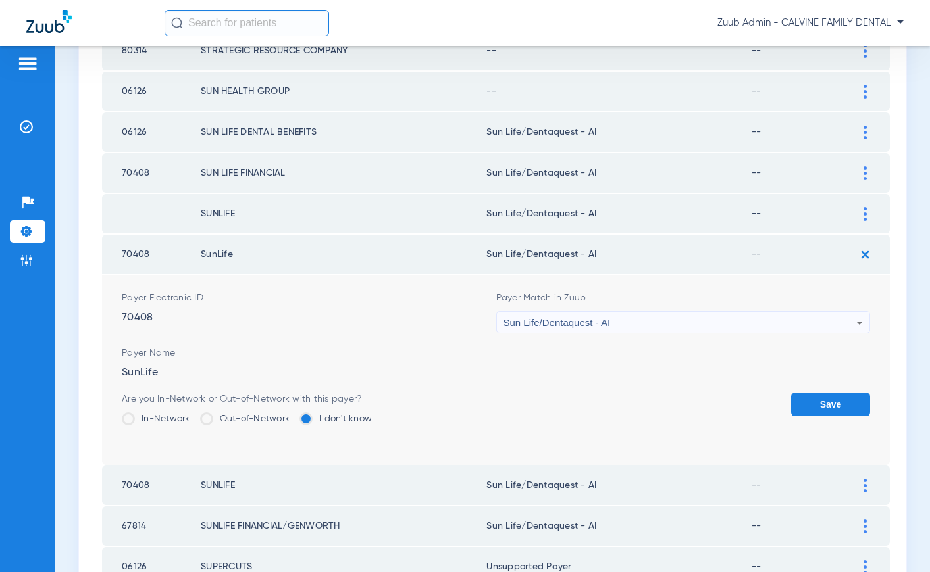
click at [807, 400] on button "Save" at bounding box center [830, 405] width 79 height 24
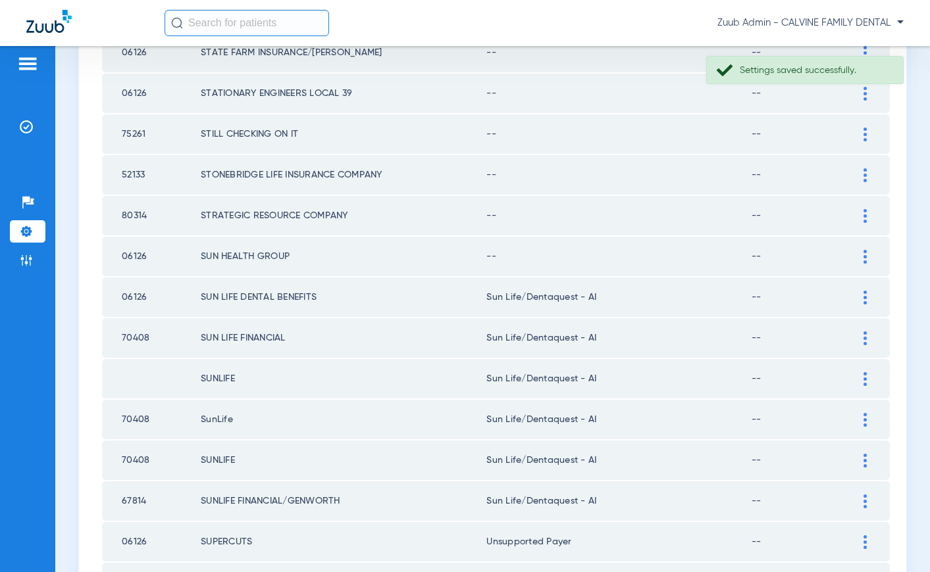
scroll to position [388, 0]
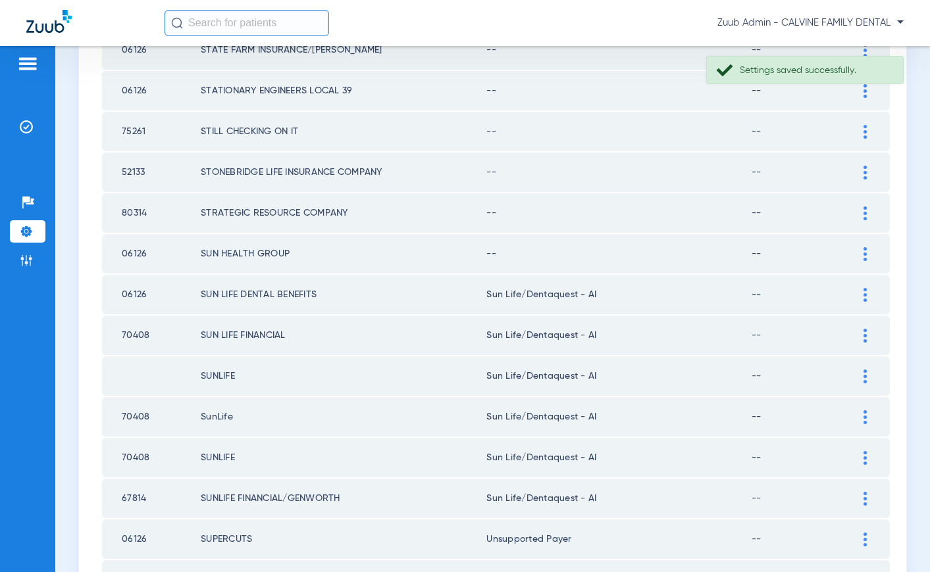
click at [864, 253] on img at bounding box center [864, 254] width 3 height 14
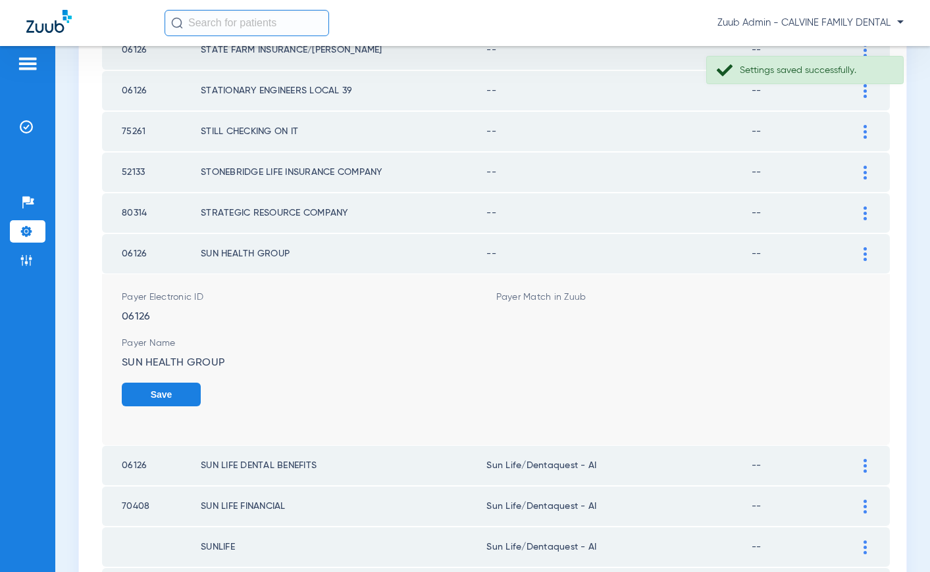
scroll to position [391, 0]
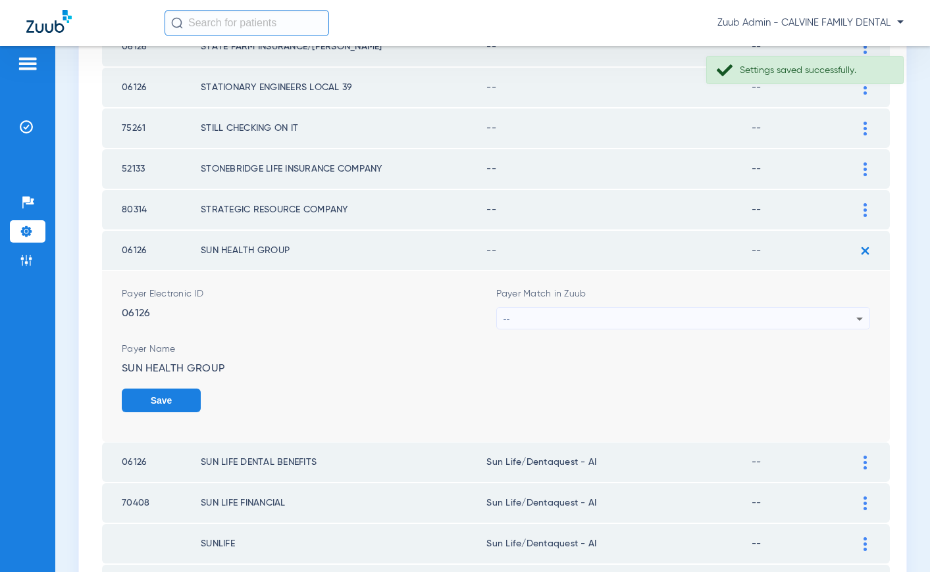
click at [653, 313] on div "--" at bounding box center [679, 319] width 353 height 22
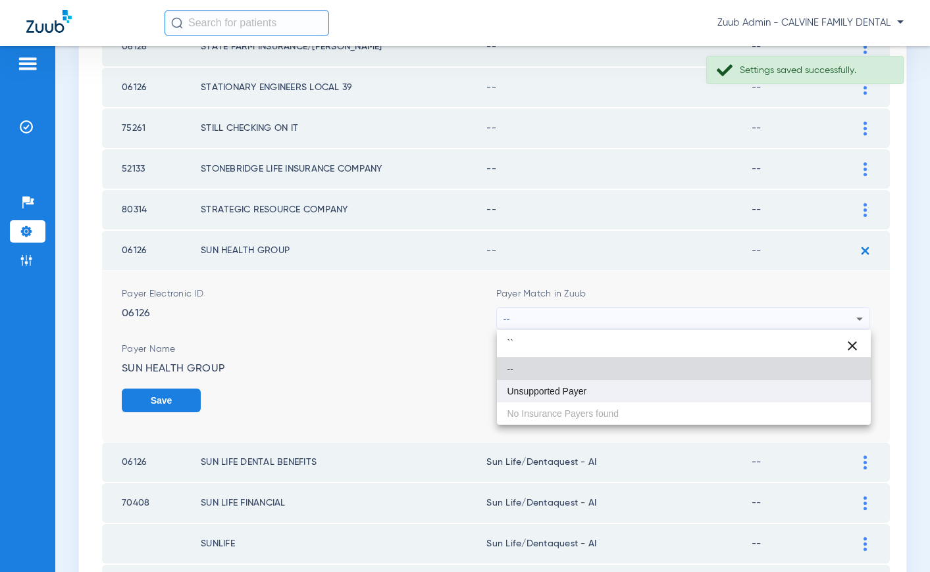
type input "``"
drag, startPoint x: 571, startPoint y: 402, endPoint x: 574, endPoint y: 393, distance: 9.8
click at [572, 397] on mat-option "Unsupported Payer" at bounding box center [684, 391] width 374 height 22
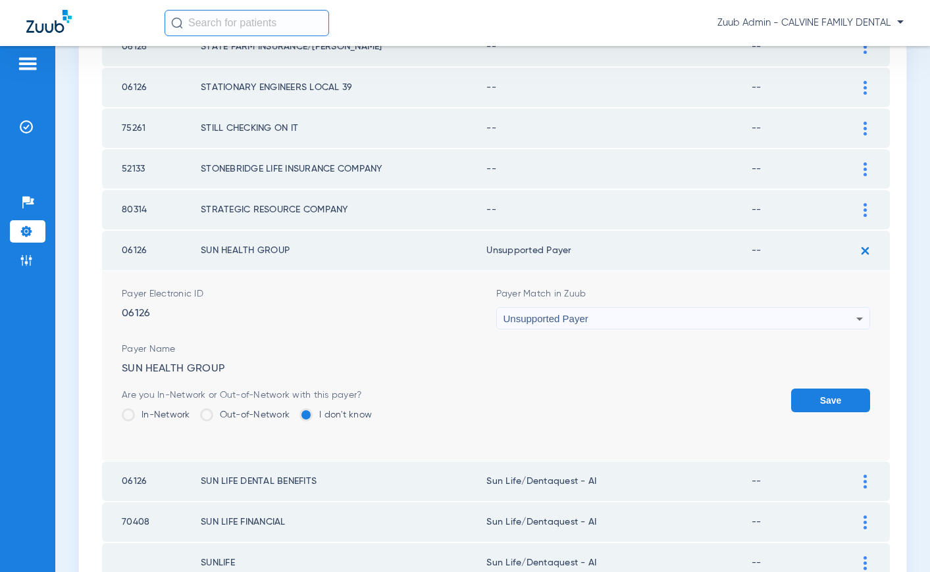
click at [822, 399] on button "Save" at bounding box center [830, 401] width 79 height 24
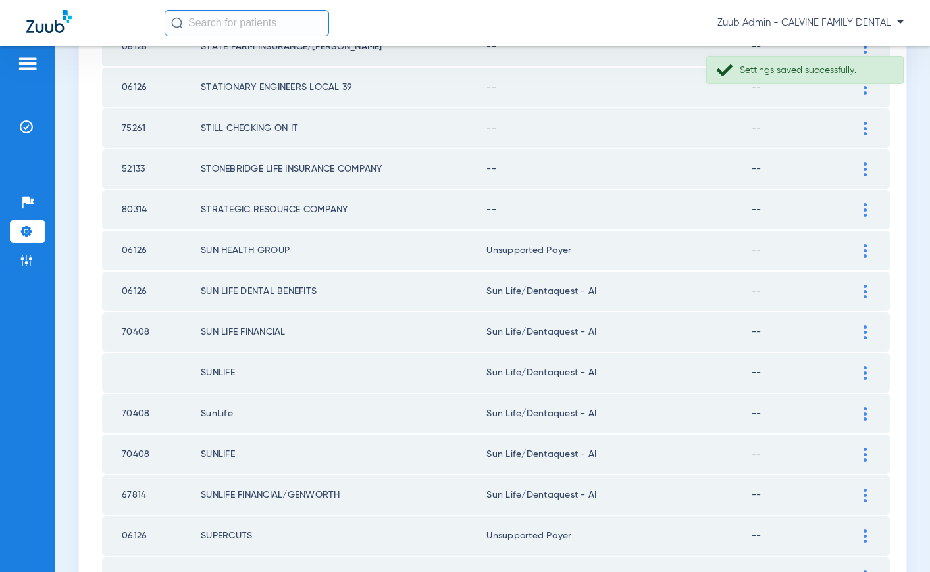
click at [866, 207] on img at bounding box center [864, 210] width 3 height 14
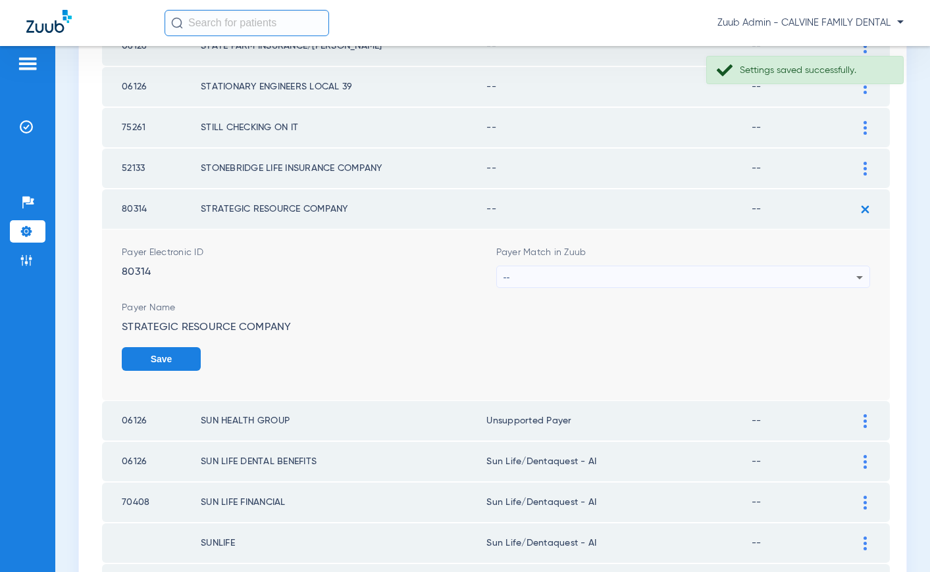
scroll to position [399, 0]
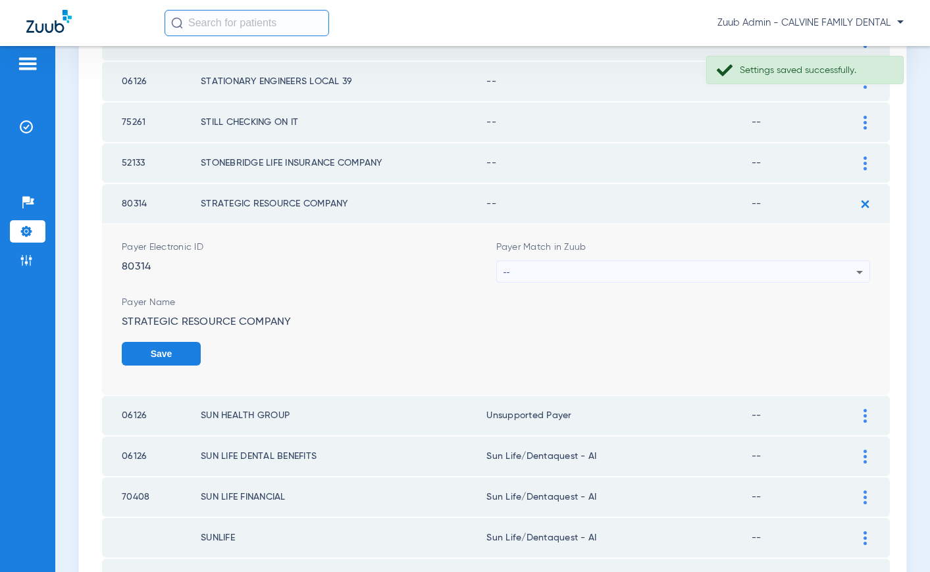
click at [734, 274] on div "--" at bounding box center [679, 272] width 353 height 22
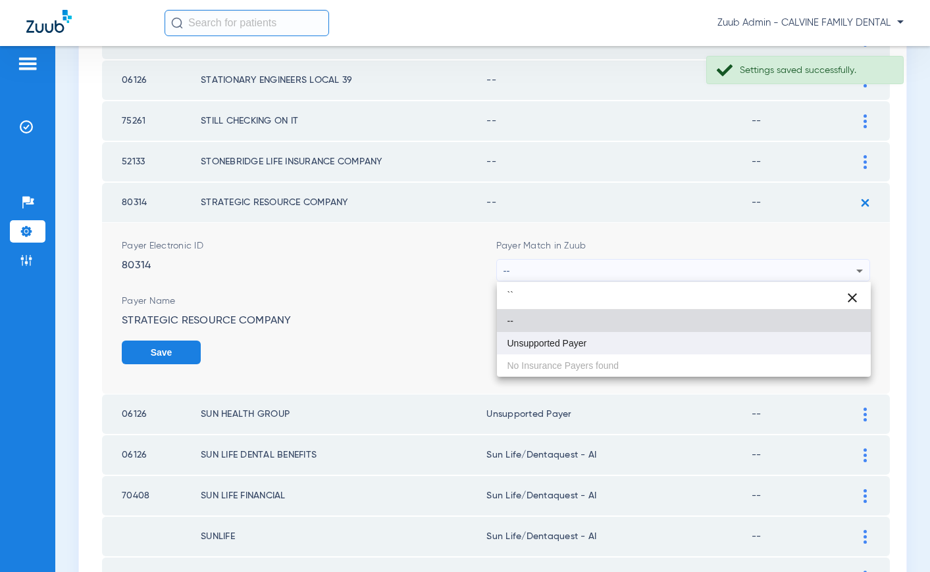
type input "``"
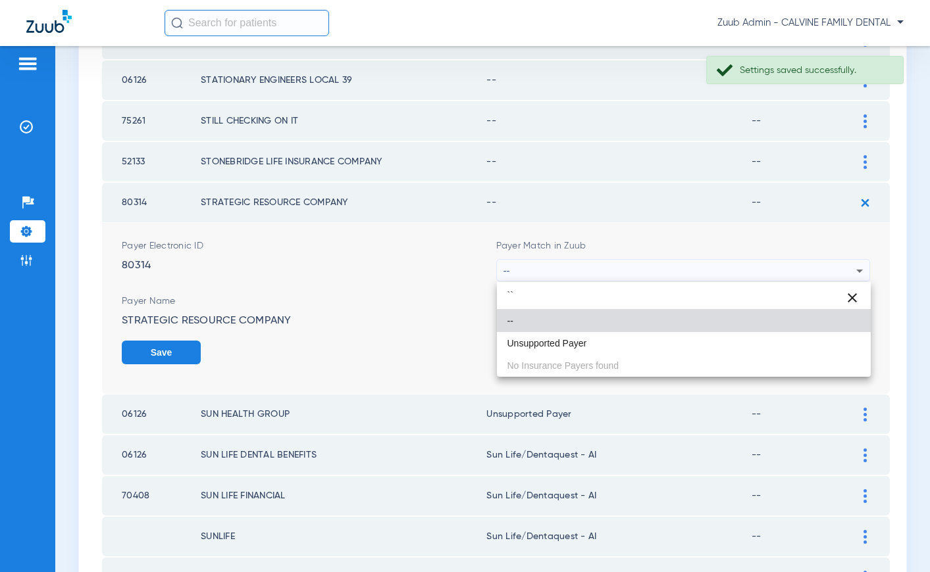
drag, startPoint x: 626, startPoint y: 345, endPoint x: 675, endPoint y: 342, distance: 49.4
click at [632, 343] on mat-option "Unsupported Payer" at bounding box center [684, 343] width 374 height 22
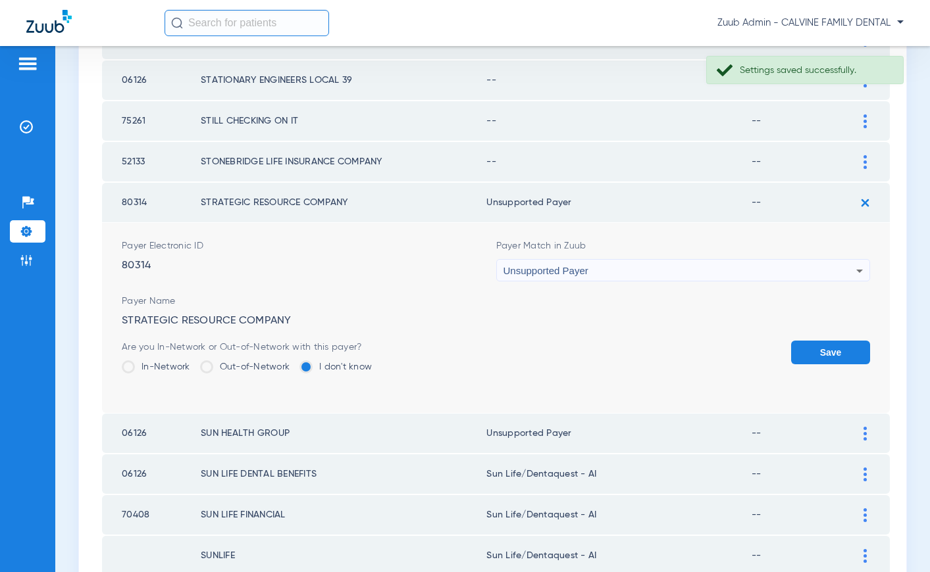
drag, startPoint x: 808, startPoint y: 349, endPoint x: 819, endPoint y: 281, distance: 68.7
click at [808, 347] on button "Save" at bounding box center [830, 353] width 79 height 24
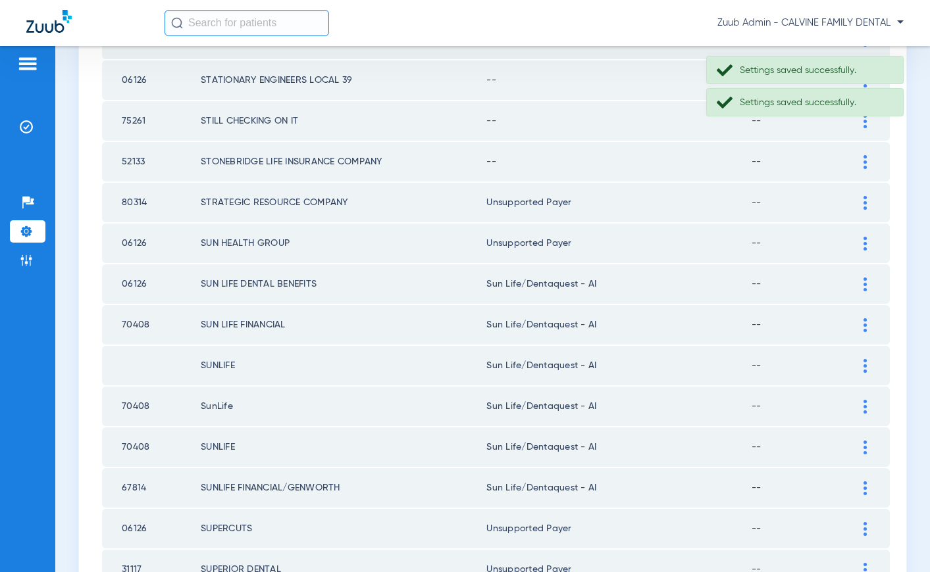
drag, startPoint x: 863, startPoint y: 162, endPoint x: 745, endPoint y: 143, distance: 119.2
click at [863, 162] on img at bounding box center [864, 162] width 3 height 14
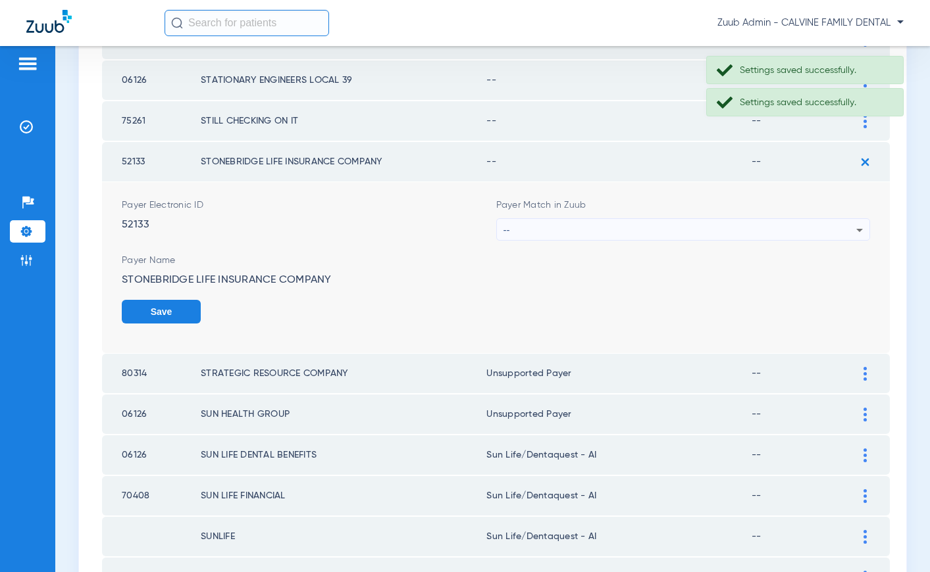
click at [674, 224] on div "--" at bounding box center [679, 230] width 353 height 22
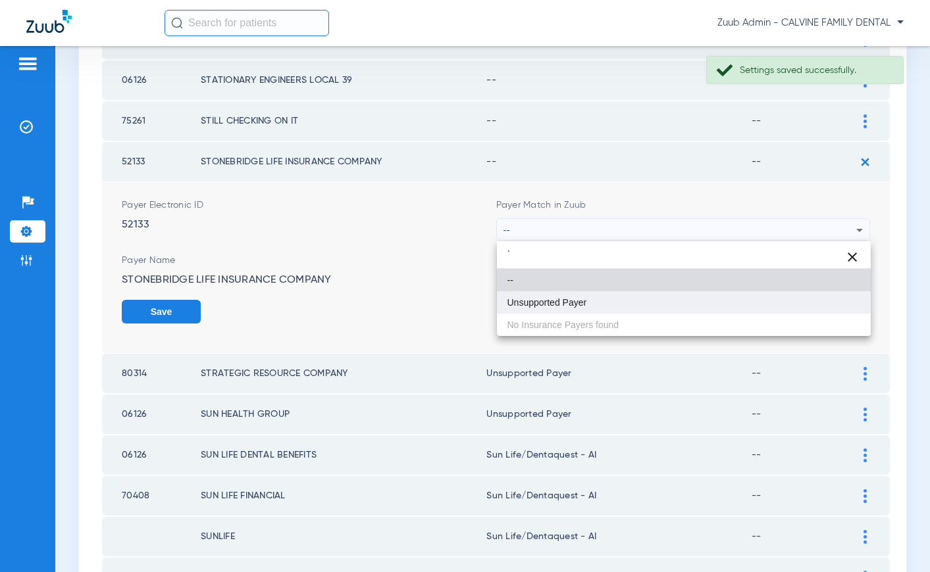
type input "`"
drag, startPoint x: 580, startPoint y: 299, endPoint x: 613, endPoint y: 302, distance: 33.7
click at [581, 299] on span "Unsupported Payer" at bounding box center [547, 302] width 80 height 9
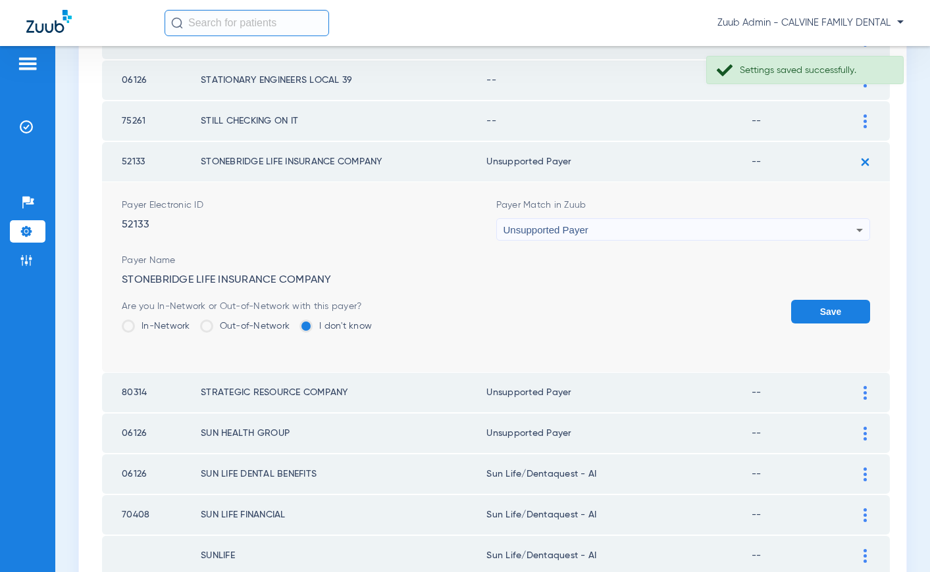
drag, startPoint x: 814, startPoint y: 313, endPoint x: 633, endPoint y: 258, distance: 189.0
click at [807, 311] on button "Save" at bounding box center [830, 312] width 79 height 24
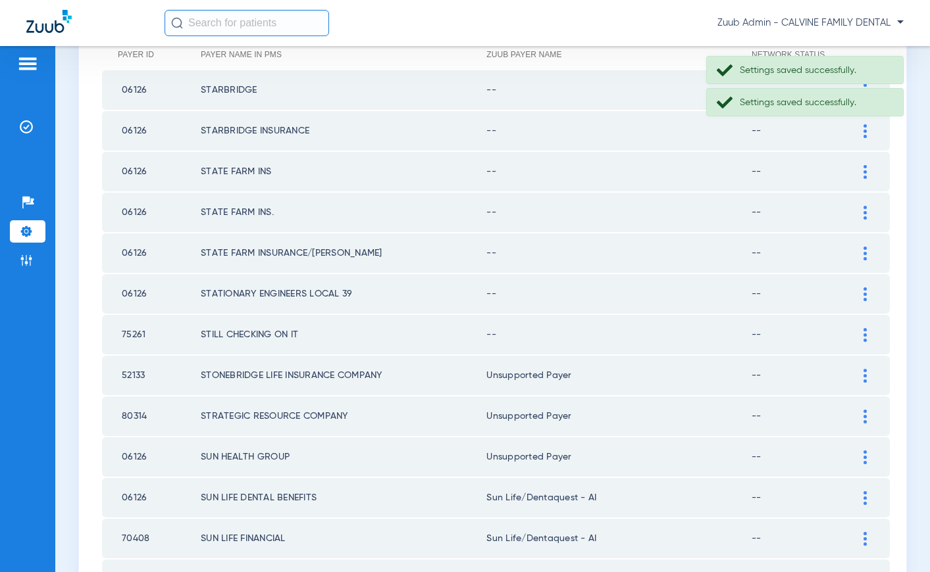
scroll to position [186, 0]
click at [861, 334] on div at bounding box center [864, 334] width 23 height 14
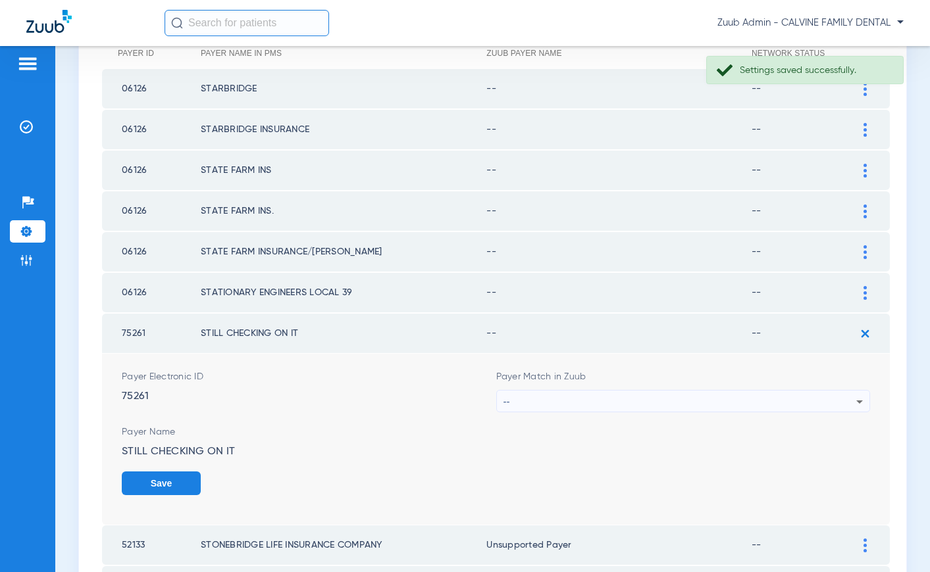
click at [678, 399] on div "--" at bounding box center [679, 402] width 353 height 22
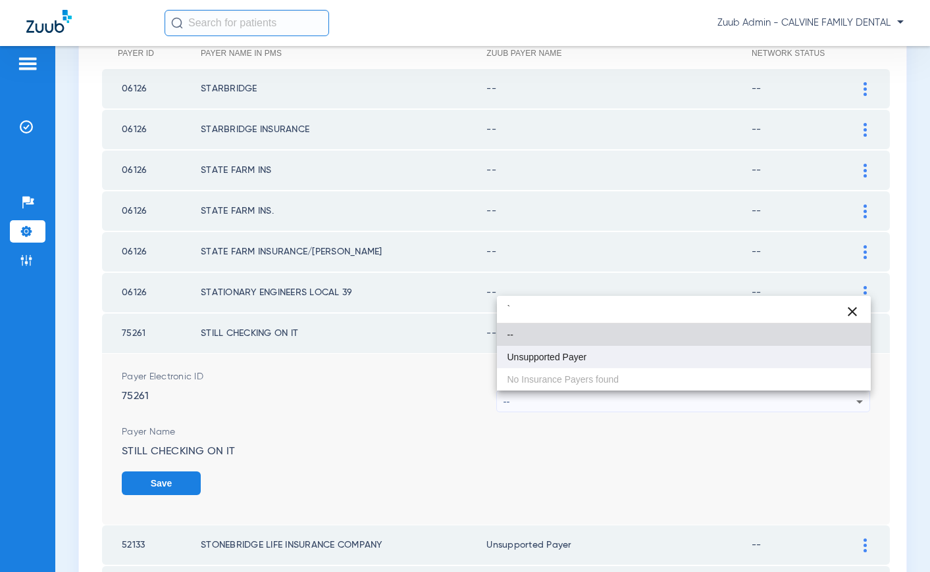
type input "`"
click at [598, 361] on mat-option "Unsupported Payer" at bounding box center [684, 357] width 374 height 22
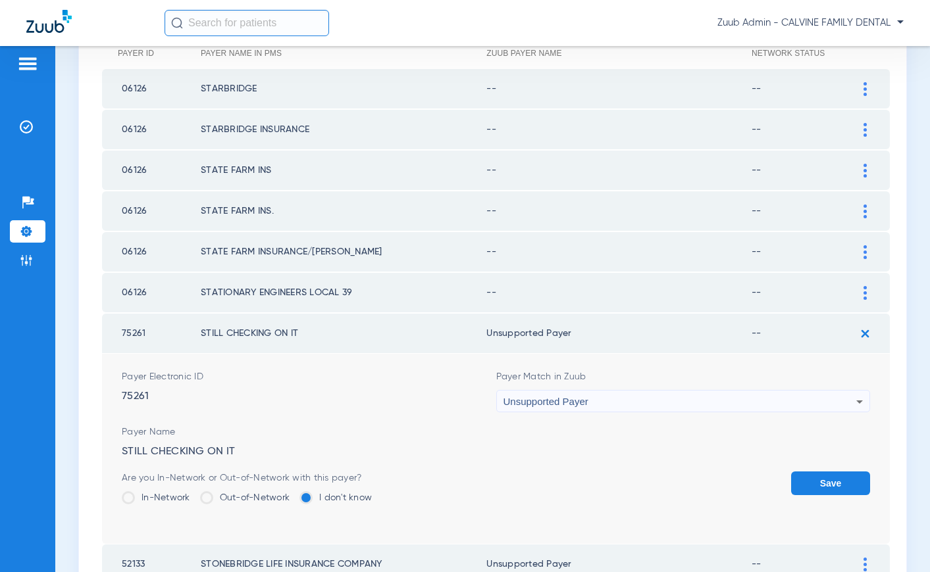
drag, startPoint x: 837, startPoint y: 476, endPoint x: 841, endPoint y: 380, distance: 95.5
click at [832, 470] on form "Payer Electronic ID 75261 Payer Match in Zuub Unsupported Payer Payer Name STIL…" at bounding box center [496, 449] width 748 height 190
drag, startPoint x: 815, startPoint y: 474, endPoint x: 819, endPoint y: 451, distance: 23.4
click at [815, 472] on button "Save" at bounding box center [830, 484] width 79 height 24
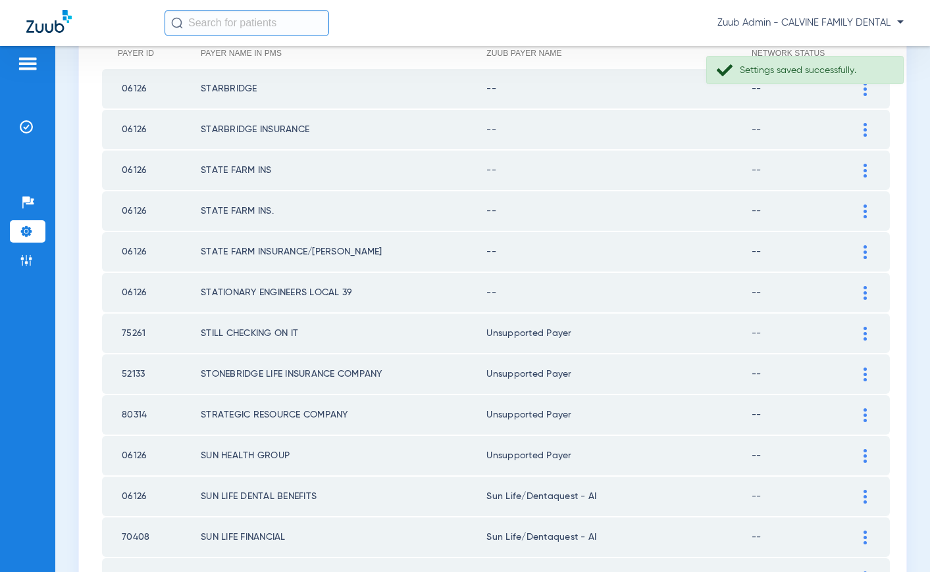
drag, startPoint x: 863, startPoint y: 290, endPoint x: 830, endPoint y: 283, distance: 33.6
click at [862, 290] on div at bounding box center [864, 293] width 23 height 14
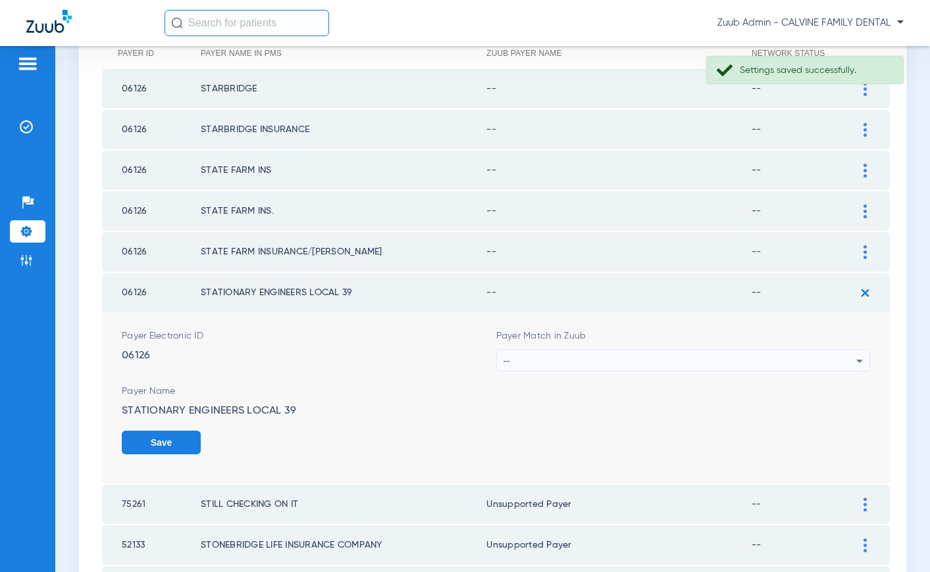
click at [563, 351] on div "--" at bounding box center [679, 361] width 353 height 22
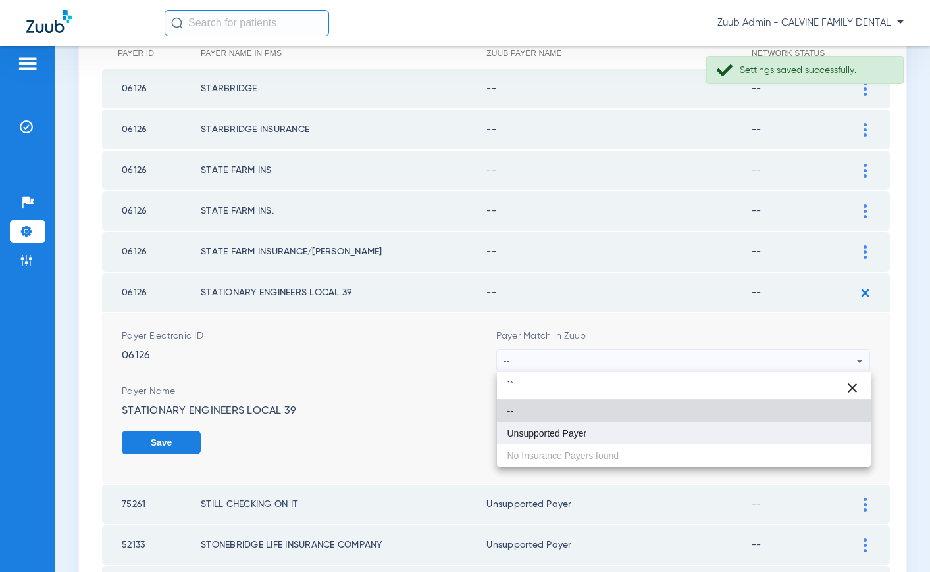
type input "``"
click at [540, 436] on span "Unsupported Payer" at bounding box center [547, 433] width 80 height 9
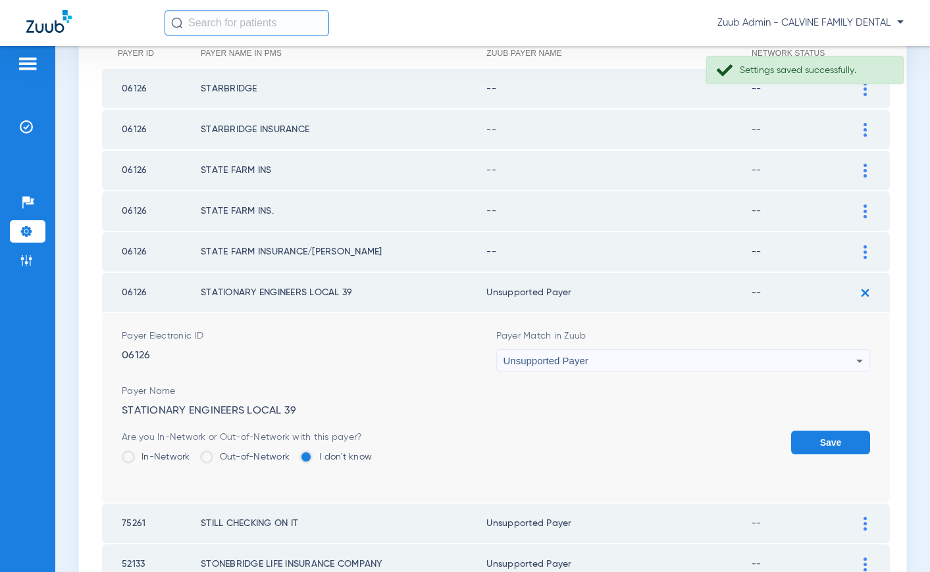
click at [814, 441] on button "Save" at bounding box center [830, 443] width 79 height 24
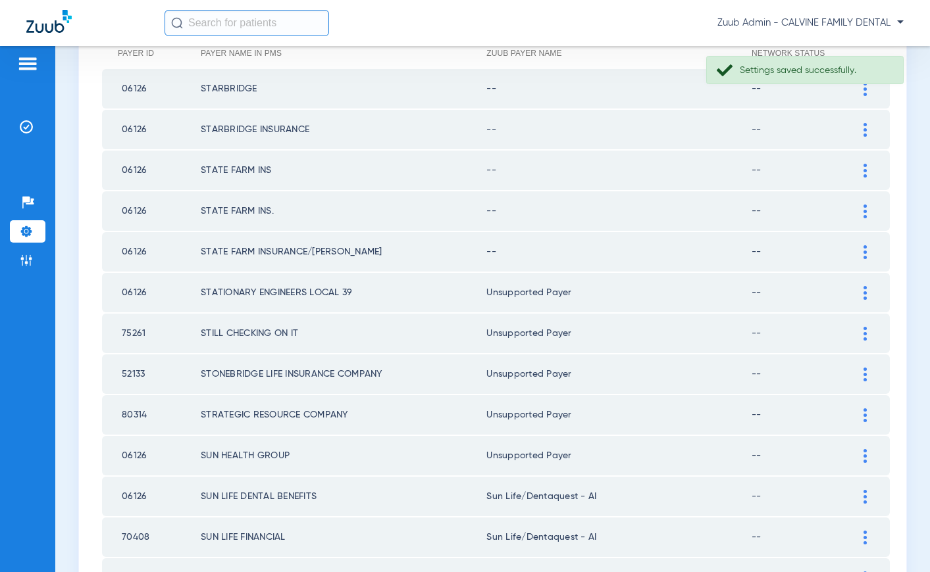
click at [864, 247] on img at bounding box center [864, 252] width 3 height 14
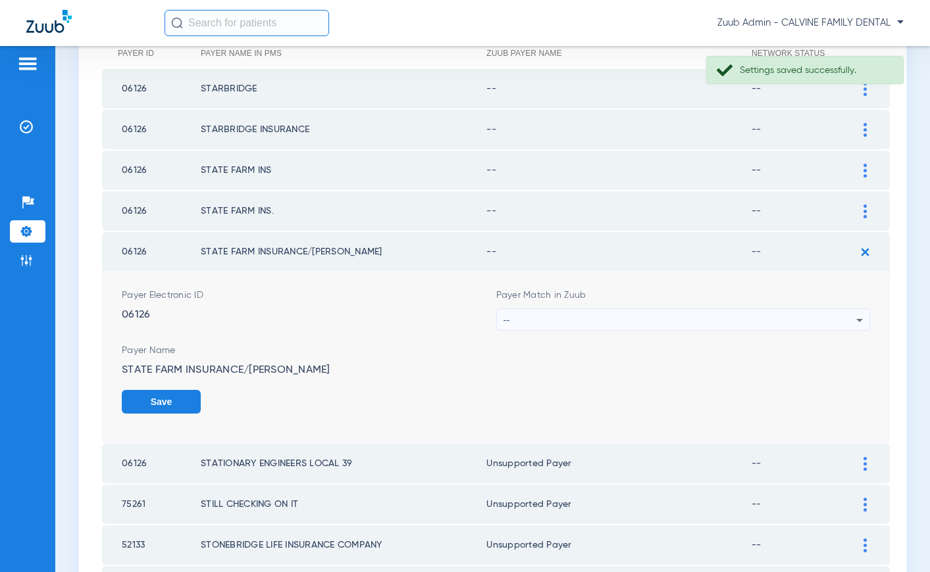
click at [653, 318] on div "--" at bounding box center [679, 320] width 353 height 22
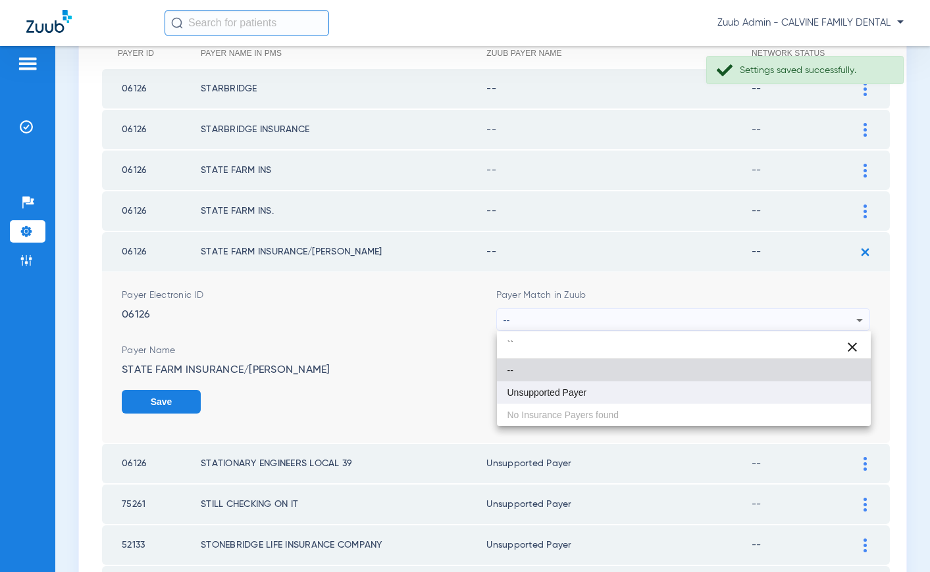
type input "``"
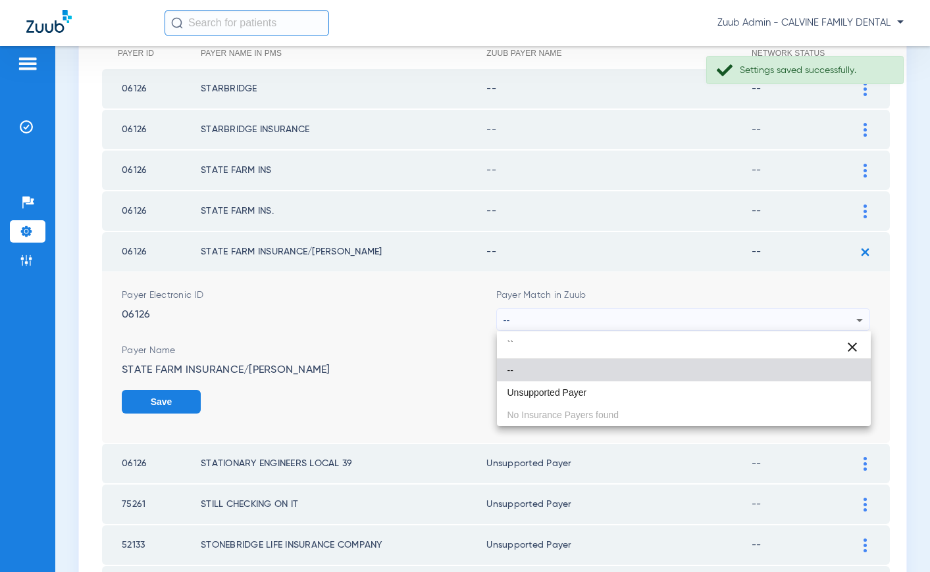
click at [588, 388] on mat-option "Unsupported Payer" at bounding box center [684, 393] width 374 height 22
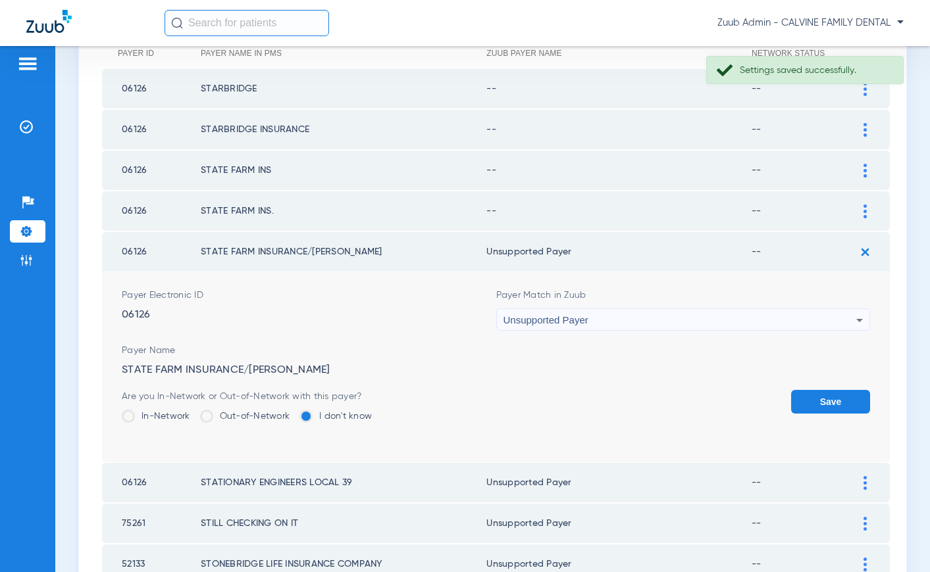
click at [824, 394] on button "Save" at bounding box center [830, 402] width 79 height 24
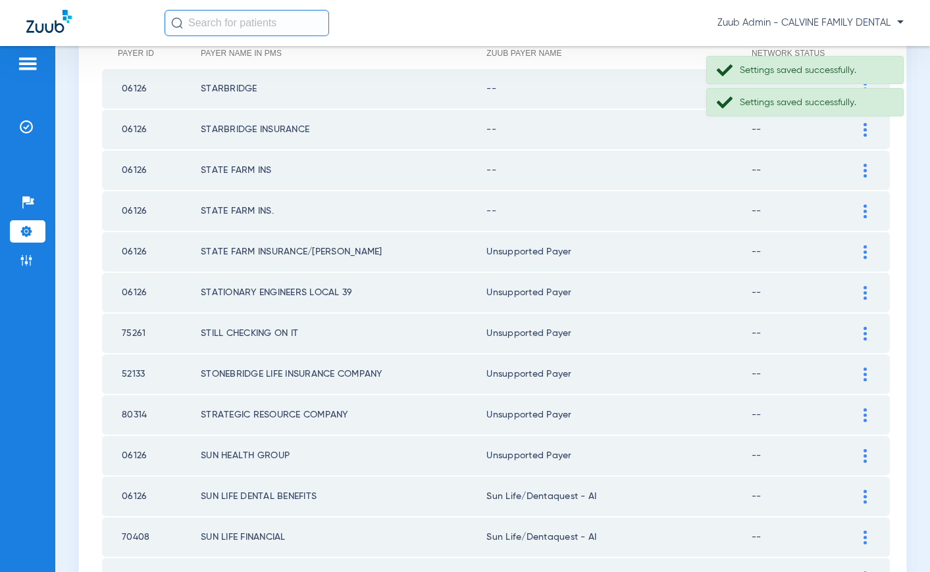
click at [862, 209] on div at bounding box center [864, 212] width 23 height 14
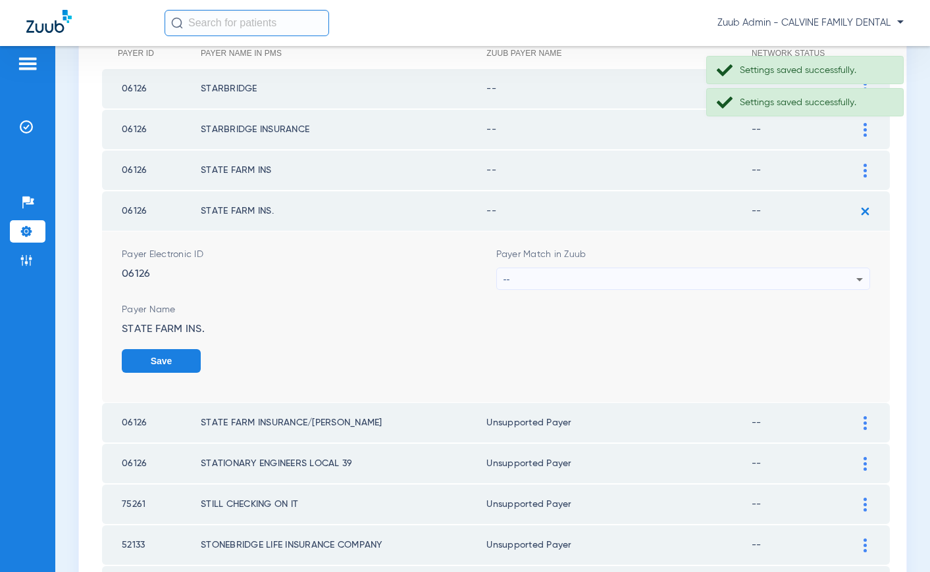
click at [617, 279] on div "--" at bounding box center [679, 279] width 353 height 22
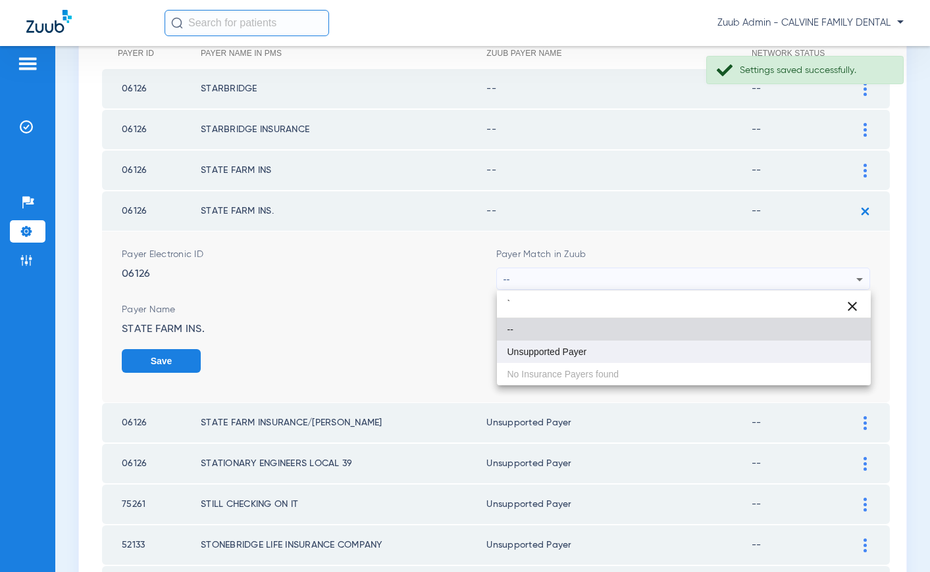
type input "`"
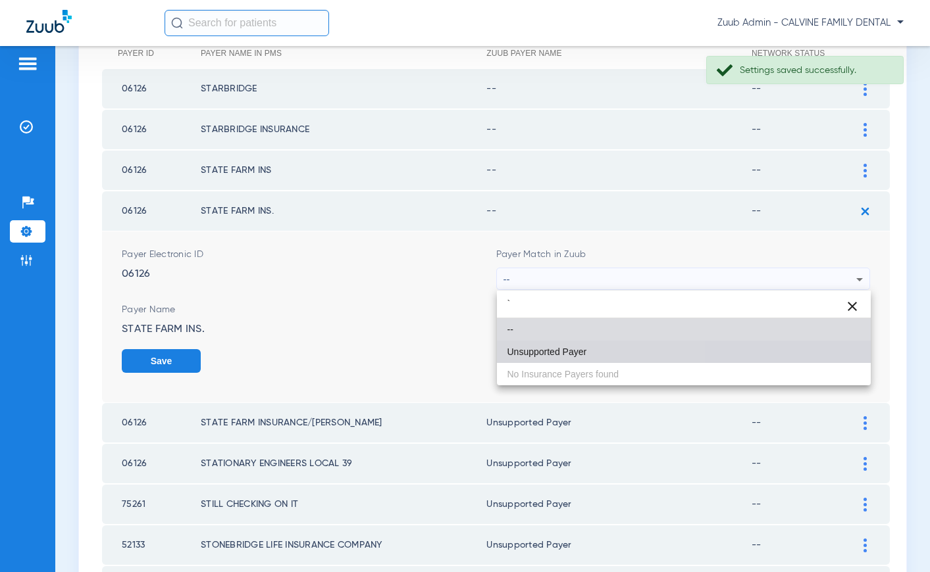
click at [537, 347] on span "Unsupported Payer" at bounding box center [547, 351] width 80 height 9
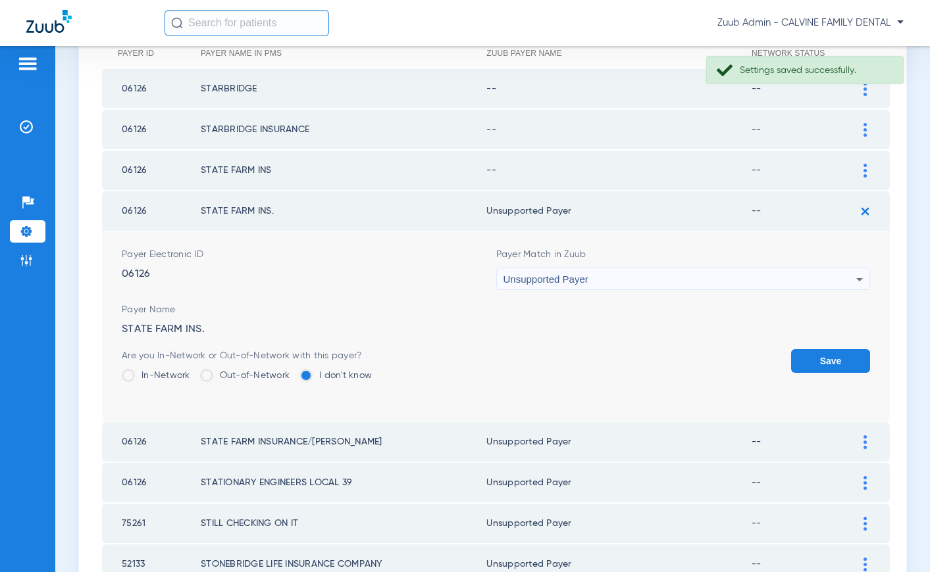
click at [817, 361] on button "Save" at bounding box center [830, 361] width 79 height 24
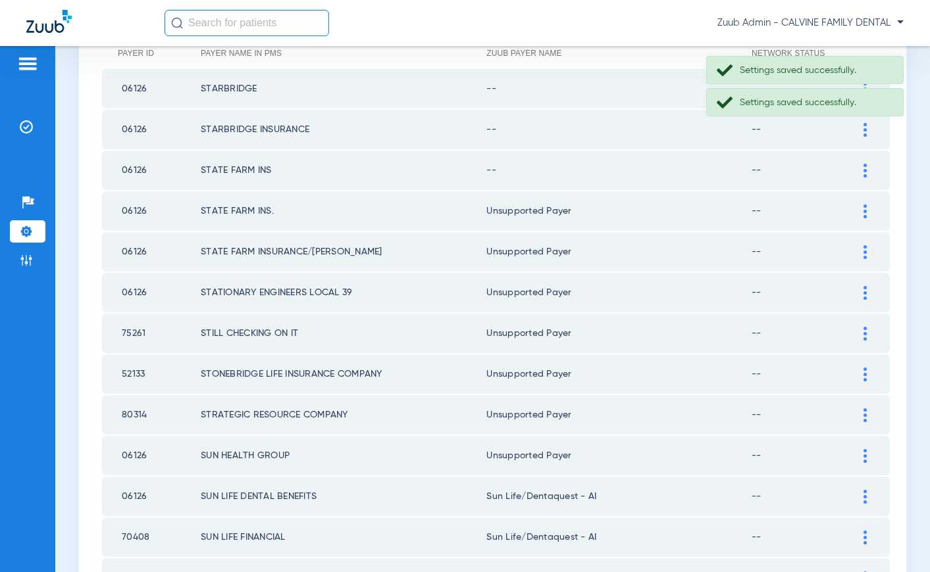
drag, startPoint x: 864, startPoint y: 172, endPoint x: 753, endPoint y: 153, distance: 112.3
click at [864, 172] on img at bounding box center [864, 171] width 3 height 14
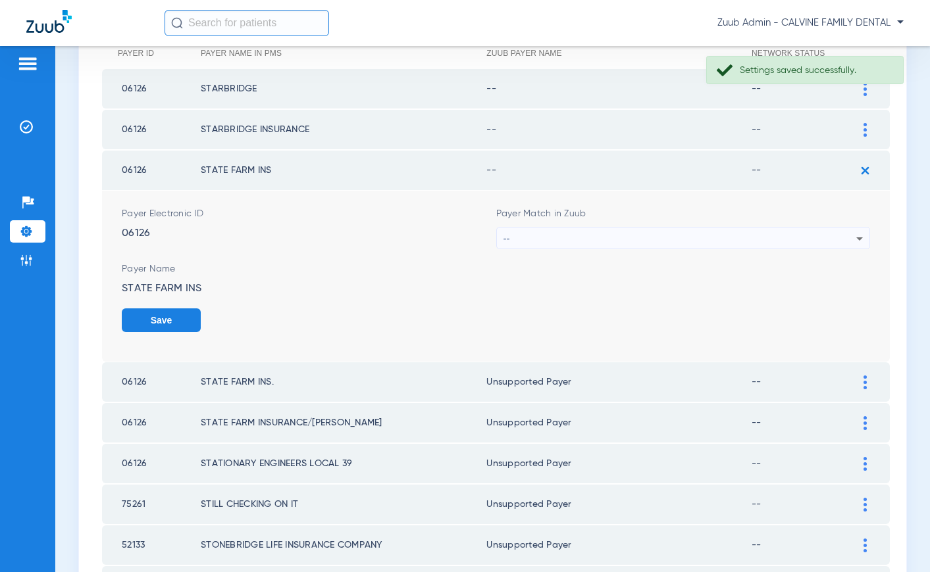
click at [534, 229] on div "--" at bounding box center [679, 239] width 353 height 22
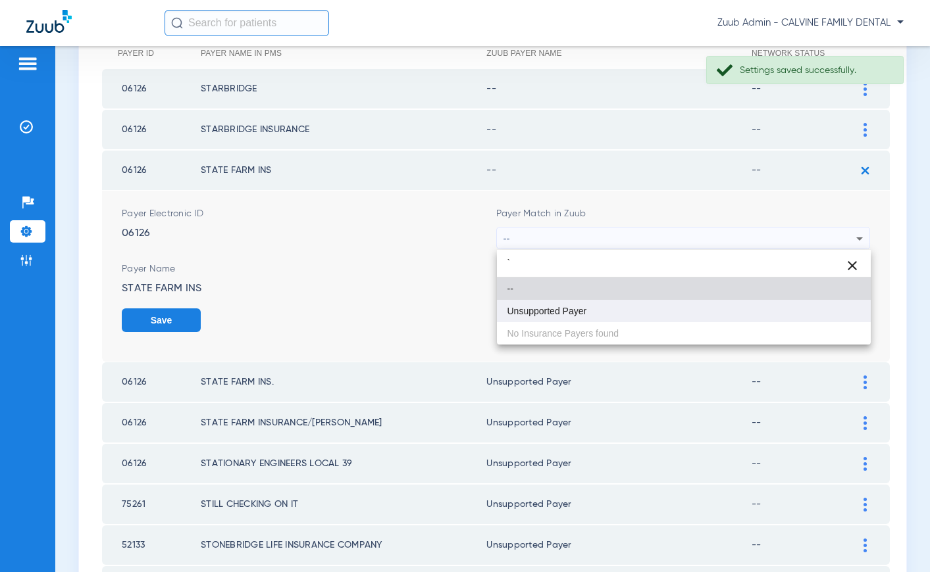
type input "`"
click at [536, 310] on span "Unsupported Payer" at bounding box center [547, 311] width 80 height 9
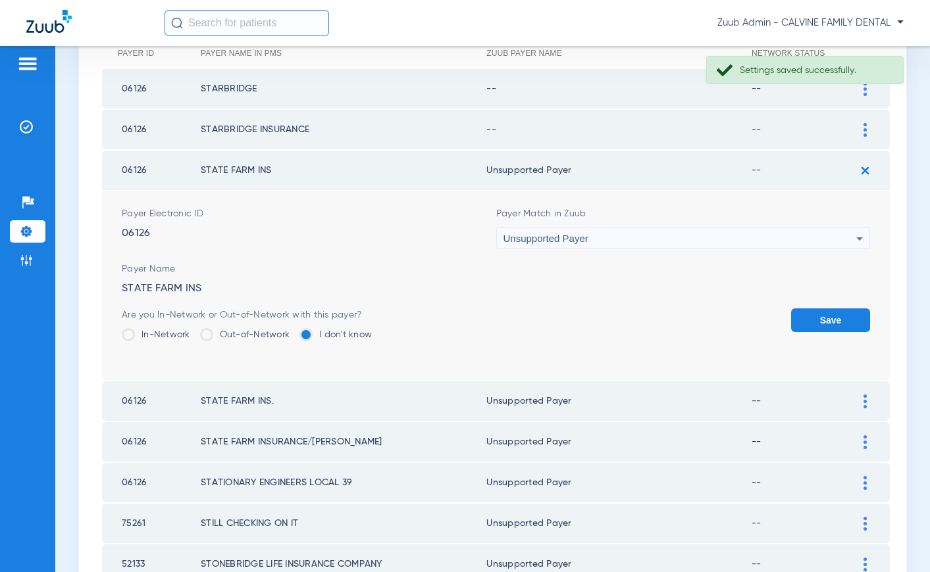
click at [846, 314] on button "Save" at bounding box center [830, 321] width 79 height 24
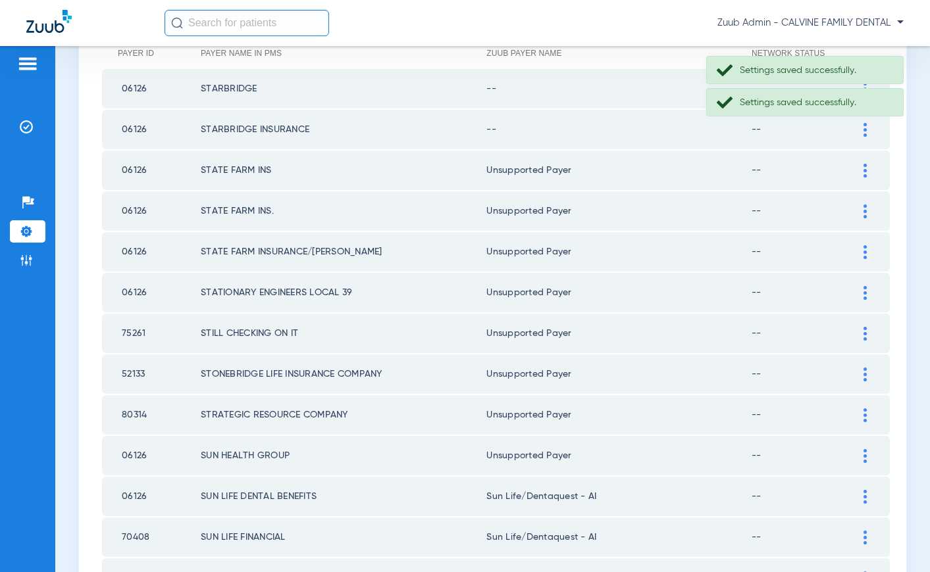
click at [863, 127] on img at bounding box center [864, 130] width 3 height 14
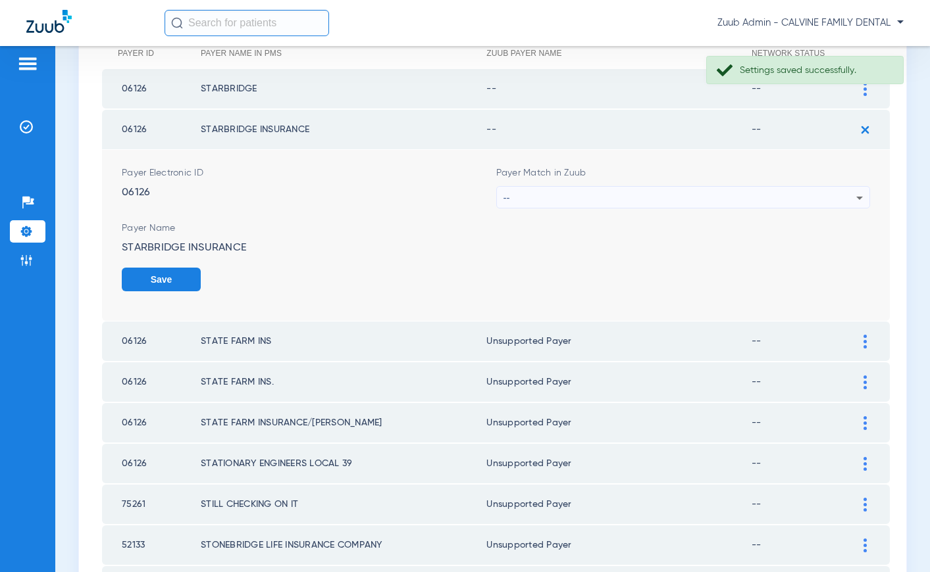
click at [585, 205] on div "--" at bounding box center [679, 198] width 353 height 22
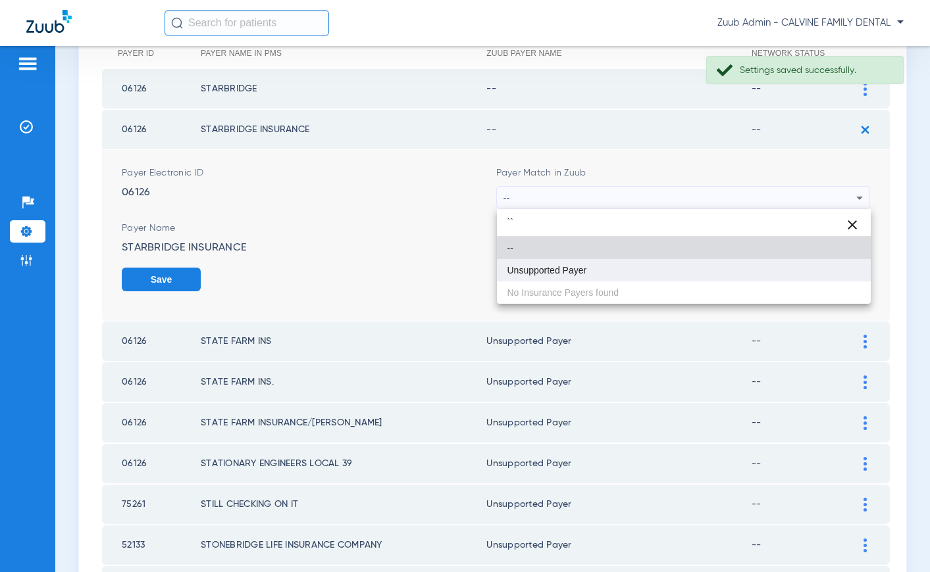
type input "``"
drag, startPoint x: 553, startPoint y: 272, endPoint x: 656, endPoint y: 270, distance: 102.7
click at [554, 272] on span "Unsupported Payer" at bounding box center [547, 270] width 80 height 9
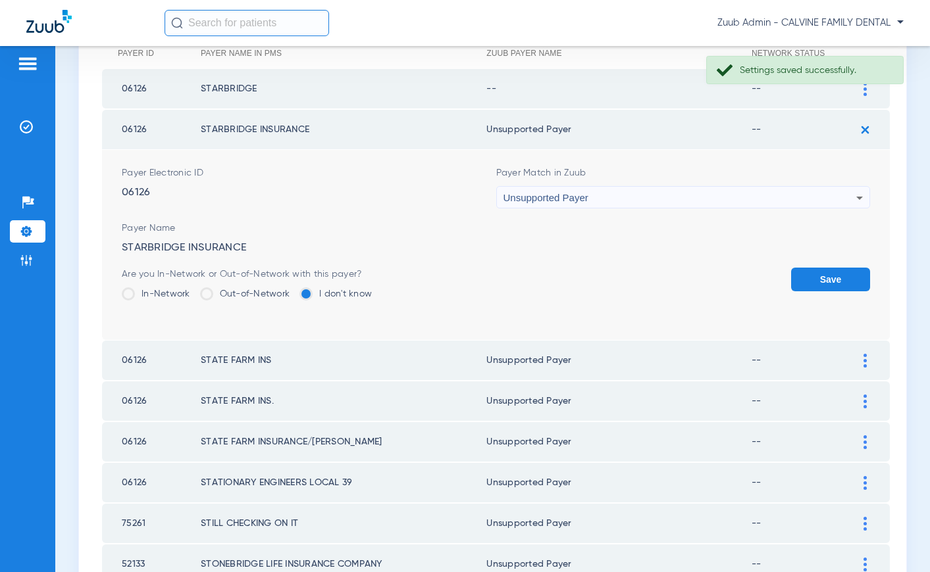
drag, startPoint x: 835, startPoint y: 268, endPoint x: 759, endPoint y: 268, distance: 76.3
click at [835, 268] on button "Save" at bounding box center [830, 280] width 79 height 24
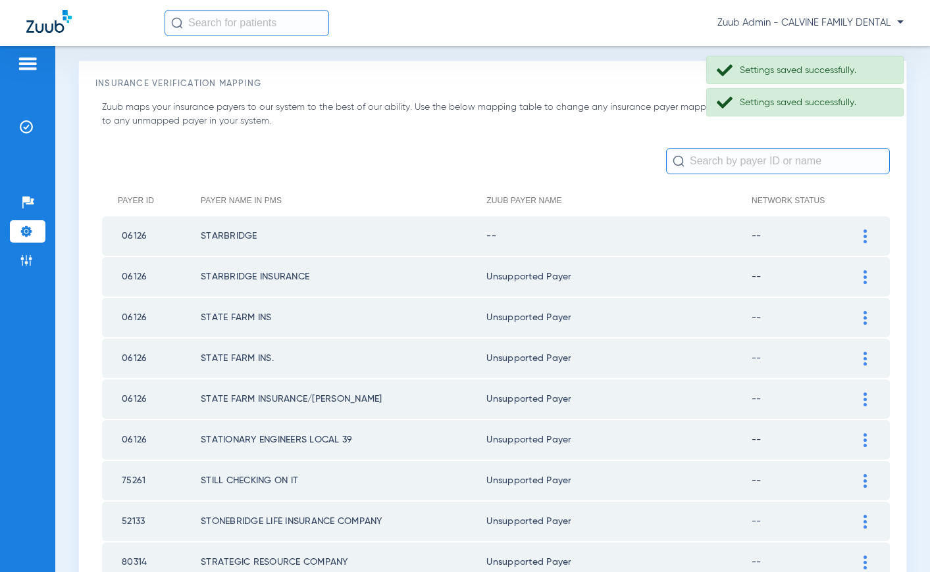
scroll to position [22, 0]
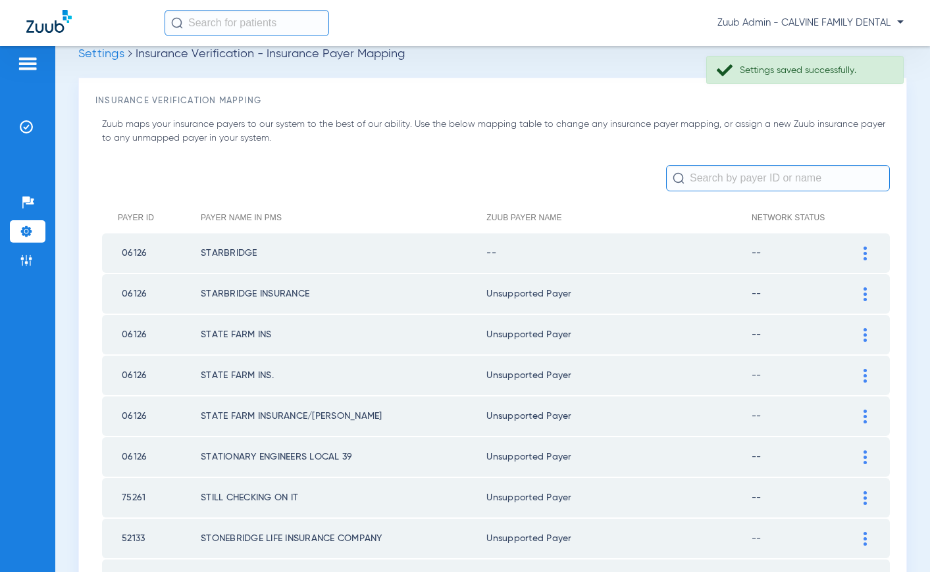
click at [865, 252] on img at bounding box center [864, 254] width 3 height 14
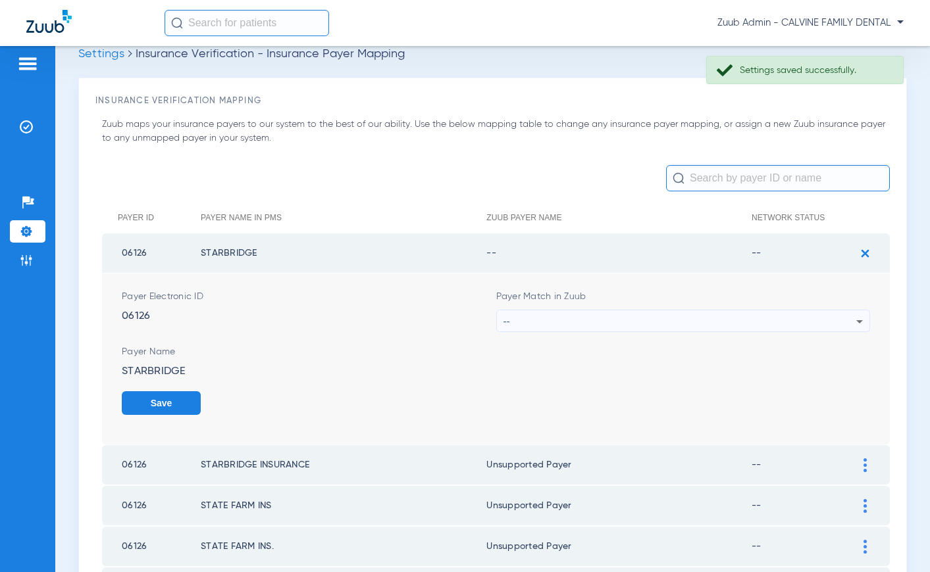
click at [578, 322] on div "--" at bounding box center [679, 322] width 353 height 22
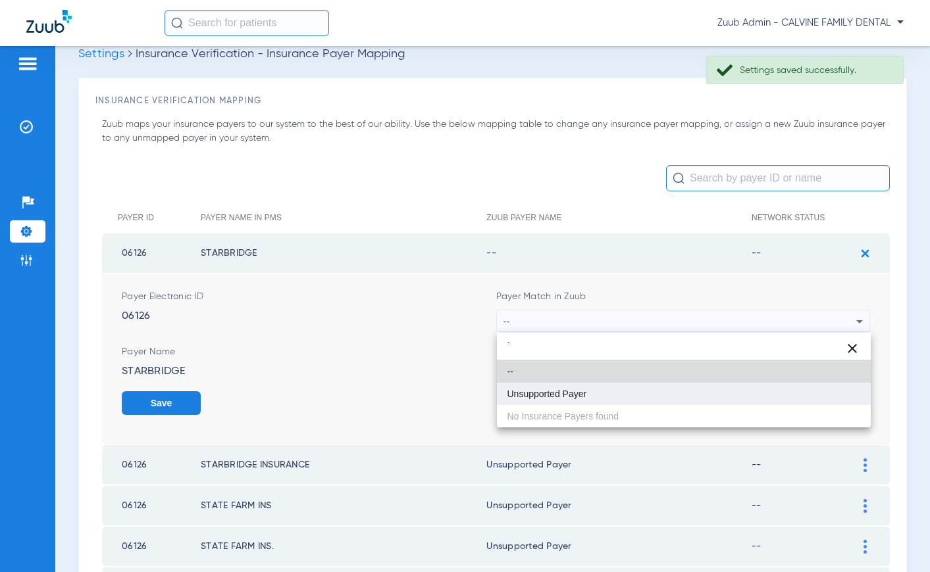
type input "`"
click at [543, 395] on span "Unsupported Payer" at bounding box center [547, 394] width 80 height 9
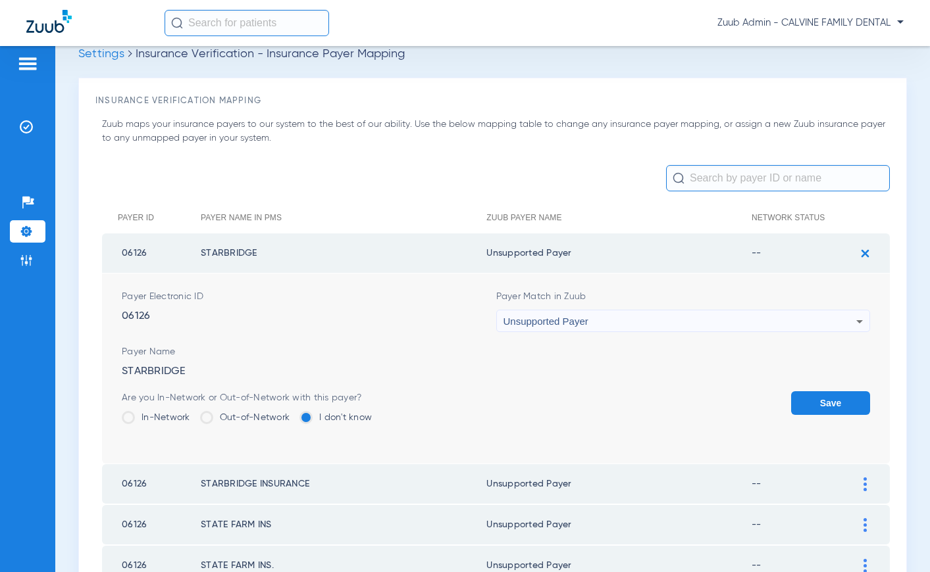
drag, startPoint x: 805, startPoint y: 399, endPoint x: 657, endPoint y: 378, distance: 149.4
click at [805, 399] on button "Save" at bounding box center [830, 403] width 79 height 24
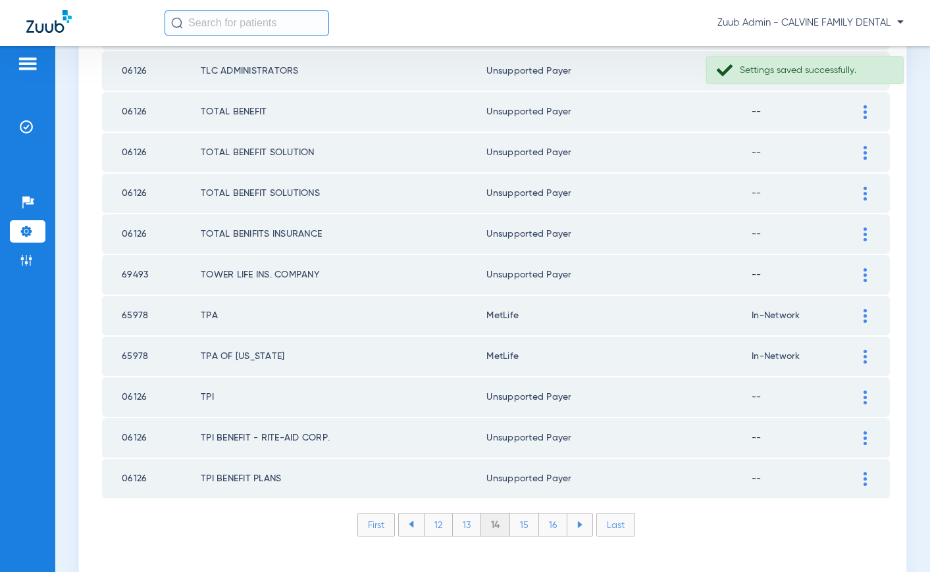
scroll to position [1819, 0]
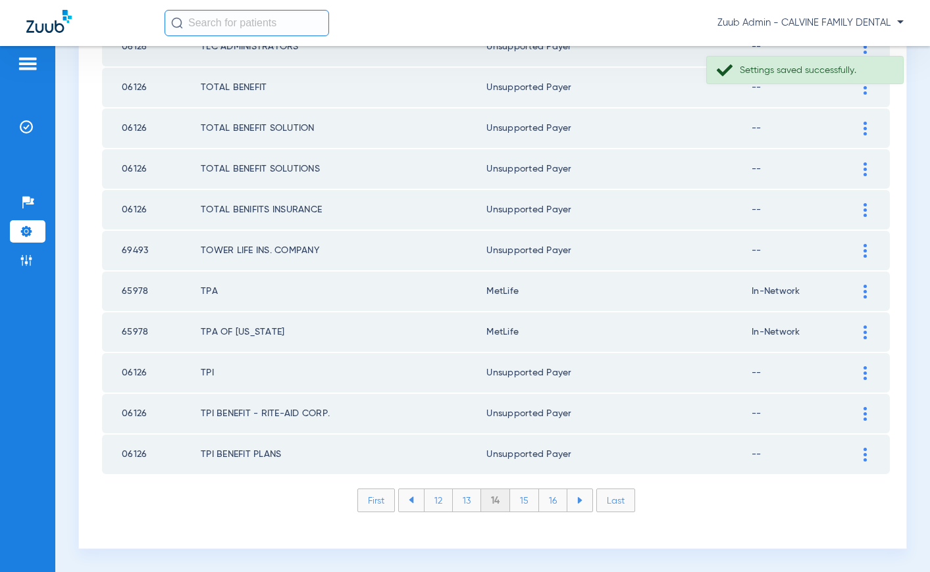
click at [467, 500] on li "13" at bounding box center [467, 501] width 28 height 22
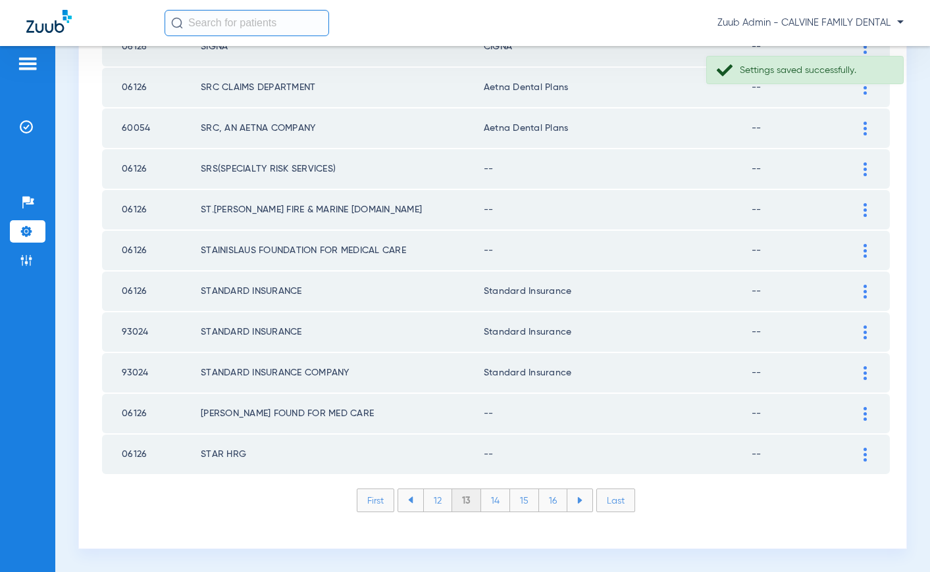
scroll to position [1802, 0]
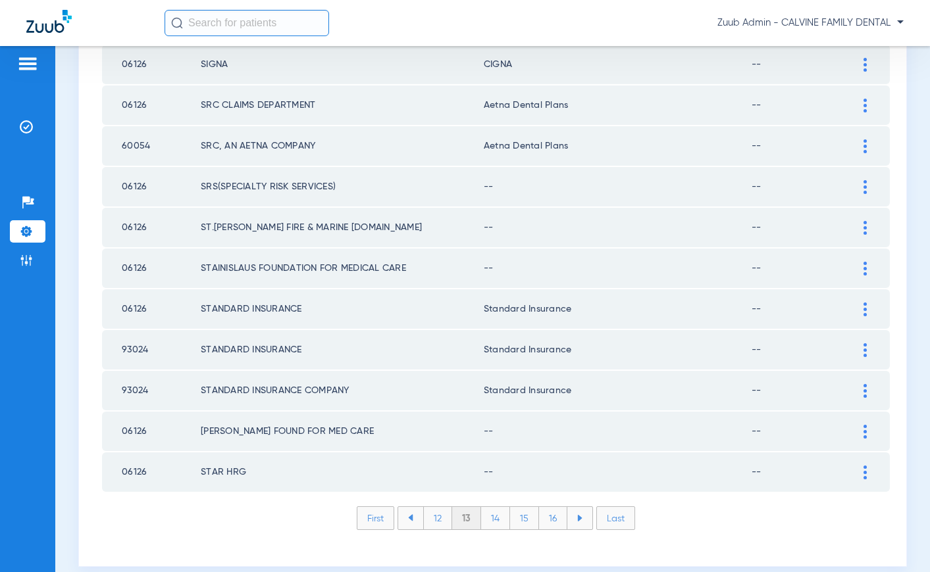
click at [863, 472] on img at bounding box center [864, 473] width 3 height 14
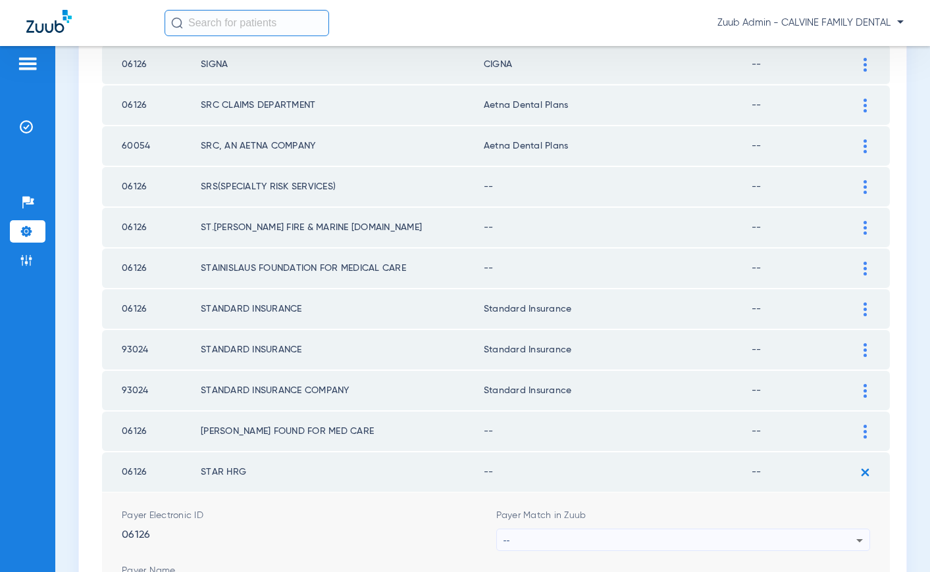
click at [614, 537] on div "--" at bounding box center [679, 541] width 353 height 22
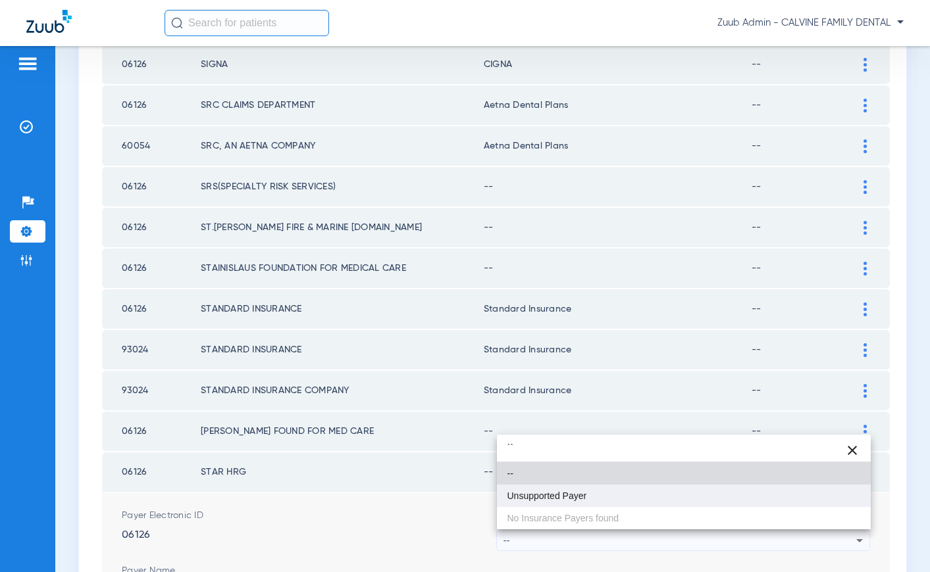
type input "``"
click at [559, 495] on span "Unsupported Payer" at bounding box center [547, 496] width 80 height 9
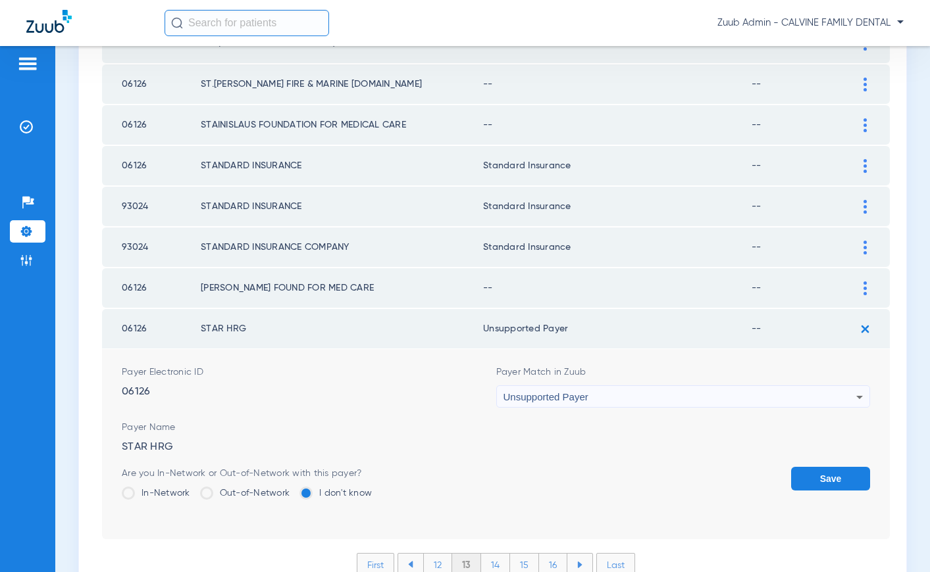
scroll to position [1956, 0]
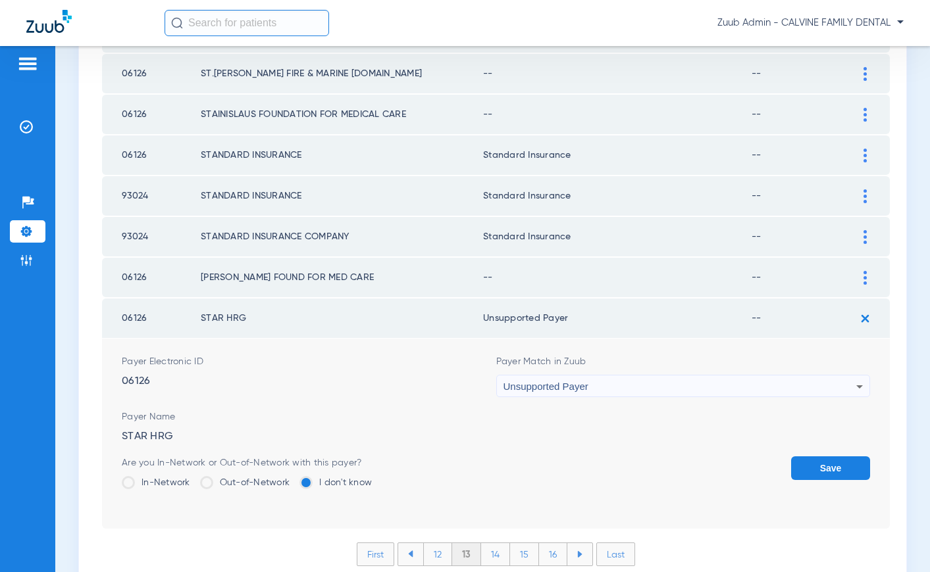
click at [817, 464] on button "Save" at bounding box center [830, 469] width 79 height 24
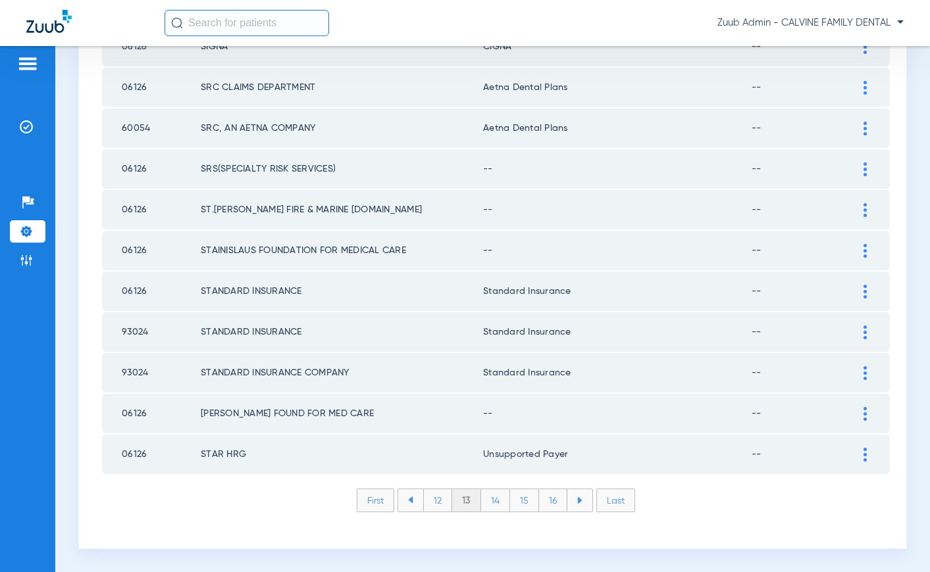
scroll to position [1819, 0]
click at [865, 415] on img at bounding box center [864, 414] width 3 height 14
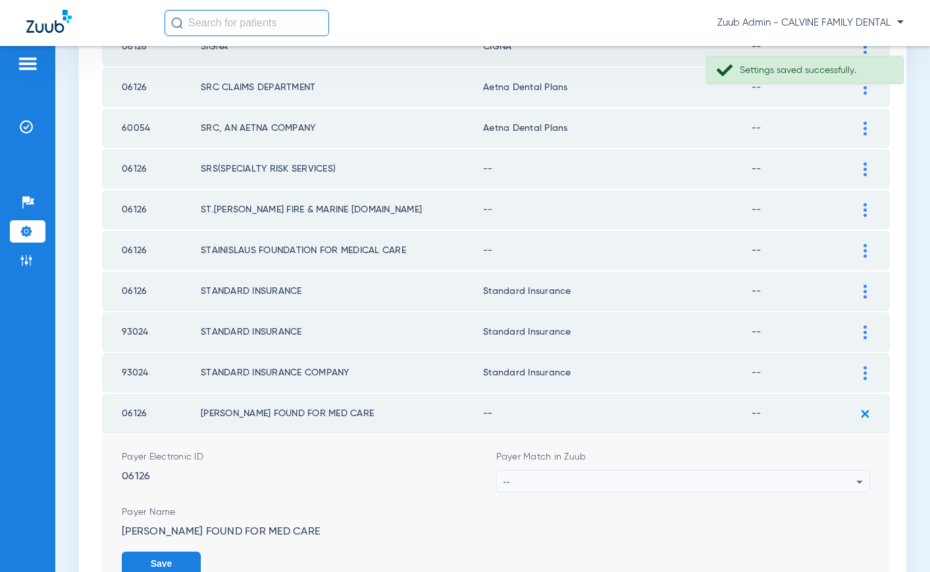
click at [588, 486] on div "--" at bounding box center [679, 482] width 353 height 22
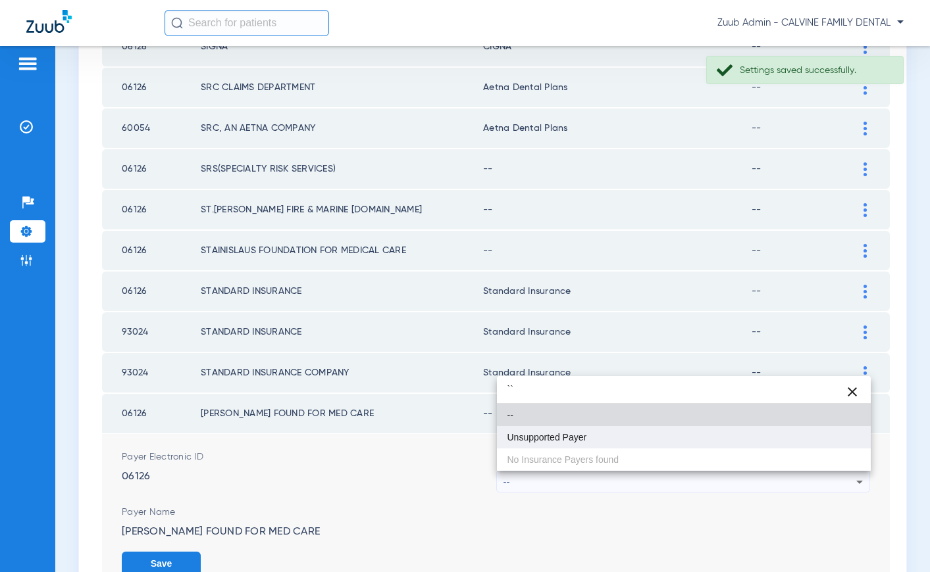
type input "``"
click at [551, 440] on span "Unsupported Payer" at bounding box center [547, 437] width 80 height 9
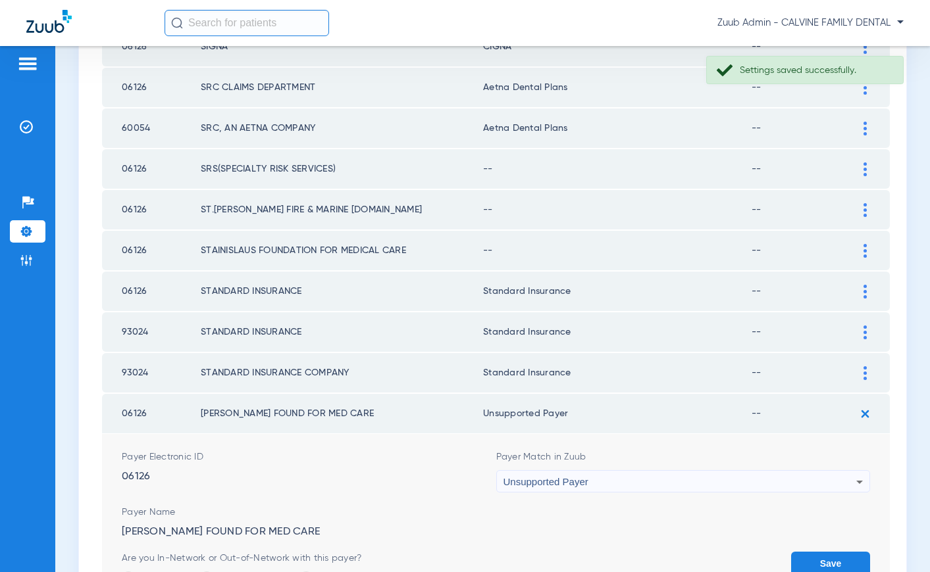
drag, startPoint x: 840, startPoint y: 559, endPoint x: 828, endPoint y: 460, distance: 100.1
click at [840, 559] on button "Save" at bounding box center [830, 564] width 79 height 24
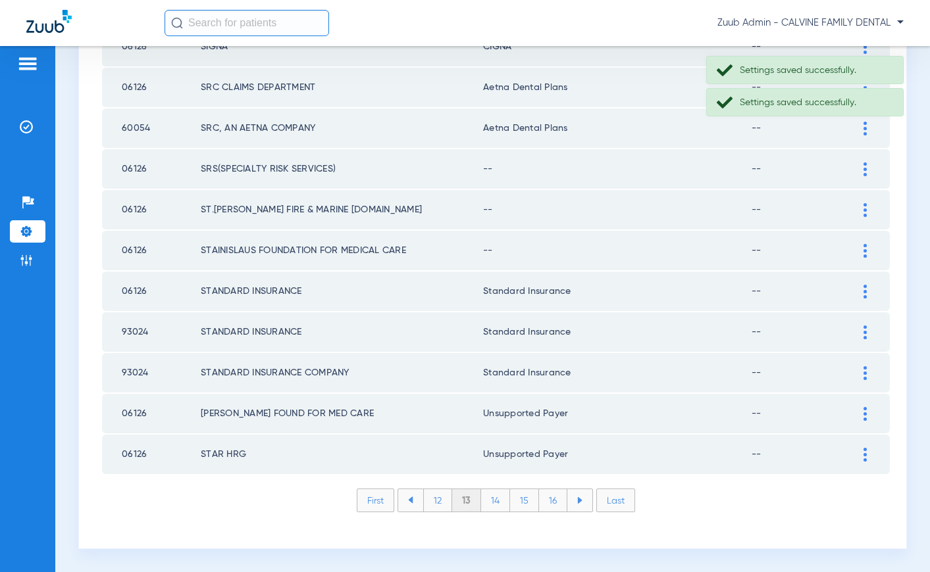
click at [863, 249] on img at bounding box center [864, 251] width 3 height 14
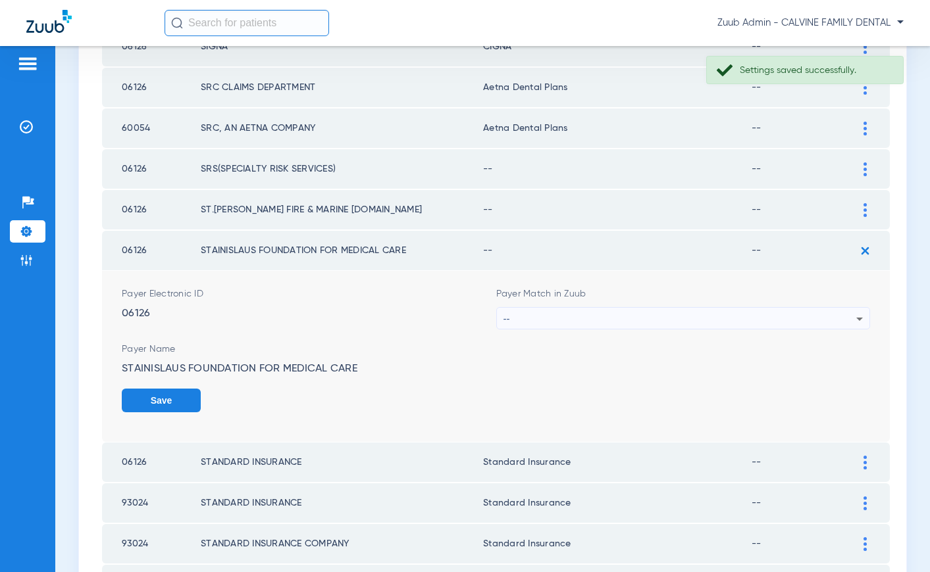
click at [623, 324] on div "--" at bounding box center [679, 319] width 353 height 22
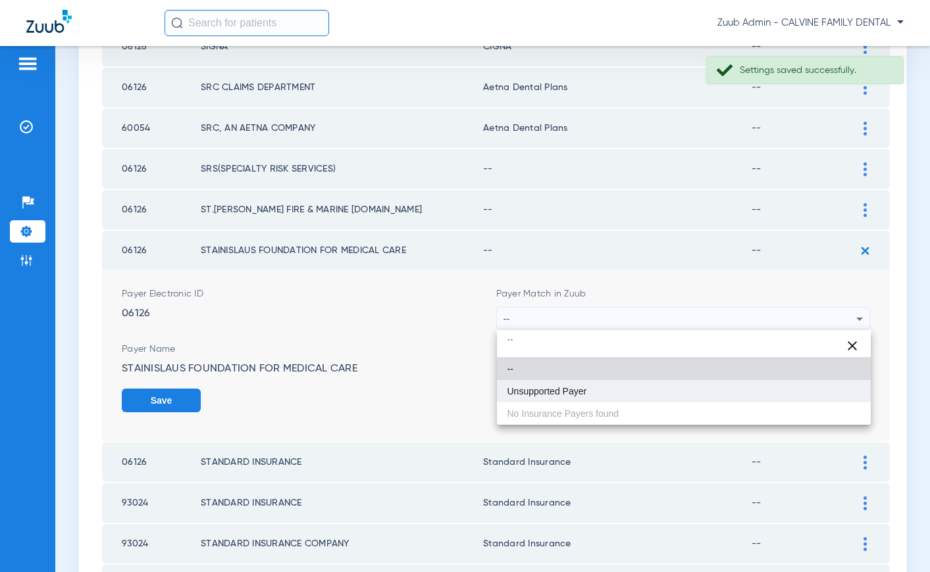
type input "``"
click at [569, 394] on span "Unsupported Payer" at bounding box center [547, 391] width 80 height 9
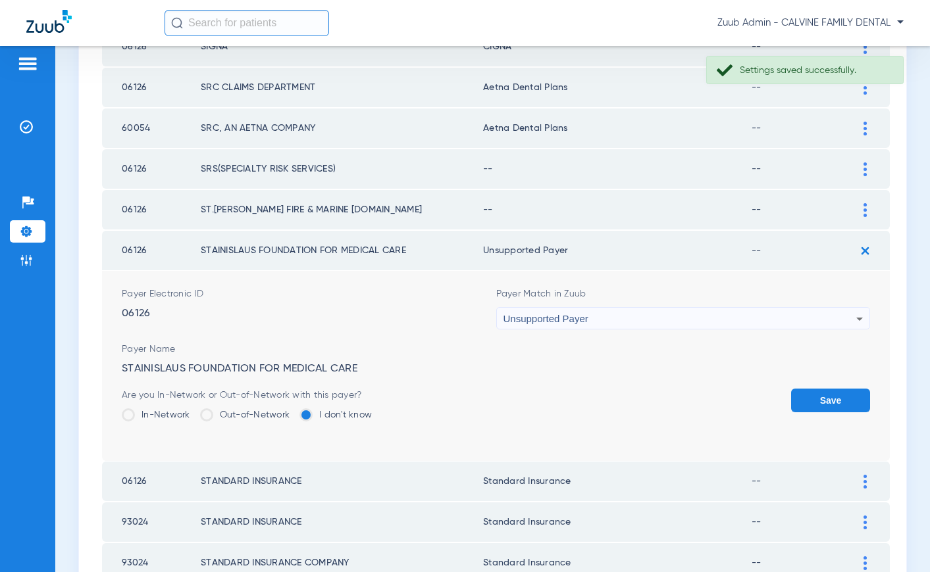
click at [859, 404] on button "Save" at bounding box center [830, 401] width 79 height 24
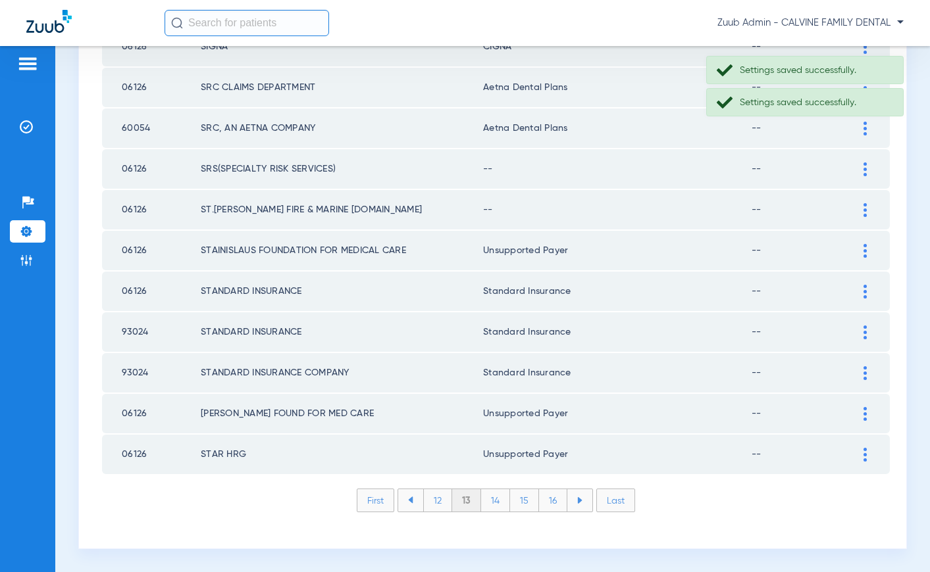
click at [863, 211] on img at bounding box center [864, 210] width 3 height 14
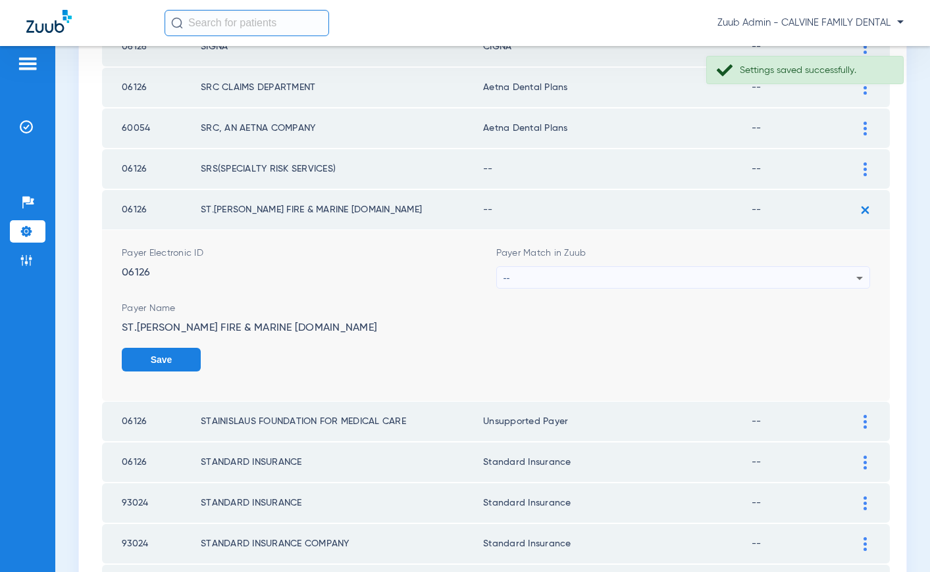
click at [560, 274] on div "--" at bounding box center [679, 278] width 353 height 22
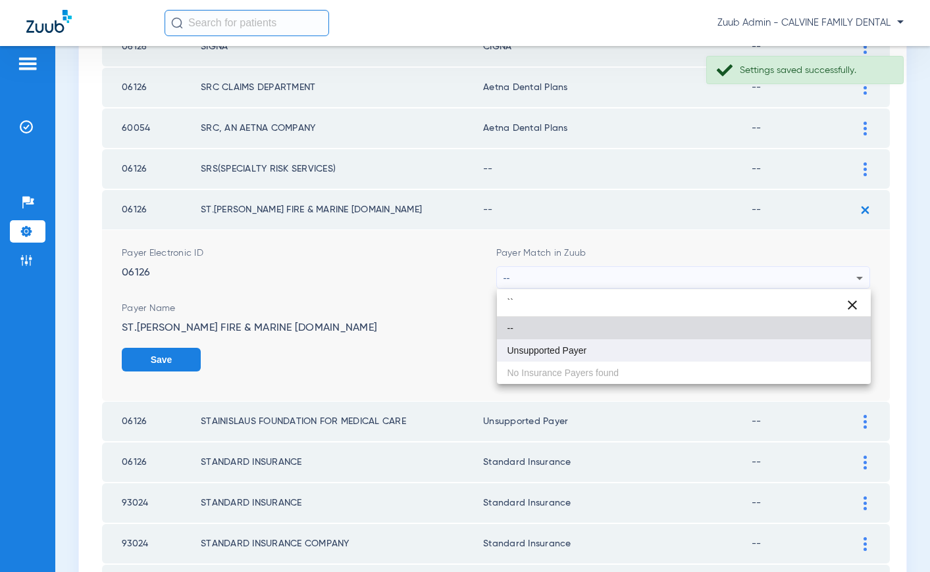
type input "``"
drag, startPoint x: 548, startPoint y: 351, endPoint x: 560, endPoint y: 345, distance: 13.0
click at [552, 349] on span "Unsupported Payer" at bounding box center [547, 350] width 80 height 9
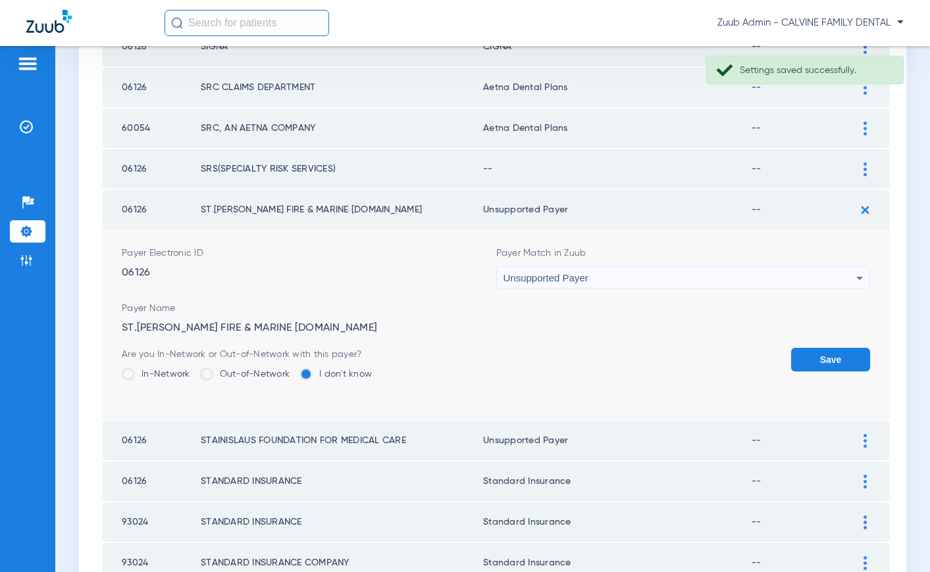
drag, startPoint x: 801, startPoint y: 359, endPoint x: 803, endPoint y: 348, distance: 11.5
click at [801, 359] on button "Save" at bounding box center [830, 360] width 79 height 24
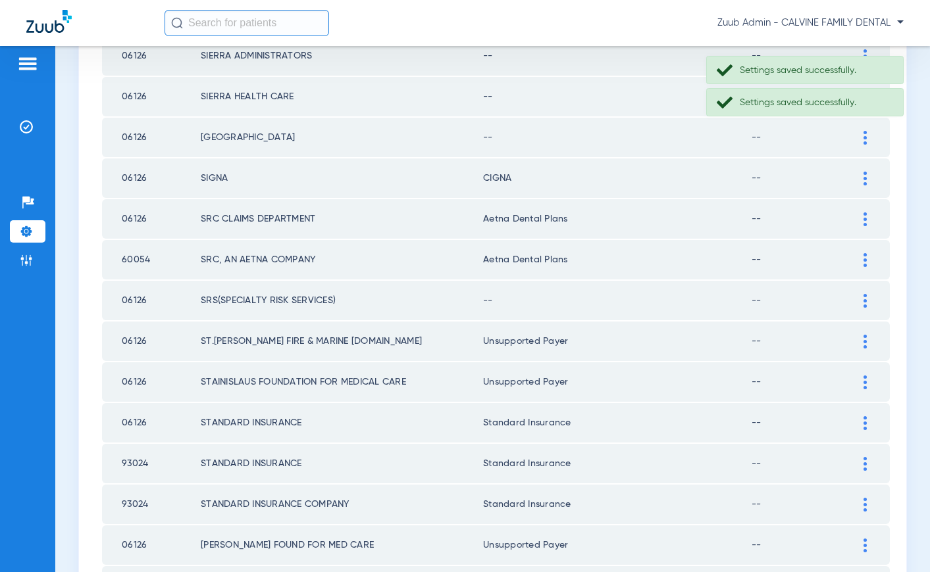
scroll to position [1682, 0]
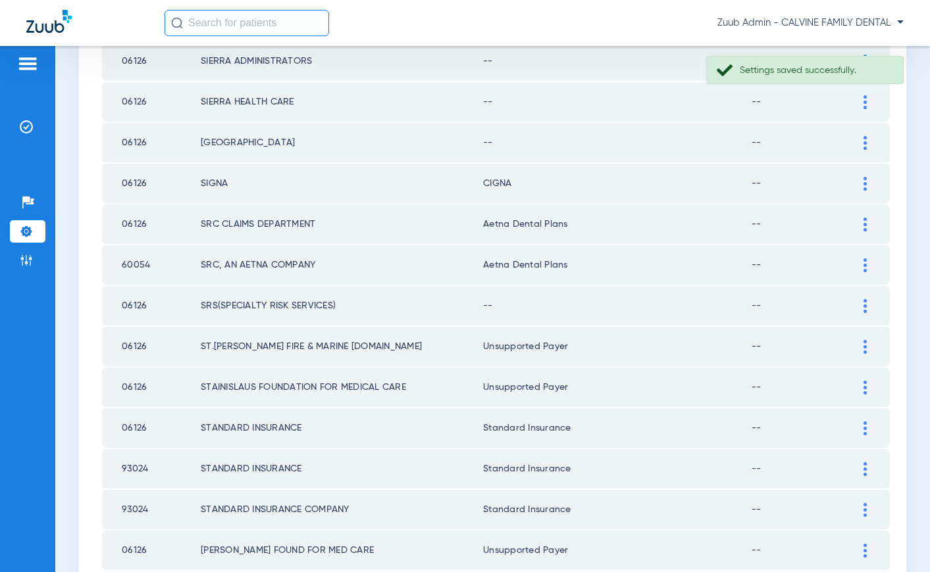
click at [863, 306] on img at bounding box center [864, 306] width 3 height 14
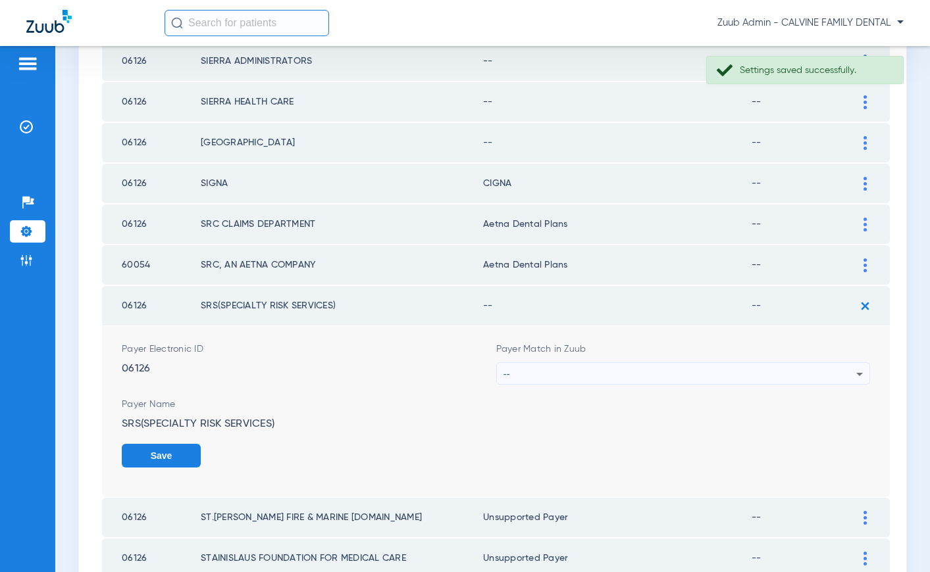
click at [701, 371] on div "--" at bounding box center [679, 374] width 353 height 22
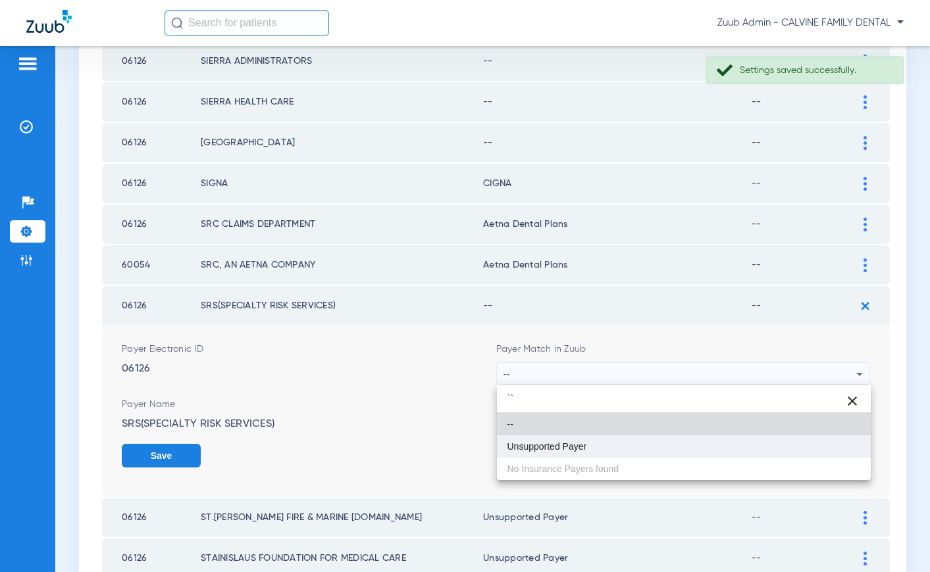
type input "``"
click at [599, 442] on mat-option "Unsupported Payer" at bounding box center [684, 447] width 374 height 22
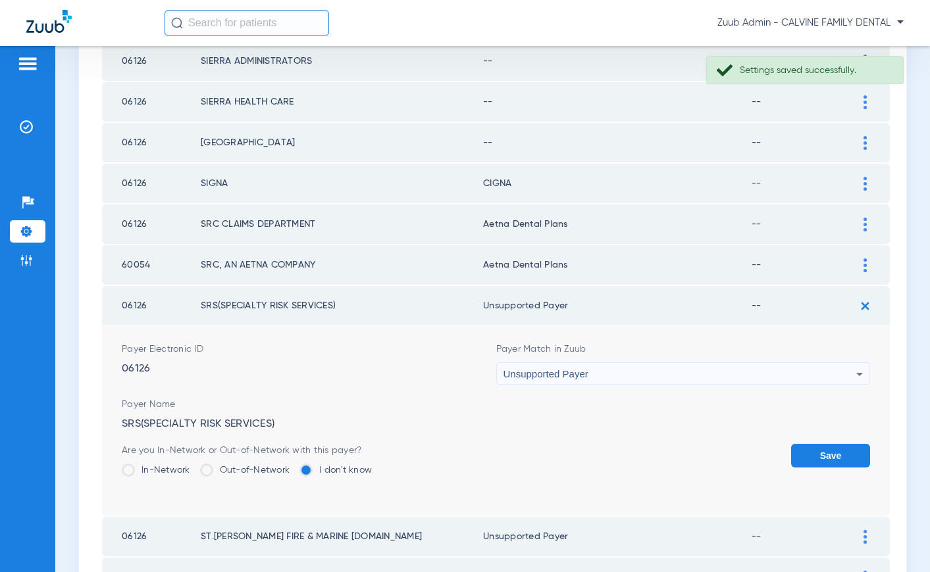
click at [822, 457] on button "Save" at bounding box center [830, 456] width 79 height 24
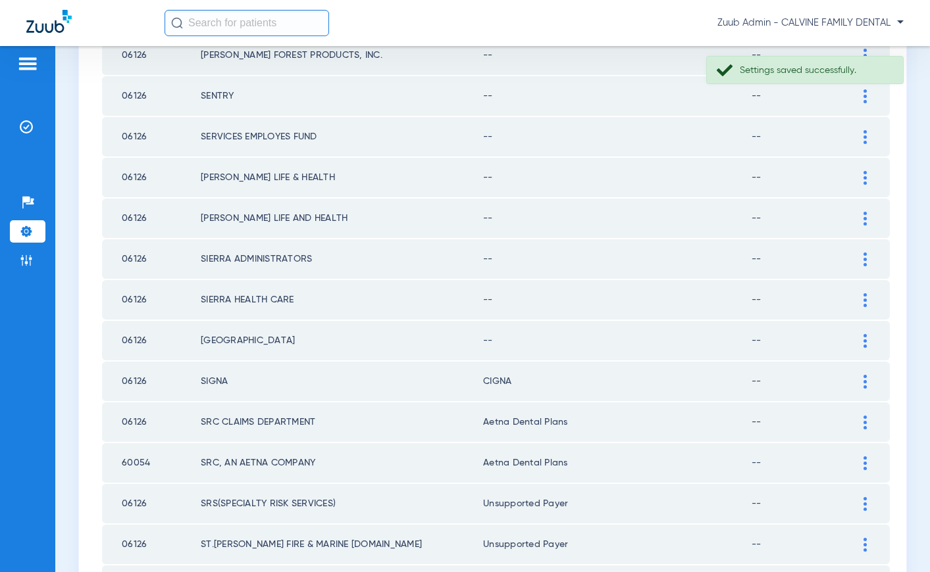
scroll to position [1484, 0]
drag, startPoint x: 863, startPoint y: 339, endPoint x: 731, endPoint y: 316, distance: 133.6
click at [858, 336] on div at bounding box center [864, 342] width 23 height 14
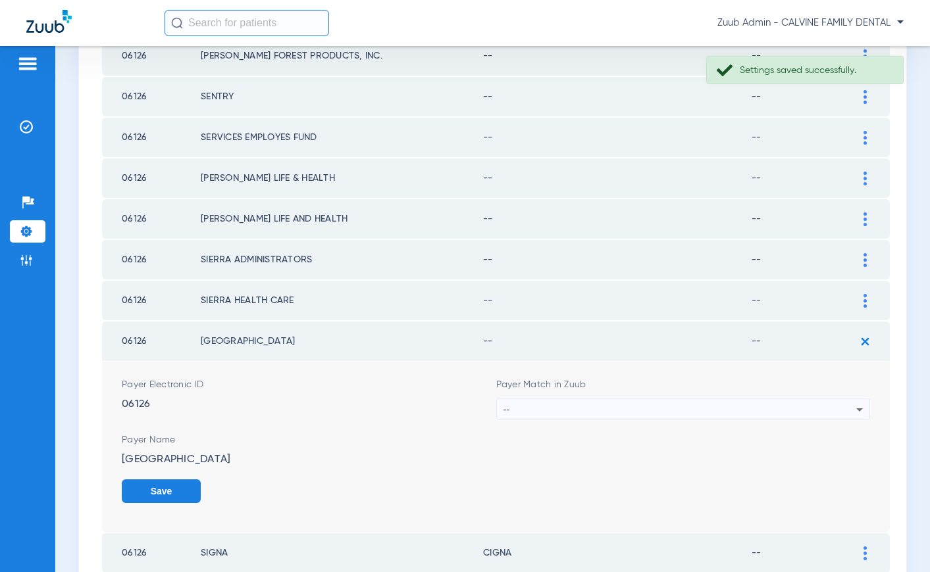
click at [615, 403] on div "--" at bounding box center [679, 410] width 353 height 22
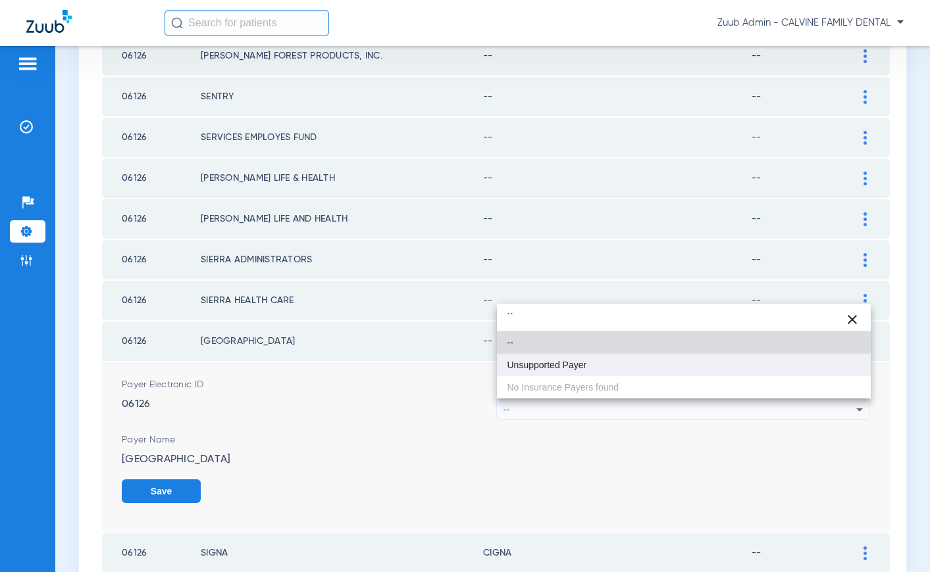
type input "``"
drag, startPoint x: 565, startPoint y: 367, endPoint x: 665, endPoint y: 395, distance: 103.9
click at [565, 367] on span "Unsupported Payer" at bounding box center [547, 365] width 80 height 9
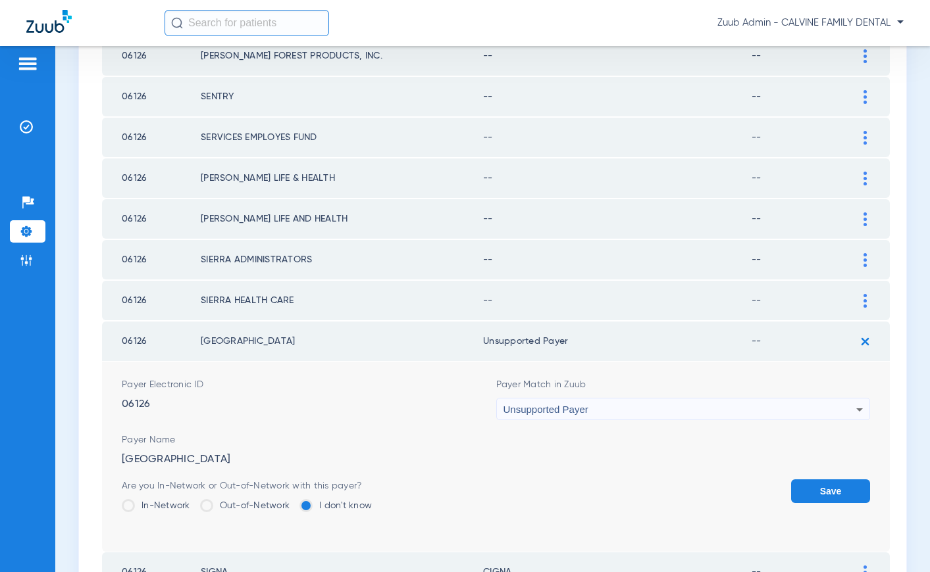
drag, startPoint x: 806, startPoint y: 486, endPoint x: 815, endPoint y: 460, distance: 27.7
click at [807, 484] on button "Save" at bounding box center [830, 492] width 79 height 24
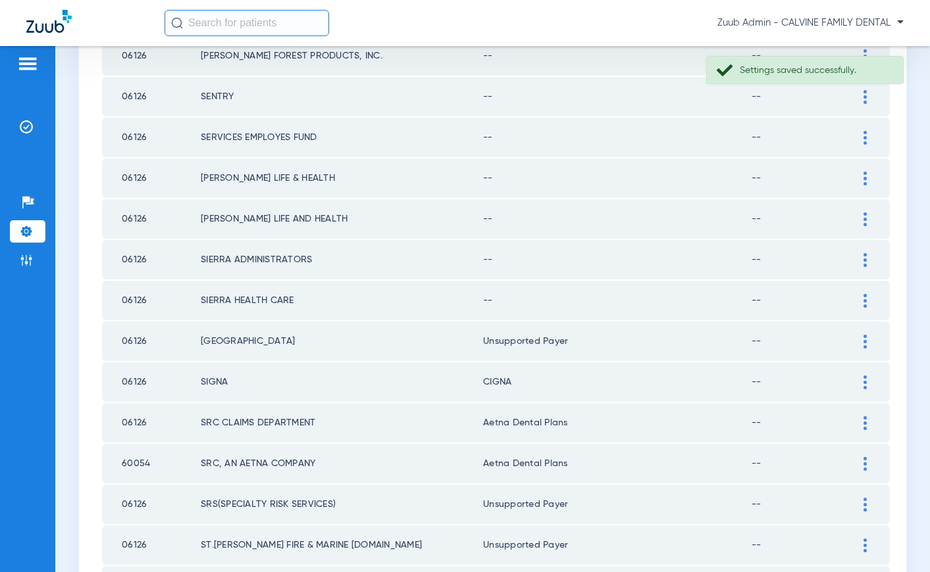
click at [864, 297] on img at bounding box center [864, 301] width 3 height 14
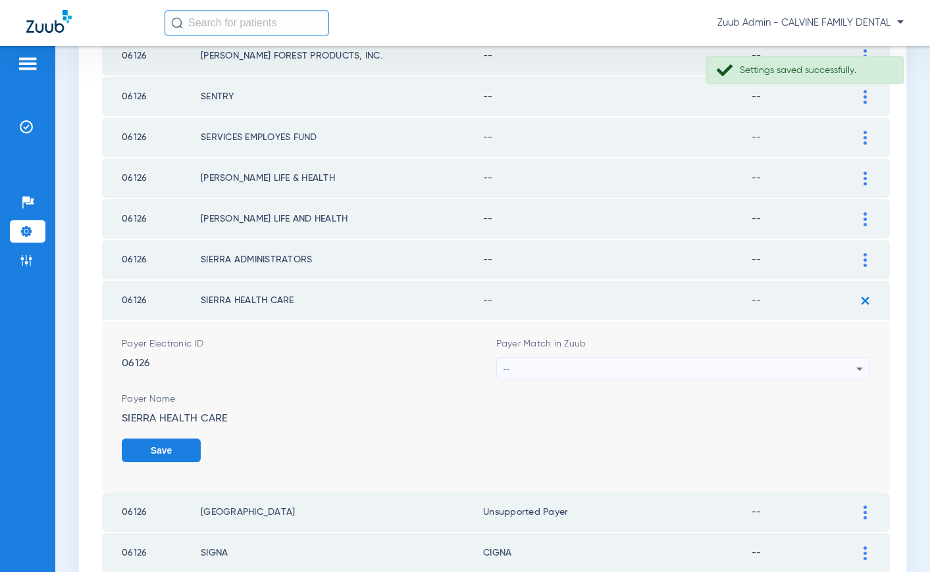
click at [679, 370] on div "--" at bounding box center [679, 369] width 353 height 22
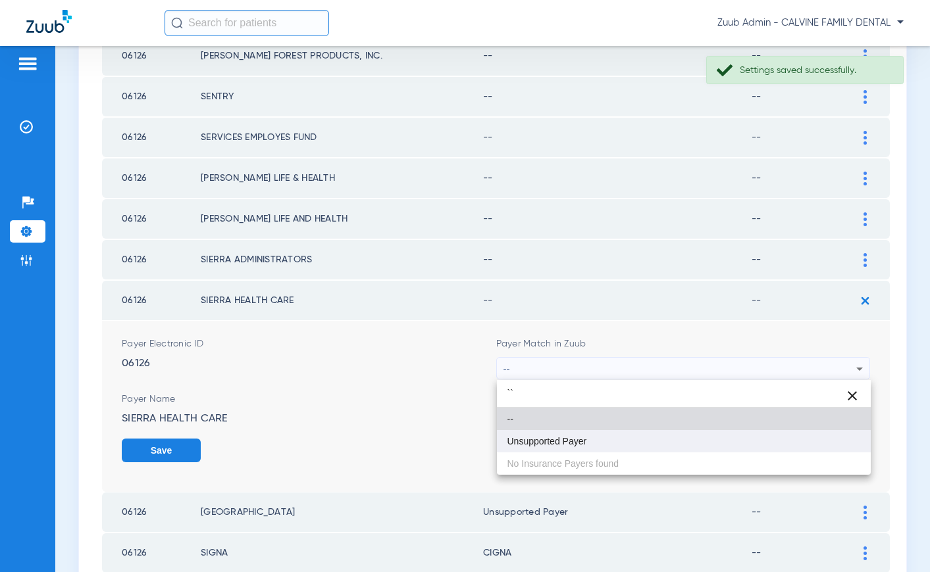
type input "``"
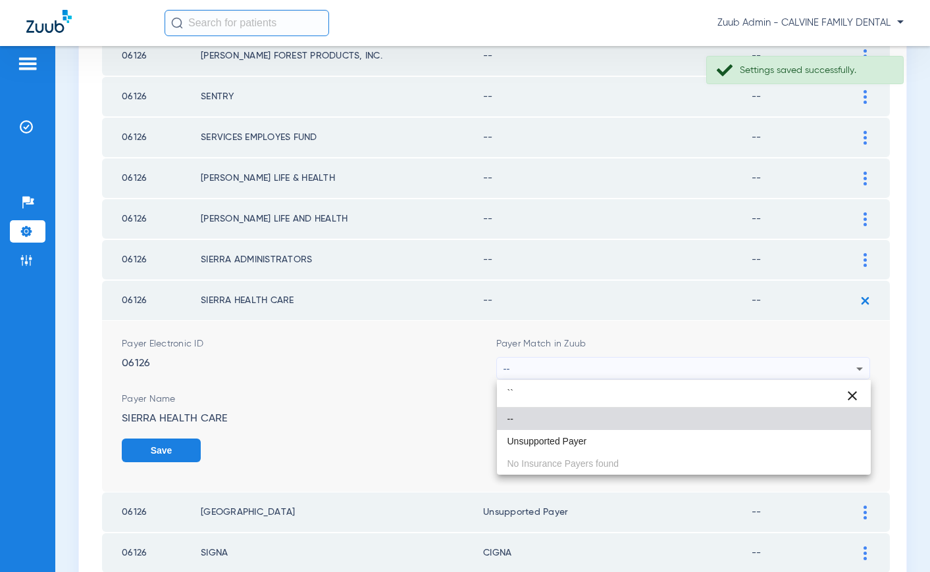
drag, startPoint x: 625, startPoint y: 440, endPoint x: 641, endPoint y: 438, distance: 16.0
click at [626, 440] on mat-option "Unsupported Payer" at bounding box center [684, 441] width 374 height 22
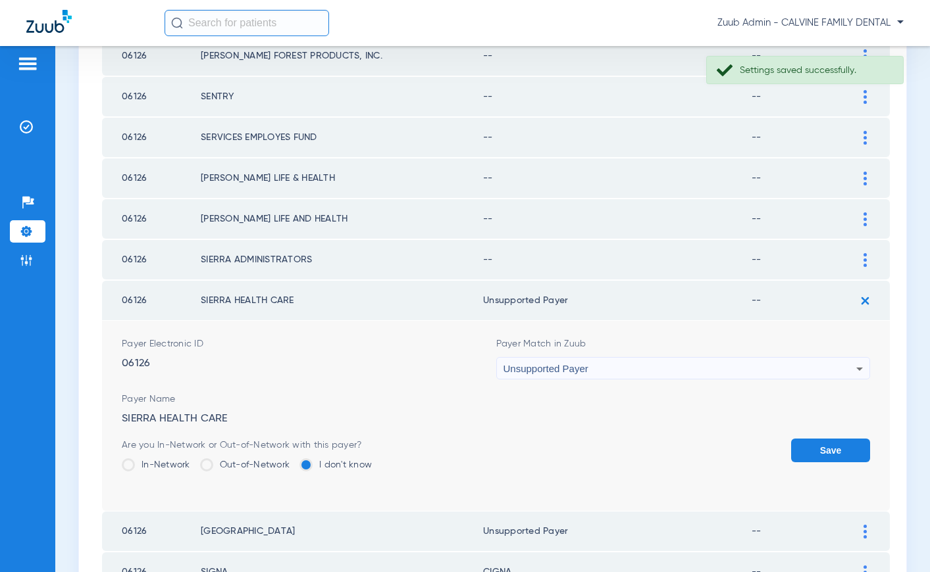
click at [842, 446] on button "Save" at bounding box center [830, 451] width 79 height 24
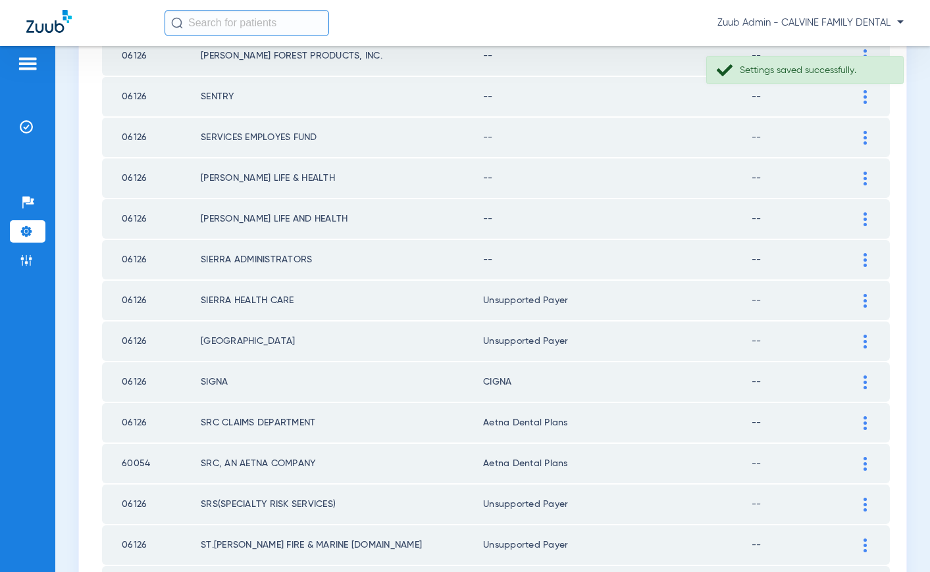
click at [863, 261] on img at bounding box center [864, 260] width 3 height 14
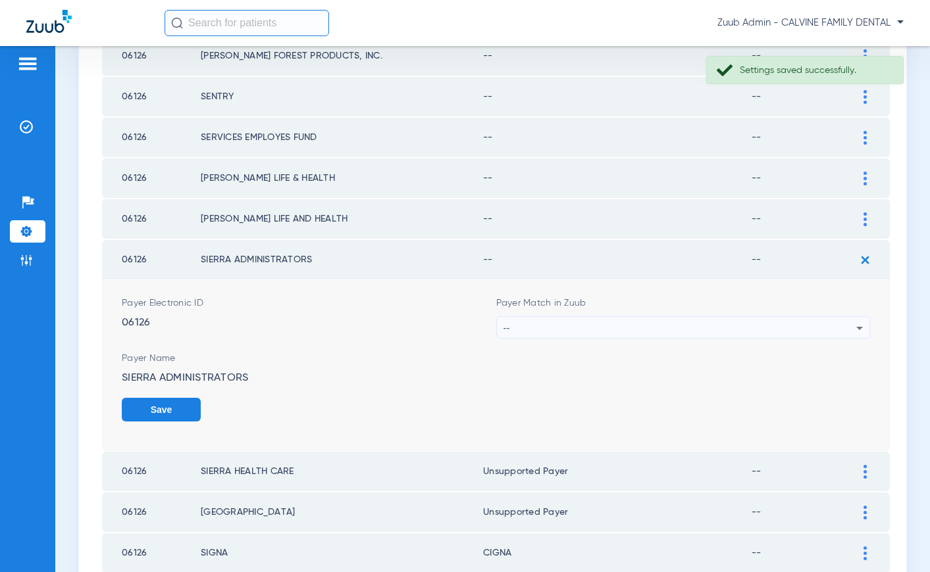
click at [601, 324] on div "--" at bounding box center [679, 328] width 353 height 22
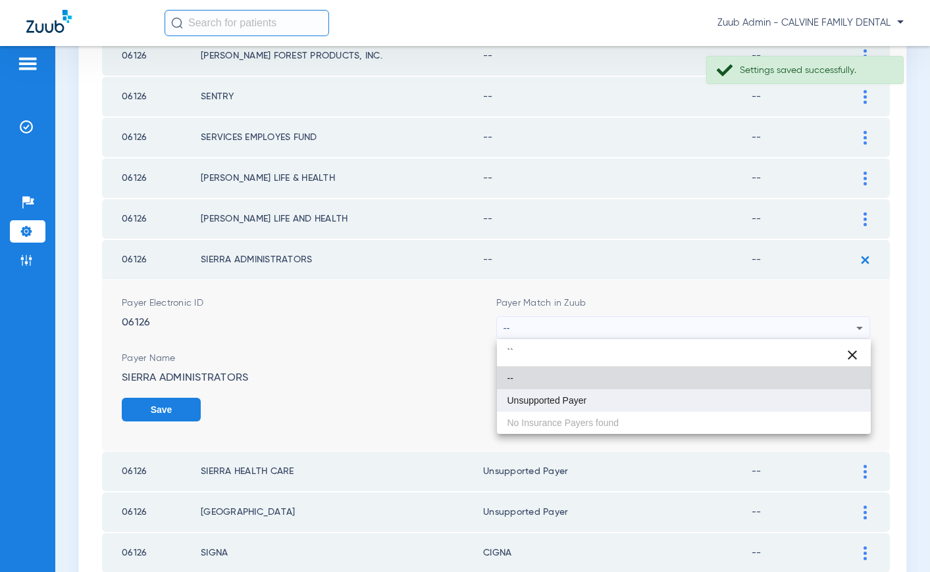
type input "``"
drag, startPoint x: 577, startPoint y: 406, endPoint x: 588, endPoint y: 402, distance: 11.9
click at [584, 404] on mat-option "Unsupported Payer" at bounding box center [684, 401] width 374 height 22
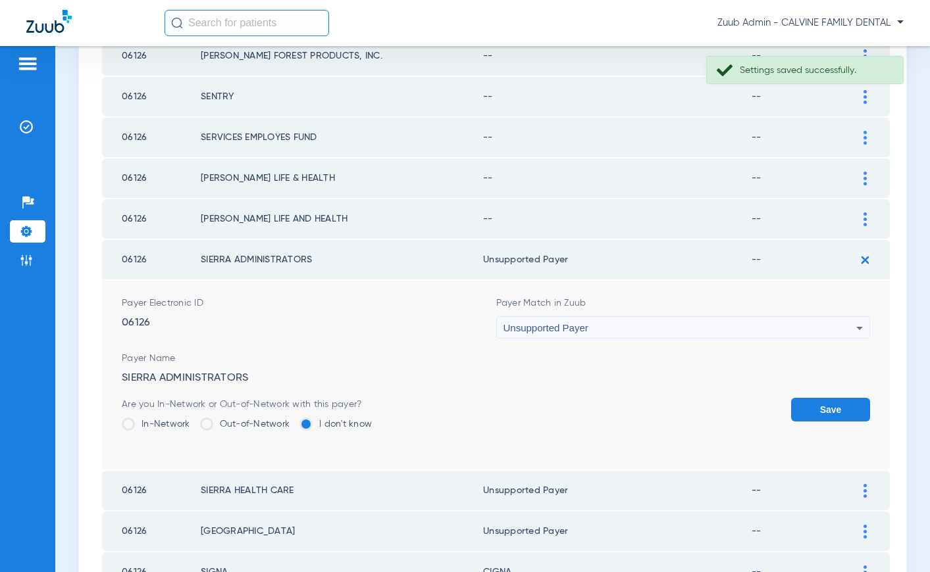
drag, startPoint x: 817, startPoint y: 417, endPoint x: 836, endPoint y: 354, distance: 65.4
click at [817, 413] on button "Save" at bounding box center [830, 410] width 79 height 24
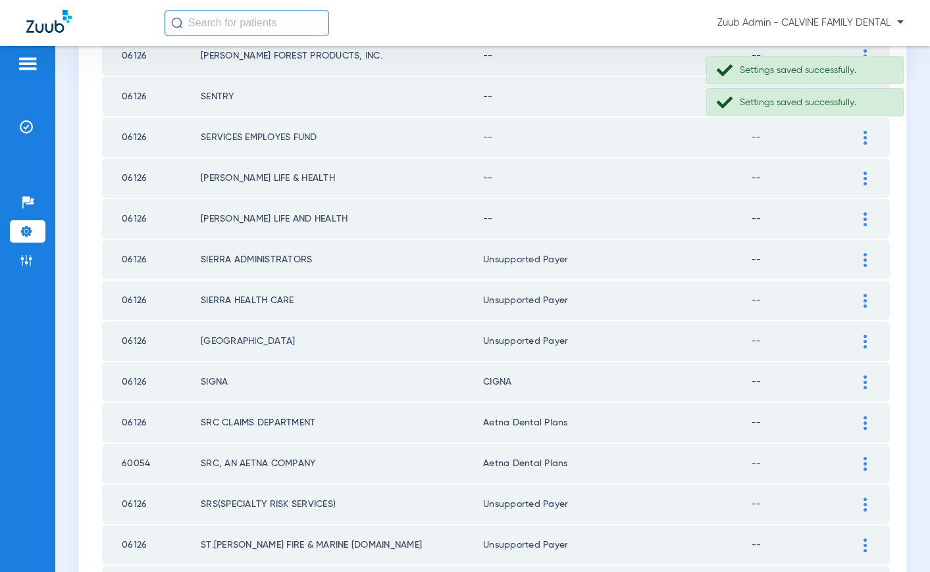
click at [863, 219] on img at bounding box center [864, 220] width 3 height 14
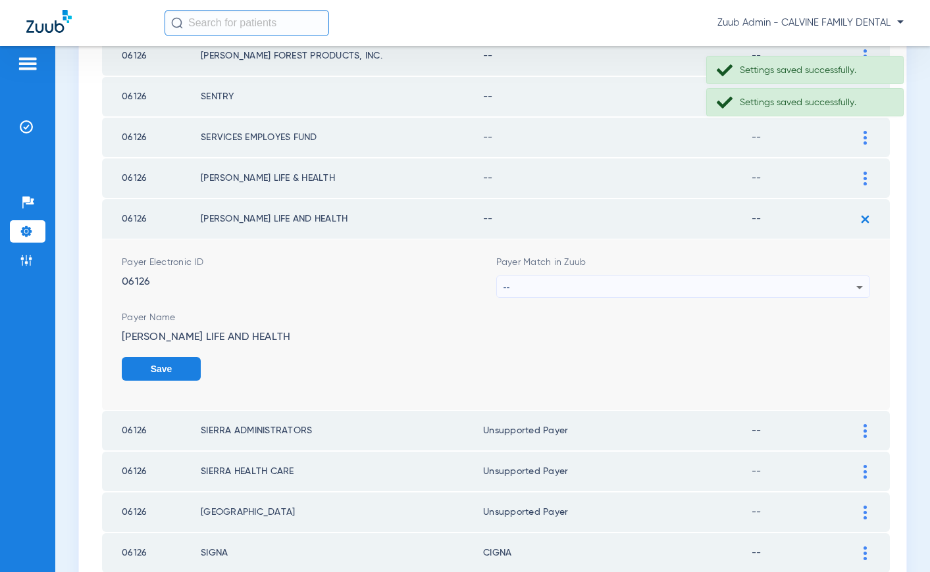
click at [578, 291] on div "--" at bounding box center [679, 287] width 353 height 22
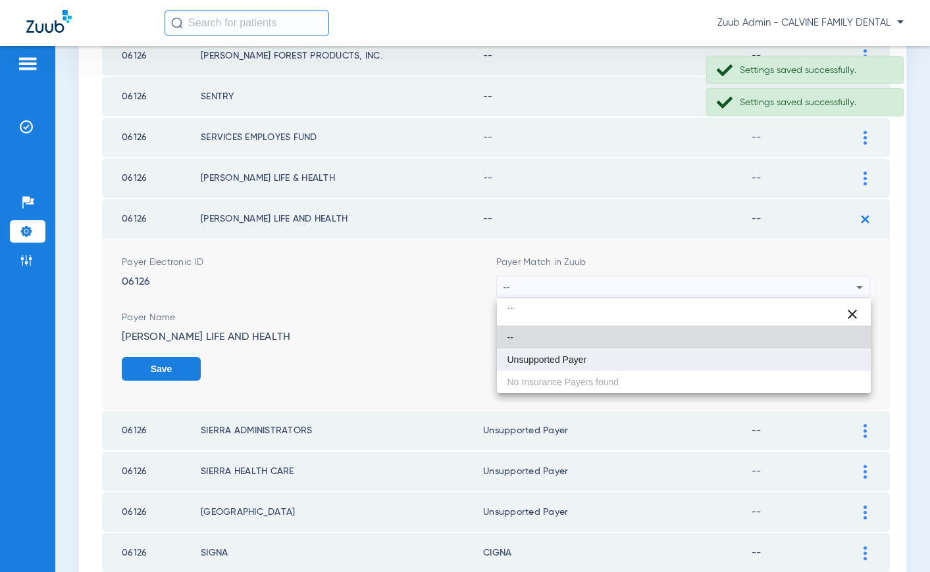
type input "``"
click at [553, 357] on span "Unsupported Payer" at bounding box center [547, 359] width 80 height 9
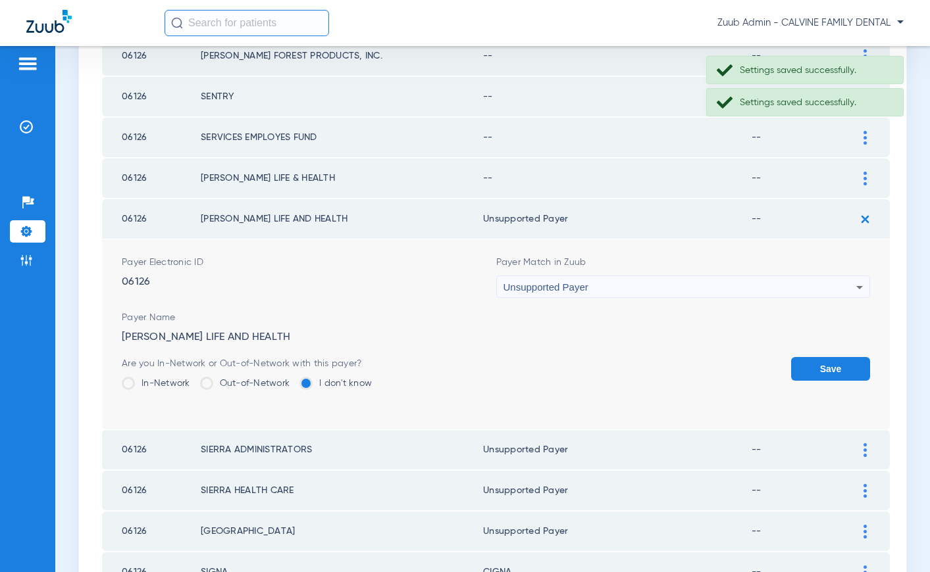
click at [820, 370] on button "Save" at bounding box center [830, 369] width 79 height 24
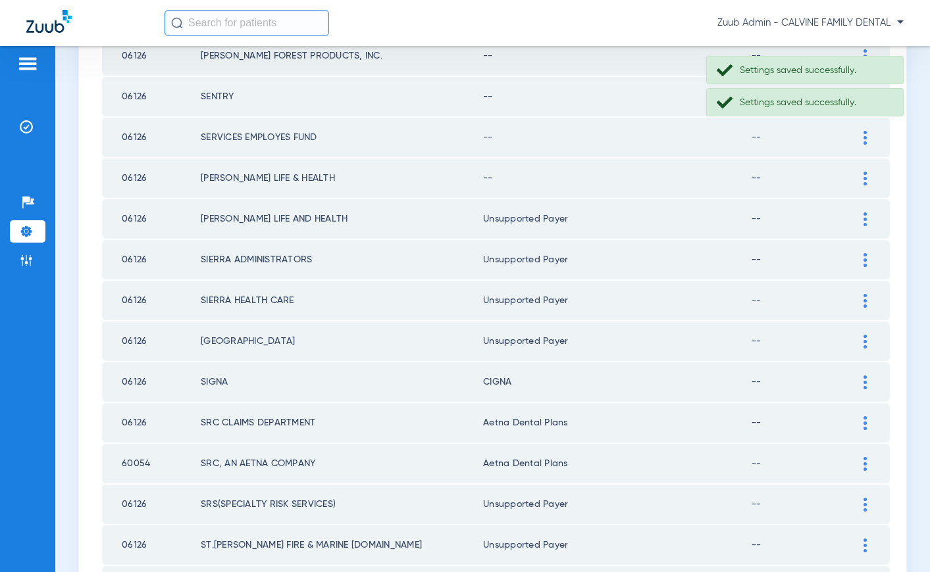
click at [866, 181] on img at bounding box center [864, 179] width 3 height 14
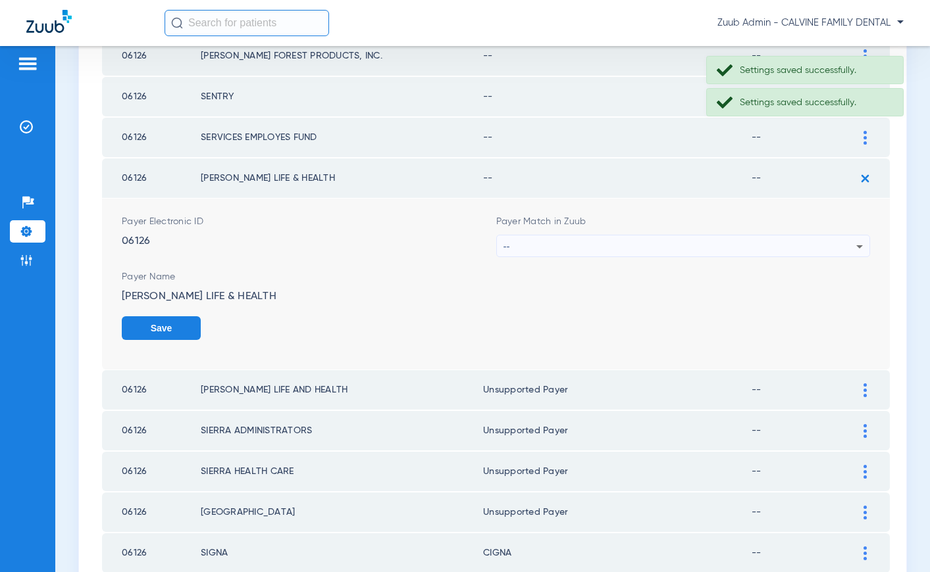
click at [621, 255] on div "--" at bounding box center [679, 247] width 353 height 22
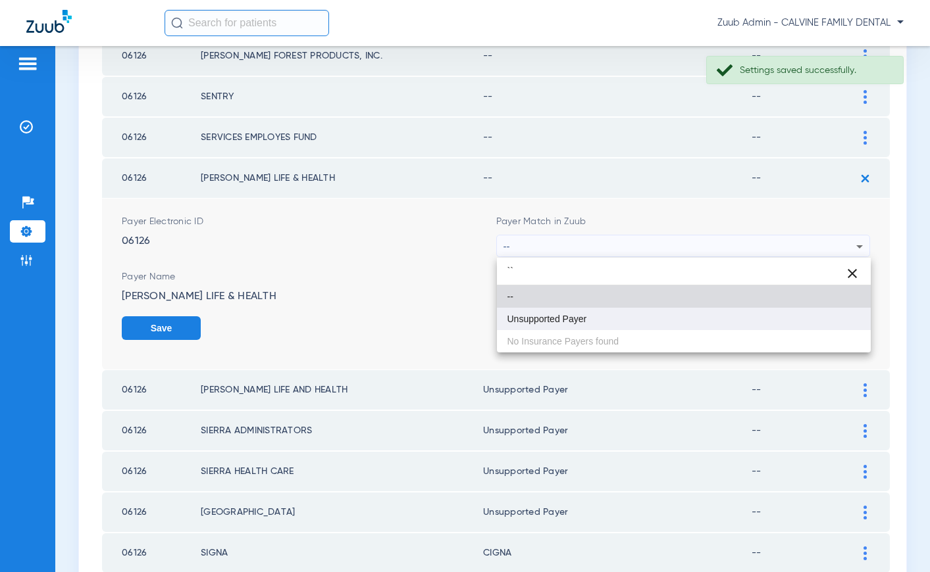
type input "``"
click at [588, 316] on mat-option "Unsupported Payer" at bounding box center [684, 319] width 374 height 22
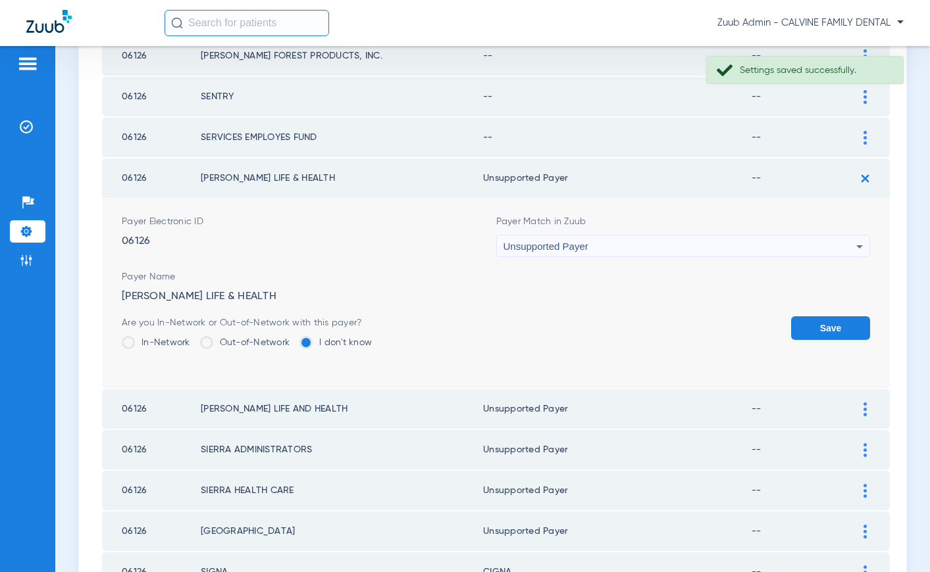
drag, startPoint x: 828, startPoint y: 321, endPoint x: 617, endPoint y: 230, distance: 230.5
click at [826, 320] on button "Save" at bounding box center [830, 328] width 79 height 24
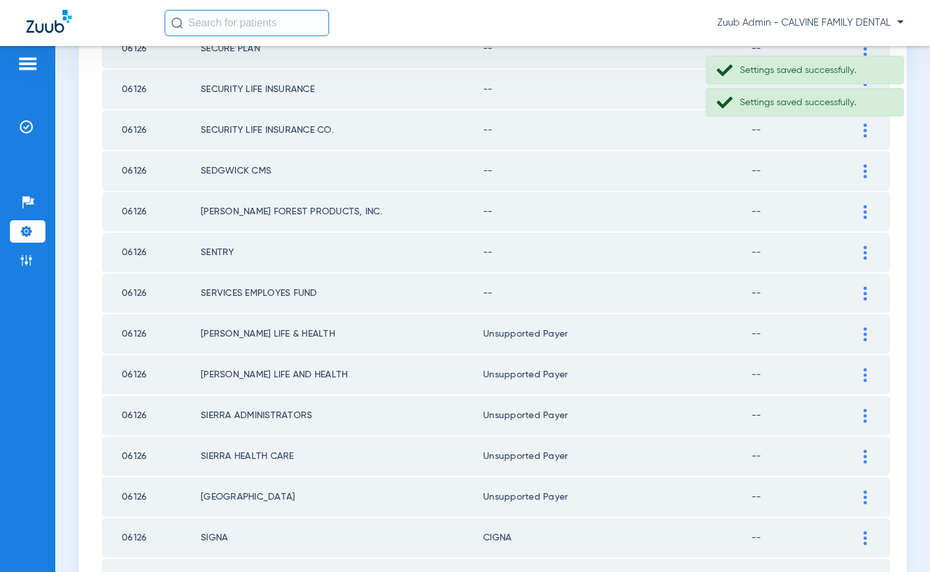
scroll to position [1328, 0]
click at [861, 291] on div at bounding box center [864, 293] width 23 height 14
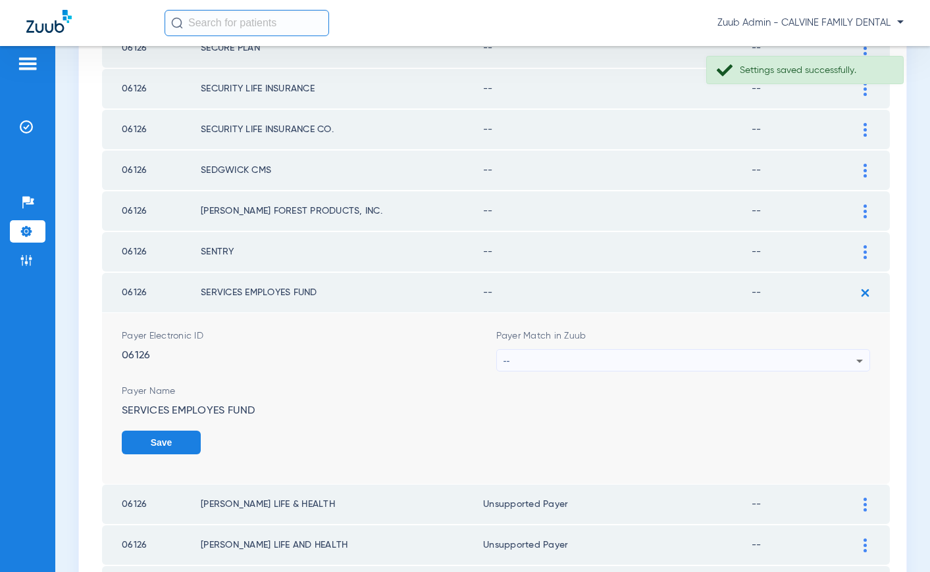
click at [661, 358] on div "--" at bounding box center [679, 361] width 353 height 22
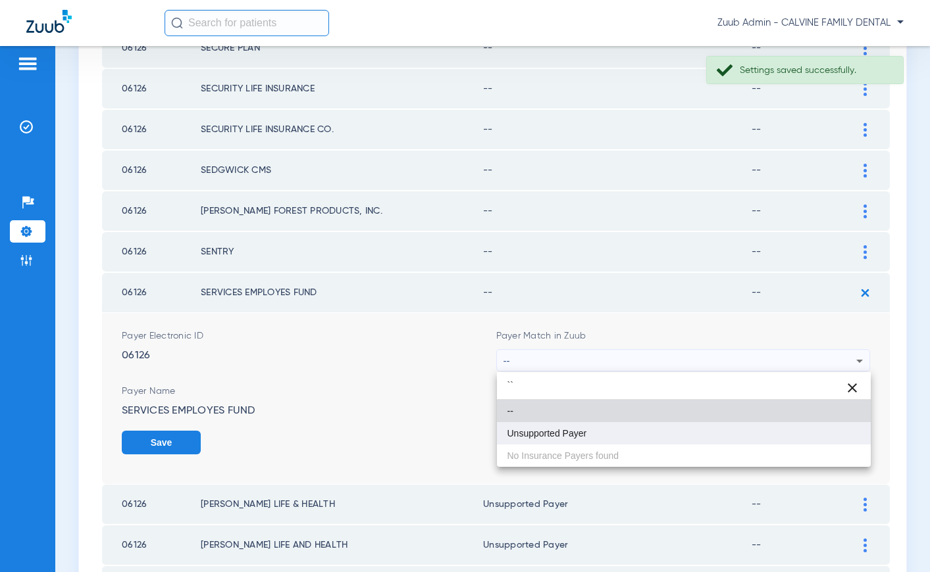
type input "``"
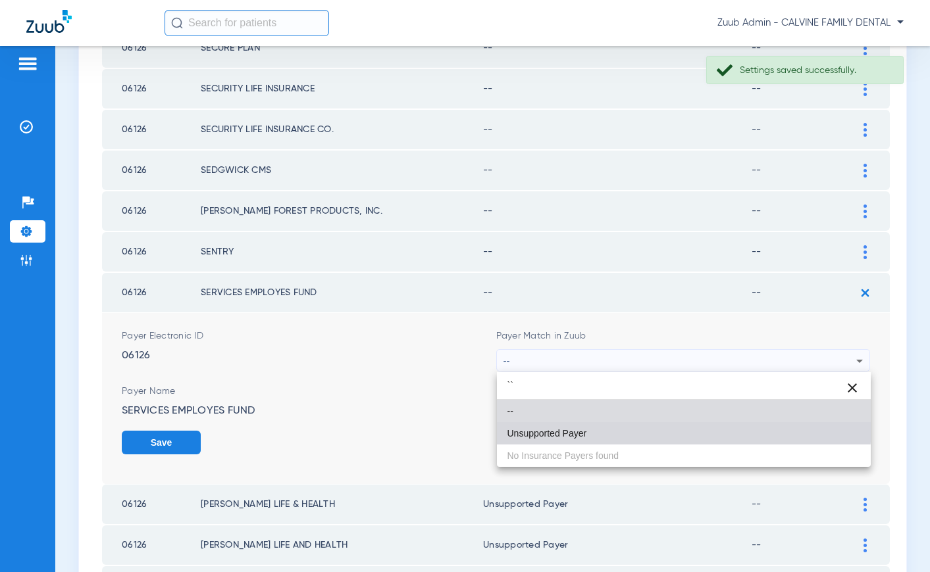
click at [590, 424] on mat-option "Unsupported Payer" at bounding box center [684, 433] width 374 height 22
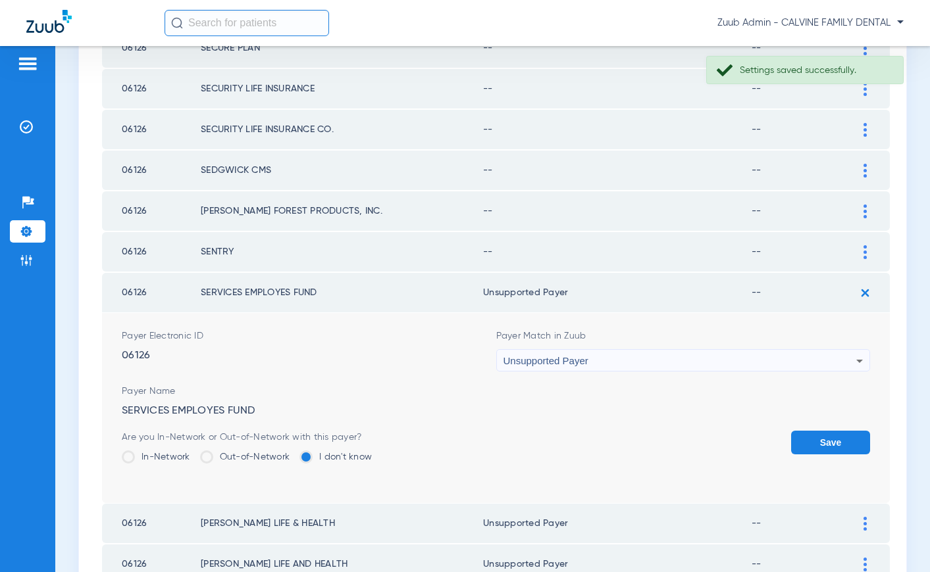
drag, startPoint x: 825, startPoint y: 447, endPoint x: 822, endPoint y: 419, distance: 28.5
click at [822, 438] on button "Save" at bounding box center [830, 443] width 79 height 24
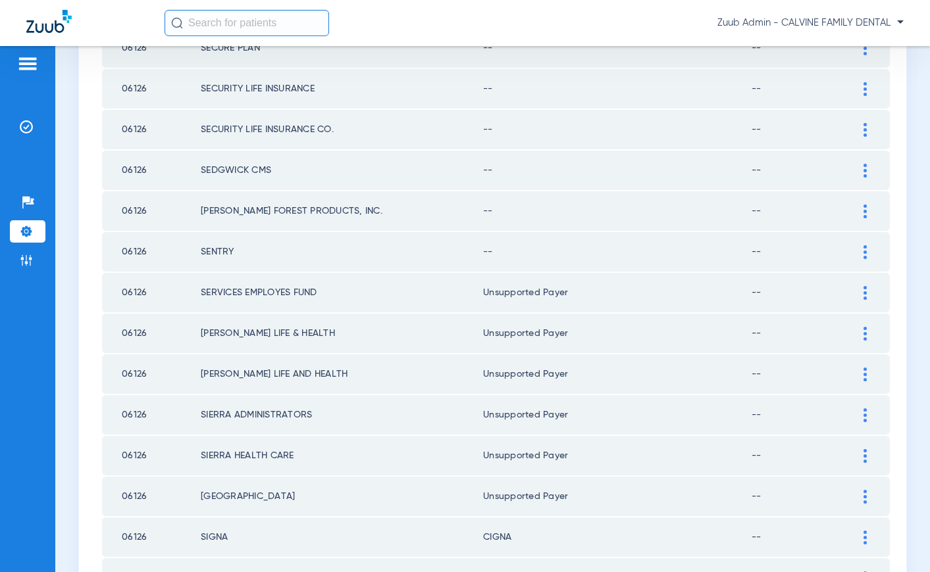
click at [864, 253] on img at bounding box center [864, 252] width 3 height 14
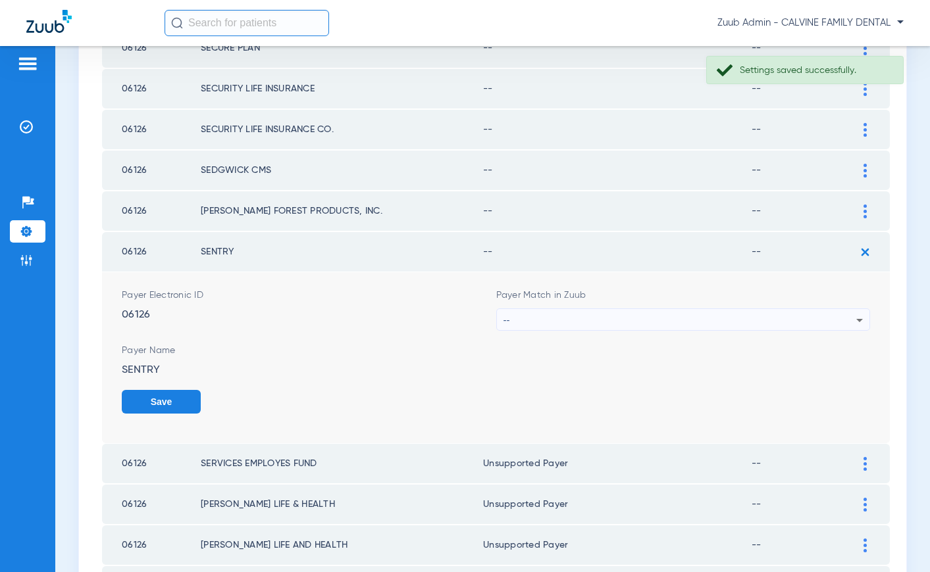
click at [573, 314] on div "--" at bounding box center [679, 320] width 353 height 22
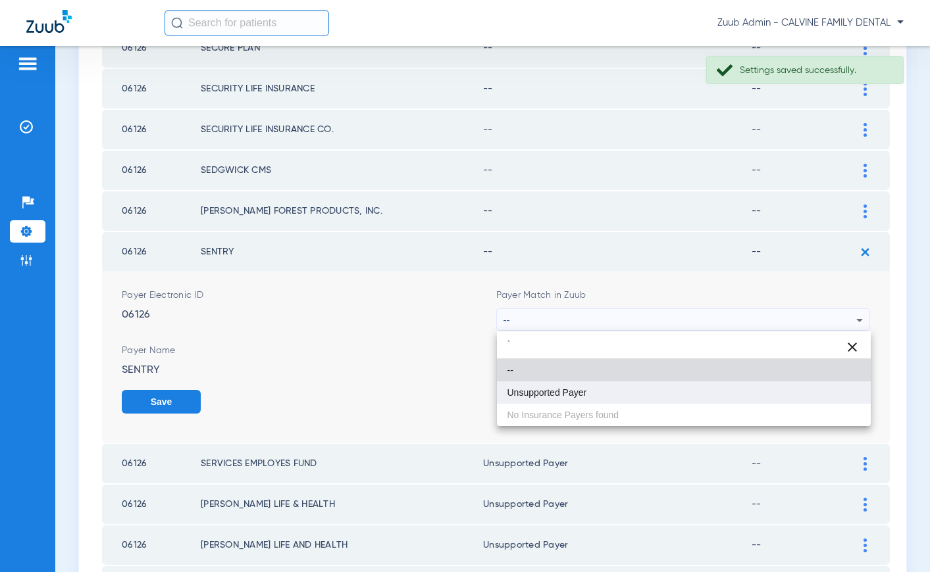
type input "`"
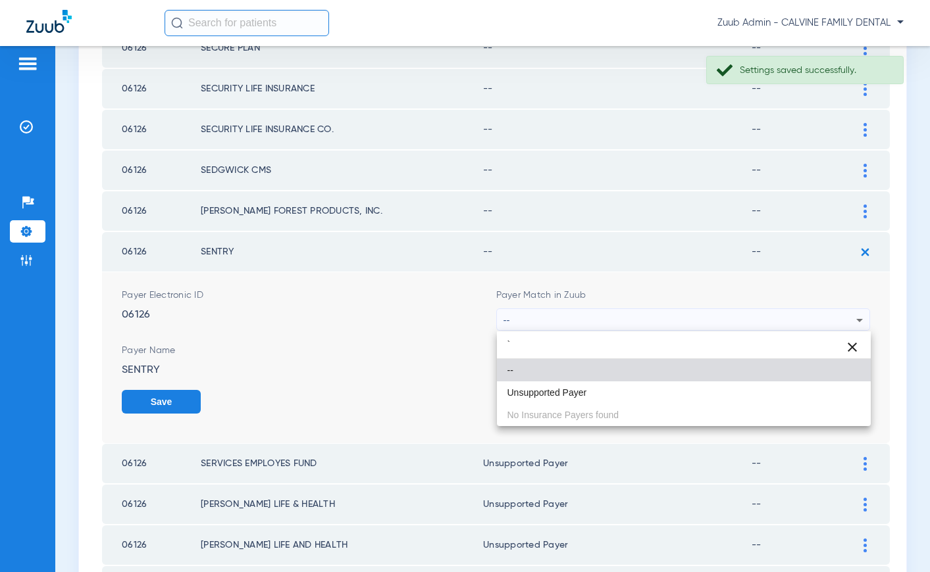
drag, startPoint x: 547, startPoint y: 386, endPoint x: 587, endPoint y: 386, distance: 40.1
click at [547, 386] on mat-option "Unsupported Payer" at bounding box center [684, 393] width 374 height 22
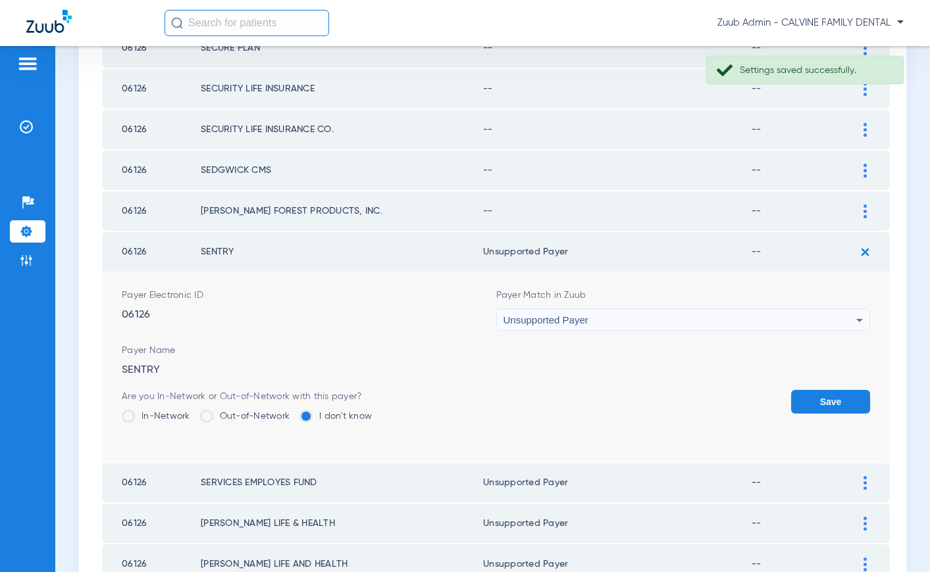
click at [820, 405] on button "Save" at bounding box center [830, 402] width 79 height 24
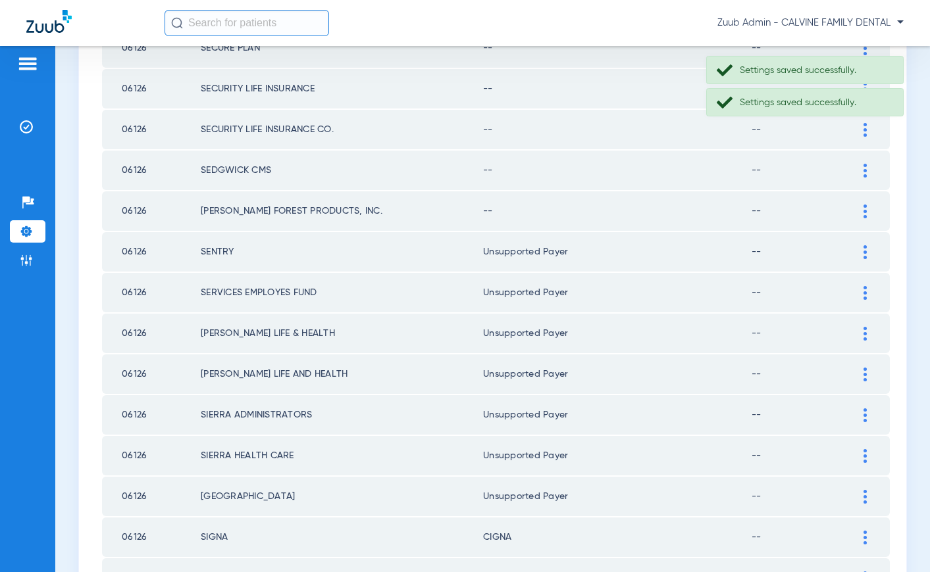
click at [860, 208] on div at bounding box center [864, 212] width 23 height 14
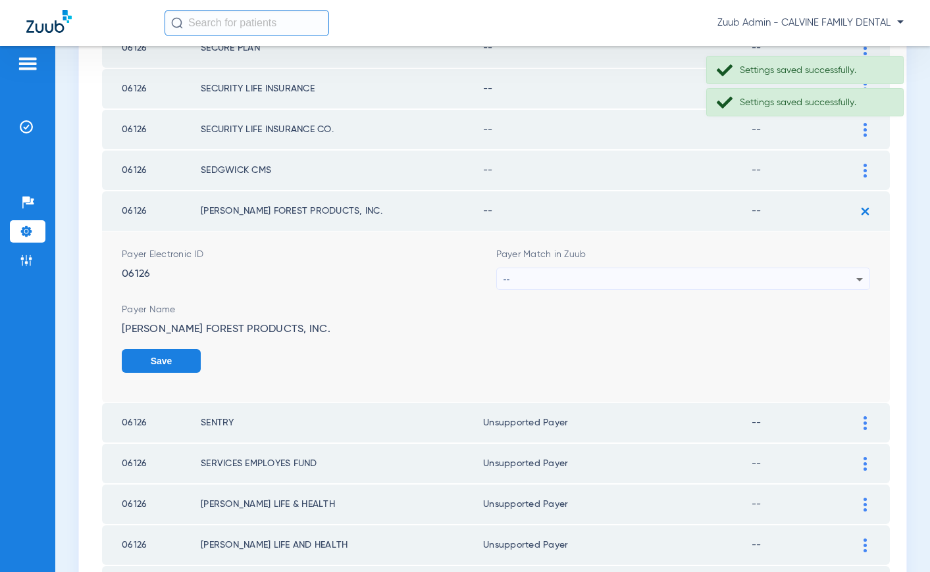
click at [525, 278] on div "--" at bounding box center [679, 279] width 353 height 22
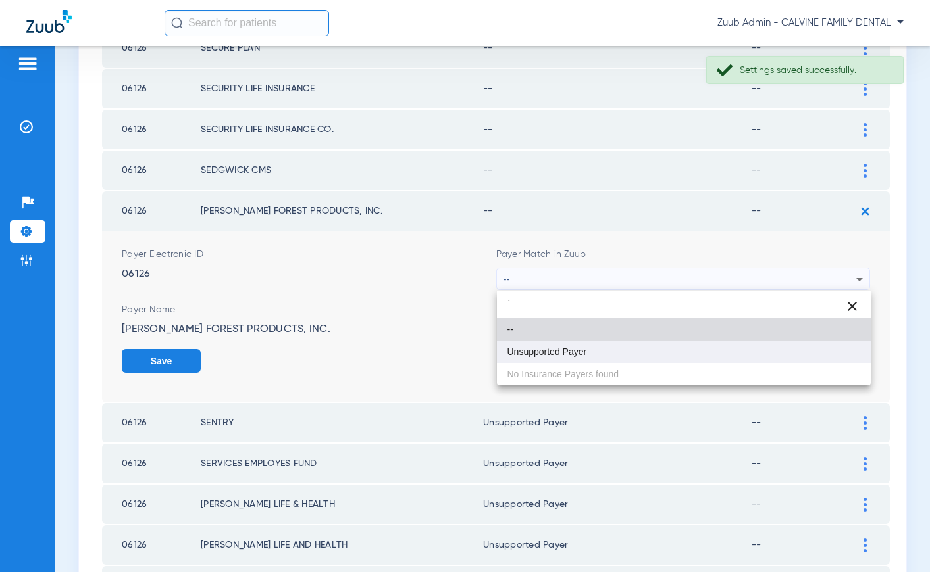
type input "`"
drag, startPoint x: 518, startPoint y: 359, endPoint x: 529, endPoint y: 355, distance: 11.2
click at [521, 358] on mat-option "Unsupported Payer" at bounding box center [684, 352] width 374 height 22
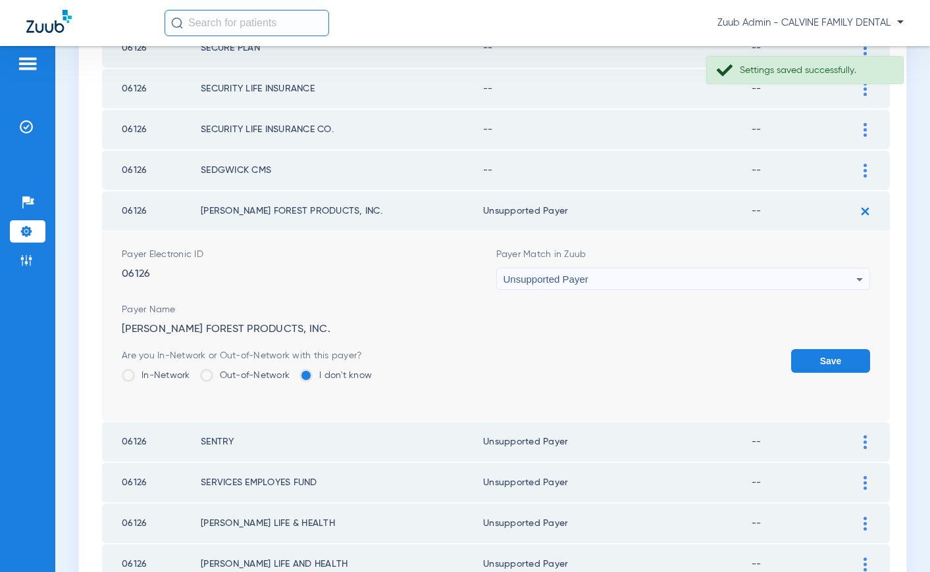
drag, startPoint x: 812, startPoint y: 357, endPoint x: 807, endPoint y: 325, distance: 32.6
click at [810, 353] on button "Save" at bounding box center [830, 361] width 79 height 24
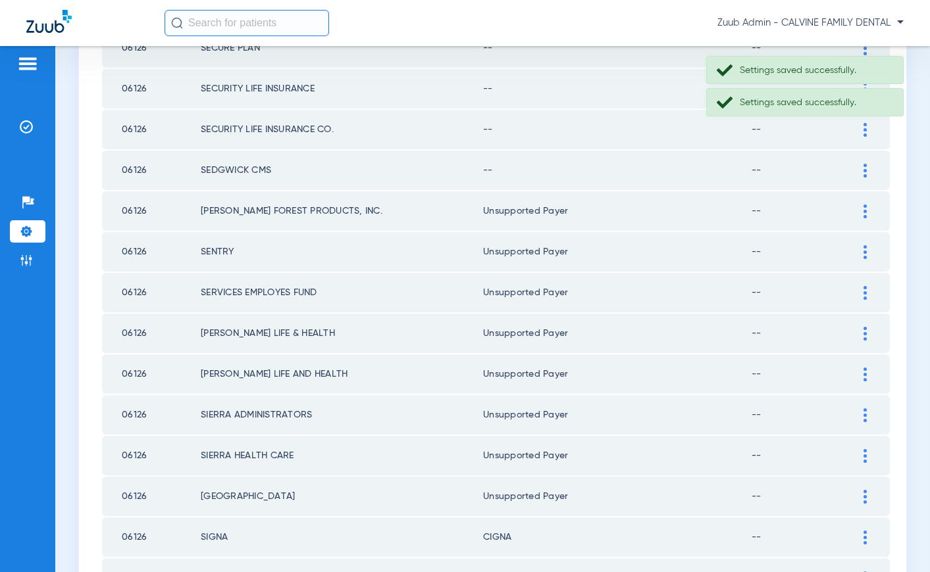
click at [860, 162] on td at bounding box center [871, 170] width 36 height 39
click at [866, 164] on img at bounding box center [864, 171] width 3 height 14
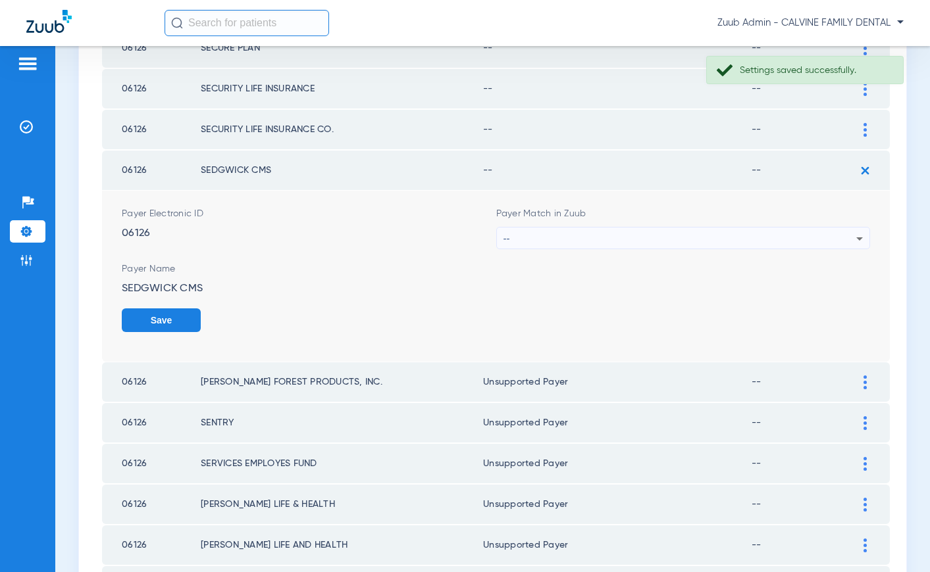
click at [521, 236] on div "--" at bounding box center [679, 239] width 353 height 22
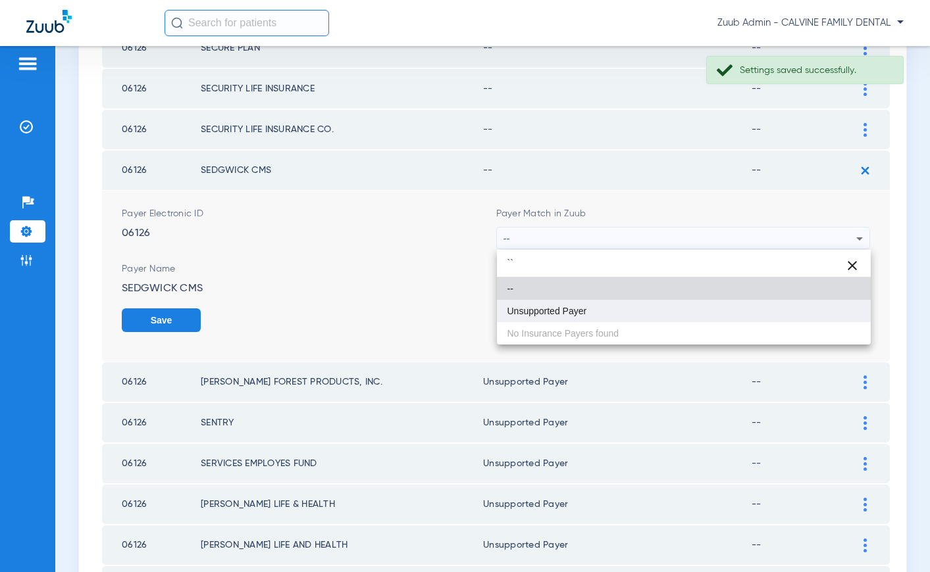
type input "``"
click at [531, 313] on span "Unsupported Payer" at bounding box center [547, 311] width 80 height 9
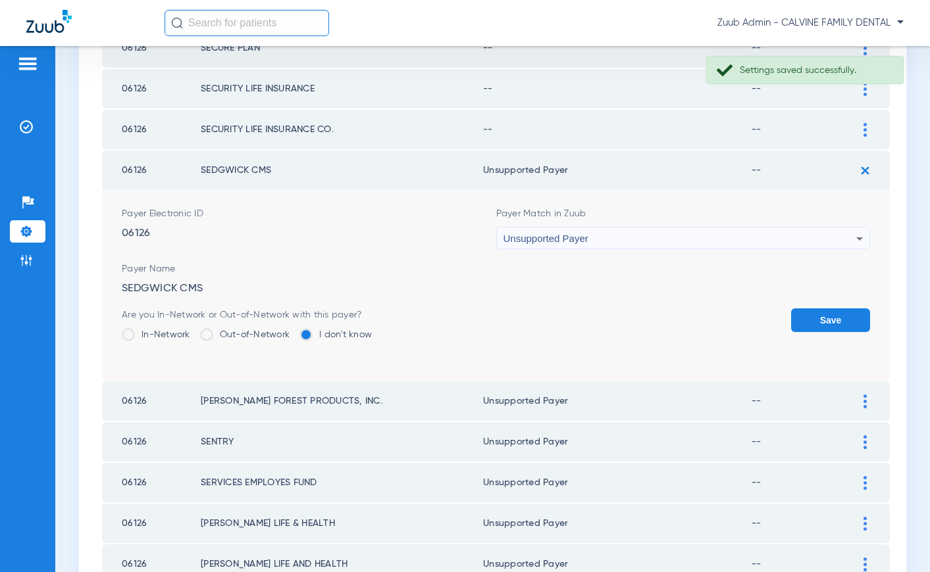
drag, startPoint x: 815, startPoint y: 312, endPoint x: 704, endPoint y: 232, distance: 136.6
click at [815, 312] on button "Save" at bounding box center [830, 321] width 79 height 24
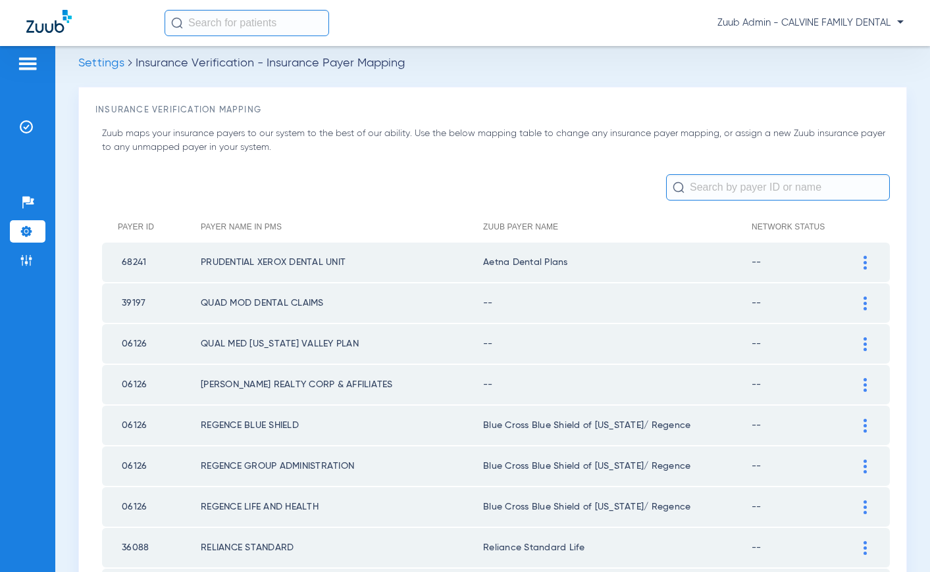
scroll to position [0, 0]
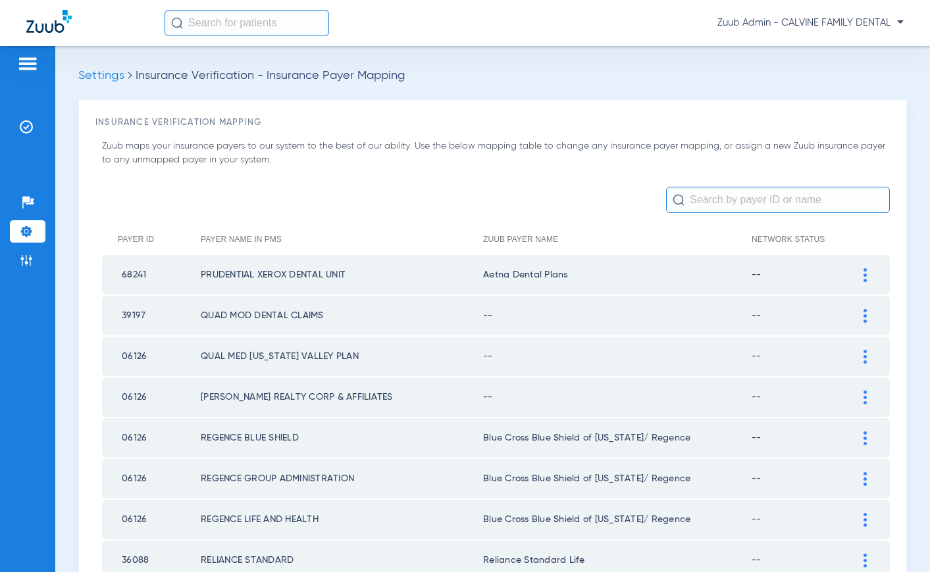
click at [865, 316] on img at bounding box center [864, 316] width 3 height 14
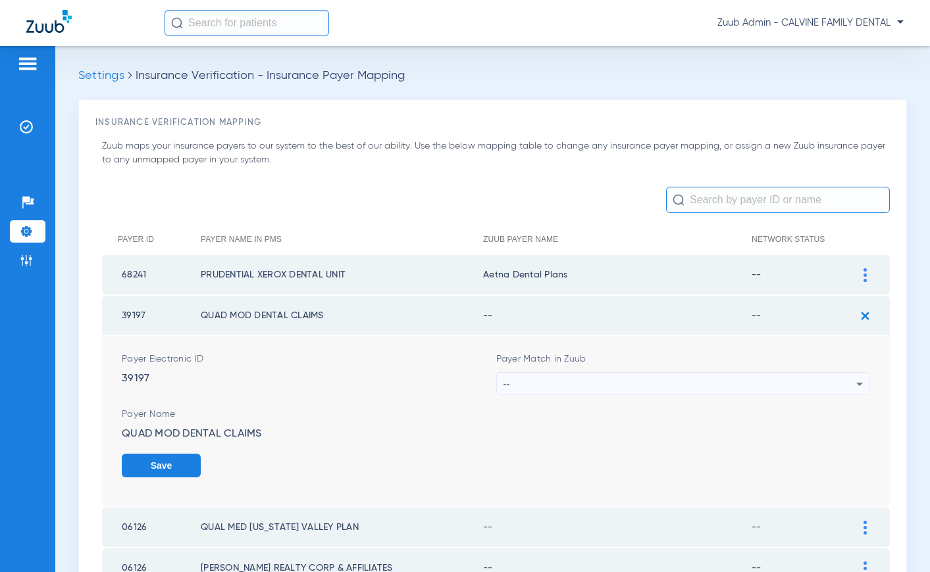
click at [665, 377] on div "--" at bounding box center [679, 384] width 353 height 22
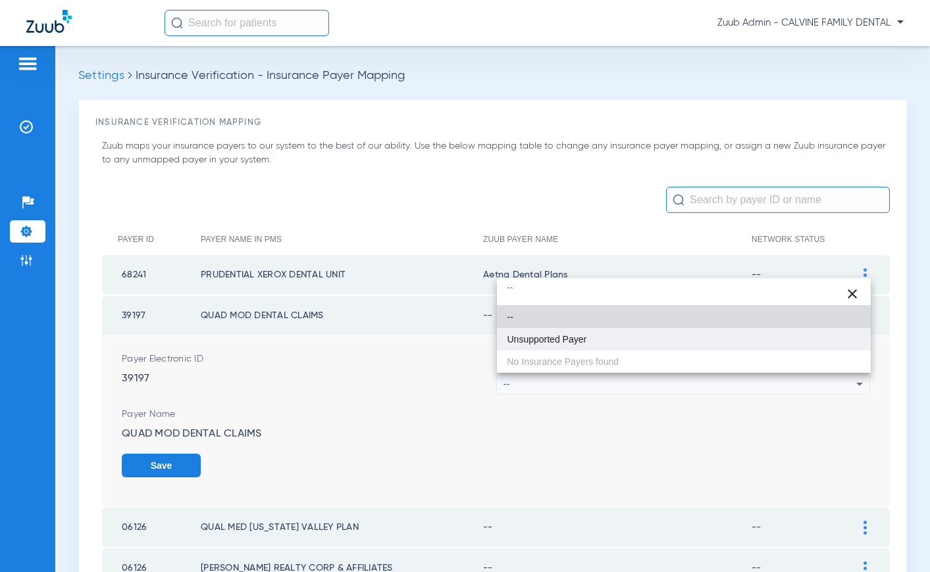
type input "``"
click at [594, 345] on mat-option "Unsupported Payer" at bounding box center [684, 339] width 374 height 22
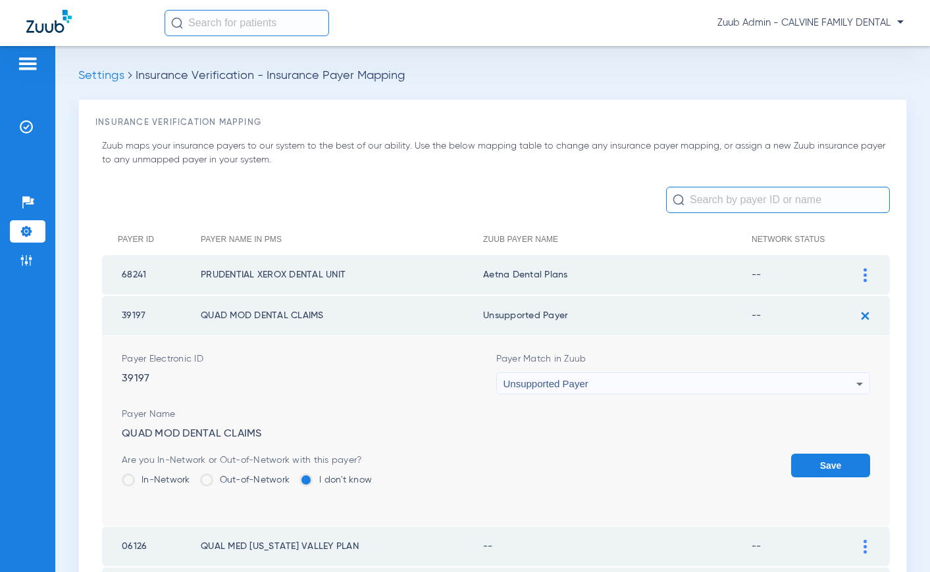
drag, startPoint x: 815, startPoint y: 458, endPoint x: 815, endPoint y: 439, distance: 19.1
click at [815, 457] on button "Save" at bounding box center [830, 466] width 79 height 24
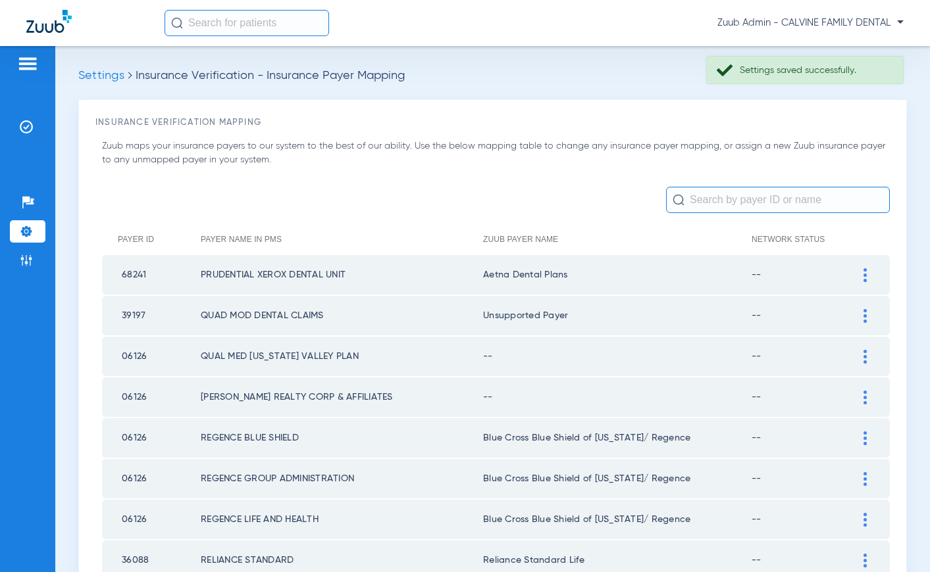
click at [859, 356] on div at bounding box center [864, 357] width 23 height 14
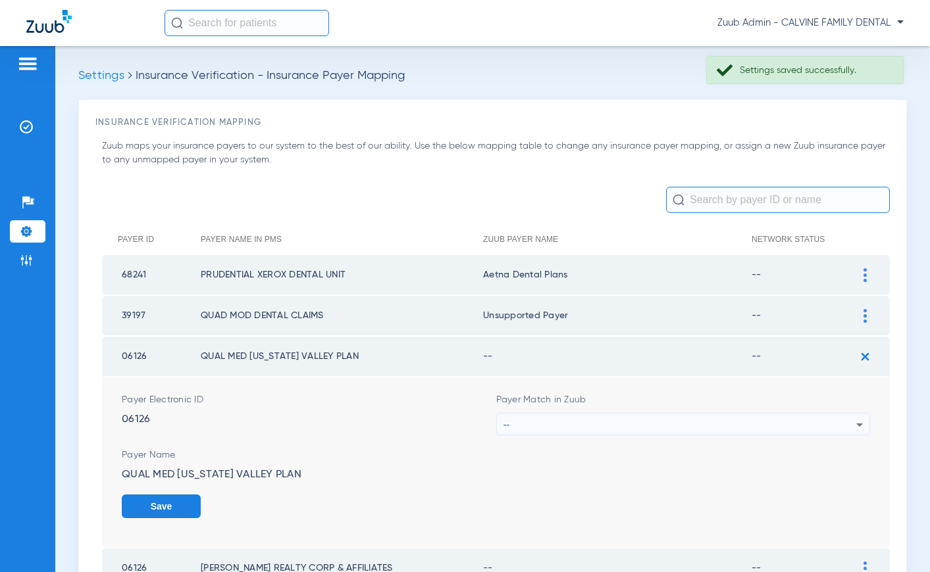
click at [599, 418] on div "--" at bounding box center [679, 425] width 353 height 22
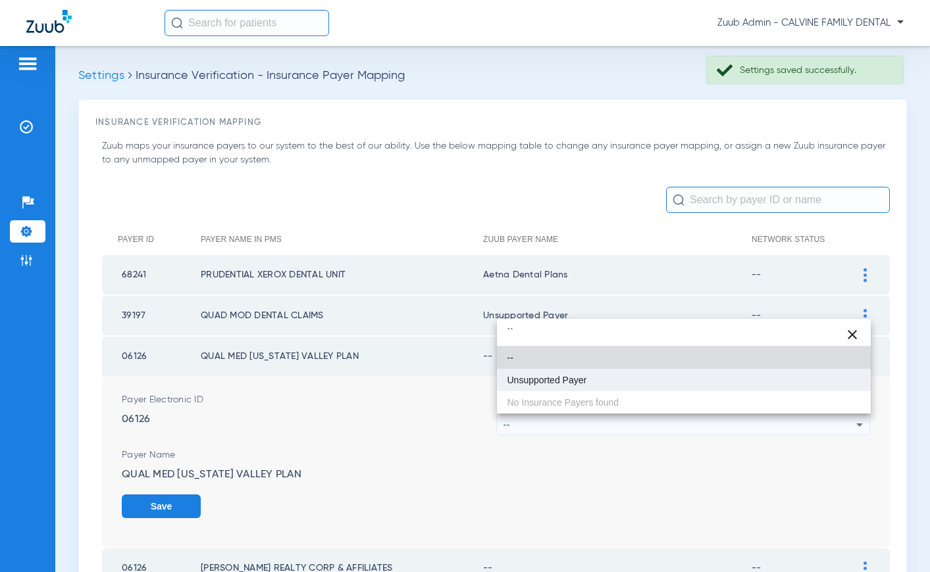
type input "``"
click at [562, 383] on span "Unsupported Payer" at bounding box center [547, 380] width 80 height 9
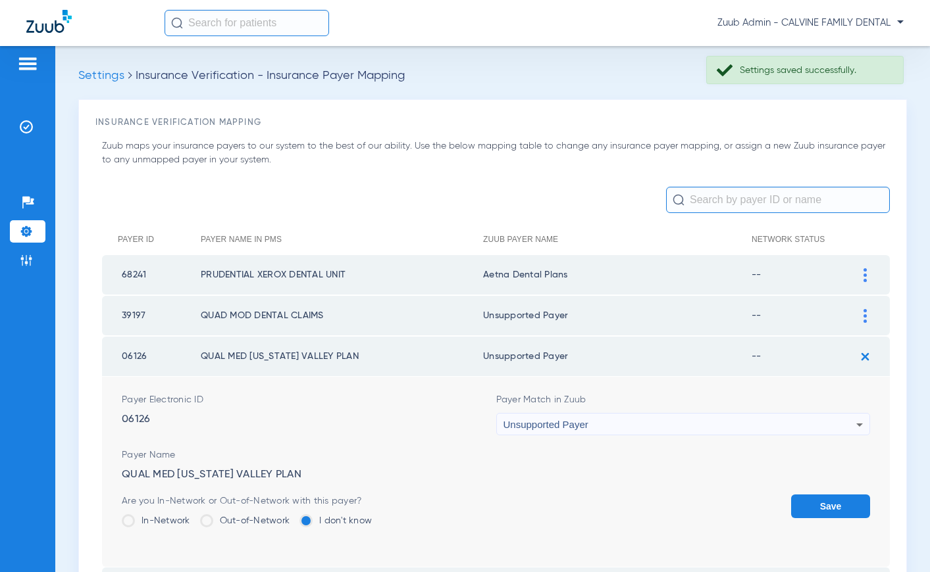
click at [817, 501] on button "Save" at bounding box center [830, 507] width 79 height 24
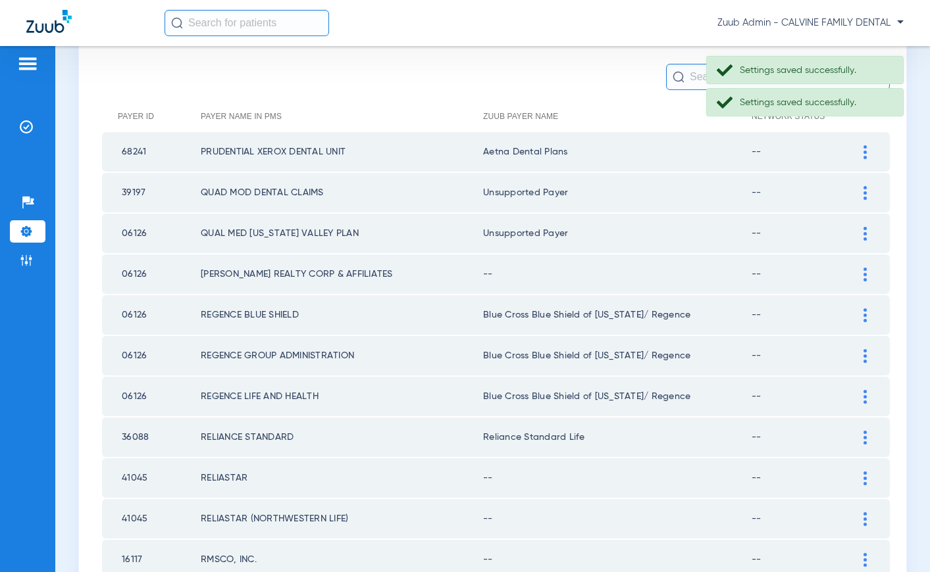
scroll to position [122, 0]
click at [863, 272] on img at bounding box center [864, 275] width 3 height 14
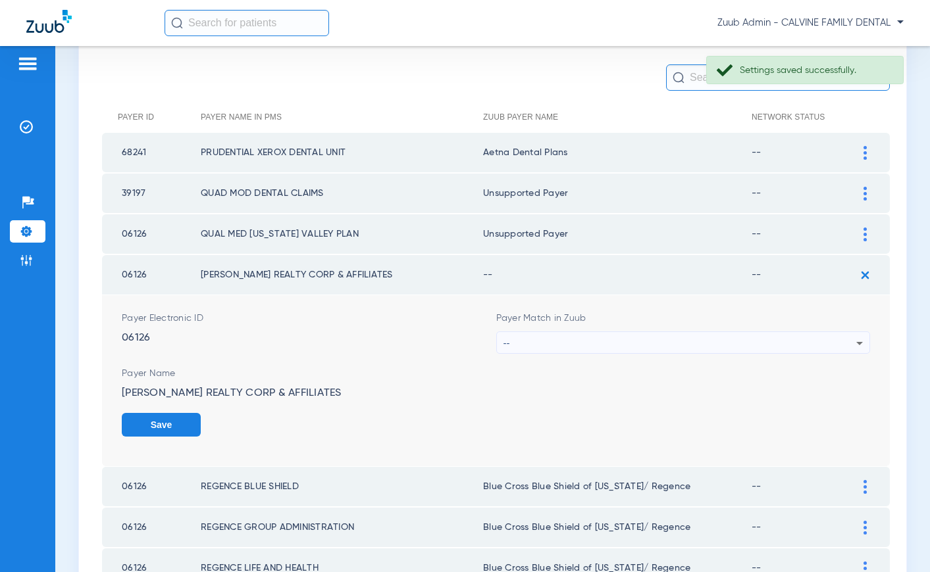
click at [588, 345] on div "--" at bounding box center [679, 343] width 353 height 22
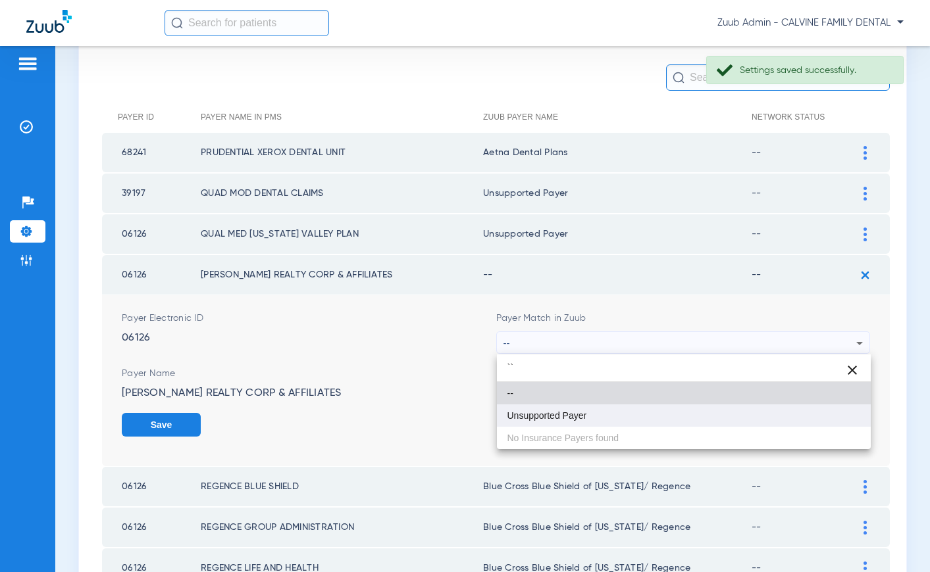
type input "``"
click at [573, 421] on mat-option "Unsupported Payer" at bounding box center [684, 416] width 374 height 22
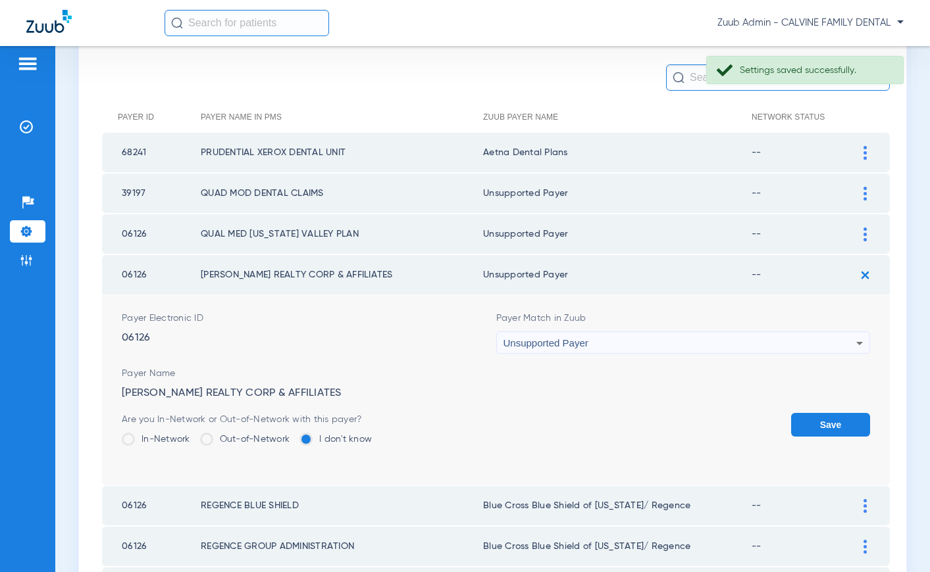
click at [839, 424] on button "Save" at bounding box center [830, 425] width 79 height 24
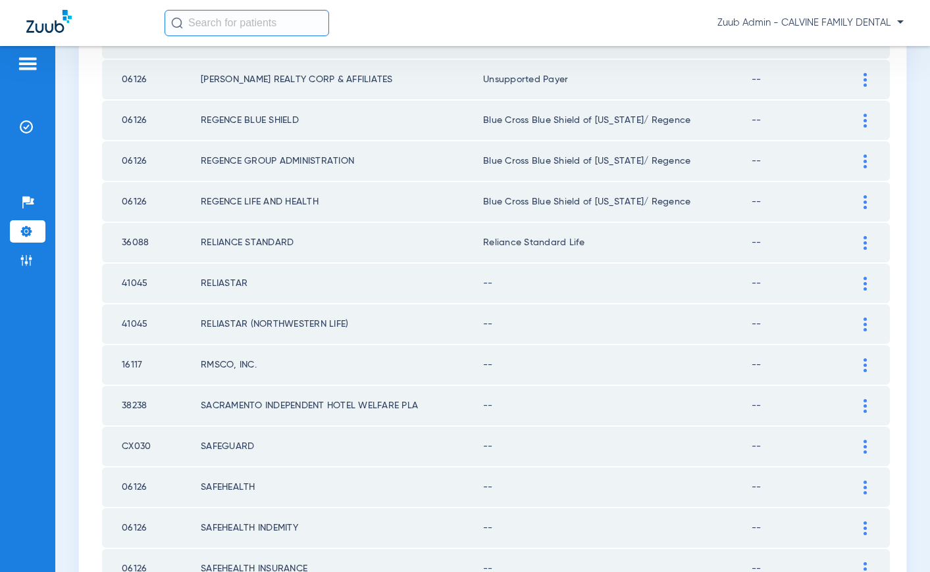
scroll to position [341, 0]
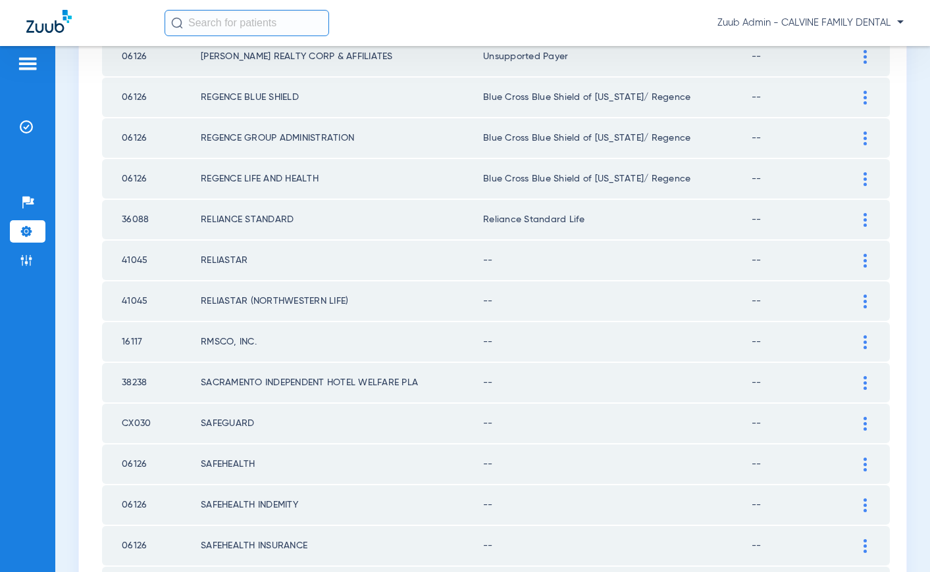
click at [860, 259] on div at bounding box center [864, 261] width 23 height 14
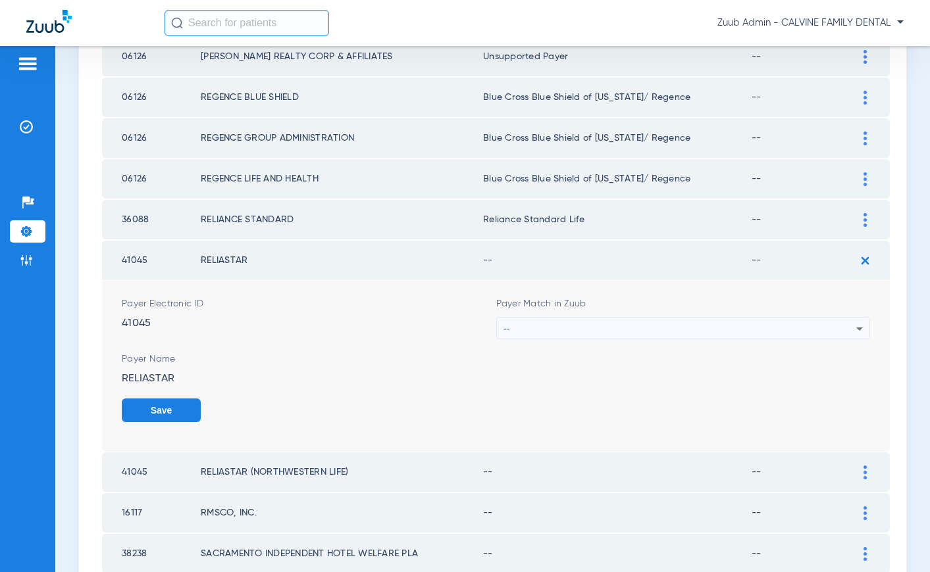
click at [680, 318] on div "--" at bounding box center [679, 329] width 353 height 22
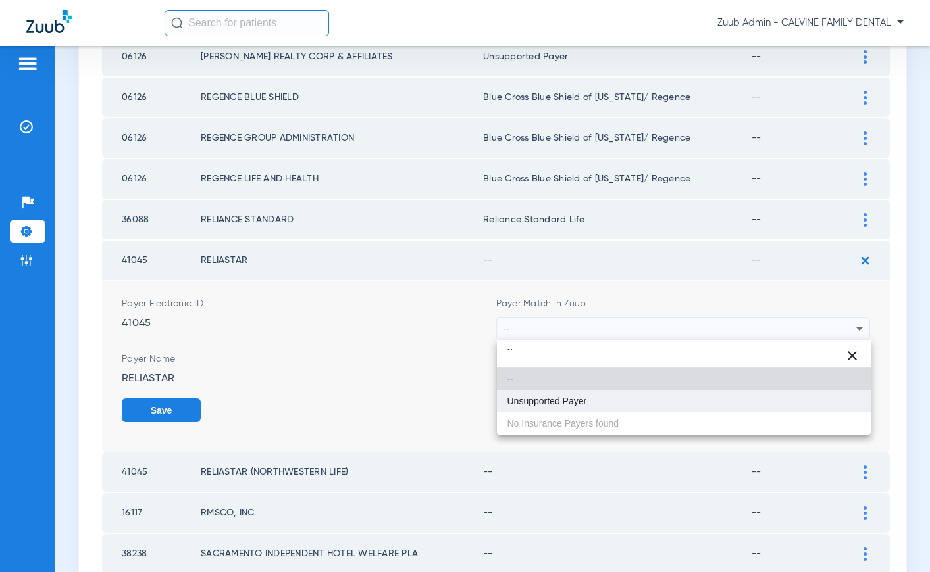
type input "``"
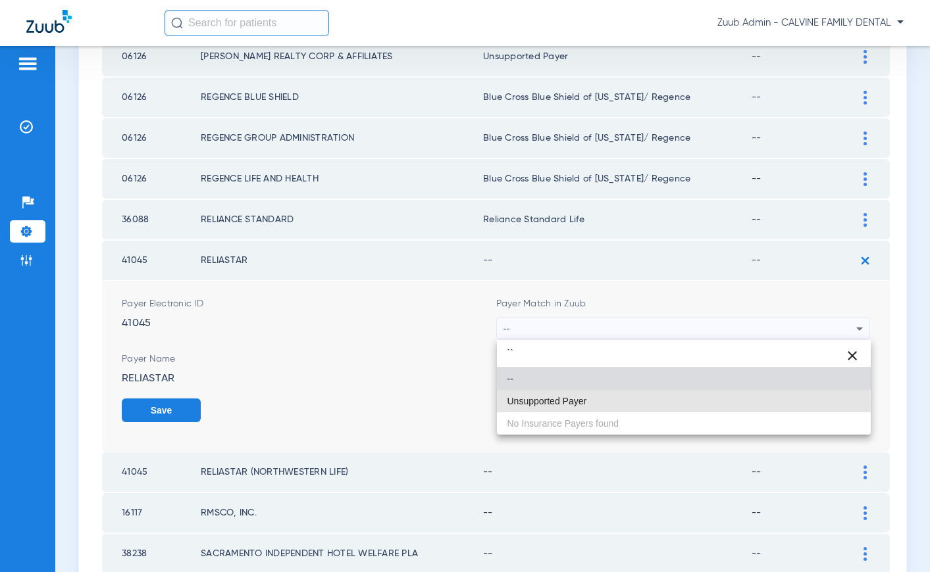
drag, startPoint x: 562, startPoint y: 403, endPoint x: 777, endPoint y: 417, distance: 215.6
click at [565, 403] on span "Unsupported Payer" at bounding box center [547, 401] width 80 height 9
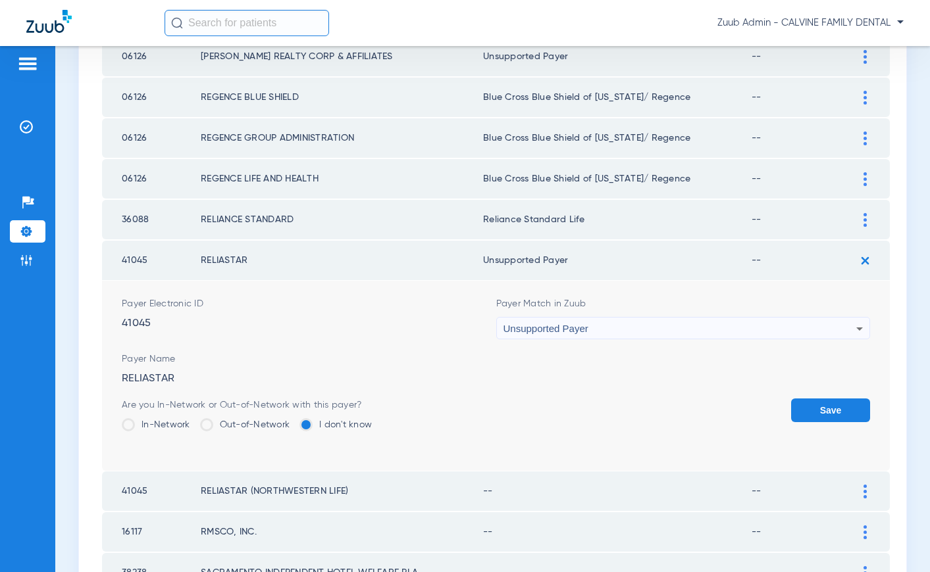
click at [805, 410] on button "Save" at bounding box center [830, 411] width 79 height 24
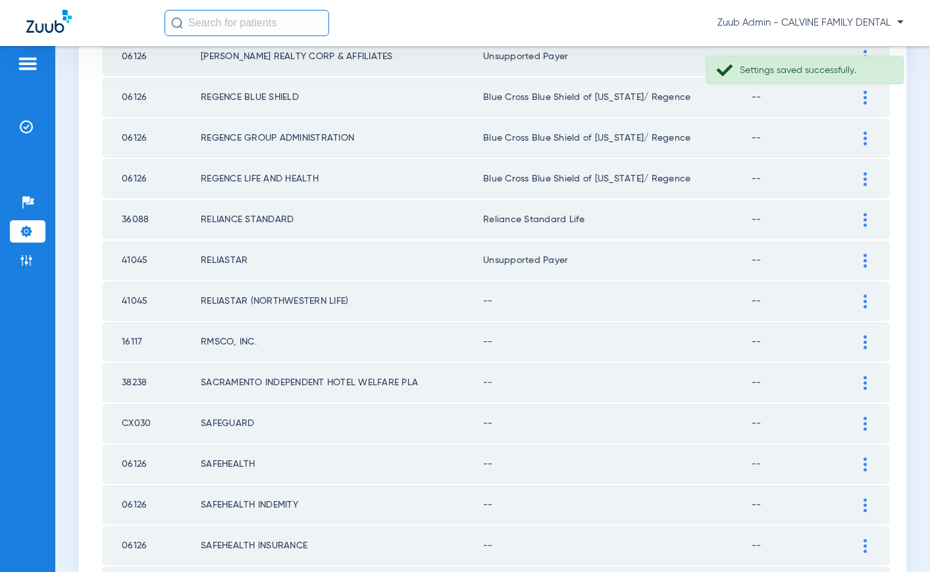
click at [864, 300] on img at bounding box center [864, 302] width 3 height 14
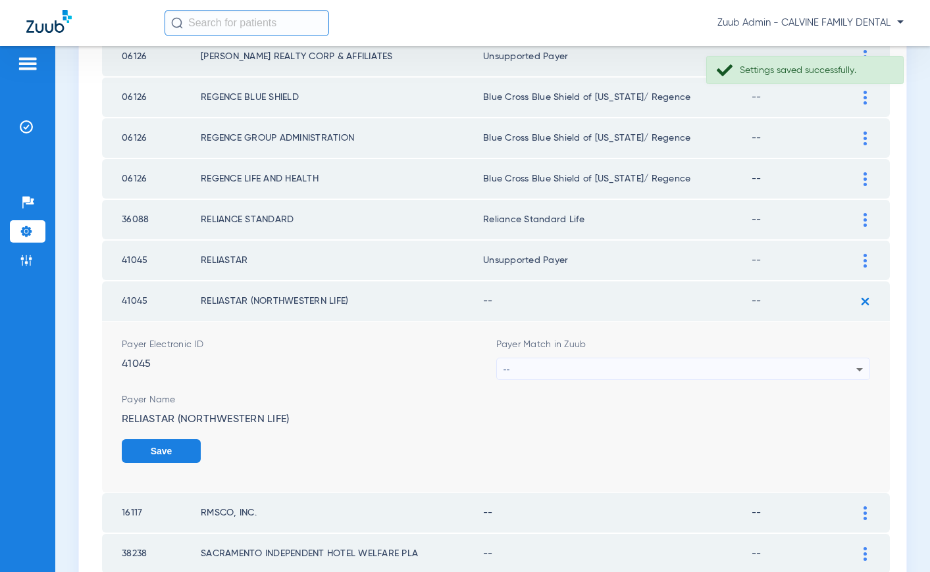
click at [821, 369] on div "--" at bounding box center [679, 370] width 353 height 22
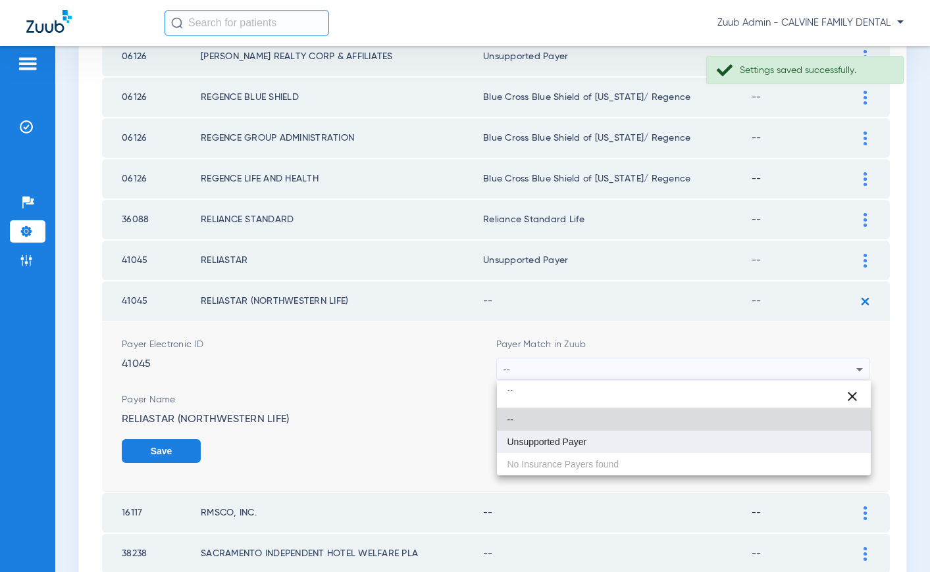
type input "``"
click at [644, 450] on mat-option "Unsupported Payer" at bounding box center [684, 442] width 374 height 22
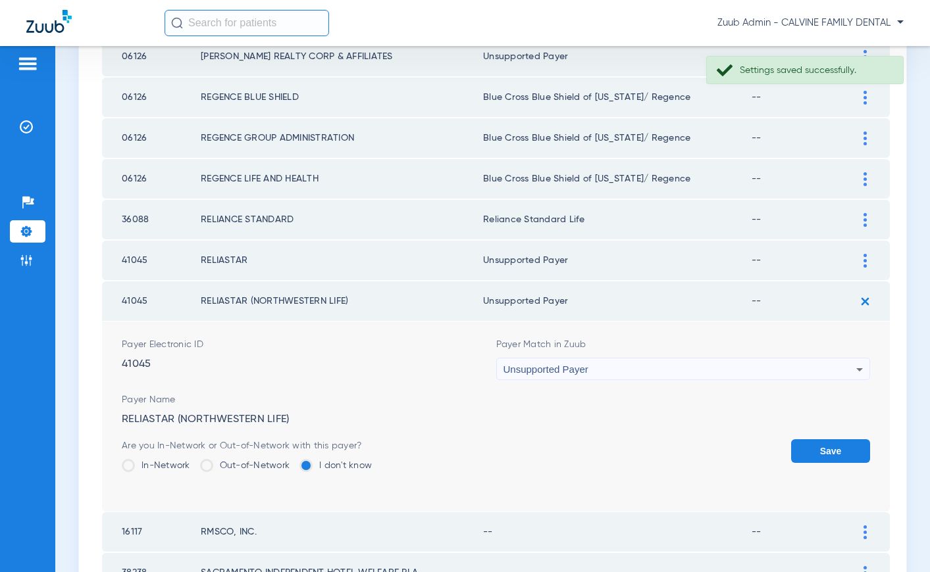
drag, startPoint x: 811, startPoint y: 447, endPoint x: 761, endPoint y: 443, distance: 50.1
click at [811, 447] on button "Save" at bounding box center [830, 452] width 79 height 24
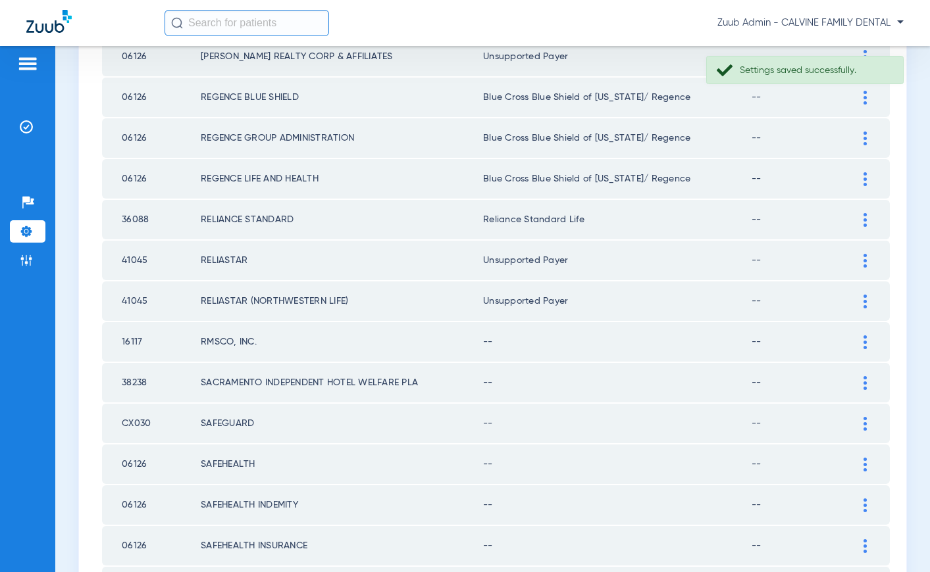
click at [867, 343] on div at bounding box center [864, 343] width 23 height 14
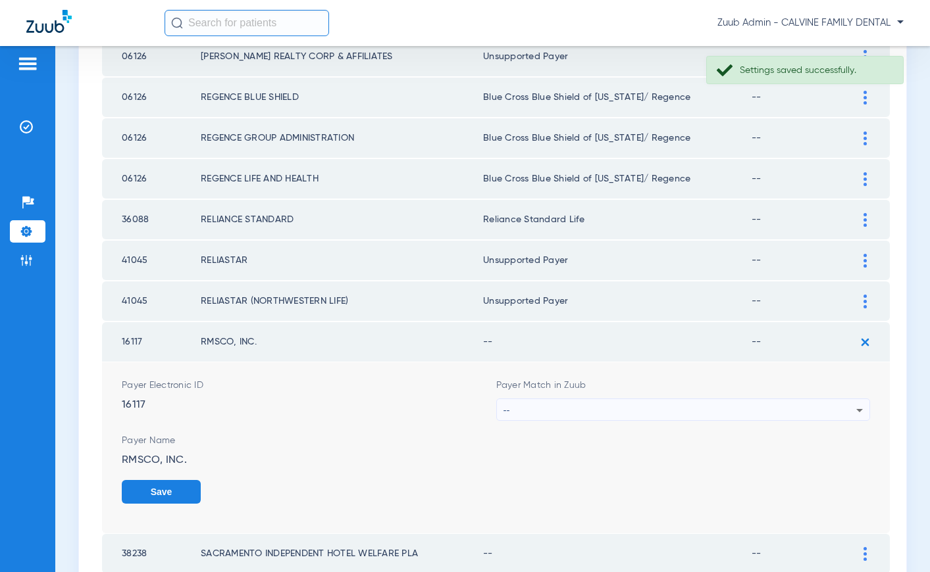
click at [730, 413] on div "--" at bounding box center [679, 410] width 353 height 22
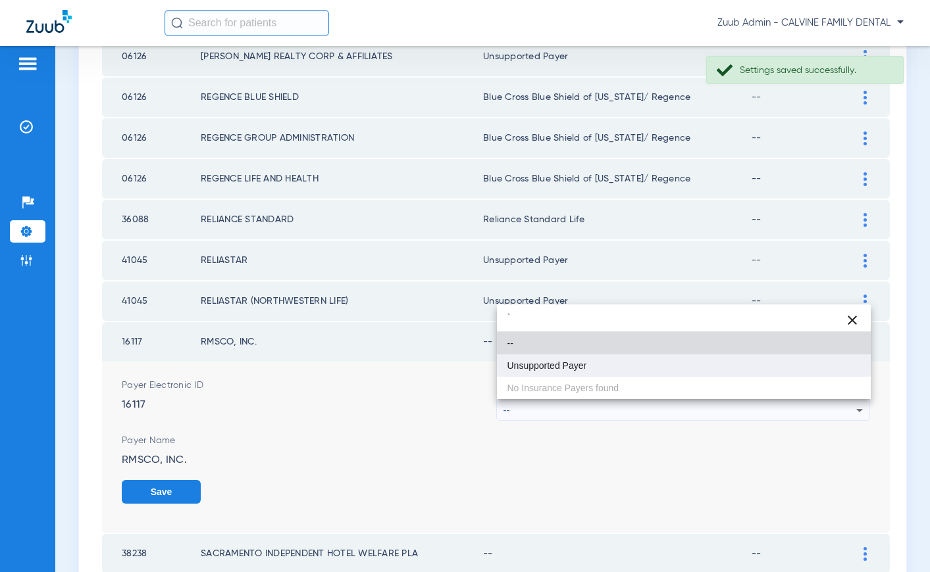
type input "`"
click at [585, 368] on span "Unsupported Payer" at bounding box center [547, 365] width 80 height 9
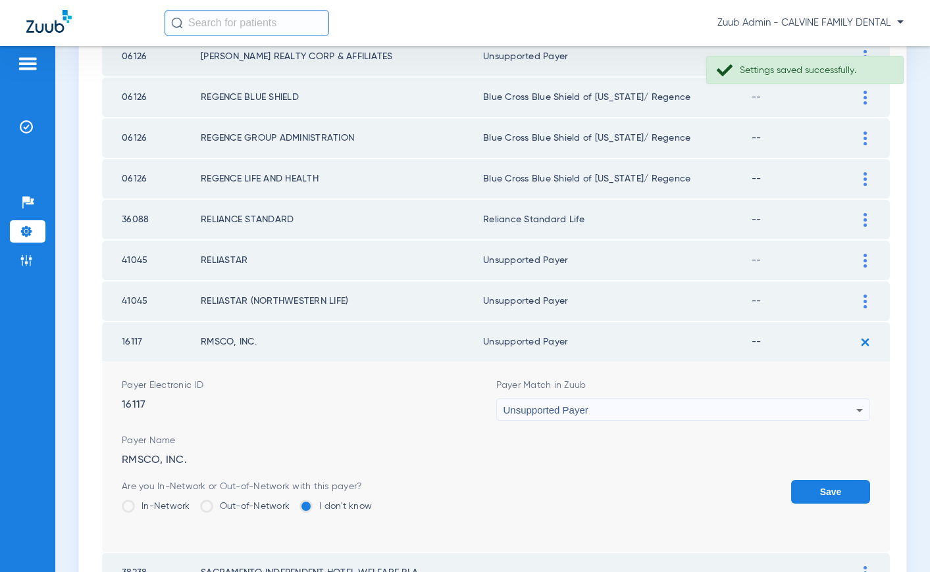
click at [819, 492] on button "Save" at bounding box center [830, 492] width 79 height 24
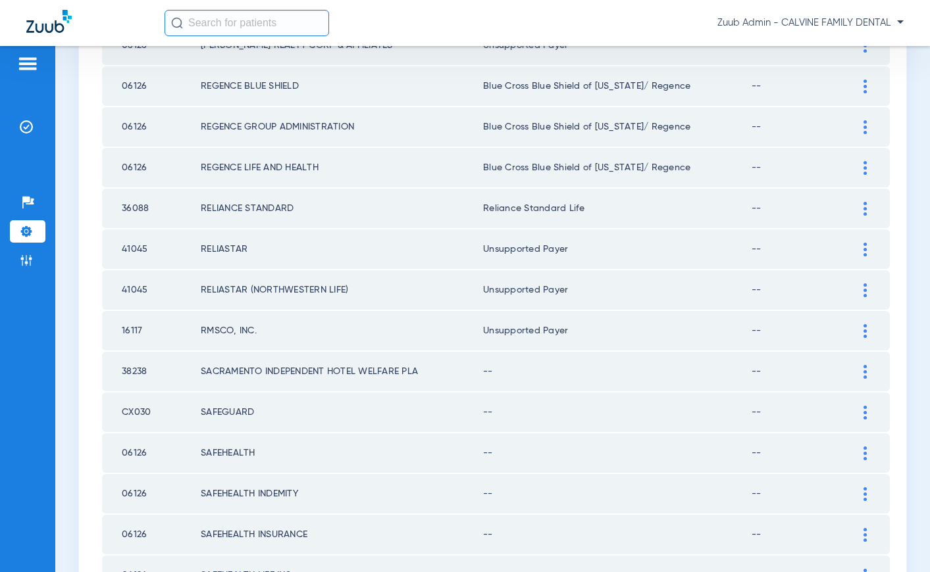
scroll to position [353, 0]
click at [861, 374] on div at bounding box center [864, 372] width 23 height 14
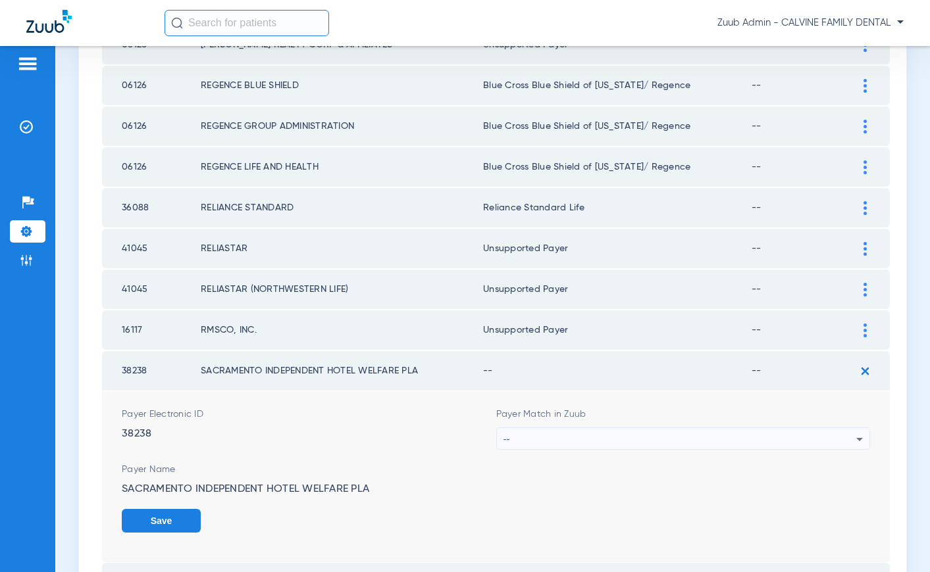
click at [737, 439] on div "--" at bounding box center [679, 439] width 353 height 22
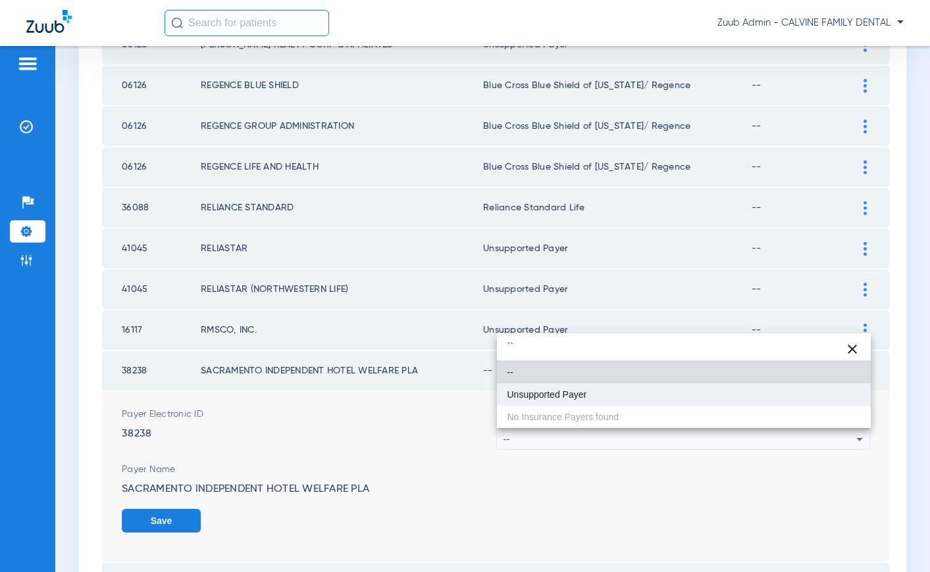
type input "``"
click at [568, 391] on span "Unsupported Payer" at bounding box center [547, 394] width 80 height 9
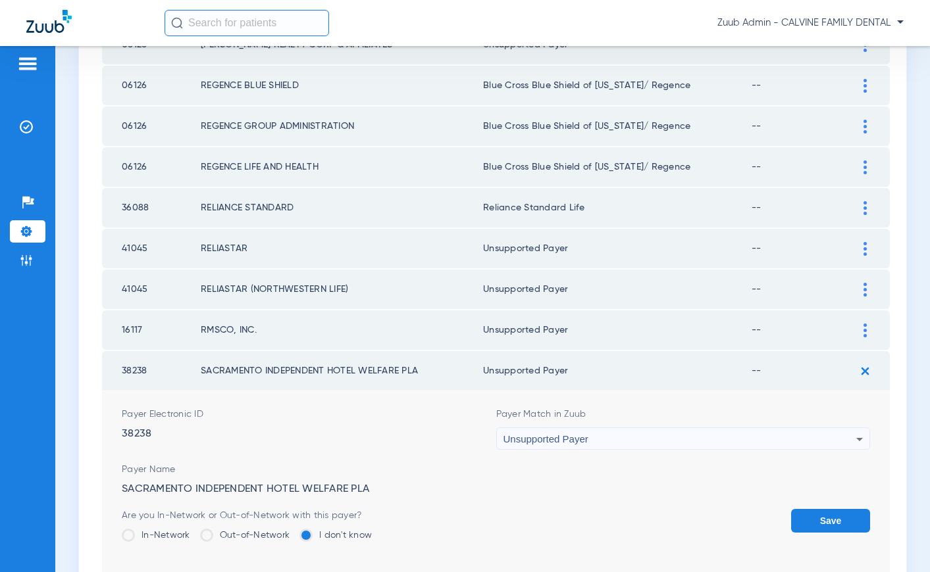
drag, startPoint x: 846, startPoint y: 517, endPoint x: 846, endPoint y: 447, distance: 69.7
click at [846, 513] on button "Save" at bounding box center [830, 521] width 79 height 24
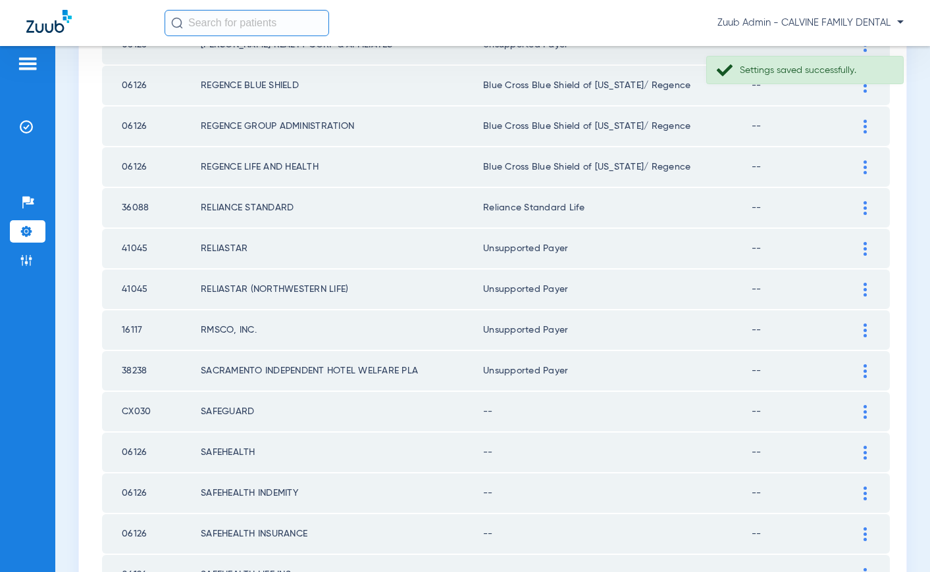
click at [866, 413] on img at bounding box center [864, 412] width 3 height 14
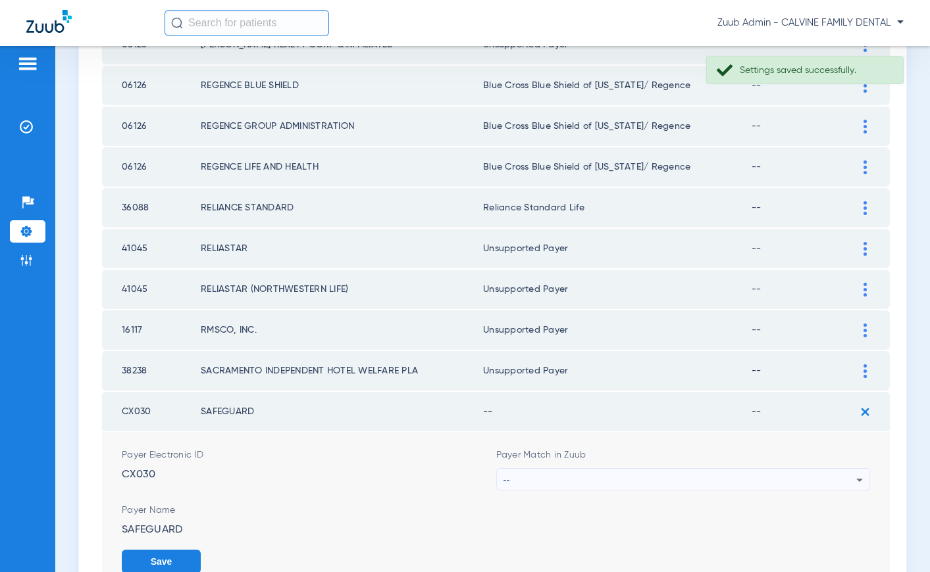
click at [745, 474] on div "--" at bounding box center [679, 480] width 353 height 22
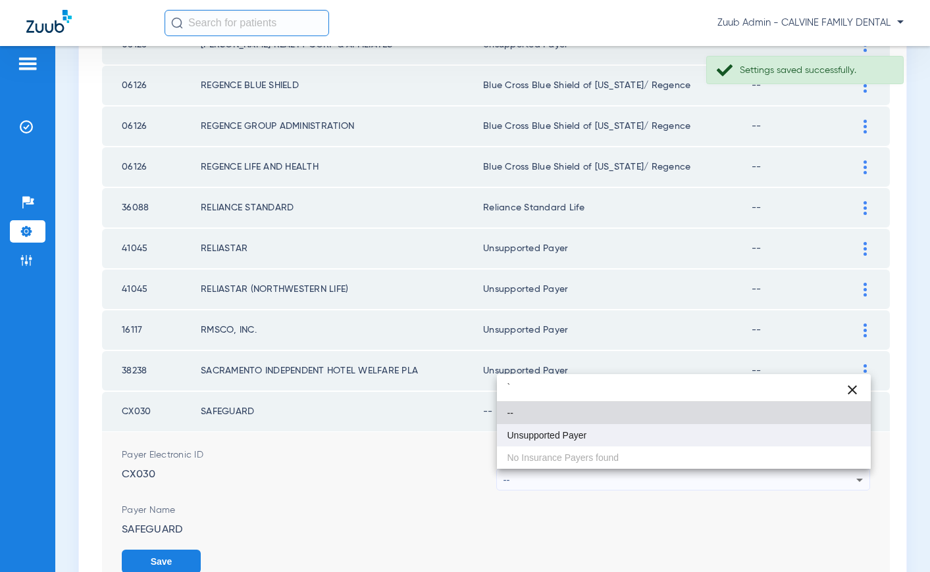
type input "`"
drag, startPoint x: 575, startPoint y: 424, endPoint x: 623, endPoint y: 439, distance: 50.4
click at [580, 424] on mat-option "Unsupported Payer" at bounding box center [684, 435] width 374 height 22
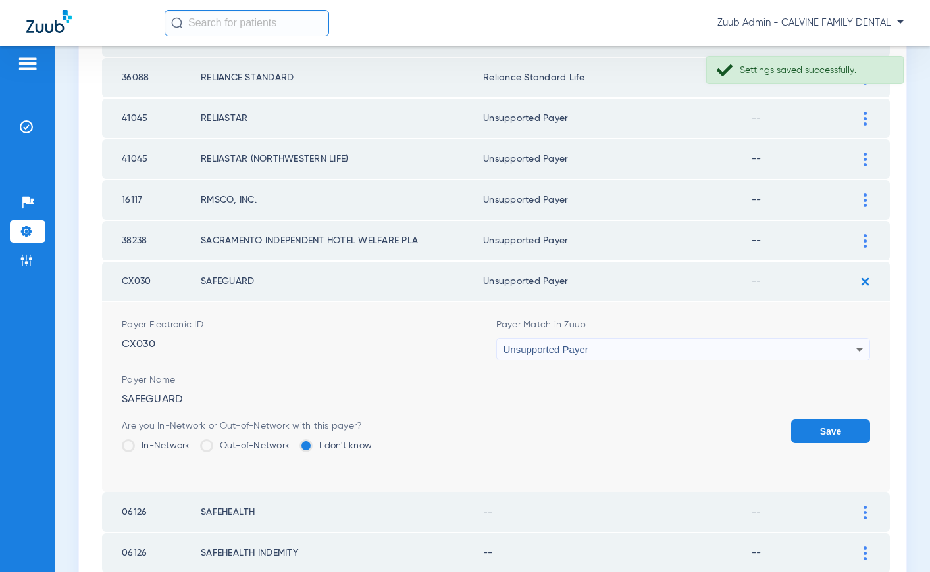
scroll to position [490, 0]
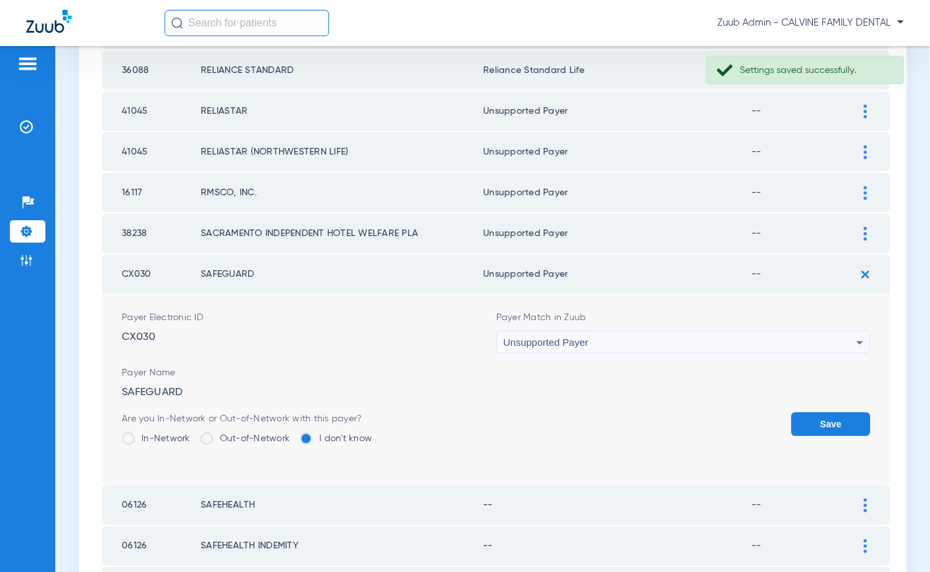
click at [822, 426] on button "Save" at bounding box center [830, 425] width 79 height 24
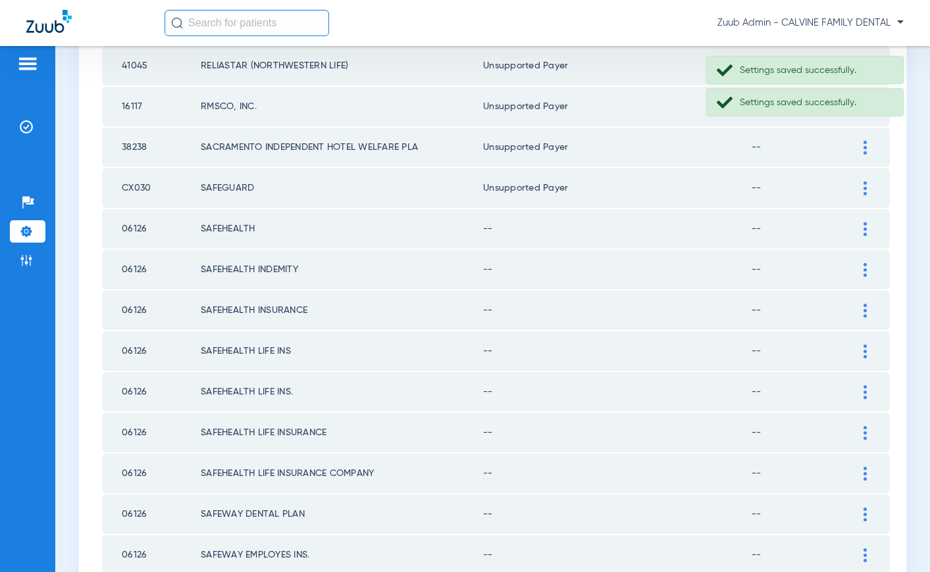
scroll to position [577, 0]
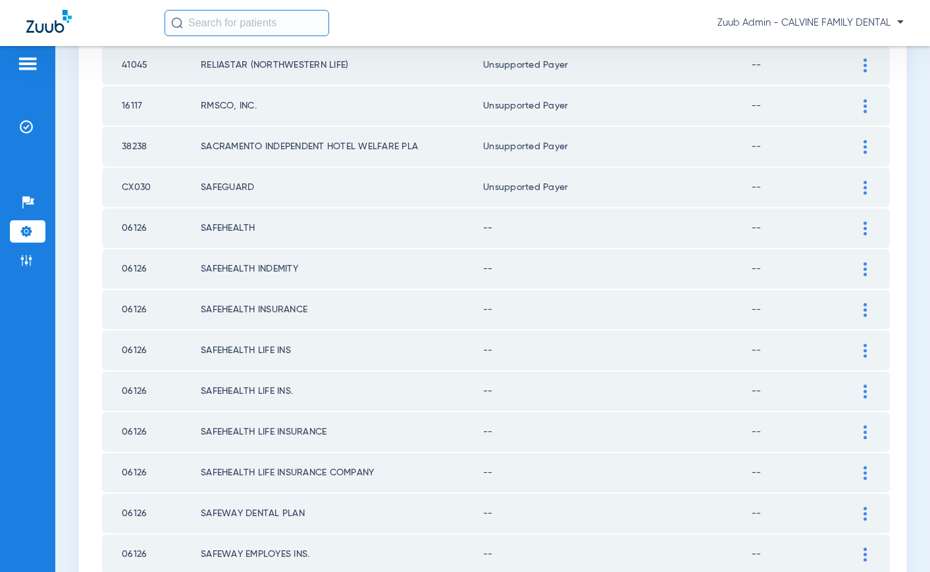
click at [863, 226] on img at bounding box center [864, 229] width 3 height 14
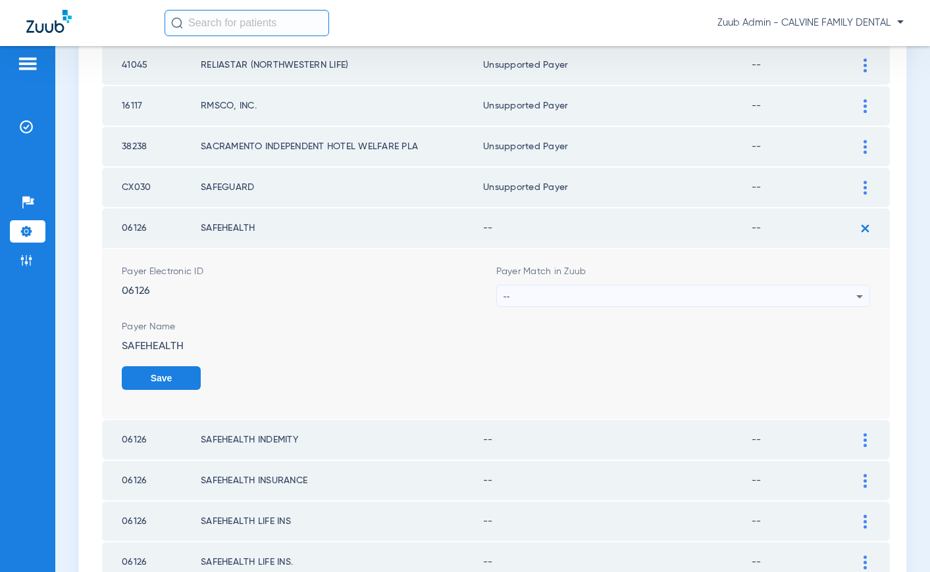
click at [813, 290] on div "--" at bounding box center [679, 297] width 353 height 22
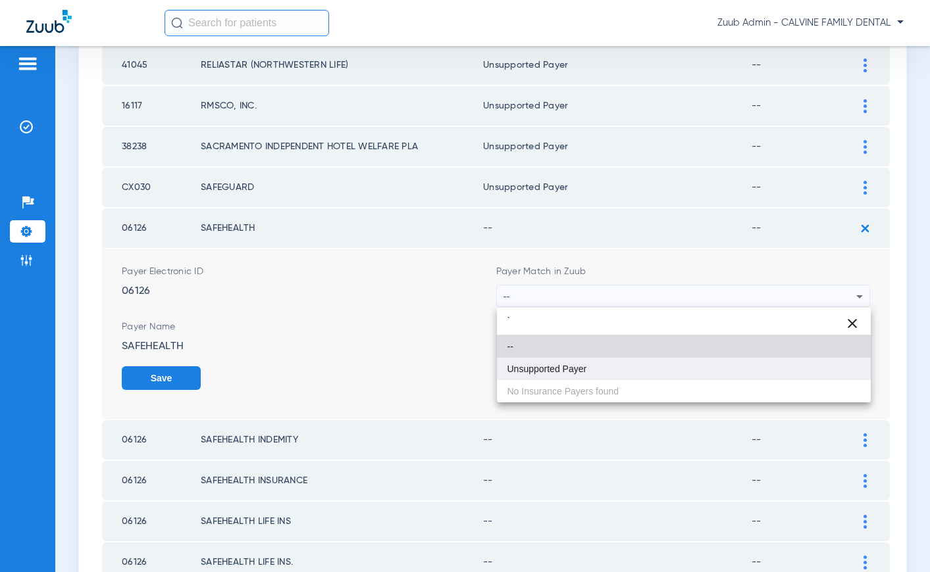
type input "`"
drag, startPoint x: 691, startPoint y: 373, endPoint x: 707, endPoint y: 371, distance: 15.9
click at [695, 372] on mat-option "Unsupported Payer" at bounding box center [684, 369] width 374 height 22
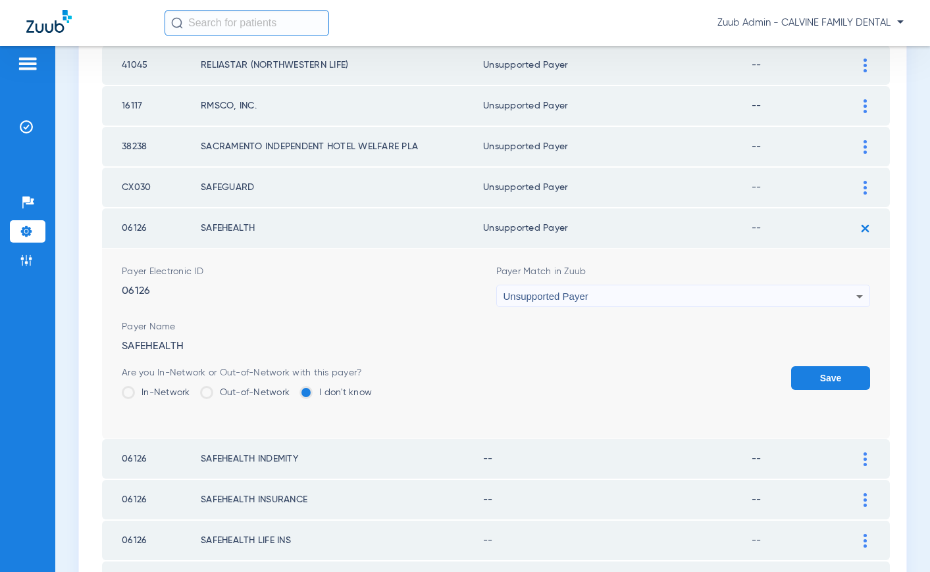
click at [827, 370] on button "Save" at bounding box center [830, 378] width 79 height 24
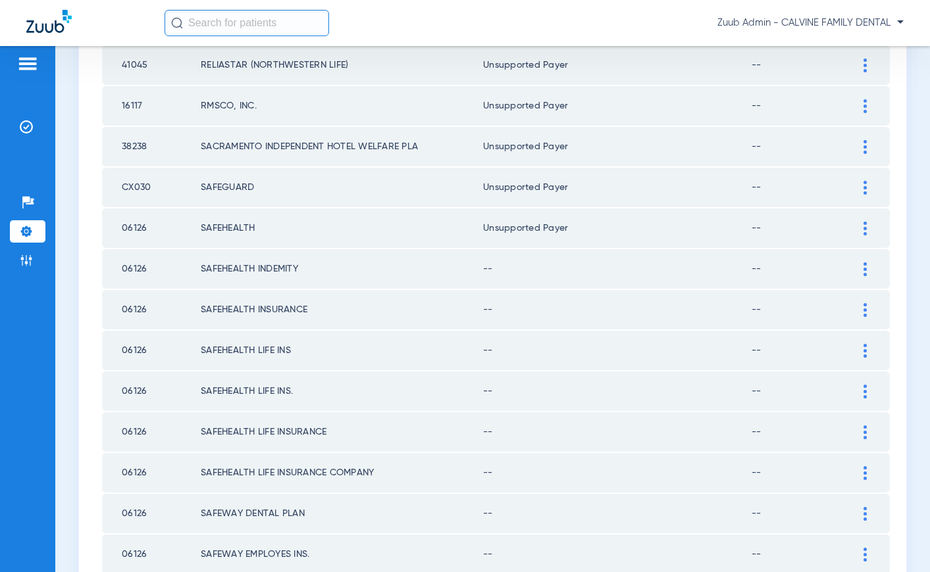
click at [862, 271] on div at bounding box center [864, 270] width 23 height 14
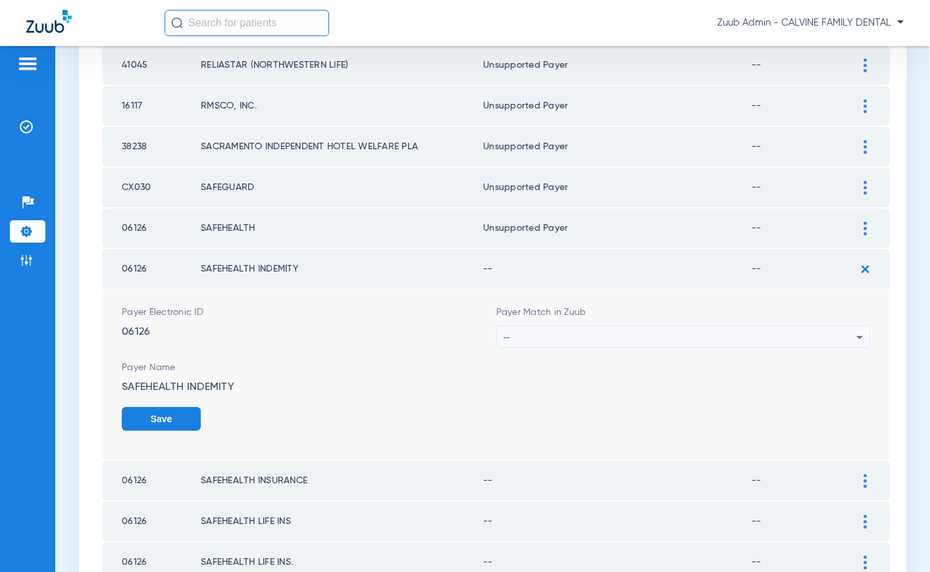
click at [792, 333] on div "--" at bounding box center [679, 337] width 353 height 22
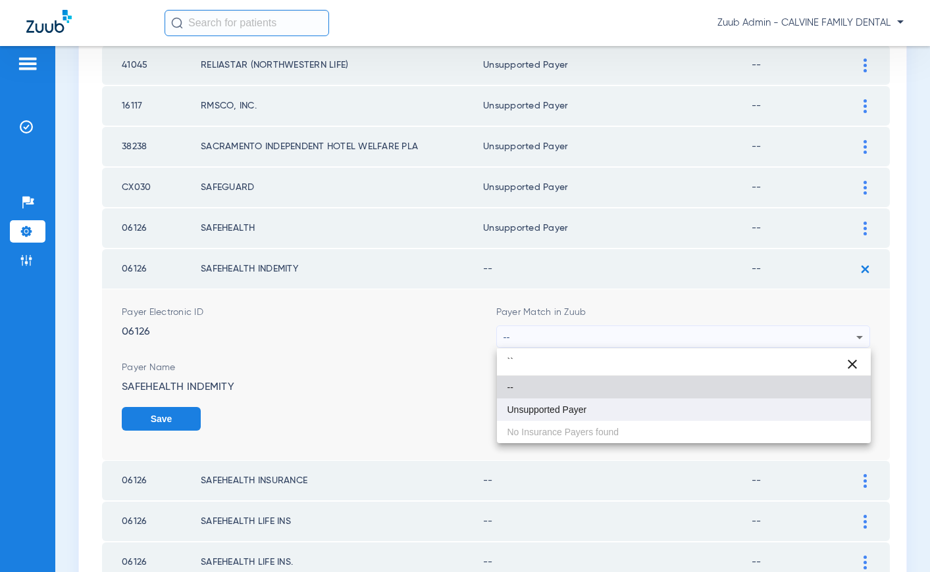
type input "``"
drag, startPoint x: 664, startPoint y: 409, endPoint x: 809, endPoint y: 415, distance: 144.9
click at [670, 408] on mat-option "Unsupported Payer" at bounding box center [684, 410] width 374 height 22
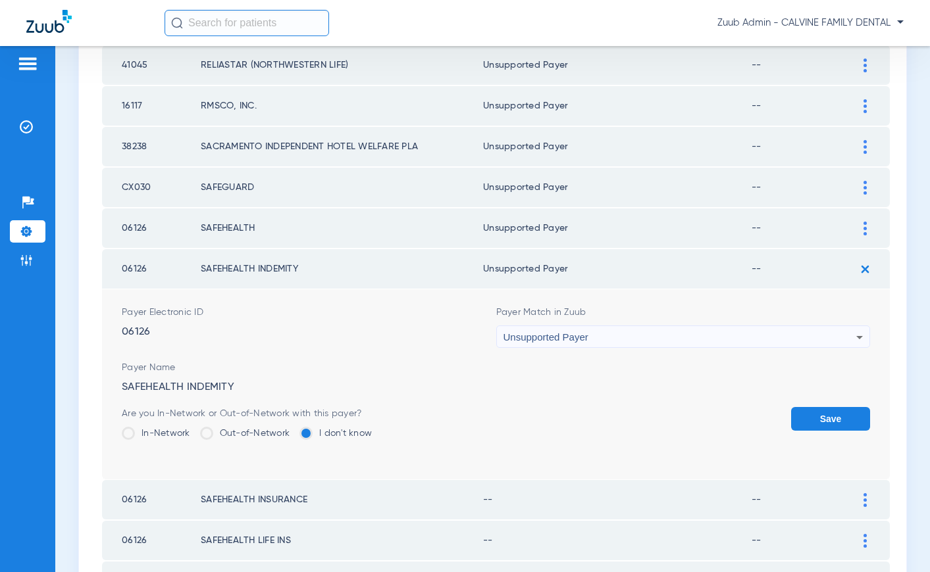
click at [830, 416] on button "Save" at bounding box center [830, 419] width 79 height 24
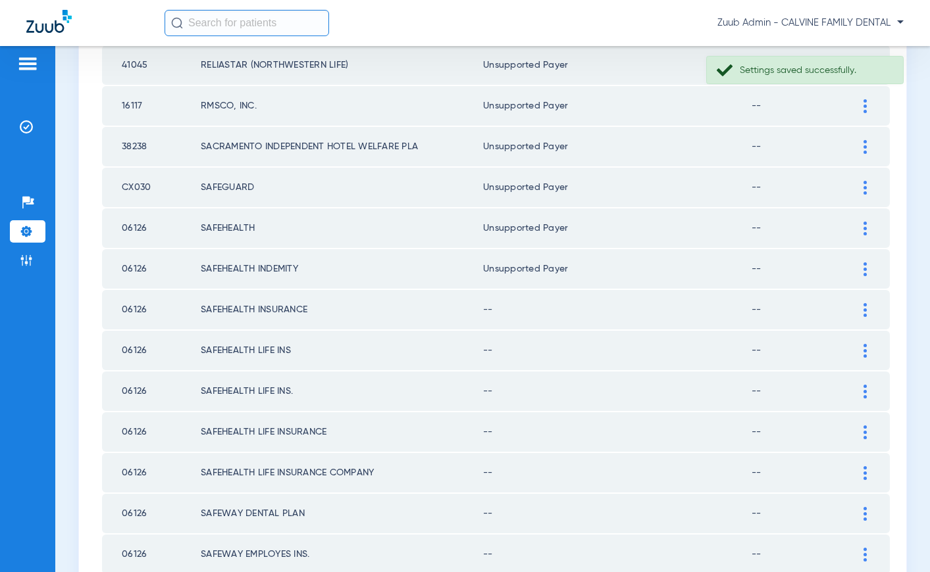
click at [864, 309] on img at bounding box center [864, 310] width 3 height 14
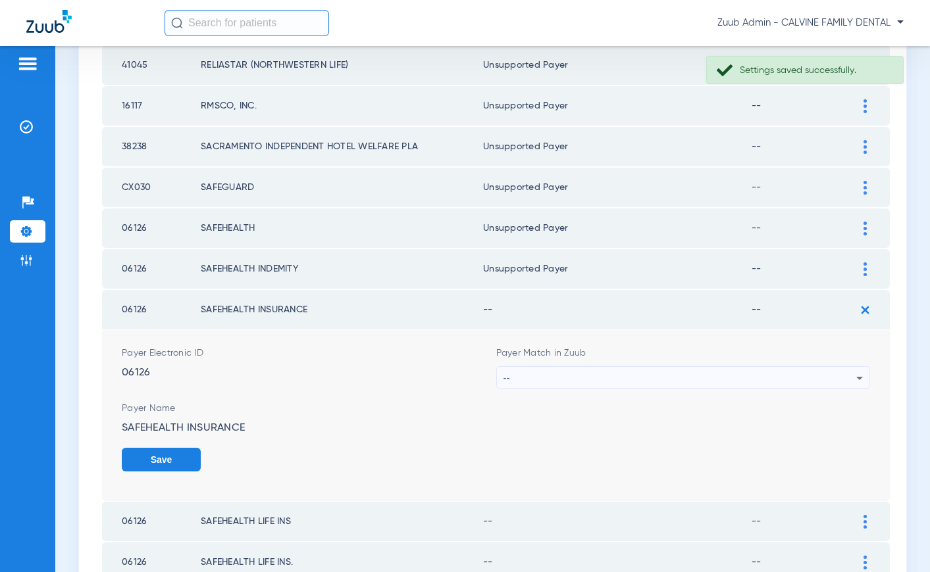
click at [799, 381] on div "--" at bounding box center [679, 378] width 353 height 22
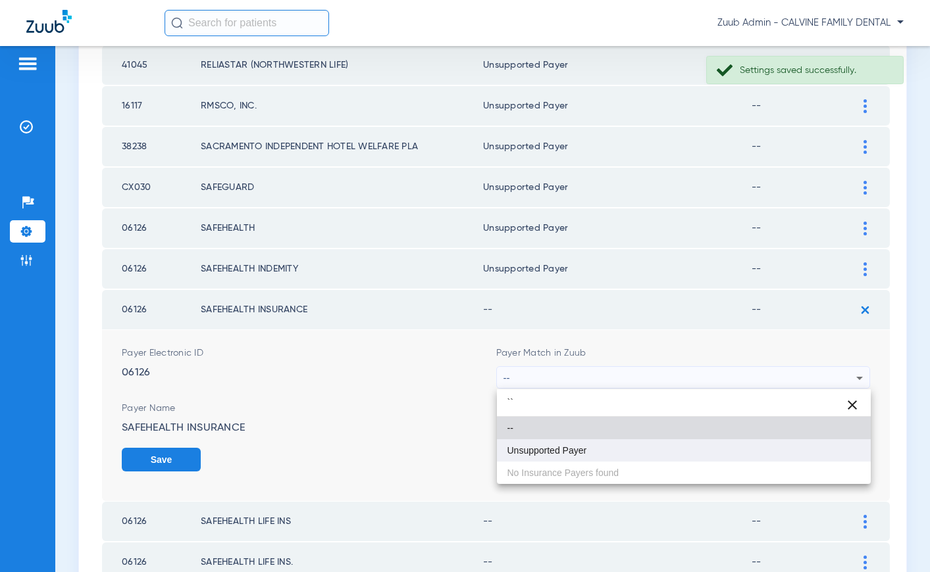
type input "``"
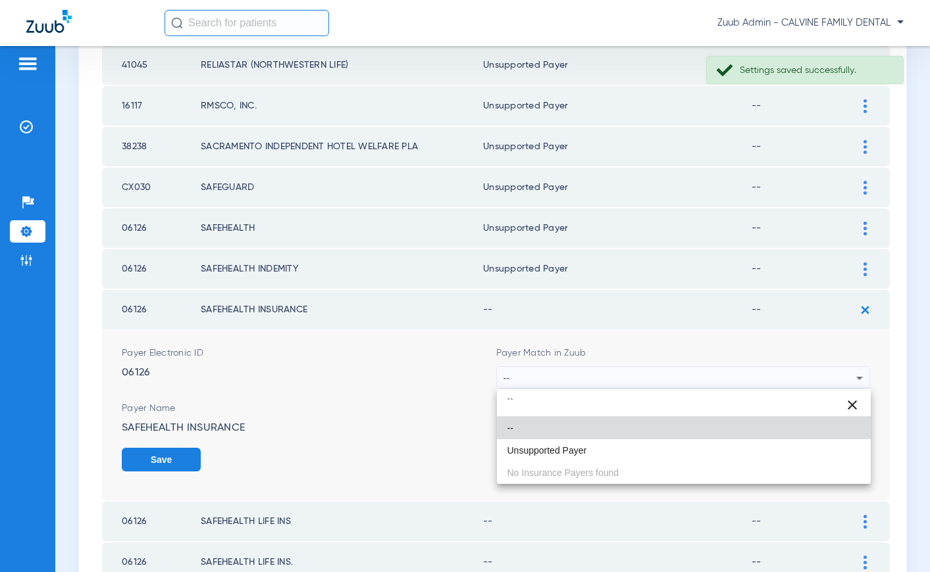
drag, startPoint x: 639, startPoint y: 460, endPoint x: 652, endPoint y: 455, distance: 13.9
click at [649, 456] on mat-option "Unsupported Payer" at bounding box center [684, 451] width 374 height 22
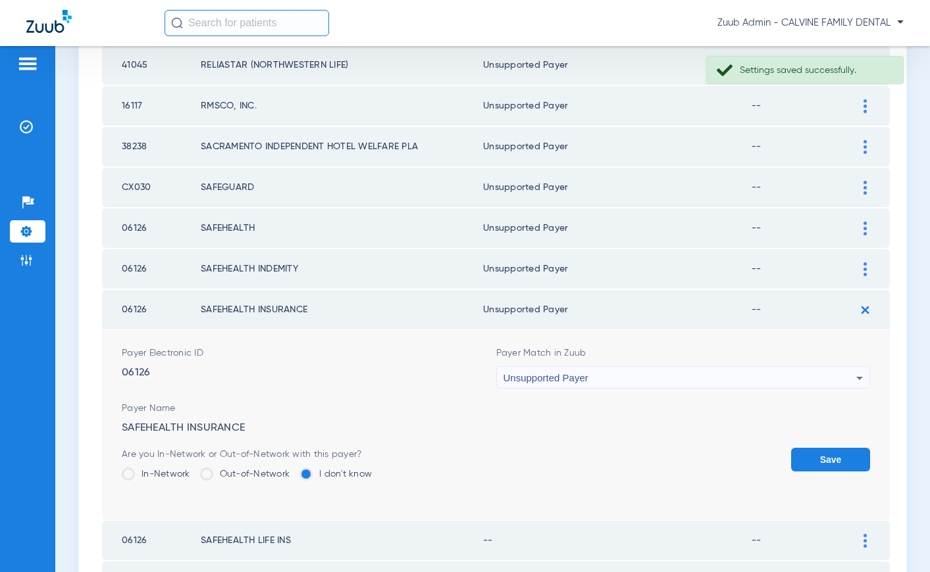
click at [821, 456] on button "Save" at bounding box center [830, 460] width 79 height 24
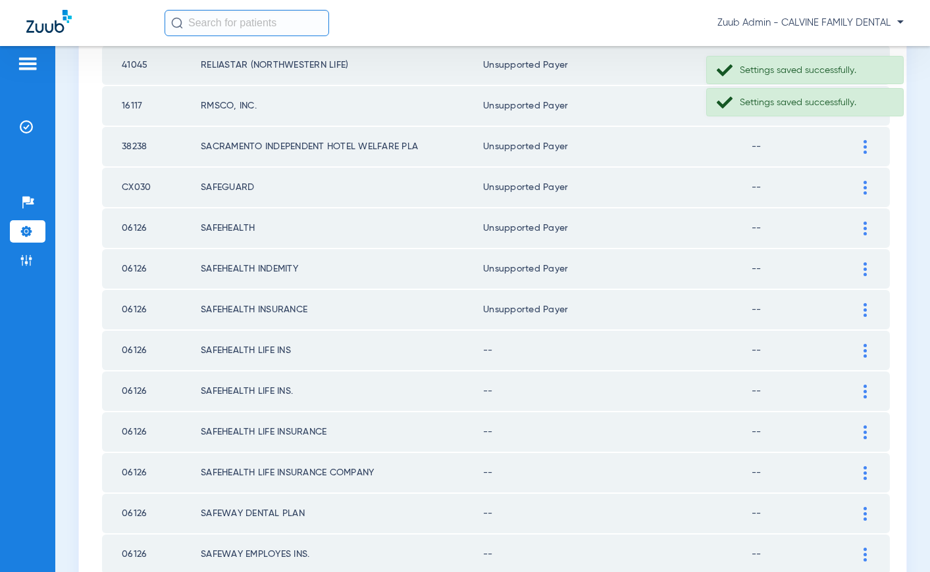
click at [867, 353] on div at bounding box center [864, 351] width 23 height 14
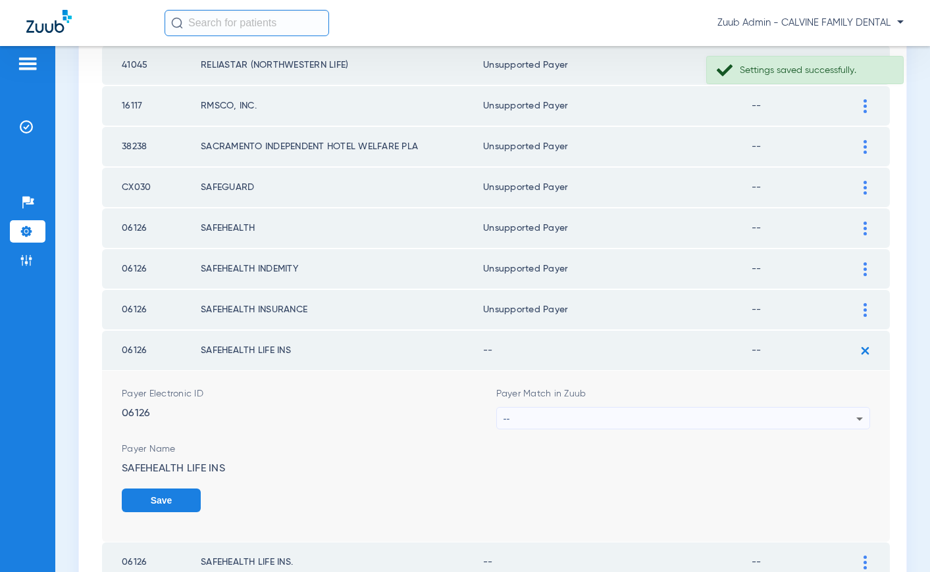
click at [812, 411] on div "--" at bounding box center [679, 419] width 353 height 22
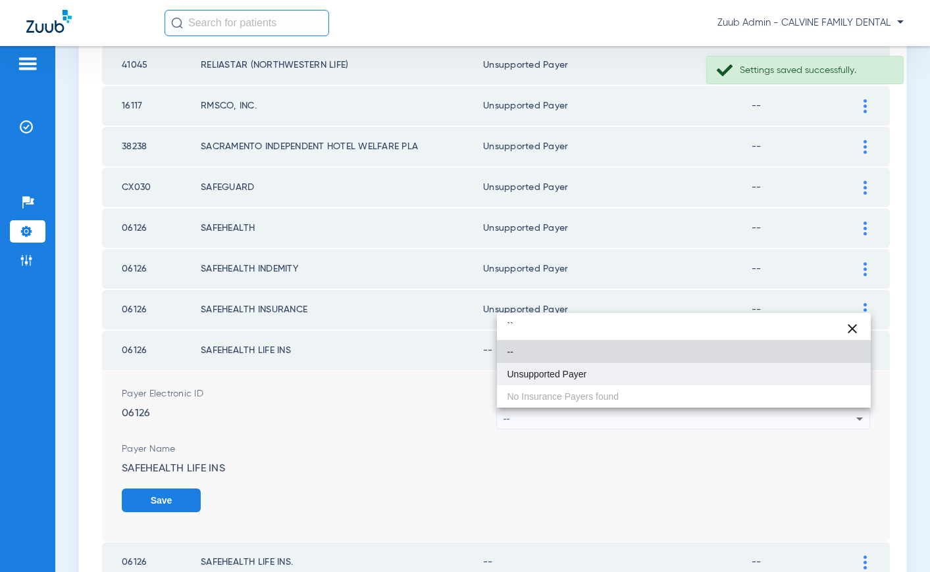
type input "``"
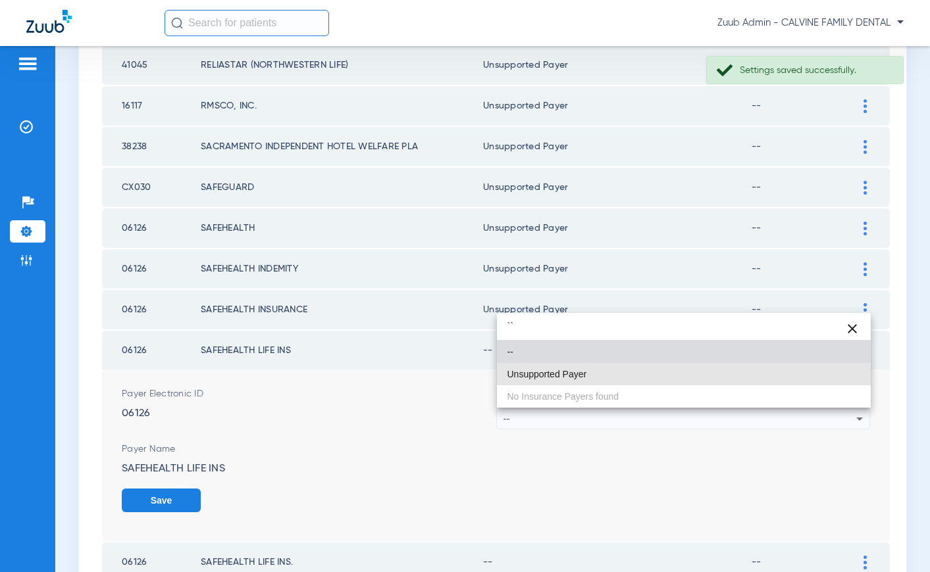
drag, startPoint x: 634, startPoint y: 376, endPoint x: 774, endPoint y: 451, distance: 159.0
click at [634, 376] on mat-option "Unsupported Payer" at bounding box center [684, 374] width 374 height 22
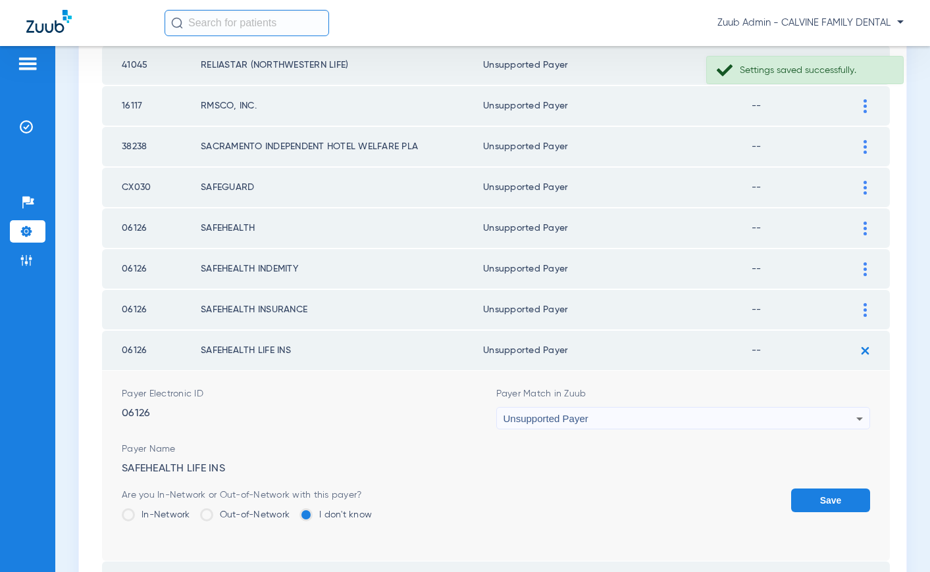
drag, startPoint x: 824, startPoint y: 503, endPoint x: 799, endPoint y: 477, distance: 35.8
click at [824, 503] on button "Save" at bounding box center [830, 501] width 79 height 24
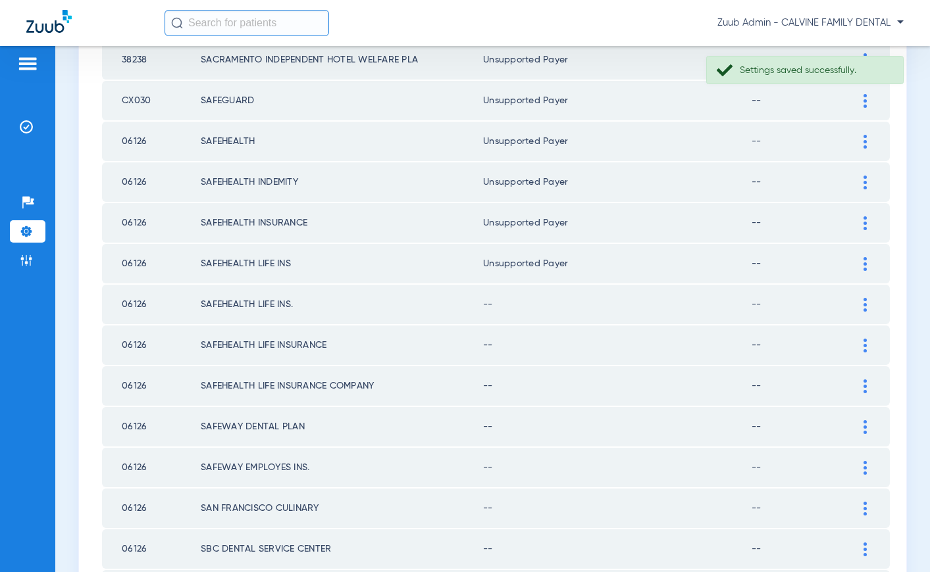
click at [866, 303] on img at bounding box center [864, 305] width 3 height 14
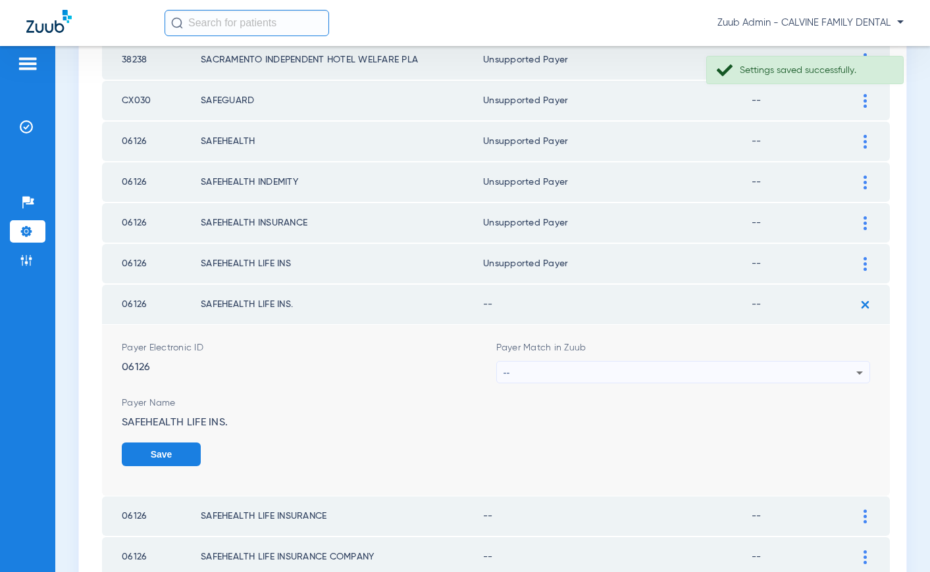
scroll to position [666, 0]
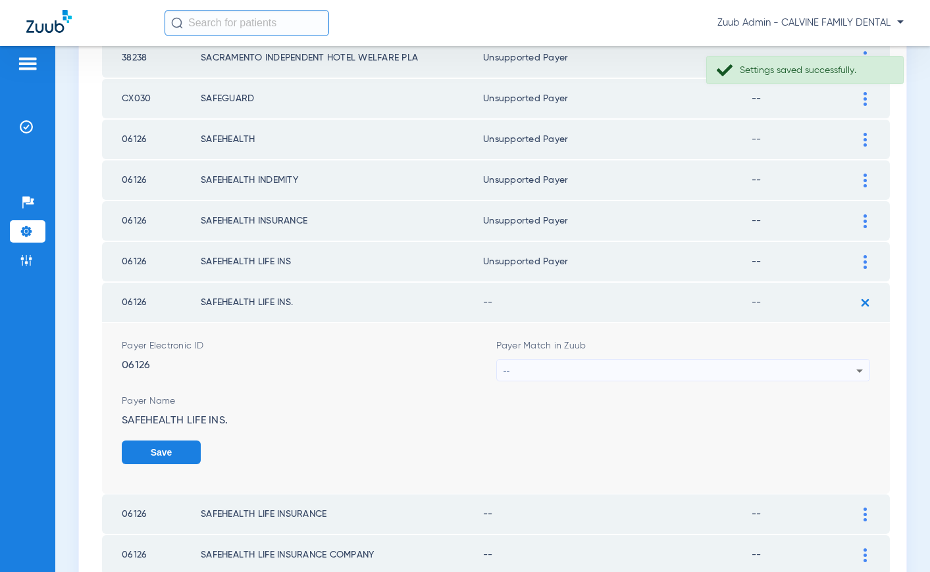
click at [744, 370] on div "--" at bounding box center [679, 371] width 353 height 22
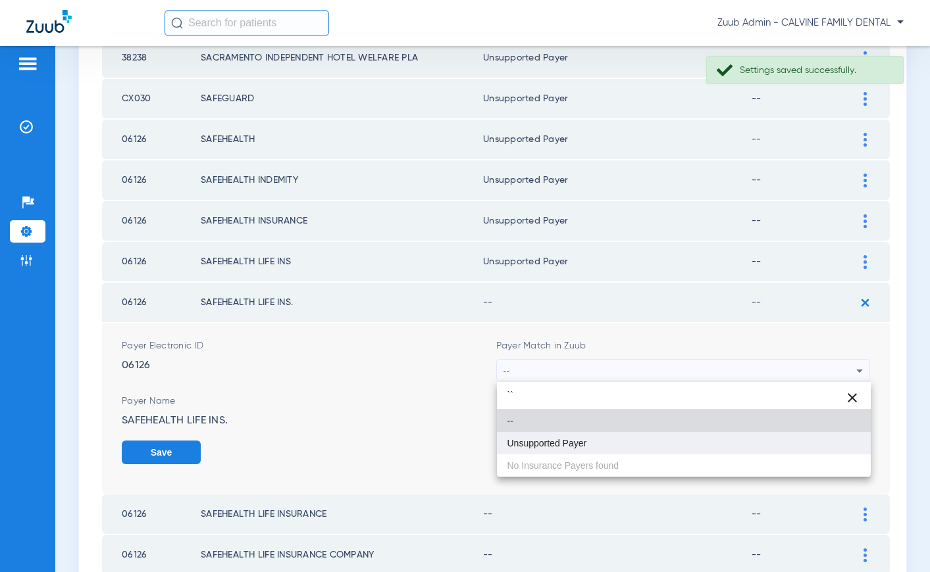
type input "``"
click at [667, 437] on mat-option "Unsupported Payer" at bounding box center [684, 443] width 374 height 22
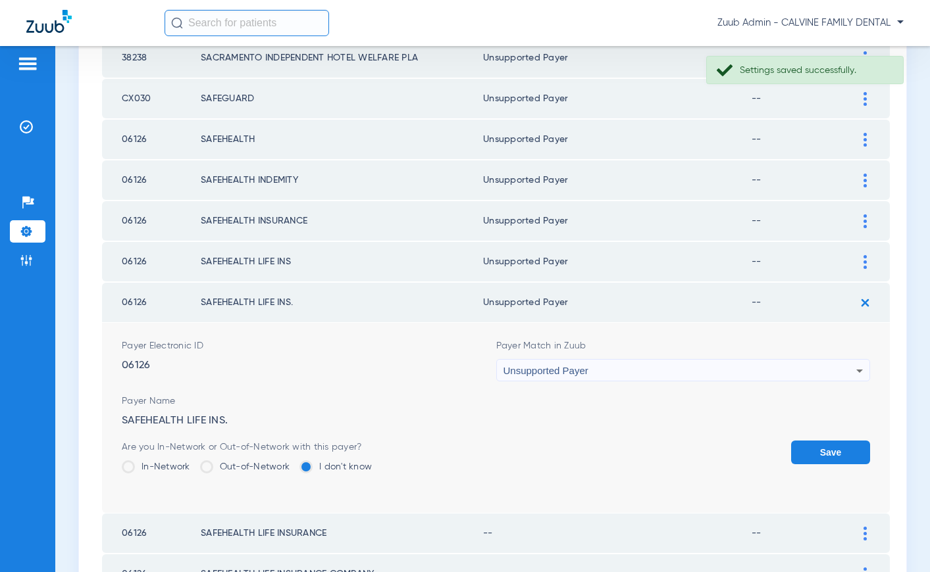
drag, startPoint x: 812, startPoint y: 452, endPoint x: 806, endPoint y: 419, distance: 33.4
click at [812, 452] on button "Save" at bounding box center [830, 453] width 79 height 24
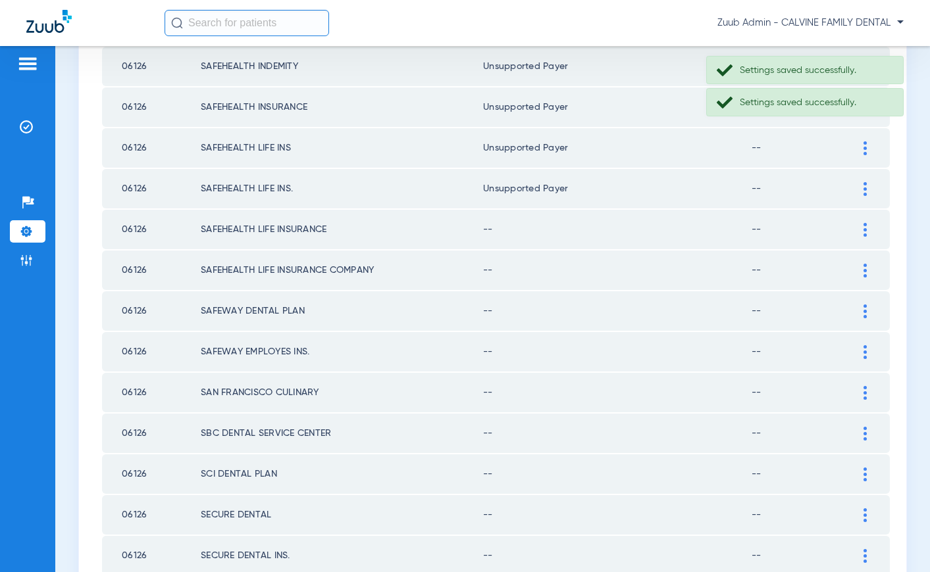
scroll to position [786, 0]
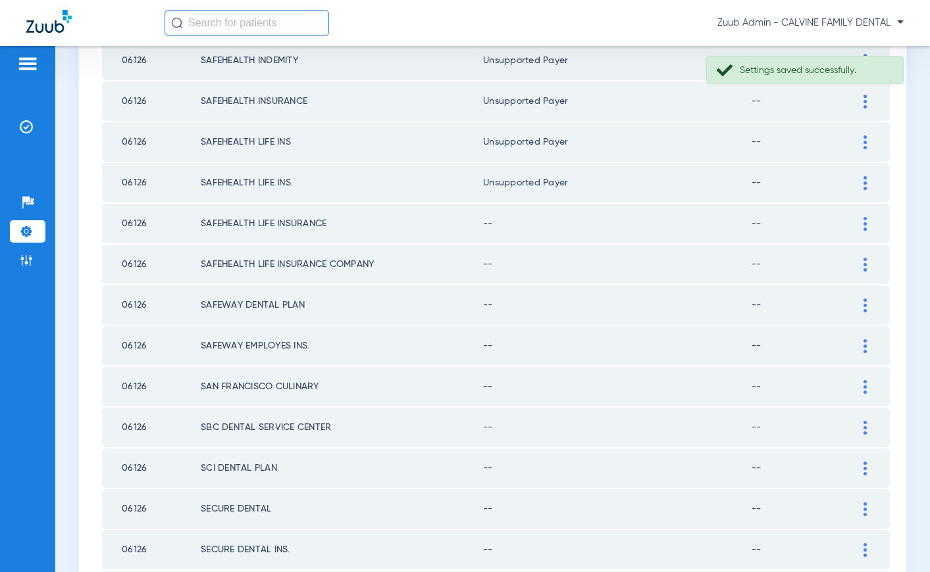
drag, startPoint x: 863, startPoint y: 222, endPoint x: 851, endPoint y: 222, distance: 11.9
click at [860, 223] on div at bounding box center [864, 224] width 23 height 14
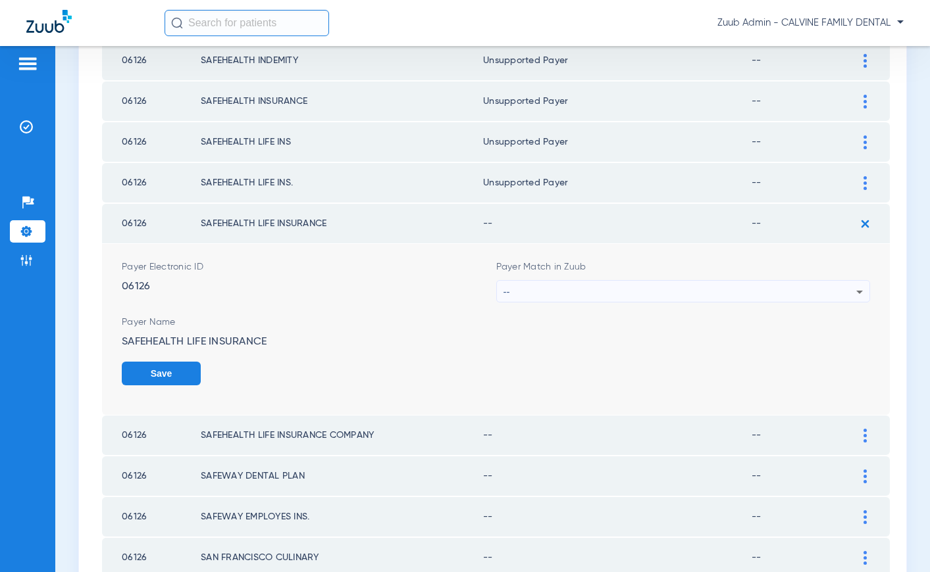
click at [737, 287] on div "--" at bounding box center [679, 292] width 353 height 22
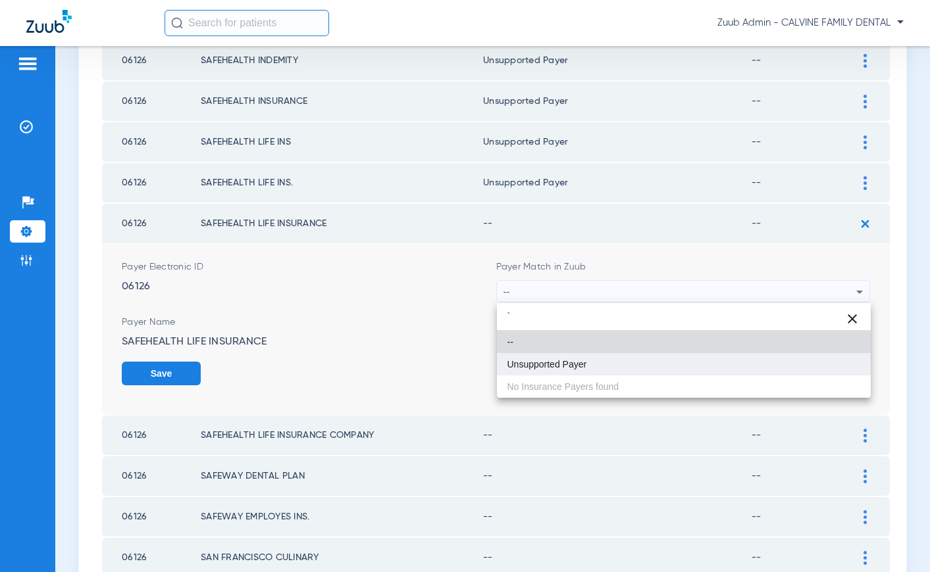
type input "`"
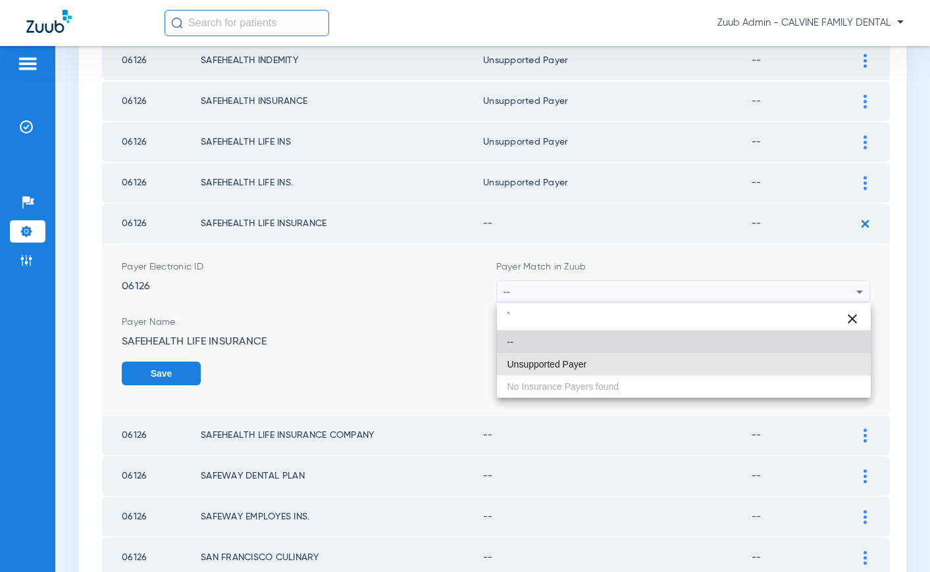
drag, startPoint x: 593, startPoint y: 362, endPoint x: 685, endPoint y: 372, distance: 92.7
click at [597, 363] on mat-option "Unsupported Payer" at bounding box center [684, 364] width 374 height 22
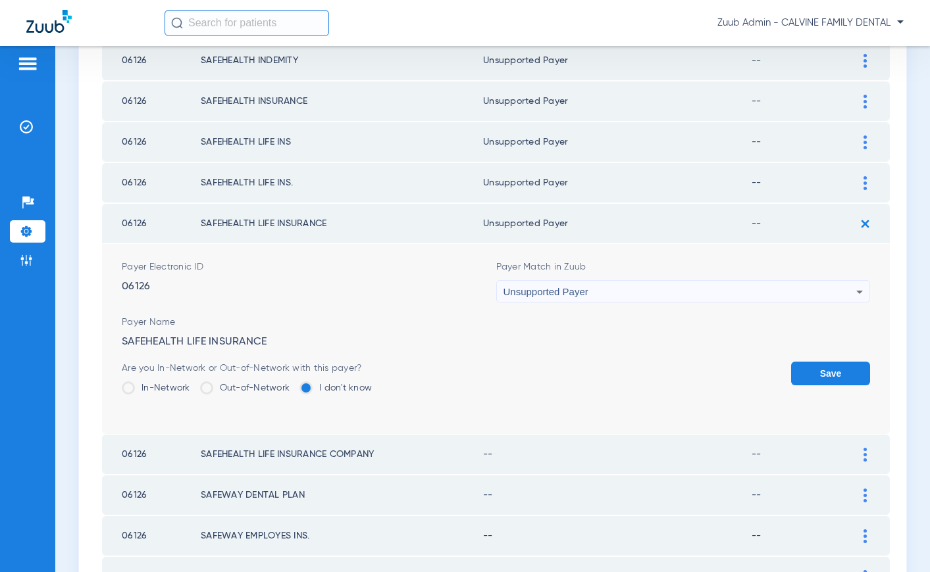
click at [814, 378] on button "Save" at bounding box center [830, 374] width 79 height 24
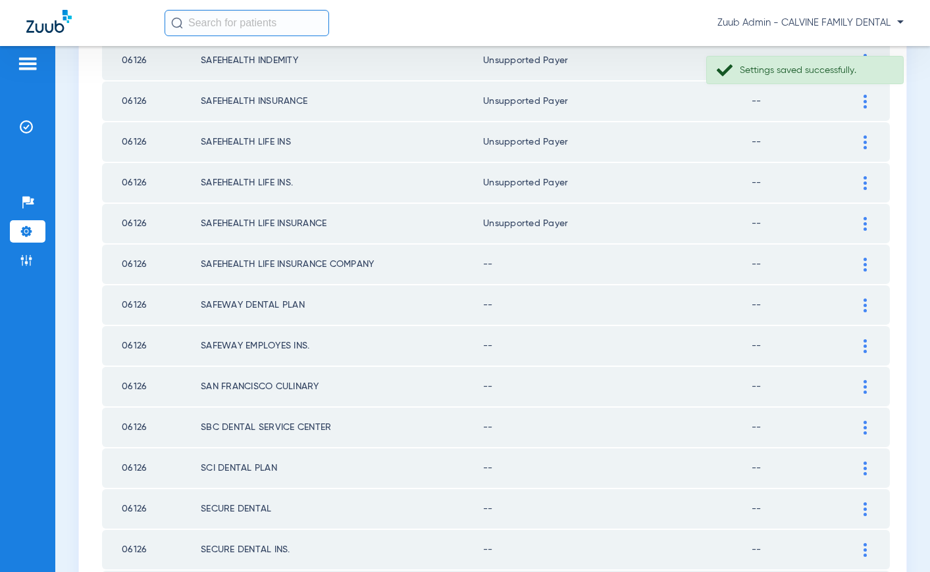
click at [866, 263] on img at bounding box center [864, 265] width 3 height 14
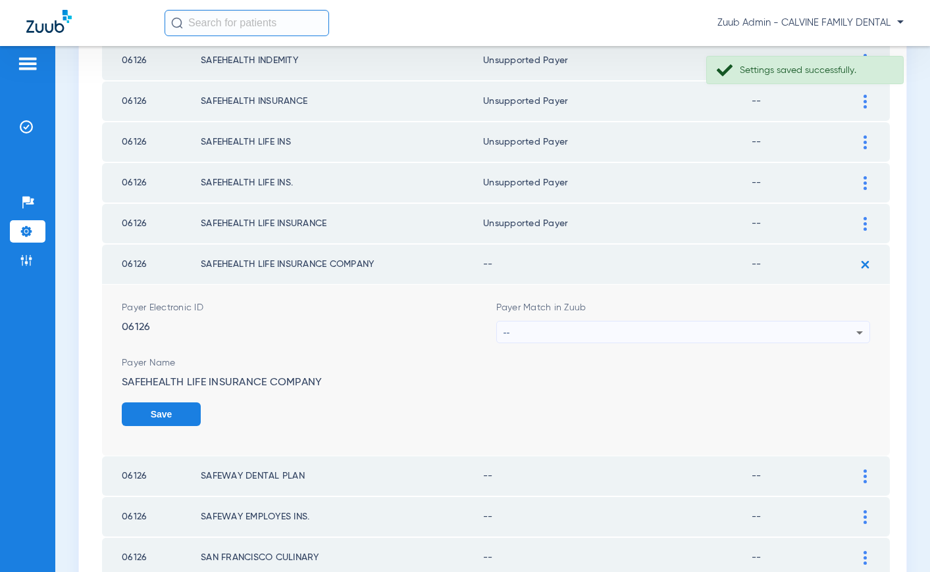
click at [681, 329] on div "--" at bounding box center [679, 333] width 353 height 22
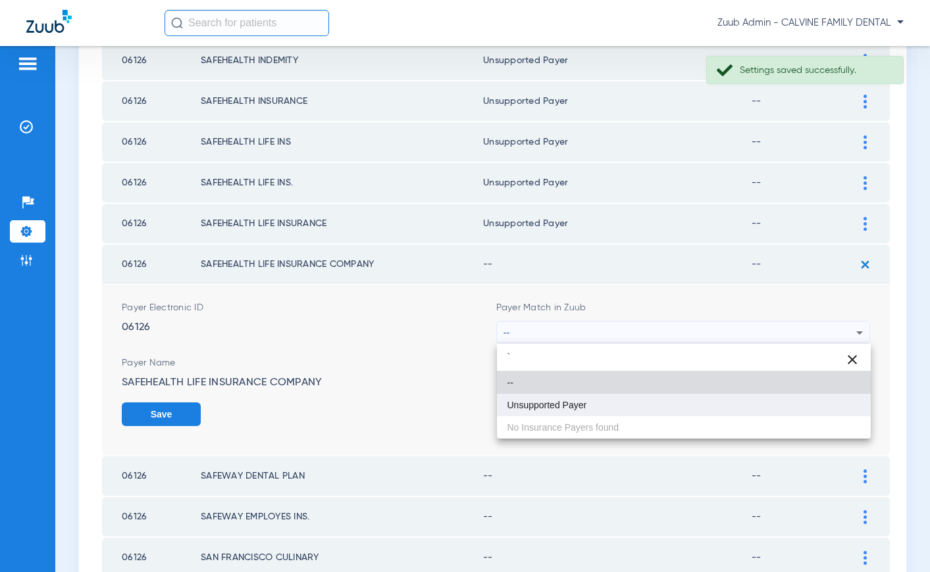
type input "`"
drag, startPoint x: 626, startPoint y: 395, endPoint x: 732, endPoint y: 398, distance: 106.0
click at [646, 397] on mat-option "Unsupported Payer" at bounding box center [684, 405] width 374 height 22
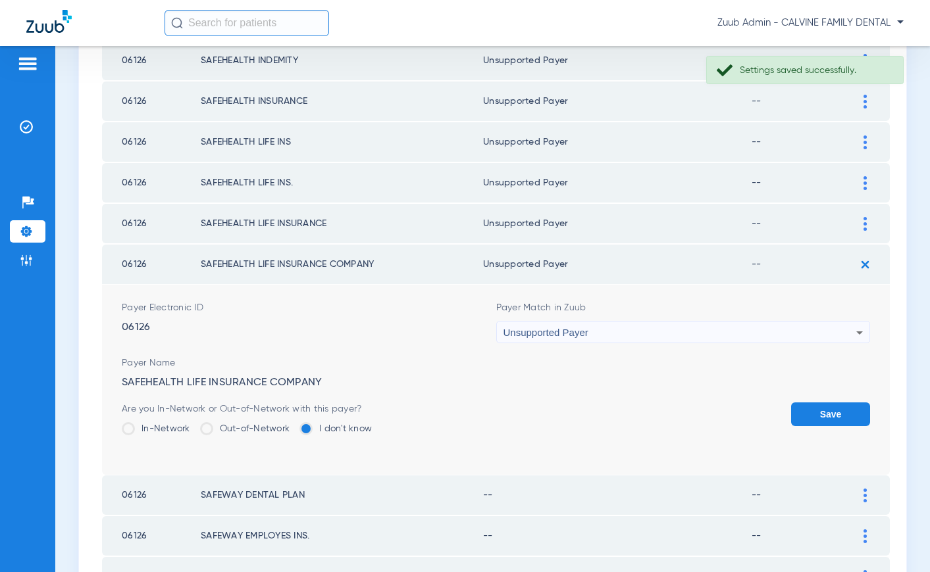
drag, startPoint x: 828, startPoint y: 397, endPoint x: 826, endPoint y: 405, distance: 8.3
click at [826, 404] on form "Payer Electronic ID 06126 Payer Match in Zuub Unsupported Payer Payer Name SAFE…" at bounding box center [496, 380] width 748 height 190
drag, startPoint x: 826, startPoint y: 407, endPoint x: 780, endPoint y: 379, distance: 54.1
click at [826, 407] on button "Save" at bounding box center [830, 415] width 79 height 24
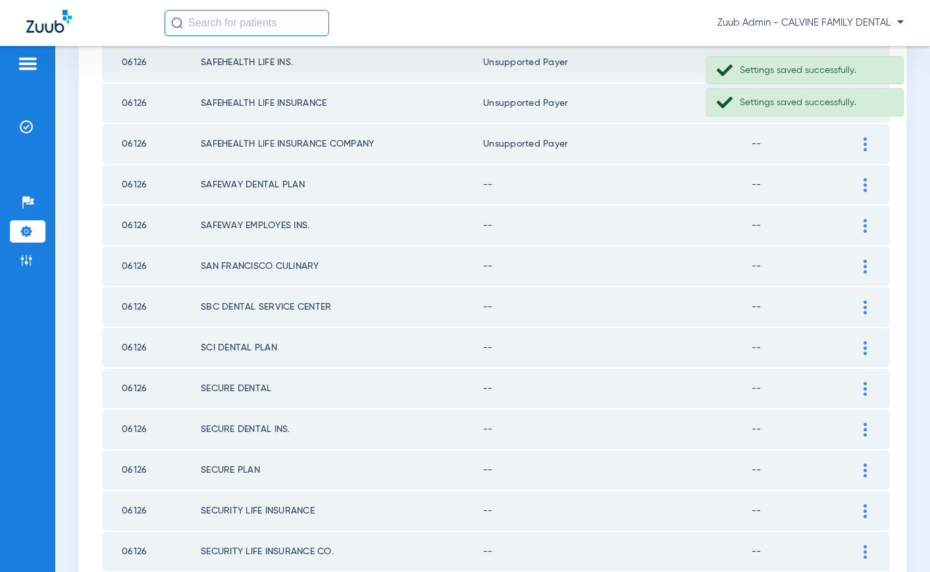
scroll to position [917, 0]
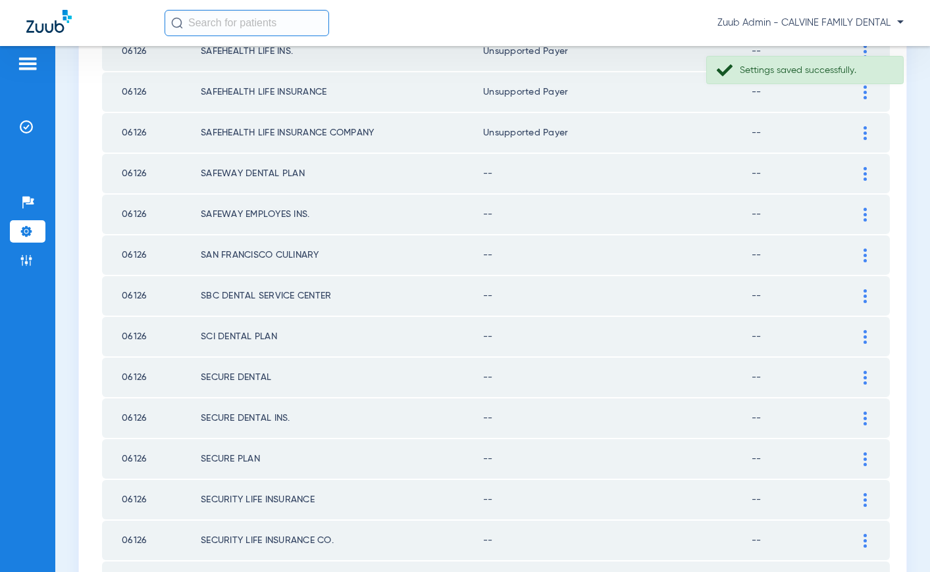
click at [865, 172] on img at bounding box center [864, 174] width 3 height 14
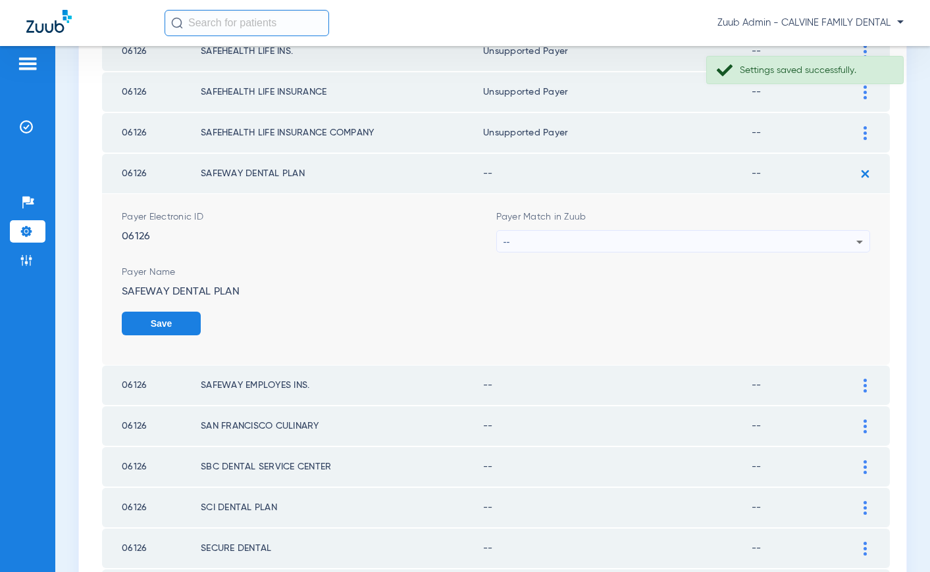
click at [762, 237] on div "--" at bounding box center [679, 242] width 353 height 22
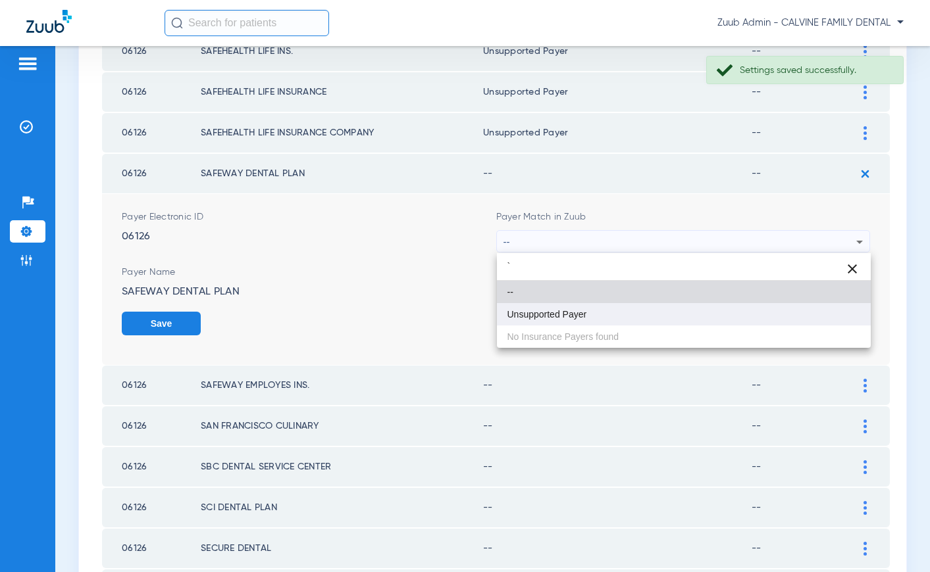
type input "`"
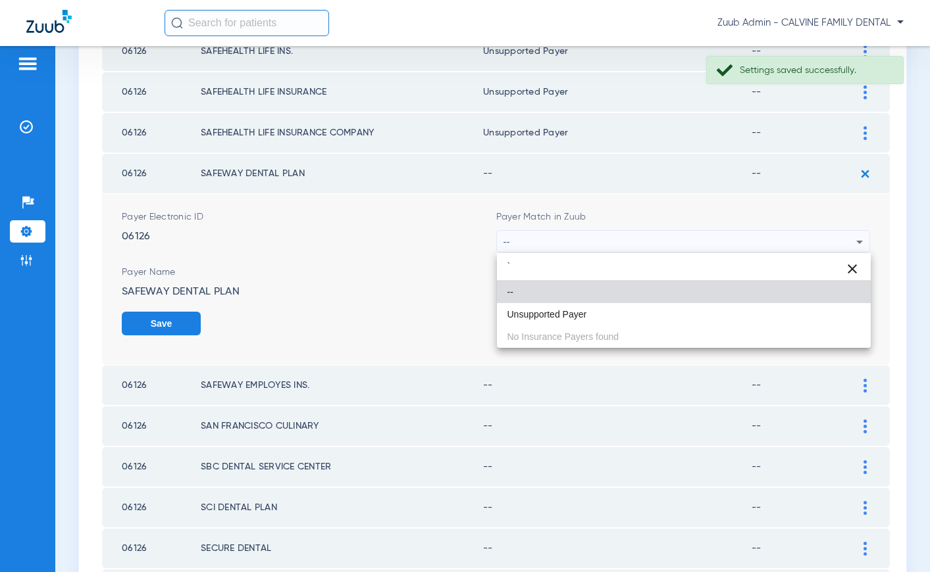
drag, startPoint x: 606, startPoint y: 320, endPoint x: 632, endPoint y: 315, distance: 26.1
click at [620, 317] on mat-option "Unsupported Payer" at bounding box center [684, 314] width 374 height 22
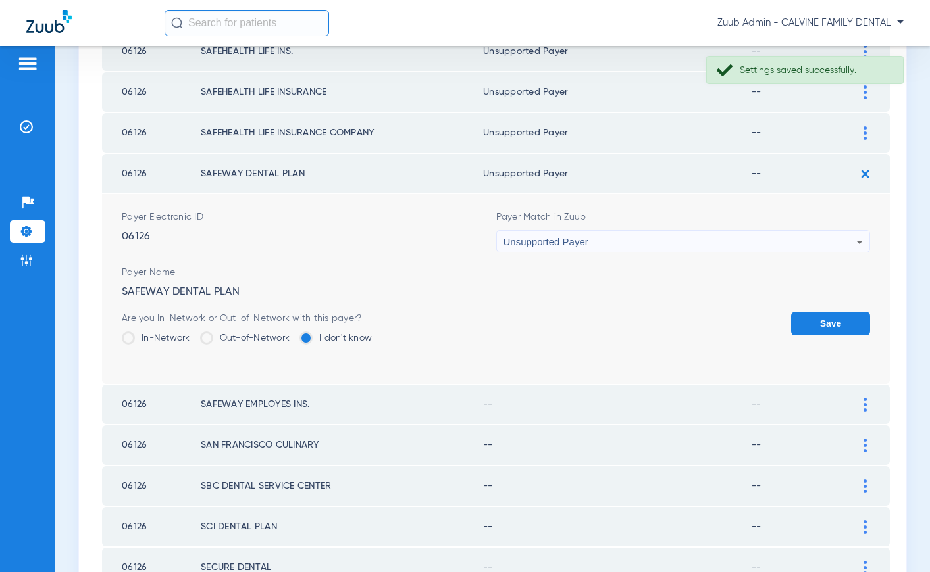
drag, startPoint x: 816, startPoint y: 325, endPoint x: 841, endPoint y: 355, distance: 38.8
click at [819, 326] on button "Save" at bounding box center [830, 324] width 79 height 24
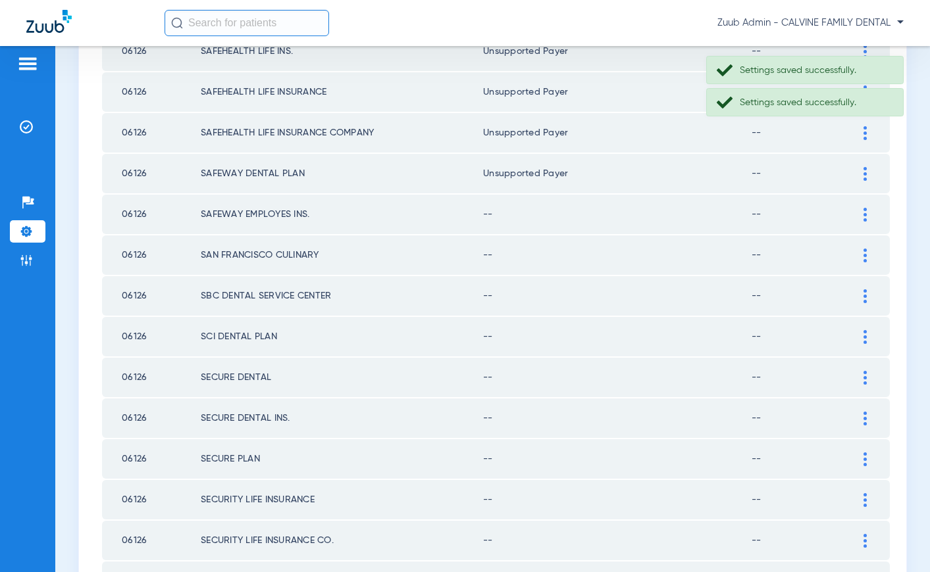
click at [864, 216] on img at bounding box center [864, 215] width 3 height 14
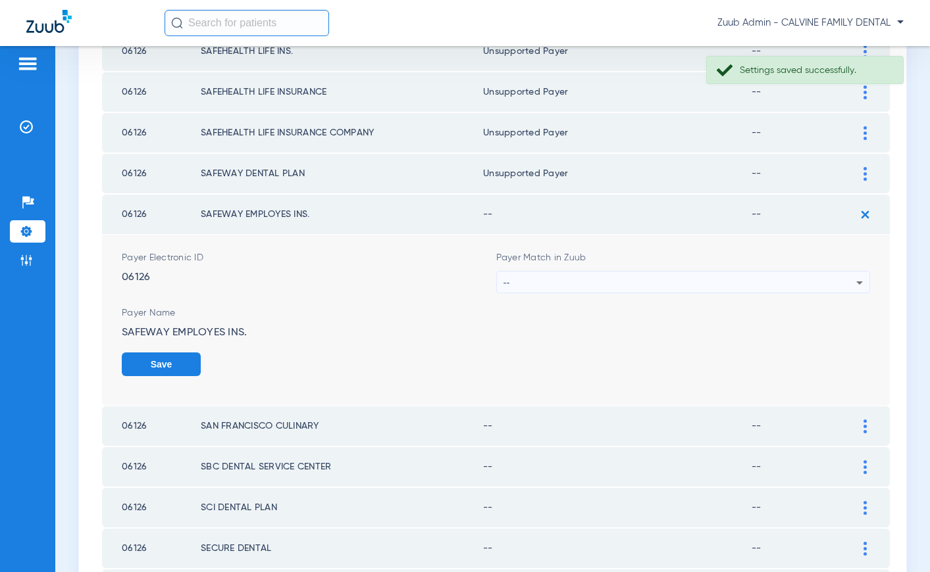
click at [567, 283] on div "--" at bounding box center [679, 283] width 353 height 22
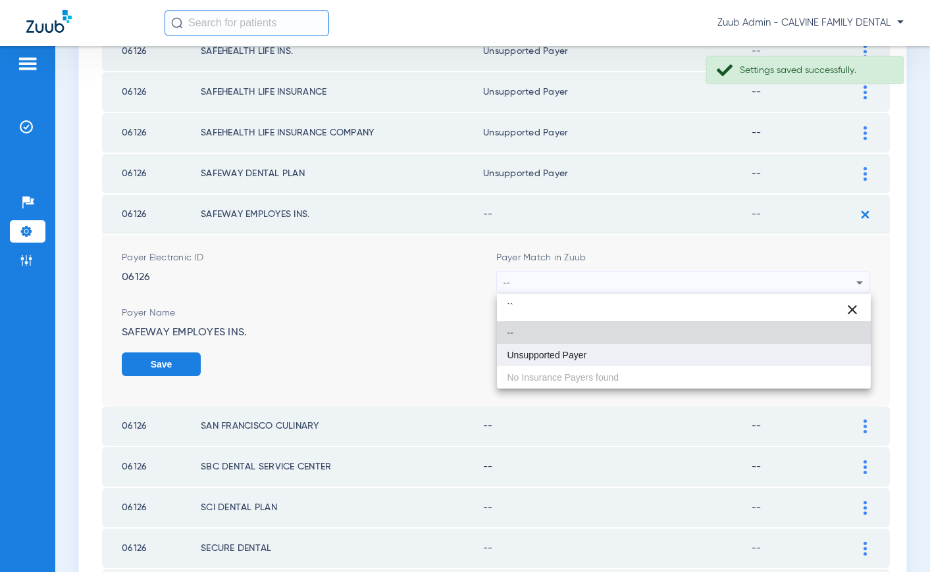
type input "``"
drag, startPoint x: 570, startPoint y: 355, endPoint x: 595, endPoint y: 353, distance: 25.7
click at [574, 355] on span "Unsupported Payer" at bounding box center [547, 355] width 80 height 9
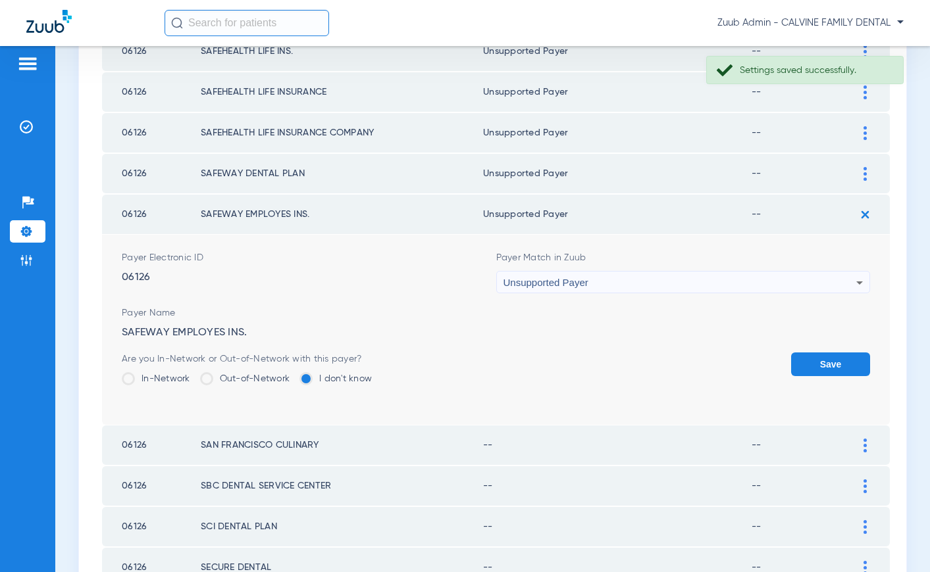
click at [838, 365] on button "Save" at bounding box center [830, 365] width 79 height 24
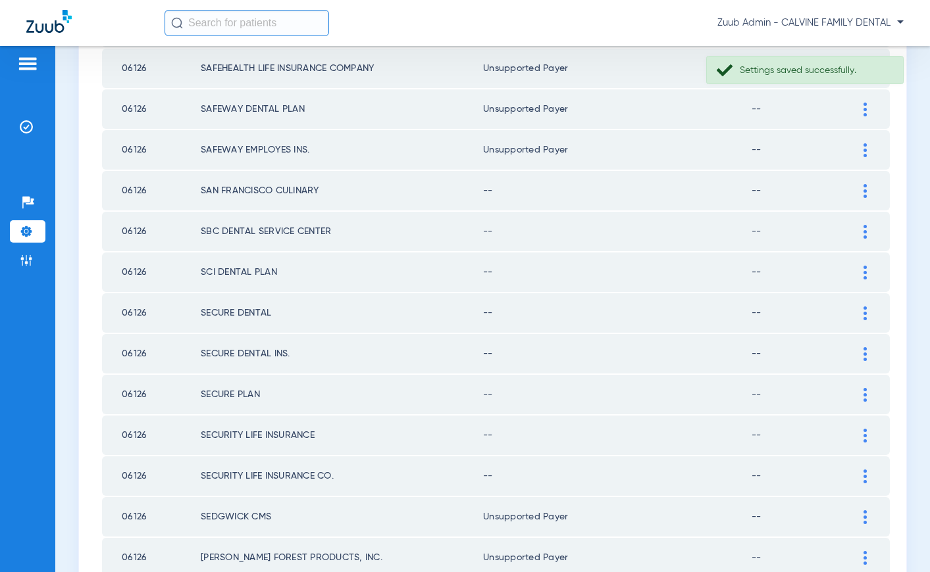
click at [862, 189] on div at bounding box center [864, 191] width 23 height 14
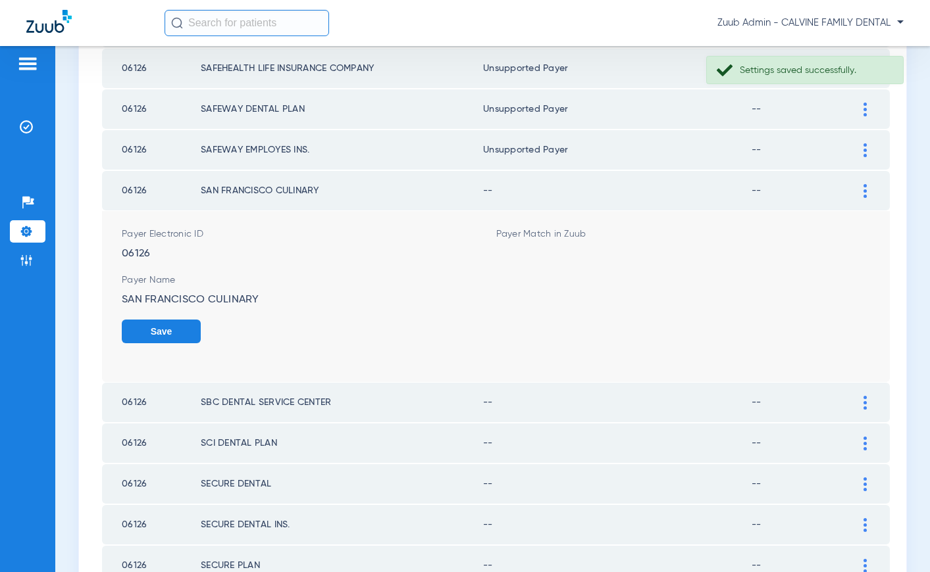
scroll to position [983, 0]
click at [667, 247] on div "--" at bounding box center [679, 258] width 353 height 22
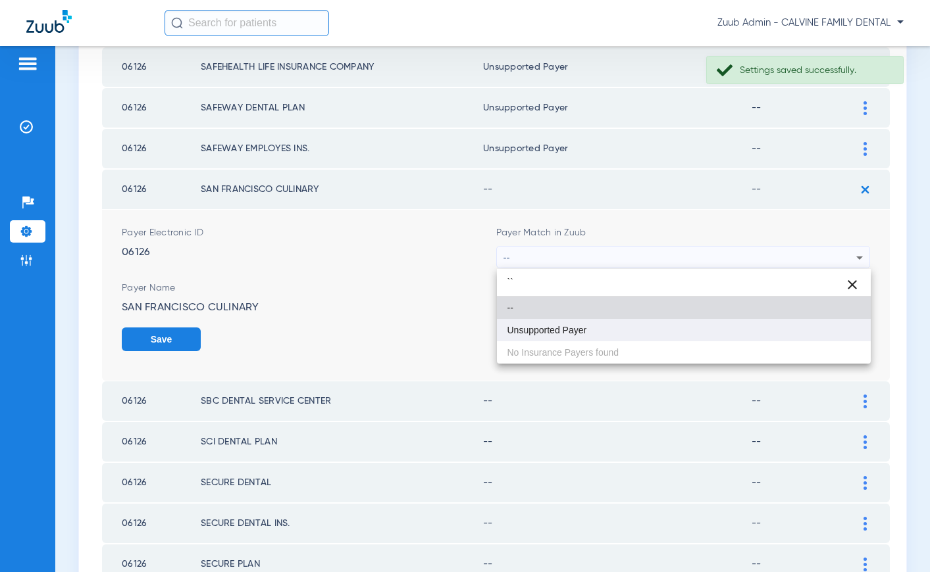
type input "``"
drag, startPoint x: 547, startPoint y: 331, endPoint x: 731, endPoint y: 336, distance: 183.7
click at [547, 331] on span "Unsupported Payer" at bounding box center [547, 330] width 80 height 9
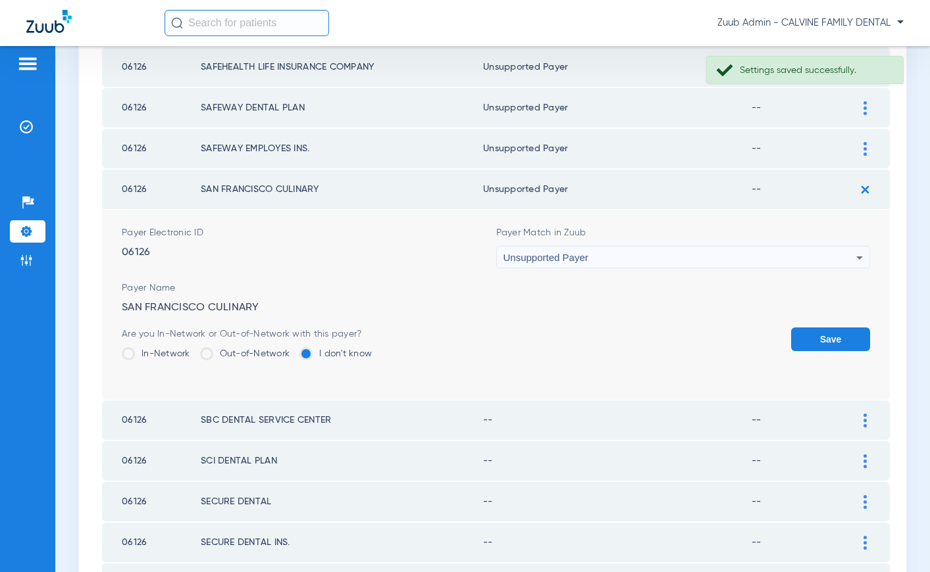
click at [824, 337] on button "Save" at bounding box center [830, 340] width 79 height 24
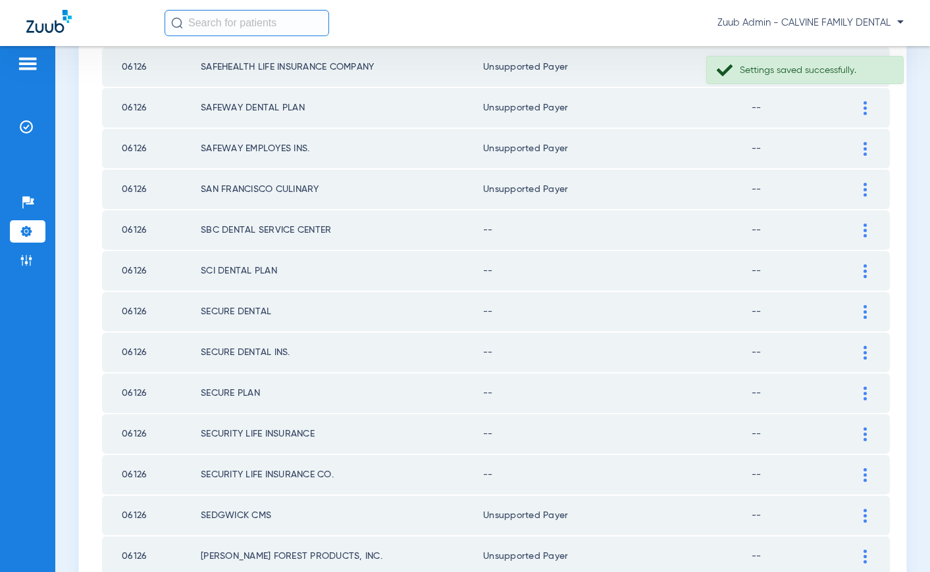
click at [863, 231] on img at bounding box center [864, 231] width 3 height 14
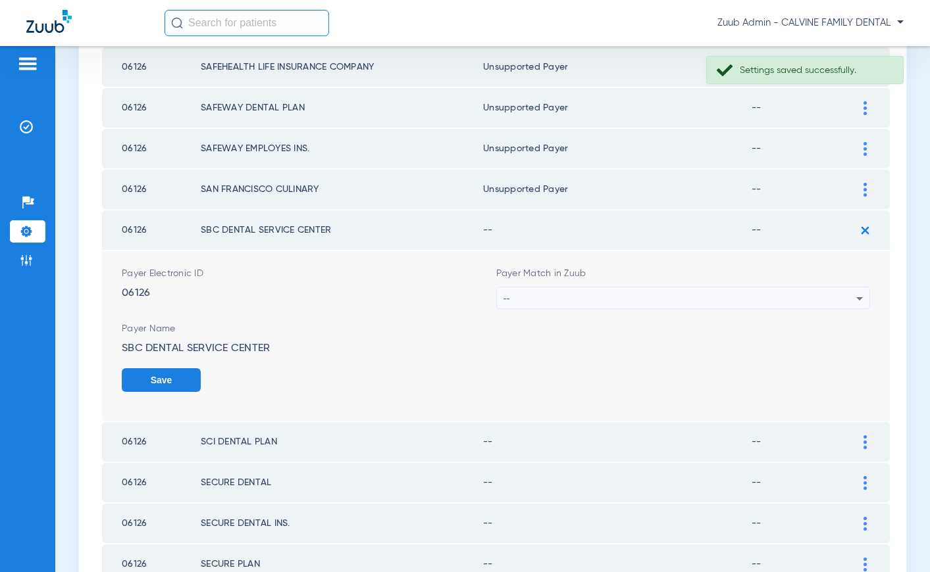
click at [743, 294] on div "--" at bounding box center [679, 299] width 353 height 22
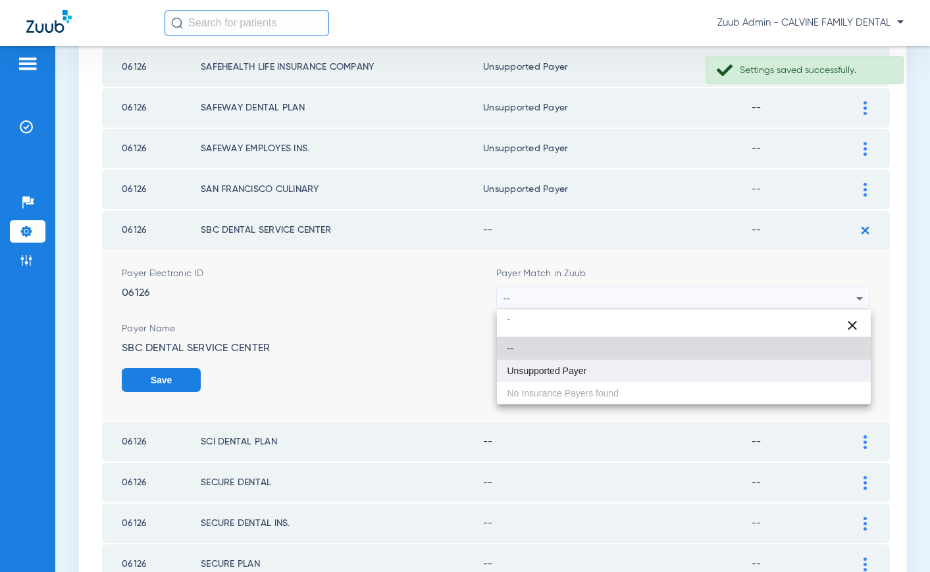
type input "`"
click at [620, 366] on mat-option "Unsupported Payer" at bounding box center [684, 371] width 374 height 22
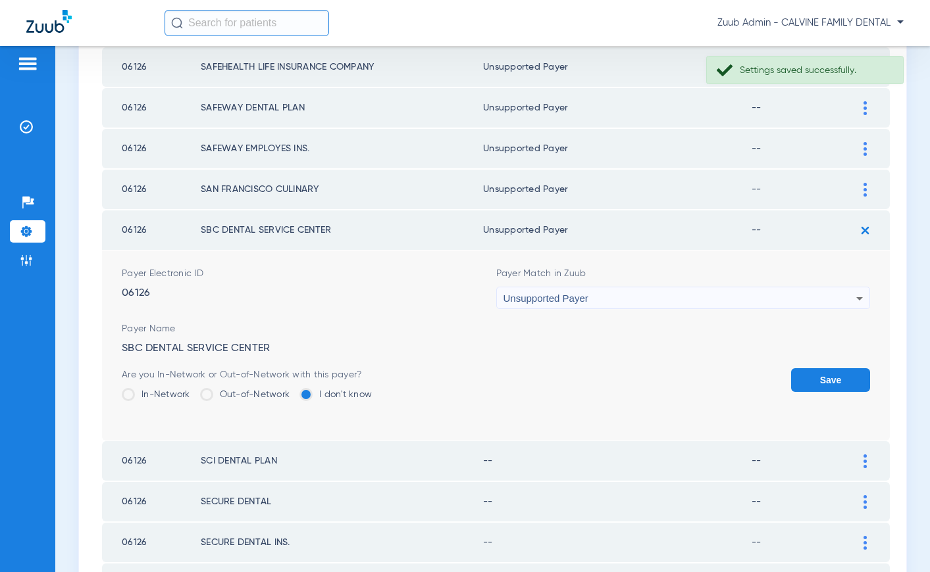
click at [809, 377] on button "Save" at bounding box center [830, 380] width 79 height 24
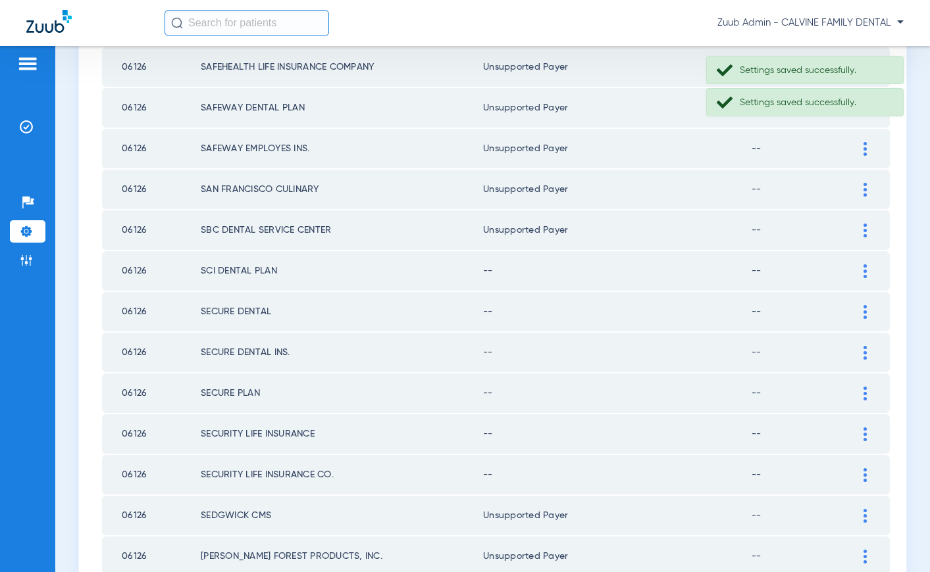
click at [863, 274] on div at bounding box center [864, 272] width 23 height 14
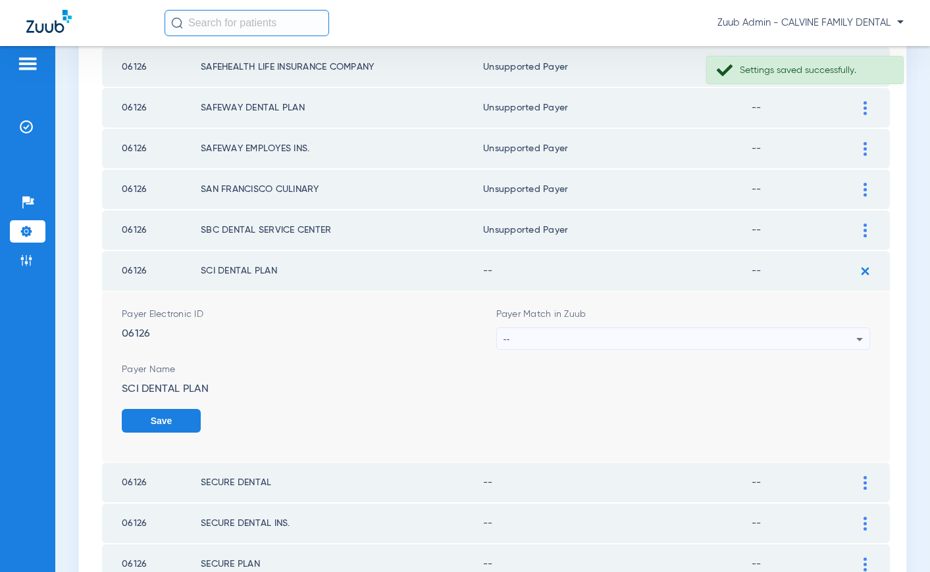
click at [662, 345] on div "--" at bounding box center [679, 339] width 353 height 22
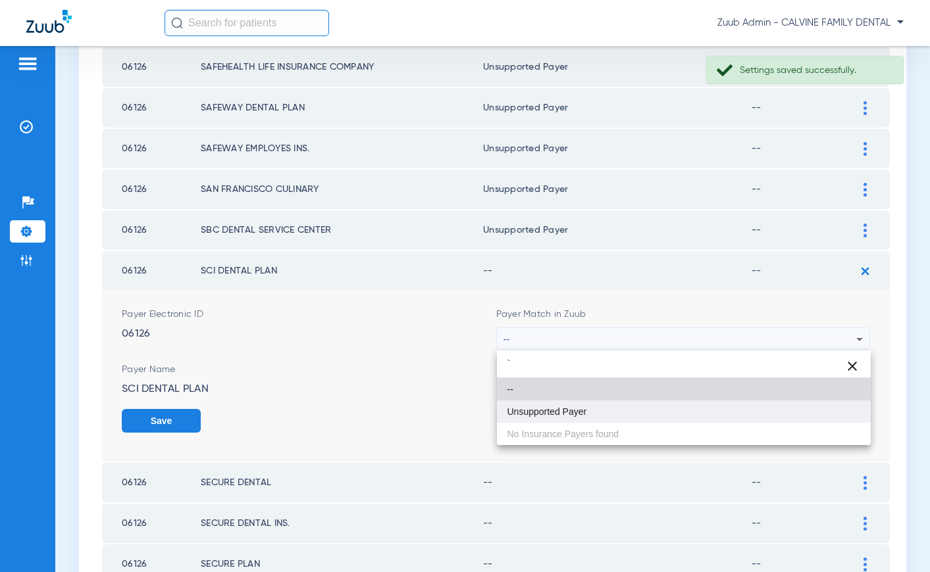
type input "`"
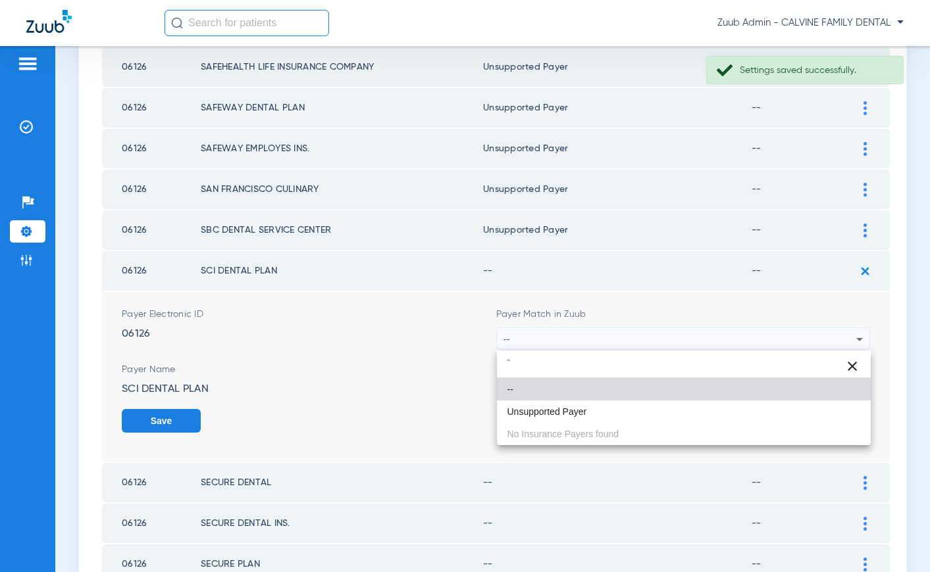
drag, startPoint x: 586, startPoint y: 405, endPoint x: 615, endPoint y: 405, distance: 29.0
click at [586, 405] on mat-option "Unsupported Payer" at bounding box center [684, 412] width 374 height 22
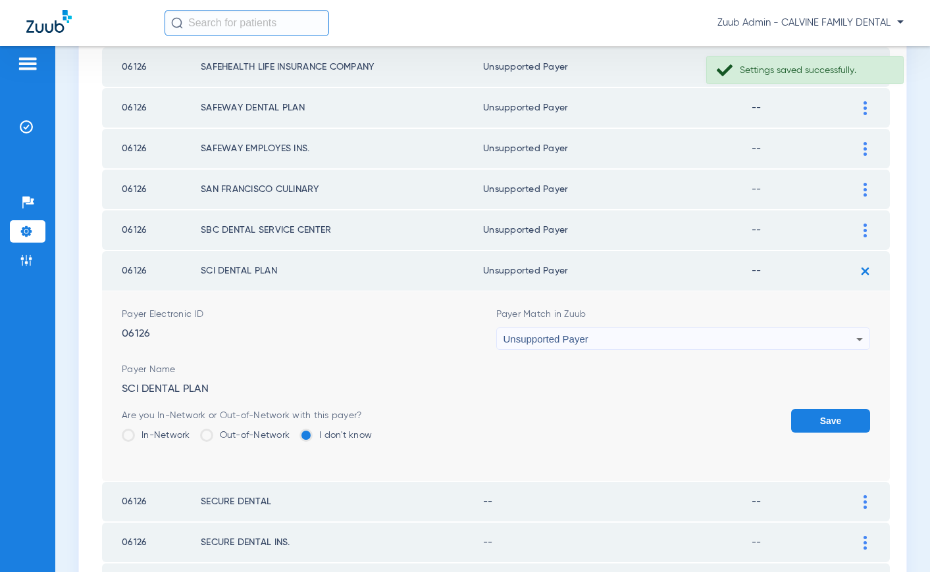
click at [815, 417] on button "Save" at bounding box center [830, 421] width 79 height 24
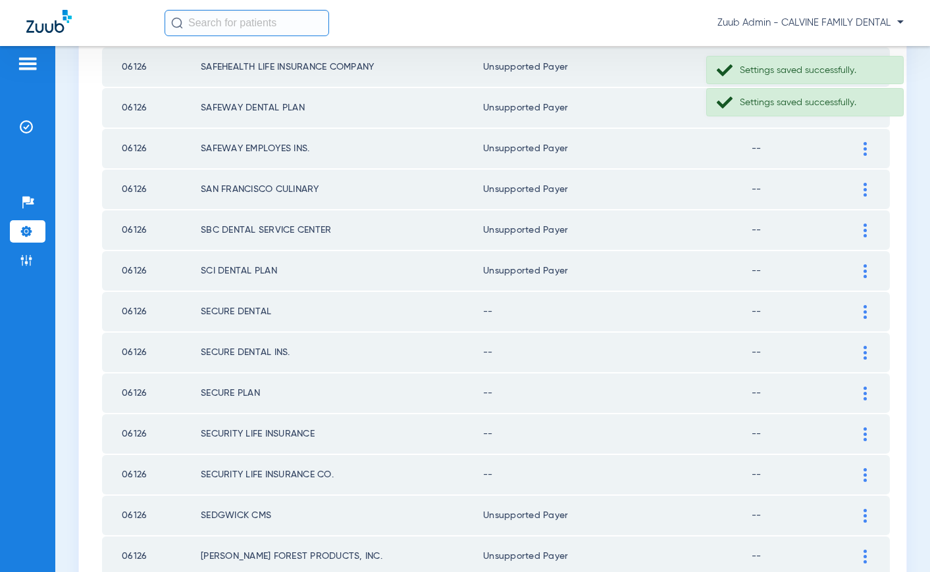
click at [865, 309] on img at bounding box center [864, 312] width 3 height 14
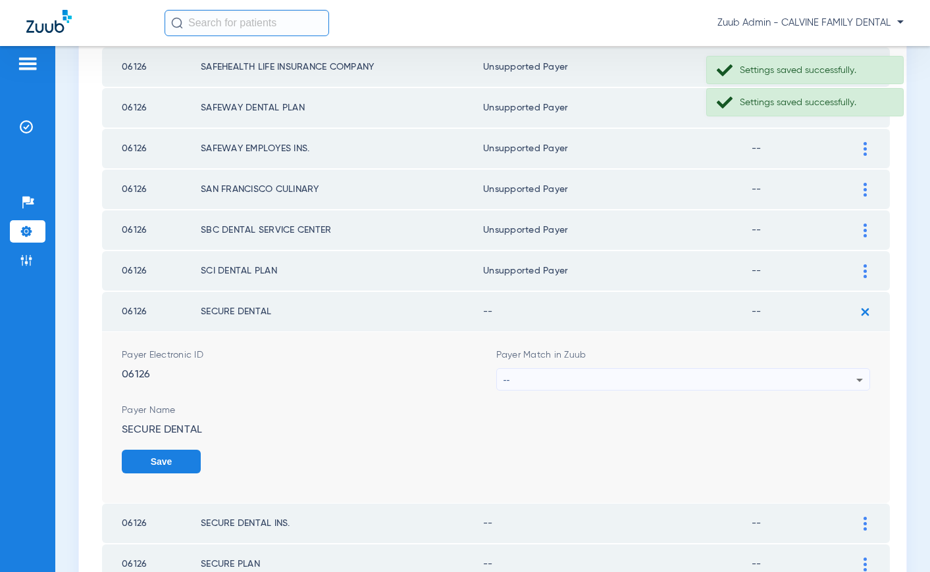
click at [619, 377] on div "--" at bounding box center [679, 380] width 353 height 22
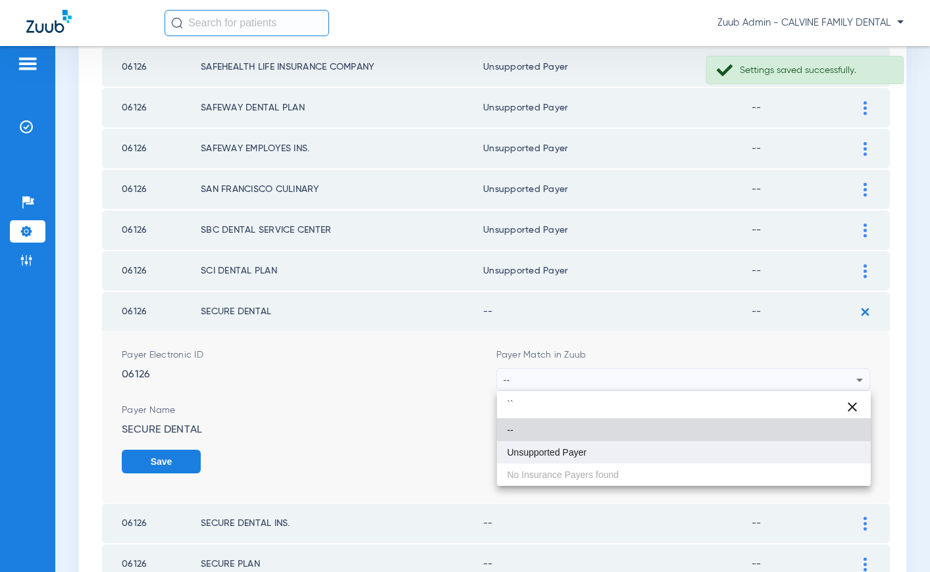
type input "``"
drag, startPoint x: 604, startPoint y: 451, endPoint x: 631, endPoint y: 447, distance: 27.4
click at [605, 451] on mat-option "Unsupported Payer" at bounding box center [684, 453] width 374 height 22
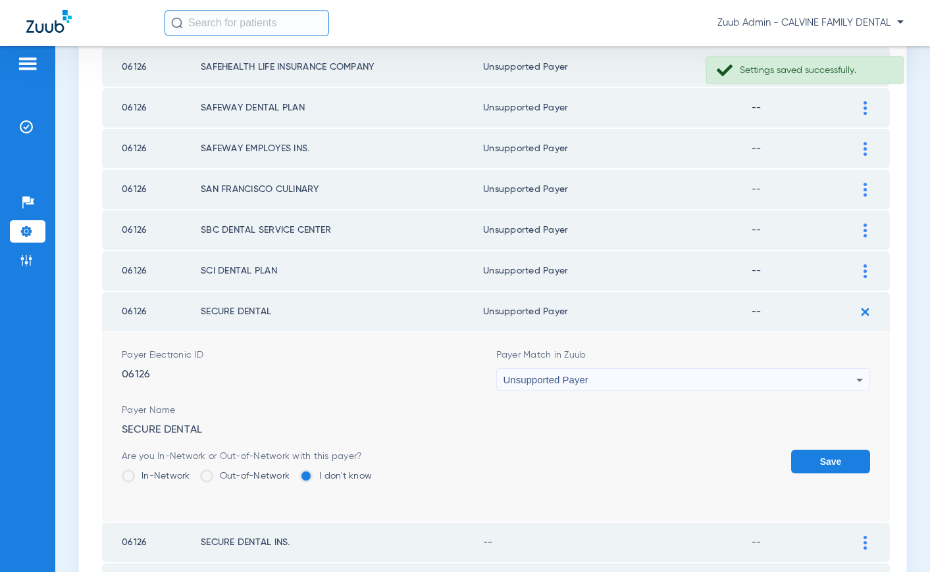
drag, startPoint x: 828, startPoint y: 461, endPoint x: 701, endPoint y: 414, distance: 135.3
click at [827, 461] on button "Save" at bounding box center [830, 462] width 79 height 24
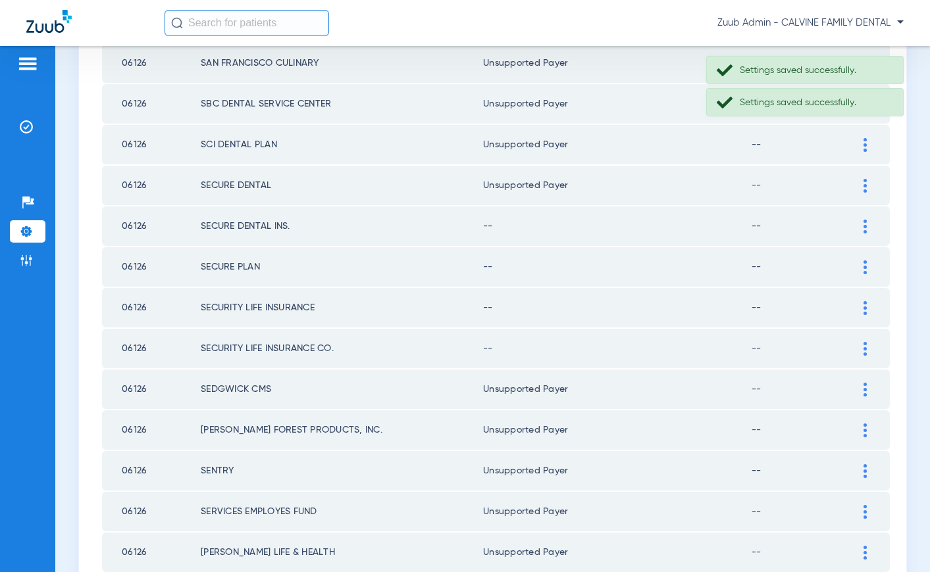
scroll to position [1119, 0]
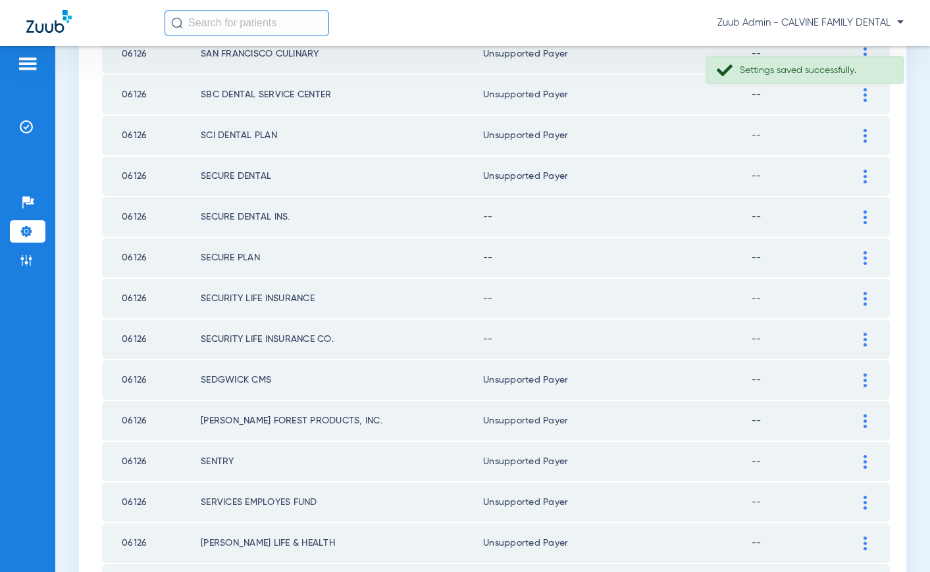
click at [865, 215] on img at bounding box center [864, 218] width 3 height 14
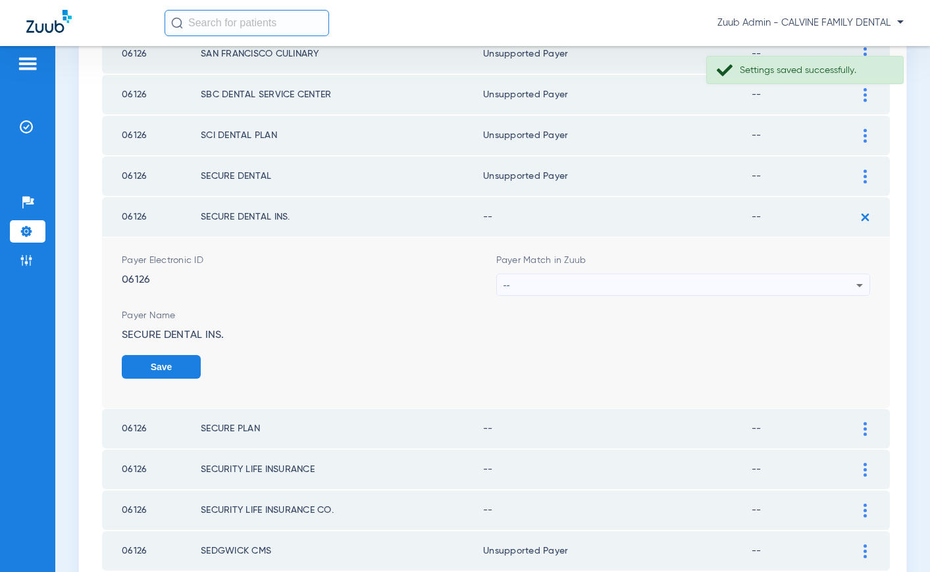
click at [655, 282] on div "--" at bounding box center [679, 285] width 353 height 22
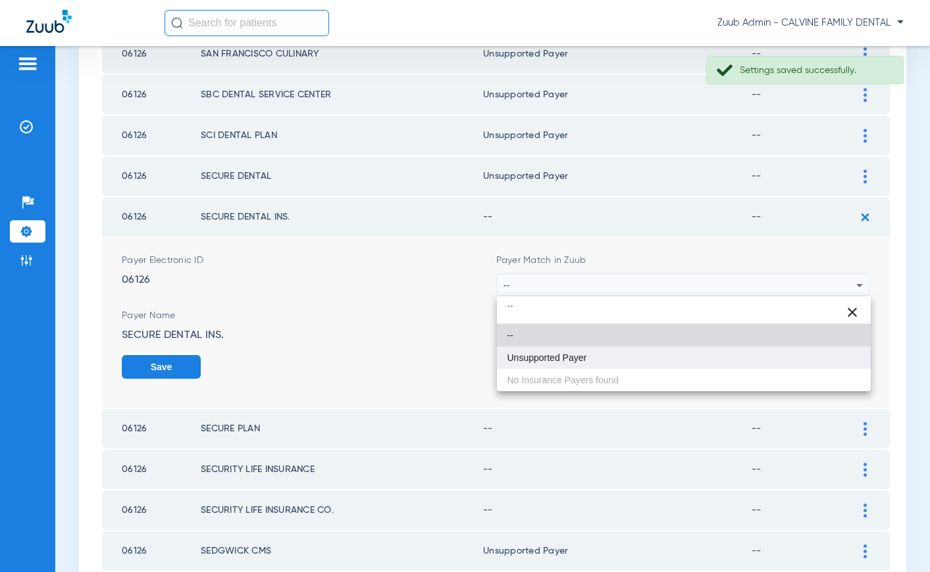
type input "``"
drag, startPoint x: 586, startPoint y: 349, endPoint x: 713, endPoint y: 359, distance: 126.7
click at [592, 349] on mat-option "Unsupported Payer" at bounding box center [684, 358] width 374 height 22
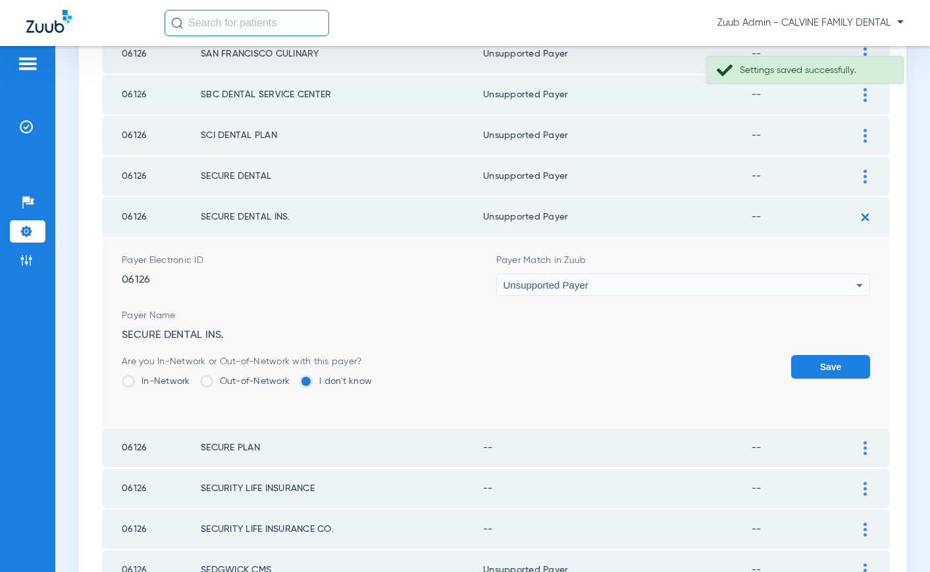
drag, startPoint x: 824, startPoint y: 366, endPoint x: 742, endPoint y: 351, distance: 83.6
click at [817, 366] on button "Save" at bounding box center [830, 367] width 79 height 24
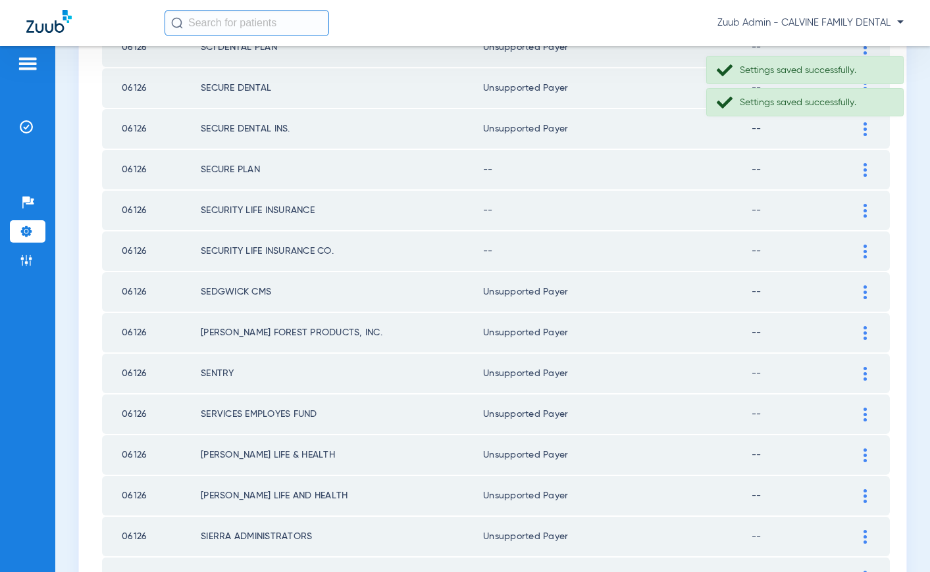
scroll to position [1206, 0]
click at [865, 171] on img at bounding box center [864, 171] width 3 height 14
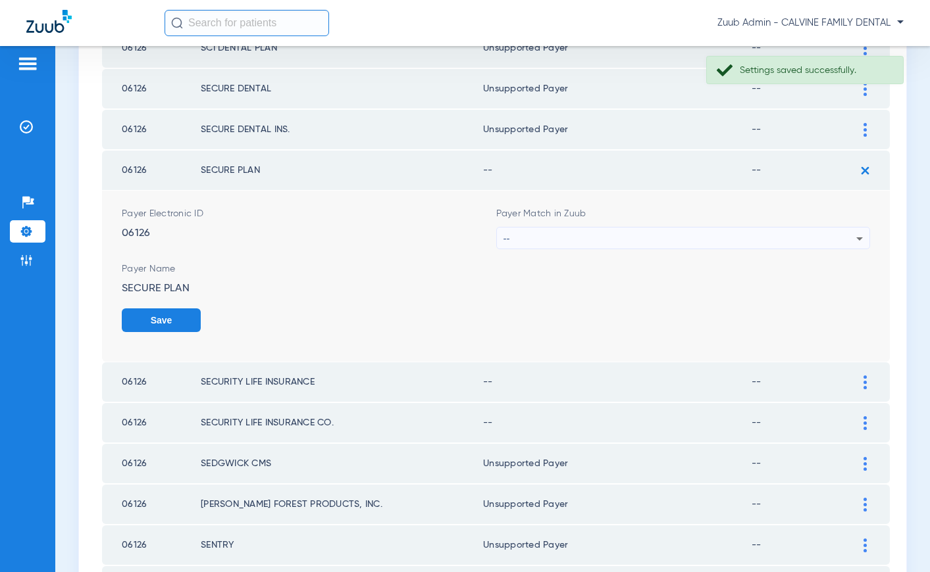
click at [705, 236] on div "--" at bounding box center [679, 239] width 353 height 22
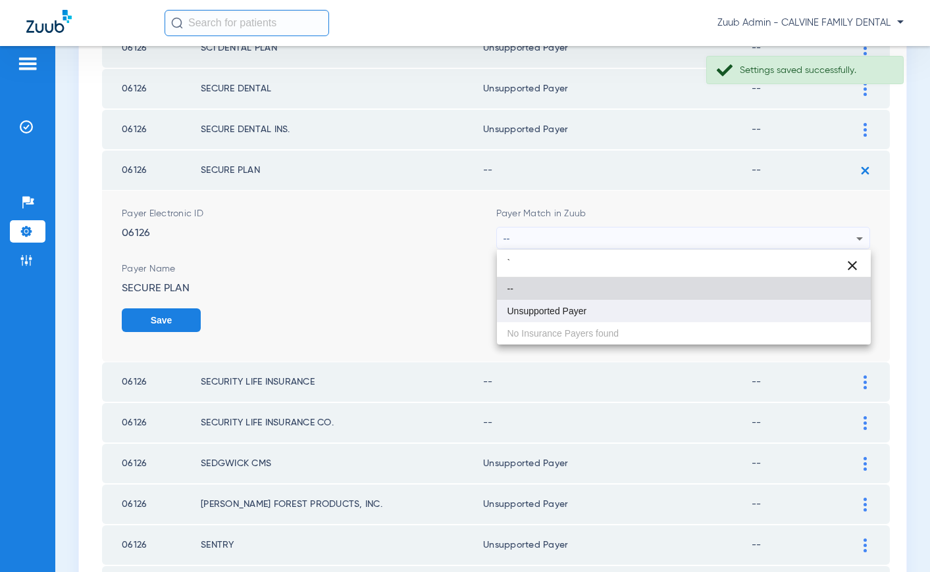
type input "`"
click at [618, 309] on mat-option "Unsupported Payer" at bounding box center [684, 311] width 374 height 22
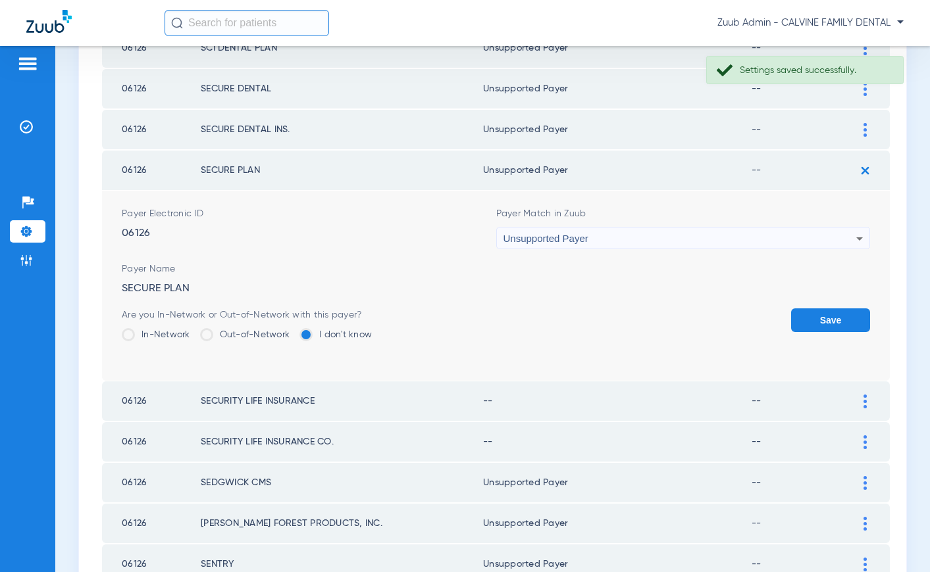
click at [809, 318] on button "Save" at bounding box center [830, 321] width 79 height 24
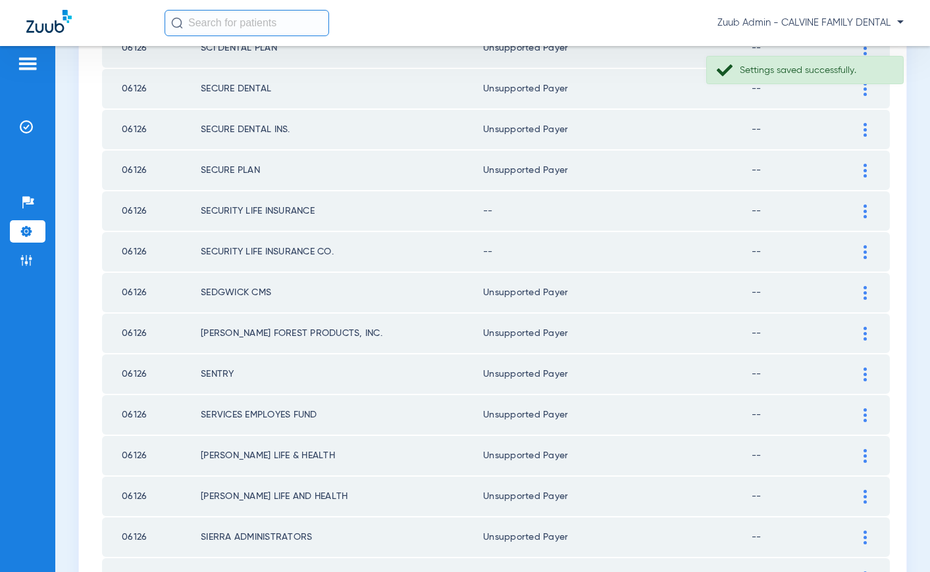
click at [862, 211] on div at bounding box center [864, 212] width 23 height 14
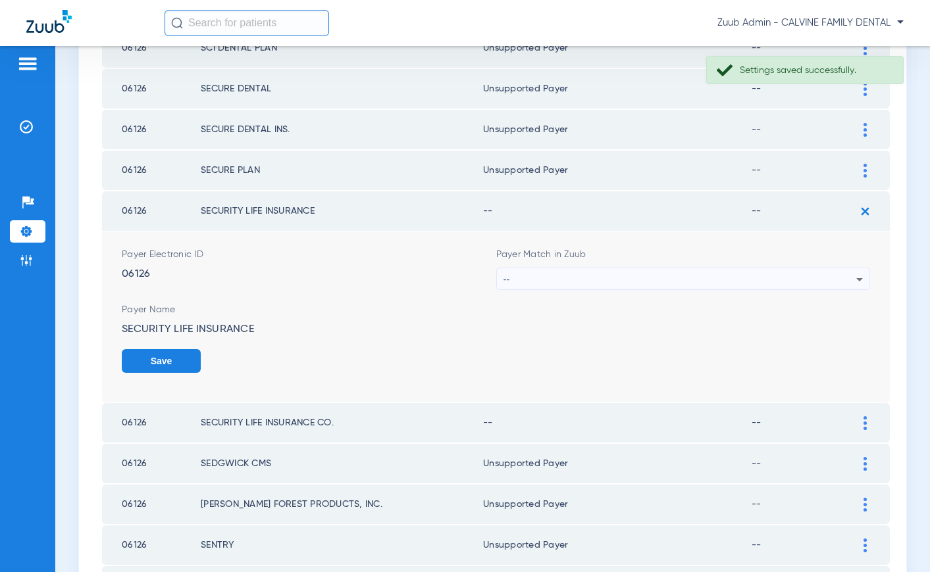
click at [594, 281] on div "--" at bounding box center [679, 279] width 353 height 22
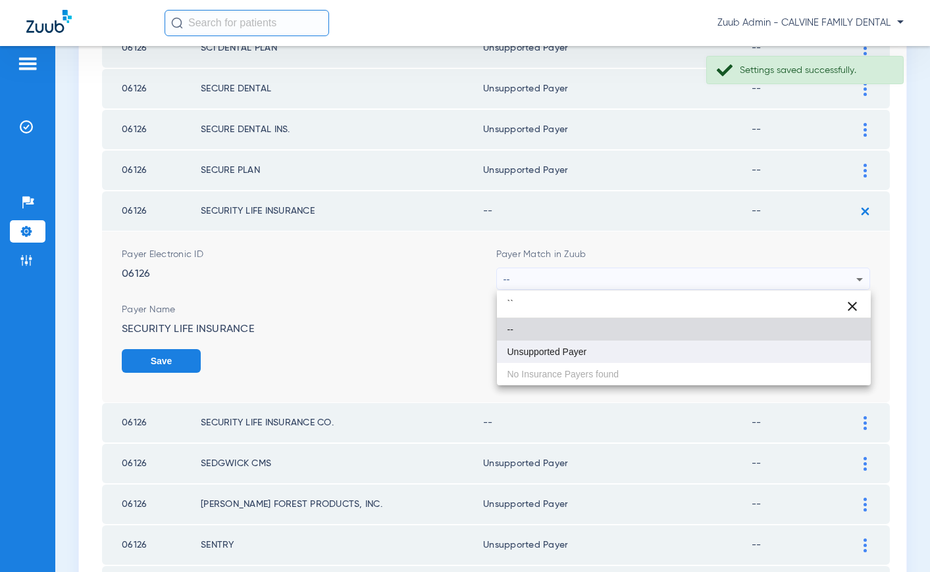
type input "``"
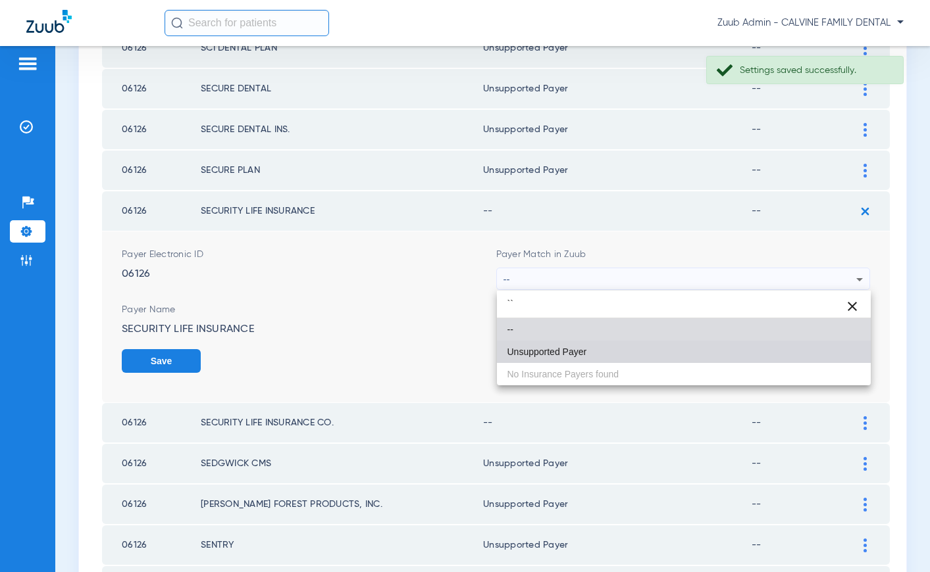
click at [549, 345] on mat-option "Unsupported Payer" at bounding box center [684, 352] width 374 height 22
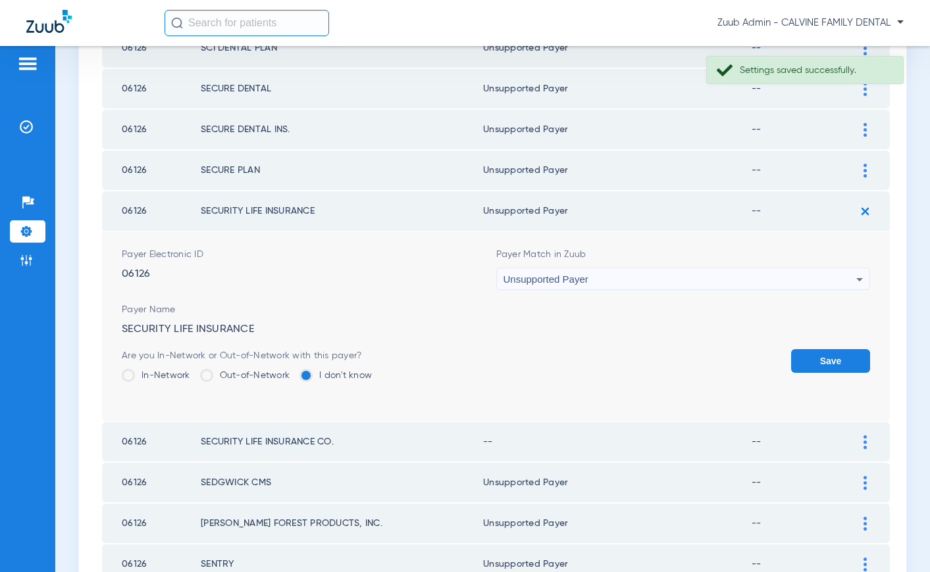
drag, startPoint x: 872, startPoint y: 359, endPoint x: 857, endPoint y: 357, distance: 15.2
click at [865, 358] on td "Payer Electronic ID 06126 Payer Match in Zuub Unsupported Payer Payer Name SECU…" at bounding box center [496, 327] width 788 height 190
click at [849, 357] on button "Save" at bounding box center [830, 361] width 79 height 24
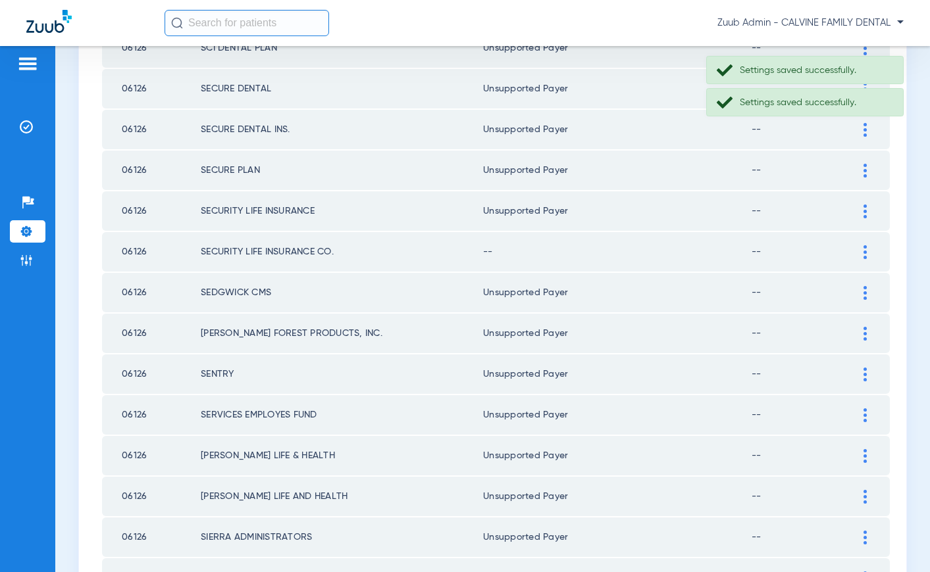
drag, startPoint x: 865, startPoint y: 247, endPoint x: 768, endPoint y: 240, distance: 97.7
click at [865, 247] on img at bounding box center [864, 252] width 3 height 14
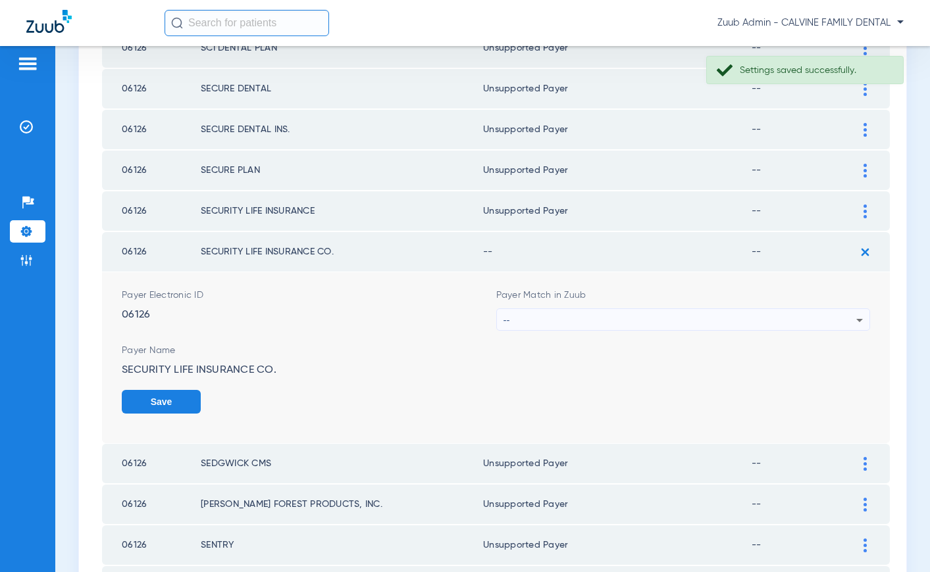
click at [666, 317] on div "--" at bounding box center [679, 320] width 353 height 22
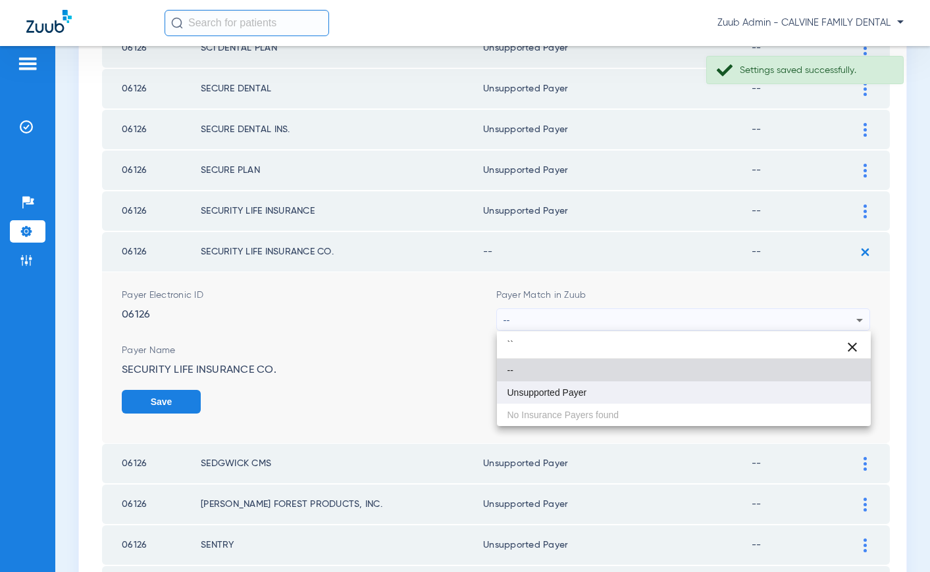
type input "``"
click at [595, 393] on mat-option "Unsupported Payer" at bounding box center [684, 393] width 374 height 22
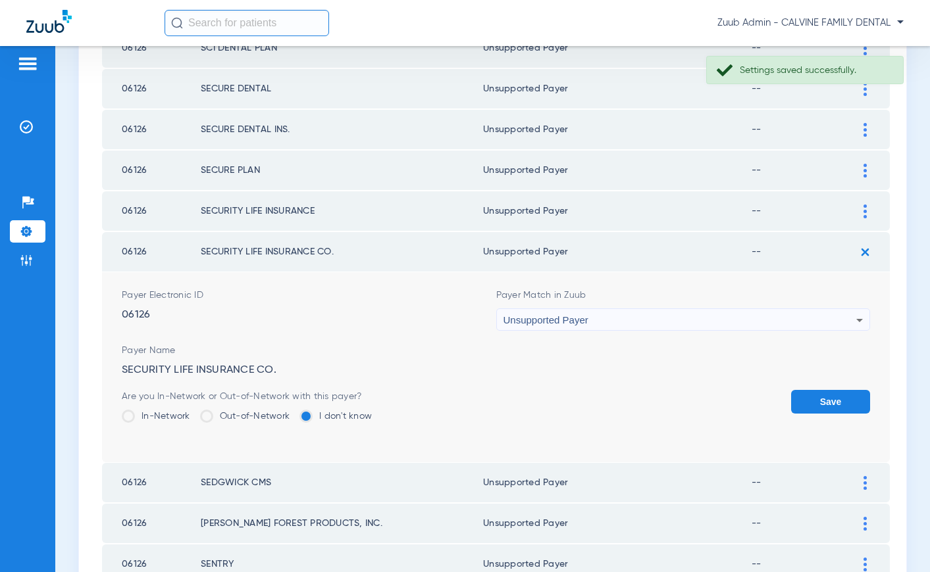
drag, startPoint x: 812, startPoint y: 399, endPoint x: 713, endPoint y: 371, distance: 102.5
click at [811, 399] on button "Save" at bounding box center [830, 402] width 79 height 24
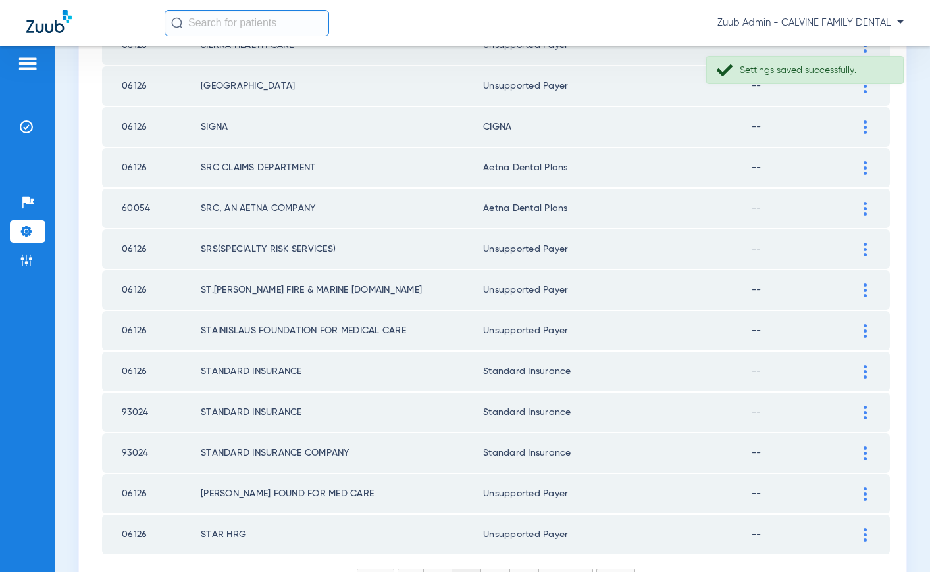
scroll to position [1819, 0]
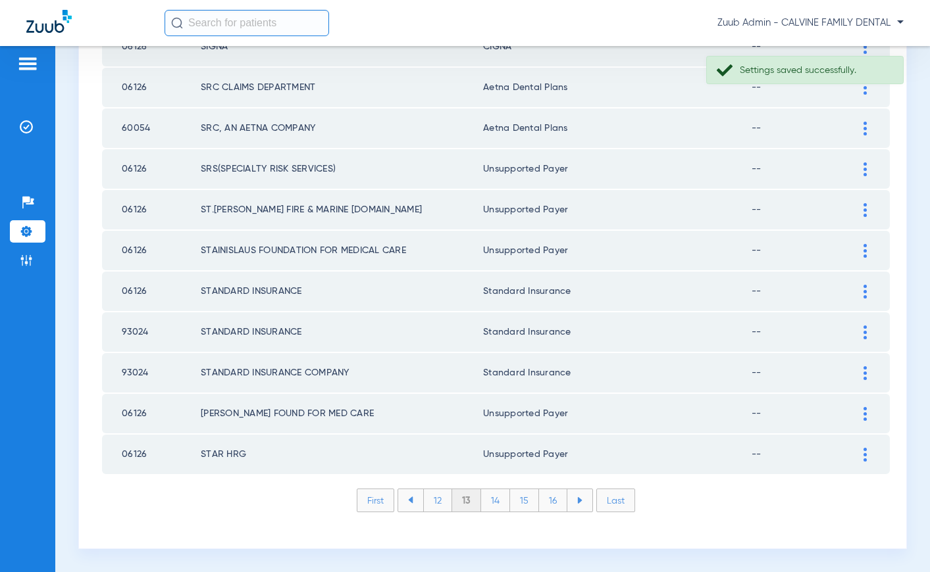
click at [437, 505] on li "12" at bounding box center [437, 501] width 29 height 22
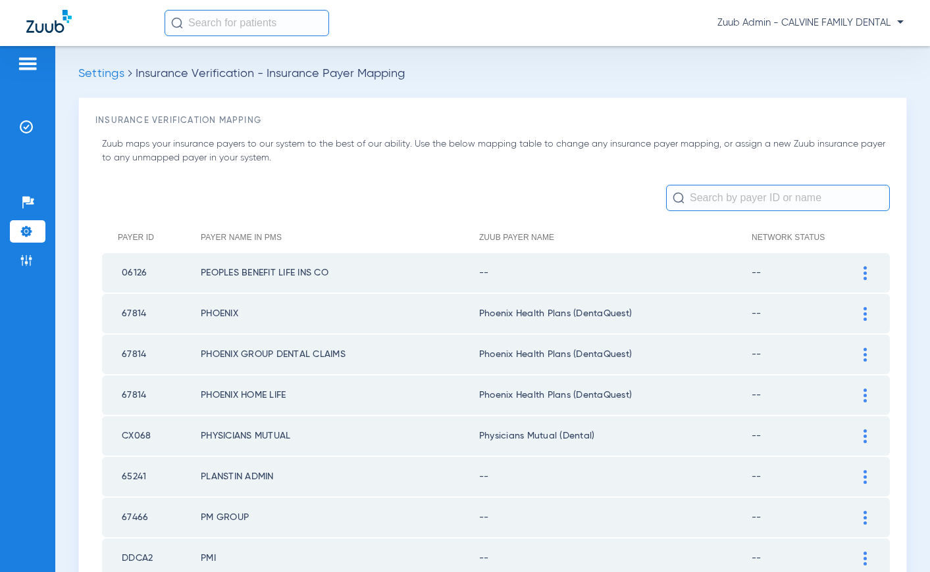
scroll to position [0, 0]
click at [865, 273] on img at bounding box center [864, 275] width 3 height 14
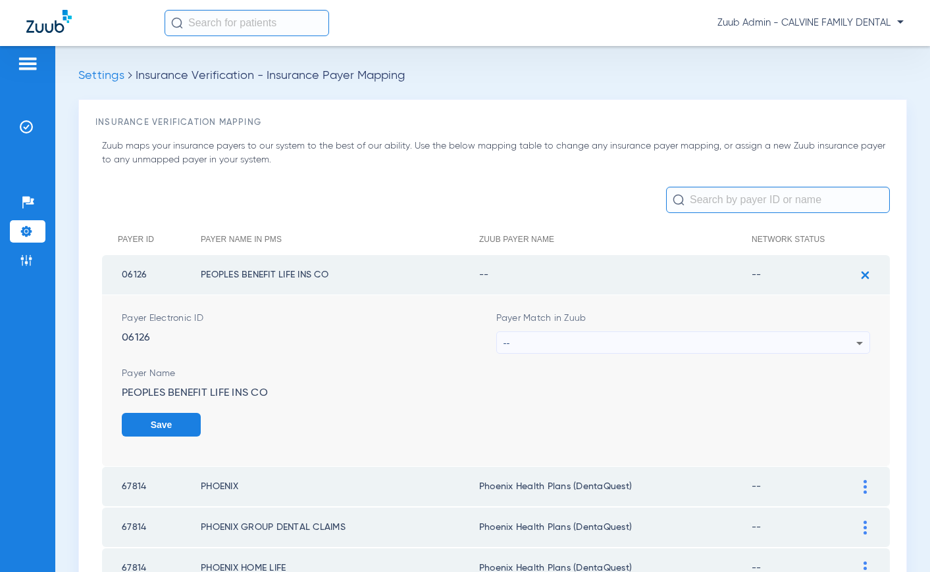
click at [753, 340] on div "--" at bounding box center [679, 343] width 353 height 22
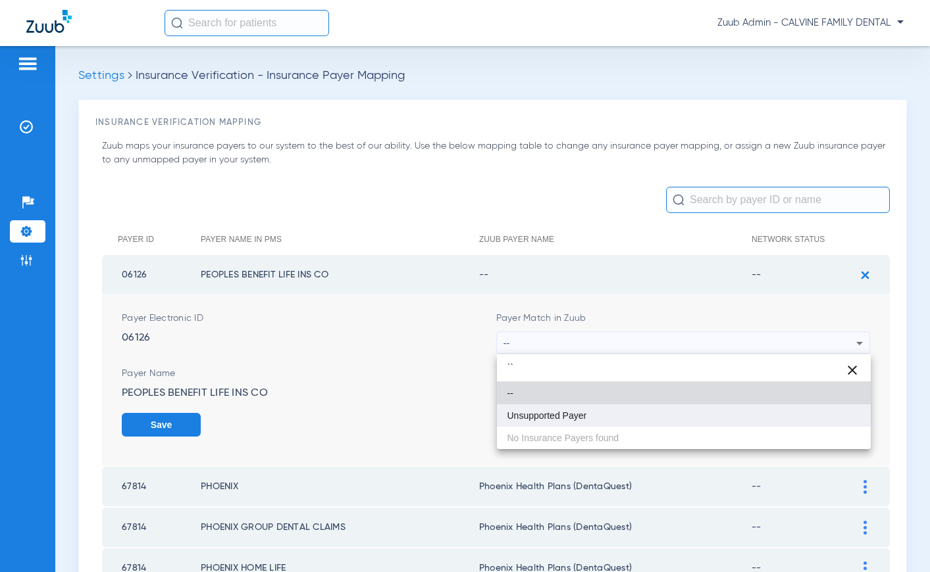
type input "``"
click at [569, 411] on span "Unsupported Payer" at bounding box center [547, 415] width 80 height 9
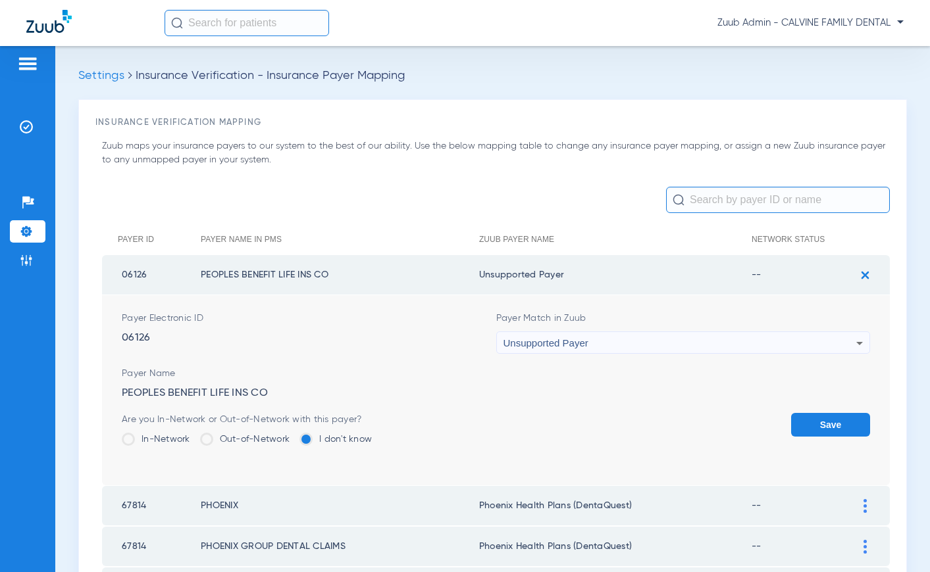
click at [803, 419] on button "Save" at bounding box center [830, 425] width 79 height 24
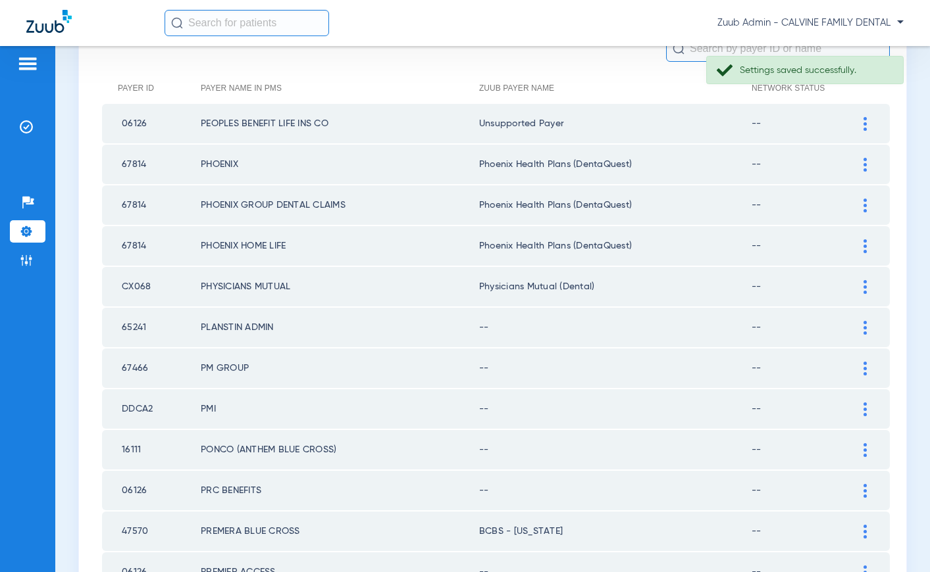
scroll to position [211, 0]
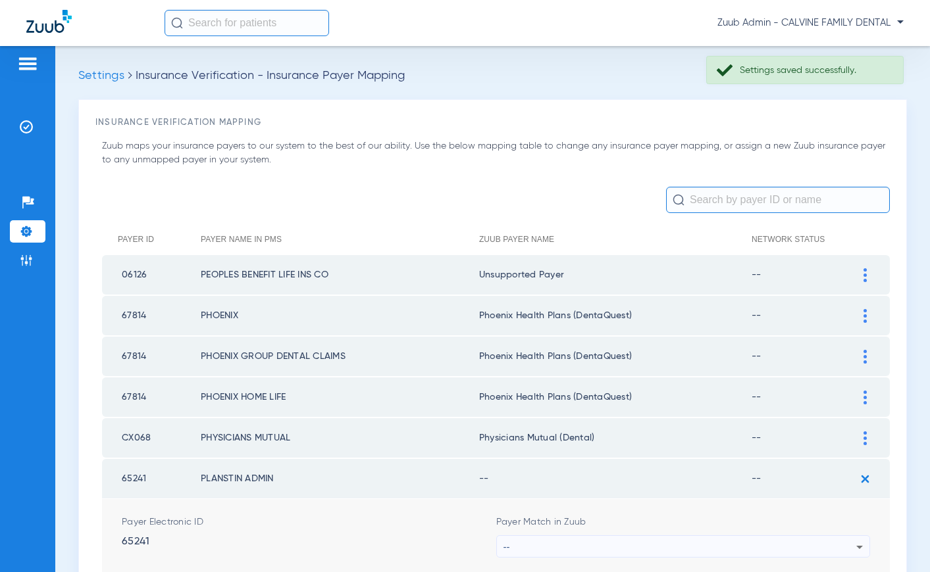
scroll to position [211, 0]
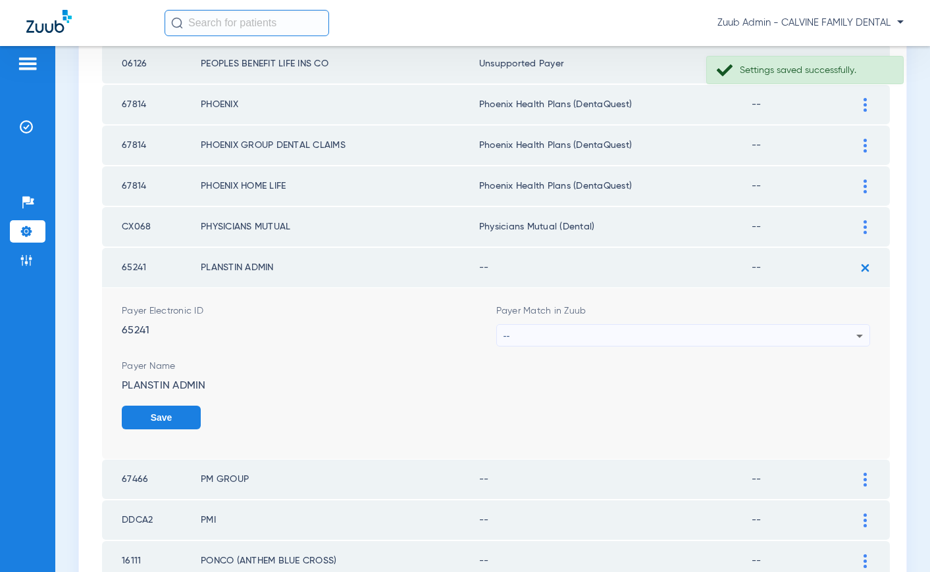
click at [621, 328] on div "--" at bounding box center [679, 336] width 353 height 22
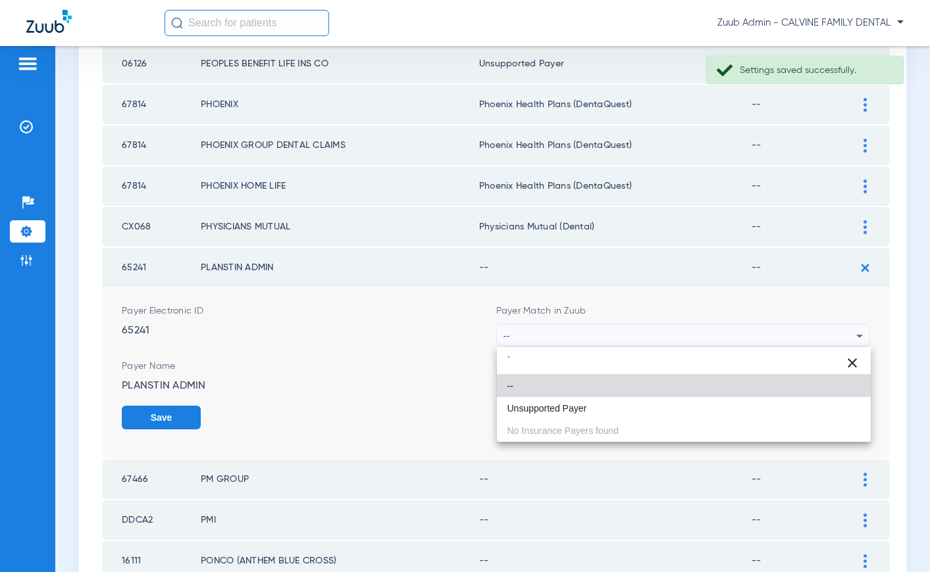
type input "`"
click at [585, 394] on mat-option "--" at bounding box center [684, 386] width 374 height 22
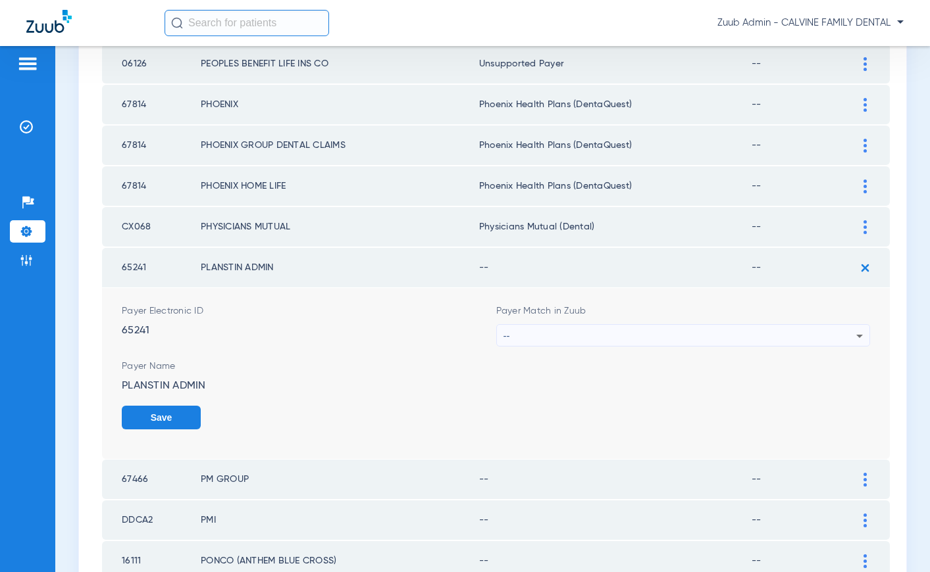
click at [730, 339] on div "--" at bounding box center [679, 336] width 353 height 22
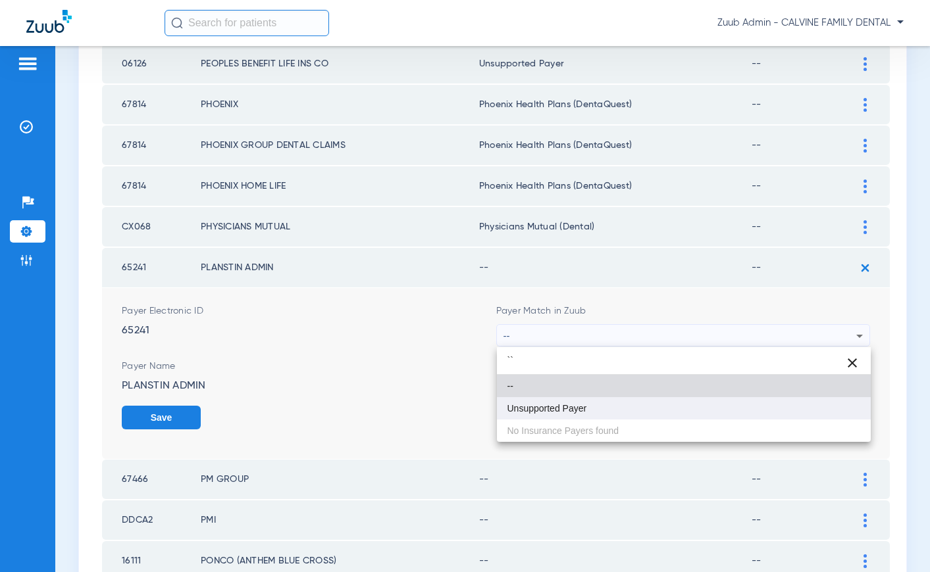
type input "``"
click at [619, 402] on mat-option "Unsupported Payer" at bounding box center [684, 408] width 374 height 22
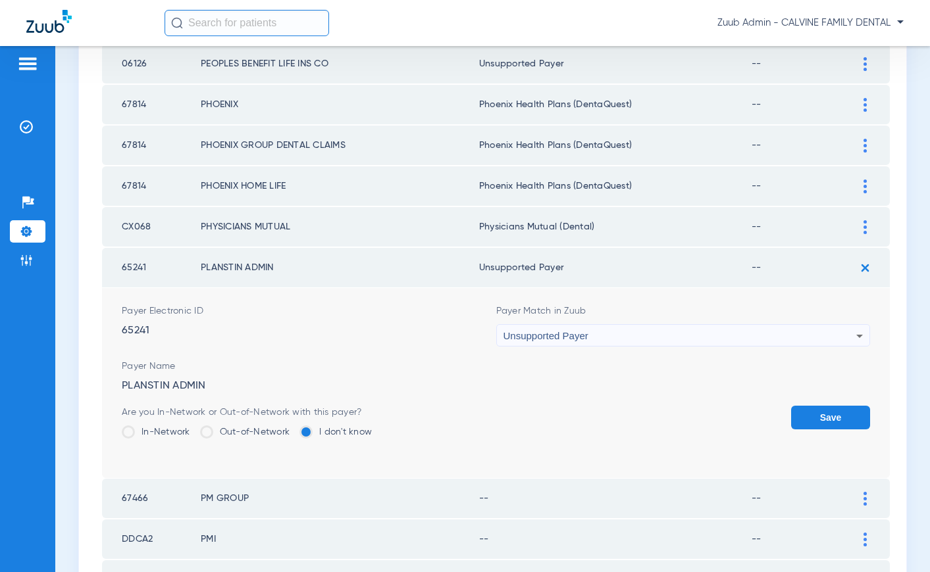
click at [825, 420] on button "Save" at bounding box center [830, 418] width 79 height 24
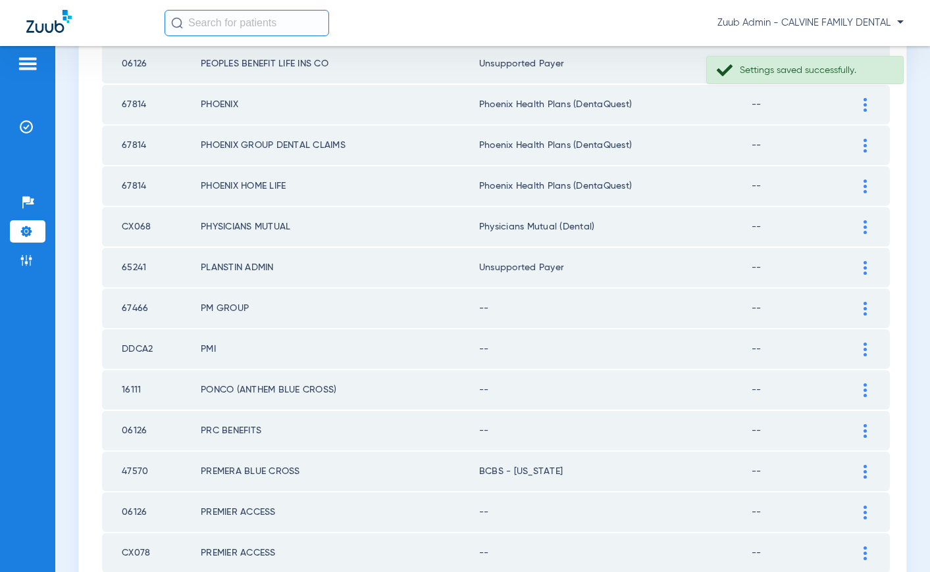
click at [864, 308] on img at bounding box center [864, 309] width 3 height 14
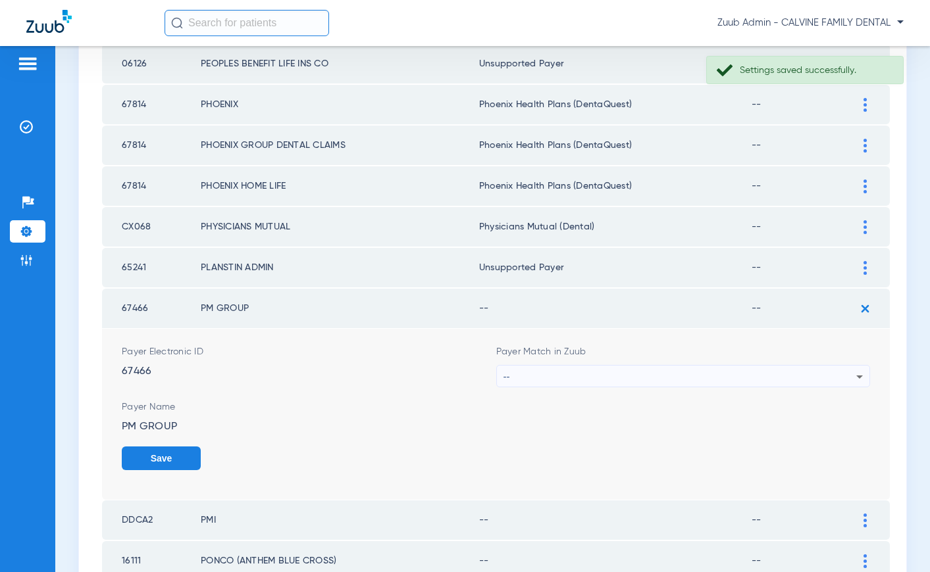
click at [780, 374] on div "--" at bounding box center [679, 377] width 353 height 22
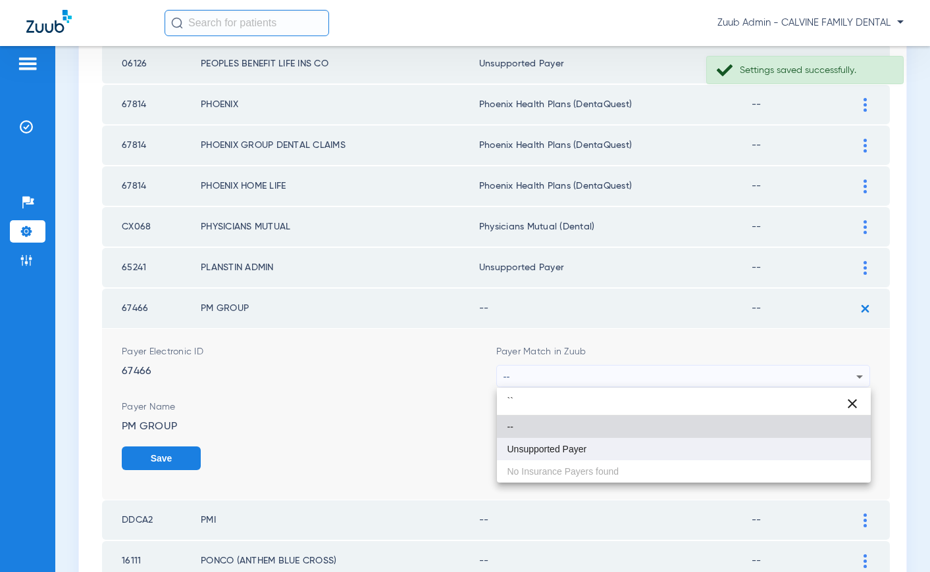
type input "``"
drag, startPoint x: 597, startPoint y: 455, endPoint x: 636, endPoint y: 450, distance: 39.2
click at [599, 455] on mat-option "Unsupported Payer" at bounding box center [684, 449] width 374 height 22
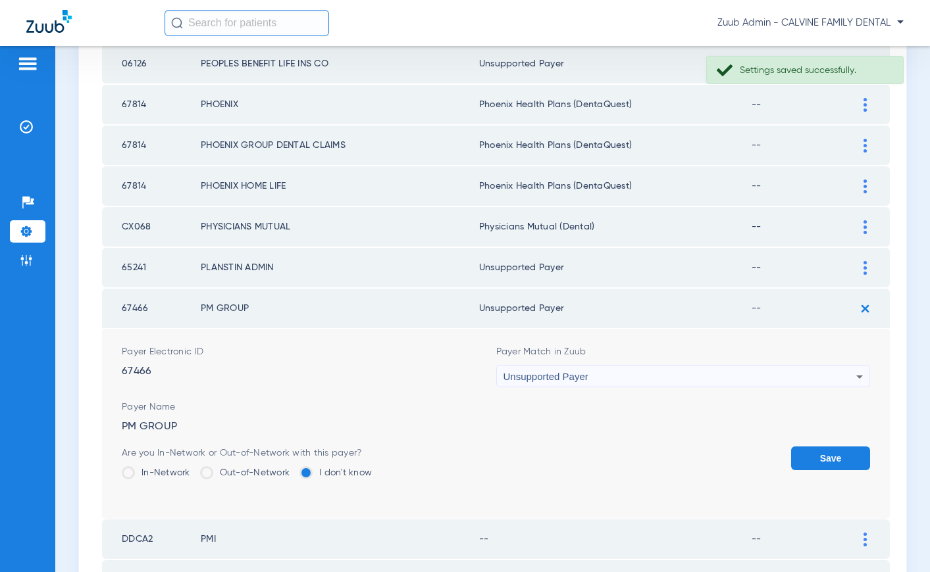
click at [821, 453] on button "Save" at bounding box center [830, 459] width 79 height 24
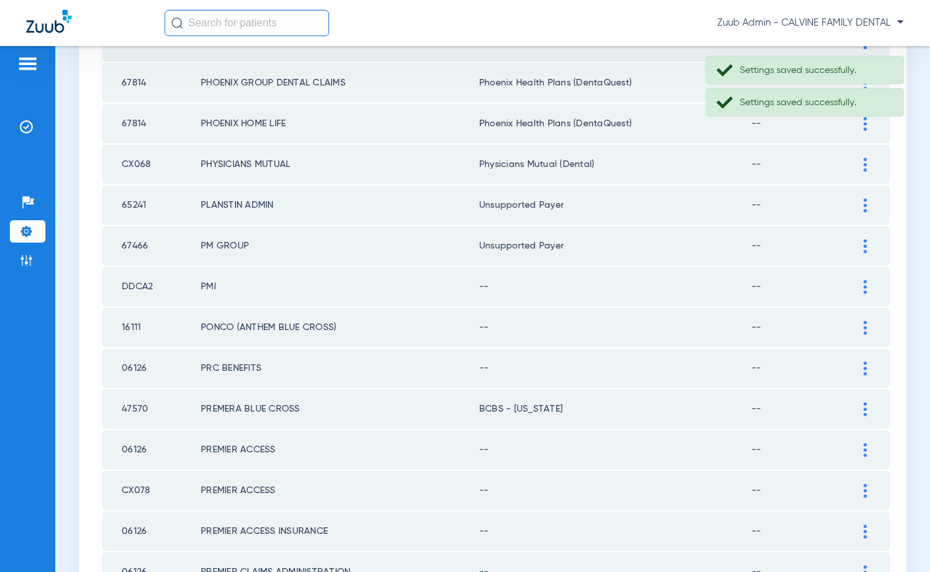
scroll to position [275, 0]
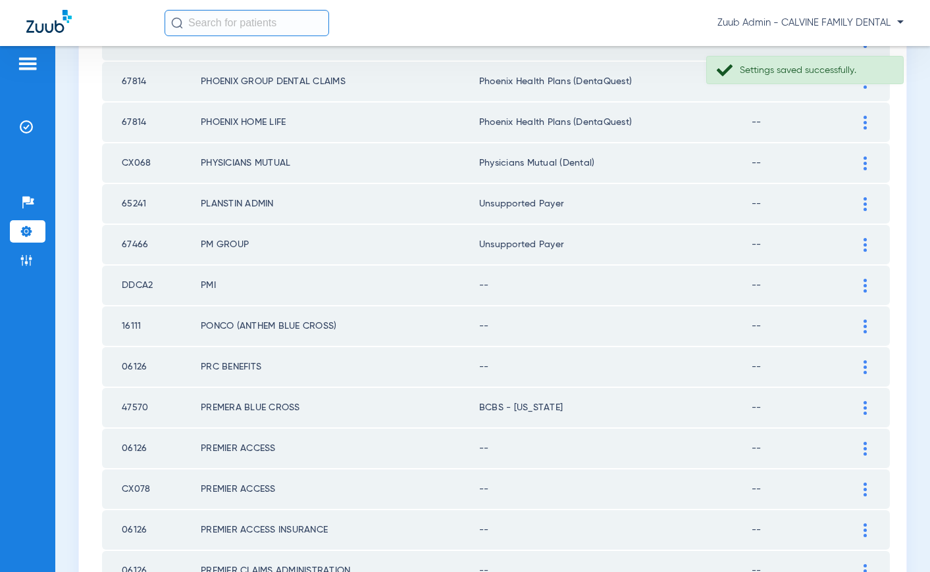
click at [863, 285] on img at bounding box center [864, 286] width 3 height 14
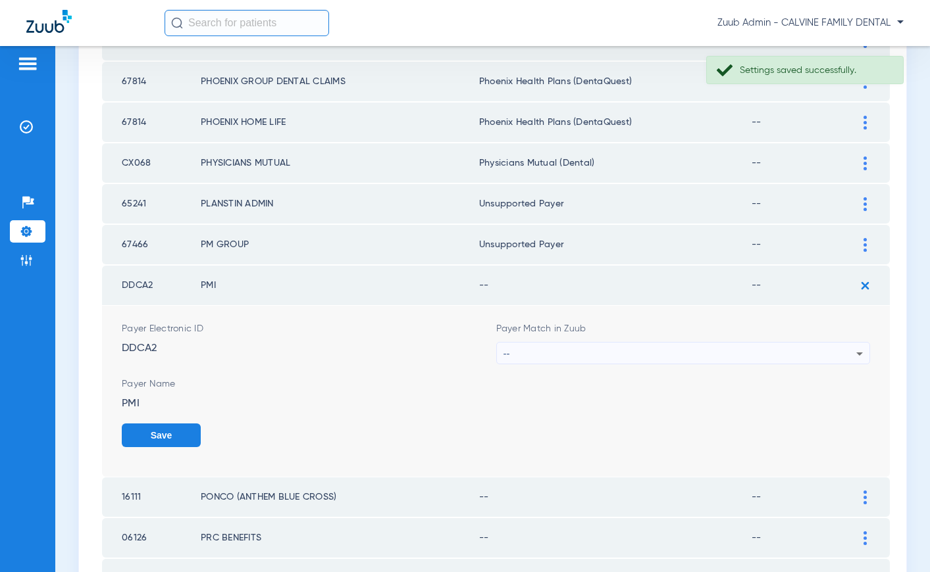
click at [776, 350] on div "--" at bounding box center [679, 354] width 353 height 22
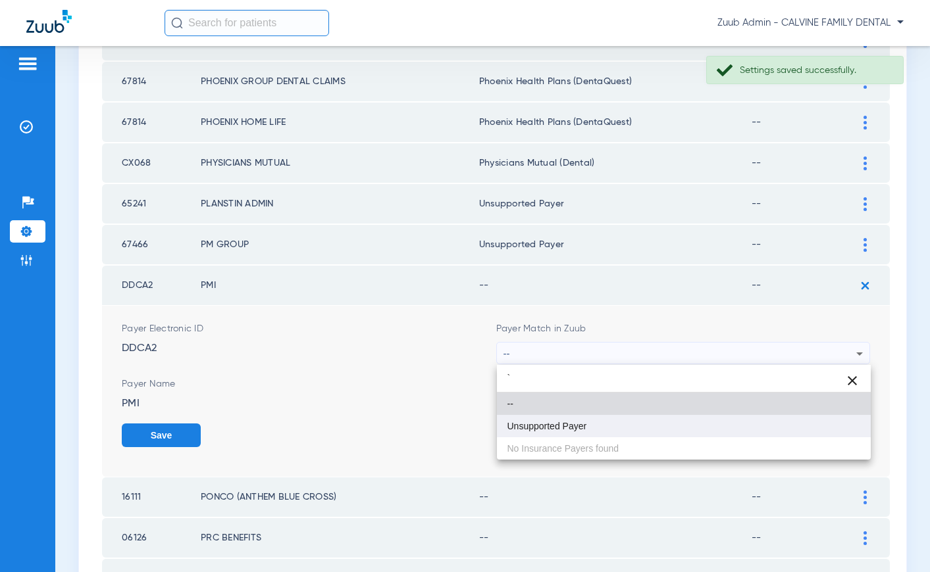
type input "`"
click at [675, 435] on mat-option "Unsupported Payer" at bounding box center [684, 426] width 374 height 22
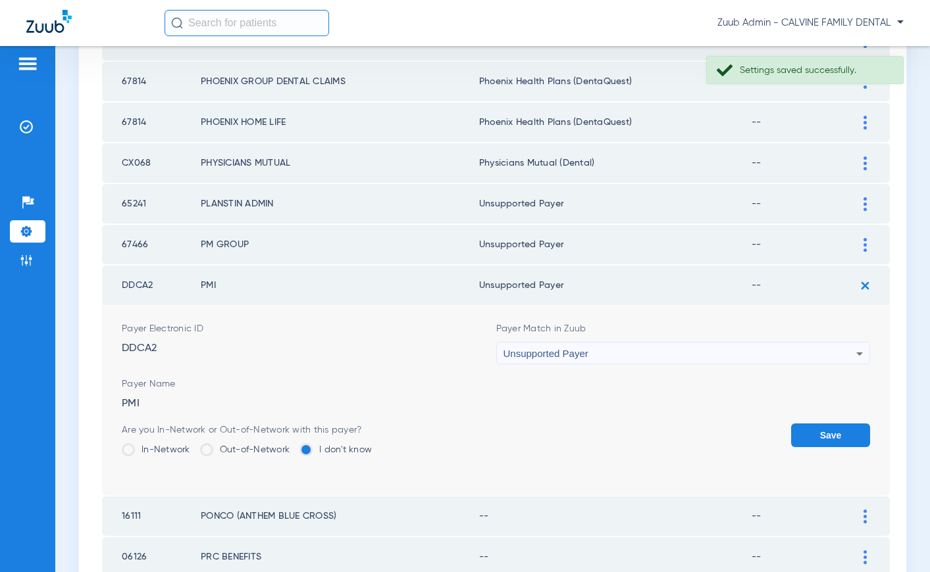
click at [823, 440] on button "Save" at bounding box center [830, 436] width 79 height 24
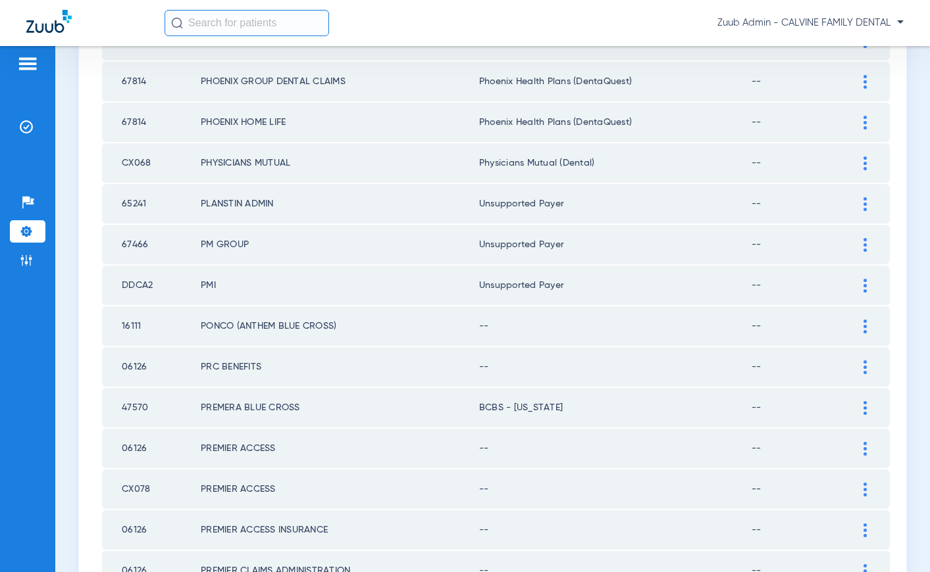
click at [865, 322] on img at bounding box center [864, 327] width 3 height 14
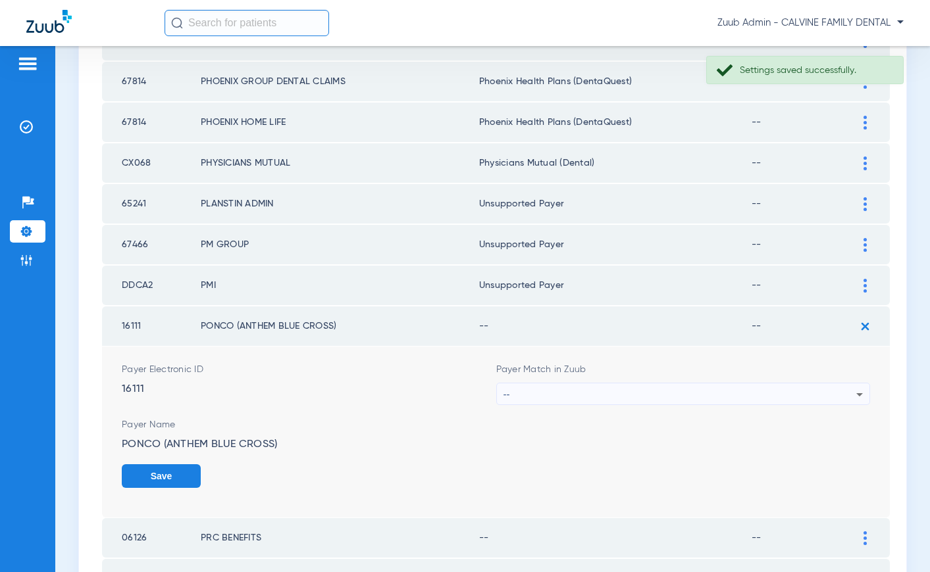
click at [757, 388] on div "--" at bounding box center [679, 395] width 353 height 22
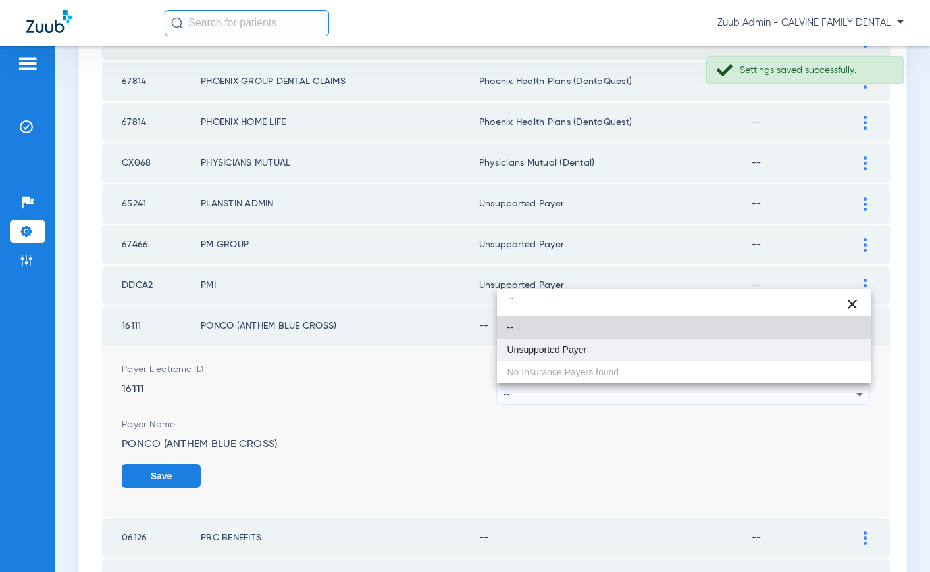
type input "``"
click at [613, 353] on mat-option "Unsupported Payer" at bounding box center [684, 350] width 374 height 22
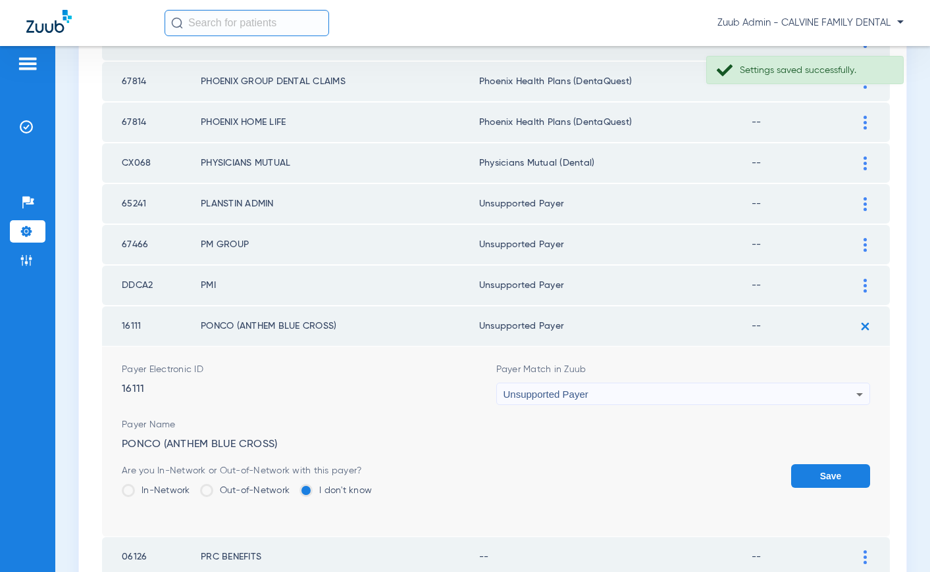
click at [820, 470] on button "Save" at bounding box center [830, 477] width 79 height 24
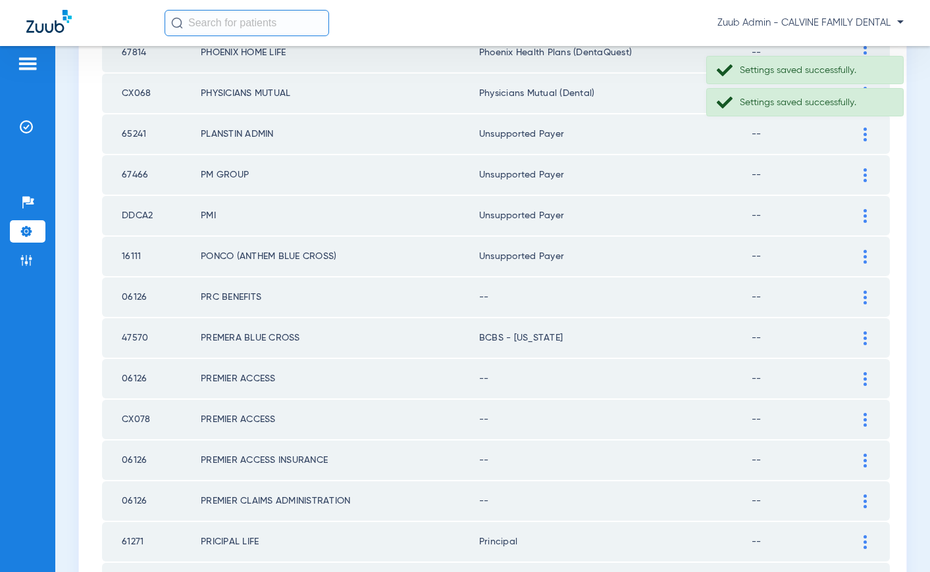
scroll to position [345, 0]
click at [865, 296] on img at bounding box center [864, 297] width 3 height 14
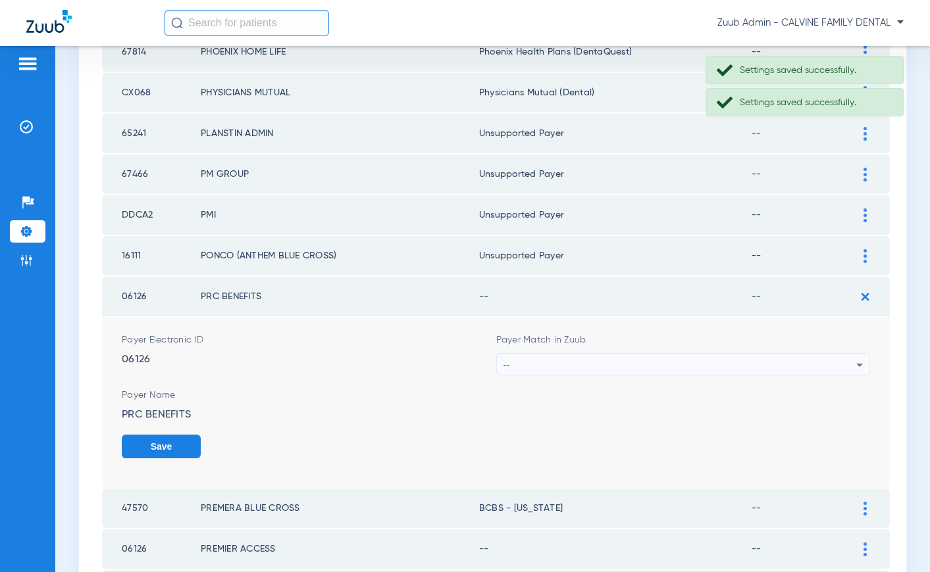
click at [738, 362] on div "--" at bounding box center [679, 365] width 353 height 22
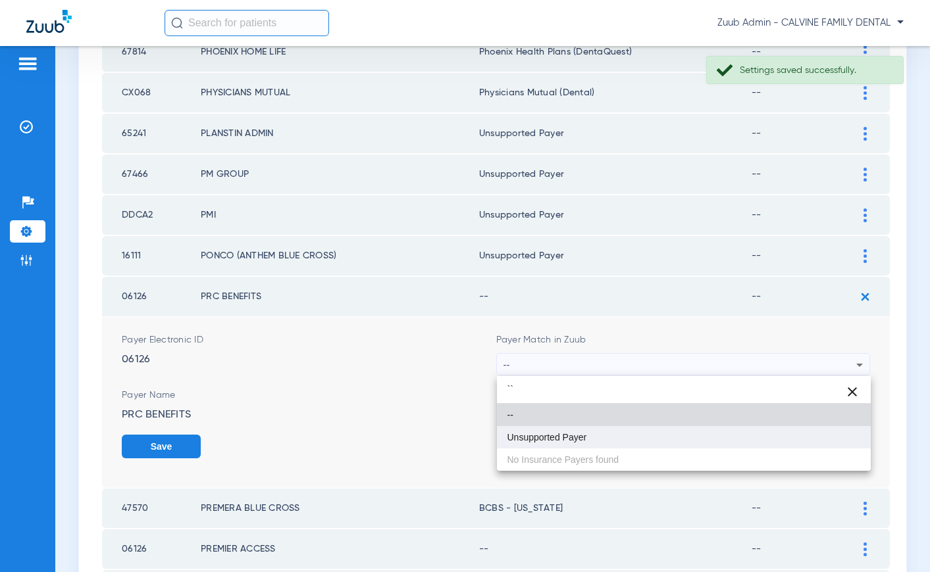
type input "``"
click at [565, 434] on span "Unsupported Payer" at bounding box center [547, 437] width 80 height 9
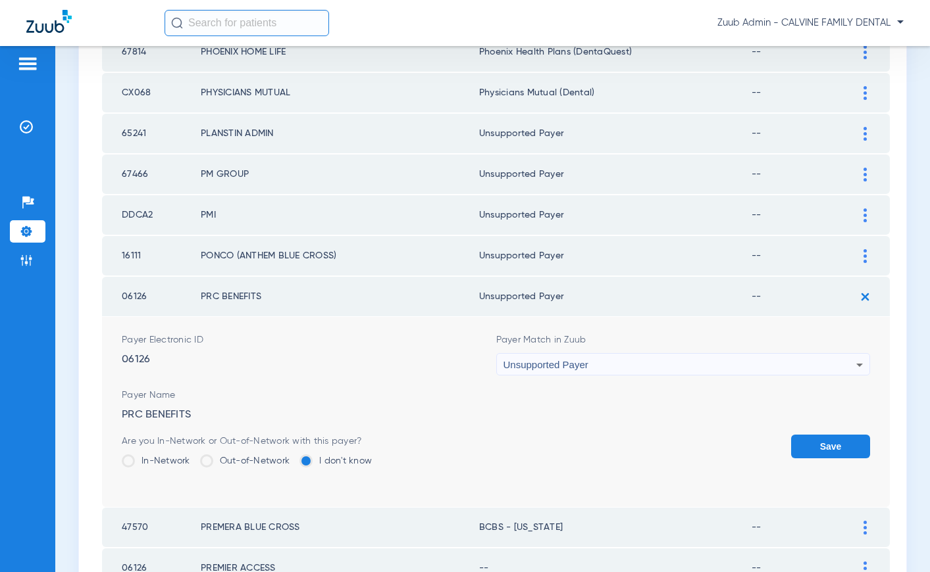
click at [819, 446] on button "Save" at bounding box center [830, 447] width 79 height 24
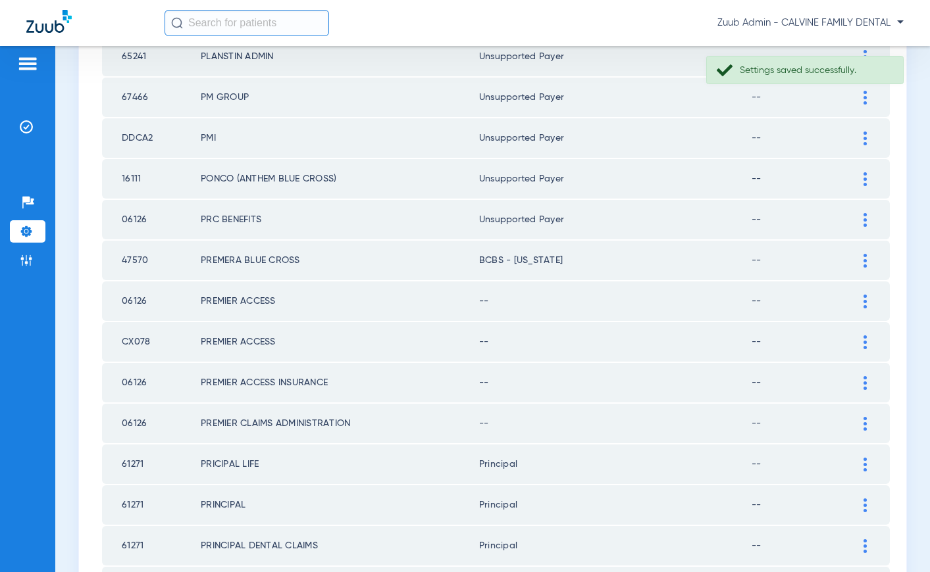
click at [865, 303] on img at bounding box center [864, 302] width 3 height 14
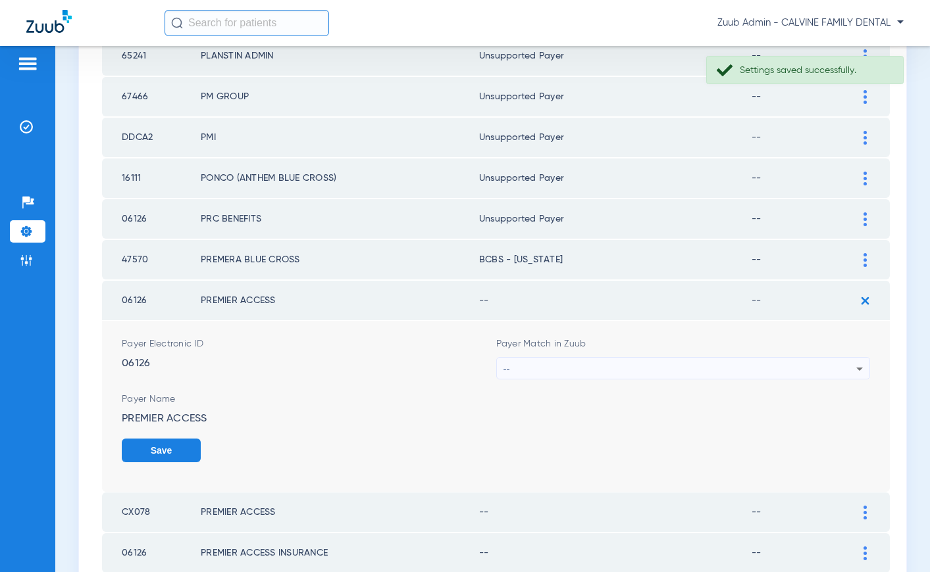
scroll to position [426, 0]
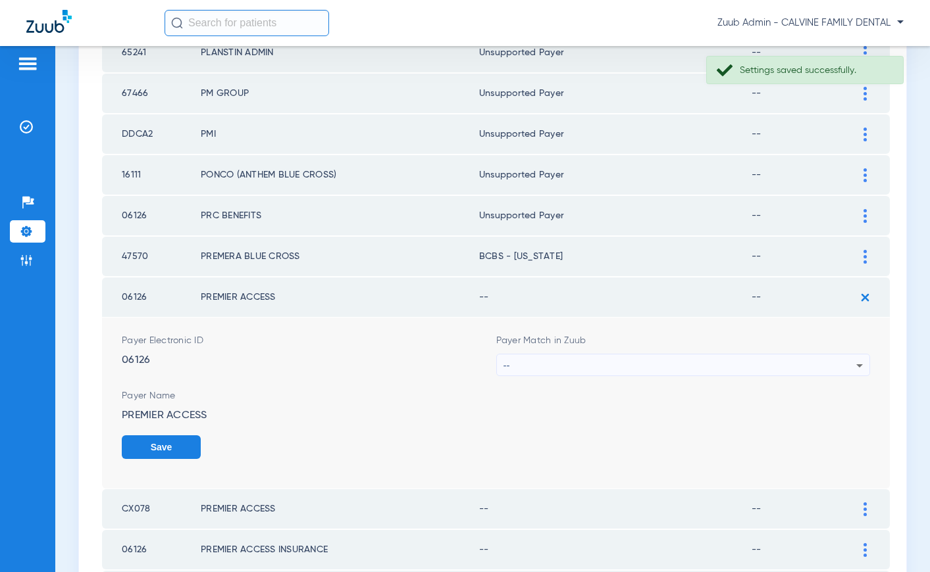
click at [689, 365] on div "--" at bounding box center [679, 366] width 353 height 22
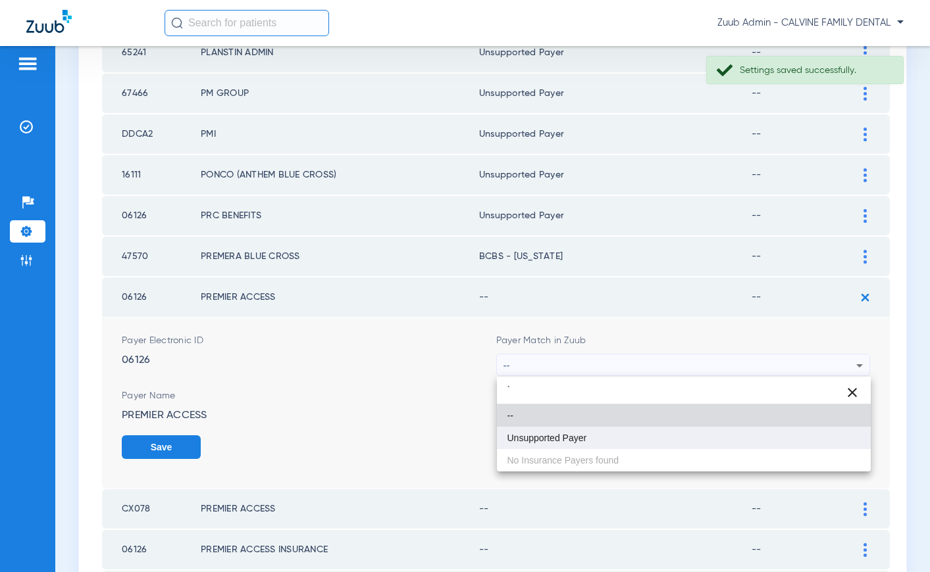
type input "`"
drag, startPoint x: 596, startPoint y: 441, endPoint x: 603, endPoint y: 438, distance: 7.1
click at [598, 440] on mat-option "Unsupported Payer" at bounding box center [684, 438] width 374 height 22
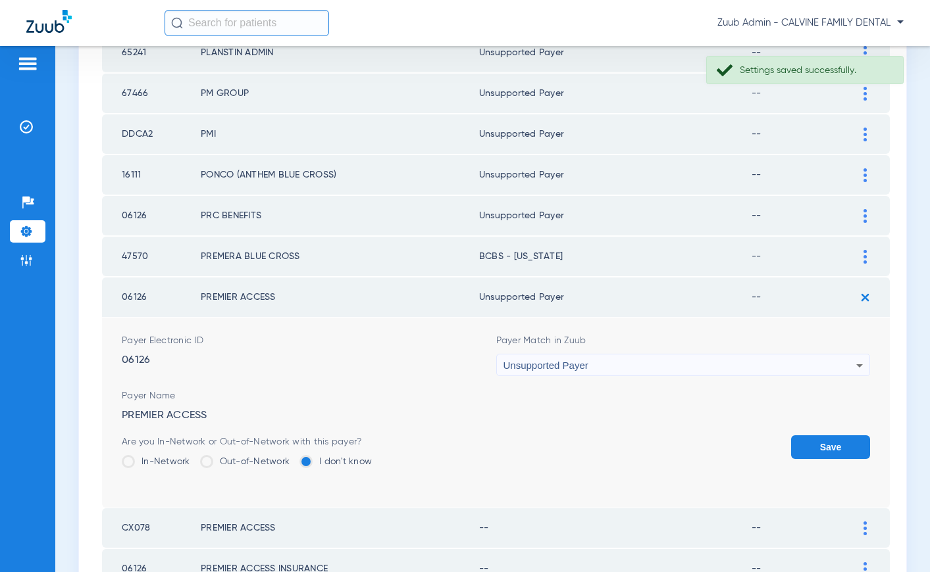
click at [824, 452] on button "Save" at bounding box center [830, 448] width 79 height 24
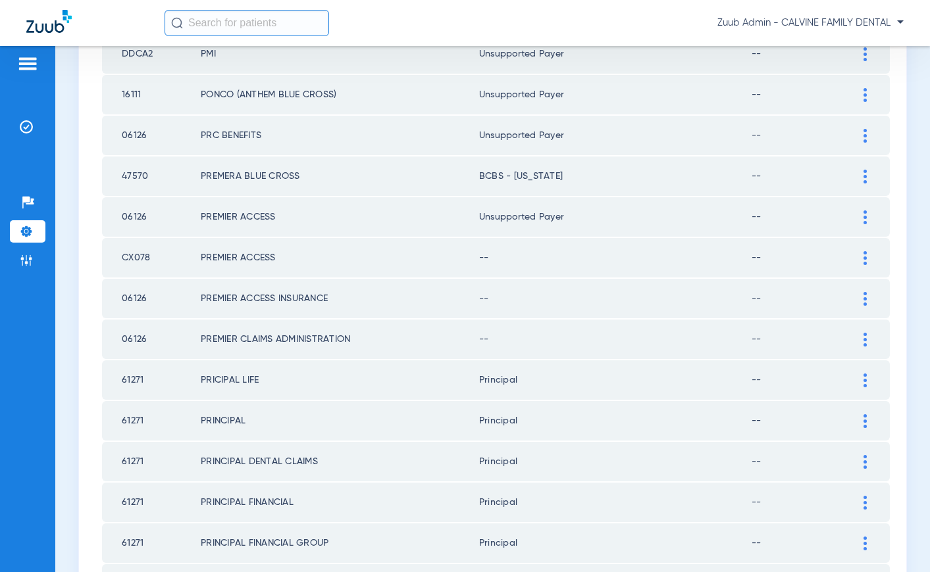
scroll to position [505, 0]
click at [865, 253] on img at bounding box center [864, 260] width 3 height 14
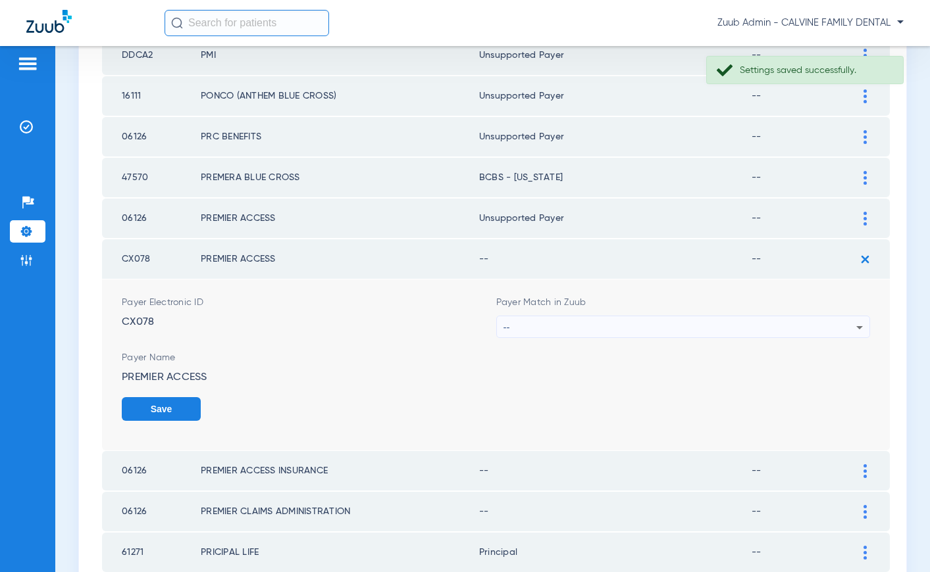
click at [670, 330] on div "--" at bounding box center [679, 327] width 353 height 22
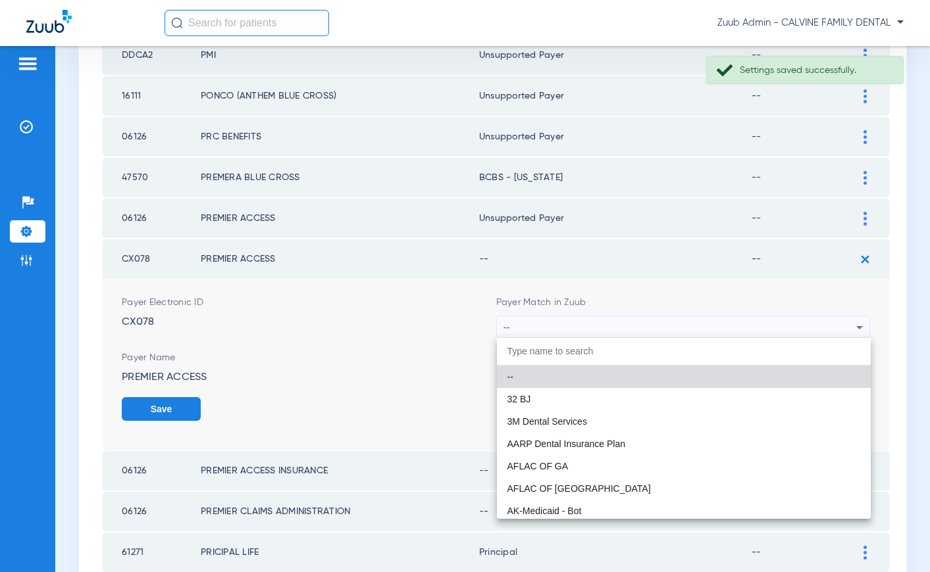
scroll to position [506, 0]
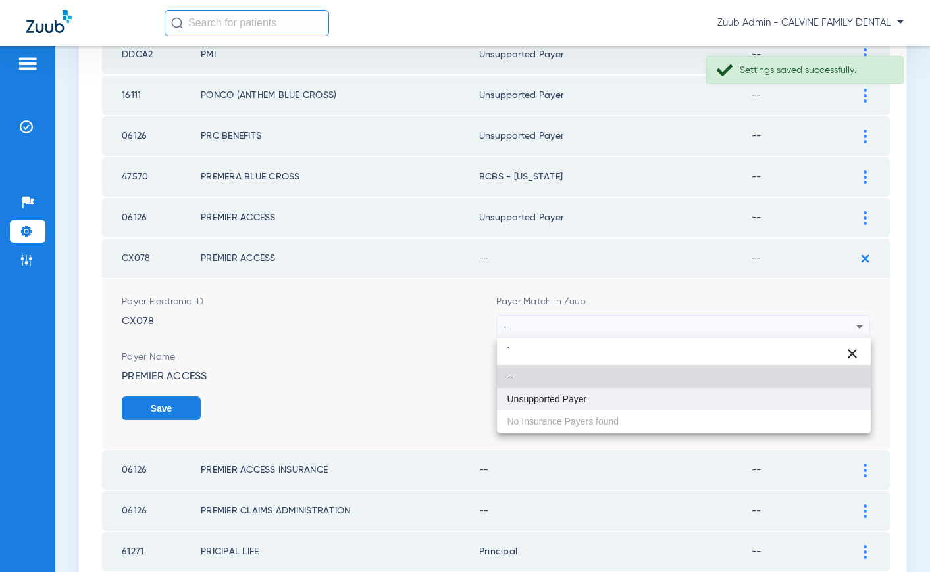
type input "`"
click at [614, 393] on mat-option "Unsupported Payer" at bounding box center [684, 399] width 374 height 22
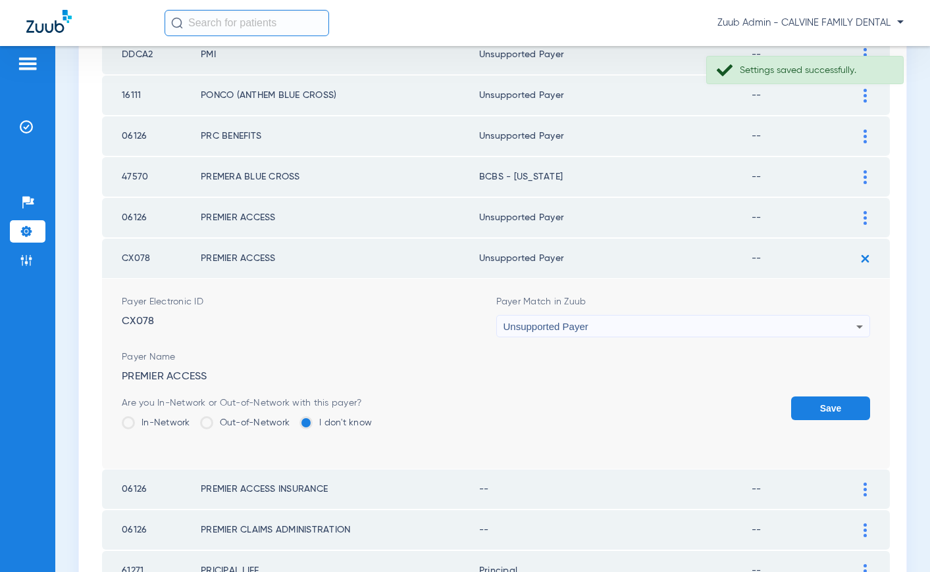
click at [828, 408] on button "Save" at bounding box center [830, 409] width 79 height 24
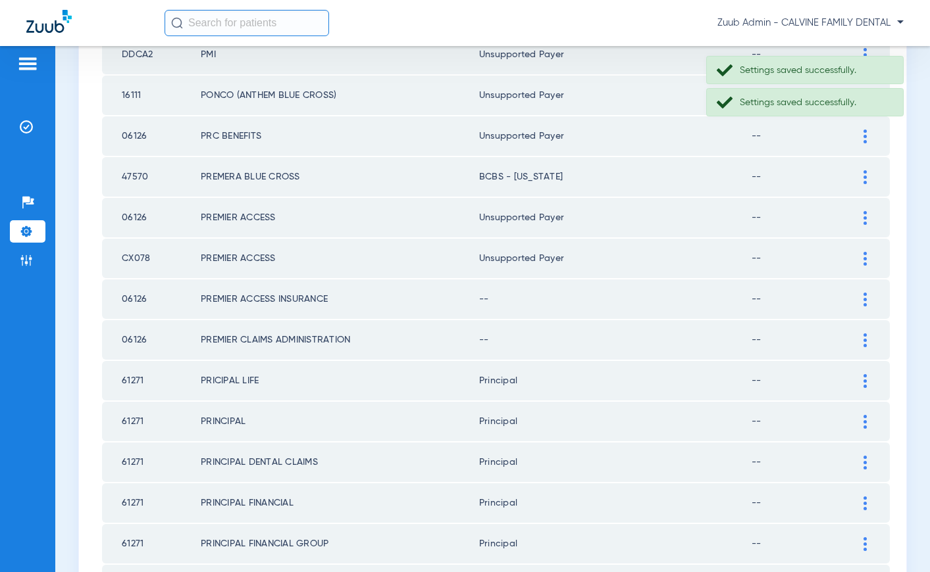
click at [864, 301] on img at bounding box center [864, 300] width 3 height 14
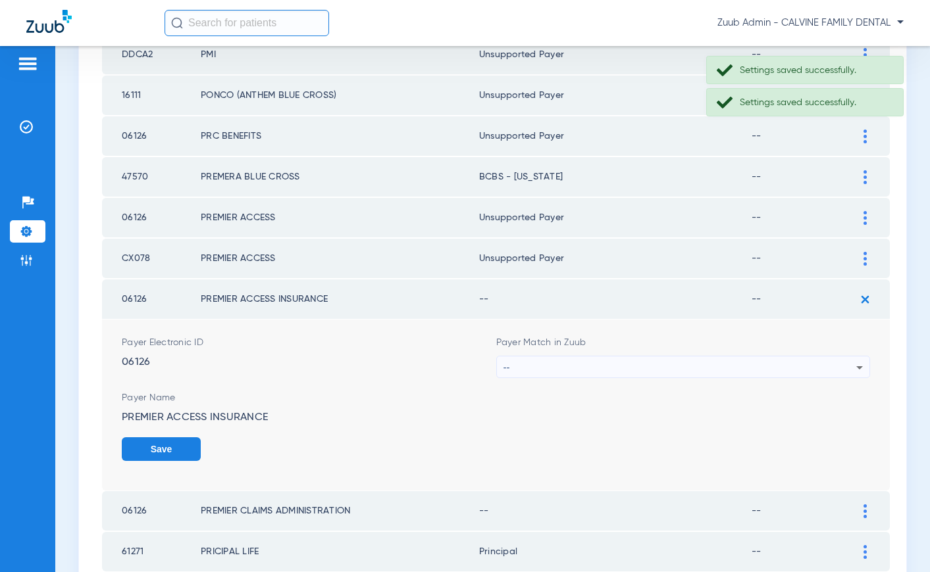
click at [704, 363] on div "--" at bounding box center [679, 368] width 353 height 22
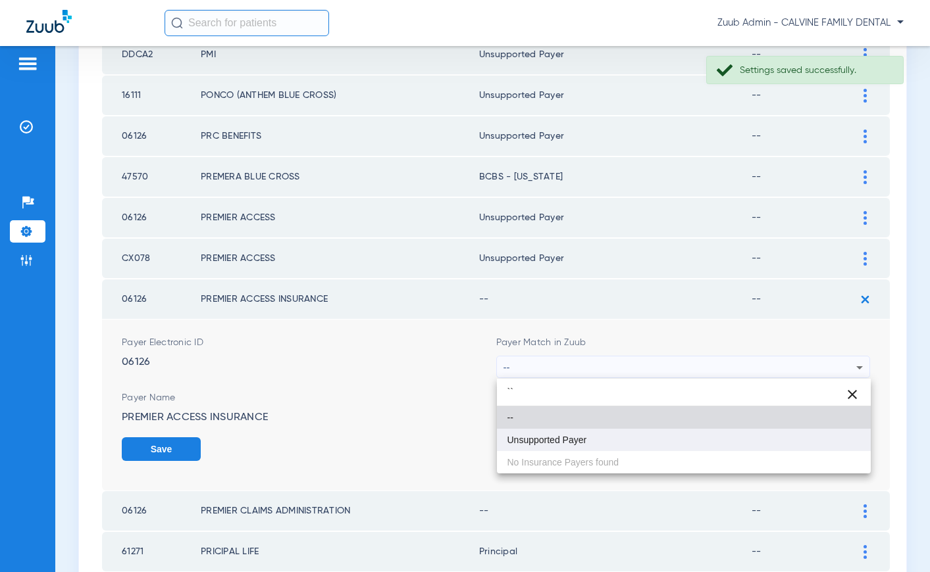
type input "``"
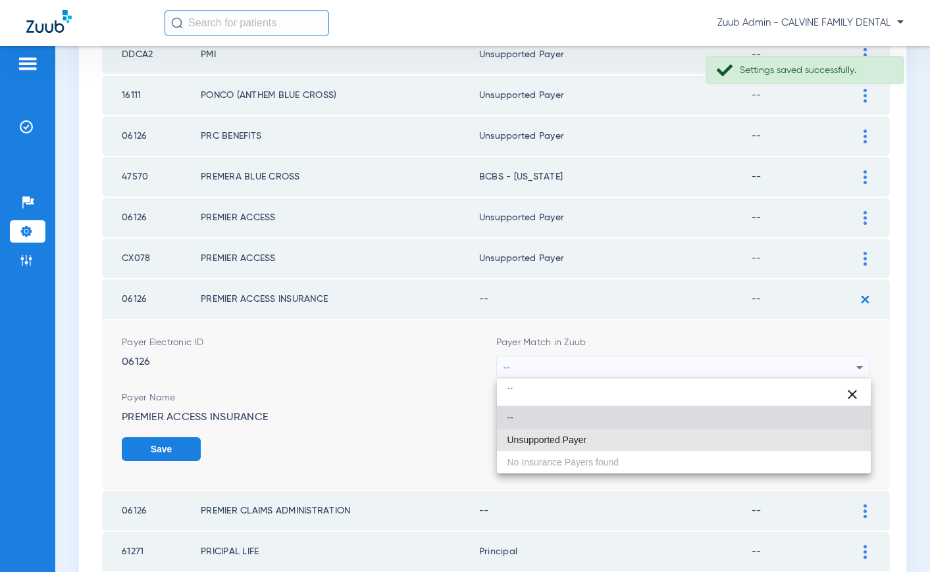
drag, startPoint x: 573, startPoint y: 435, endPoint x: 707, endPoint y: 440, distance: 133.7
click at [584, 436] on span "Unsupported Payer" at bounding box center [547, 440] width 80 height 9
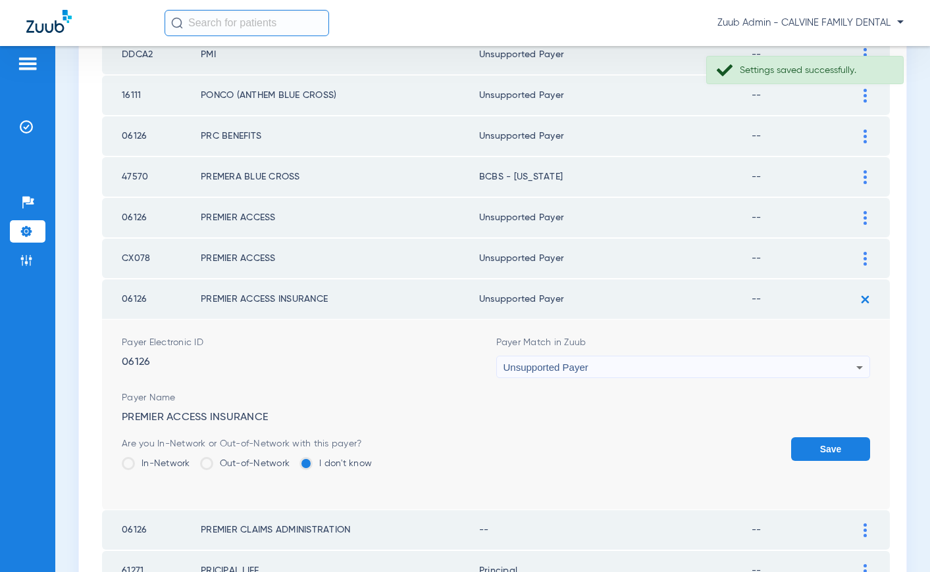
click at [830, 440] on button "Save" at bounding box center [830, 450] width 79 height 24
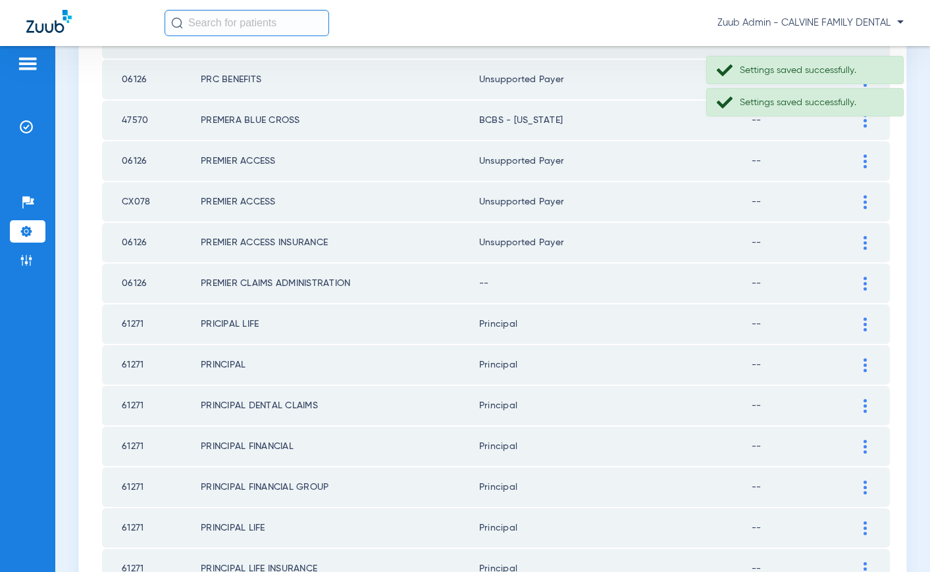
scroll to position [563, 0]
click at [864, 282] on img at bounding box center [864, 283] width 3 height 14
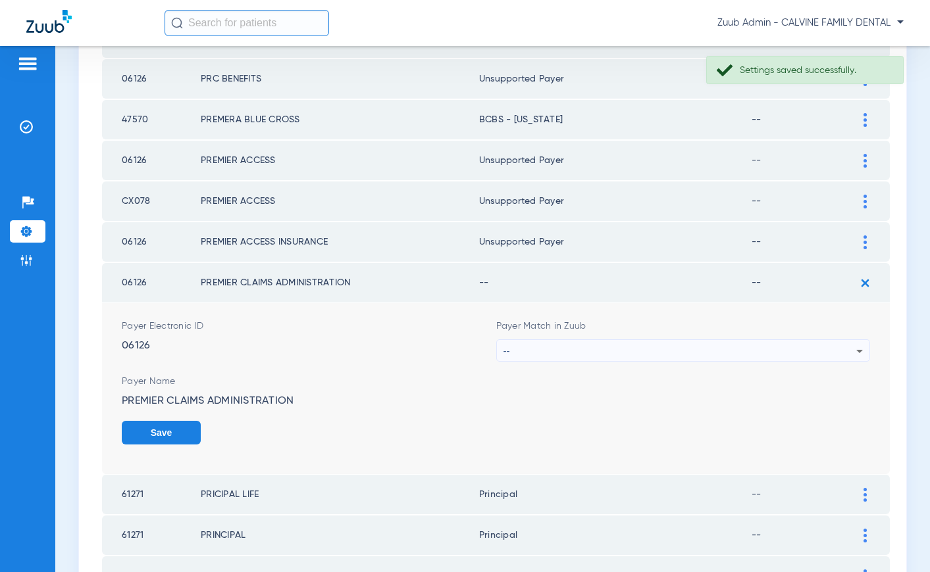
click at [605, 349] on div "--" at bounding box center [679, 351] width 353 height 22
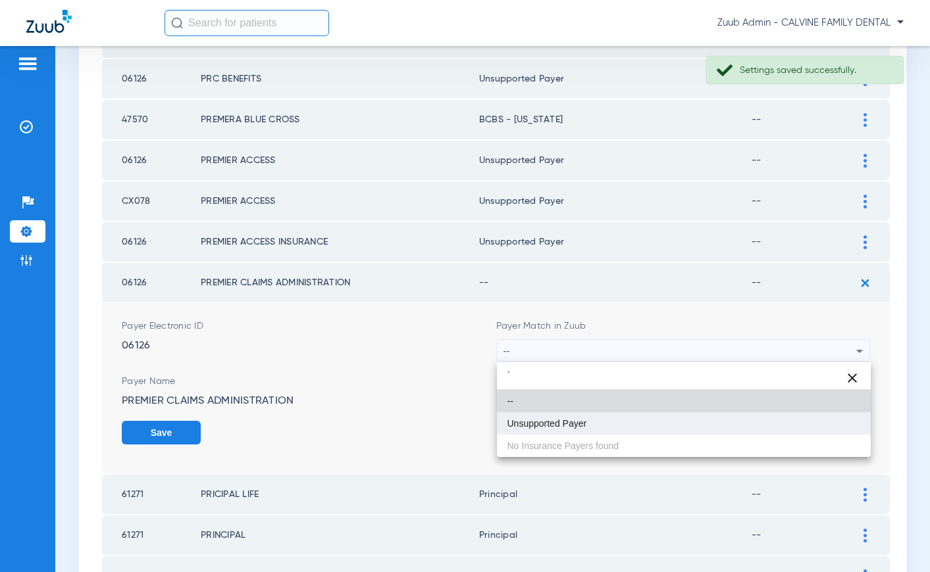
type input "`"
click at [574, 420] on span "Unsupported Payer" at bounding box center [547, 423] width 80 height 9
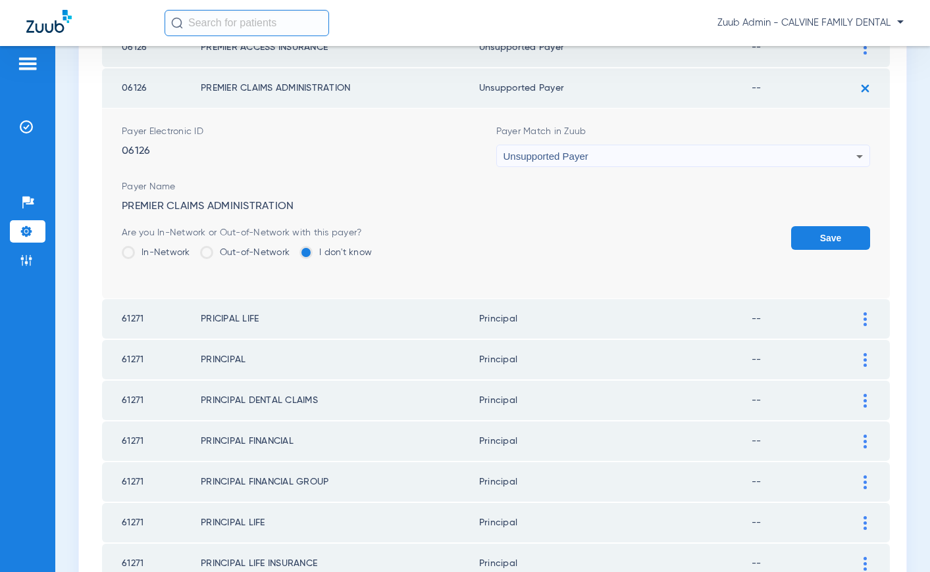
click at [813, 236] on button "Save" at bounding box center [830, 238] width 79 height 24
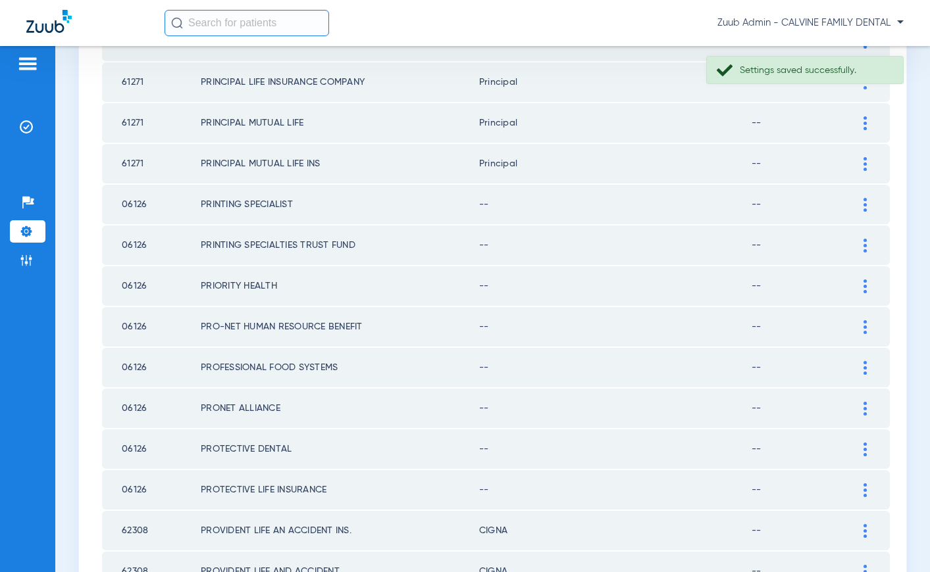
scroll to position [1157, 0]
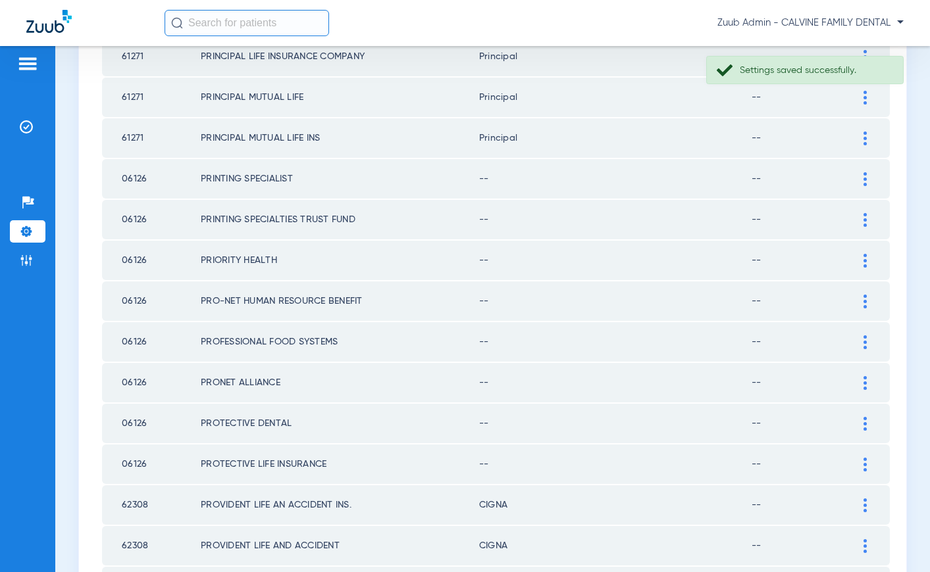
click at [863, 176] on img at bounding box center [864, 179] width 3 height 14
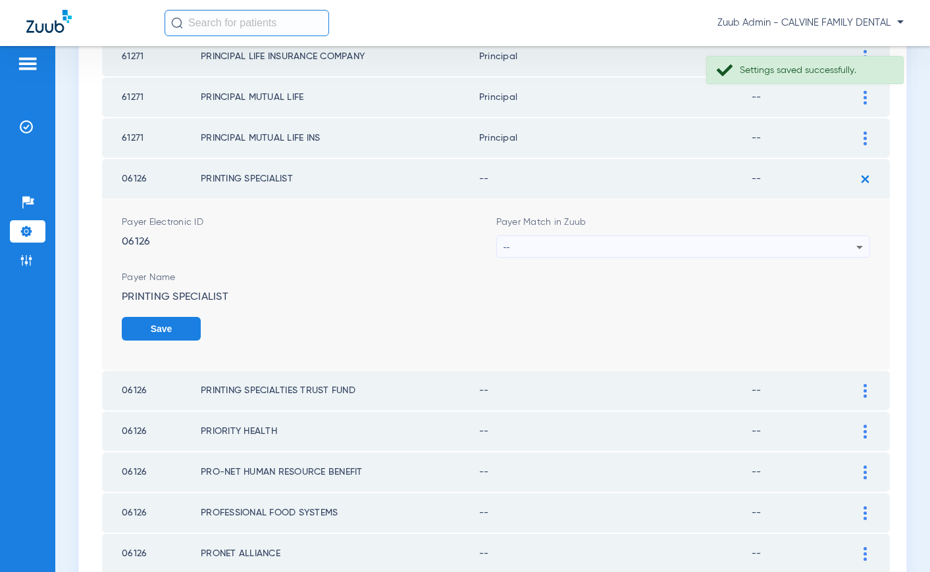
click at [603, 245] on div "--" at bounding box center [679, 247] width 353 height 22
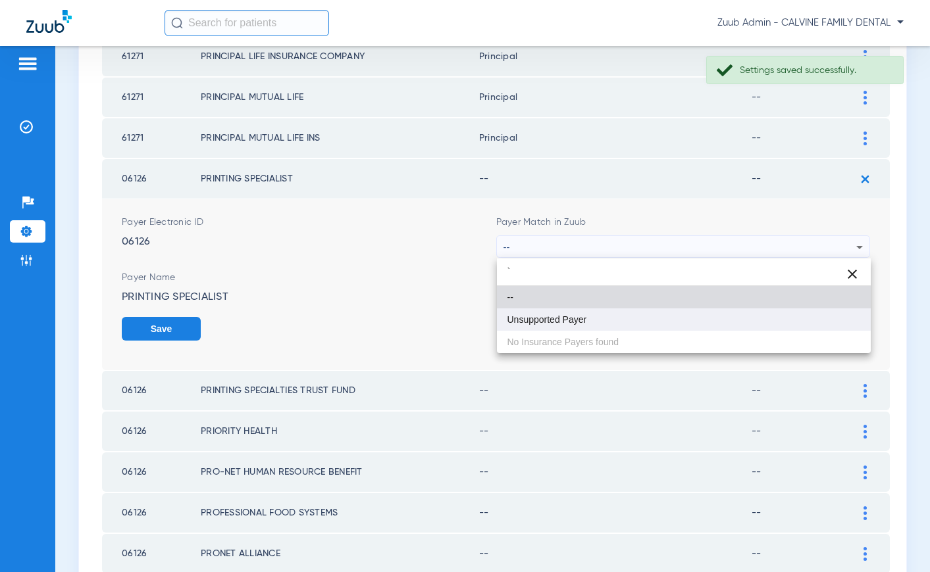
type input "`"
click at [543, 323] on span "Unsupported Payer" at bounding box center [547, 319] width 80 height 9
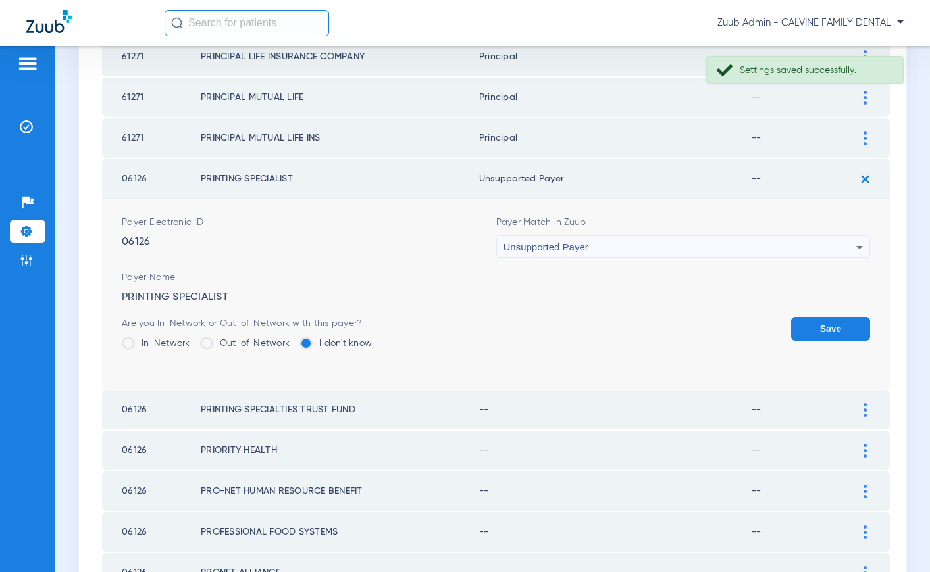
click at [810, 328] on button "Save" at bounding box center [830, 329] width 79 height 24
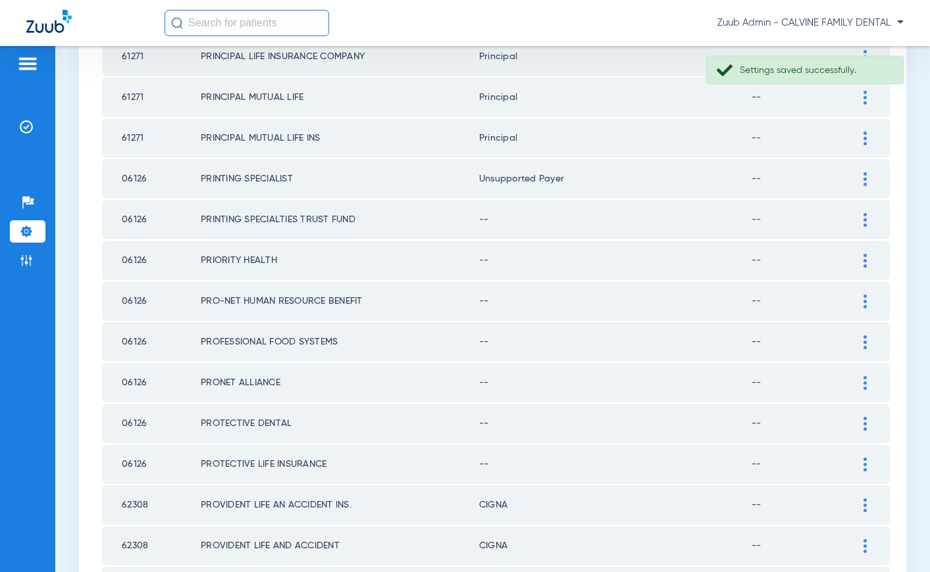
click at [866, 217] on img at bounding box center [864, 220] width 3 height 14
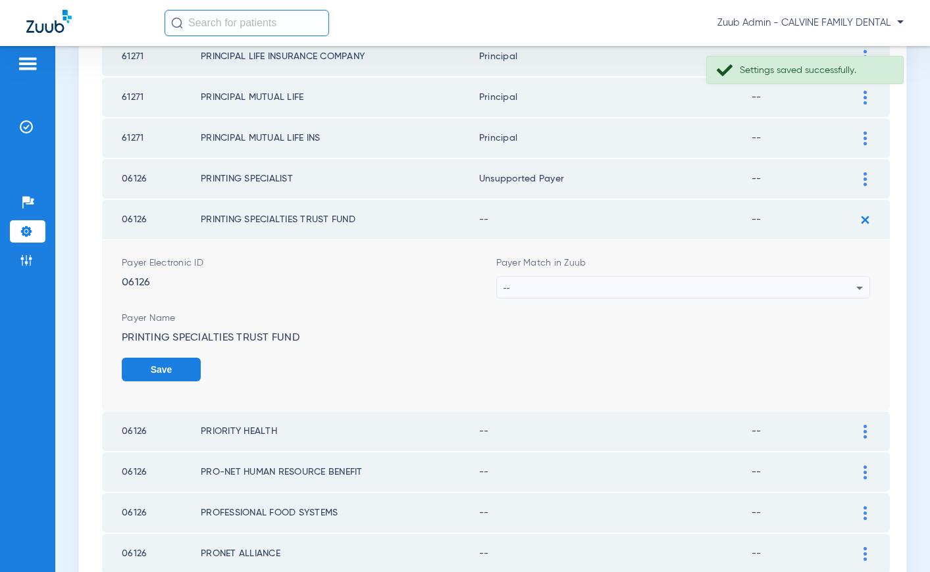
click at [682, 286] on div "--" at bounding box center [679, 288] width 353 height 22
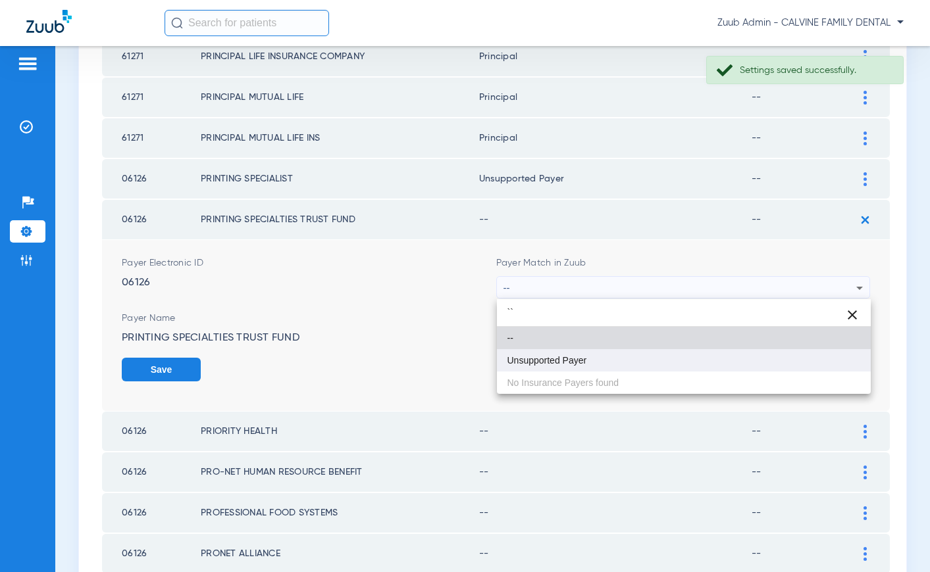
type input "``"
drag, startPoint x: 593, startPoint y: 360, endPoint x: 601, endPoint y: 356, distance: 8.2
click at [594, 359] on mat-option "Unsupported Payer" at bounding box center [684, 360] width 374 height 22
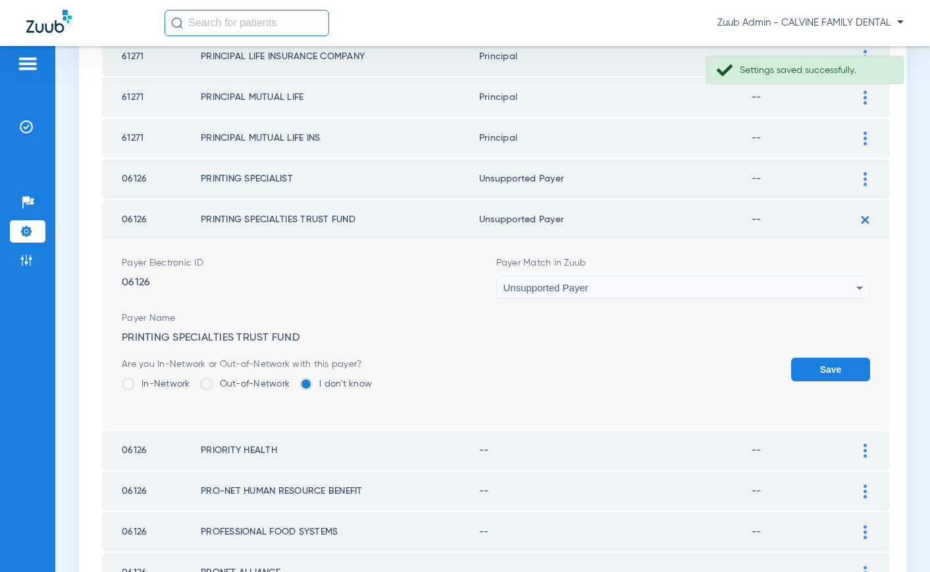
click at [821, 372] on button "Save" at bounding box center [830, 370] width 79 height 24
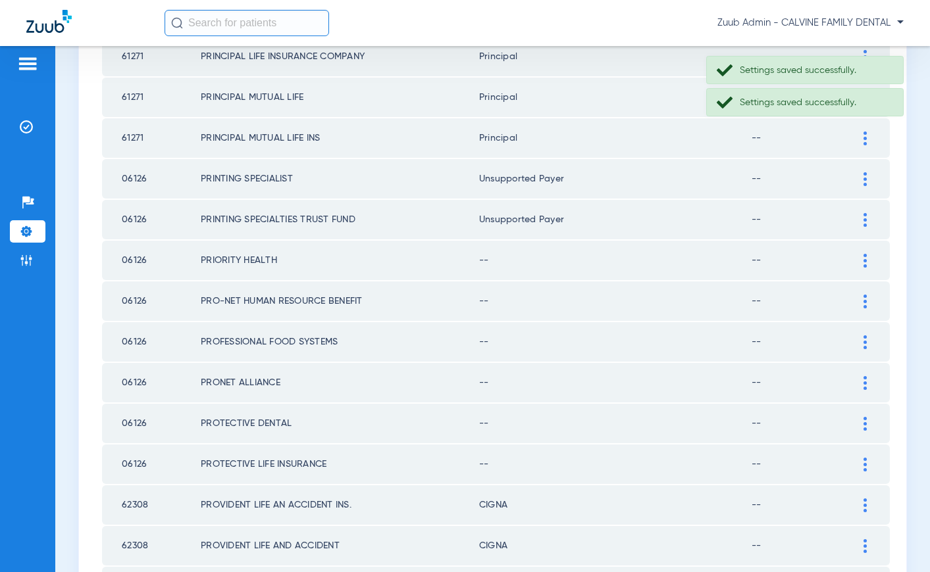
click at [863, 259] on img at bounding box center [864, 261] width 3 height 14
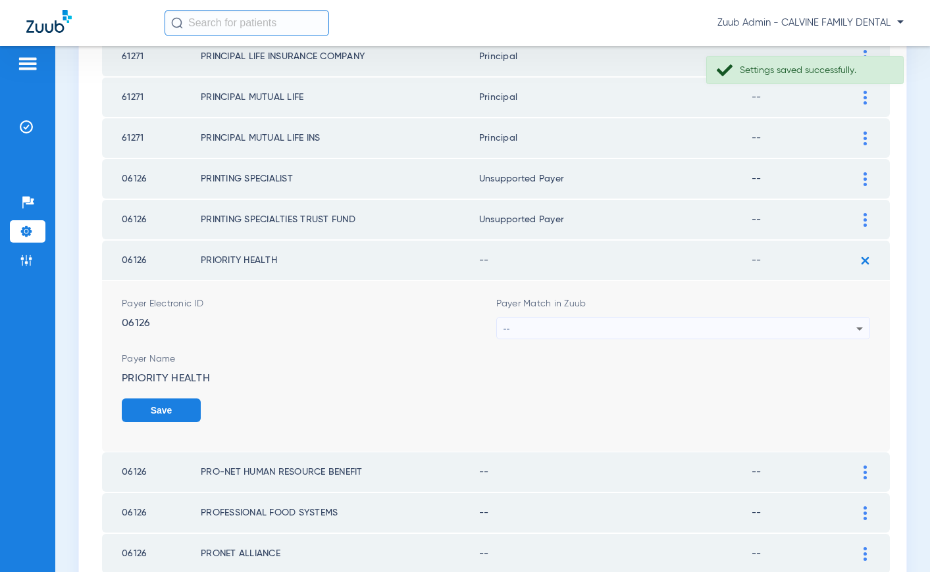
click at [601, 324] on div "--" at bounding box center [679, 329] width 353 height 22
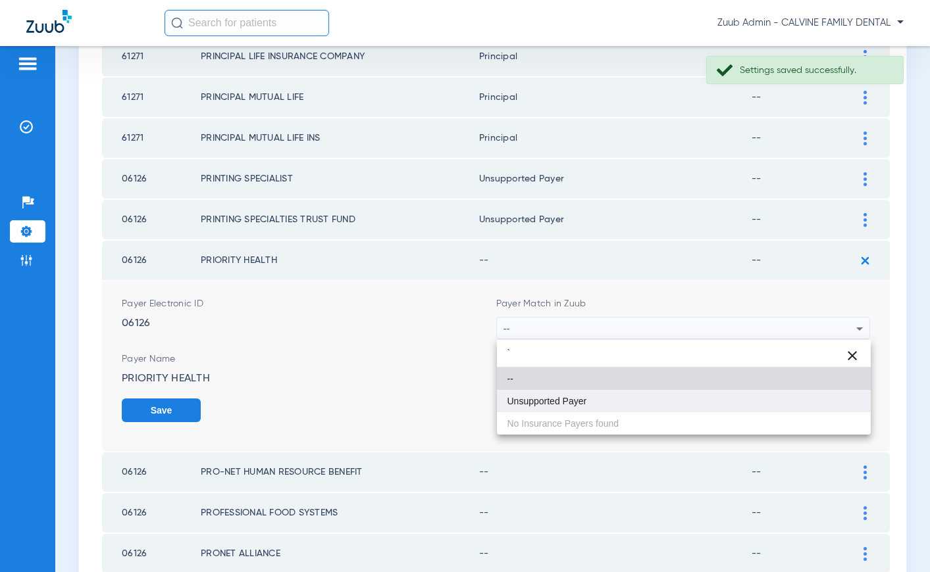
type input "`"
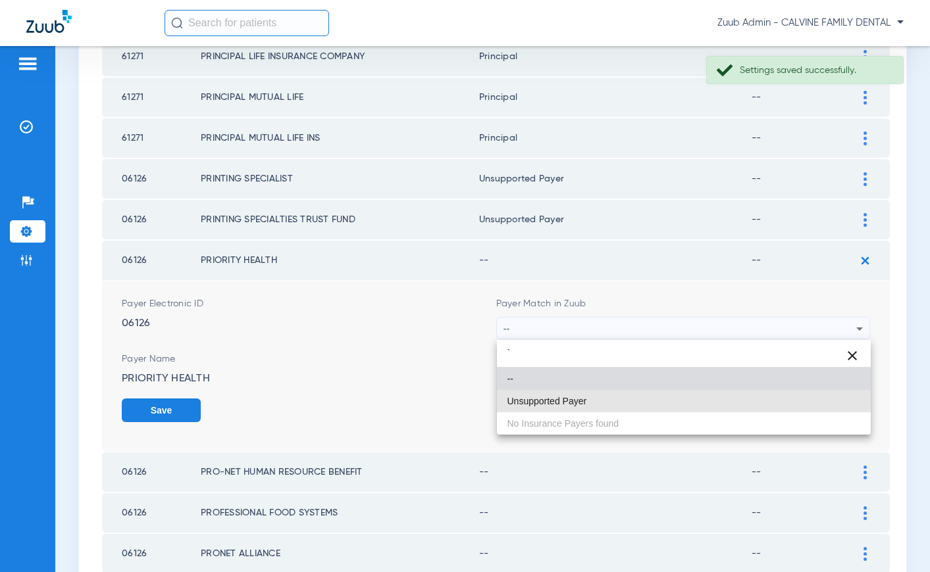
drag, startPoint x: 563, startPoint y: 407, endPoint x: 755, endPoint y: 397, distance: 191.7
click at [566, 407] on mat-option "Unsupported Payer" at bounding box center [684, 401] width 374 height 22
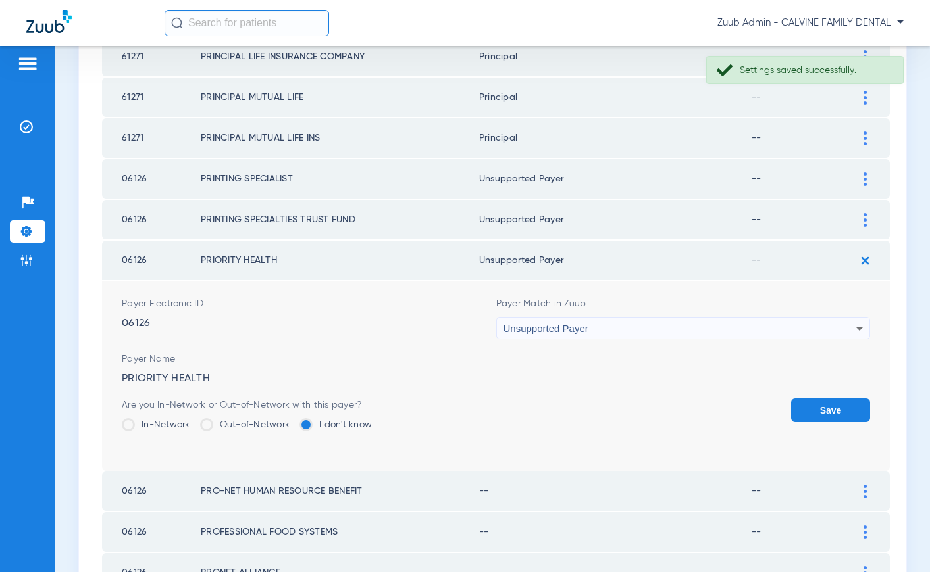
click at [807, 409] on button "Save" at bounding box center [830, 411] width 79 height 24
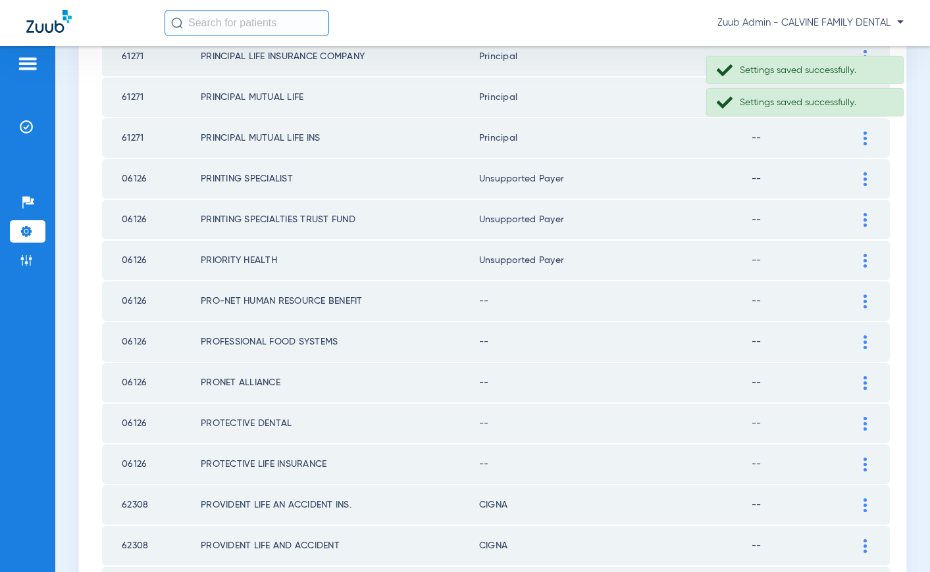
click at [863, 299] on img at bounding box center [864, 302] width 3 height 14
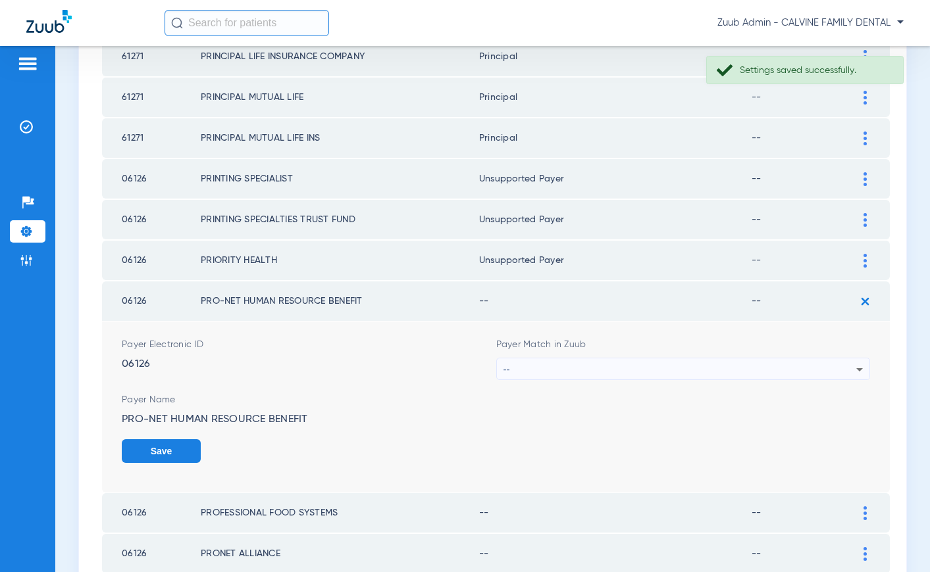
click at [650, 366] on div "--" at bounding box center [679, 370] width 353 height 22
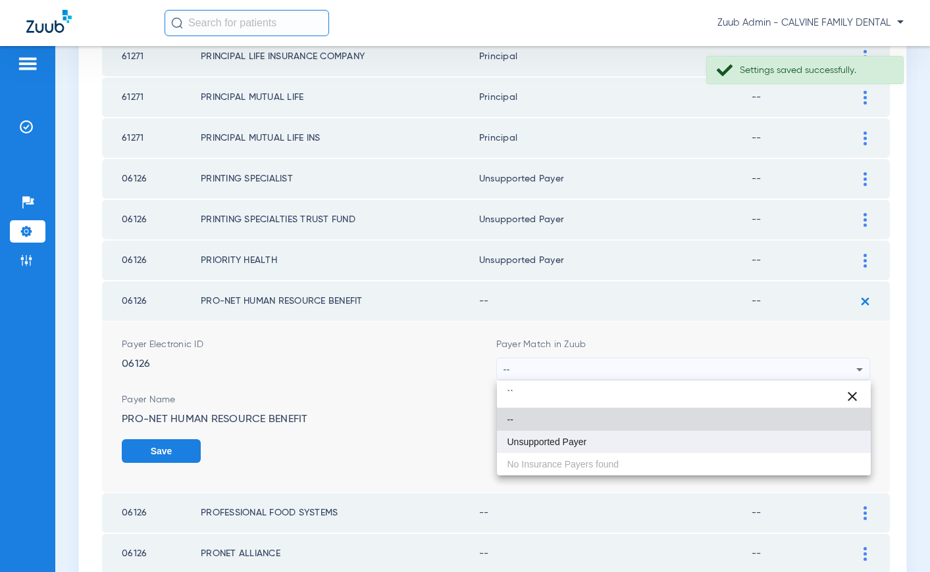
type input "``"
click at [592, 437] on mat-option "Unsupported Payer" at bounding box center [684, 442] width 374 height 22
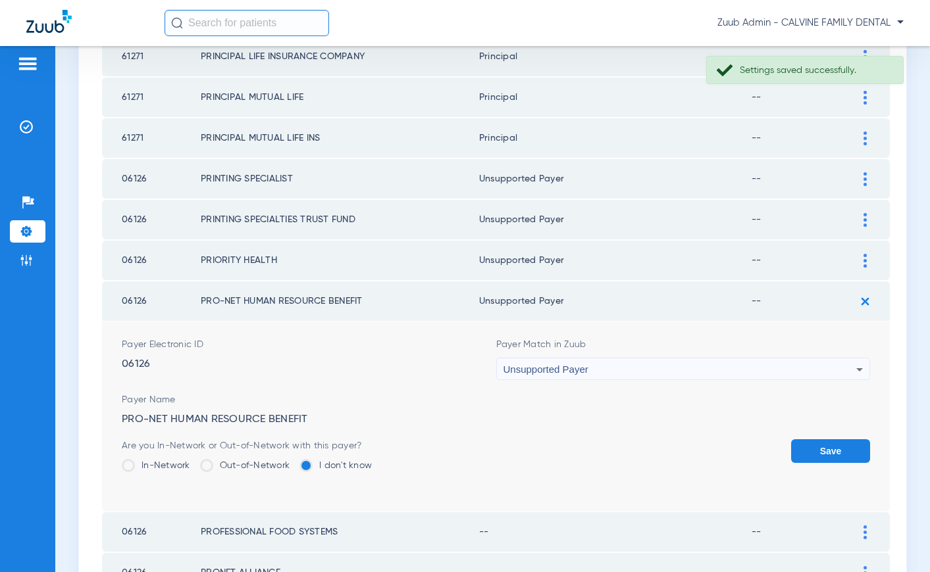
drag, startPoint x: 816, startPoint y: 446, endPoint x: 651, endPoint y: 401, distance: 170.6
click at [791, 440] on button "Save" at bounding box center [830, 452] width 79 height 24
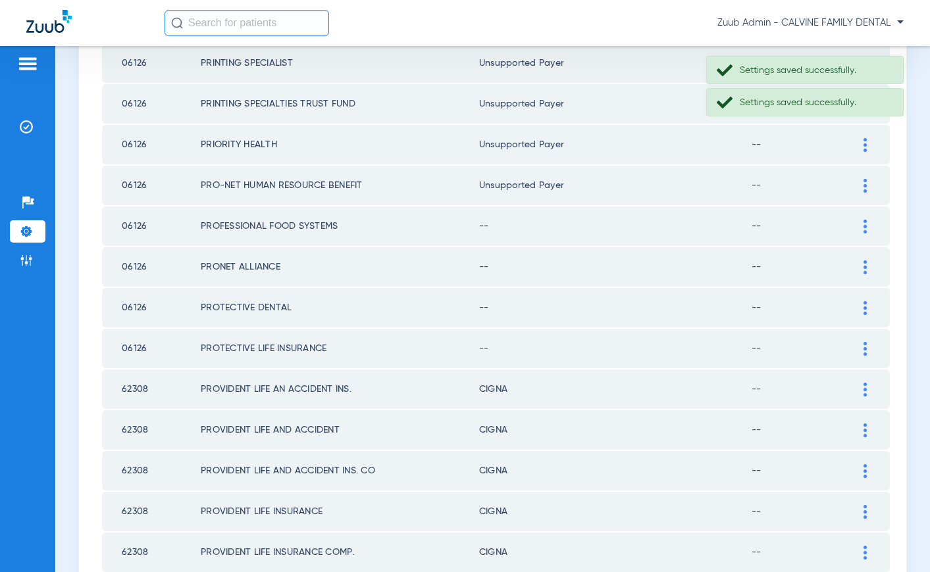
scroll to position [1274, 0]
click at [864, 224] on img at bounding box center [864, 225] width 3 height 14
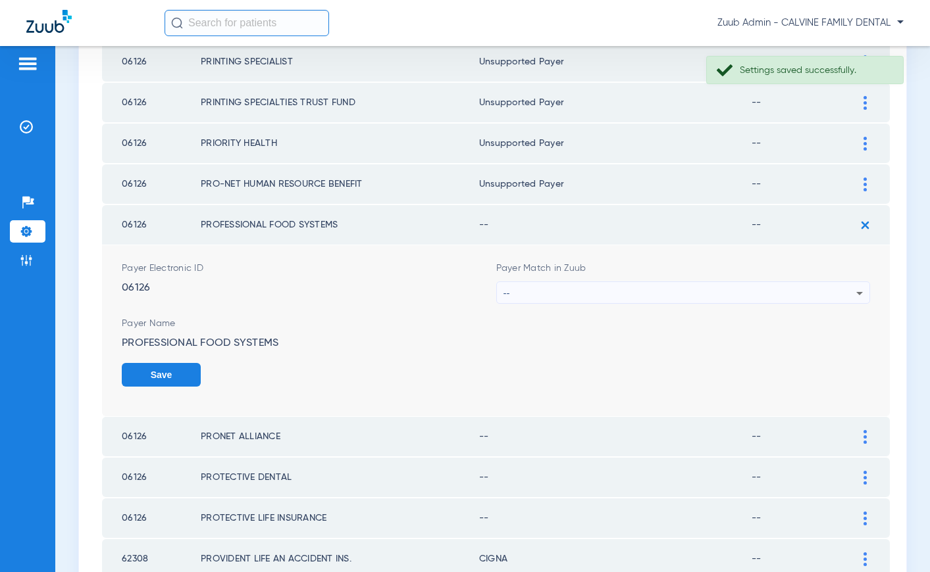
click at [614, 295] on div "--" at bounding box center [679, 293] width 353 height 22
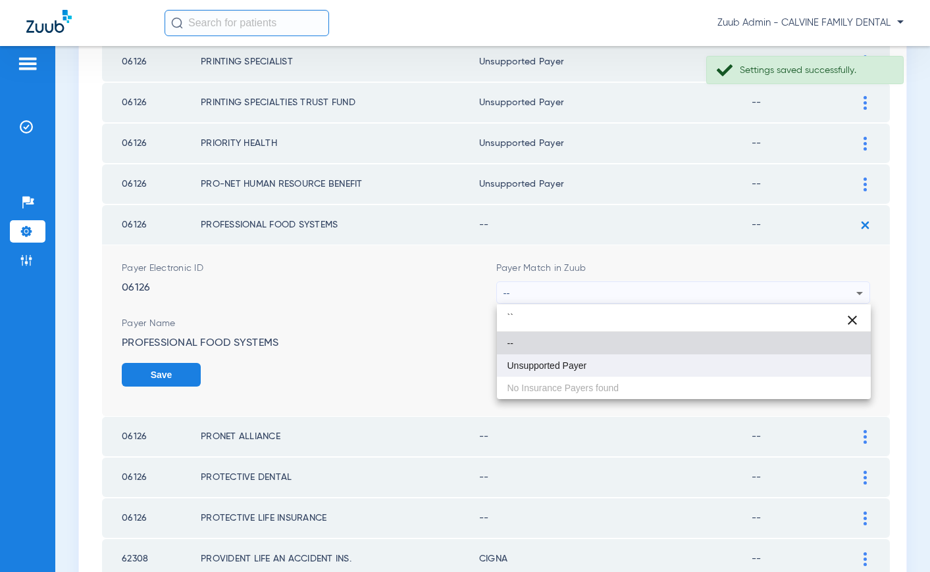
type input "``"
drag, startPoint x: 566, startPoint y: 366, endPoint x: 759, endPoint y: 390, distance: 194.2
click at [569, 366] on span "Unsupported Payer" at bounding box center [547, 365] width 80 height 9
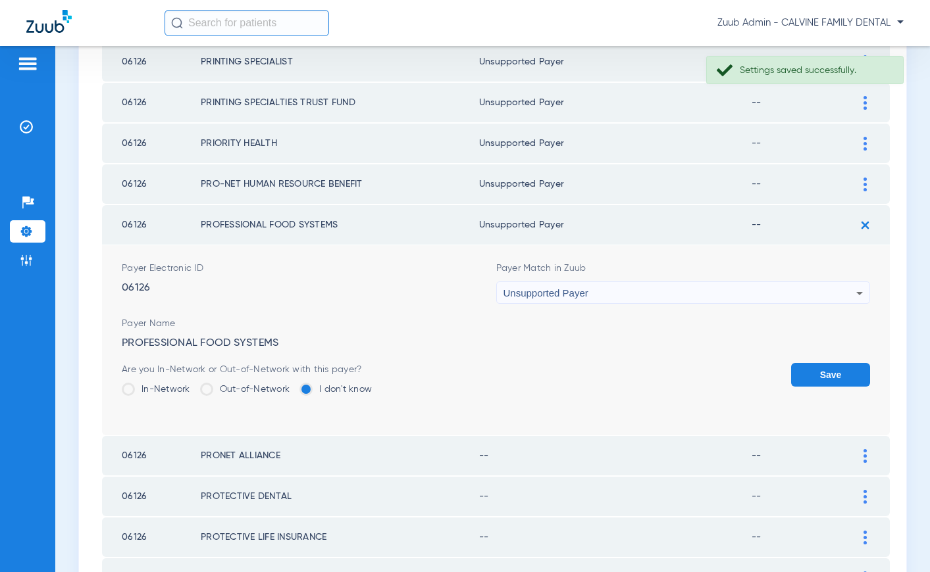
click at [817, 378] on button "Save" at bounding box center [830, 375] width 79 height 24
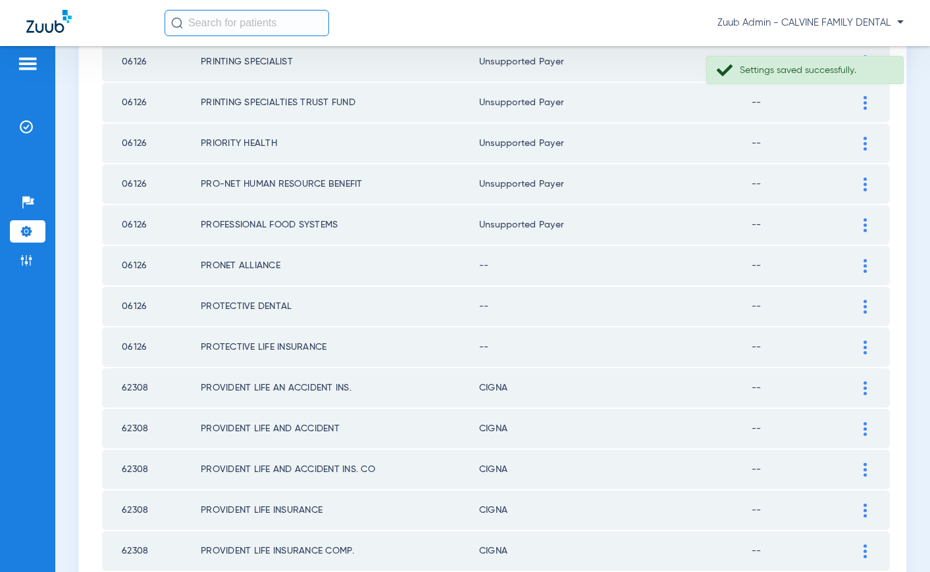
click at [865, 259] on img at bounding box center [864, 266] width 3 height 14
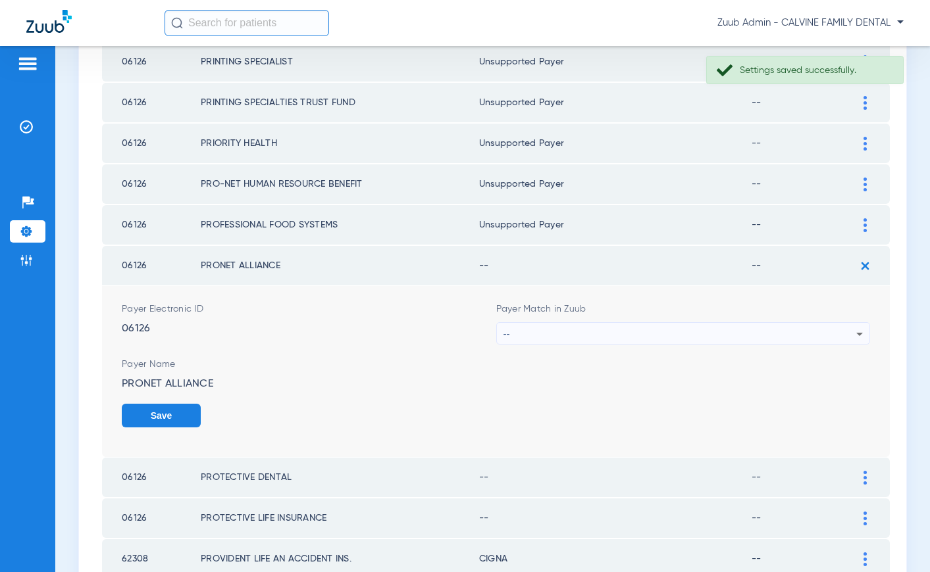
click at [613, 336] on div "--" at bounding box center [679, 334] width 353 height 22
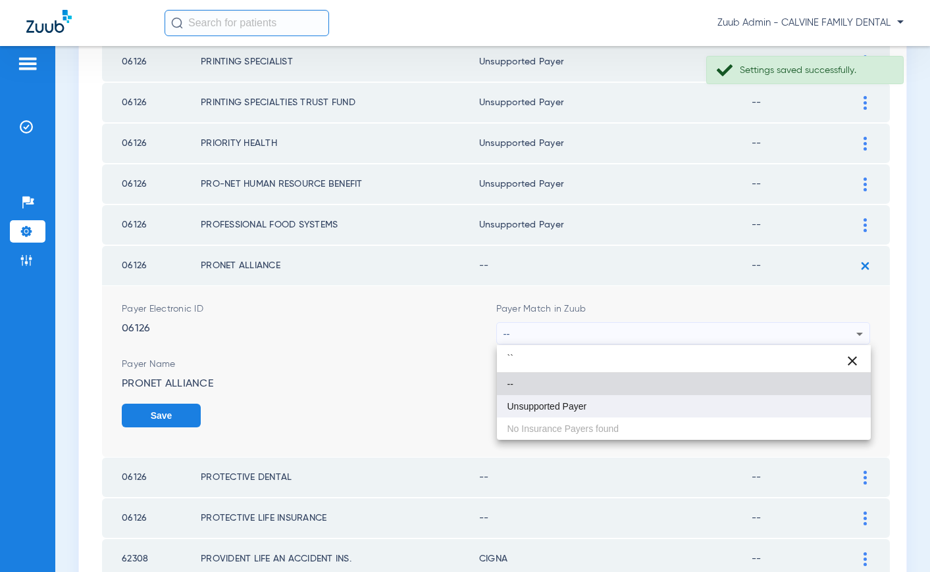
type input "``"
drag, startPoint x: 567, startPoint y: 403, endPoint x: 699, endPoint y: 409, distance: 132.4
click at [569, 403] on span "Unsupported Payer" at bounding box center [547, 406] width 80 height 9
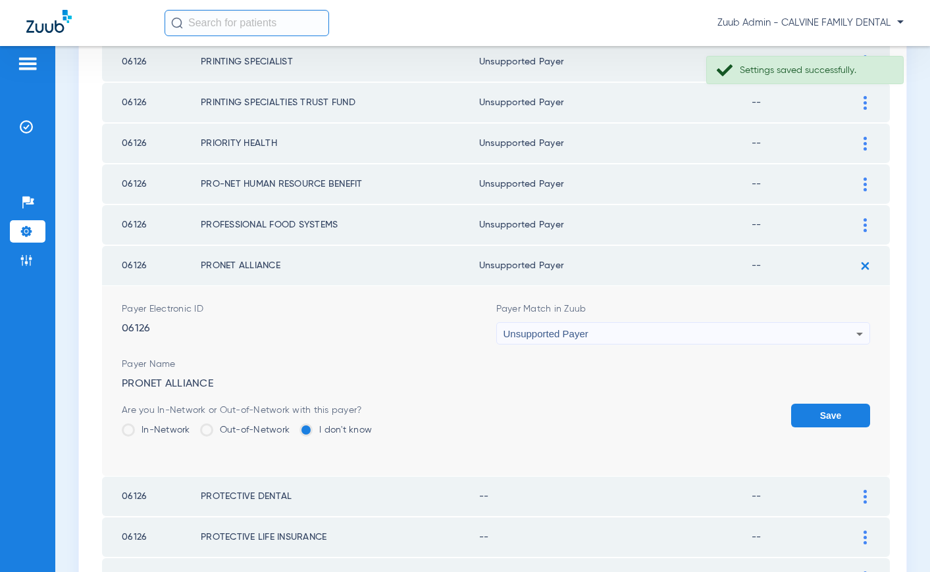
drag, startPoint x: 821, startPoint y: 411, endPoint x: 718, endPoint y: 385, distance: 105.8
click at [820, 411] on button "Save" at bounding box center [830, 416] width 79 height 24
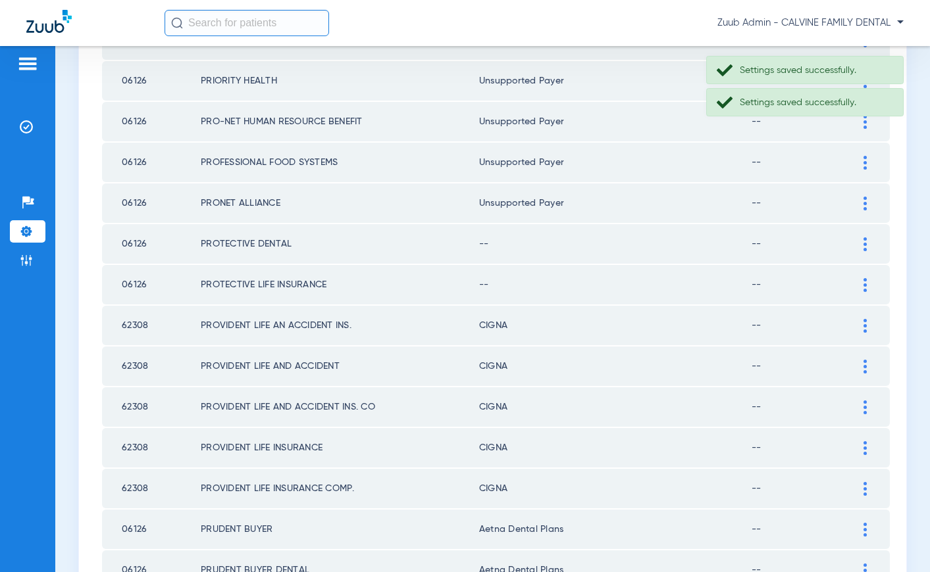
click at [863, 247] on td at bounding box center [871, 243] width 36 height 39
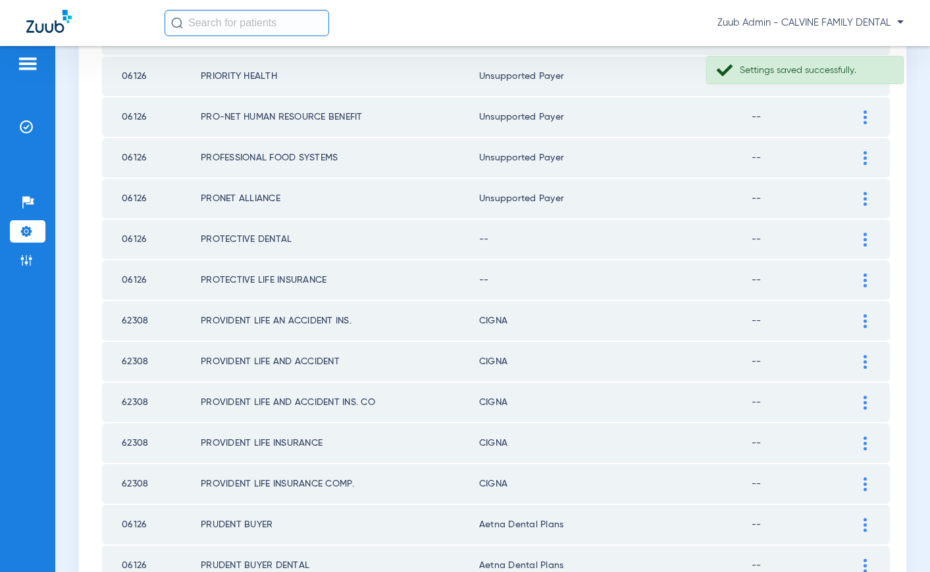
click at [863, 240] on img at bounding box center [864, 240] width 3 height 14
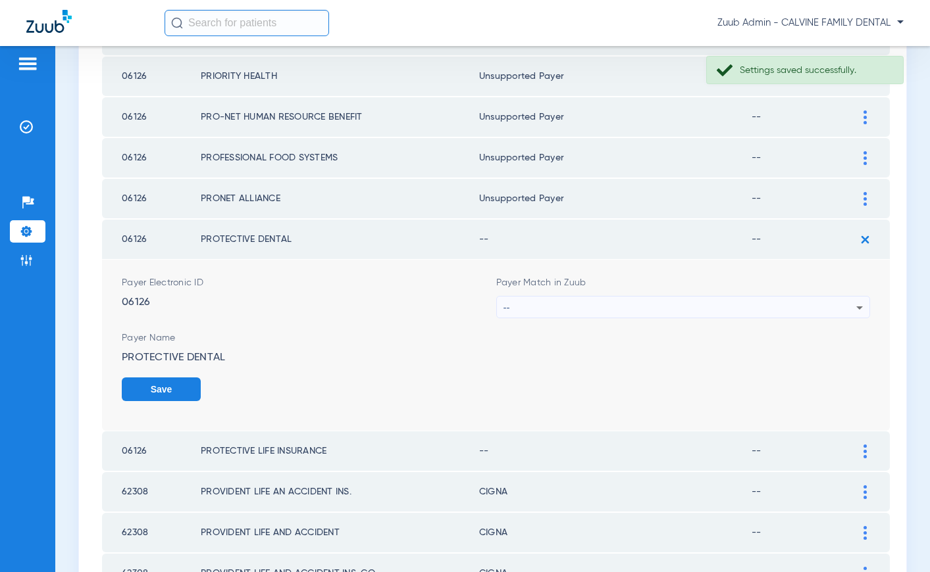
click at [709, 305] on div "--" at bounding box center [679, 308] width 353 height 22
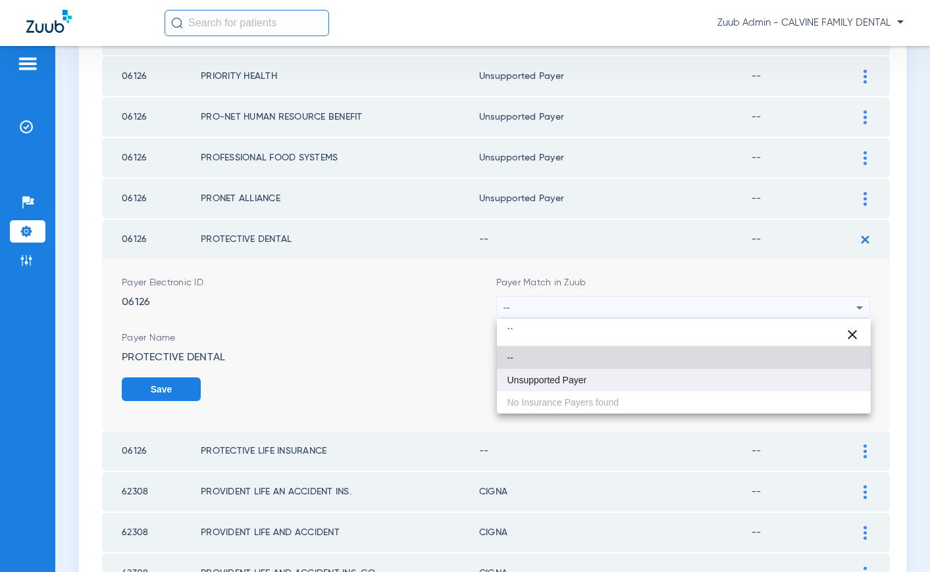
type input "``"
click at [599, 383] on mat-option "Unsupported Payer" at bounding box center [684, 380] width 374 height 22
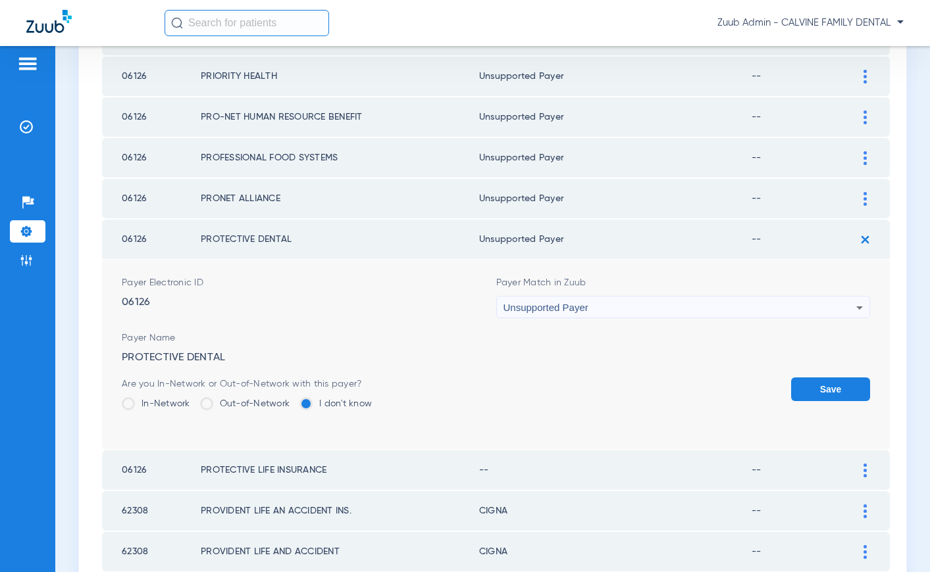
drag, startPoint x: 794, startPoint y: 387, endPoint x: 778, endPoint y: 382, distance: 16.6
click at [778, 382] on div "Are you In-Network or Out-of-Network with this payer? In-Network Out-of-Network…" at bounding box center [496, 399] width 748 height 43
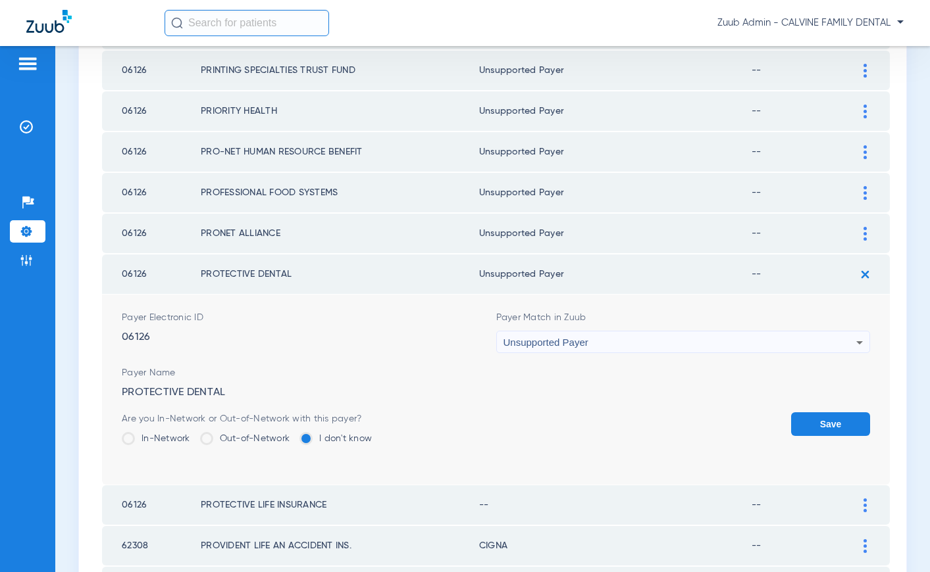
scroll to position [1301, 0]
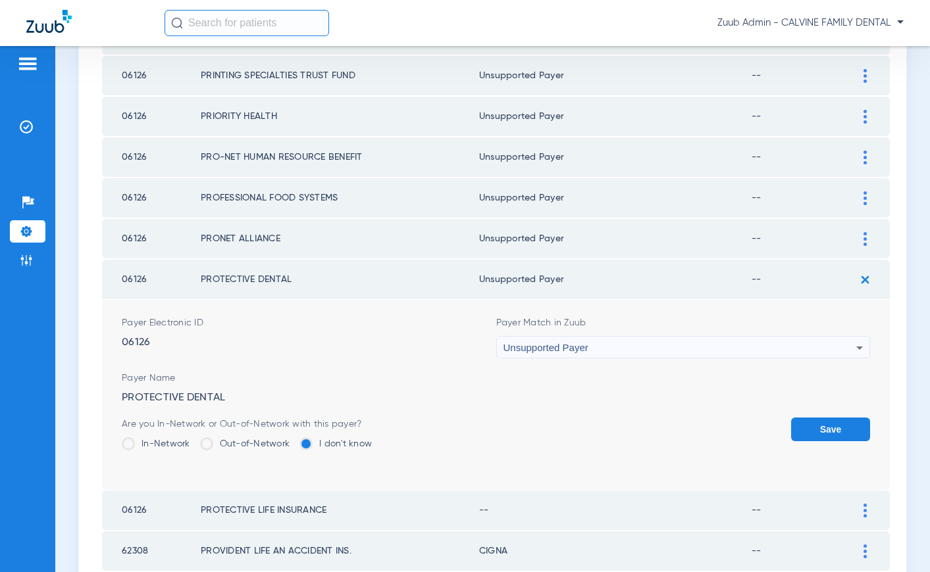
click at [829, 425] on button "Save" at bounding box center [830, 430] width 79 height 24
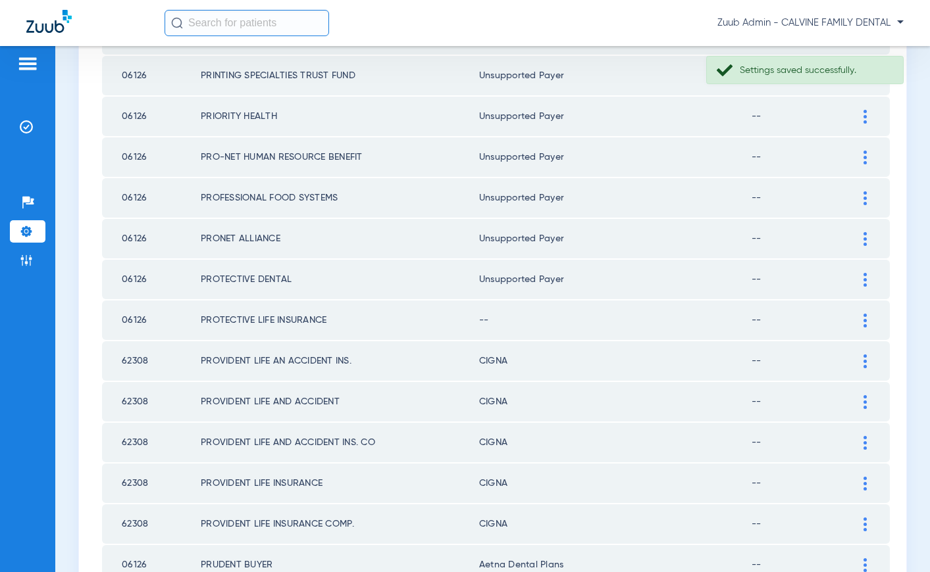
click at [863, 319] on img at bounding box center [864, 321] width 3 height 14
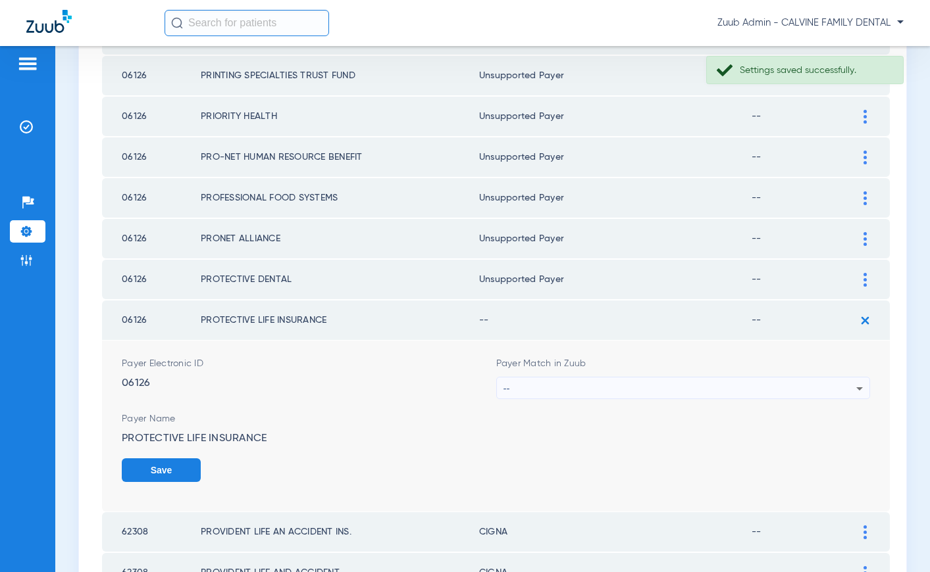
click at [642, 384] on div "--" at bounding box center [679, 389] width 353 height 22
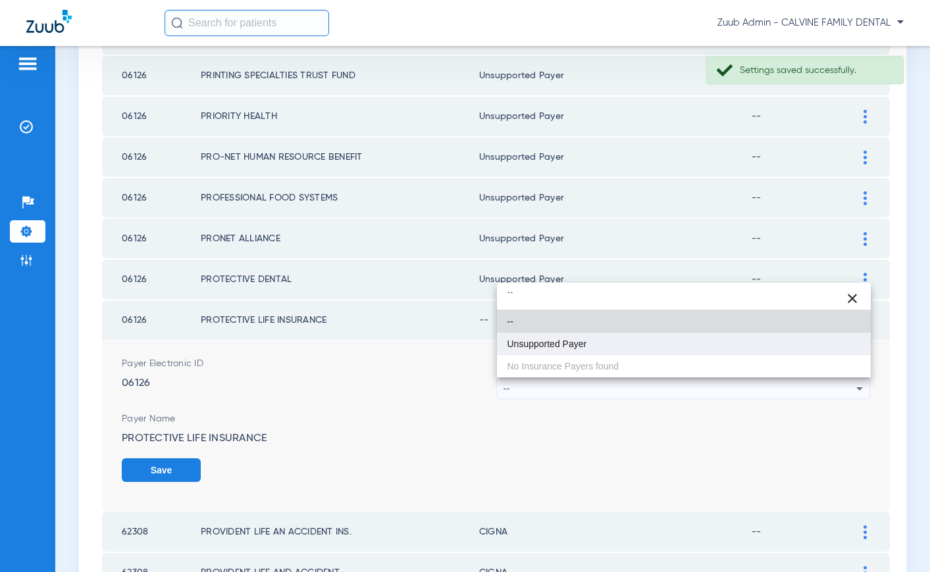
type input "``"
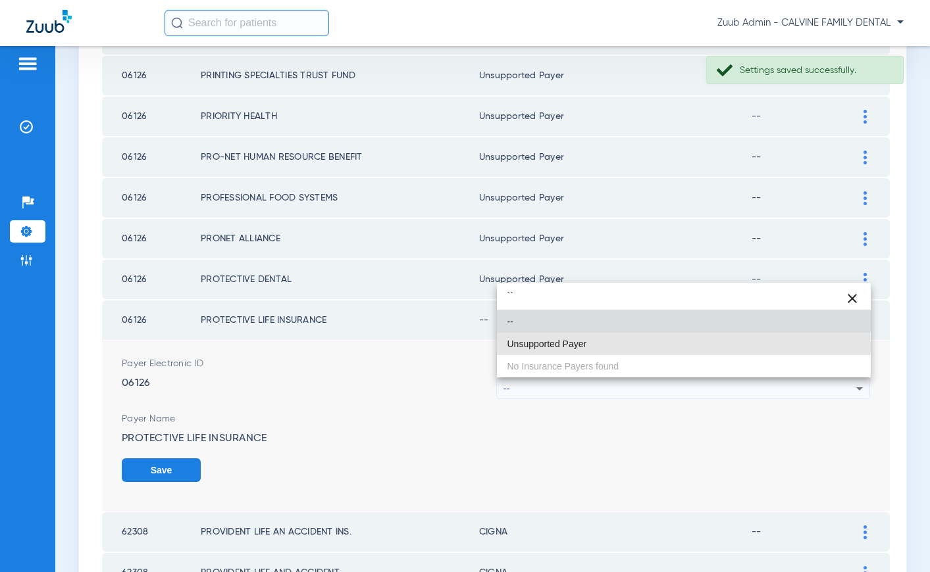
drag, startPoint x: 576, startPoint y: 346, endPoint x: 638, endPoint y: 384, distance: 72.1
click at [577, 346] on span "Unsupported Payer" at bounding box center [547, 344] width 80 height 9
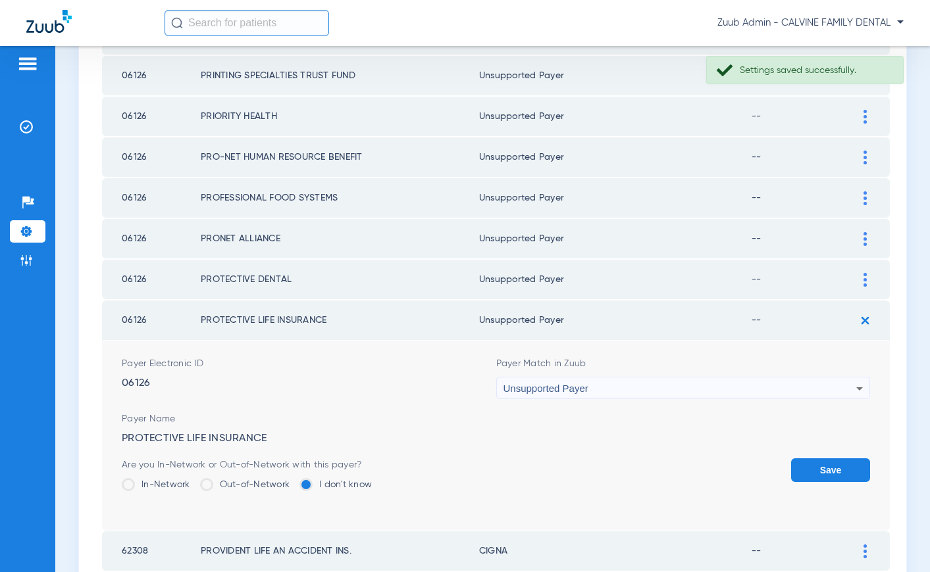
click at [822, 467] on button "Save" at bounding box center [830, 471] width 79 height 24
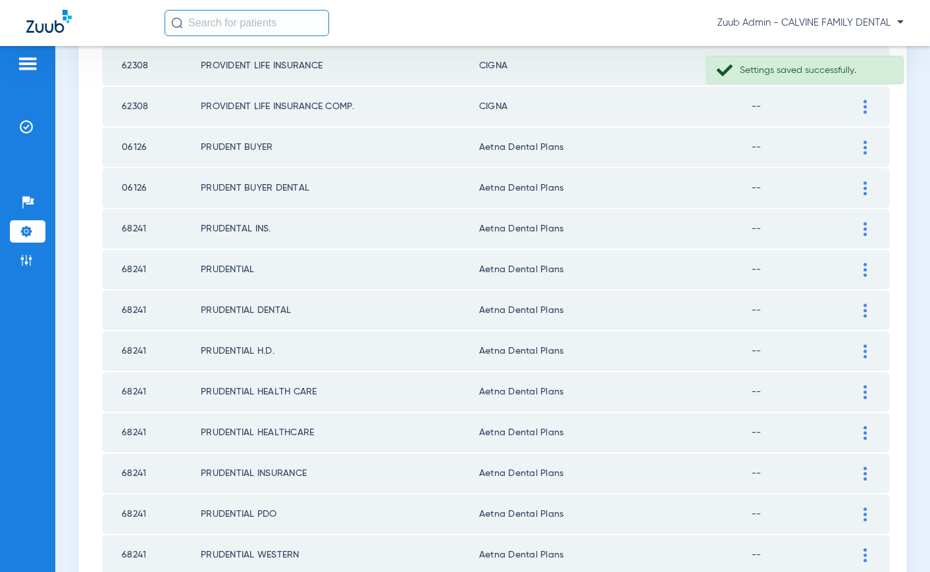
scroll to position [1819, 0]
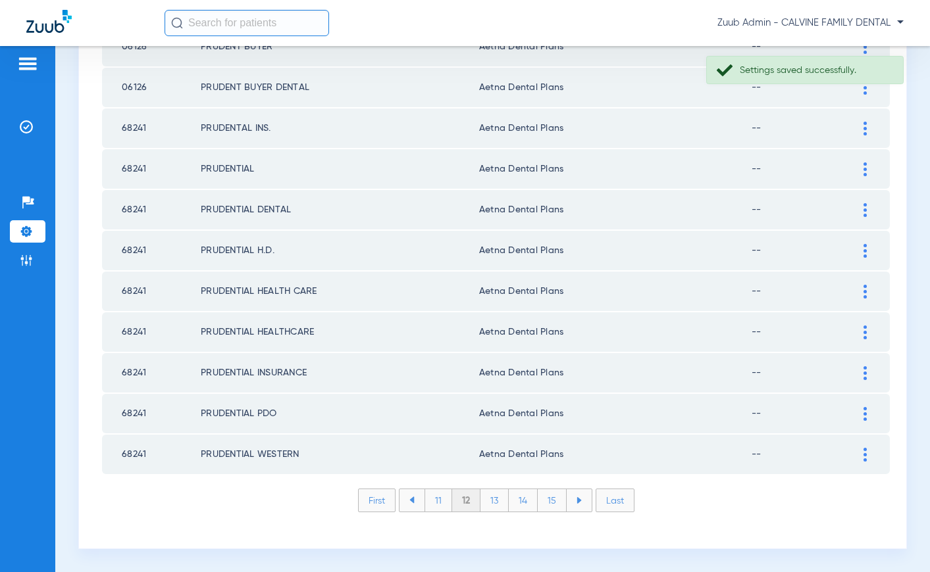
click at [435, 499] on li "11" at bounding box center [438, 501] width 28 height 22
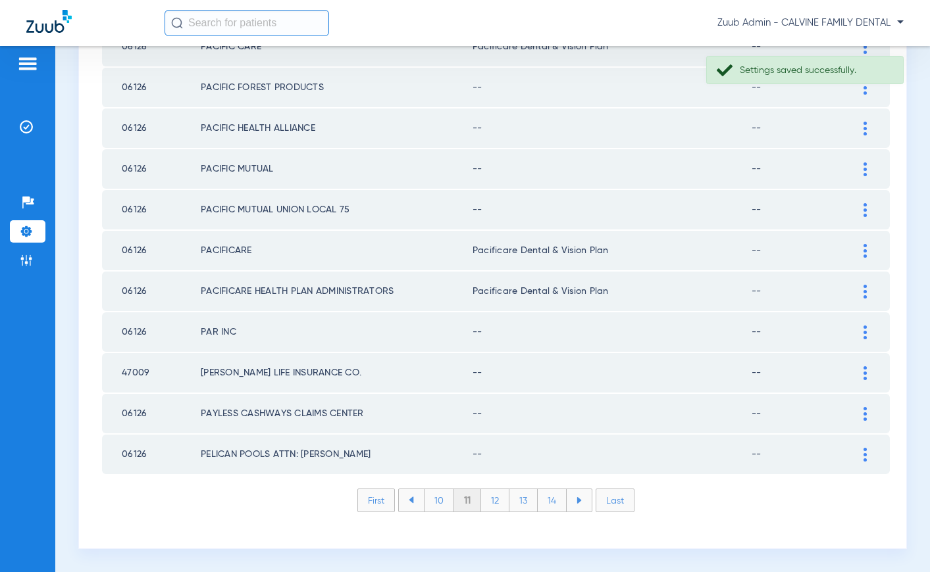
click at [863, 451] on img at bounding box center [864, 455] width 3 height 14
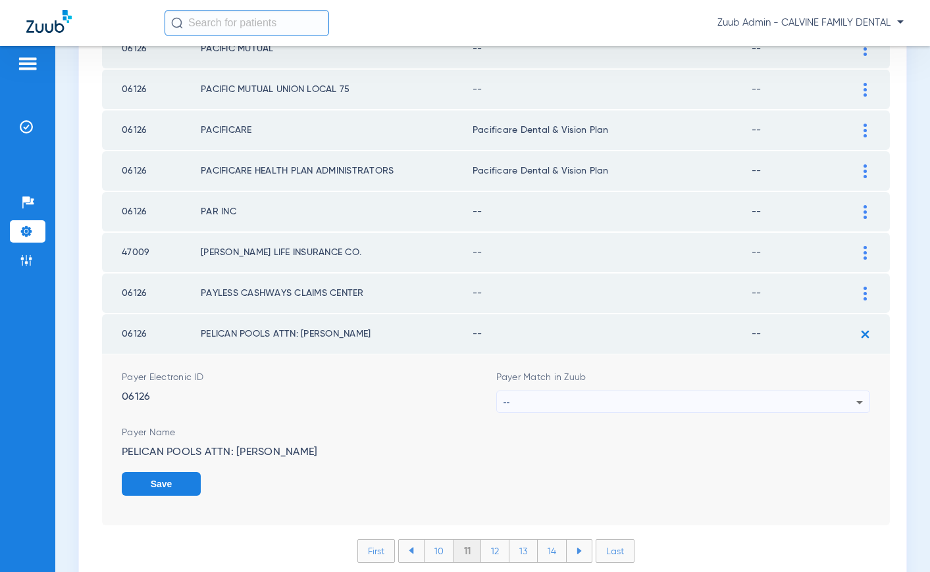
scroll to position [1951, 0]
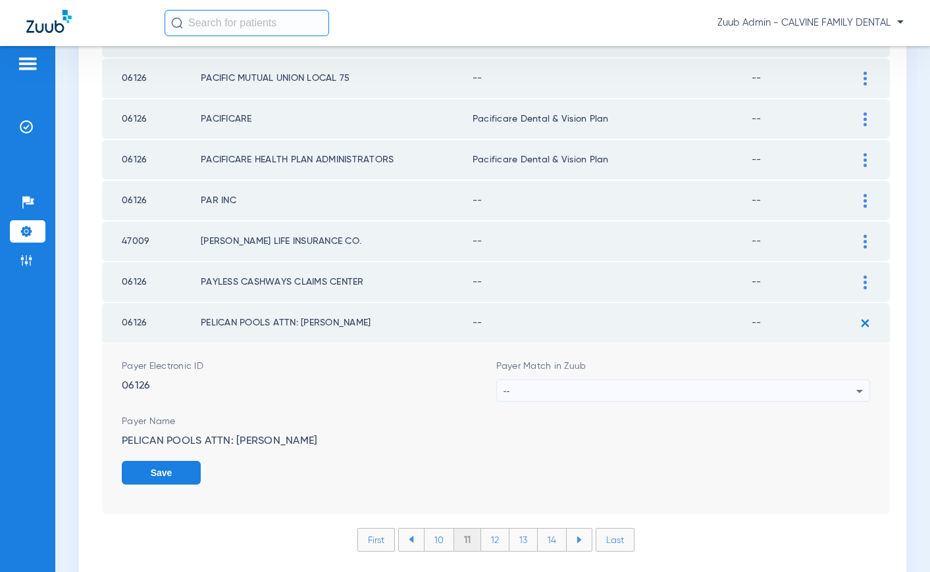
click at [665, 391] on div "--" at bounding box center [679, 391] width 353 height 22
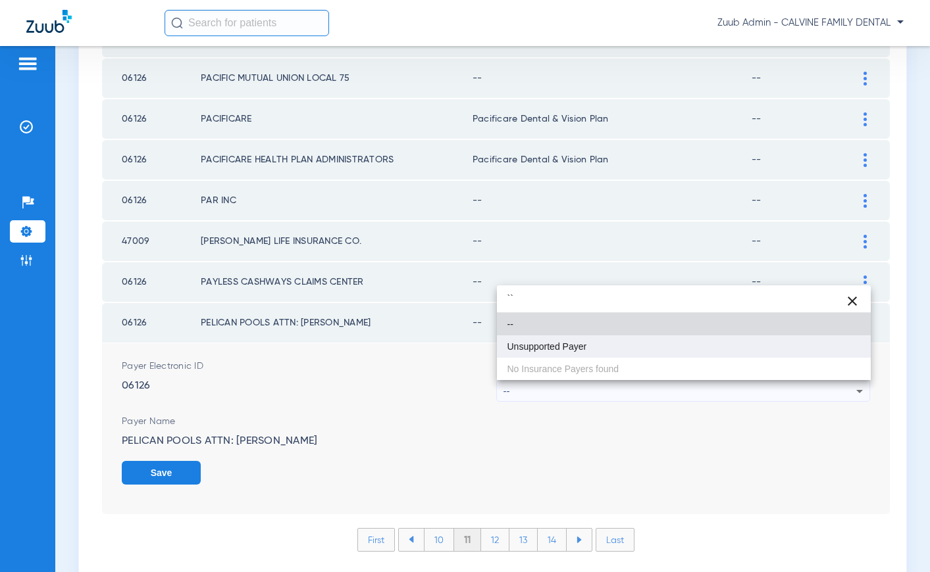
type input "``"
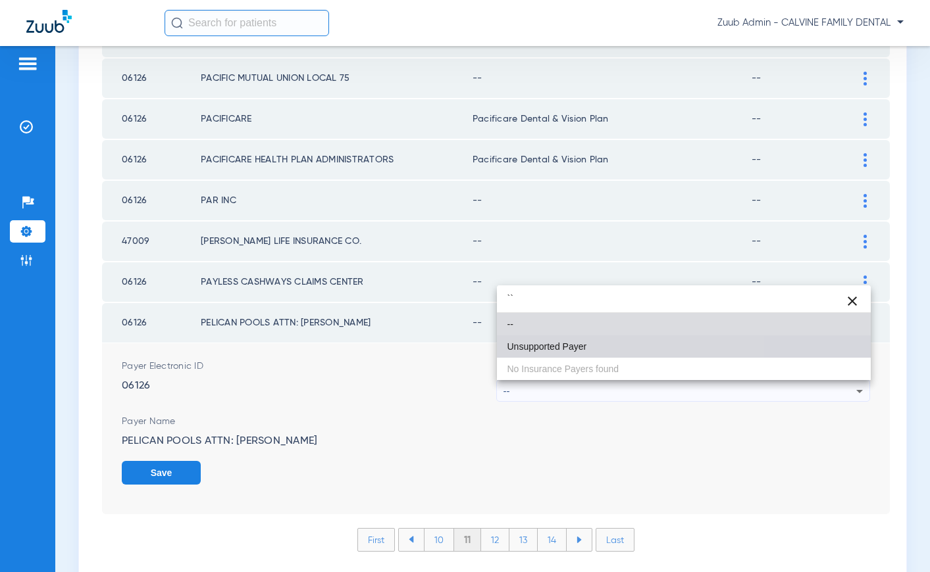
click at [567, 343] on span "Unsupported Payer" at bounding box center [547, 346] width 80 height 9
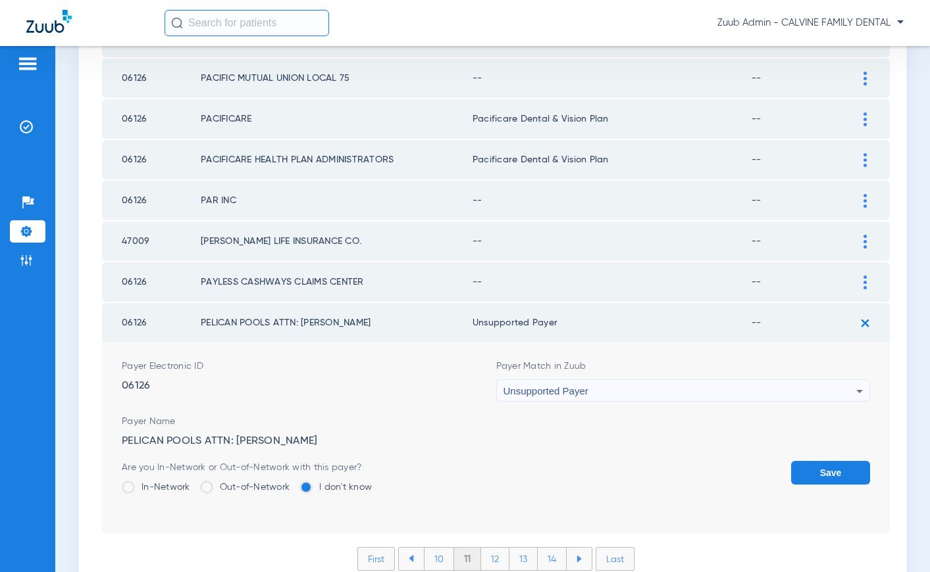
drag, startPoint x: 822, startPoint y: 470, endPoint x: 845, endPoint y: 395, distance: 78.5
click at [824, 460] on form "Payer Electronic ID 06126 Payer Match in Zuub Unsupported Payer Payer Name PELI…" at bounding box center [496, 438] width 748 height 190
drag, startPoint x: 833, startPoint y: 470, endPoint x: 841, endPoint y: 380, distance: 89.8
click at [834, 463] on button "Save" at bounding box center [830, 473] width 79 height 24
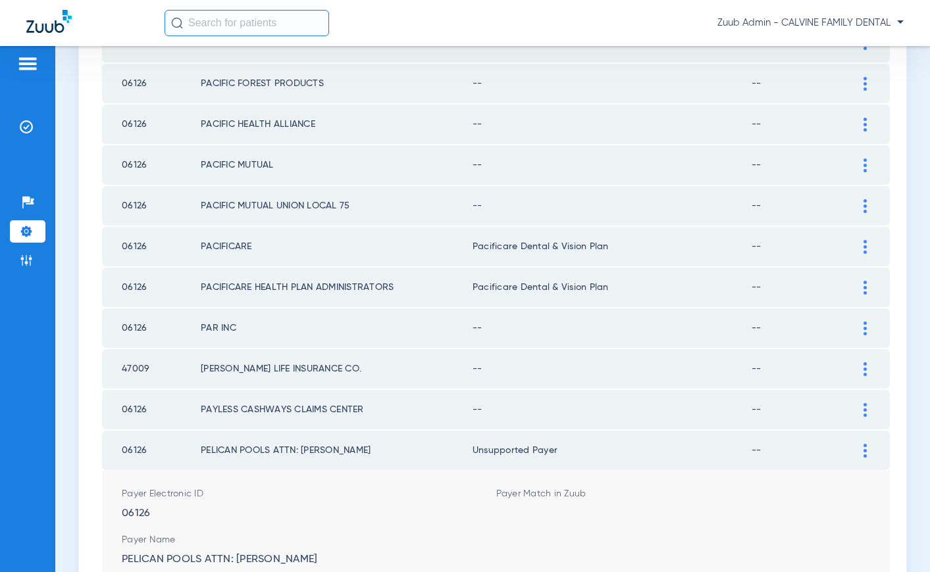
scroll to position [1819, 0]
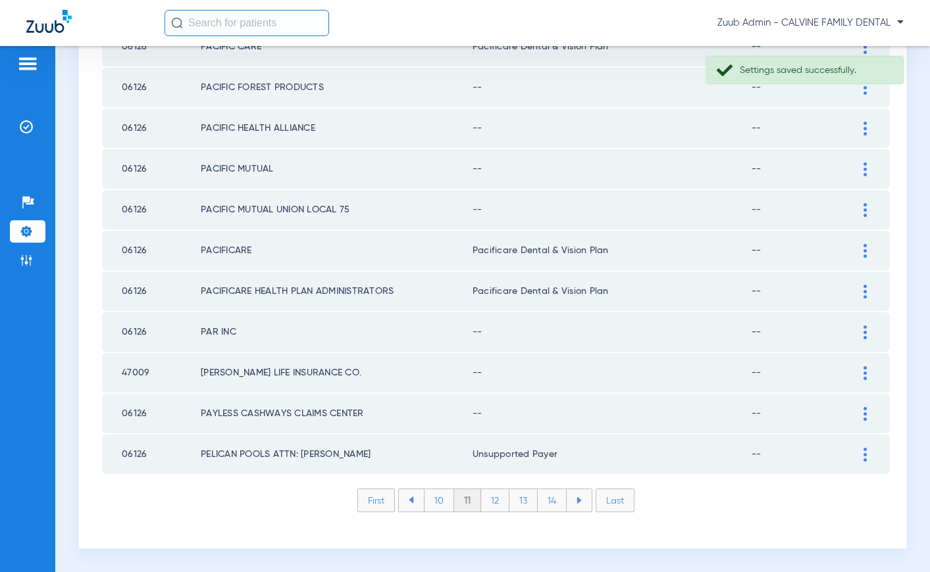
drag, startPoint x: 863, startPoint y: 413, endPoint x: 782, endPoint y: 393, distance: 83.3
click at [863, 413] on img at bounding box center [864, 414] width 3 height 14
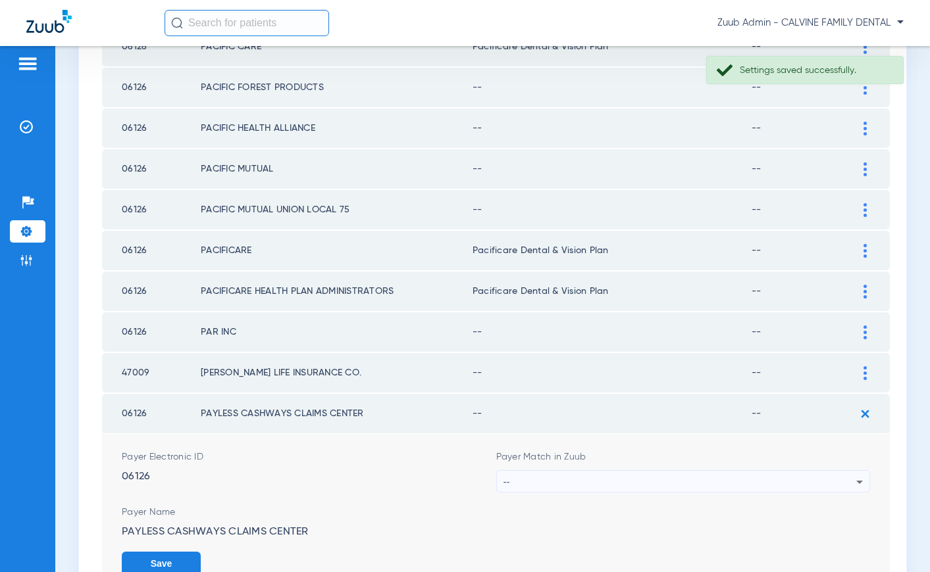
click at [669, 485] on div "--" at bounding box center [679, 482] width 353 height 22
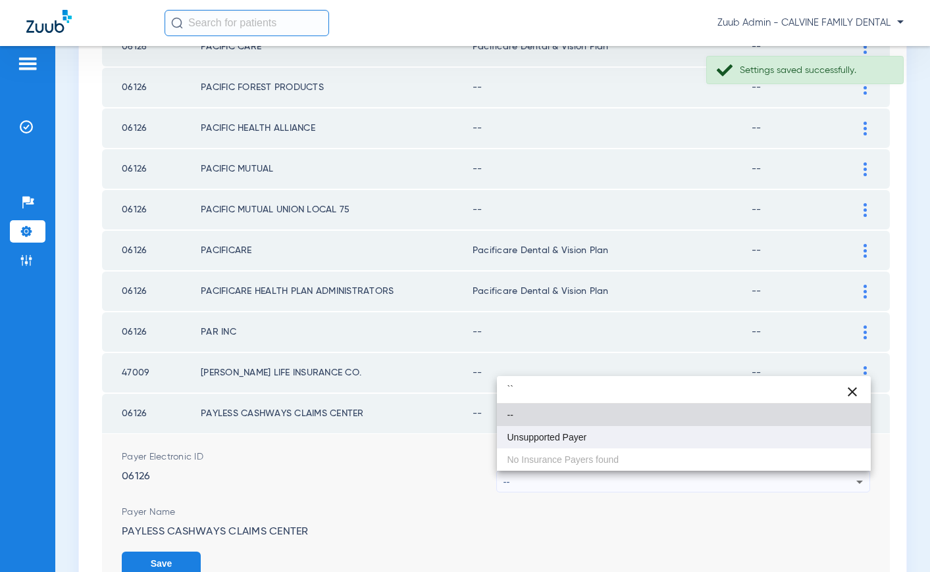
type input "``"
click at [570, 436] on span "Unsupported Payer" at bounding box center [547, 437] width 80 height 9
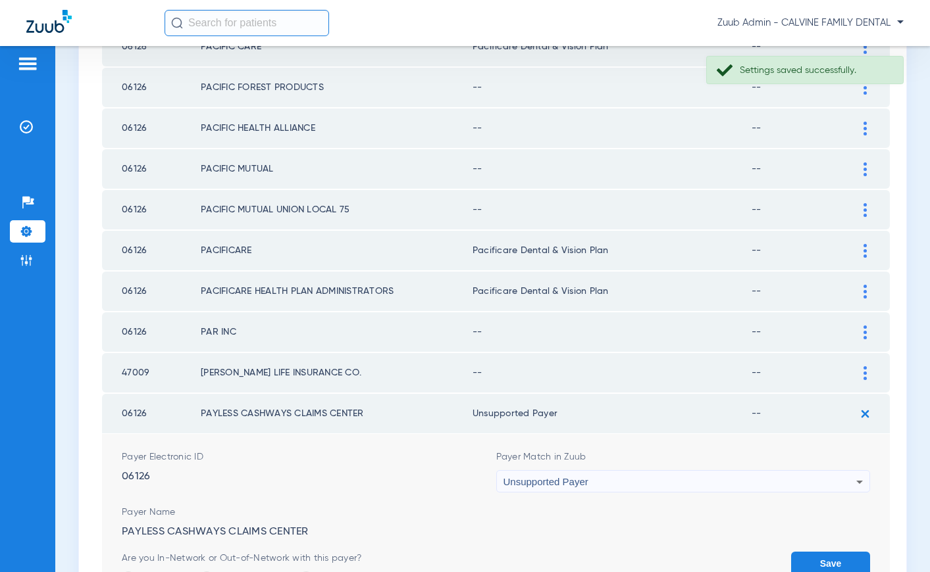
click at [806, 560] on button "Save" at bounding box center [830, 564] width 79 height 24
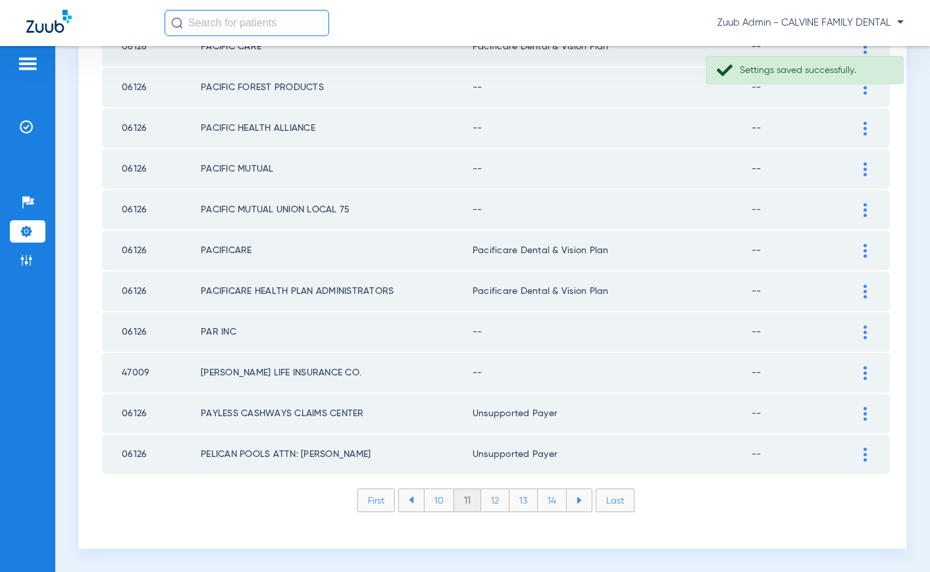
click at [863, 373] on img at bounding box center [864, 373] width 3 height 14
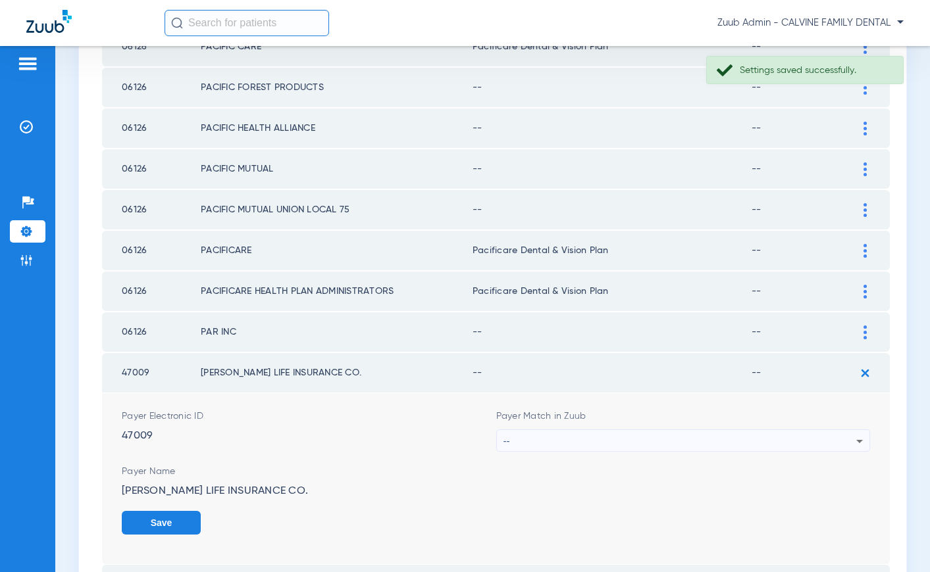
click at [690, 432] on div "--" at bounding box center [679, 441] width 353 height 22
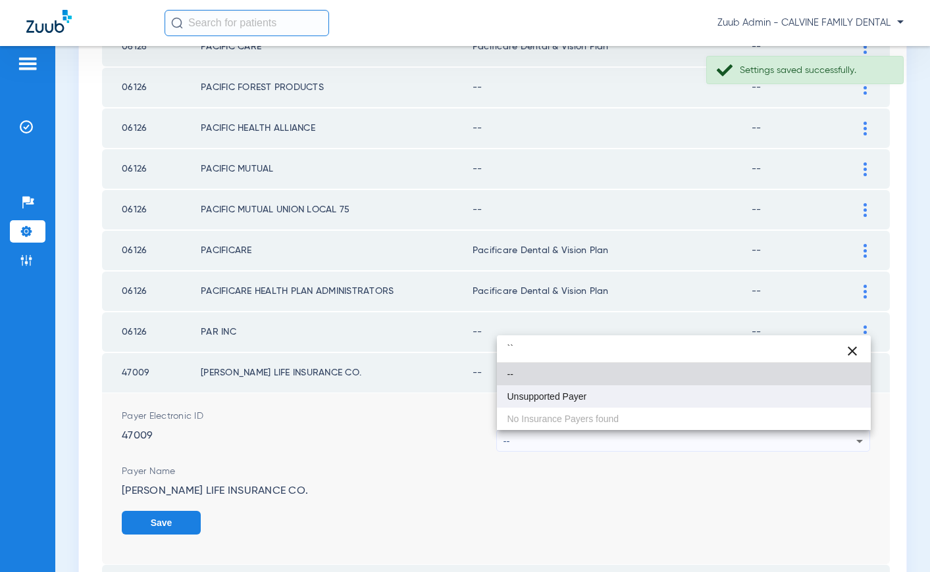
type input "``"
click at [568, 396] on span "Unsupported Payer" at bounding box center [547, 396] width 80 height 9
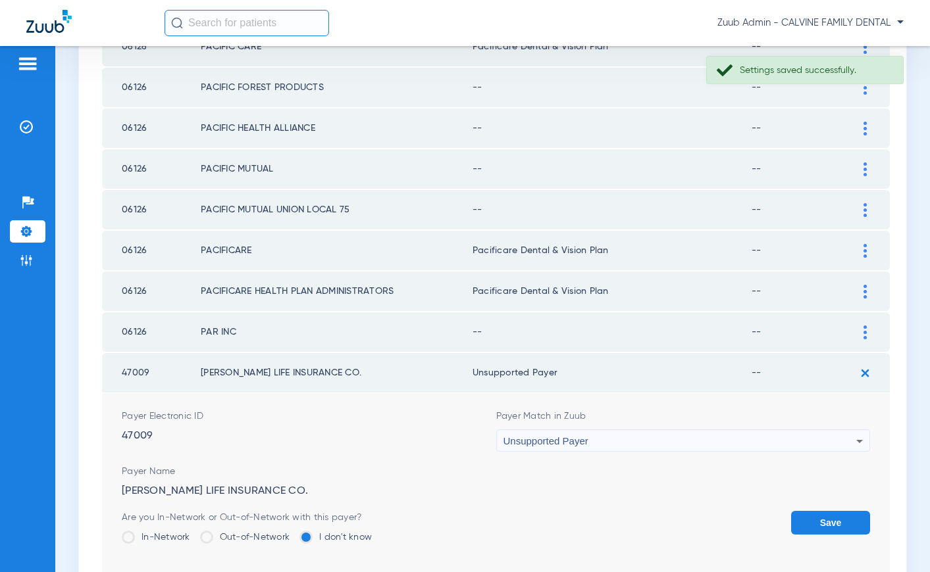
drag, startPoint x: 830, startPoint y: 518, endPoint x: 846, endPoint y: 455, distance: 65.7
click at [830, 515] on button "Save" at bounding box center [830, 523] width 79 height 24
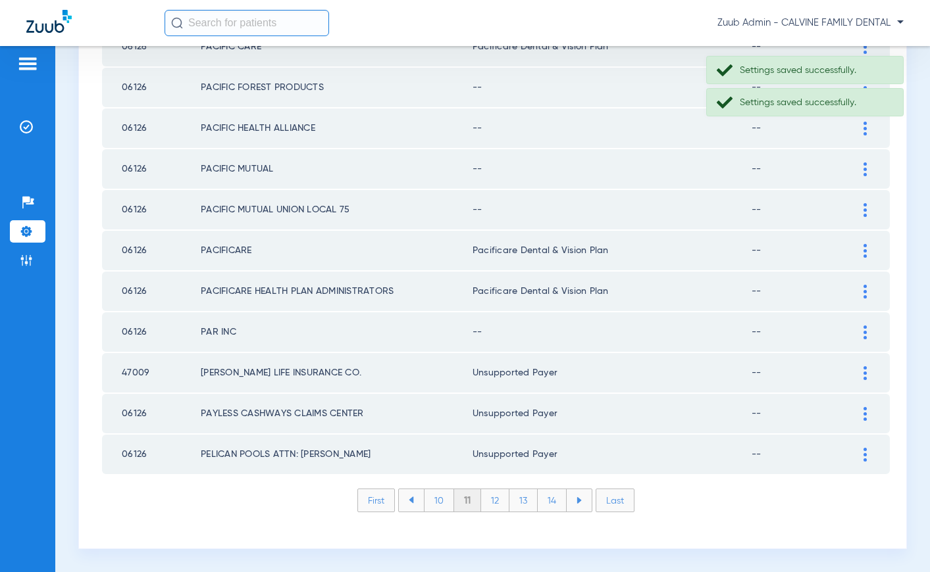
click at [865, 331] on img at bounding box center [864, 333] width 3 height 14
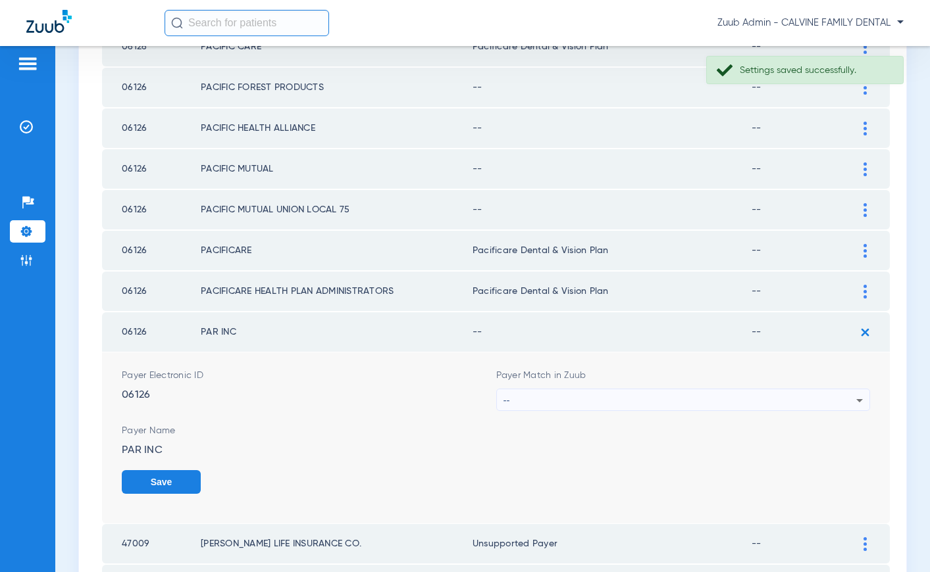
click at [683, 400] on div "--" at bounding box center [679, 401] width 353 height 22
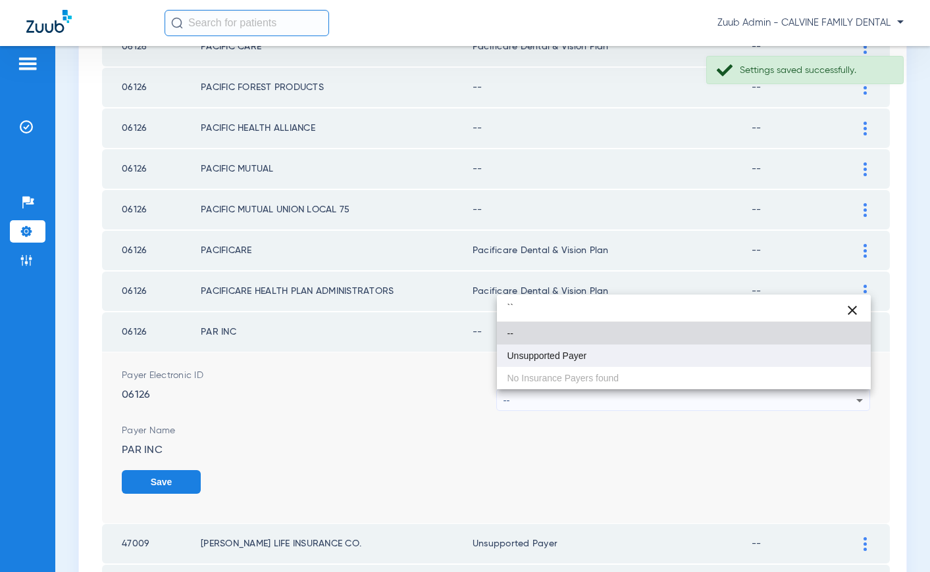
type input "``"
click at [586, 357] on span "Unsupported Payer" at bounding box center [547, 355] width 80 height 9
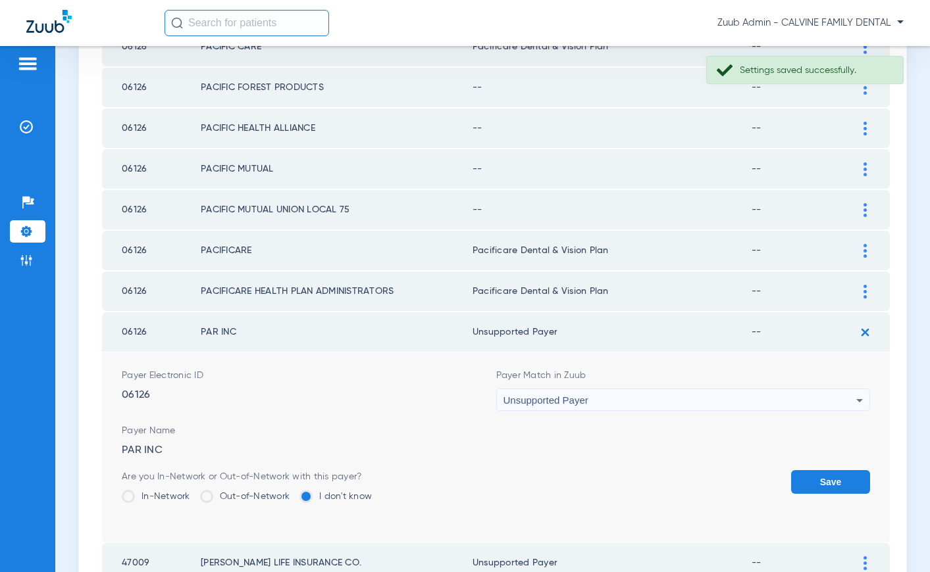
click at [813, 476] on button "Save" at bounding box center [830, 482] width 79 height 24
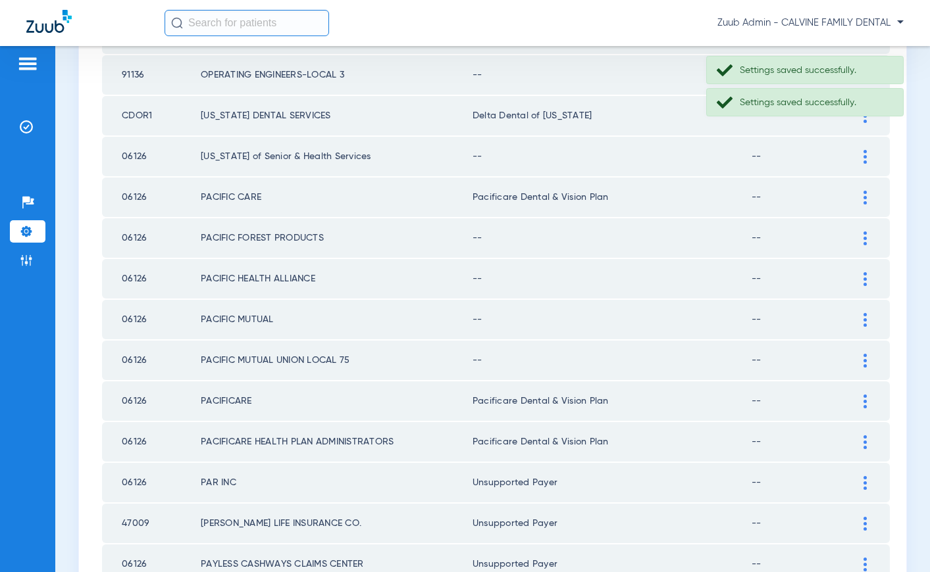
scroll to position [1665, 0]
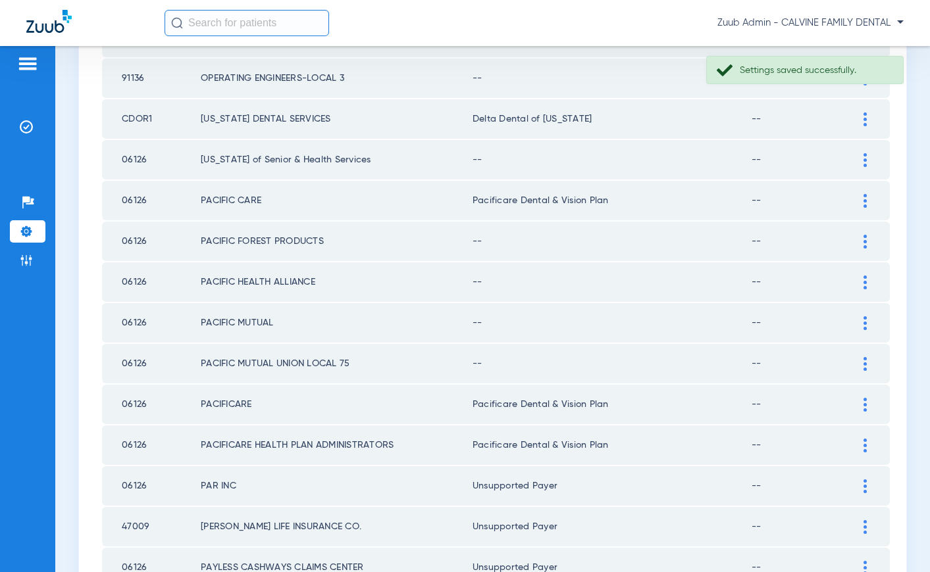
click at [867, 362] on div at bounding box center [864, 364] width 23 height 14
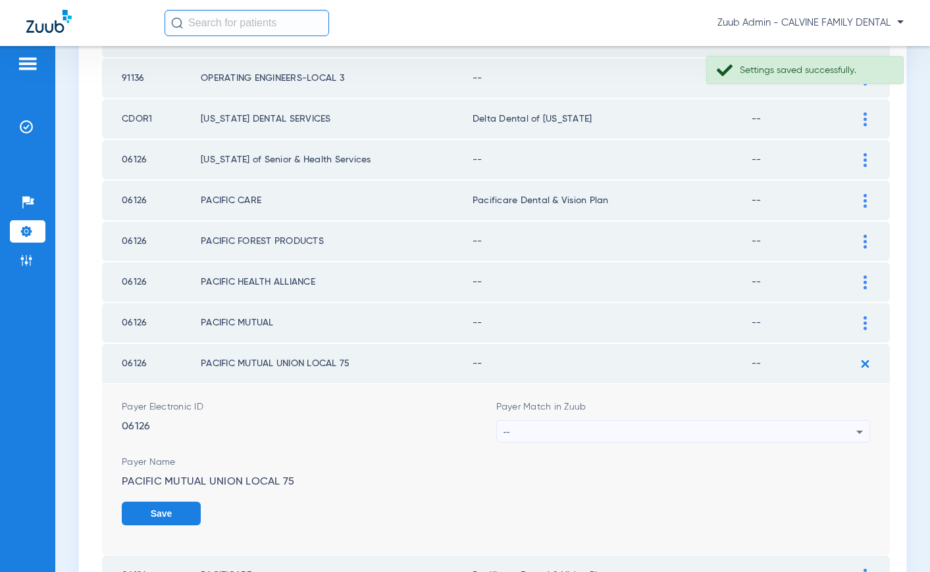
click at [779, 430] on div "--" at bounding box center [679, 432] width 353 height 22
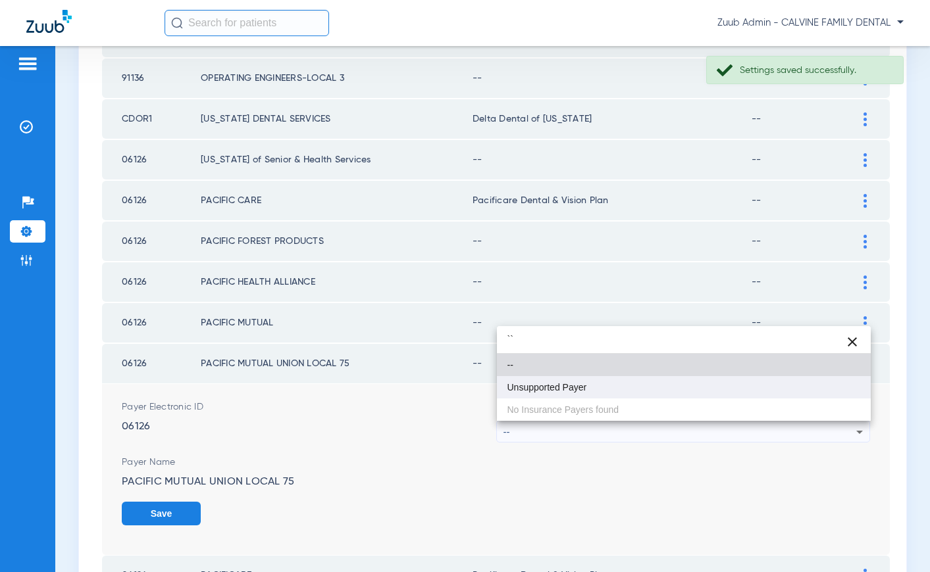
type input "``"
click at [655, 397] on mat-option "Unsupported Payer" at bounding box center [684, 387] width 374 height 22
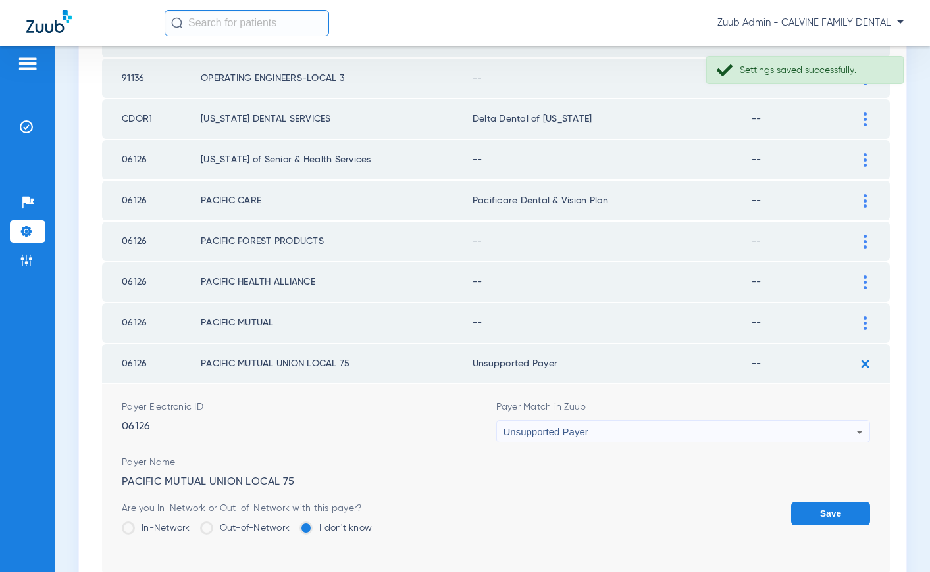
drag, startPoint x: 823, startPoint y: 515, endPoint x: 838, endPoint y: 407, distance: 108.9
click at [823, 512] on button "Save" at bounding box center [830, 514] width 79 height 24
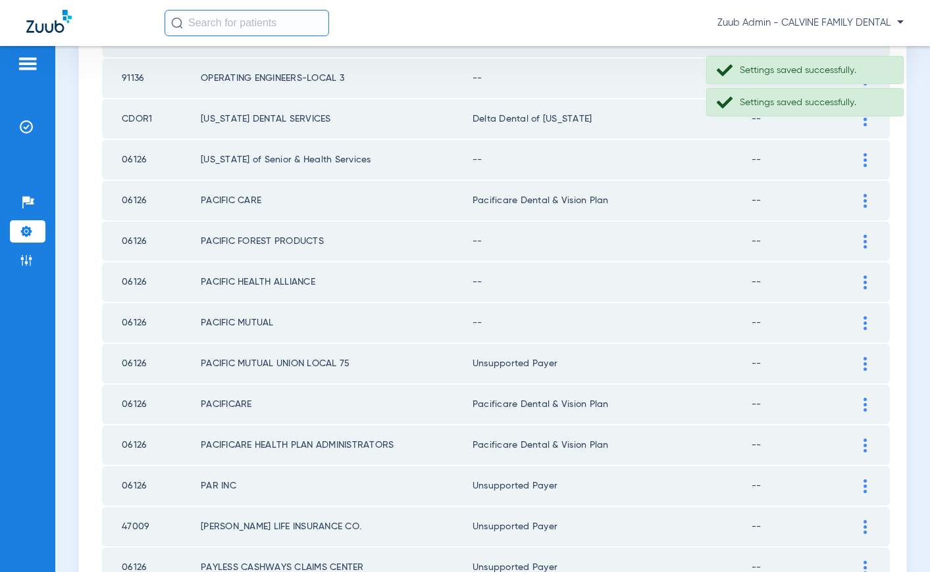
click at [865, 322] on img at bounding box center [864, 323] width 3 height 14
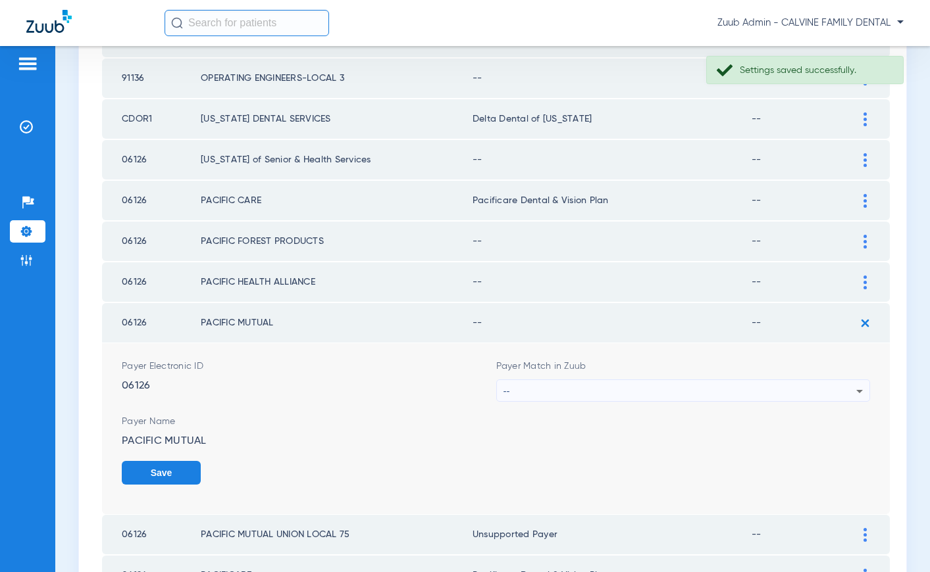
click at [680, 388] on div "--" at bounding box center [679, 391] width 353 height 22
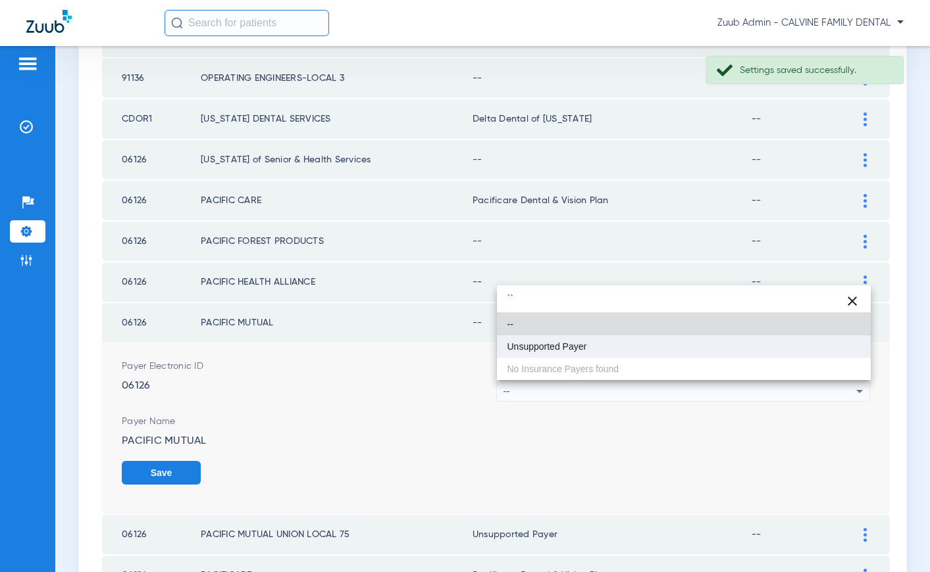
type input "``"
click at [601, 353] on mat-option "Unsupported Payer" at bounding box center [684, 347] width 374 height 22
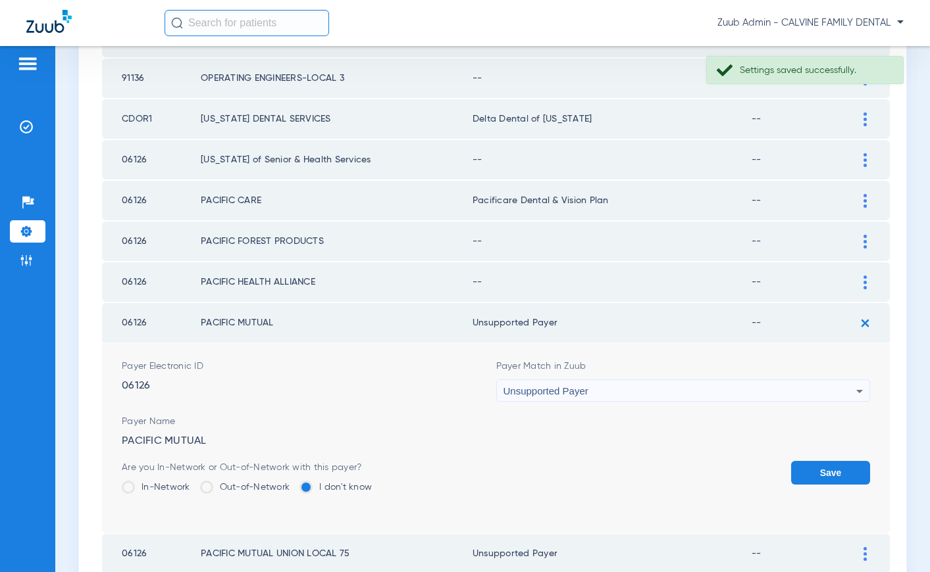
click at [810, 469] on button "Save" at bounding box center [830, 473] width 79 height 24
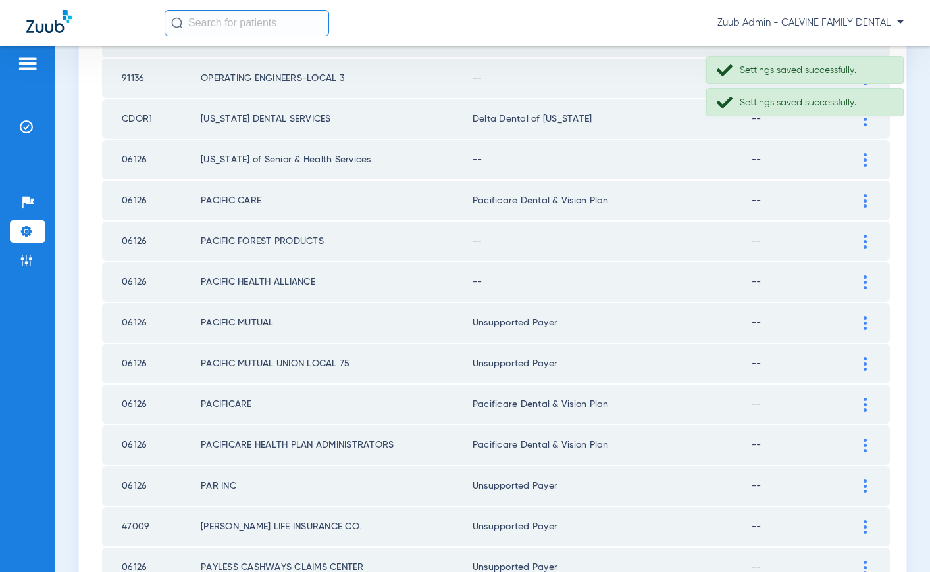
click at [865, 280] on img at bounding box center [864, 283] width 3 height 14
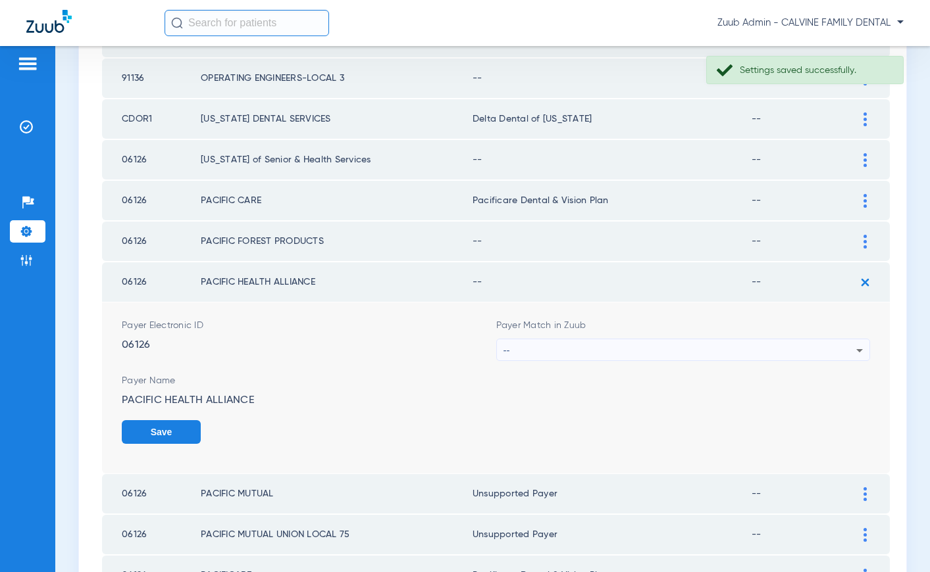
click at [640, 355] on div "--" at bounding box center [679, 351] width 353 height 22
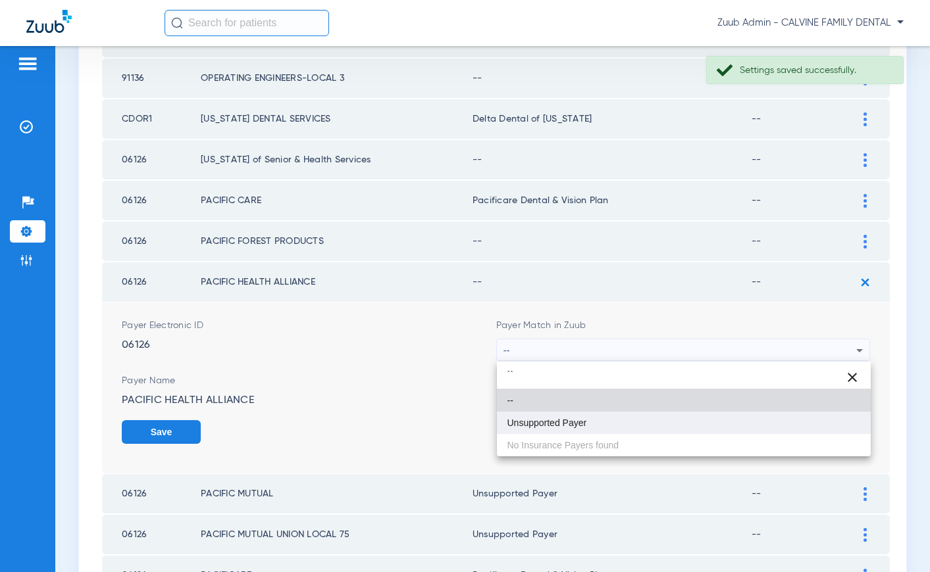
type input "``"
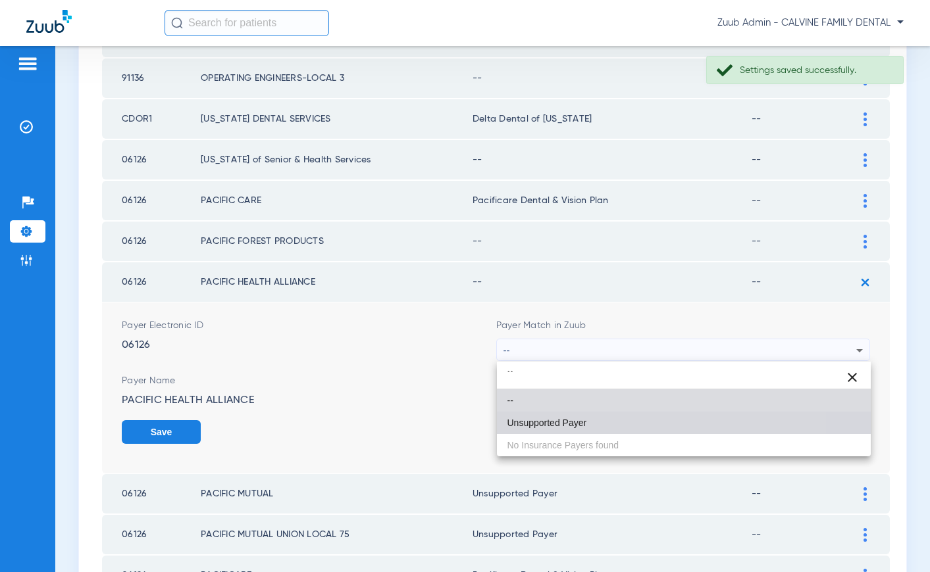
click at [597, 427] on mat-option "Unsupported Payer" at bounding box center [684, 423] width 374 height 22
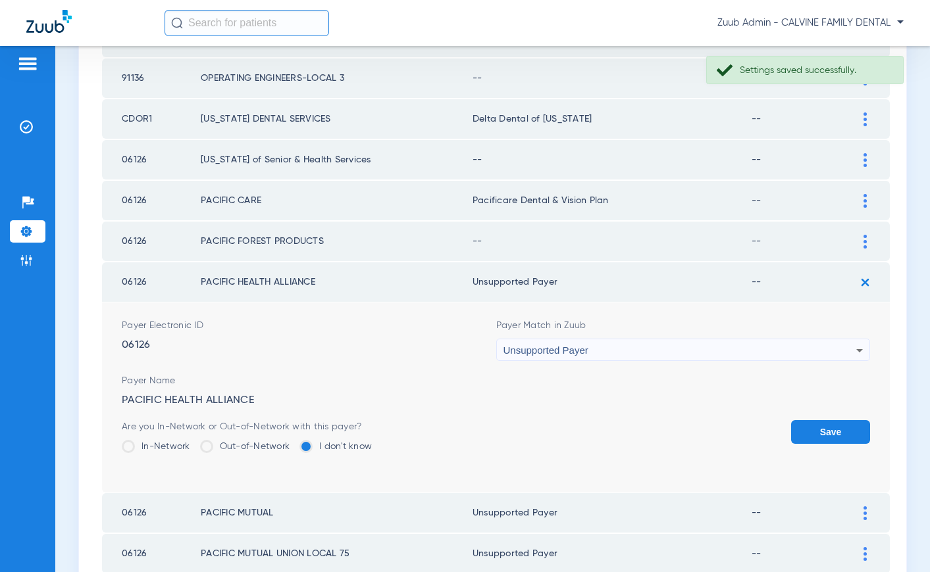
drag, startPoint x: 811, startPoint y: 430, endPoint x: 826, endPoint y: 305, distance: 125.4
click at [811, 428] on button "Save" at bounding box center [830, 432] width 79 height 24
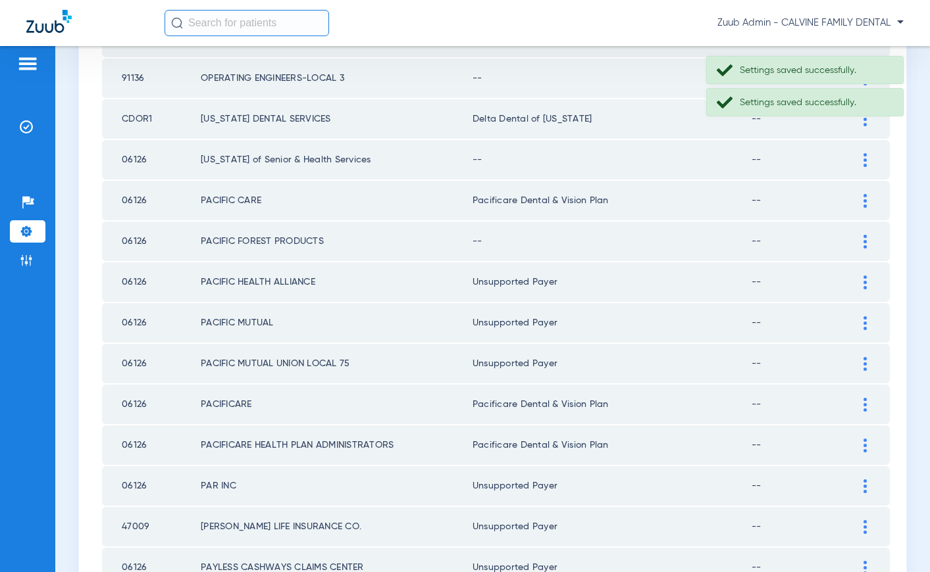
click at [859, 243] on div at bounding box center [864, 242] width 23 height 14
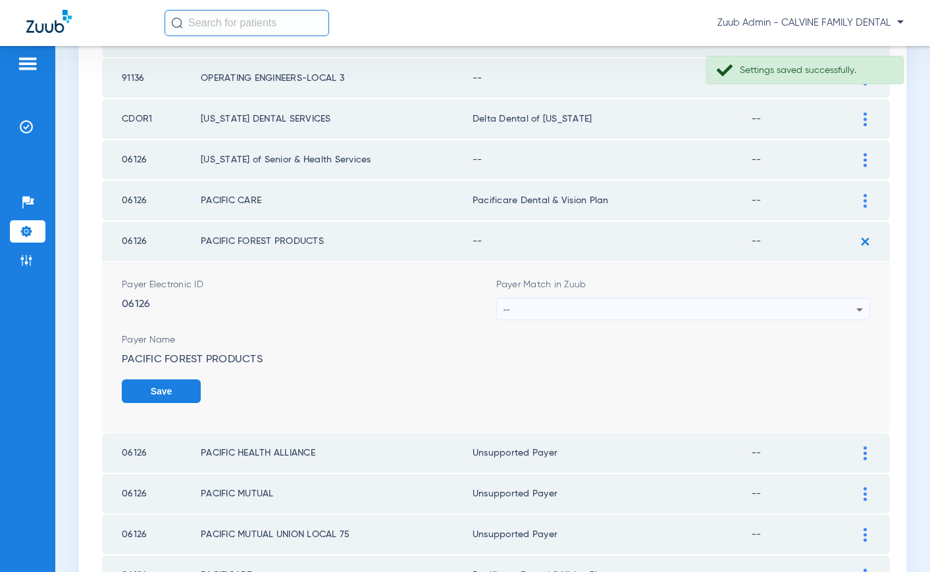
click at [619, 309] on div "--" at bounding box center [679, 310] width 353 height 22
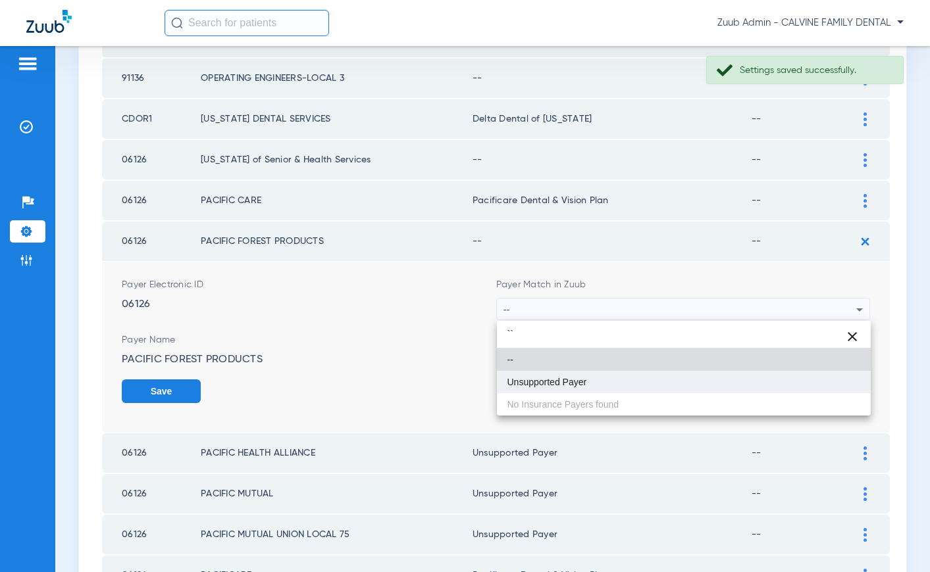
type input "``"
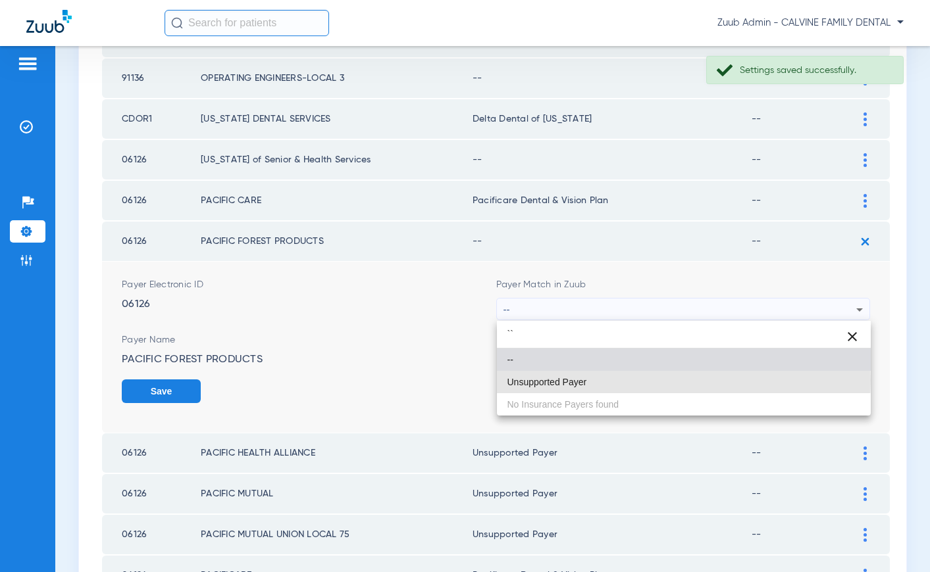
drag, startPoint x: 586, startPoint y: 380, endPoint x: 799, endPoint y: 392, distance: 213.5
click at [586, 380] on mat-option "Unsupported Payer" at bounding box center [684, 382] width 374 height 22
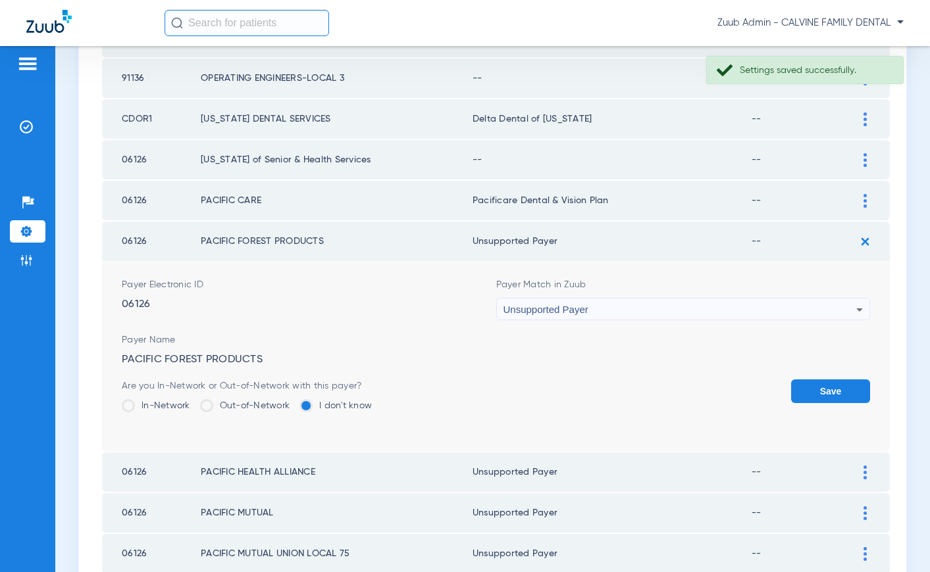
click at [824, 393] on button "Save" at bounding box center [830, 392] width 79 height 24
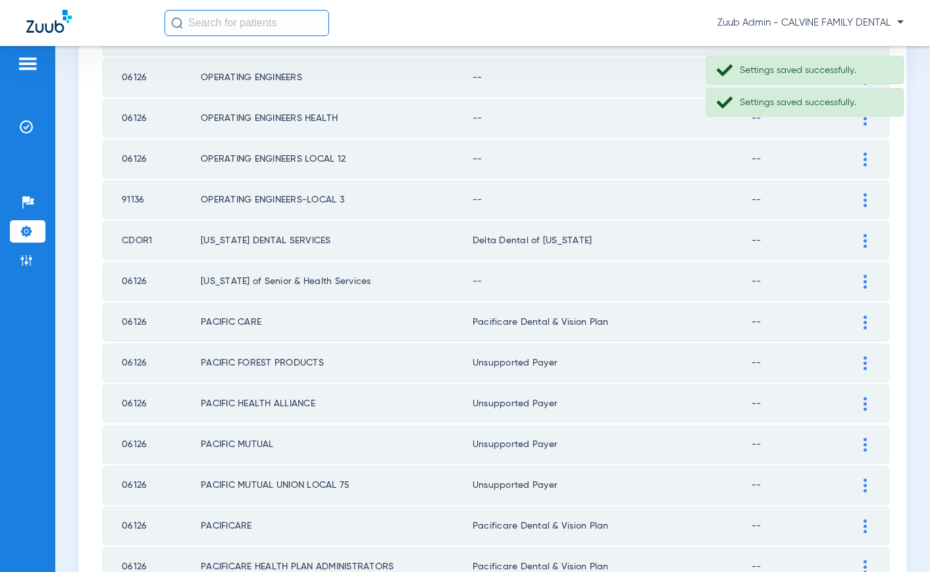
scroll to position [1543, 0]
click at [861, 278] on div at bounding box center [864, 283] width 23 height 14
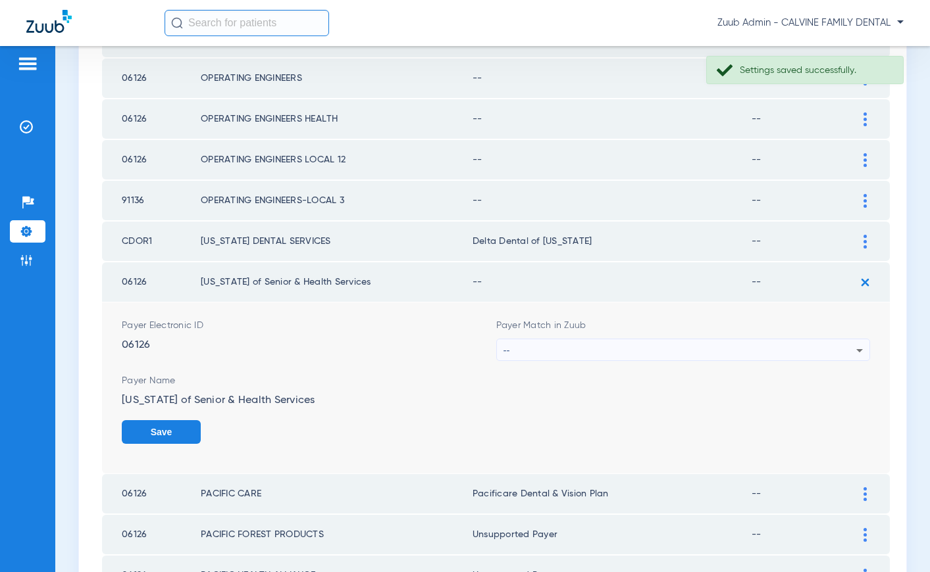
click at [559, 357] on div "--" at bounding box center [679, 351] width 353 height 22
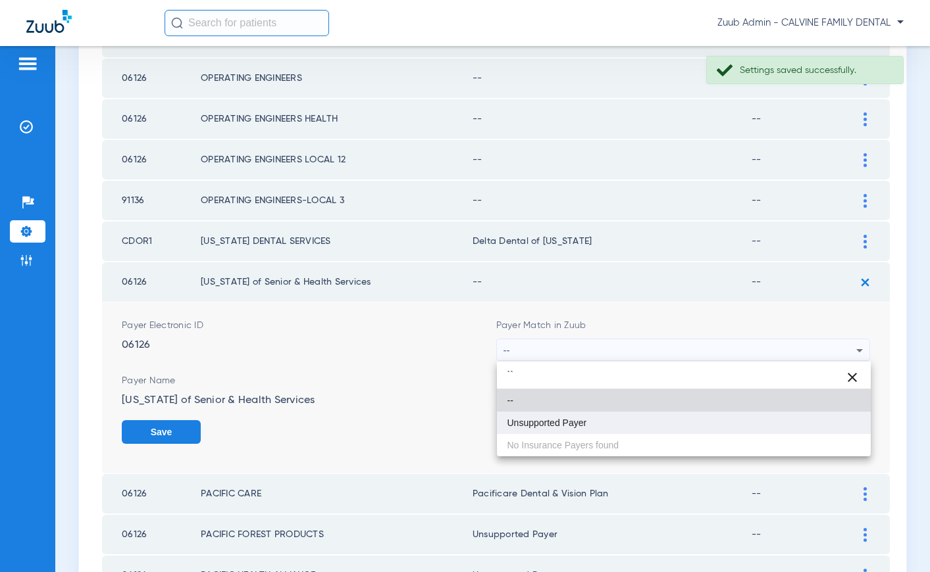
type input "``"
click at [546, 432] on mat-option "Unsupported Payer" at bounding box center [684, 423] width 374 height 22
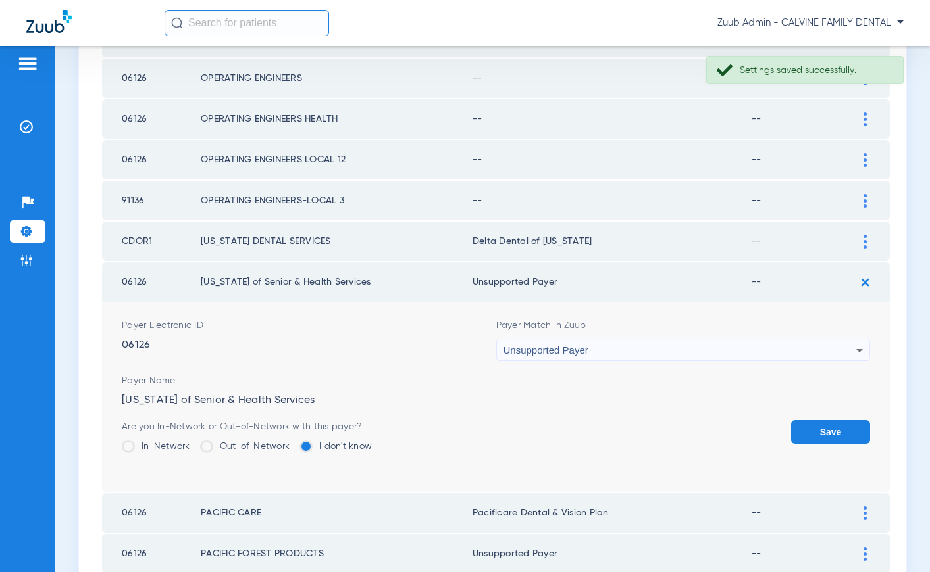
drag, startPoint x: 826, startPoint y: 434, endPoint x: 826, endPoint y: 326, distance: 107.3
click at [826, 434] on button "Save" at bounding box center [830, 432] width 79 height 24
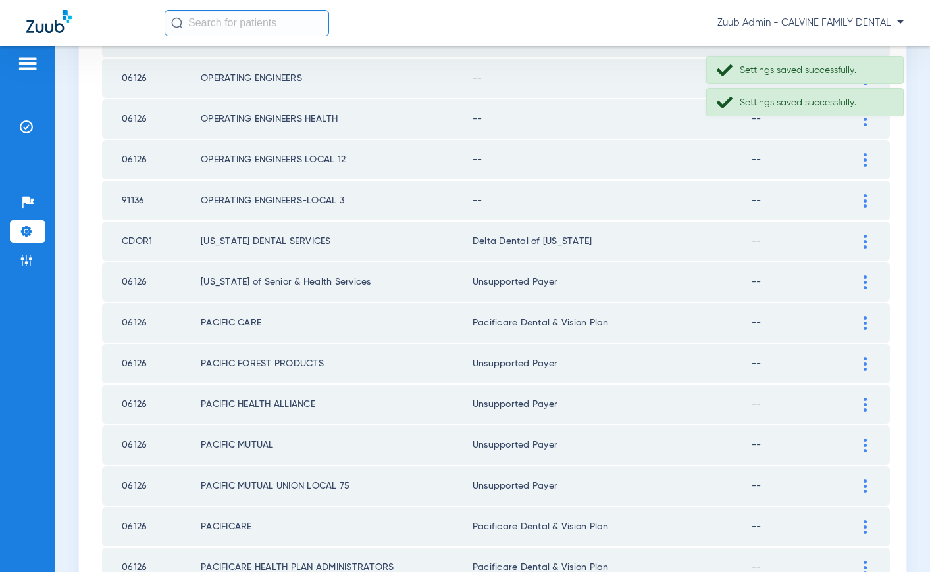
click at [867, 203] on div at bounding box center [864, 201] width 23 height 14
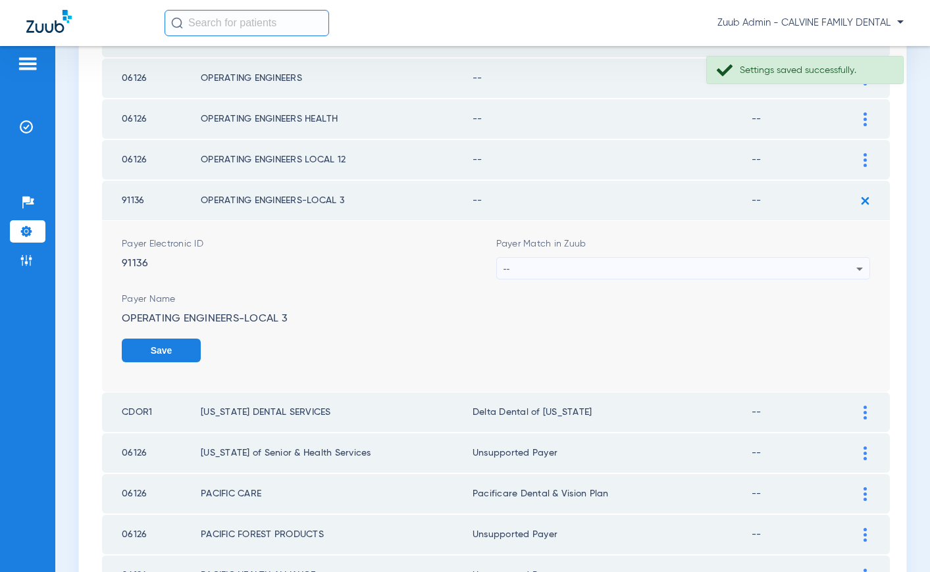
click at [710, 265] on div "--" at bounding box center [679, 269] width 353 height 22
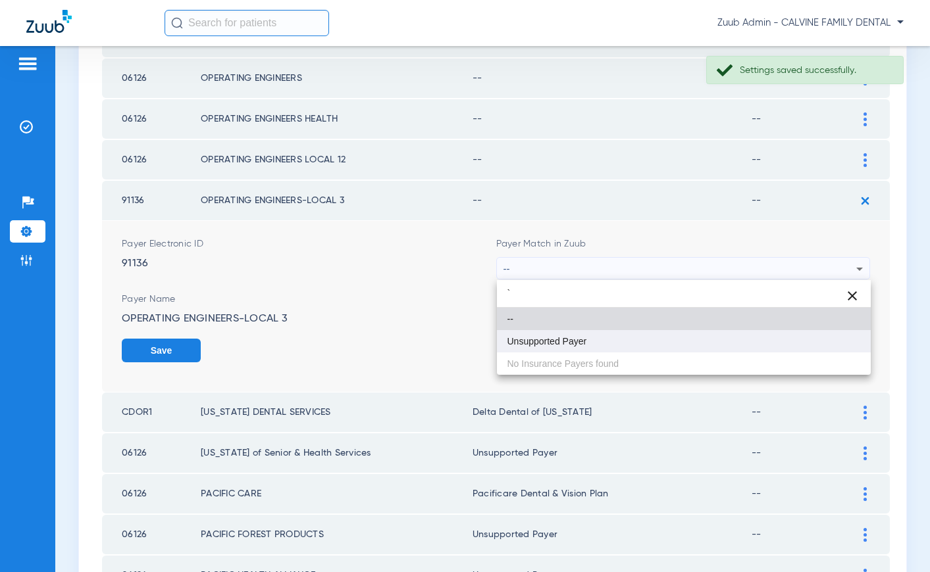
type input "`"
click at [601, 343] on mat-option "Unsupported Payer" at bounding box center [684, 341] width 374 height 22
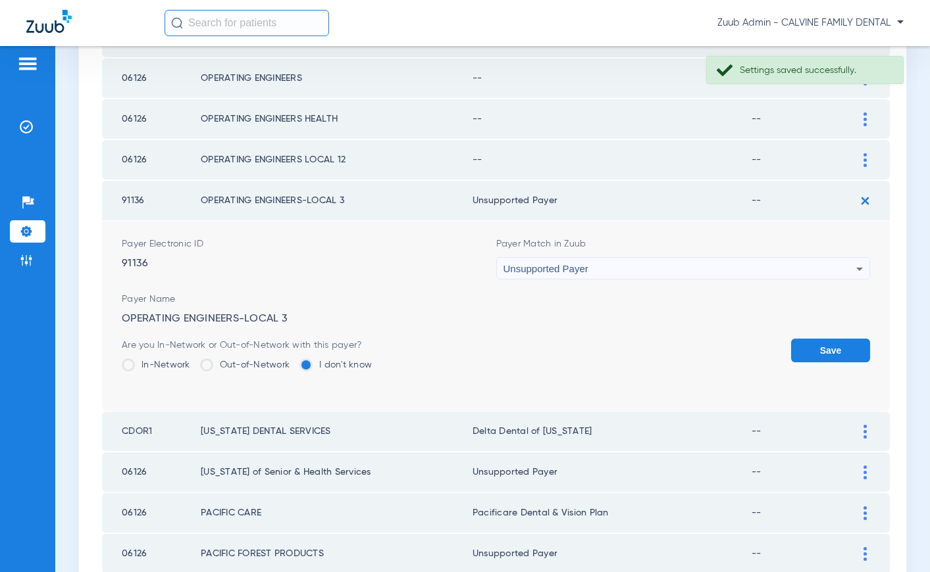
click at [817, 350] on button "Save" at bounding box center [830, 351] width 79 height 24
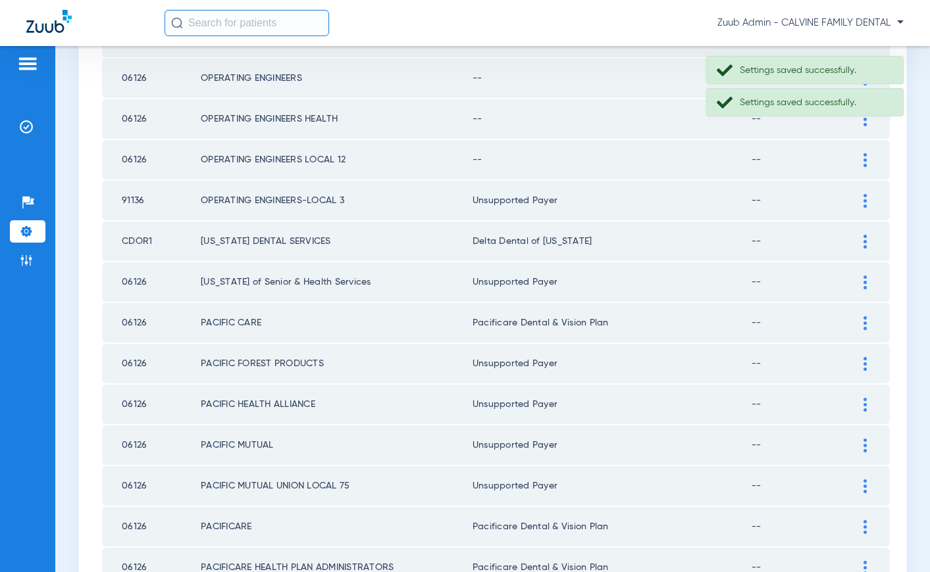
click at [863, 161] on img at bounding box center [864, 160] width 3 height 14
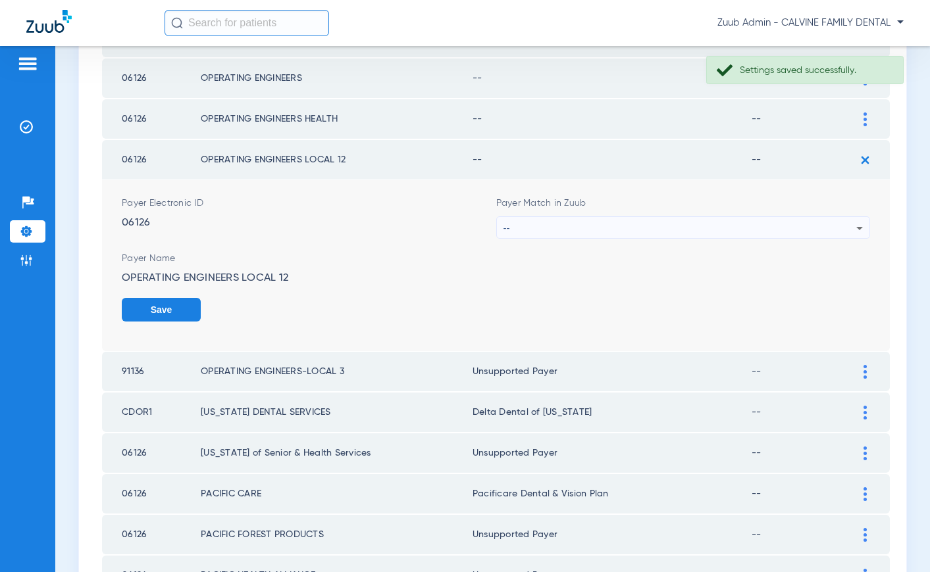
click at [603, 225] on div "--" at bounding box center [679, 228] width 353 height 22
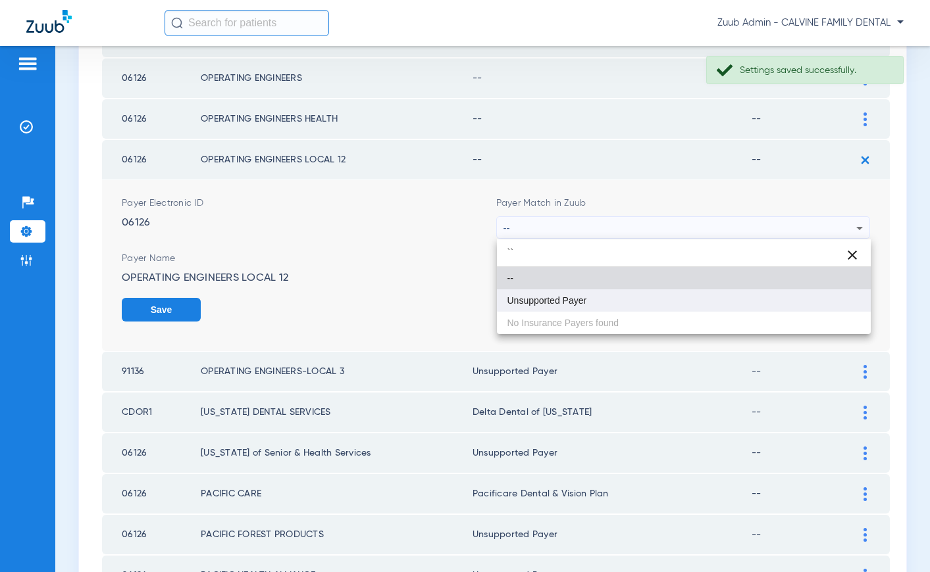
type input "``"
click at [551, 296] on span "Unsupported Payer" at bounding box center [547, 300] width 80 height 9
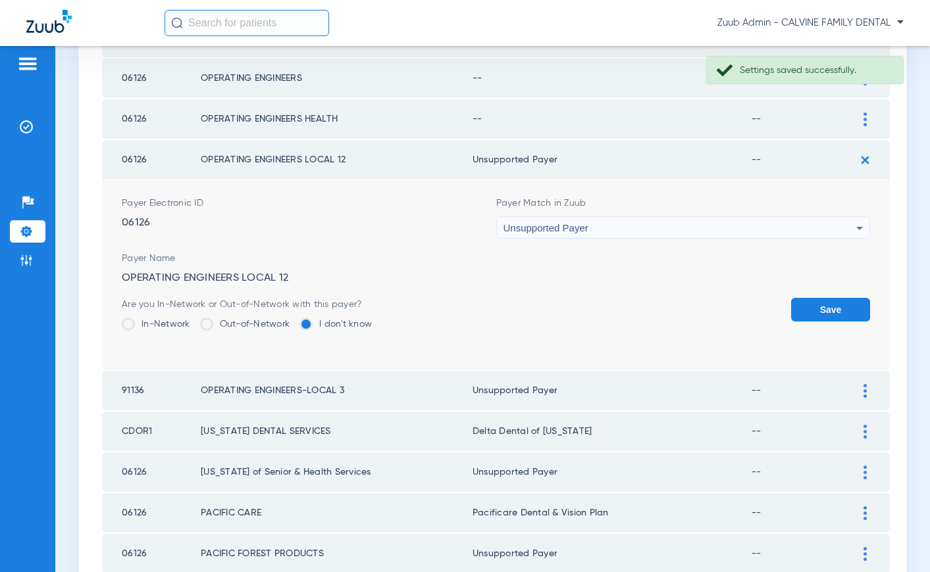
click at [830, 301] on button "Save" at bounding box center [830, 310] width 79 height 24
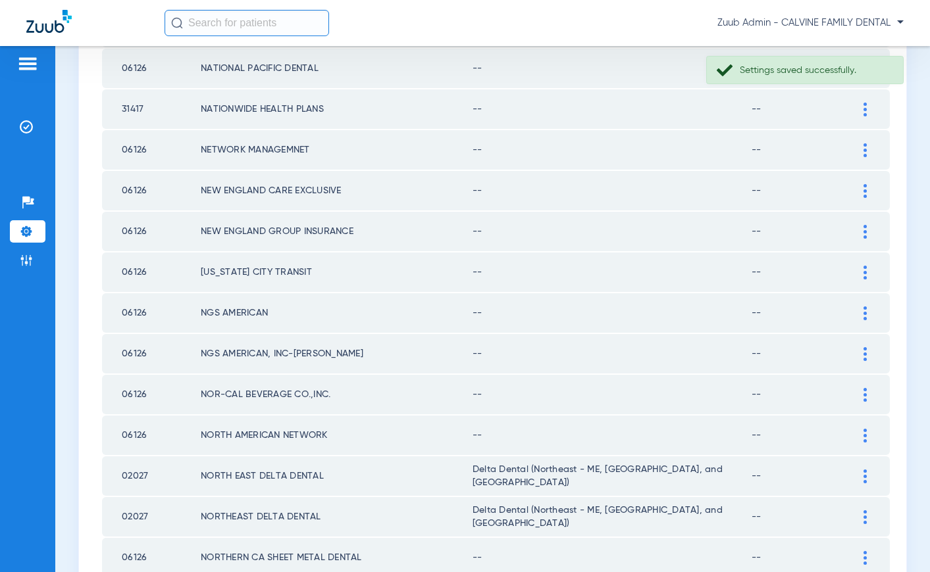
scroll to position [0, 0]
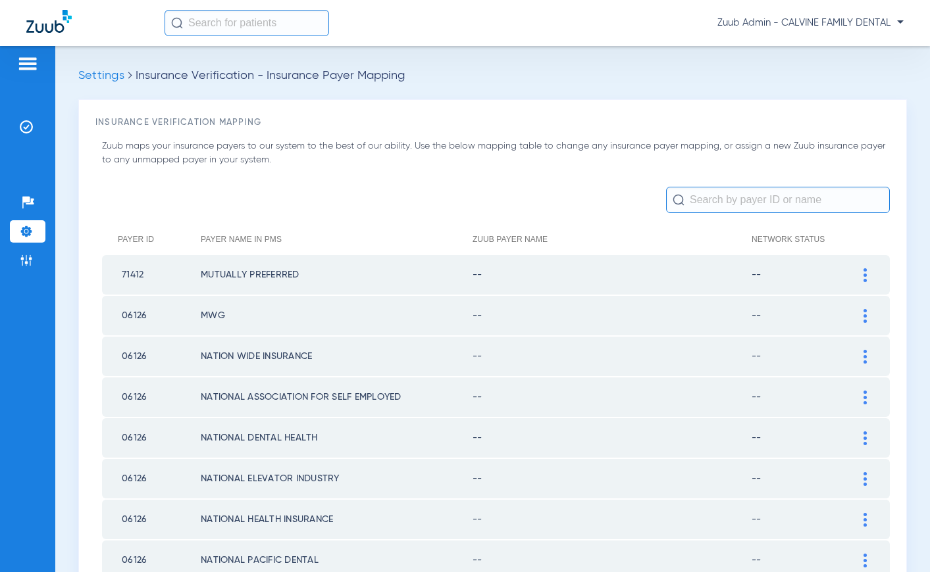
click at [861, 274] on div at bounding box center [864, 275] width 23 height 14
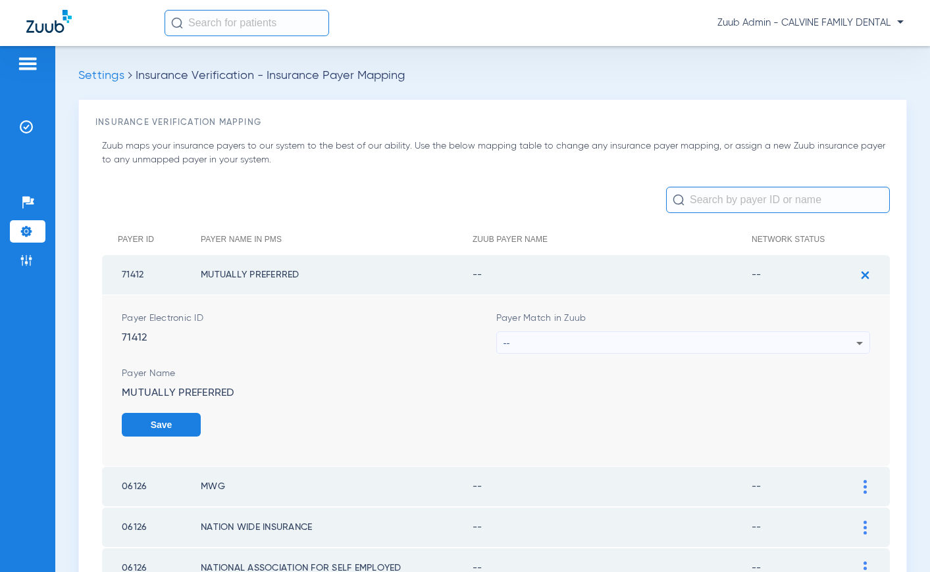
click at [679, 336] on div "--" at bounding box center [679, 343] width 353 height 22
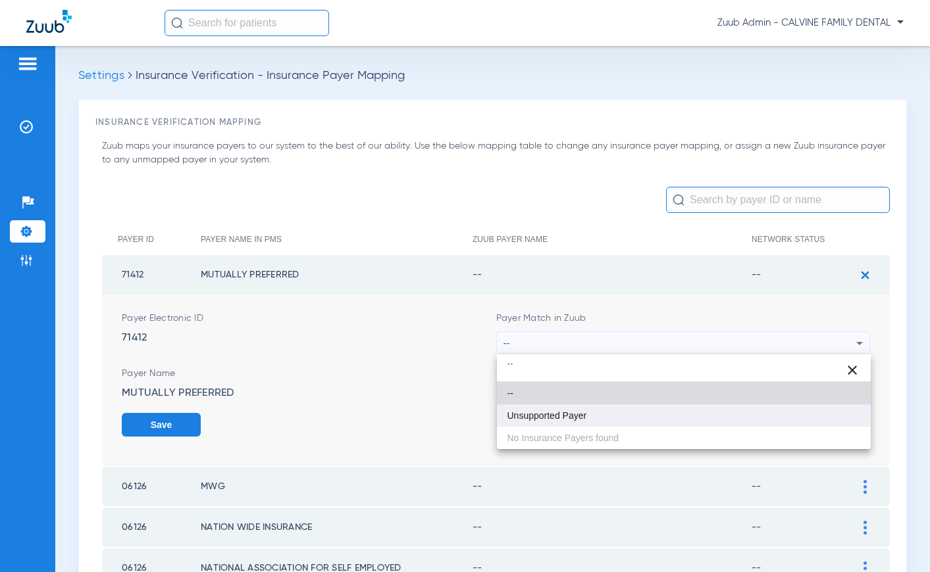
type input "``"
click at [580, 413] on span "Unsupported Payer" at bounding box center [547, 415] width 80 height 9
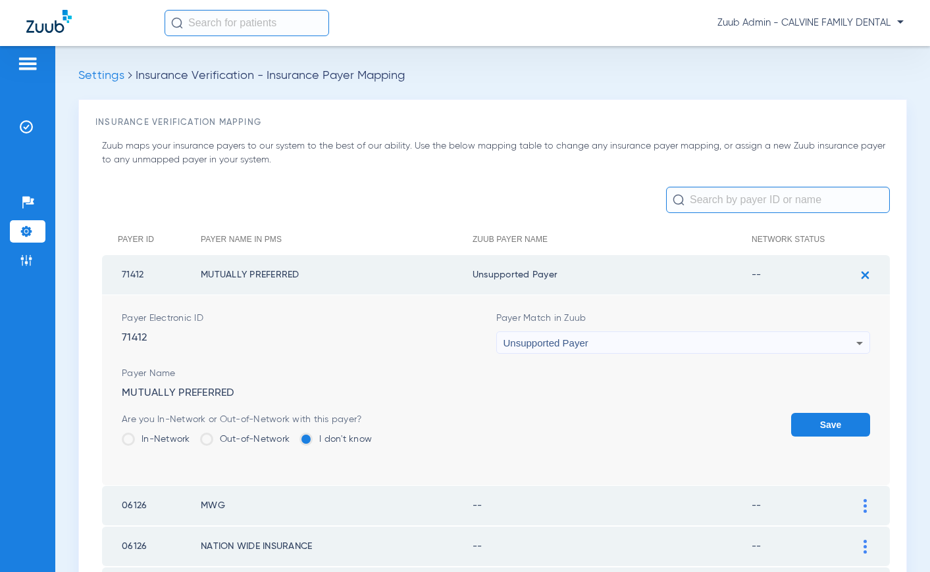
click at [836, 418] on button "Save" at bounding box center [830, 425] width 79 height 24
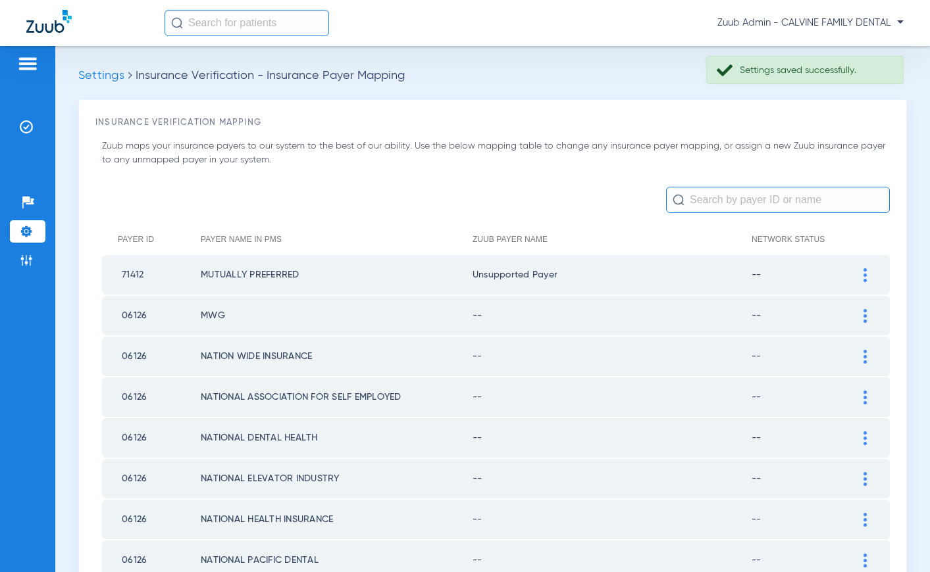
click at [859, 313] on div at bounding box center [864, 316] width 23 height 14
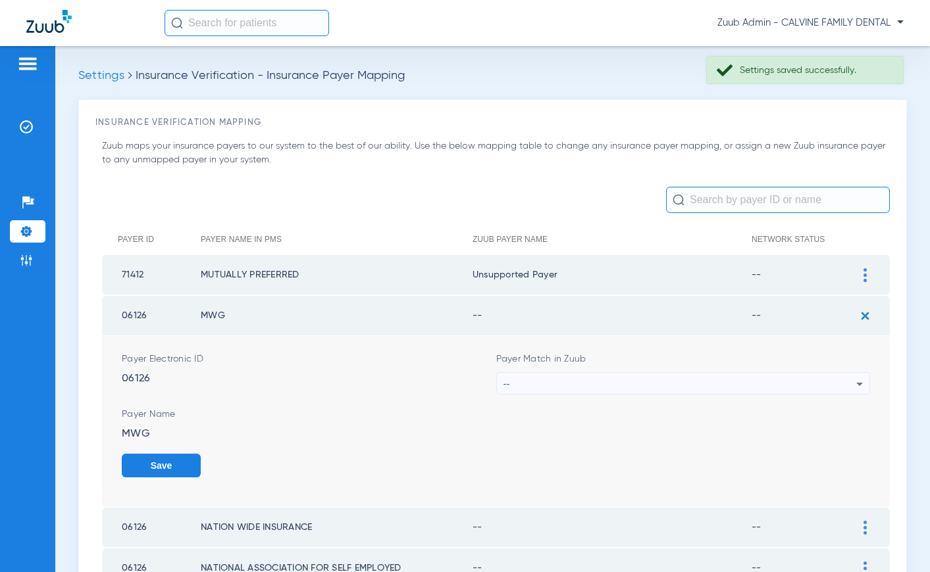
click at [685, 381] on div "--" at bounding box center [679, 384] width 353 height 22
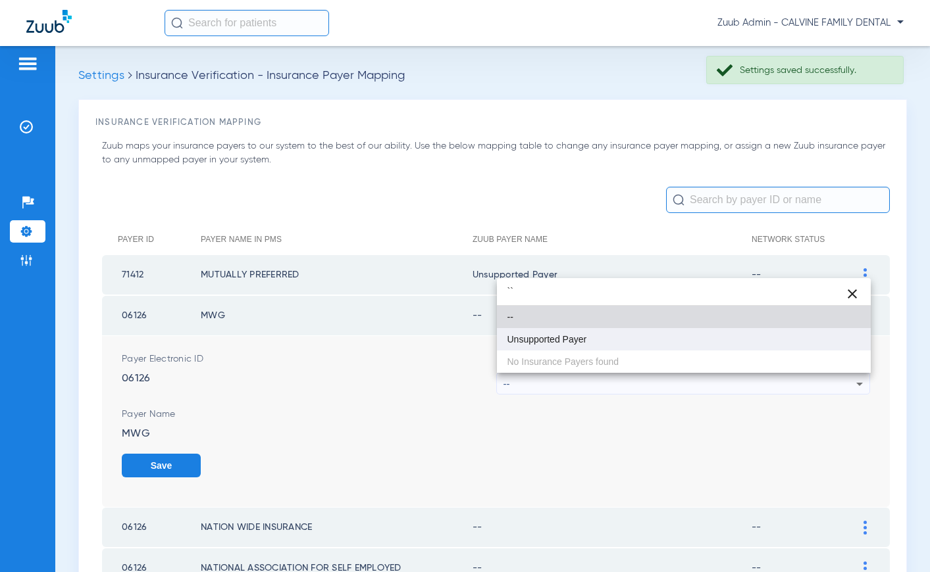
type input "``"
click at [557, 345] on mat-option "Unsupported Payer" at bounding box center [684, 339] width 374 height 22
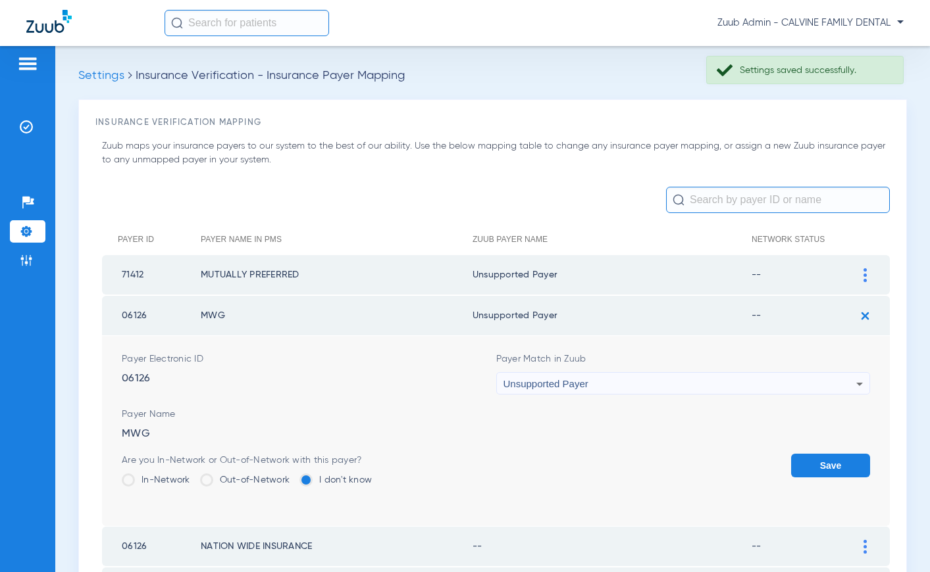
click at [822, 461] on button "Save" at bounding box center [830, 466] width 79 height 24
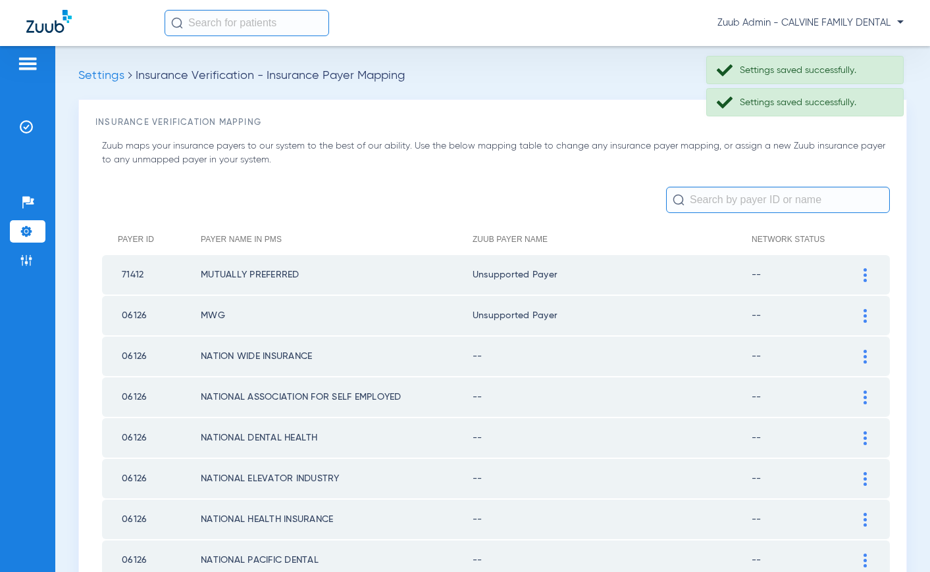
click at [863, 357] on img at bounding box center [864, 357] width 3 height 14
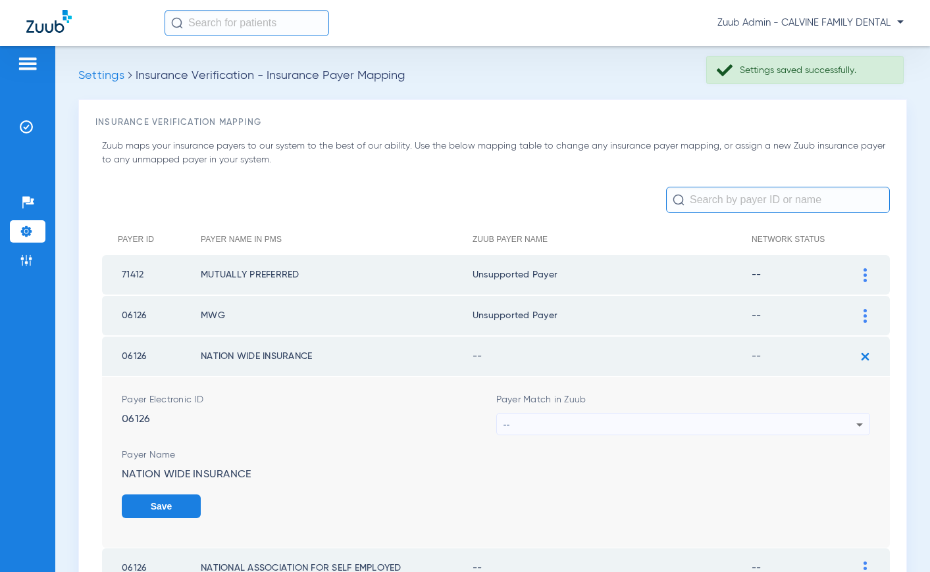
click at [692, 422] on div "--" at bounding box center [679, 425] width 353 height 22
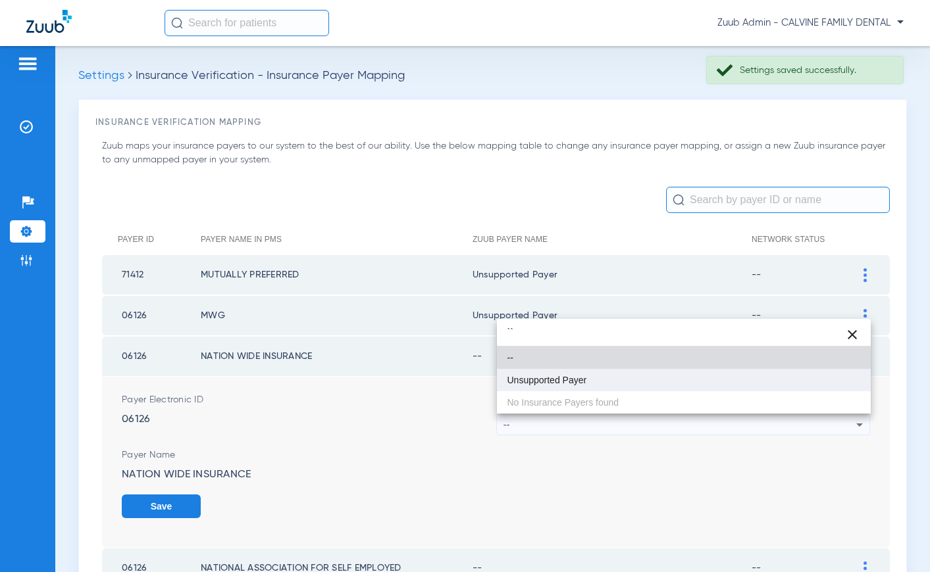
type input "``"
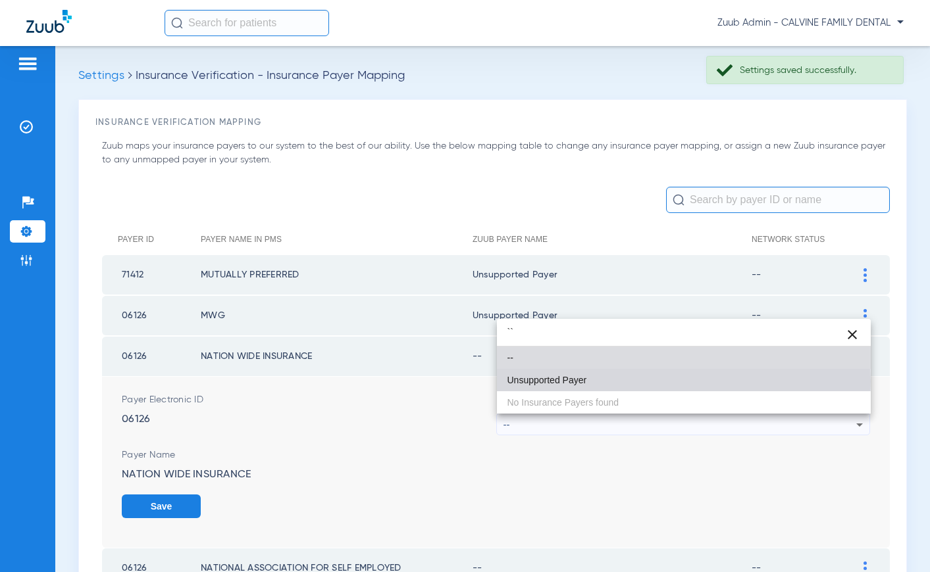
click at [589, 382] on mat-option "Unsupported Payer" at bounding box center [684, 380] width 374 height 22
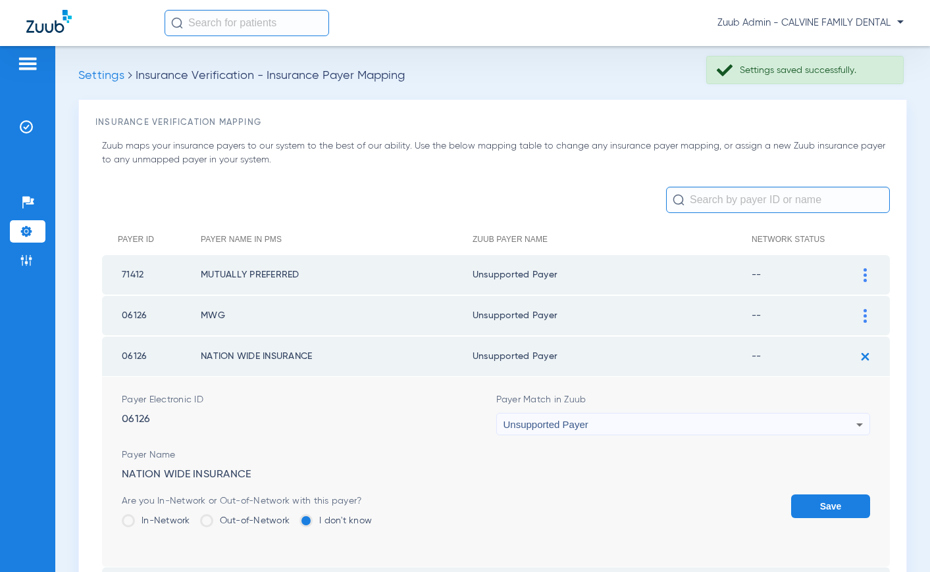
drag, startPoint x: 821, startPoint y: 510, endPoint x: 709, endPoint y: 439, distance: 133.1
click at [809, 505] on button "Save" at bounding box center [830, 507] width 79 height 24
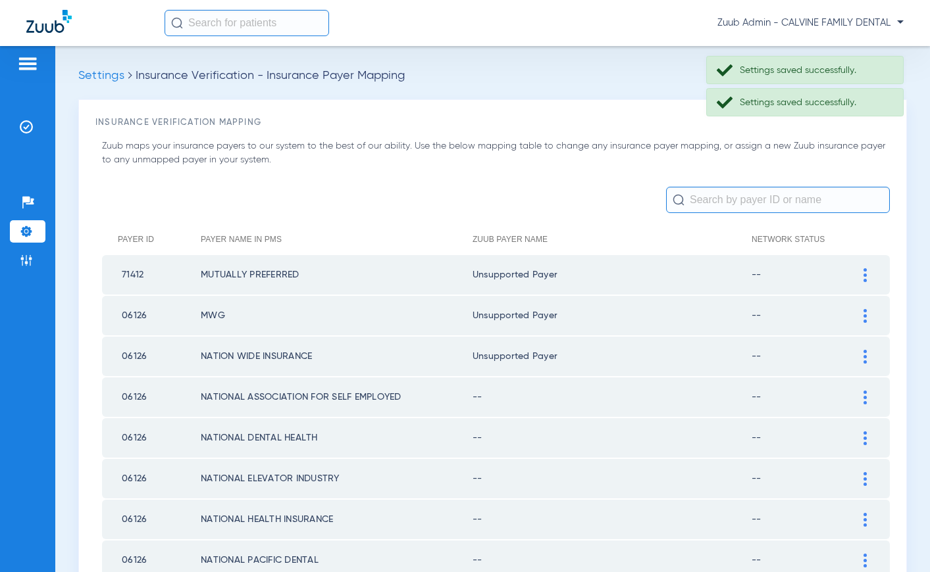
scroll to position [126, 0]
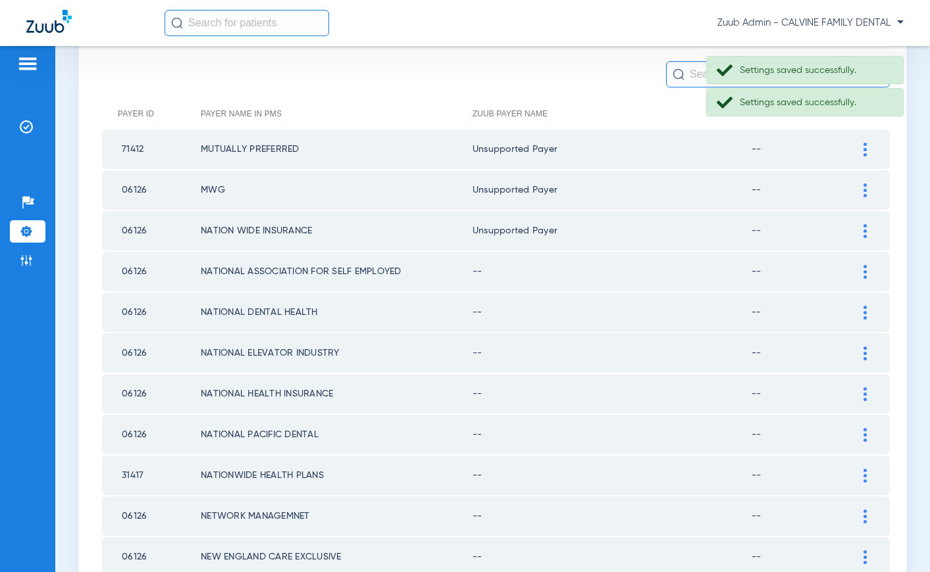
click at [863, 270] on img at bounding box center [864, 272] width 3 height 14
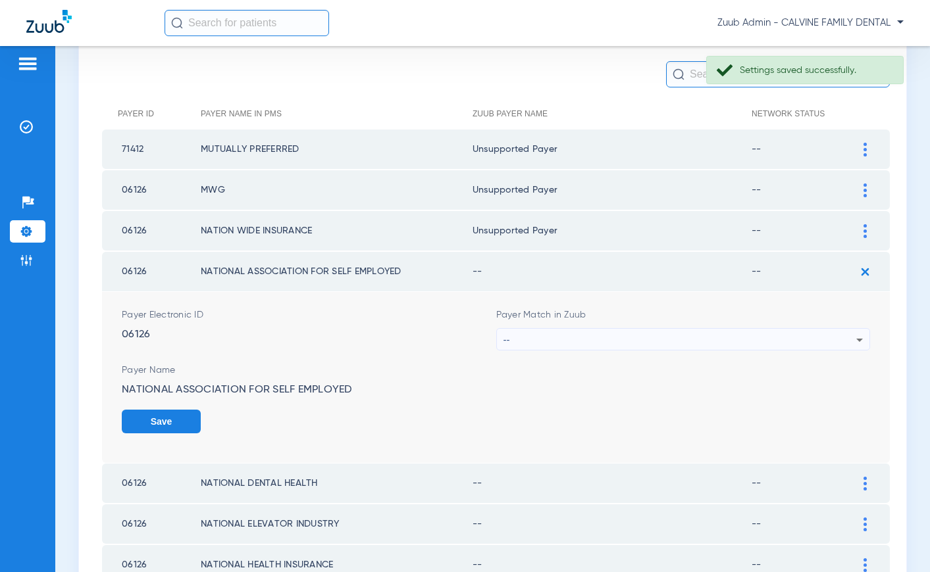
click at [582, 342] on div "--" at bounding box center [679, 340] width 353 height 22
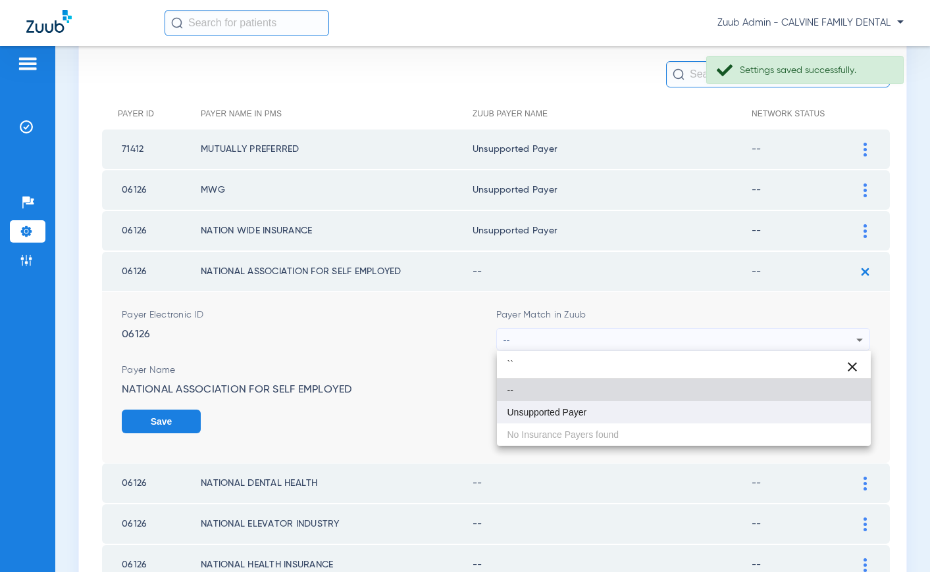
type input "``"
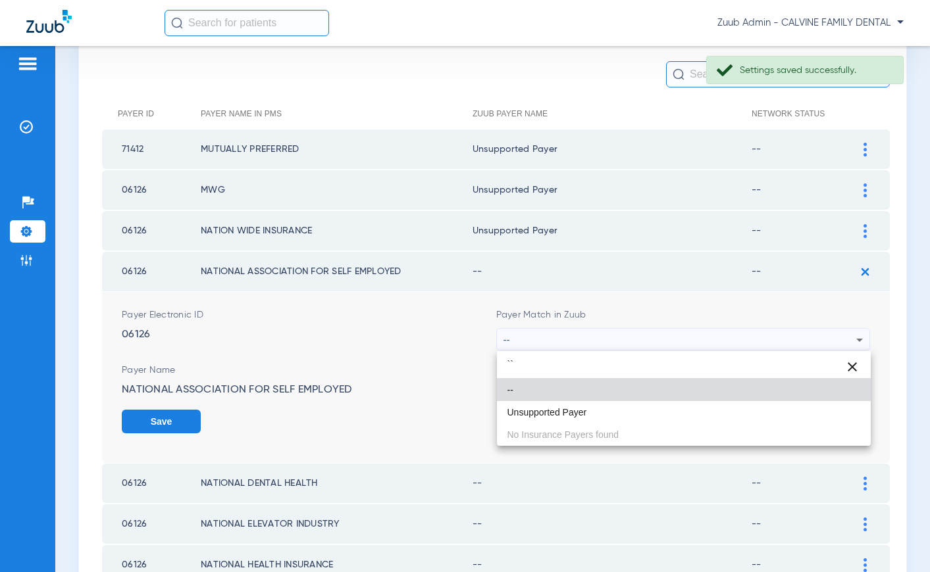
click at [559, 418] on mat-option "Unsupported Payer" at bounding box center [684, 412] width 374 height 22
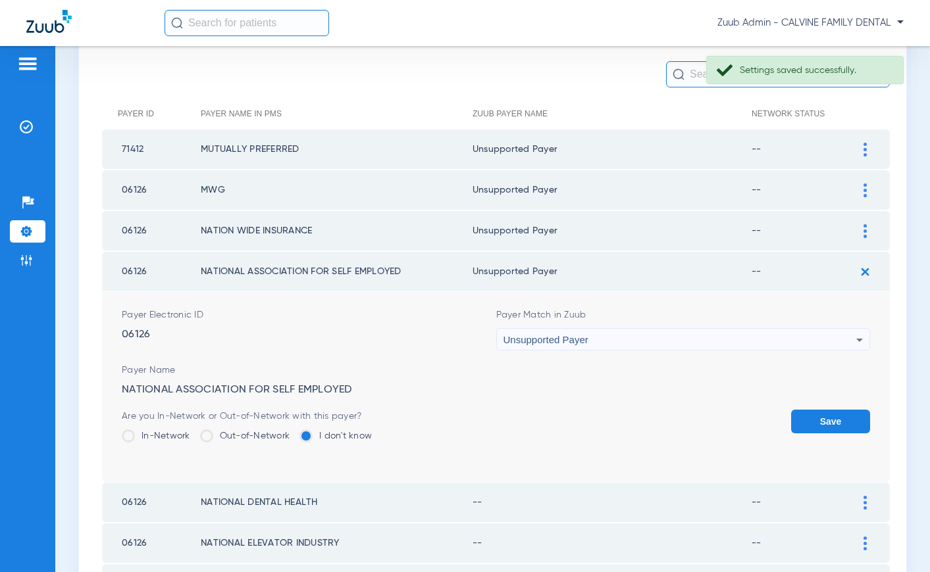
click at [826, 419] on button "Save" at bounding box center [830, 422] width 79 height 24
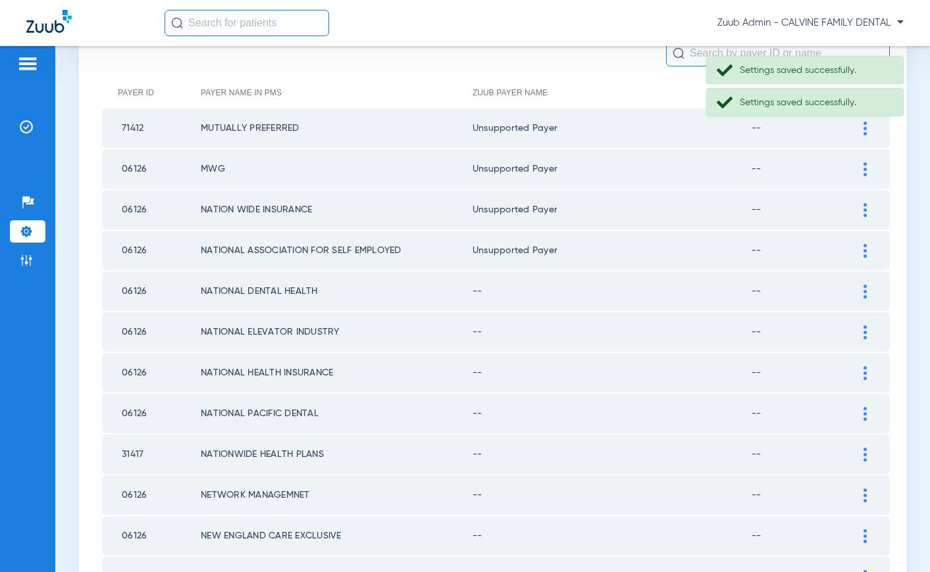
scroll to position [155, 0]
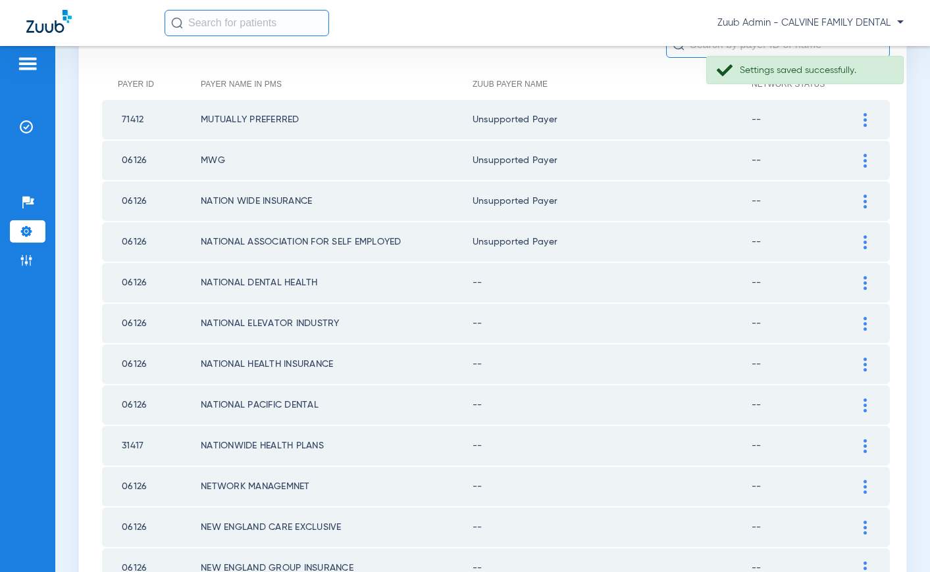
click at [863, 279] on img at bounding box center [864, 283] width 3 height 14
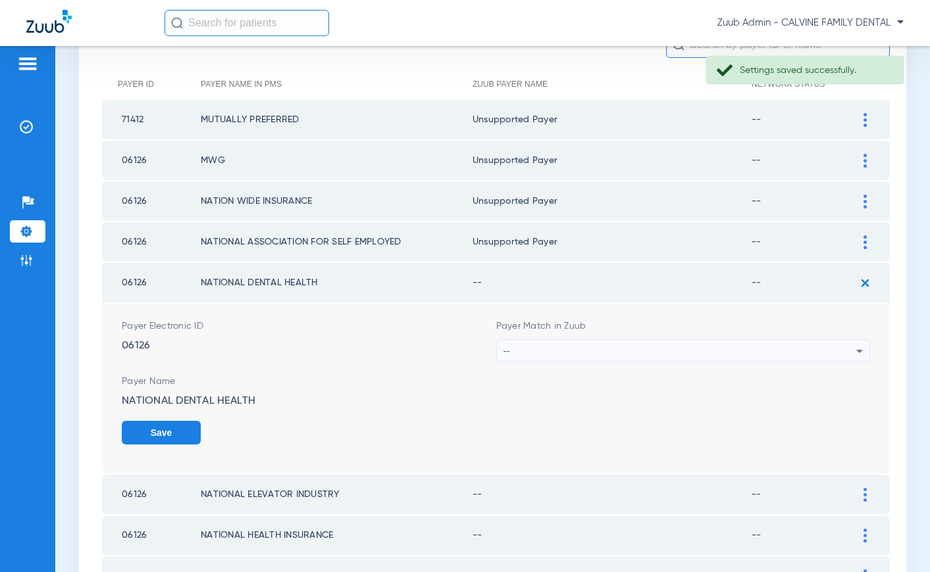
click at [670, 361] on div "--" at bounding box center [679, 351] width 353 height 22
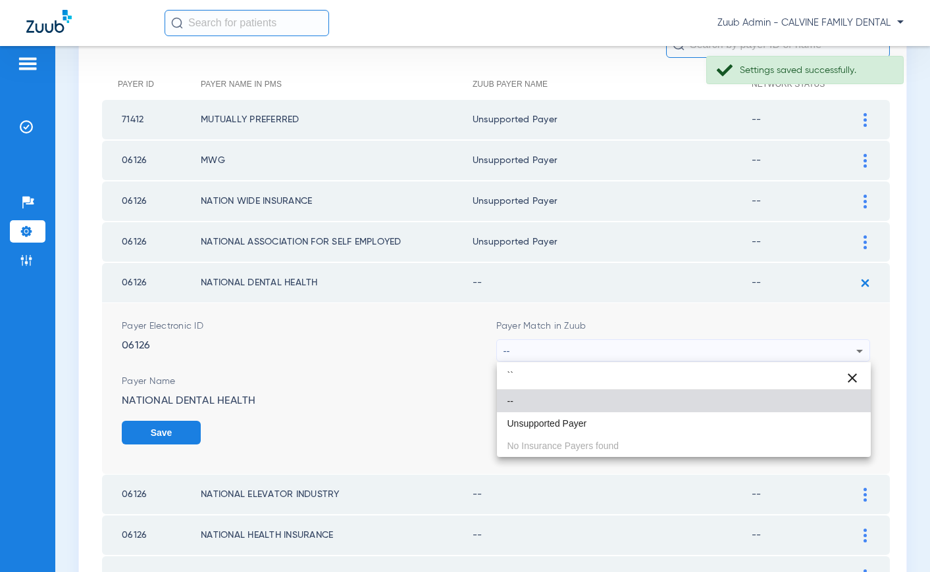
type input "``"
click at [567, 436] on div "`` close -- Unsupported Payer No Insurance Payers found" at bounding box center [684, 410] width 374 height 95
click at [560, 426] on span "Unsupported Payer" at bounding box center [547, 423] width 80 height 9
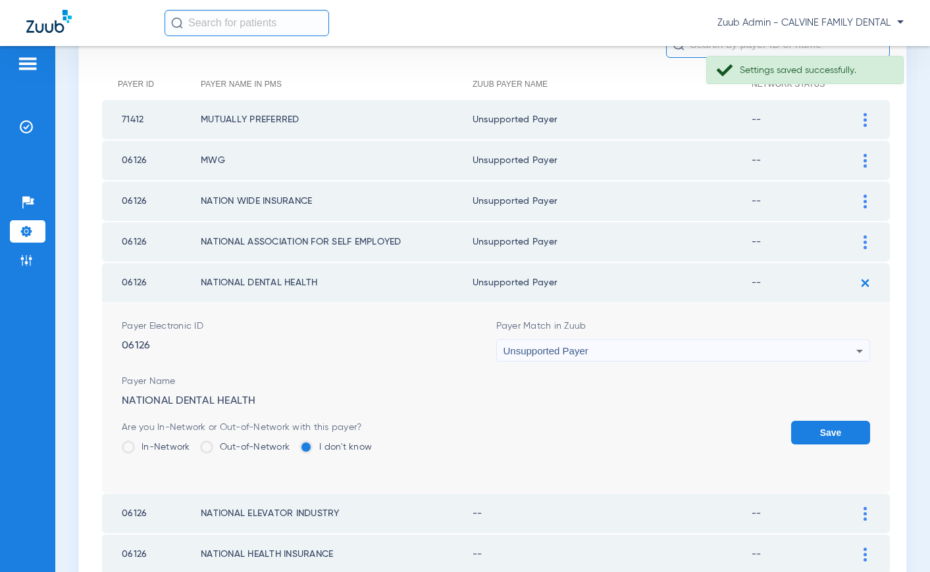
drag, startPoint x: 808, startPoint y: 433, endPoint x: 735, endPoint y: 424, distance: 73.6
click at [796, 431] on button "Save" at bounding box center [830, 433] width 79 height 24
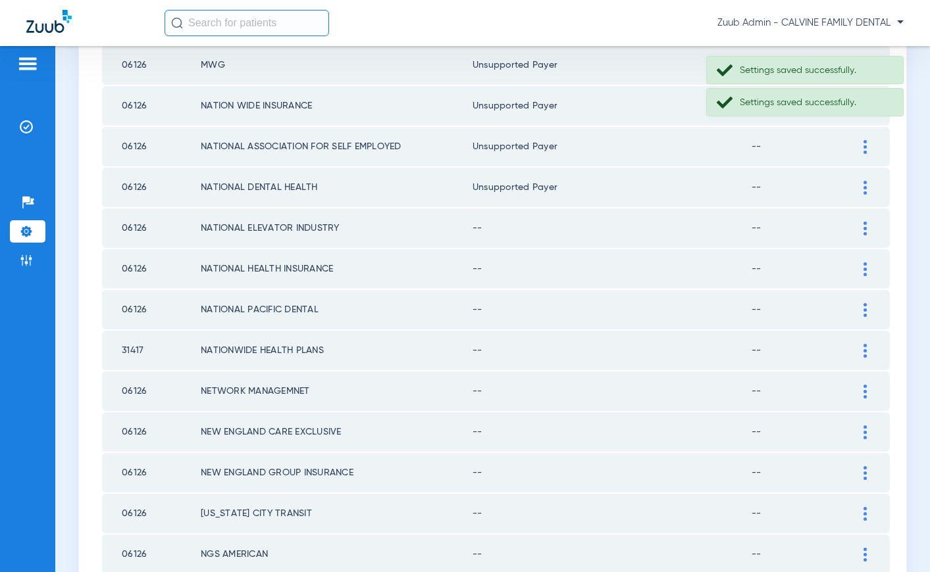
scroll to position [295, 0]
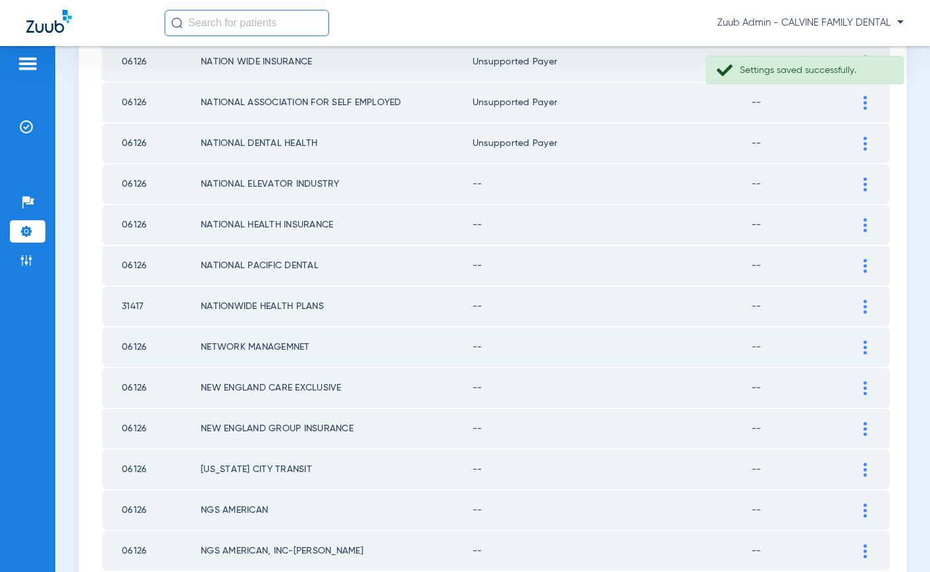
click at [855, 180] on div at bounding box center [864, 185] width 23 height 14
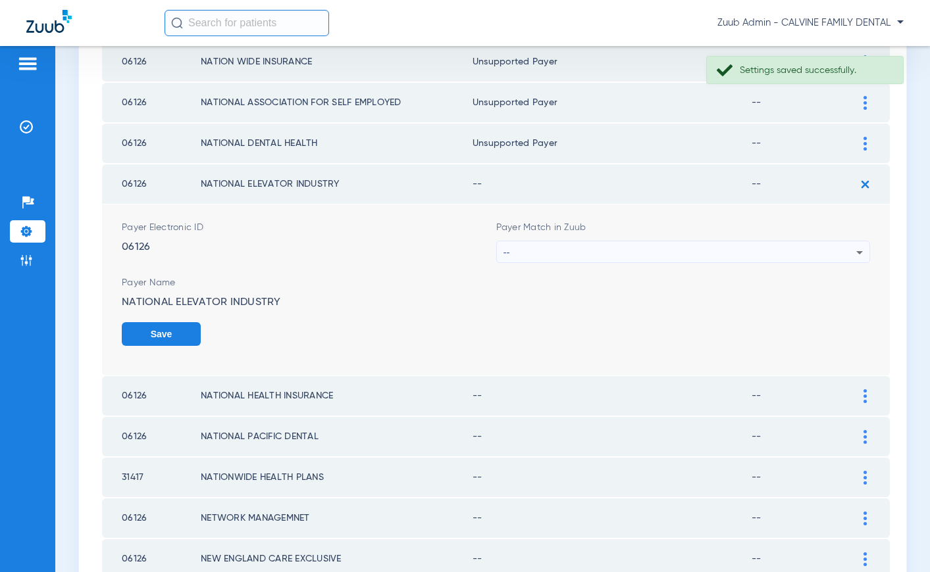
click at [769, 249] on div "--" at bounding box center [679, 252] width 353 height 22
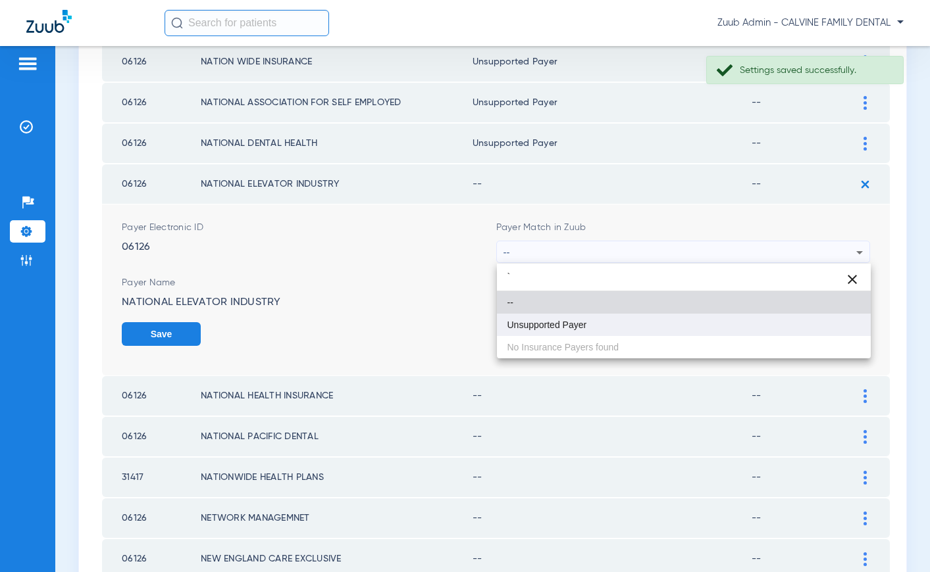
type input "`"
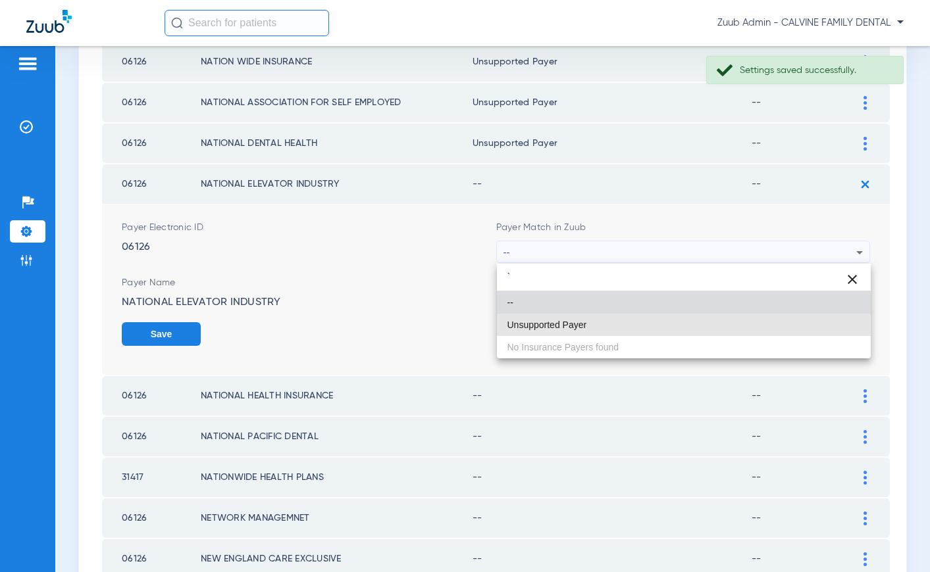
drag, startPoint x: 644, startPoint y: 327, endPoint x: 764, endPoint y: 328, distance: 119.8
click at [644, 327] on mat-option "Unsupported Payer" at bounding box center [684, 325] width 374 height 22
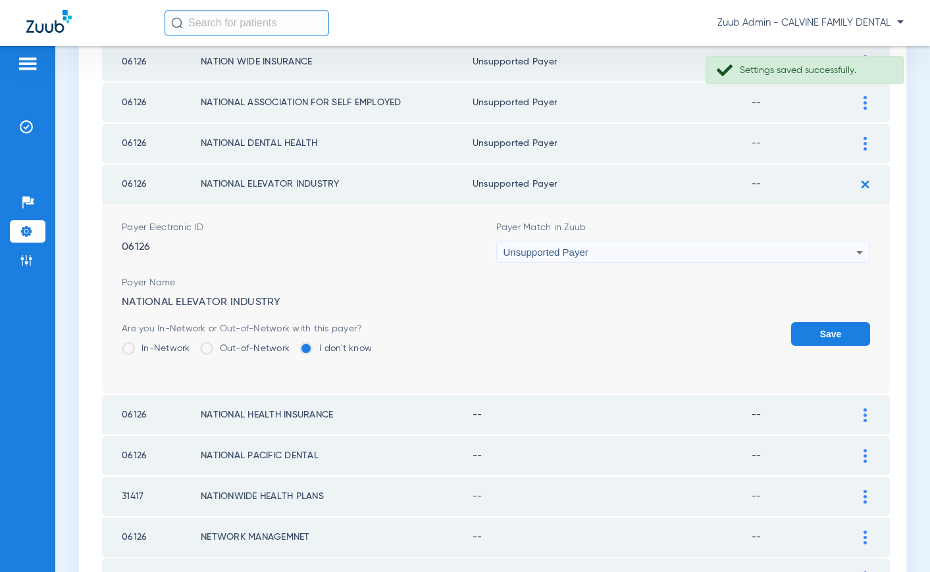
drag, startPoint x: 869, startPoint y: 340, endPoint x: 832, endPoint y: 334, distance: 37.4
click at [841, 335] on button "Save" at bounding box center [830, 334] width 79 height 24
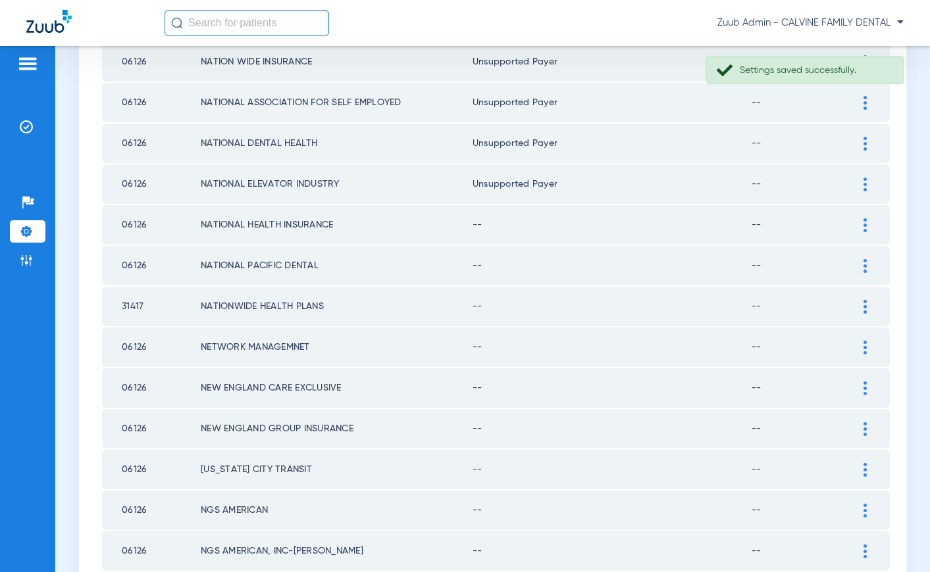
click at [864, 223] on img at bounding box center [864, 225] width 3 height 14
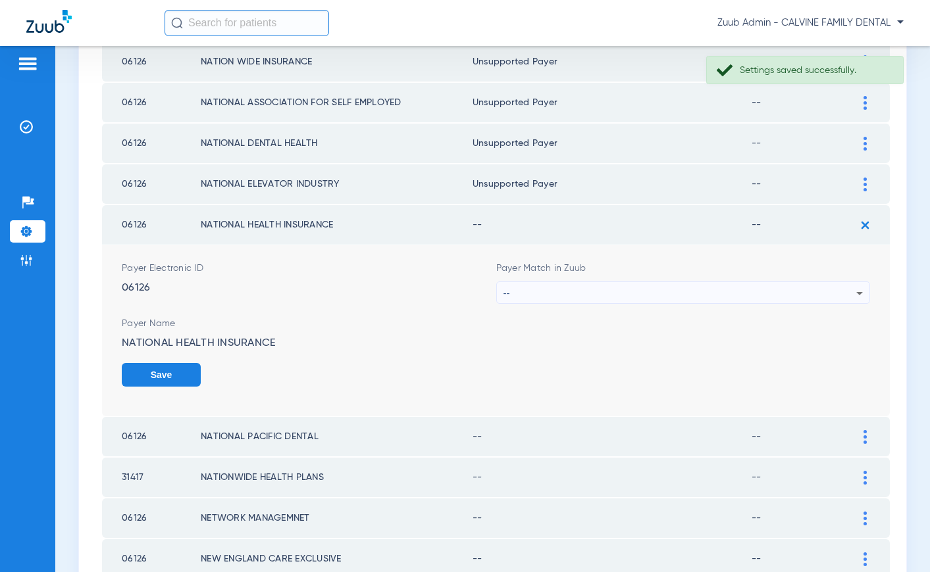
click at [699, 285] on div "--" at bounding box center [679, 293] width 353 height 22
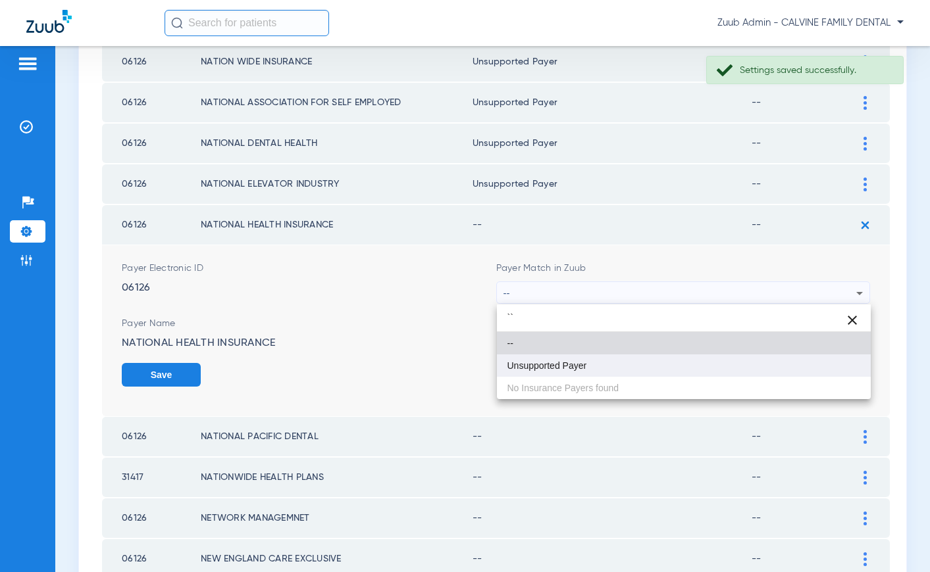
type input "``"
drag, startPoint x: 572, startPoint y: 359, endPoint x: 584, endPoint y: 360, distance: 11.9
click at [573, 359] on mat-option "Unsupported Payer" at bounding box center [684, 366] width 374 height 22
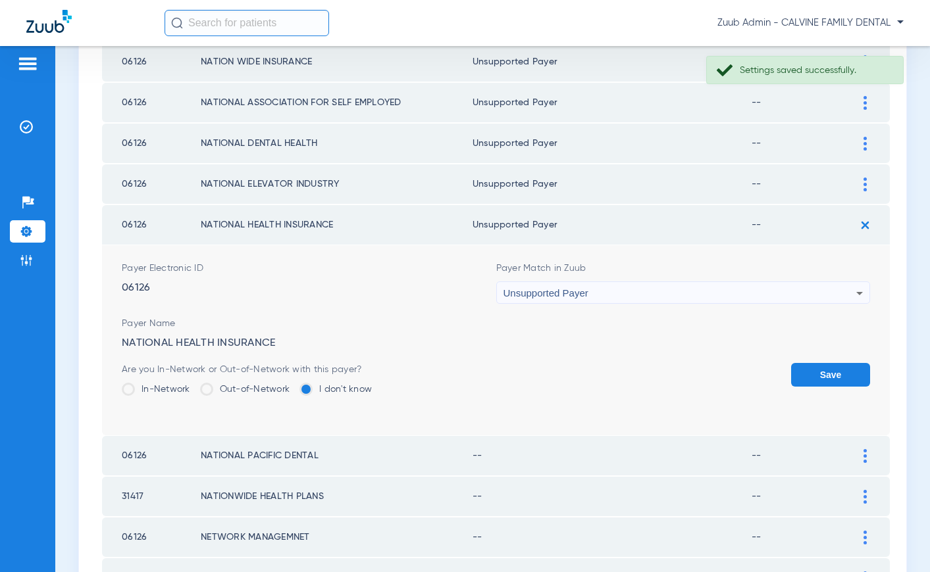
click at [824, 373] on button "Save" at bounding box center [830, 375] width 79 height 24
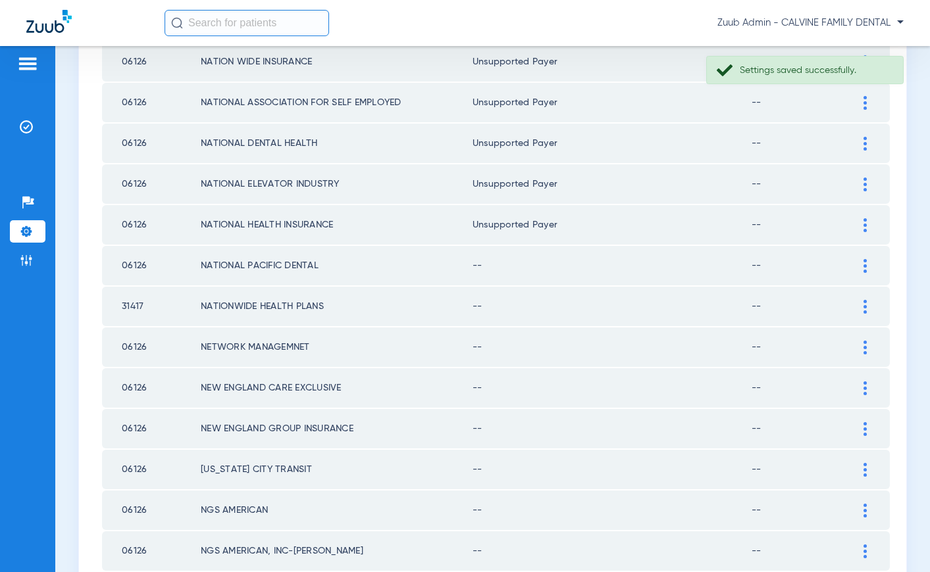
click at [867, 268] on div at bounding box center [864, 266] width 23 height 14
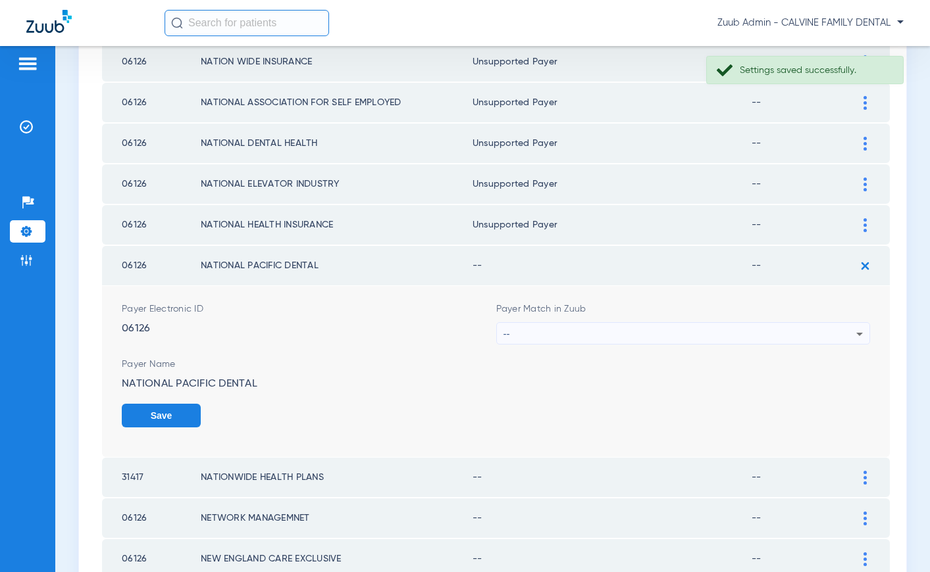
click at [717, 328] on div "--" at bounding box center [679, 334] width 353 height 22
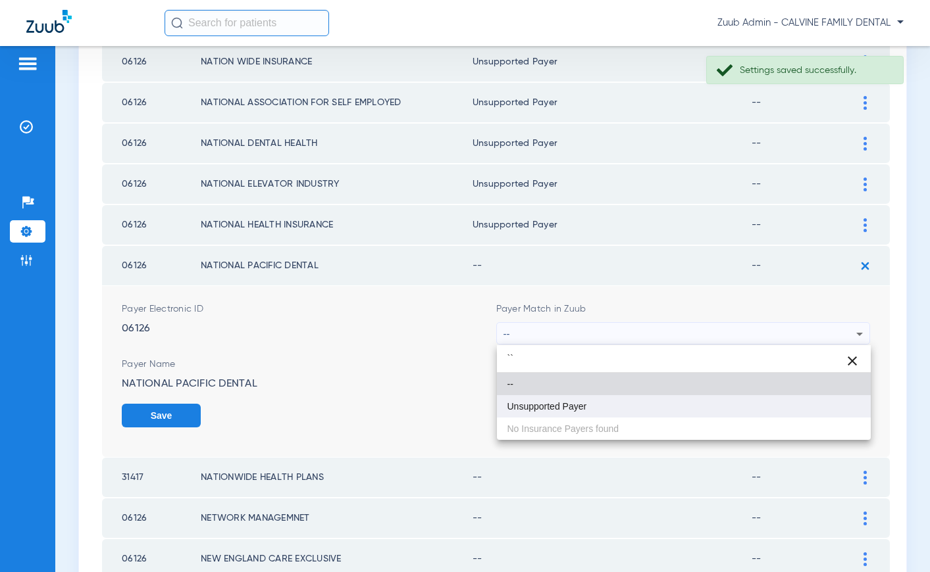
type input "``"
drag, startPoint x: 634, startPoint y: 401, endPoint x: 782, endPoint y: 404, distance: 147.4
click at [635, 401] on mat-option "Unsupported Payer" at bounding box center [684, 406] width 374 height 22
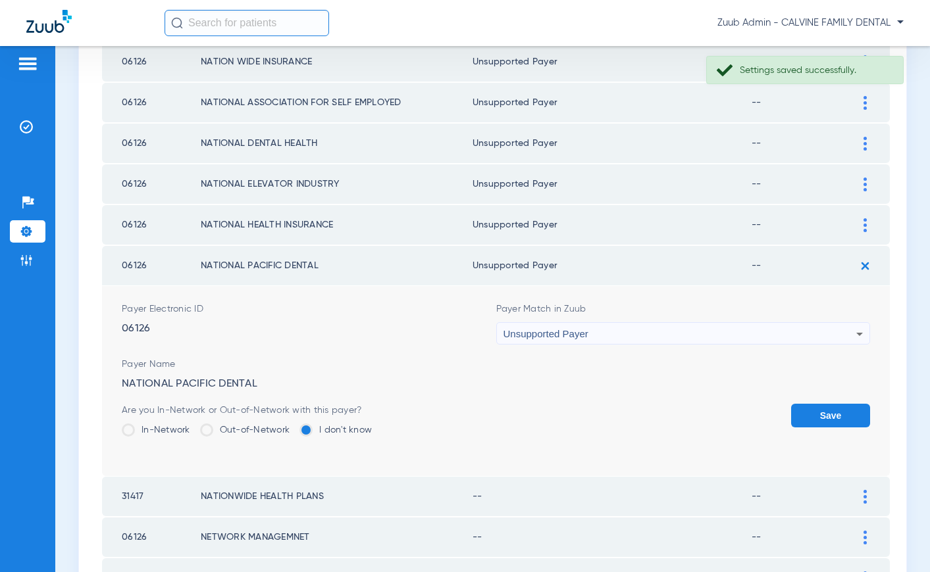
click at [810, 407] on button "Save" at bounding box center [830, 416] width 79 height 24
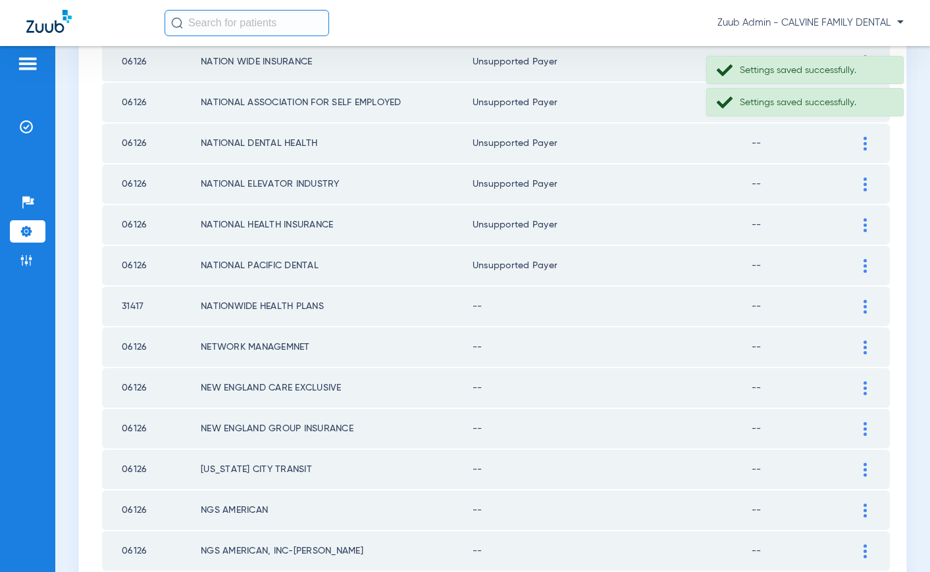
click at [864, 307] on img at bounding box center [864, 307] width 3 height 14
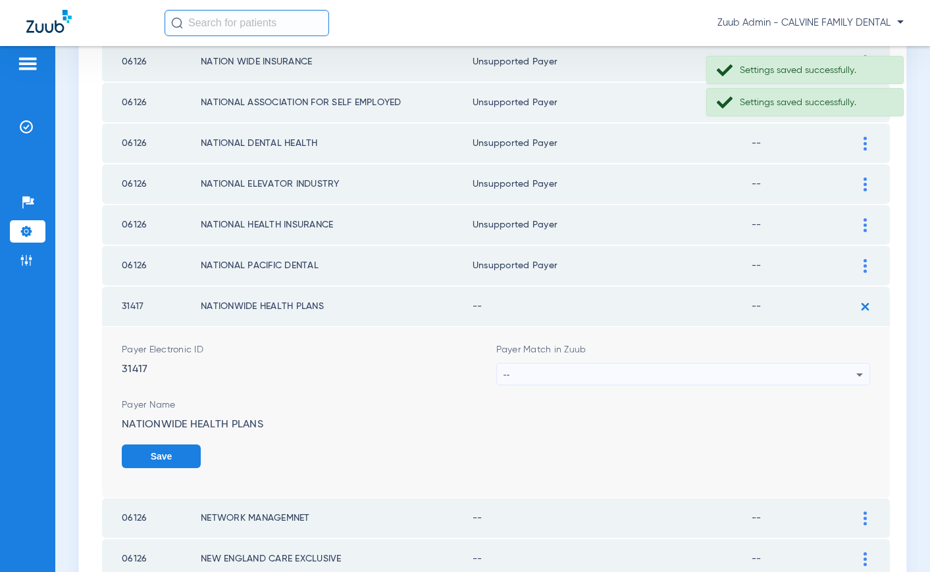
click at [694, 368] on div "--" at bounding box center [679, 375] width 353 height 22
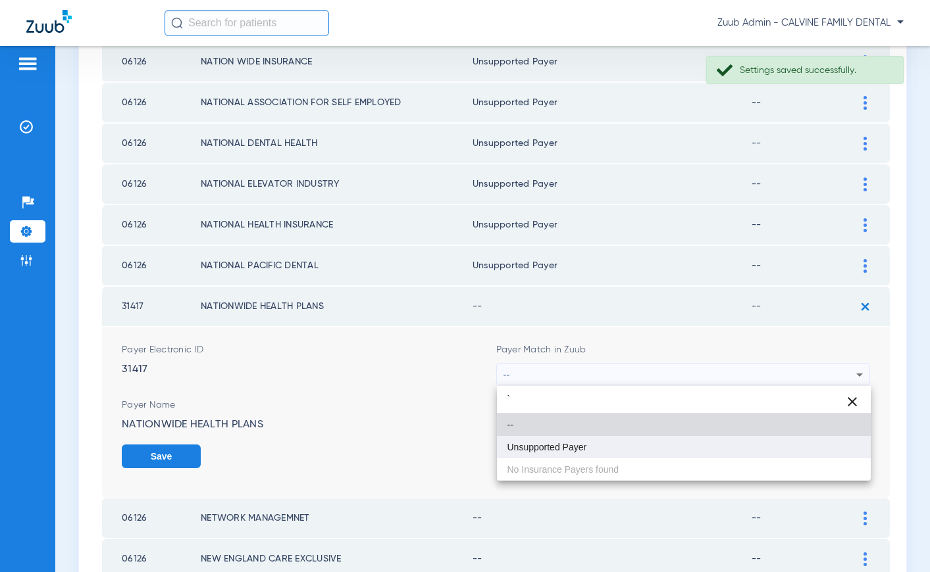
type input "`"
drag, startPoint x: 591, startPoint y: 446, endPoint x: 609, endPoint y: 446, distance: 18.4
click at [592, 446] on mat-option "Unsupported Payer" at bounding box center [684, 447] width 374 height 22
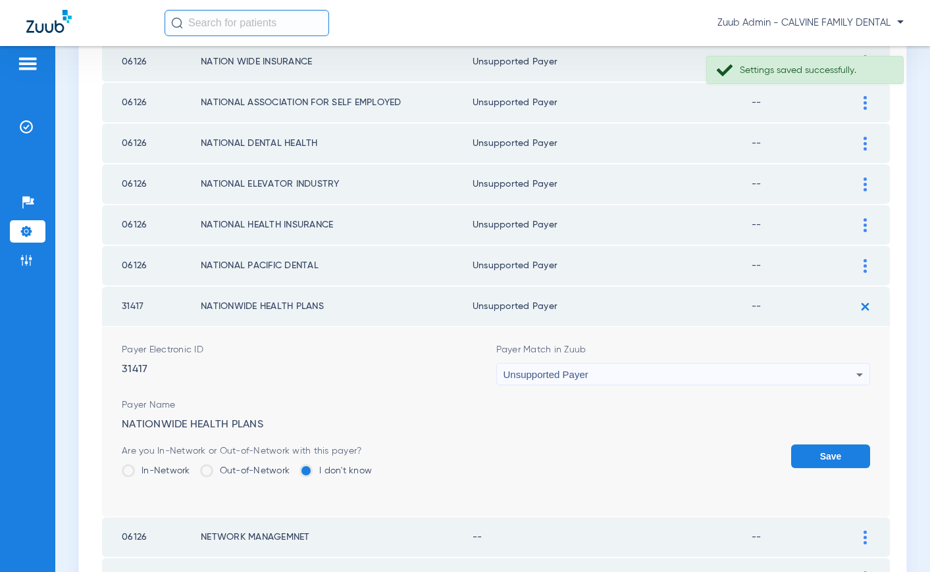
click at [815, 457] on button "Save" at bounding box center [830, 457] width 79 height 24
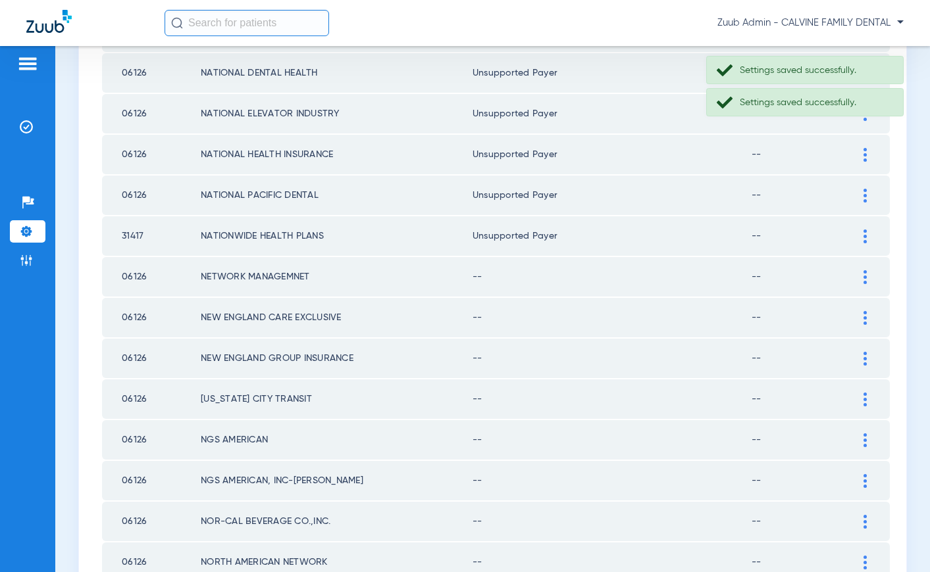
click at [866, 277] on img at bounding box center [864, 277] width 3 height 14
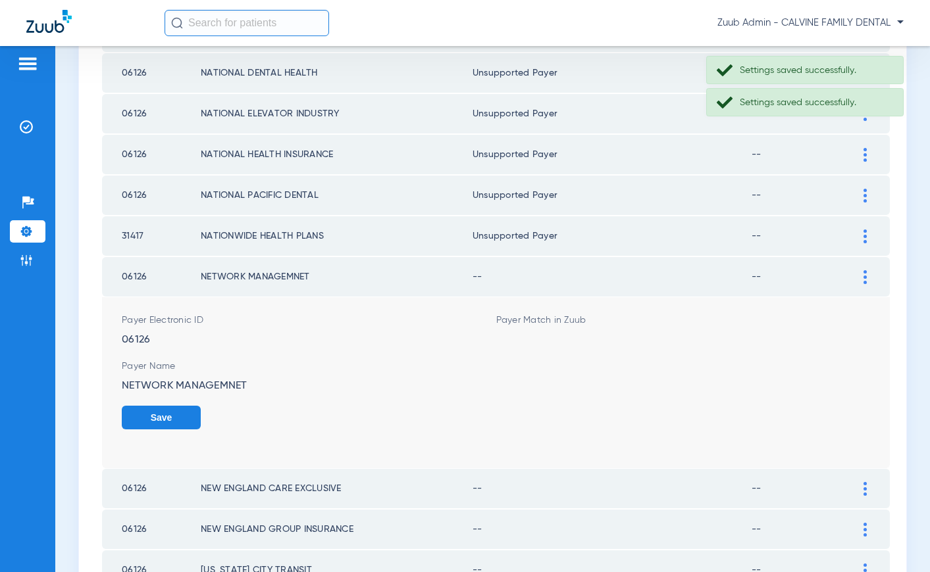
scroll to position [366, 0]
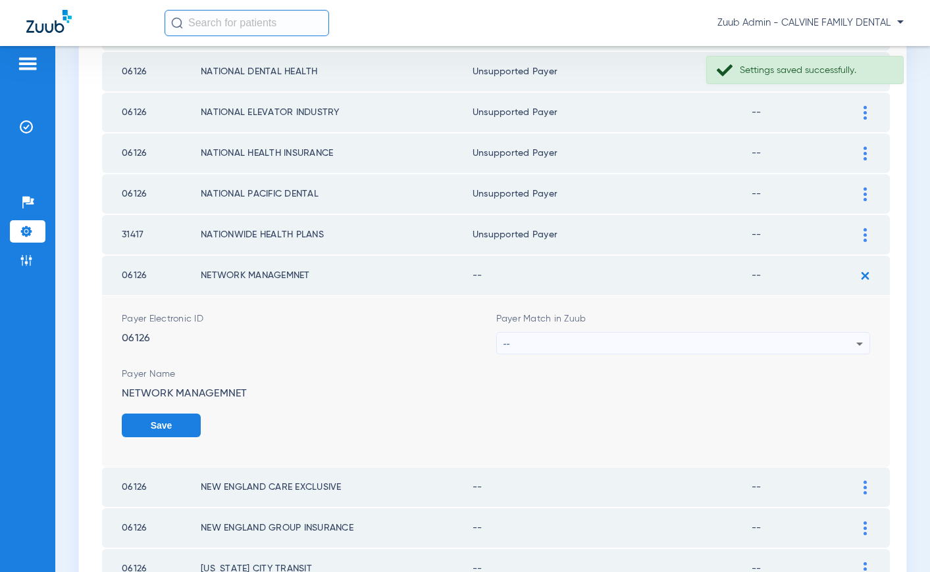
click at [662, 342] on div "--" at bounding box center [679, 344] width 353 height 22
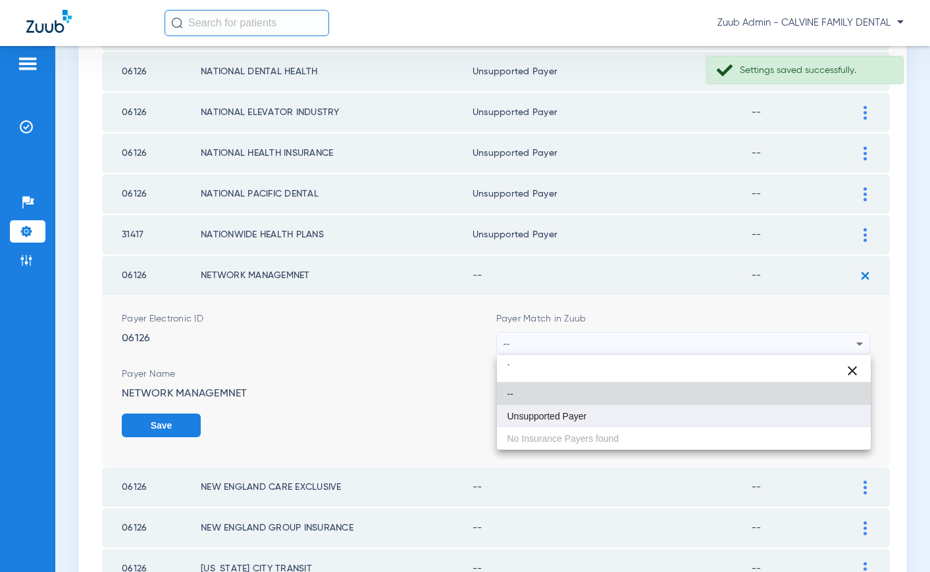
type input "`"
drag, startPoint x: 611, startPoint y: 418, endPoint x: 803, endPoint y: 432, distance: 192.6
click at [611, 418] on mat-option "Unsupported Payer" at bounding box center [684, 416] width 374 height 22
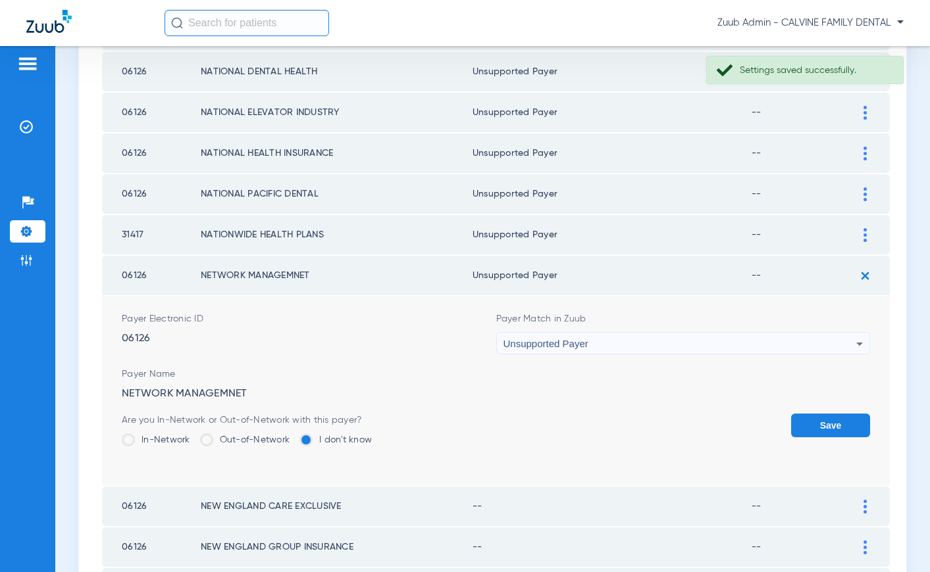
click at [820, 430] on button "Save" at bounding box center [830, 426] width 79 height 24
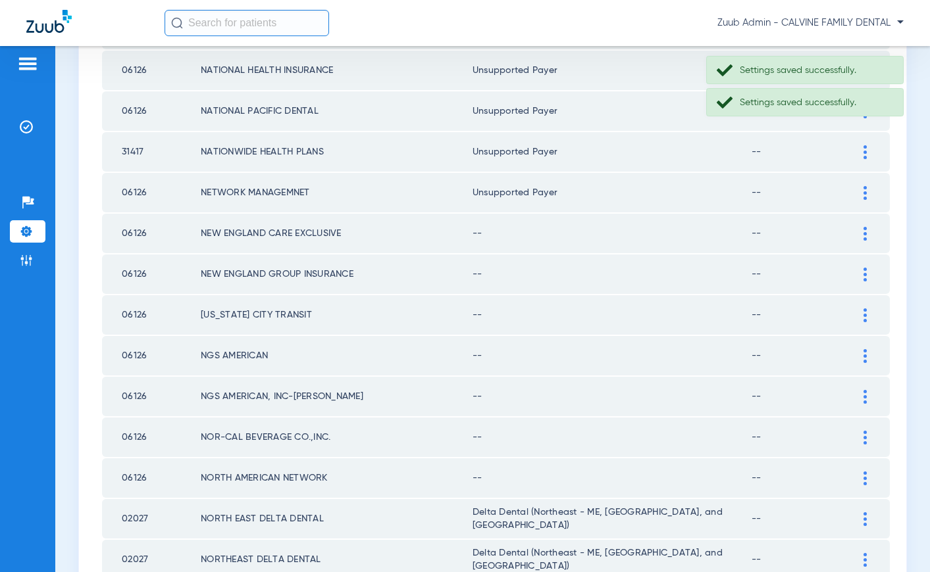
click at [871, 227] on td at bounding box center [871, 233] width 36 height 39
click at [866, 231] on img at bounding box center [864, 233] width 3 height 14
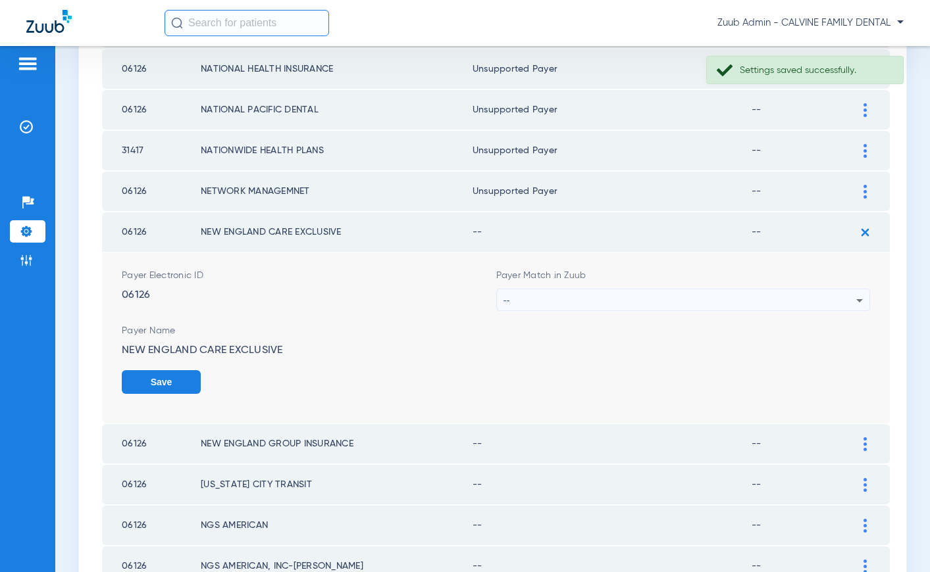
click at [665, 297] on div "--" at bounding box center [679, 301] width 353 height 22
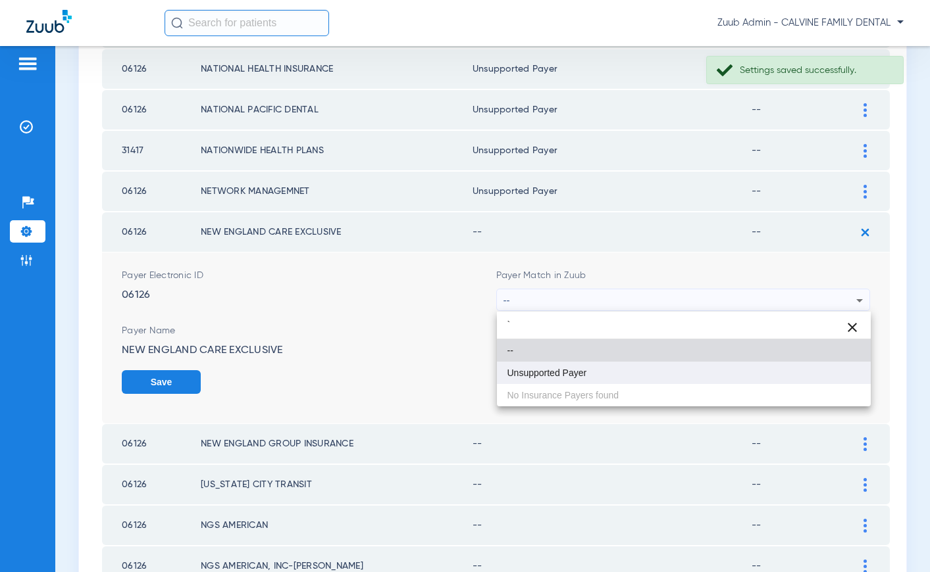
type input "`"
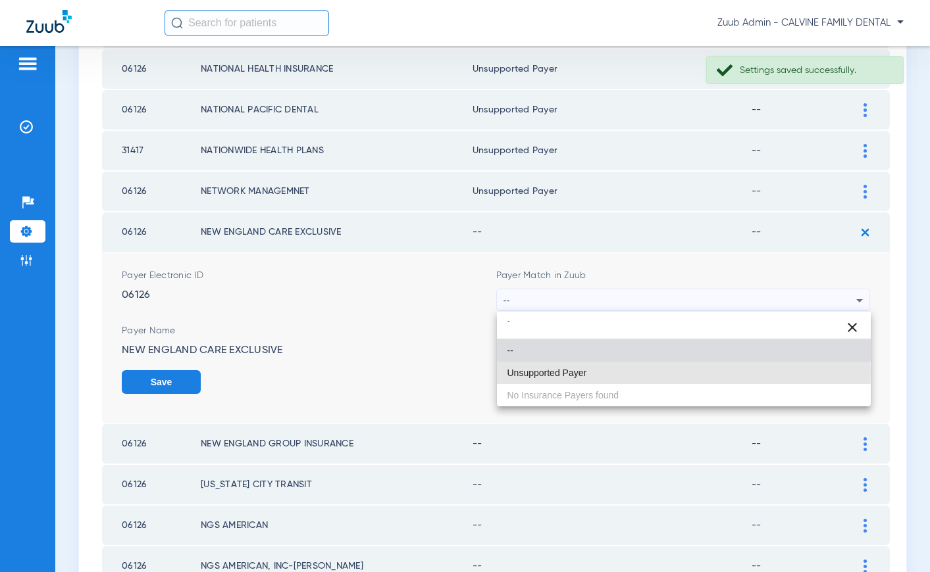
drag, startPoint x: 606, startPoint y: 373, endPoint x: 770, endPoint y: 394, distance: 165.8
click at [606, 373] on mat-option "Unsupported Payer" at bounding box center [684, 373] width 374 height 22
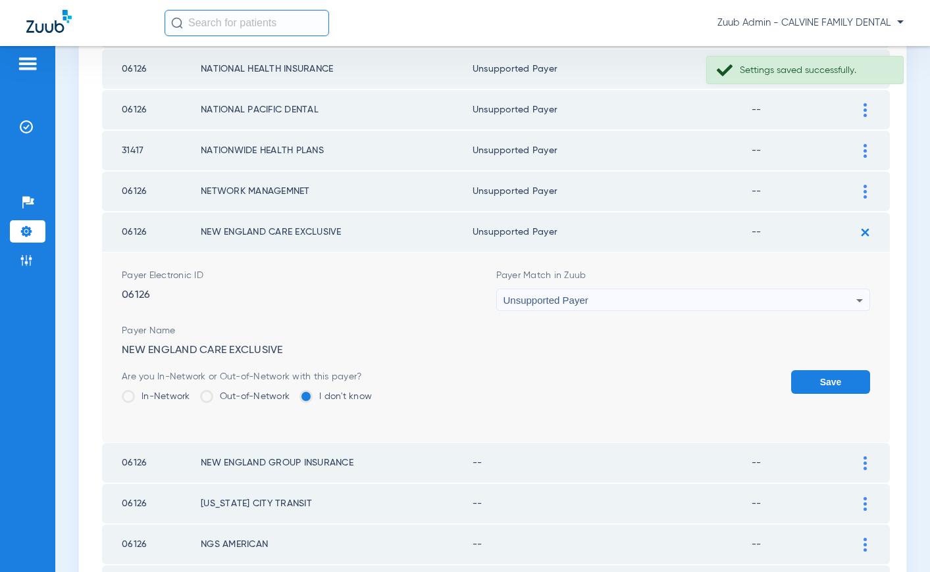
click at [801, 385] on button "Save" at bounding box center [830, 382] width 79 height 24
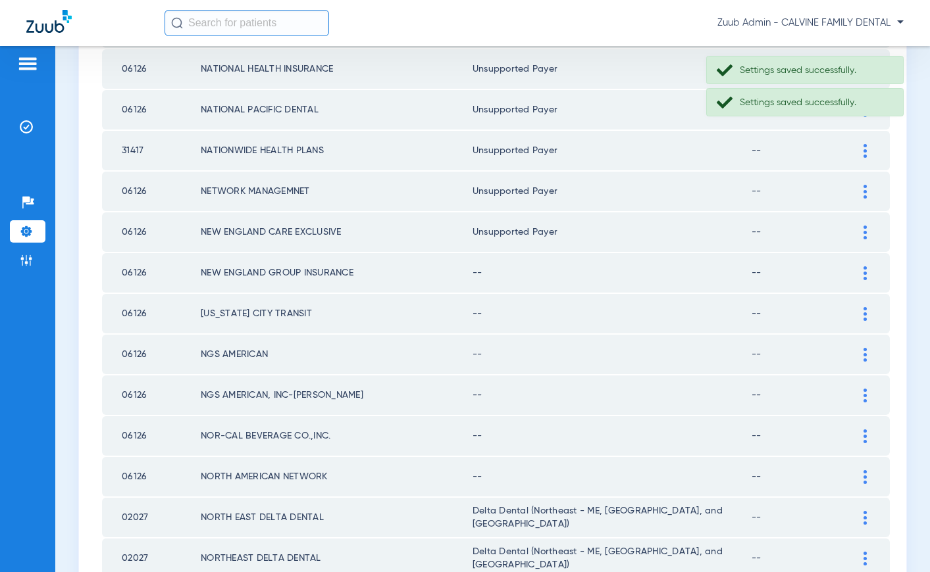
click at [863, 274] on img at bounding box center [864, 273] width 3 height 14
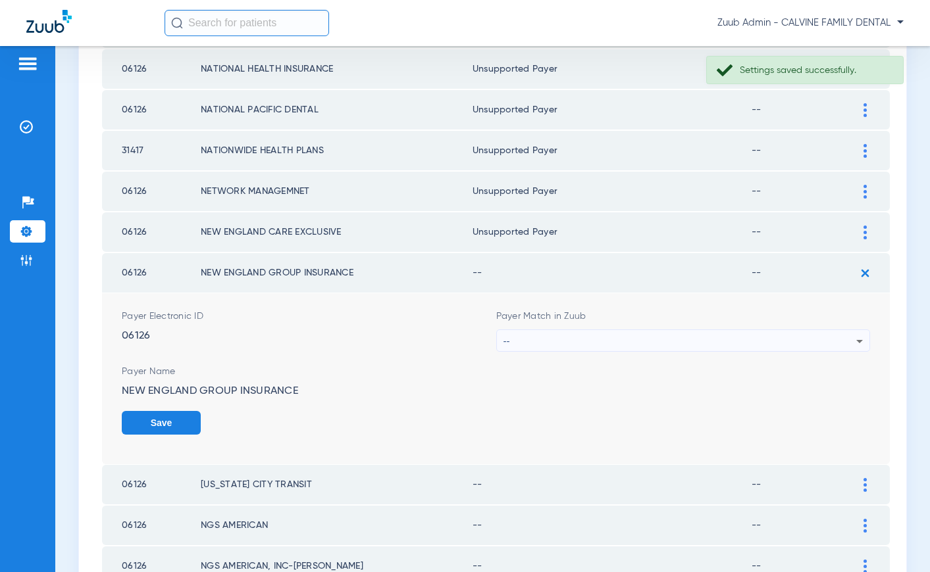
click at [680, 341] on div "--" at bounding box center [679, 341] width 353 height 22
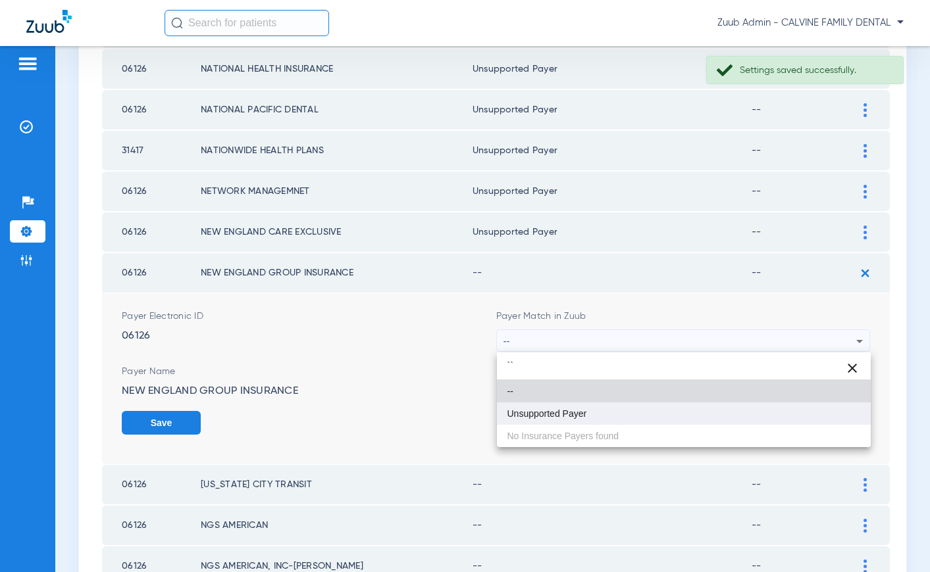
type input "``"
drag, startPoint x: 621, startPoint y: 407, endPoint x: 630, endPoint y: 406, distance: 9.3
click at [621, 407] on mat-option "Unsupported Payer" at bounding box center [684, 414] width 374 height 22
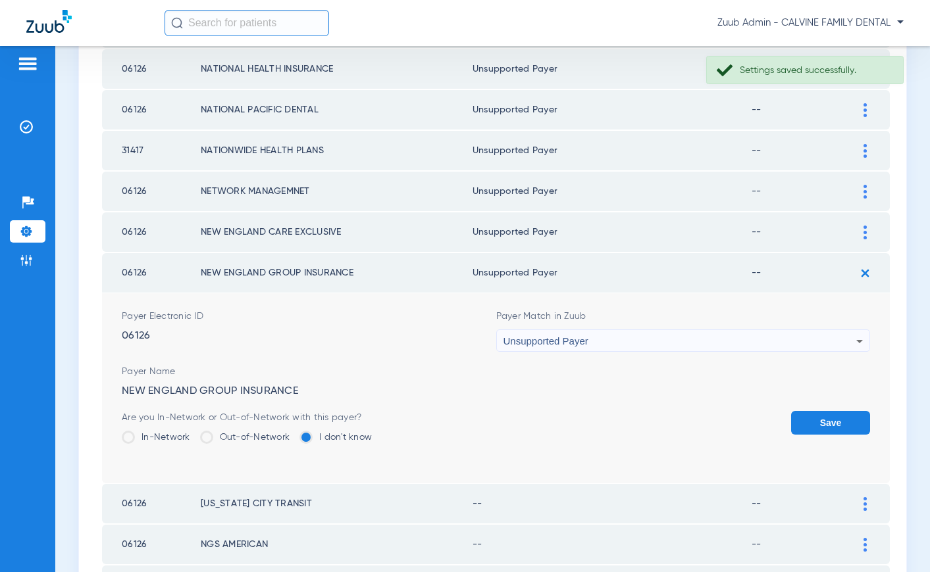
drag, startPoint x: 839, startPoint y: 407, endPoint x: 825, endPoint y: 411, distance: 14.2
click at [838, 407] on form "Payer Electronic ID 06126 Payer Match in Zuub Unsupported Payer Payer Name NEW …" at bounding box center [496, 388] width 748 height 190
drag, startPoint x: 821, startPoint y: 418, endPoint x: 788, endPoint y: 401, distance: 36.8
click at [821, 418] on button "Save" at bounding box center [830, 423] width 79 height 24
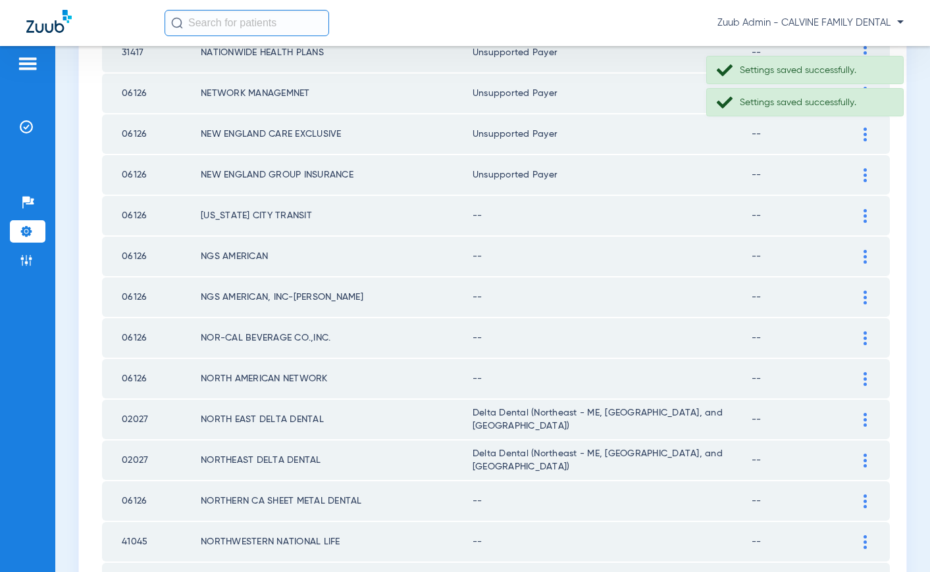
click at [863, 216] on img at bounding box center [864, 216] width 3 height 14
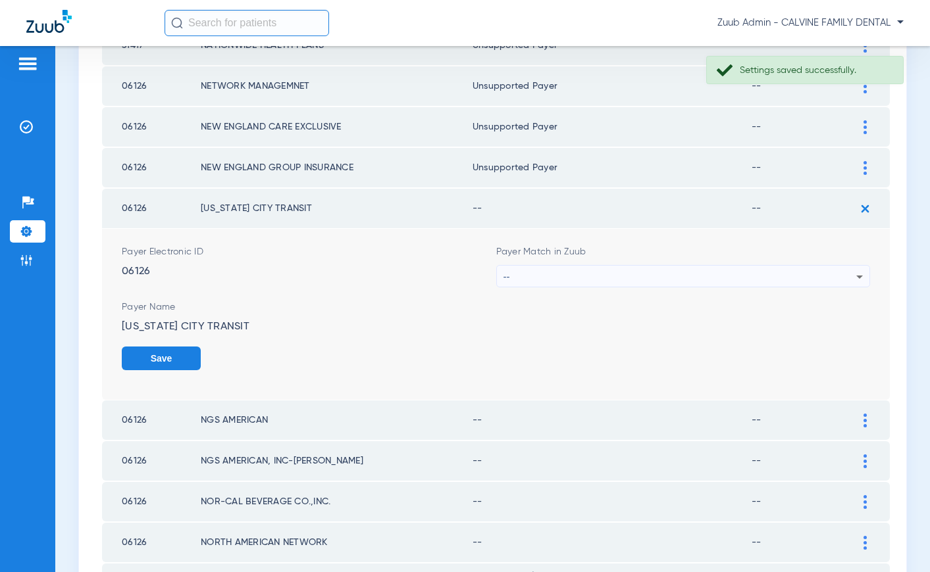
click at [650, 282] on div "--" at bounding box center [679, 277] width 353 height 22
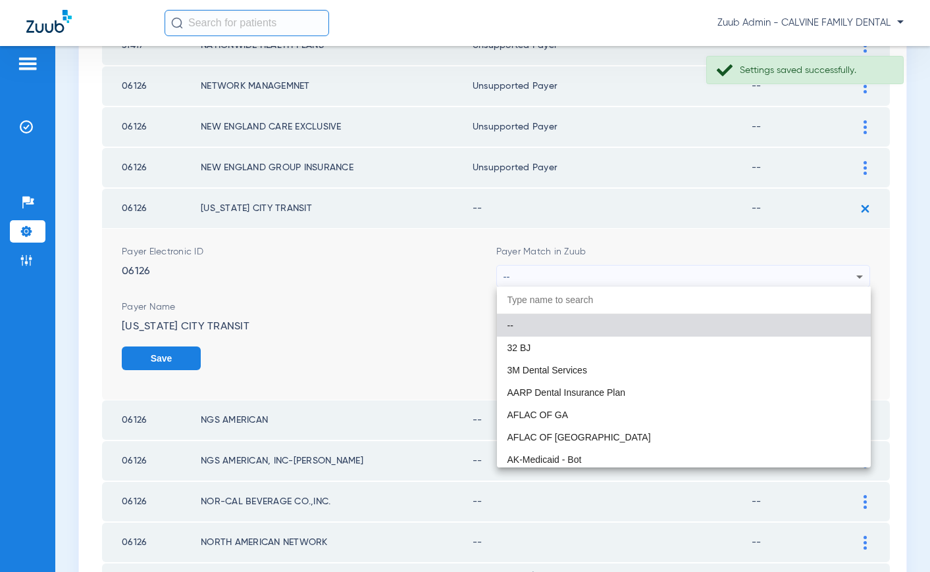
scroll to position [557, 0]
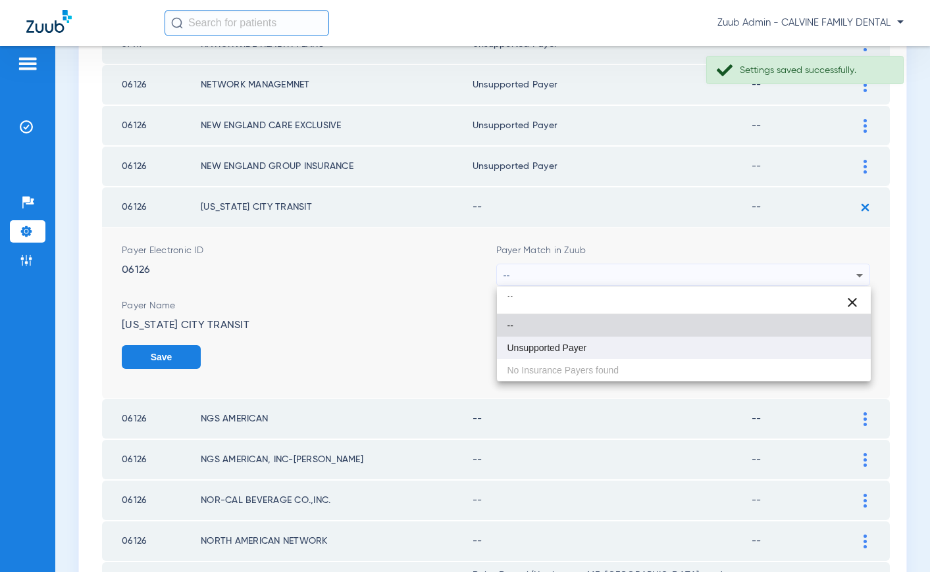
type input "``"
drag, startPoint x: 577, startPoint y: 342, endPoint x: 585, endPoint y: 343, distance: 8.0
click at [578, 343] on span "Unsupported Payer" at bounding box center [547, 347] width 80 height 9
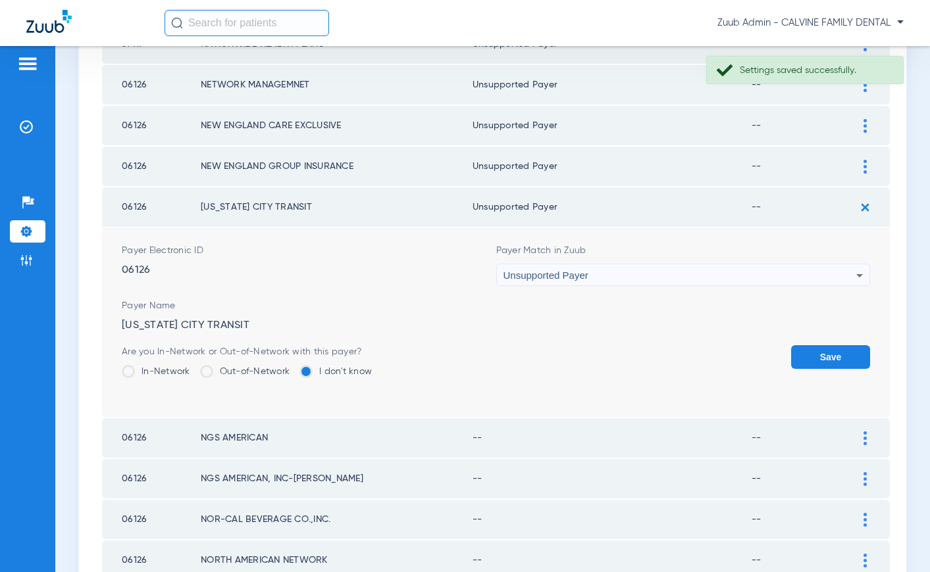
drag, startPoint x: 832, startPoint y: 365, endPoint x: 820, endPoint y: 342, distance: 26.2
click at [829, 364] on button "Save" at bounding box center [830, 357] width 79 height 24
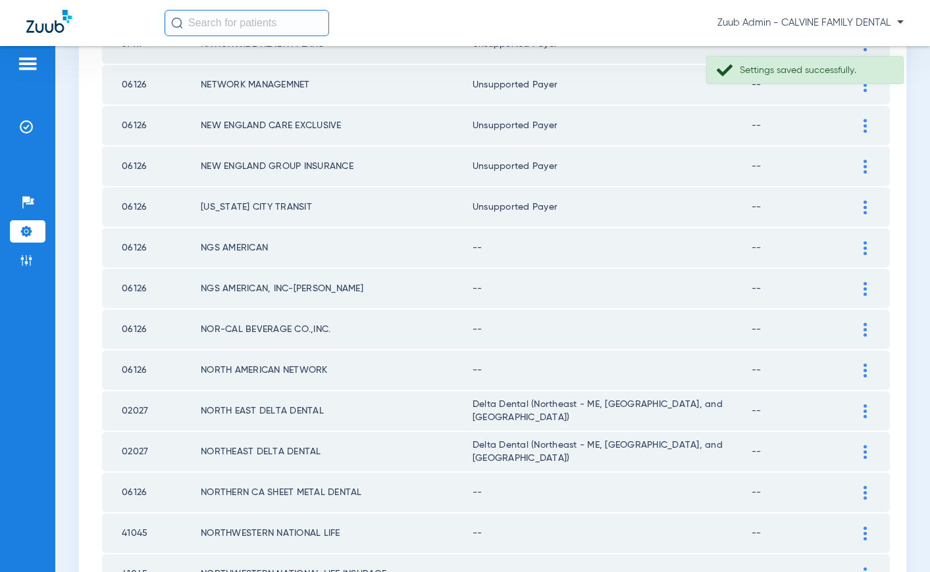
click at [862, 249] on div at bounding box center [864, 248] width 23 height 14
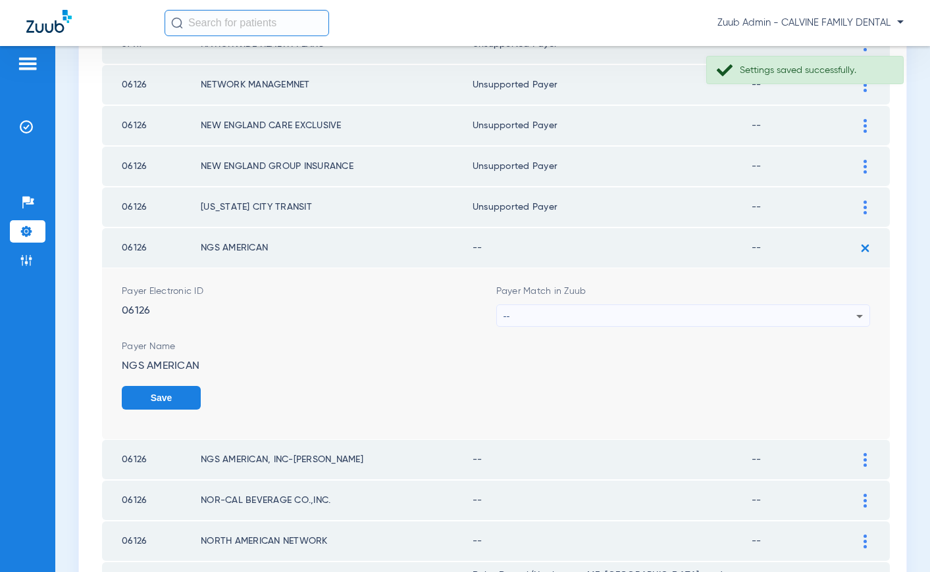
click at [661, 315] on div "--" at bounding box center [679, 316] width 353 height 22
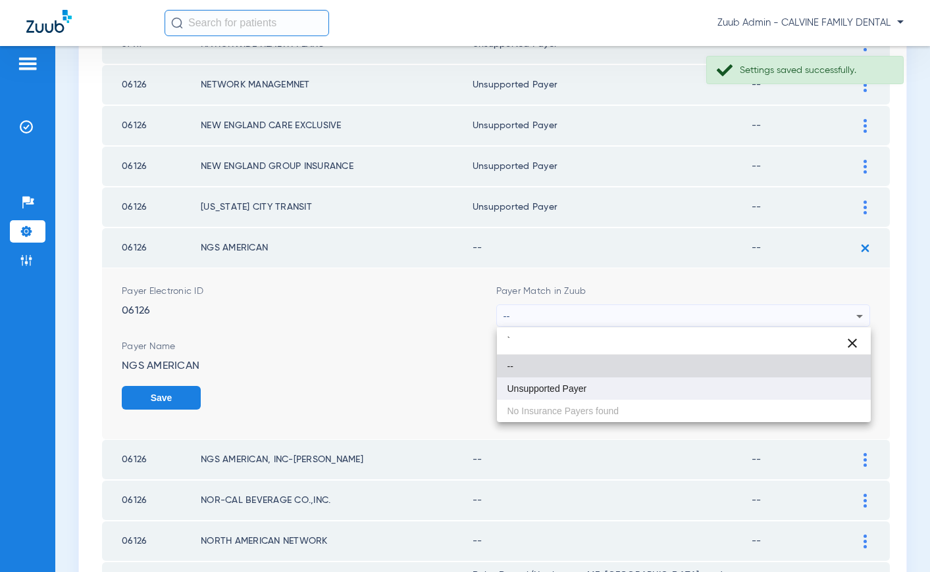
type input "`"
drag, startPoint x: 583, startPoint y: 383, endPoint x: 711, endPoint y: 388, distance: 128.4
click at [584, 382] on mat-option "Unsupported Payer" at bounding box center [684, 389] width 374 height 22
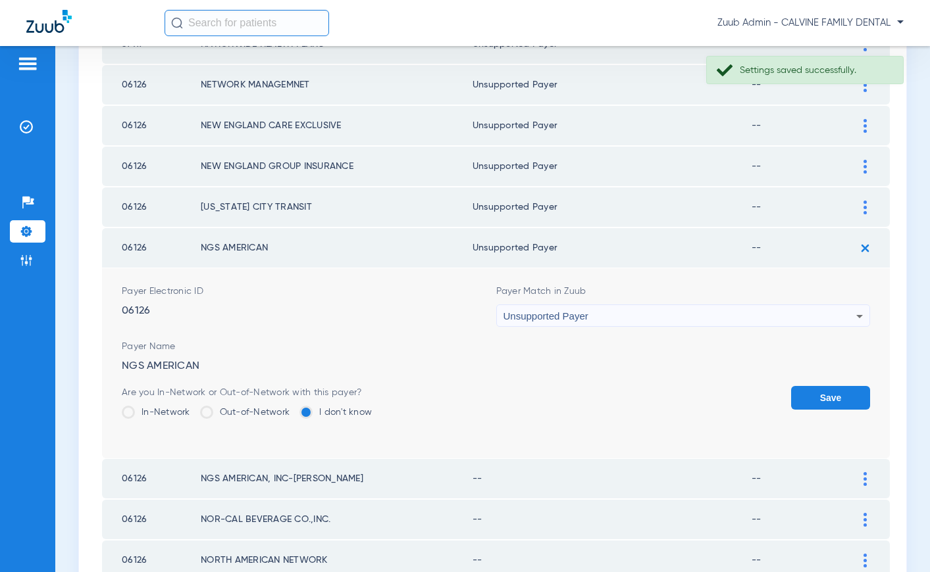
drag, startPoint x: 813, startPoint y: 393, endPoint x: 769, endPoint y: 386, distance: 44.7
click at [804, 393] on button "Save" at bounding box center [830, 398] width 79 height 24
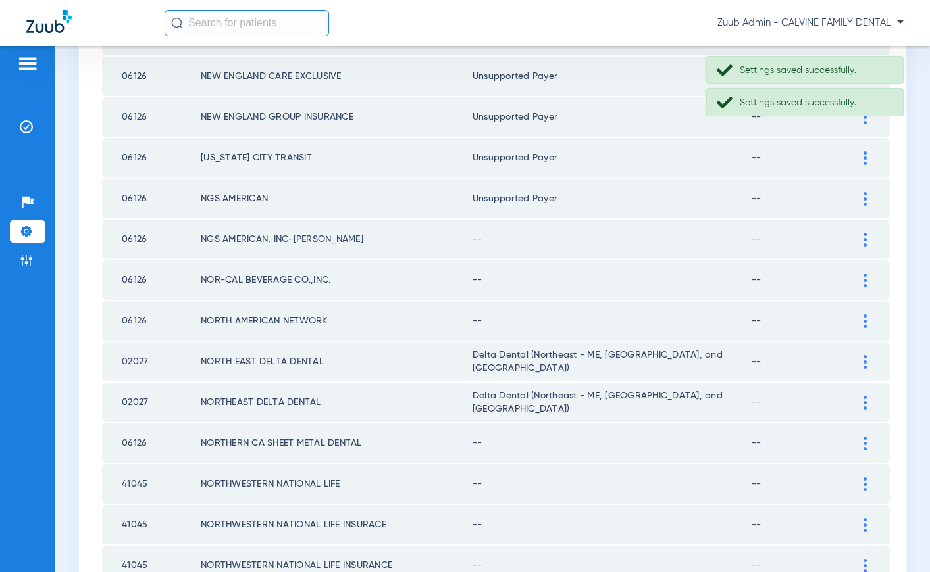
scroll to position [605, 0]
click at [863, 238] on img at bounding box center [864, 241] width 3 height 14
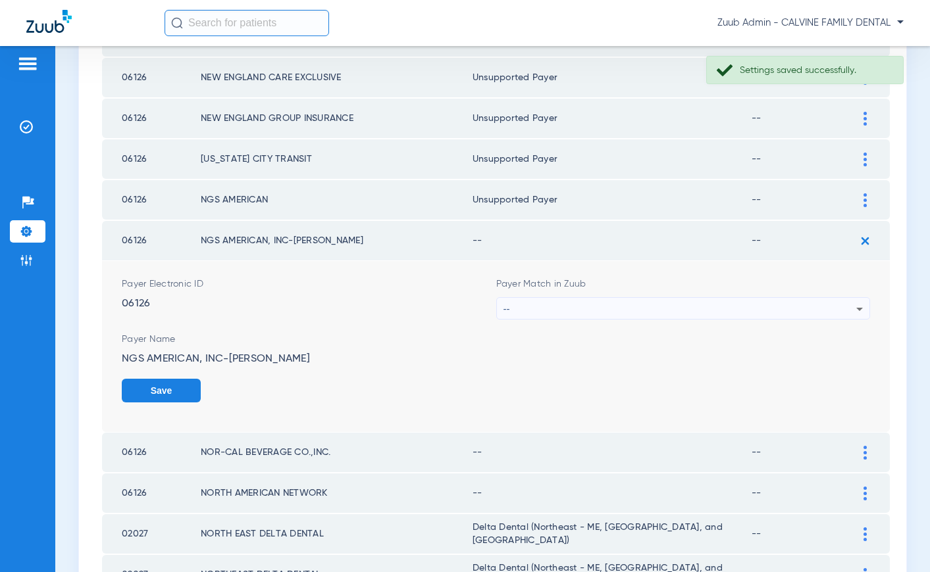
click at [651, 308] on div "--" at bounding box center [679, 309] width 353 height 22
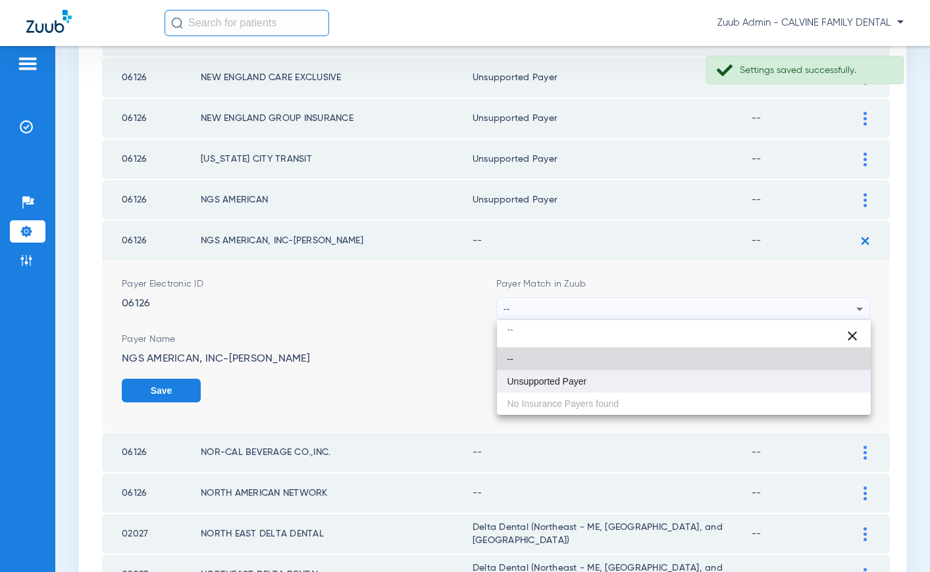
type input "``"
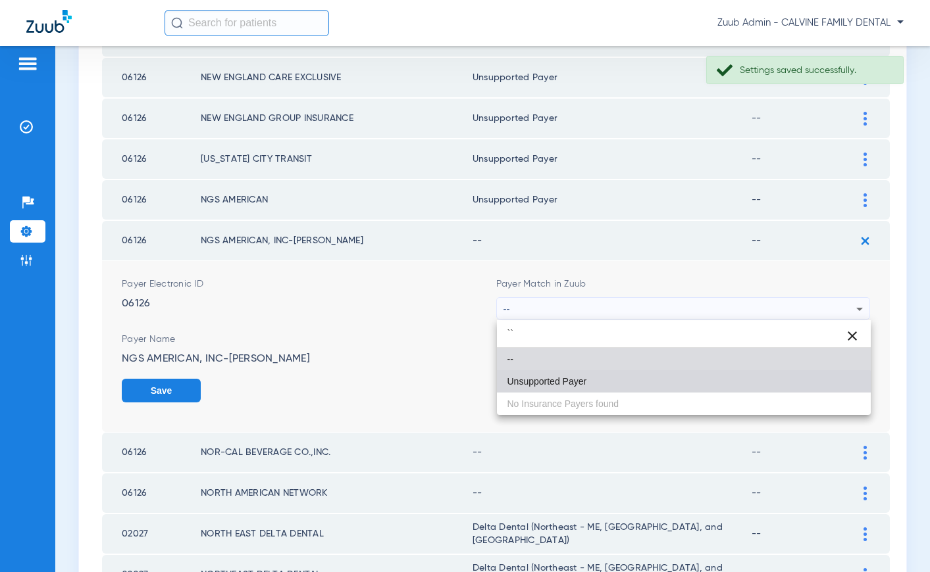
click at [580, 390] on mat-option "Unsupported Payer" at bounding box center [684, 381] width 374 height 22
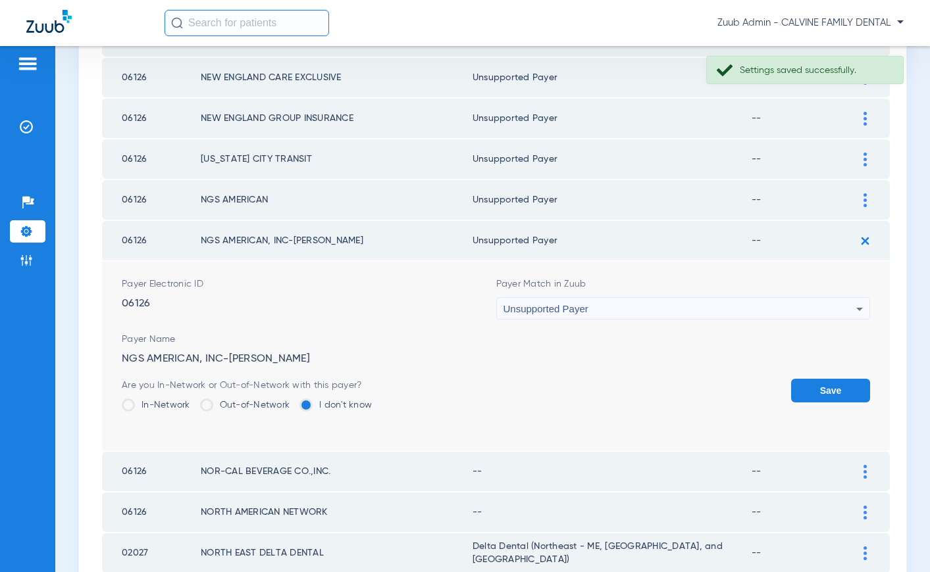
click at [840, 392] on button "Save" at bounding box center [830, 391] width 79 height 24
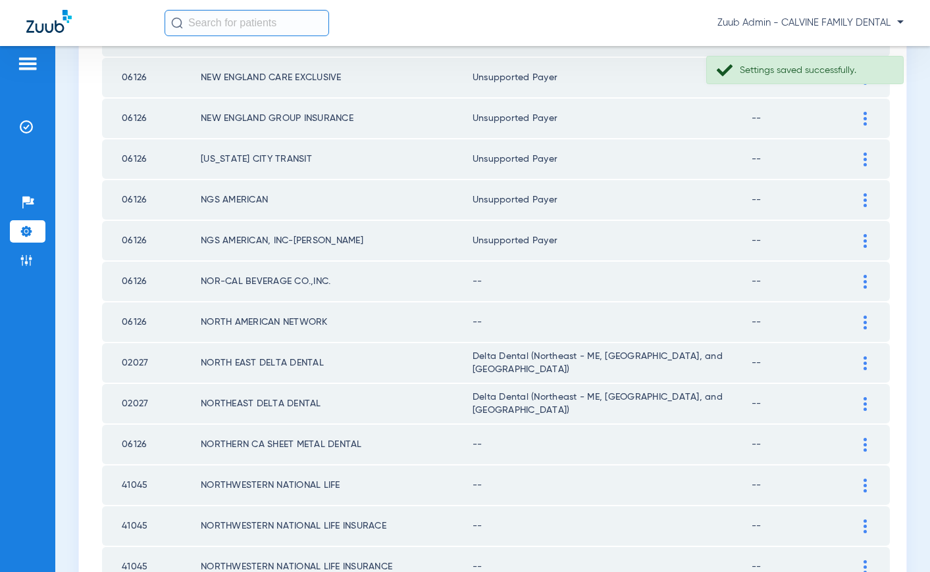
click at [864, 284] on img at bounding box center [864, 282] width 3 height 14
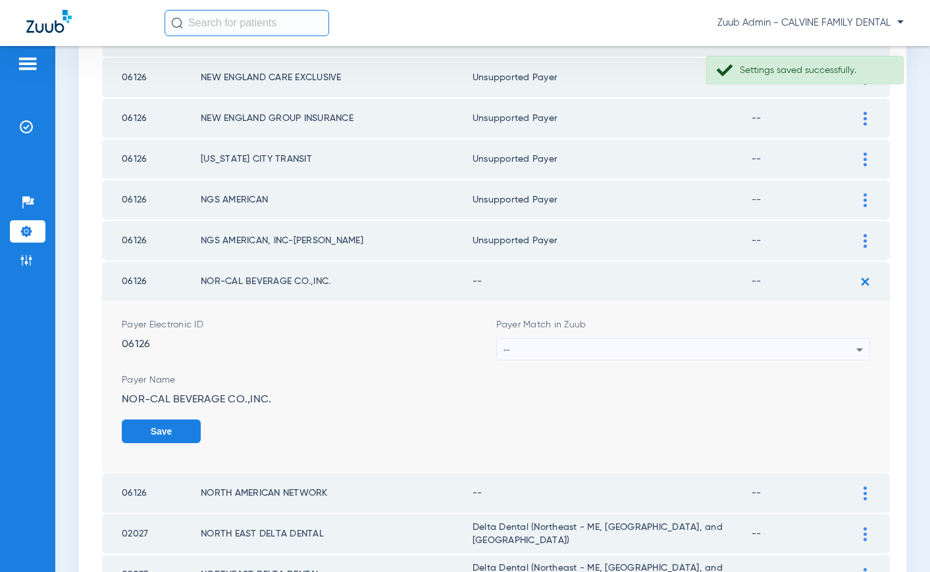
click at [634, 345] on div "--" at bounding box center [679, 350] width 353 height 22
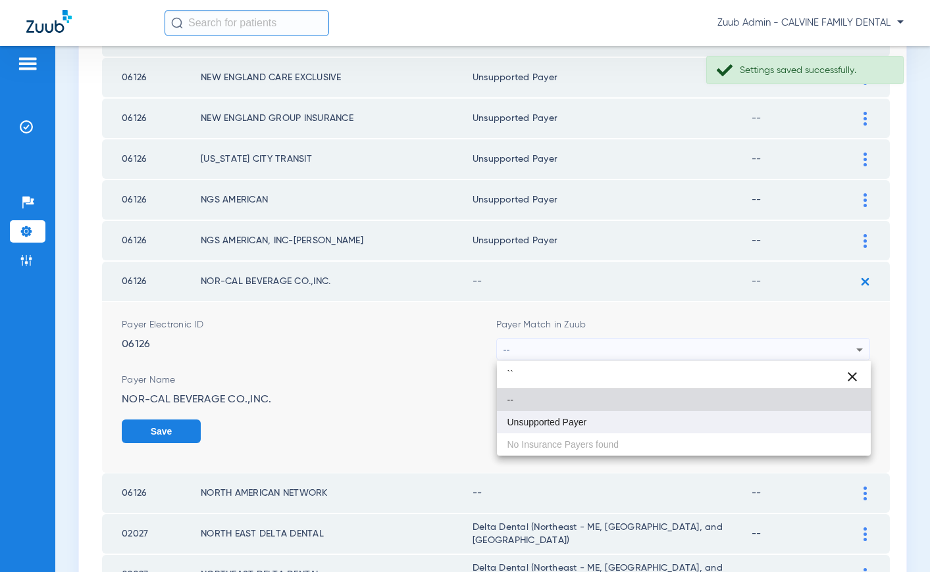
type input "``"
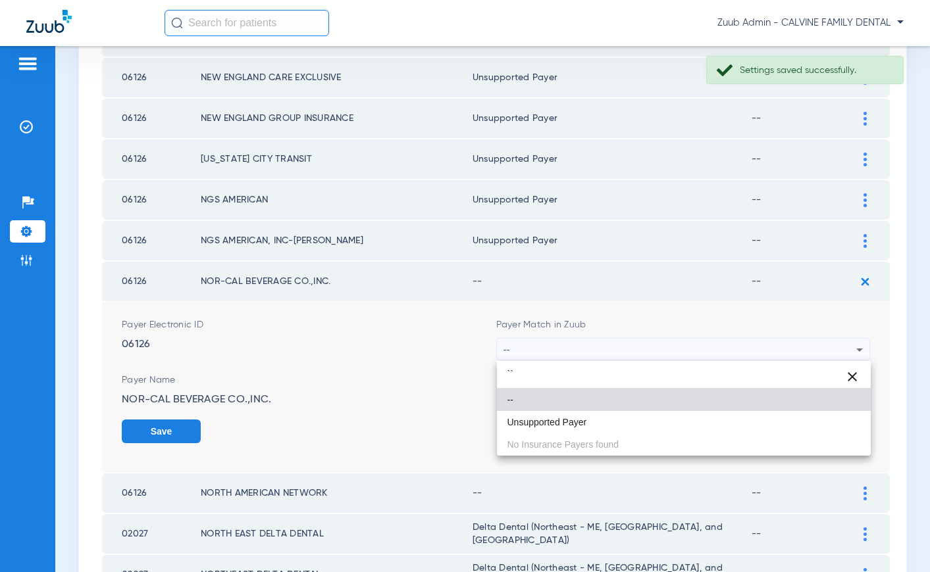
drag, startPoint x: 577, startPoint y: 420, endPoint x: 599, endPoint y: 418, distance: 21.8
click at [580, 420] on span "Unsupported Payer" at bounding box center [547, 422] width 80 height 9
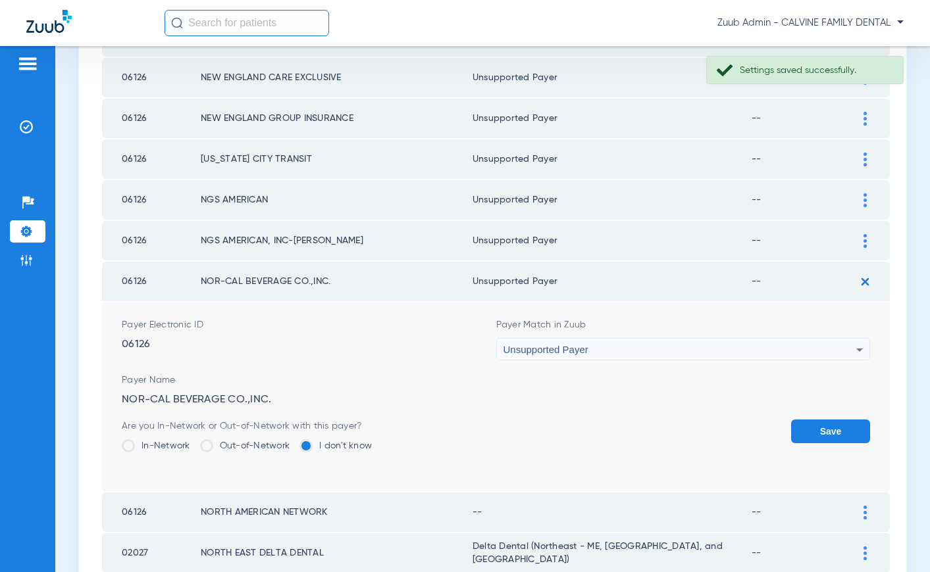
click at [824, 430] on button "Save" at bounding box center [830, 432] width 79 height 24
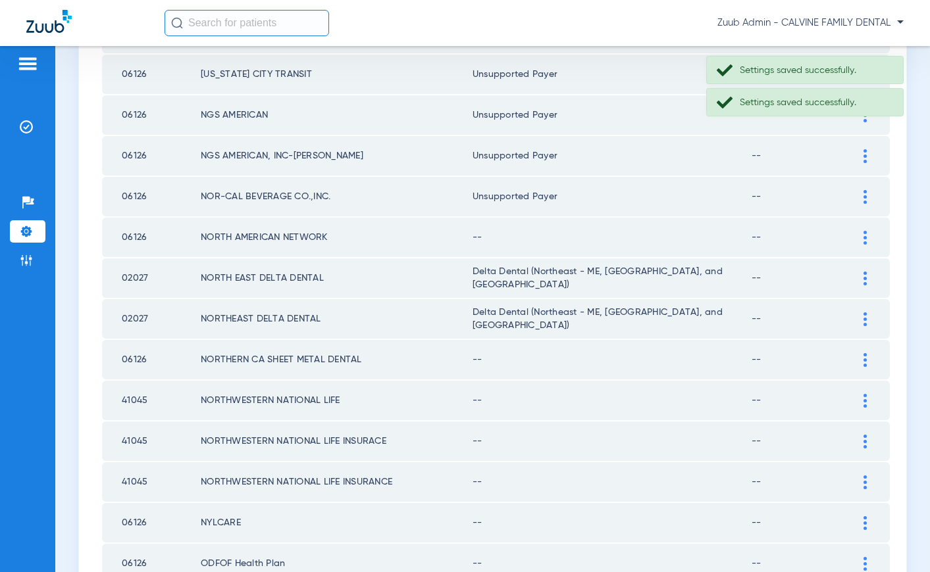
scroll to position [692, 0]
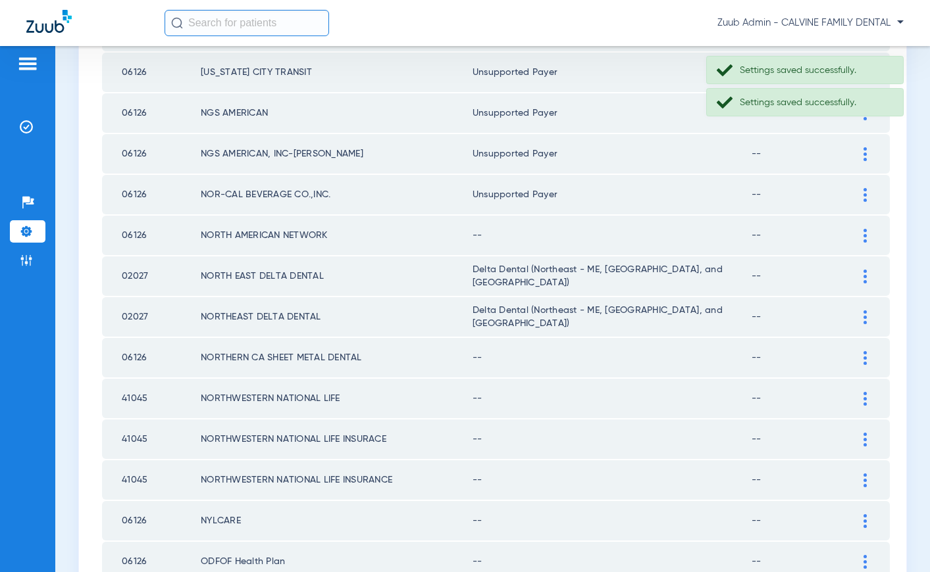
click at [862, 236] on div at bounding box center [864, 236] width 23 height 14
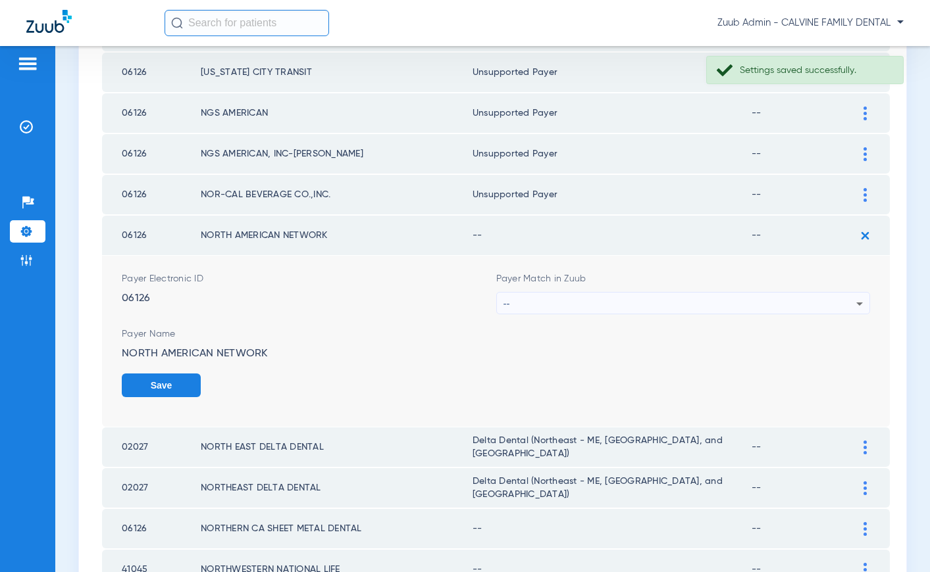
click at [724, 303] on div "--" at bounding box center [679, 304] width 353 height 22
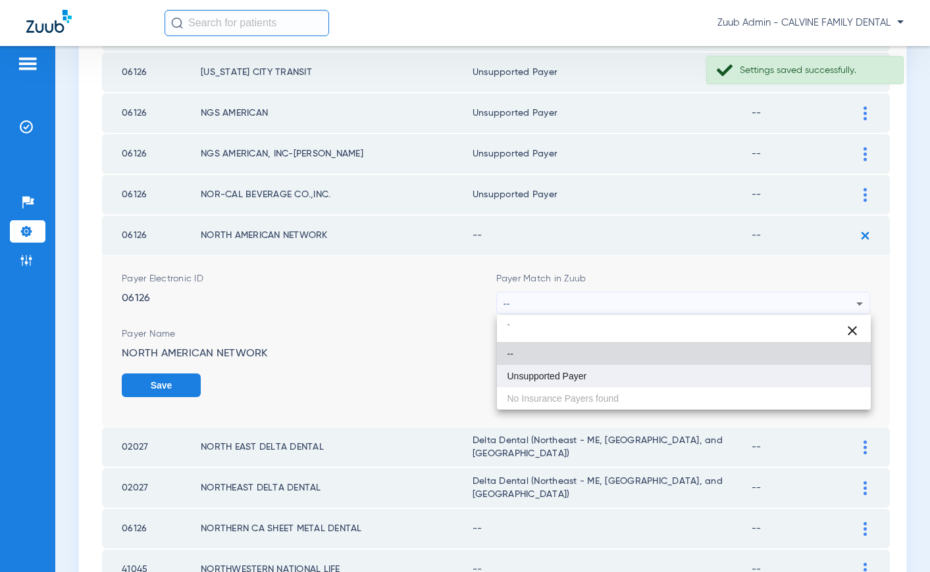
type input "`"
click at [642, 384] on mat-option "Unsupported Payer" at bounding box center [684, 376] width 374 height 22
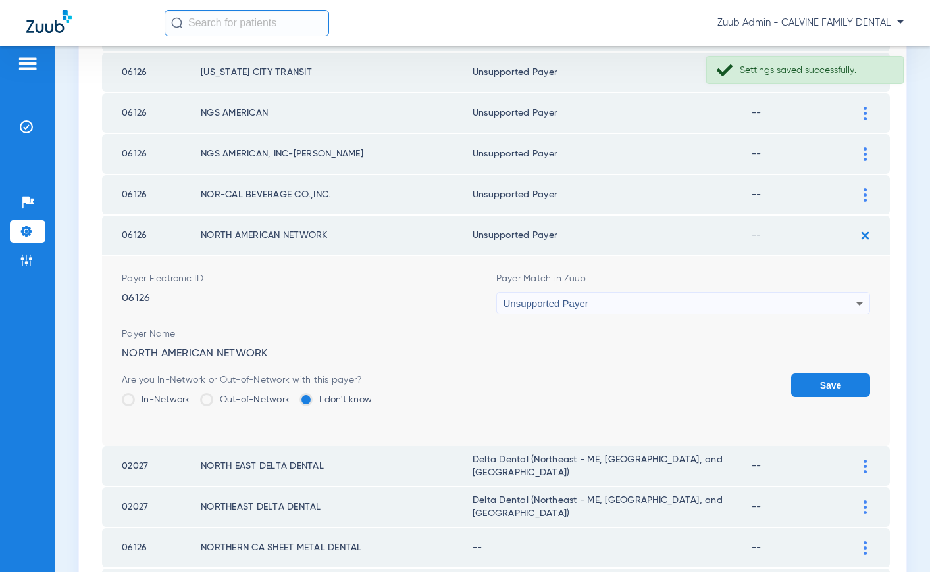
click at [832, 386] on button "Save" at bounding box center [830, 386] width 79 height 24
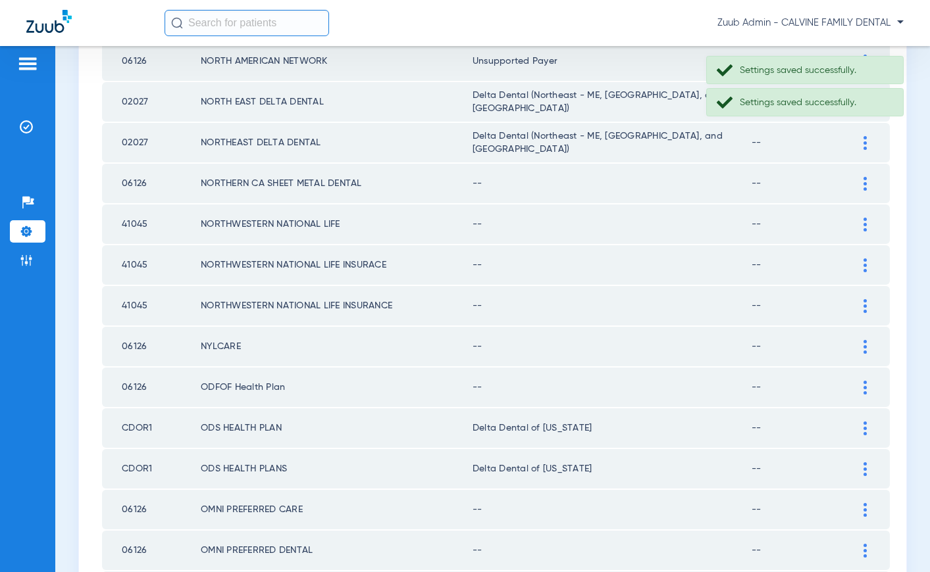
scroll to position [838, 0]
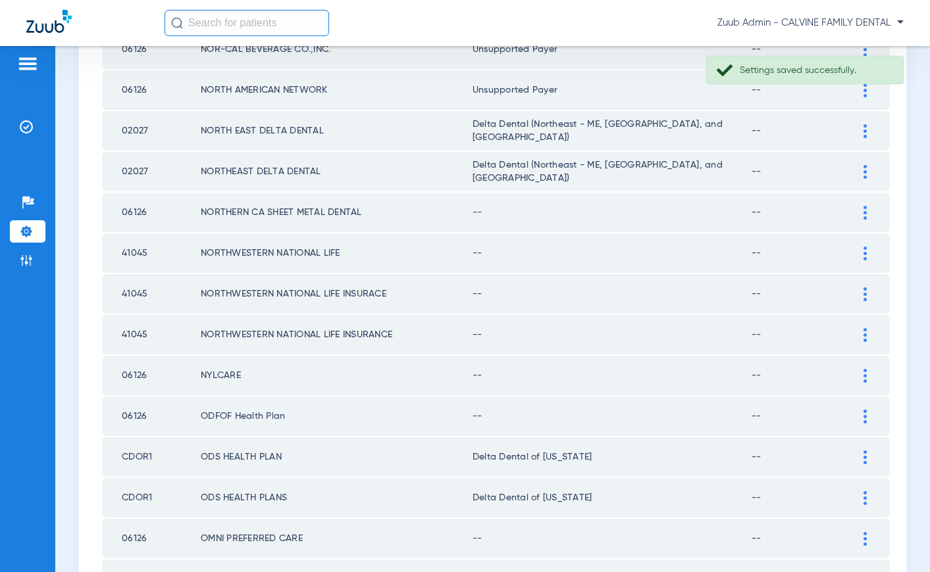
click at [860, 209] on div at bounding box center [864, 213] width 23 height 14
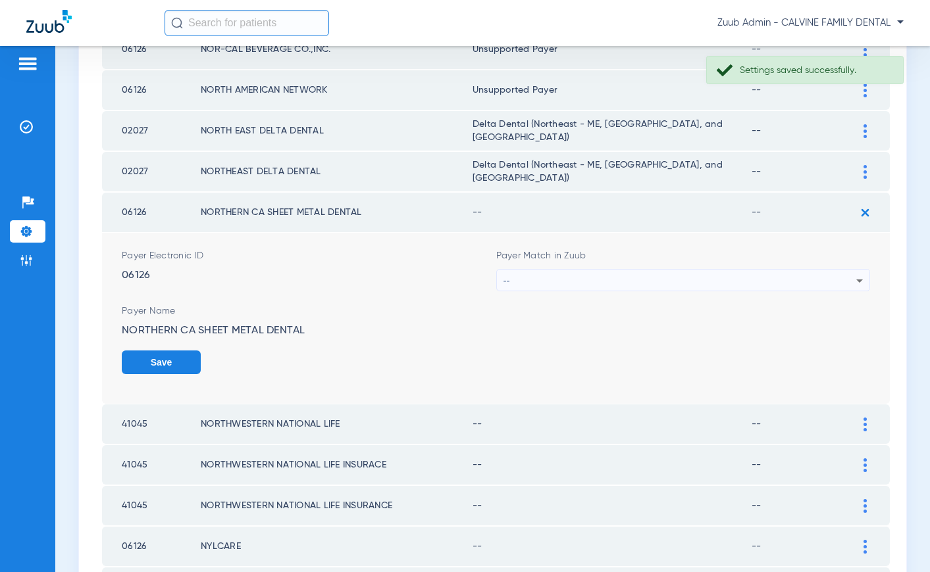
click at [724, 295] on form "Payer Electronic ID 06126 Payer Match in Zuub -- Payer Name NORTHERN CA SHEET M…" at bounding box center [496, 318] width 748 height 171
click at [709, 278] on div "--" at bounding box center [679, 281] width 353 height 22
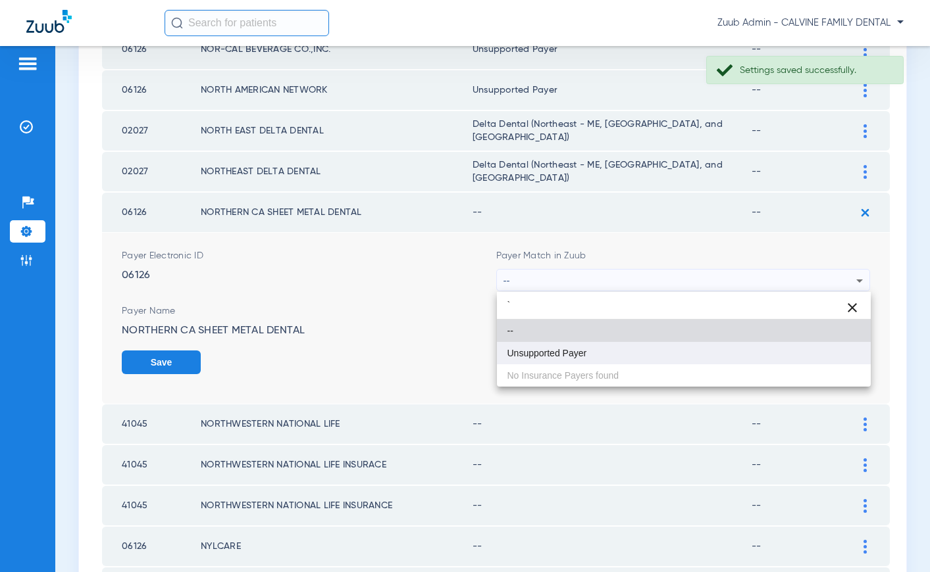
type input "`"
click at [547, 357] on span "Unsupported Payer" at bounding box center [547, 353] width 80 height 9
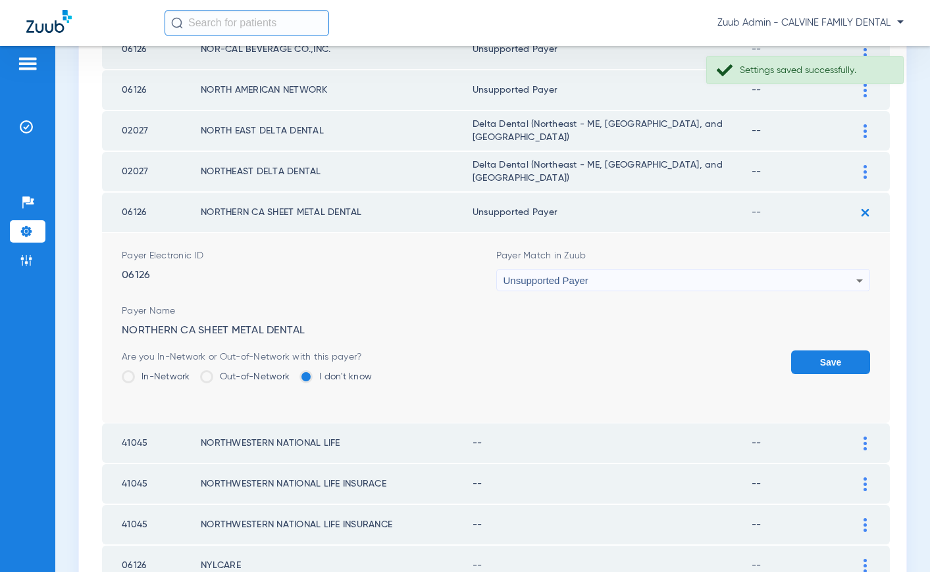
click at [812, 359] on button "Save" at bounding box center [830, 363] width 79 height 24
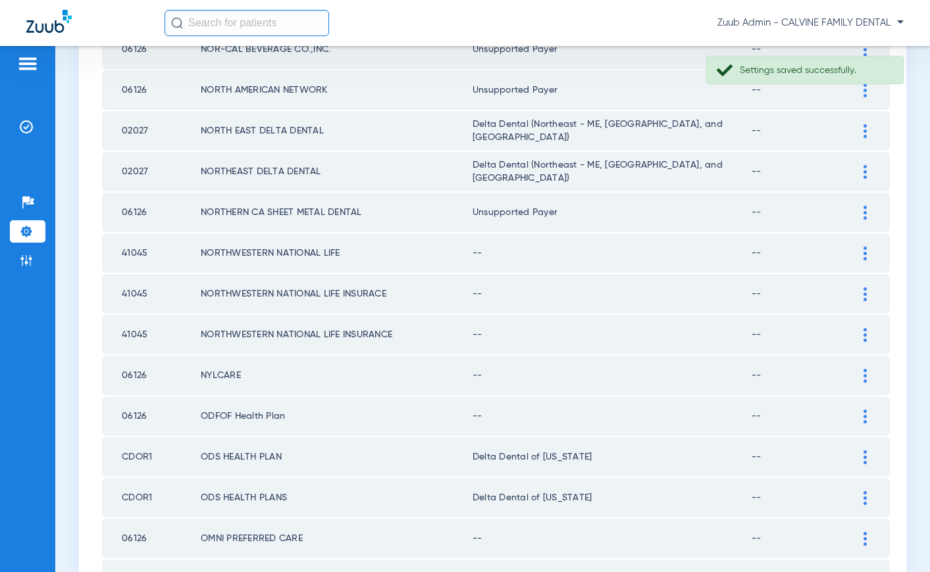
click at [865, 250] on img at bounding box center [864, 254] width 3 height 14
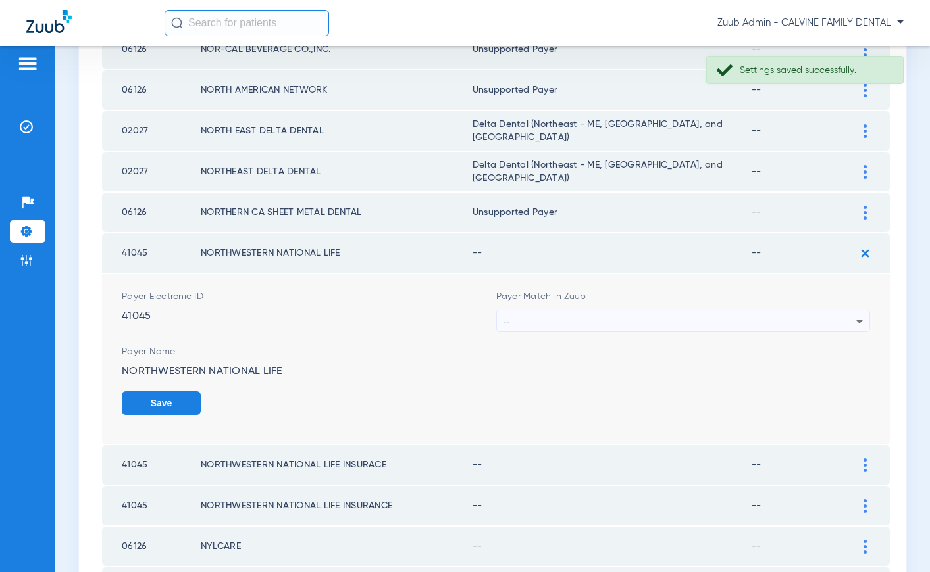
click at [701, 322] on div "--" at bounding box center [679, 322] width 353 height 22
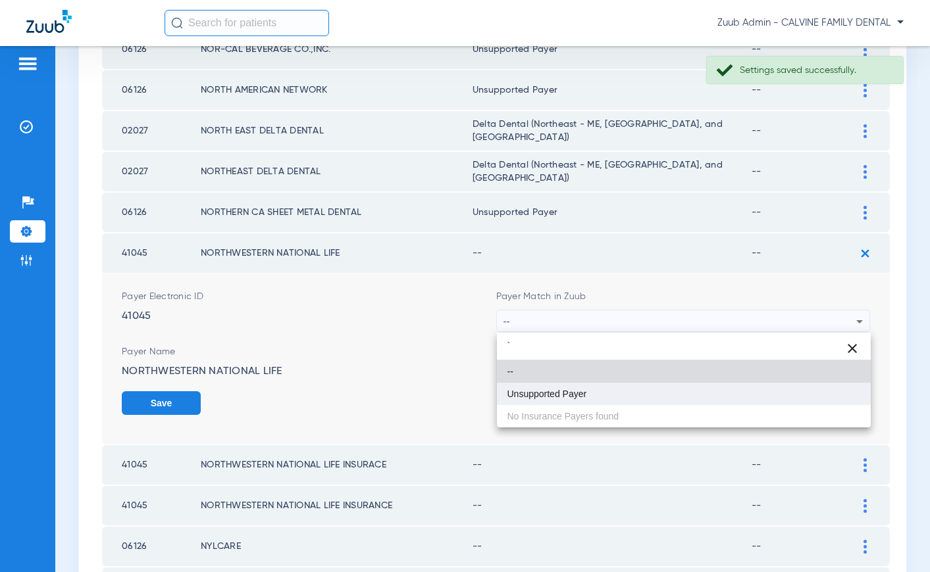
type input "`"
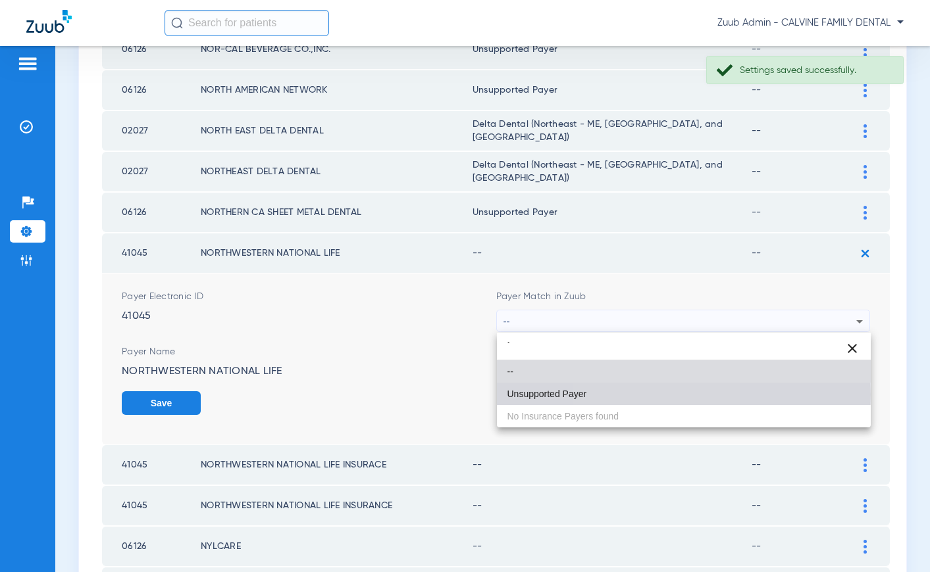
click at [638, 395] on mat-option "Unsupported Payer" at bounding box center [684, 394] width 374 height 22
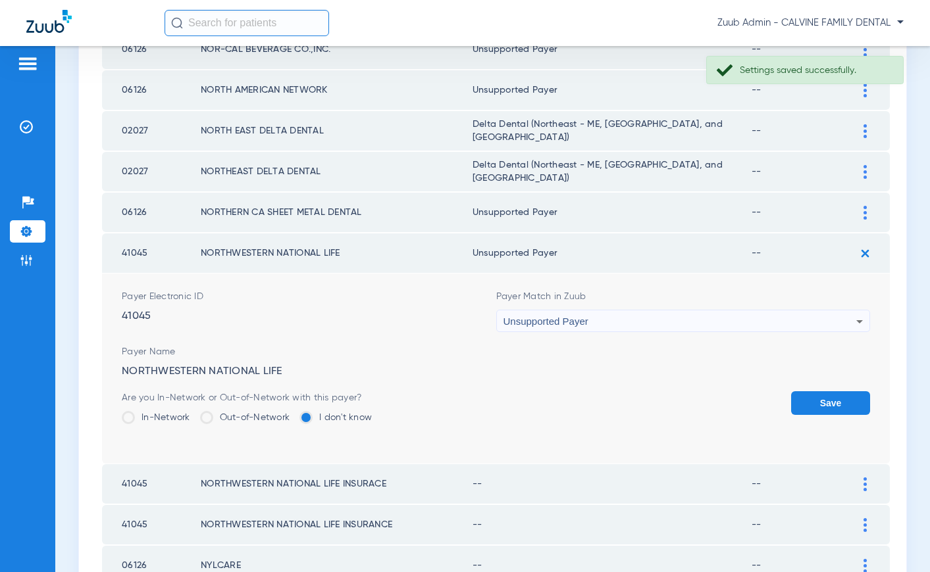
click at [804, 403] on button "Save" at bounding box center [830, 403] width 79 height 24
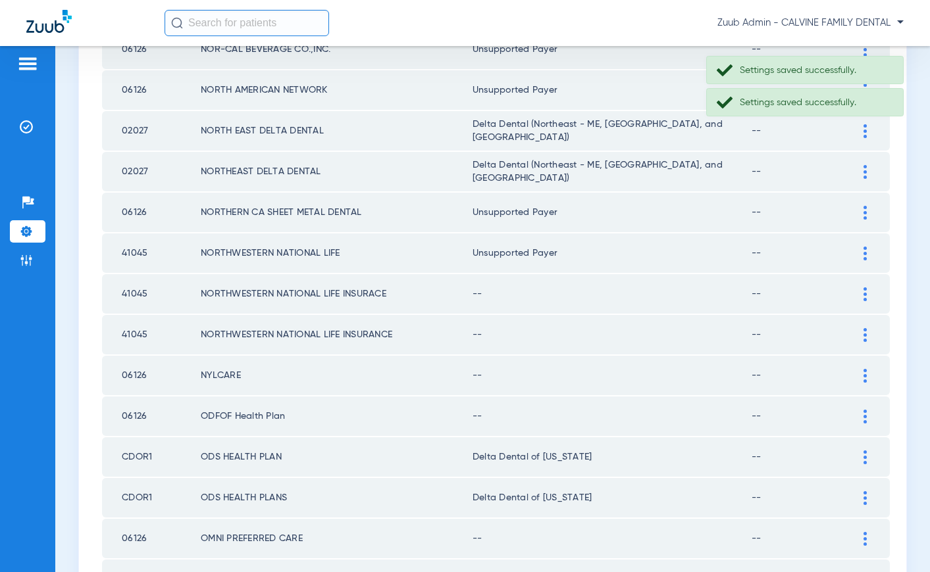
click at [861, 290] on div at bounding box center [864, 295] width 23 height 14
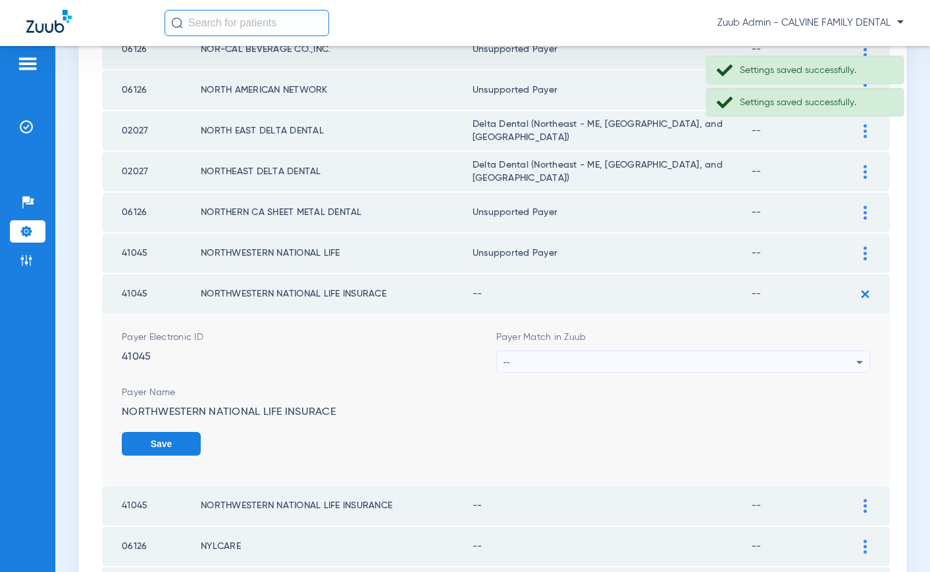
click at [722, 353] on div "--" at bounding box center [679, 362] width 353 height 22
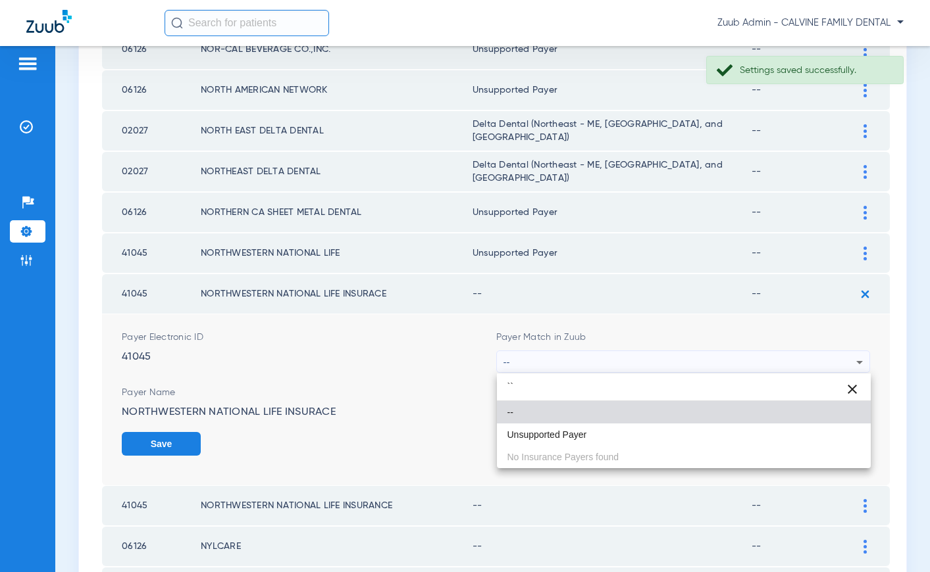
type input "``"
click at [610, 428] on mat-option "Unsupported Payer" at bounding box center [684, 435] width 374 height 22
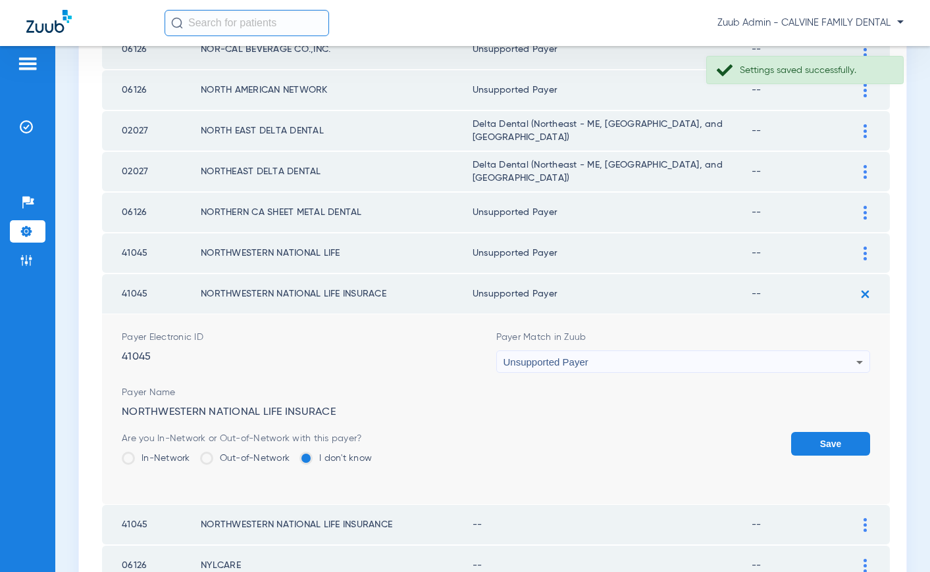
click at [813, 439] on button "Save" at bounding box center [830, 444] width 79 height 24
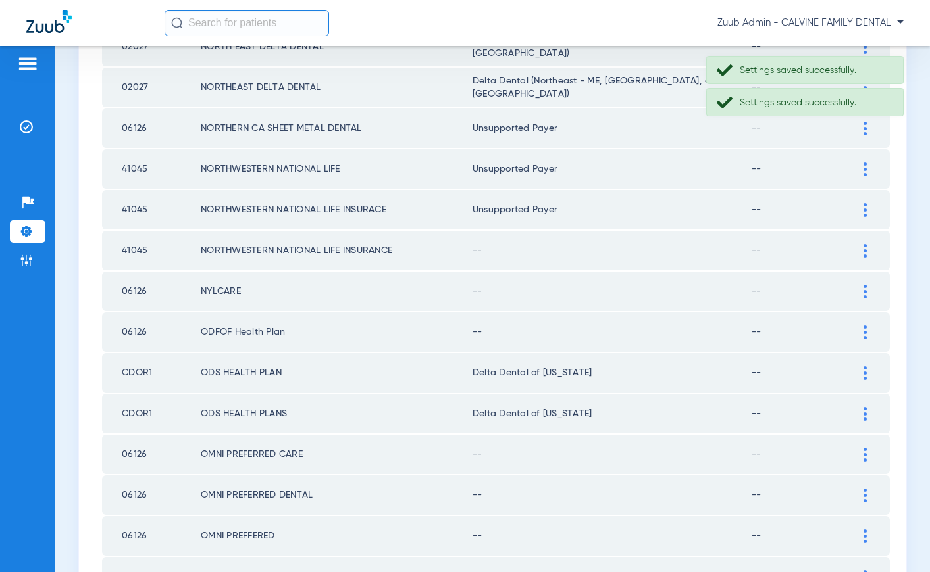
scroll to position [922, 0]
click at [868, 245] on div at bounding box center [864, 250] width 23 height 14
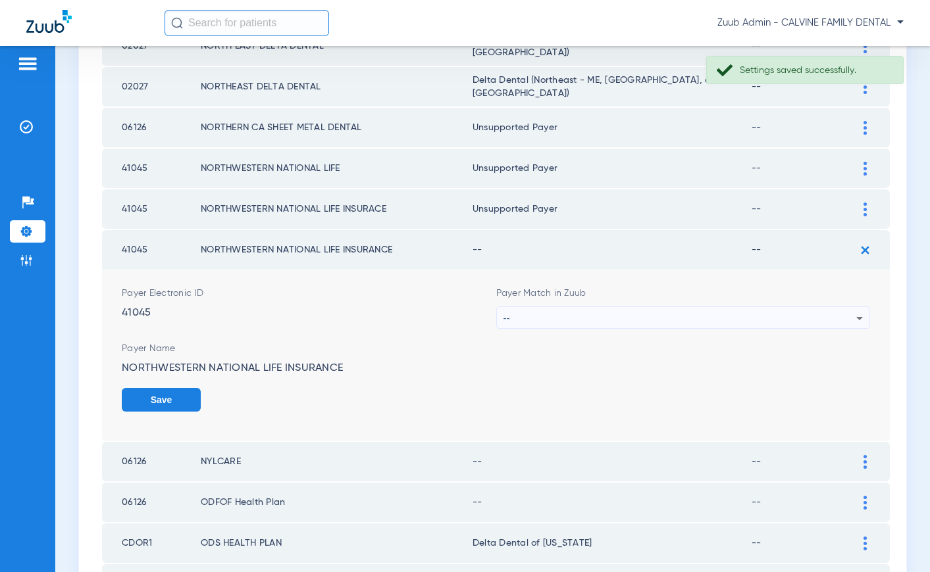
click at [696, 318] on div "--" at bounding box center [679, 318] width 353 height 22
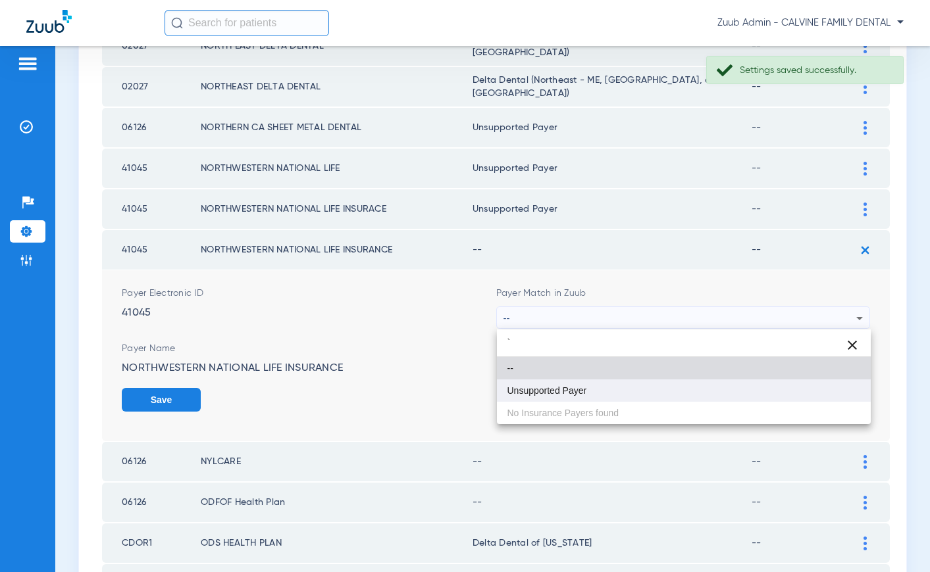
type input "`"
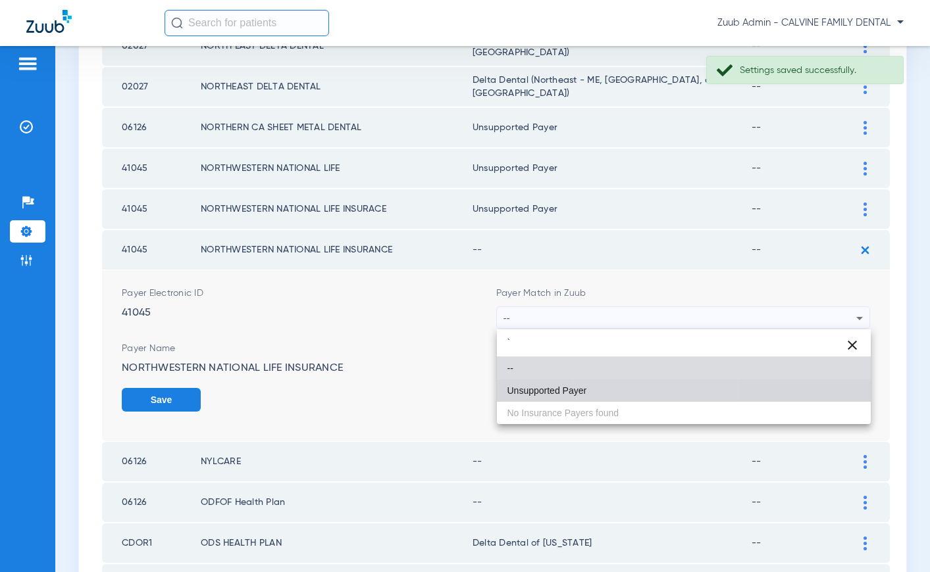
click at [638, 393] on mat-option "Unsupported Payer" at bounding box center [684, 391] width 374 height 22
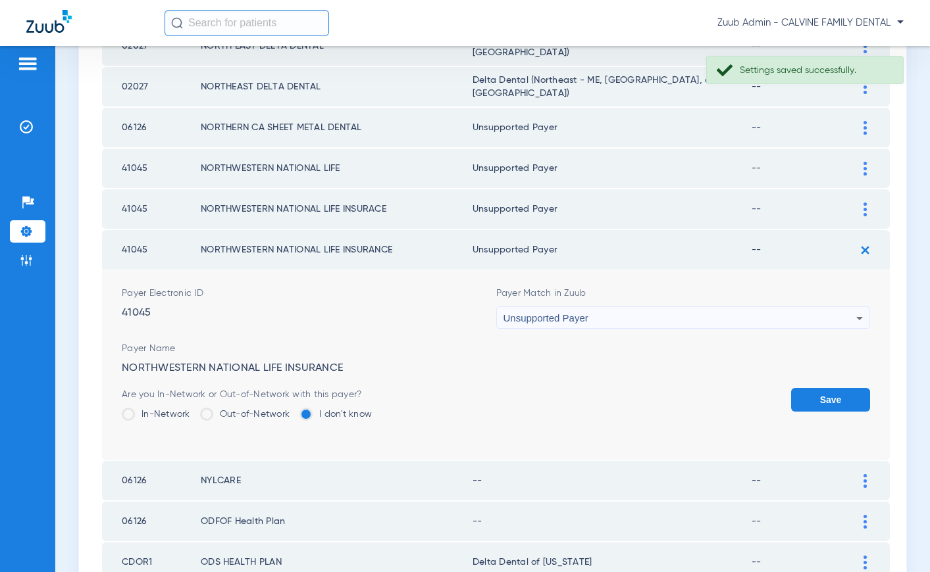
click at [804, 399] on button "Save" at bounding box center [830, 400] width 79 height 24
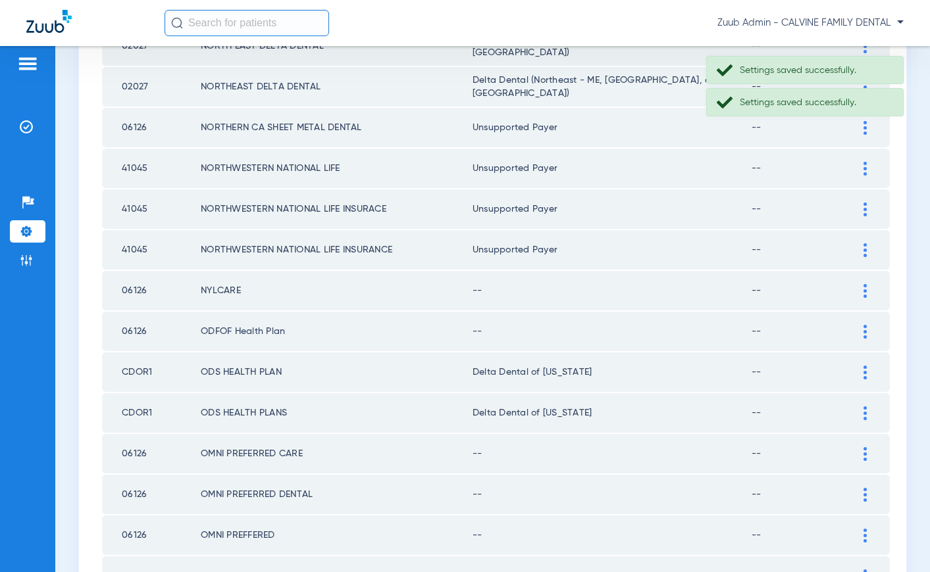
click at [852, 287] on td "--" at bounding box center [802, 290] width 102 height 39
click at [860, 289] on div at bounding box center [864, 291] width 23 height 14
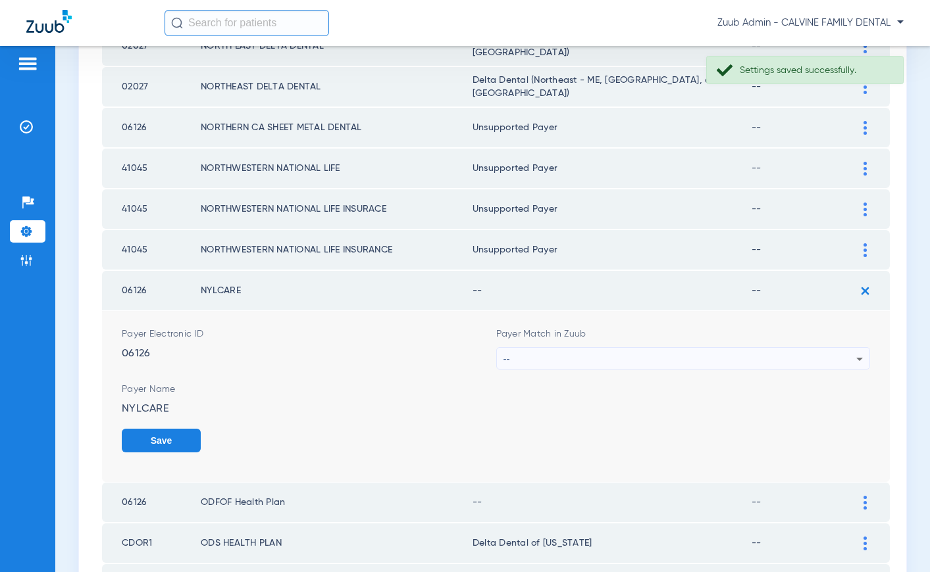
click at [703, 351] on div "--" at bounding box center [679, 359] width 353 height 22
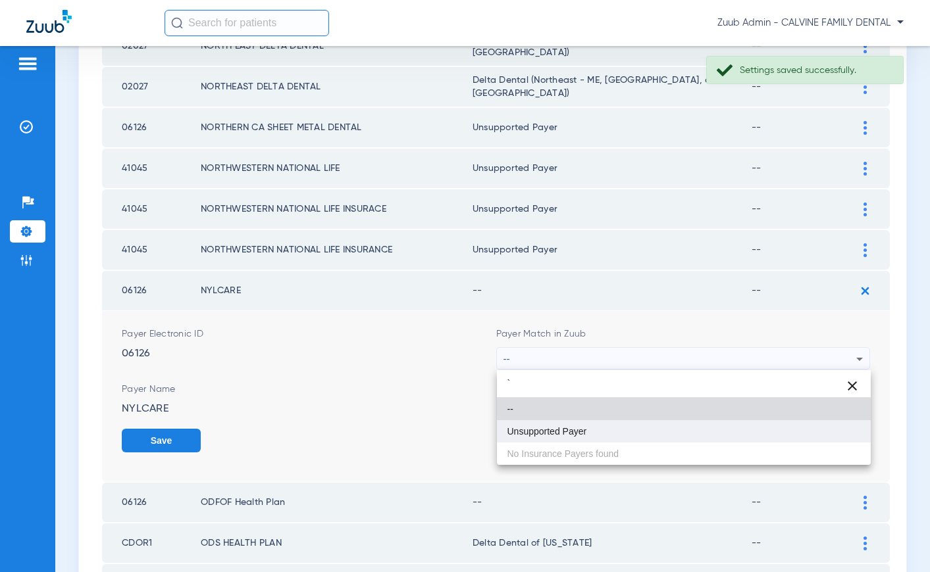
type input "`"
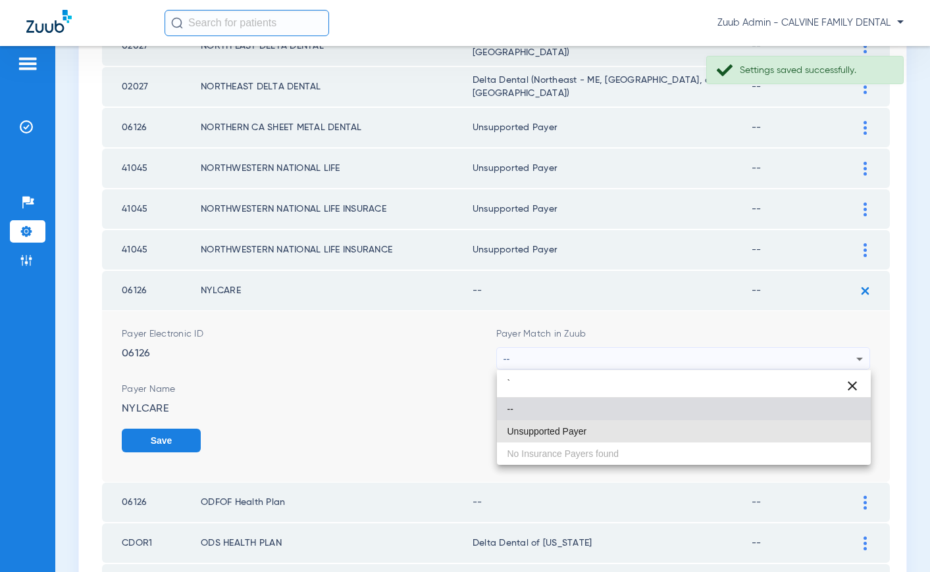
drag, startPoint x: 596, startPoint y: 426, endPoint x: 735, endPoint y: 426, distance: 138.8
click at [606, 424] on mat-option "Unsupported Payer" at bounding box center [684, 431] width 374 height 22
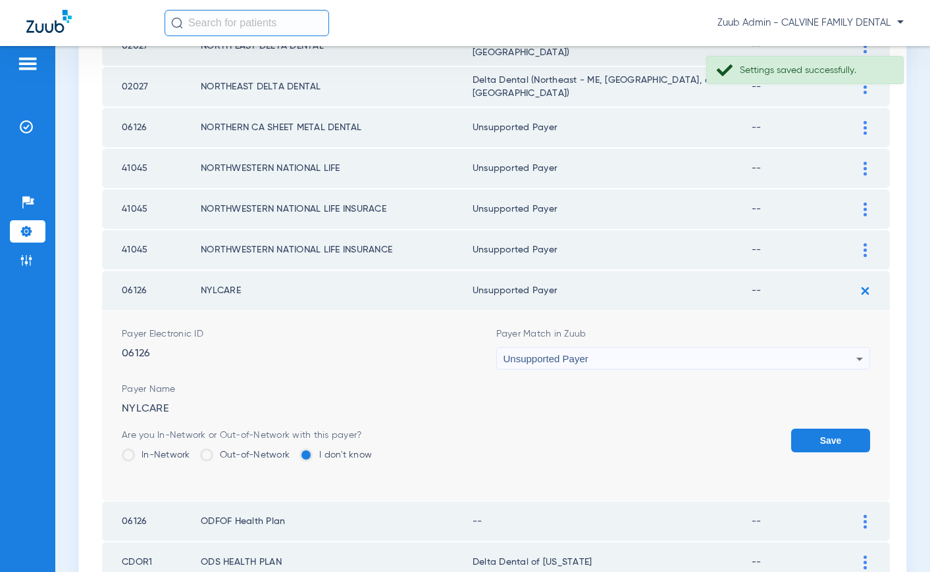
click at [830, 434] on button "Save" at bounding box center [830, 441] width 79 height 24
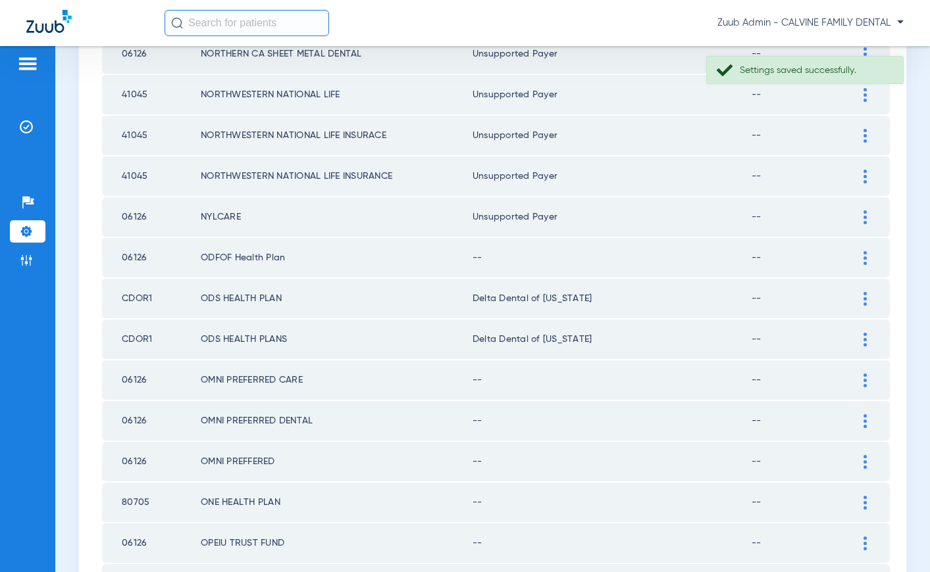
click at [861, 257] on div at bounding box center [864, 258] width 23 height 14
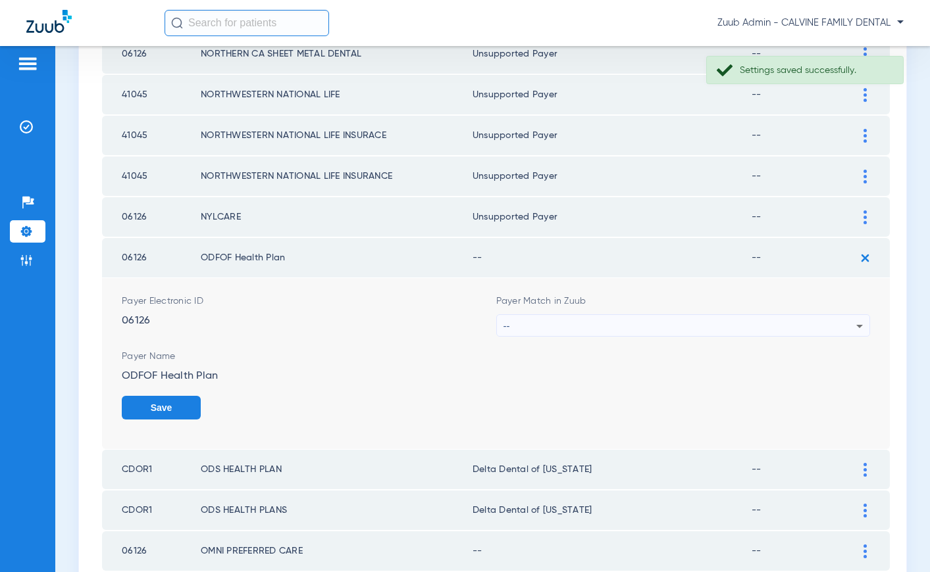
scroll to position [997, 0]
click at [709, 325] on div "--" at bounding box center [679, 325] width 353 height 22
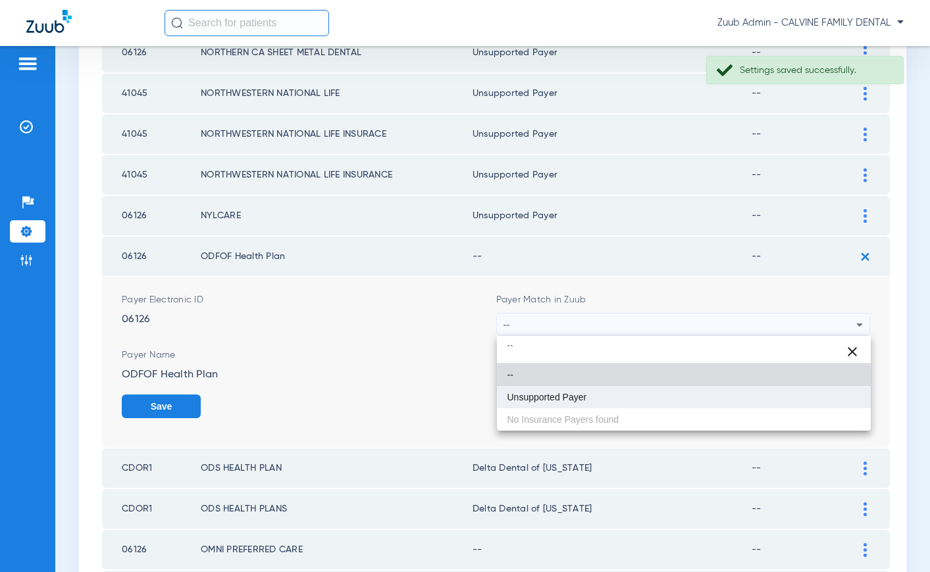
type input "``"
click at [619, 391] on mat-option "Unsupported Payer" at bounding box center [684, 397] width 374 height 22
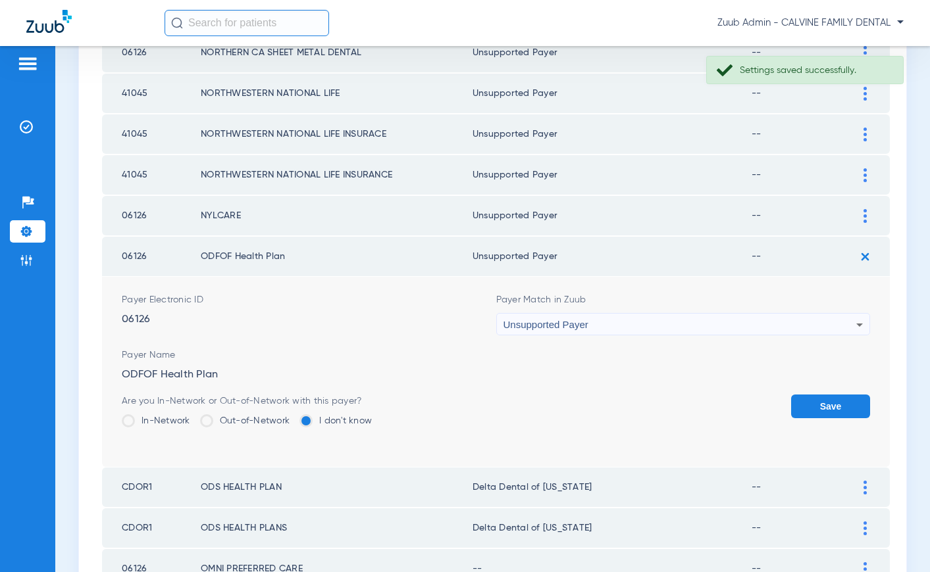
drag, startPoint x: 857, startPoint y: 407, endPoint x: 846, endPoint y: 403, distance: 11.2
click at [856, 406] on button "Save" at bounding box center [830, 407] width 79 height 24
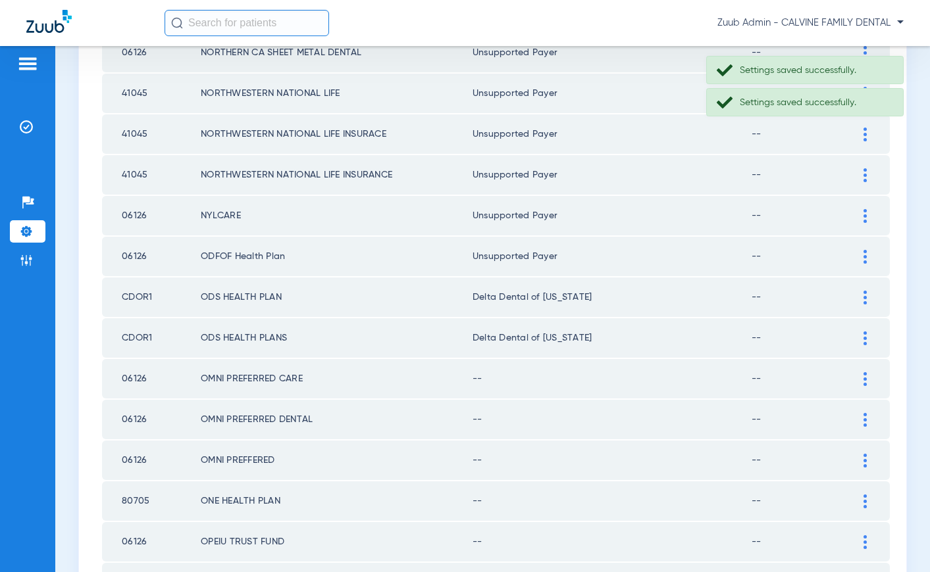
click at [858, 385] on div at bounding box center [864, 379] width 23 height 14
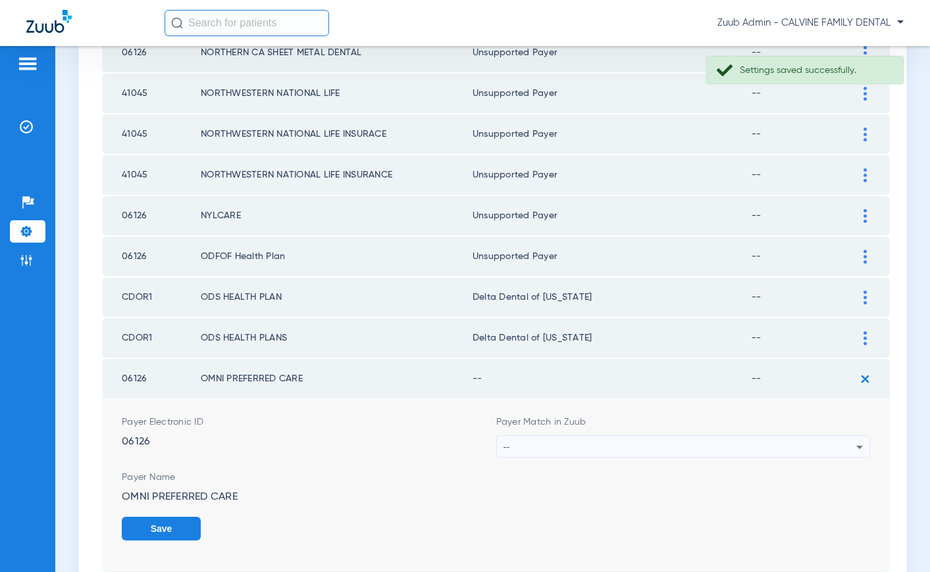
click at [765, 440] on div "--" at bounding box center [679, 447] width 353 height 22
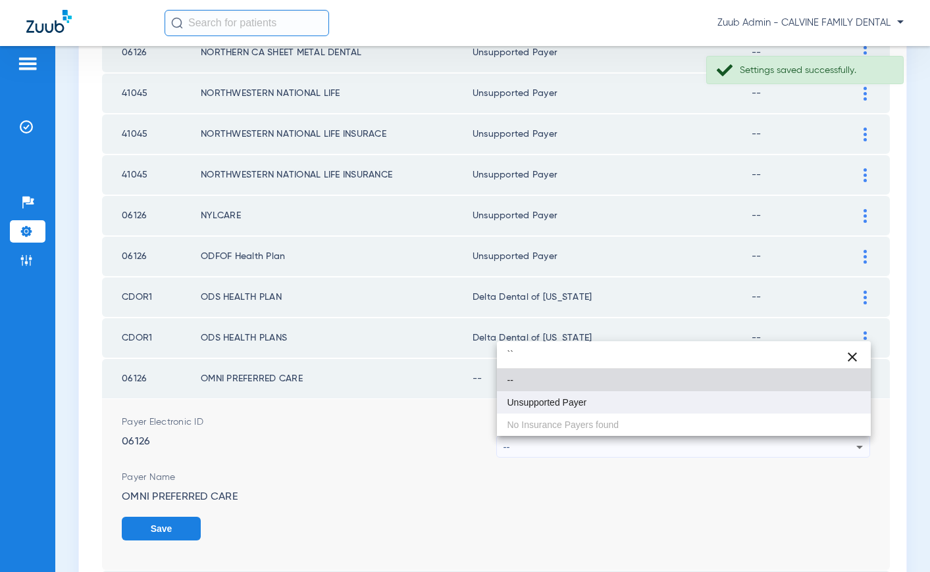
type input "``"
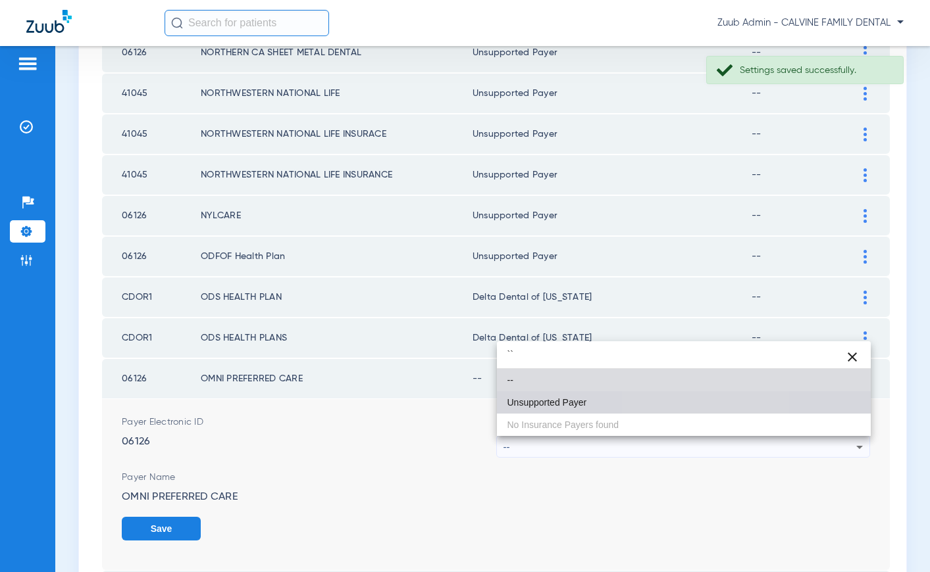
click at [663, 399] on mat-option "Unsupported Payer" at bounding box center [684, 402] width 374 height 22
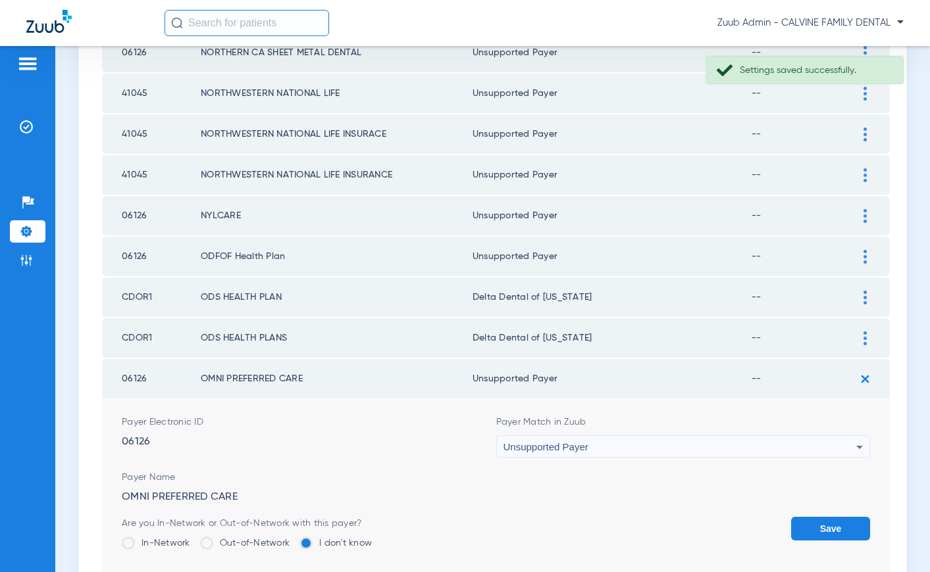
drag, startPoint x: 821, startPoint y: 518, endPoint x: 801, endPoint y: 506, distance: 22.5
click at [820, 518] on button "Save" at bounding box center [830, 529] width 79 height 24
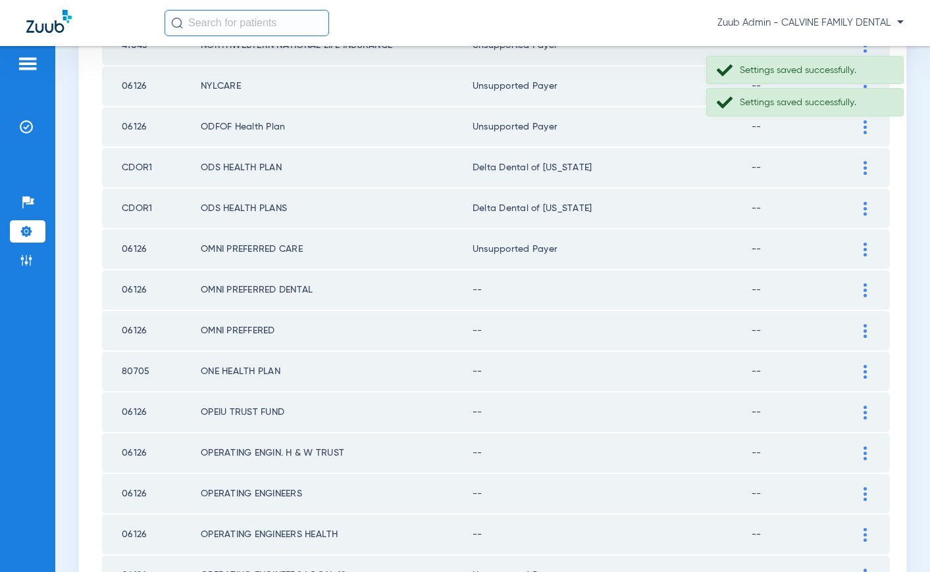
scroll to position [1126, 0]
click at [865, 292] on img at bounding box center [864, 291] width 3 height 14
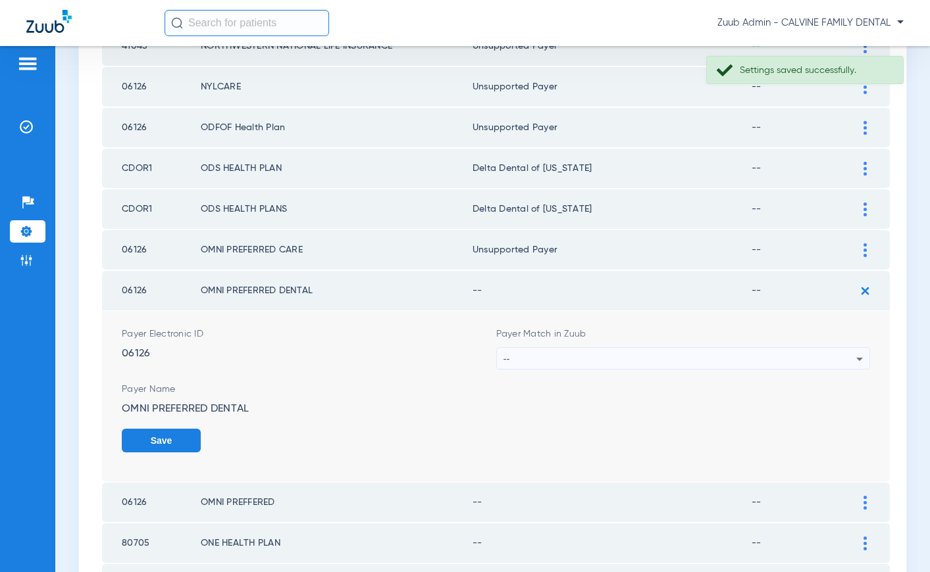
click at [730, 358] on div "--" at bounding box center [679, 359] width 353 height 22
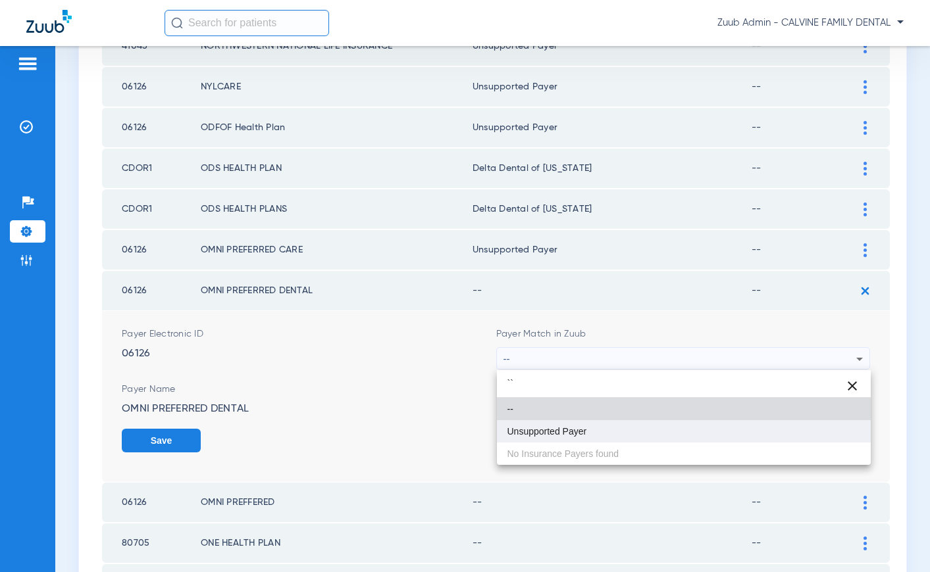
type input "``"
click at [659, 428] on mat-option "Unsupported Payer" at bounding box center [684, 431] width 374 height 22
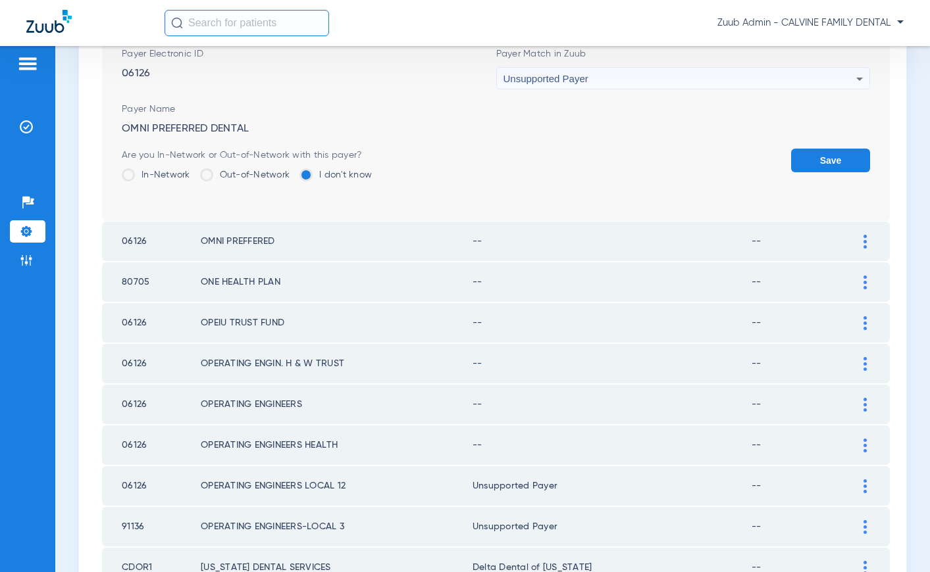
scroll to position [1406, 0]
click at [815, 161] on button "Save" at bounding box center [830, 161] width 79 height 24
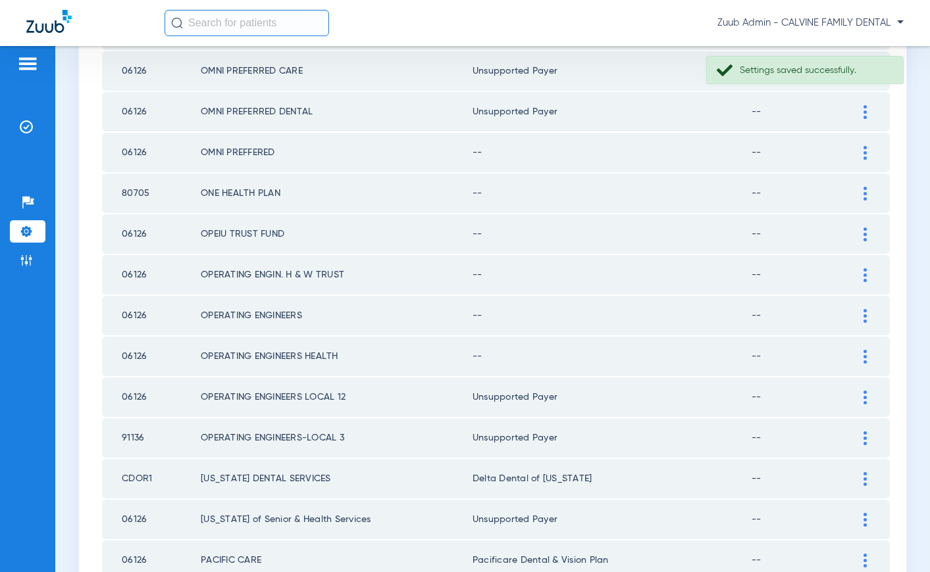
scroll to position [1309, 0]
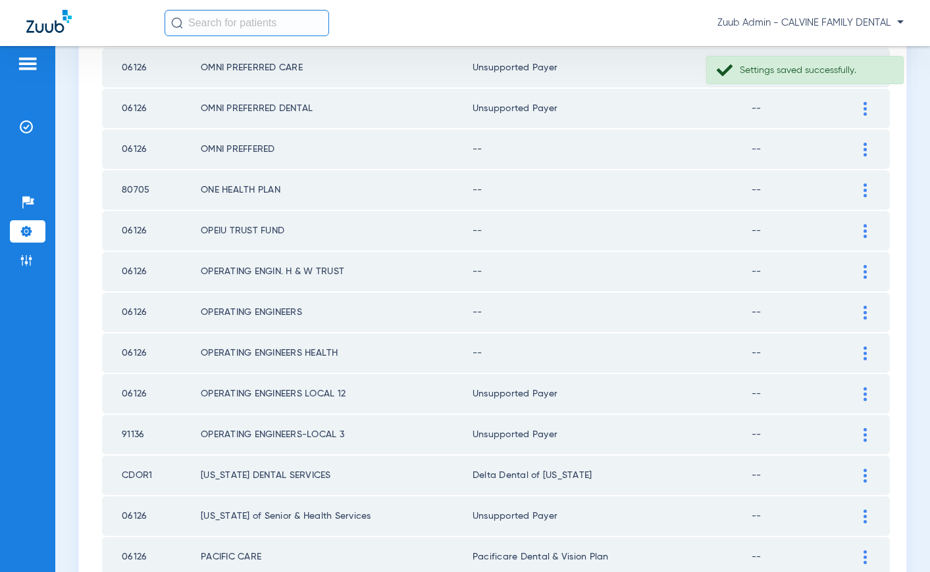
click at [866, 149] on img at bounding box center [864, 150] width 3 height 14
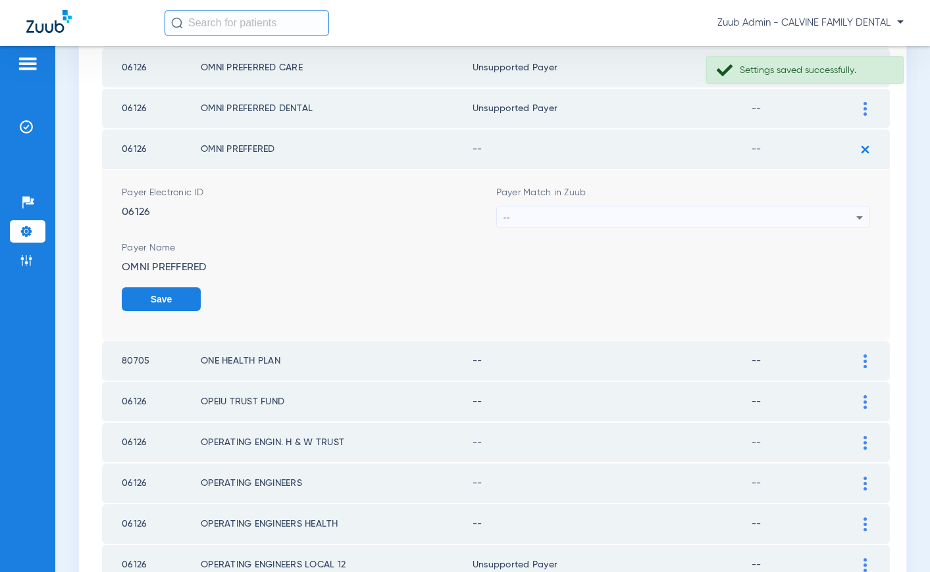
click at [787, 212] on div "--" at bounding box center [679, 218] width 353 height 22
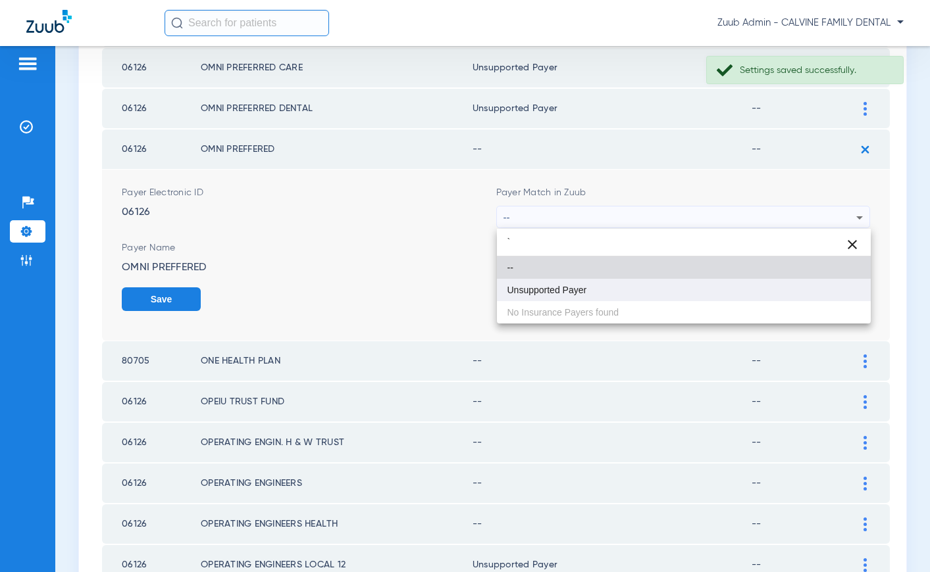
type input "`"
click at [696, 290] on mat-option "Unsupported Payer" at bounding box center [684, 290] width 374 height 22
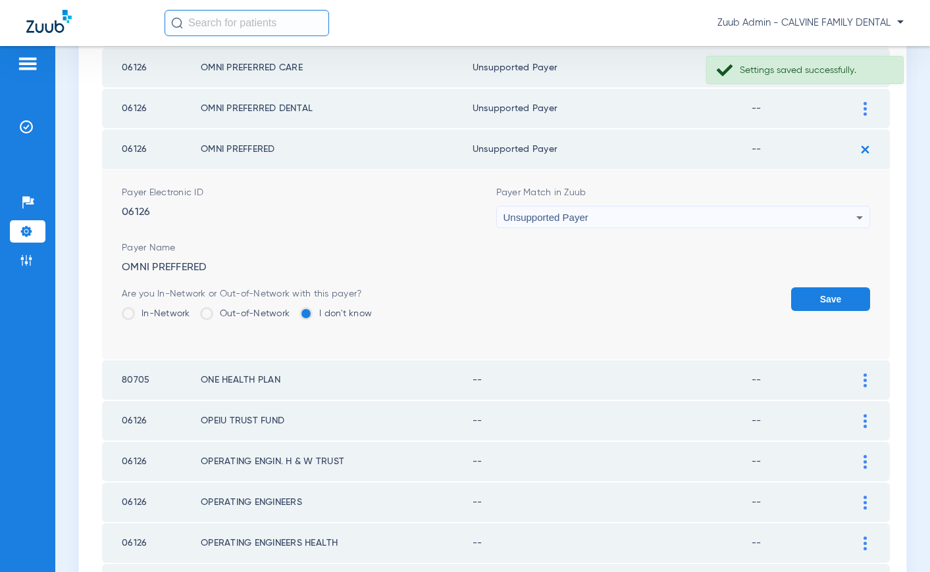
click at [815, 294] on button "Save" at bounding box center [830, 300] width 79 height 24
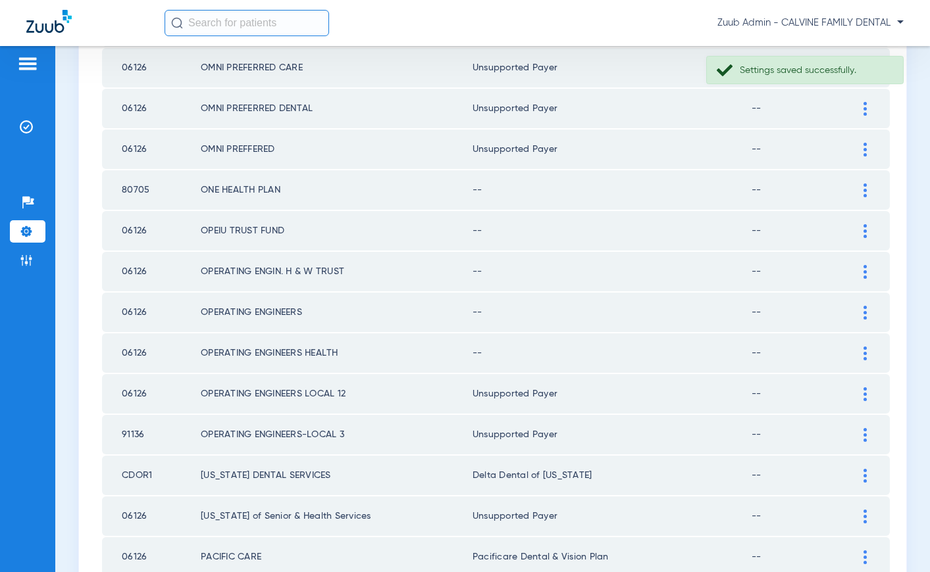
click at [865, 189] on img at bounding box center [864, 191] width 3 height 14
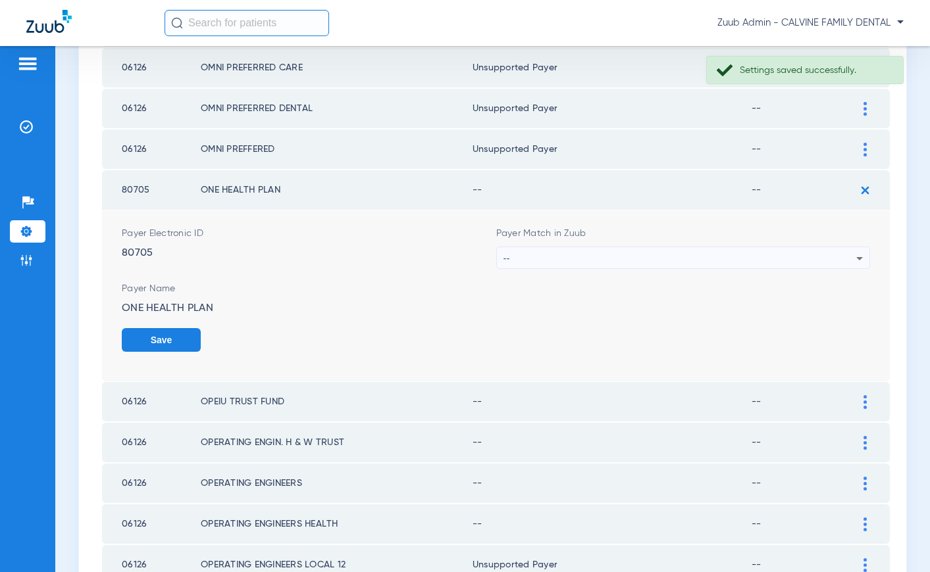
click at [722, 261] on div "--" at bounding box center [679, 258] width 353 height 22
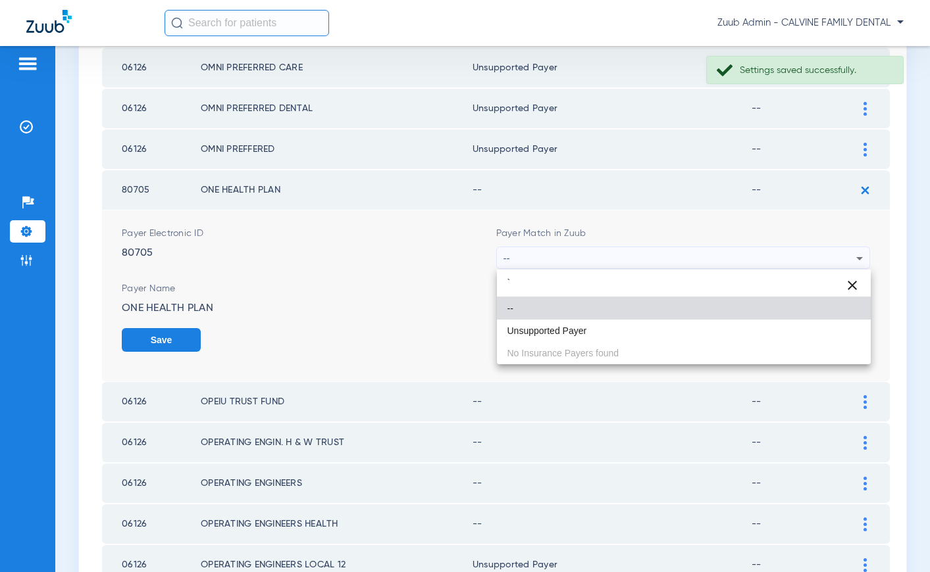
type input "`"
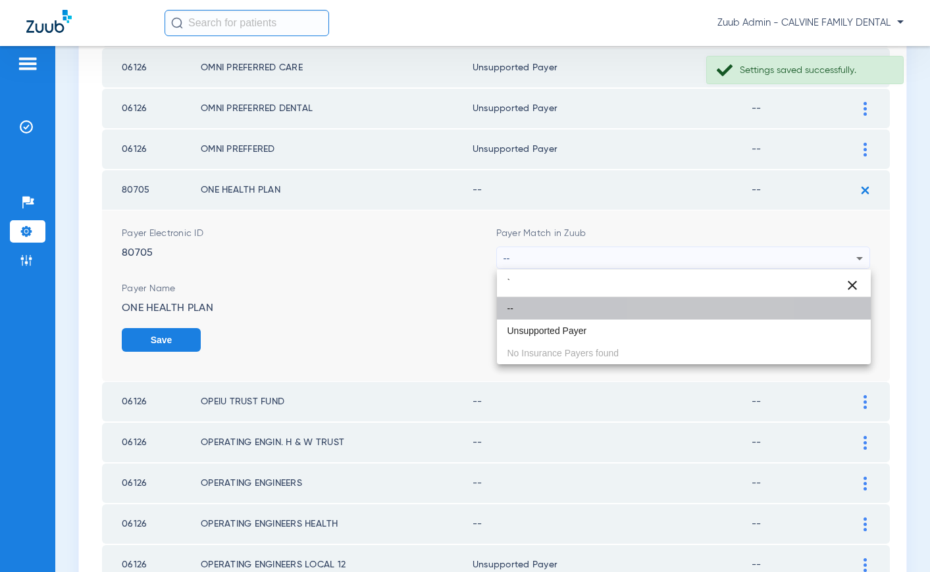
click at [665, 318] on mat-option "--" at bounding box center [684, 308] width 374 height 22
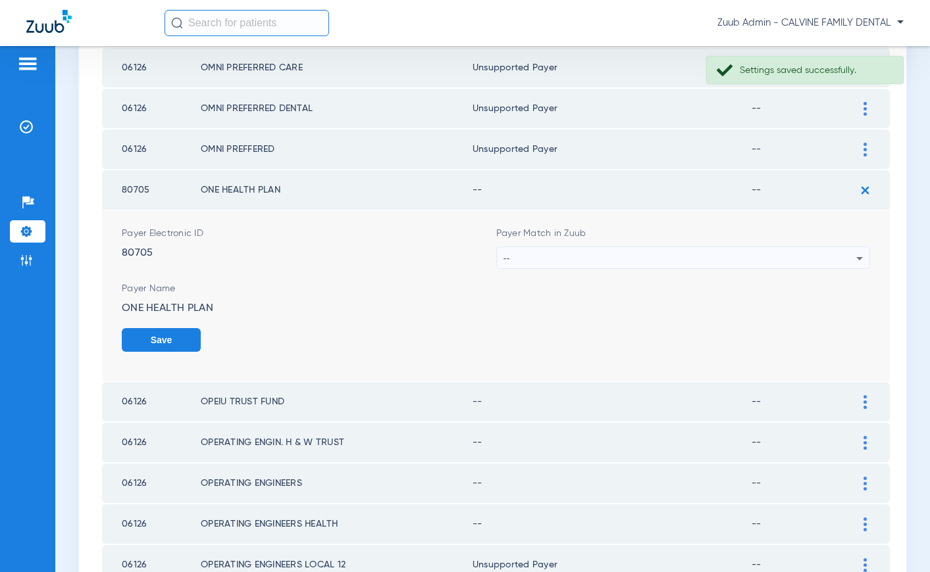
click at [681, 263] on div "--" at bounding box center [679, 258] width 353 height 22
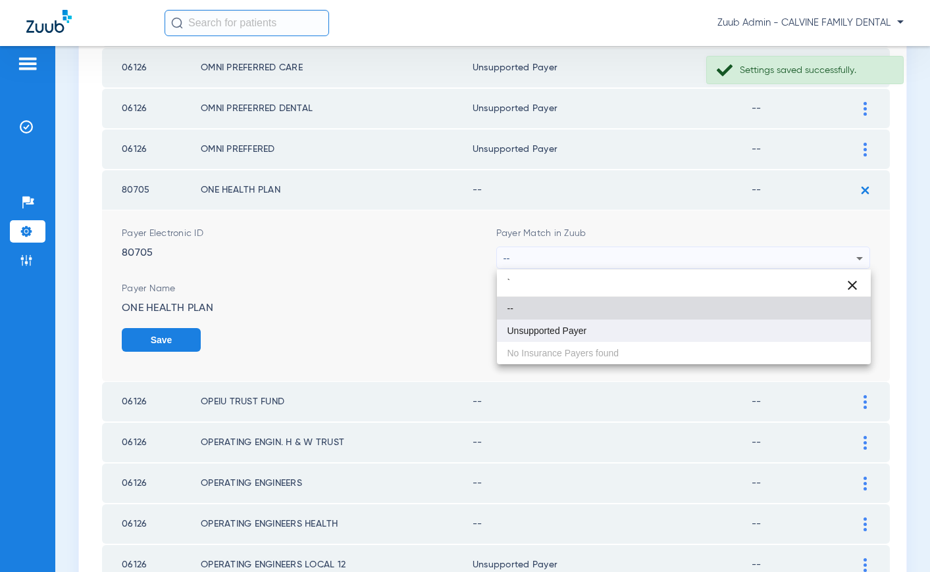
type input "`"
click at [623, 331] on mat-option "Unsupported Payer" at bounding box center [684, 331] width 374 height 22
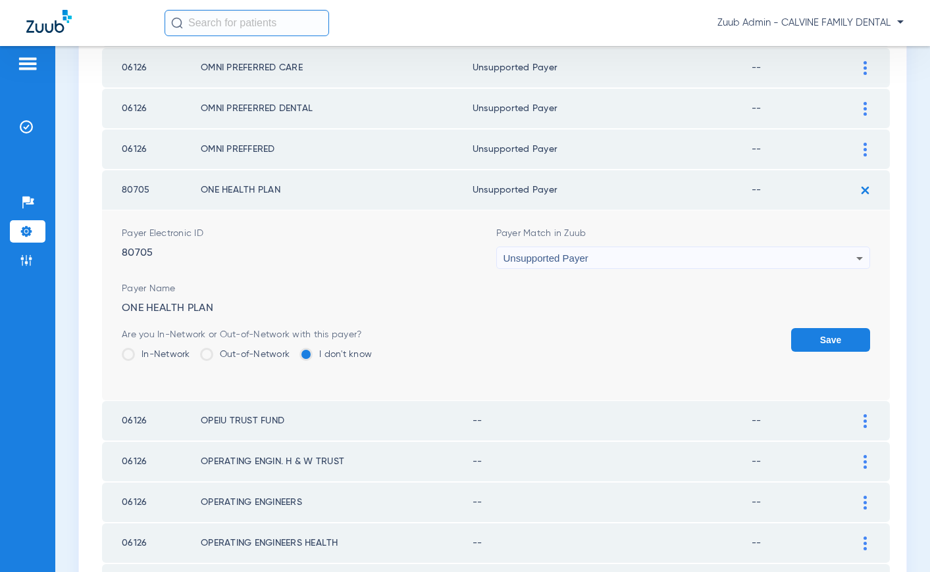
click at [821, 332] on button "Save" at bounding box center [830, 340] width 79 height 24
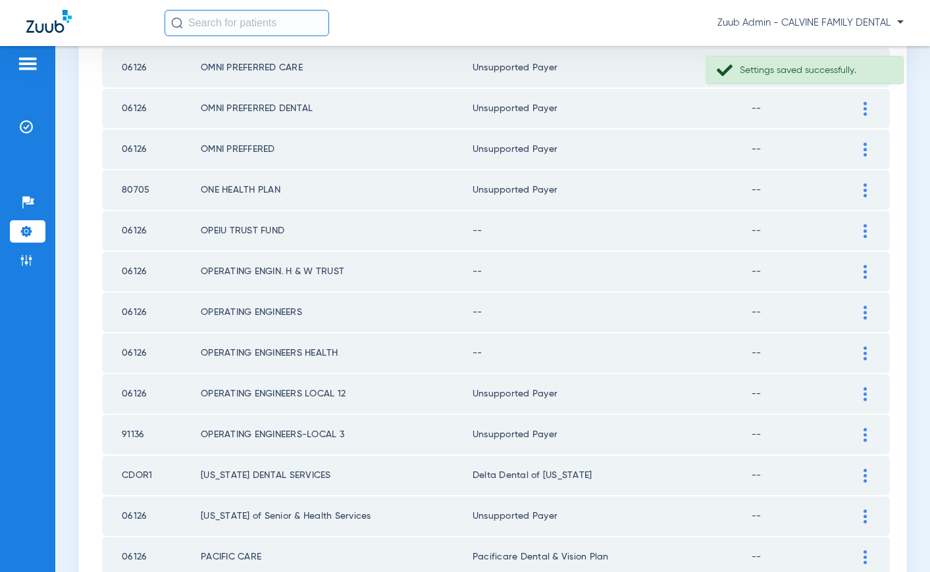
click at [863, 231] on img at bounding box center [864, 231] width 3 height 14
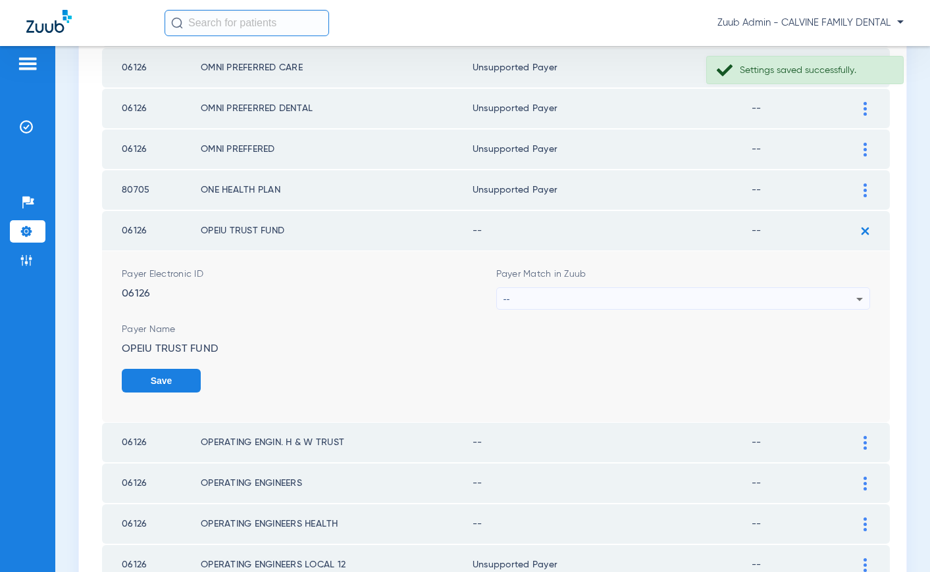
click at [541, 298] on div "--" at bounding box center [679, 299] width 353 height 22
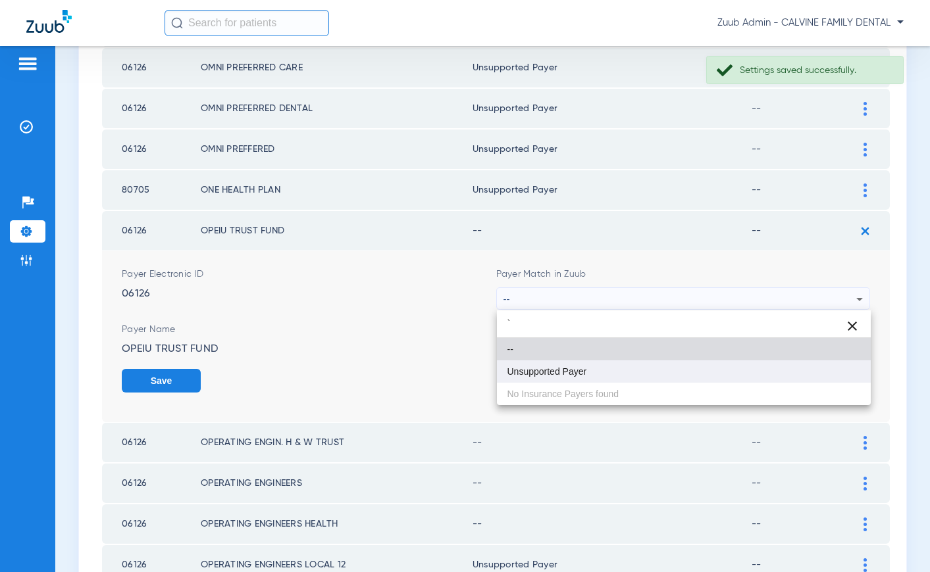
type input "`"
drag, startPoint x: 547, startPoint y: 368, endPoint x: 591, endPoint y: 369, distance: 43.4
click at [554, 368] on span "Unsupported Payer" at bounding box center [547, 371] width 80 height 9
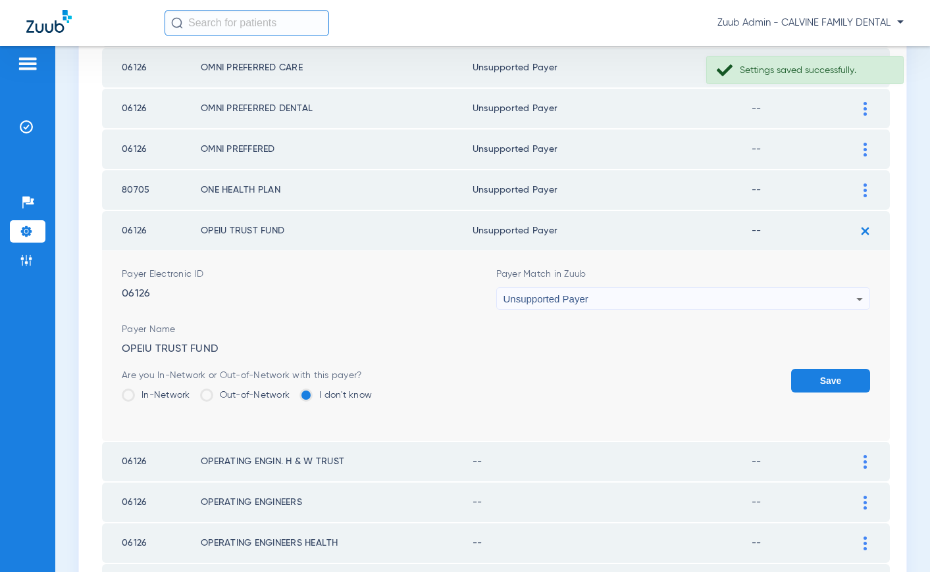
drag, startPoint x: 821, startPoint y: 378, endPoint x: 773, endPoint y: 369, distance: 48.3
click at [820, 378] on button "Save" at bounding box center [830, 381] width 79 height 24
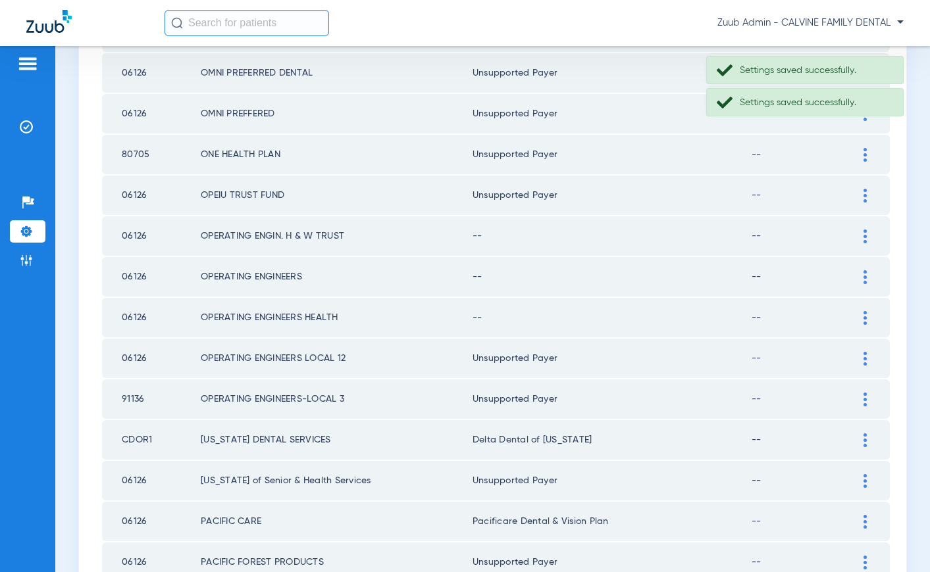
scroll to position [1366, 0]
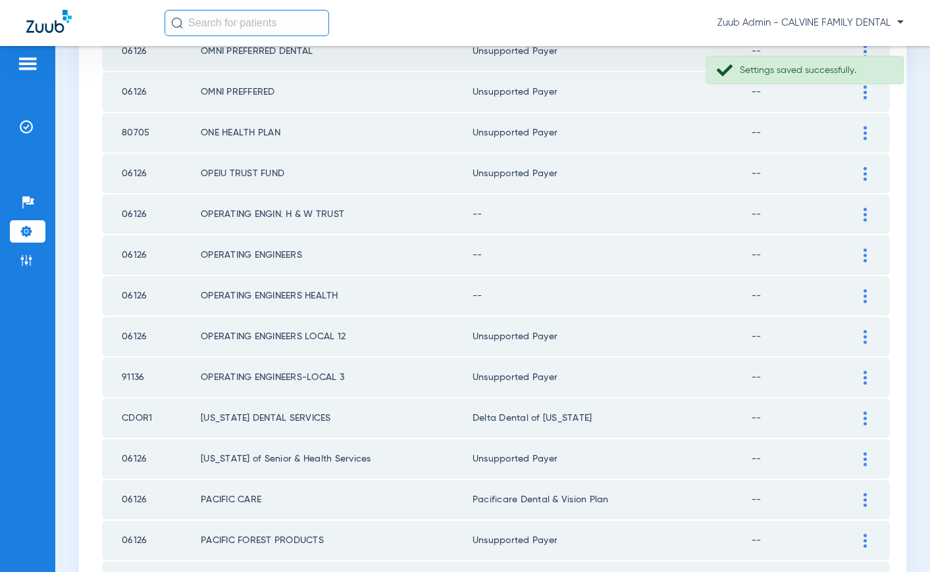
click at [865, 215] on img at bounding box center [864, 215] width 3 height 14
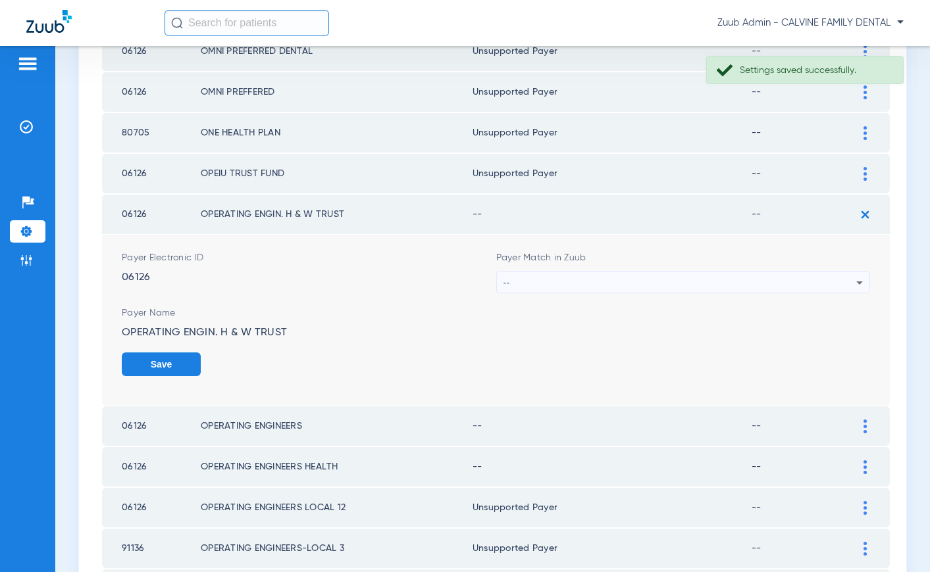
click at [671, 283] on div "--" at bounding box center [679, 283] width 353 height 22
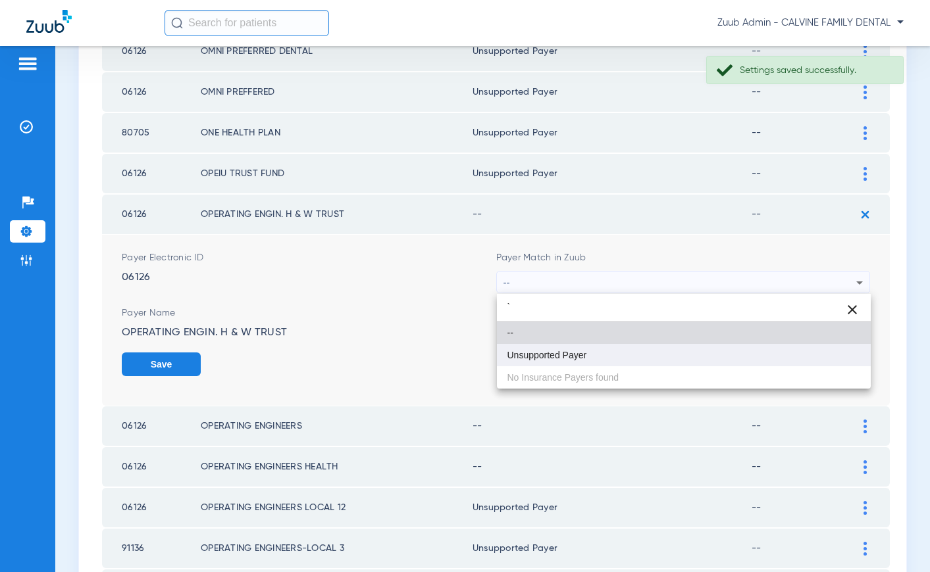
type input "`"
drag, startPoint x: 617, startPoint y: 358, endPoint x: 644, endPoint y: 347, distance: 28.3
click at [617, 358] on mat-option "Unsupported Payer" at bounding box center [684, 355] width 374 height 22
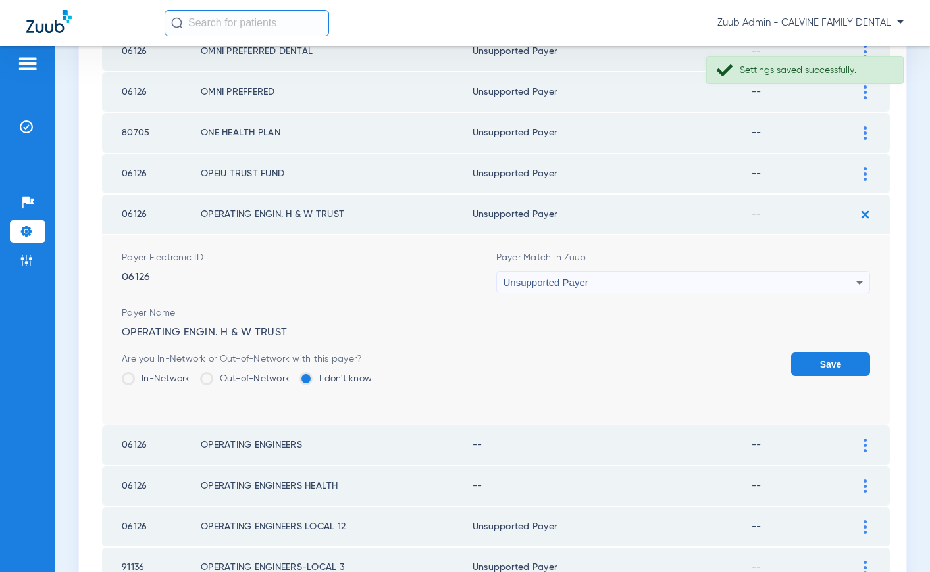
click at [830, 363] on button "Save" at bounding box center [830, 365] width 79 height 24
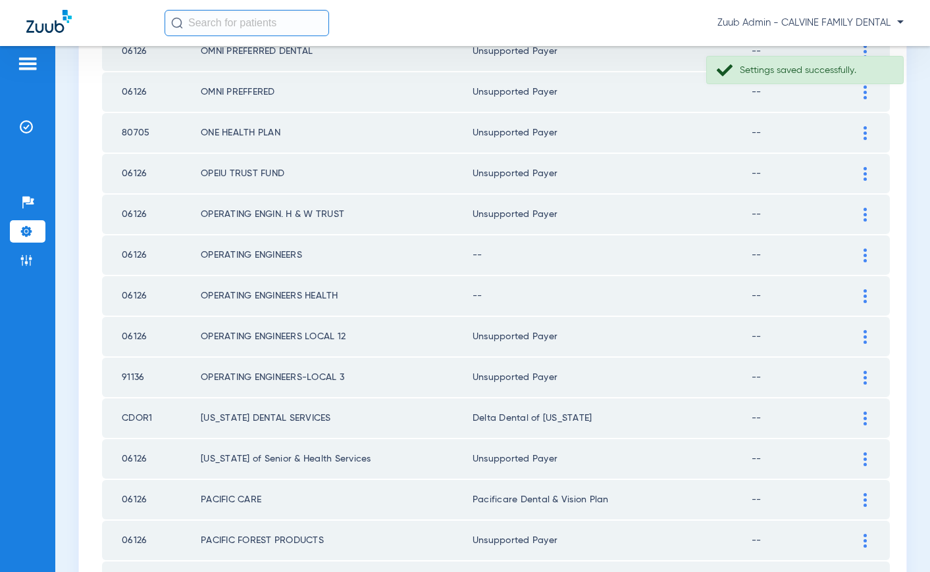
click at [863, 255] on img at bounding box center [864, 256] width 3 height 14
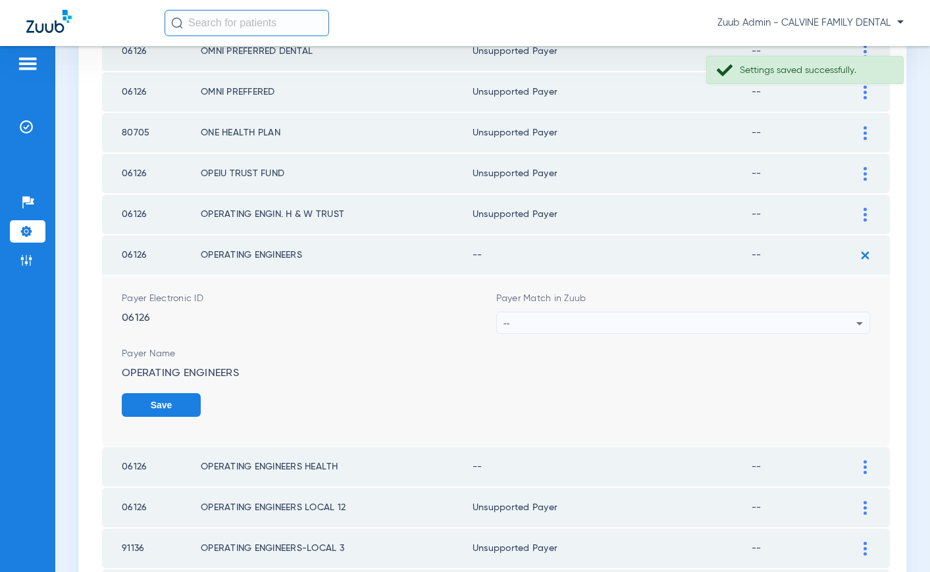
click at [680, 319] on div "--" at bounding box center [679, 324] width 353 height 22
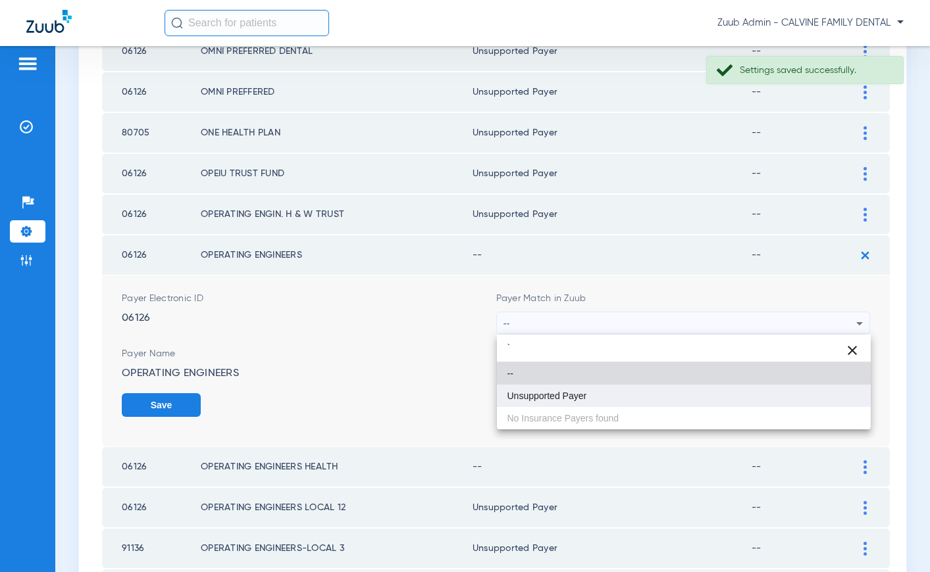
type input "`"
click at [654, 393] on mat-option "Unsupported Payer" at bounding box center [684, 396] width 374 height 22
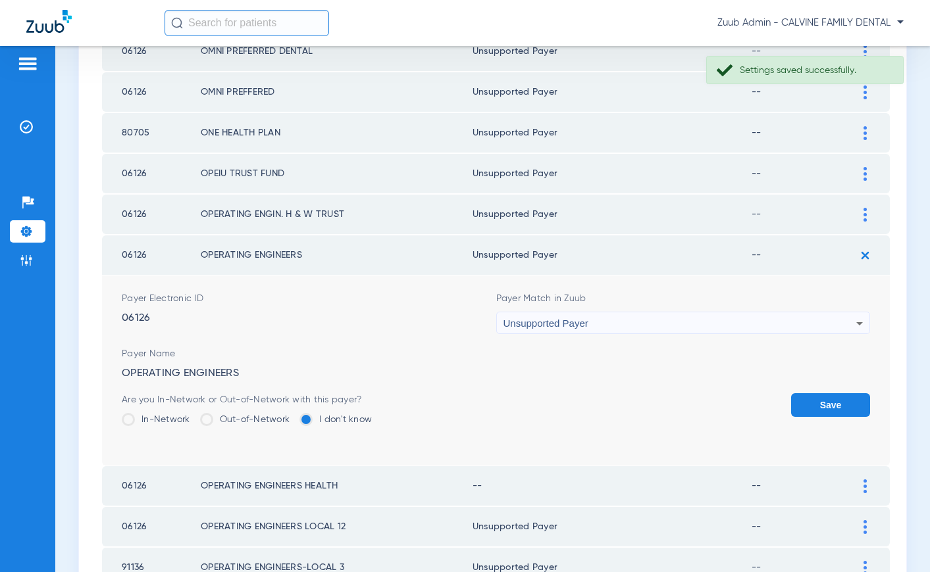
click at [849, 397] on button "Save" at bounding box center [830, 405] width 79 height 24
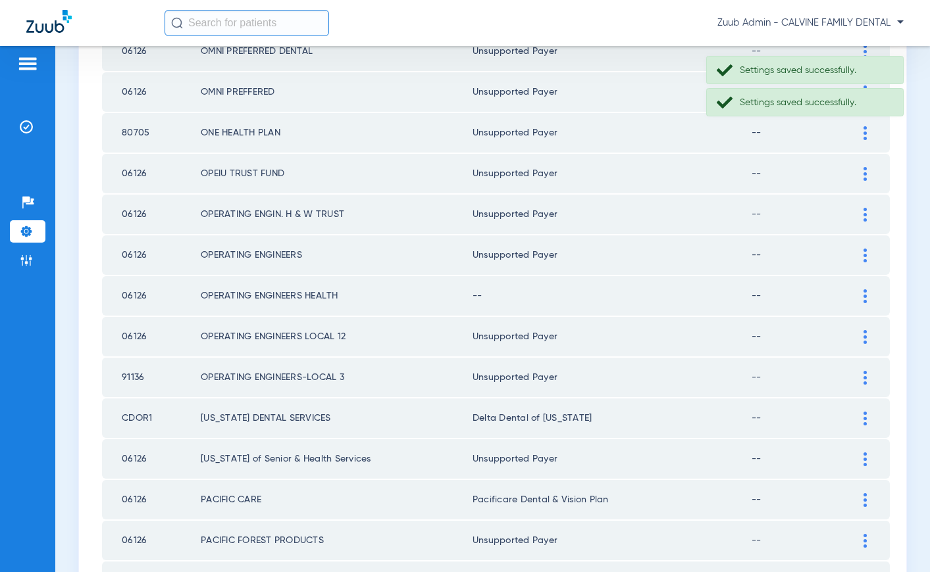
click at [863, 294] on img at bounding box center [864, 297] width 3 height 14
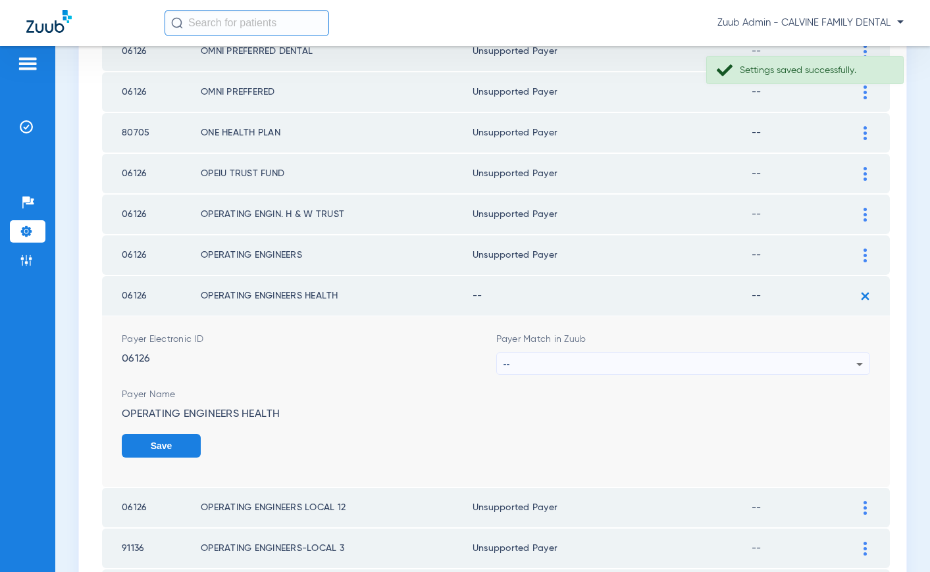
click at [649, 366] on div "--" at bounding box center [679, 364] width 353 height 22
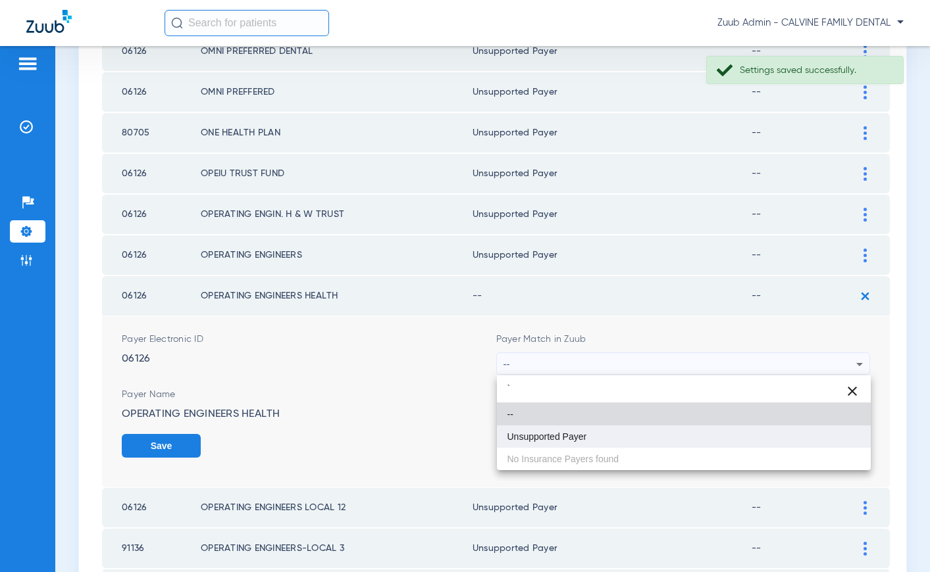
type input "`"
click at [602, 434] on mat-option "Unsupported Payer" at bounding box center [684, 437] width 374 height 22
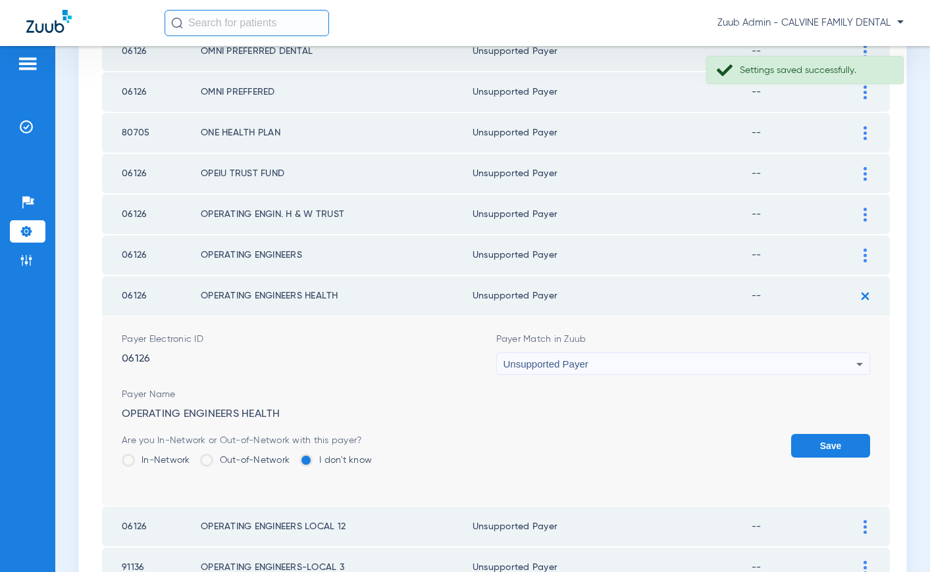
click at [819, 438] on button "Save" at bounding box center [830, 446] width 79 height 24
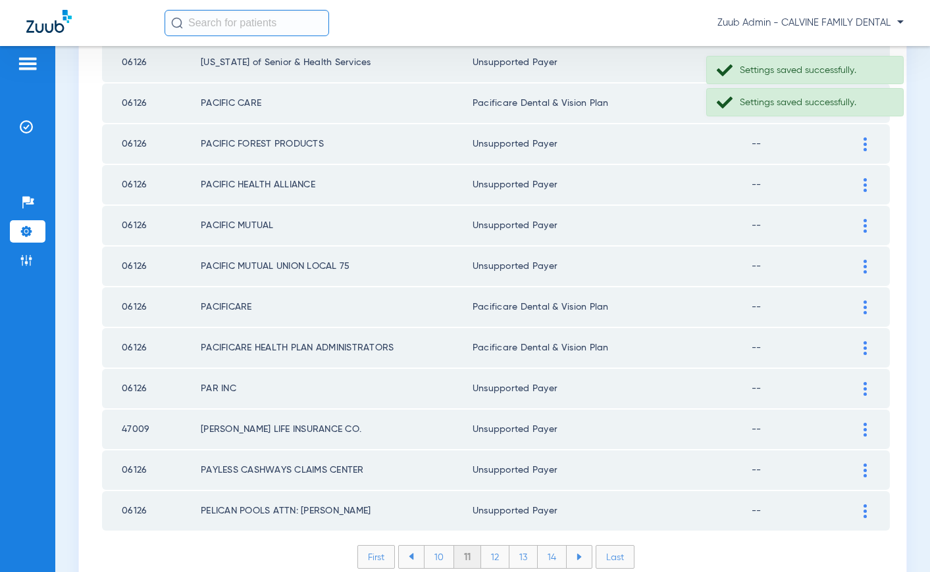
scroll to position [1819, 0]
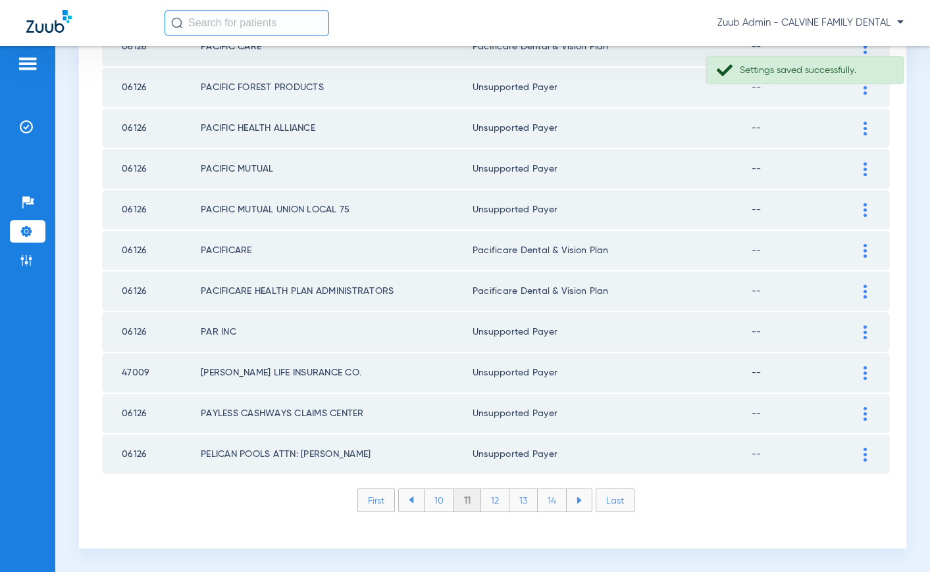
click at [442, 501] on li "10" at bounding box center [439, 501] width 30 height 22
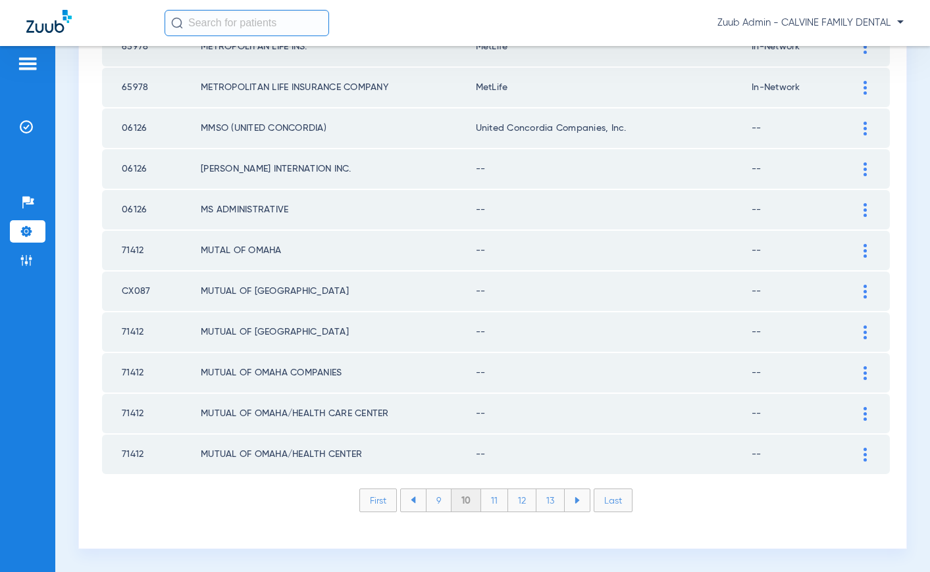
click at [441, 500] on li "9" at bounding box center [439, 501] width 26 height 22
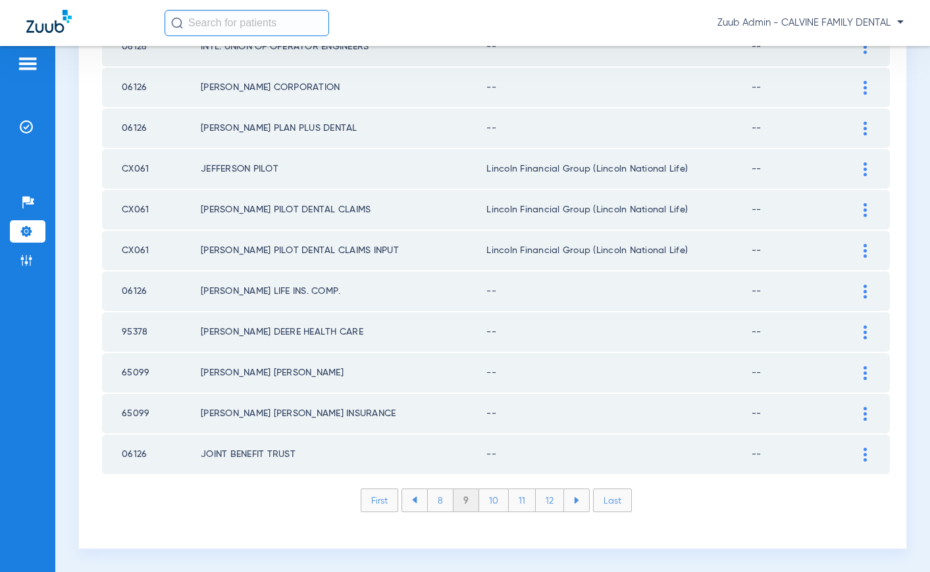
click at [437, 501] on li "8" at bounding box center [440, 501] width 26 height 22
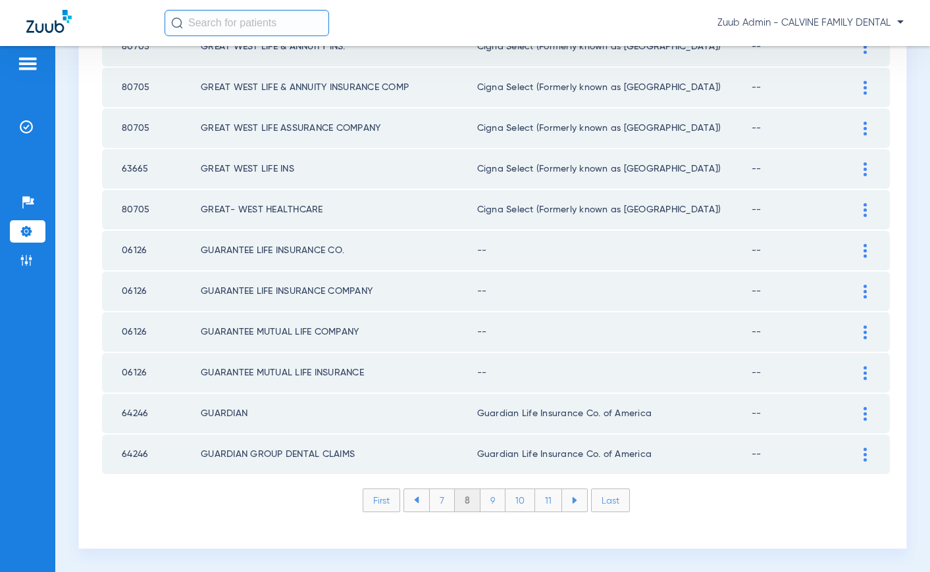
click at [437, 501] on li "7" at bounding box center [442, 501] width 26 height 22
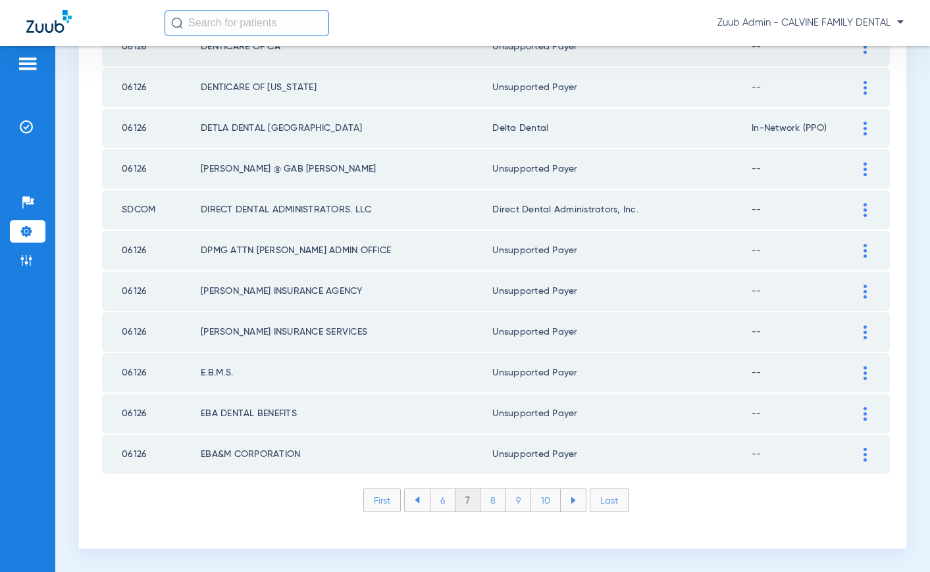
click at [491, 503] on li "8" at bounding box center [493, 501] width 26 height 22
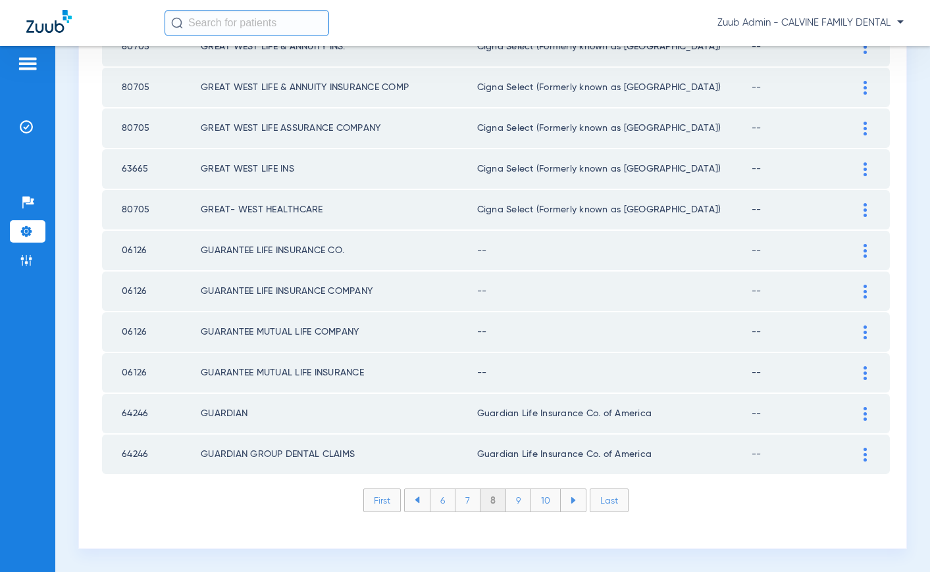
click at [864, 372] on img at bounding box center [864, 373] width 3 height 14
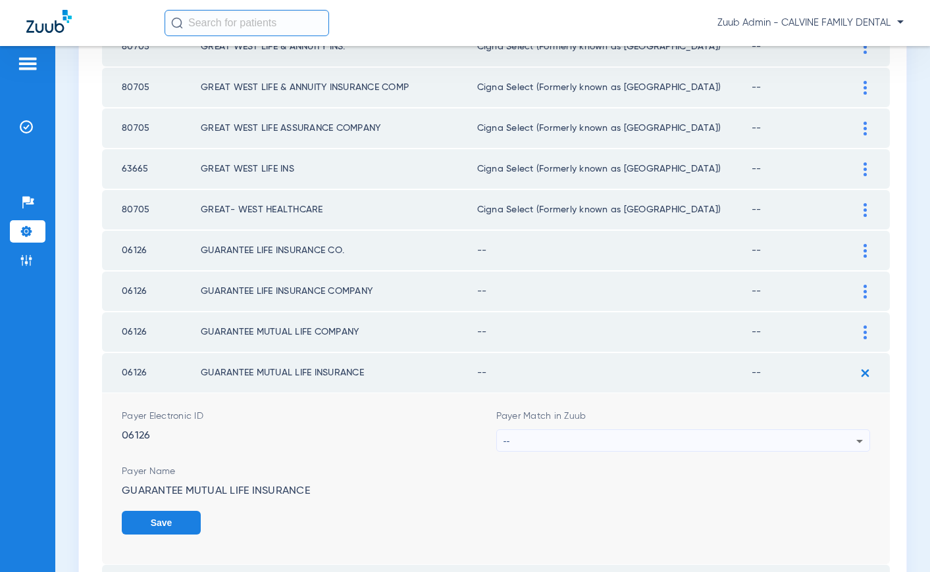
click at [689, 438] on div "--" at bounding box center [679, 441] width 353 height 22
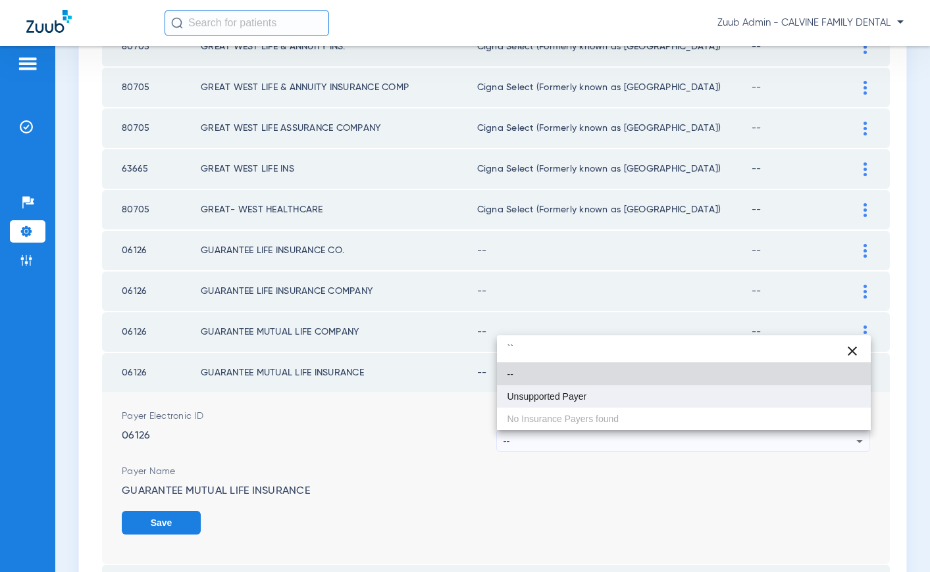
type input "``"
click at [594, 403] on mat-option "Unsupported Payer" at bounding box center [684, 397] width 374 height 22
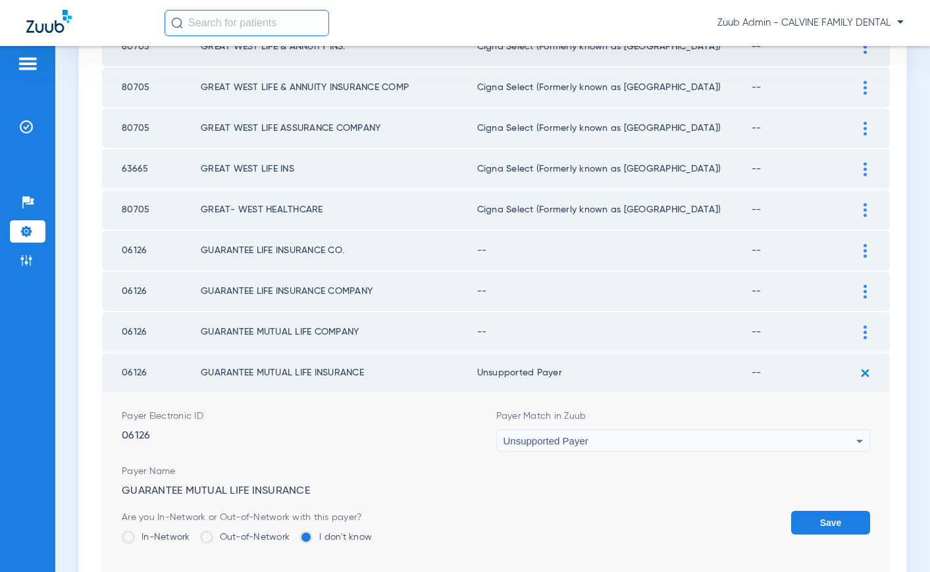
drag, startPoint x: 824, startPoint y: 519, endPoint x: 847, endPoint y: 453, distance: 70.6
click at [828, 505] on form "Payer Electronic ID 06126 Payer Match in Zuub Unsupported Payer Payer Name GUAR…" at bounding box center [496, 488] width 748 height 190
click at [838, 513] on button "Save" at bounding box center [830, 523] width 79 height 24
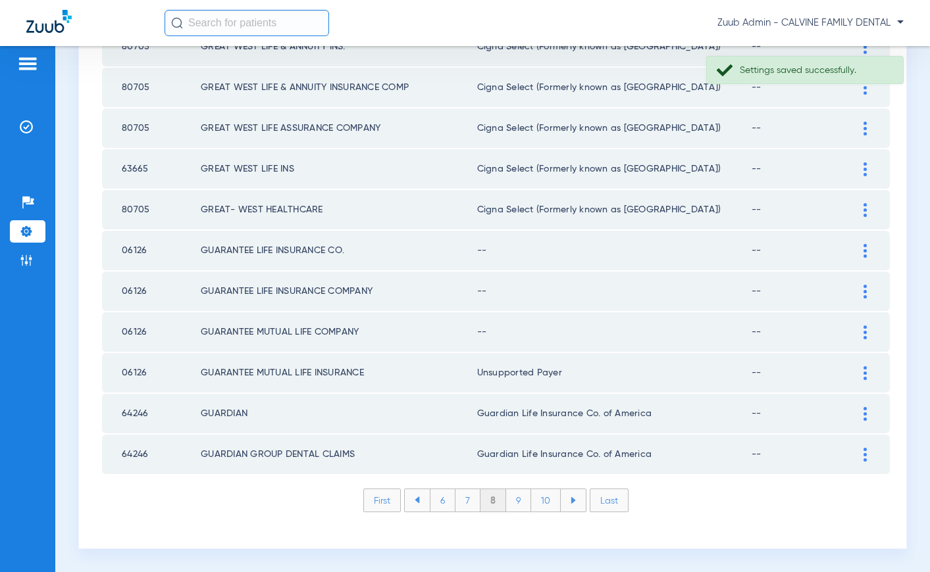
click at [865, 333] on img at bounding box center [864, 333] width 3 height 14
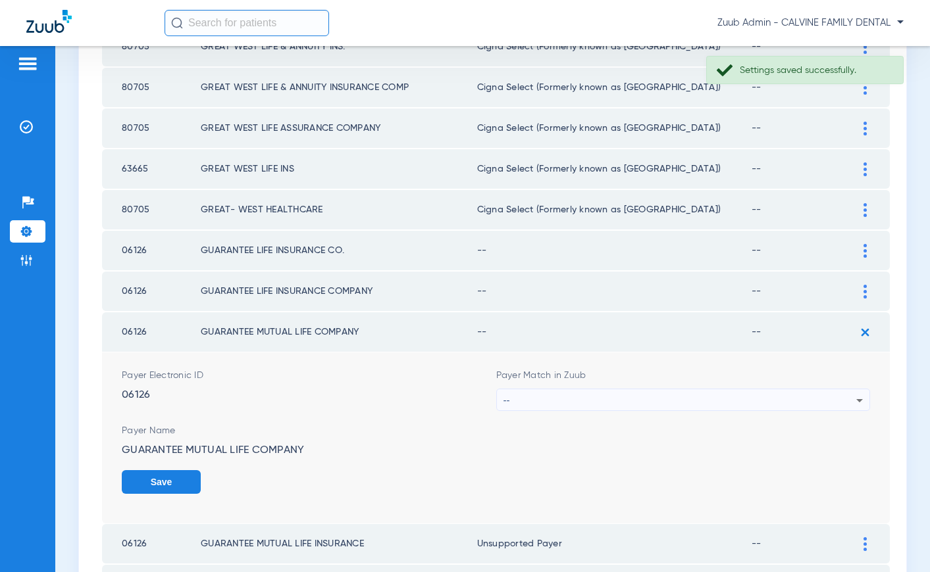
click at [669, 401] on div "--" at bounding box center [679, 401] width 353 height 22
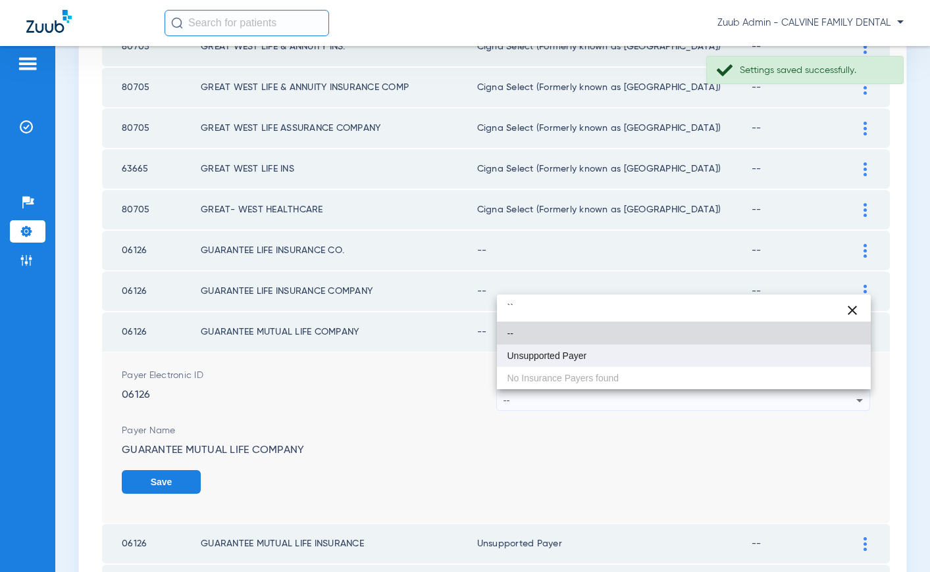
type input "``"
click at [579, 358] on span "Unsupported Payer" at bounding box center [547, 355] width 80 height 9
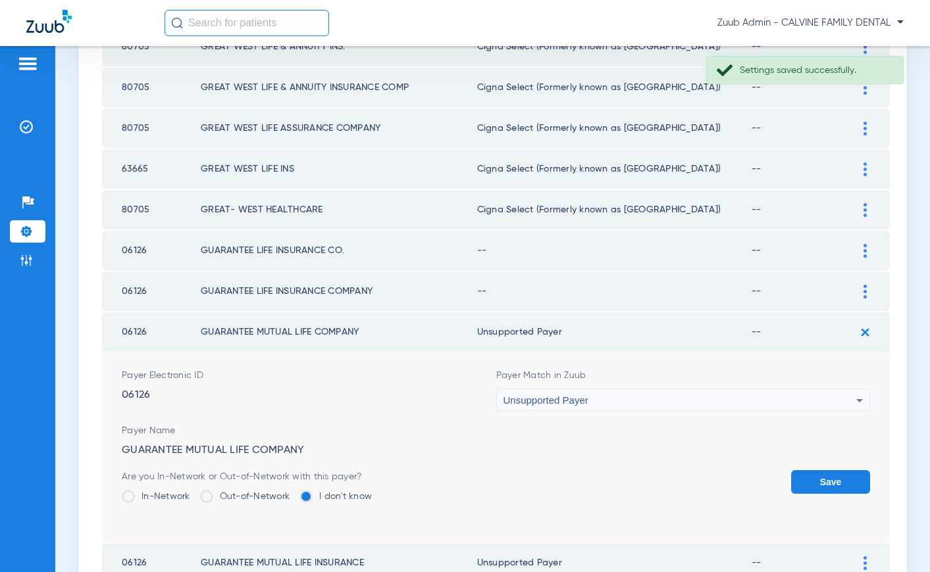
drag, startPoint x: 829, startPoint y: 482, endPoint x: 836, endPoint y: 455, distance: 27.8
click at [831, 474] on button "Save" at bounding box center [830, 482] width 79 height 24
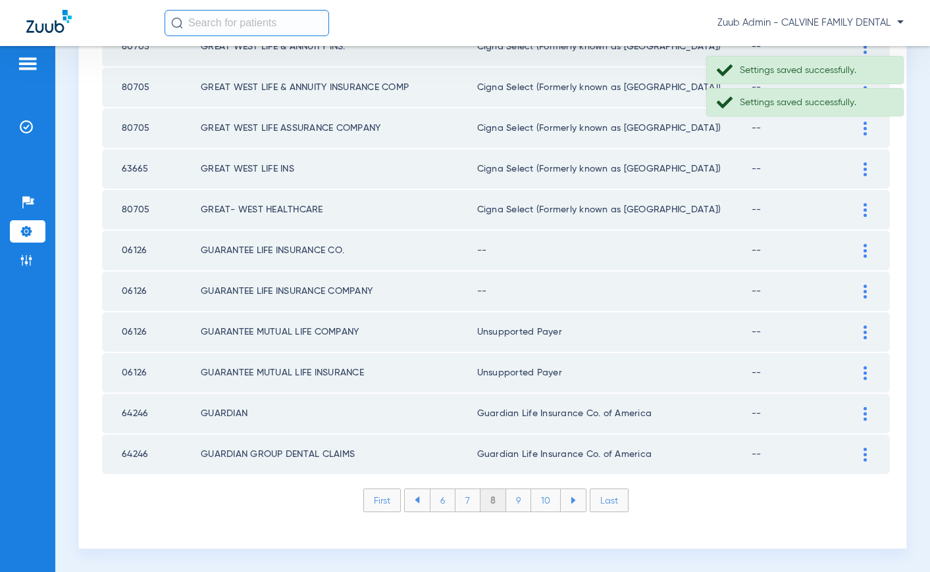
click at [862, 292] on div at bounding box center [864, 292] width 23 height 14
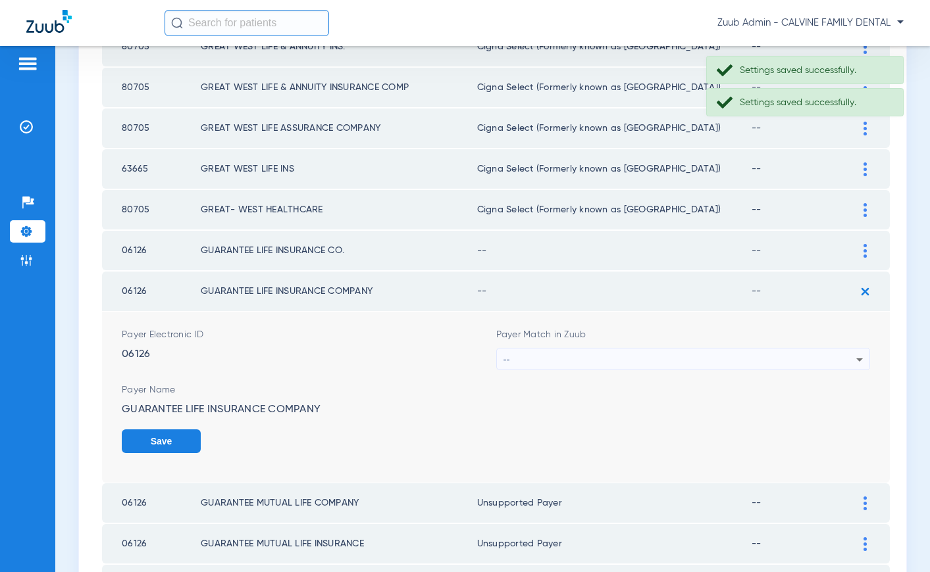
click at [703, 366] on div "--" at bounding box center [679, 360] width 353 height 22
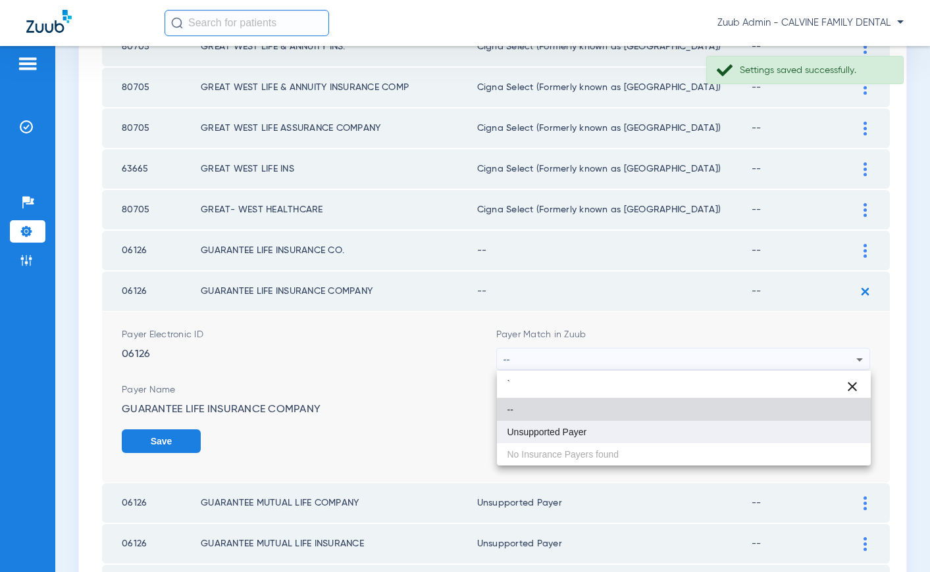
type input "`"
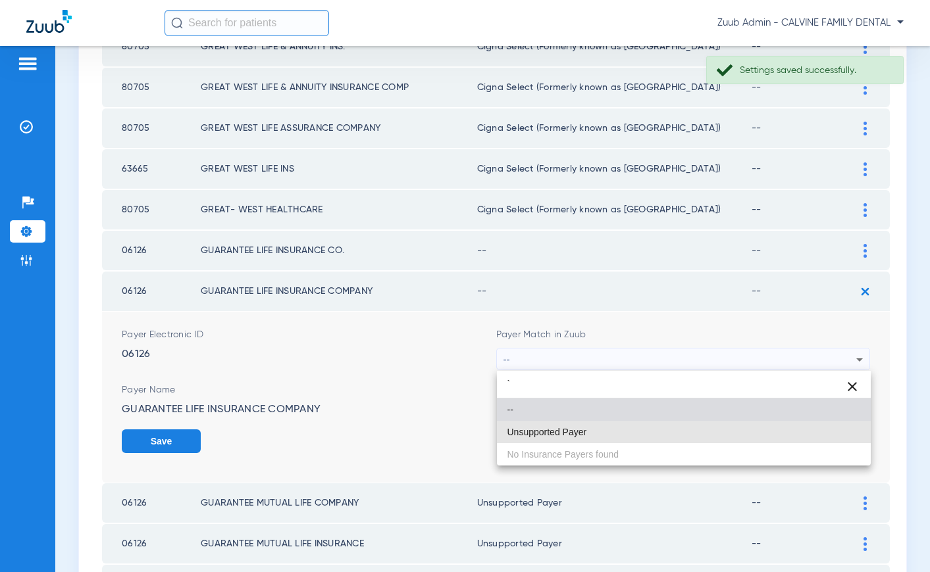
drag, startPoint x: 587, startPoint y: 436, endPoint x: 722, endPoint y: 419, distance: 136.6
click at [587, 436] on mat-option "Unsupported Payer" at bounding box center [684, 432] width 374 height 22
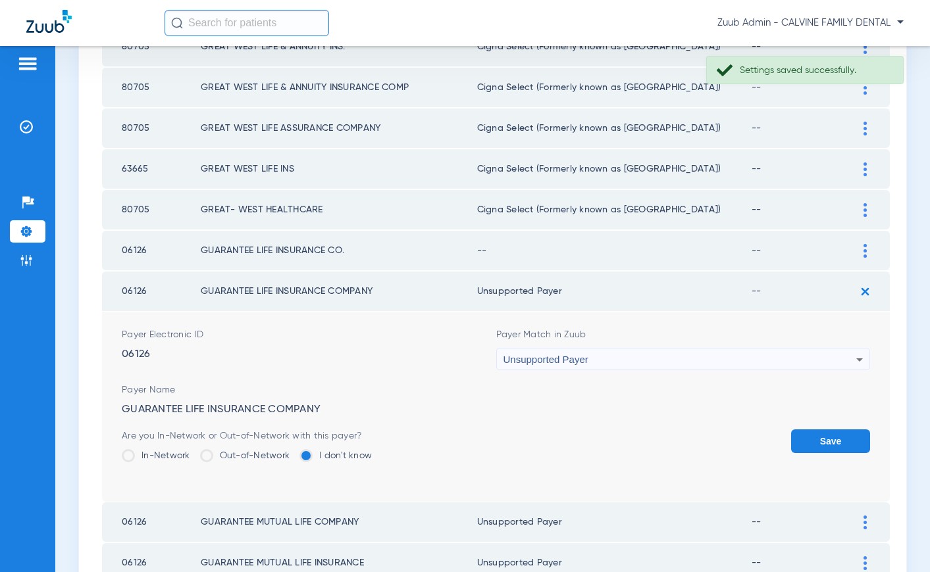
click at [823, 434] on button "Save" at bounding box center [830, 442] width 79 height 24
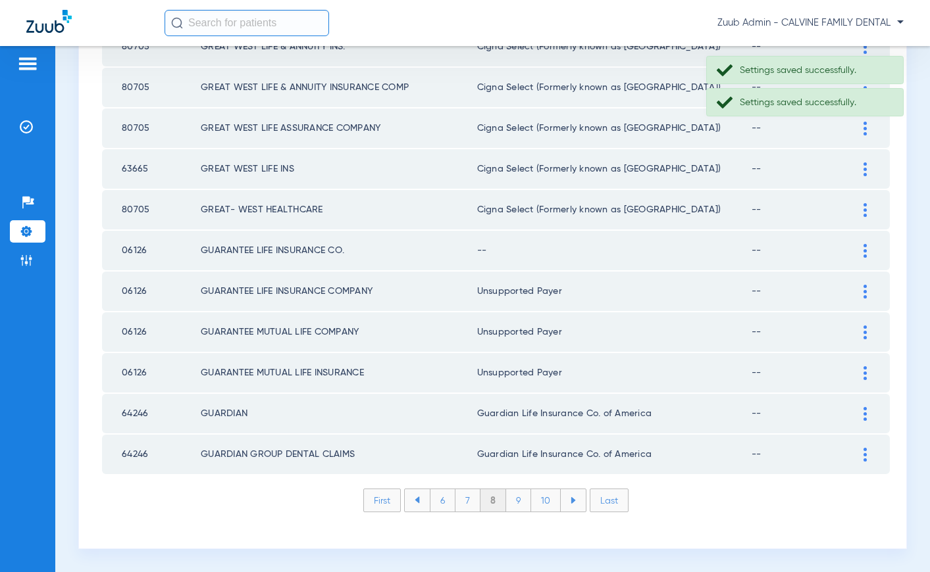
click at [867, 247] on div at bounding box center [864, 251] width 23 height 14
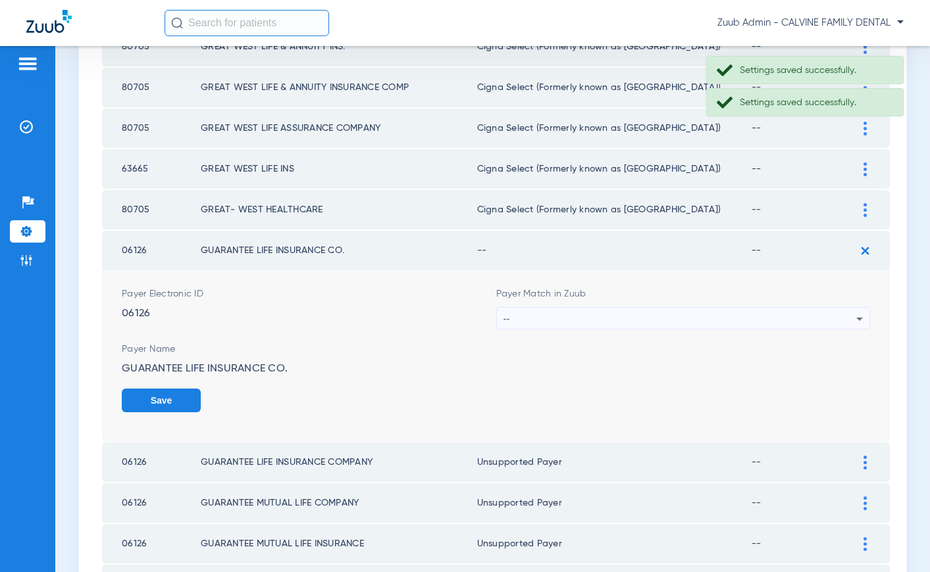
click at [695, 323] on div "--" at bounding box center [679, 319] width 353 height 22
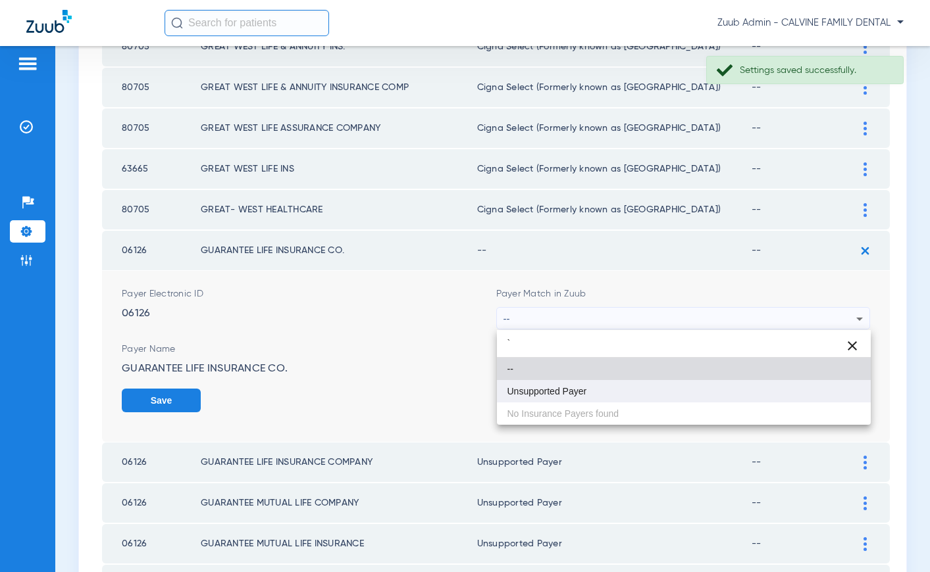
type input "`"
click at [609, 391] on mat-option "Unsupported Payer" at bounding box center [684, 391] width 374 height 22
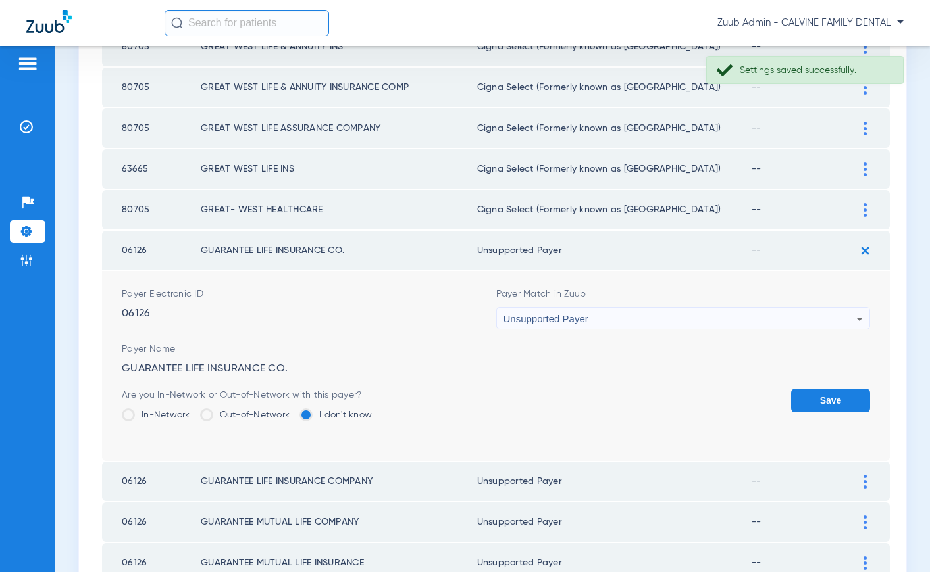
drag, startPoint x: 817, startPoint y: 399, endPoint x: 608, endPoint y: 318, distance: 224.0
click at [817, 399] on button "Save" at bounding box center [830, 401] width 79 height 24
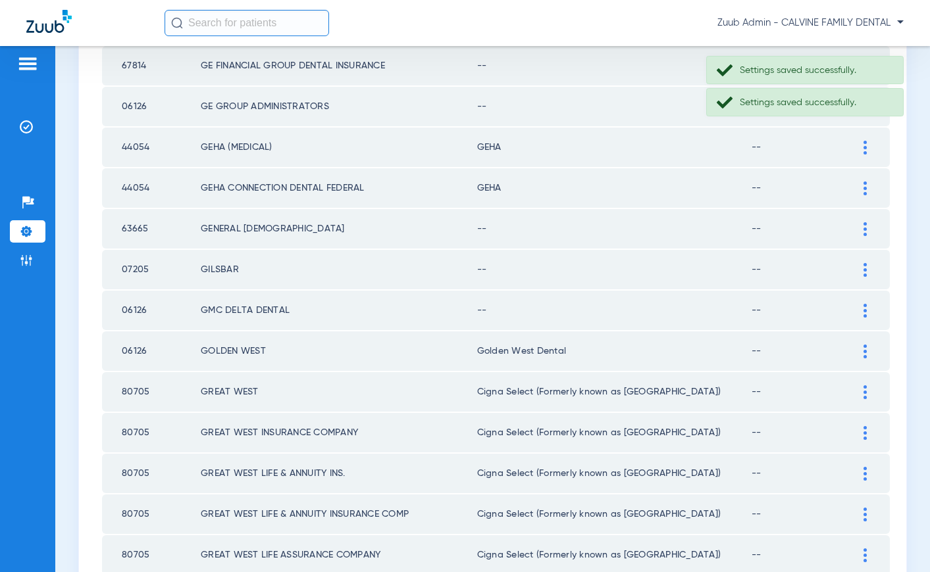
scroll to position [1393, 0]
click at [861, 308] on div at bounding box center [864, 310] width 23 height 14
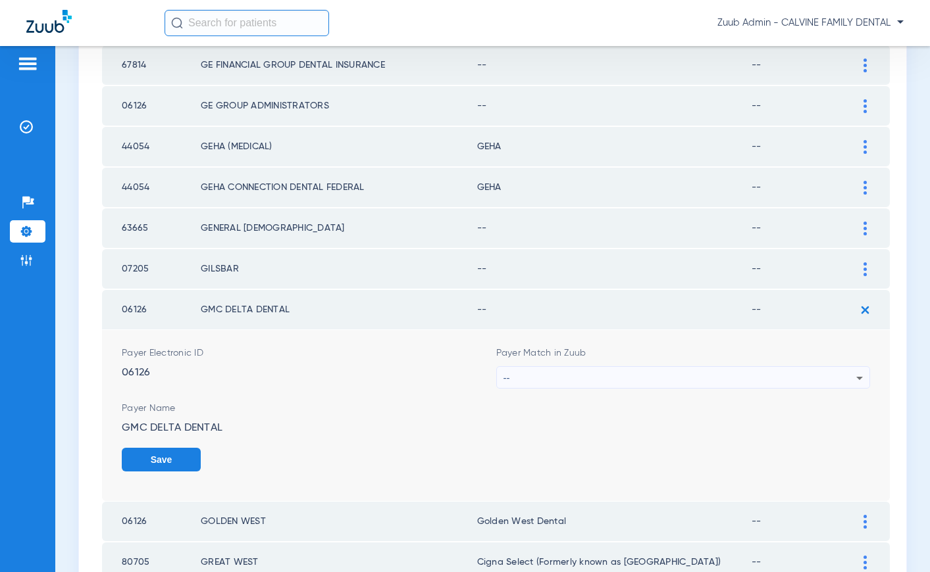
click at [514, 376] on div "--" at bounding box center [679, 378] width 353 height 22
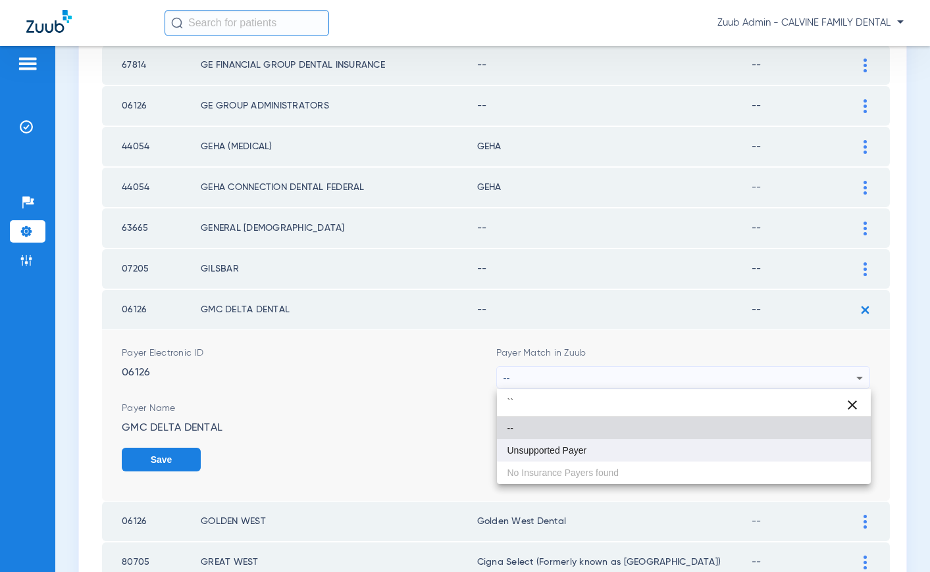
type input "``"
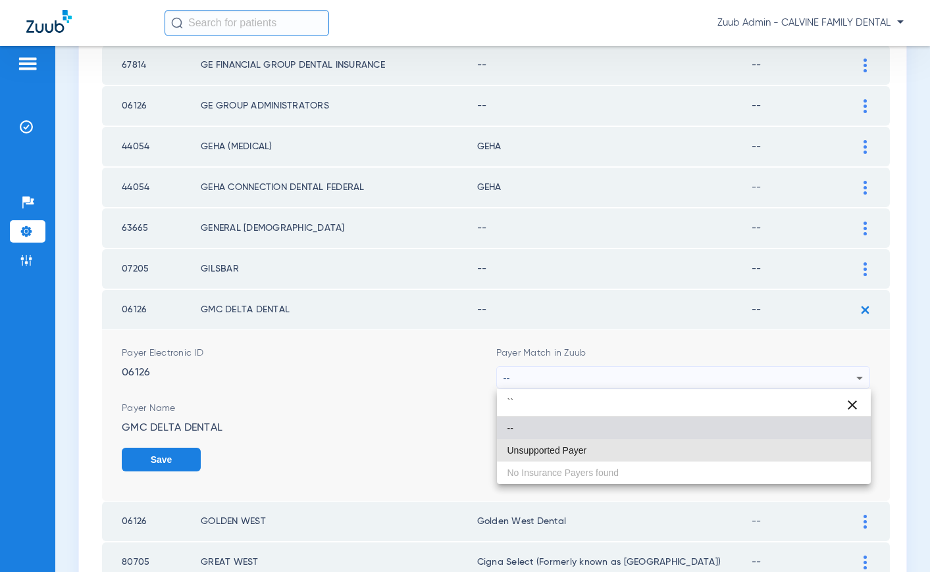
drag, startPoint x: 522, startPoint y: 445, endPoint x: 799, endPoint y: 448, distance: 277.7
click at [523, 446] on span "Unsupported Payer" at bounding box center [547, 450] width 80 height 9
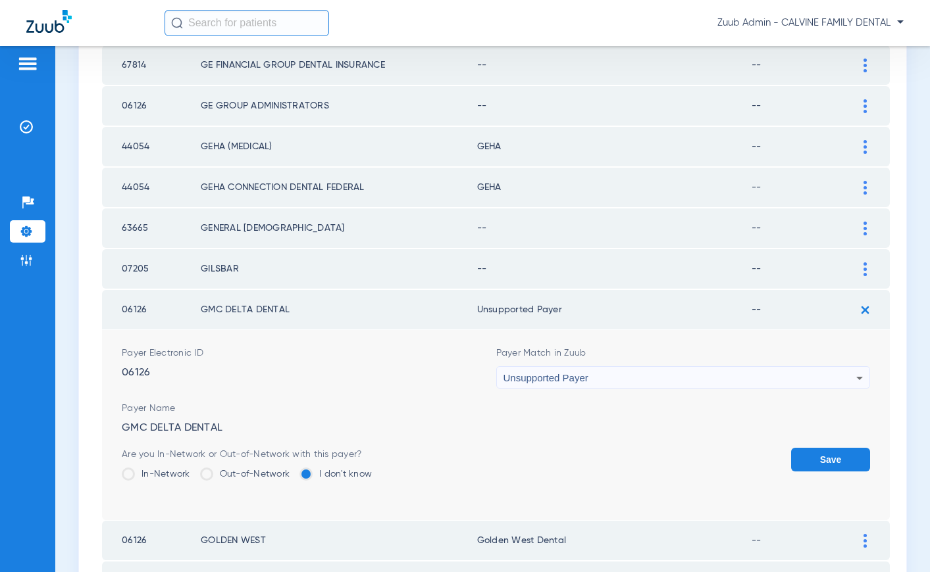
click at [828, 463] on button "Save" at bounding box center [830, 460] width 79 height 24
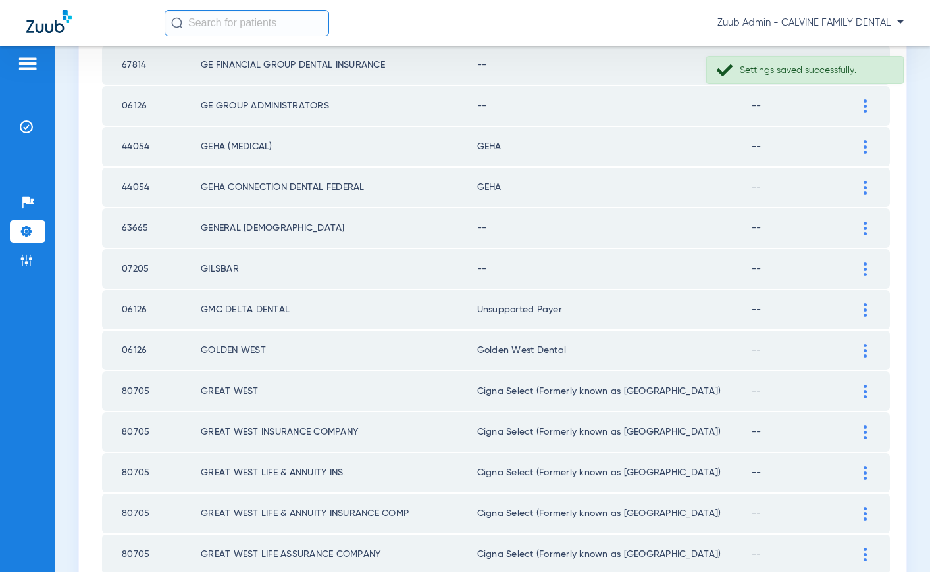
click at [861, 263] on div at bounding box center [864, 270] width 23 height 14
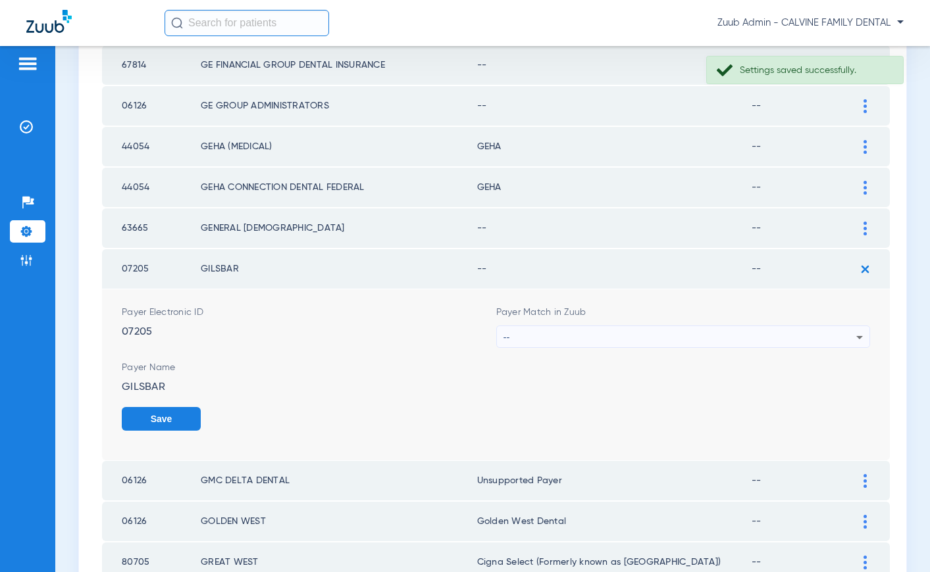
click at [751, 339] on div "--" at bounding box center [679, 337] width 353 height 22
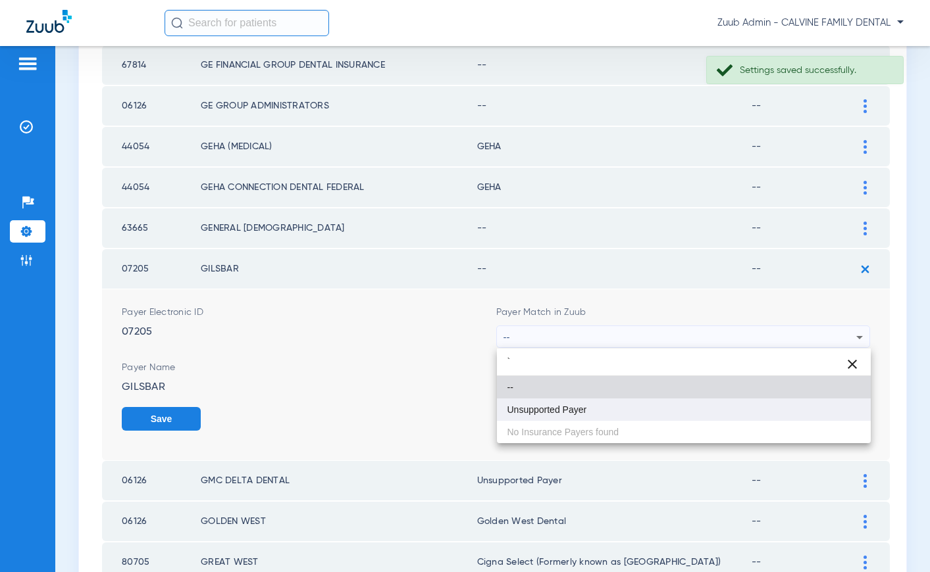
type input "`"
click at [604, 411] on mat-option "Unsupported Payer" at bounding box center [684, 410] width 374 height 22
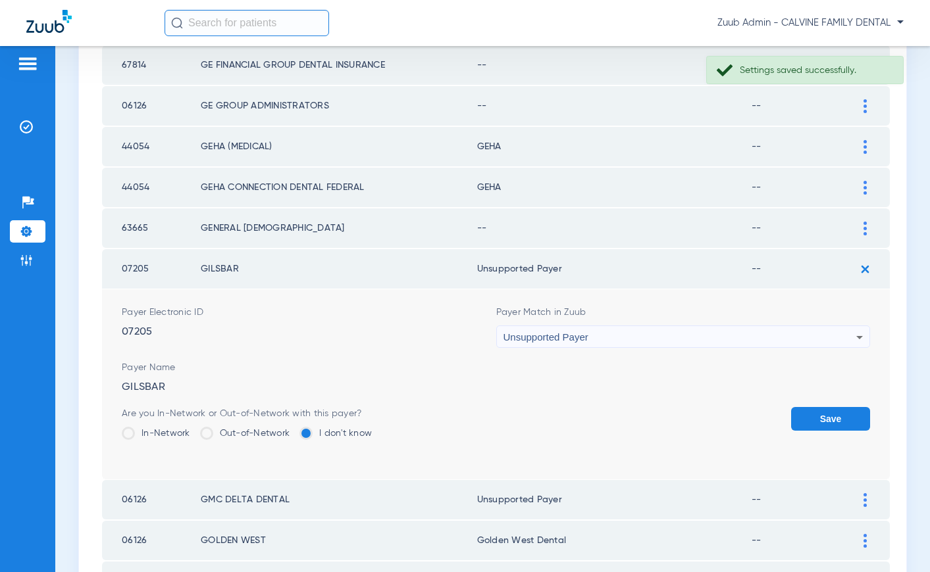
drag, startPoint x: 824, startPoint y: 425, endPoint x: 845, endPoint y: 333, distance: 94.3
click at [824, 421] on button "Save" at bounding box center [830, 419] width 79 height 24
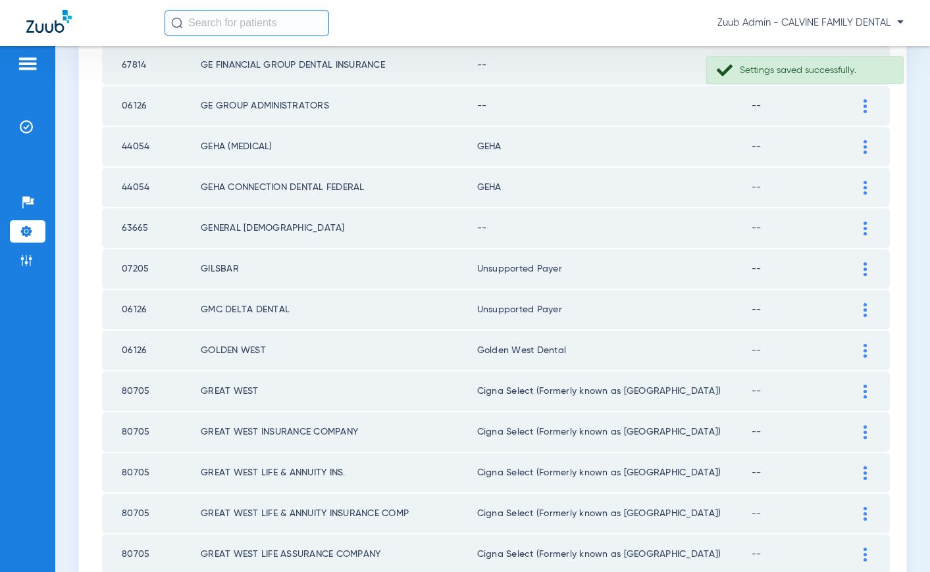
click at [863, 226] on img at bounding box center [864, 229] width 3 height 14
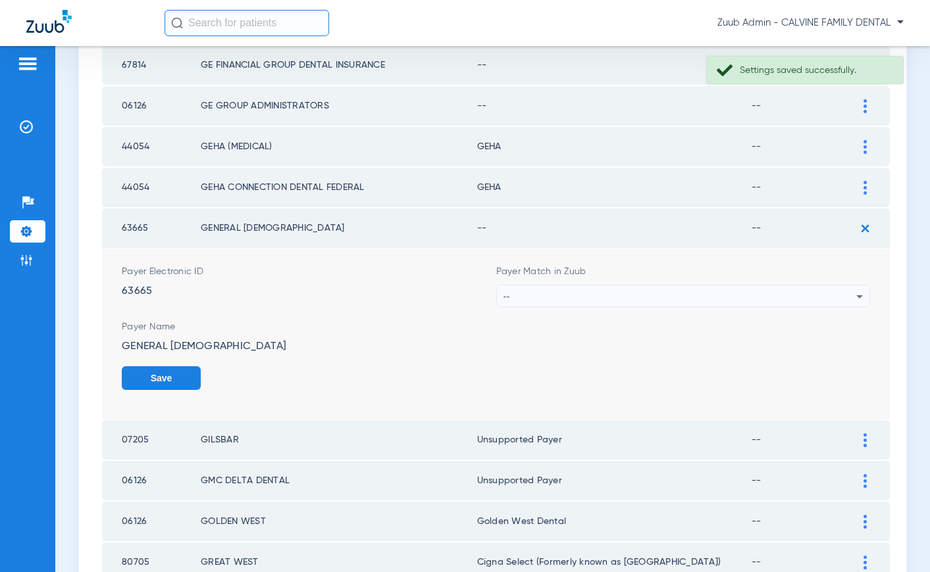
click at [560, 301] on div "--" at bounding box center [679, 297] width 353 height 22
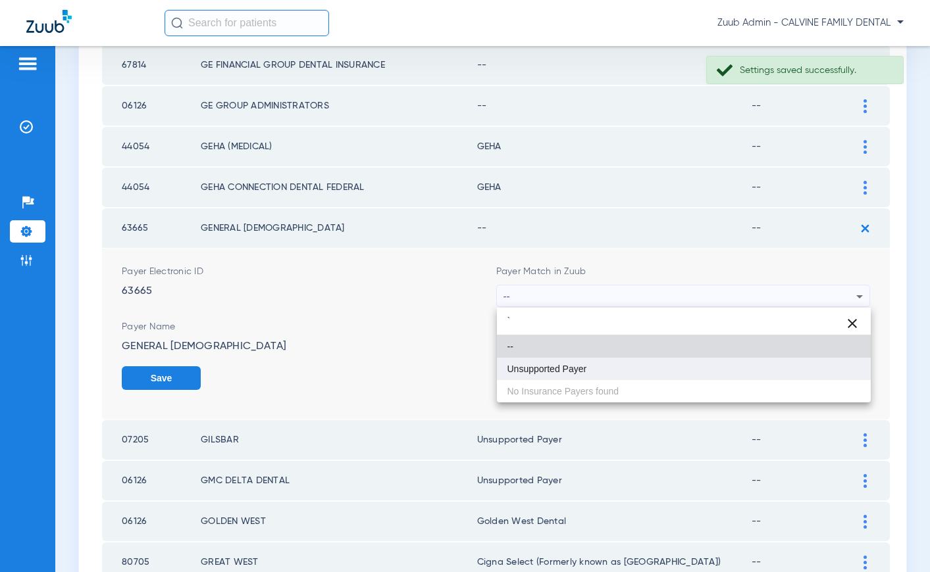
type input "`"
drag, startPoint x: 549, startPoint y: 371, endPoint x: 762, endPoint y: 388, distance: 213.9
click at [550, 371] on span "Unsupported Payer" at bounding box center [547, 369] width 80 height 9
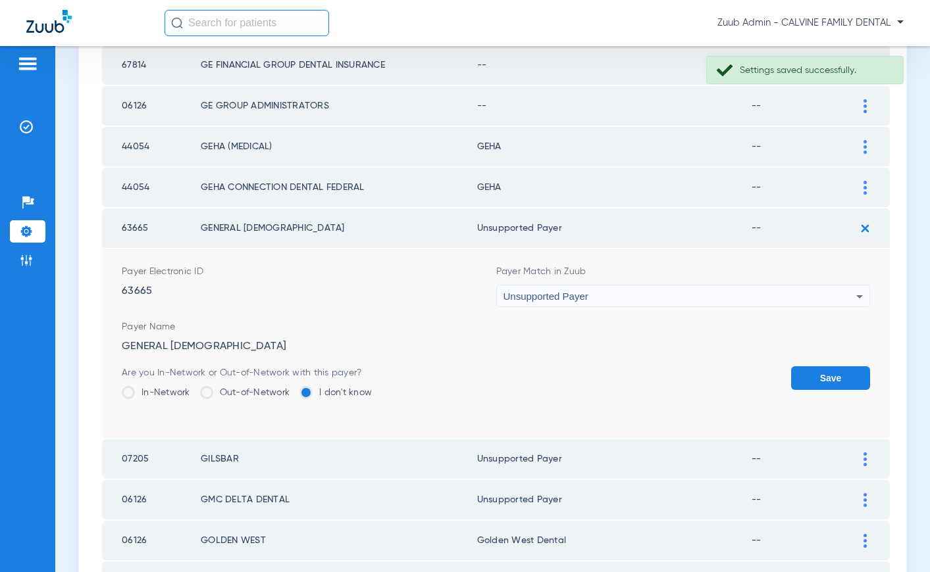
click at [810, 380] on button "Save" at bounding box center [830, 378] width 79 height 24
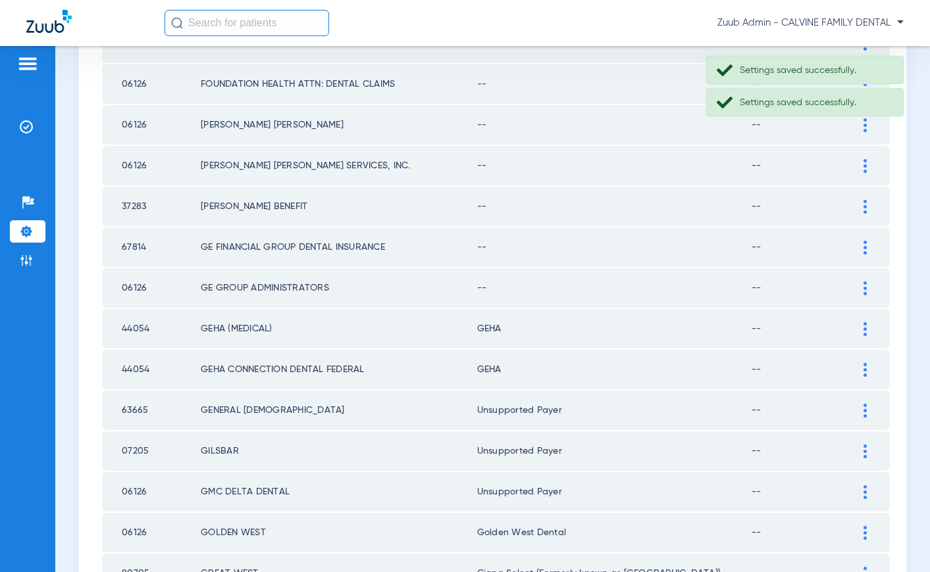
scroll to position [1211, 0]
click at [862, 286] on div at bounding box center [864, 288] width 23 height 14
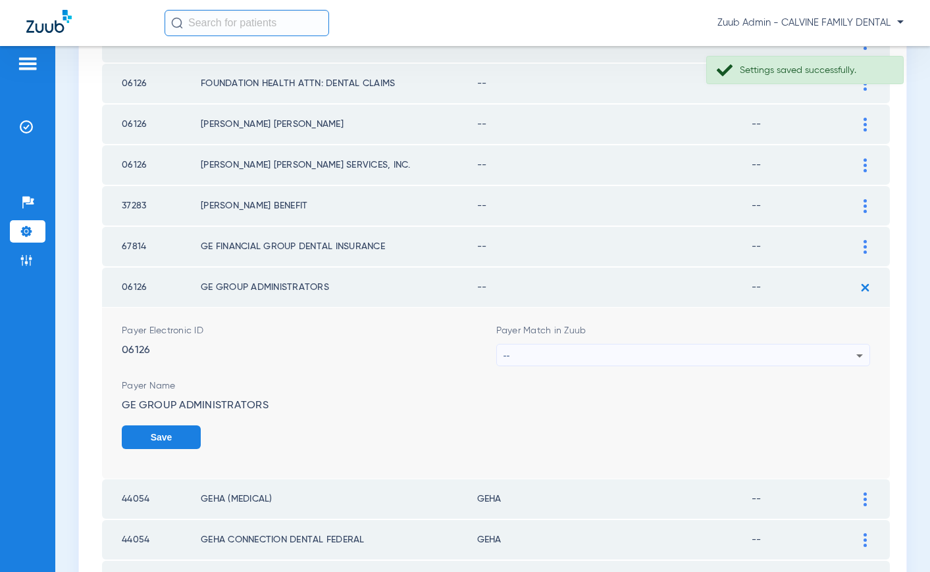
click at [666, 355] on div "--" at bounding box center [679, 356] width 353 height 22
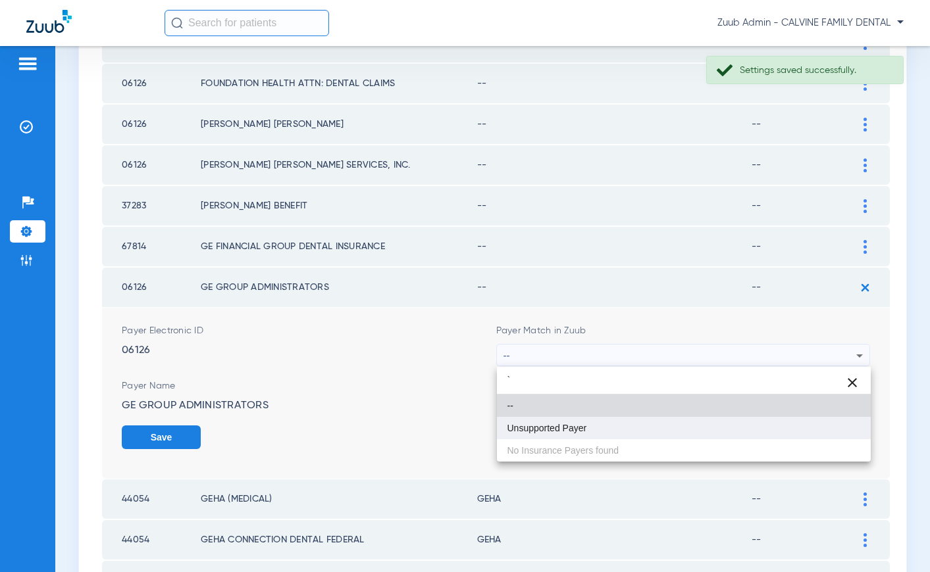
type input "`"
drag, startPoint x: 580, startPoint y: 429, endPoint x: 589, endPoint y: 424, distance: 9.7
click at [586, 426] on span "Unsupported Payer" at bounding box center [547, 428] width 80 height 9
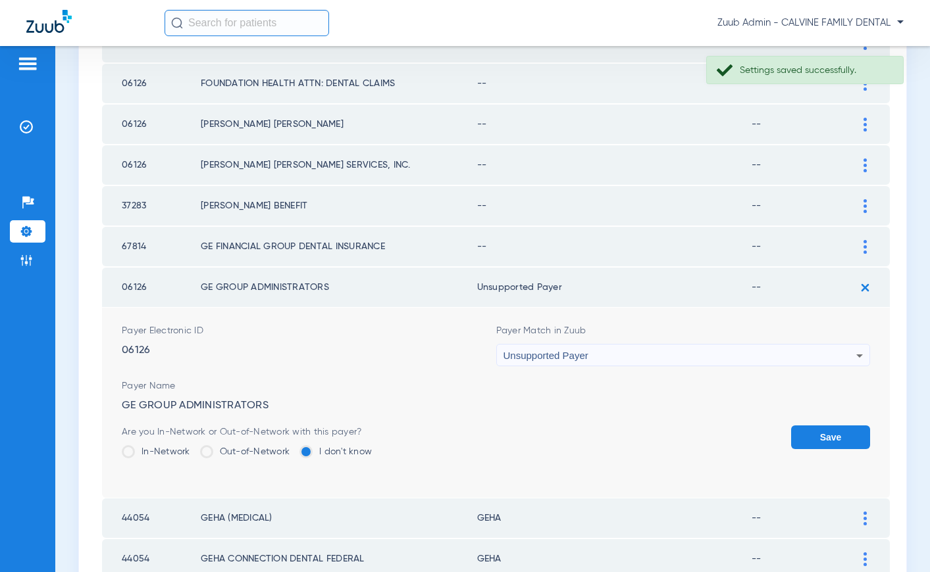
click at [842, 434] on button "Save" at bounding box center [830, 438] width 79 height 24
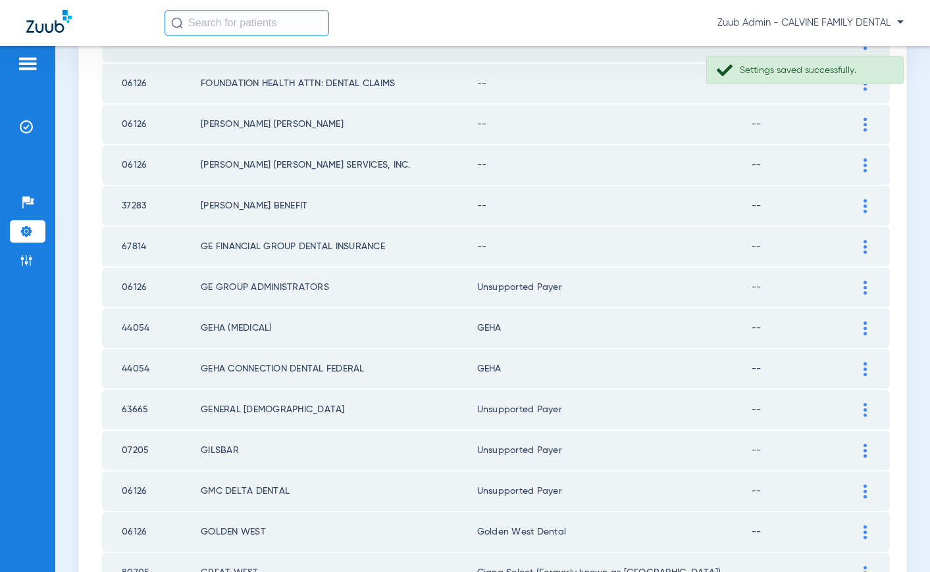
click at [863, 243] on img at bounding box center [864, 247] width 3 height 14
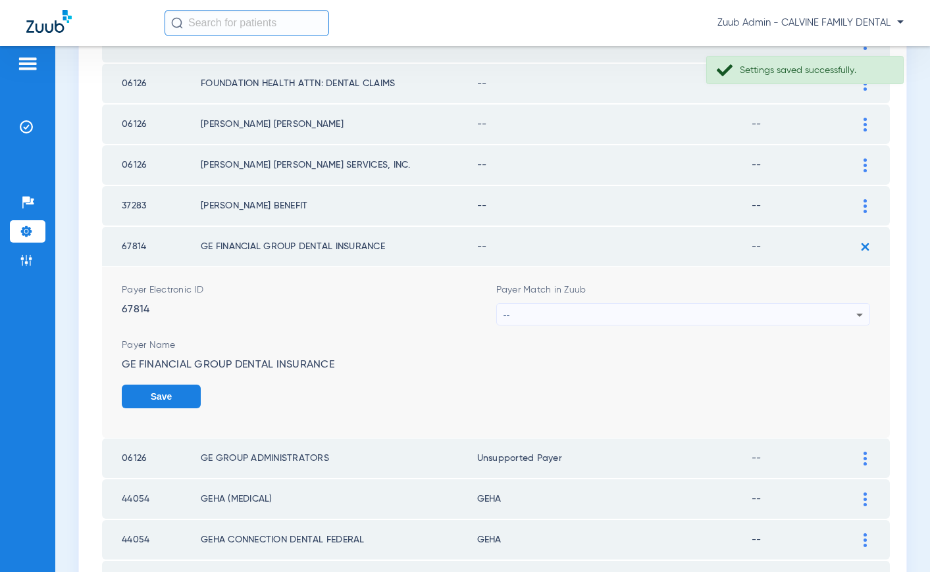
click at [695, 311] on div "--" at bounding box center [679, 315] width 353 height 22
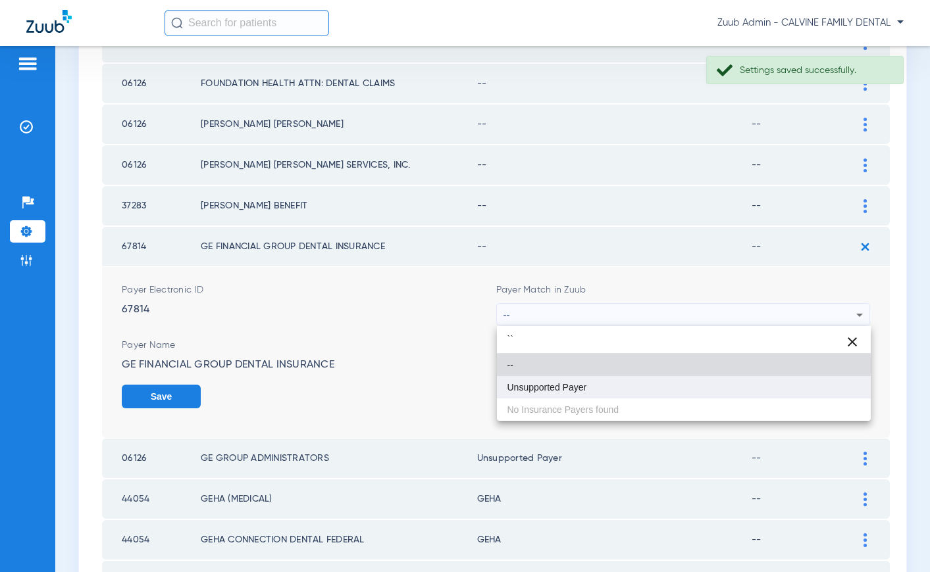
type input "``"
click at [581, 388] on span "Unsupported Payer" at bounding box center [547, 387] width 80 height 9
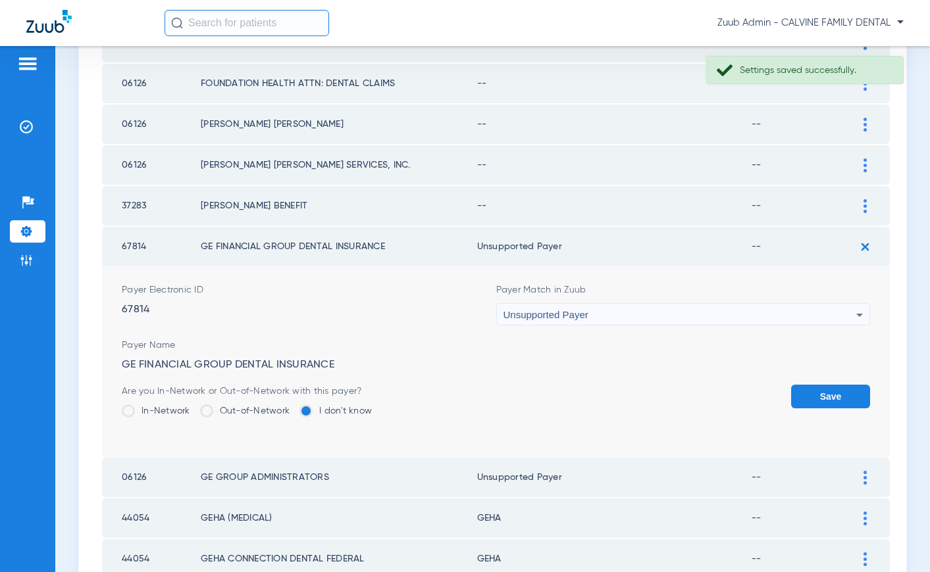
click at [824, 393] on button "Save" at bounding box center [830, 397] width 79 height 24
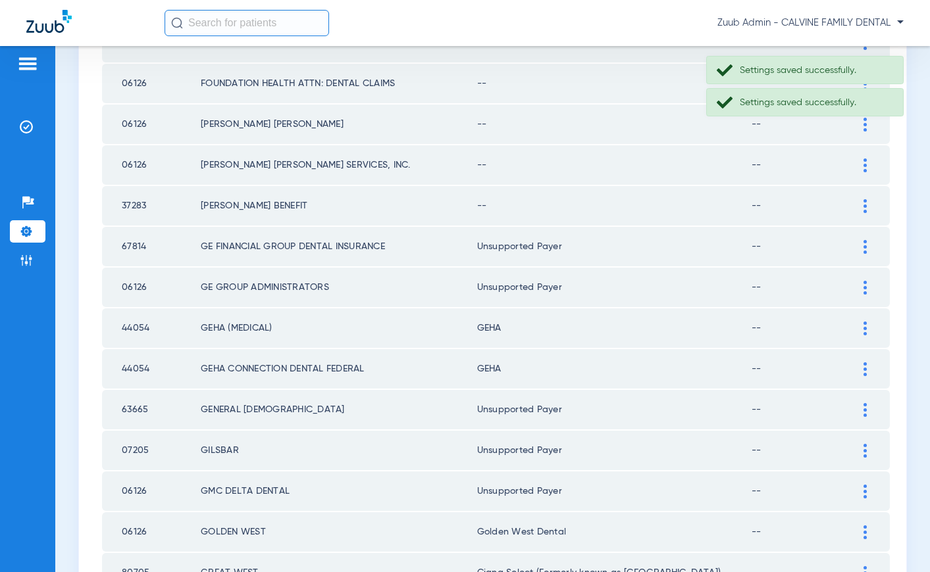
click at [864, 197] on td at bounding box center [871, 205] width 36 height 39
click at [865, 205] on img at bounding box center [864, 206] width 3 height 14
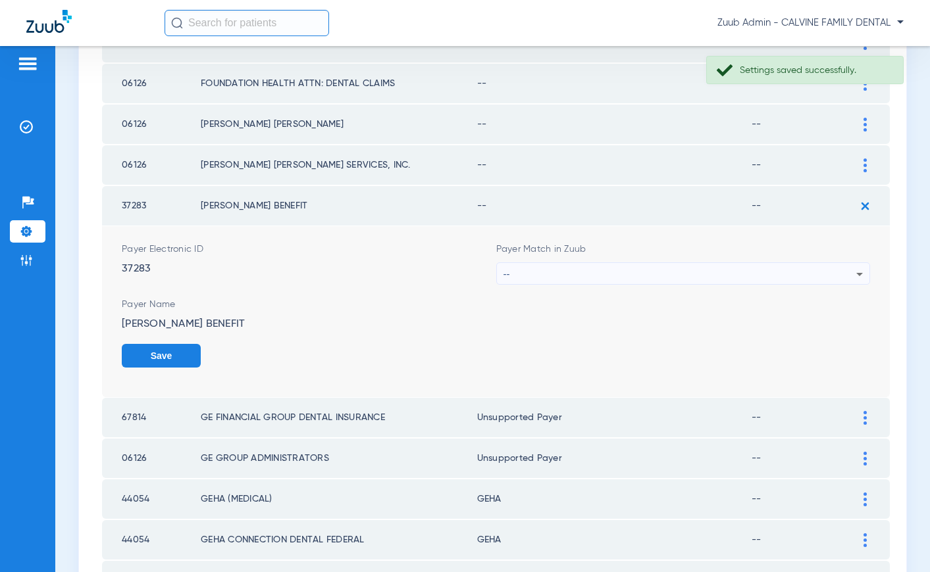
click at [604, 270] on div "--" at bounding box center [679, 274] width 353 height 22
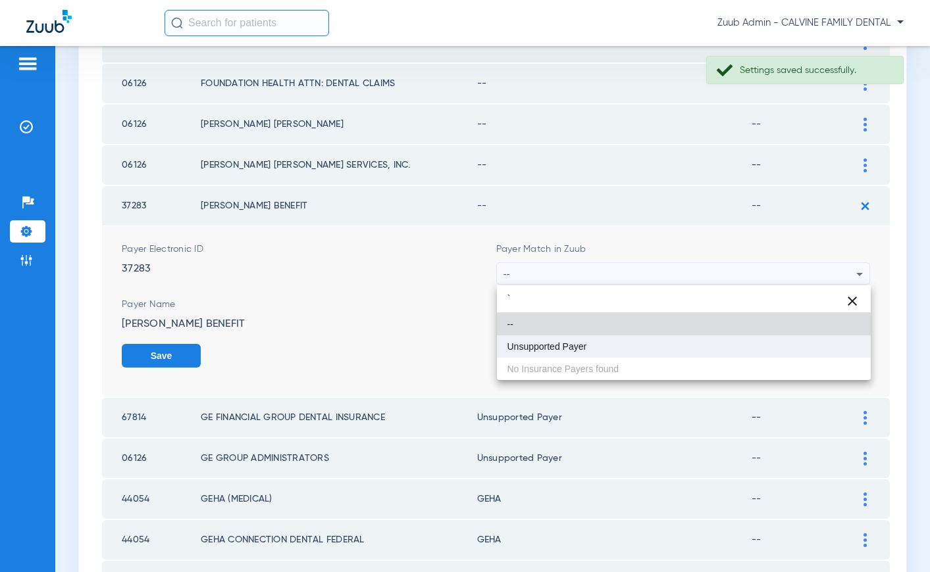
type input "`"
click at [545, 353] on mat-option "Unsupported Payer" at bounding box center [684, 347] width 374 height 22
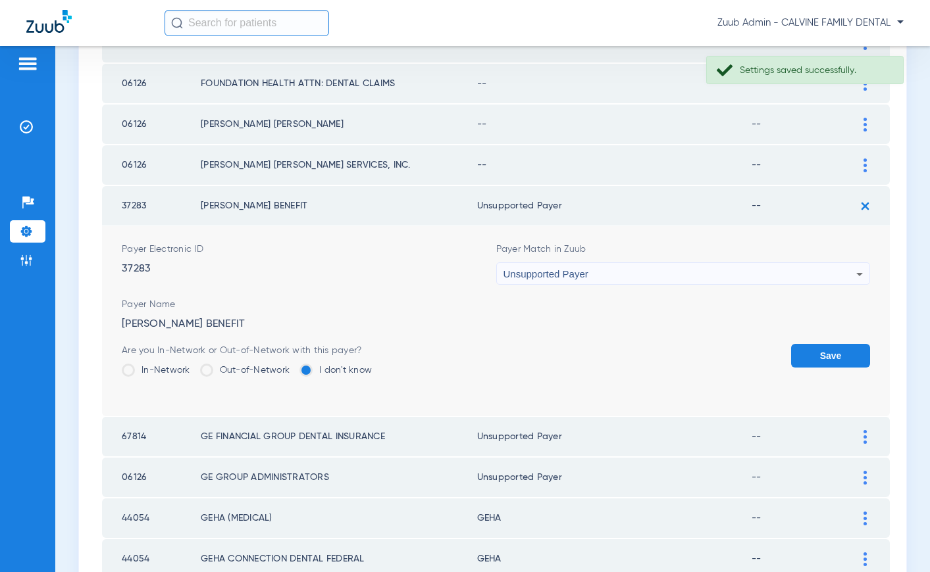
click at [834, 353] on button "Save" at bounding box center [830, 356] width 79 height 24
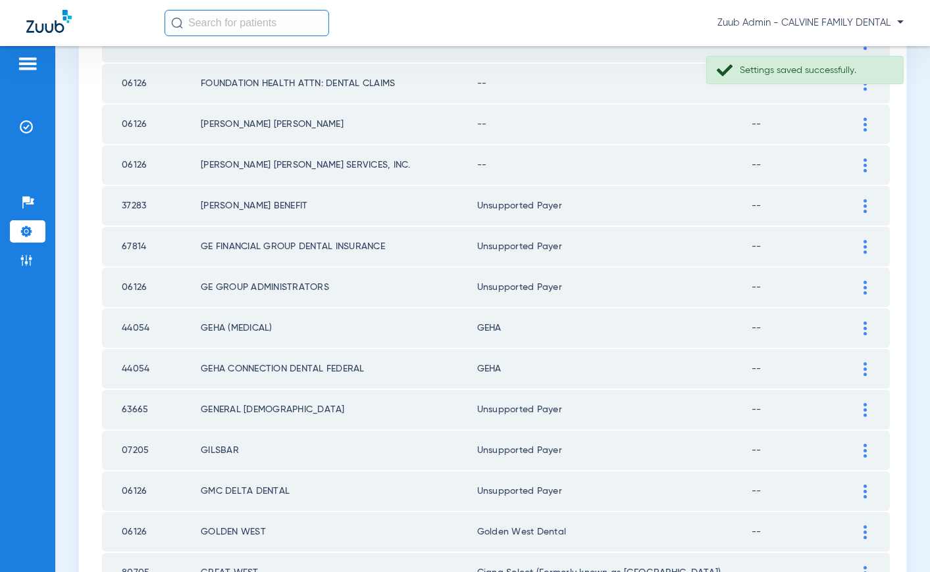
click at [867, 166] on div at bounding box center [864, 166] width 23 height 14
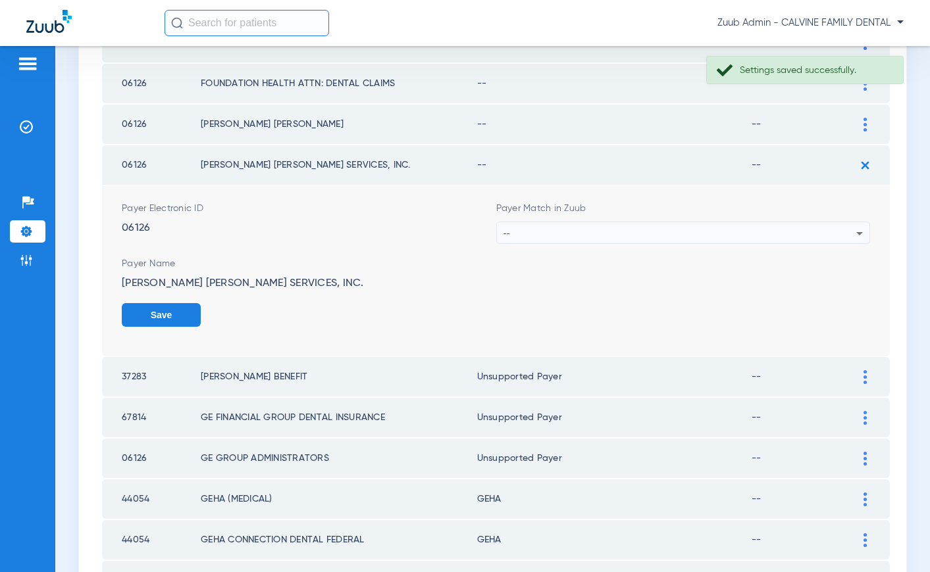
click at [760, 234] on div "--" at bounding box center [679, 233] width 353 height 22
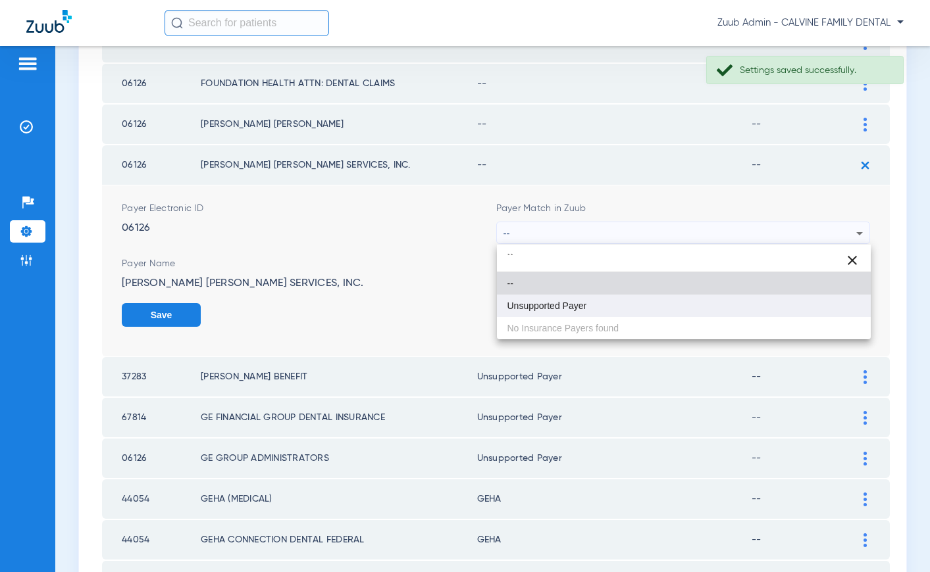
type input "``"
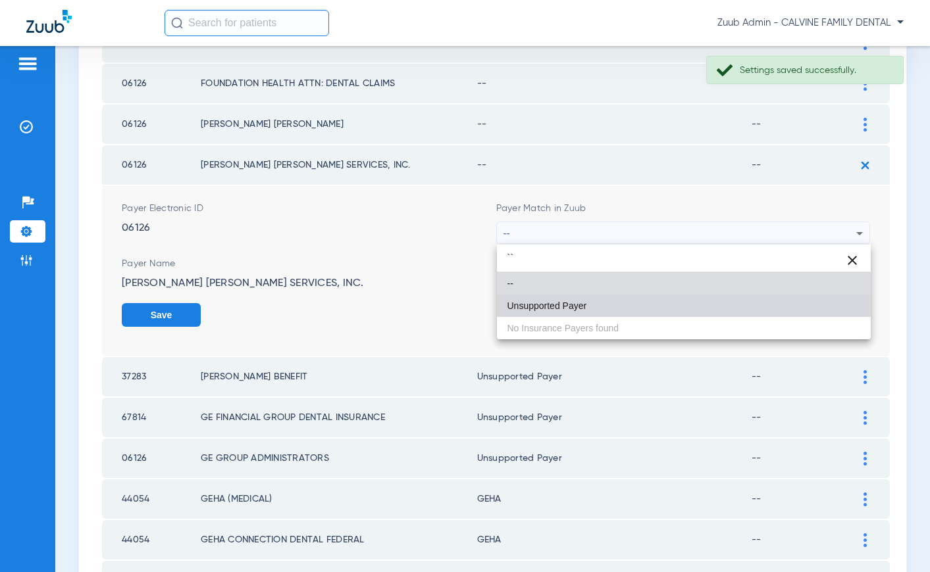
click at [651, 296] on mat-option "Unsupported Payer" at bounding box center [684, 306] width 374 height 22
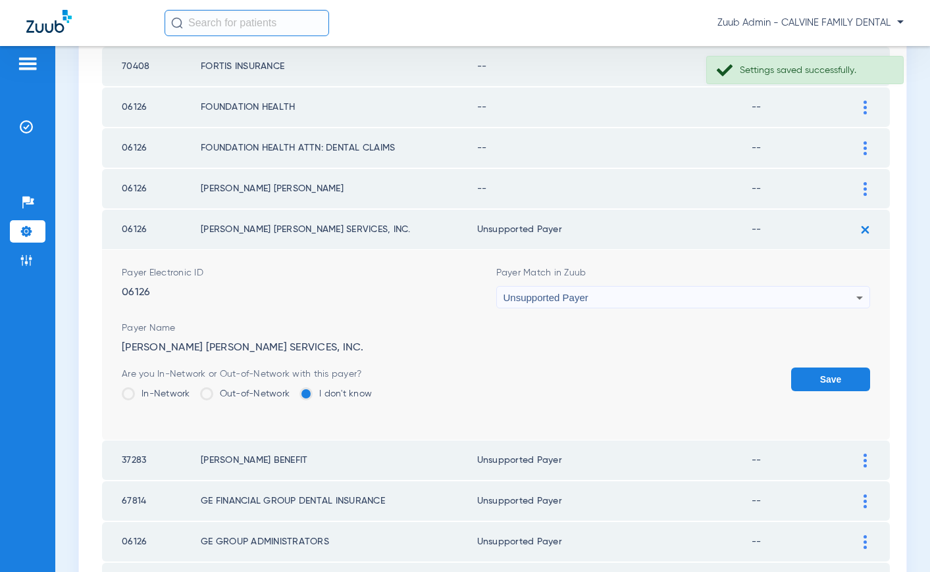
scroll to position [1129, 0]
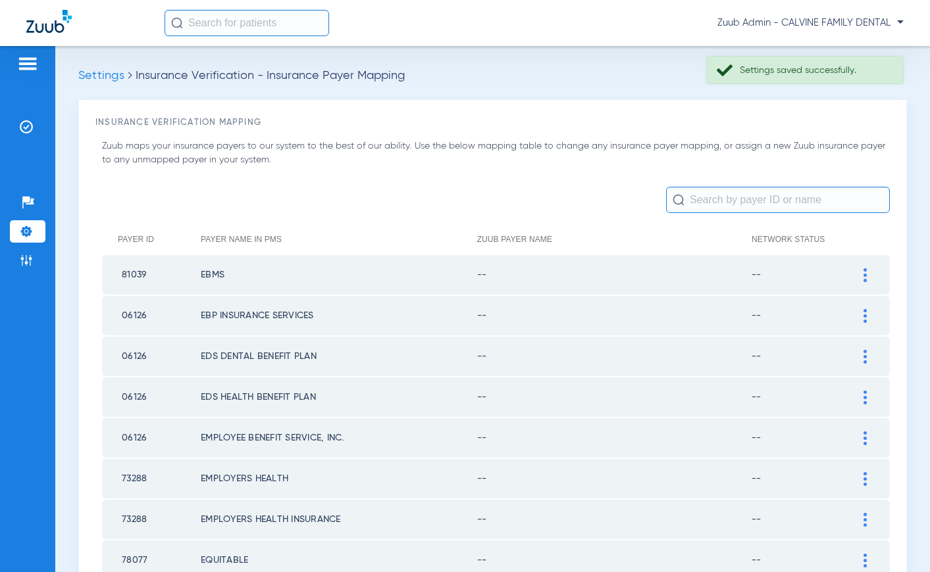
scroll to position [1115, 0]
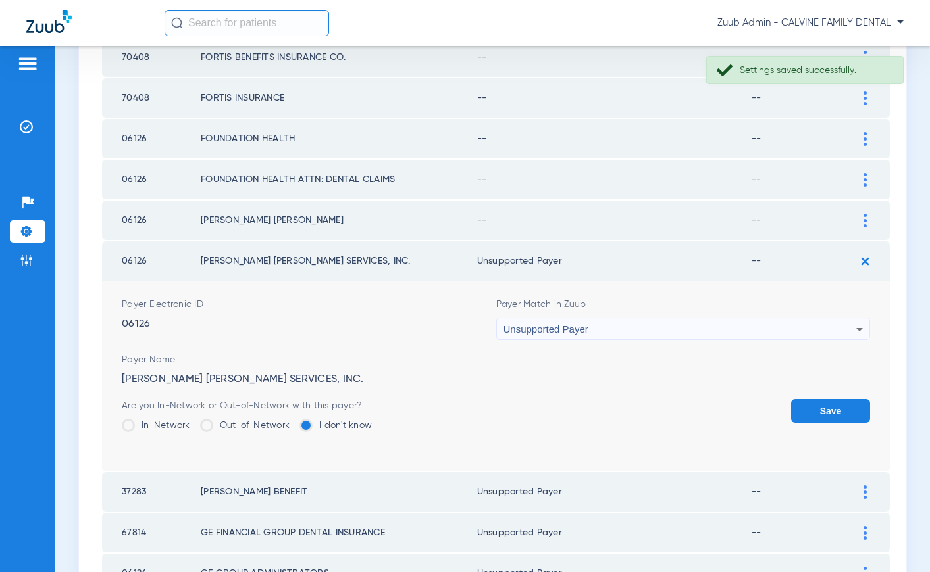
click at [817, 403] on button "Save" at bounding box center [830, 411] width 79 height 24
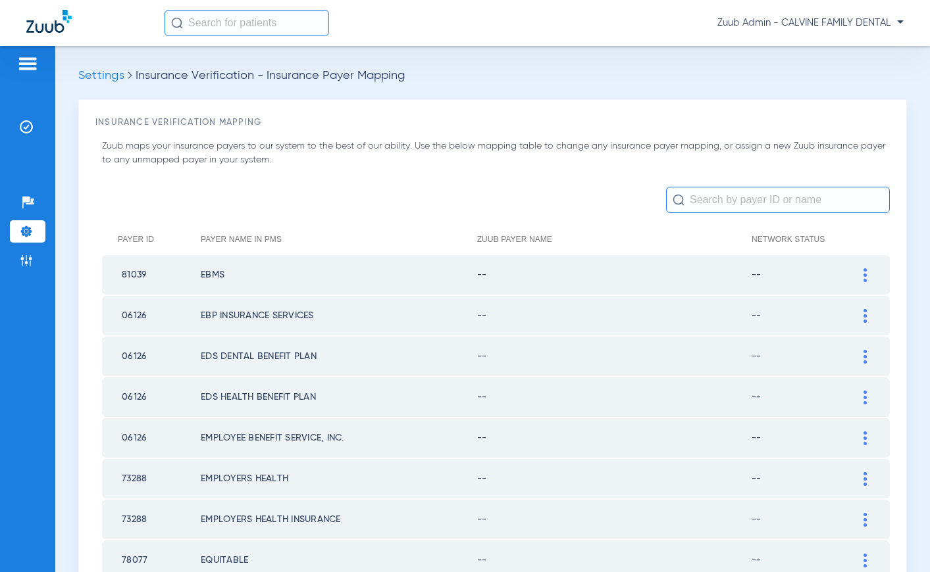
scroll to position [16, 0]
